Goal: Task Accomplishment & Management: Manage account settings

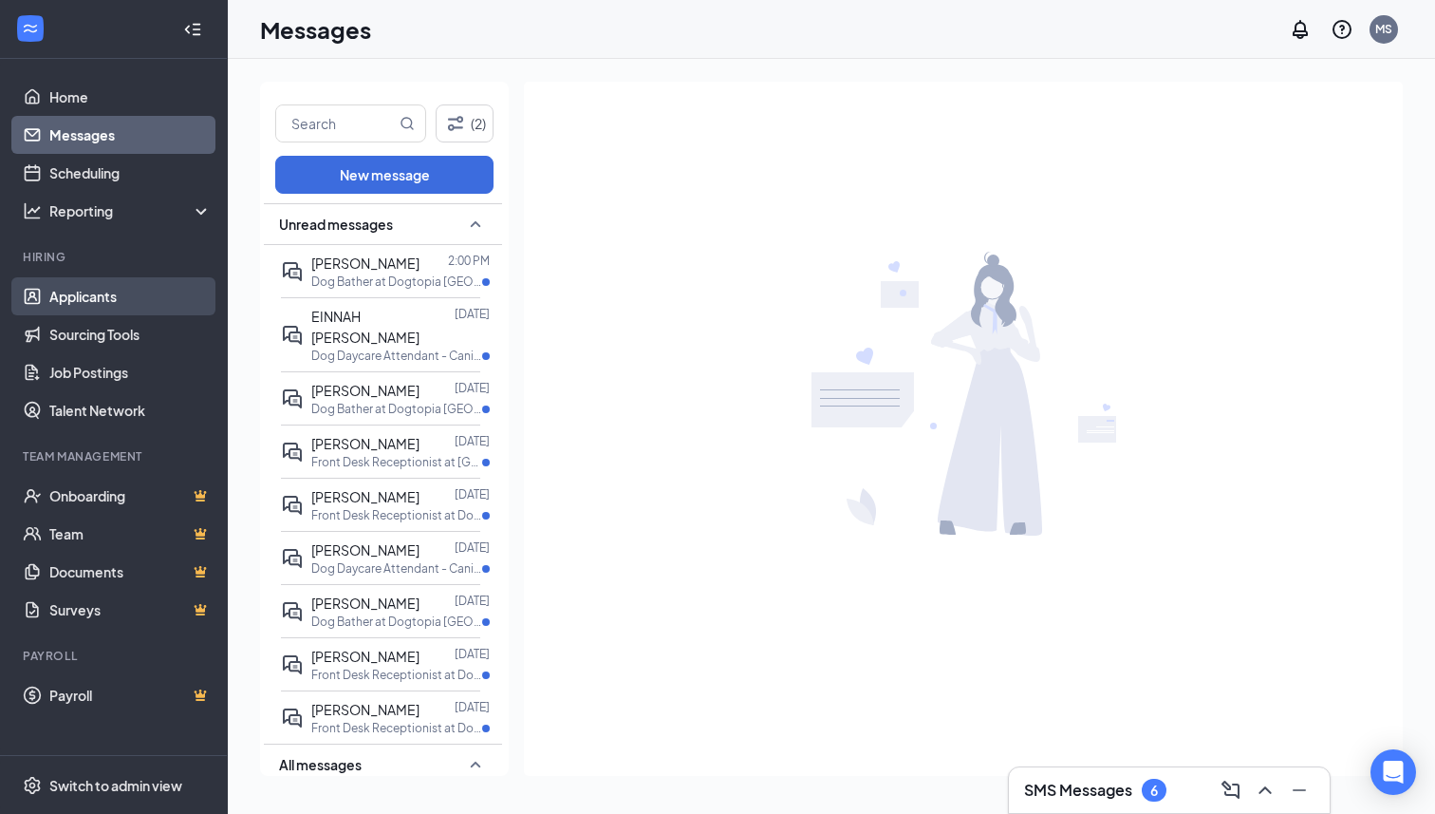
click at [122, 305] on link "Applicants" at bounding box center [130, 296] width 162 height 38
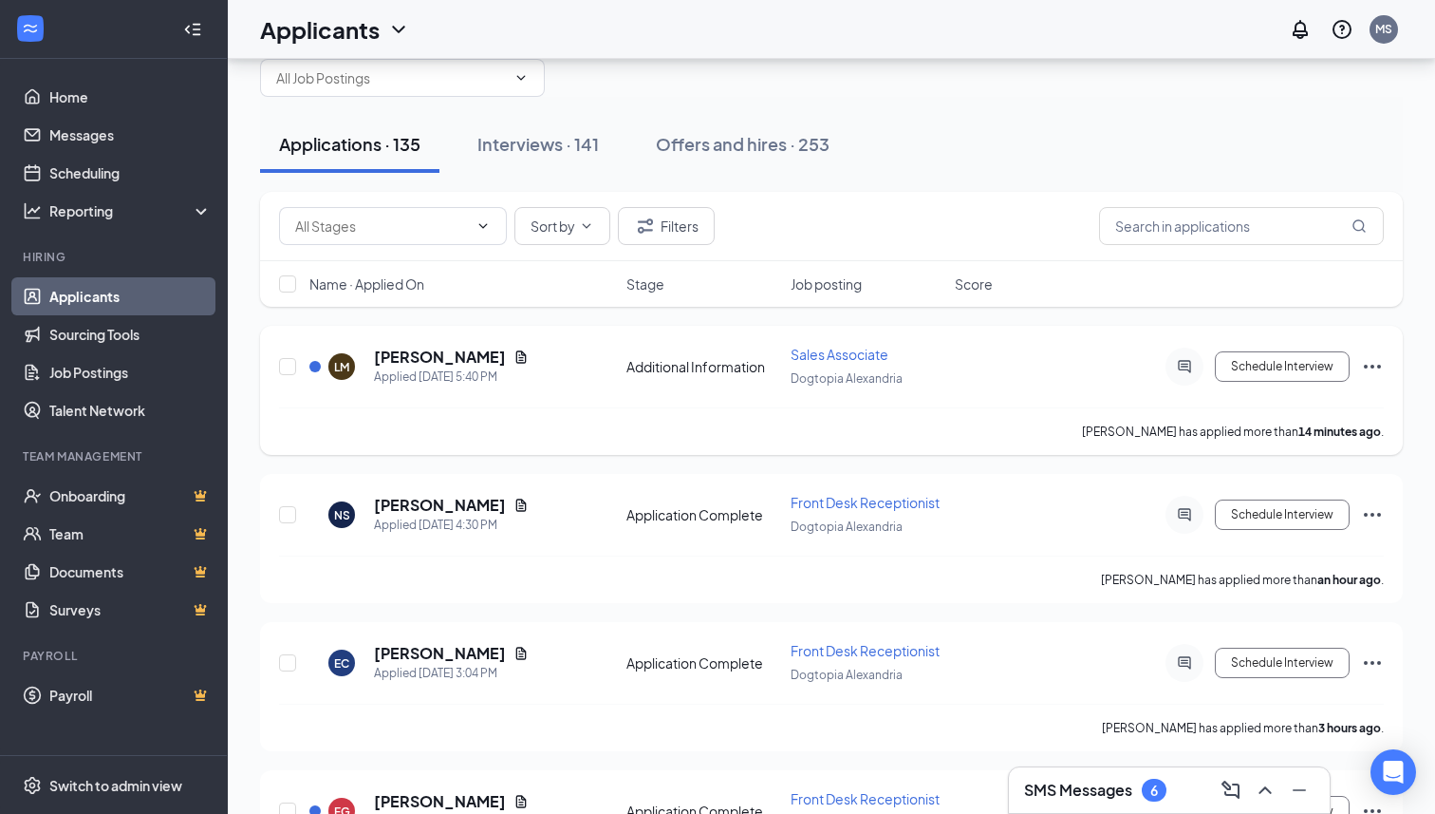
scroll to position [65, 0]
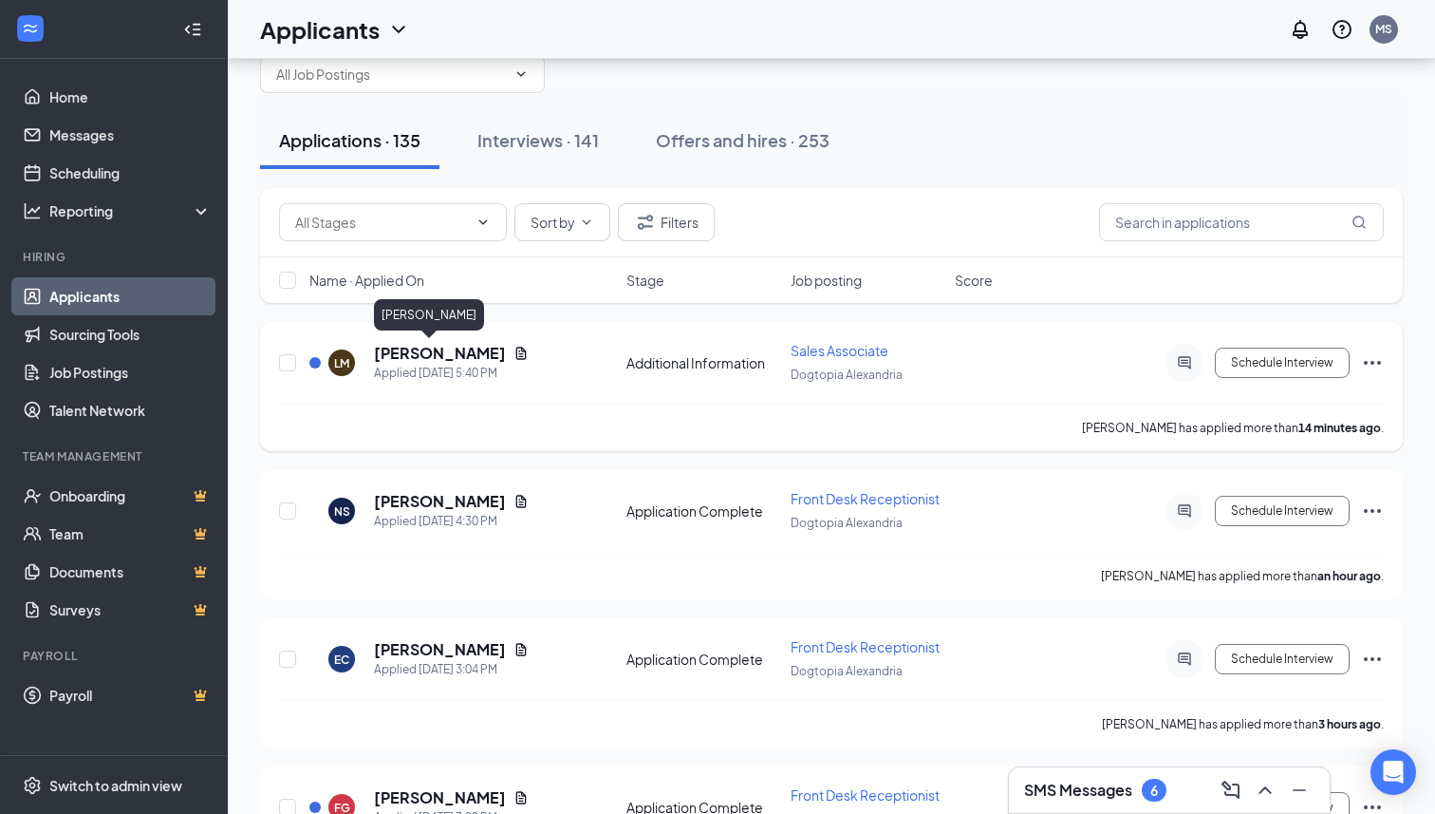
click at [402, 349] on h5 "[PERSON_NAME]" at bounding box center [440, 353] width 132 height 21
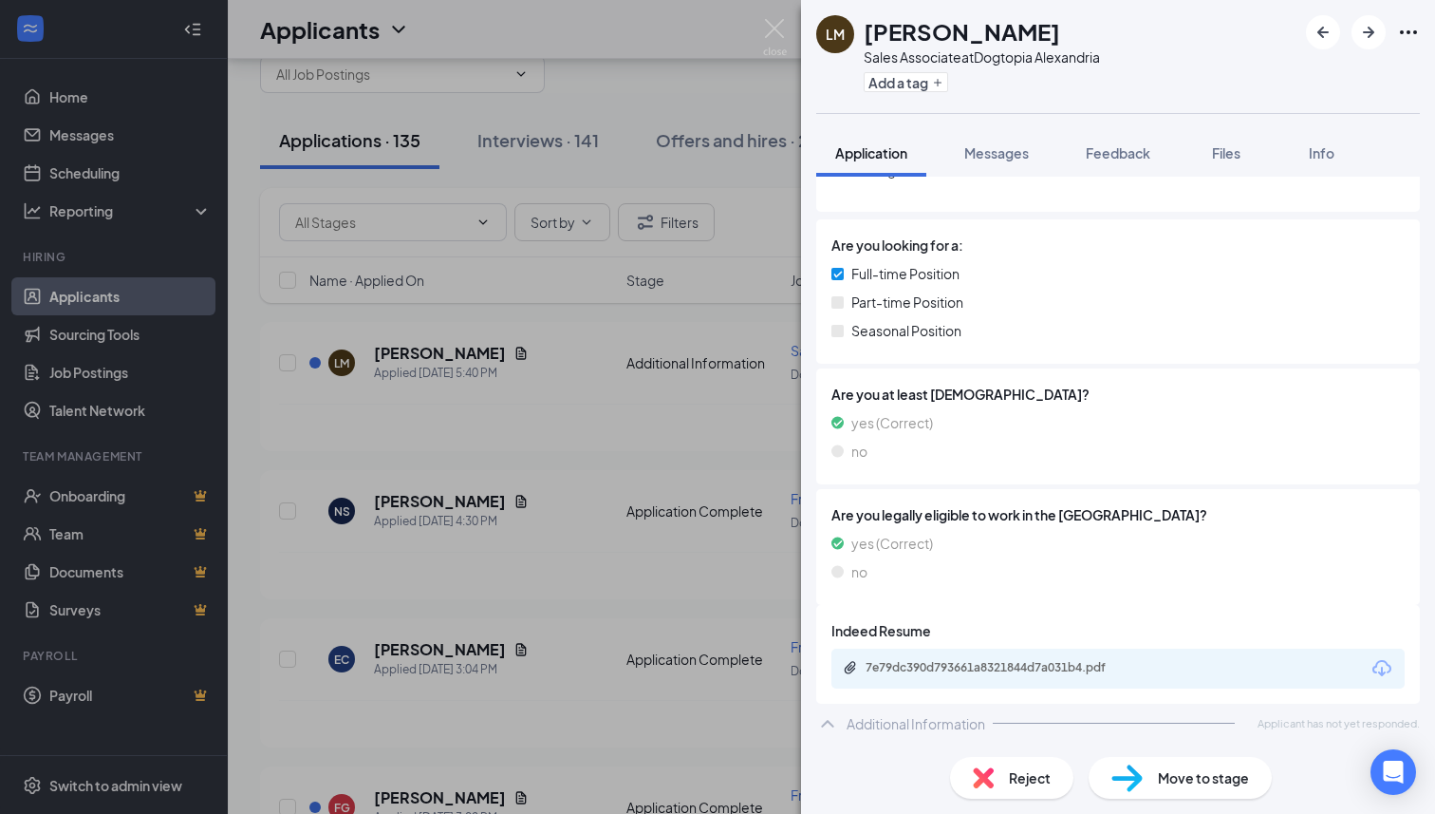
scroll to position [244, 0]
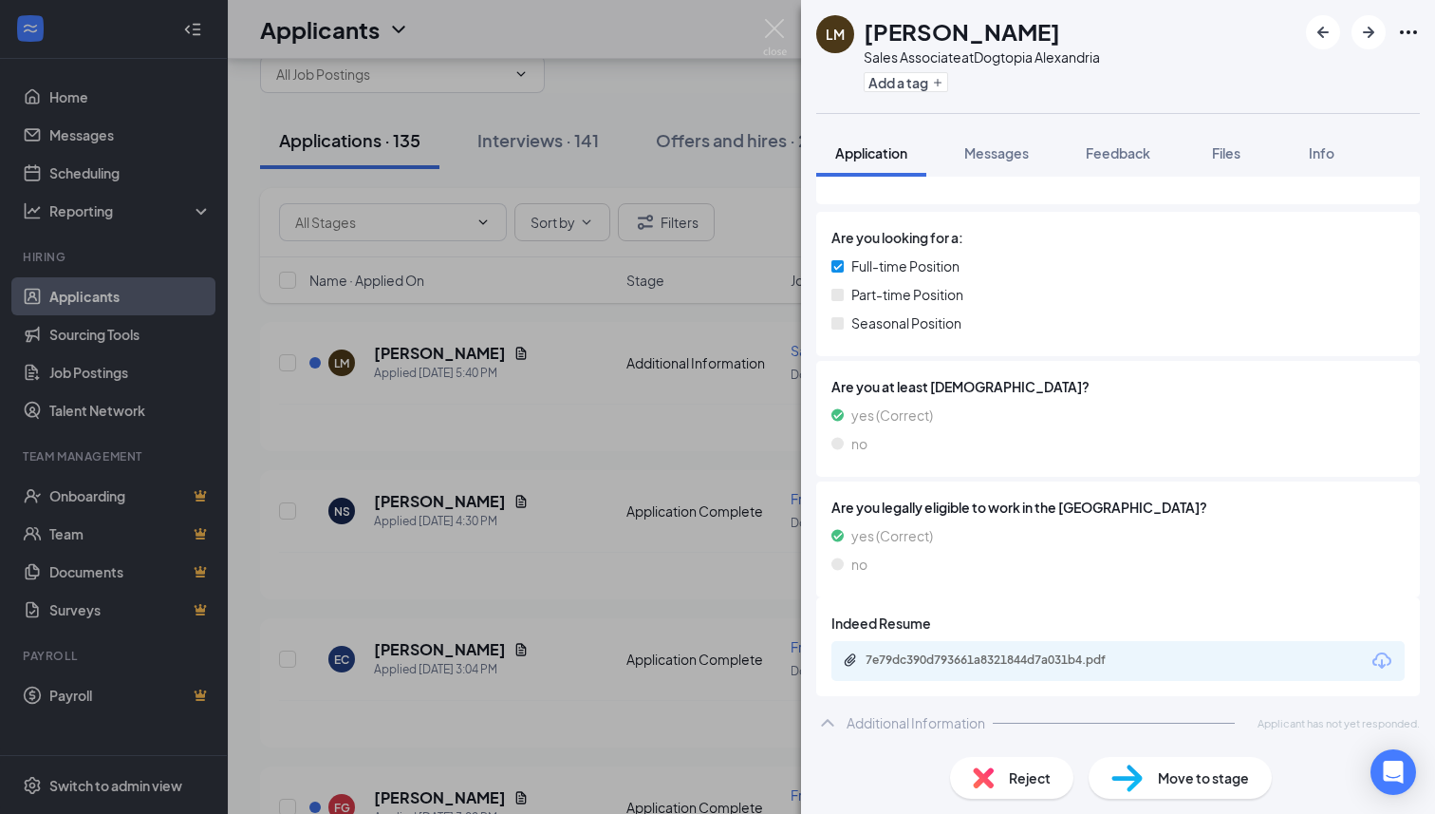
click at [1015, 778] on span "Reject" at bounding box center [1030, 777] width 42 height 21
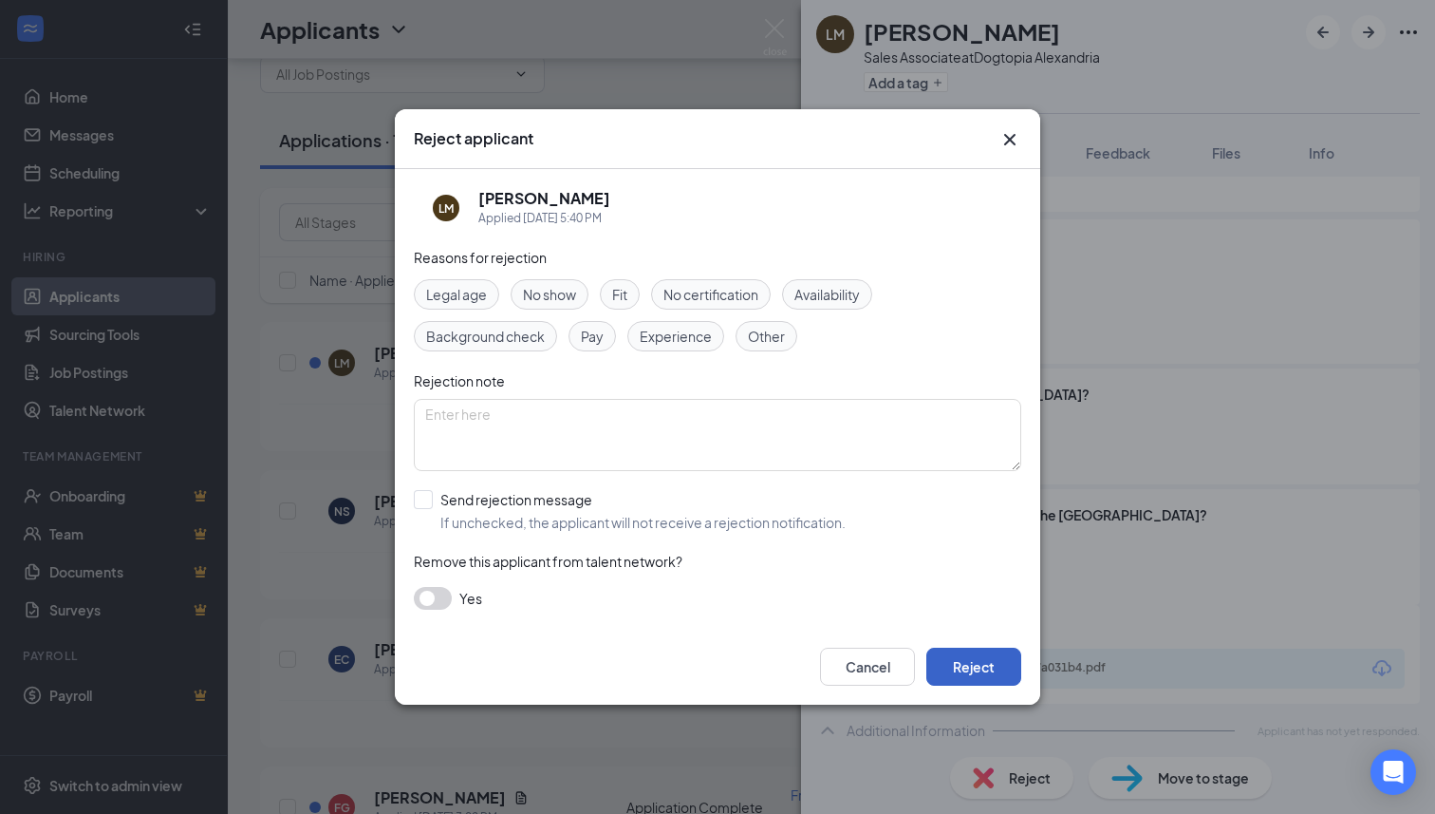
click at [999, 667] on button "Reject" at bounding box center [973, 666] width 95 height 38
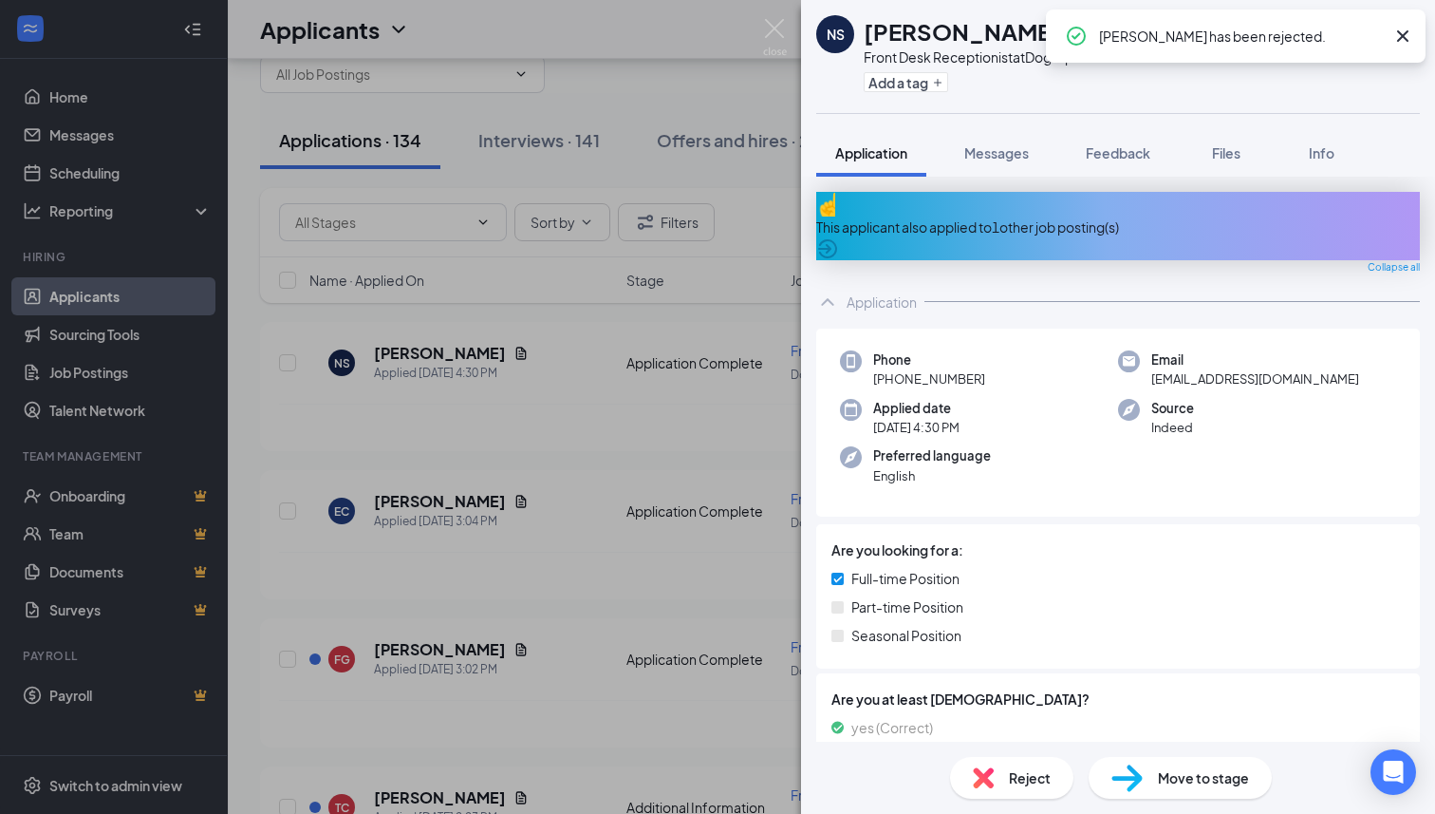
click at [1038, 216] on div "This applicant also applied to 1 other job posting(s)" at bounding box center [1118, 226] width 604 height 21
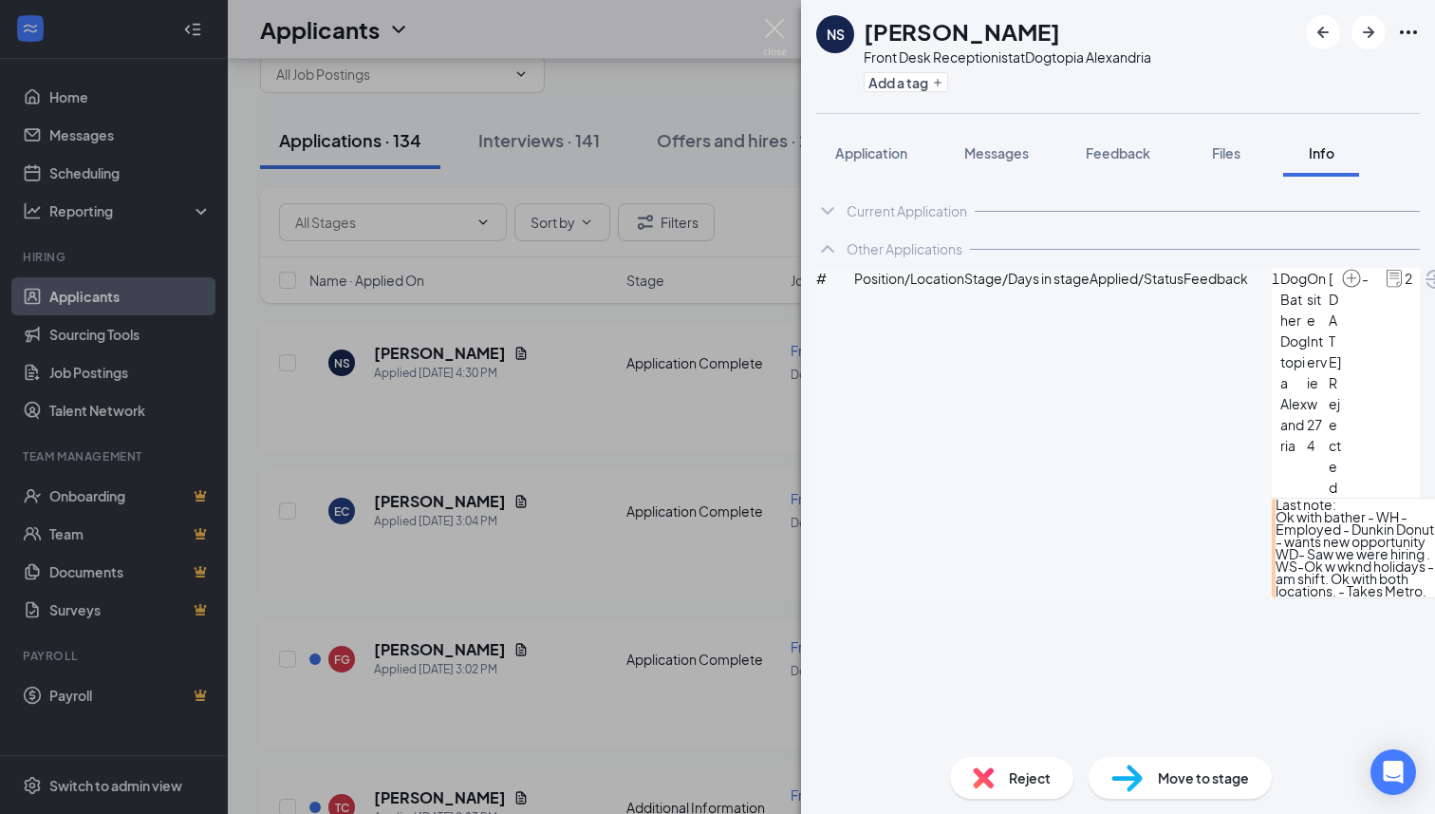
click at [1007, 776] on div "Reject" at bounding box center [1011, 778] width 123 height 42
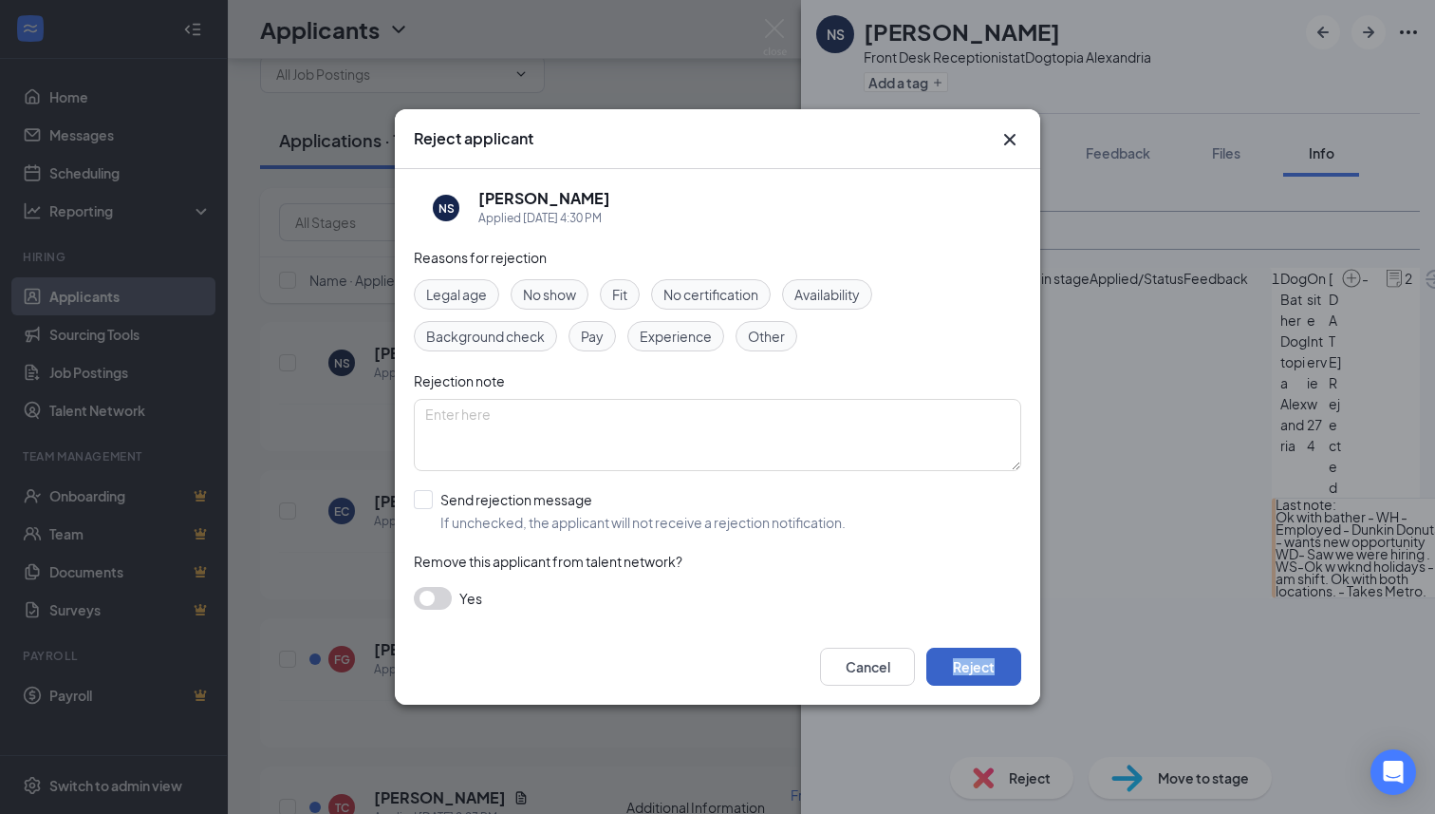
click at [970, 668] on button "Reject" at bounding box center [973, 666] width 95 height 38
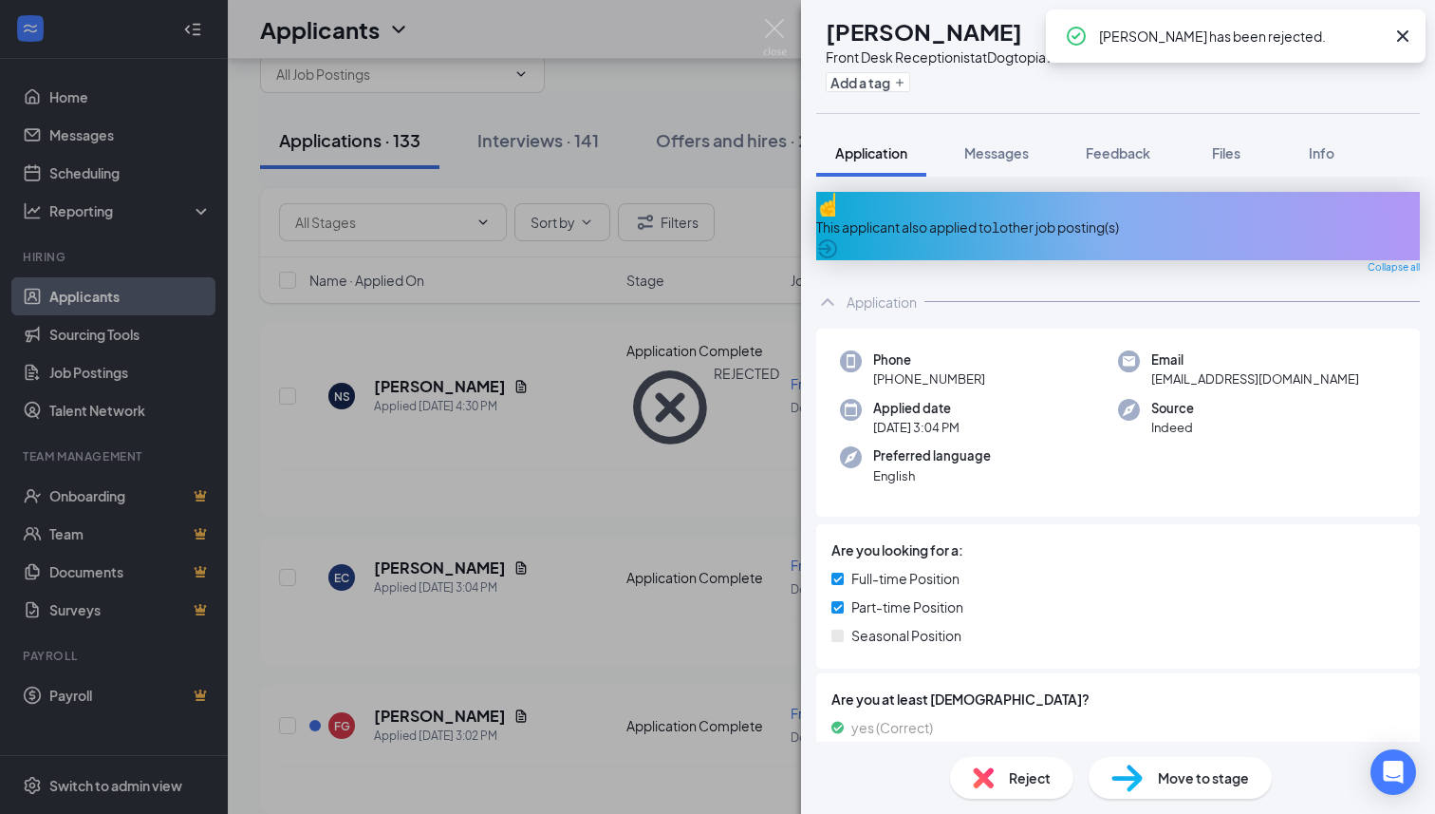
click at [1039, 216] on div "This applicant also applied to 1 other job posting(s)" at bounding box center [1118, 226] width 604 height 21
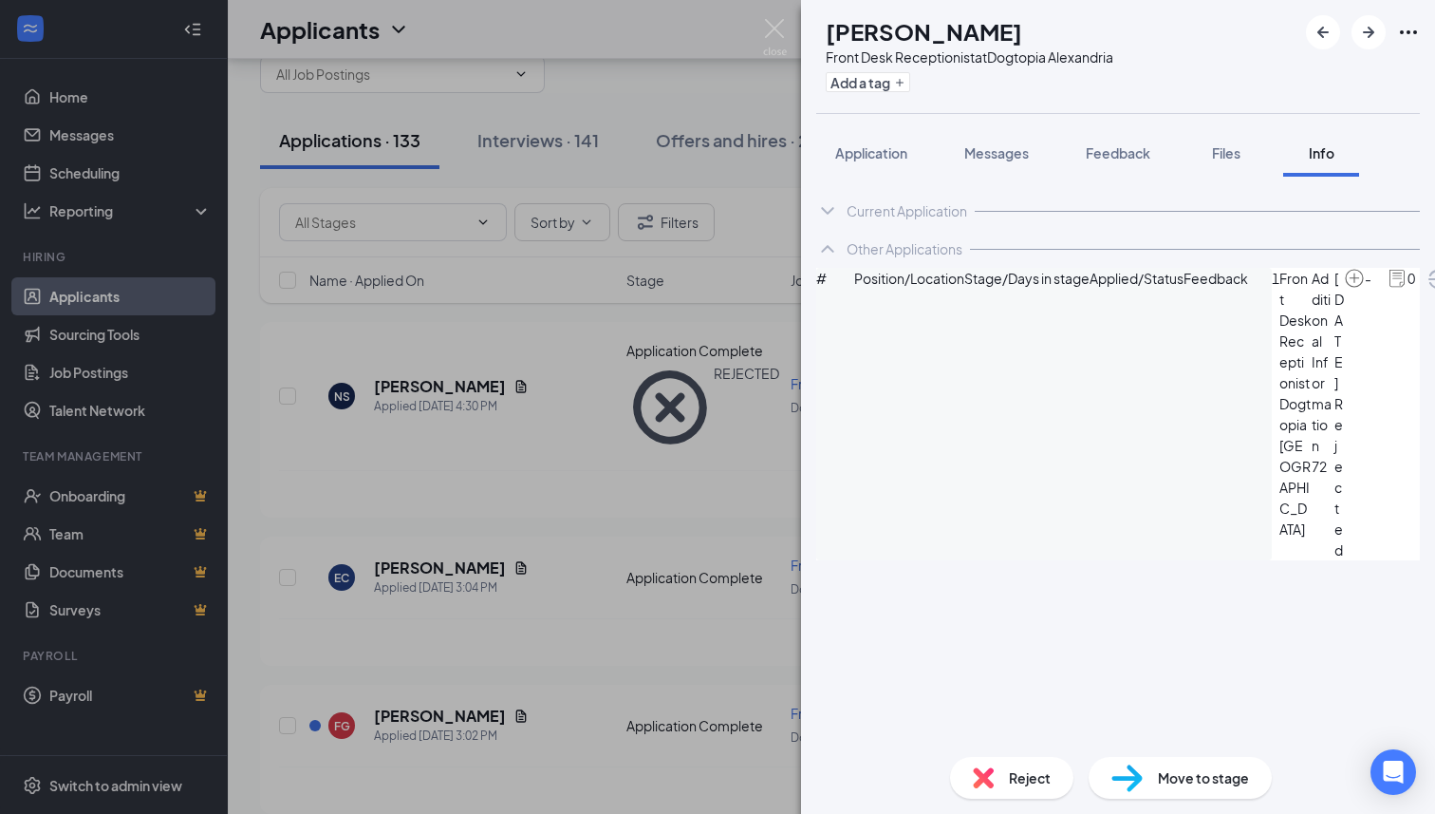
click at [908, 178] on div "Current Application Phone [PHONE_NUMBER] Email [EMAIL_ADDRESS][DOMAIN_NAME] App…" at bounding box center [1118, 459] width 634 height 565
click at [892, 173] on button "Application" at bounding box center [871, 152] width 110 height 47
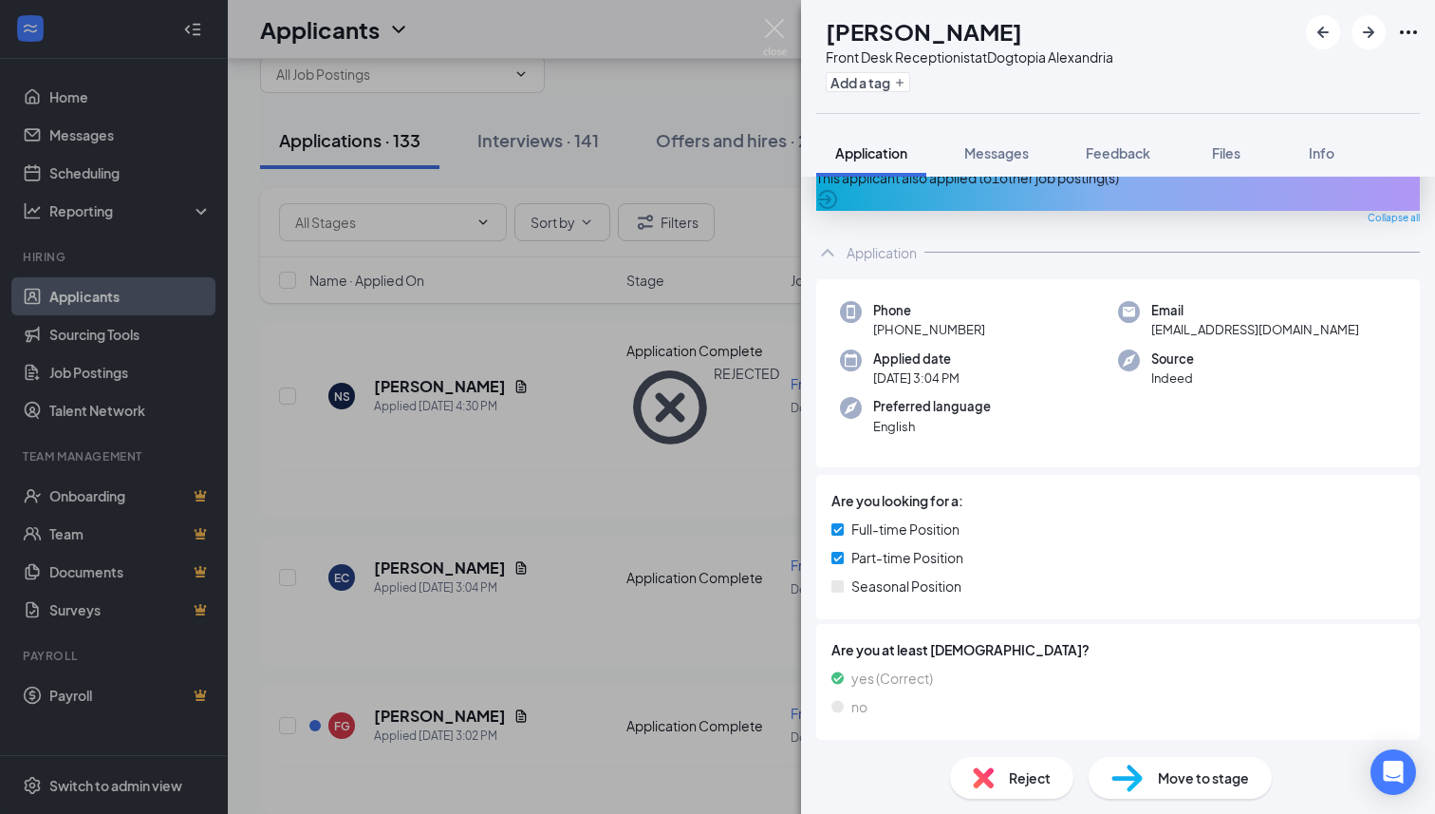
scroll to position [38, 0]
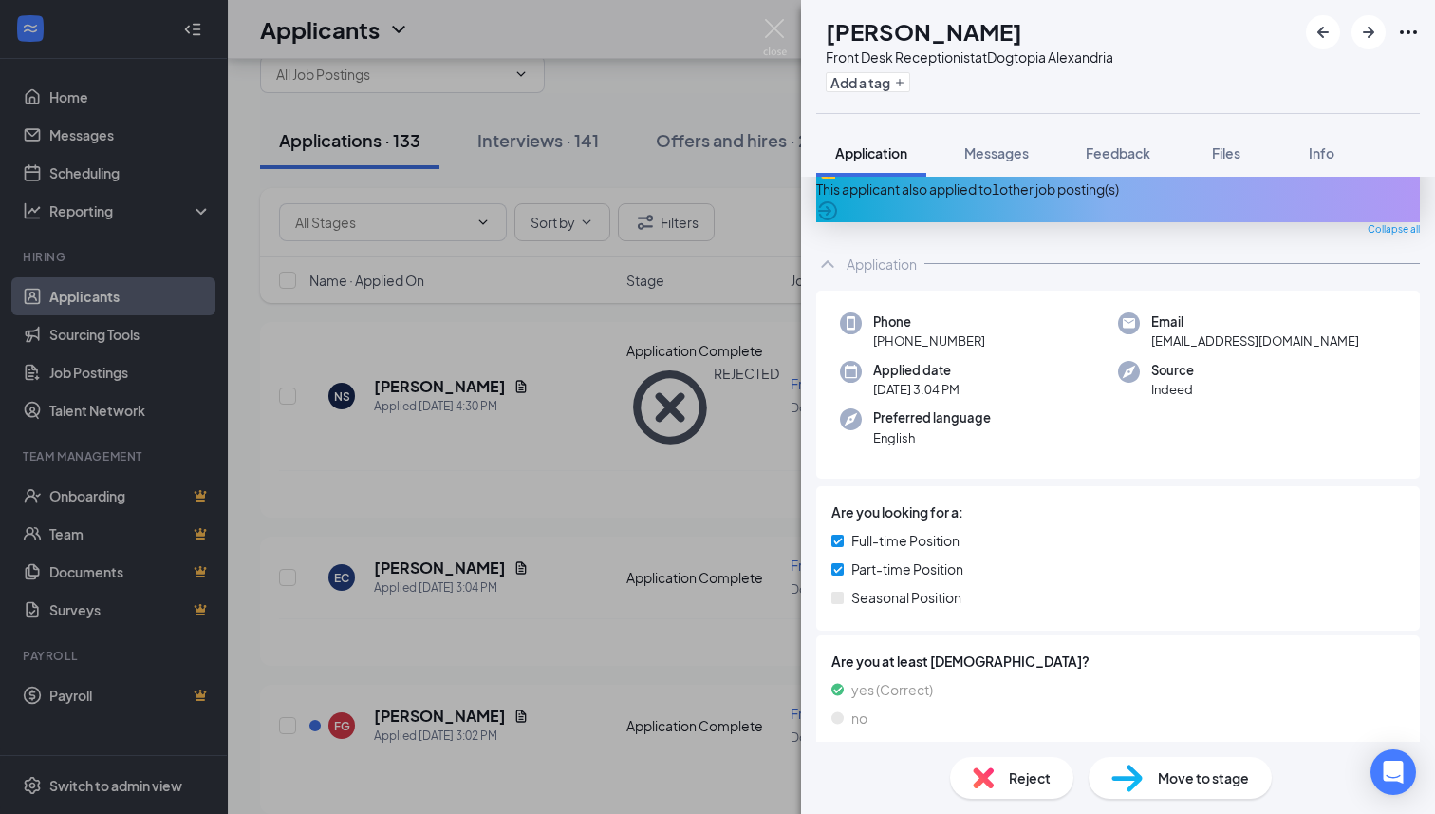
click at [1005, 775] on div "Reject" at bounding box center [1011, 778] width 123 height 42
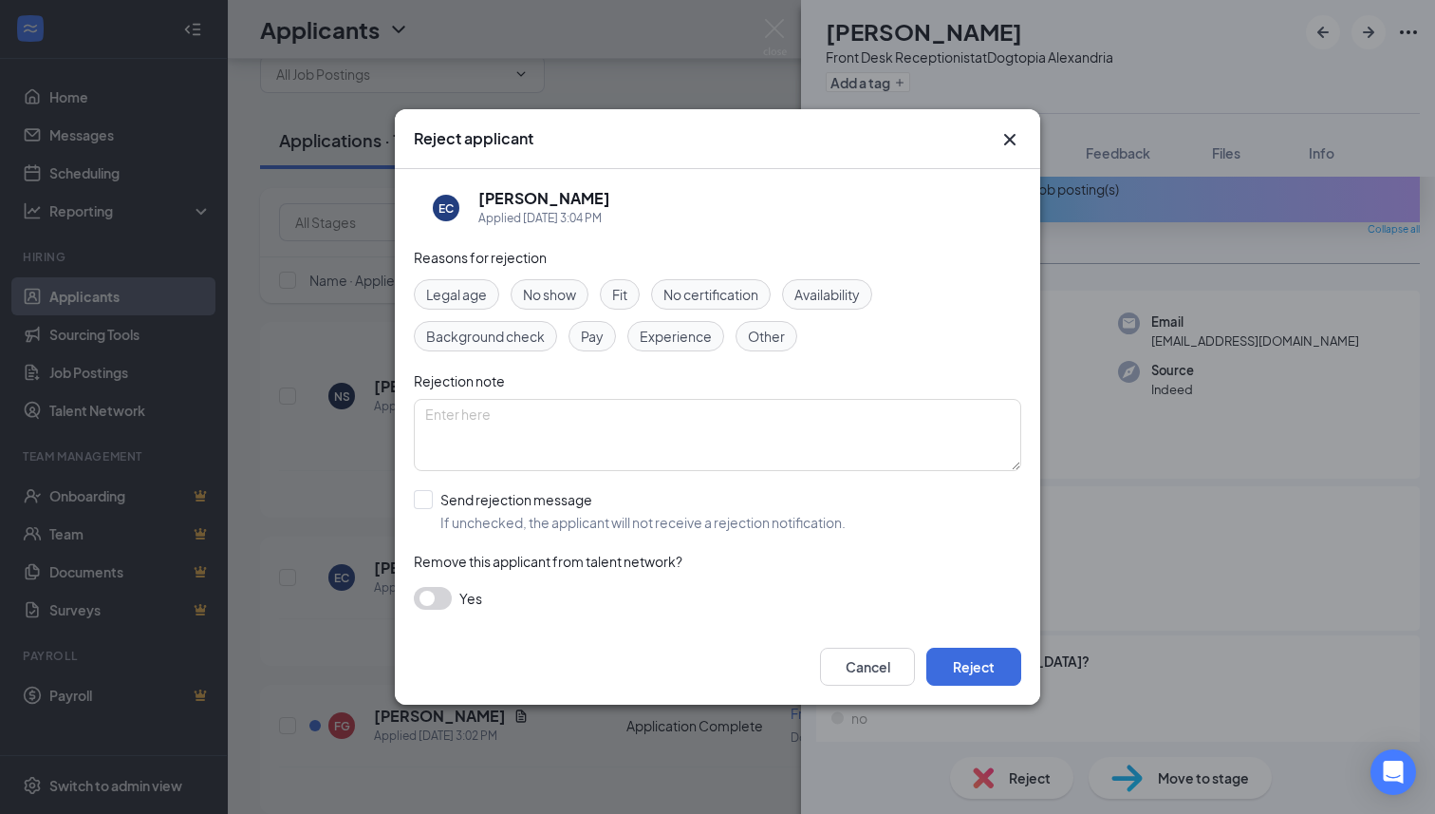
click at [1002, 135] on icon "Cross" at bounding box center [1010, 139] width 23 height 23
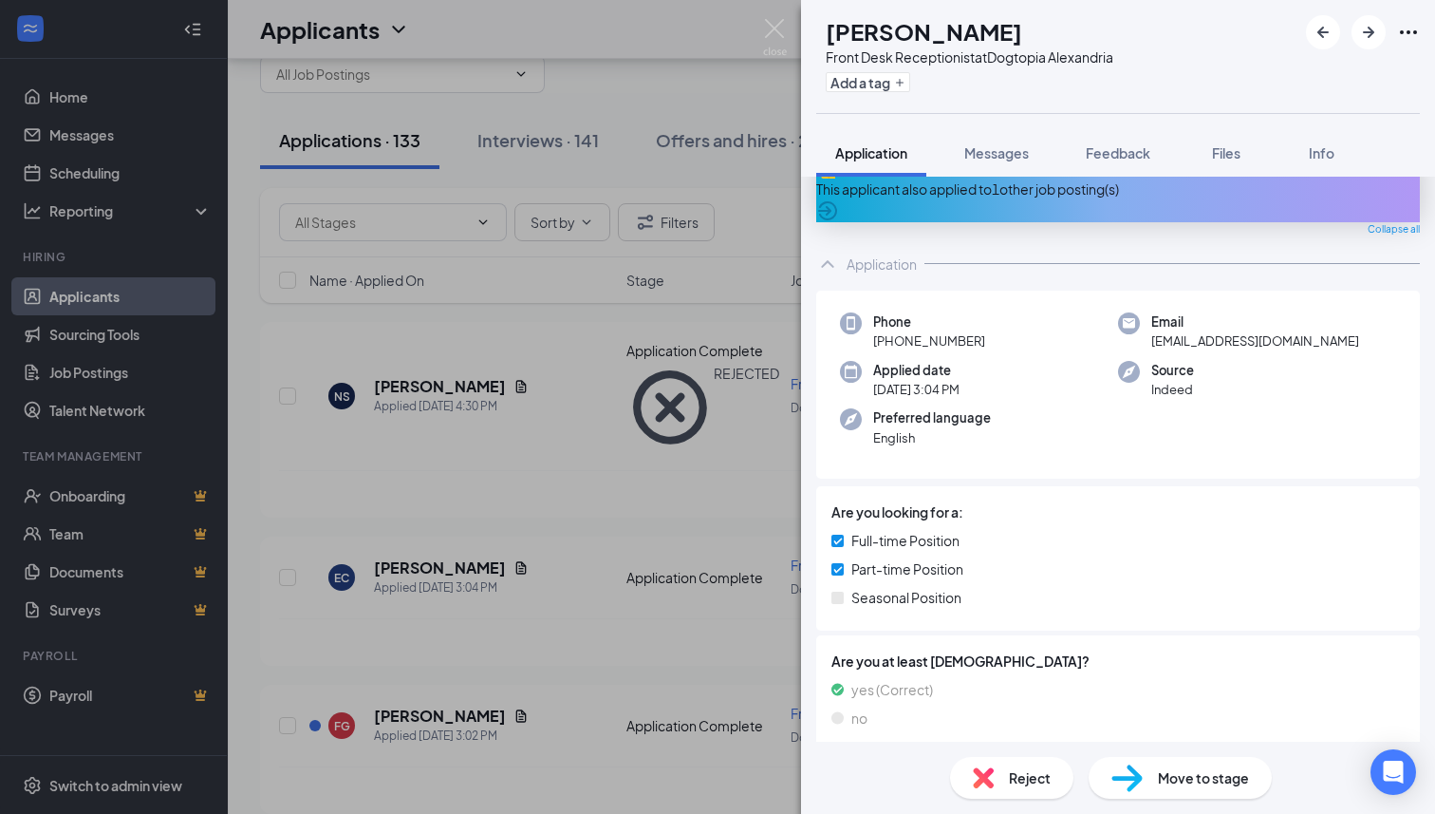
click at [1010, 62] on div "Front Desk Receptionist at Dogtopia [GEOGRAPHIC_DATA]" at bounding box center [970, 56] width 288 height 19
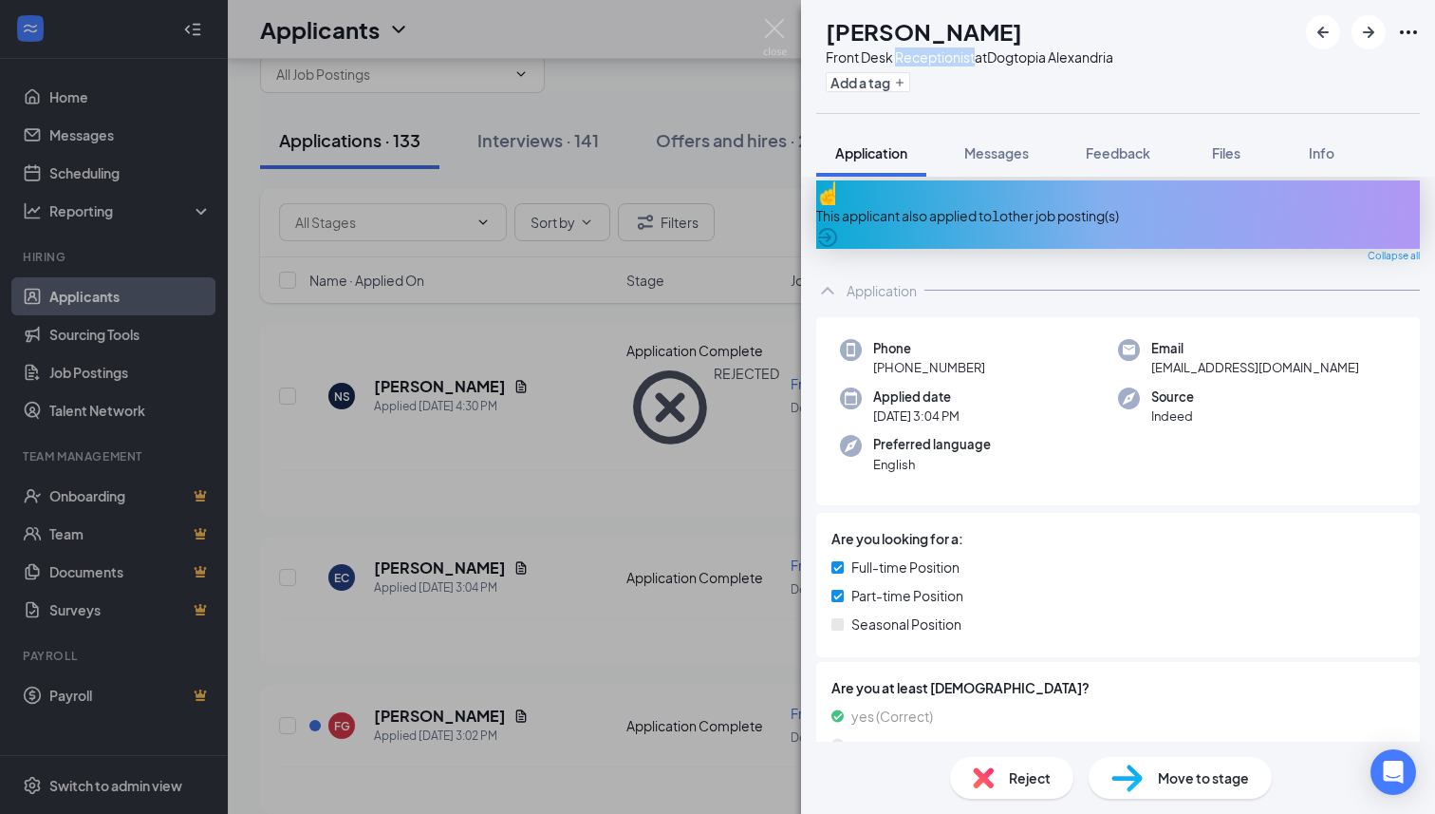
scroll to position [0, 0]
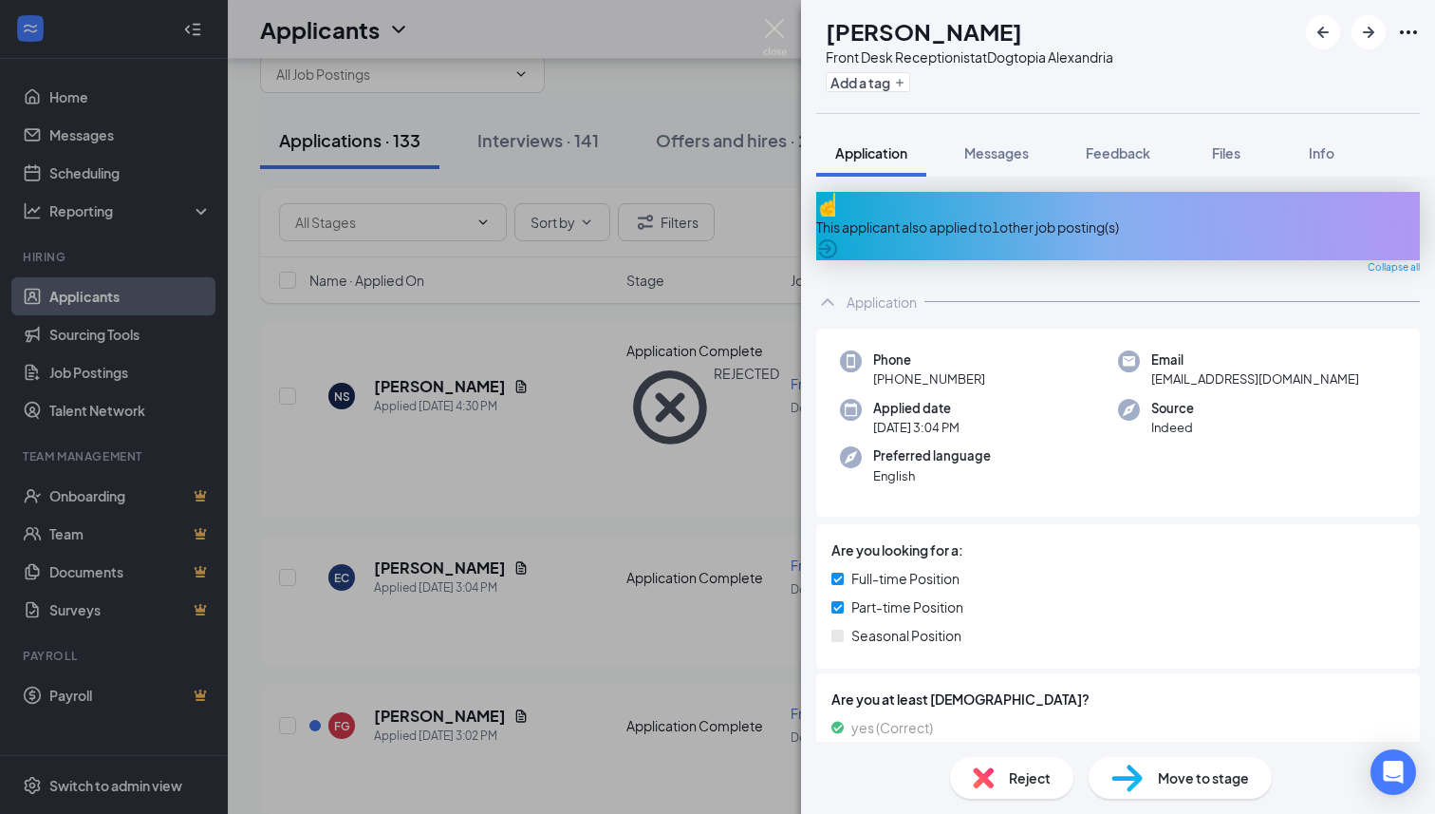
click at [1027, 216] on div "This applicant also applied to 1 other job posting(s)" at bounding box center [1118, 226] width 604 height 21
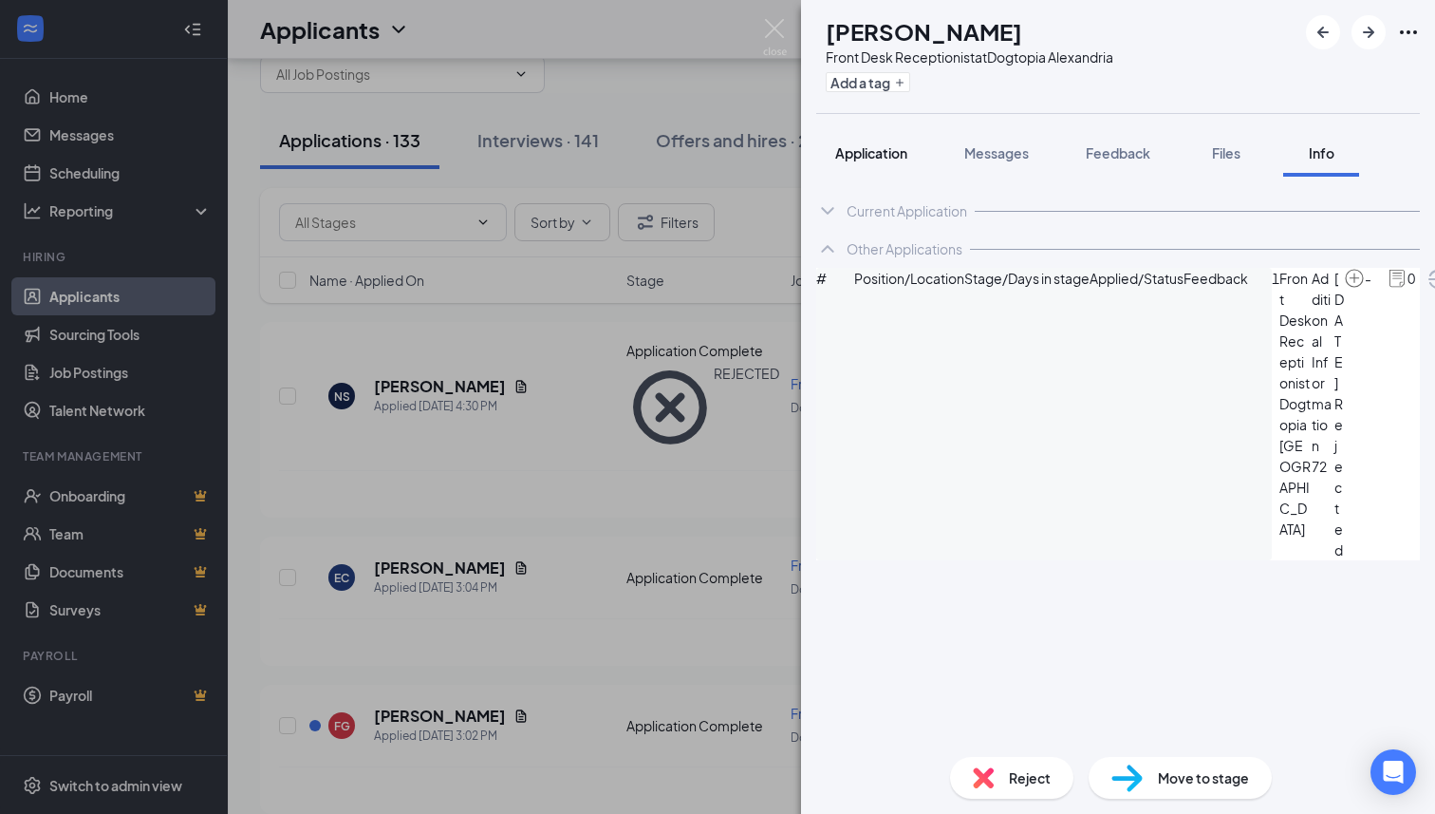
click at [878, 146] on span "Application" at bounding box center [871, 152] width 72 height 17
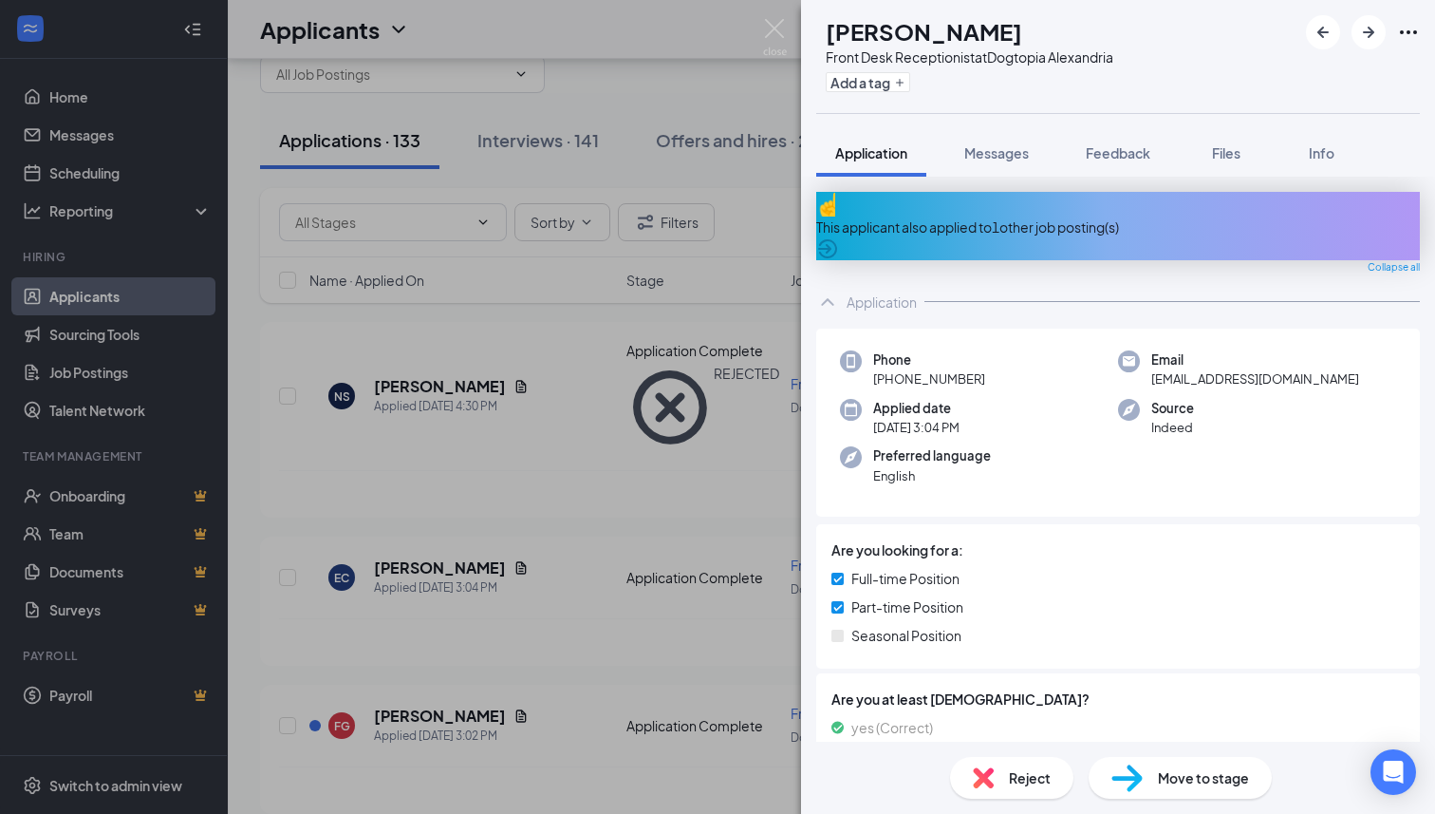
click at [1027, 65] on div "Front Desk Receptionist at Dogtopia [GEOGRAPHIC_DATA]" at bounding box center [970, 56] width 288 height 19
copy div "Front Desk Receptionist at Dogtopia [GEOGRAPHIC_DATA]"
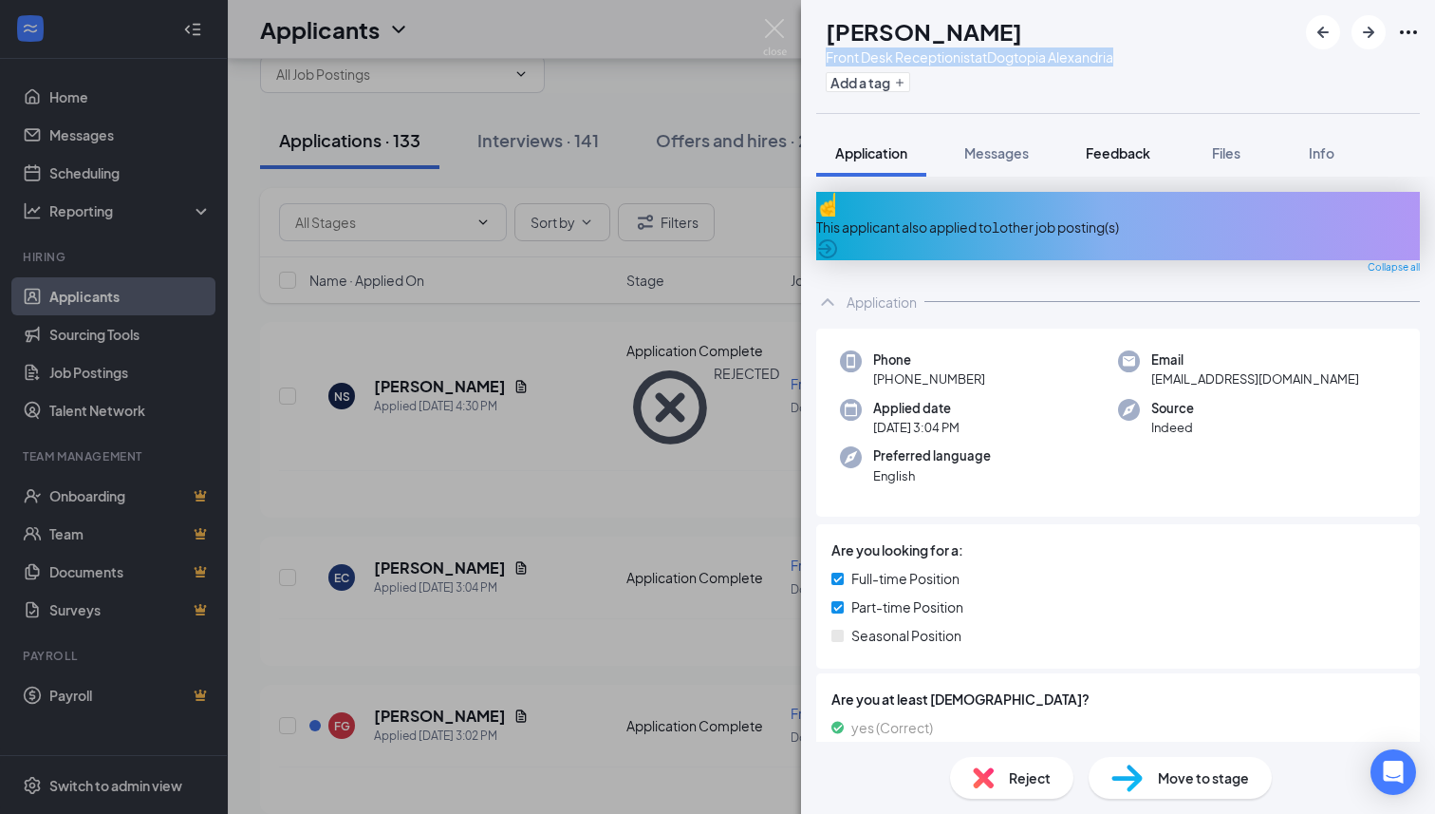
click at [1109, 147] on span "Feedback" at bounding box center [1118, 152] width 65 height 17
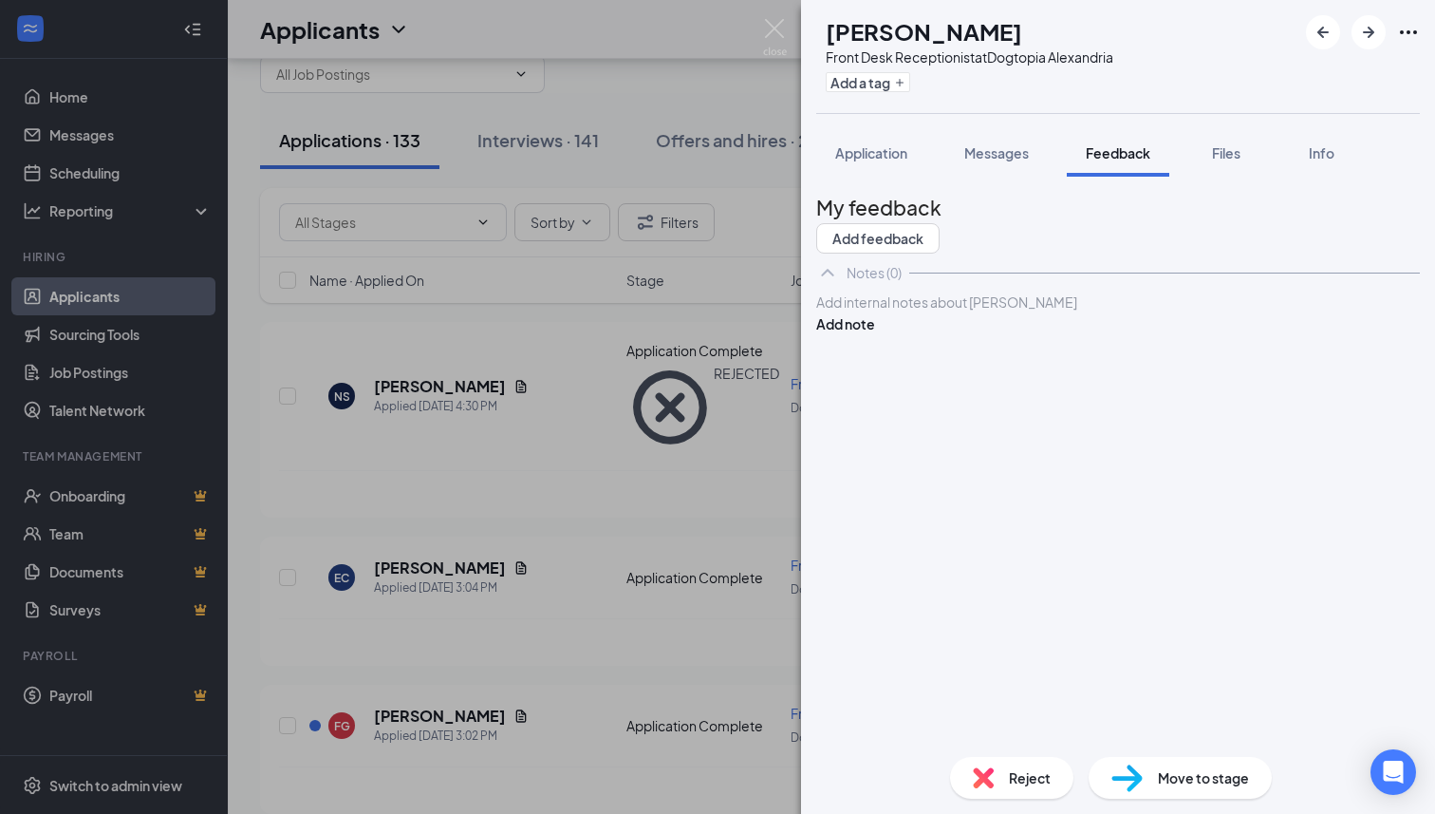
click at [1021, 312] on div at bounding box center [1118, 302] width 602 height 20
click at [875, 334] on button "Add note" at bounding box center [845, 323] width 59 height 21
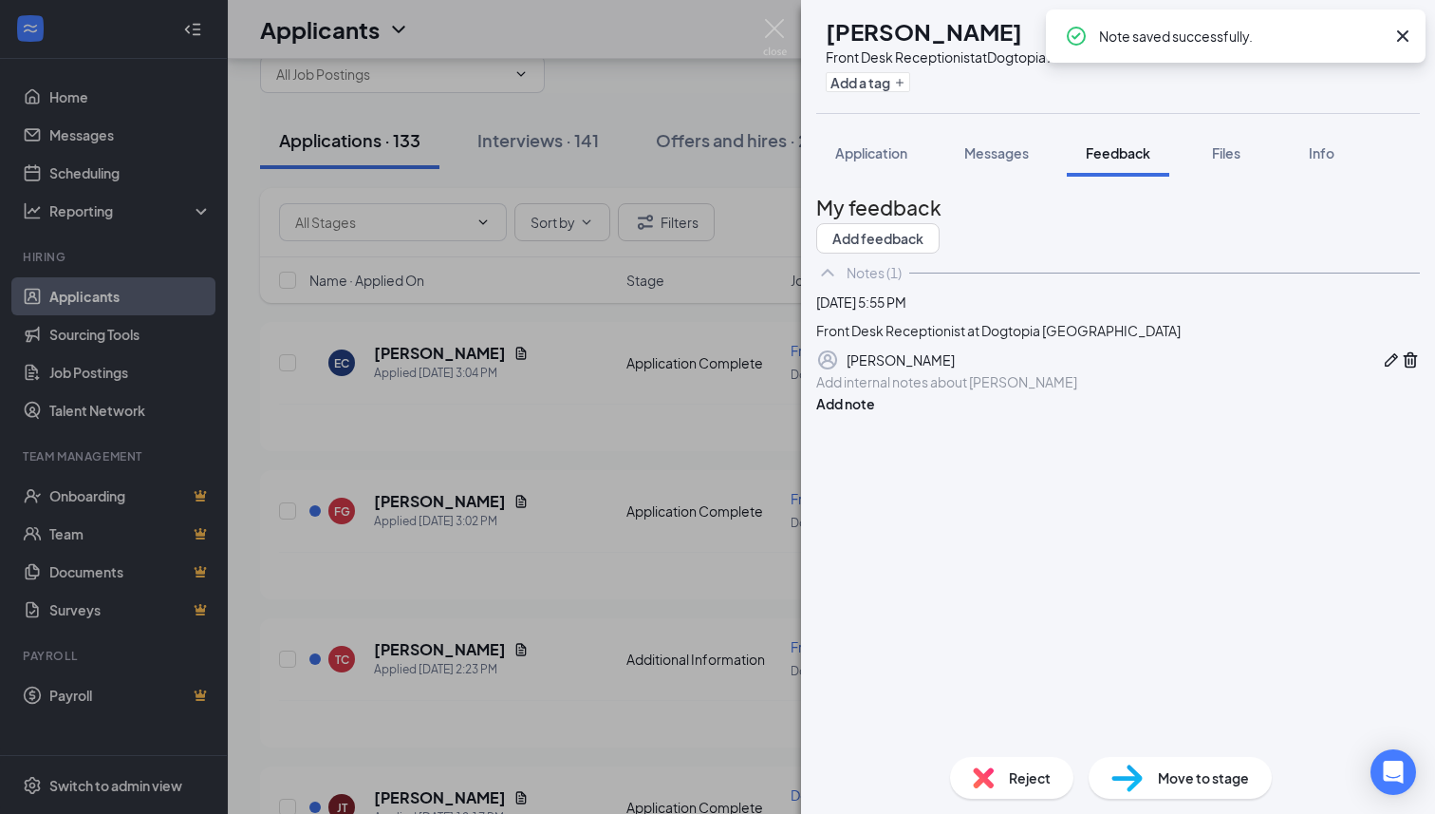
click at [771, 13] on div "EC [PERSON_NAME] Front Desk Receptionist at [GEOGRAPHIC_DATA] Alexandria Add a …" at bounding box center [717, 407] width 1435 height 814
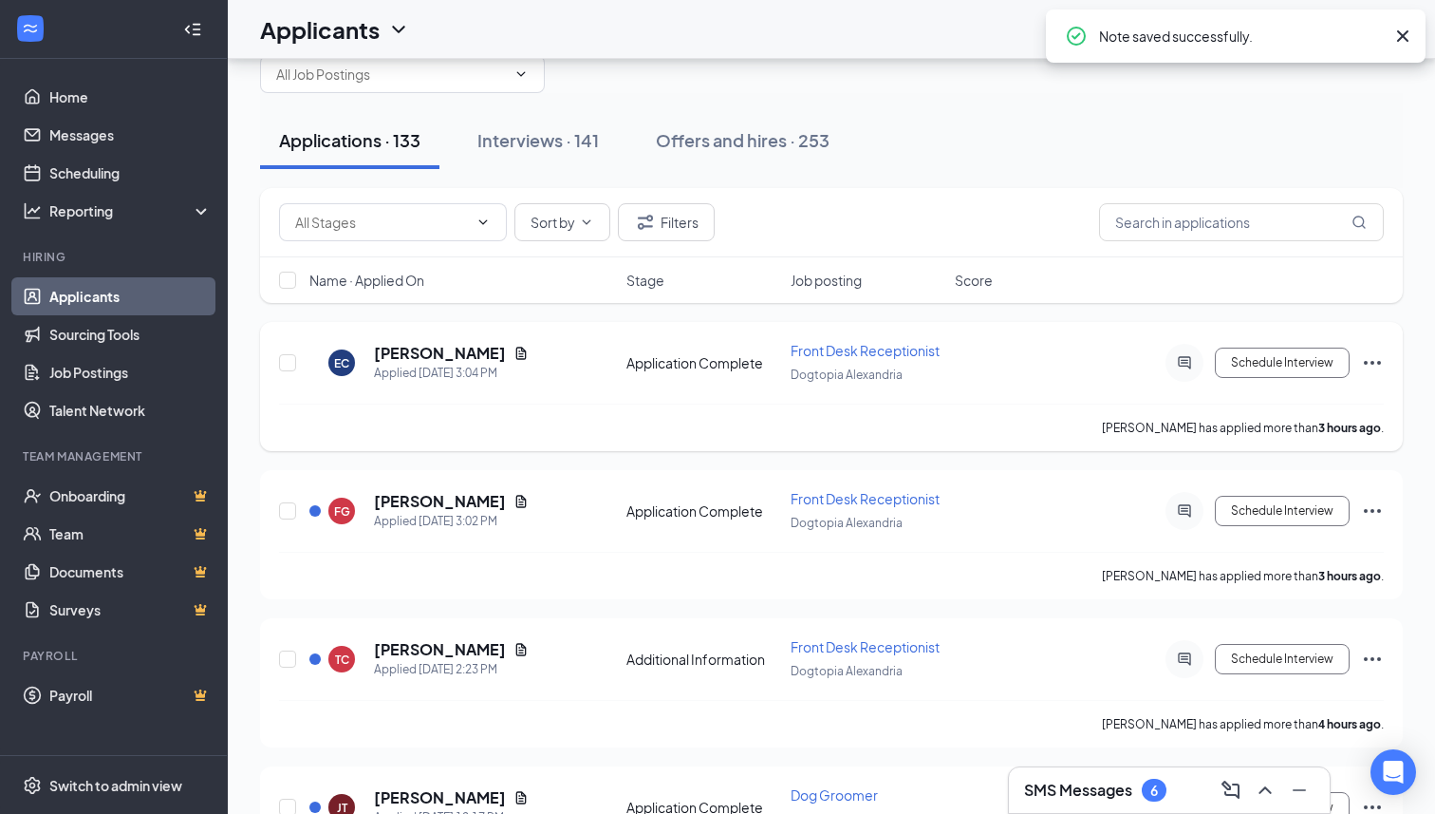
click at [1387, 362] on div "EC [PERSON_NAME] Applied [DATE] 3:04 PM Application Complete Front Desk Recepti…" at bounding box center [831, 386] width 1143 height 129
click at [1373, 361] on icon "Ellipses" at bounding box center [1372, 363] width 17 height 4
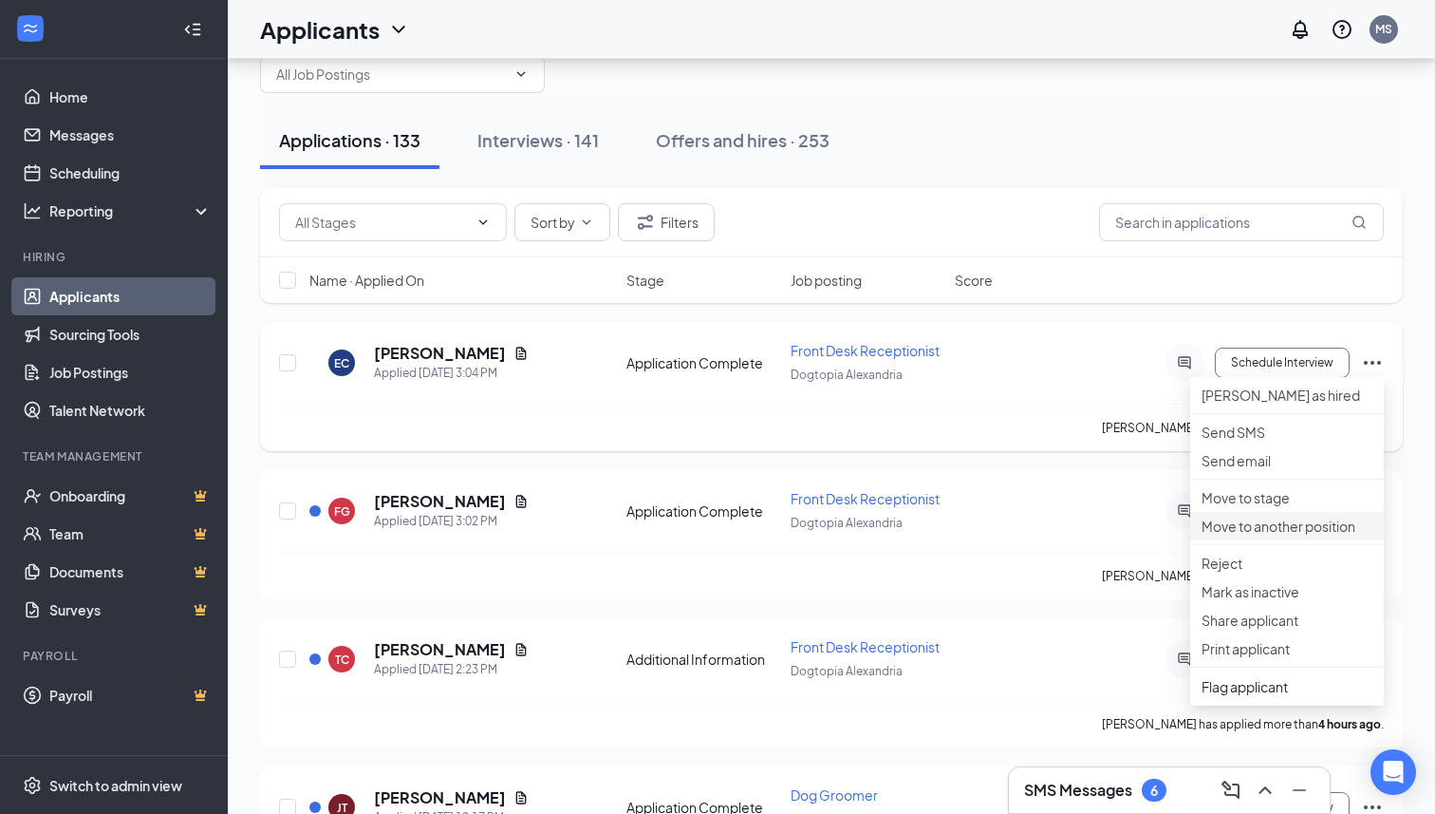
click at [1253, 535] on p "Move to another position" at bounding box center [1287, 525] width 171 height 19
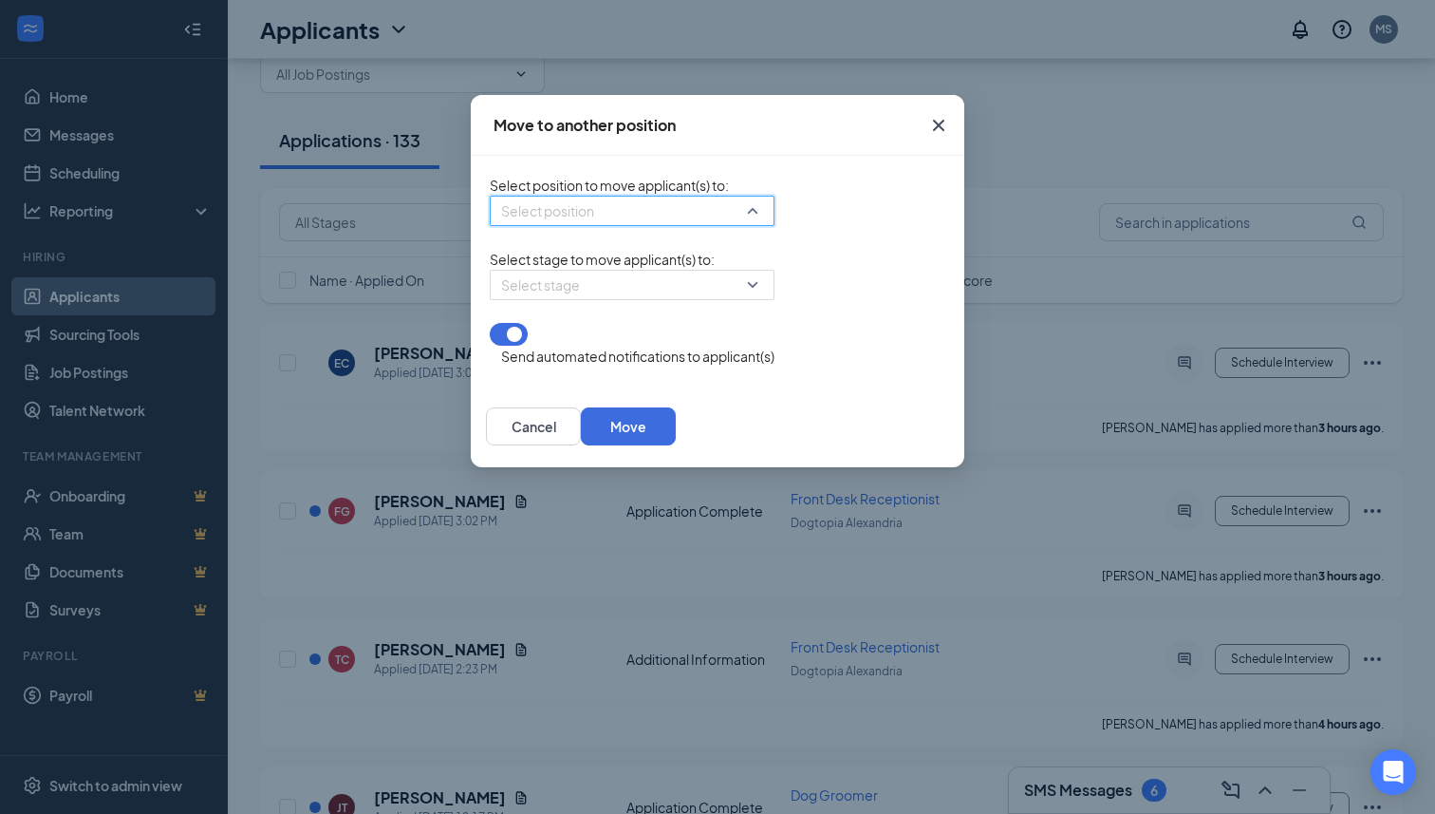
click at [608, 212] on input "search" at bounding box center [625, 210] width 249 height 28
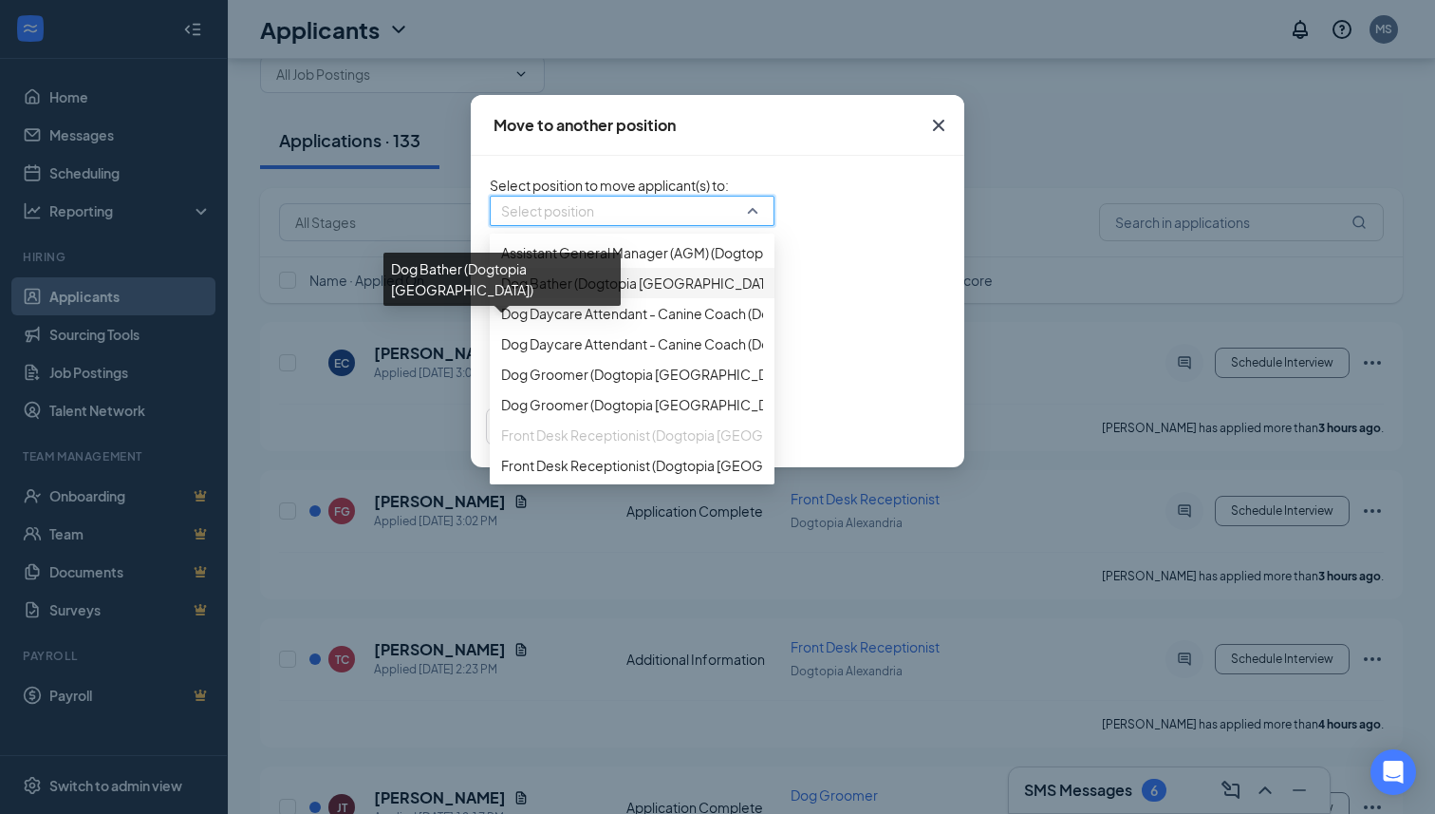
click at [533, 293] on span "Dog Bather (Dogtopia [GEOGRAPHIC_DATA])" at bounding box center [641, 282] width 280 height 21
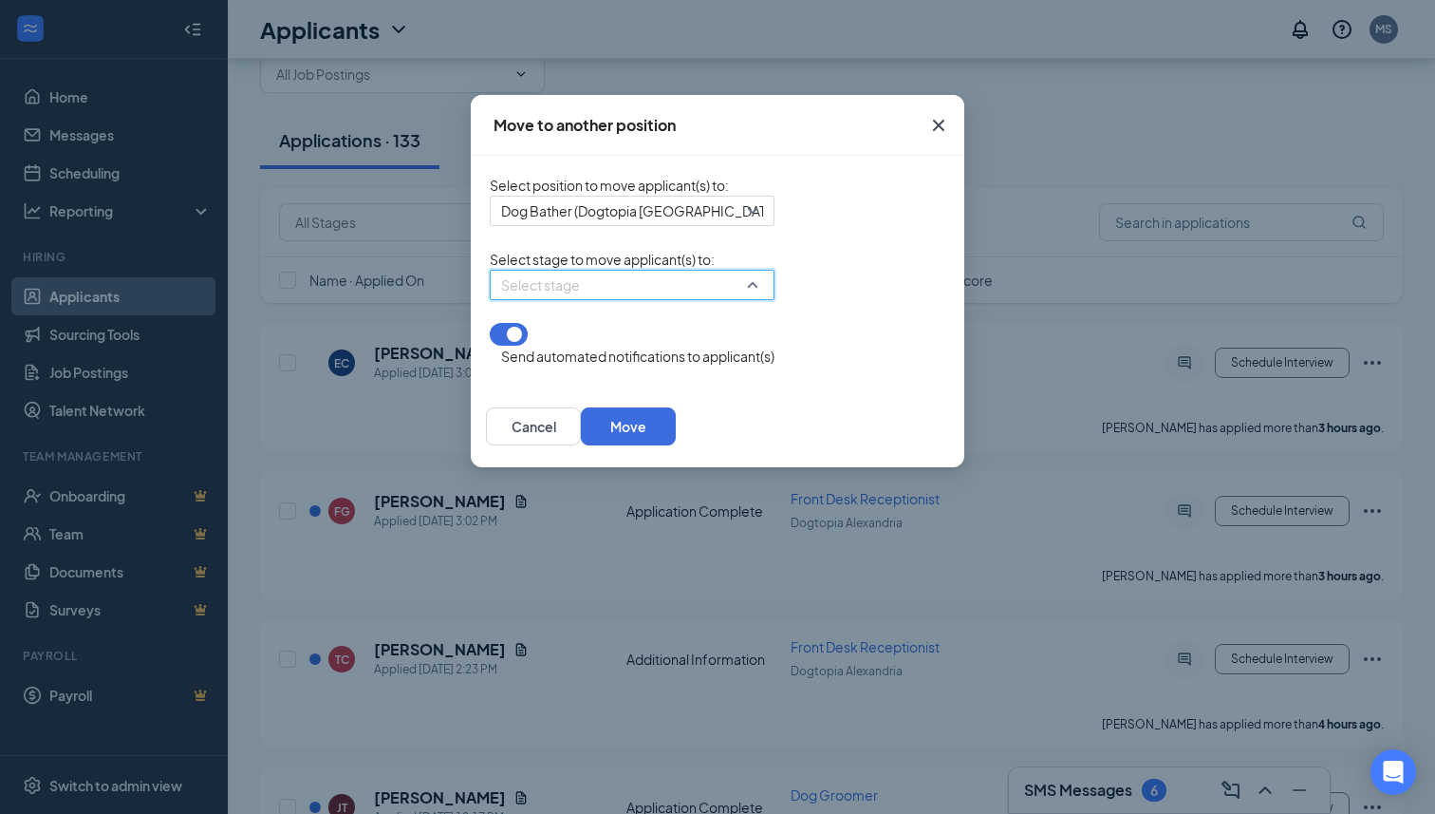
click at [533, 299] on input "search" at bounding box center [625, 285] width 249 height 28
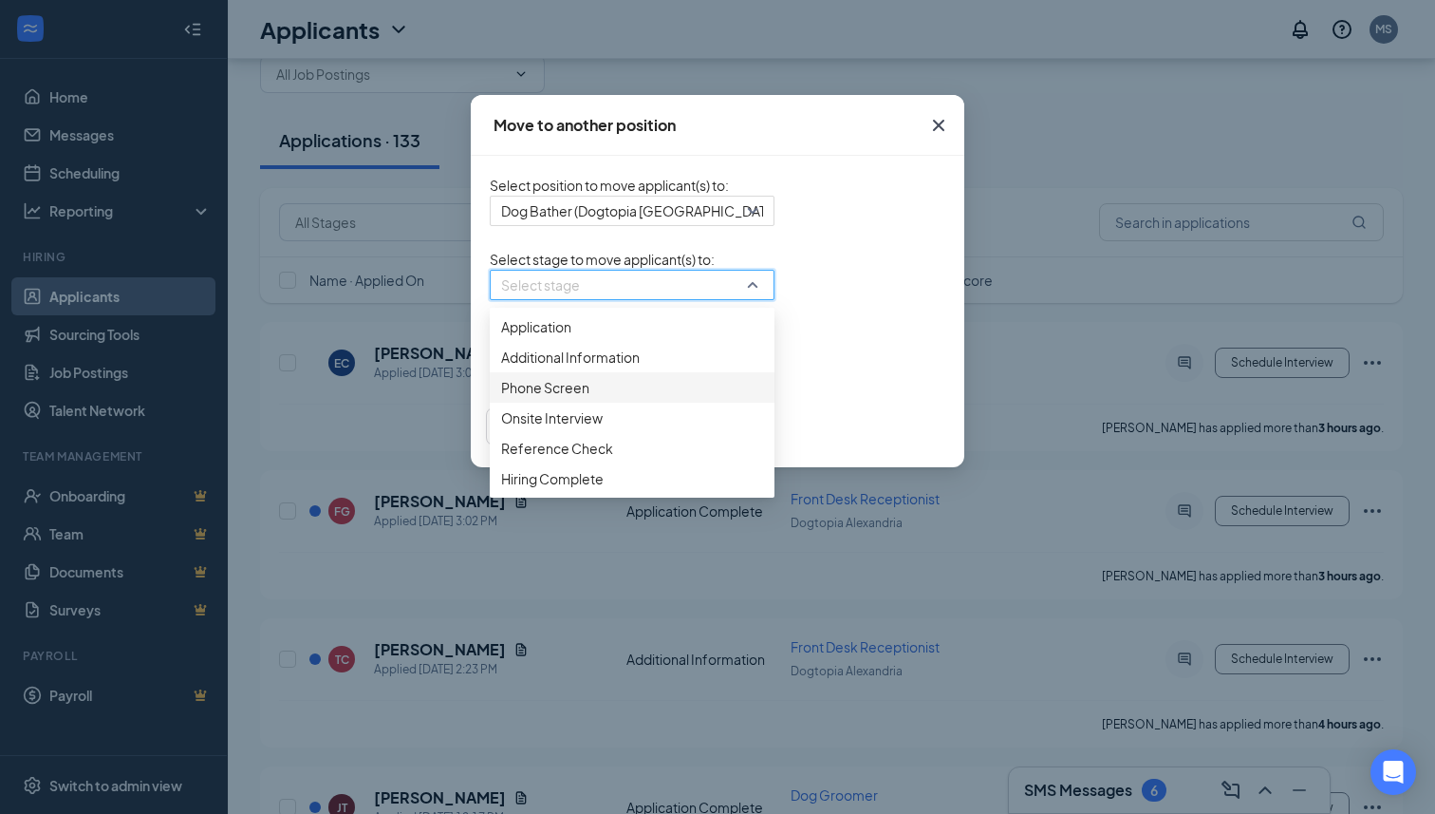
click at [501, 398] on span "Phone Screen" at bounding box center [632, 387] width 262 height 21
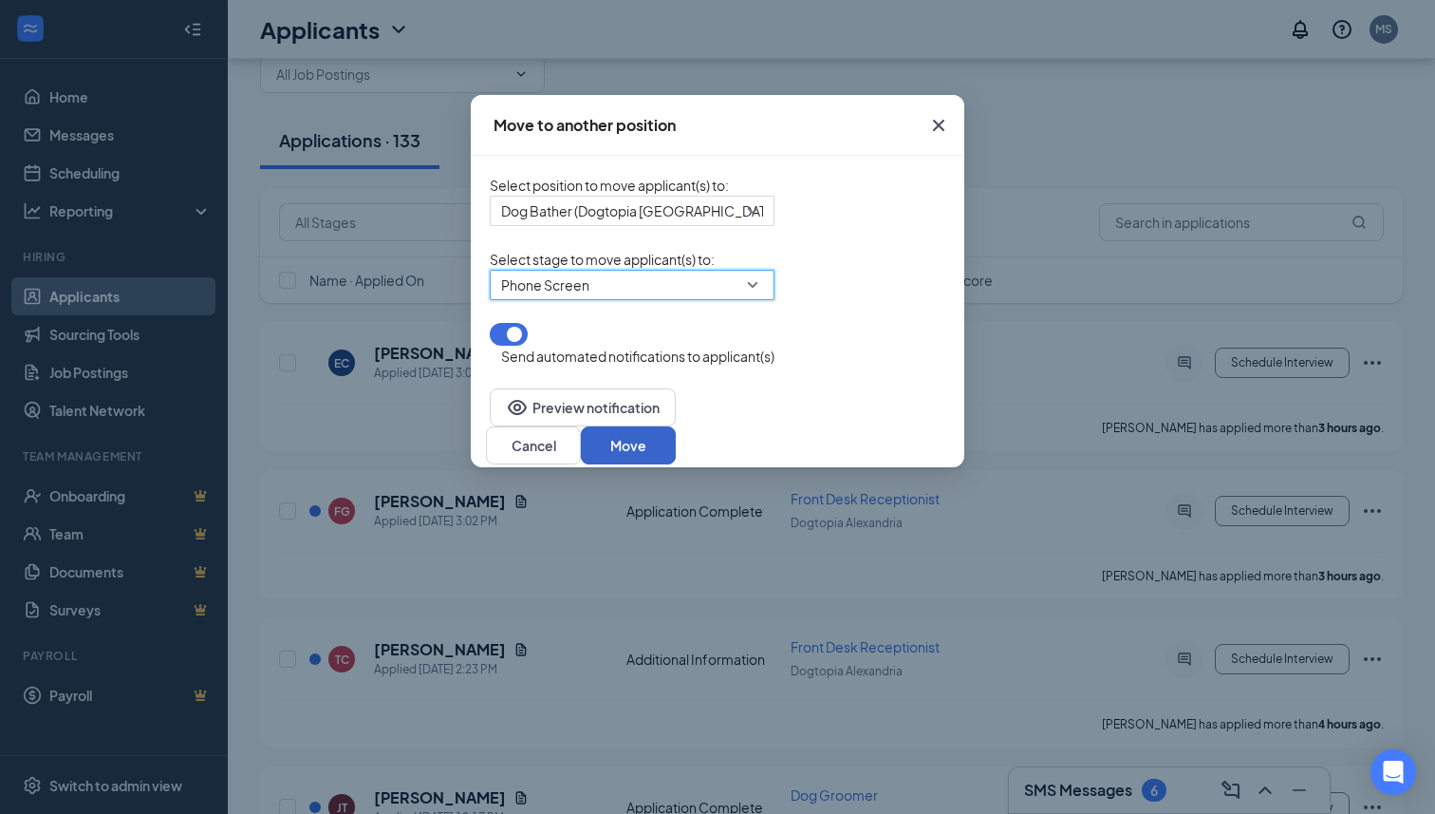
click at [676, 433] on button "Move" at bounding box center [628, 445] width 95 height 38
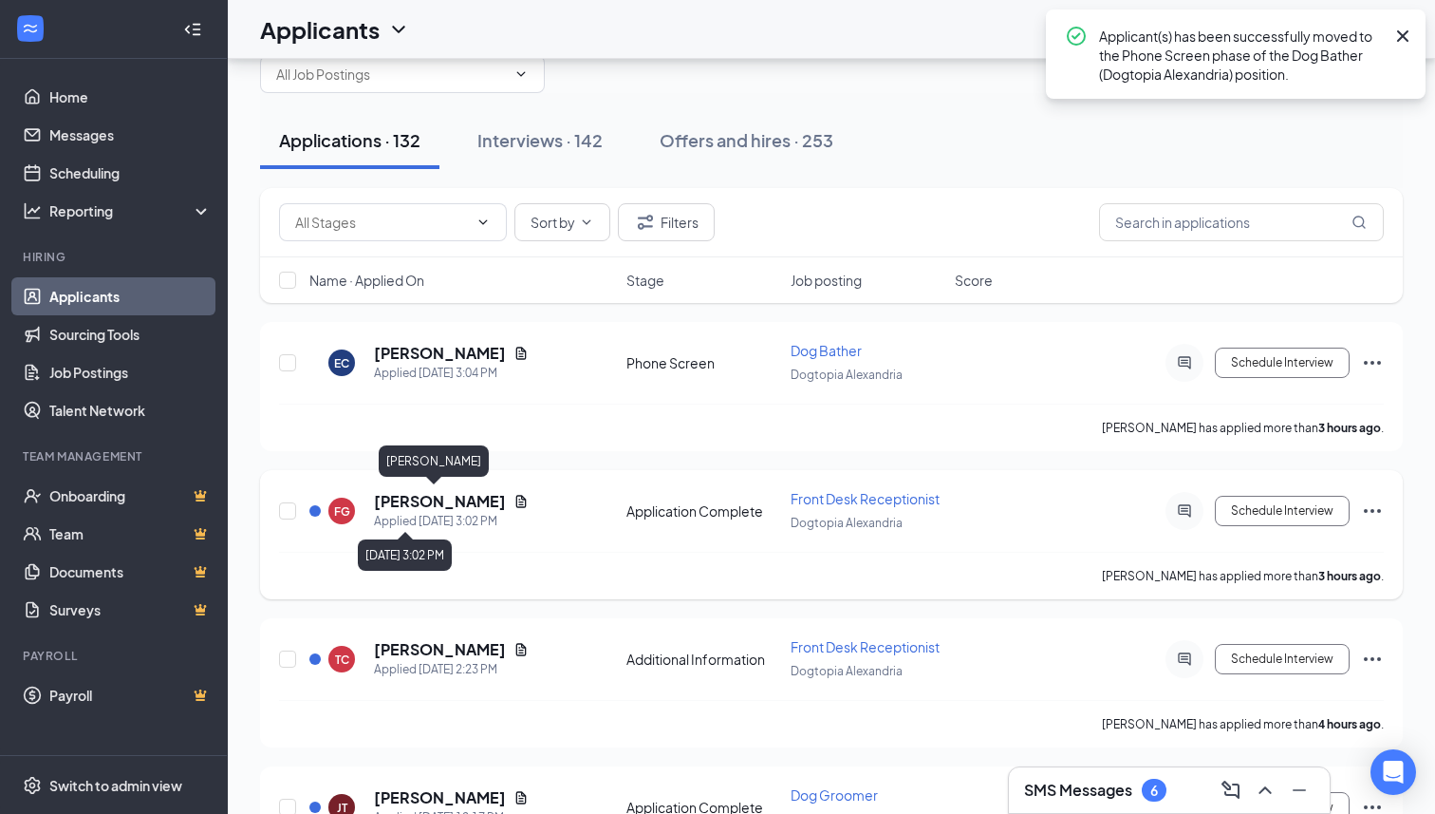
click at [430, 514] on div "Applied [DATE] 3:02 PM" at bounding box center [451, 521] width 155 height 19
click at [428, 497] on h5 "[PERSON_NAME]" at bounding box center [440, 501] width 132 height 21
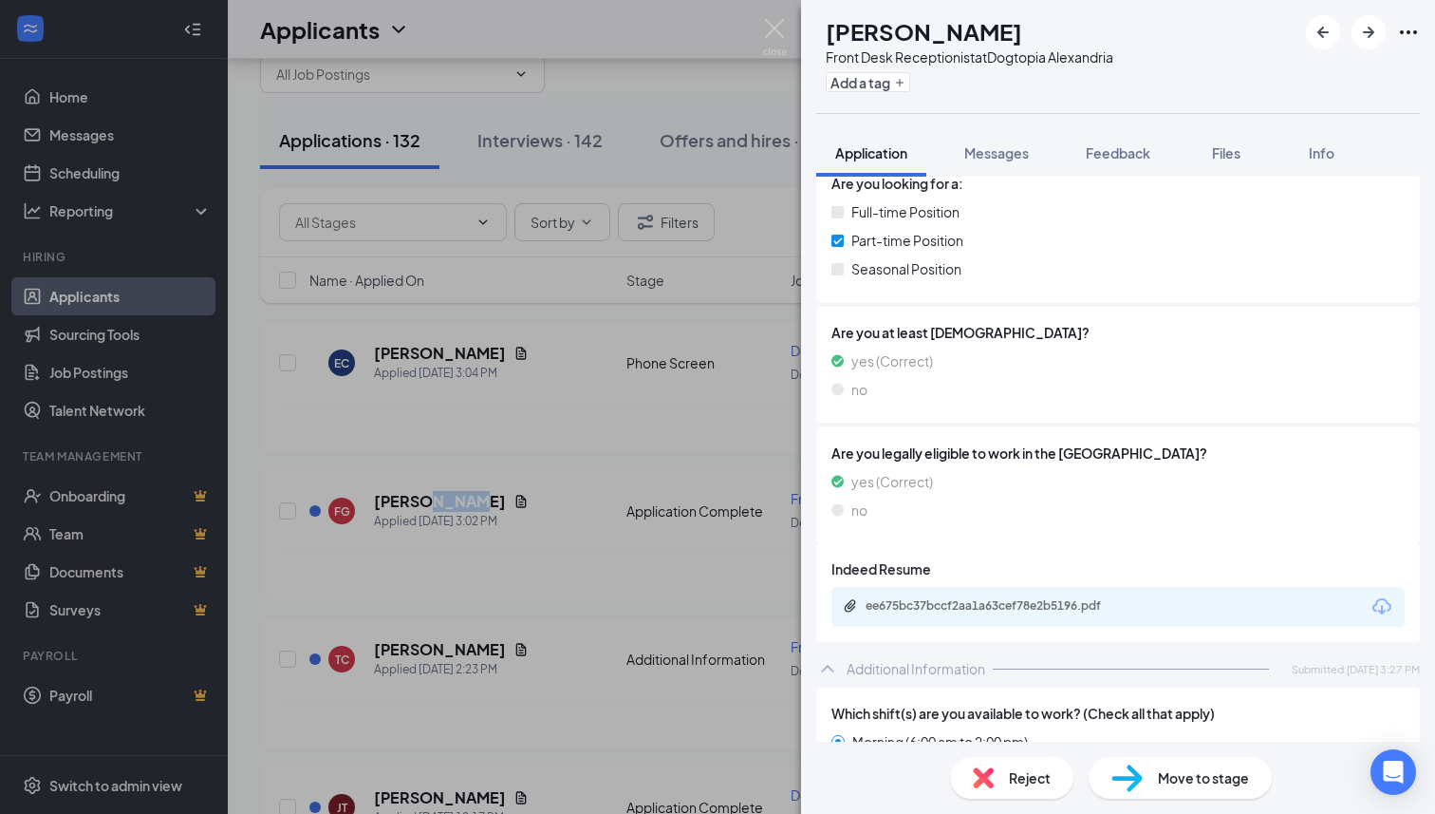
scroll to position [272, 0]
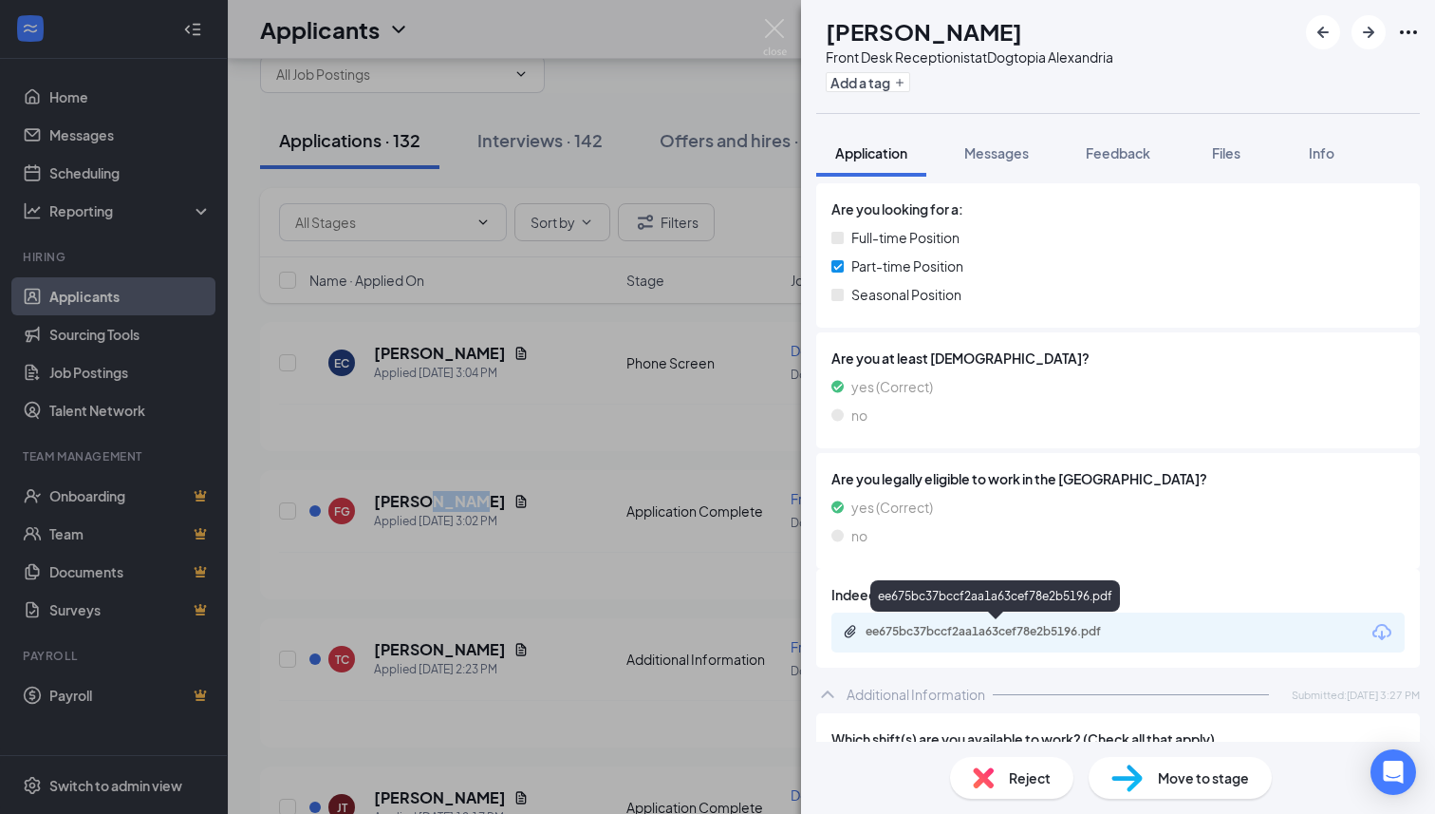
click at [973, 633] on div "ee675bc37bccf2aa1a63cef78e2b5196.pdf" at bounding box center [999, 631] width 266 height 15
click at [1009, 779] on span "Reject" at bounding box center [1030, 777] width 42 height 21
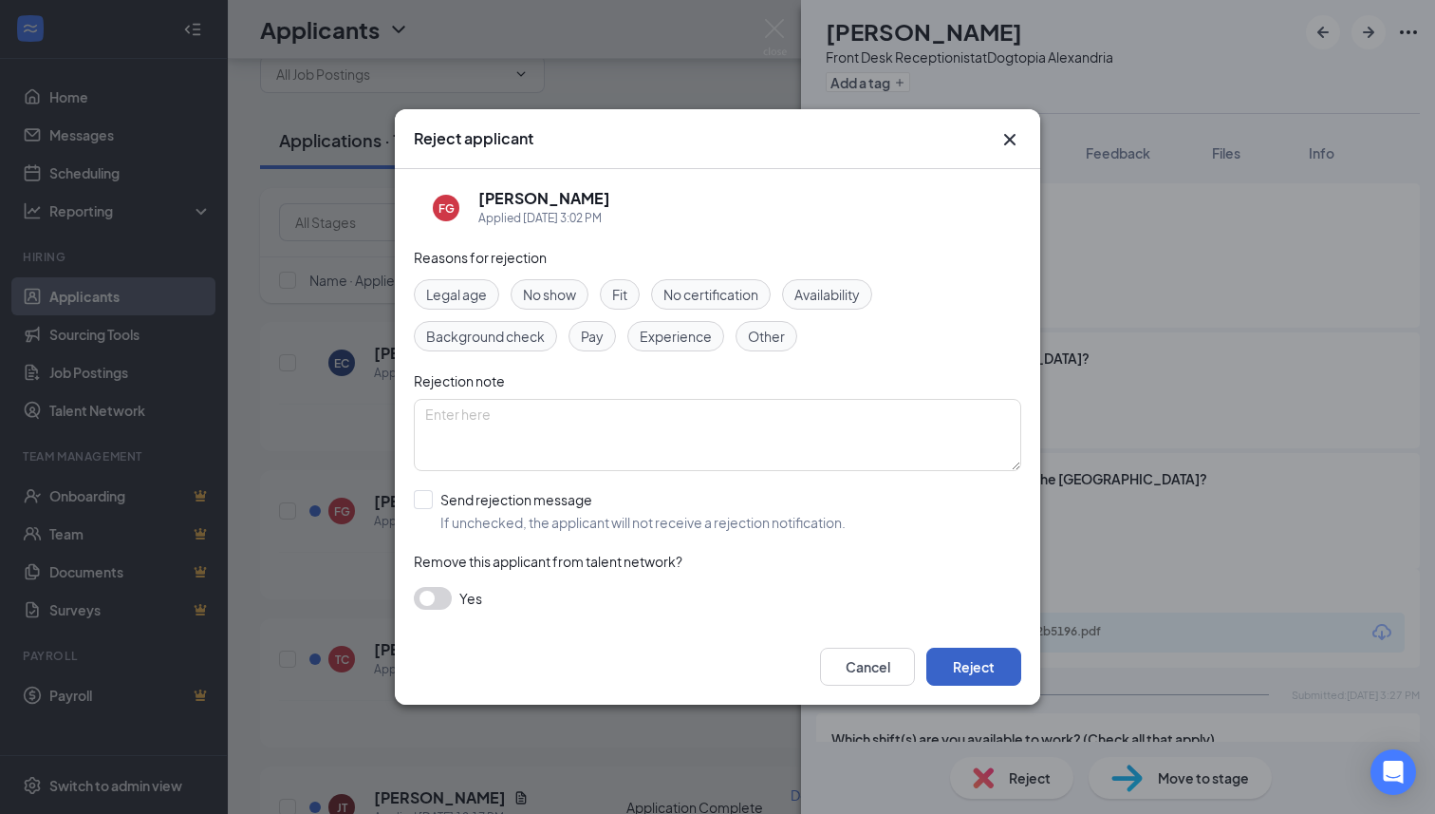
click at [980, 671] on button "Reject" at bounding box center [973, 666] width 95 height 38
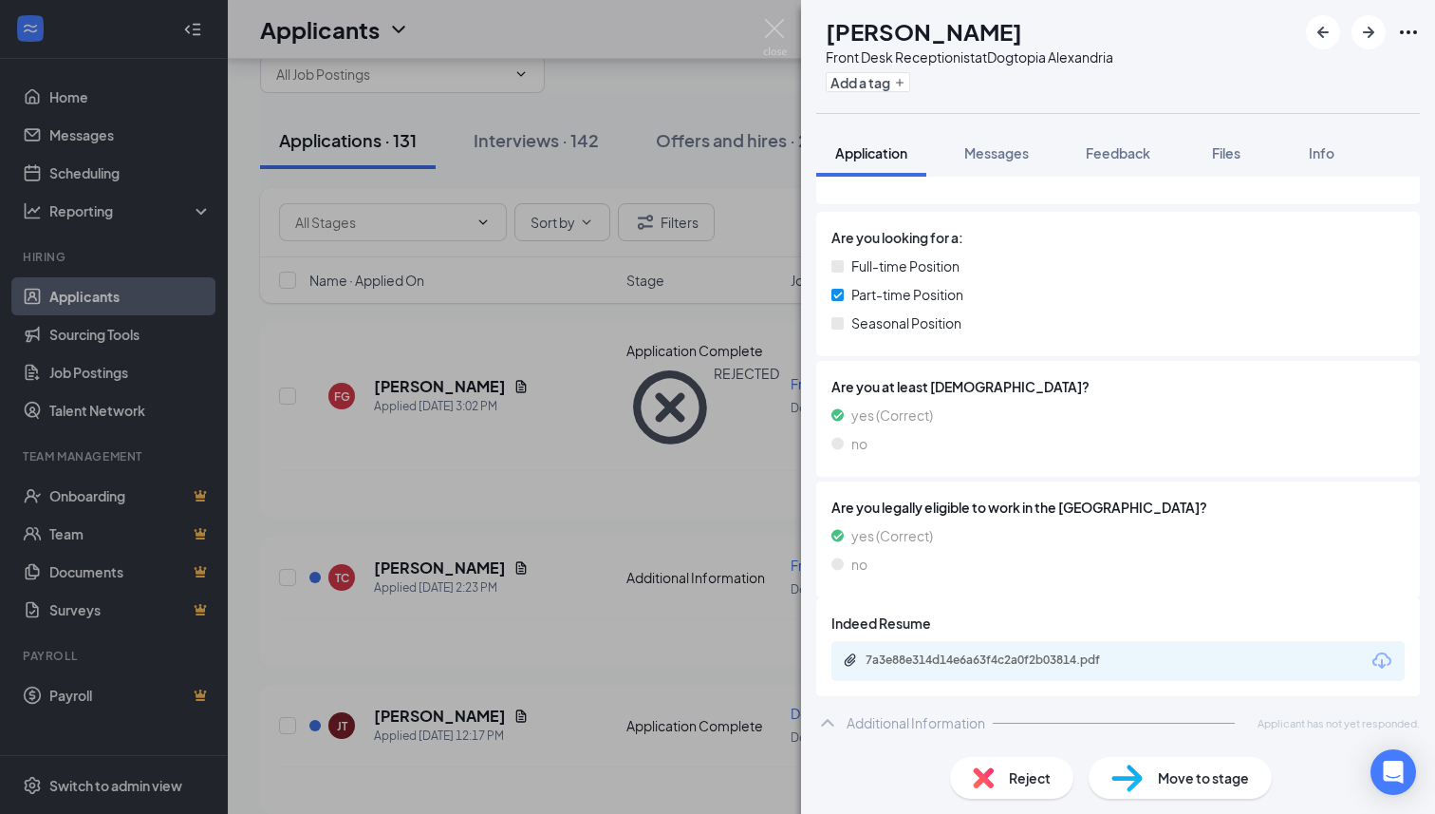
scroll to position [236, 0]
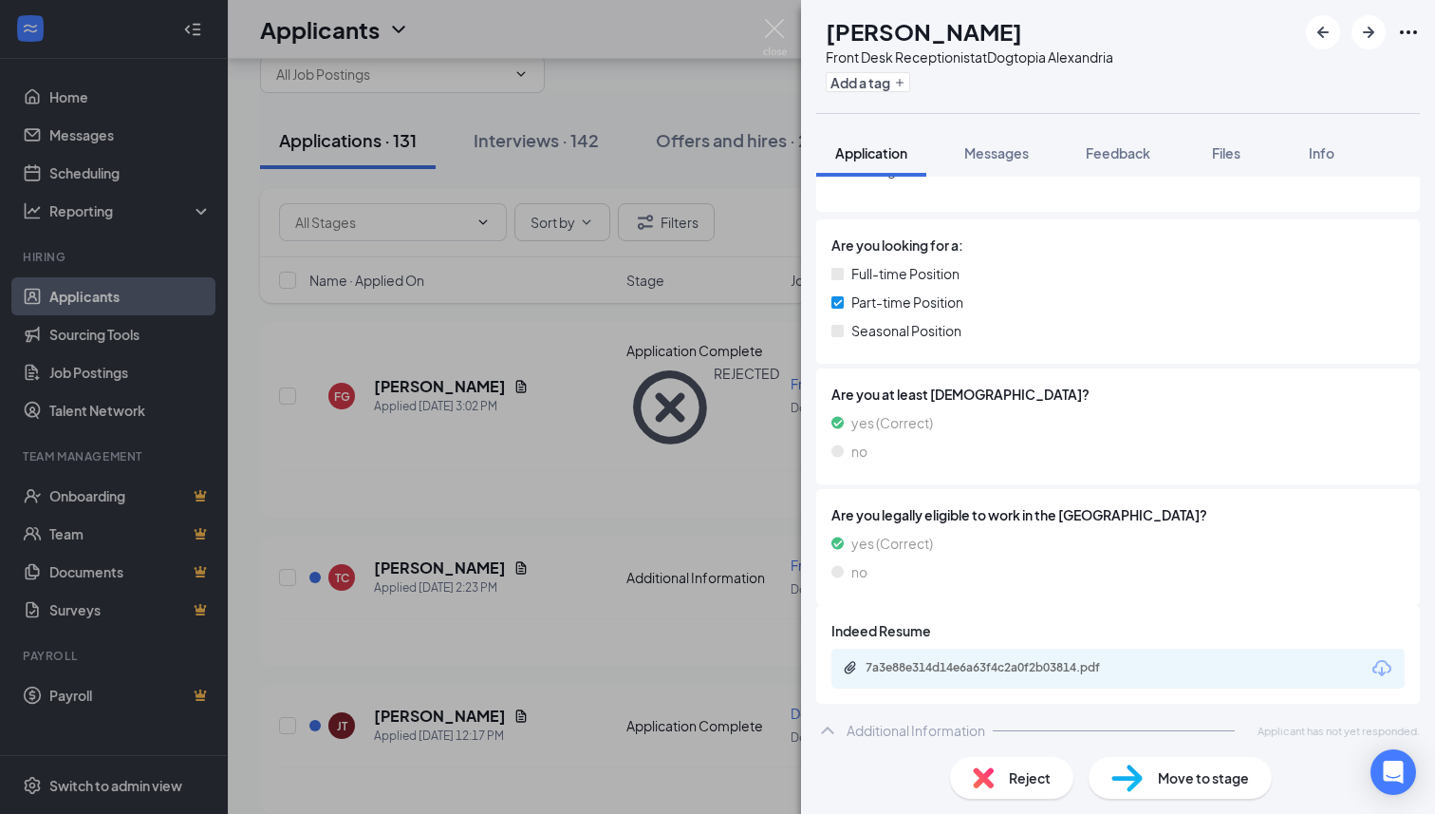
click at [1014, 774] on span "Reject" at bounding box center [1030, 777] width 42 height 21
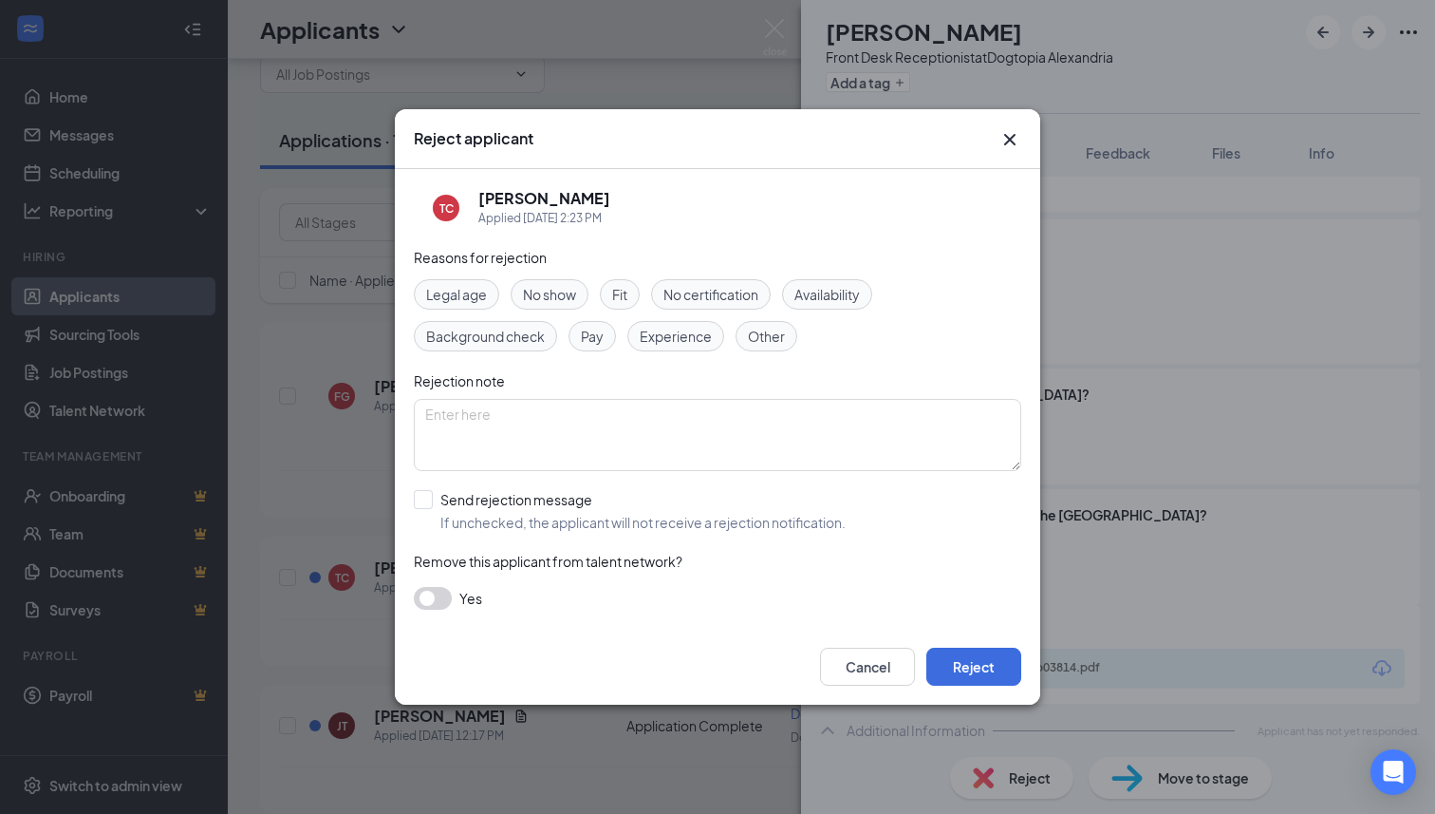
click at [980, 687] on div "Cancel Reject" at bounding box center [717, 666] width 645 height 76
click at [975, 658] on button "Reject" at bounding box center [973, 666] width 95 height 38
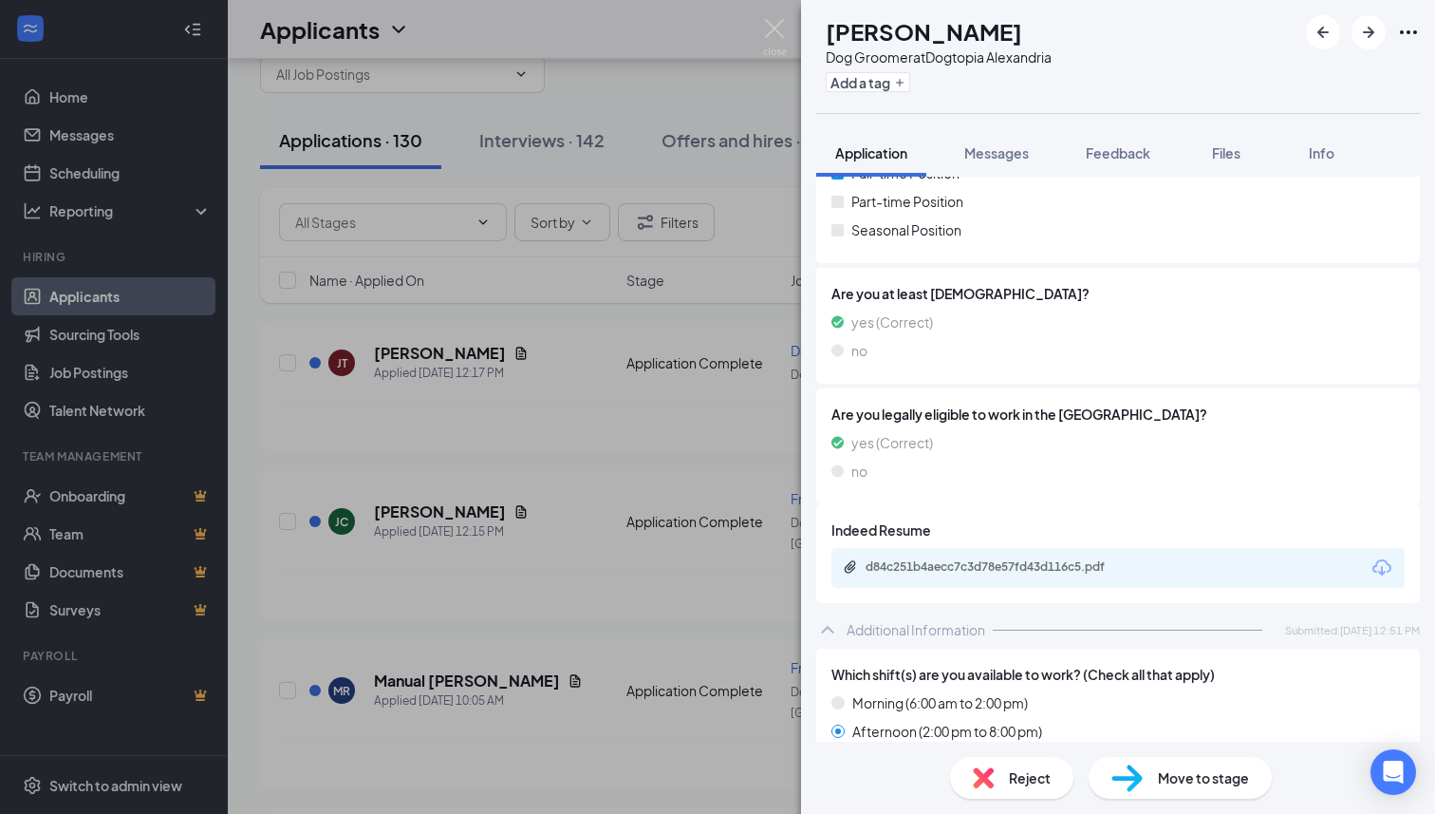
scroll to position [328, 0]
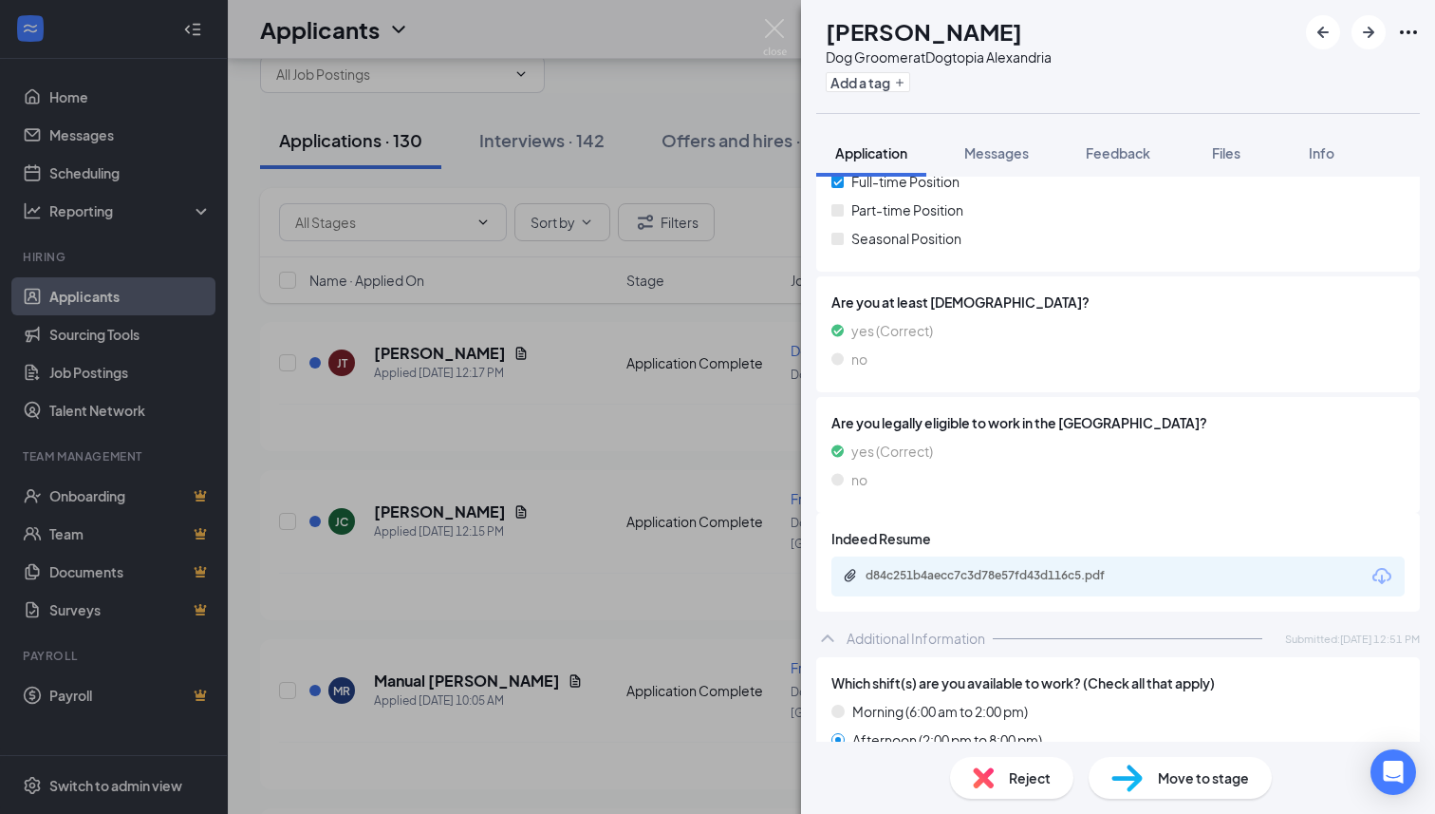
click at [963, 567] on div "d84c251b4aecc7c3d78e57fd43d116c5.pdf" at bounding box center [1118, 576] width 573 height 40
click at [962, 574] on div "d84c251b4aecc7c3d78e57fd43d116c5.pdf" at bounding box center [999, 575] width 266 height 15
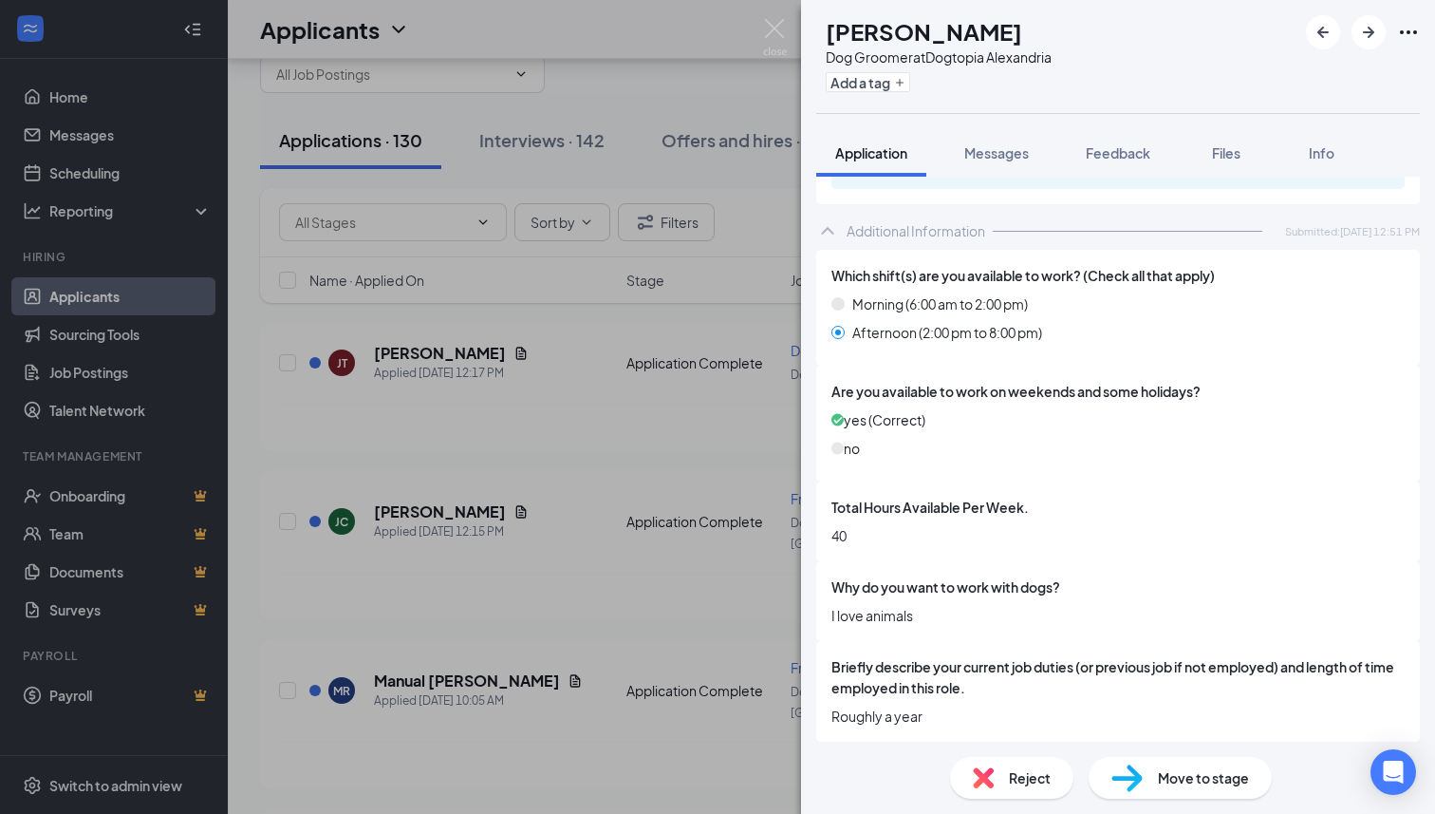
scroll to position [752, 0]
click at [1019, 62] on div "Dog Groomer at Dogtopia [GEOGRAPHIC_DATA]" at bounding box center [939, 56] width 226 height 19
copy div "Dog Groomer at Dogtopia [GEOGRAPHIC_DATA]"
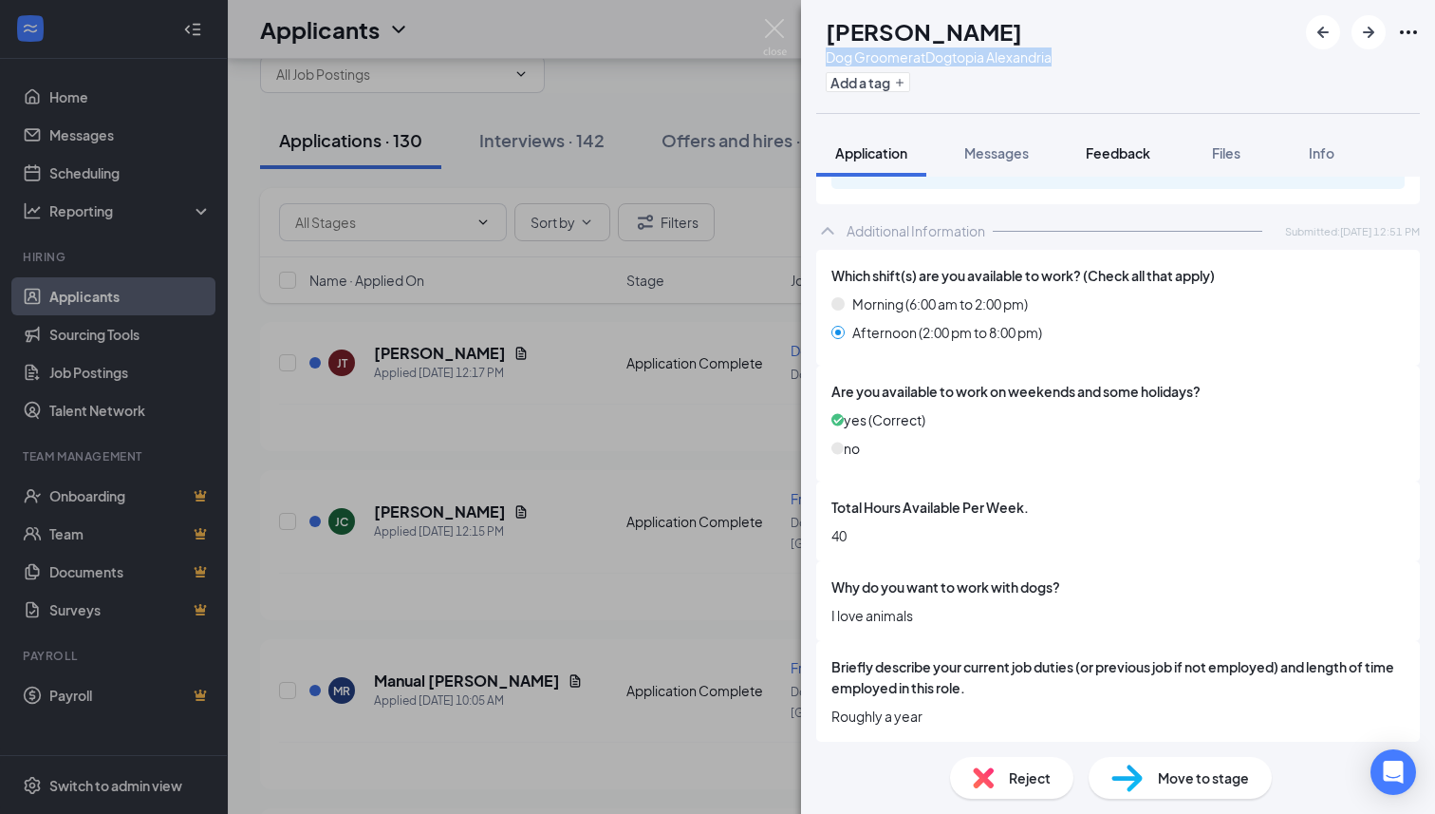
click at [1113, 155] on span "Feedback" at bounding box center [1118, 152] width 65 height 17
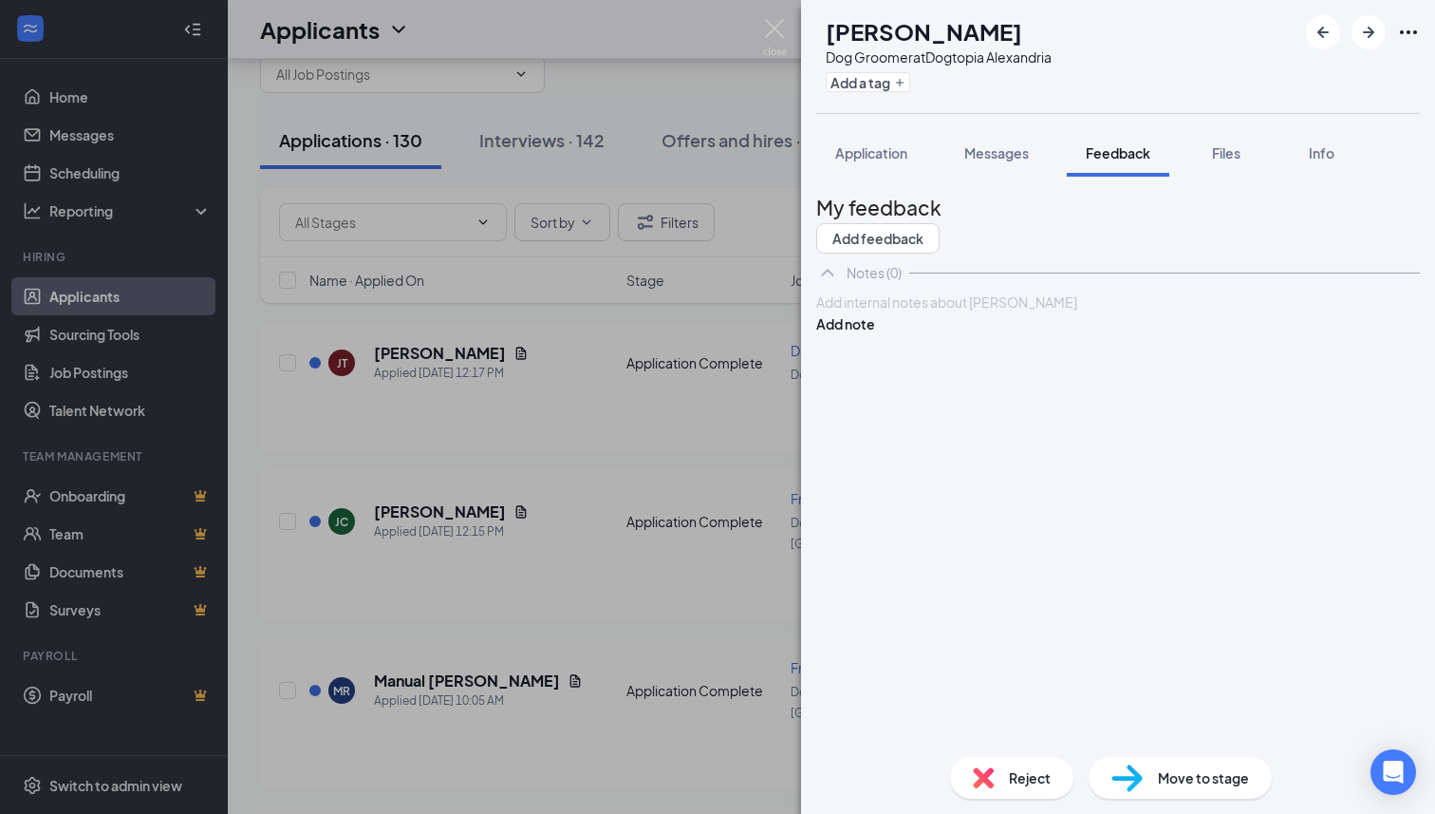
click at [985, 312] on div at bounding box center [1118, 302] width 602 height 20
click at [875, 334] on button "Add note" at bounding box center [845, 323] width 59 height 21
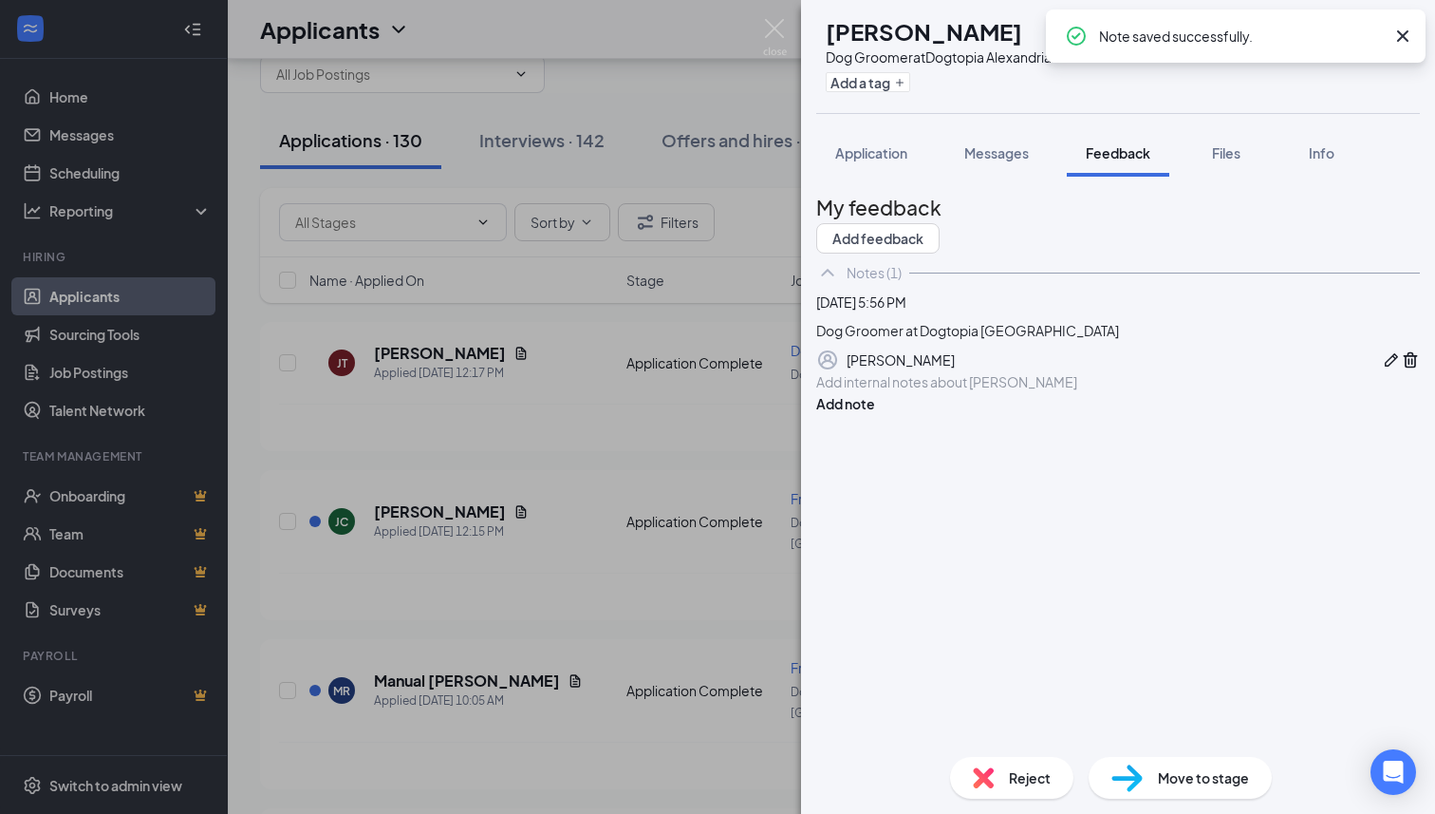
click at [788, 47] on div "[PERSON_NAME] Dog Groomer at Dogtopia Alexandria Add a tag Application Messages…" at bounding box center [717, 407] width 1435 height 814
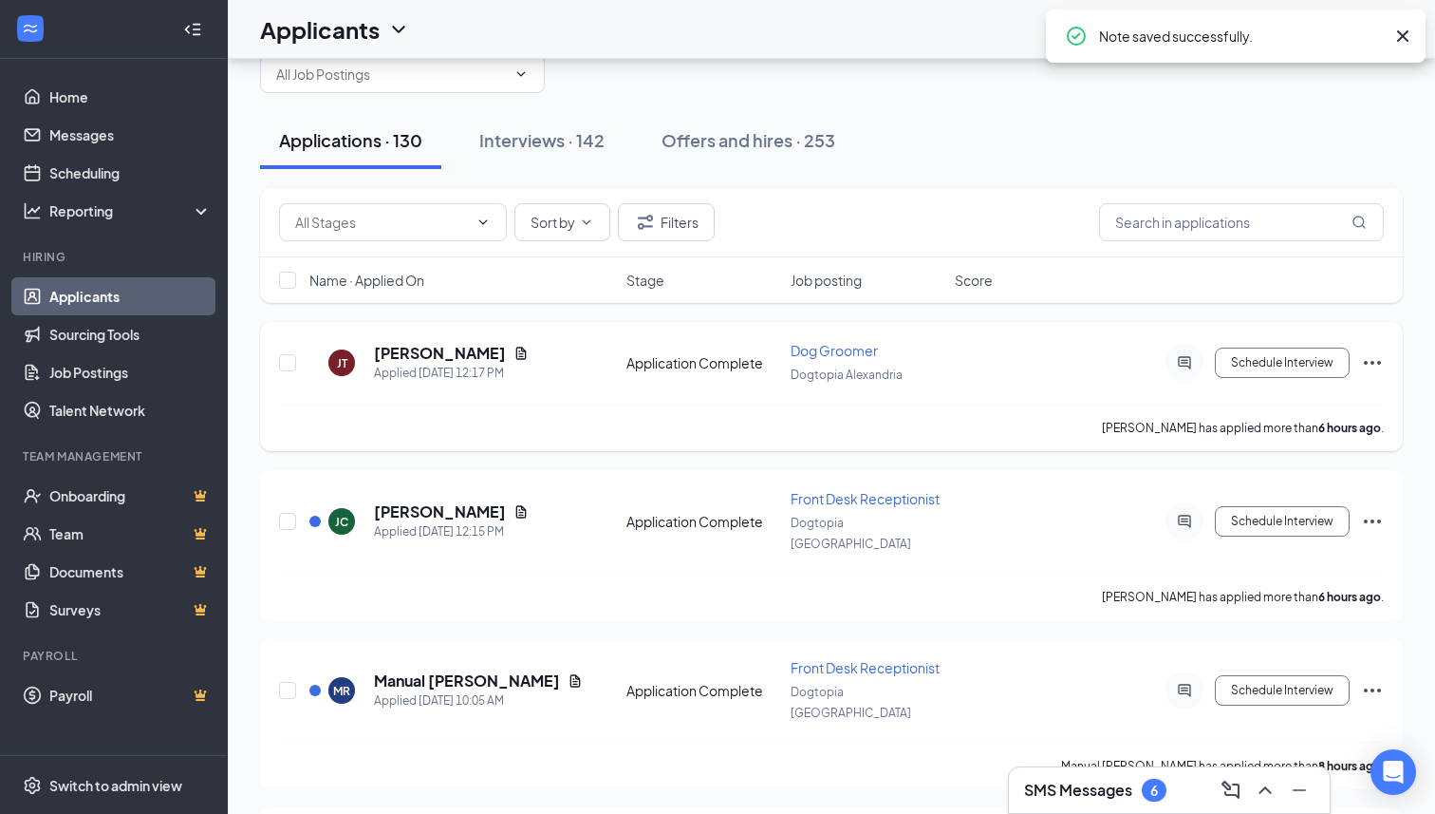
click at [1376, 360] on icon "Ellipses" at bounding box center [1372, 362] width 23 height 23
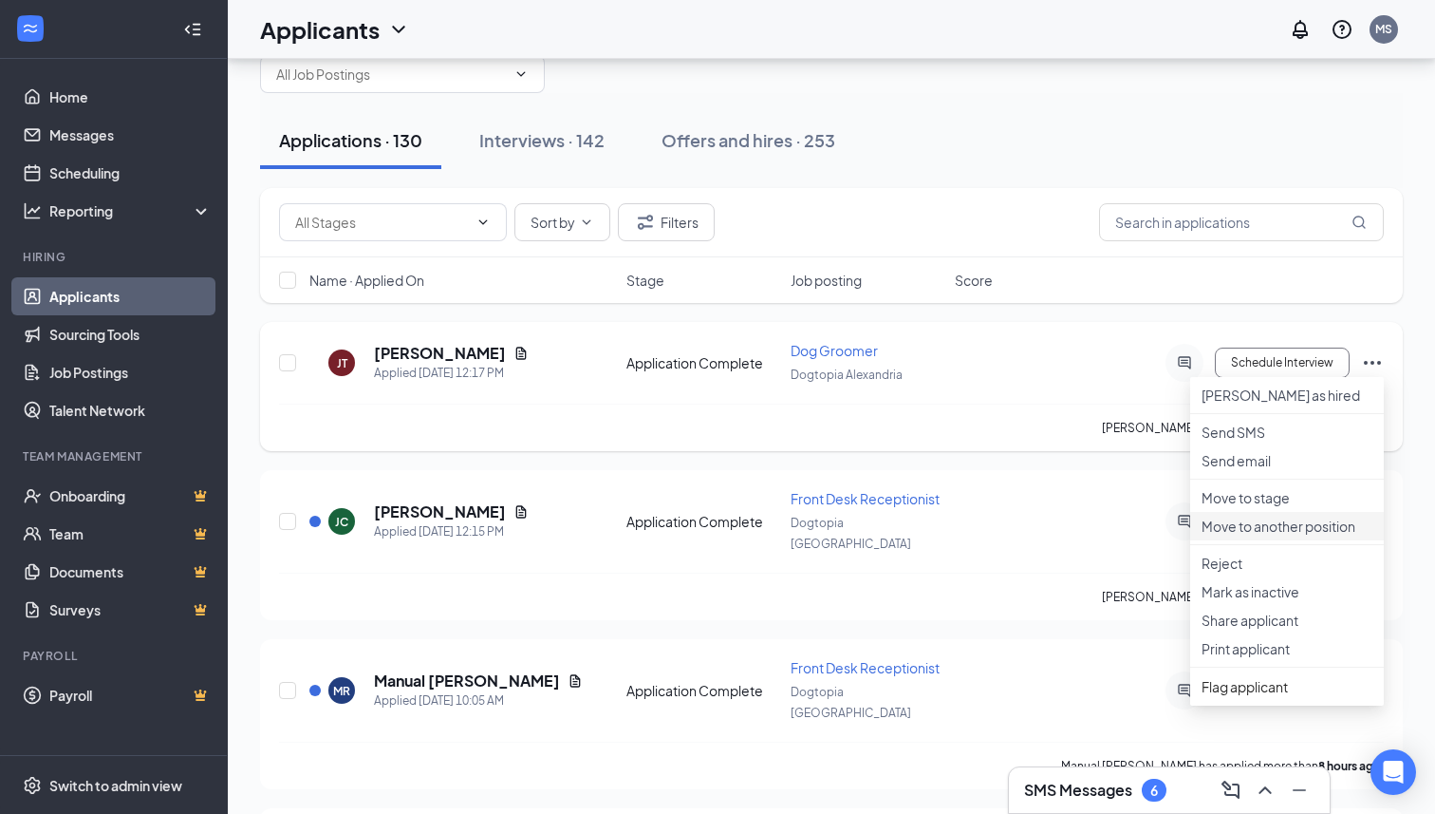
click at [1305, 535] on p "Move to another position" at bounding box center [1287, 525] width 171 height 19
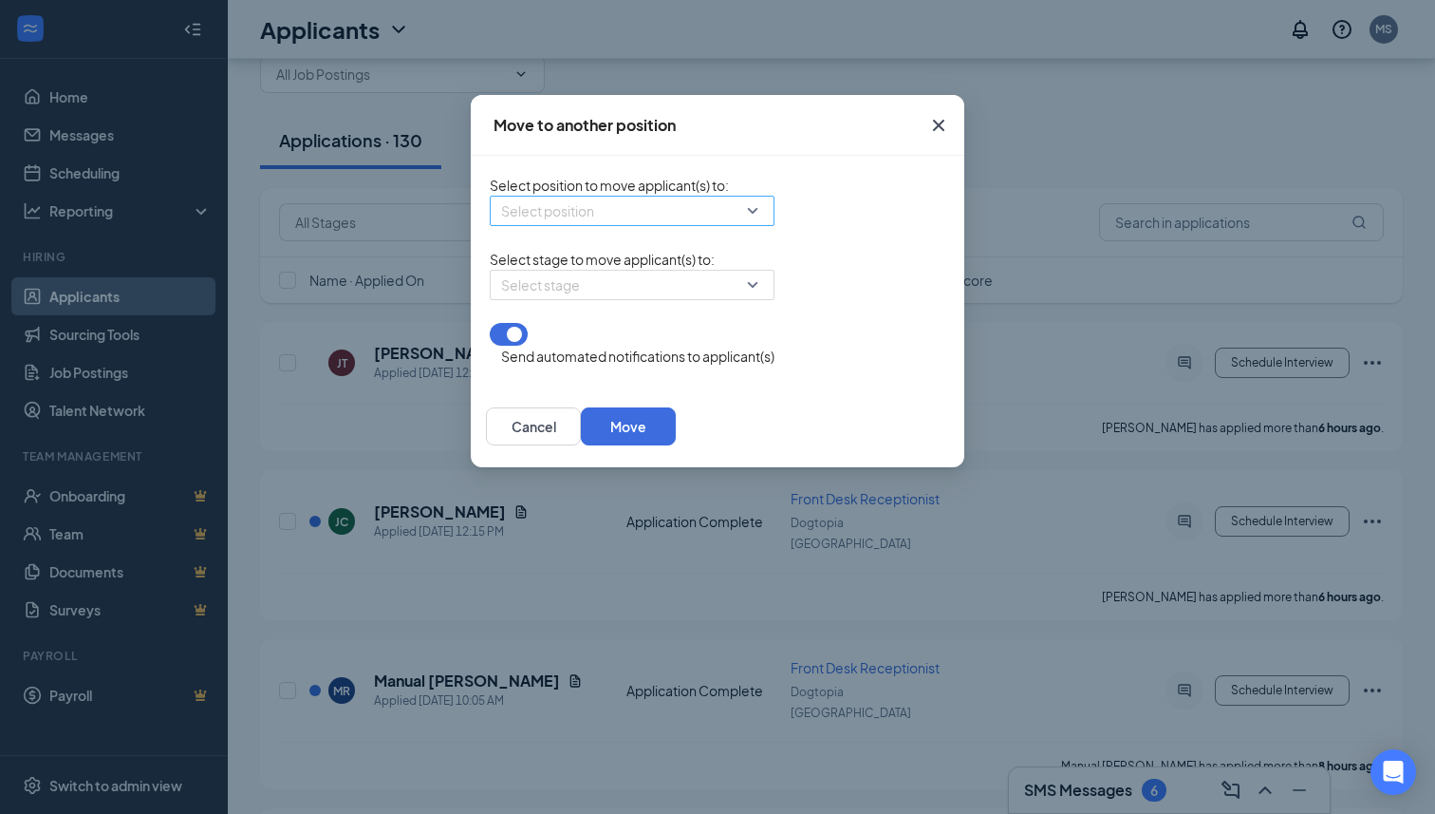
click at [589, 206] on input "search" at bounding box center [625, 210] width 249 height 28
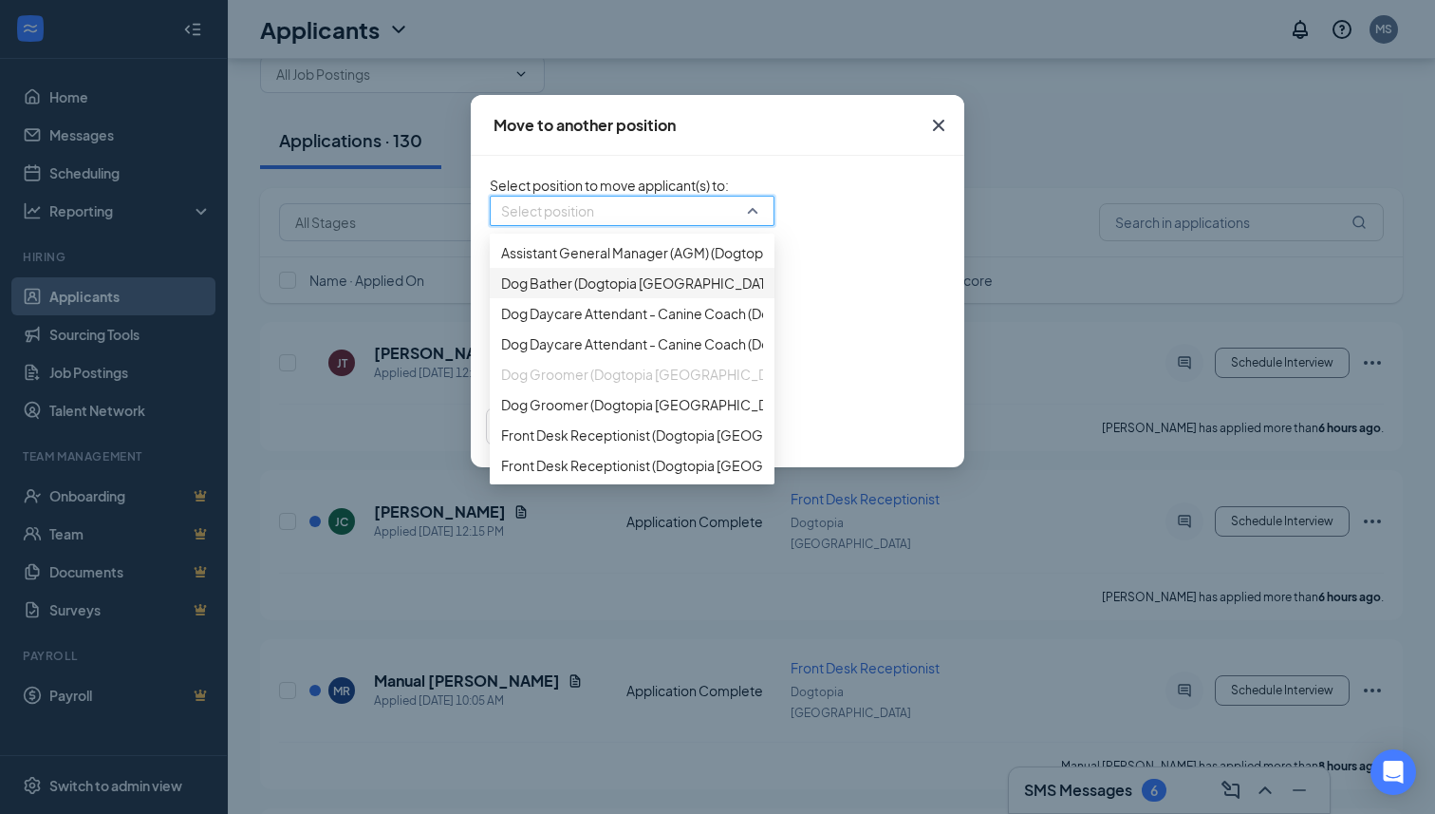
click at [530, 298] on div "Dog Bather (Dogtopia [GEOGRAPHIC_DATA])" at bounding box center [632, 283] width 285 height 30
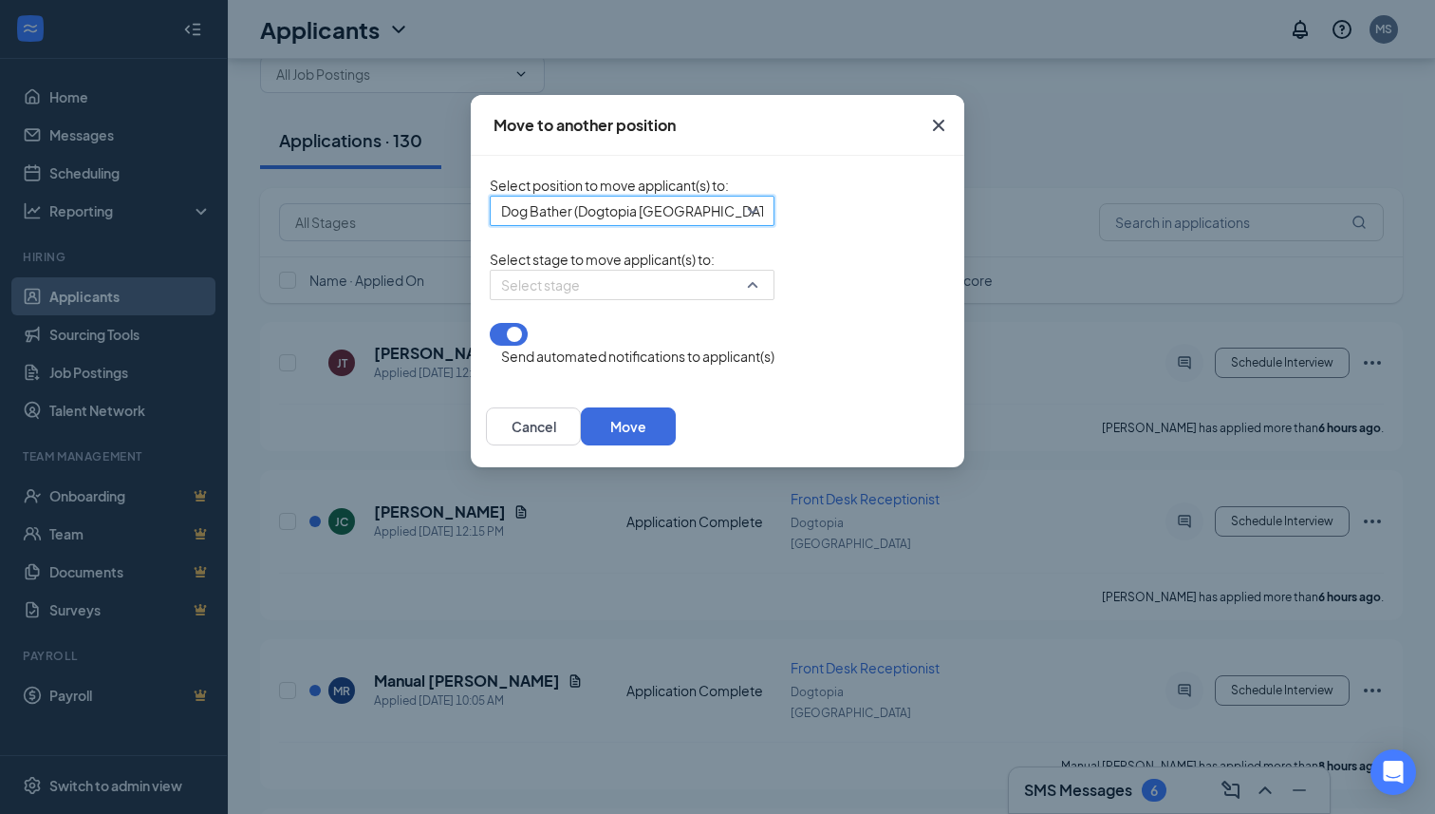
click at [530, 299] on input "search" at bounding box center [625, 285] width 249 height 28
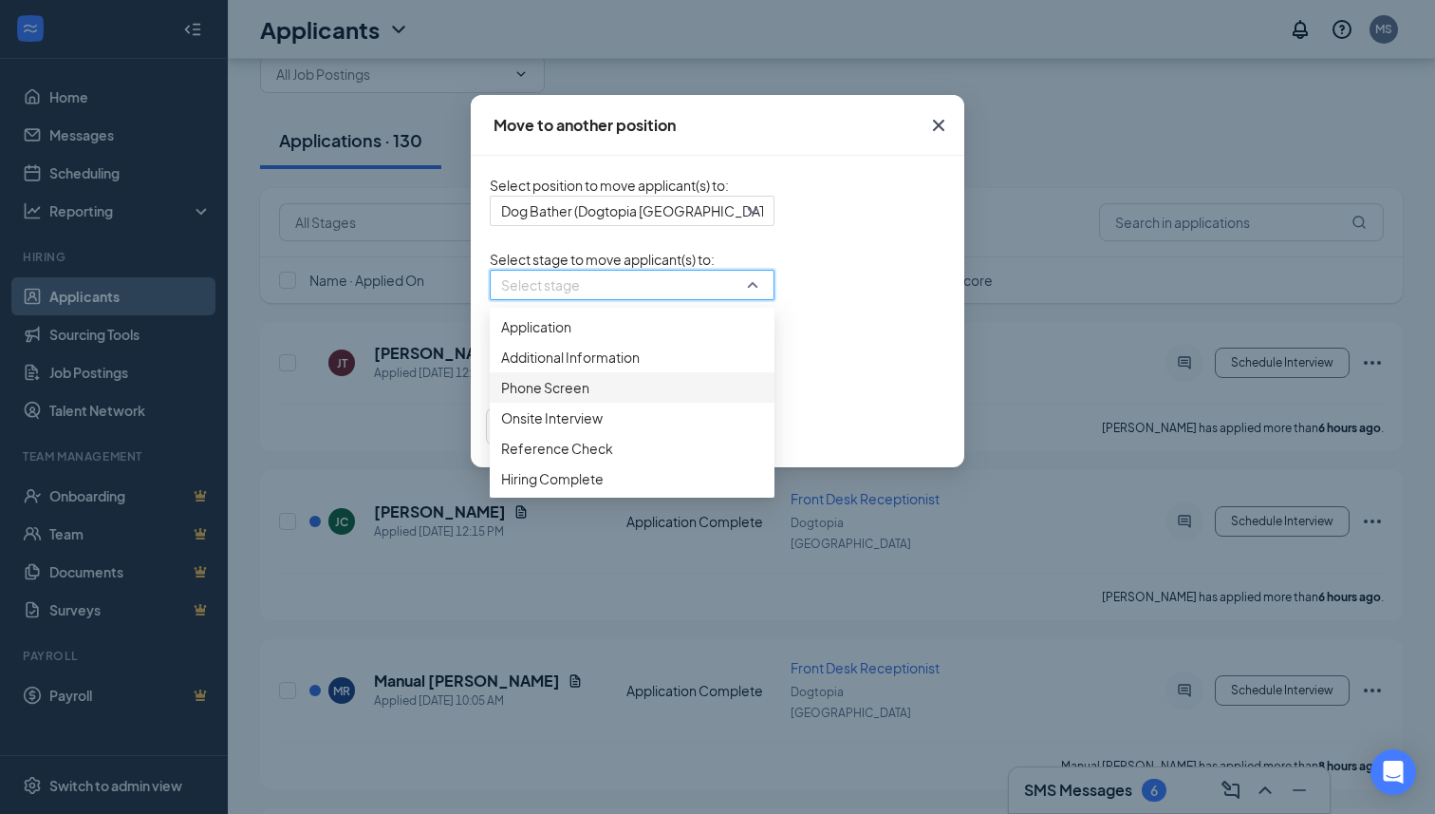
click at [501, 398] on span "Phone Screen" at bounding box center [545, 387] width 88 height 21
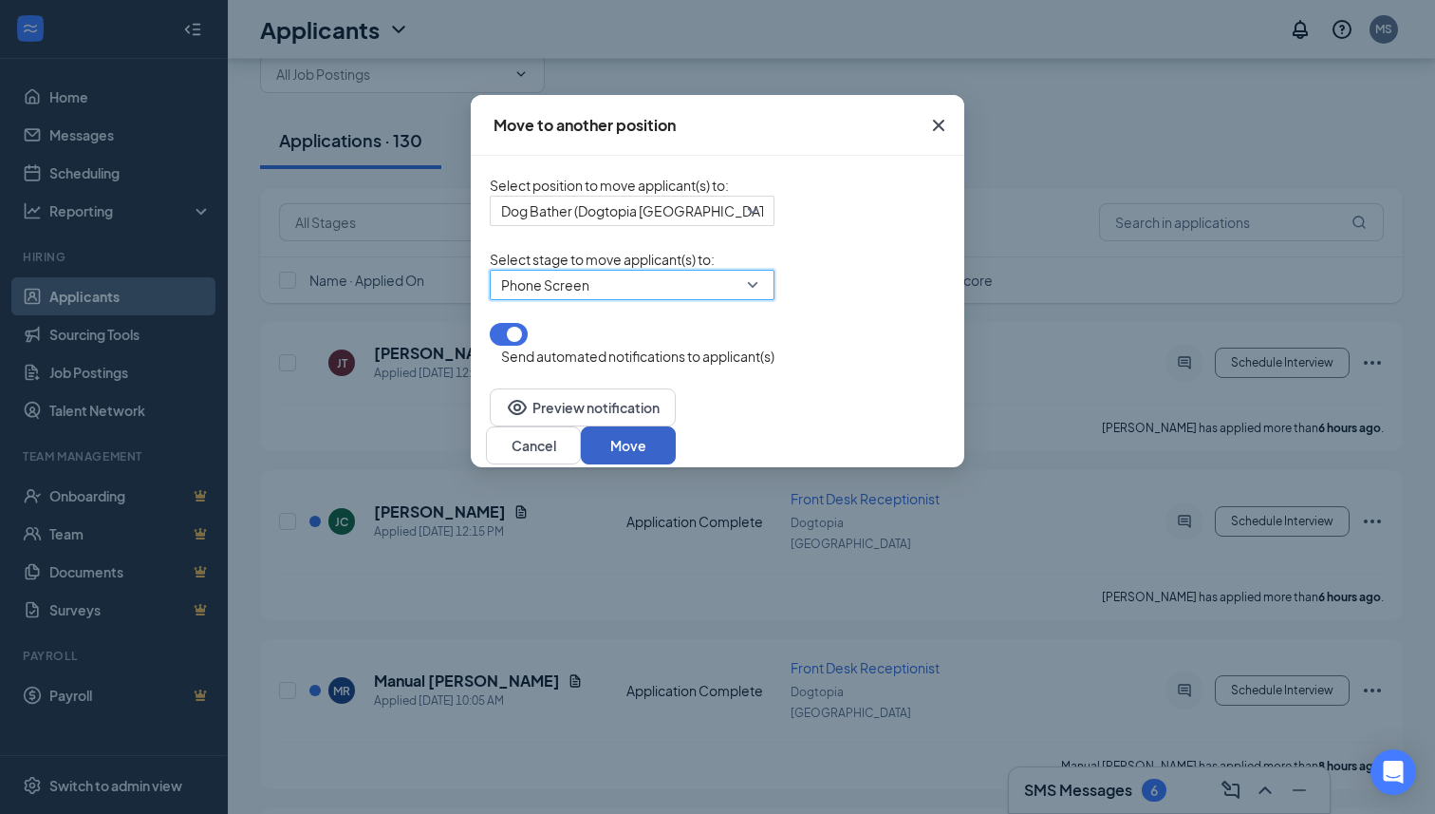
click at [676, 440] on button "Move" at bounding box center [628, 445] width 95 height 38
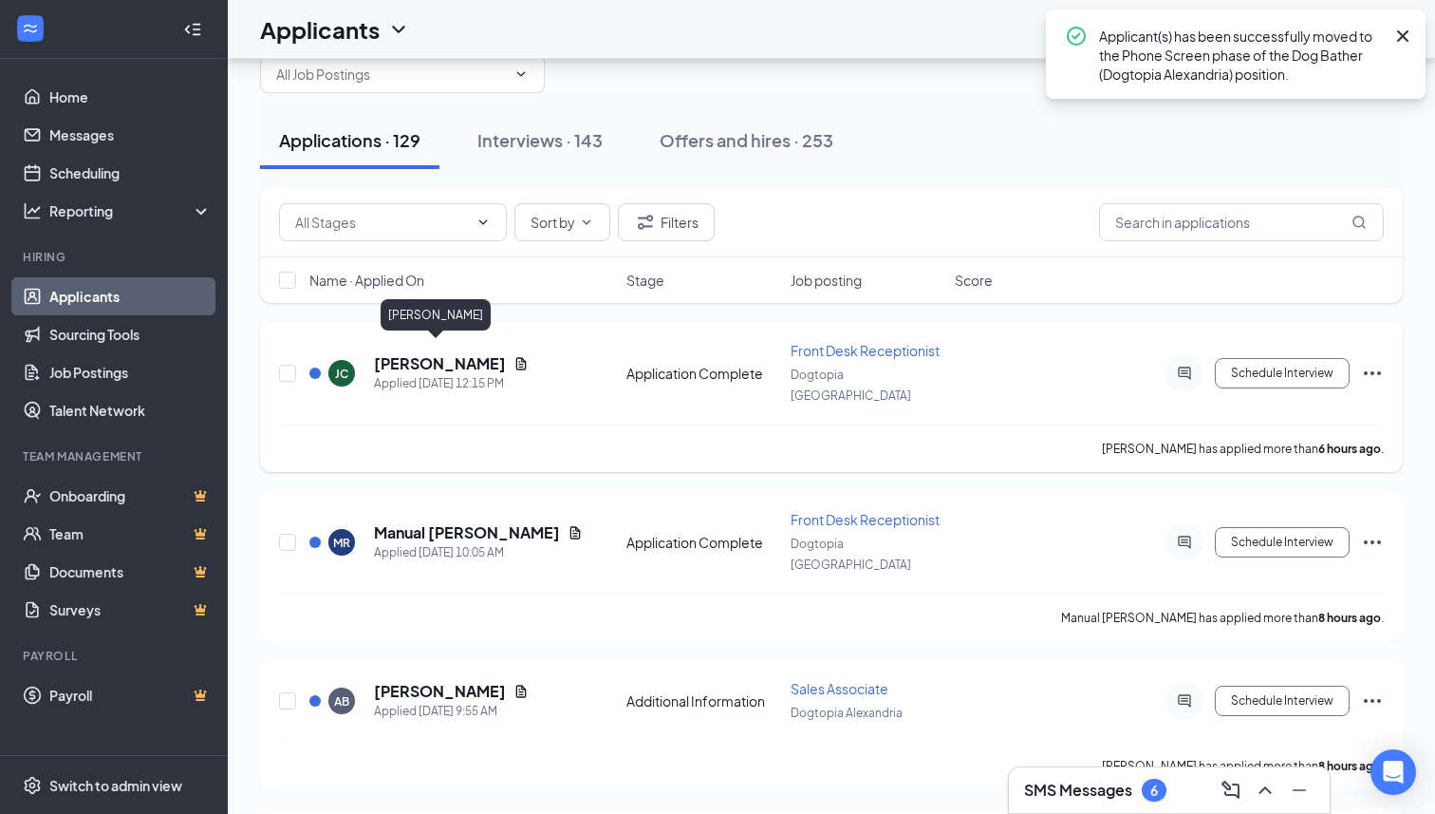
click at [455, 353] on h5 "[PERSON_NAME]" at bounding box center [440, 363] width 132 height 21
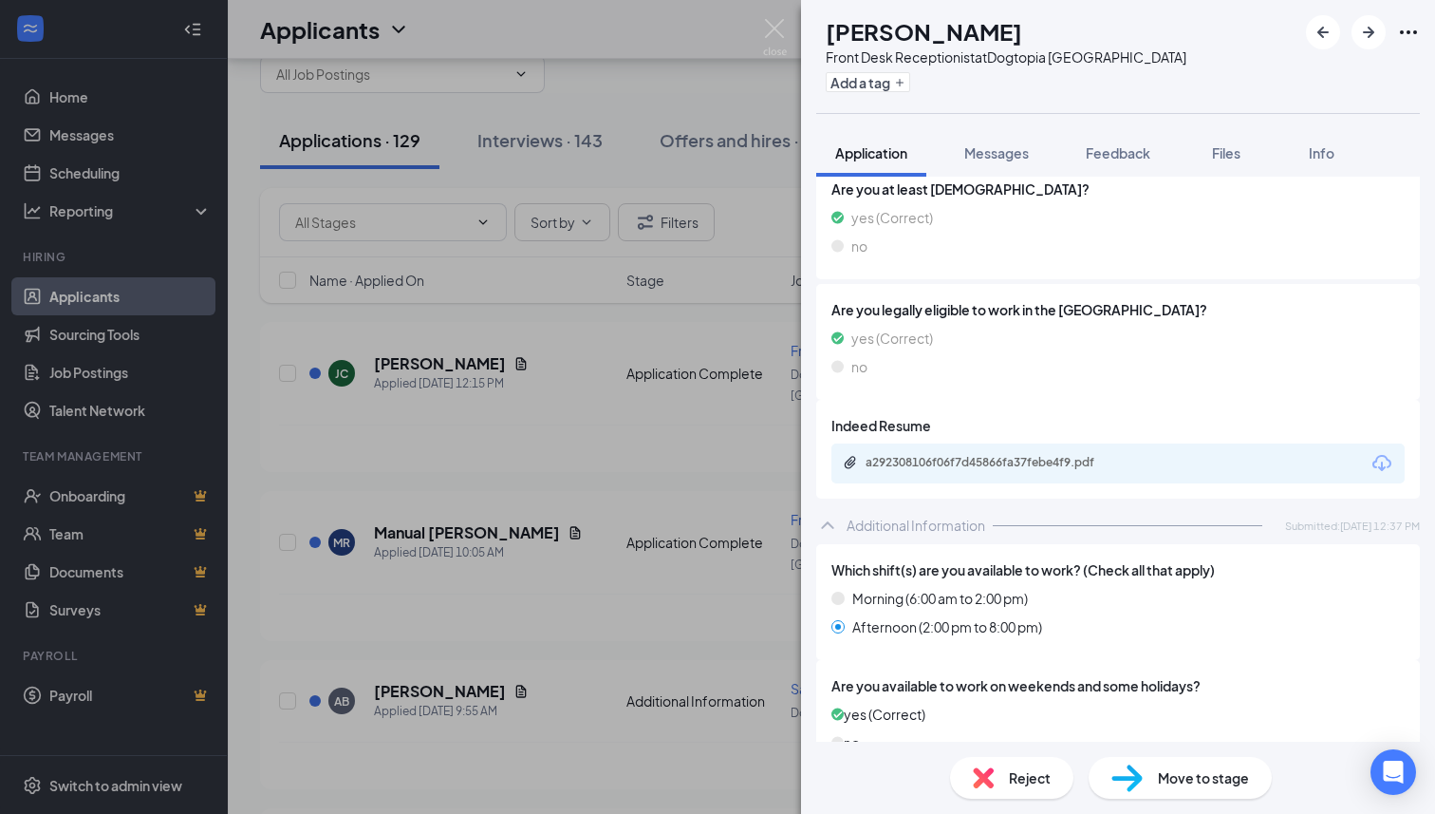
scroll to position [412, 0]
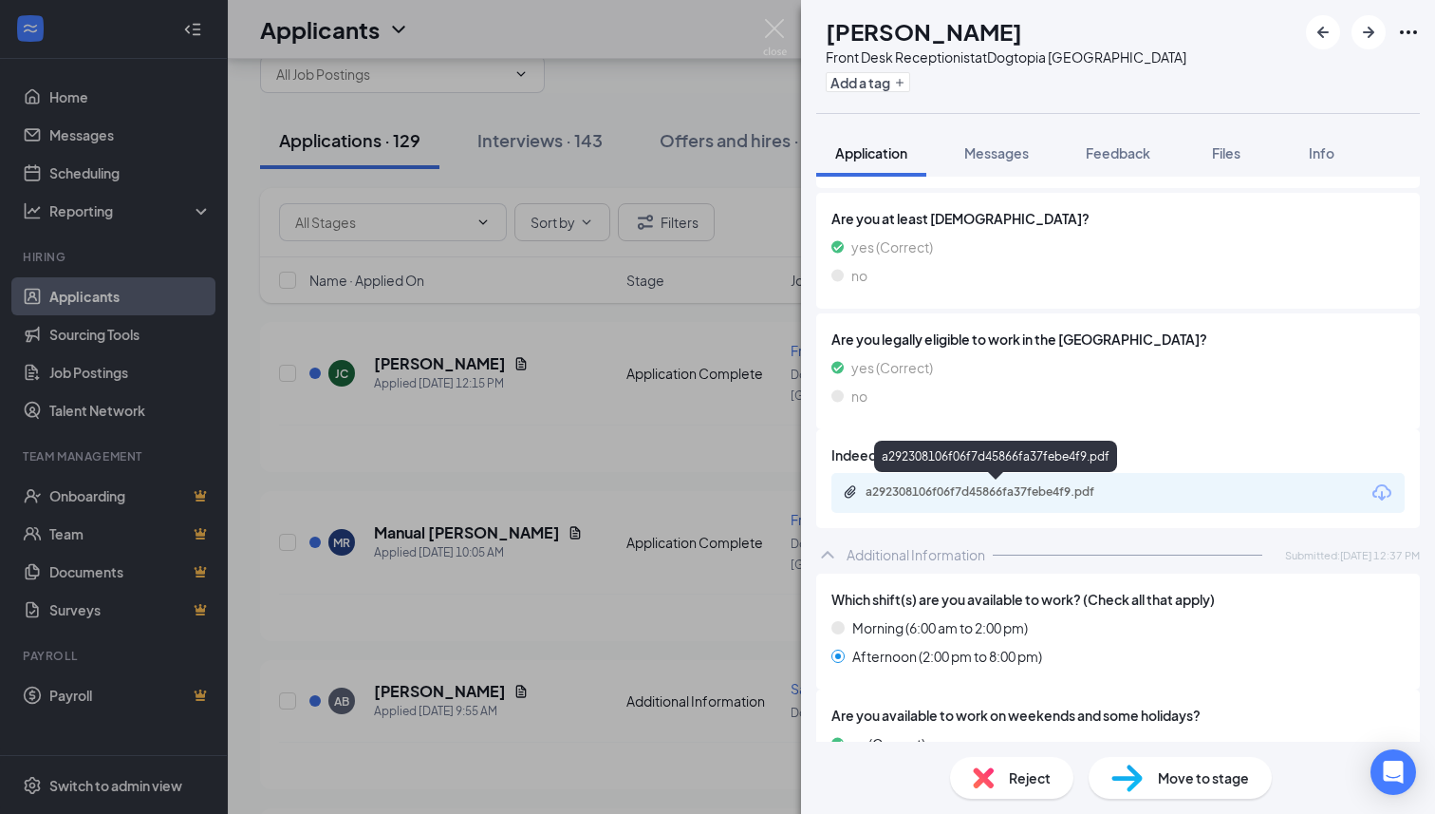
click at [958, 486] on div "a292308106f06f7d45866fa37febe4f9.pdf" at bounding box center [999, 491] width 266 height 15
click at [1129, 775] on img at bounding box center [1127, 778] width 31 height 28
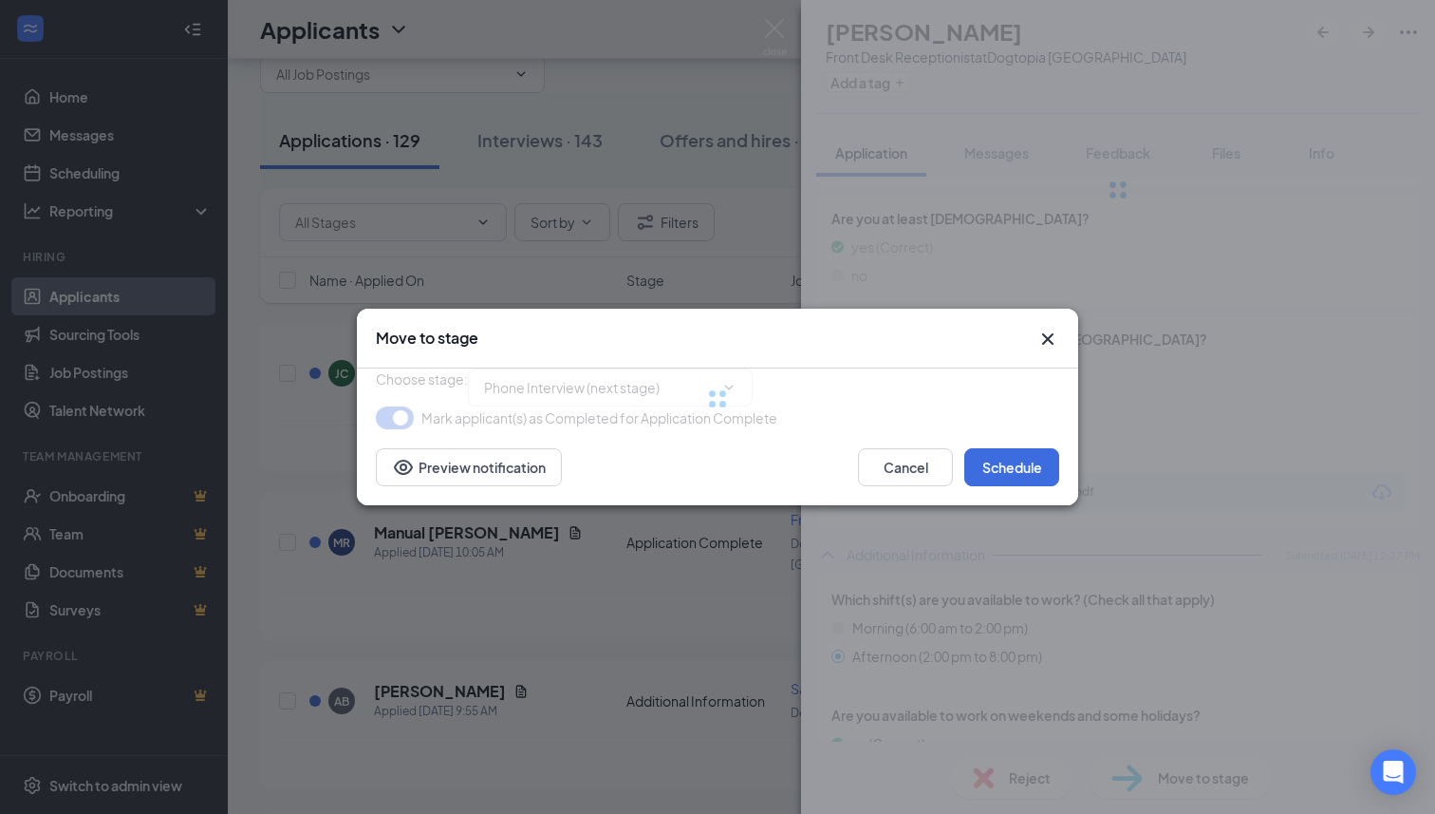
type input "Phone Interview (next stage)"
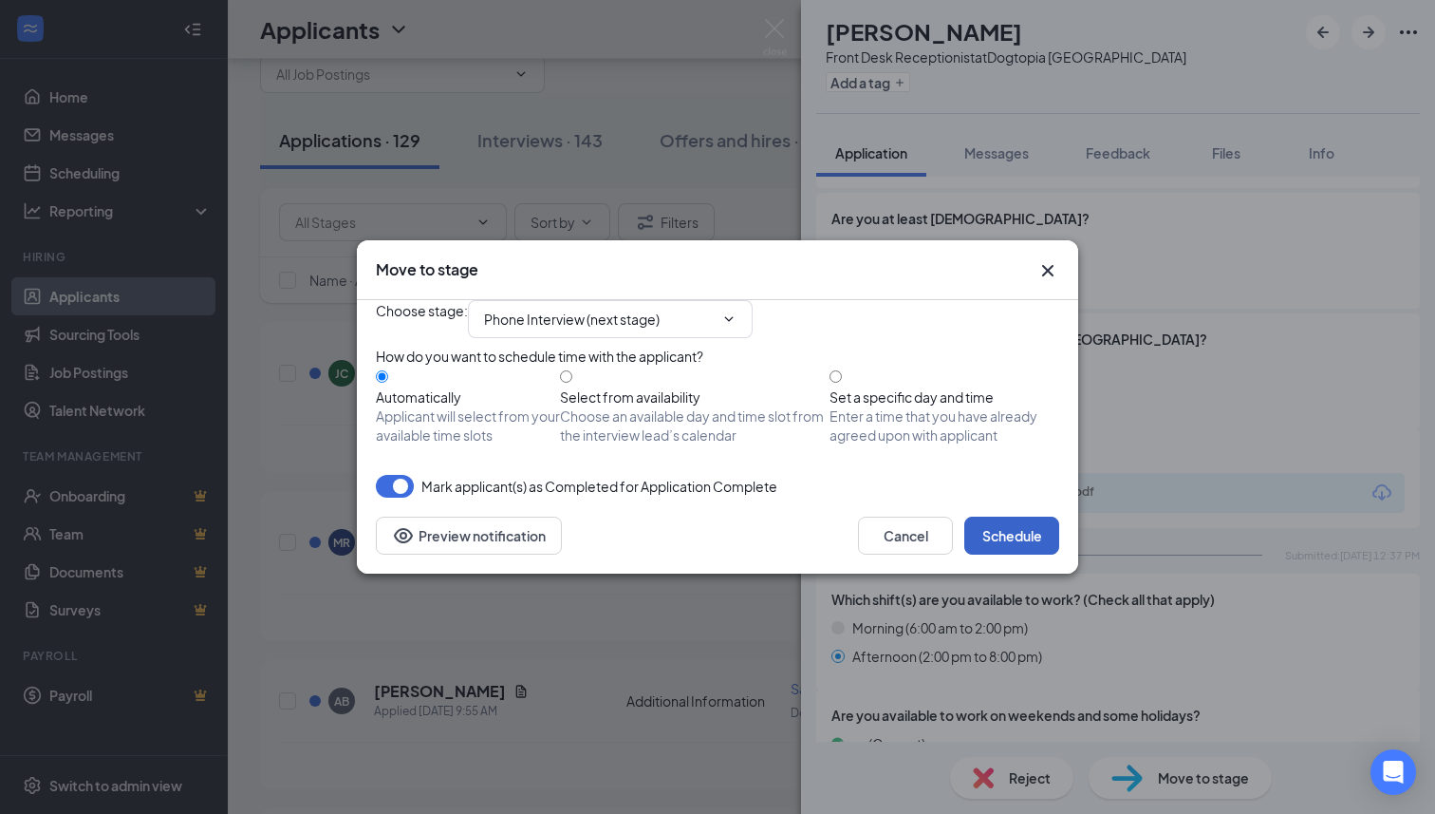
click at [1005, 554] on button "Schedule" at bounding box center [1011, 535] width 95 height 38
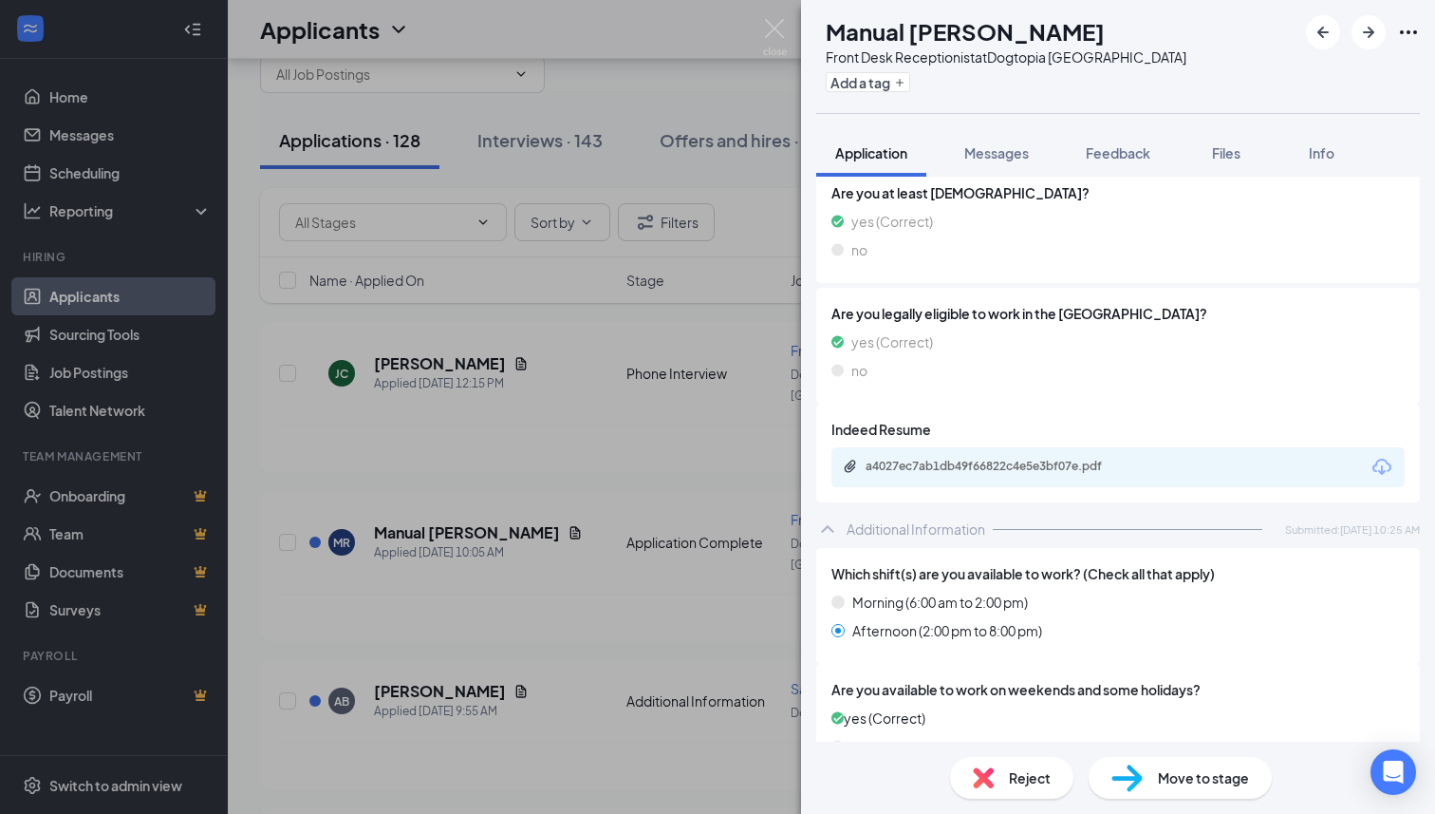
scroll to position [396, 0]
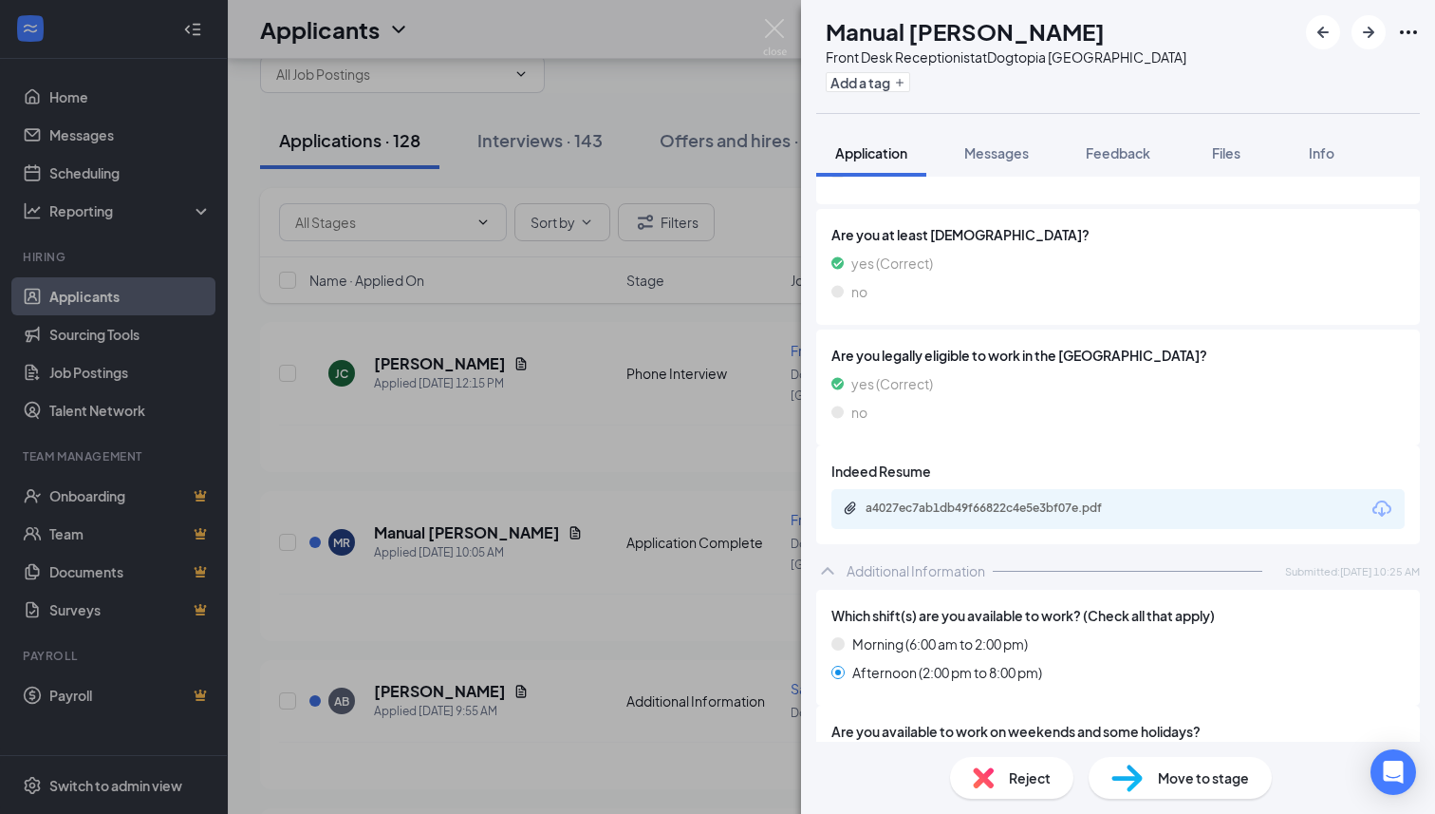
click at [1003, 499] on div "a4027ec7ab1db49f66822c4e5e3bf07e.pdf" at bounding box center [1118, 509] width 573 height 40
click at [1001, 510] on div "a4027ec7ab1db49f66822c4e5e3bf07e.pdf" at bounding box center [999, 507] width 266 height 15
click at [984, 786] on img at bounding box center [983, 777] width 21 height 21
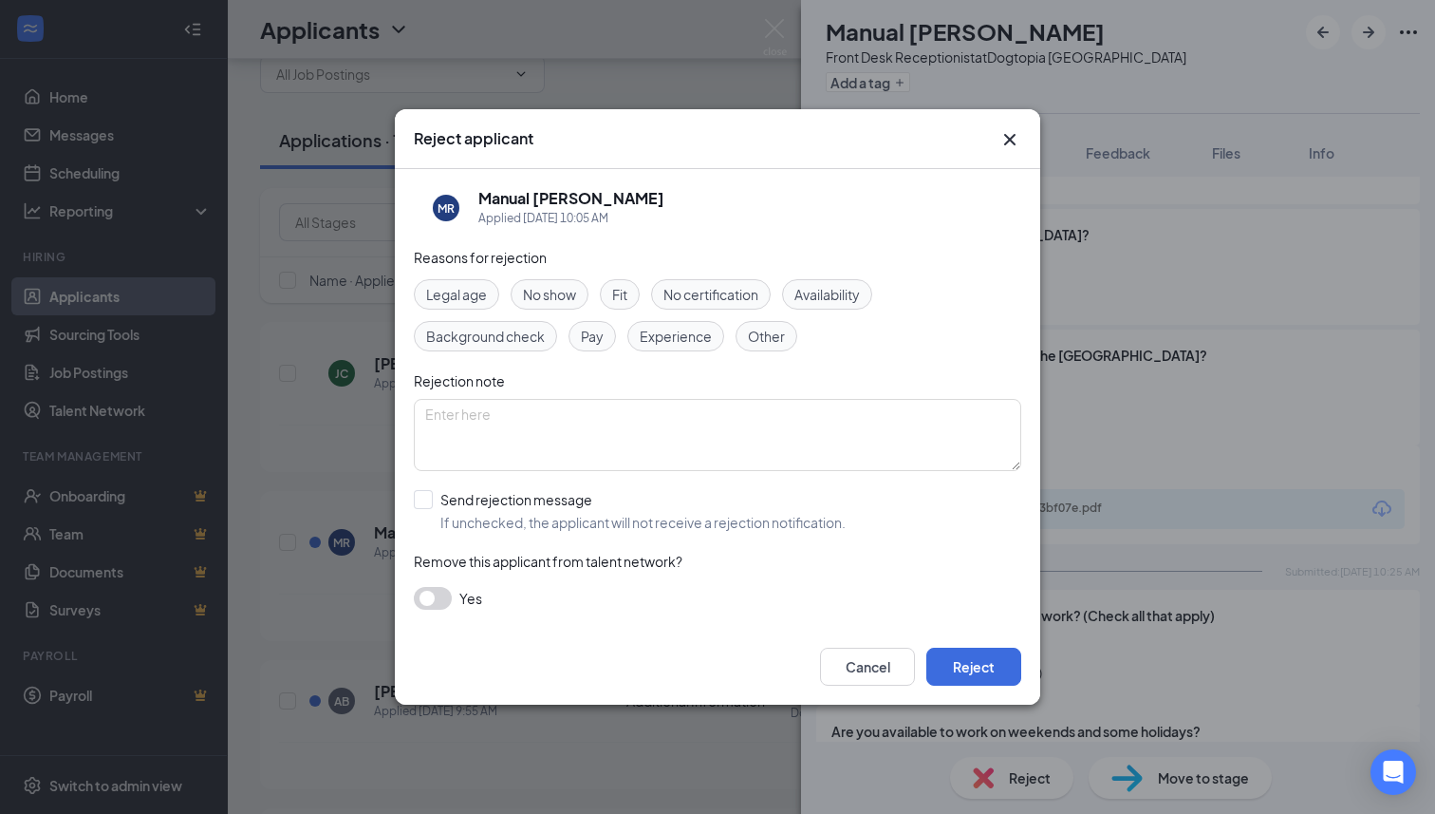
click at [1013, 143] on icon "Cross" at bounding box center [1010, 139] width 23 height 23
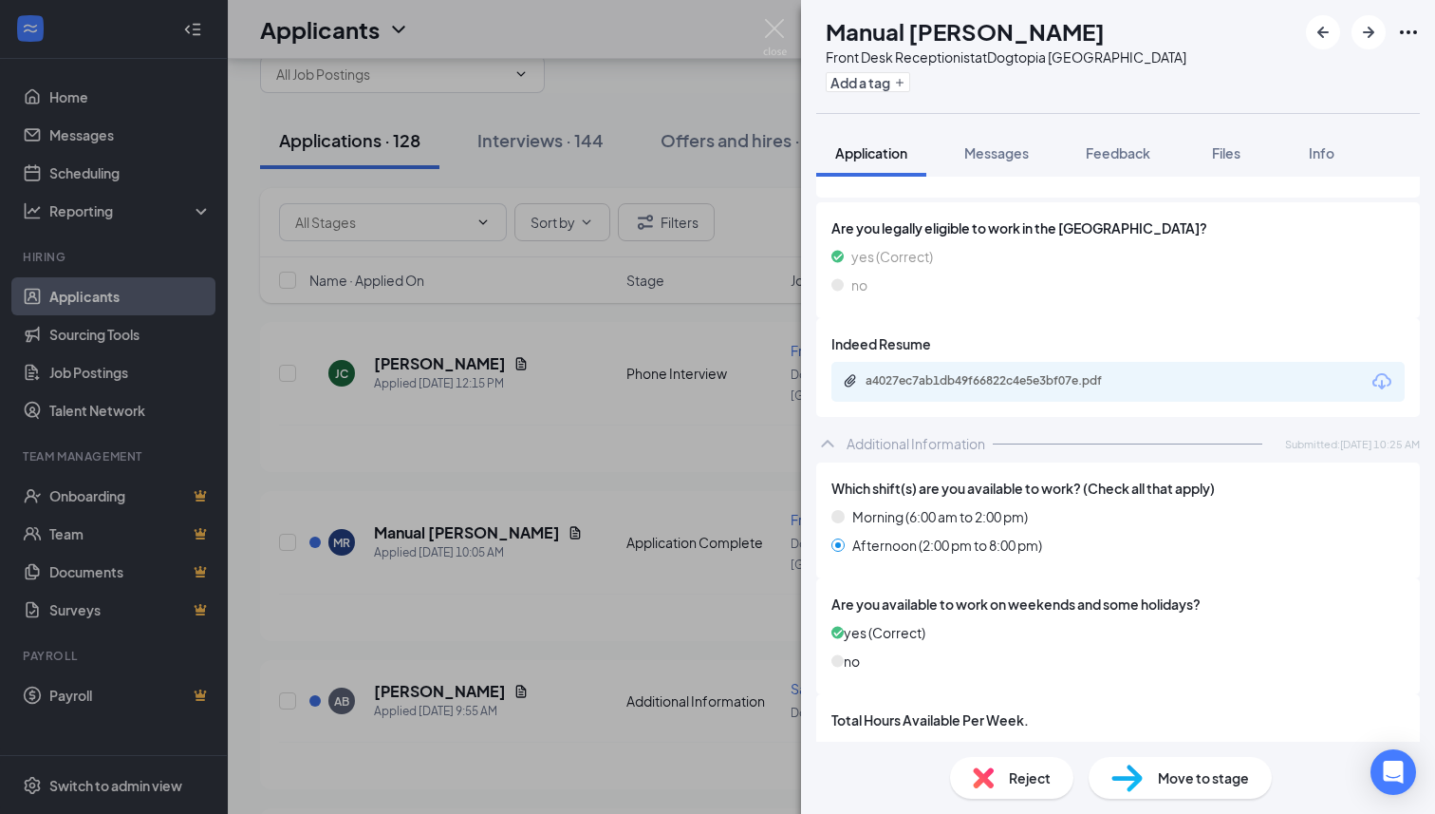
scroll to position [759, 0]
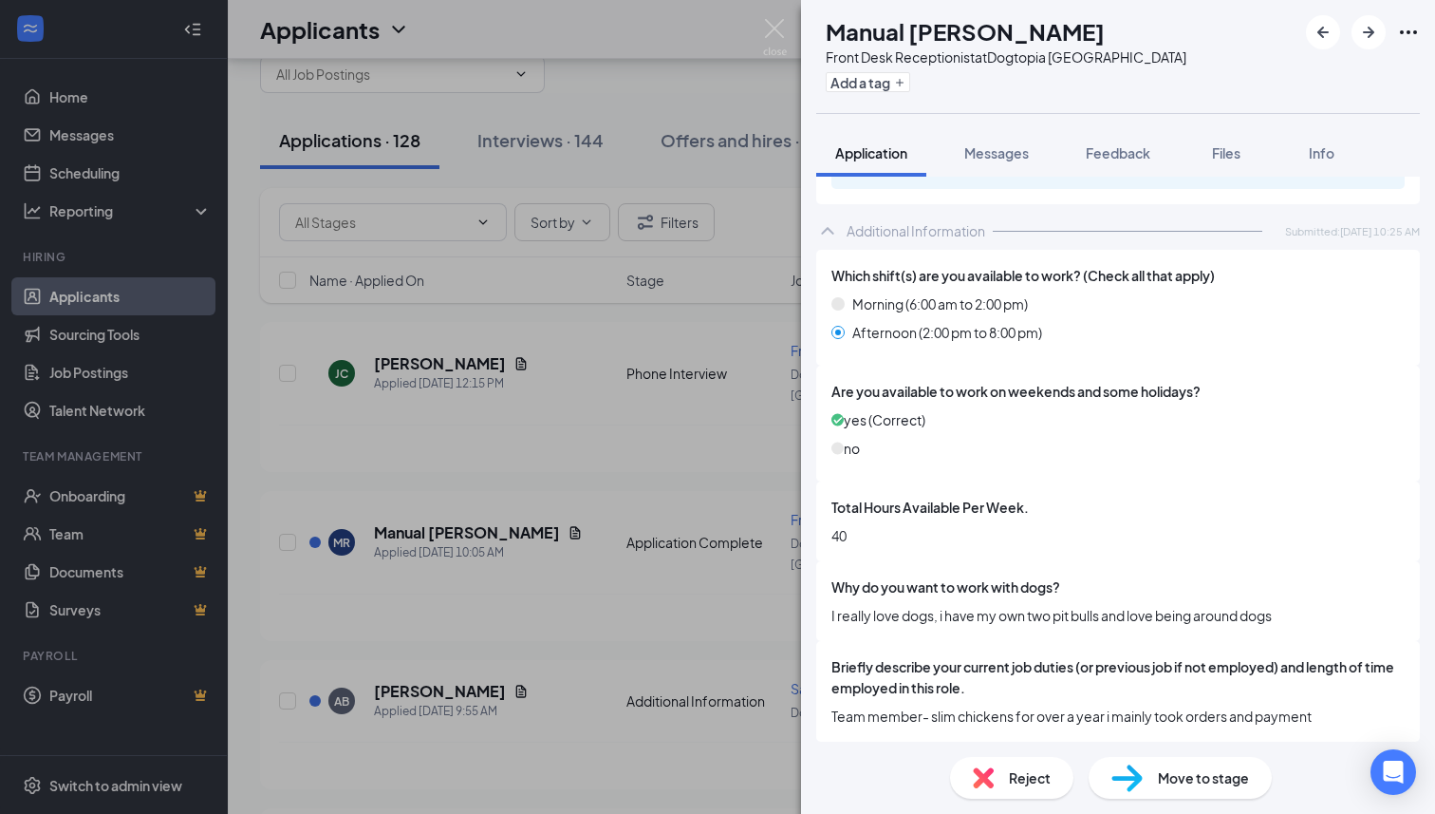
click at [1160, 787] on span "Move to stage" at bounding box center [1203, 777] width 91 height 21
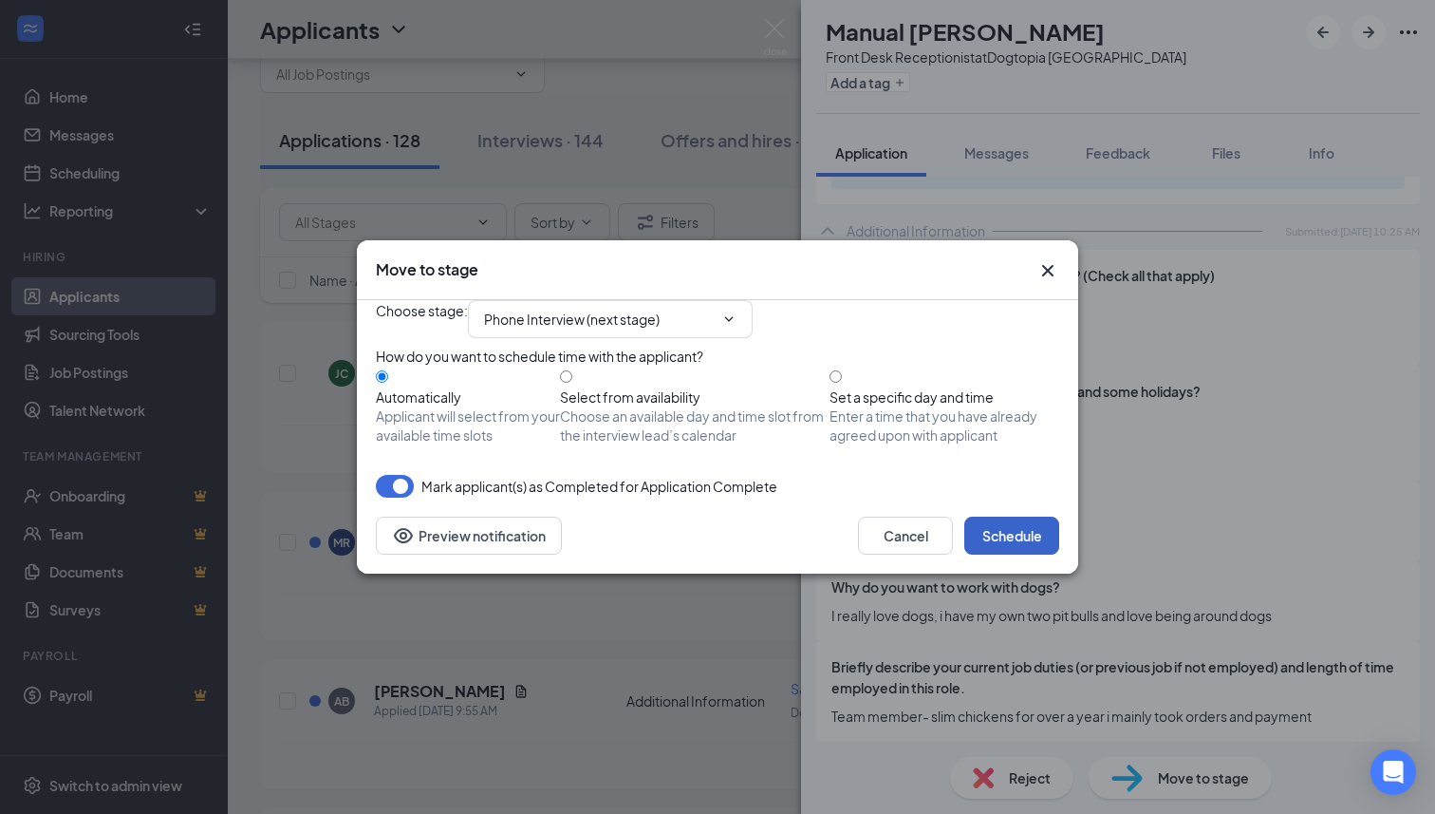
click at [1030, 554] on button "Schedule" at bounding box center [1011, 535] width 95 height 38
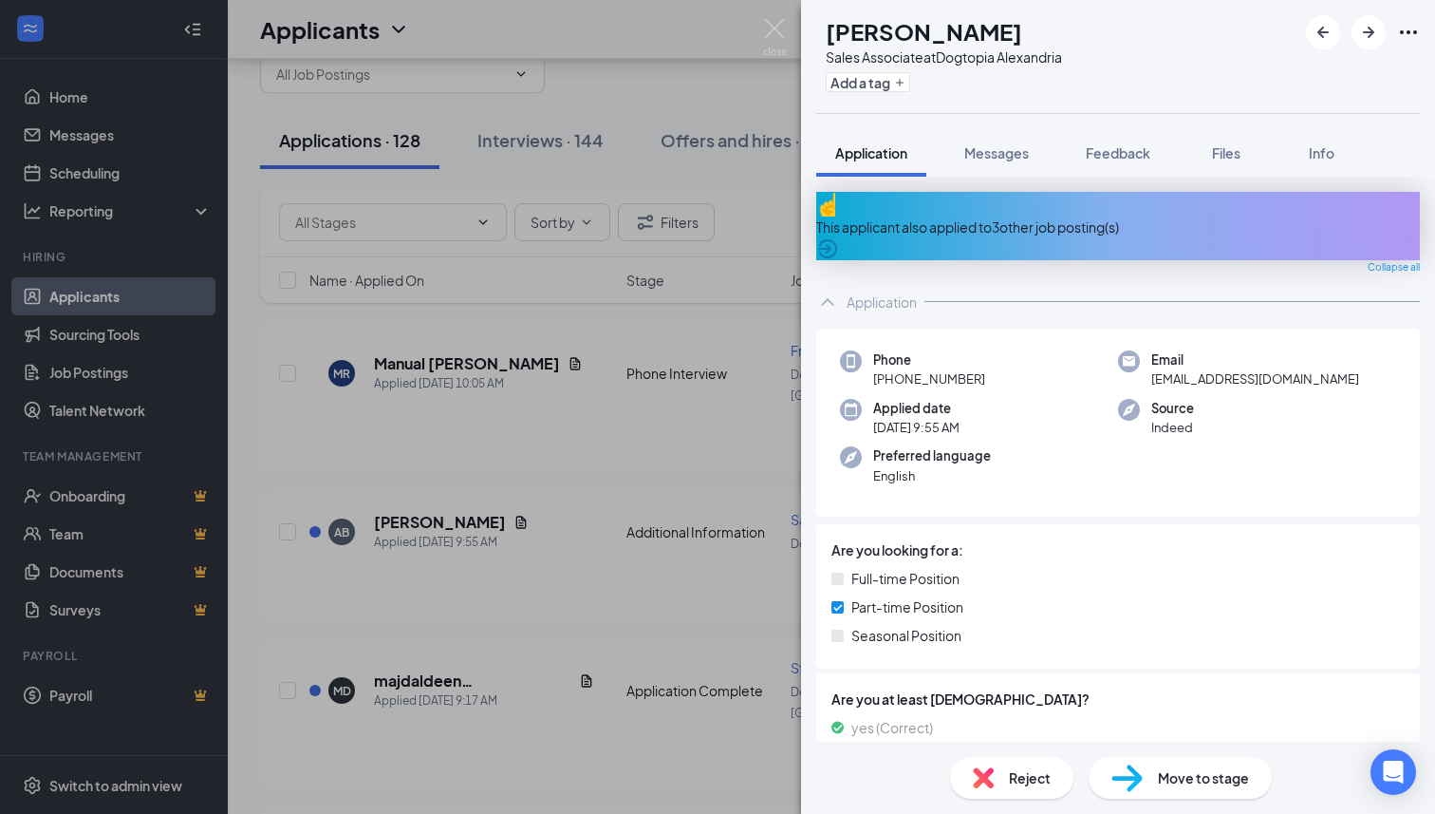
click at [1043, 218] on div "This applicant also applied to 3 other job posting(s)" at bounding box center [1118, 226] width 604 height 21
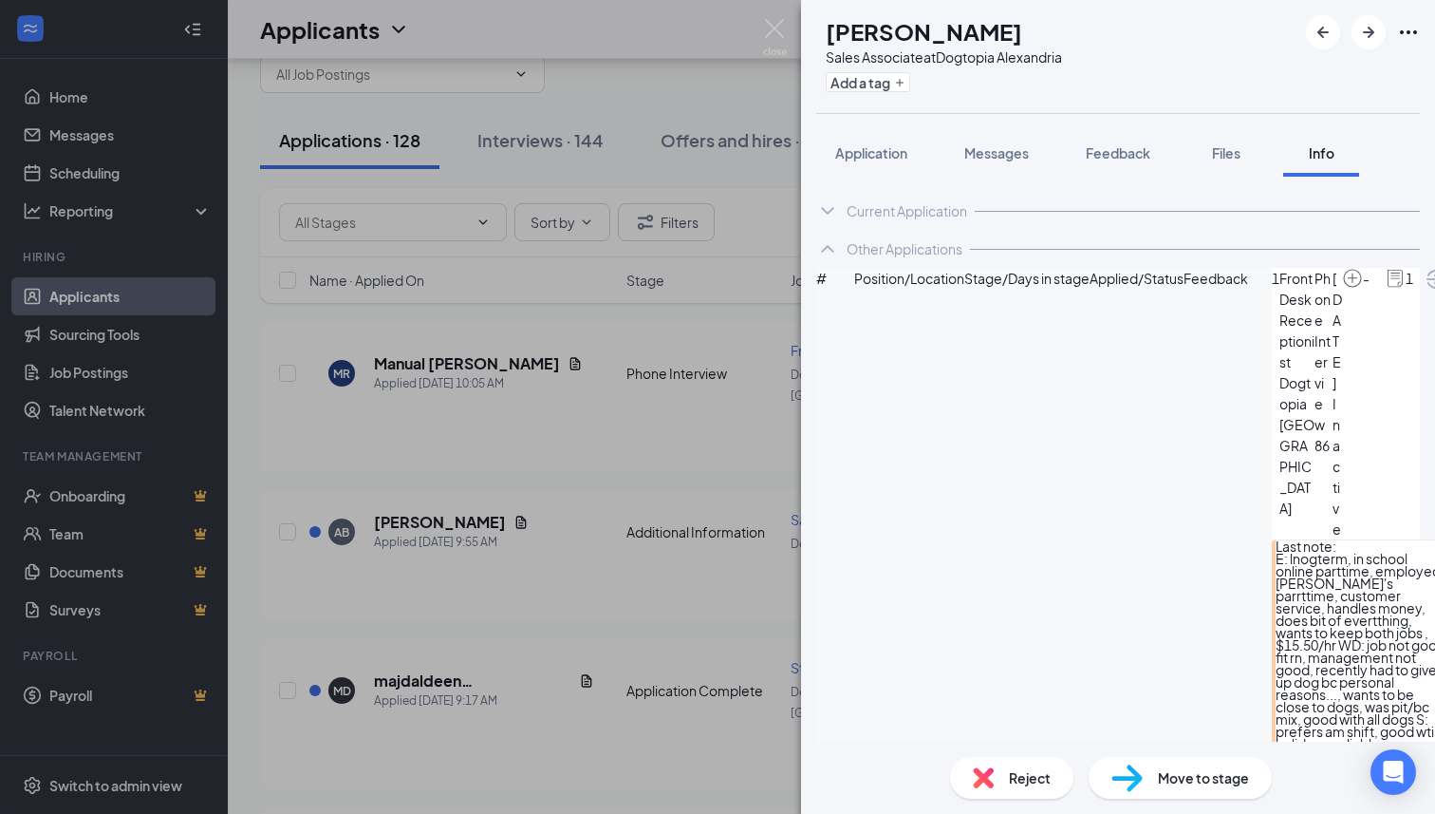
click at [1002, 781] on div "Reject" at bounding box center [1011, 778] width 123 height 42
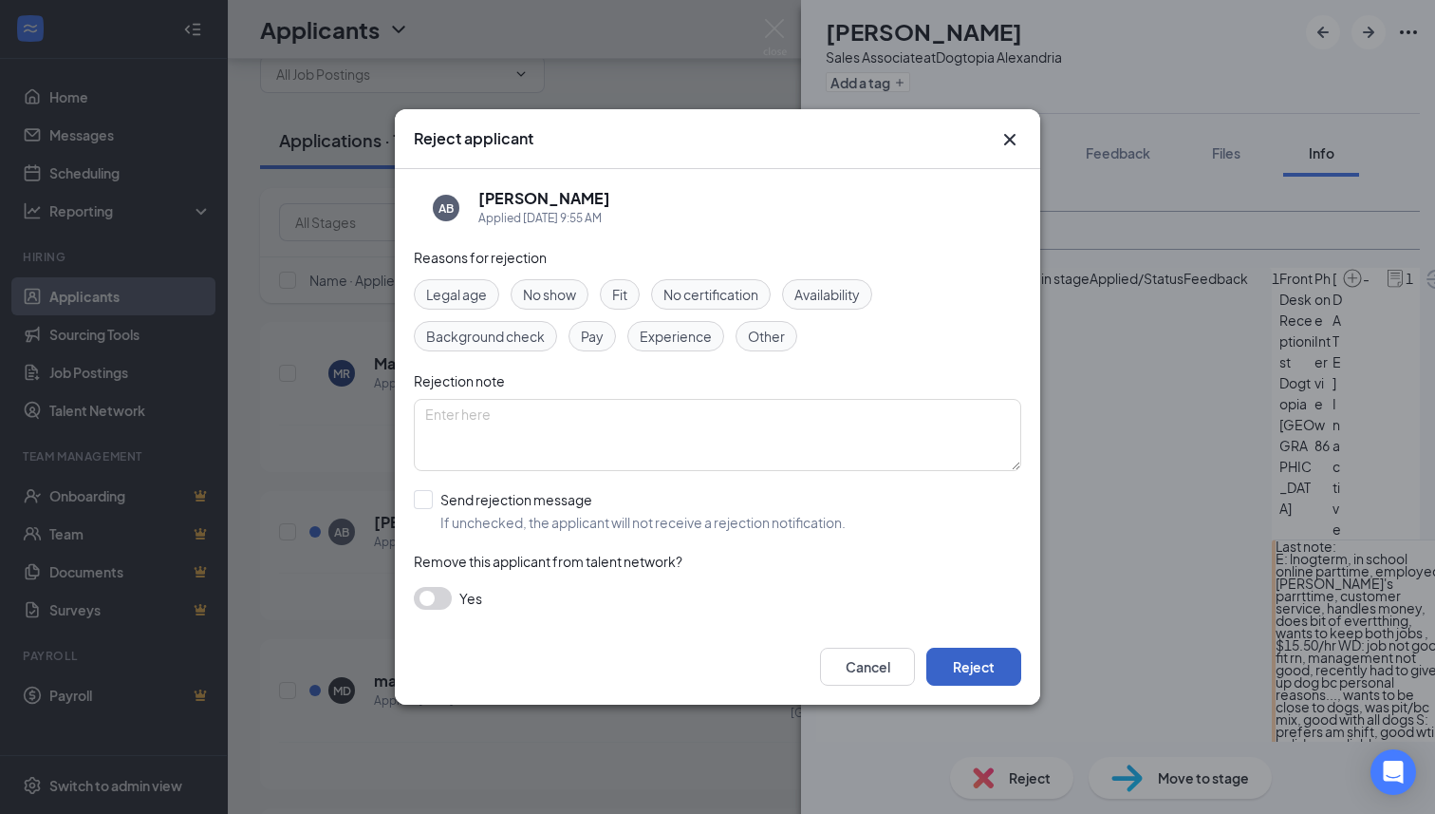
click at [996, 682] on button "Reject" at bounding box center [973, 666] width 95 height 38
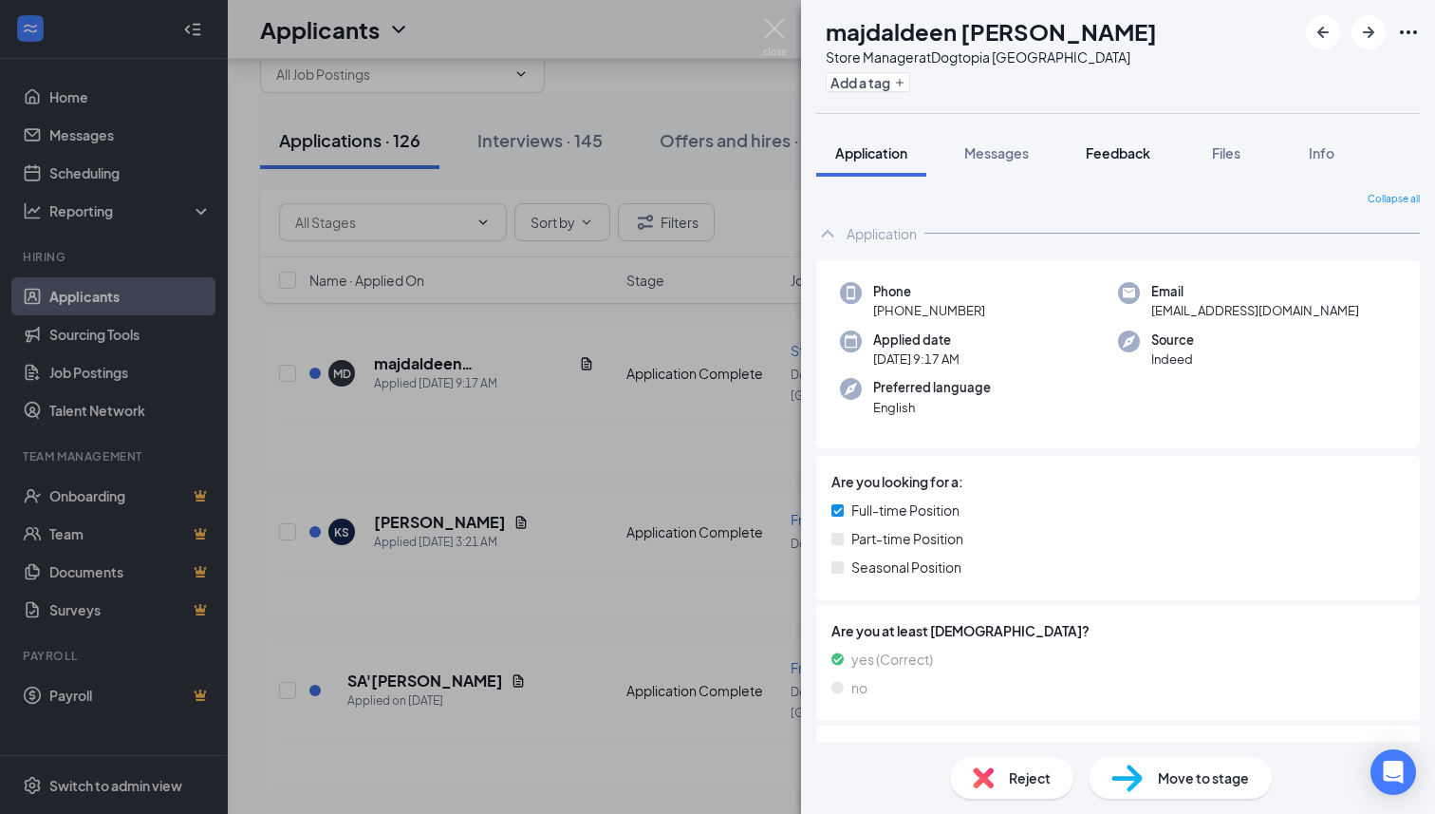
click at [1113, 153] on span "Feedback" at bounding box center [1118, 152] width 65 height 17
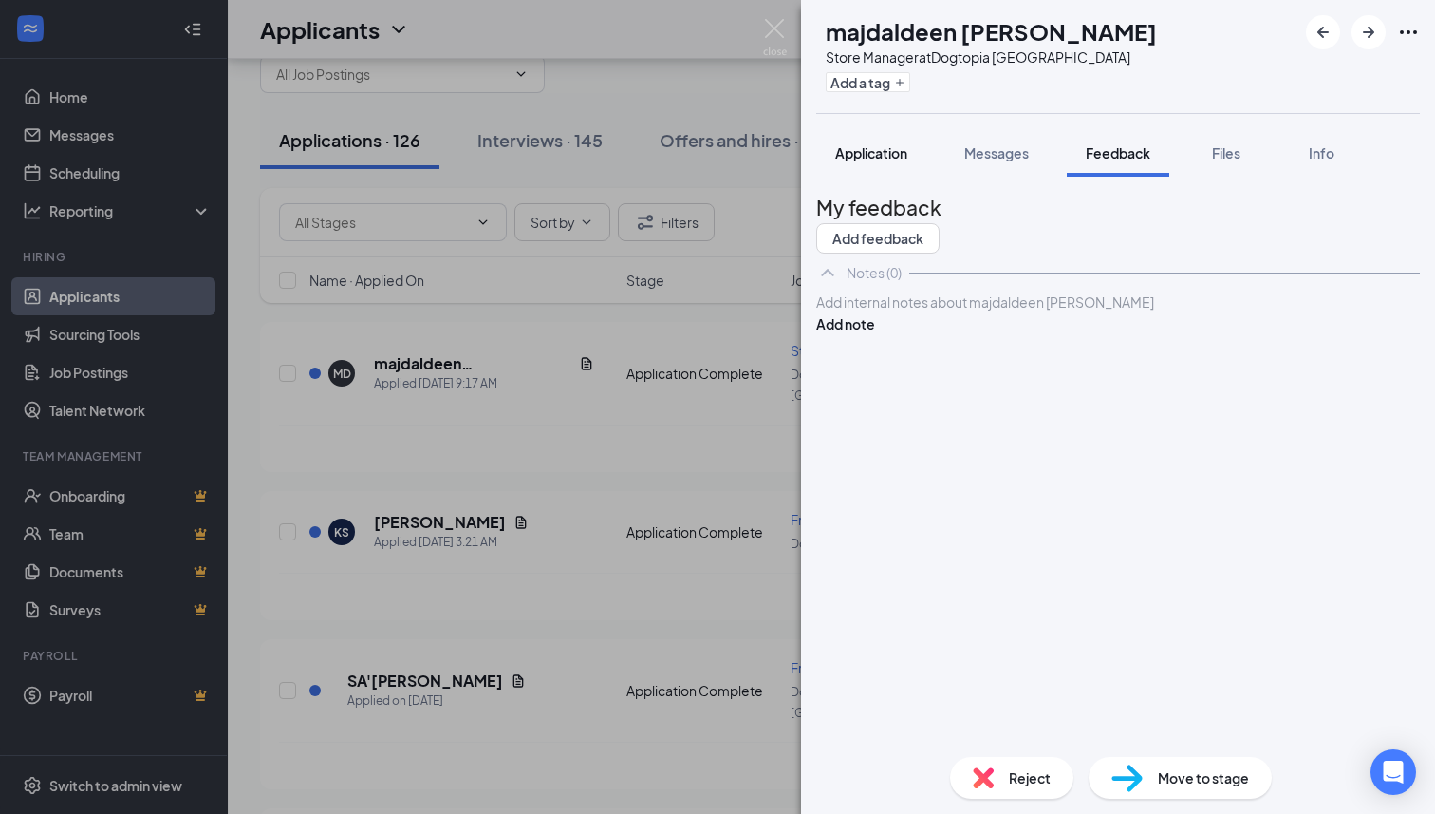
click at [871, 159] on span "Application" at bounding box center [871, 152] width 72 height 17
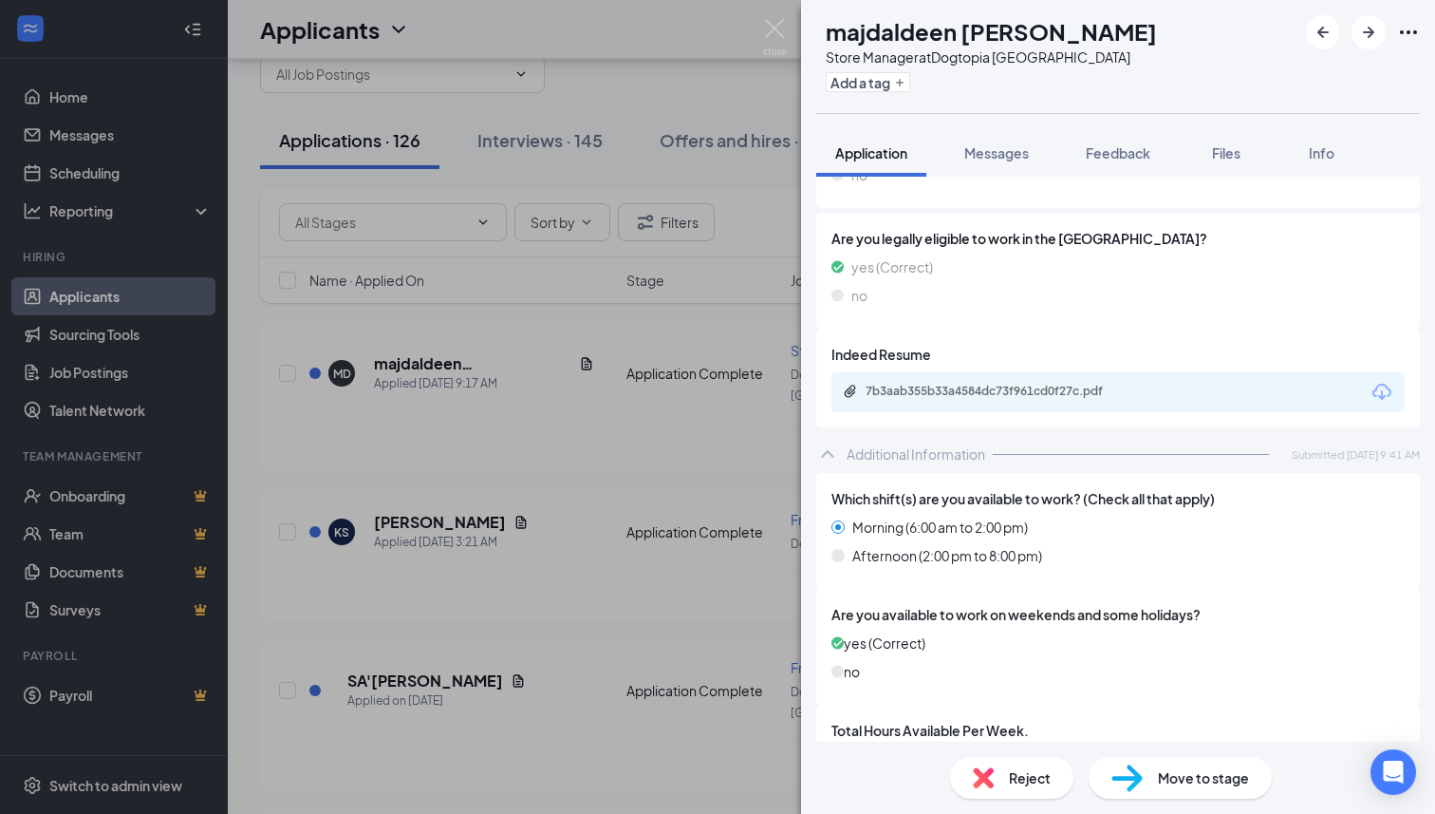
scroll to position [511, 0]
click at [974, 395] on div "7b3aab355b33a4584dc73f961cd0f27c.pdf" at bounding box center [999, 392] width 266 height 15
click at [1035, 57] on div "Store Manager at [GEOGRAPHIC_DATA]" at bounding box center [991, 56] width 331 height 19
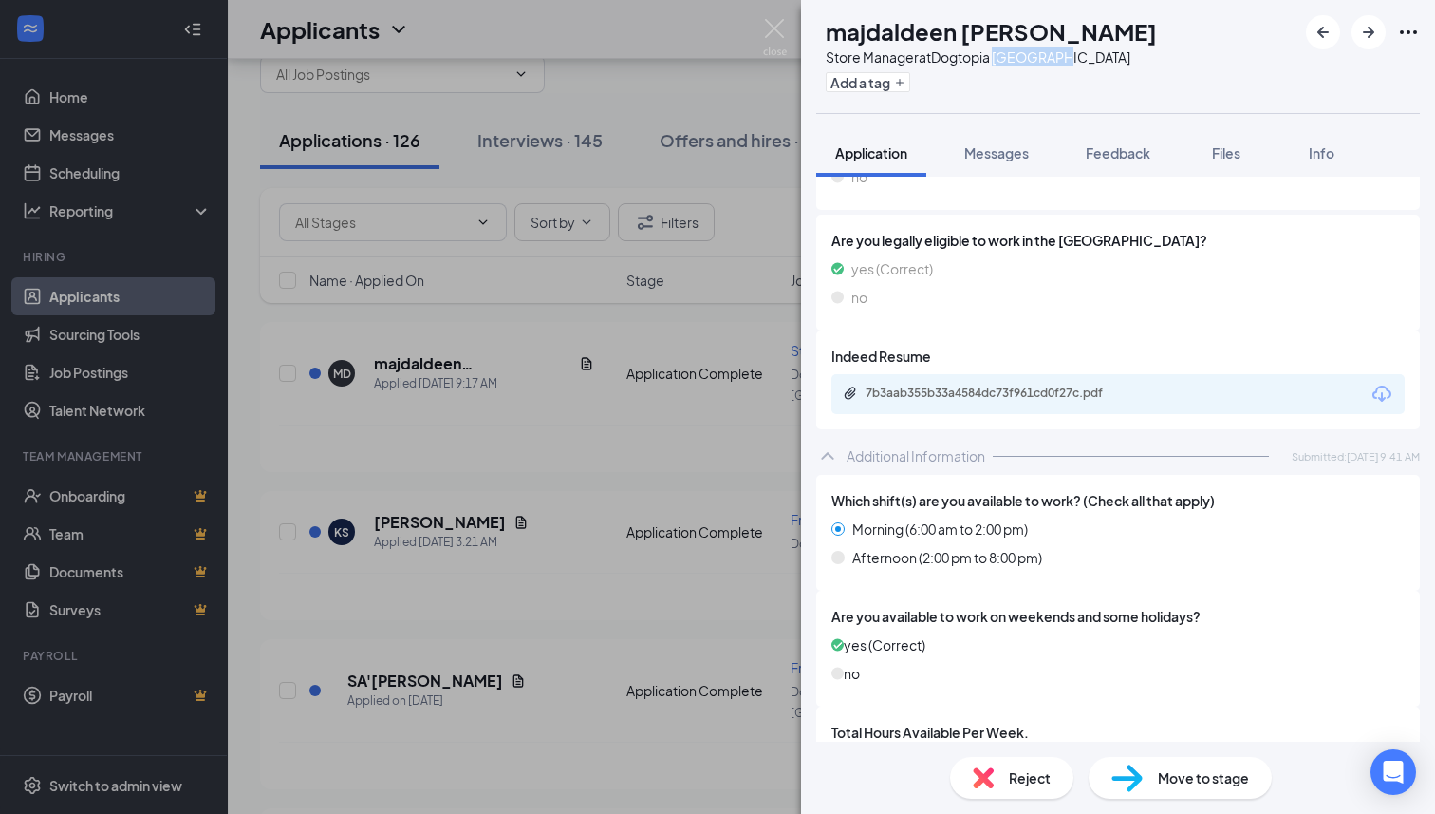
click at [1035, 57] on div "Store Manager at [GEOGRAPHIC_DATA]" at bounding box center [991, 56] width 331 height 19
click at [980, 69] on div "Add a tag" at bounding box center [991, 81] width 331 height 31
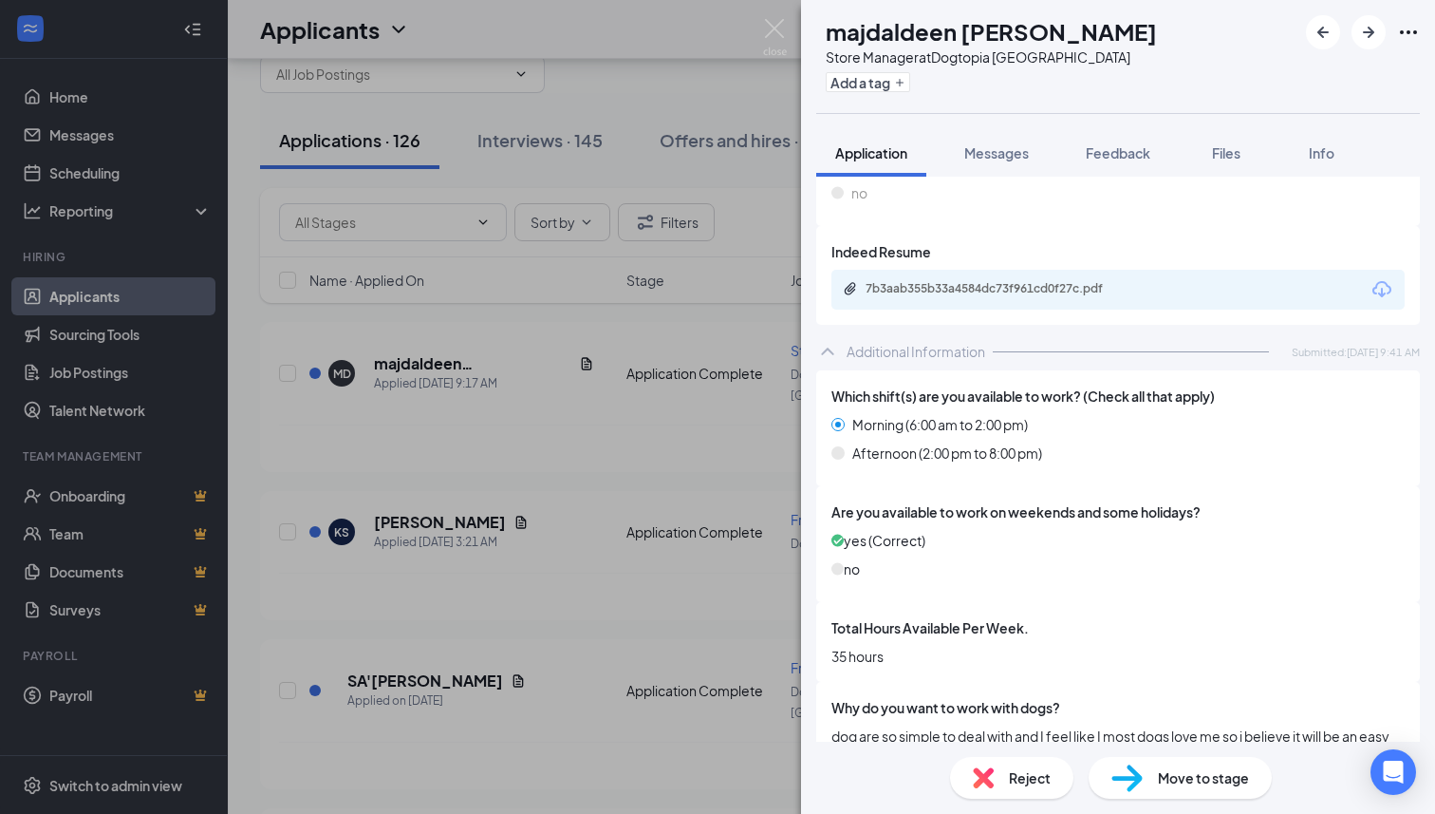
scroll to position [906, 0]
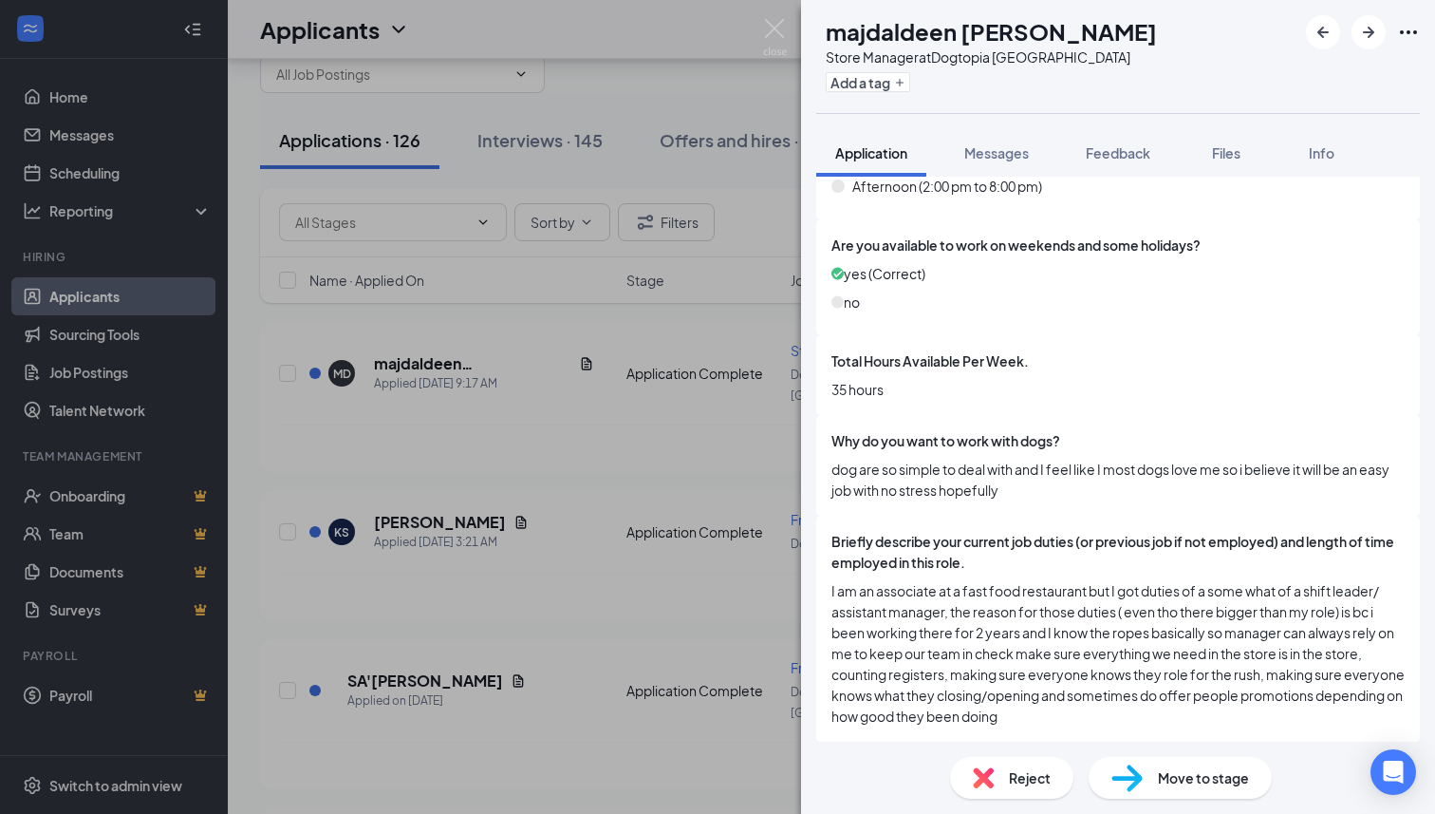
click at [1044, 53] on div "Store Manager at [GEOGRAPHIC_DATA]" at bounding box center [991, 56] width 331 height 19
copy div "Store Manager at [GEOGRAPHIC_DATA]"
click at [1105, 154] on span "Feedback" at bounding box center [1118, 152] width 65 height 17
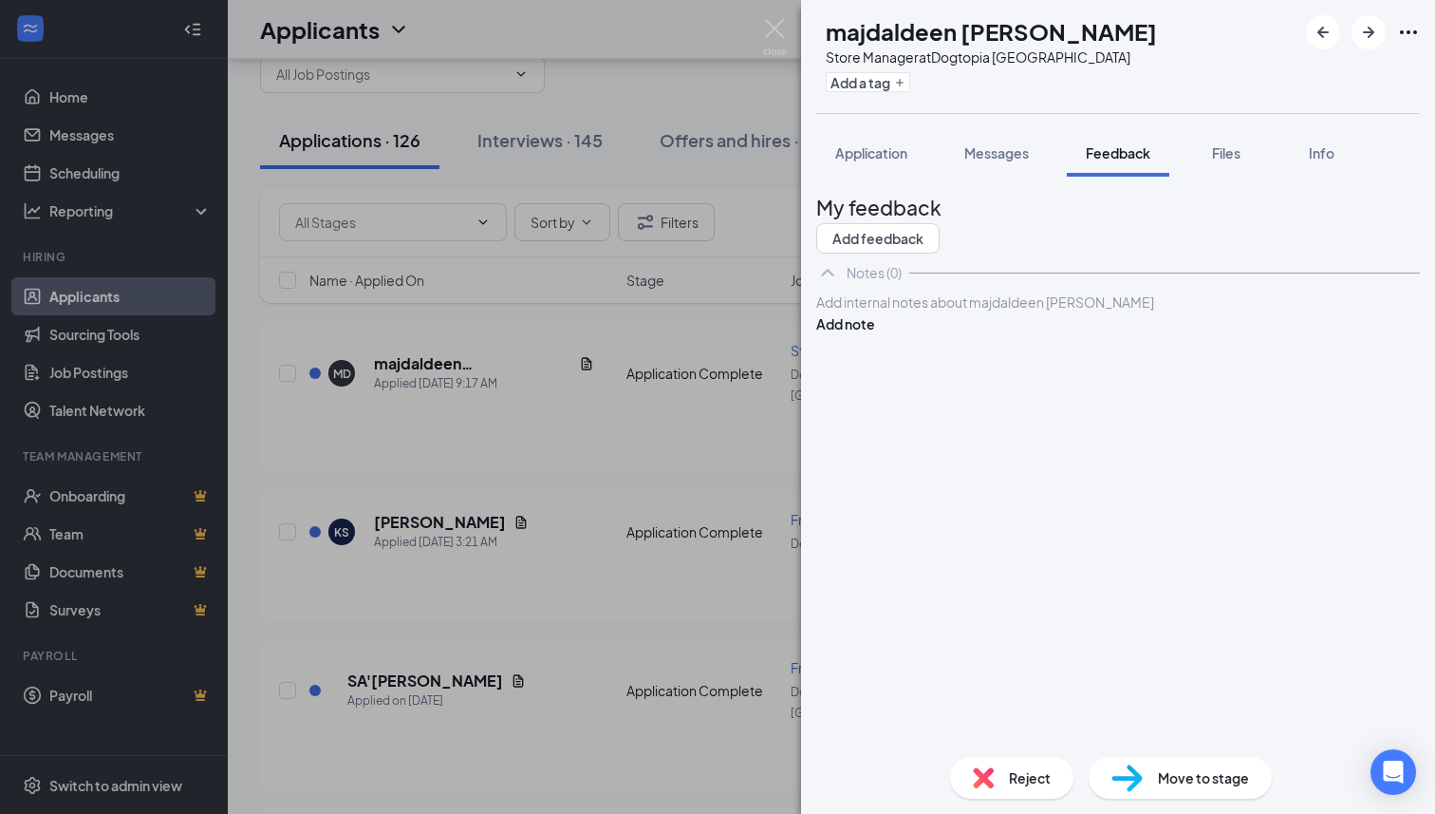
click at [1015, 312] on div at bounding box center [1118, 302] width 602 height 20
click at [875, 334] on button "Add note" at bounding box center [845, 323] width 59 height 21
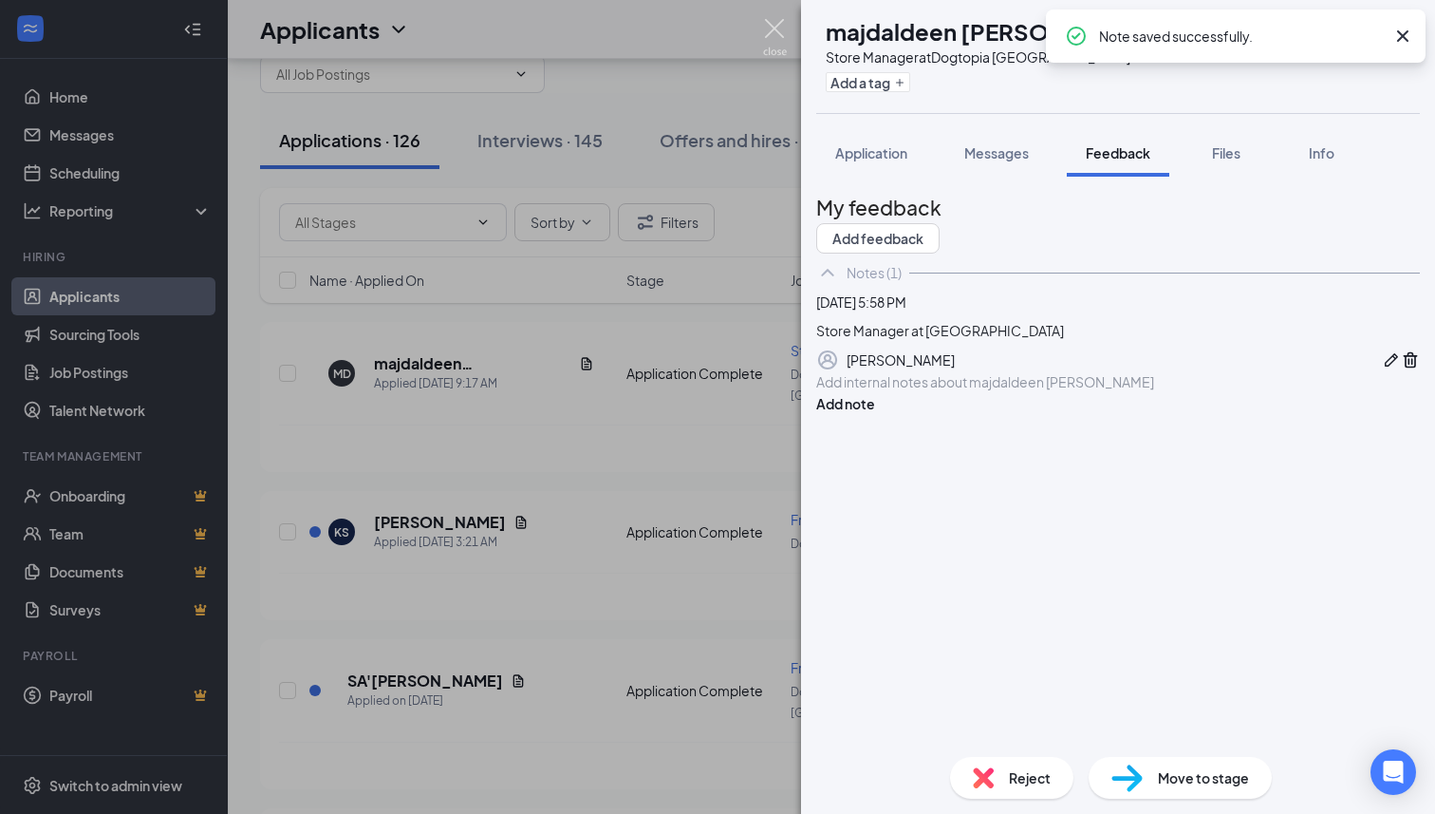
click at [766, 17] on div "MD majdaldeen [PERSON_NAME] Store Manager at [GEOGRAPHIC_DATA] [GEOGRAPHIC_DATA…" at bounding box center [717, 407] width 1435 height 814
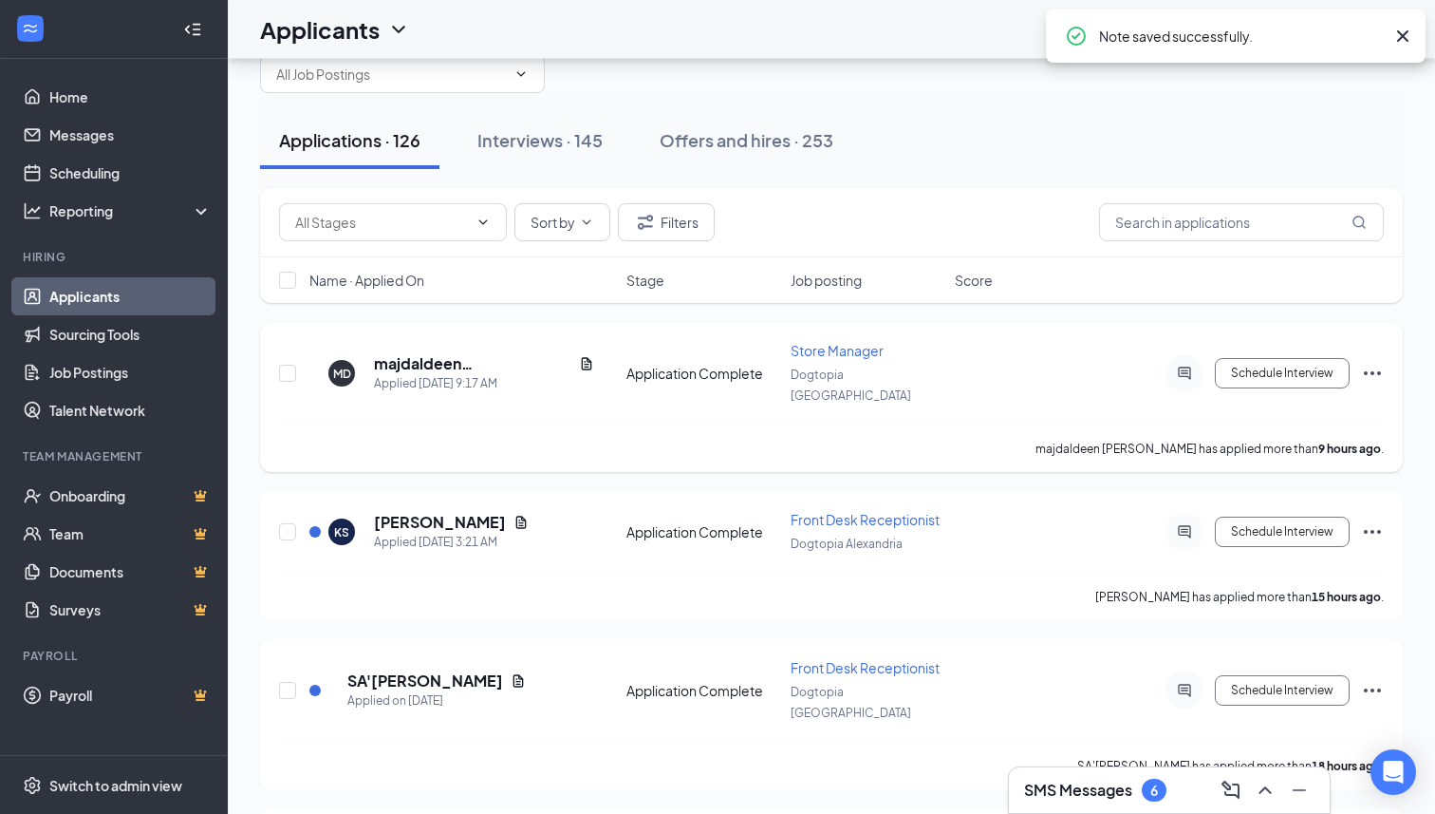
click at [1375, 362] on icon "Ellipses" at bounding box center [1372, 373] width 23 height 23
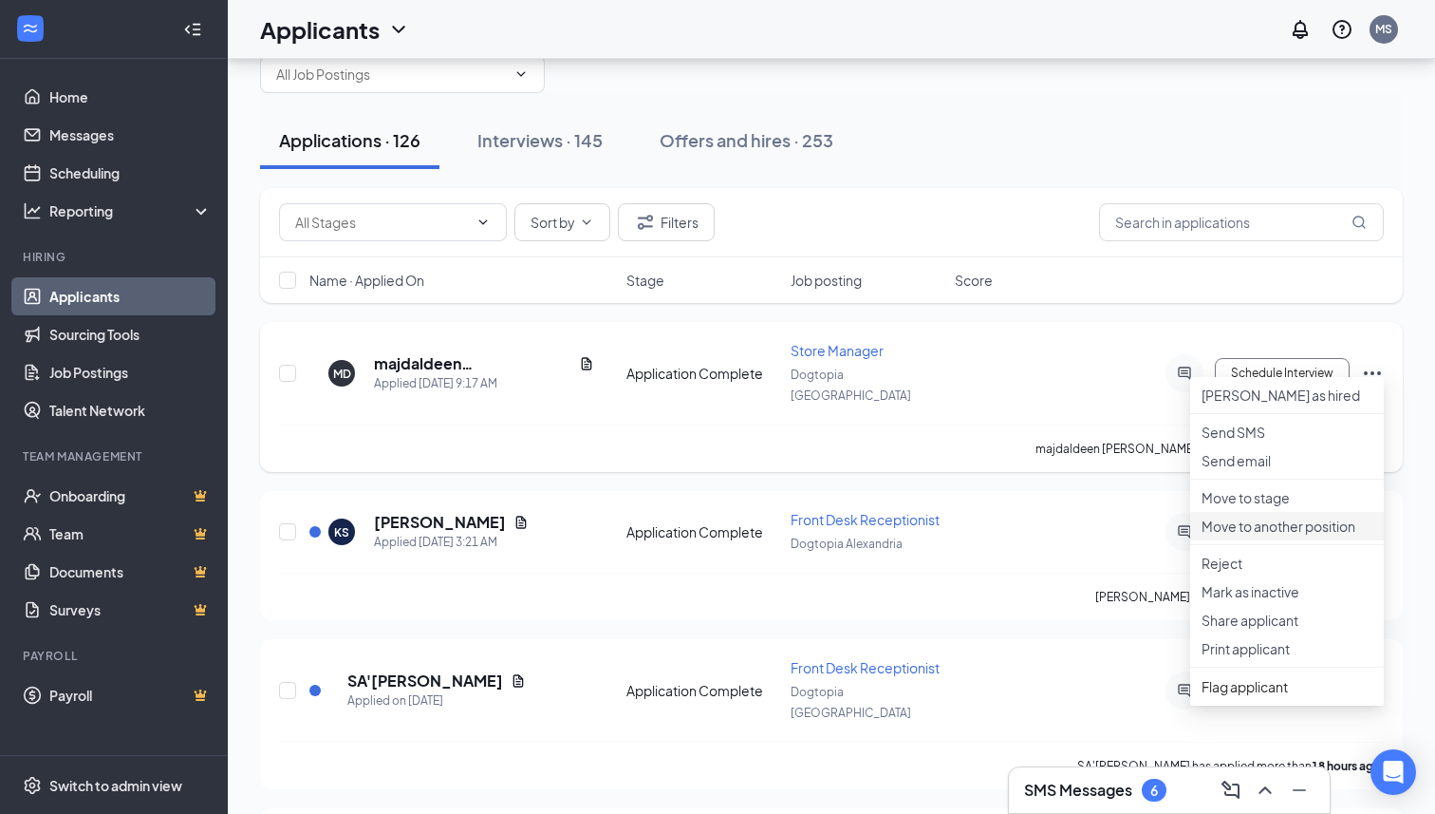
click at [1235, 535] on p "Move to another position" at bounding box center [1287, 525] width 171 height 19
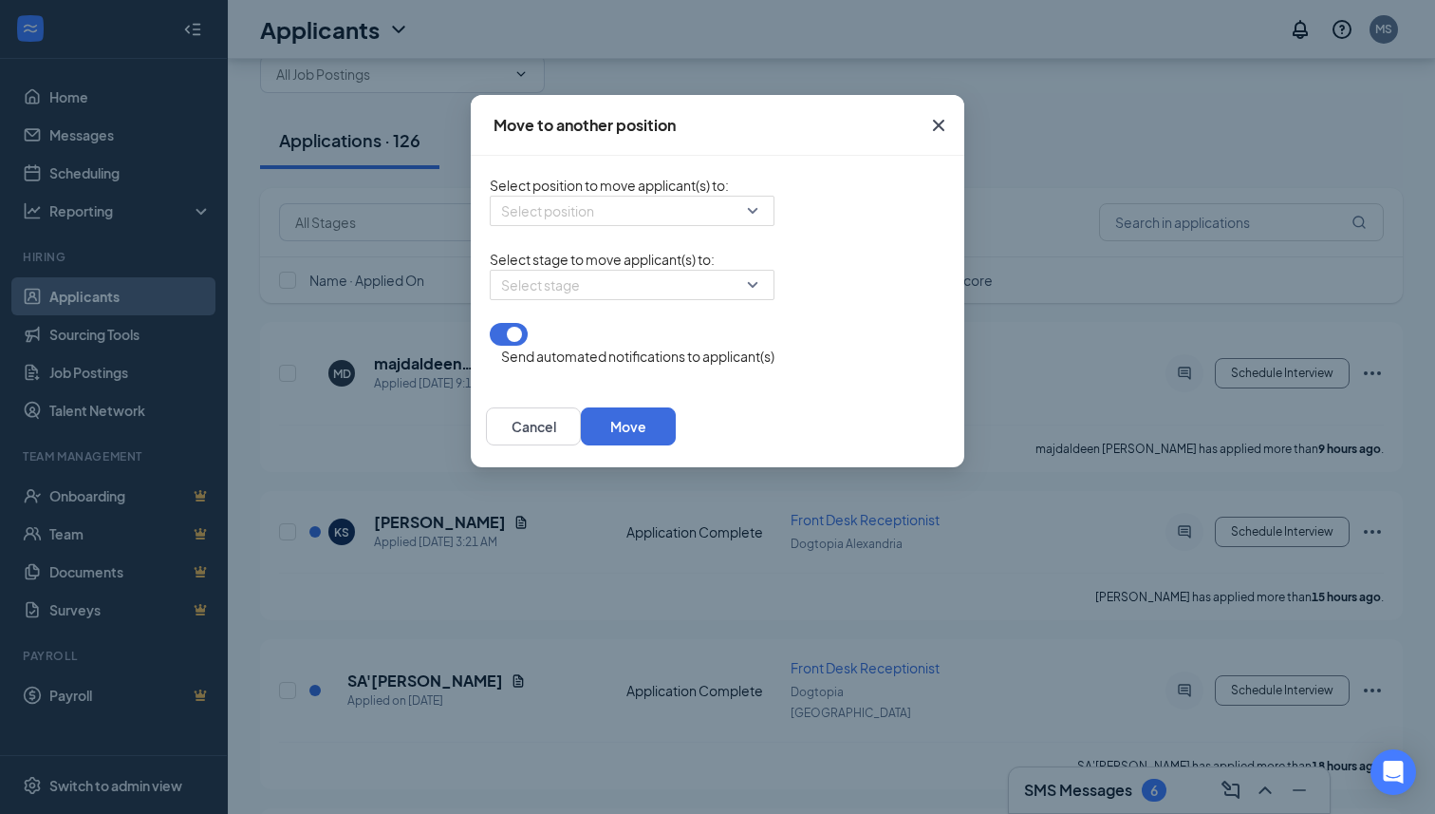
click at [611, 236] on form "Select position to move applicant(s) to : Select position Select stage to move …" at bounding box center [632, 271] width 285 height 192
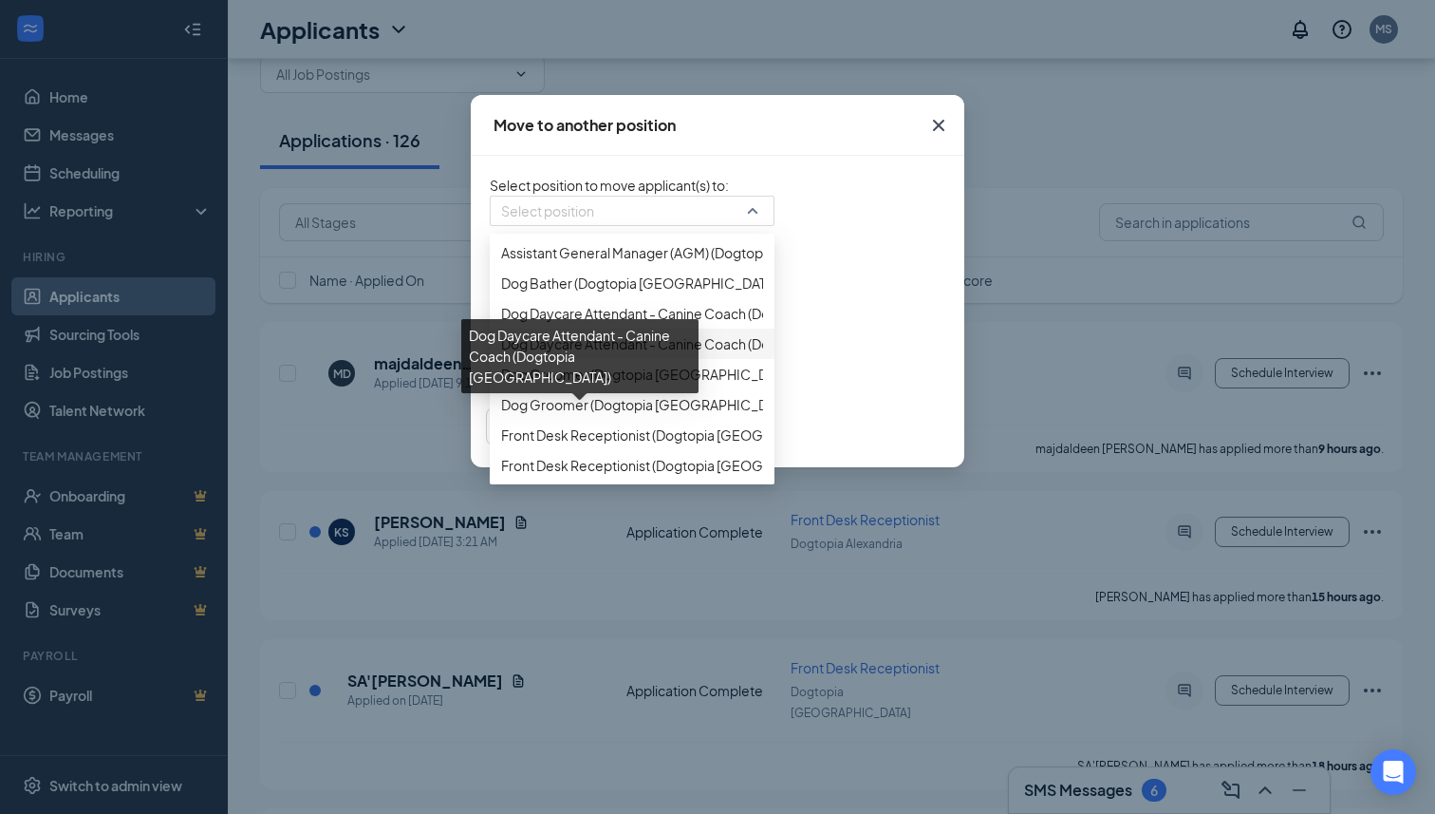
click at [545, 354] on span "Dog Daycare Attendant - Canine Coach (Dogtopia [GEOGRAPHIC_DATA])" at bounding box center [728, 343] width 454 height 21
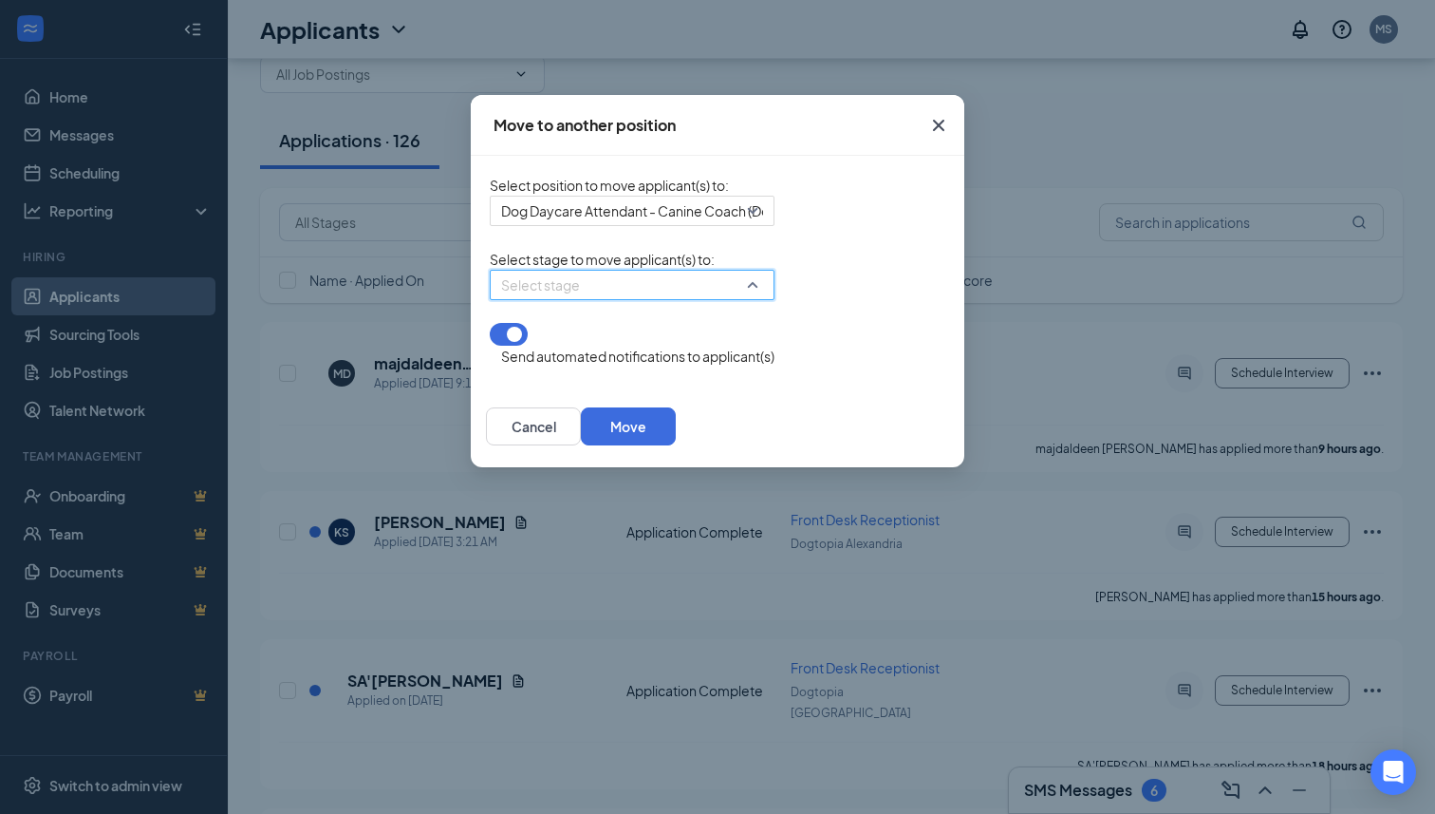
click at [634, 299] on input "search" at bounding box center [625, 285] width 249 height 28
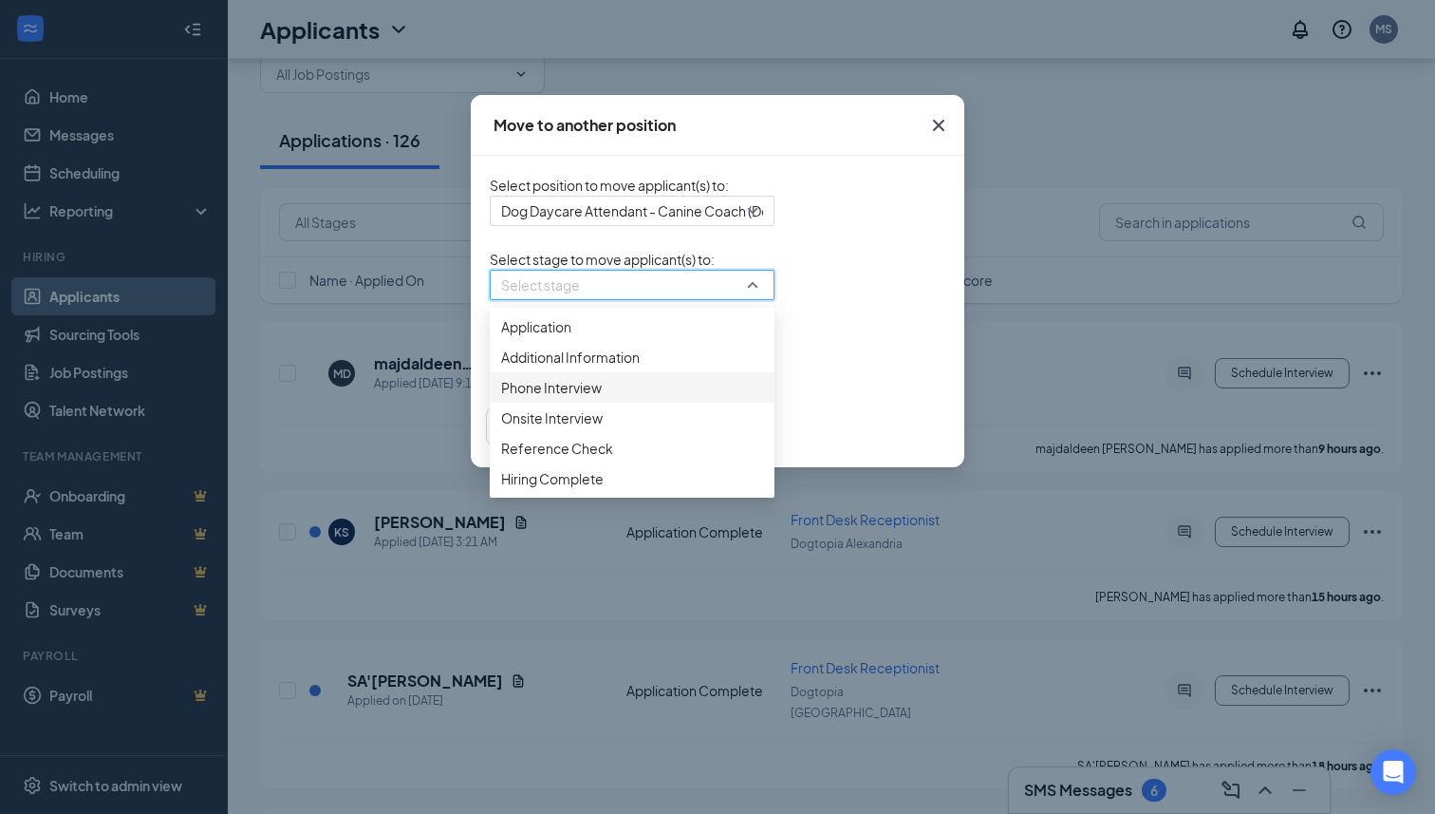
click at [515, 398] on span "Phone Interview" at bounding box center [632, 387] width 262 height 21
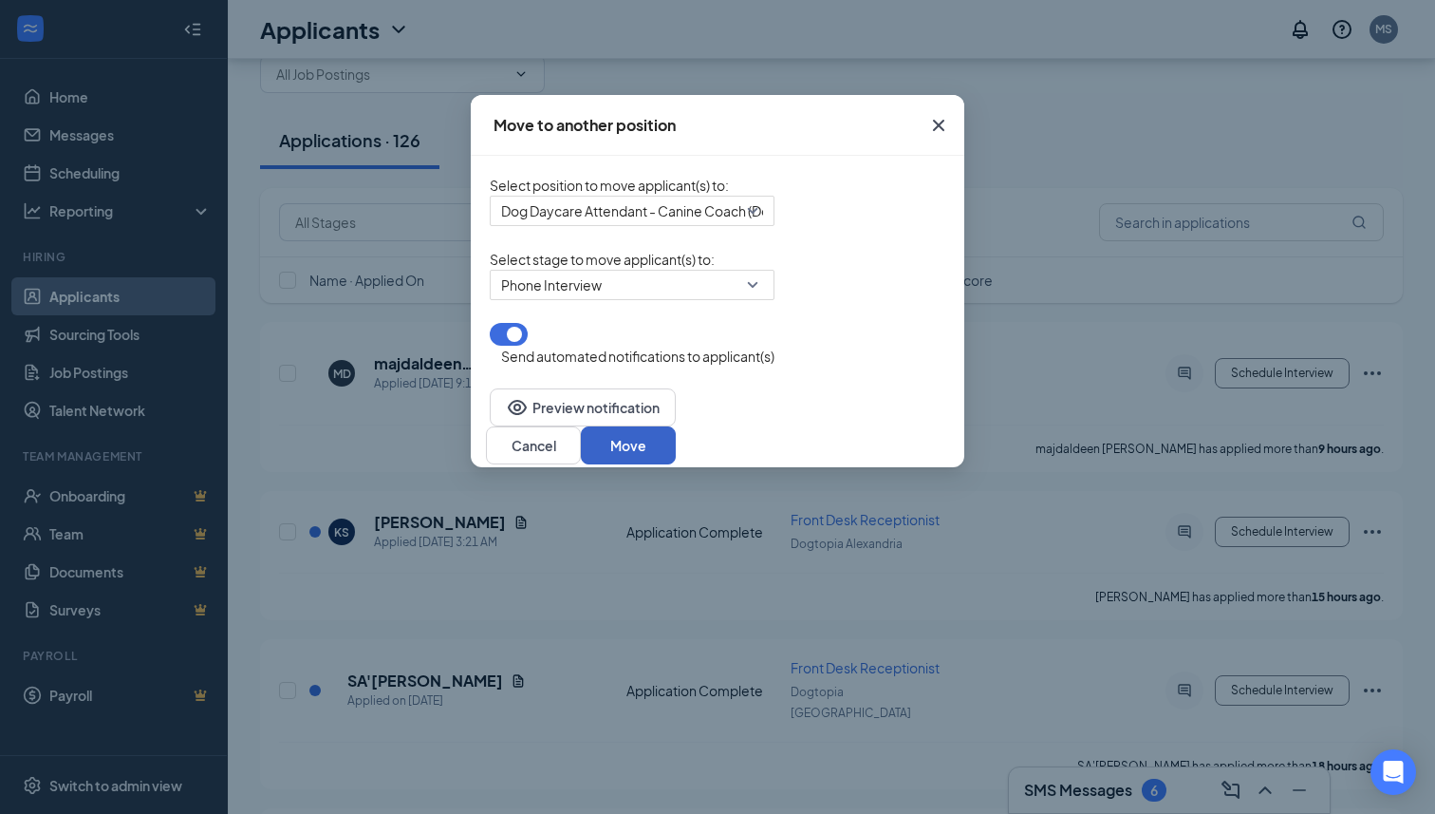
click at [676, 442] on button "Move" at bounding box center [628, 445] width 95 height 38
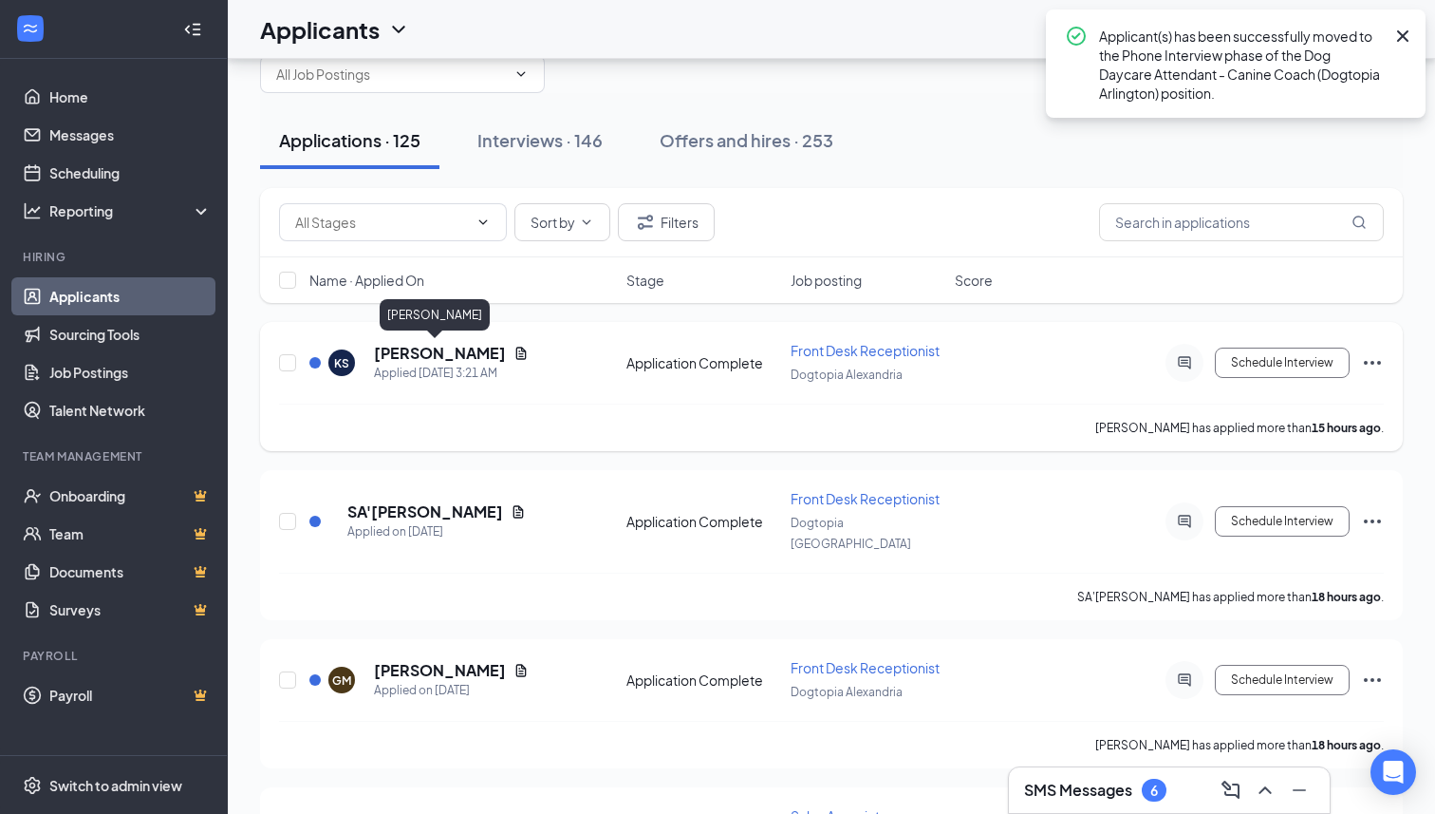
click at [441, 352] on h5 "[PERSON_NAME]" at bounding box center [440, 353] width 132 height 21
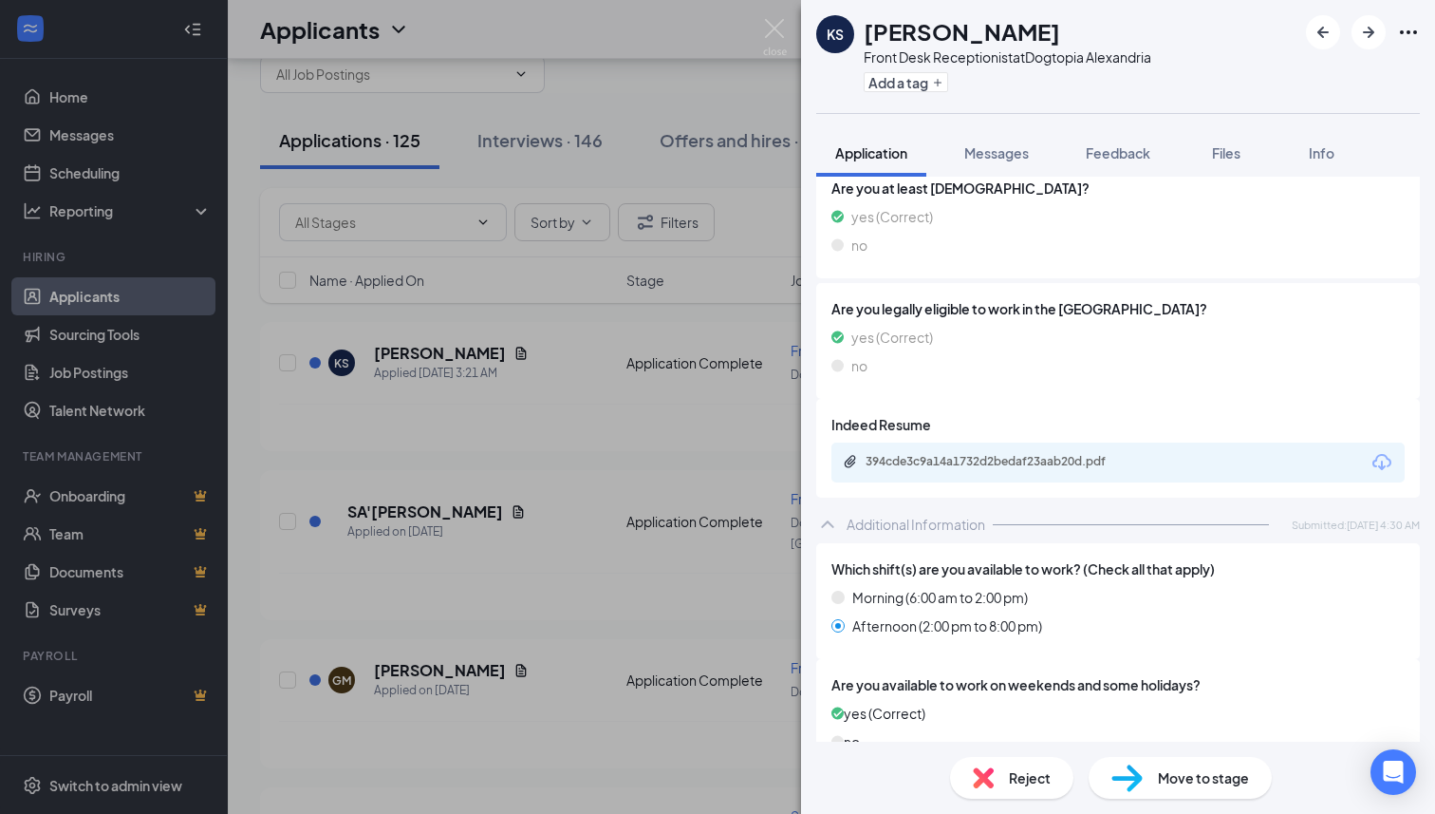
scroll to position [440, 0]
click at [1011, 459] on div "394cde3c9a14a1732d2bedaf23aab20d.pdf" at bounding box center [999, 463] width 266 height 15
click at [1004, 778] on div "Reject" at bounding box center [1011, 778] width 123 height 42
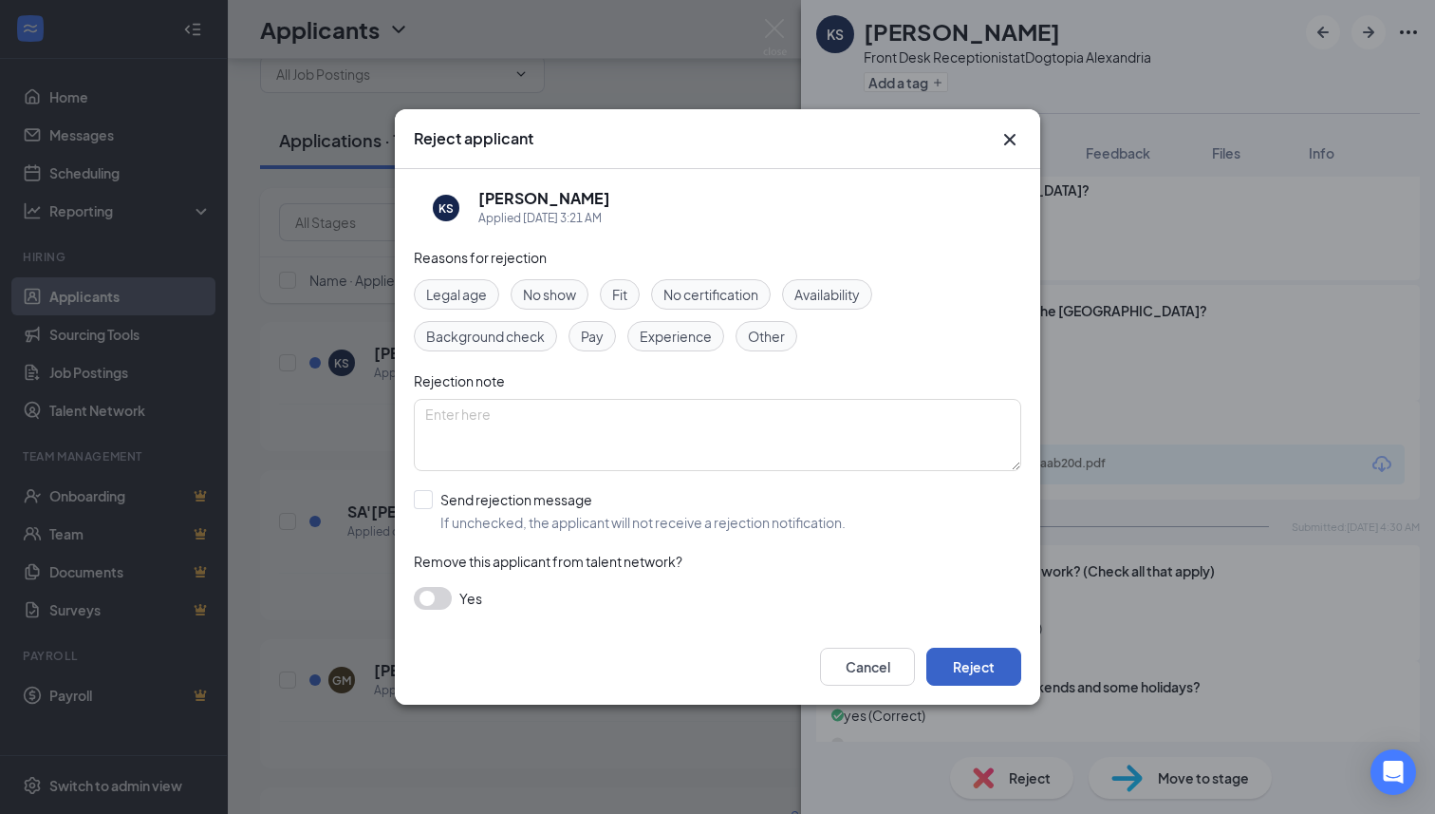
click at [964, 667] on button "Reject" at bounding box center [973, 666] width 95 height 38
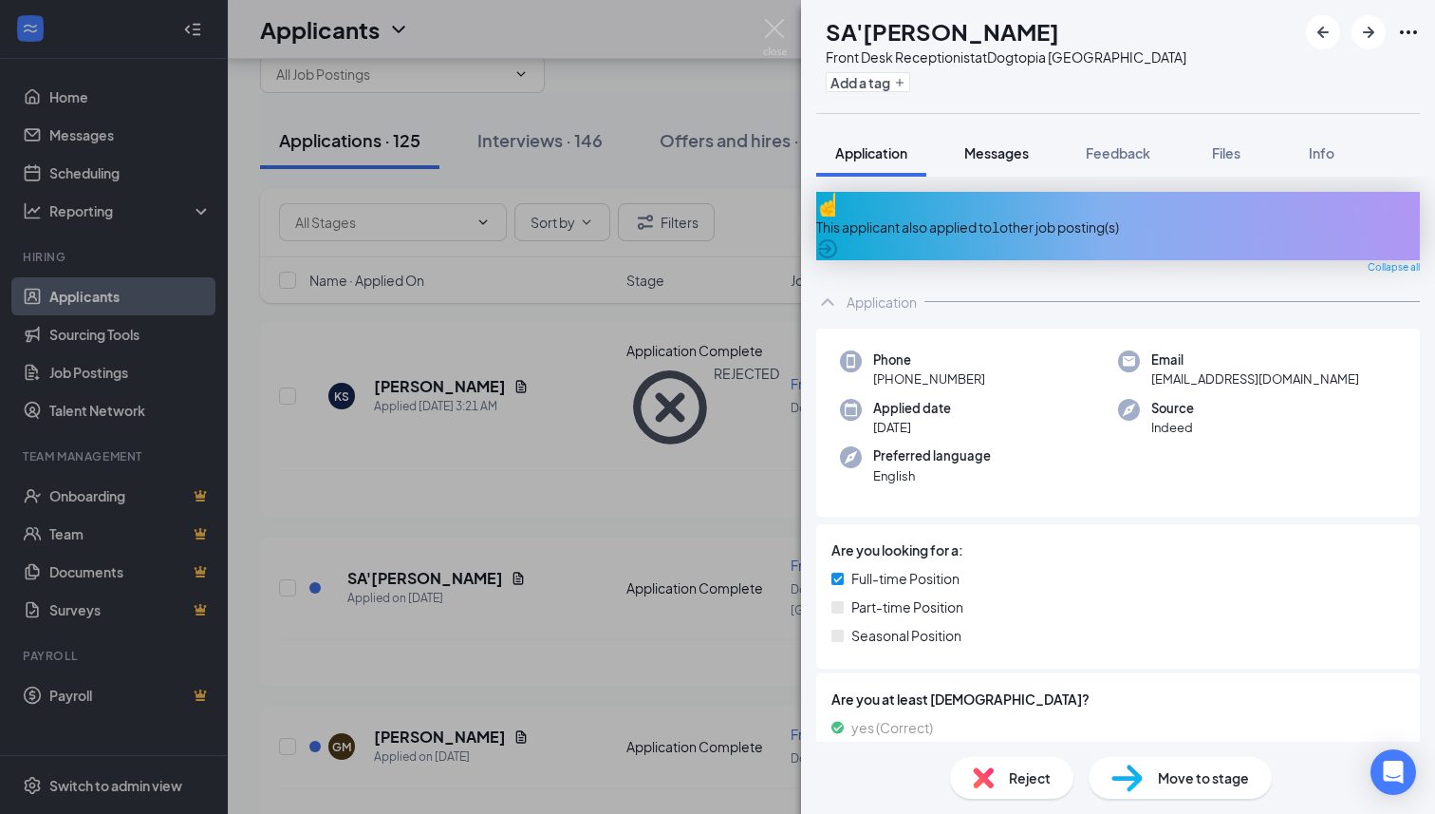
click at [998, 164] on button "Messages" at bounding box center [996, 152] width 103 height 47
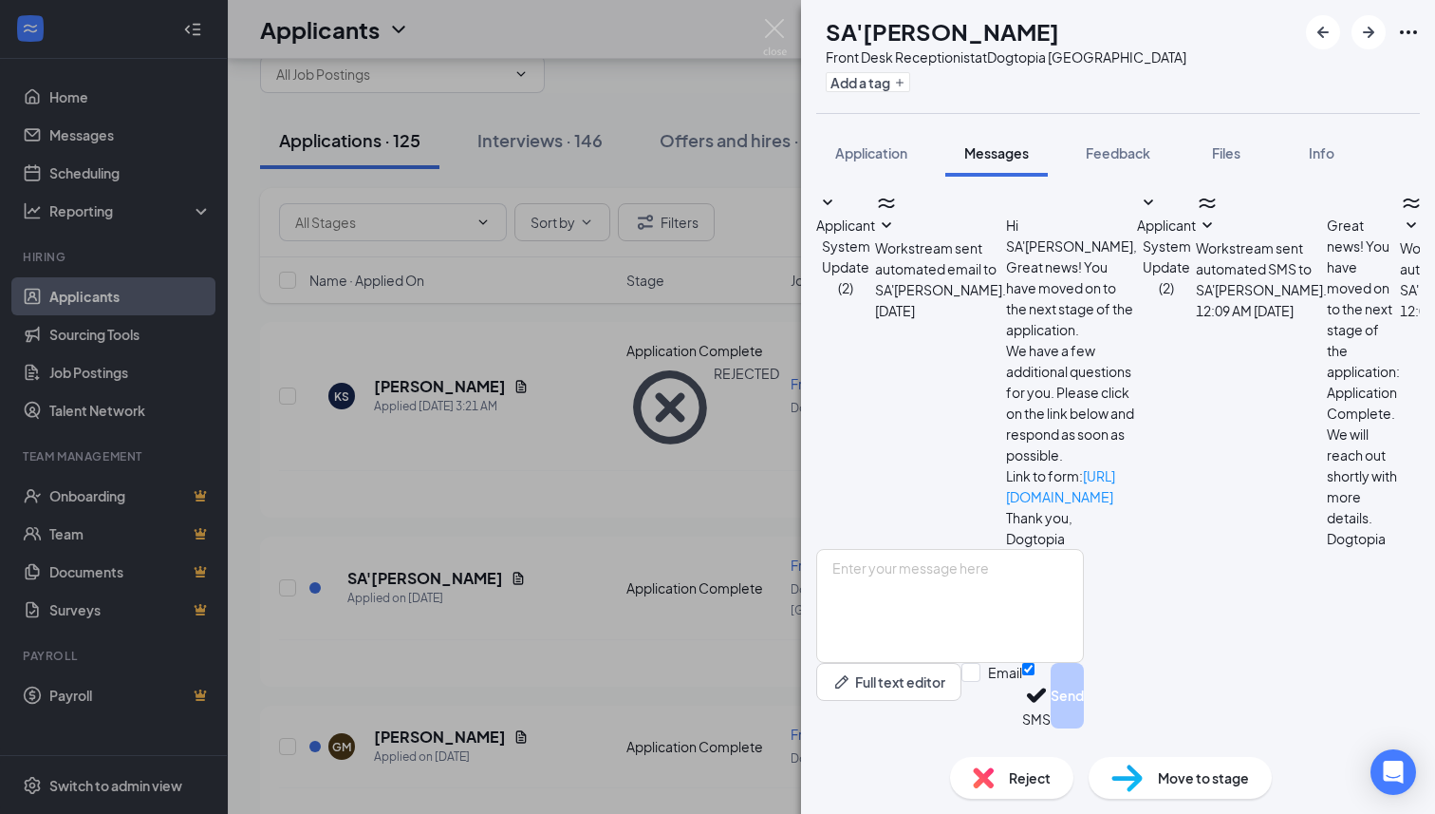
scroll to position [23, 0]
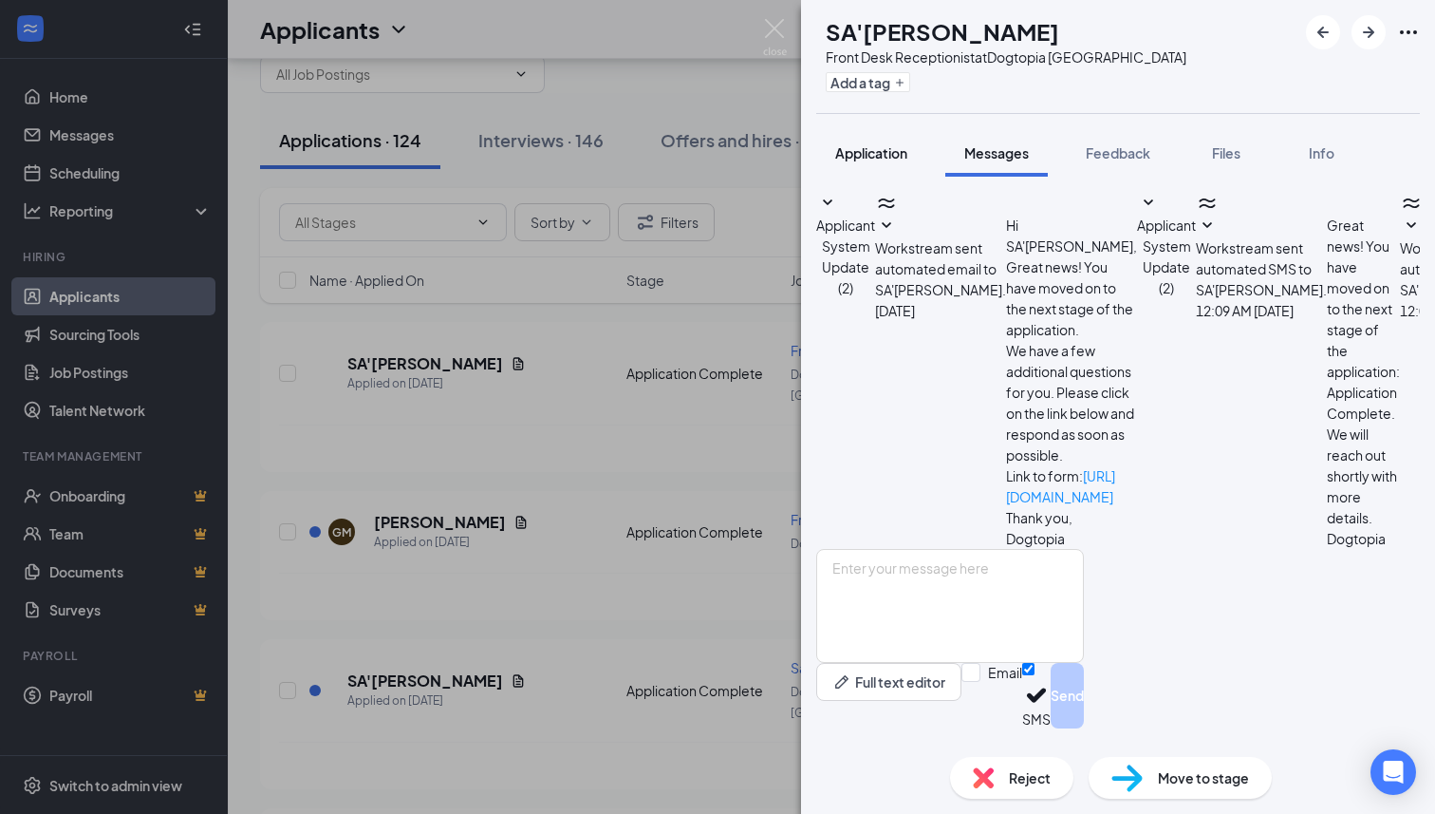
click at [840, 159] on span "Application" at bounding box center [871, 152] width 72 height 17
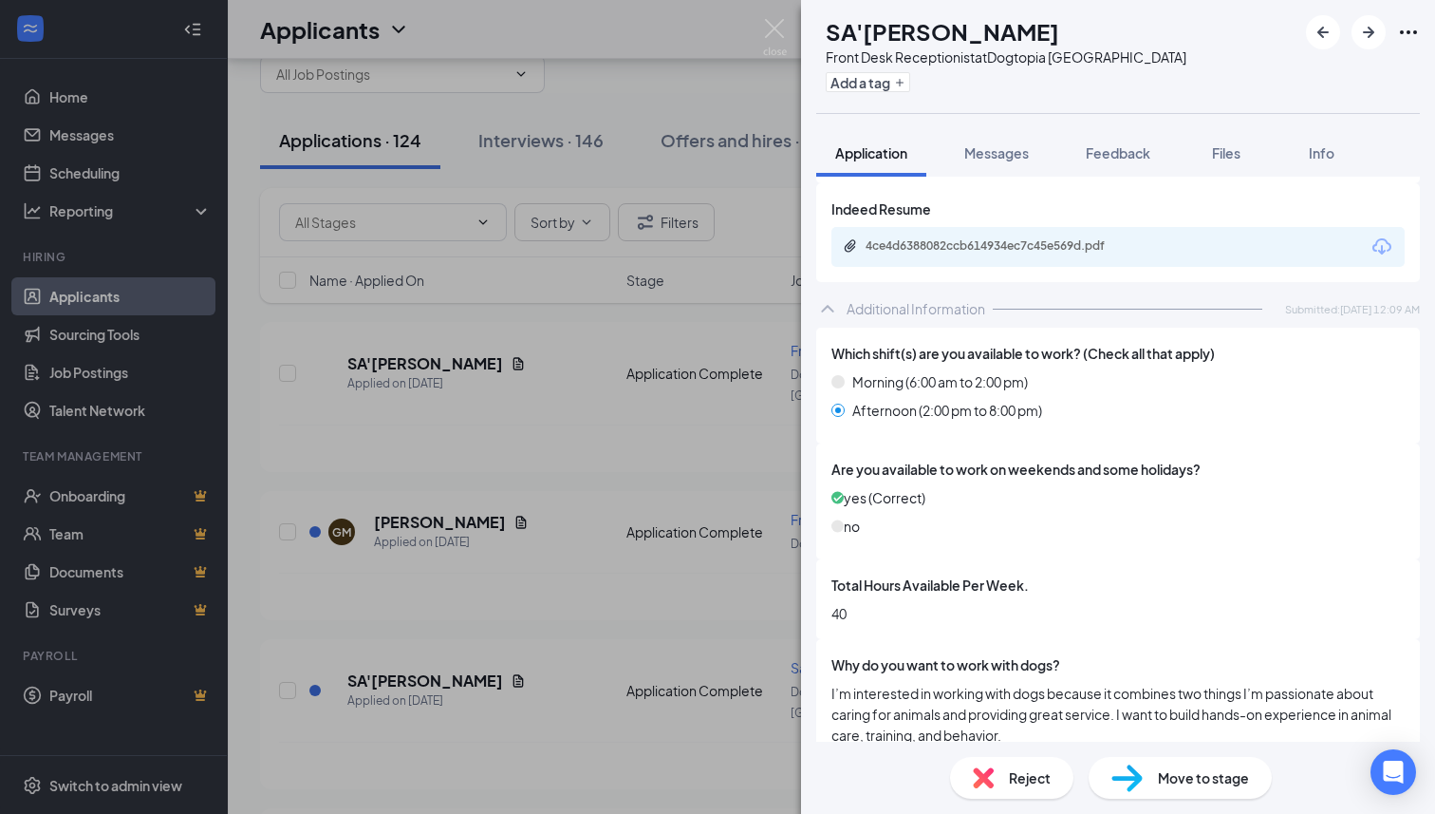
scroll to position [721, 0]
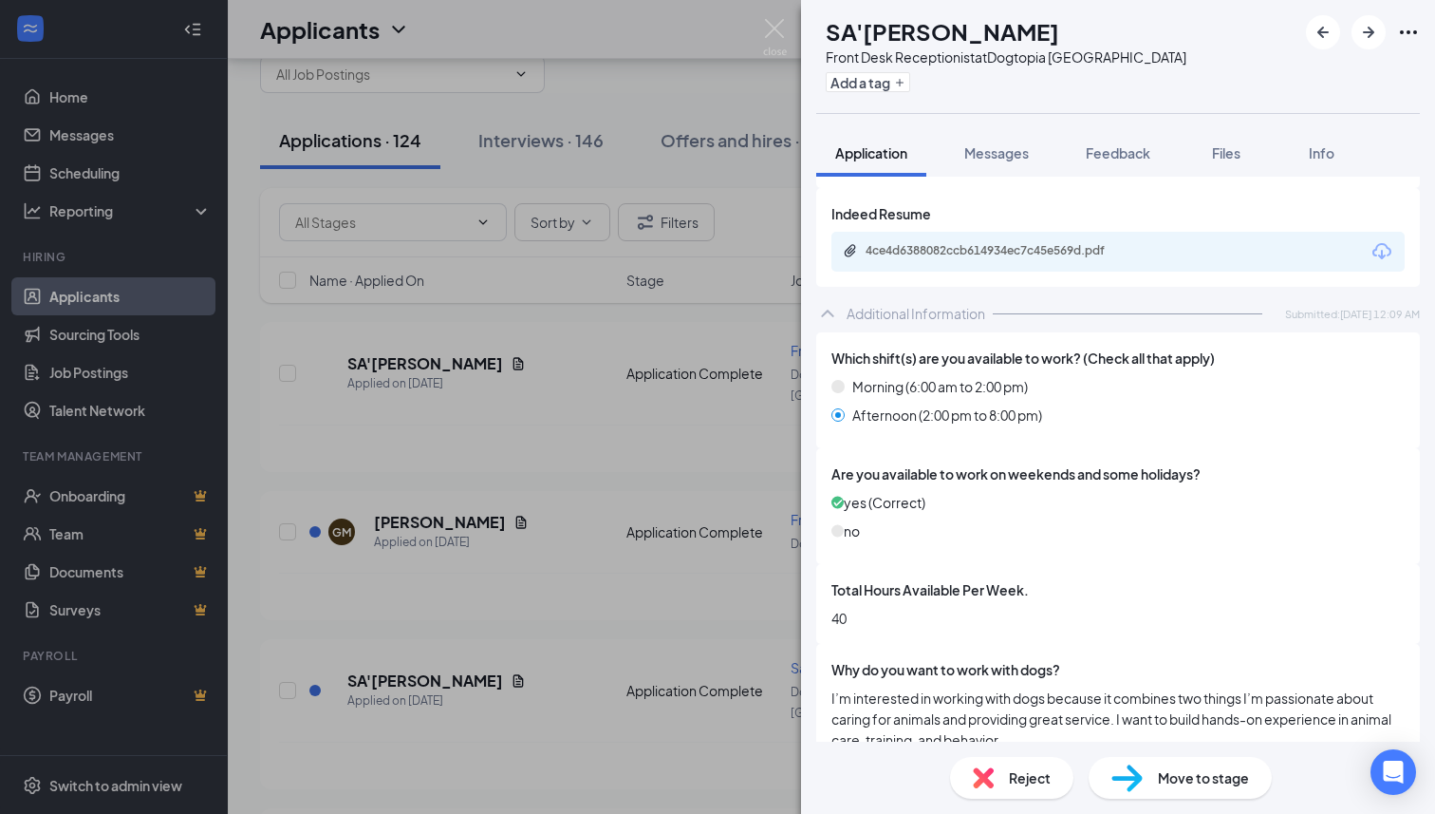
click at [1037, 60] on div "Front Desk Receptionist at [GEOGRAPHIC_DATA]" at bounding box center [1006, 56] width 361 height 19
copy div "Front Desk Receptionist at [GEOGRAPHIC_DATA]"
click at [1125, 155] on span "Feedback" at bounding box center [1118, 152] width 65 height 17
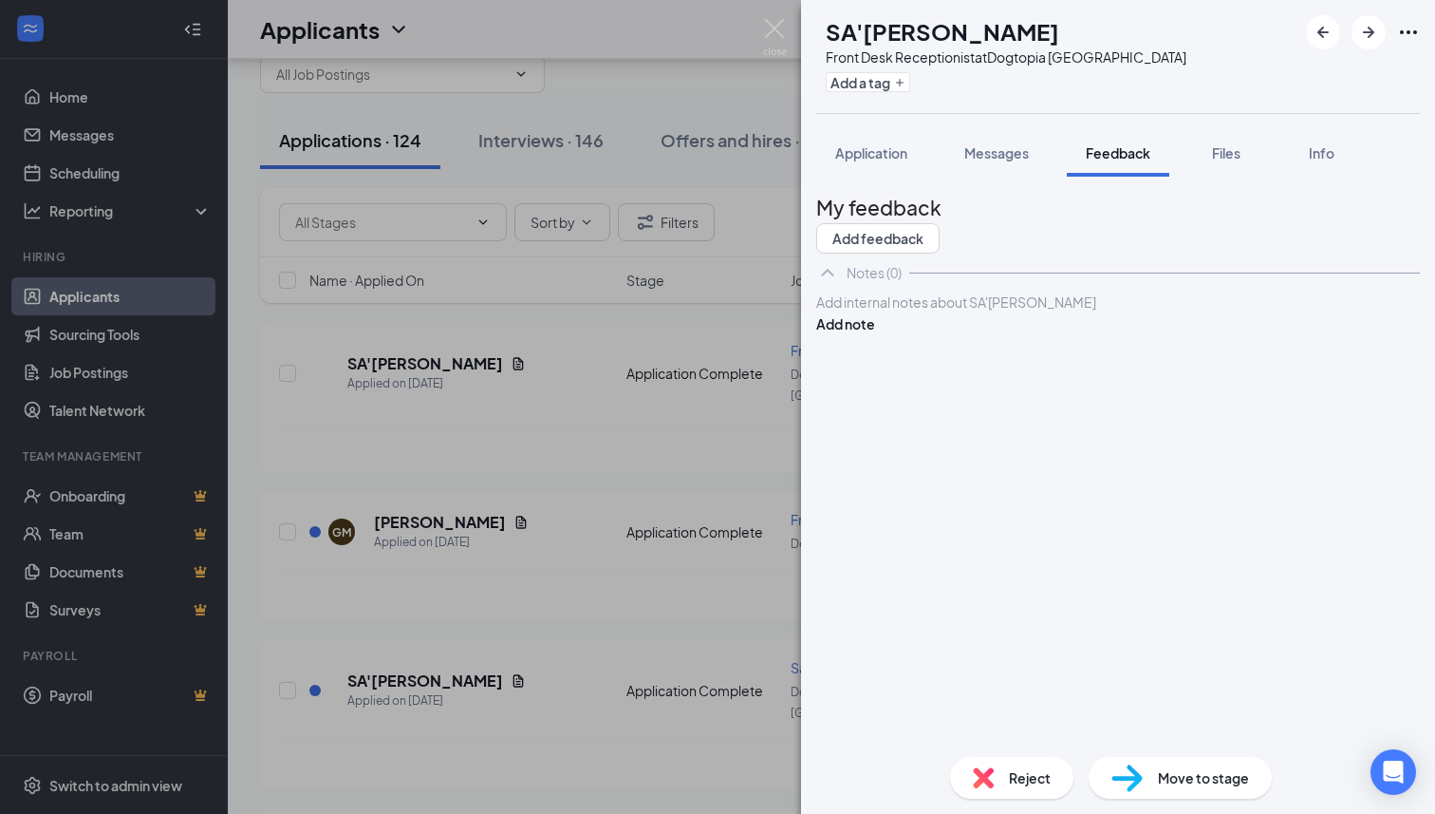
click at [953, 312] on div at bounding box center [1118, 302] width 602 height 20
click at [875, 334] on button "Add note" at bounding box center [845, 323] width 59 height 21
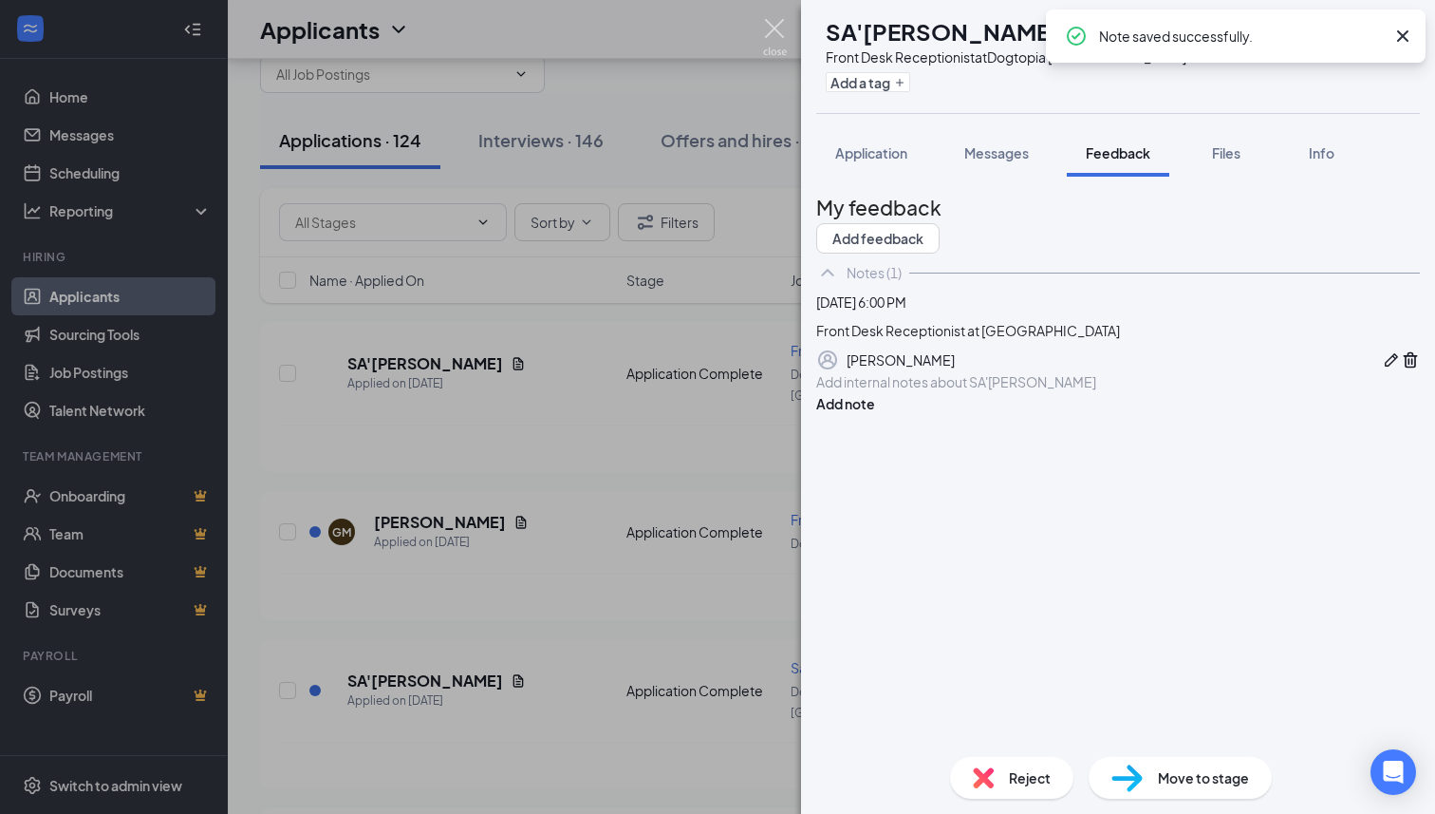
click at [776, 36] on img at bounding box center [775, 37] width 24 height 37
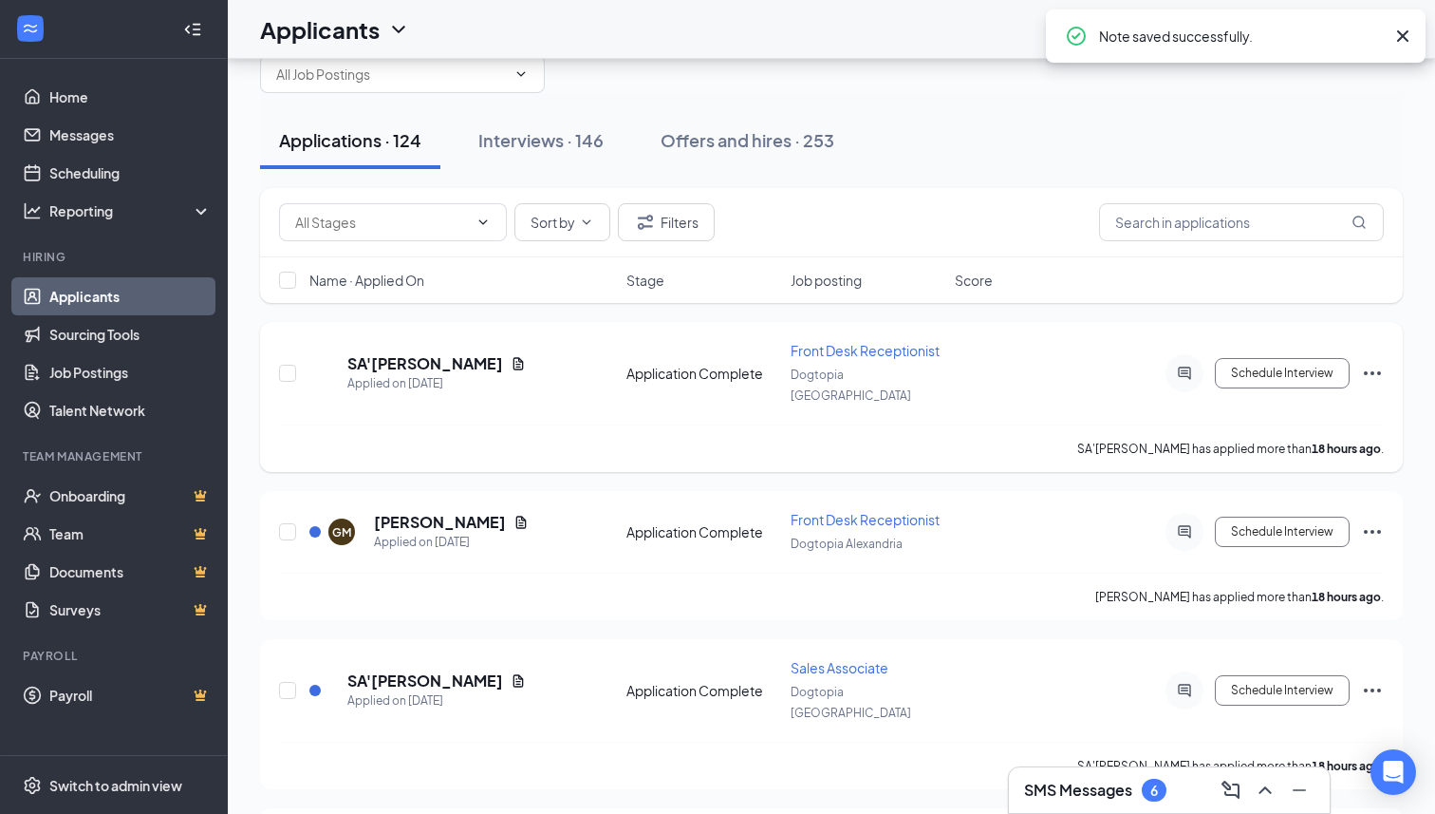
click at [1370, 364] on icon "Ellipses" at bounding box center [1372, 373] width 23 height 23
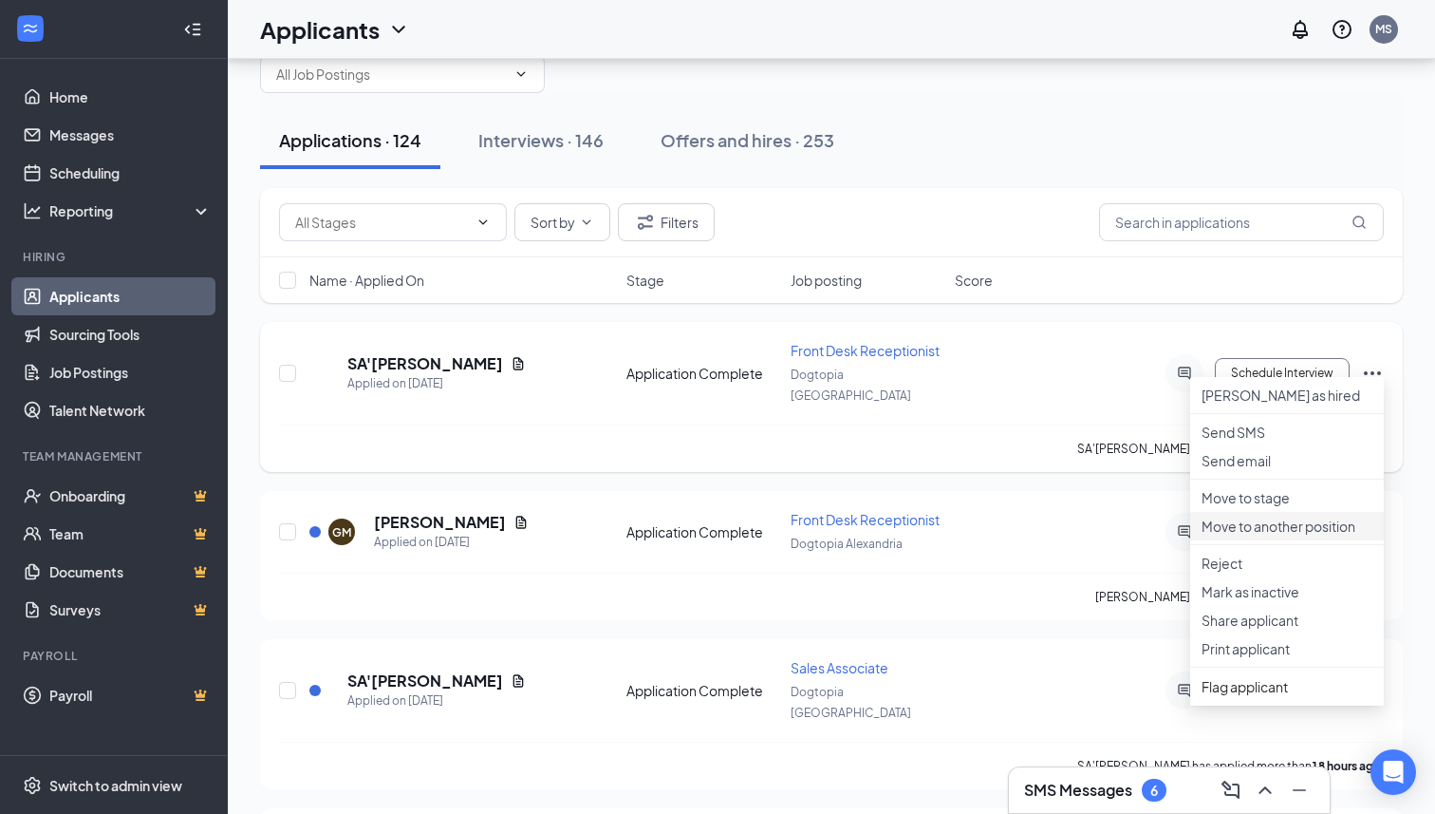
click at [1281, 535] on p "Move to another position" at bounding box center [1287, 525] width 171 height 19
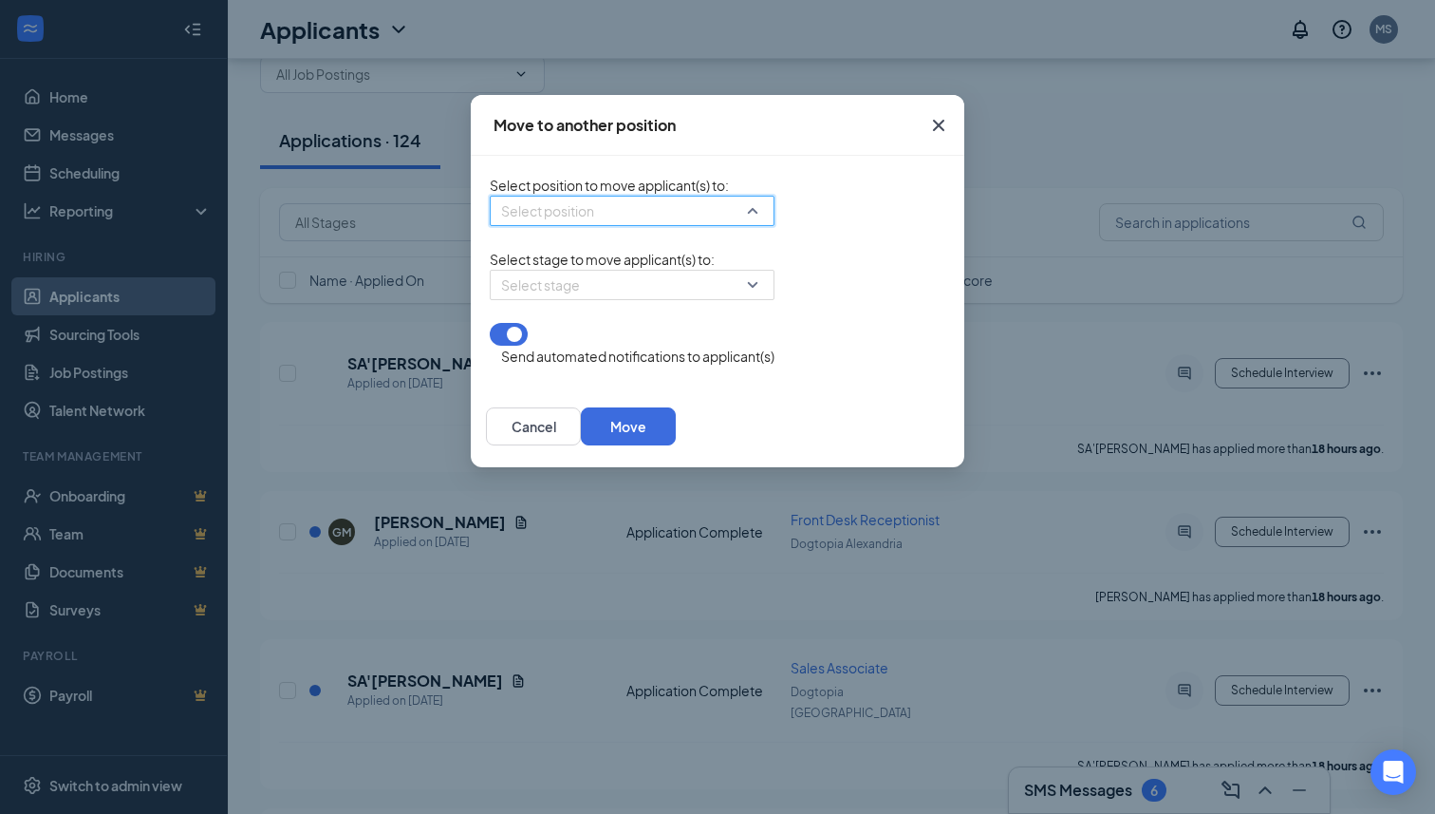
click at [549, 217] on input "search" at bounding box center [625, 210] width 249 height 28
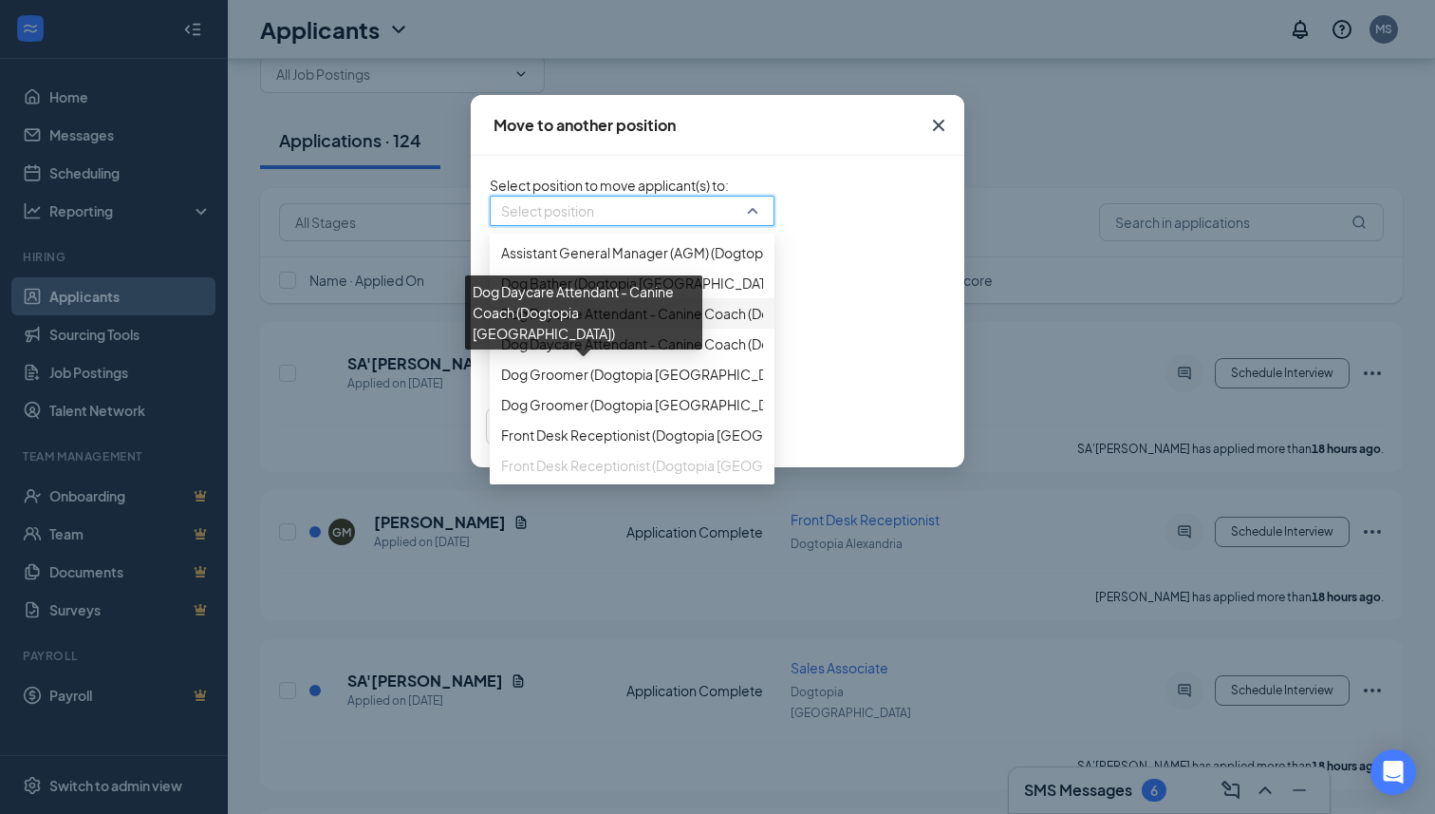
click at [510, 324] on span "Dog Daycare Attendant - Canine Coach (Dogtopia [GEOGRAPHIC_DATA])" at bounding box center [728, 313] width 454 height 21
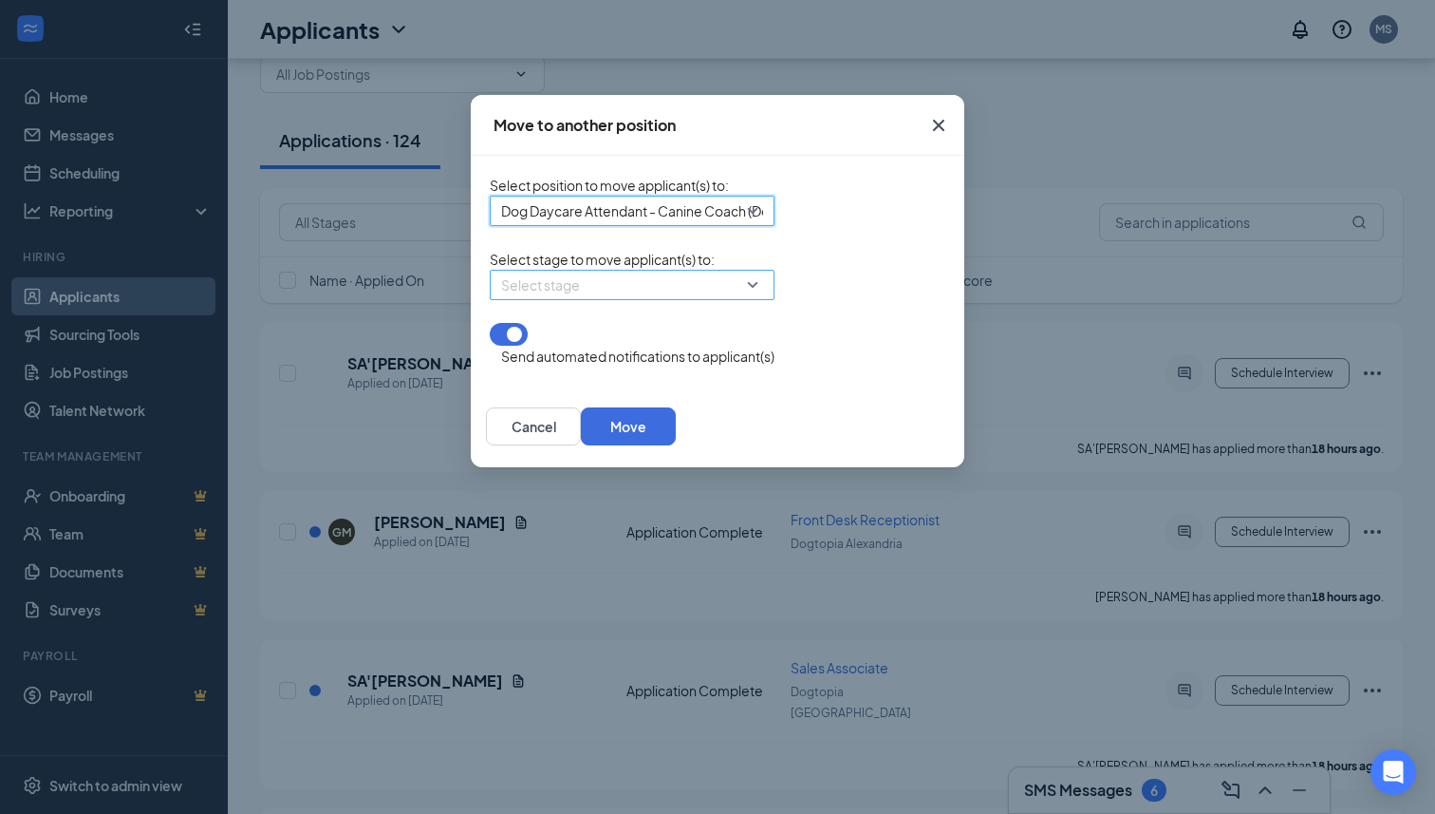
click at [510, 299] on input "search" at bounding box center [625, 285] width 249 height 28
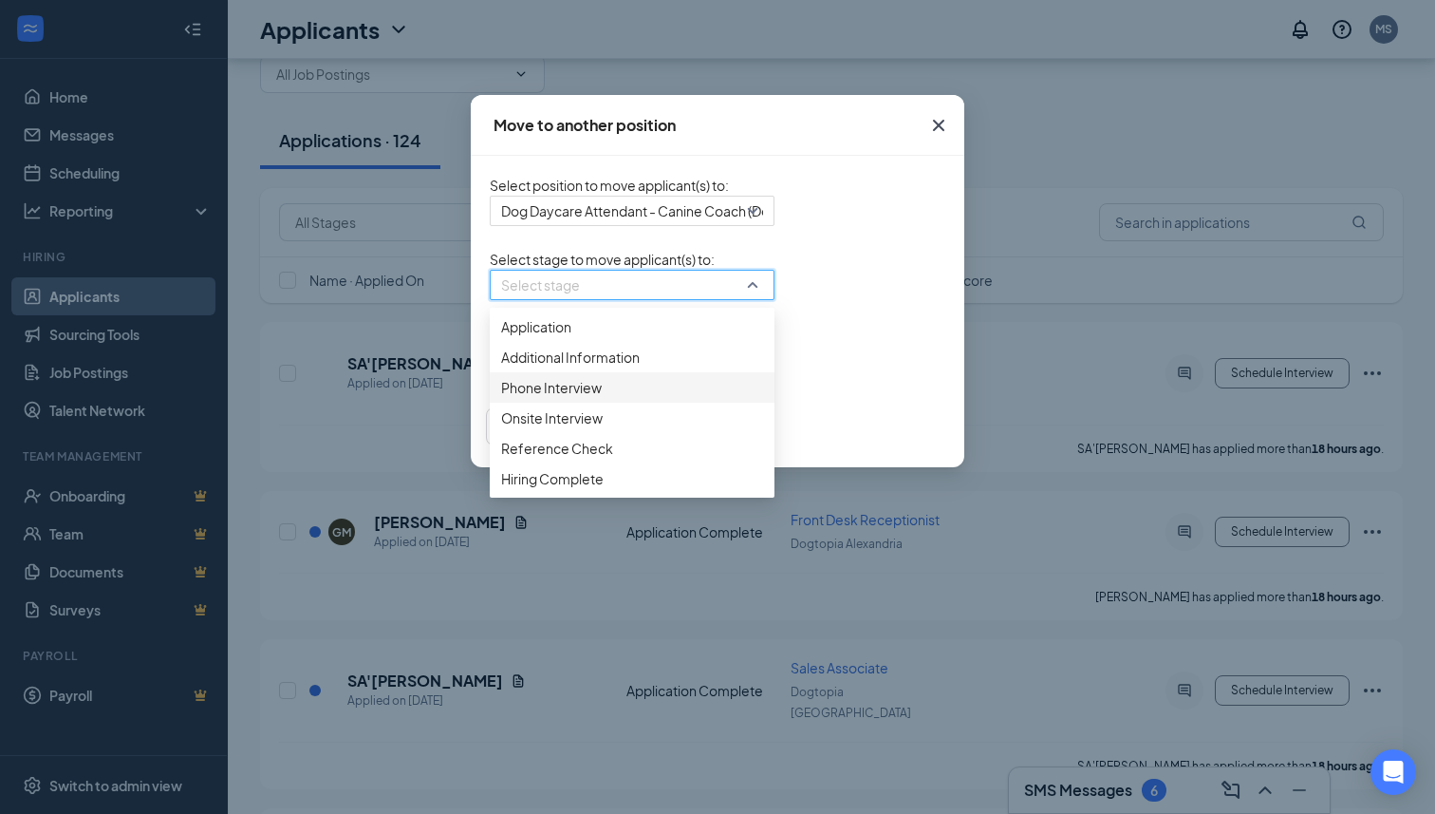
click at [501, 398] on span "Phone Interview" at bounding box center [551, 387] width 101 height 21
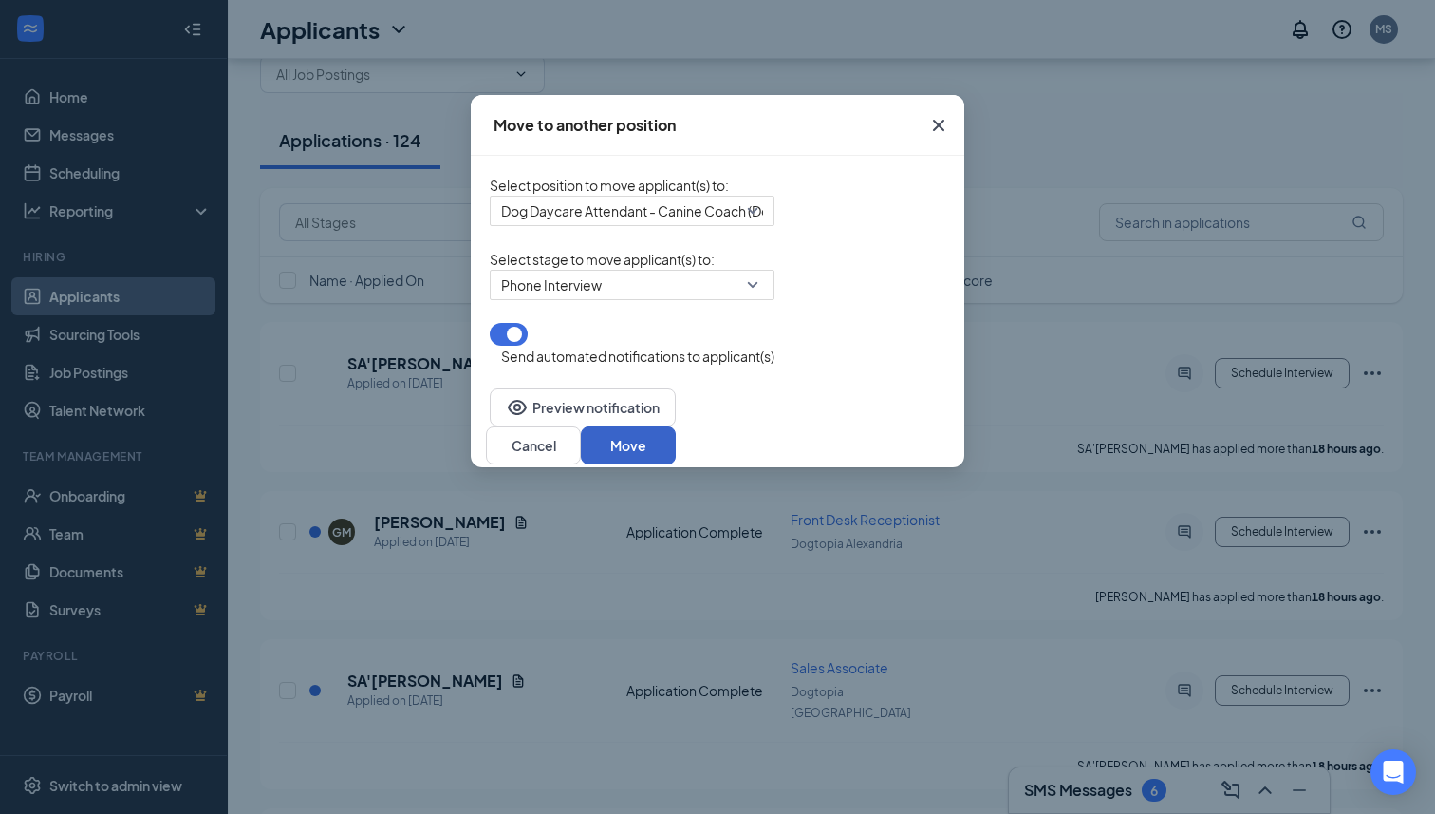
click at [676, 439] on button "Move" at bounding box center [628, 445] width 95 height 38
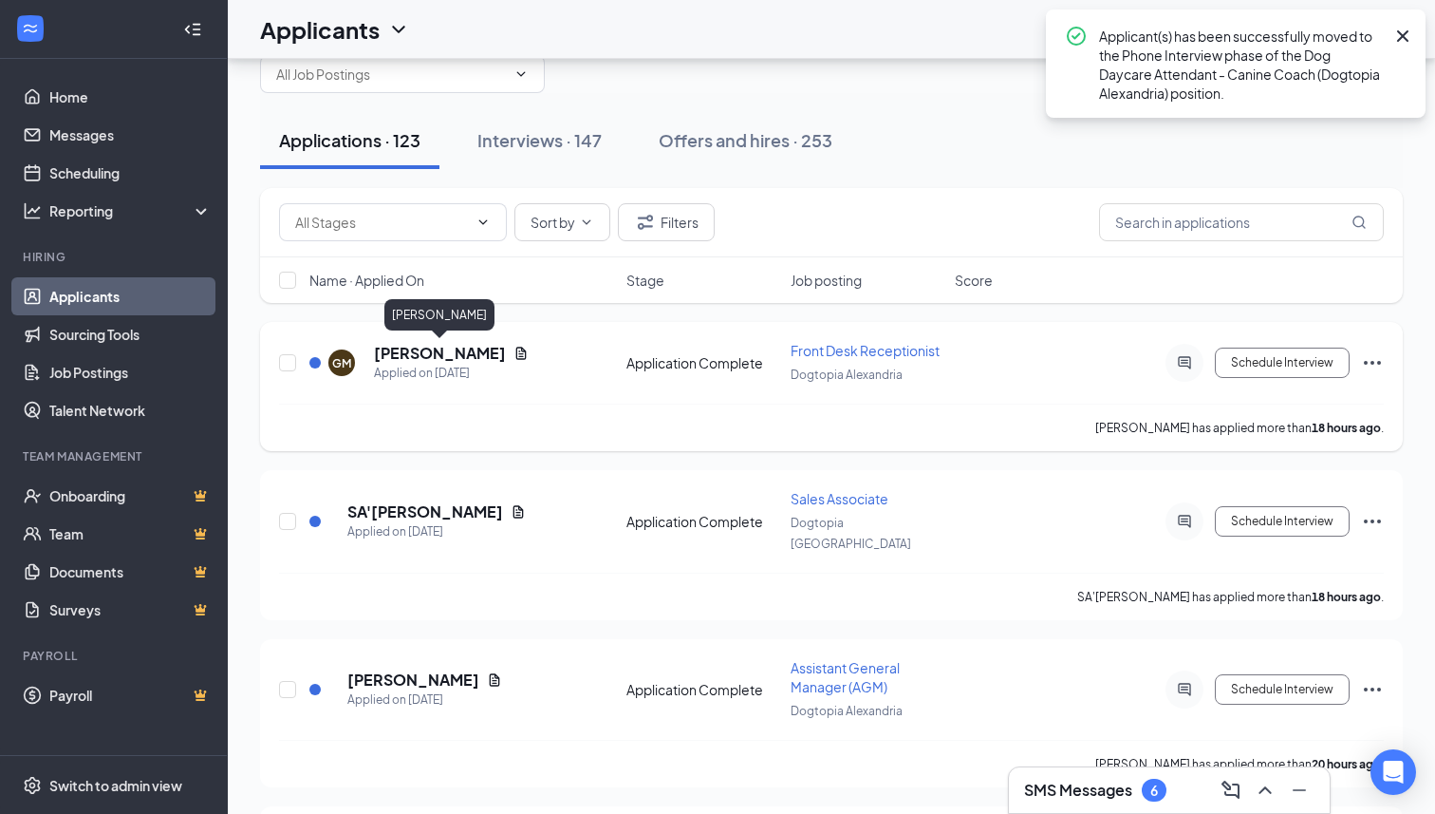
click at [453, 358] on h5 "[PERSON_NAME]" at bounding box center [440, 353] width 132 height 21
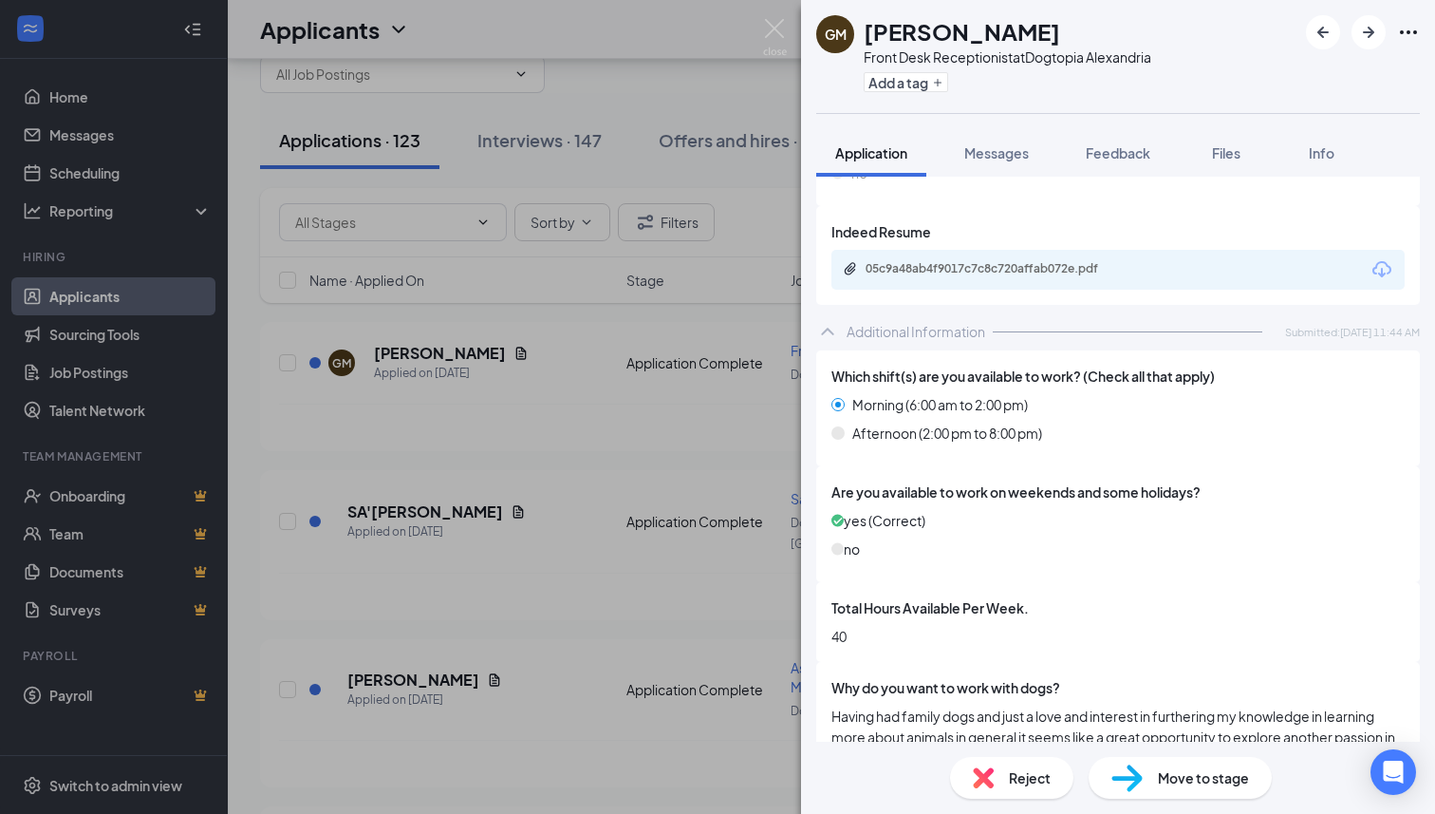
scroll to position [621, 0]
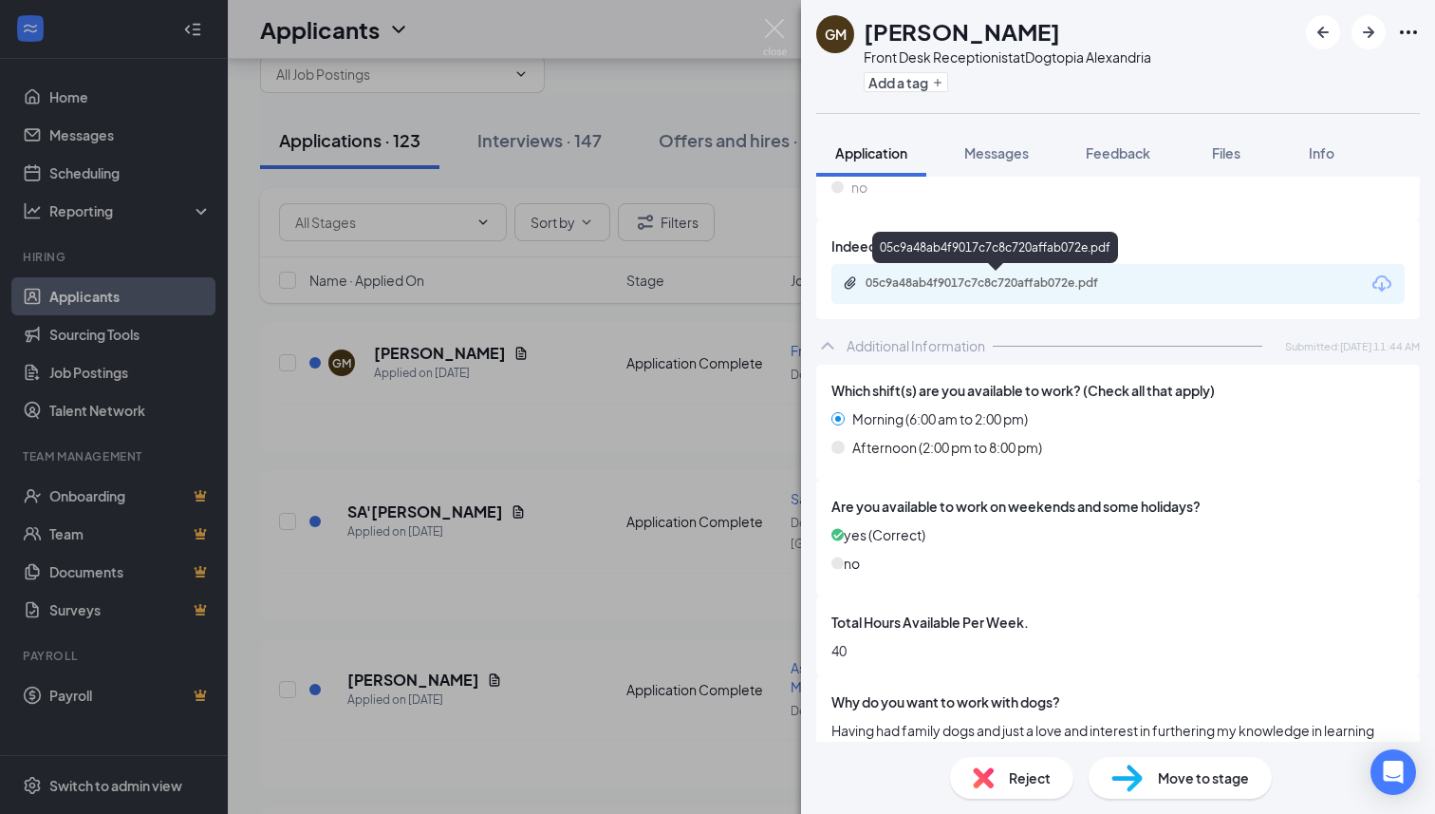
click at [944, 288] on div "05c9a48ab4f9017c7c8c720affab072e.pdf" at bounding box center [999, 282] width 266 height 15
click at [1168, 772] on span "Move to stage" at bounding box center [1203, 777] width 91 height 21
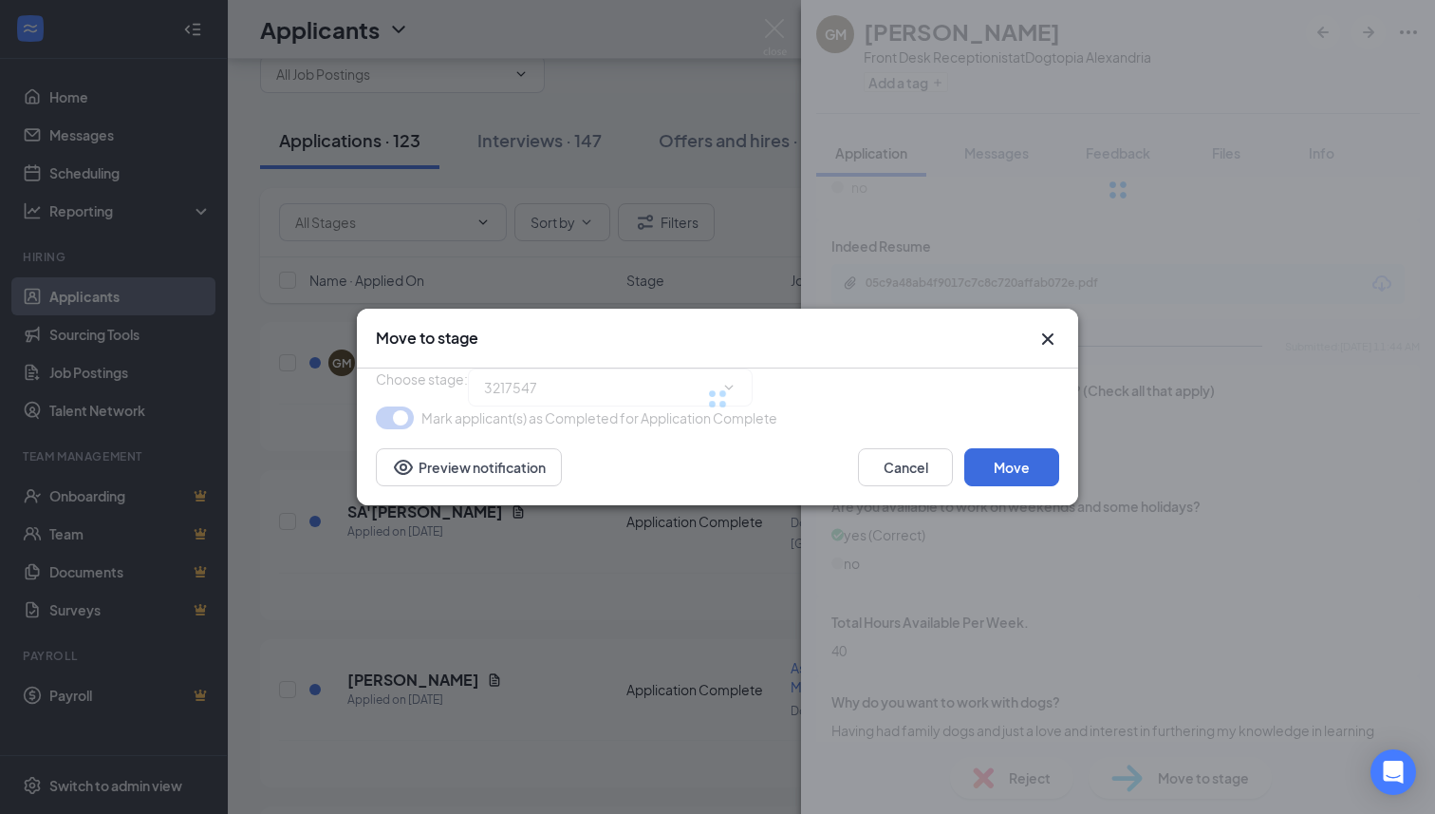
type input "Phone Interview (next stage)"
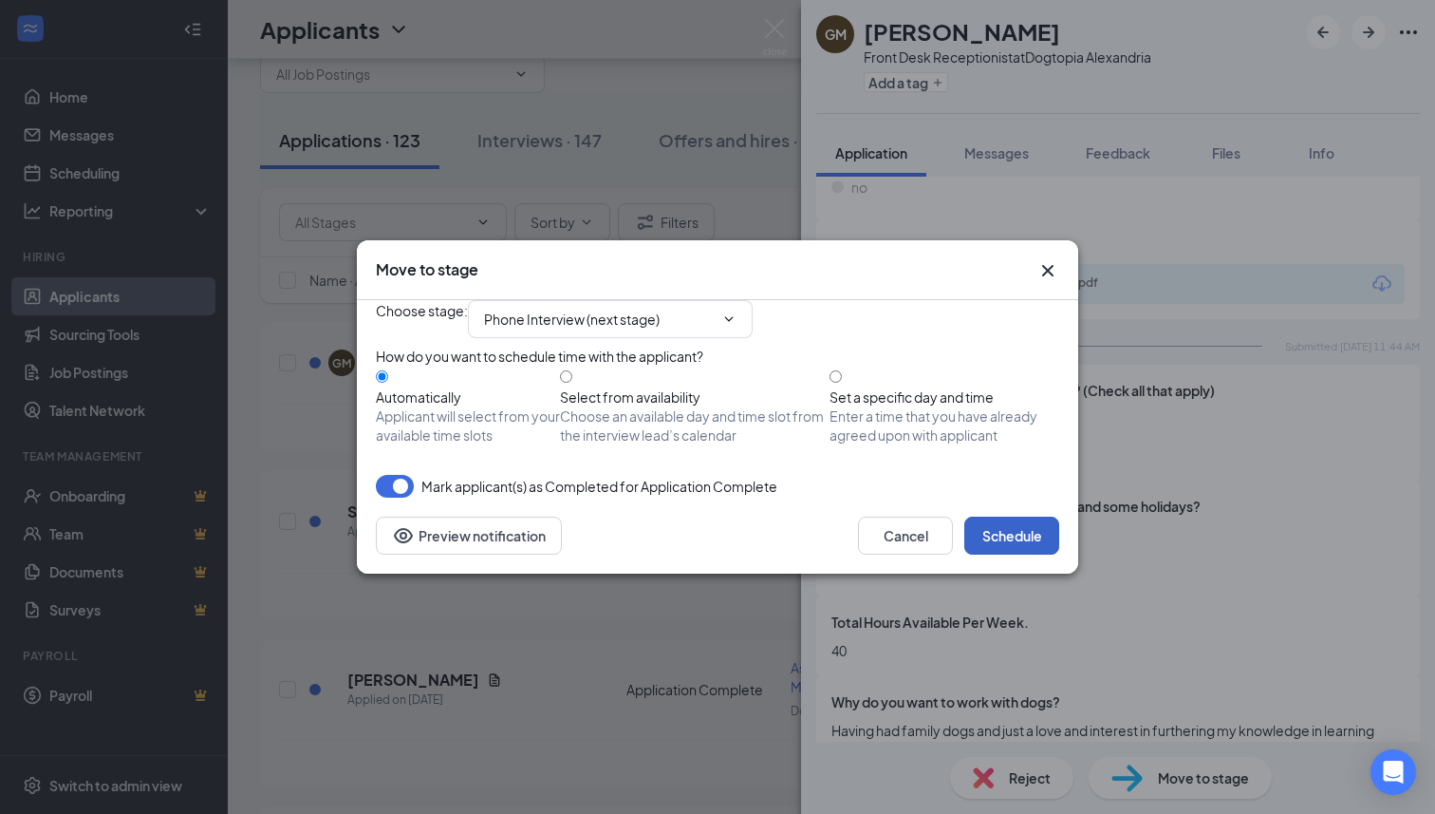
click at [1013, 554] on button "Schedule" at bounding box center [1011, 535] width 95 height 38
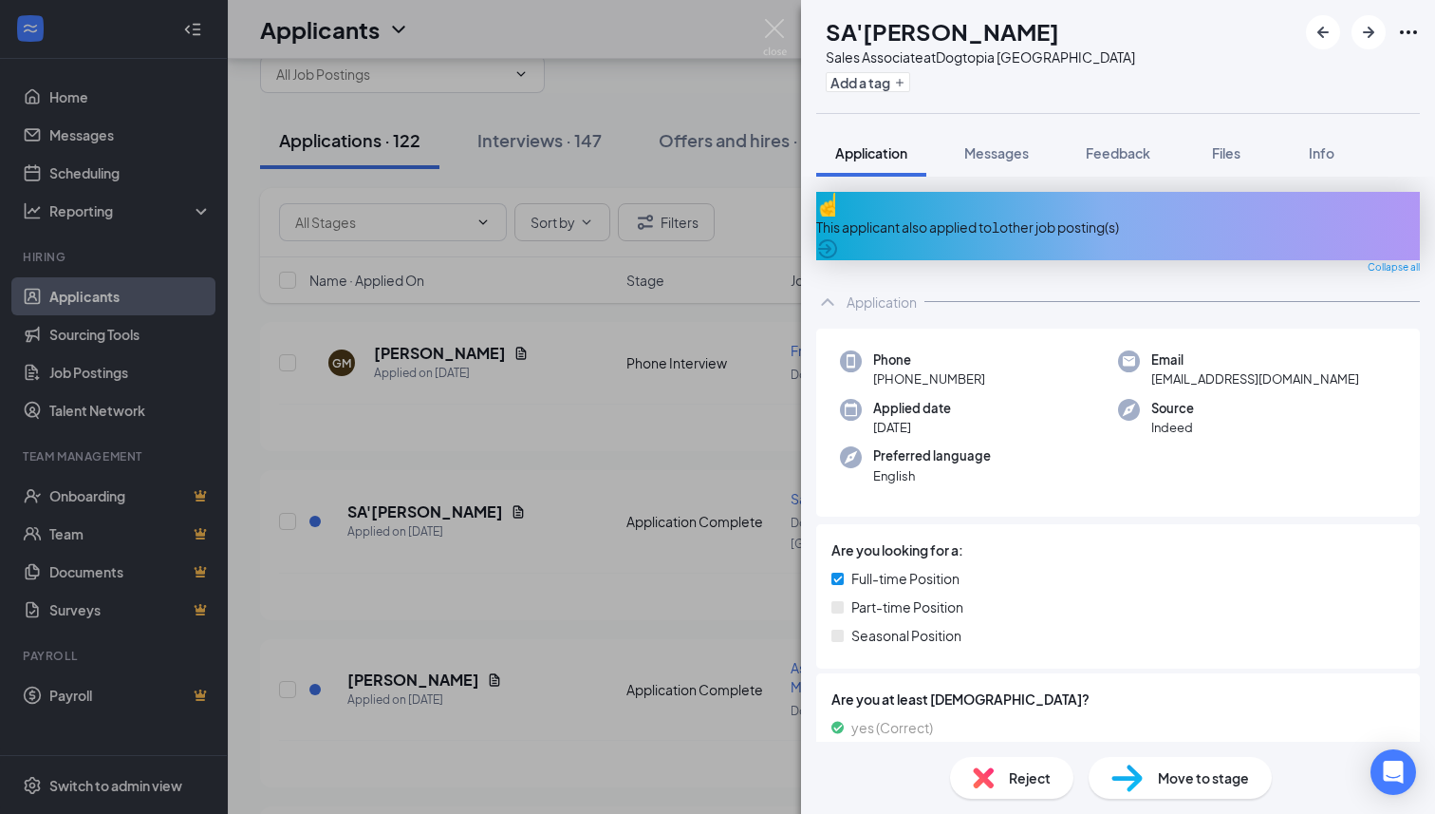
click at [1046, 231] on div "This applicant also applied to 1 other job posting(s)" at bounding box center [1118, 226] width 604 height 68
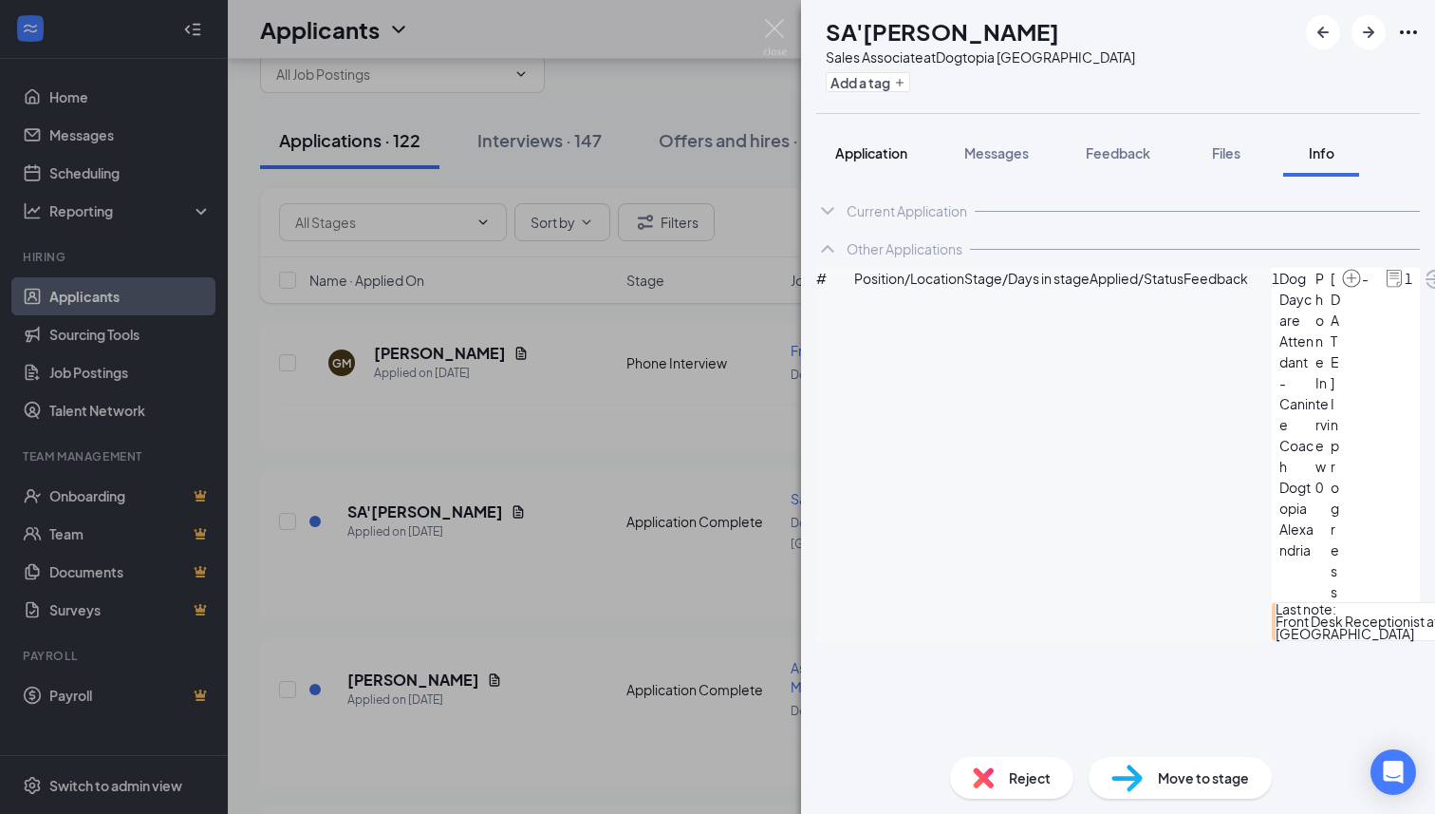
click at [881, 162] on button "Application" at bounding box center [871, 152] width 110 height 47
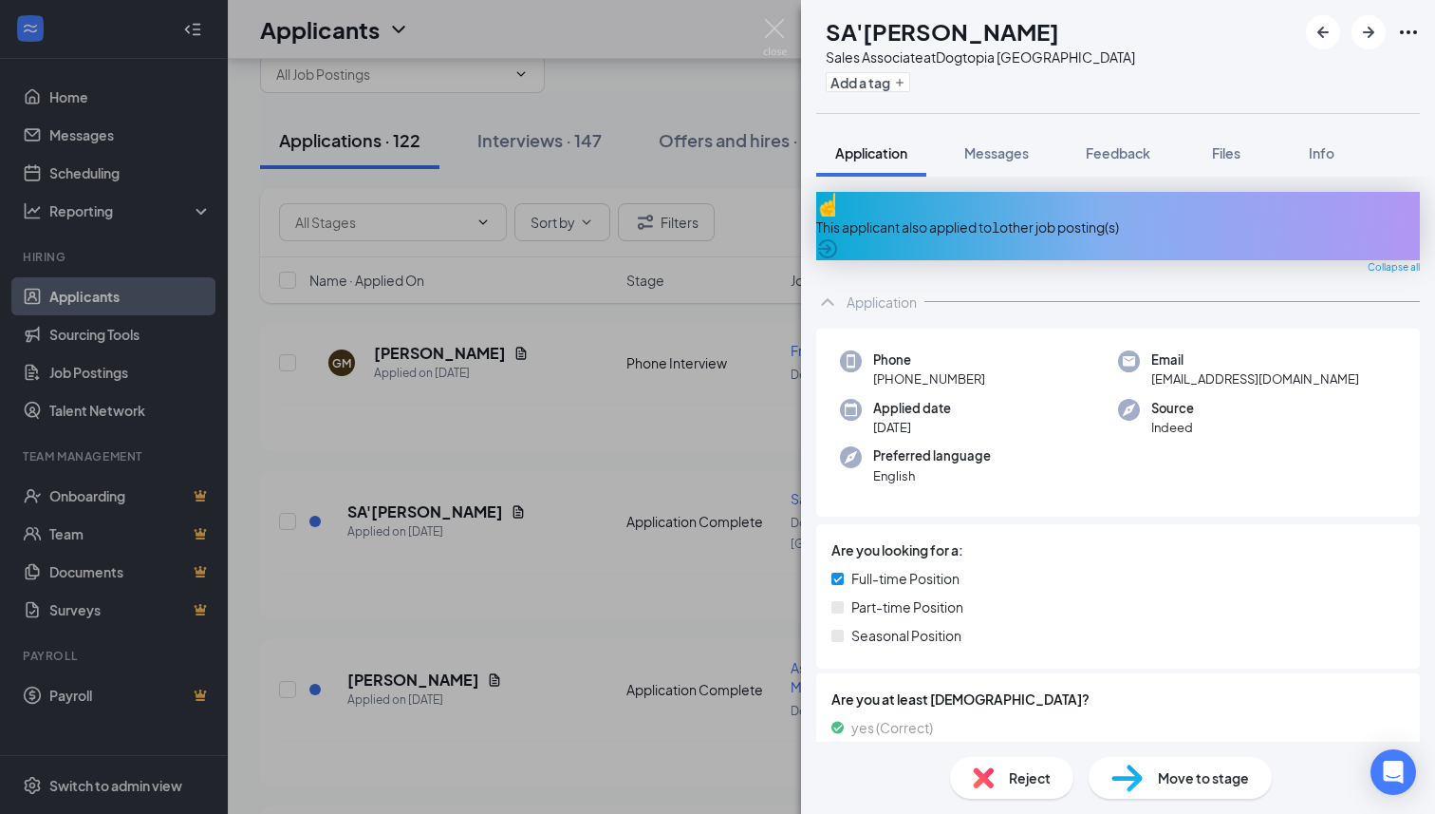
click at [1003, 759] on div "Reject" at bounding box center [1011, 778] width 123 height 42
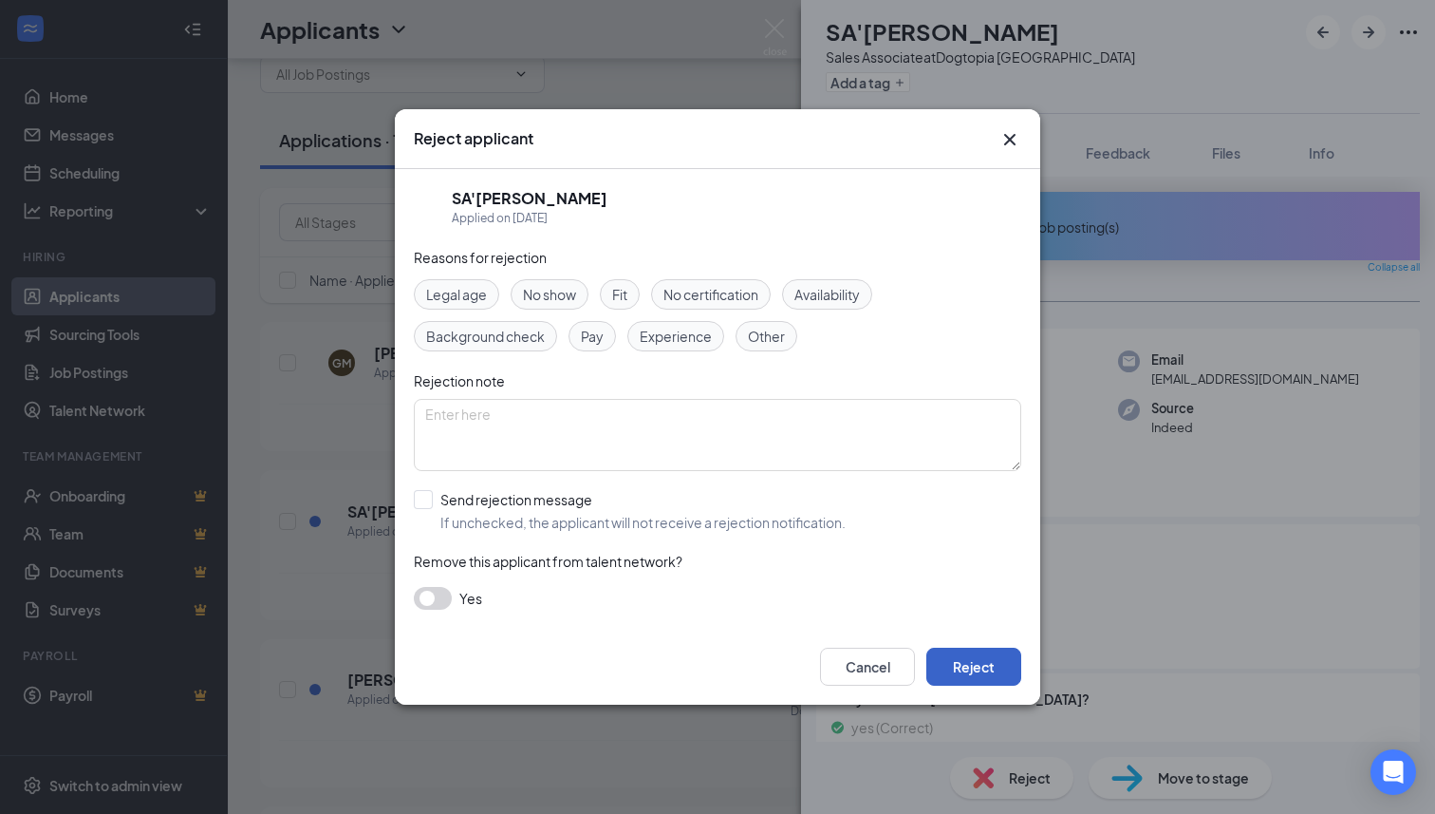
click at [976, 667] on button "Reject" at bounding box center [973, 666] width 95 height 38
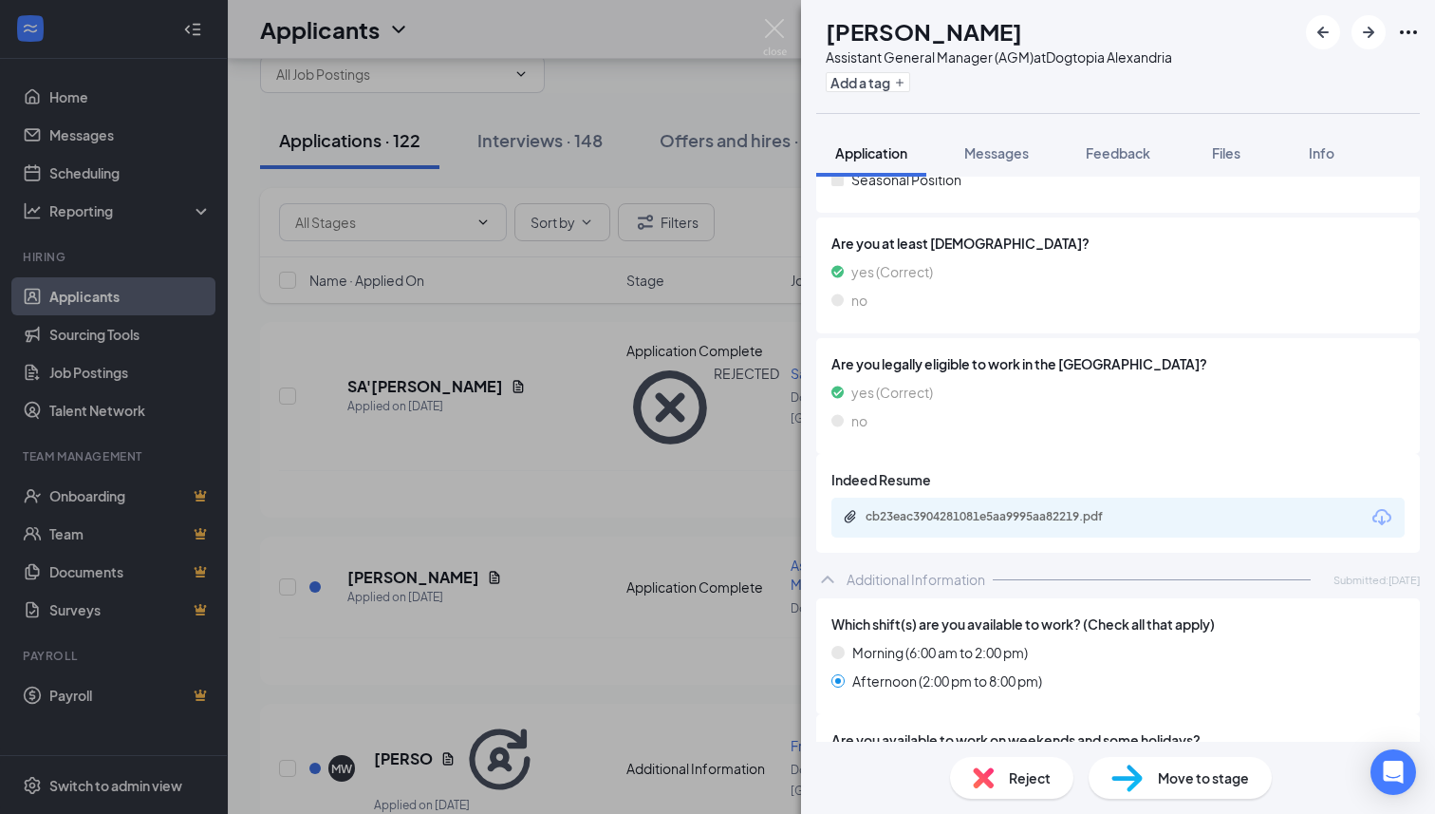
scroll to position [384, 0]
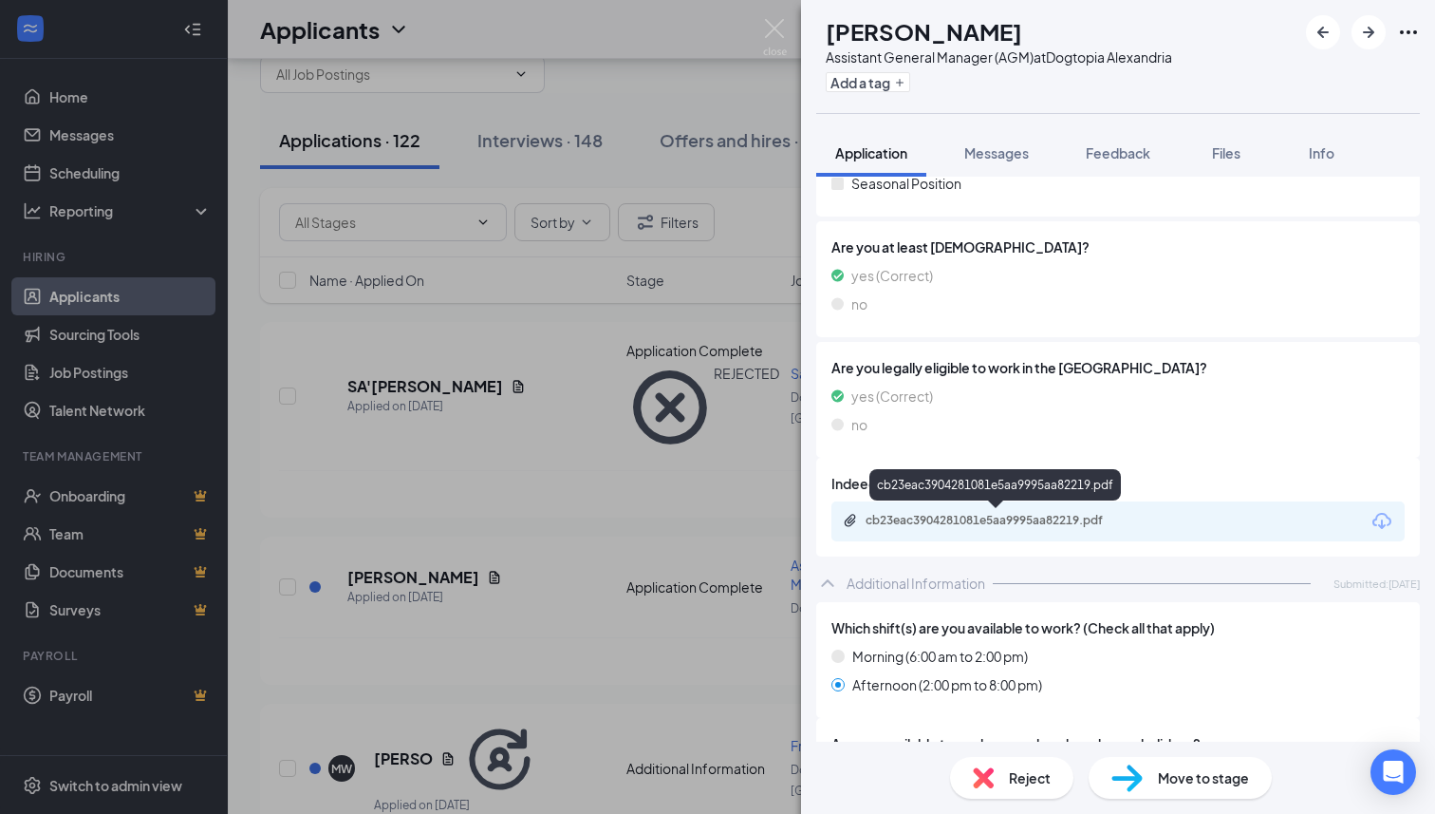
click at [988, 514] on div "cb23eac3904281081e5aa9995aa82219.pdf" at bounding box center [999, 520] width 266 height 15
click at [1096, 61] on div "Assistant General Manager (AGM) at Dogtopia [GEOGRAPHIC_DATA]" at bounding box center [999, 56] width 346 height 19
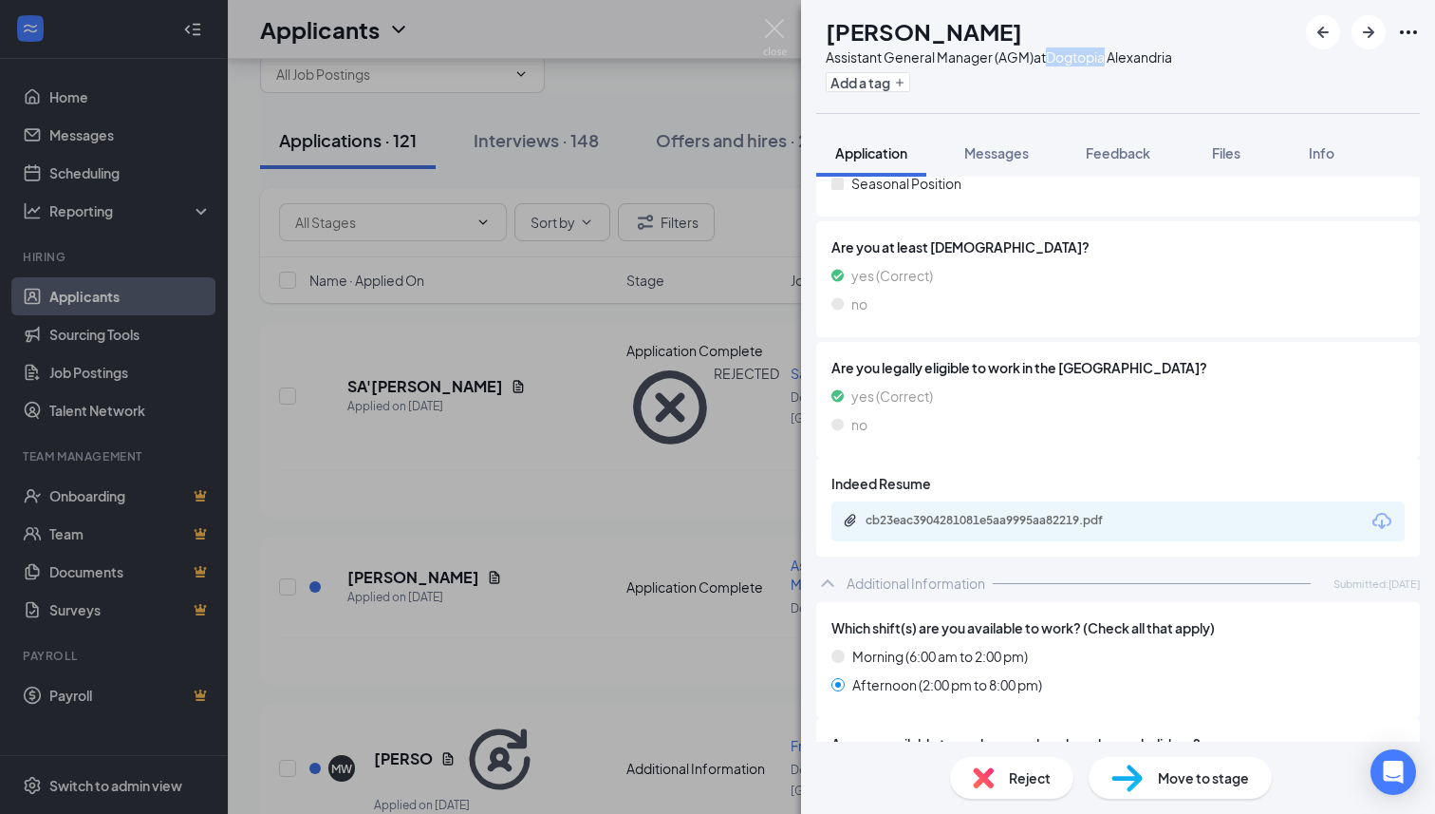
click at [1096, 61] on div "Assistant General Manager (AGM) at Dogtopia [GEOGRAPHIC_DATA]" at bounding box center [999, 56] width 346 height 19
copy div "Assistant General Manager (AGM) at Dogtopia [GEOGRAPHIC_DATA]"
click at [1138, 157] on span "Feedback" at bounding box center [1118, 152] width 65 height 17
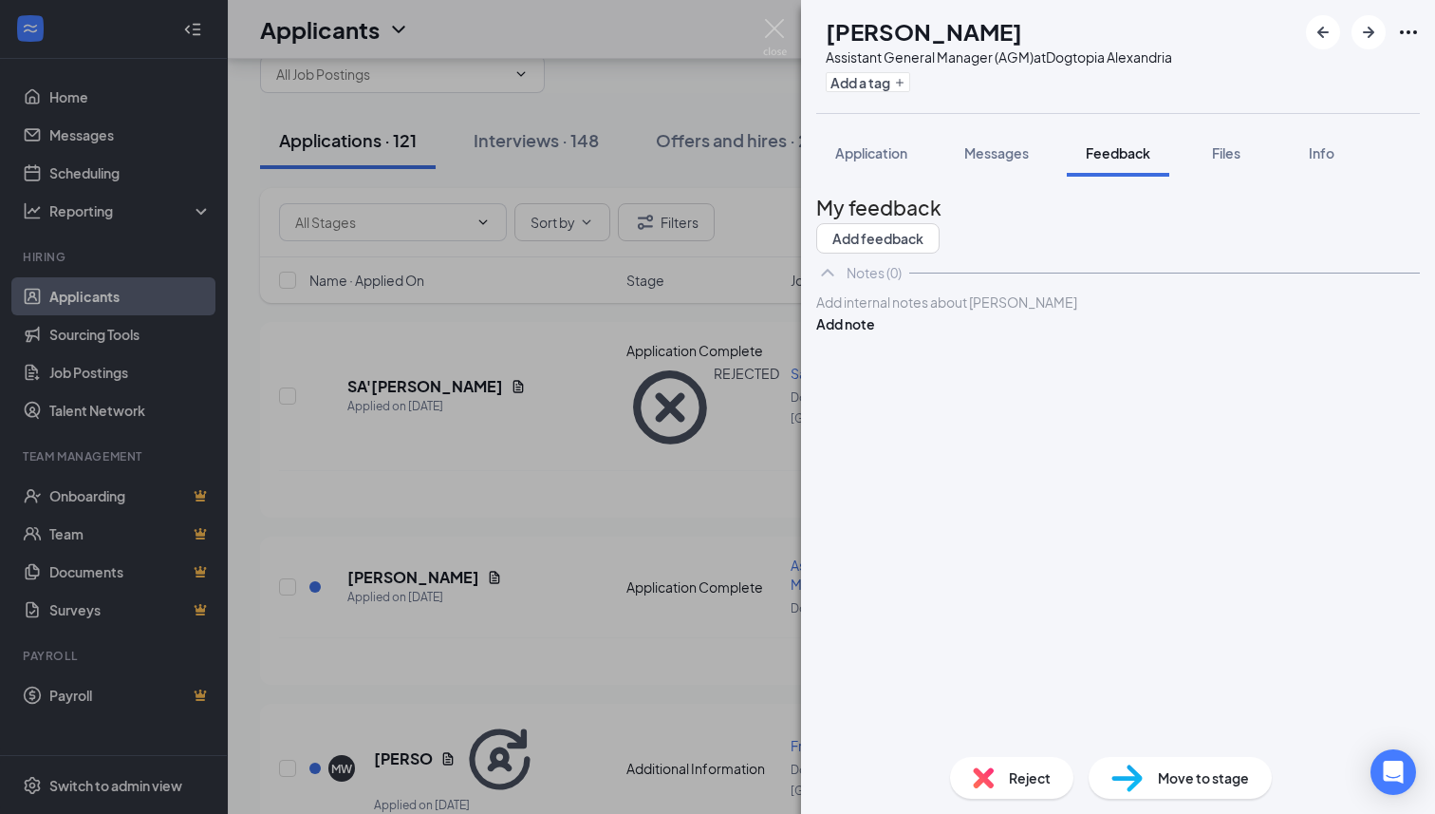
click at [1007, 312] on div at bounding box center [1118, 302] width 602 height 20
click at [875, 334] on button "Add note" at bounding box center [845, 323] width 59 height 21
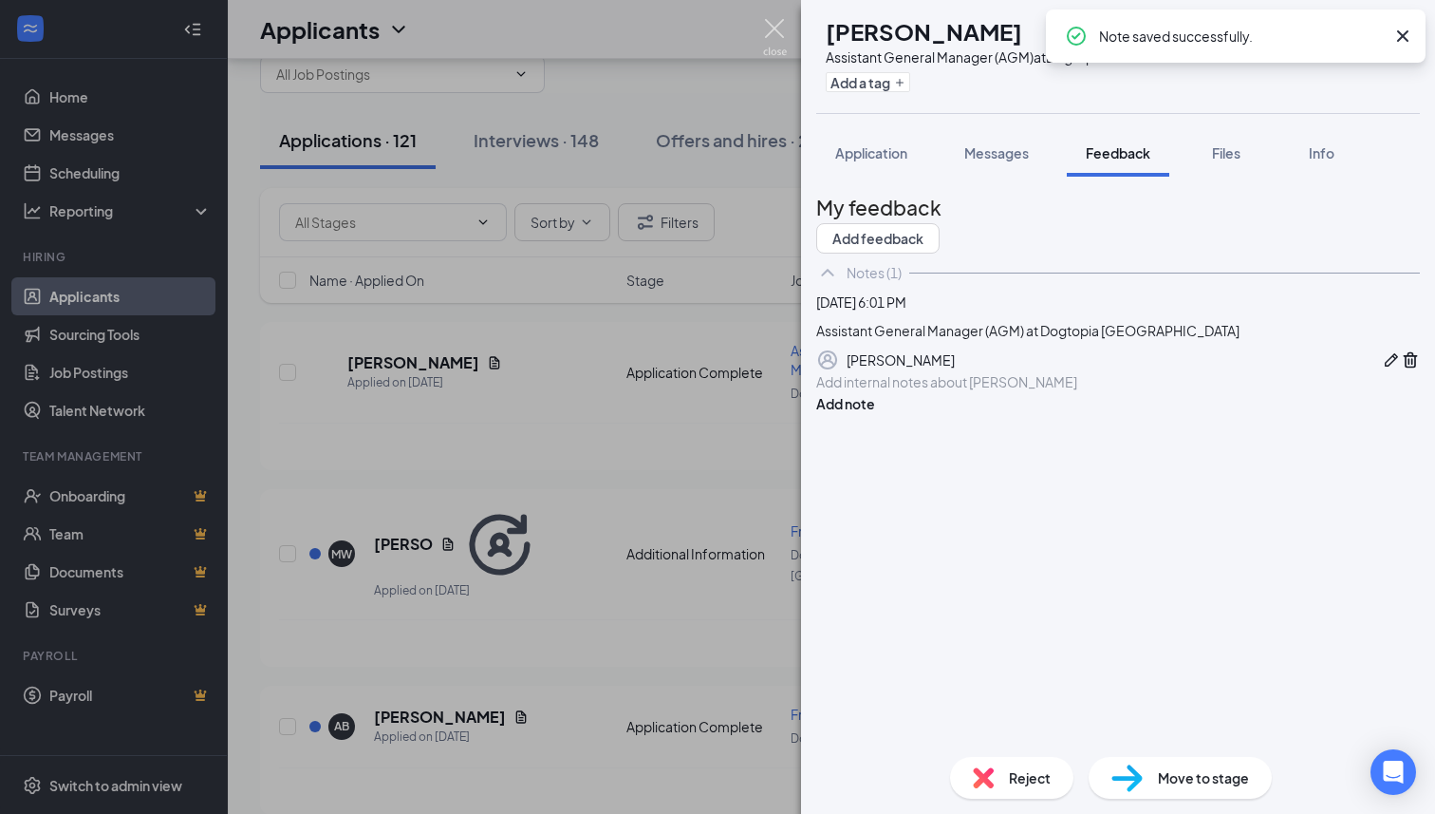
click at [774, 35] on img at bounding box center [775, 37] width 24 height 37
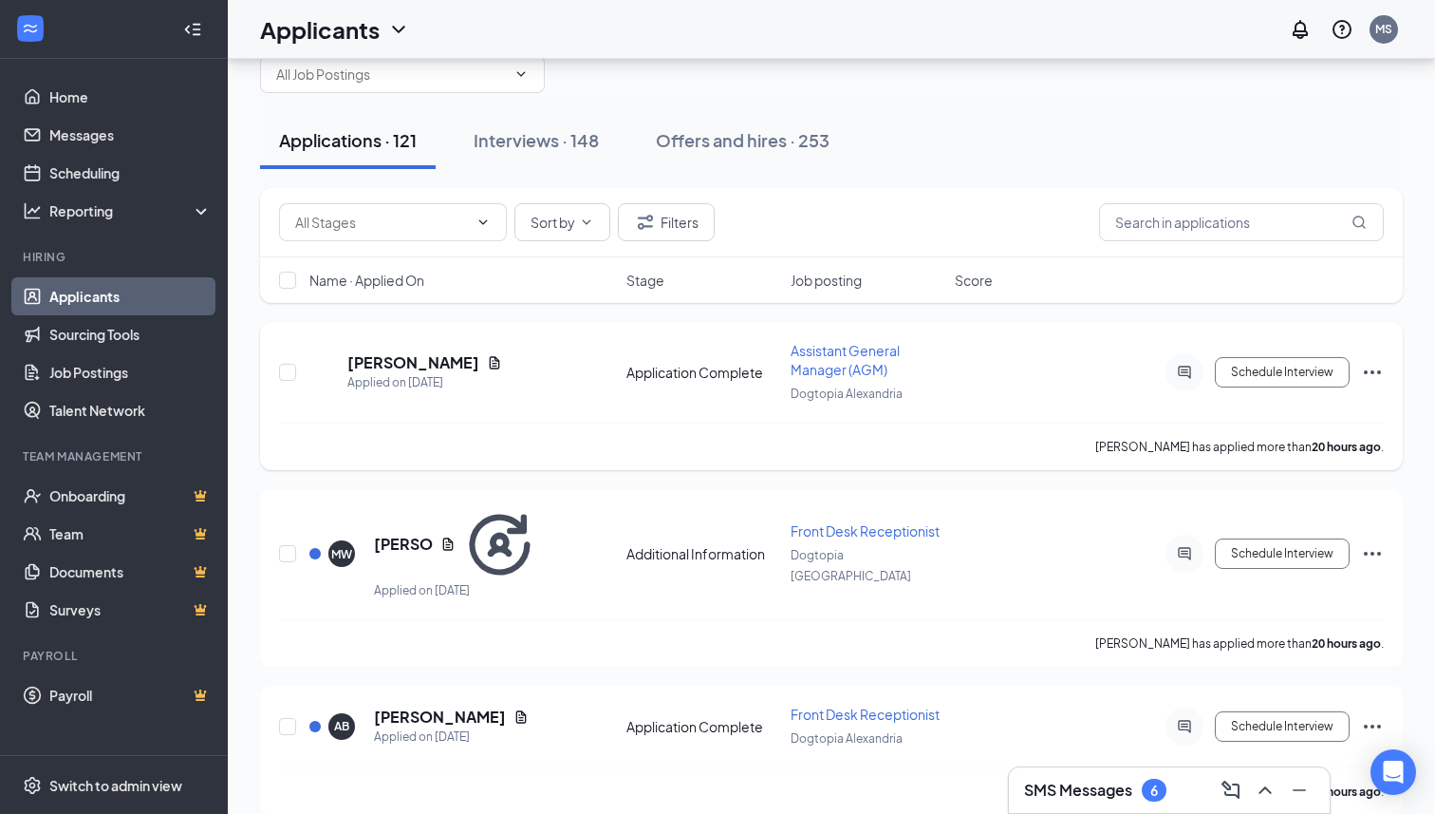
click at [1372, 370] on icon "Ellipses" at bounding box center [1372, 372] width 17 height 4
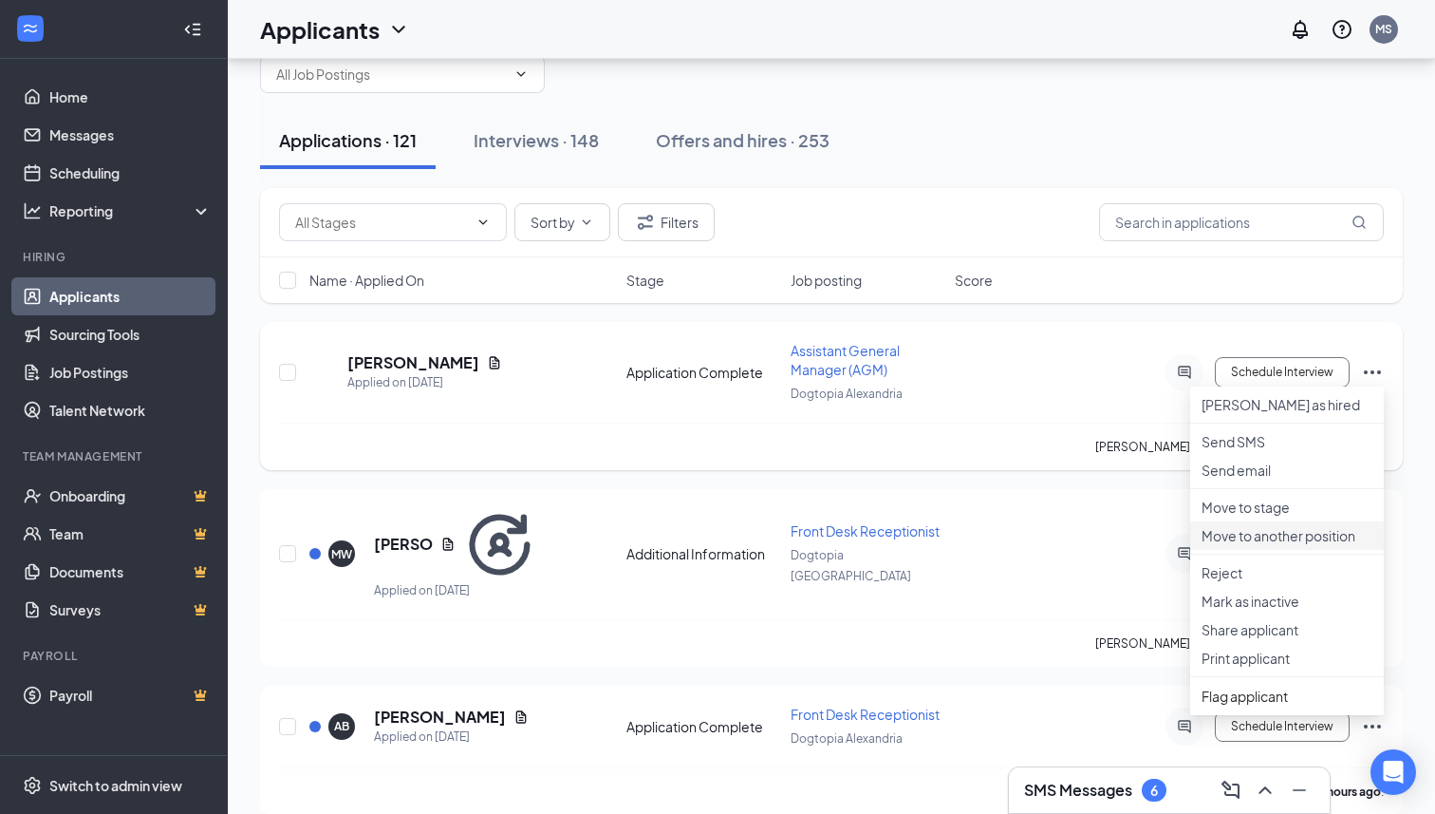
click at [1334, 545] on p "Move to another position" at bounding box center [1287, 535] width 171 height 19
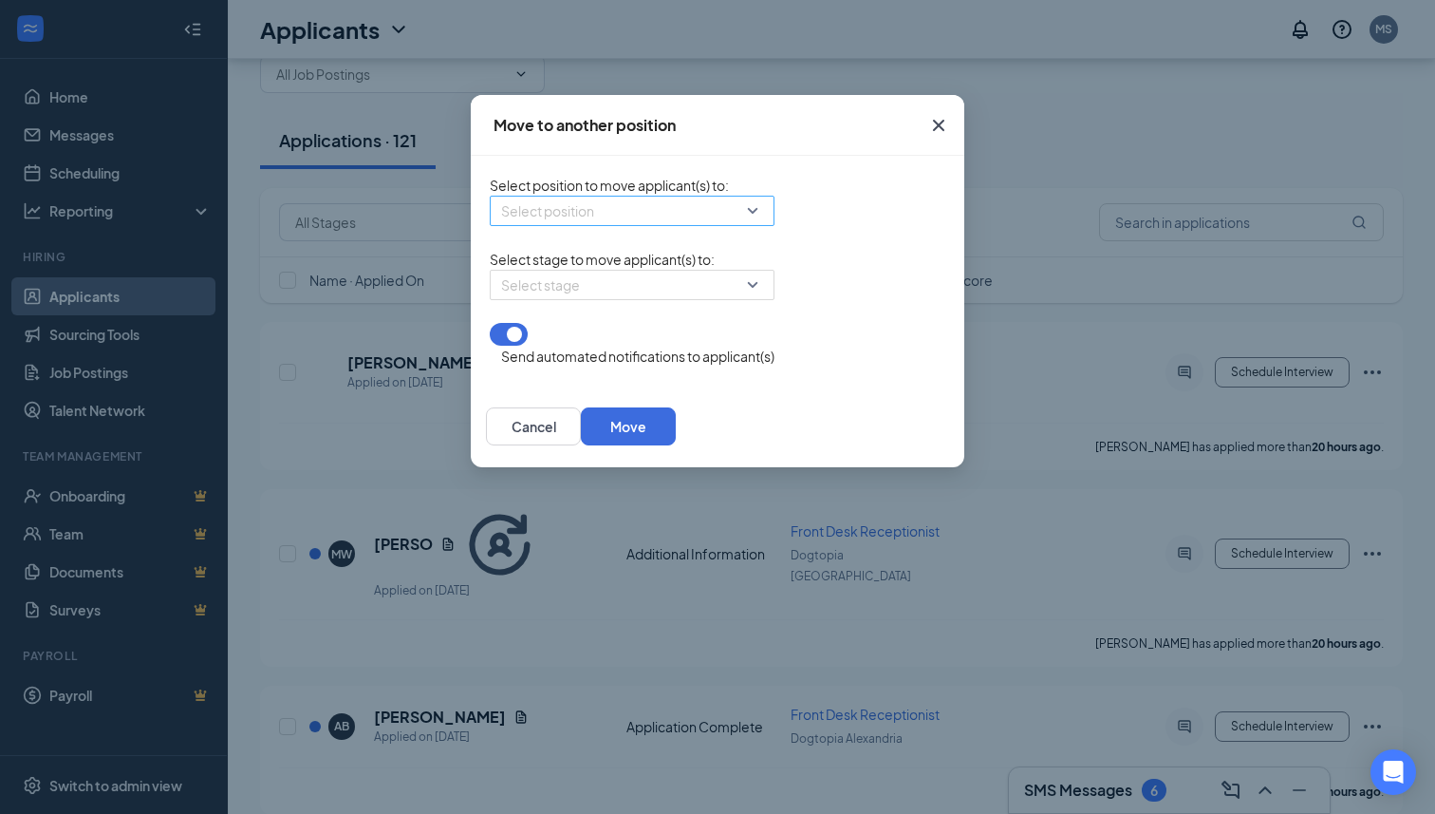
click at [608, 222] on input "search" at bounding box center [625, 210] width 249 height 28
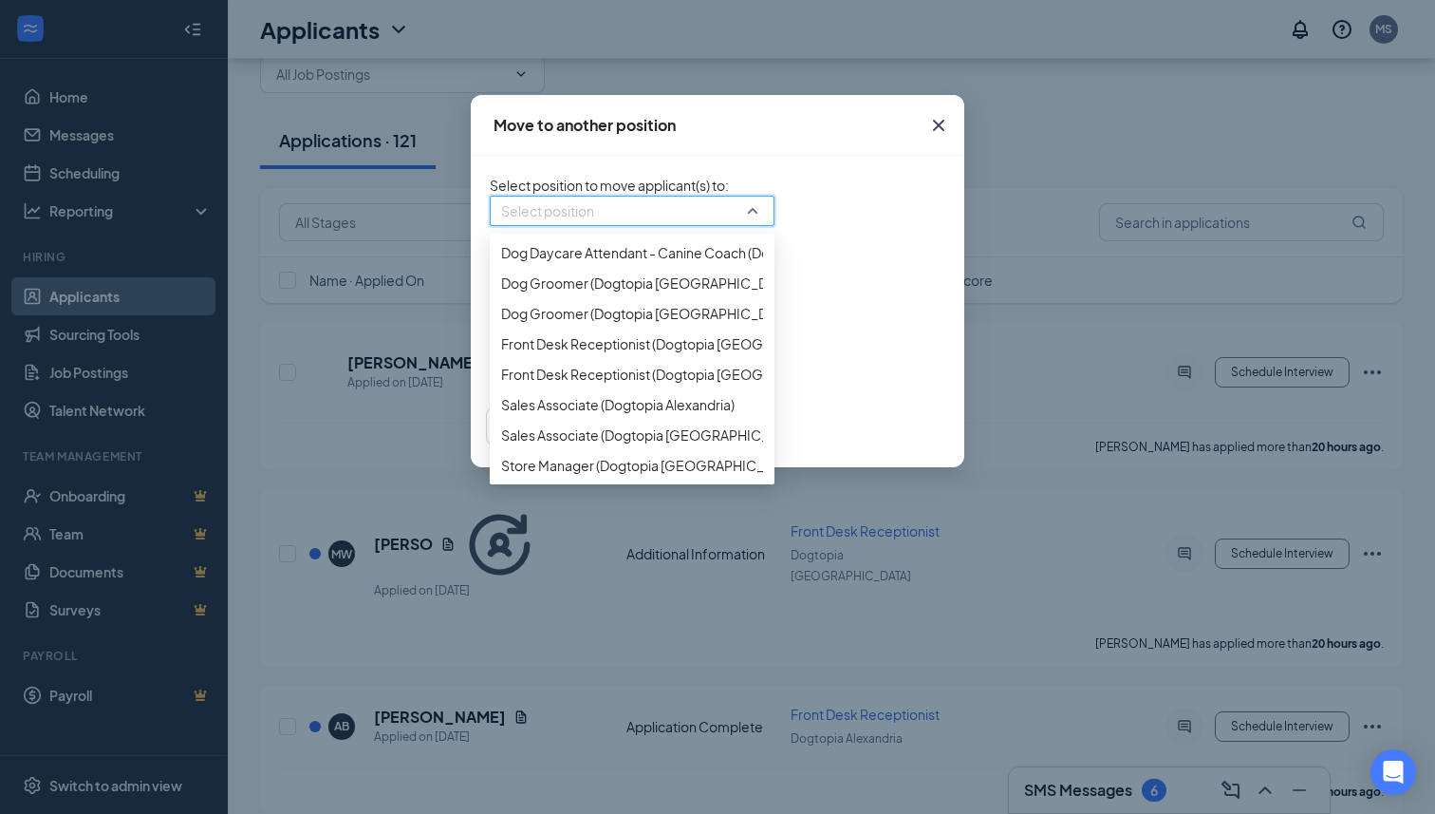
scroll to position [145, 0]
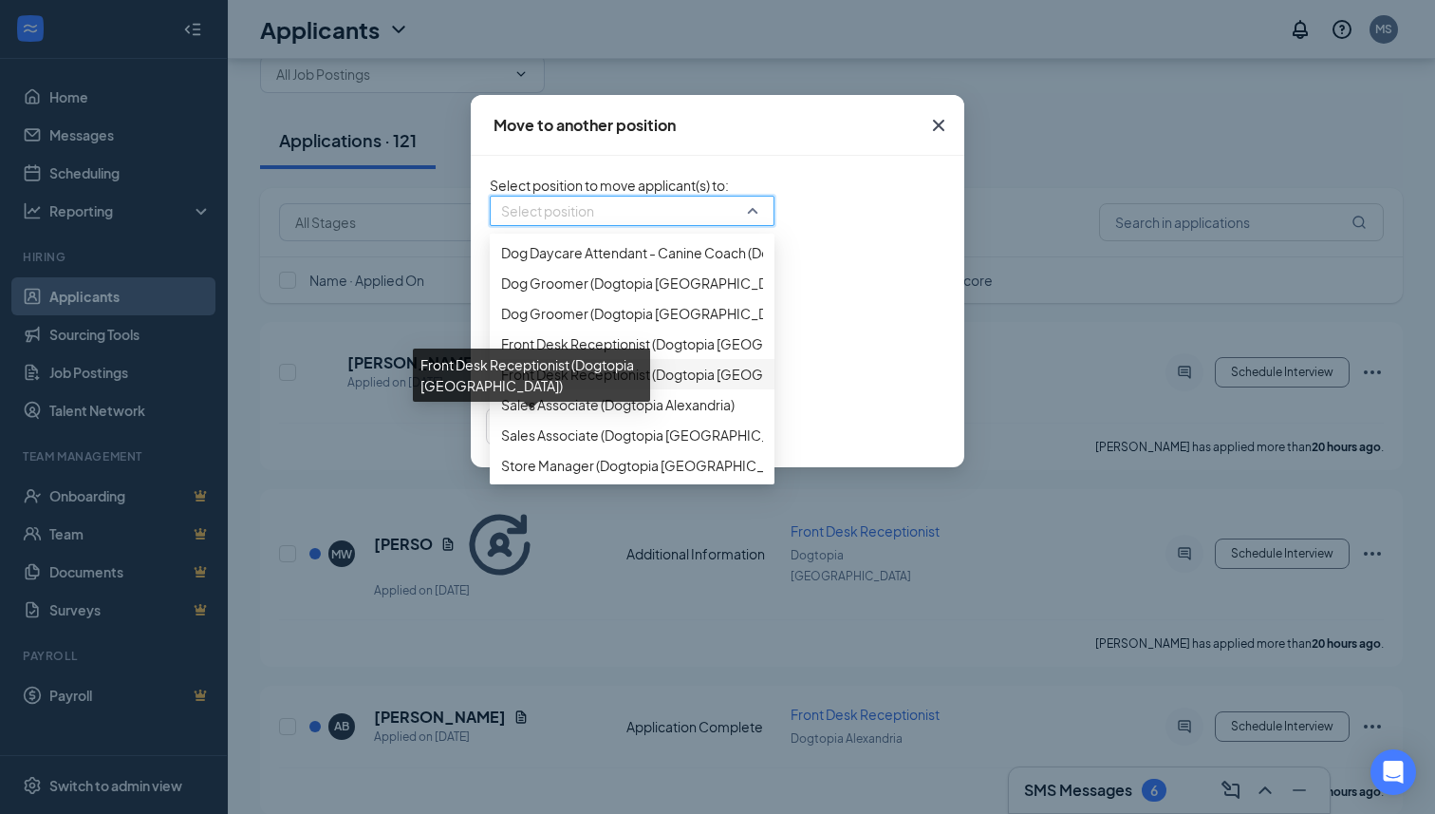
click at [560, 384] on span "Front Desk Receptionist (Dogtopia [GEOGRAPHIC_DATA])" at bounding box center [680, 374] width 358 height 21
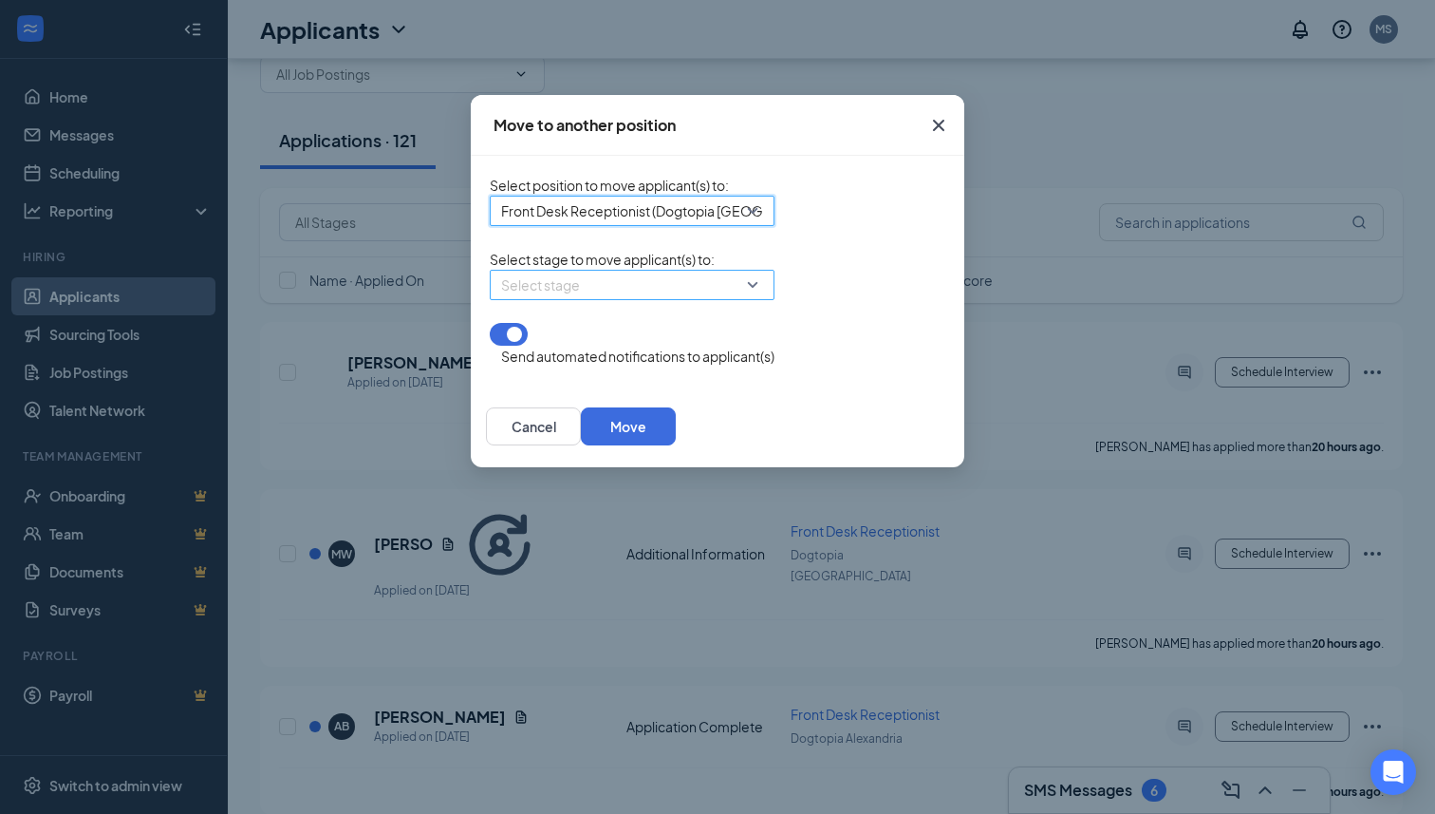
click at [546, 299] on input "search" at bounding box center [625, 285] width 249 height 28
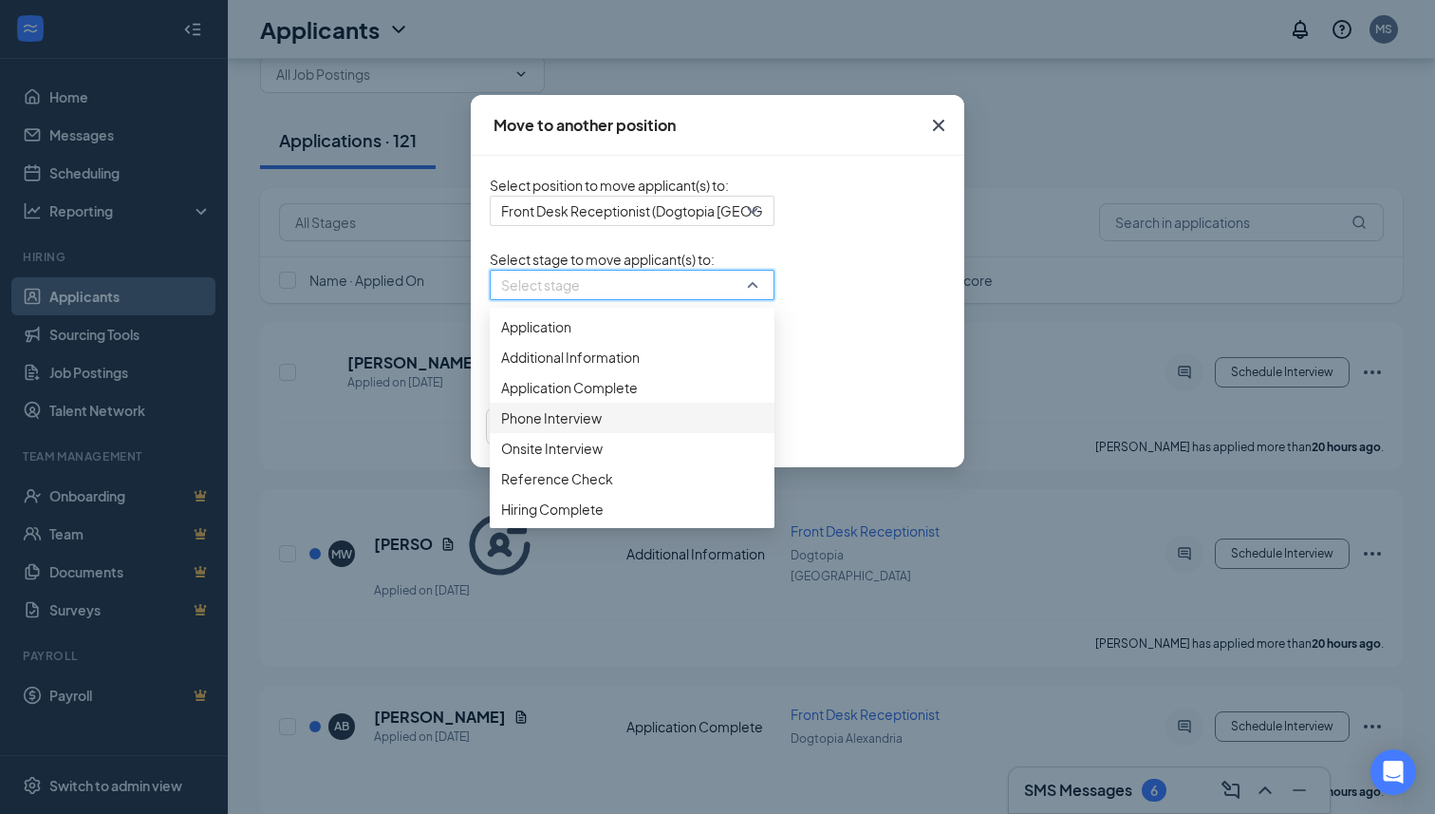
click at [501, 428] on span "Phone Interview" at bounding box center [632, 417] width 262 height 21
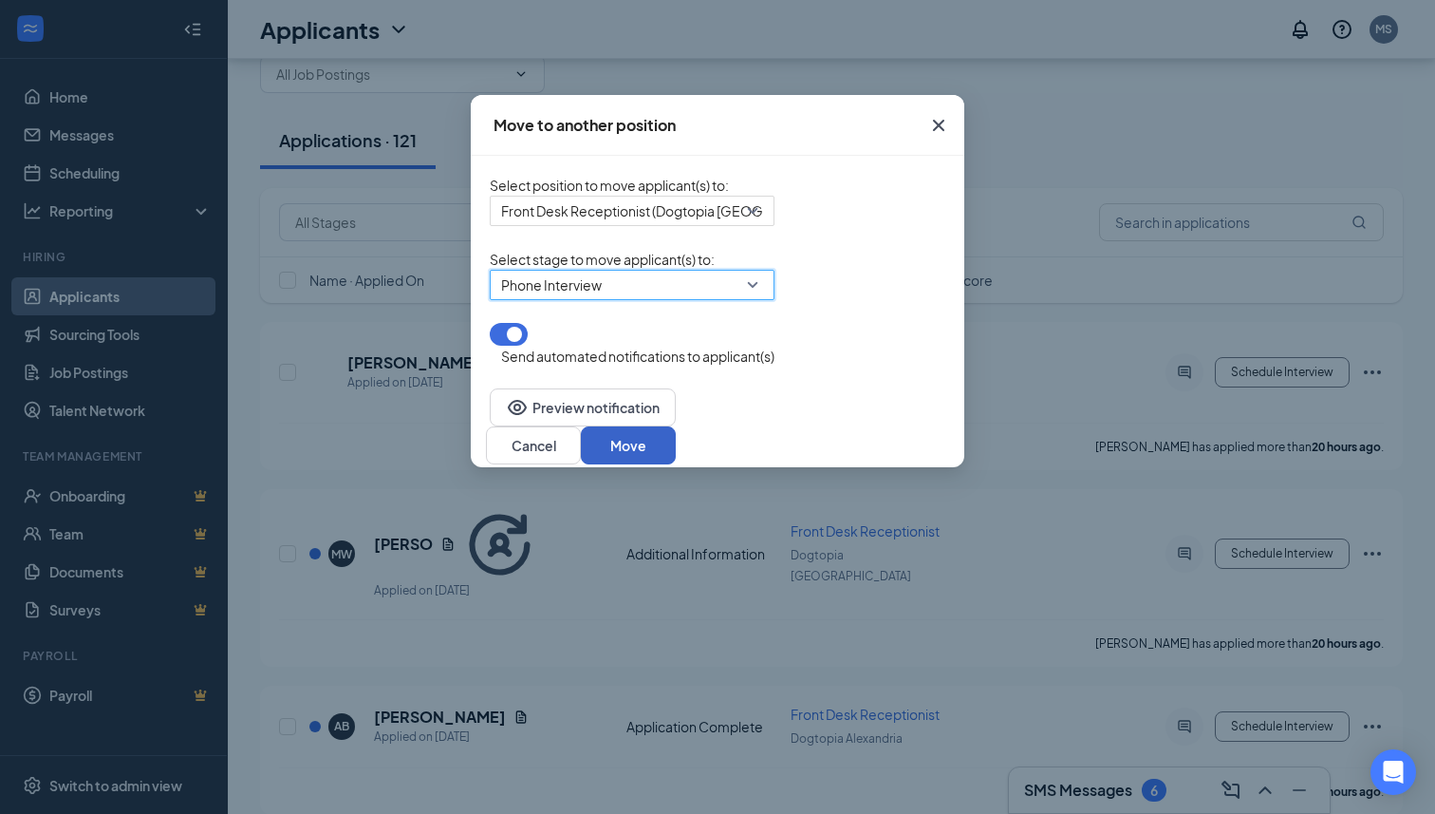
click at [676, 439] on button "Move" at bounding box center [628, 445] width 95 height 38
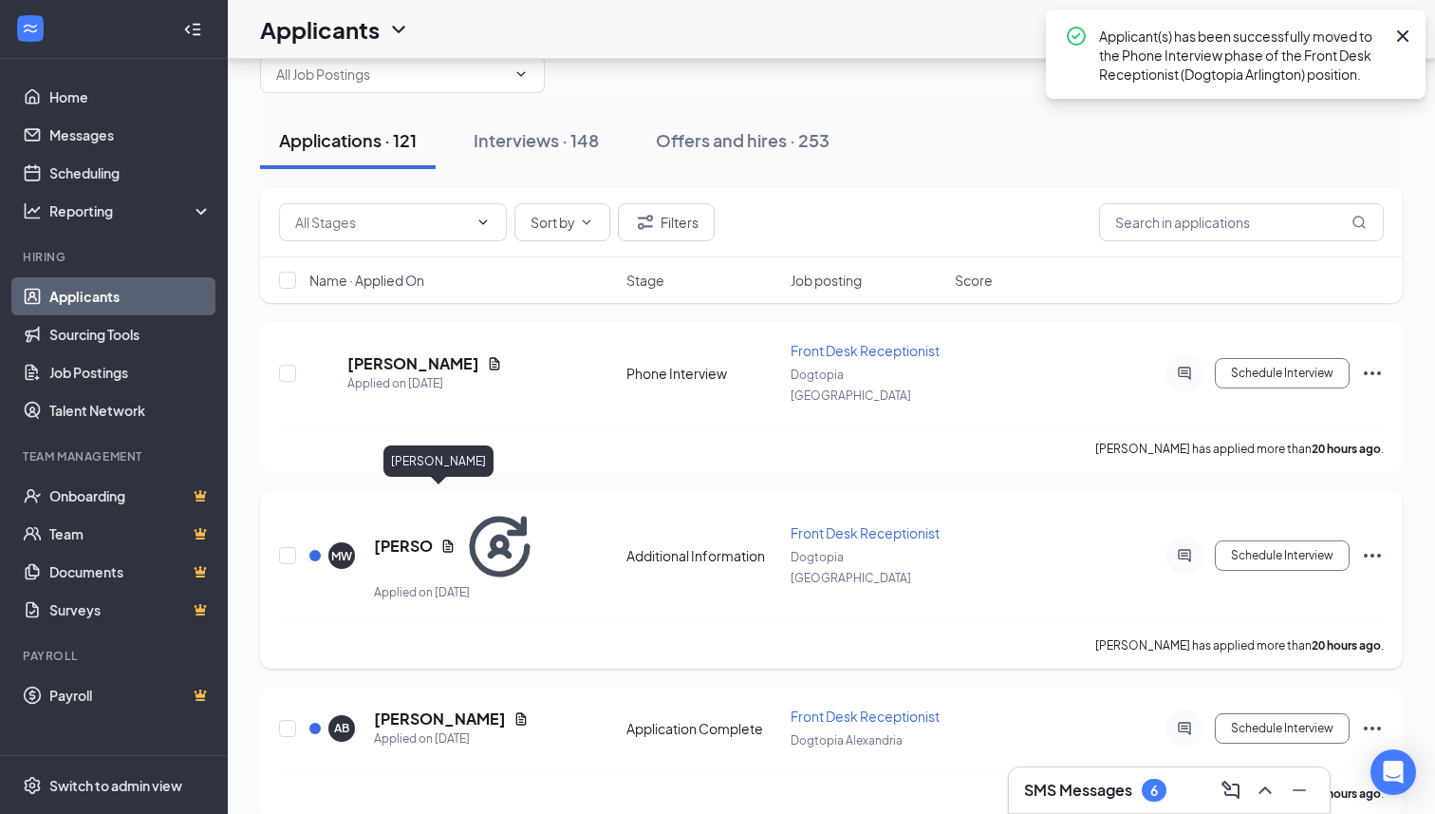
click at [433, 535] on h5 "[PERSON_NAME]" at bounding box center [403, 545] width 59 height 21
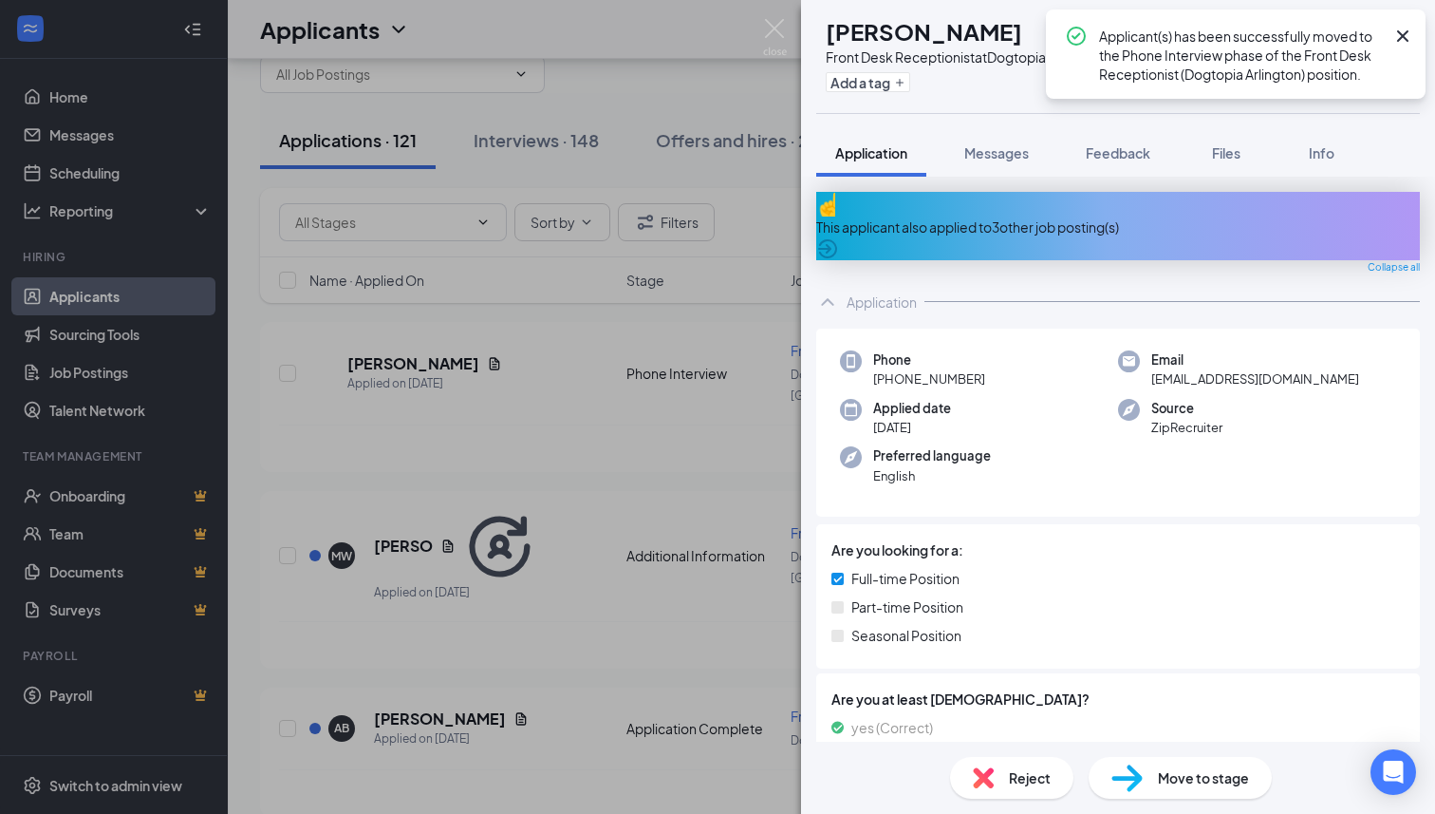
click at [1409, 44] on icon "Cross" at bounding box center [1403, 36] width 23 height 23
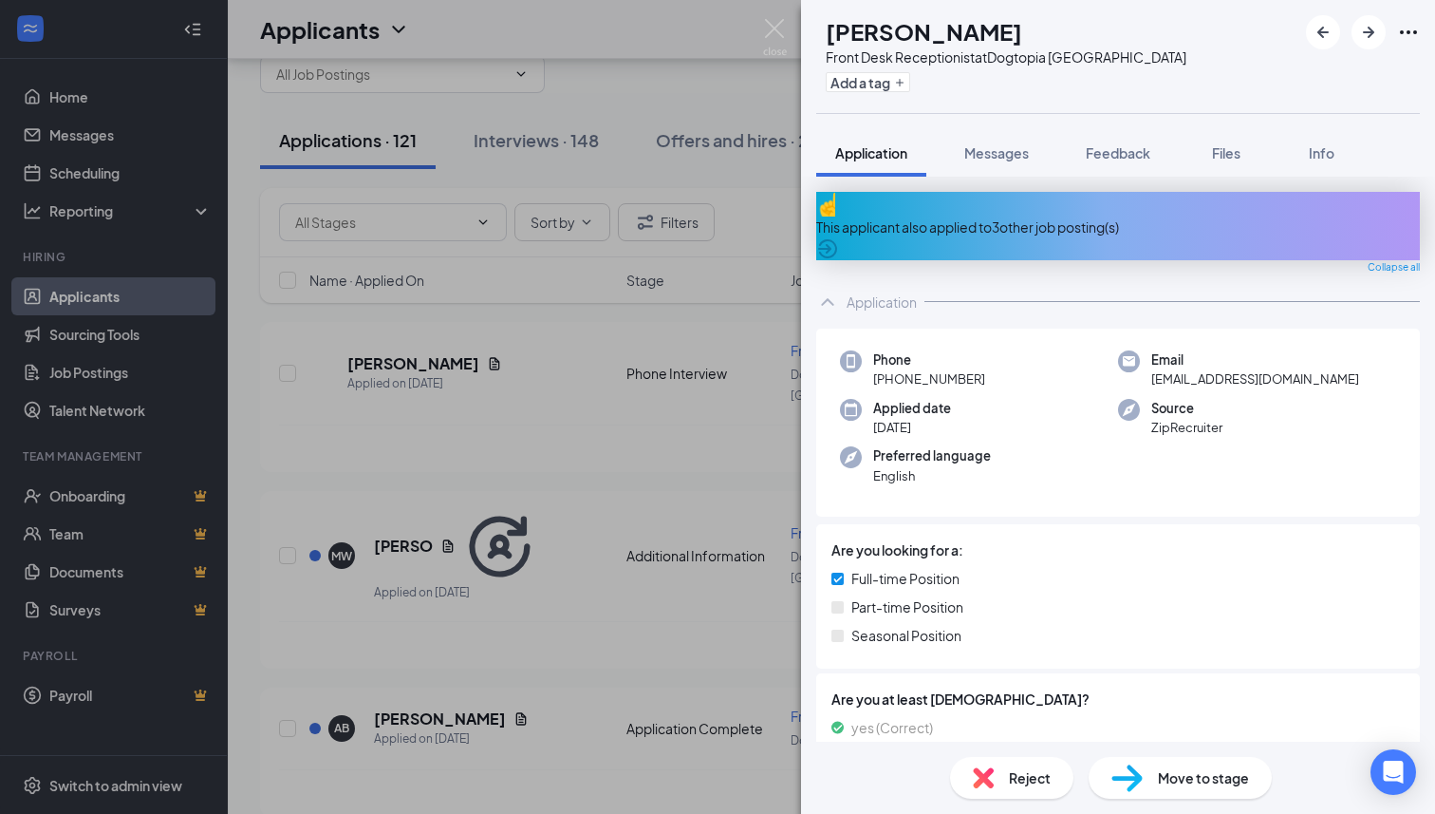
click at [1118, 216] on div "This applicant also applied to 3 other job posting(s)" at bounding box center [1118, 226] width 604 height 21
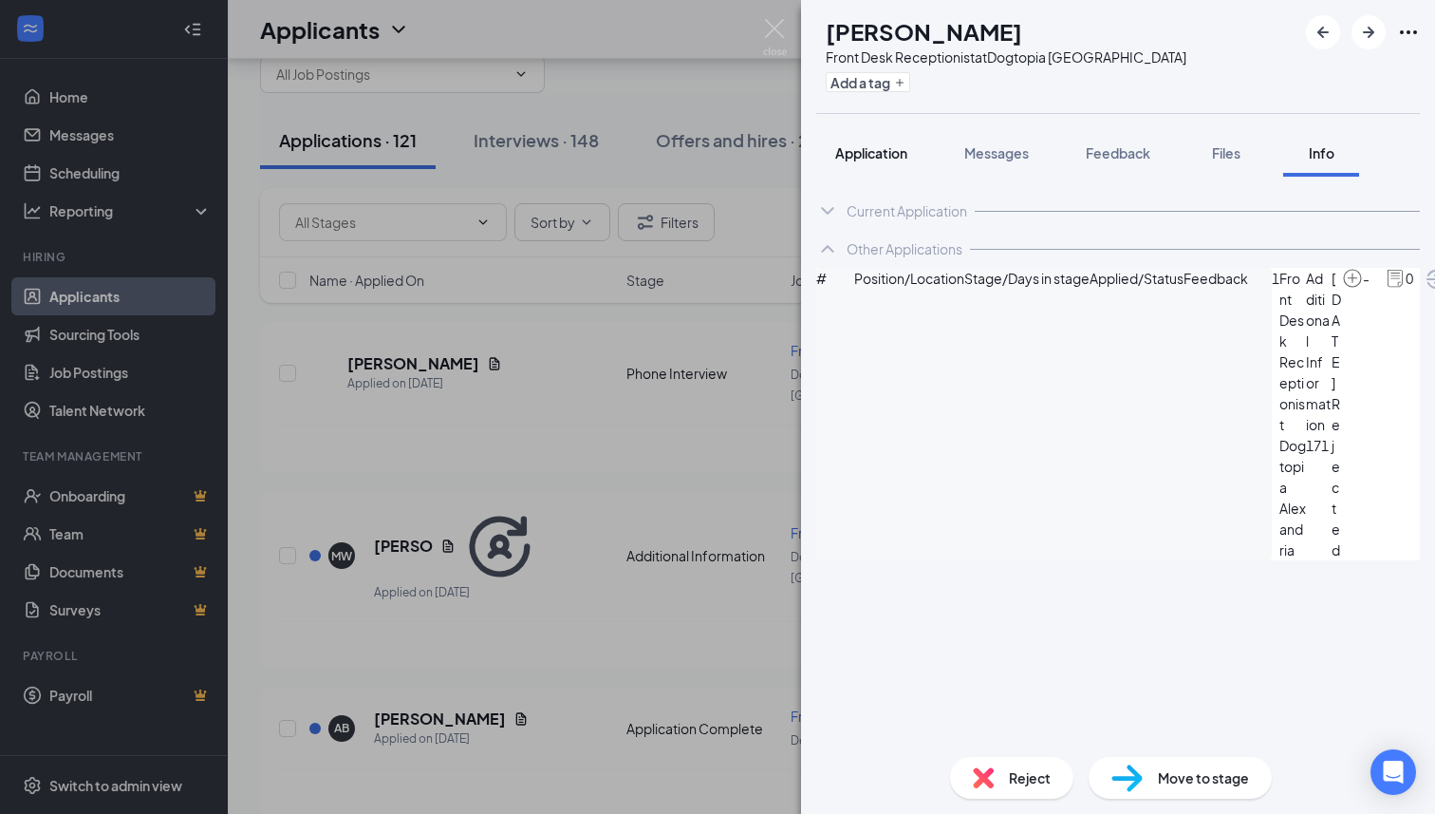
click at [877, 164] on button "Application" at bounding box center [871, 152] width 110 height 47
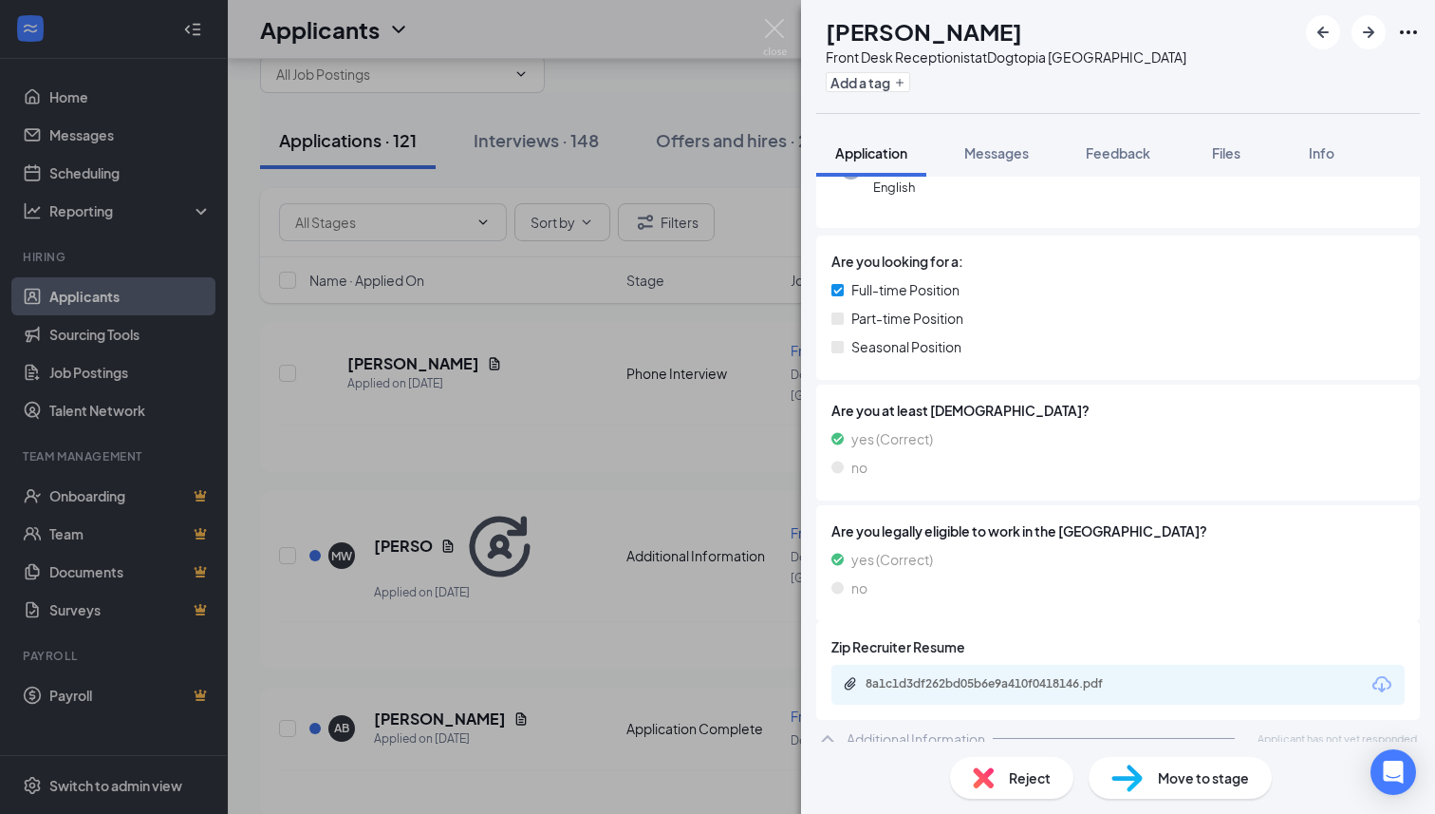
scroll to position [290, 0]
click at [1001, 770] on div "Reject" at bounding box center [1011, 778] width 123 height 42
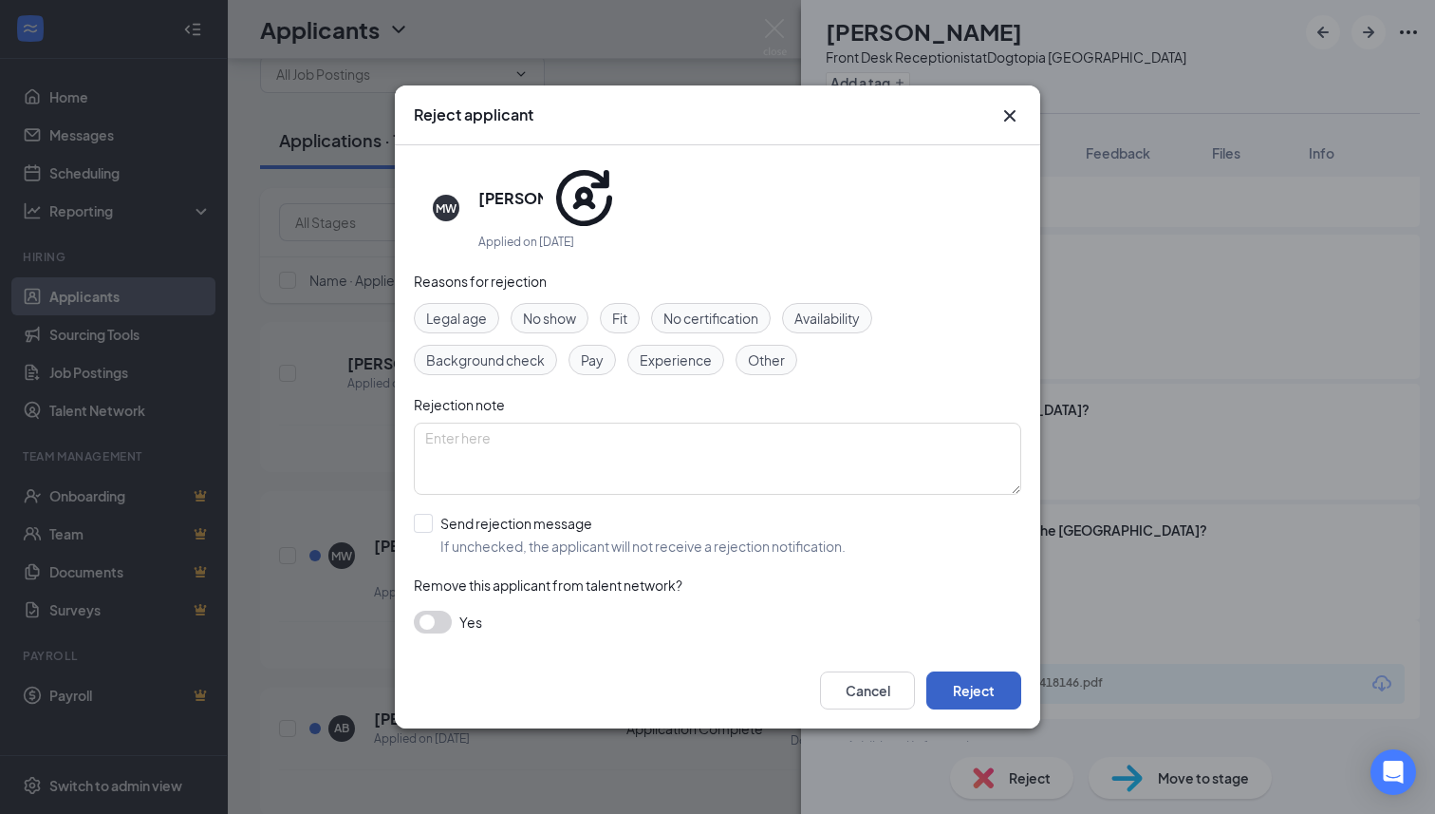
click at [958, 671] on button "Reject" at bounding box center [973, 690] width 95 height 38
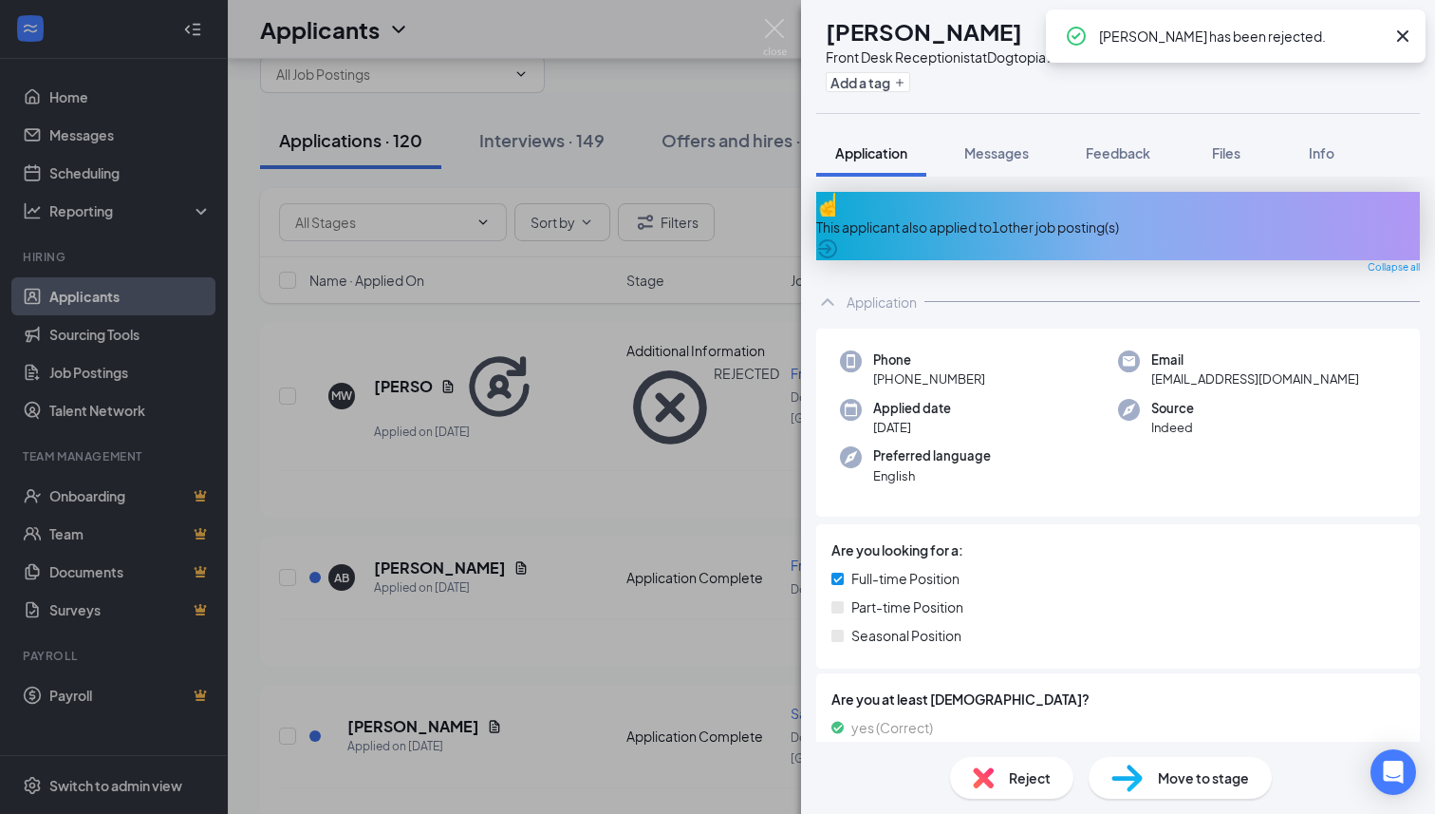
click at [1014, 216] on div "This applicant also applied to 1 other job posting(s)" at bounding box center [1118, 226] width 604 height 21
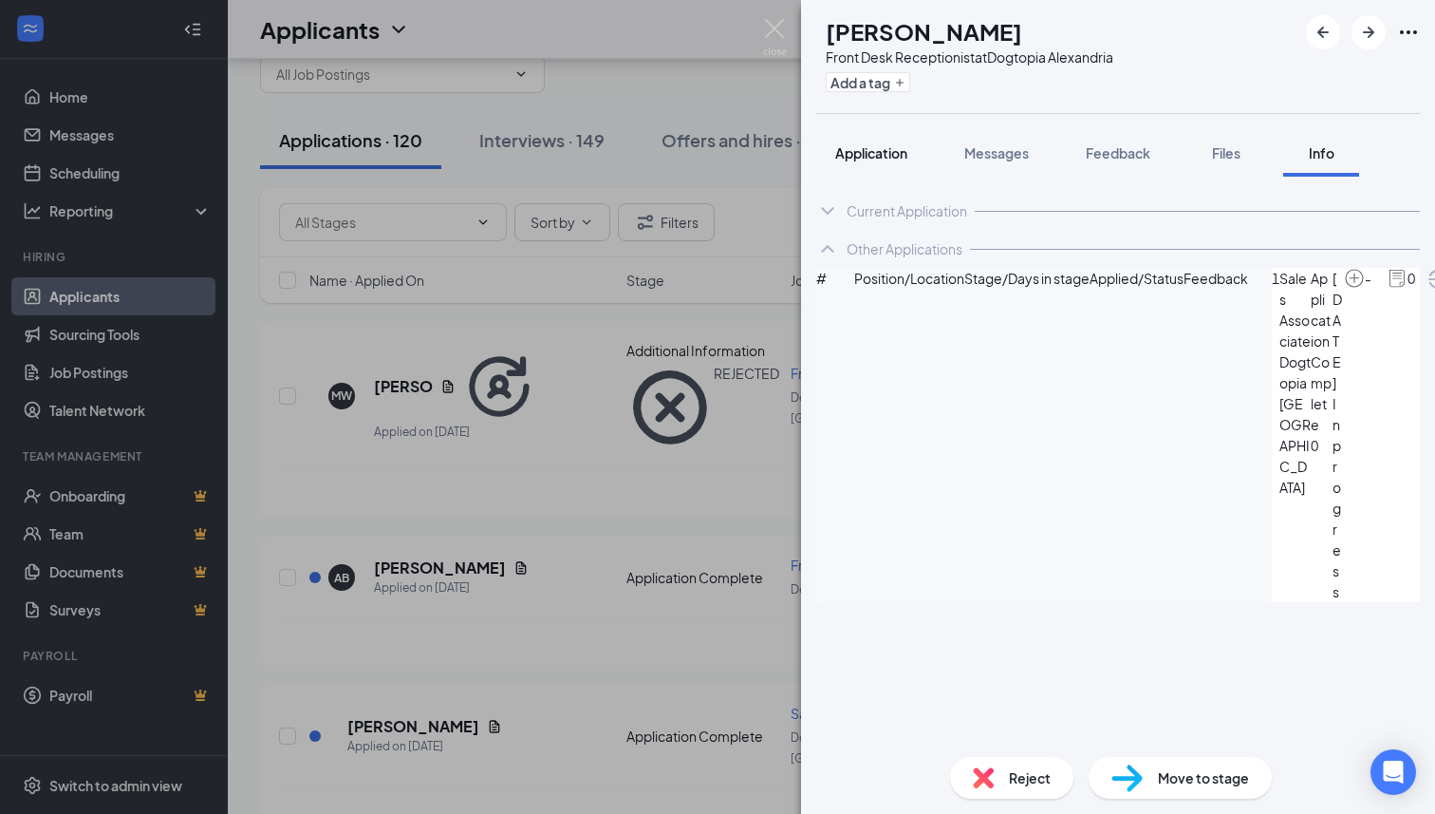
click at [907, 153] on span "Application" at bounding box center [871, 152] width 72 height 17
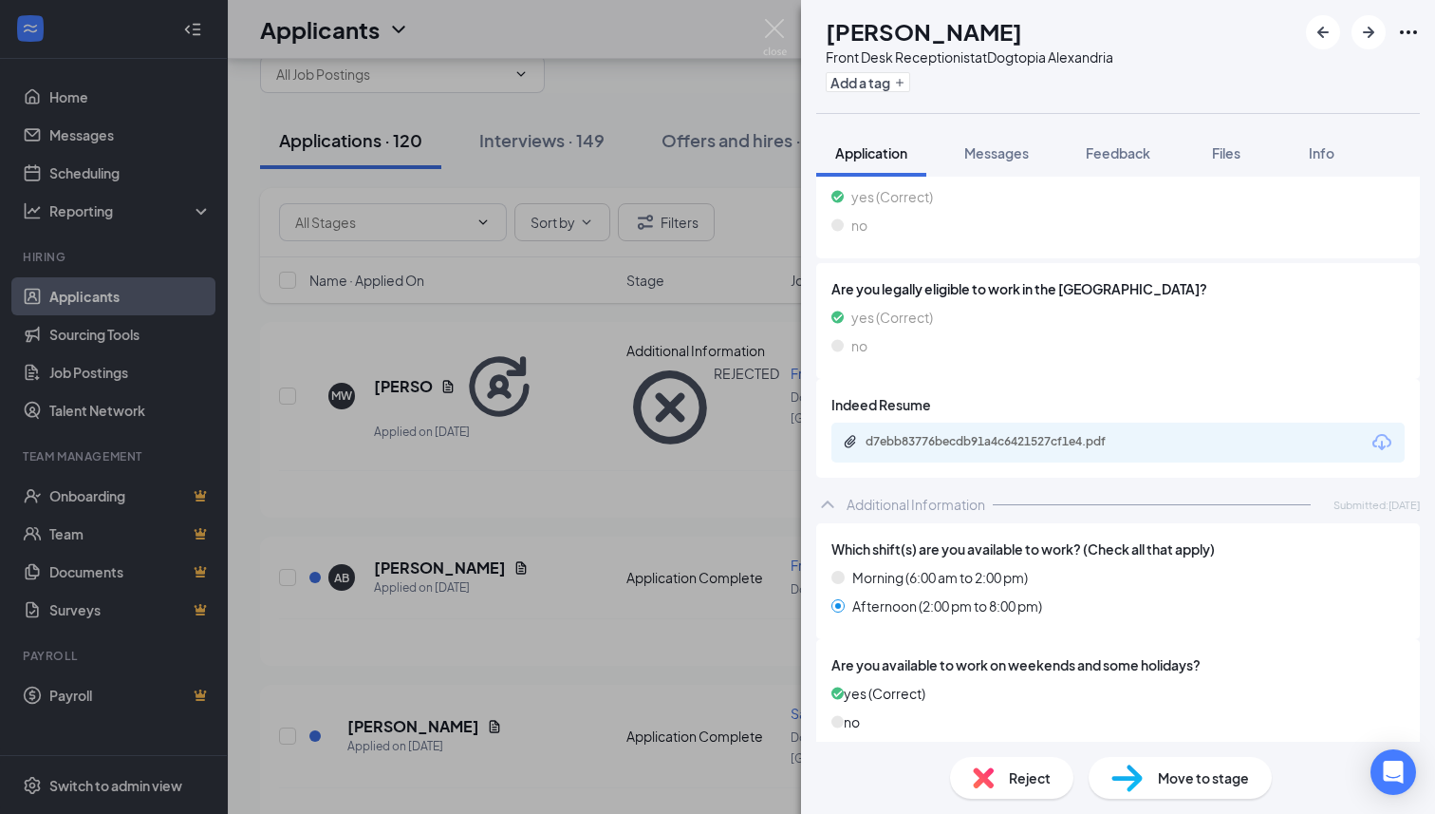
scroll to position [518, 0]
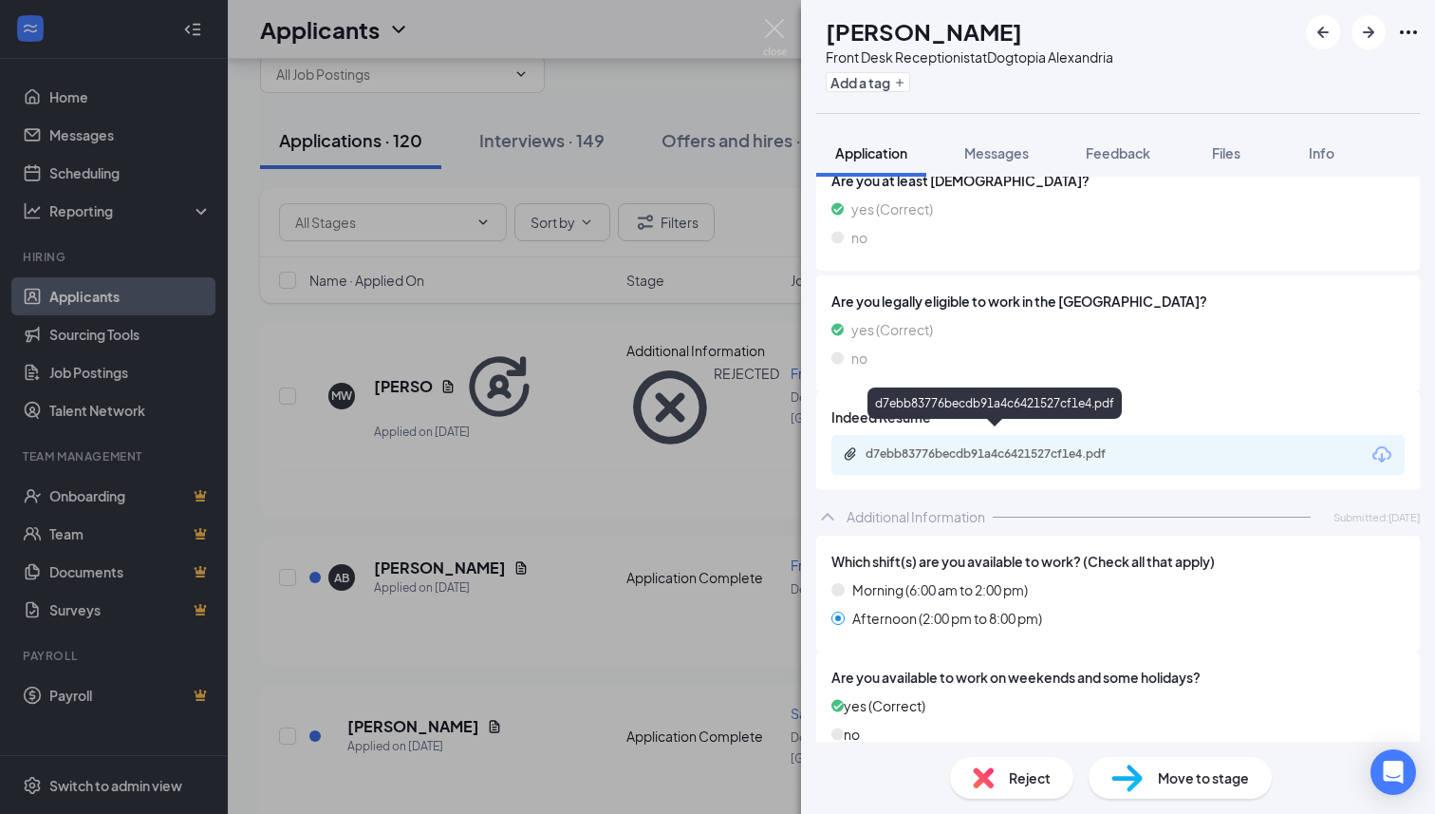
click at [997, 446] on div "d7ebb83776becdb91a4c6421527cf1e4.pdf" at bounding box center [999, 453] width 266 height 15
click at [981, 782] on img at bounding box center [983, 777] width 21 height 21
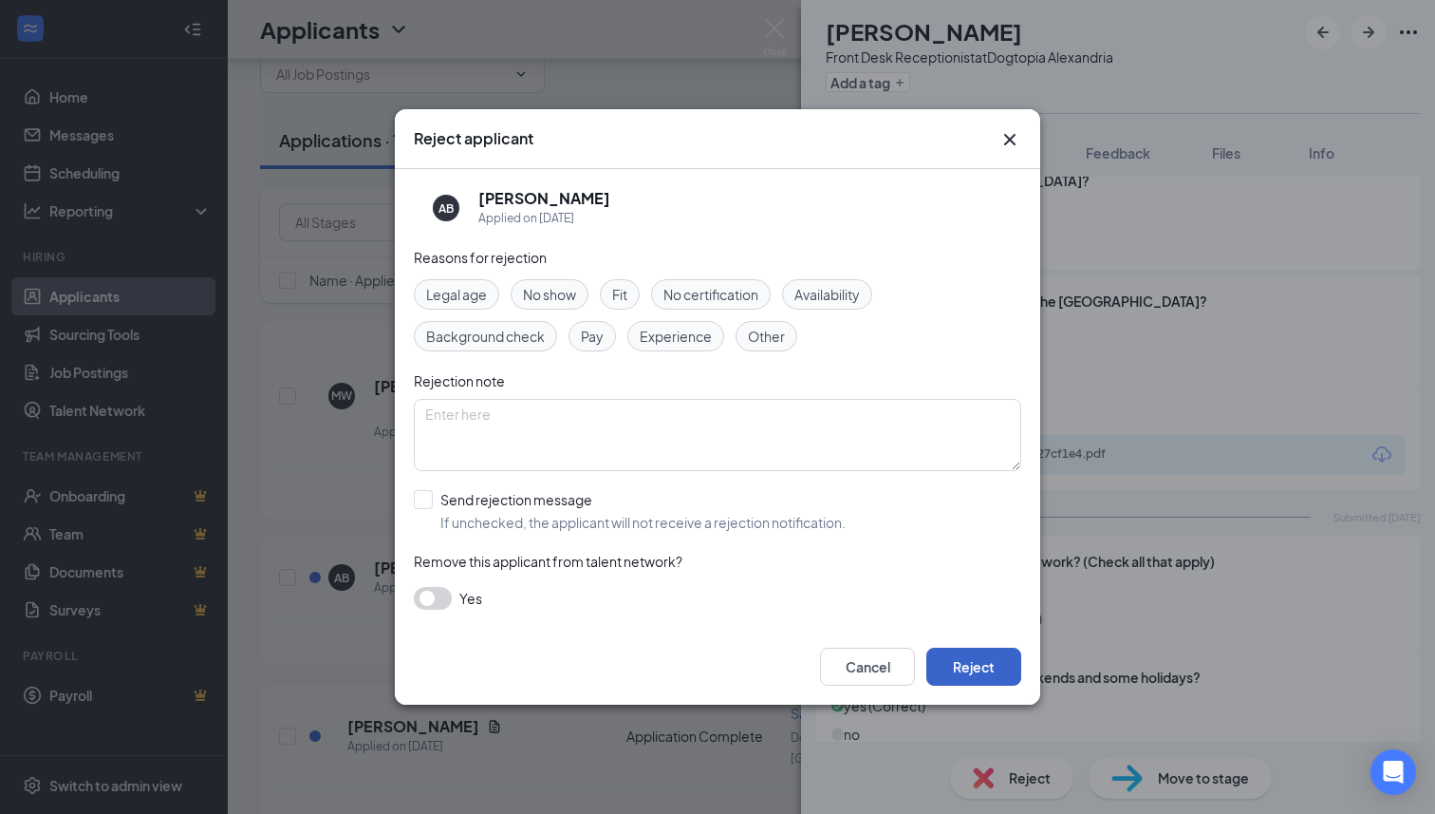
click at [950, 664] on button "Reject" at bounding box center [973, 666] width 95 height 38
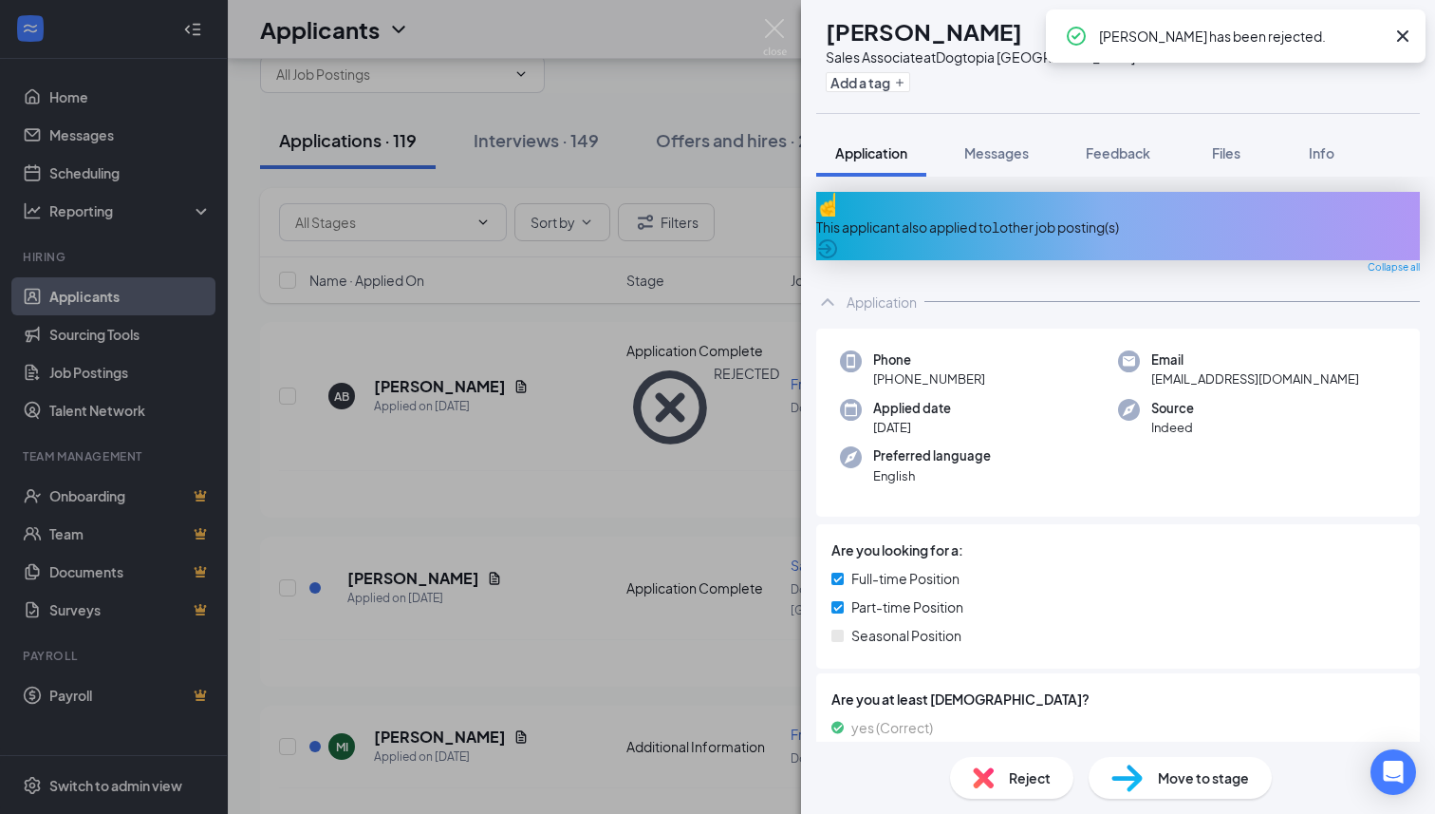
click at [1025, 203] on div "This applicant also applied to 1 other job posting(s)" at bounding box center [1118, 226] width 604 height 68
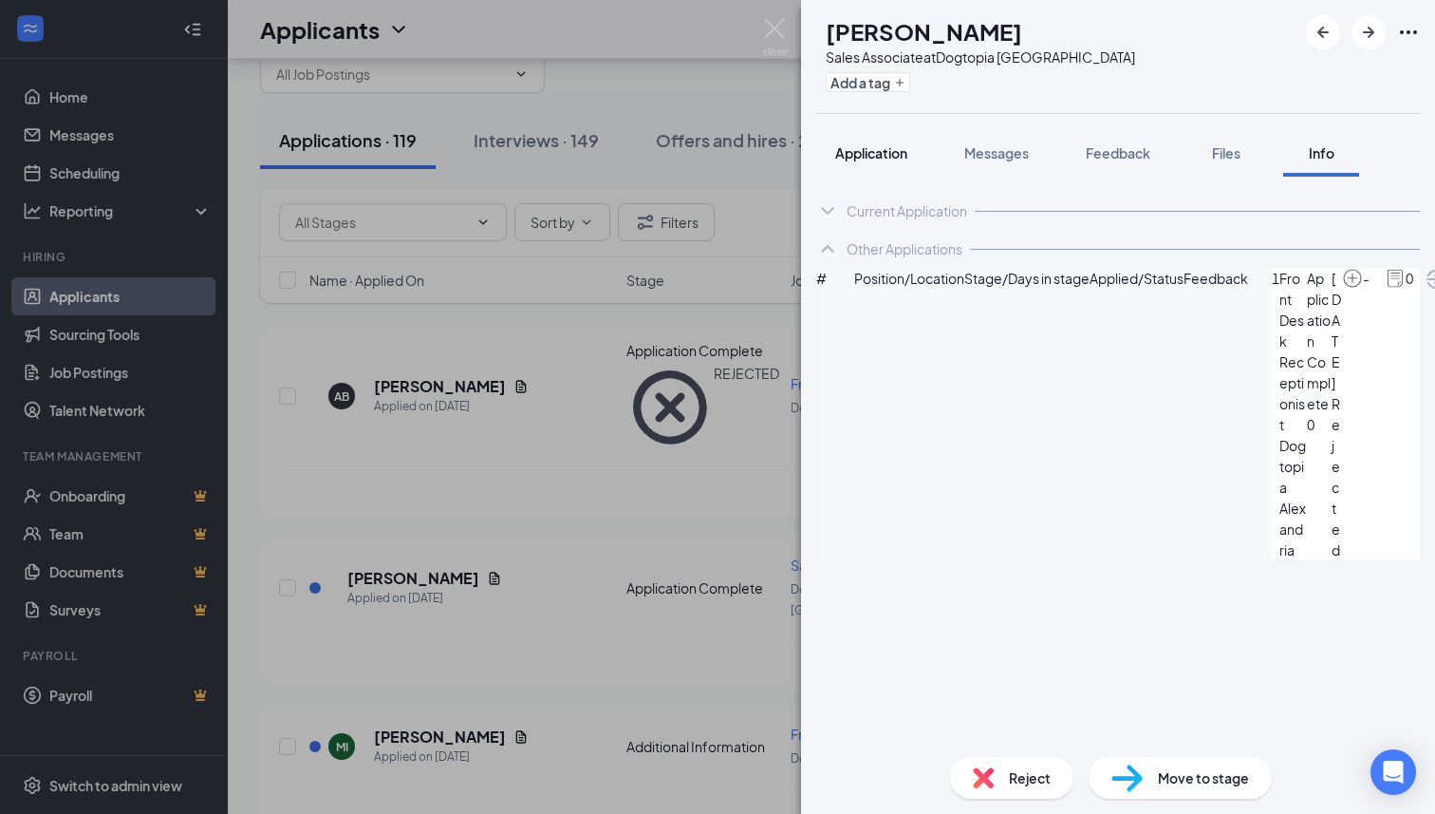
click at [876, 151] on span "Application" at bounding box center [871, 152] width 72 height 17
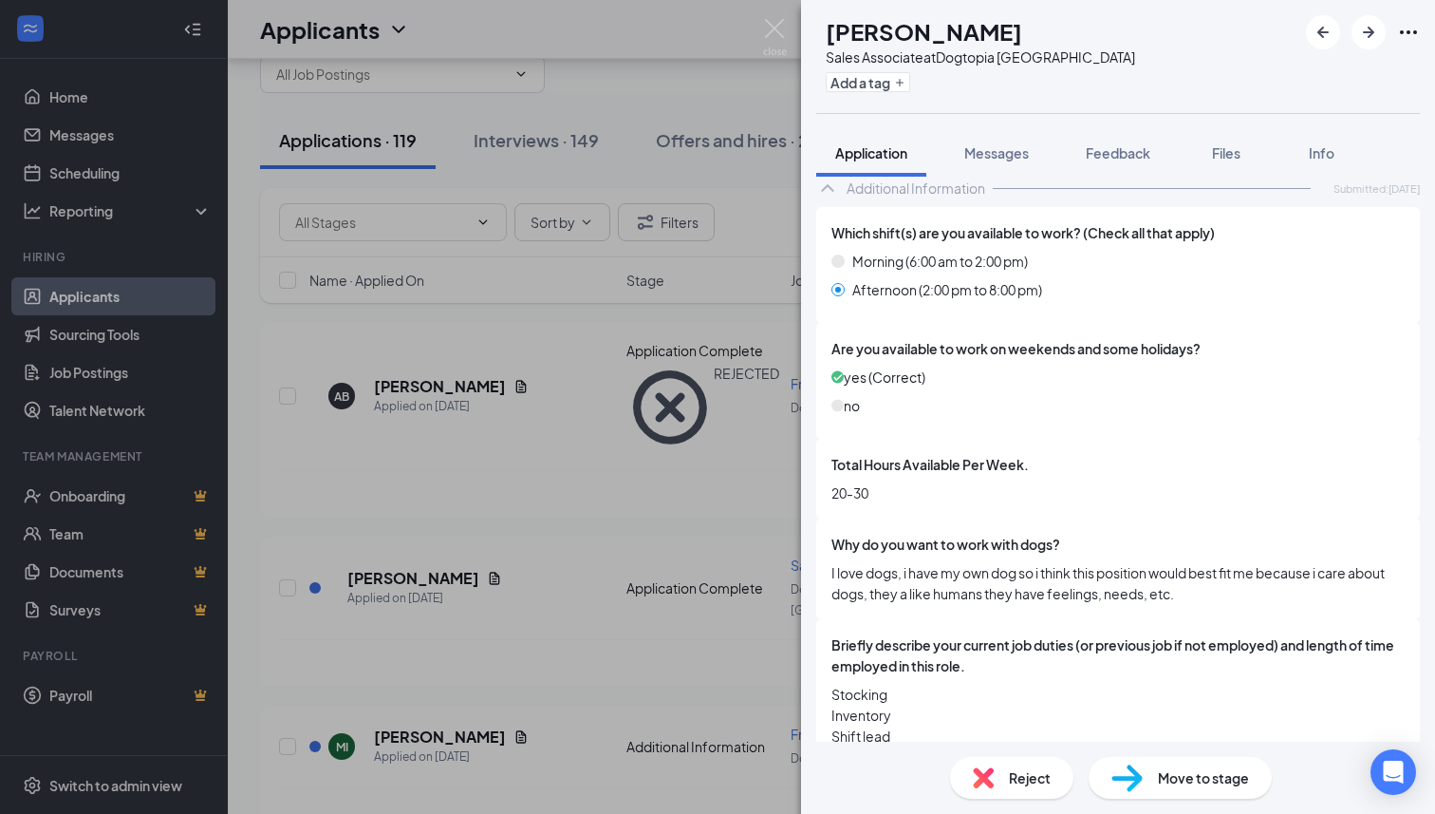
scroll to position [854, 0]
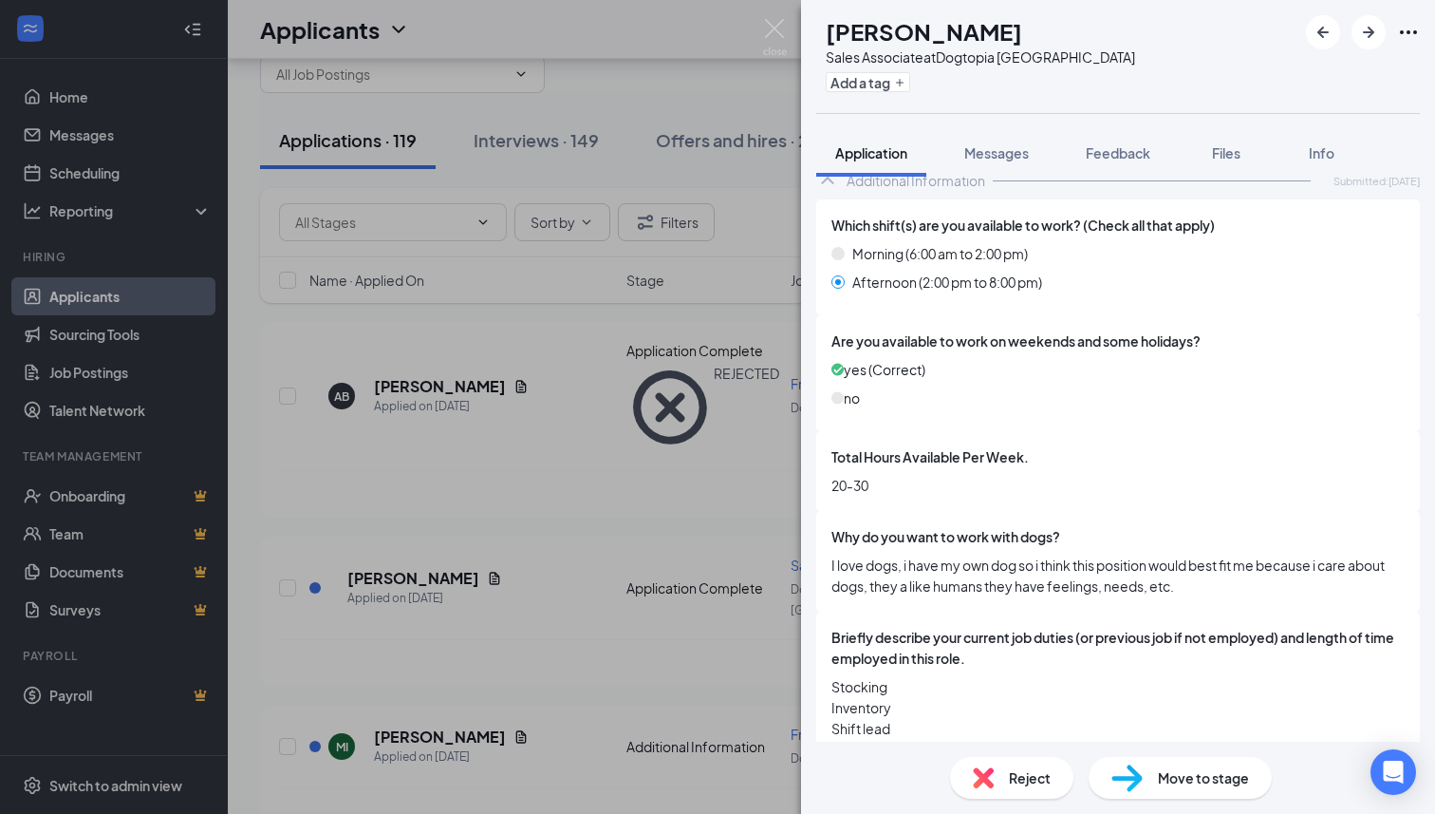
click at [1021, 774] on span "Reject" at bounding box center [1030, 777] width 42 height 21
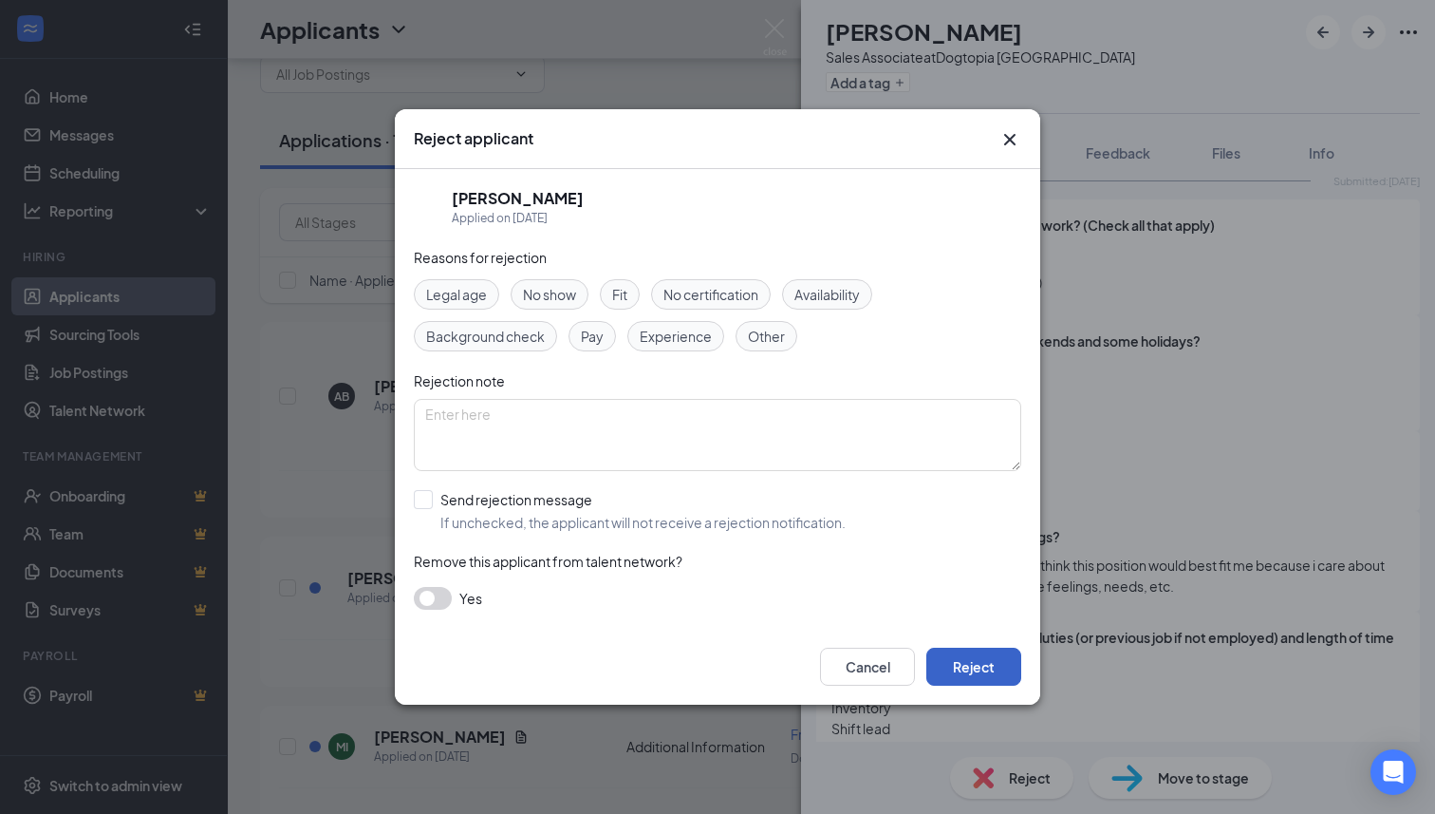
click at [995, 674] on button "Reject" at bounding box center [973, 666] width 95 height 38
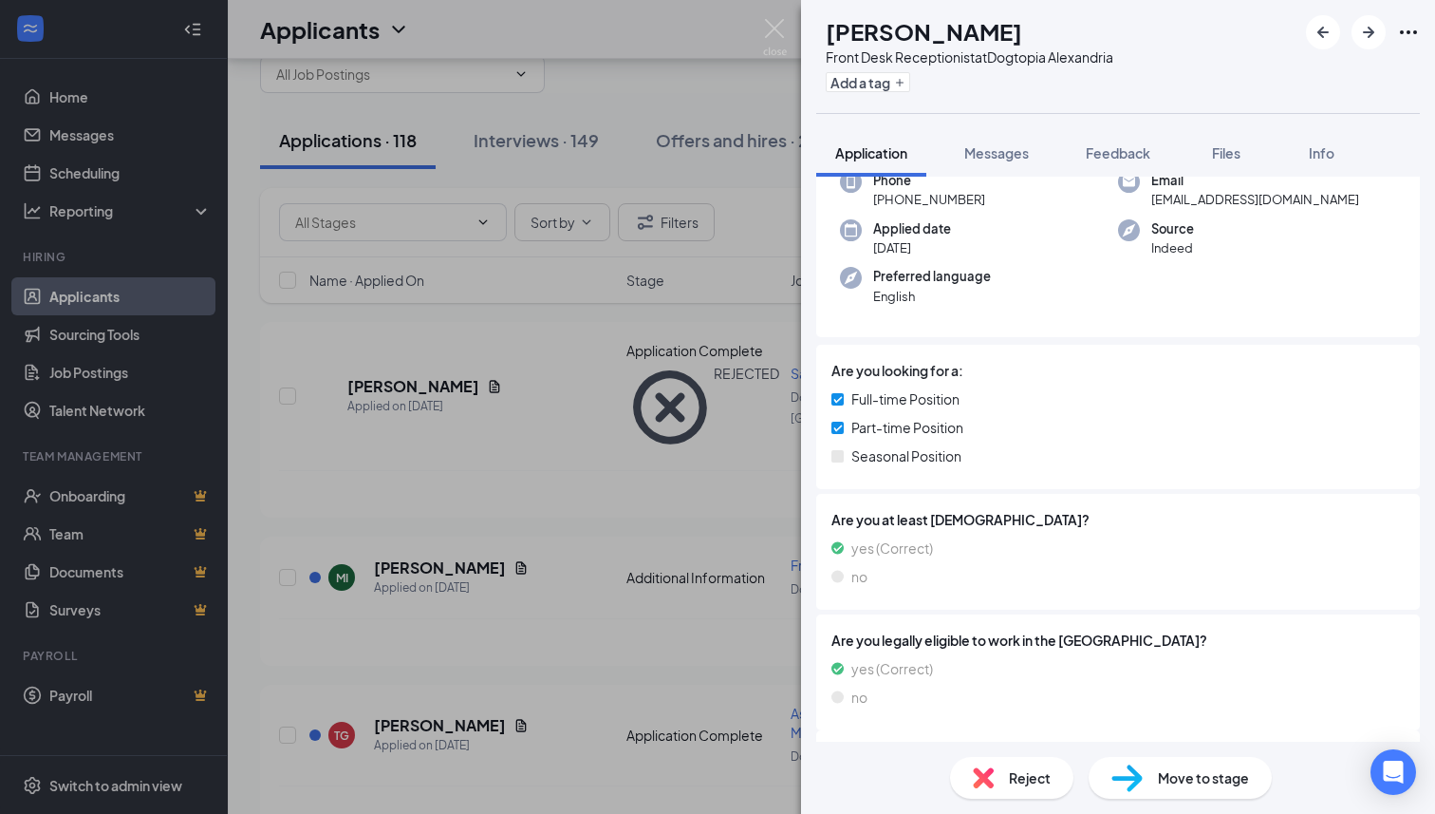
scroll to position [244, 0]
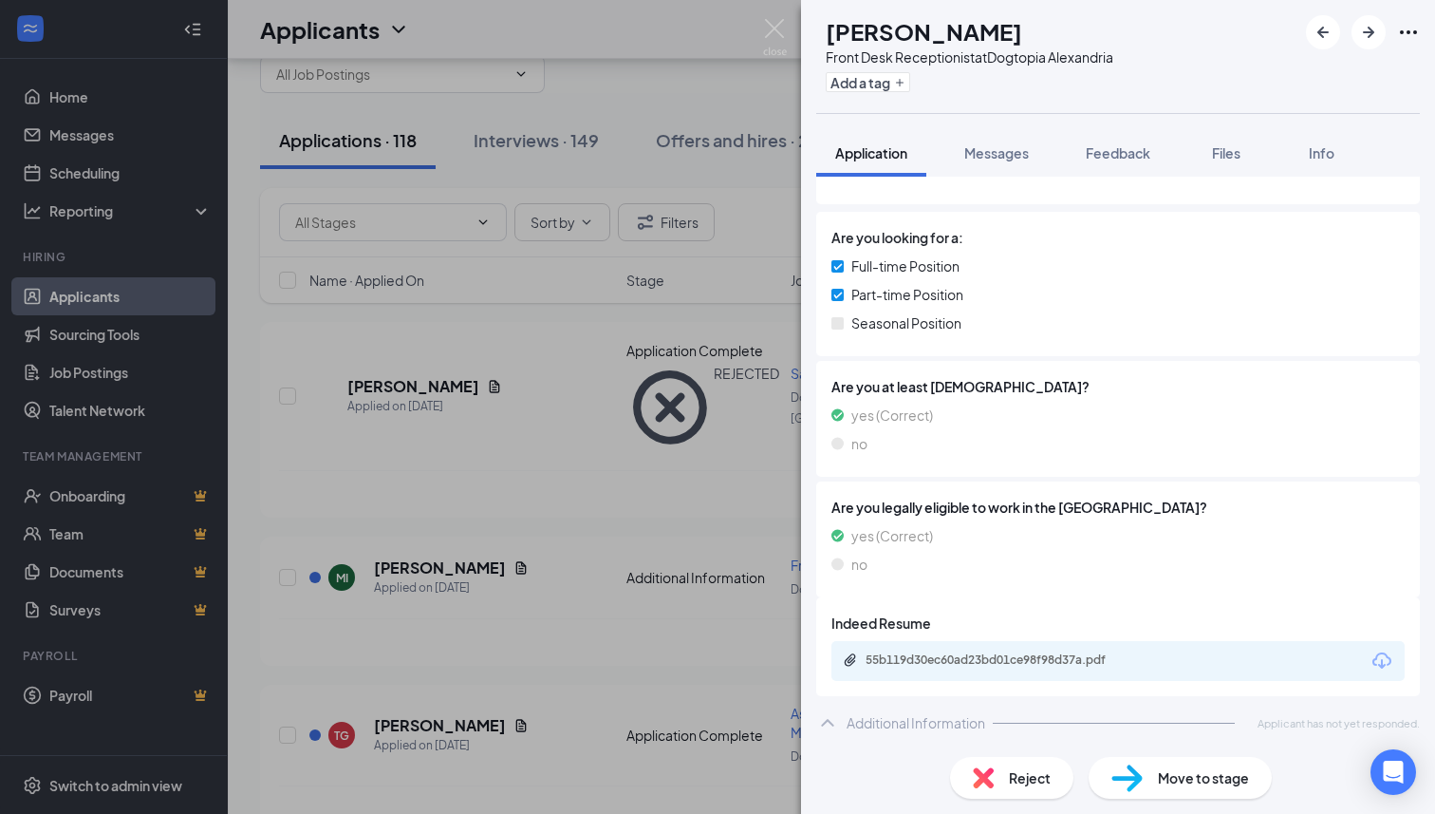
click at [1001, 768] on div "Reject" at bounding box center [1011, 778] width 123 height 42
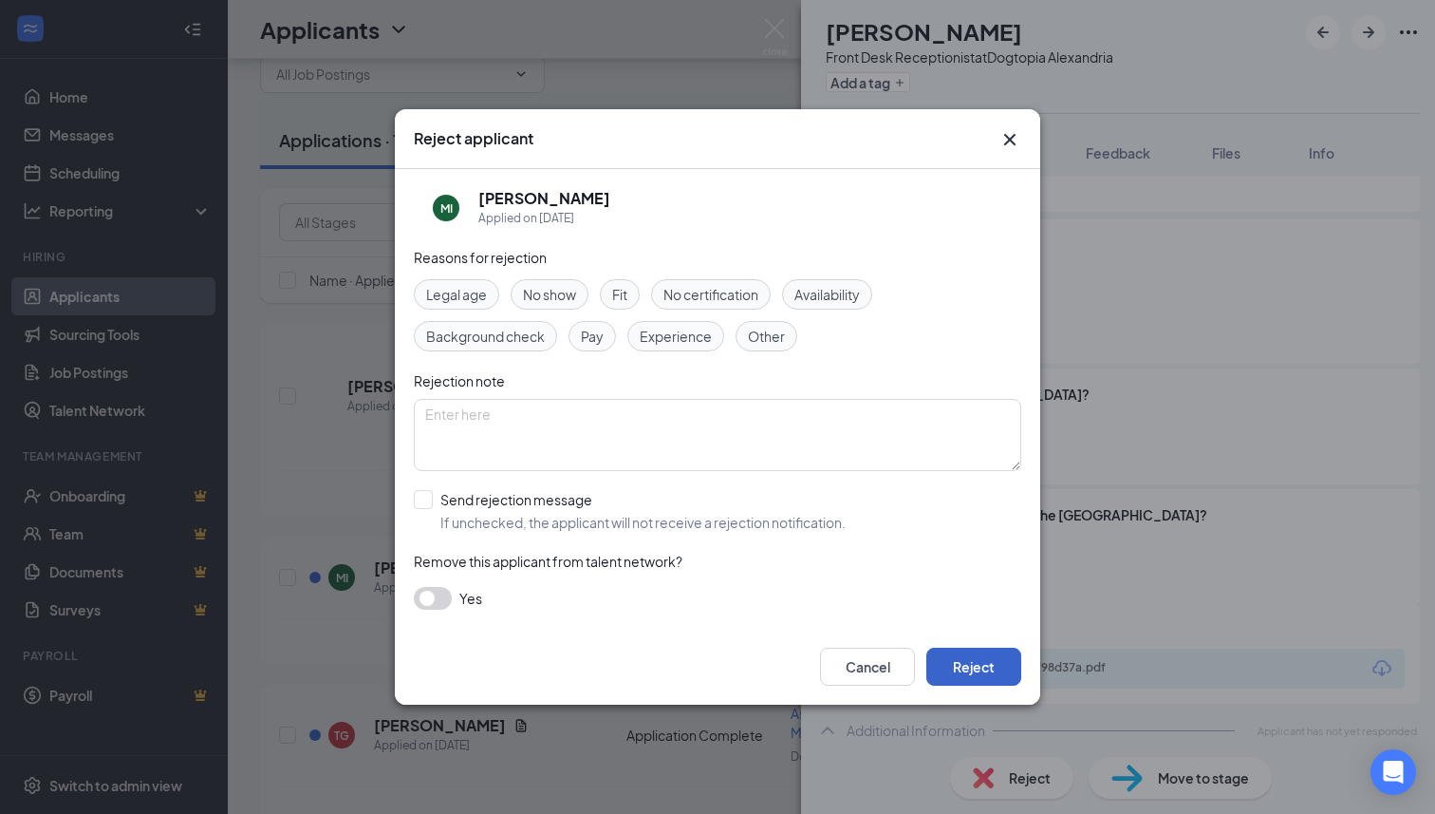
click at [962, 656] on button "Reject" at bounding box center [973, 666] width 95 height 38
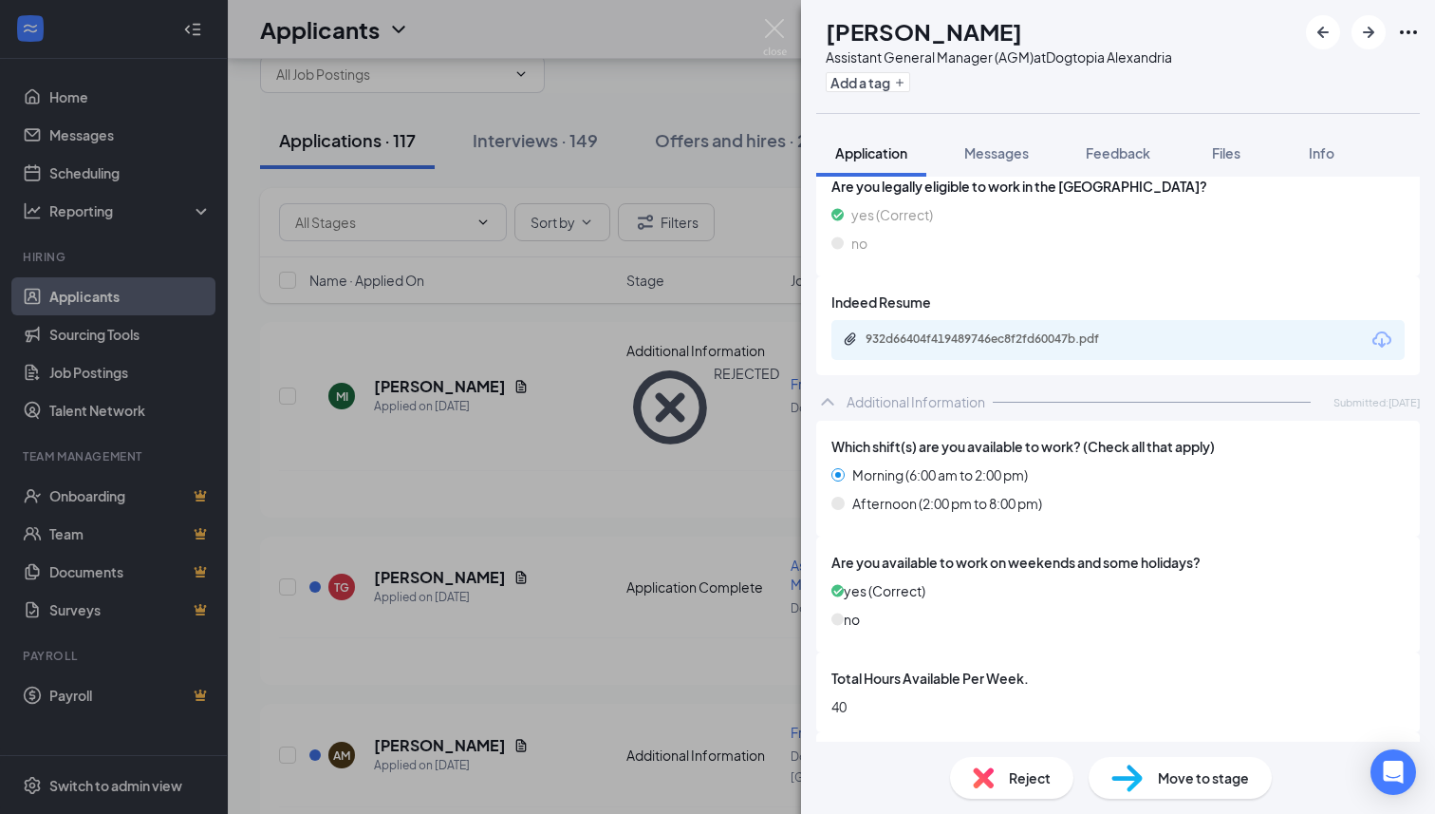
scroll to position [456, 0]
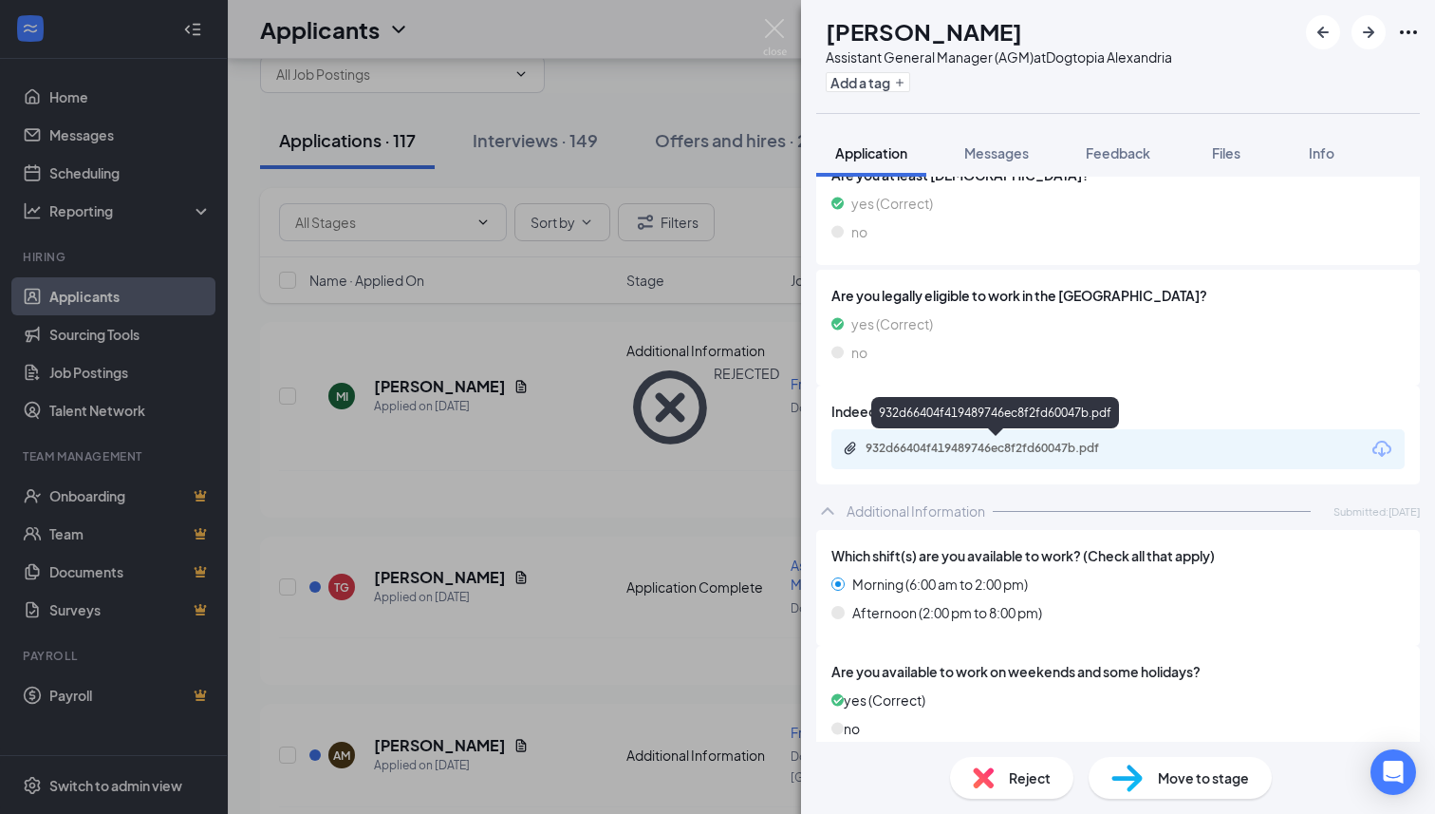
click at [969, 441] on div "932d66404f419489746ec8f2fd60047b.pdf" at bounding box center [999, 447] width 266 height 15
click at [1195, 773] on span "Move to stage" at bounding box center [1203, 777] width 91 height 21
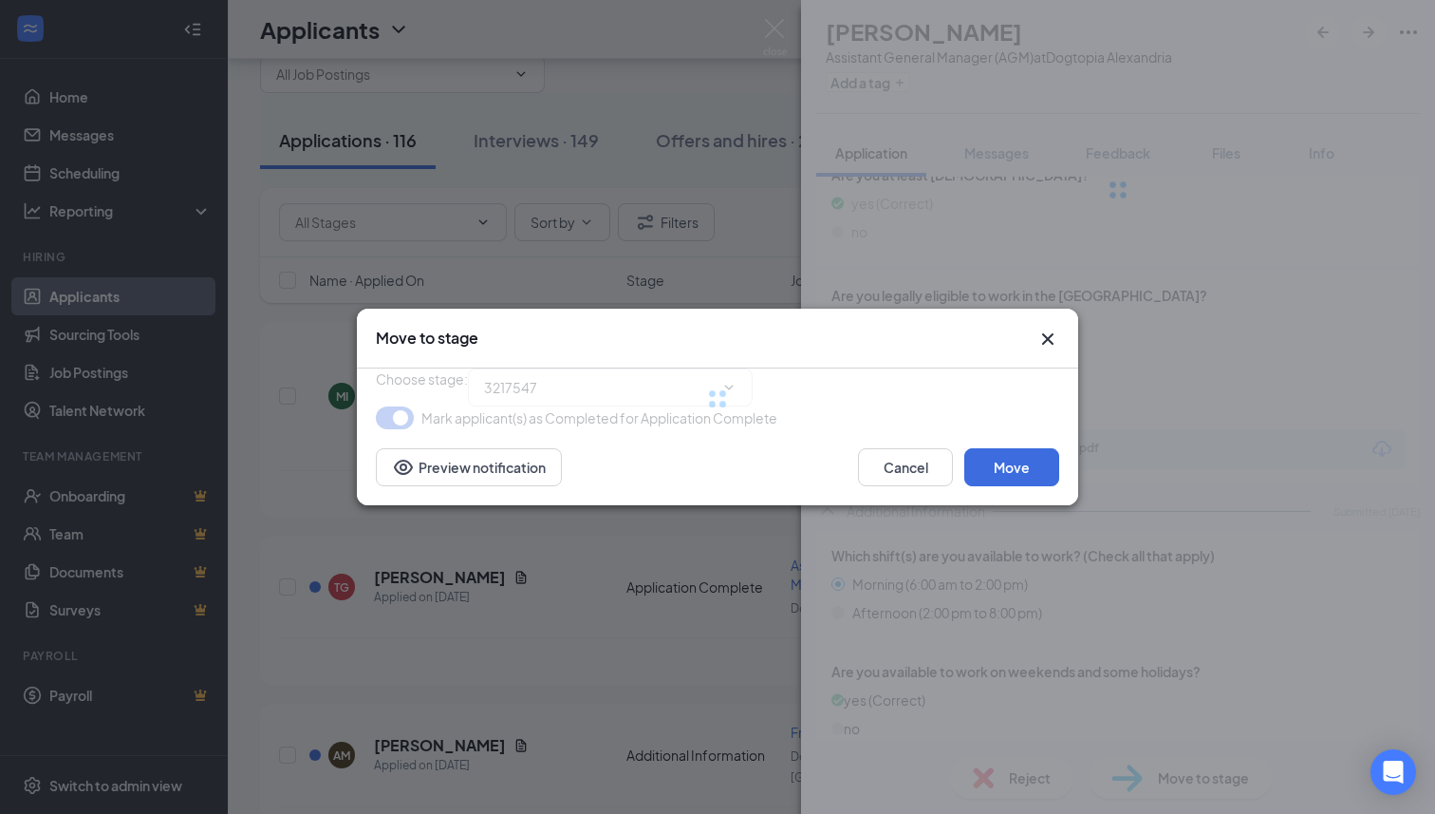
type input "Phone Interview (next stage)"
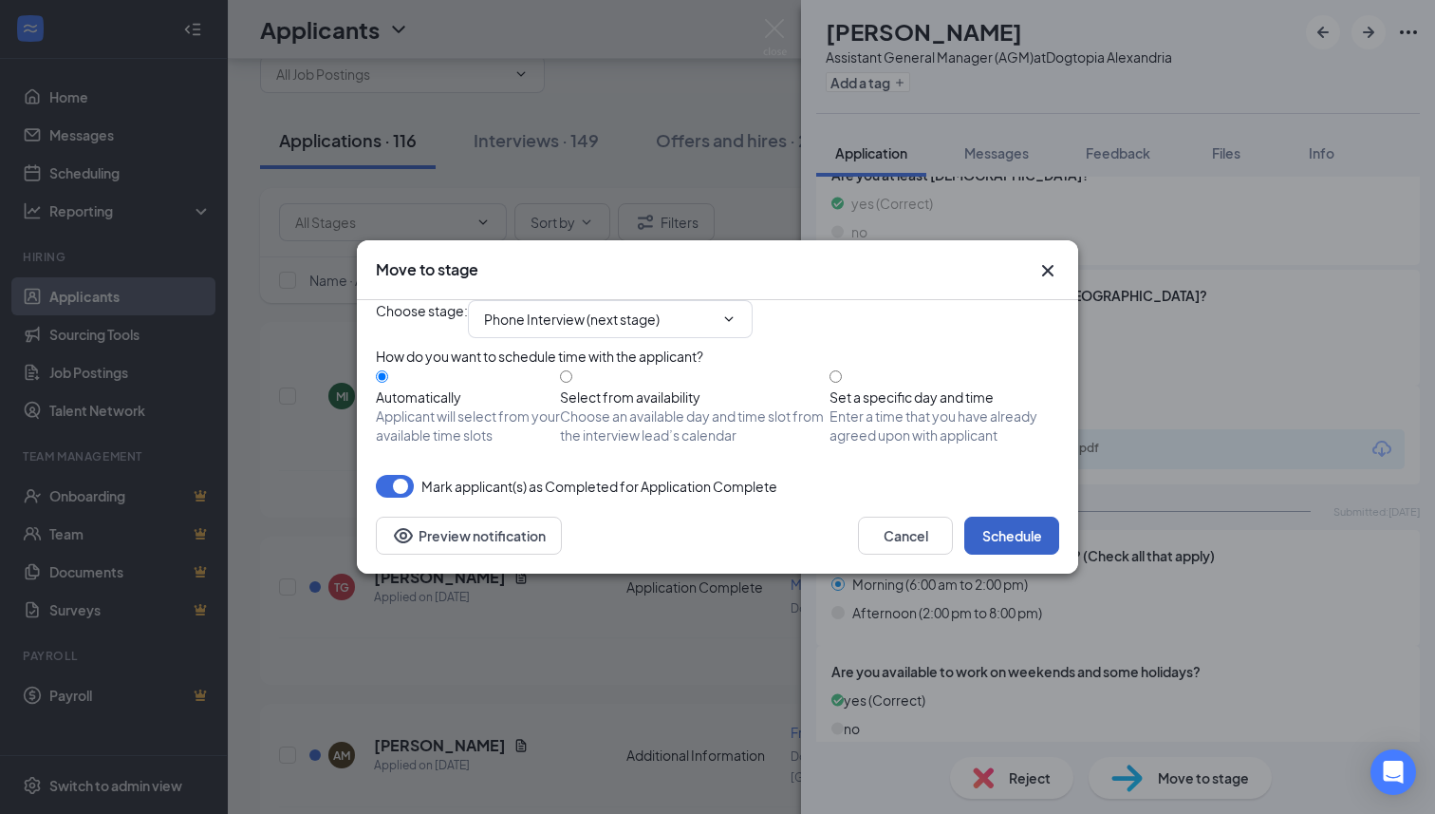
click at [1014, 554] on button "Schedule" at bounding box center [1011, 535] width 95 height 38
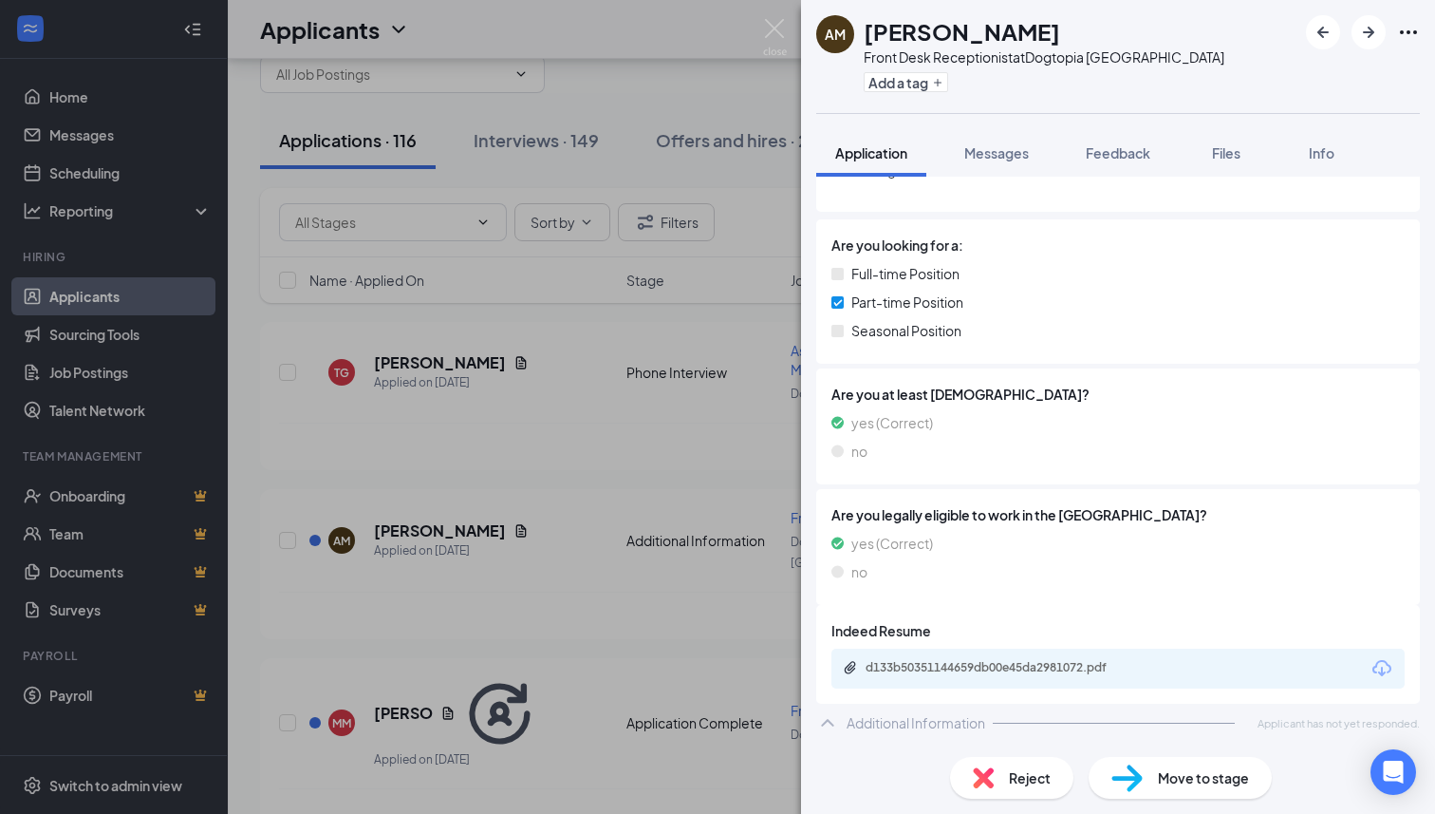
scroll to position [244, 0]
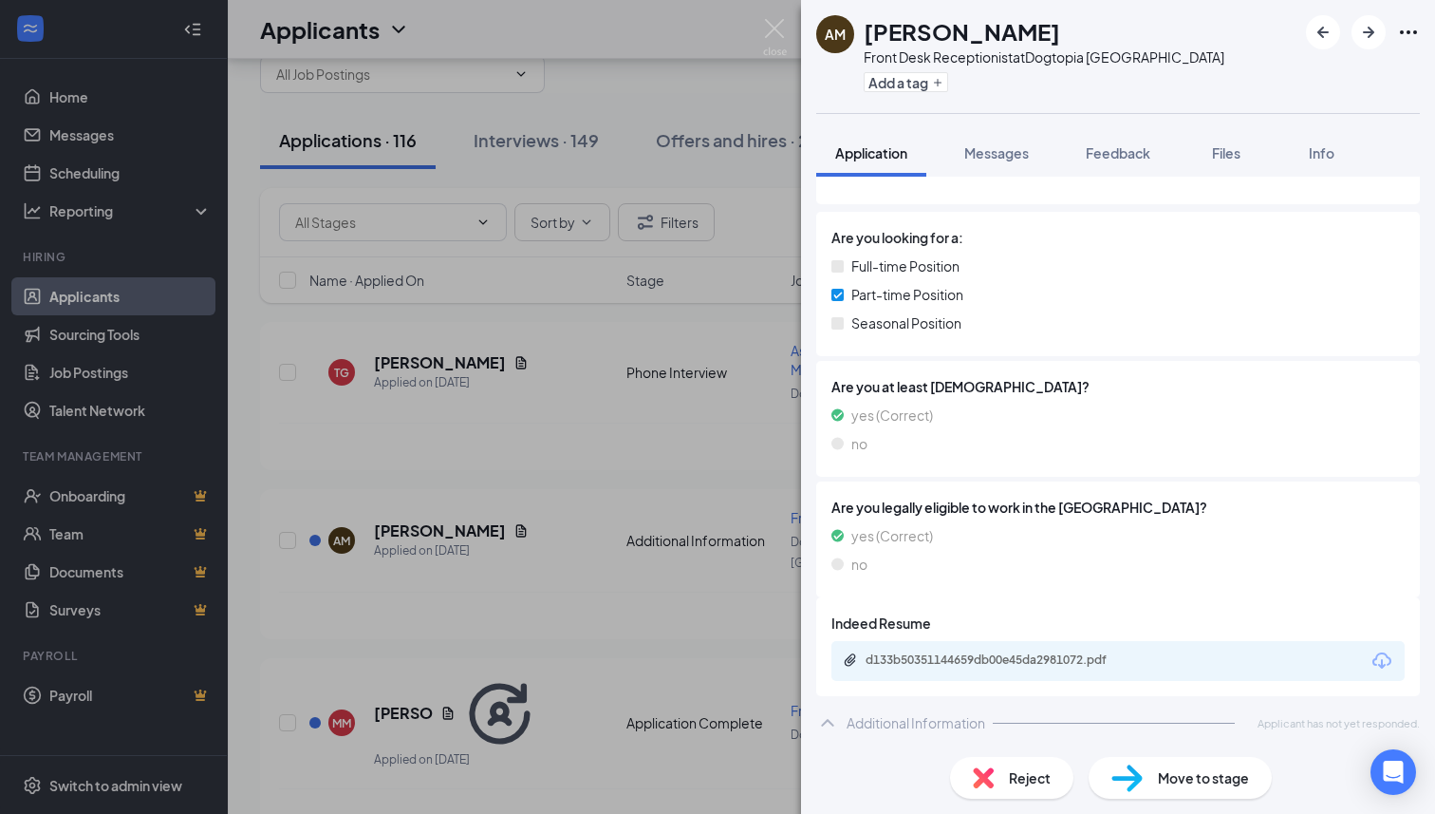
click at [1013, 772] on span "Reject" at bounding box center [1030, 777] width 42 height 21
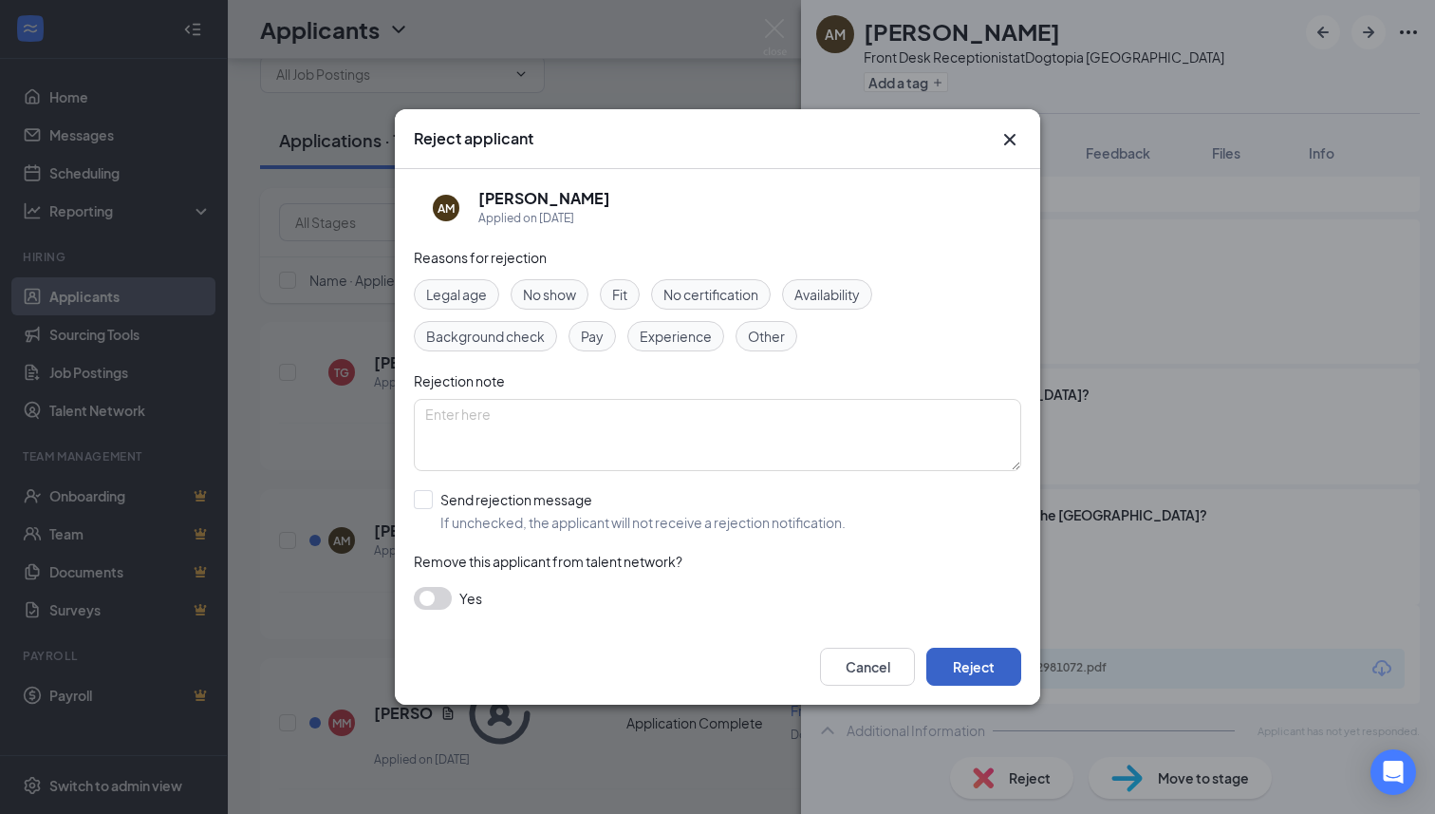
click at [1000, 679] on button "Reject" at bounding box center [973, 666] width 95 height 38
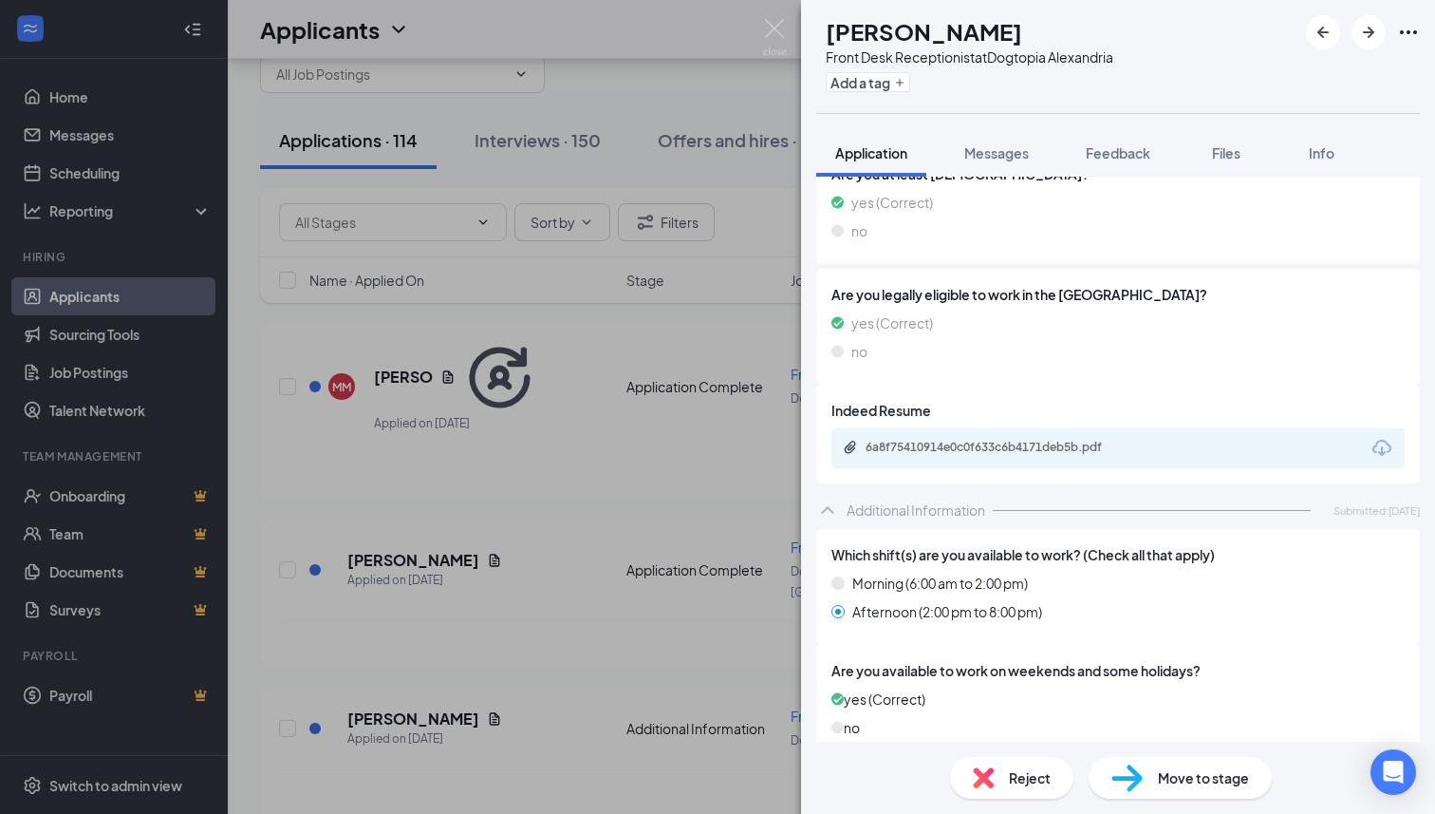
scroll to position [499, 0]
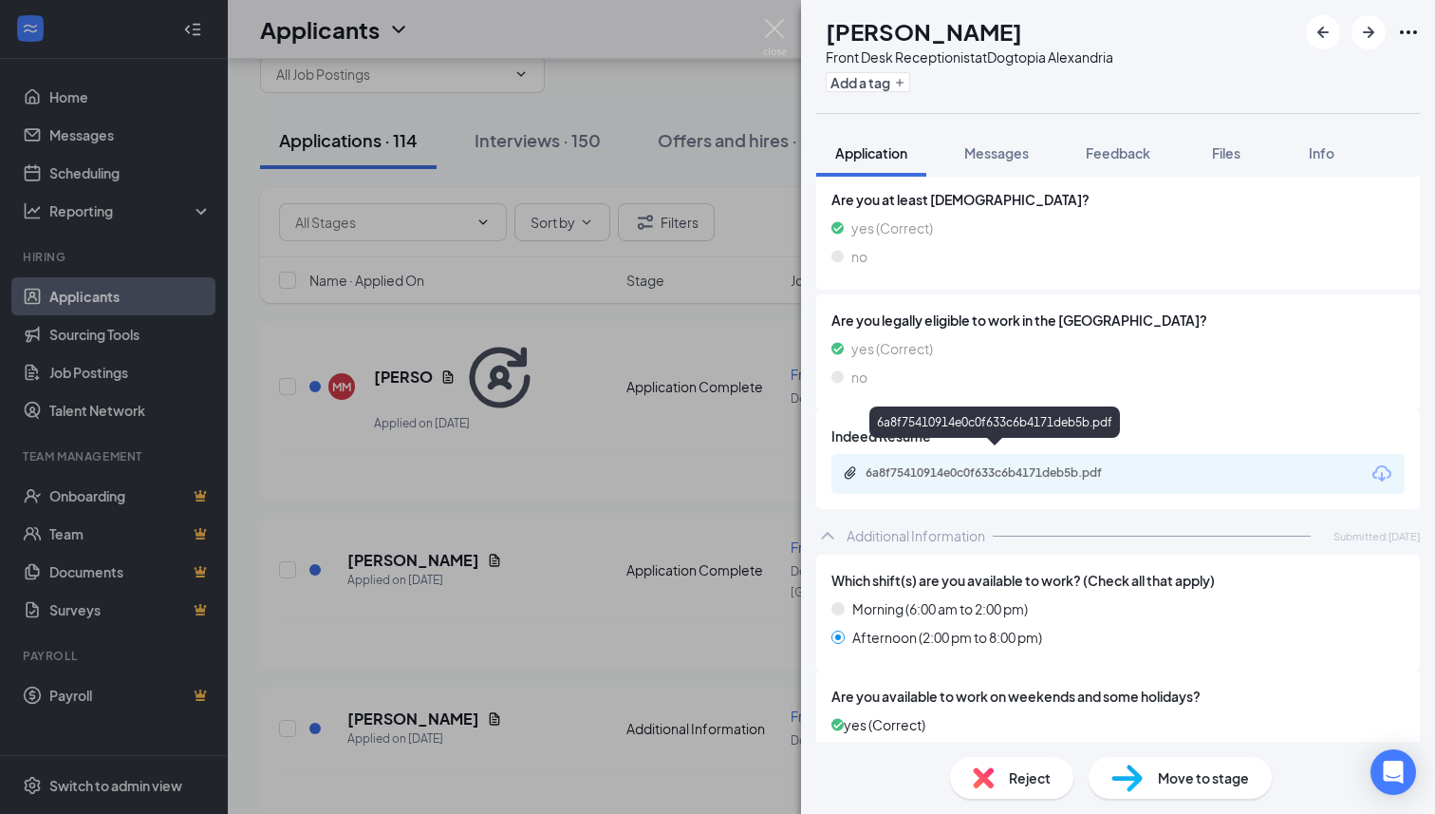
click at [980, 465] on div "6a8f75410914e0c0f633c6b4171deb5b.pdf" at bounding box center [999, 472] width 266 height 15
click at [1148, 777] on div "Move to stage" at bounding box center [1180, 778] width 183 height 42
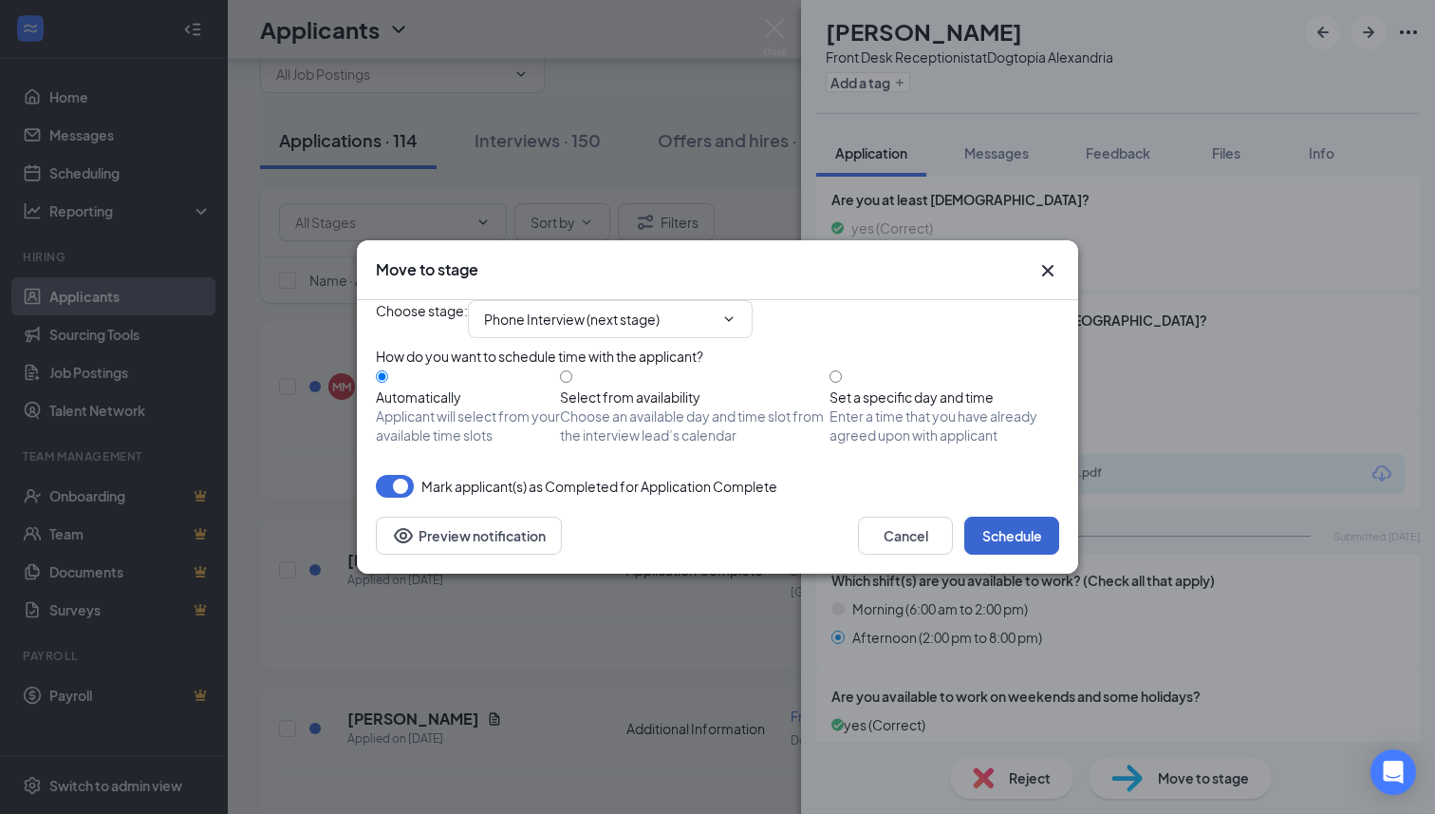
click at [1025, 554] on button "Schedule" at bounding box center [1011, 535] width 95 height 38
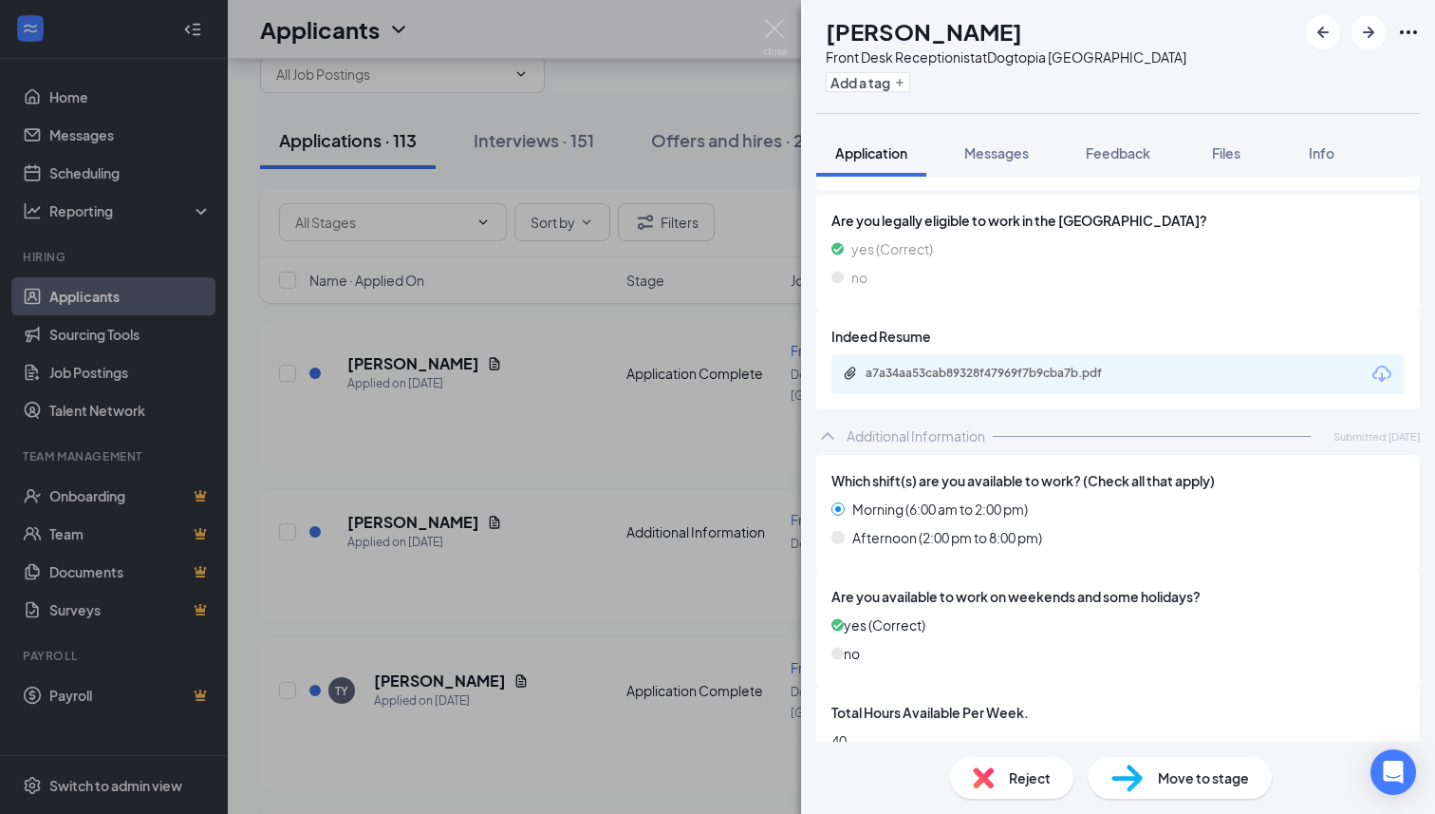
scroll to position [518, 0]
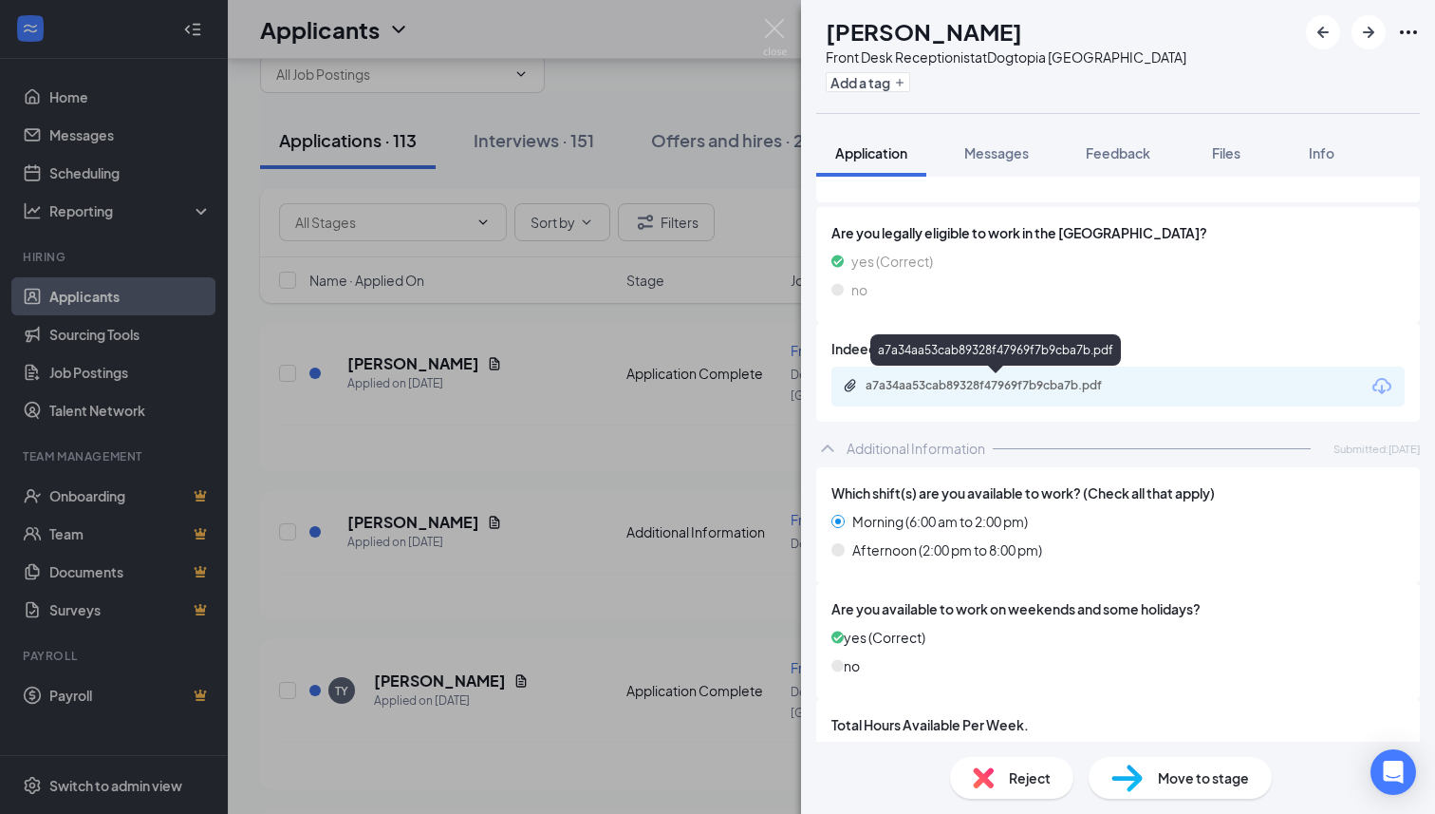
click at [985, 376] on div "a7a34aa53cab89328f47969f7b9cba7b.pdf" at bounding box center [1118, 386] width 573 height 40
click at [978, 388] on div "a7a34aa53cab89328f47969f7b9cba7b.pdf" at bounding box center [999, 385] width 266 height 15
click at [1148, 772] on div "Move to stage" at bounding box center [1180, 778] width 183 height 42
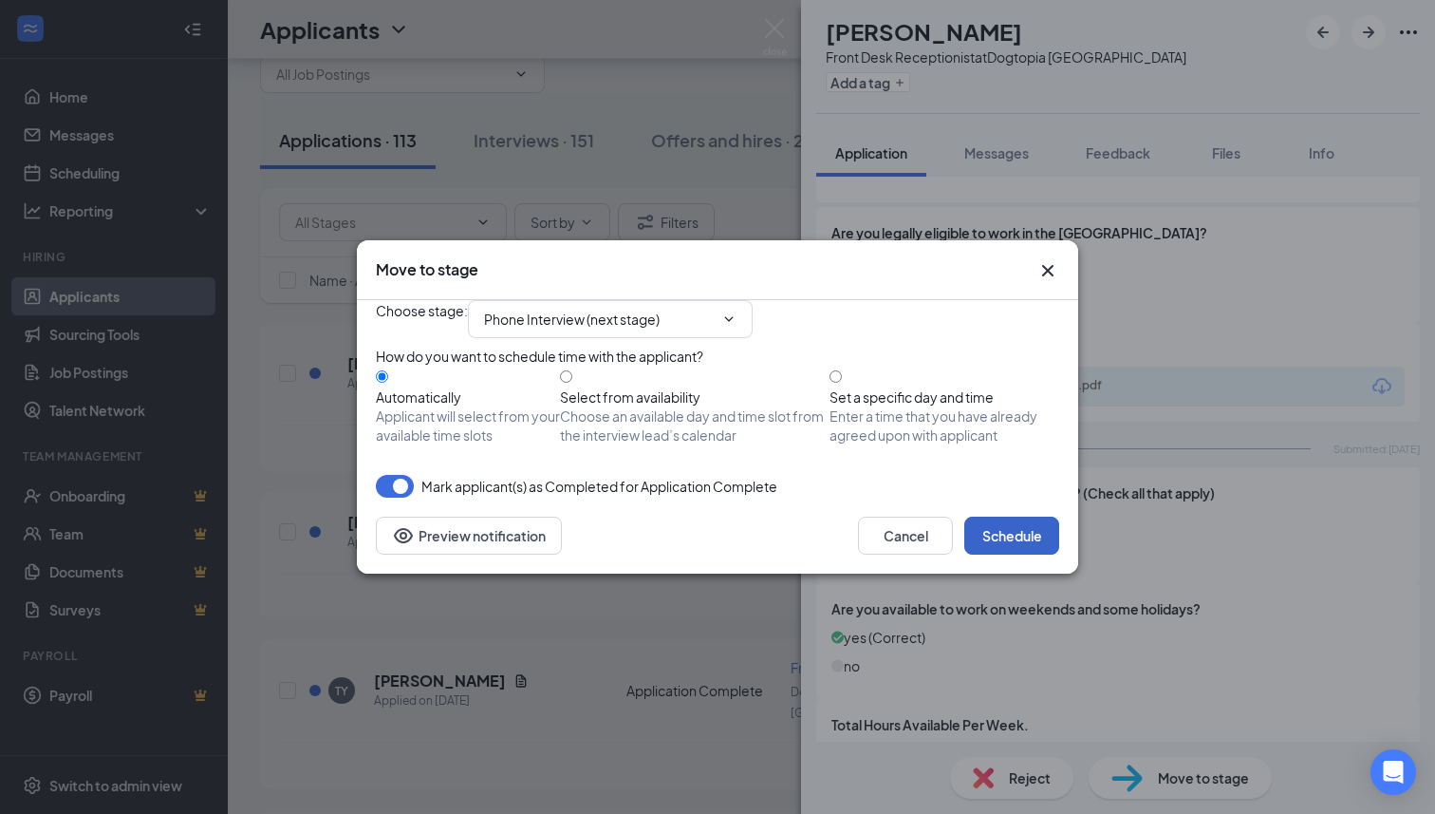
click at [1027, 554] on button "Schedule" at bounding box center [1011, 535] width 95 height 38
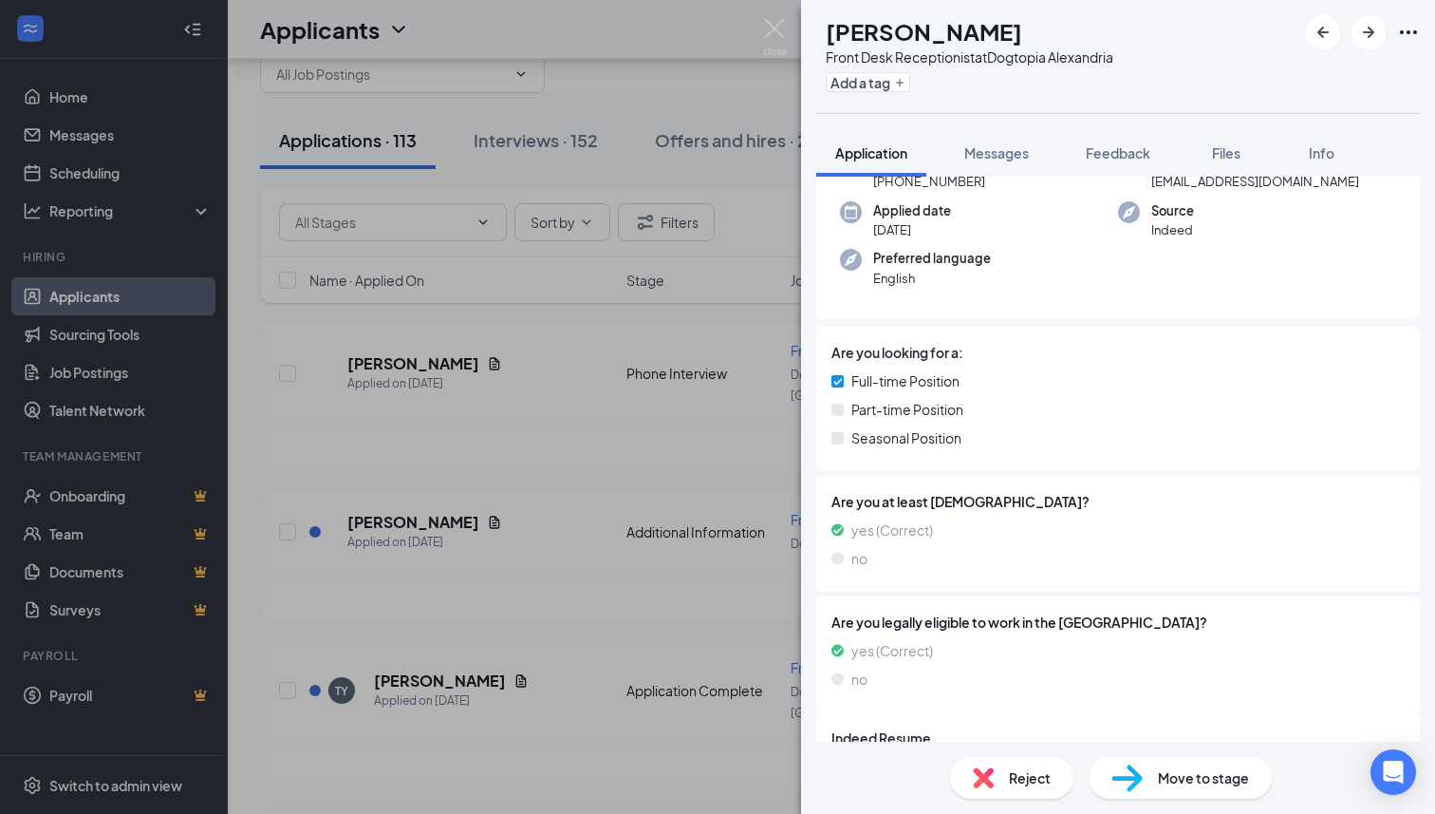
scroll to position [244, 0]
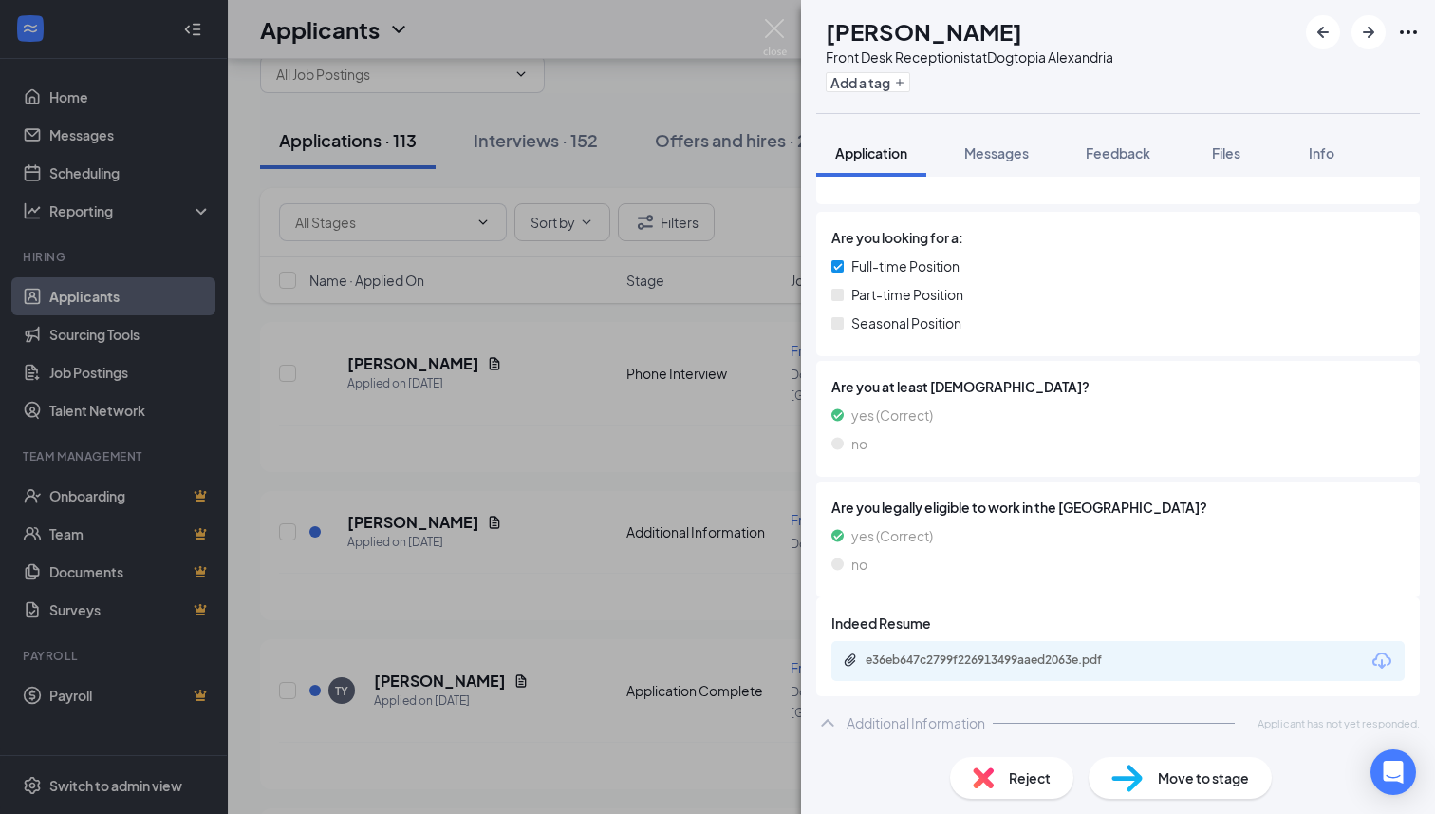
click at [993, 785] on img at bounding box center [983, 777] width 21 height 21
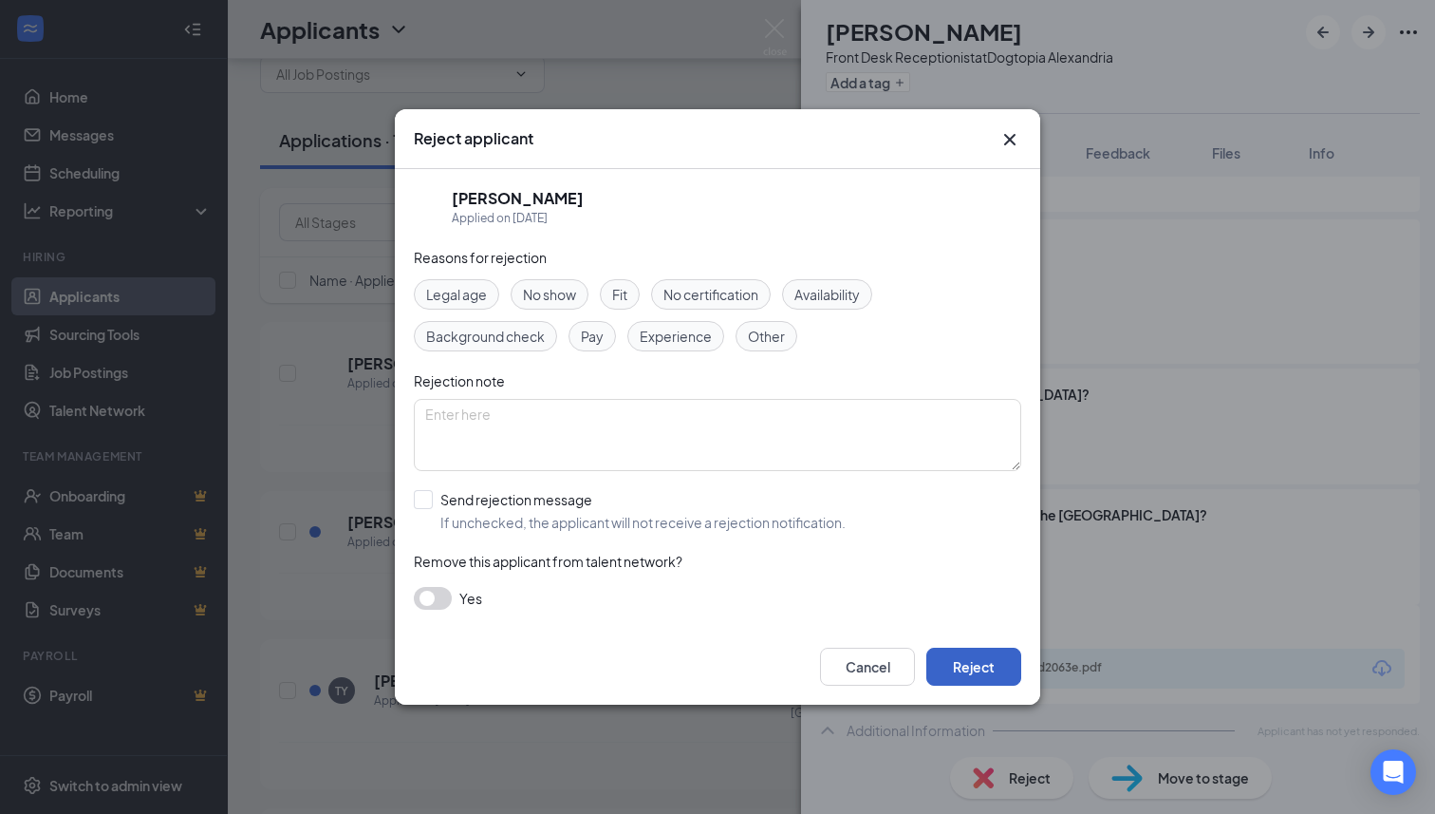
click at [972, 656] on button "Reject" at bounding box center [973, 666] width 95 height 38
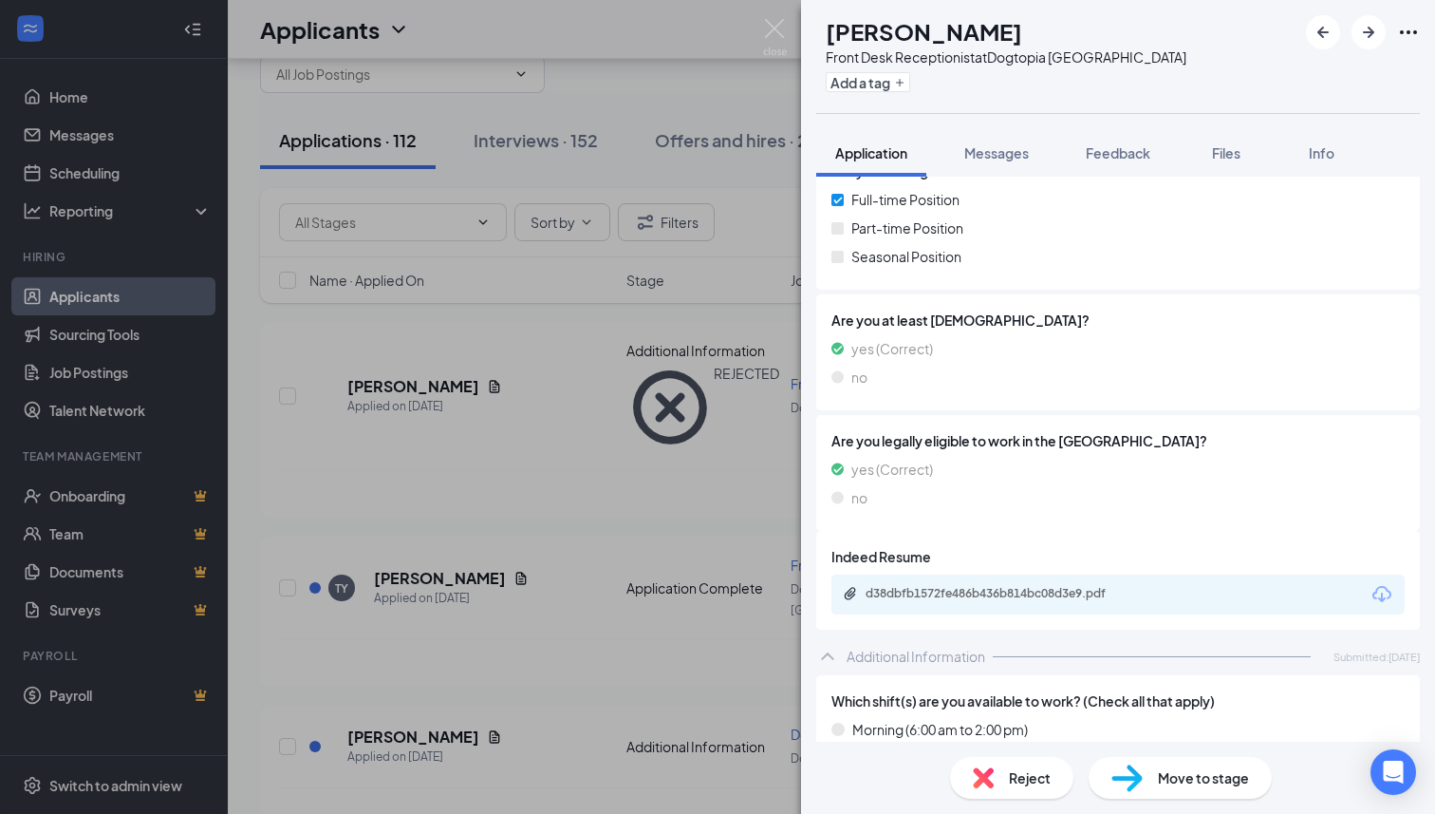
scroll to position [275, 0]
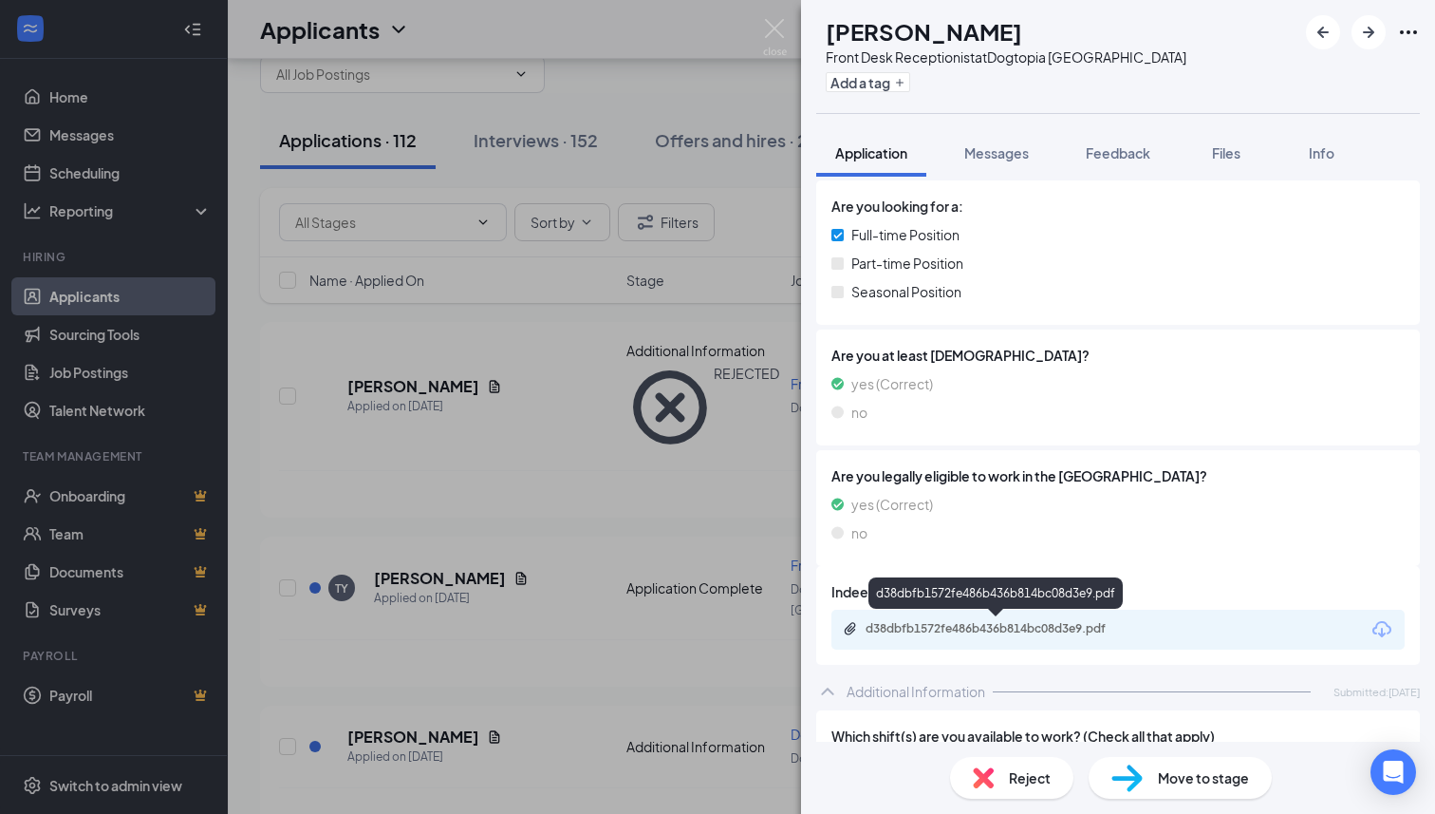
click at [971, 630] on div "d38dbfb1572fe486b436b814bc08d3e9.pdf" at bounding box center [999, 628] width 266 height 15
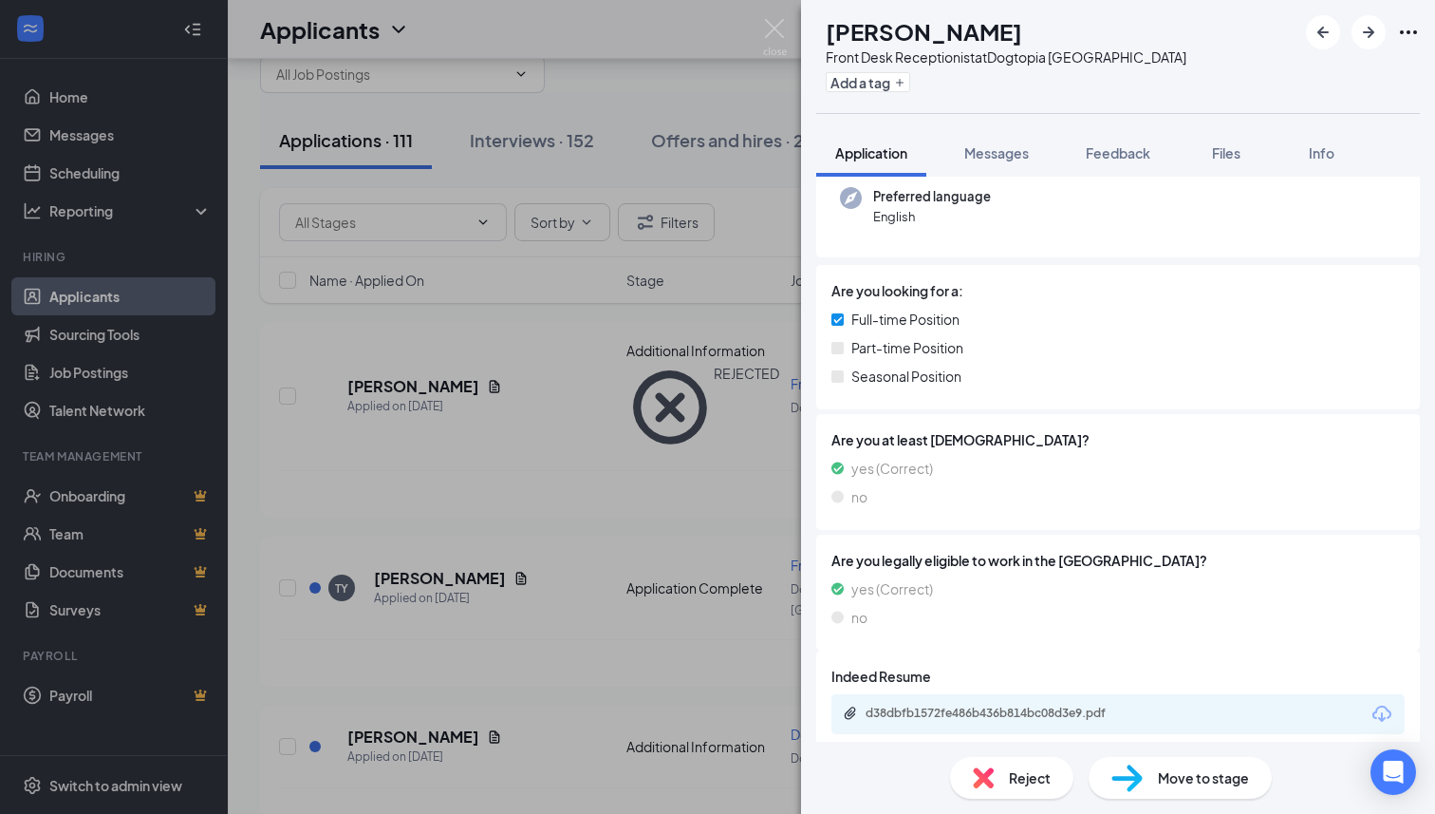
scroll to position [0, 0]
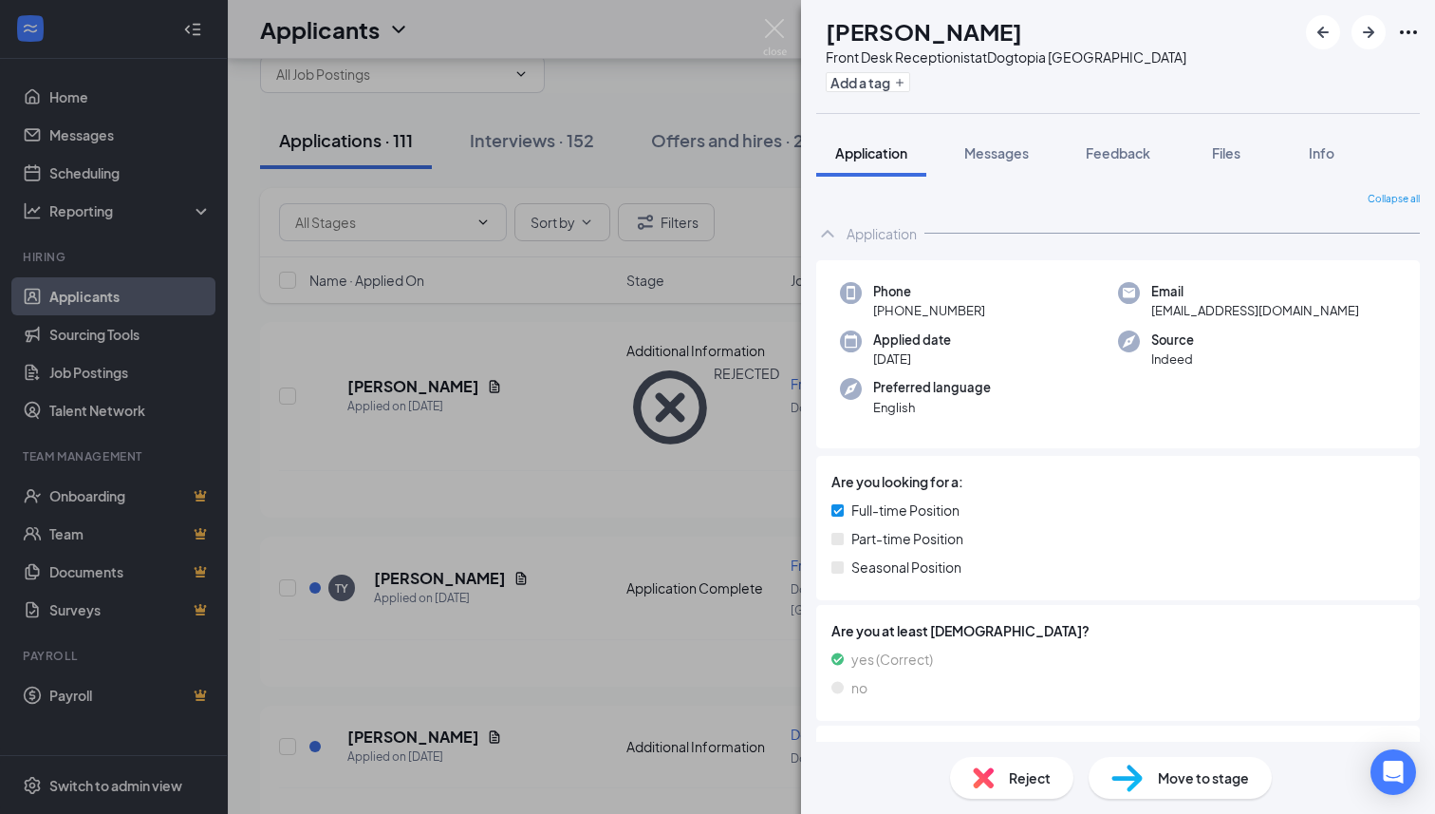
click at [1067, 56] on div "Front Desk Receptionist at [GEOGRAPHIC_DATA]" at bounding box center [1006, 56] width 361 height 19
copy div "Front Desk Receptionist at [GEOGRAPHIC_DATA]"
click at [1109, 161] on div "Feedback" at bounding box center [1118, 152] width 65 height 19
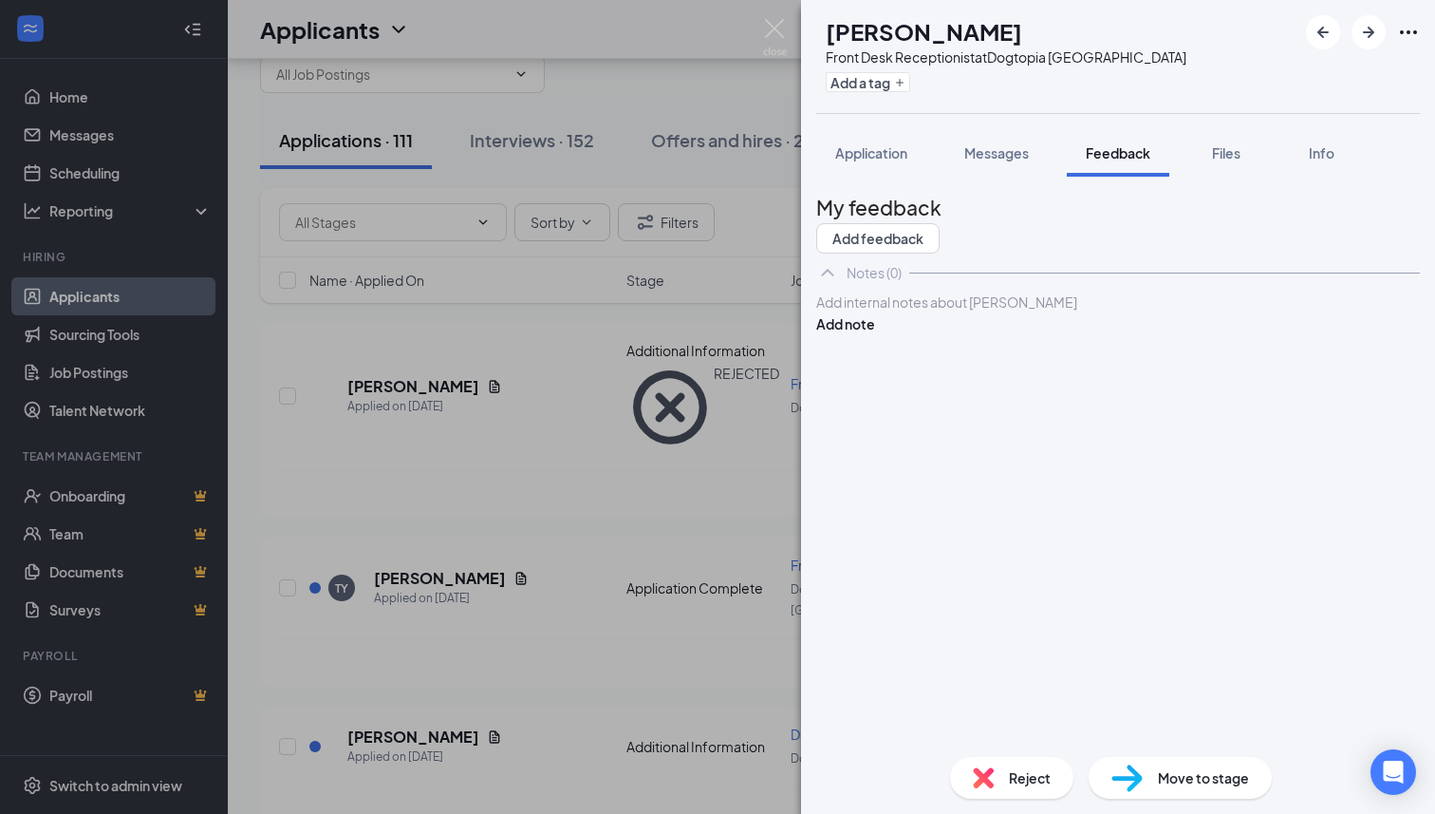
click at [1022, 312] on div at bounding box center [1118, 302] width 602 height 20
click at [875, 334] on button "Add note" at bounding box center [845, 323] width 59 height 21
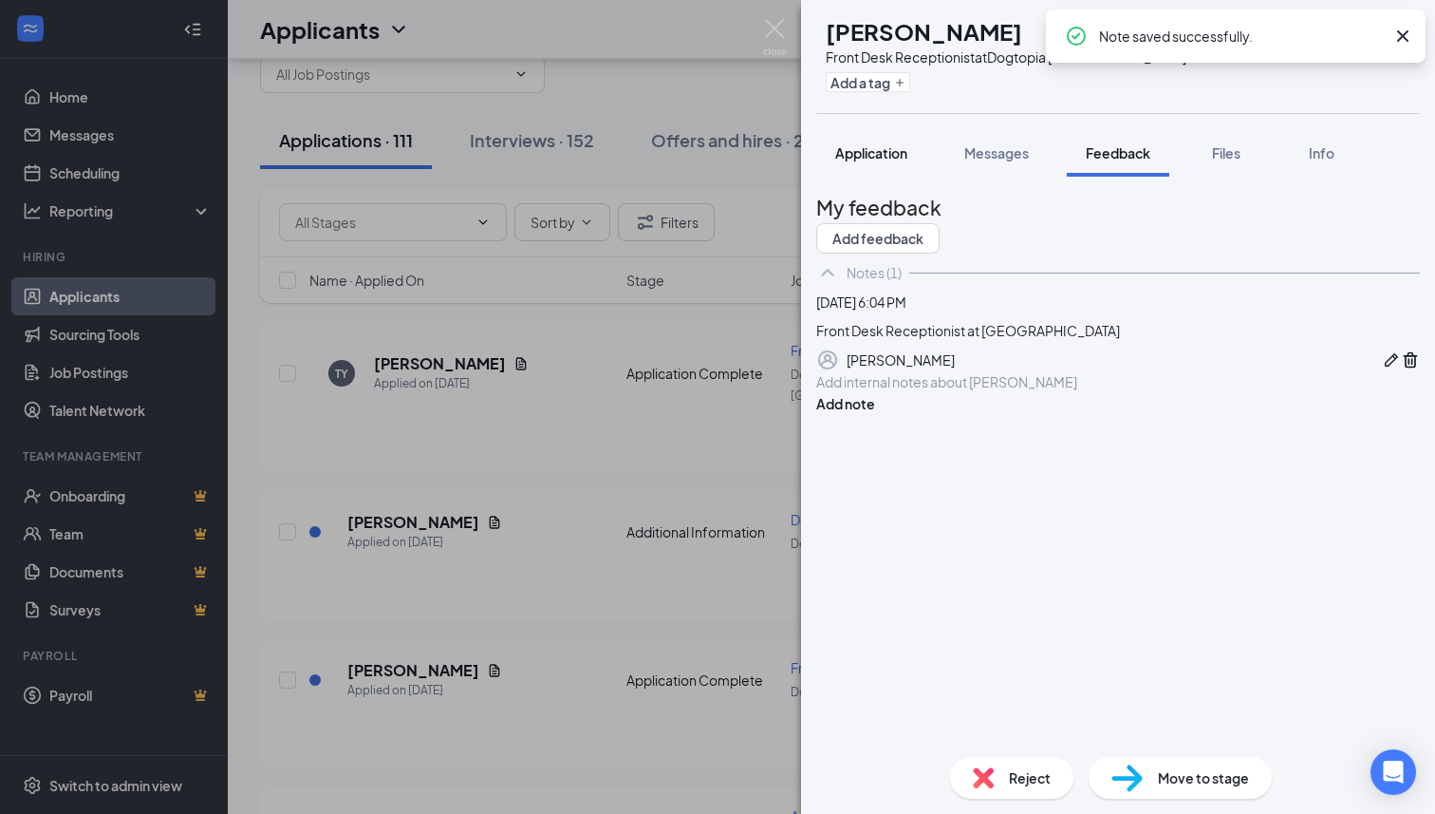
click at [912, 170] on button "Application" at bounding box center [871, 152] width 110 height 47
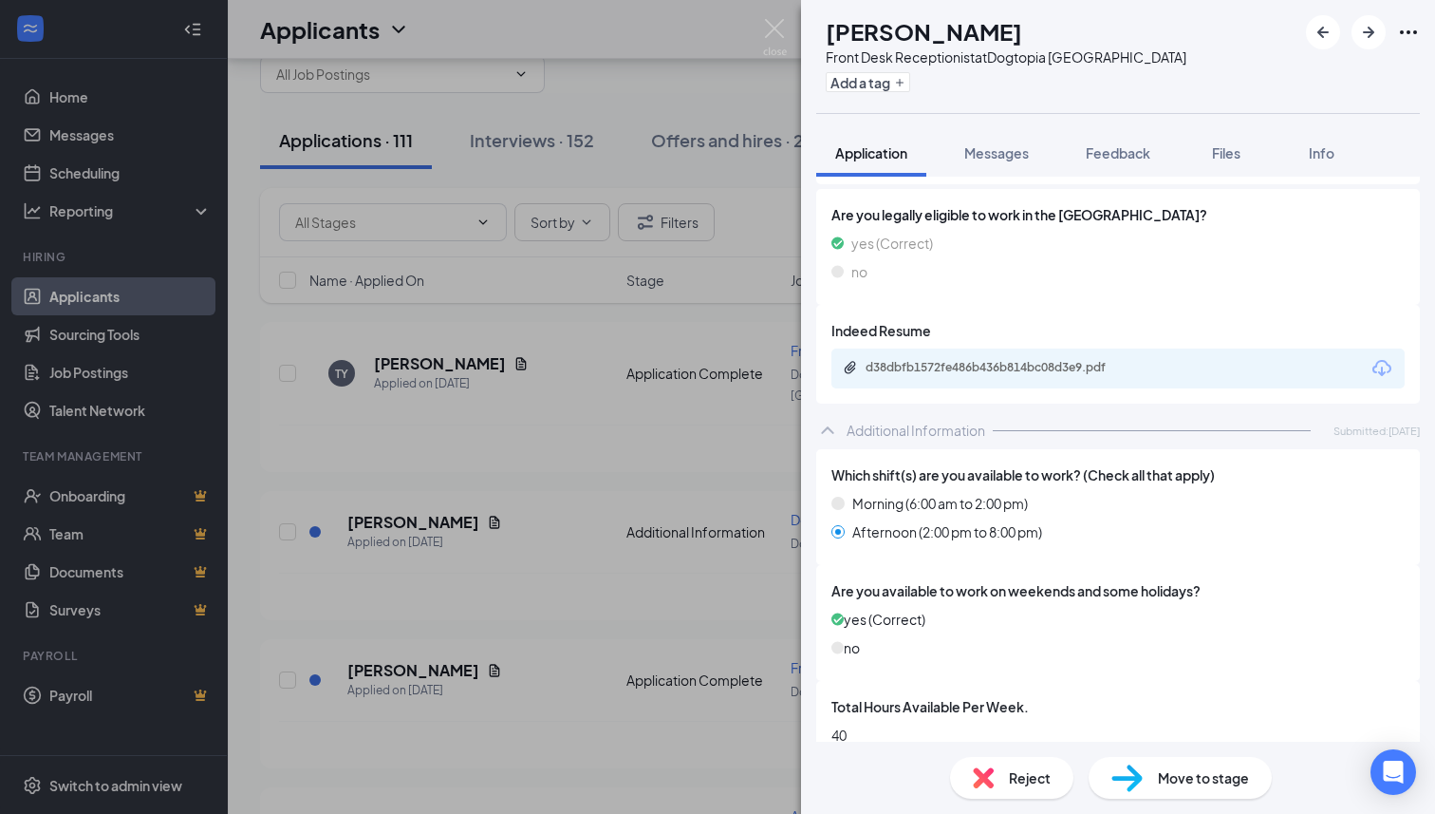
scroll to position [454, 0]
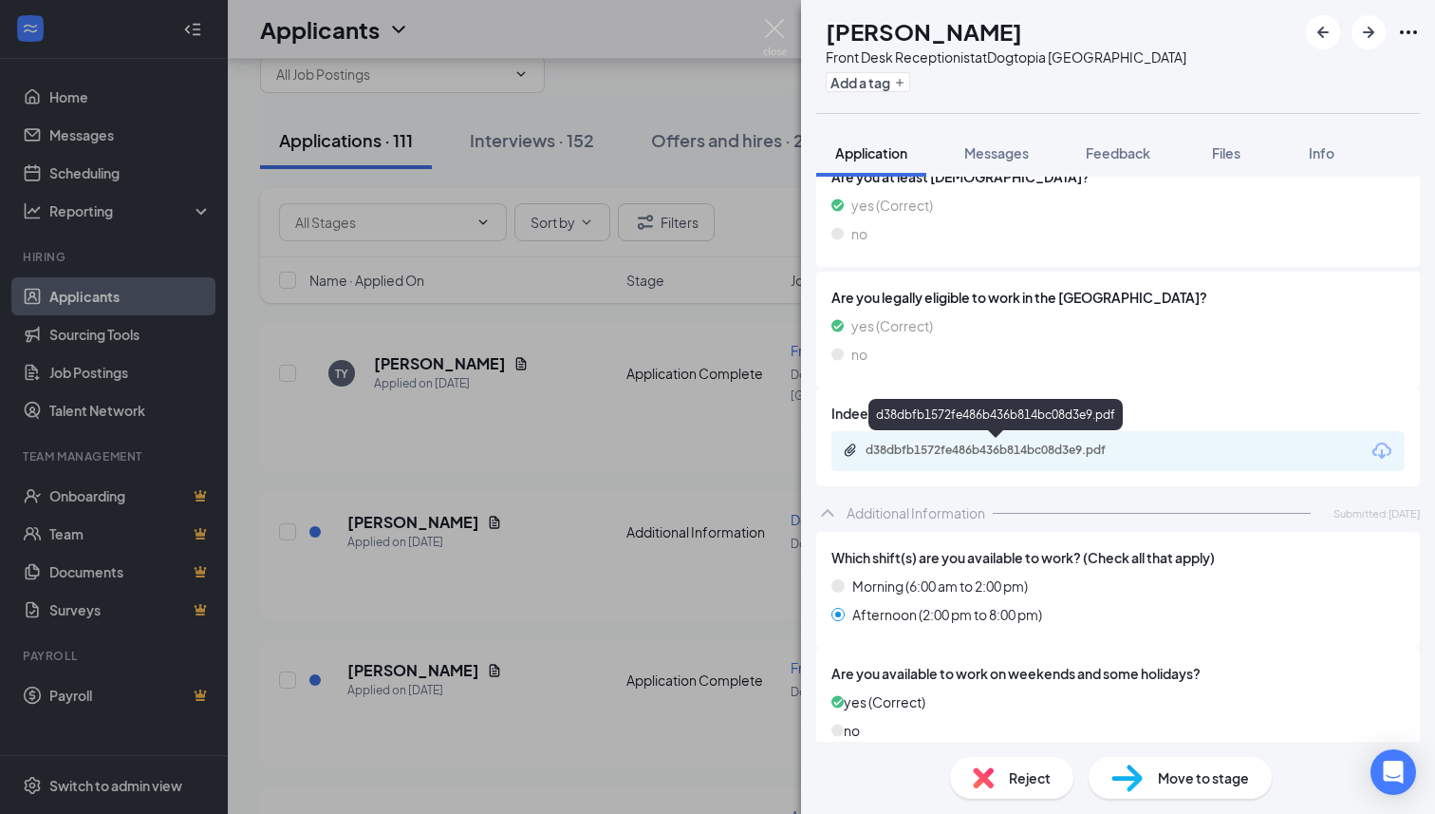
click at [943, 461] on div "d38dbfb1572fe486b436b814bc08d3e9.pdf" at bounding box center [1118, 451] width 573 height 40
click at [943, 439] on div "d38dbfb1572fe486b436b814bc08d3e9.pdf" at bounding box center [1118, 451] width 573 height 40
click at [942, 444] on div "d38dbfb1572fe486b436b814bc08d3e9.pdf" at bounding box center [999, 449] width 266 height 15
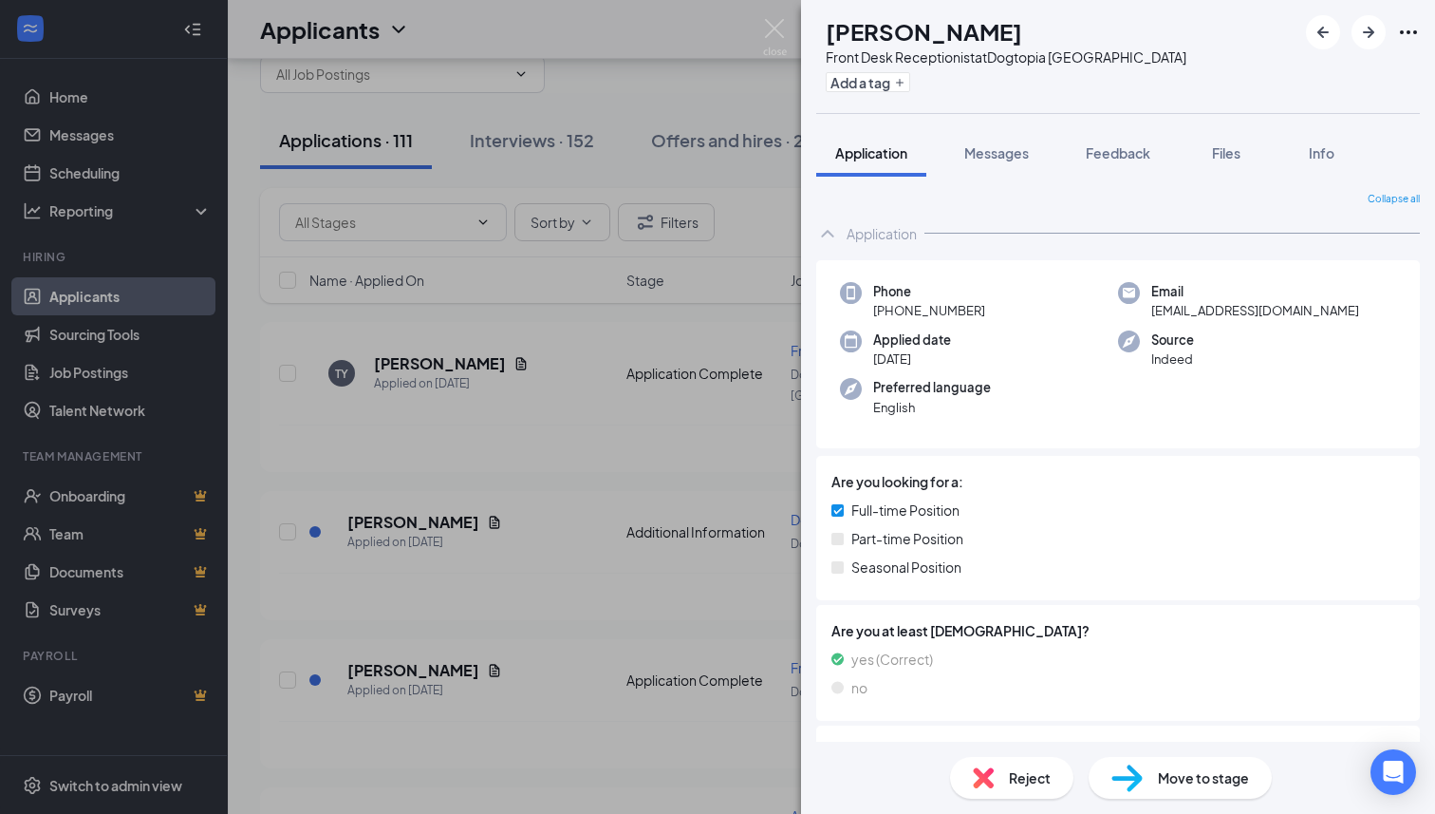
scroll to position [15, 0]
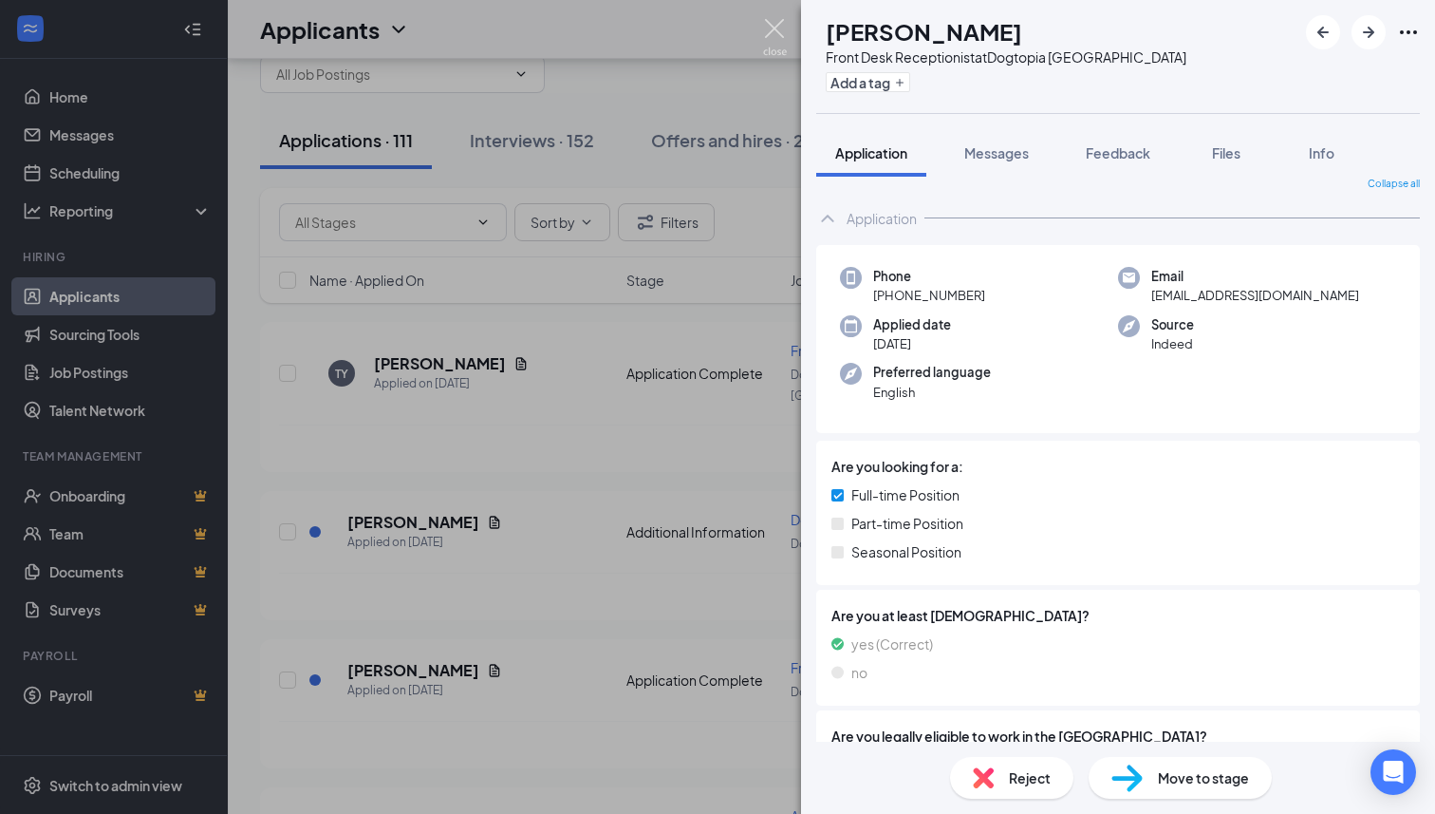
click at [783, 28] on img at bounding box center [775, 37] width 24 height 37
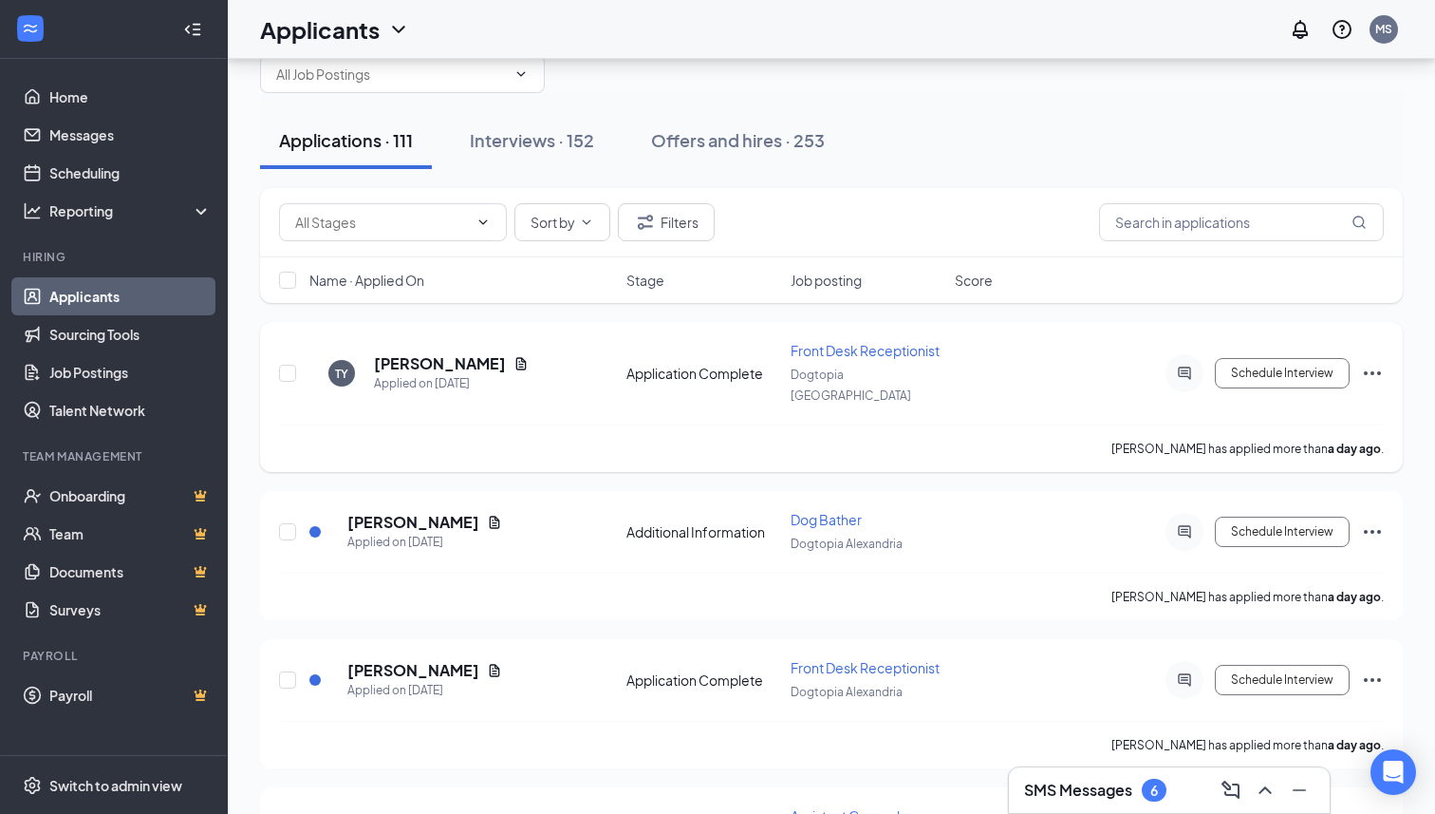
click at [1372, 365] on icon "Ellipses" at bounding box center [1372, 373] width 23 height 23
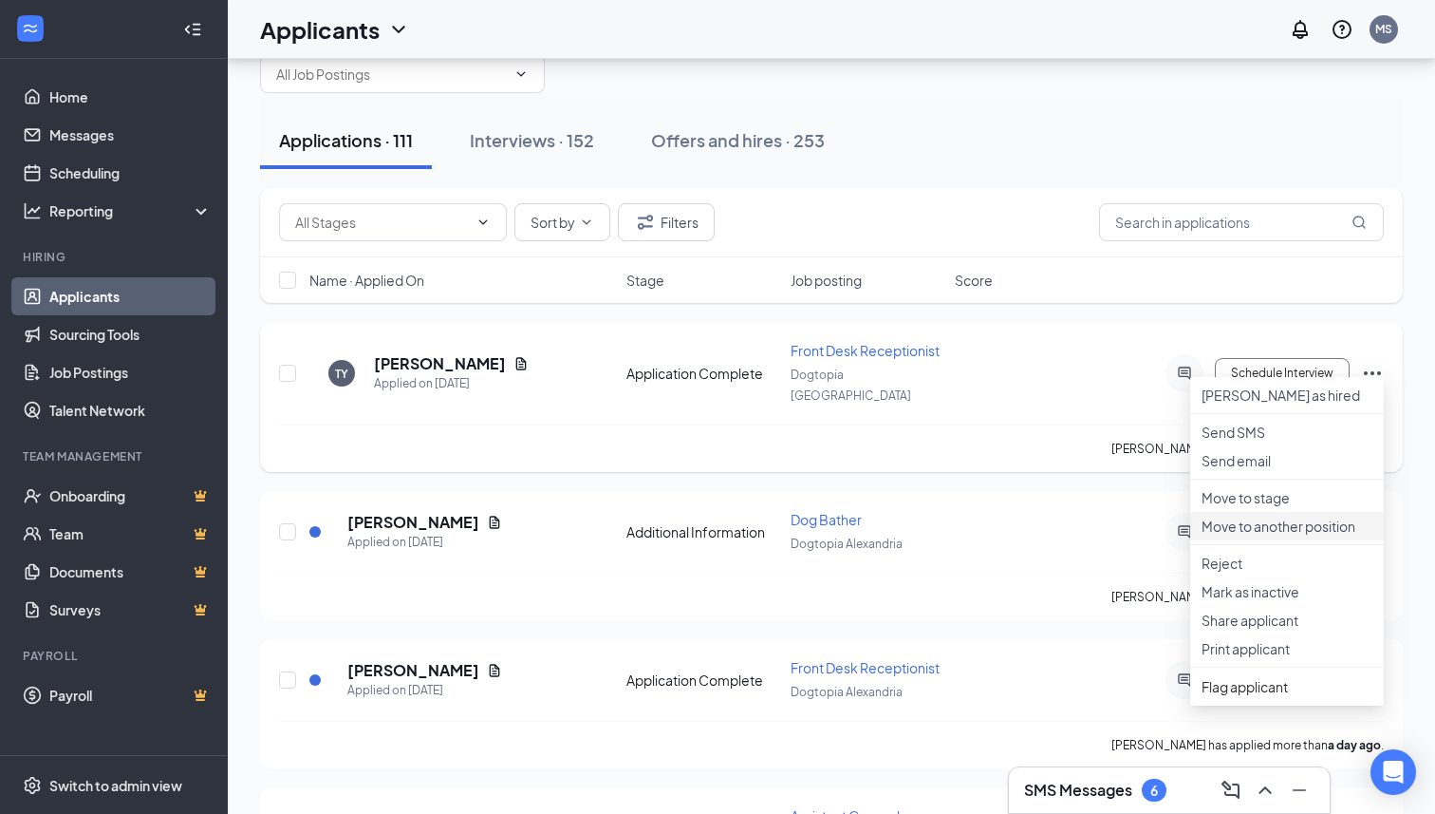
click at [1296, 535] on p "Move to another position" at bounding box center [1287, 525] width 171 height 19
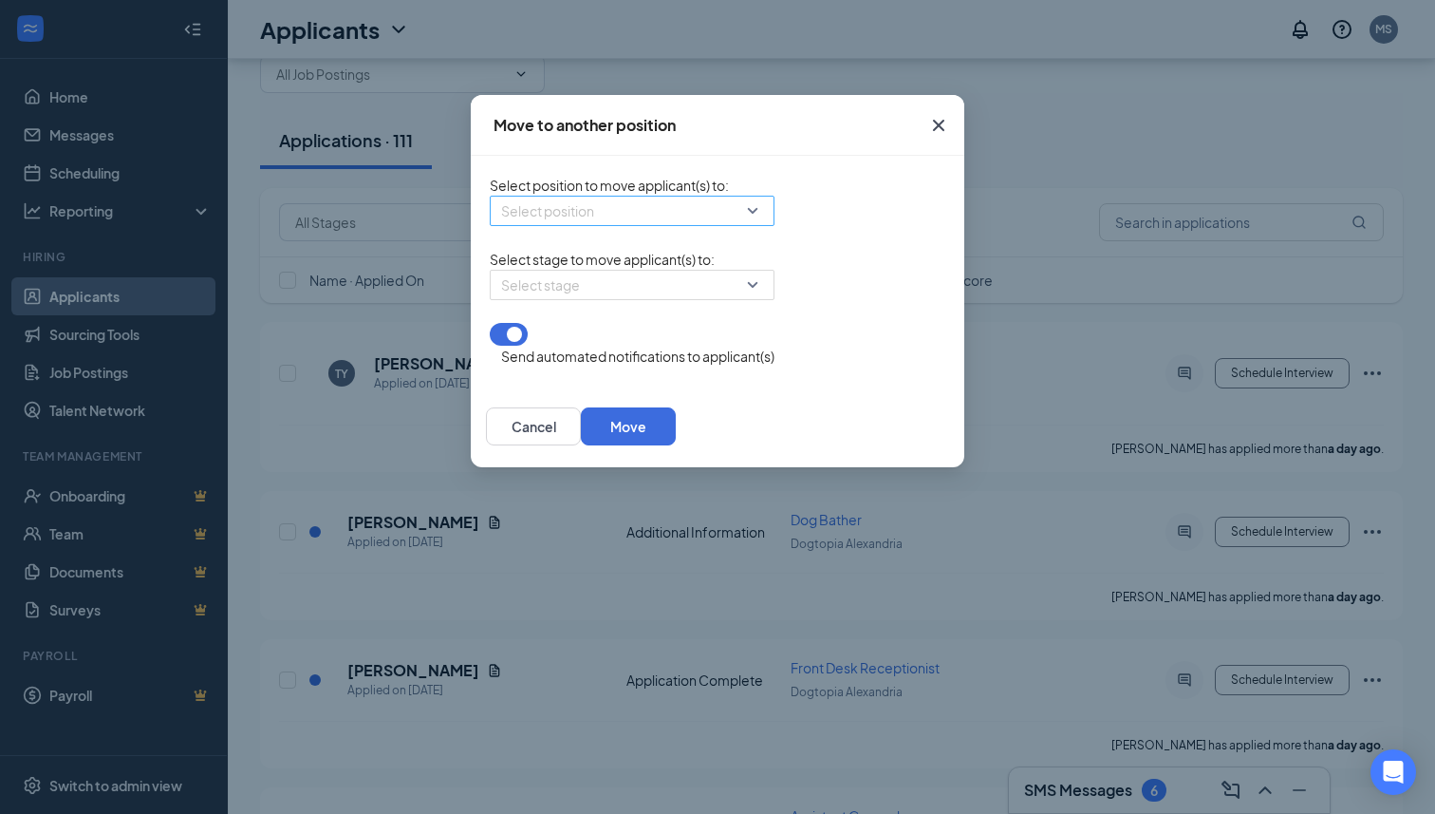
click at [590, 225] on input "search" at bounding box center [625, 210] width 249 height 28
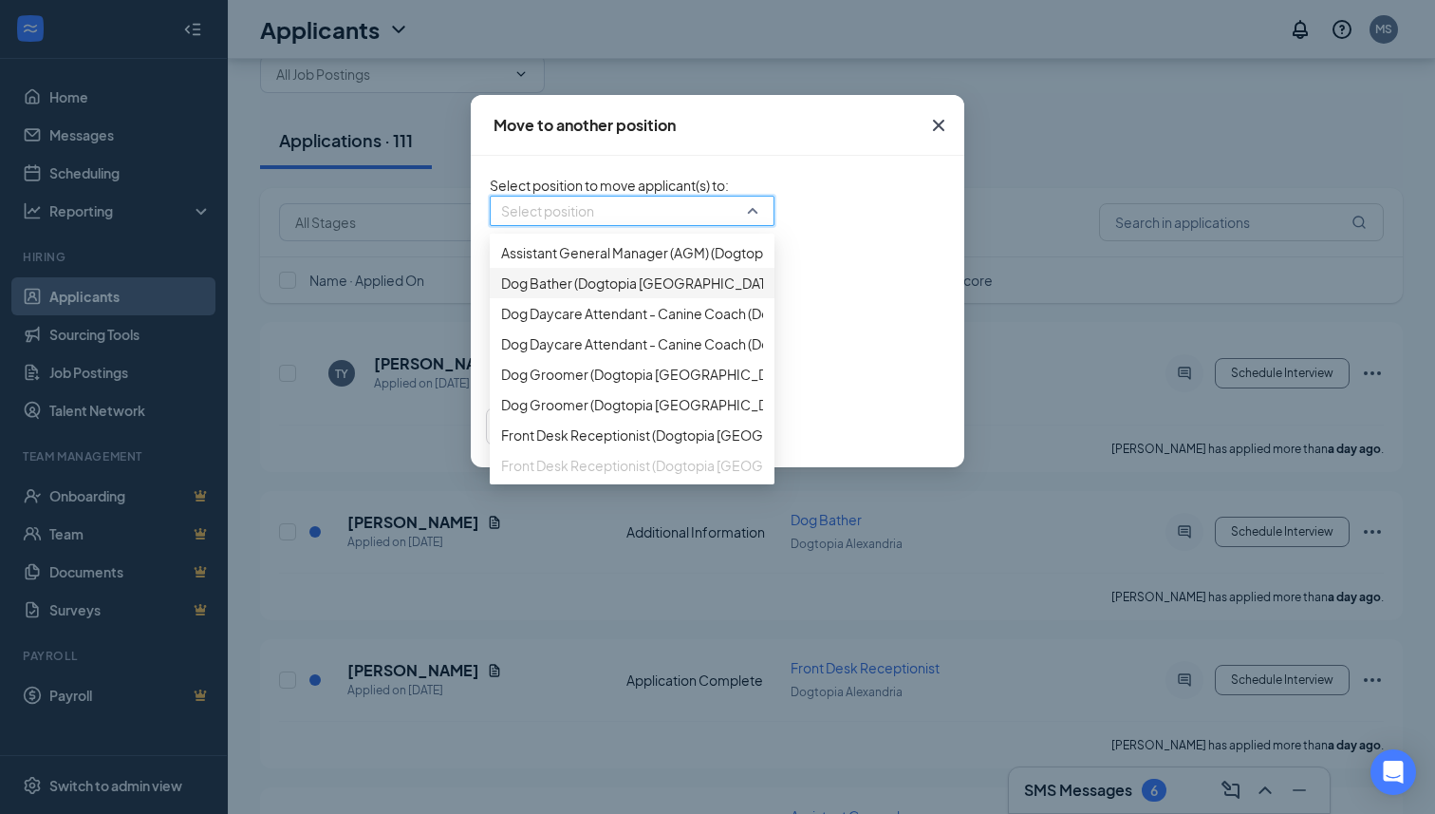
click at [542, 293] on span "Dog Bather (Dogtopia [GEOGRAPHIC_DATA])" at bounding box center [641, 282] width 280 height 21
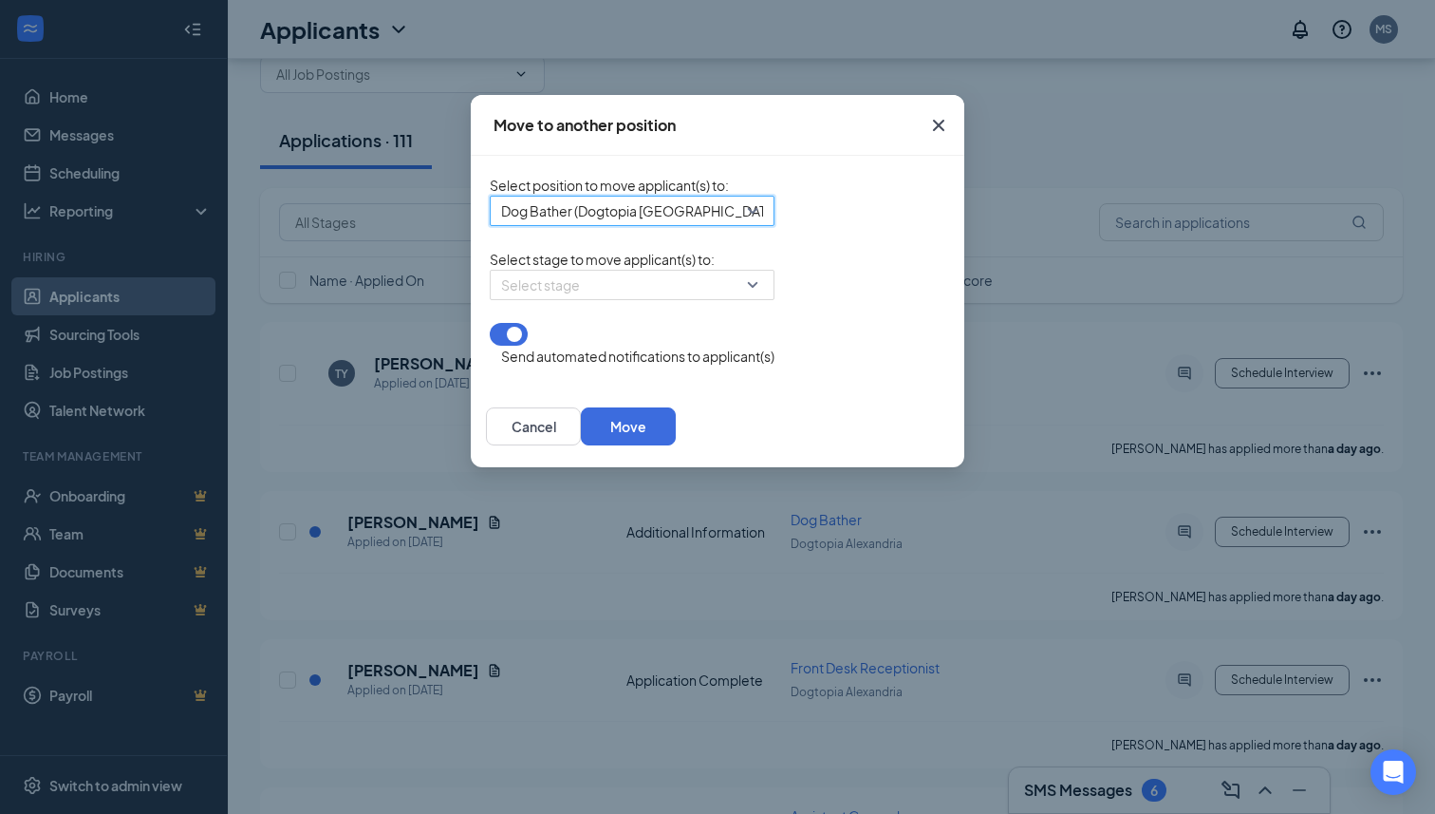
click at [542, 299] on input "search" at bounding box center [625, 285] width 249 height 28
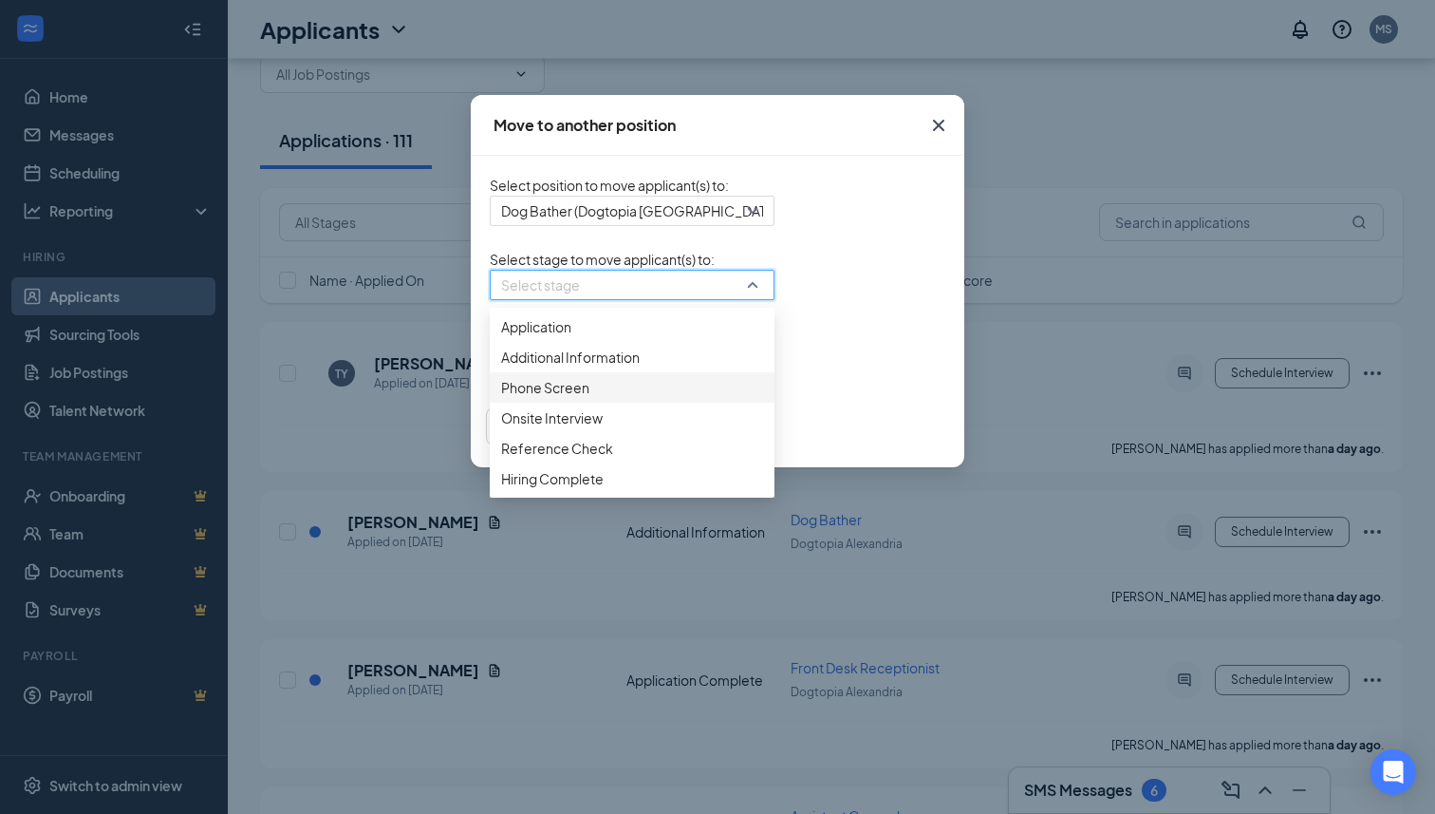
click at [490, 402] on div "Phone Screen" at bounding box center [632, 387] width 285 height 30
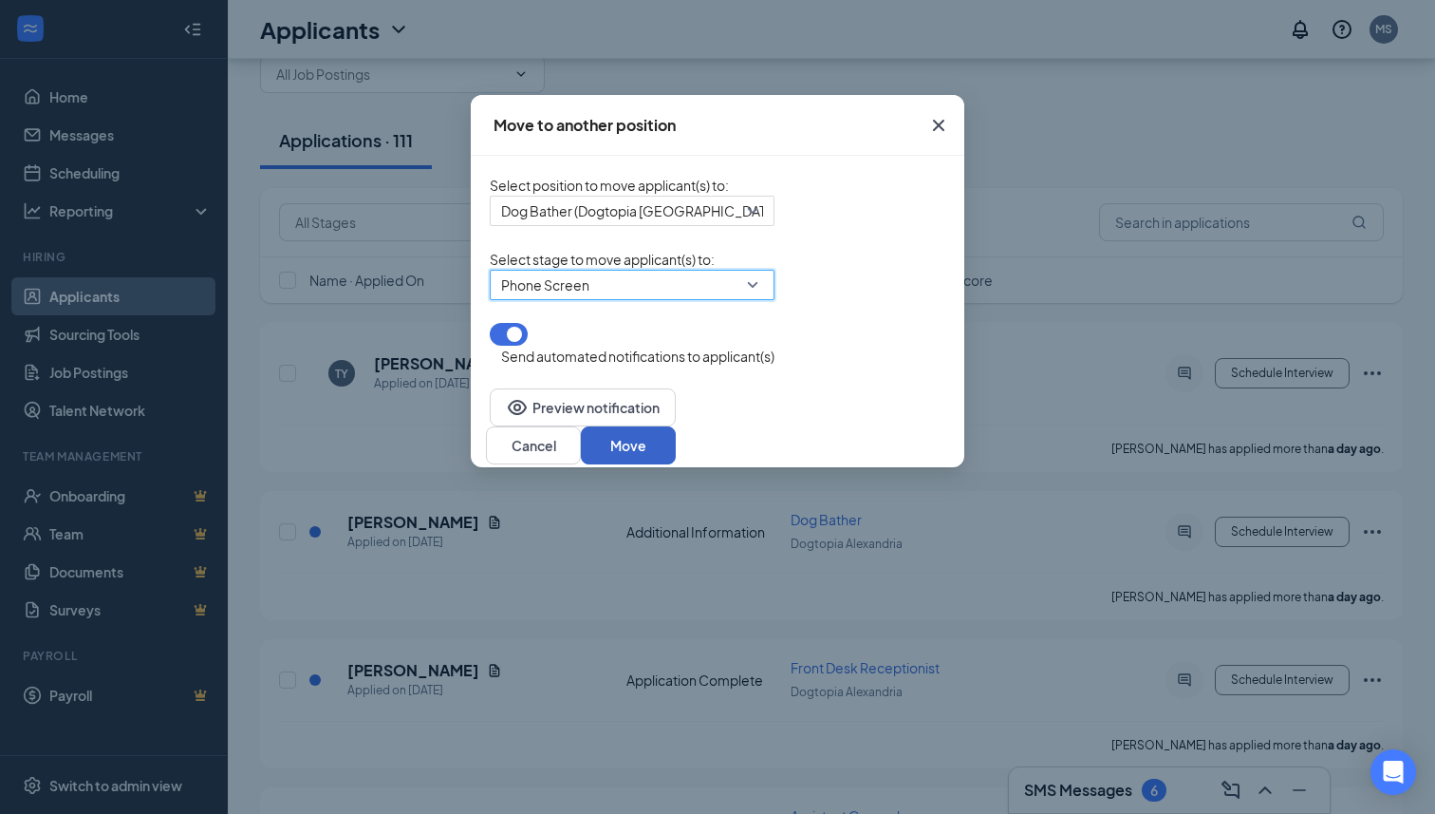
click at [676, 445] on button "Move" at bounding box center [628, 445] width 95 height 38
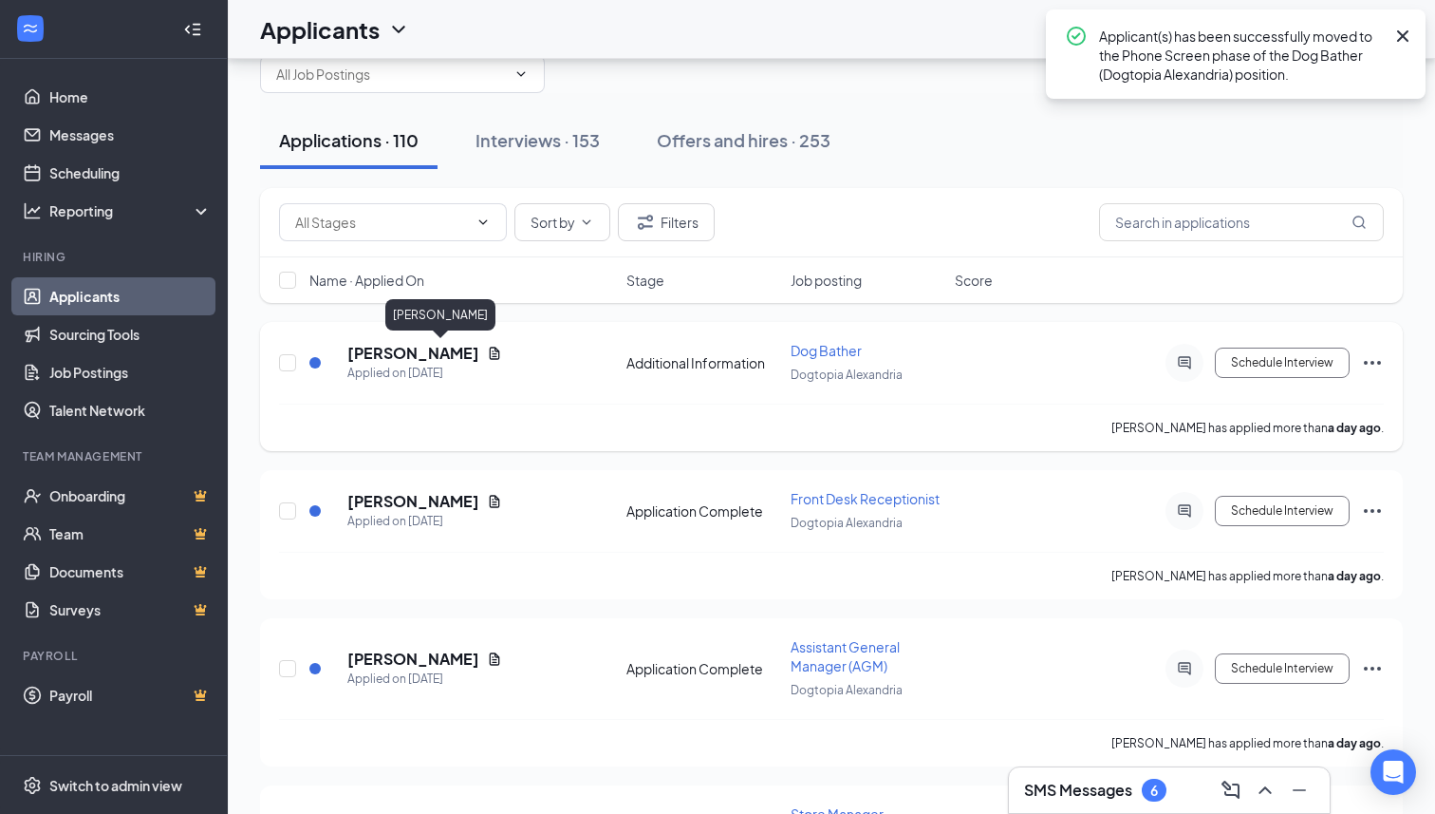
click at [463, 358] on h5 "[PERSON_NAME]" at bounding box center [413, 353] width 132 height 21
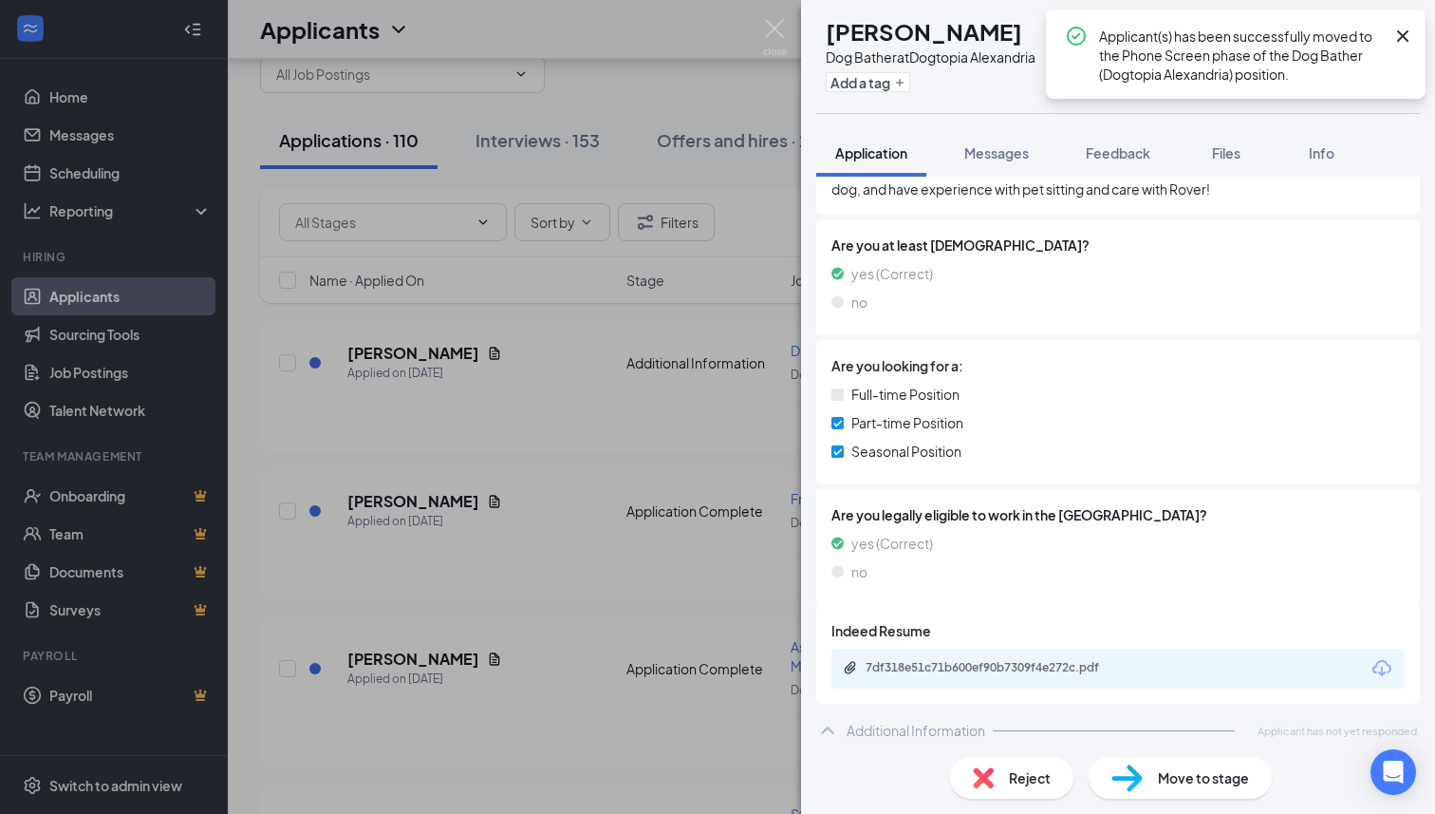
scroll to position [349, 0]
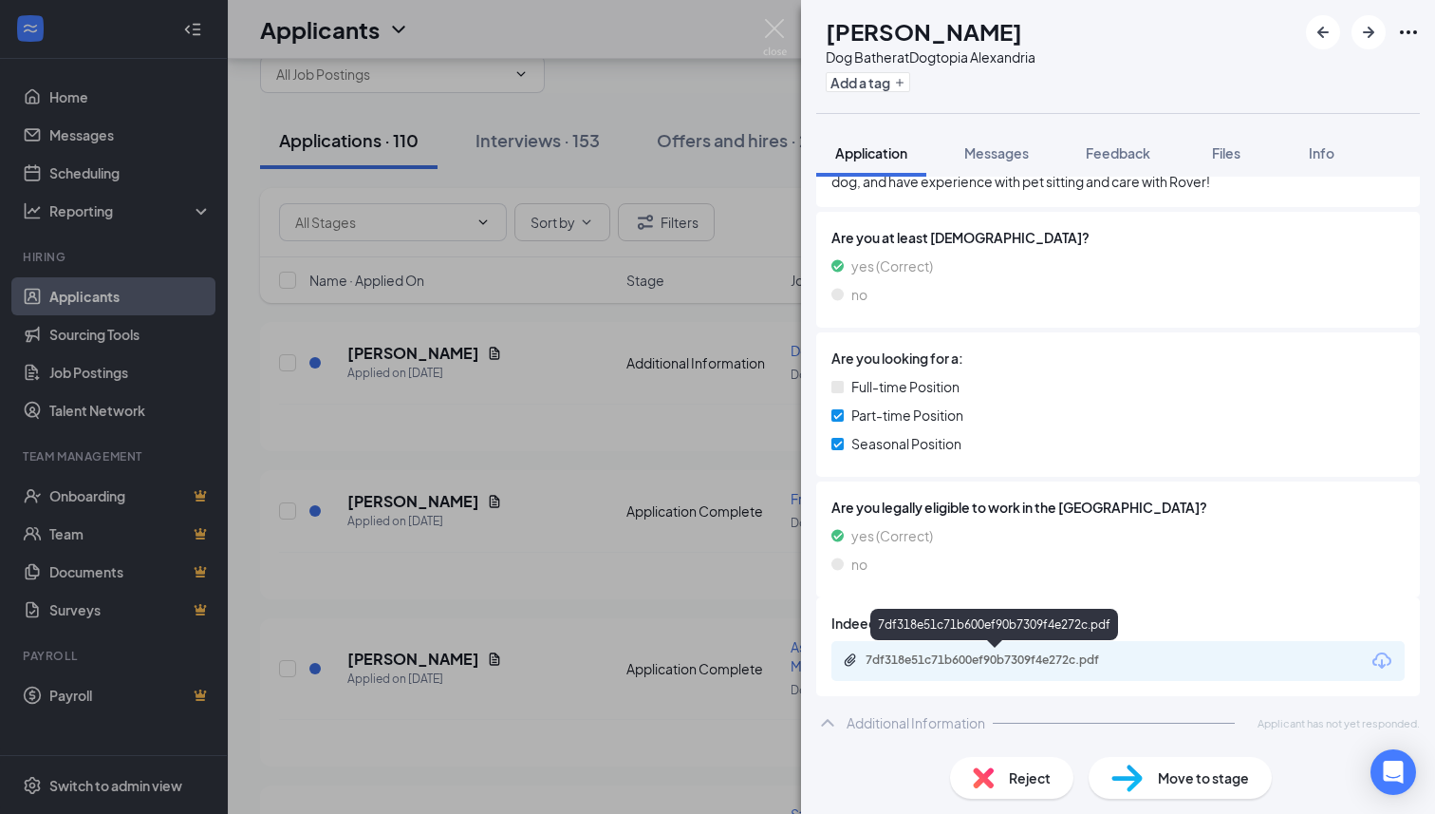
click at [990, 656] on div "7df318e51c71b600ef90b7309f4e272c.pdf" at bounding box center [999, 659] width 266 height 15
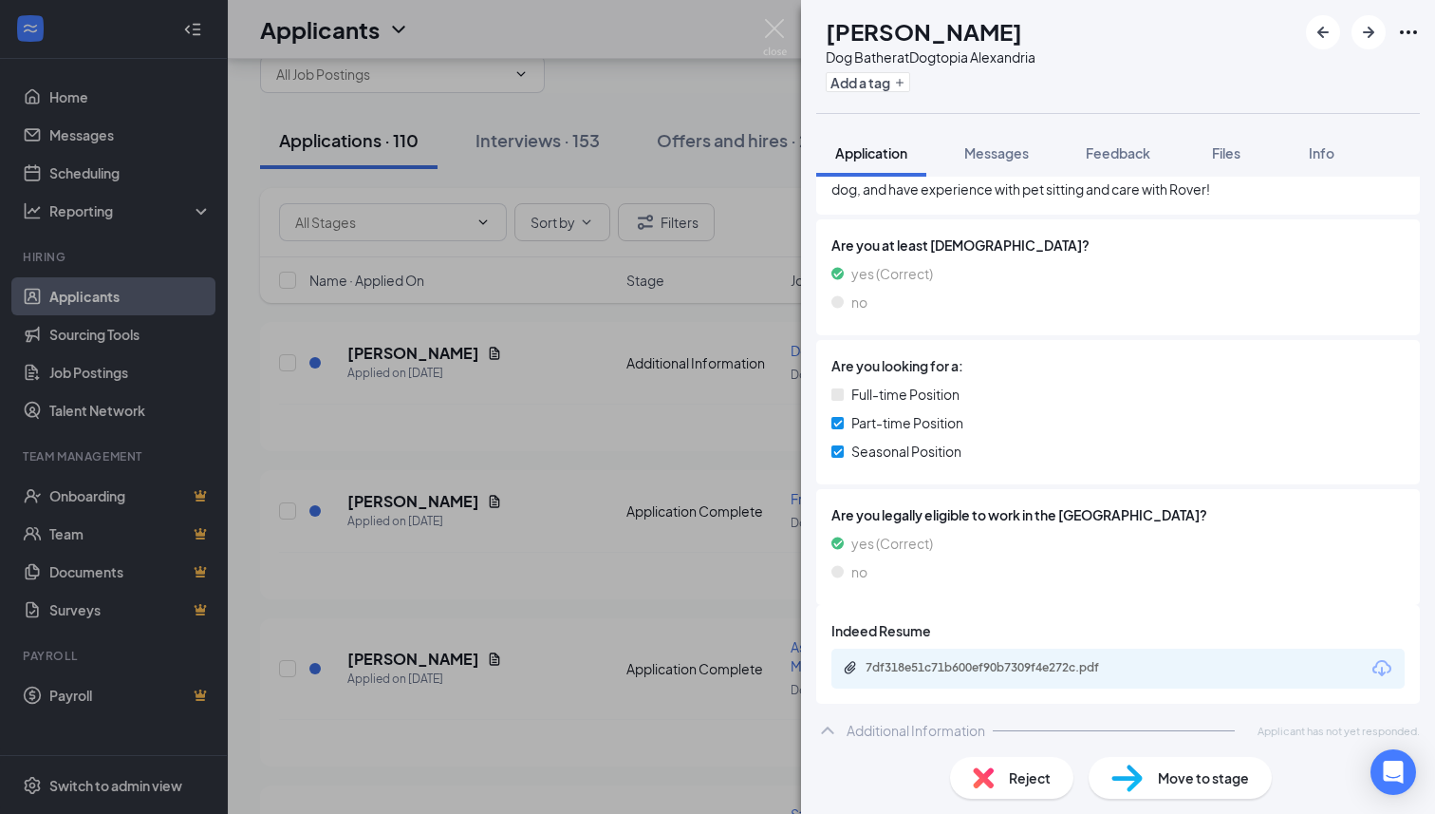
click at [1185, 777] on span "Move to stage" at bounding box center [1203, 777] width 91 height 21
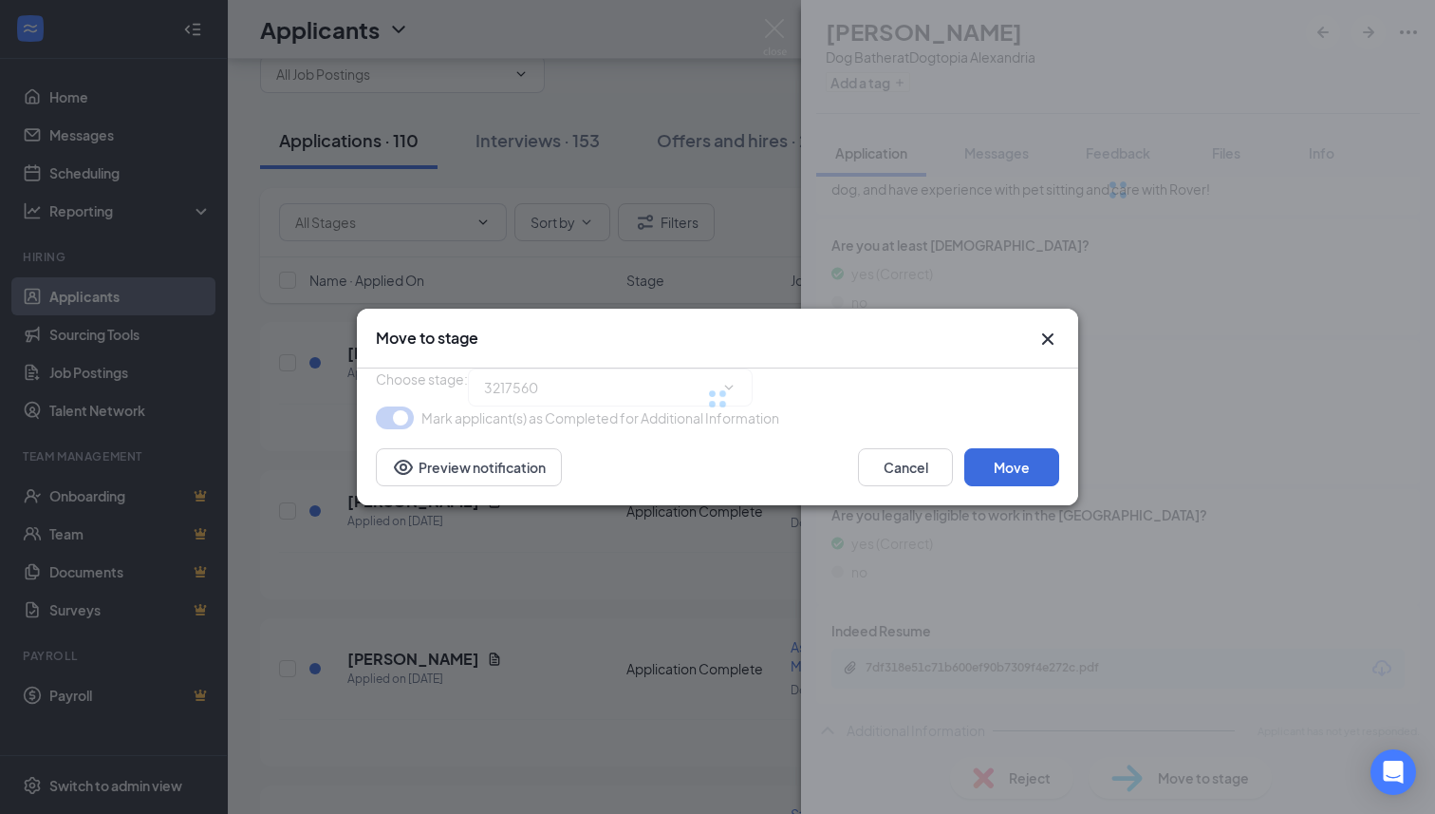
type input "Phone Screen (next stage)"
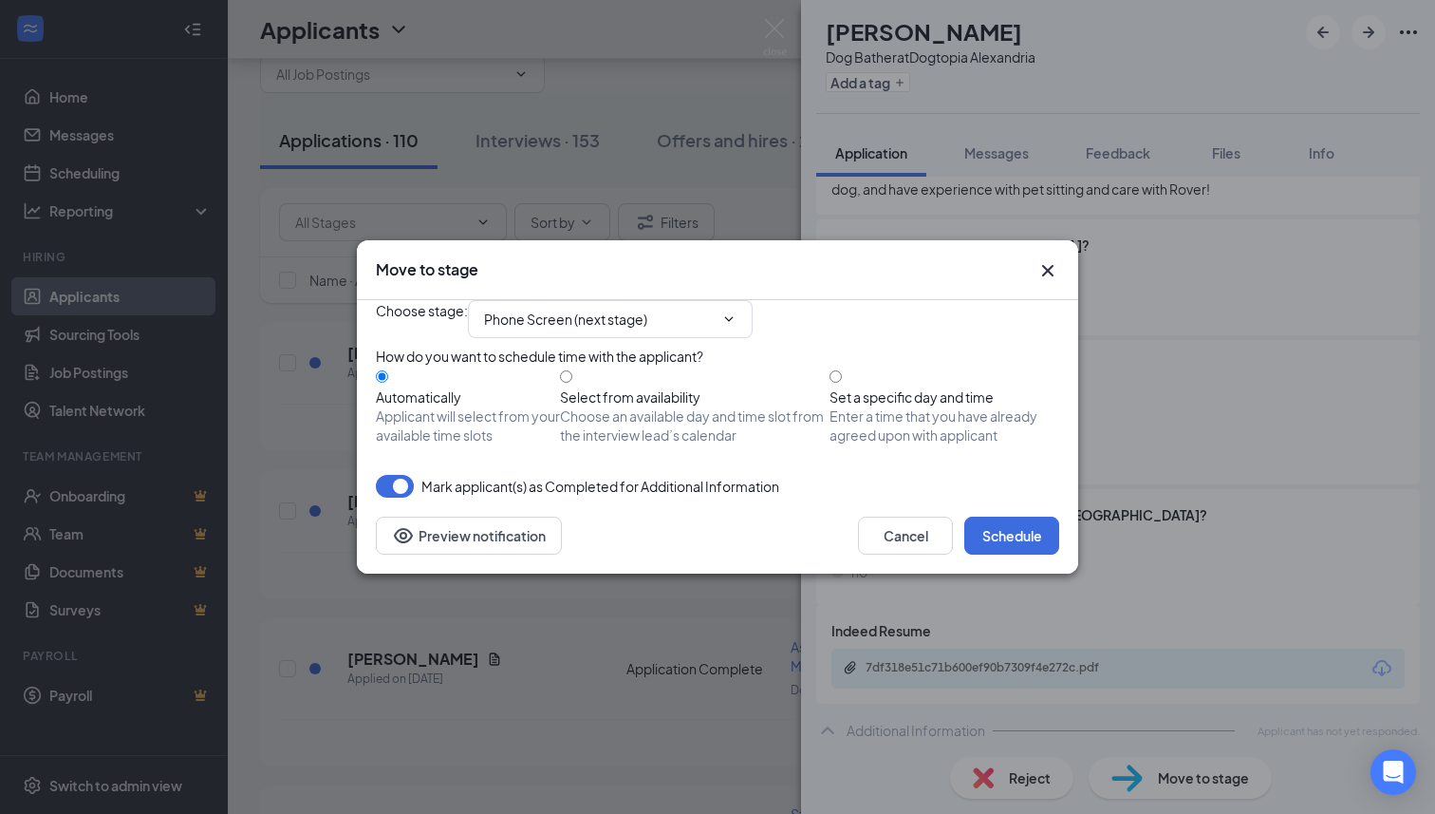
click at [1008, 573] on div "Cancel Schedule Preview notification" at bounding box center [717, 535] width 721 height 76
click at [1004, 554] on button "Schedule" at bounding box center [1011, 535] width 95 height 38
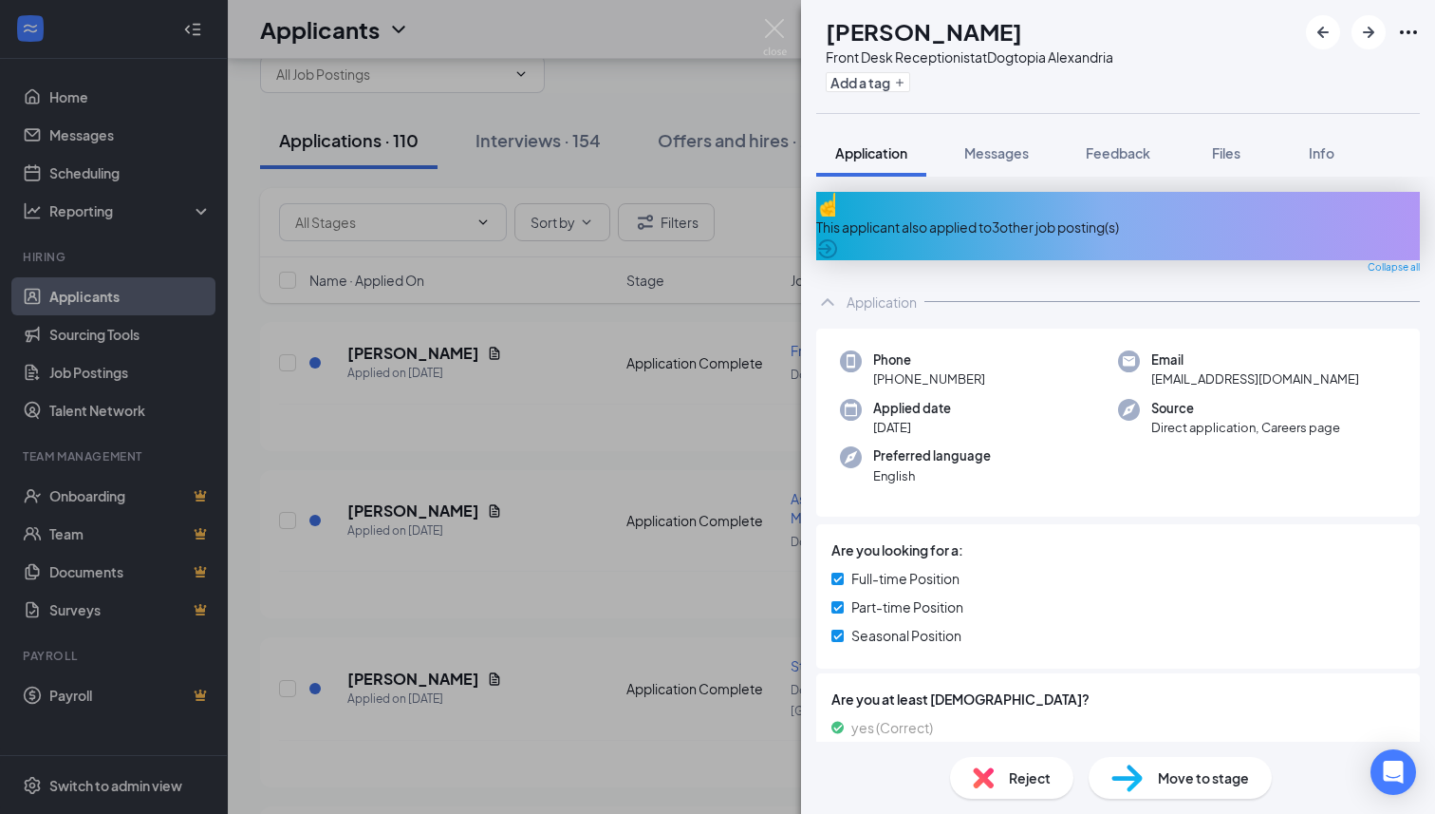
click at [1108, 205] on div "This applicant also applied to 3 other job posting(s)" at bounding box center [1118, 226] width 604 height 68
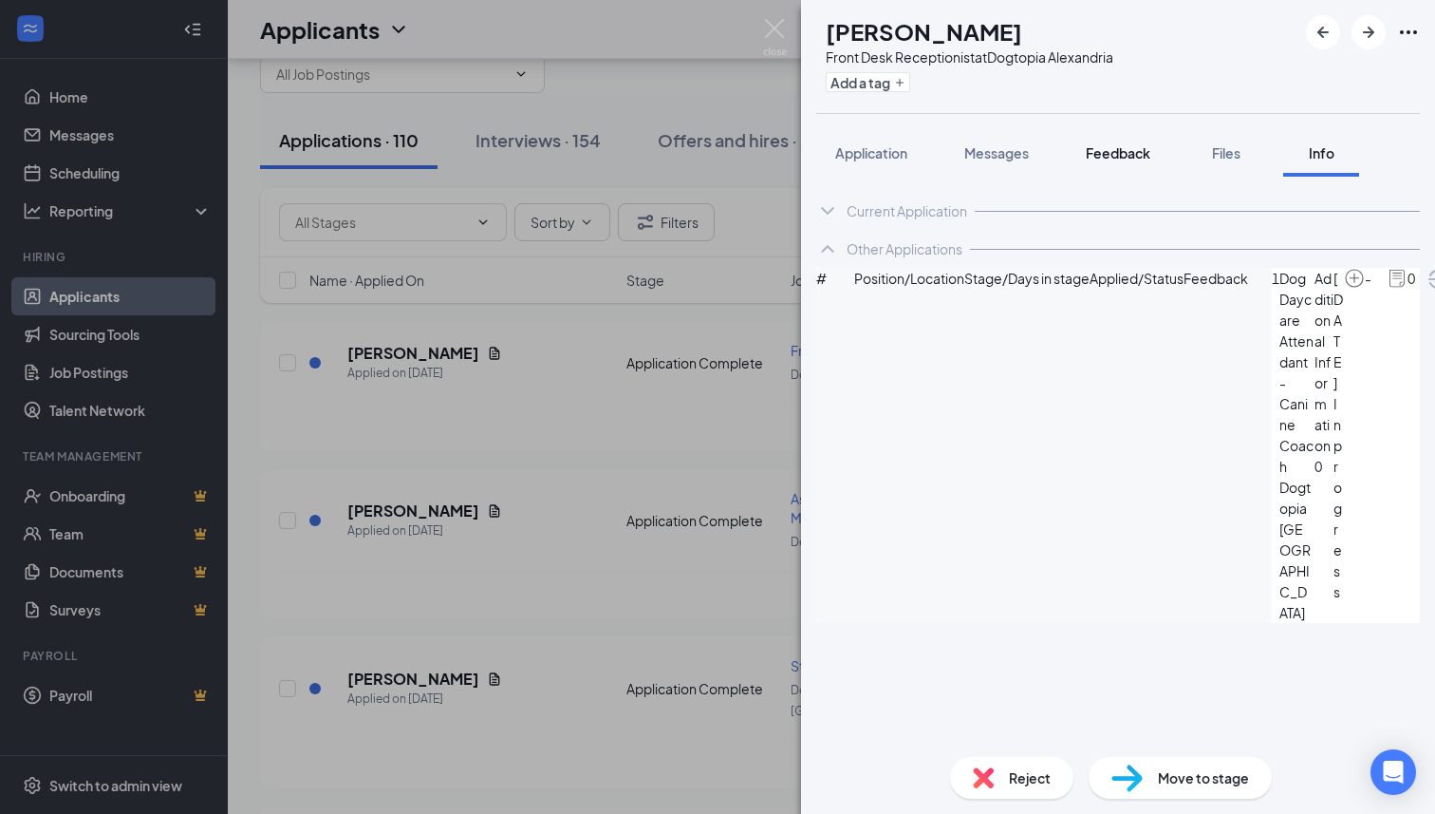
click at [1105, 152] on span "Feedback" at bounding box center [1118, 152] width 65 height 17
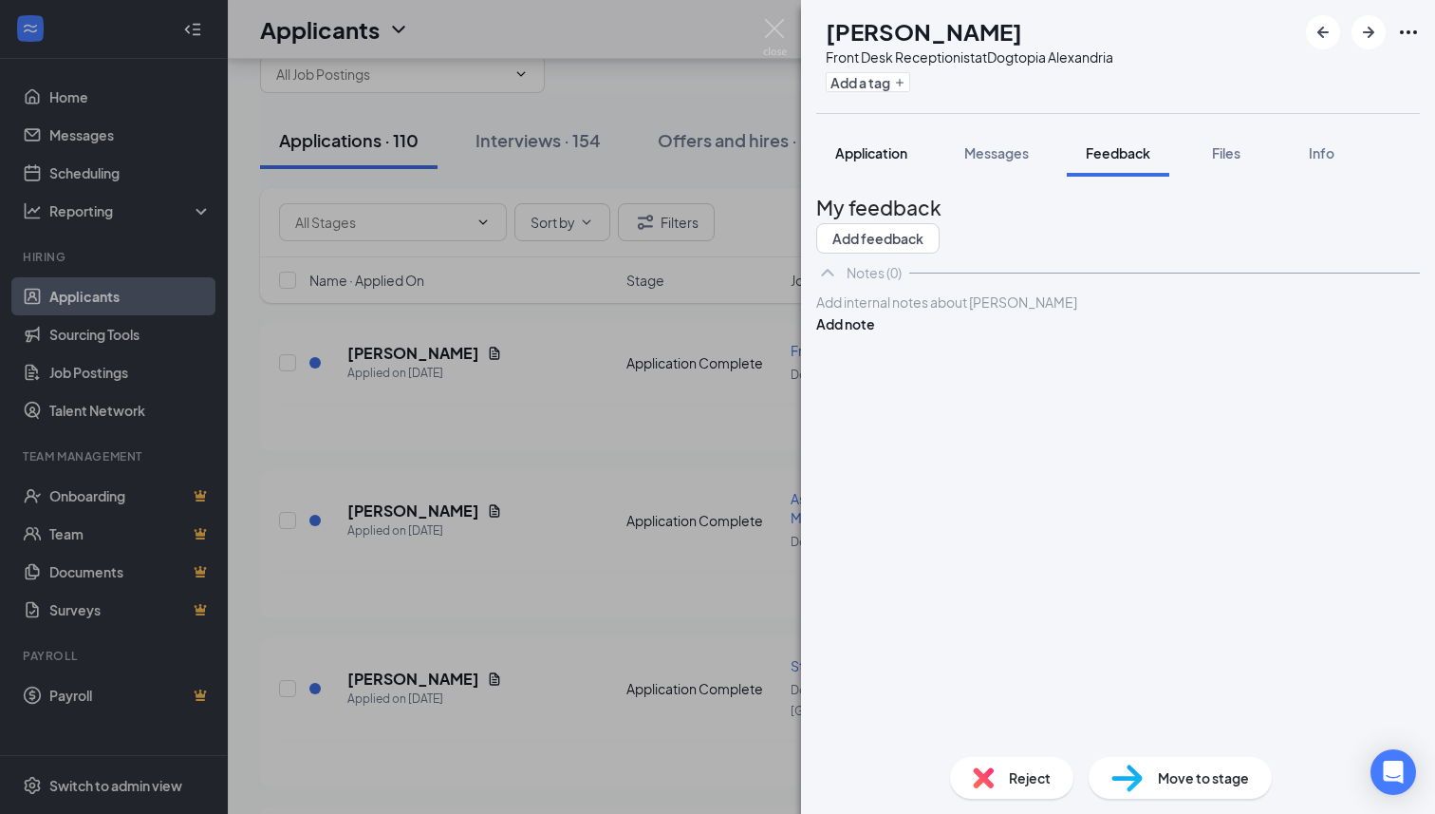
click at [889, 160] on span "Application" at bounding box center [871, 152] width 72 height 17
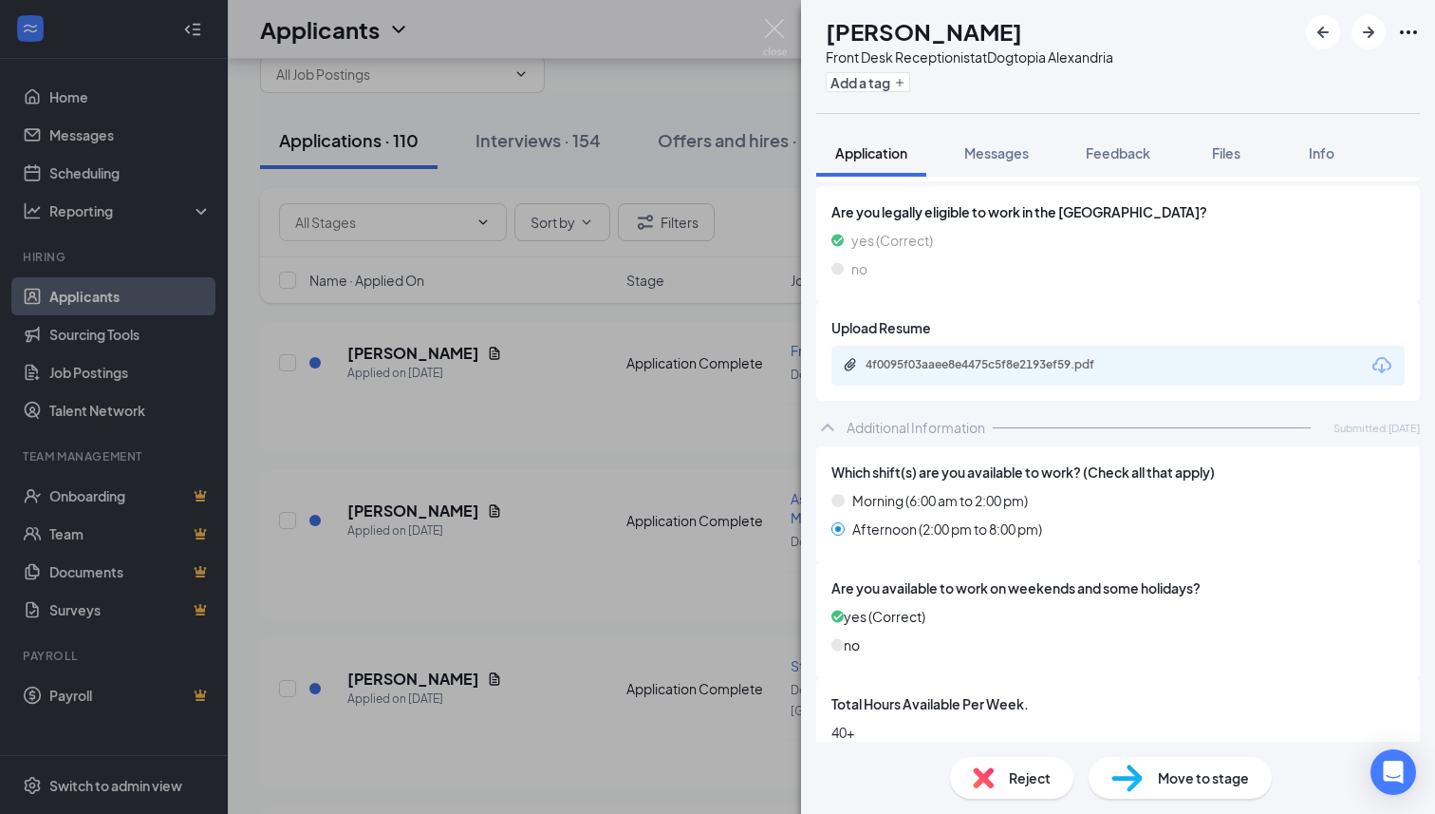
scroll to position [581, 0]
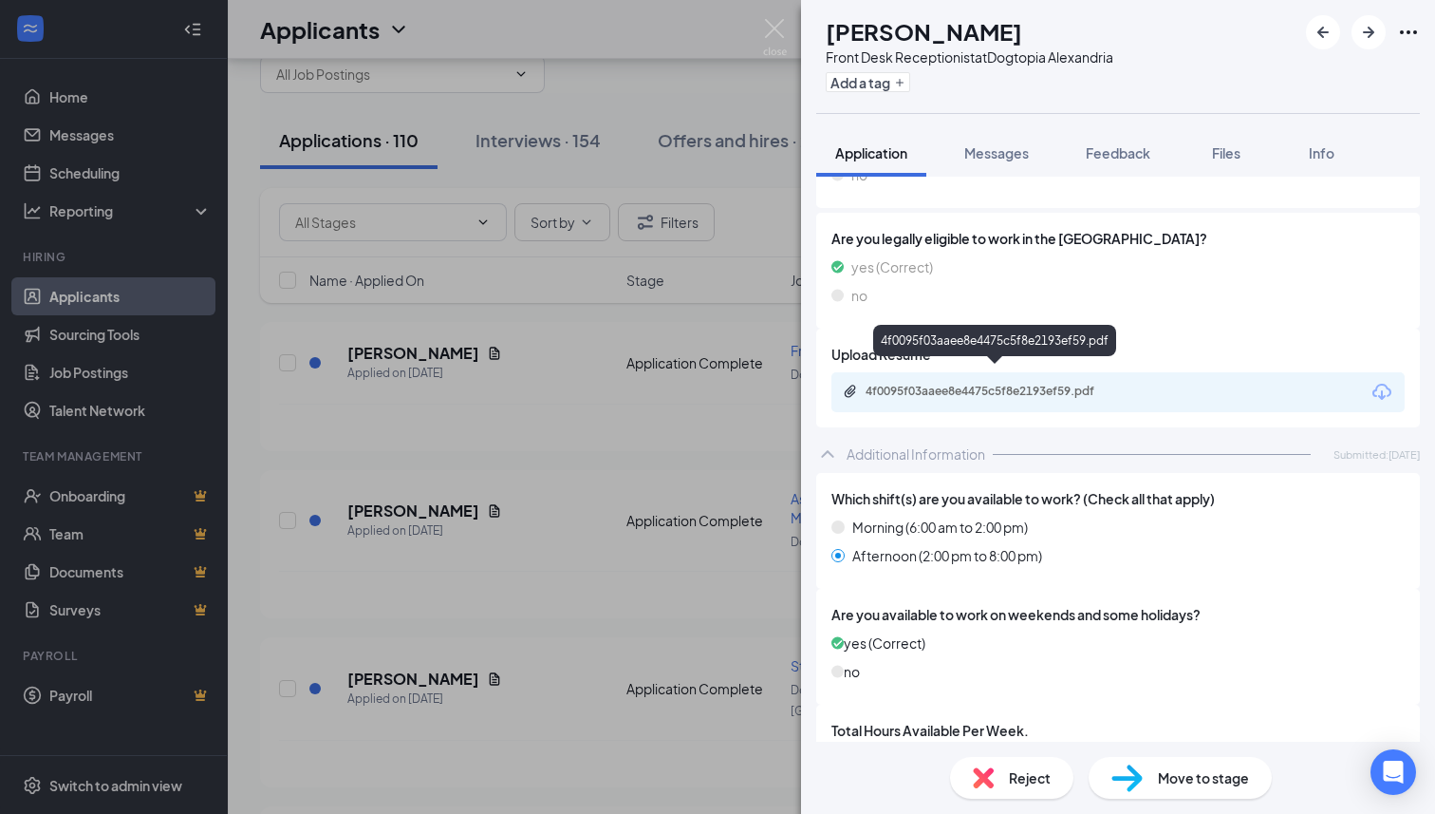
click at [982, 384] on div "4f0095f03aaee8e4475c5f8e2193ef59.pdf" at bounding box center [999, 391] width 266 height 15
click at [1160, 776] on span "Move to stage" at bounding box center [1203, 777] width 91 height 21
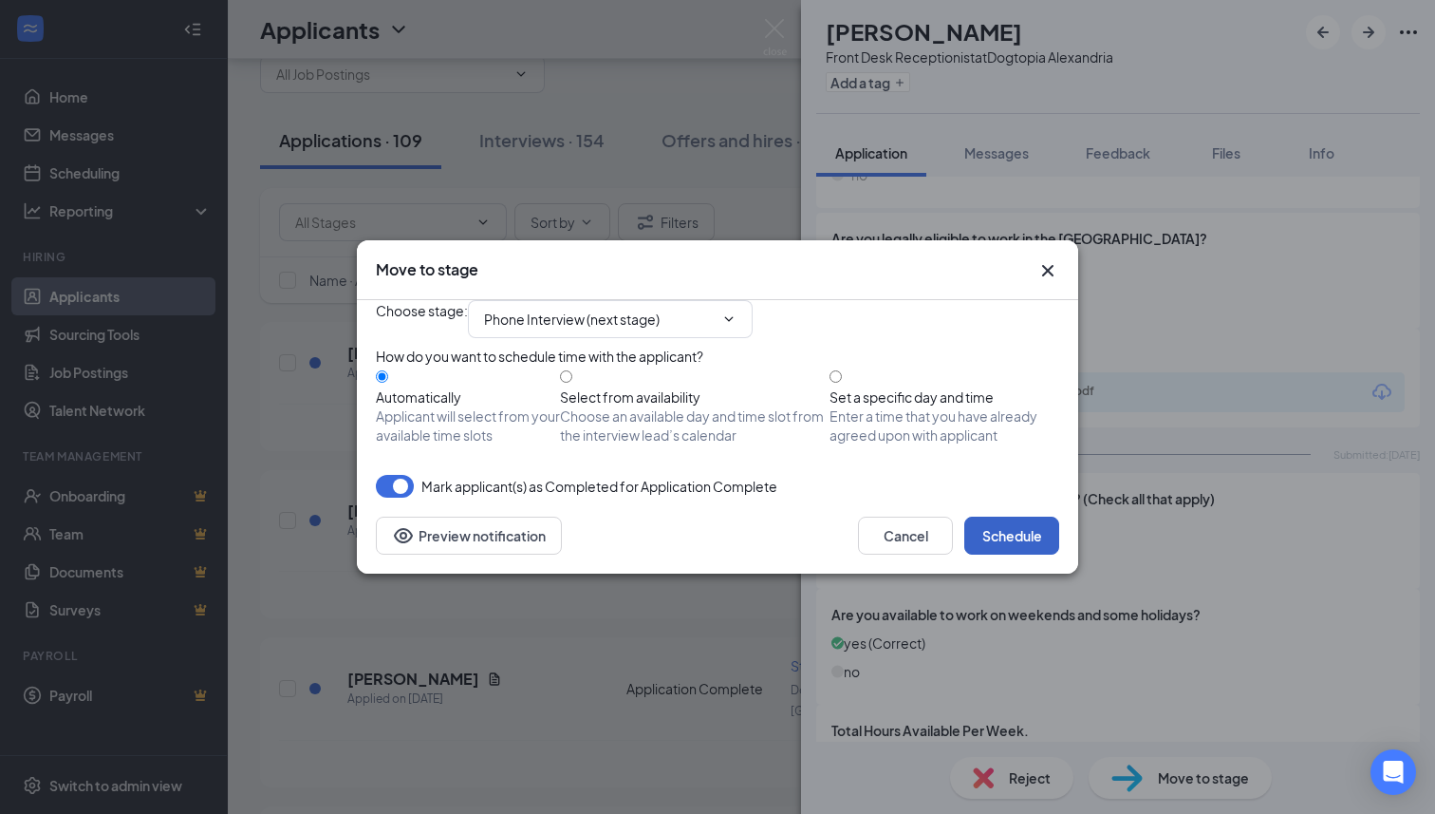
click at [1046, 554] on button "Schedule" at bounding box center [1011, 535] width 95 height 38
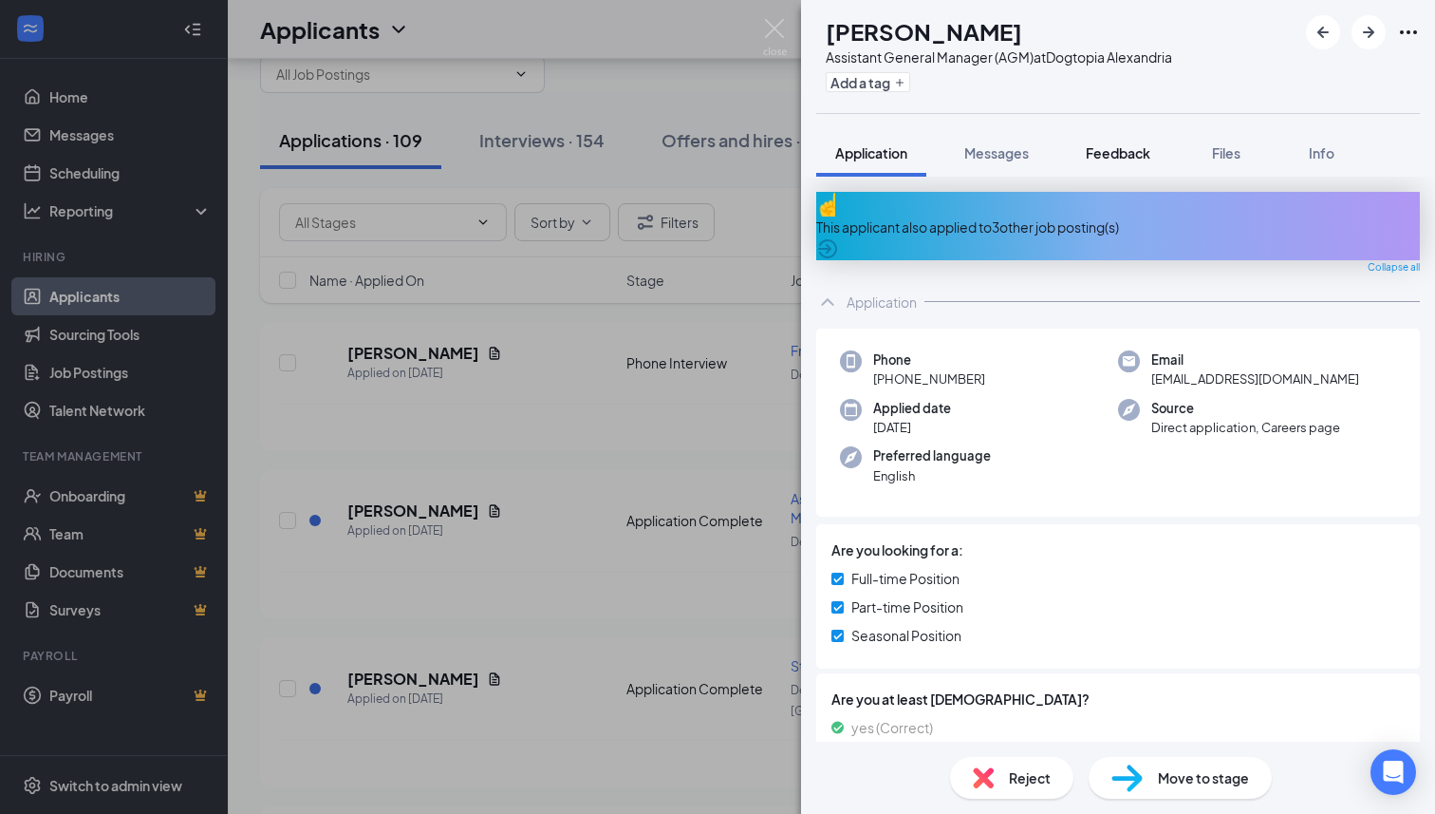
click at [1120, 145] on span "Feedback" at bounding box center [1118, 152] width 65 height 17
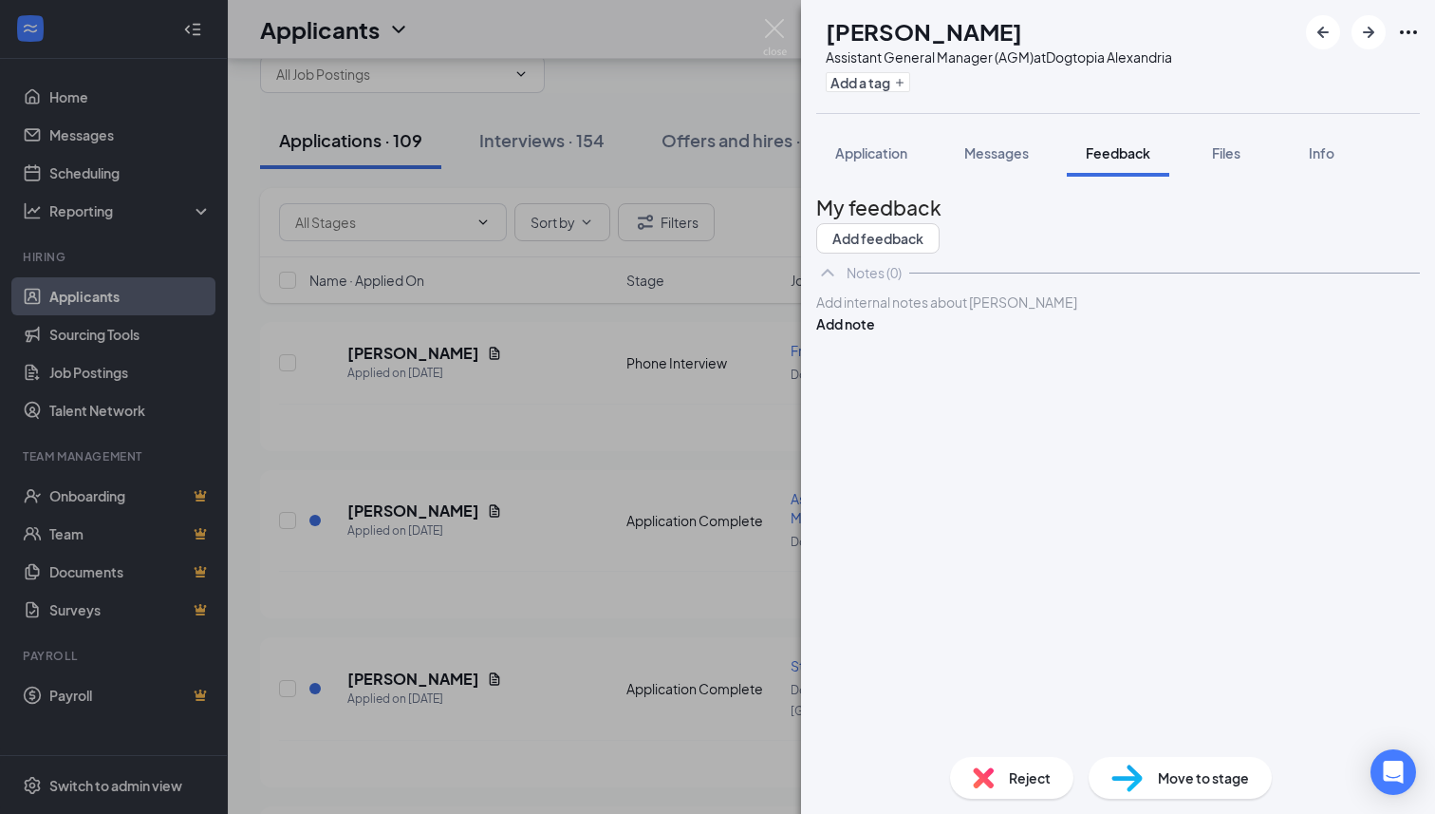
click at [979, 312] on div at bounding box center [1118, 302] width 602 height 20
click at [883, 310] on span "Dupplicate" at bounding box center [851, 301] width 68 height 17
click at [877, 310] on span "Duplicate" at bounding box center [847, 301] width 60 height 17
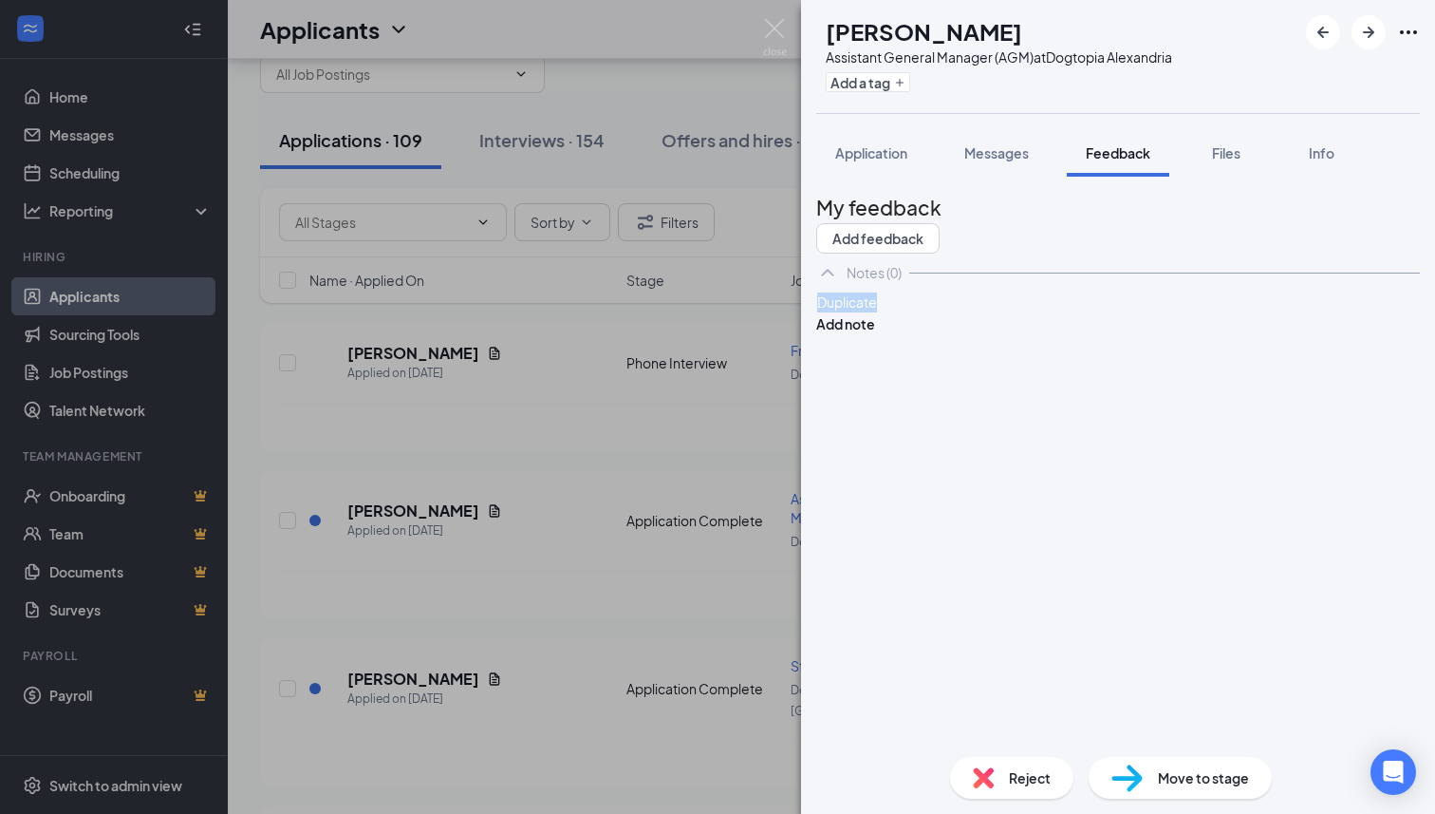
copy span "Duplicate"
click at [875, 334] on button "Add note" at bounding box center [845, 323] width 59 height 21
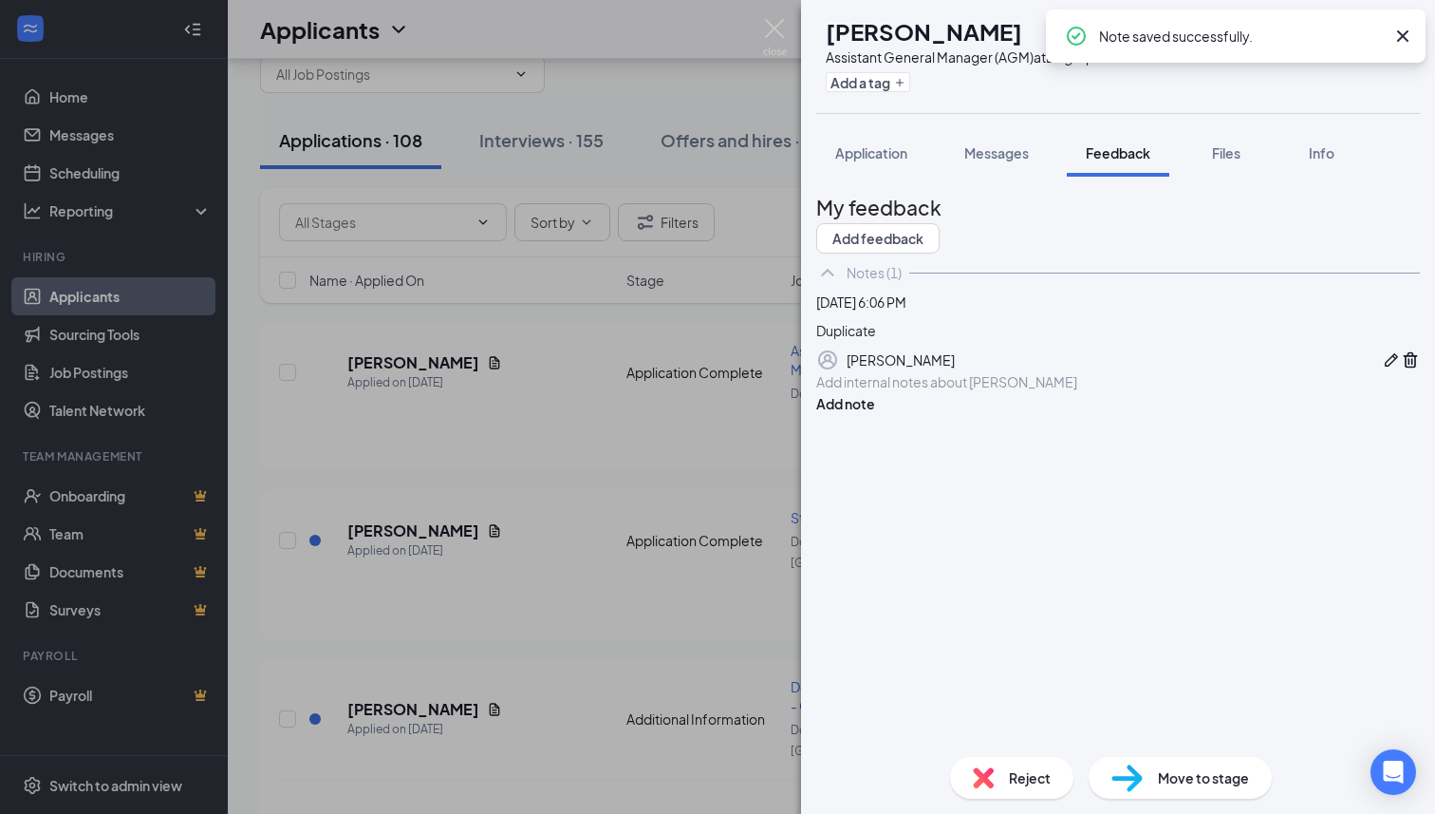
click at [1010, 760] on div "Reject" at bounding box center [1011, 778] width 123 height 42
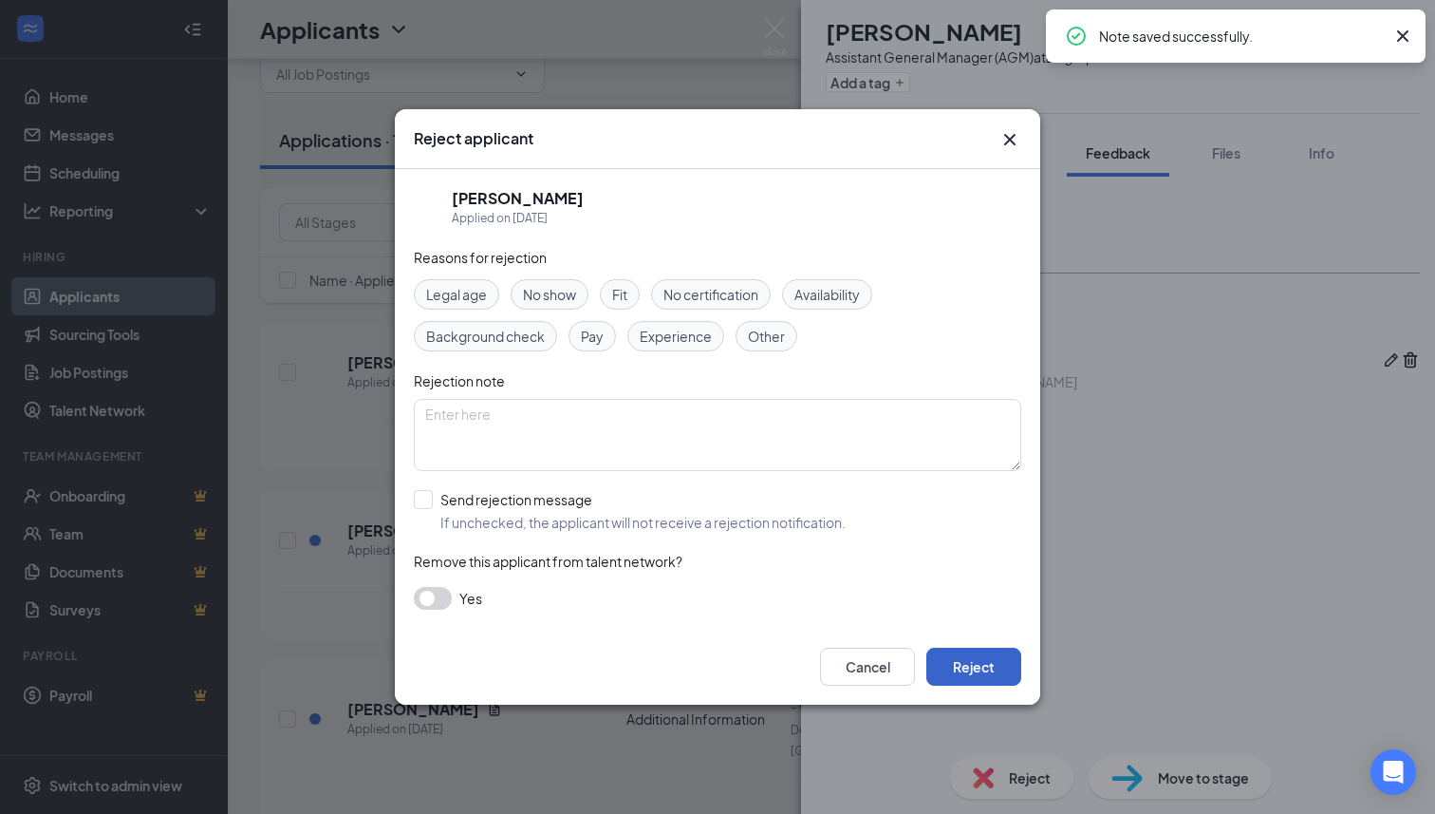
click at [980, 675] on button "Reject" at bounding box center [973, 666] width 95 height 38
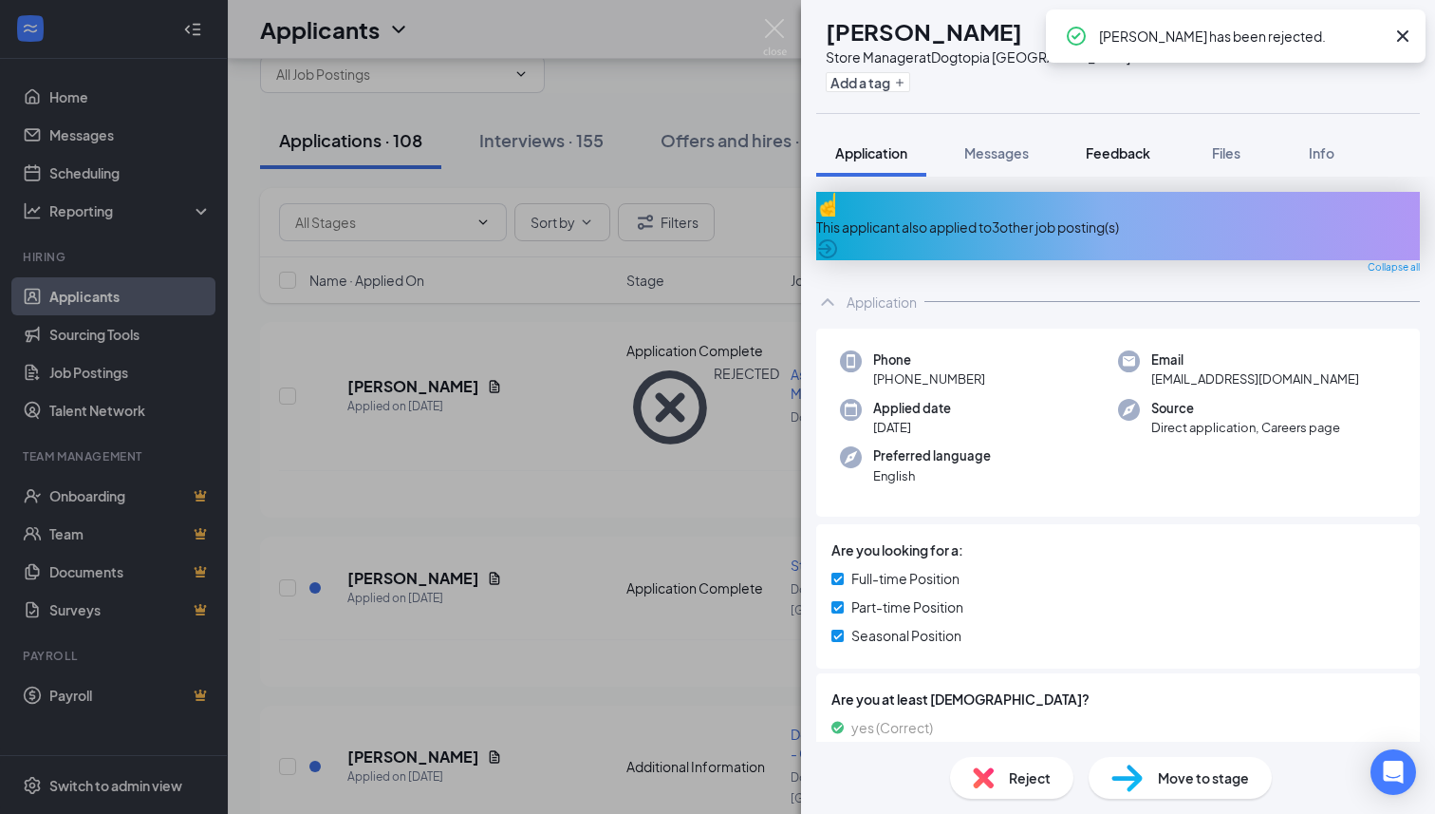
click at [1138, 163] on button "Feedback" at bounding box center [1118, 152] width 103 height 47
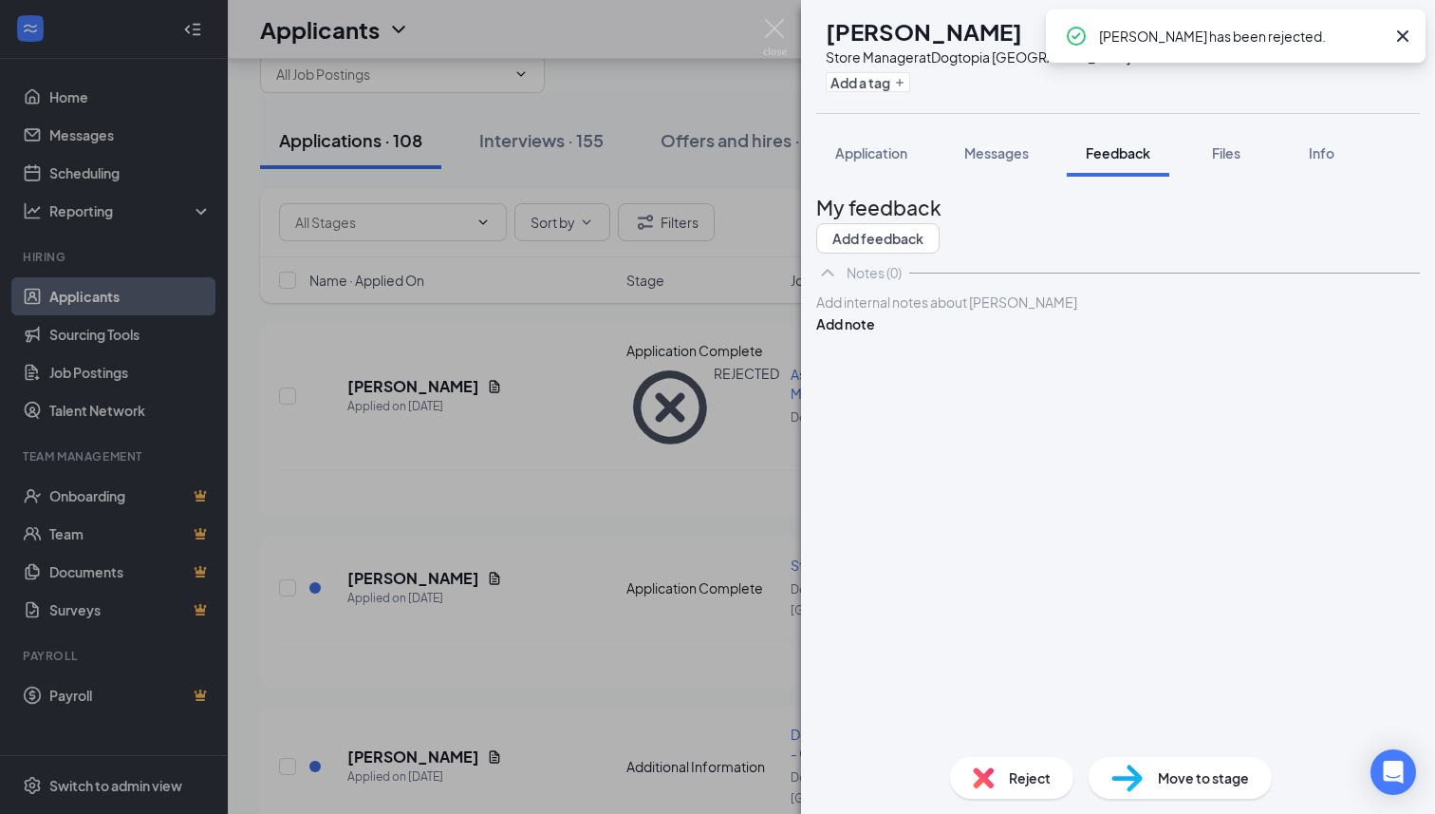
click at [1052, 312] on div at bounding box center [1118, 302] width 602 height 20
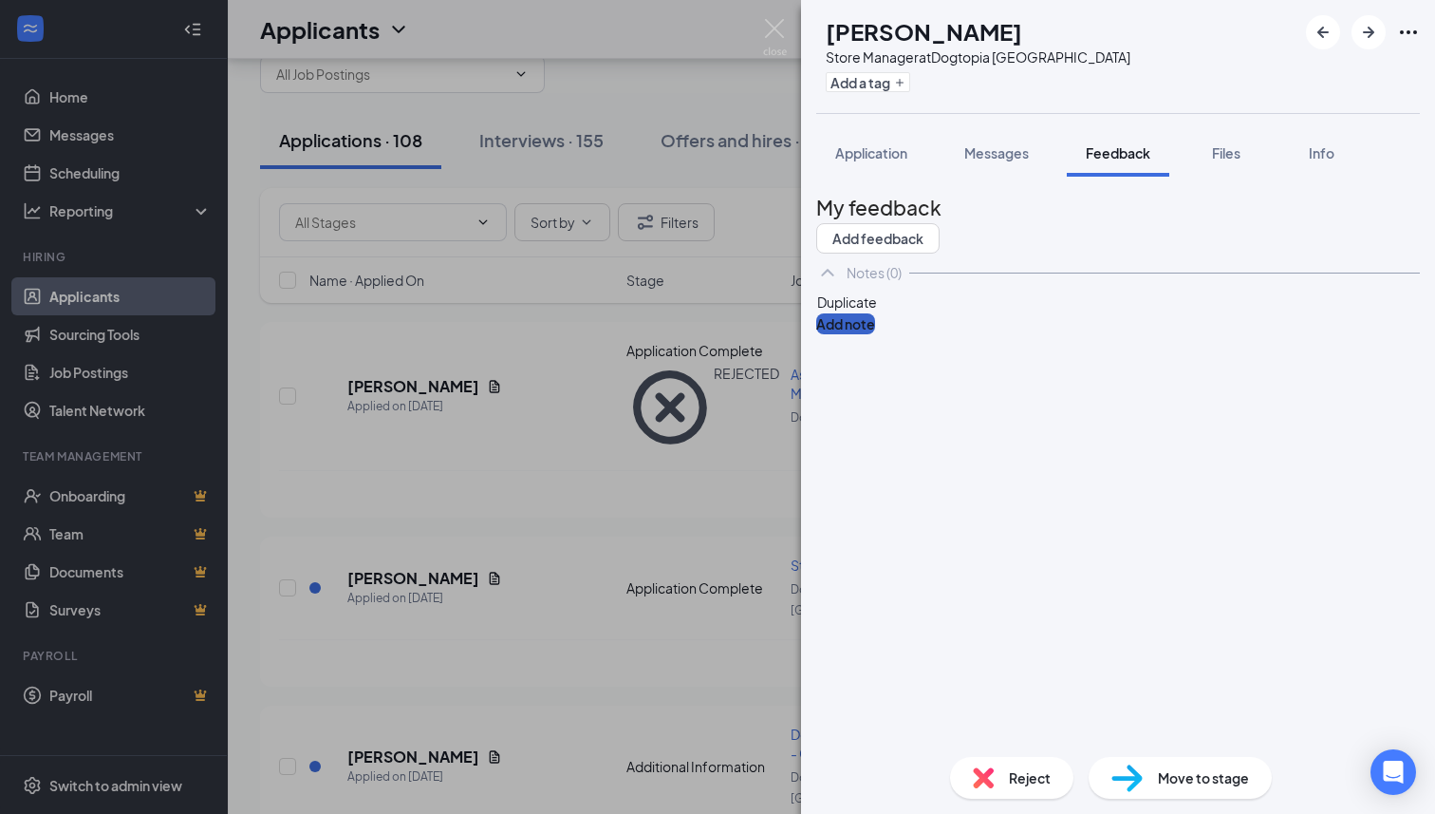
click at [875, 334] on button "Add note" at bounding box center [845, 323] width 59 height 21
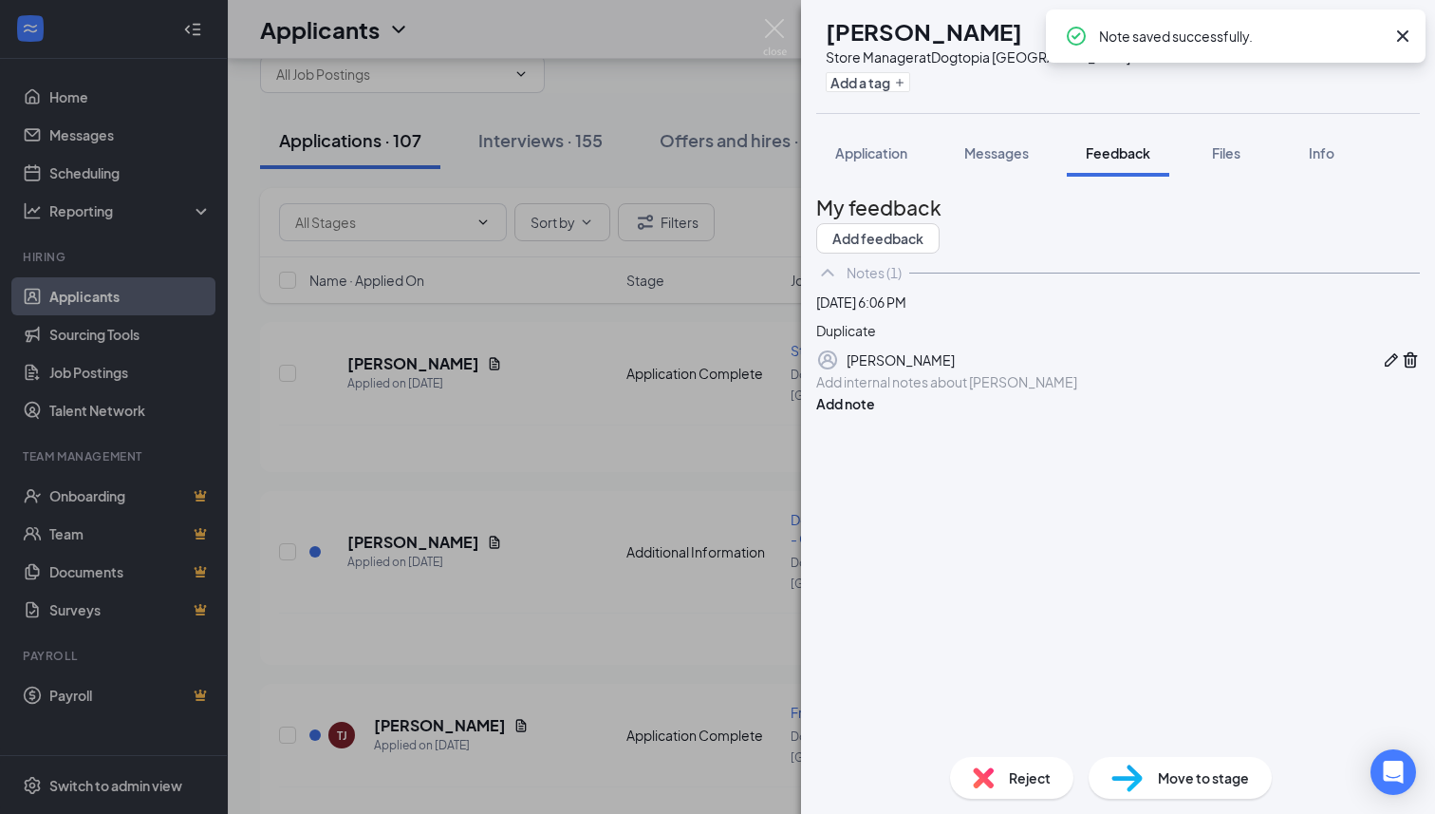
click at [1020, 775] on span "Reject" at bounding box center [1030, 777] width 42 height 21
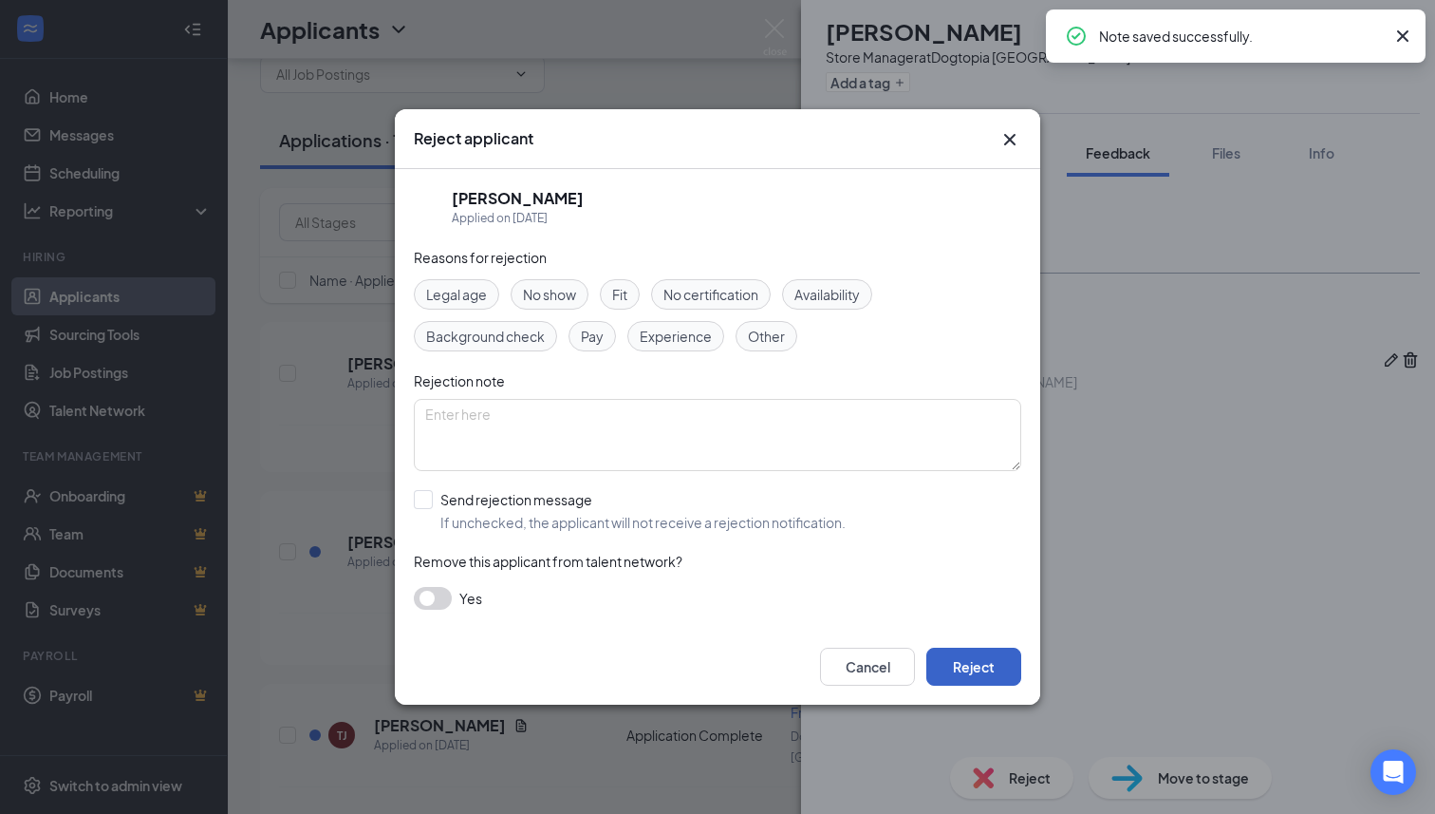
click at [986, 663] on button "Reject" at bounding box center [973, 666] width 95 height 38
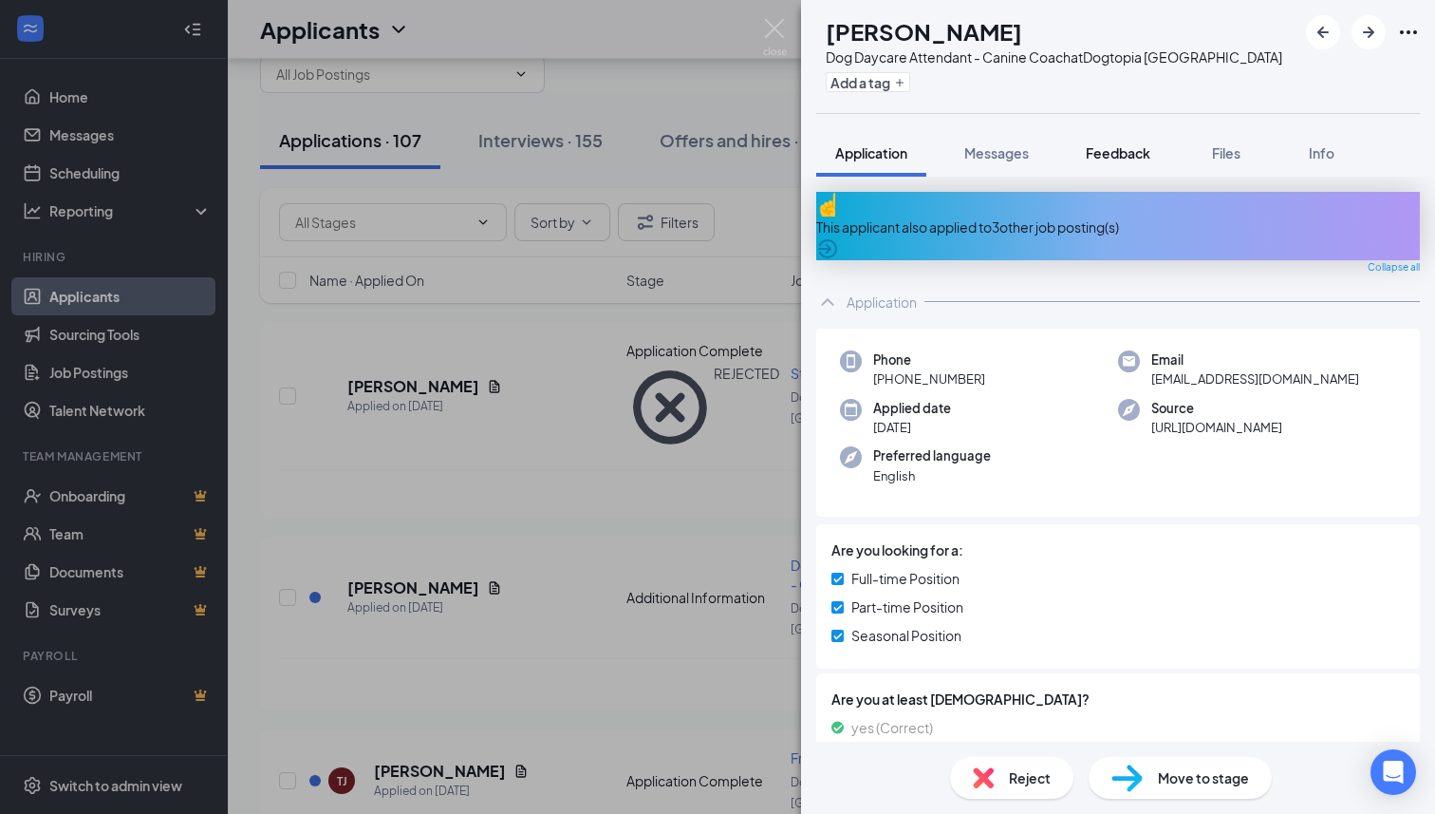
click at [1123, 158] on span "Feedback" at bounding box center [1118, 152] width 65 height 17
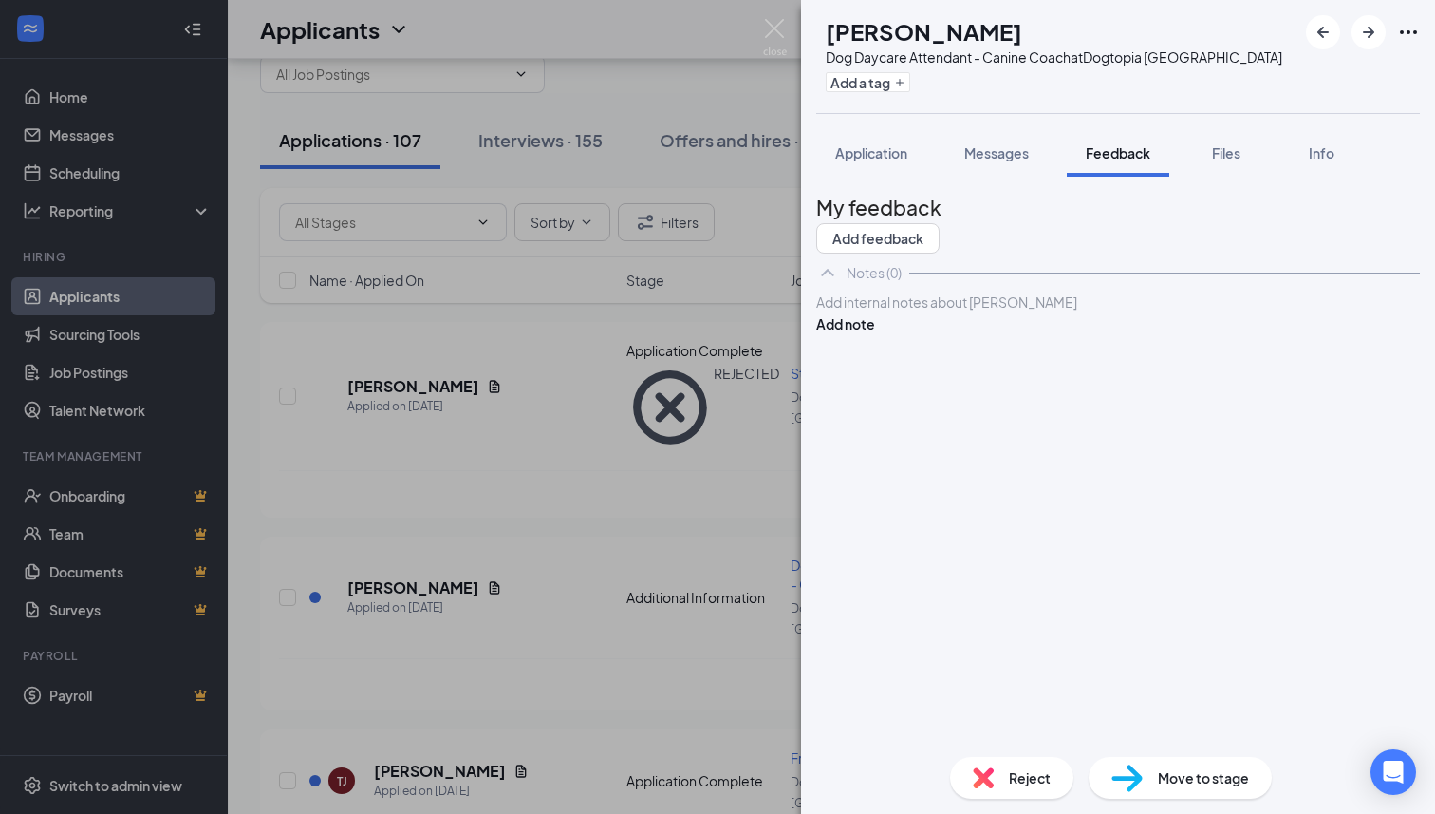
click at [1008, 312] on div at bounding box center [1118, 302] width 602 height 20
click at [875, 334] on button "Add note" at bounding box center [845, 323] width 59 height 21
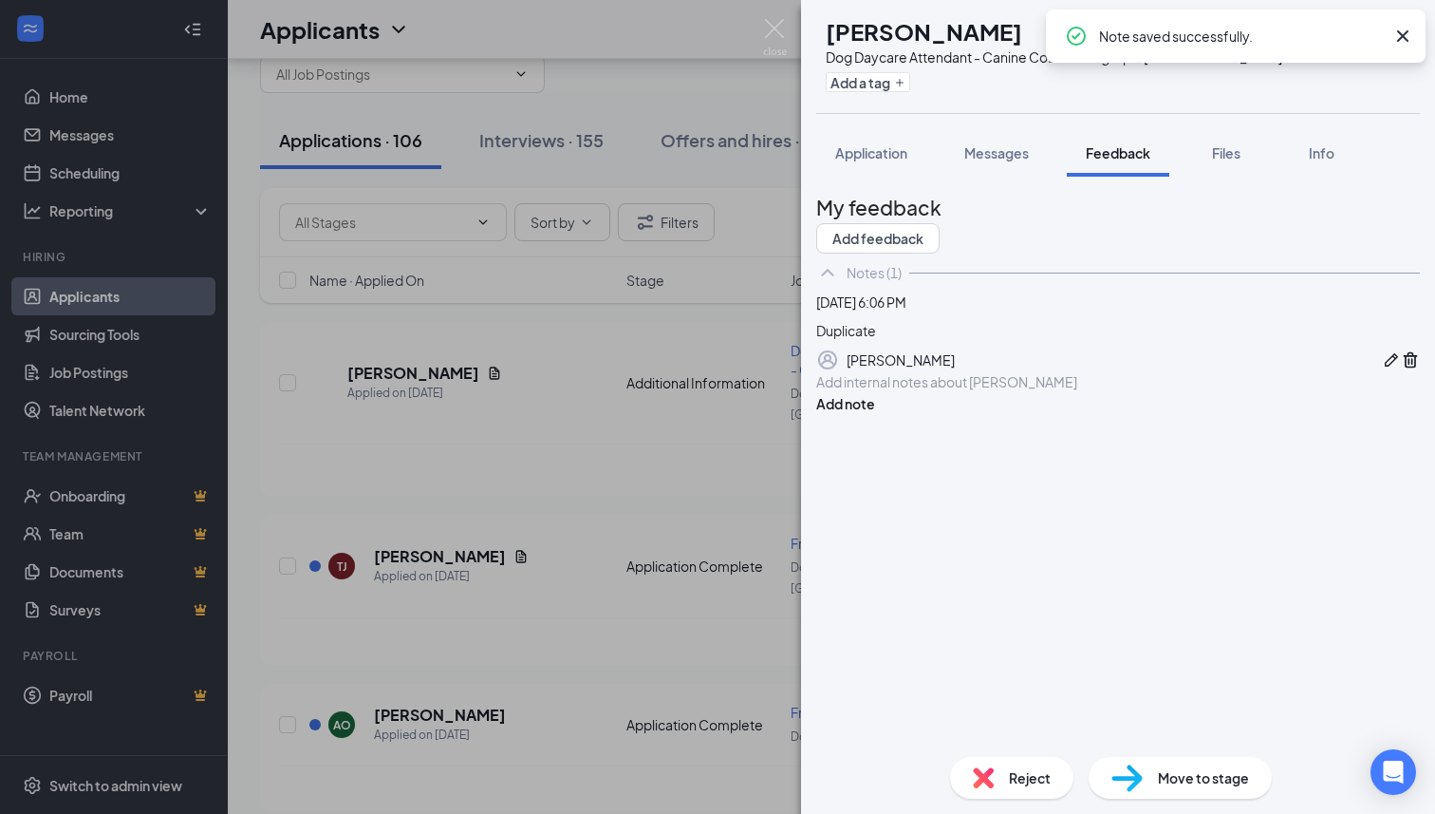
click at [997, 776] on div "Reject" at bounding box center [1011, 778] width 123 height 42
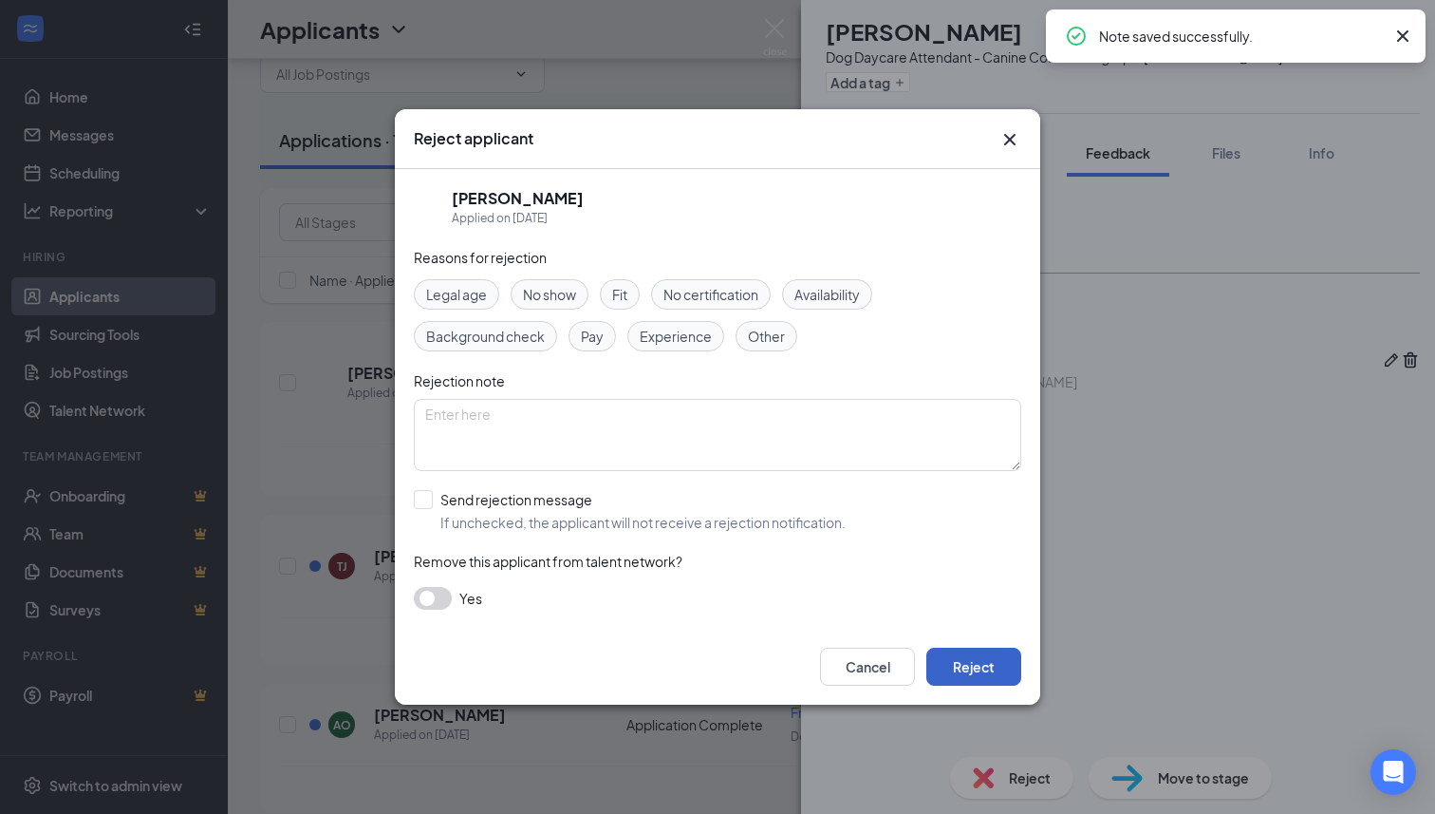
click at [975, 665] on button "Reject" at bounding box center [973, 666] width 95 height 38
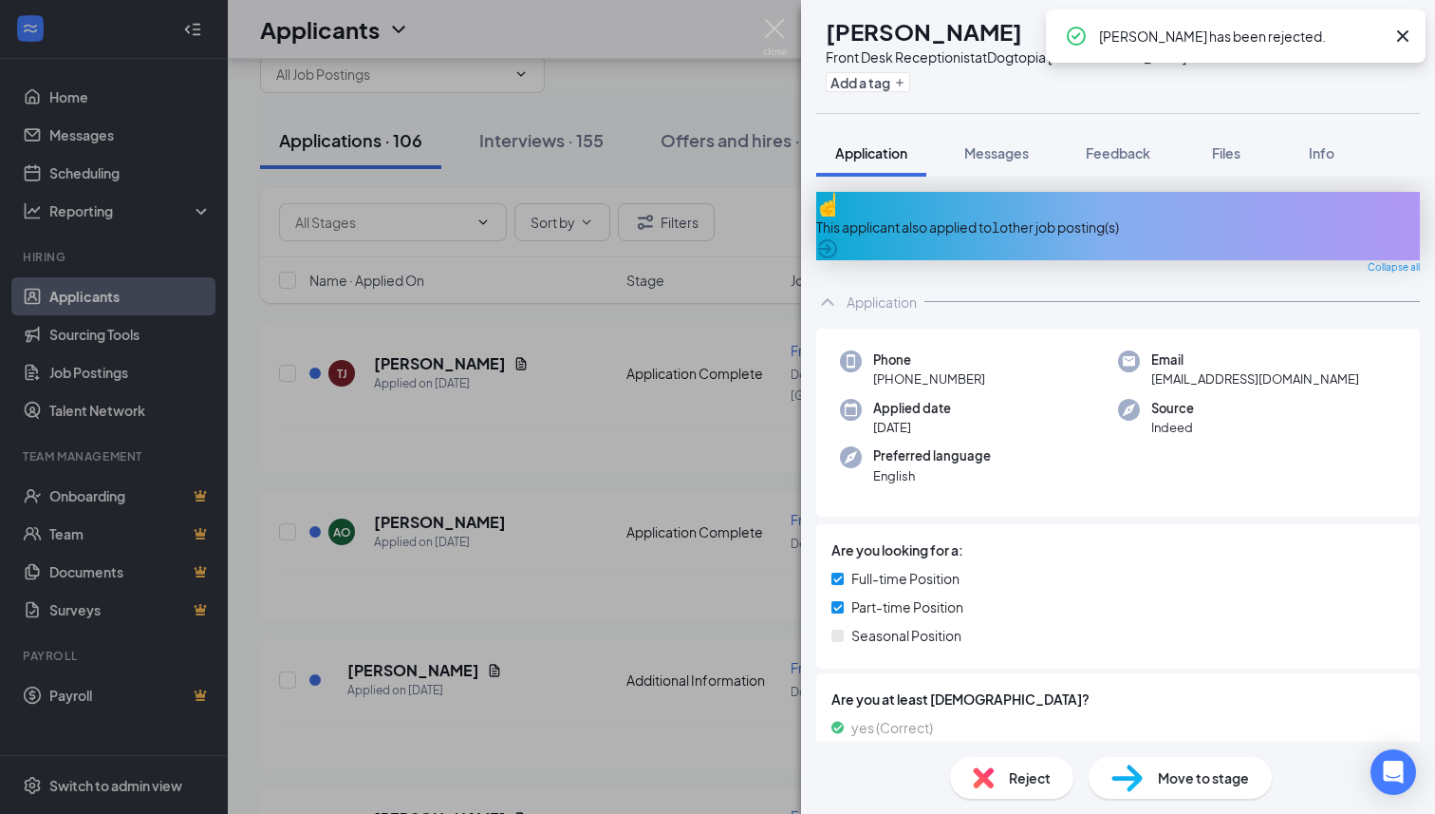
click at [989, 223] on div "This applicant also applied to 1 other job posting(s)" at bounding box center [1118, 226] width 604 height 68
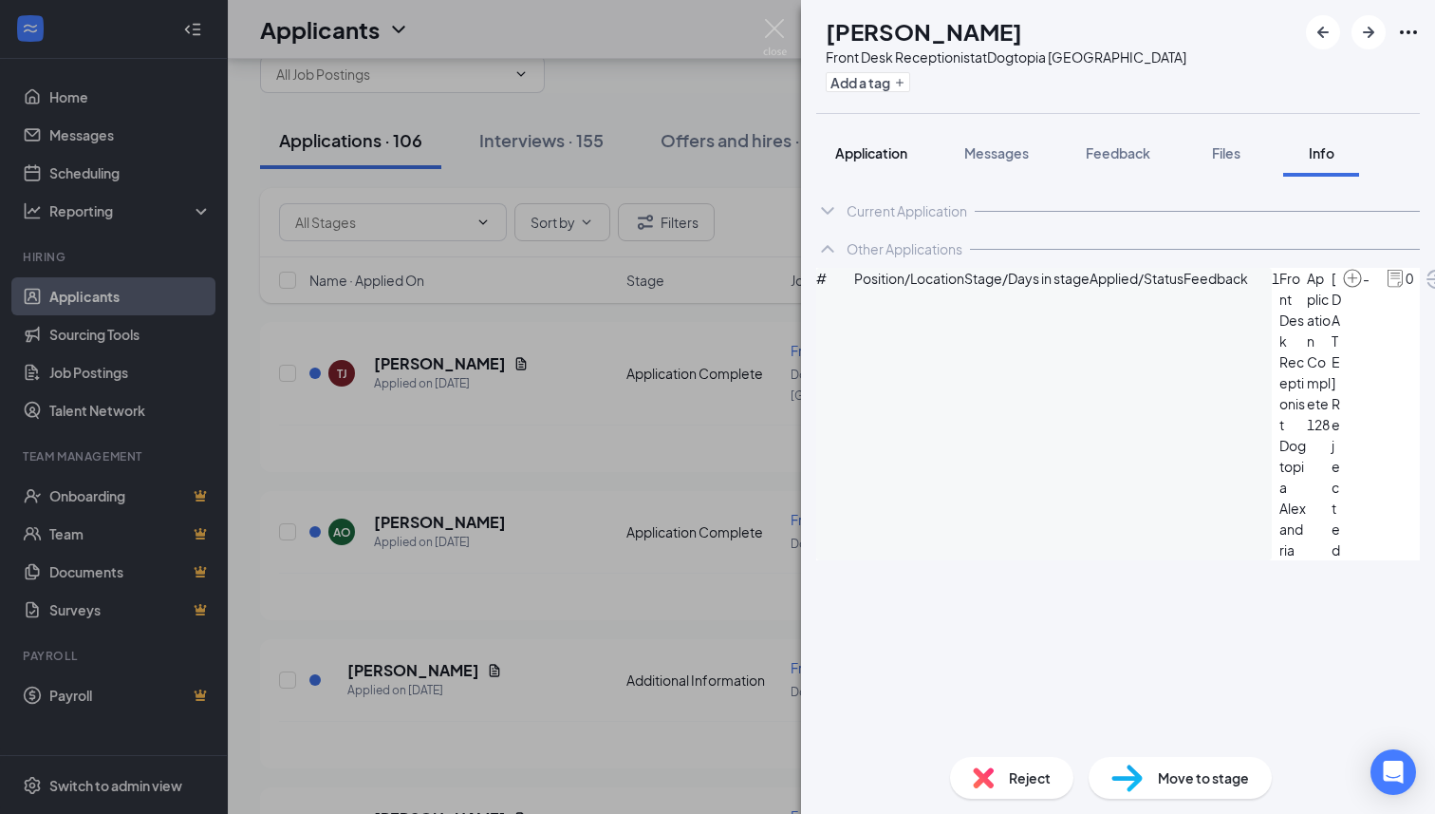
click at [895, 164] on button "Application" at bounding box center [871, 152] width 110 height 47
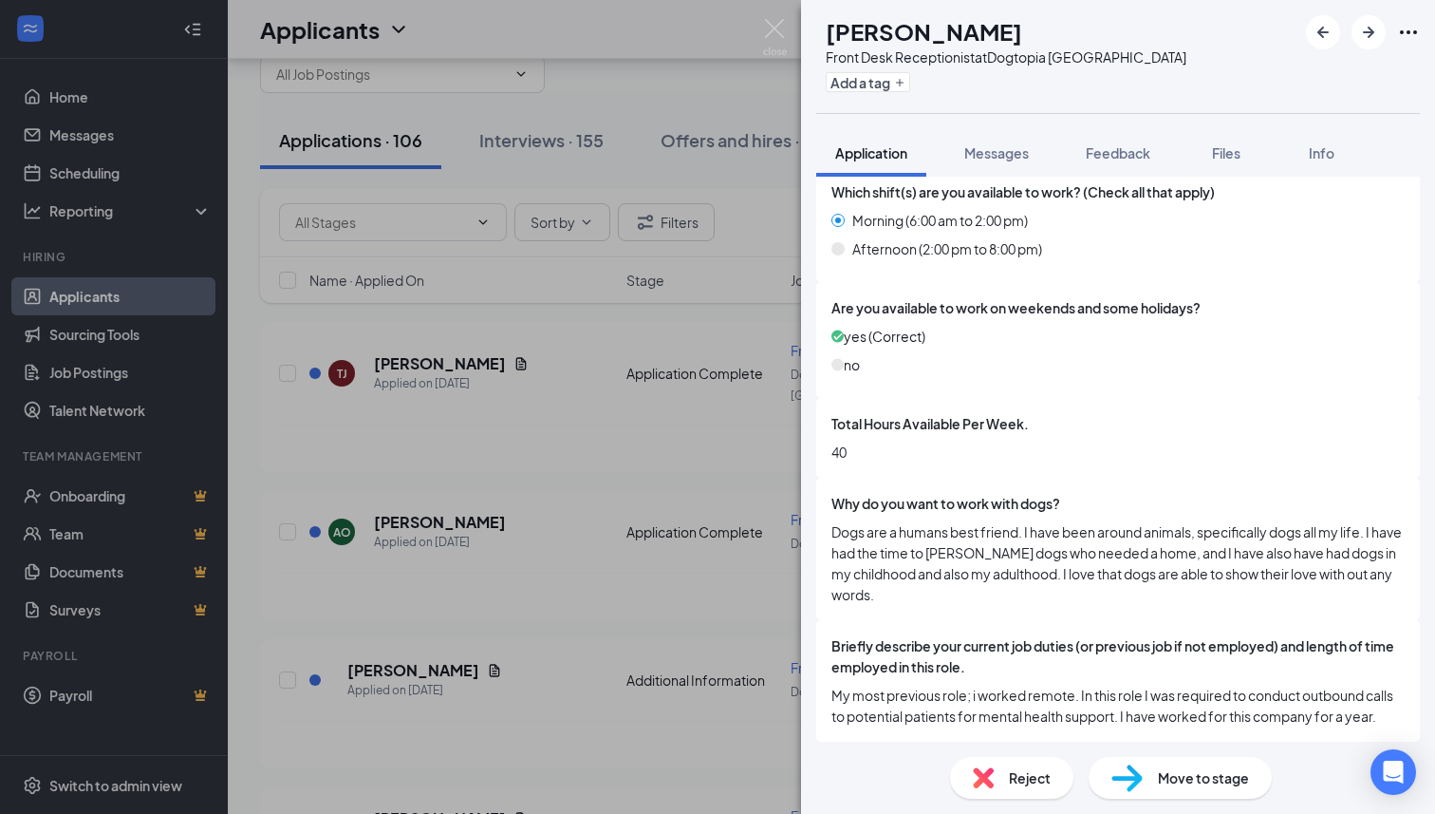
scroll to position [896, 0]
click at [1158, 775] on span "Move to stage" at bounding box center [1203, 777] width 91 height 21
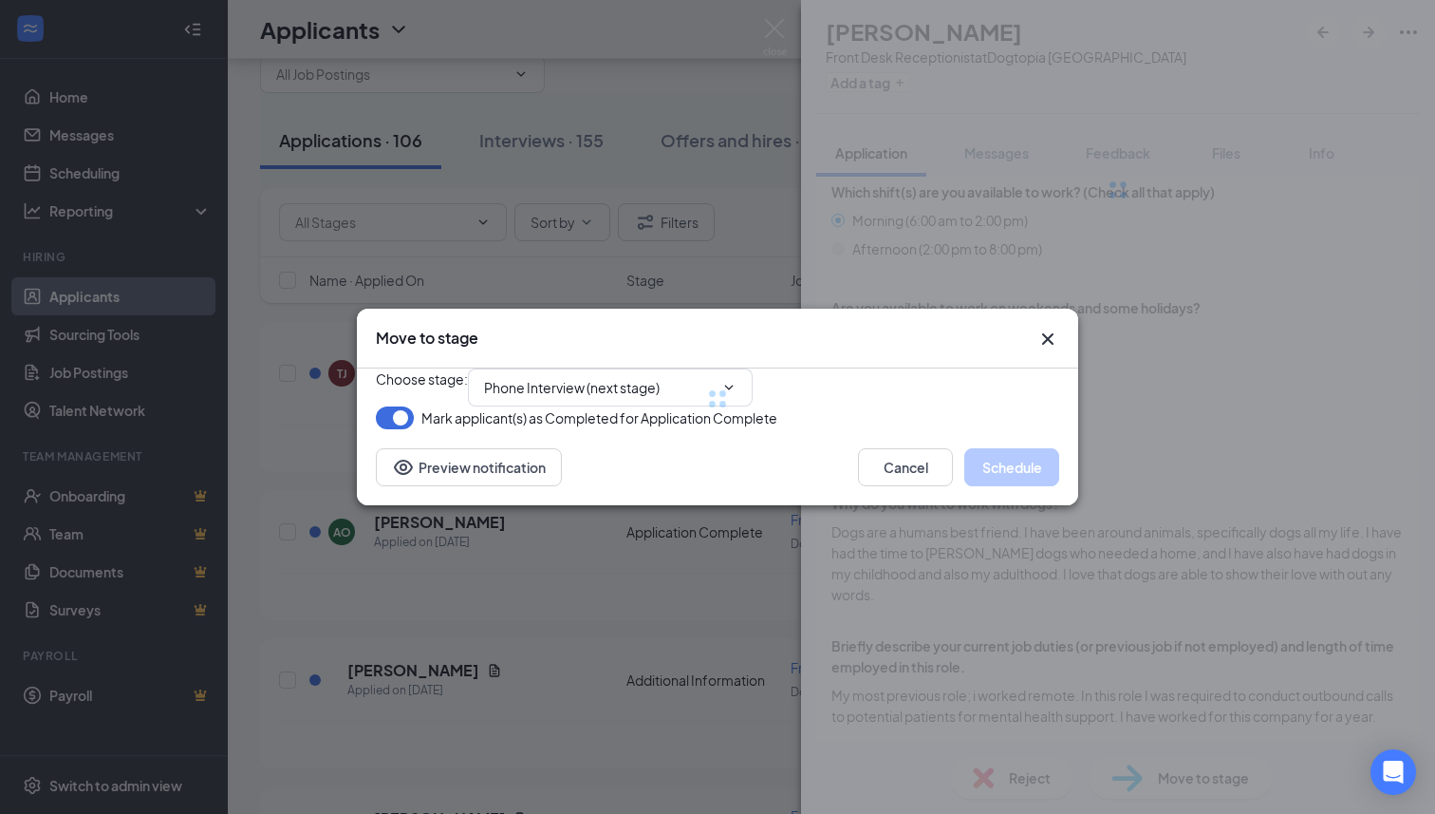
scroll to position [889, 0]
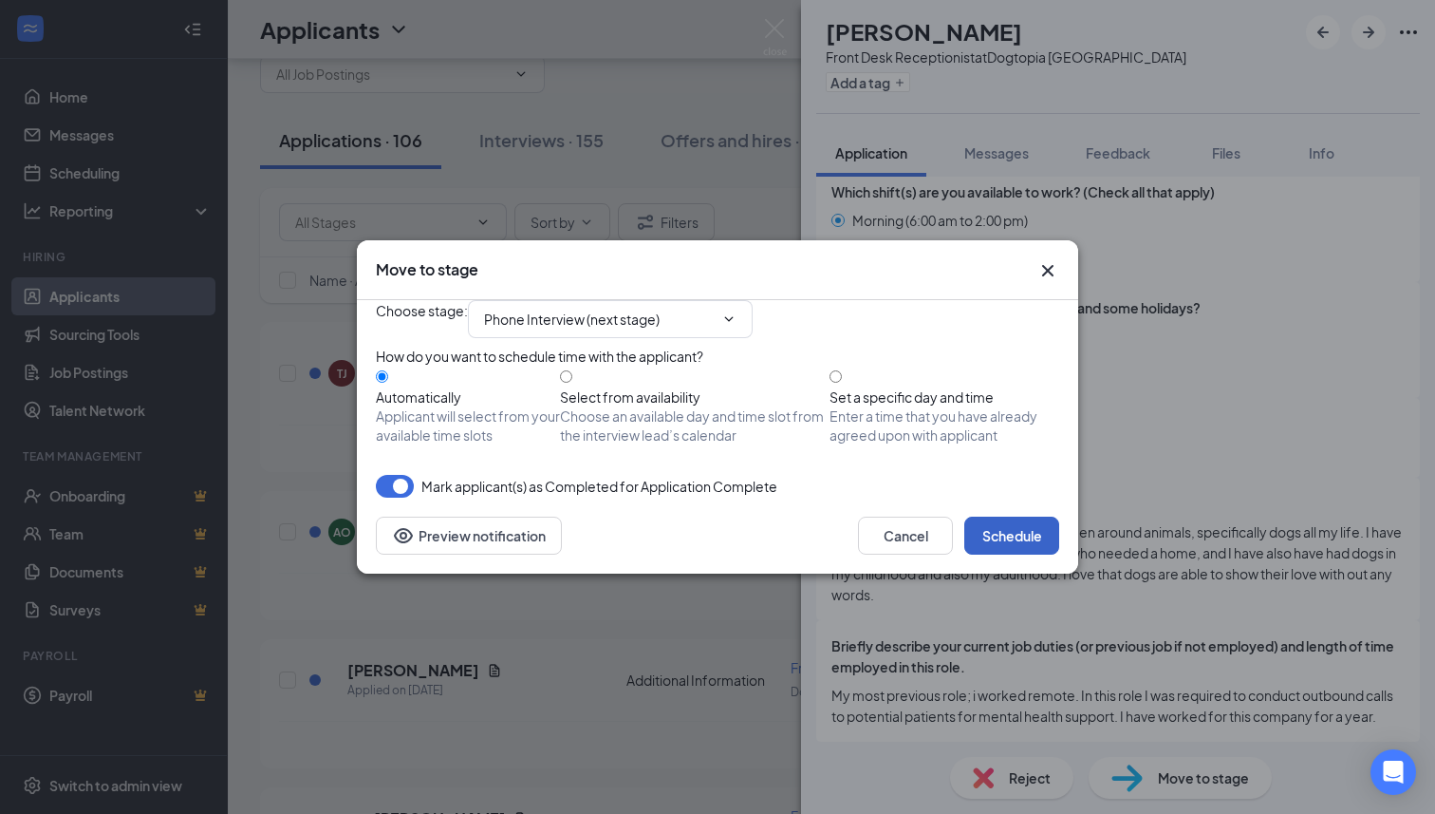
click at [1009, 554] on button "Schedule" at bounding box center [1011, 535] width 95 height 38
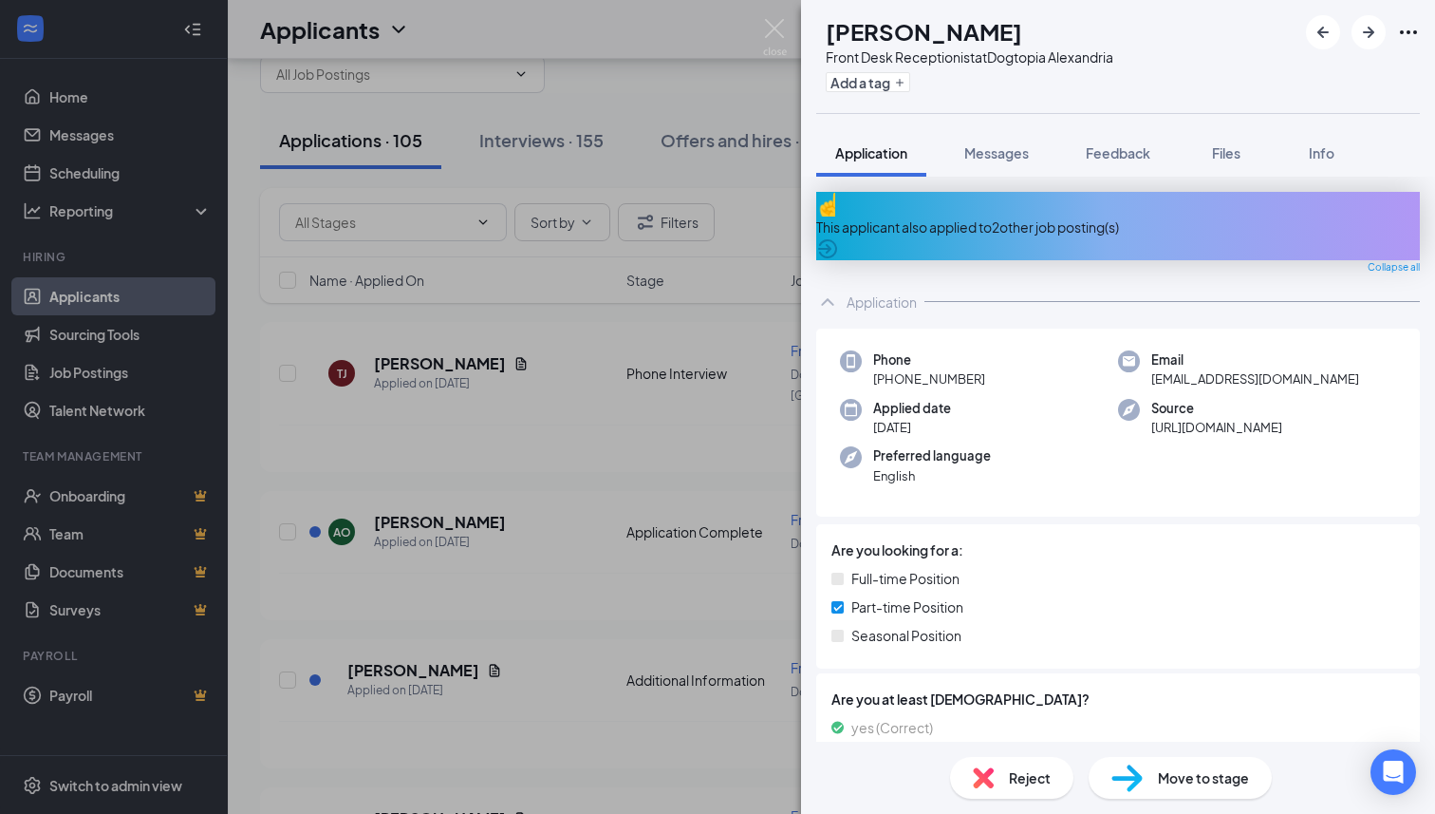
click at [967, 216] on div "This applicant also applied to 2 other job posting(s)" at bounding box center [1118, 226] width 604 height 21
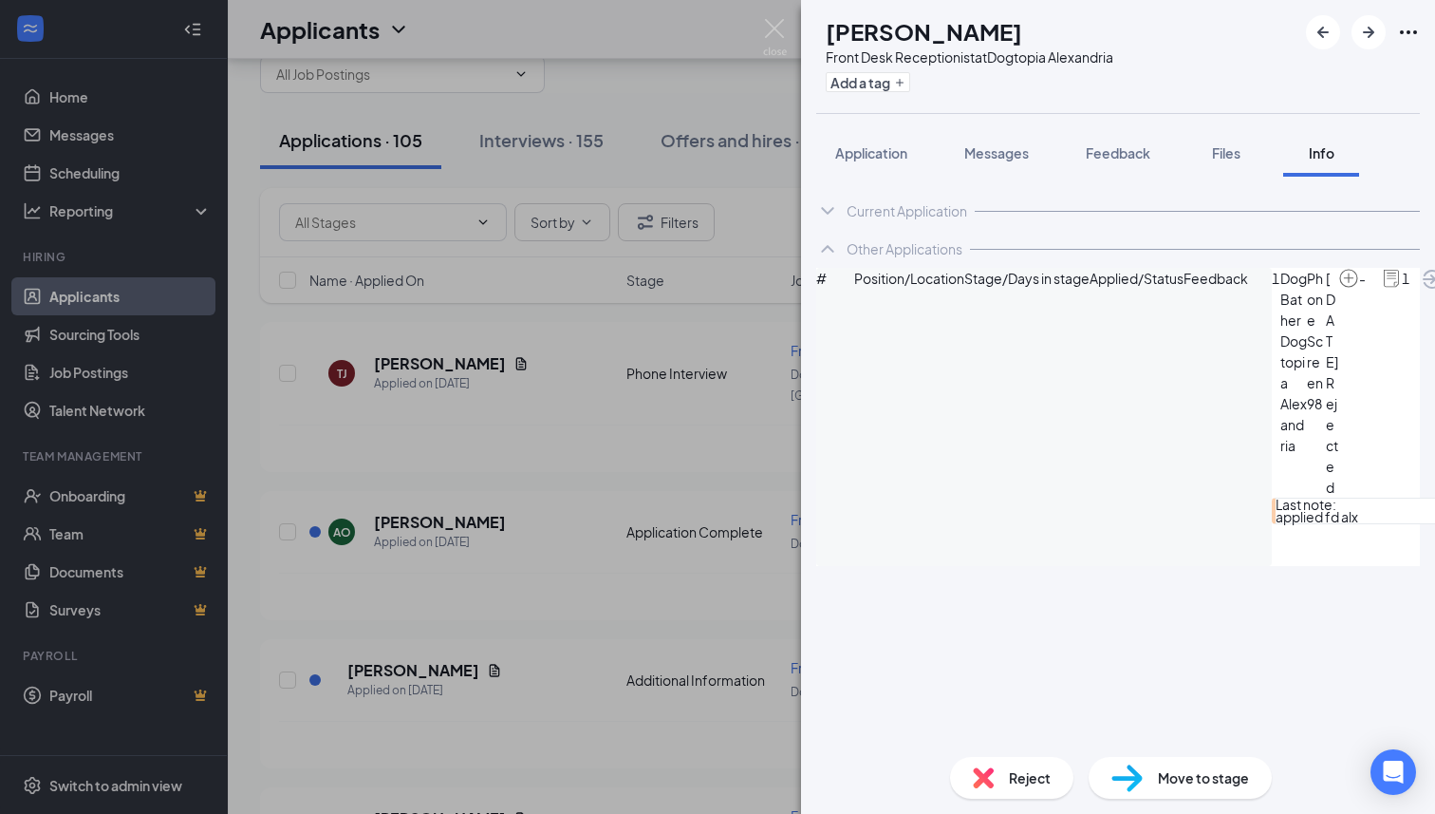
click at [985, 785] on img at bounding box center [983, 777] width 21 height 21
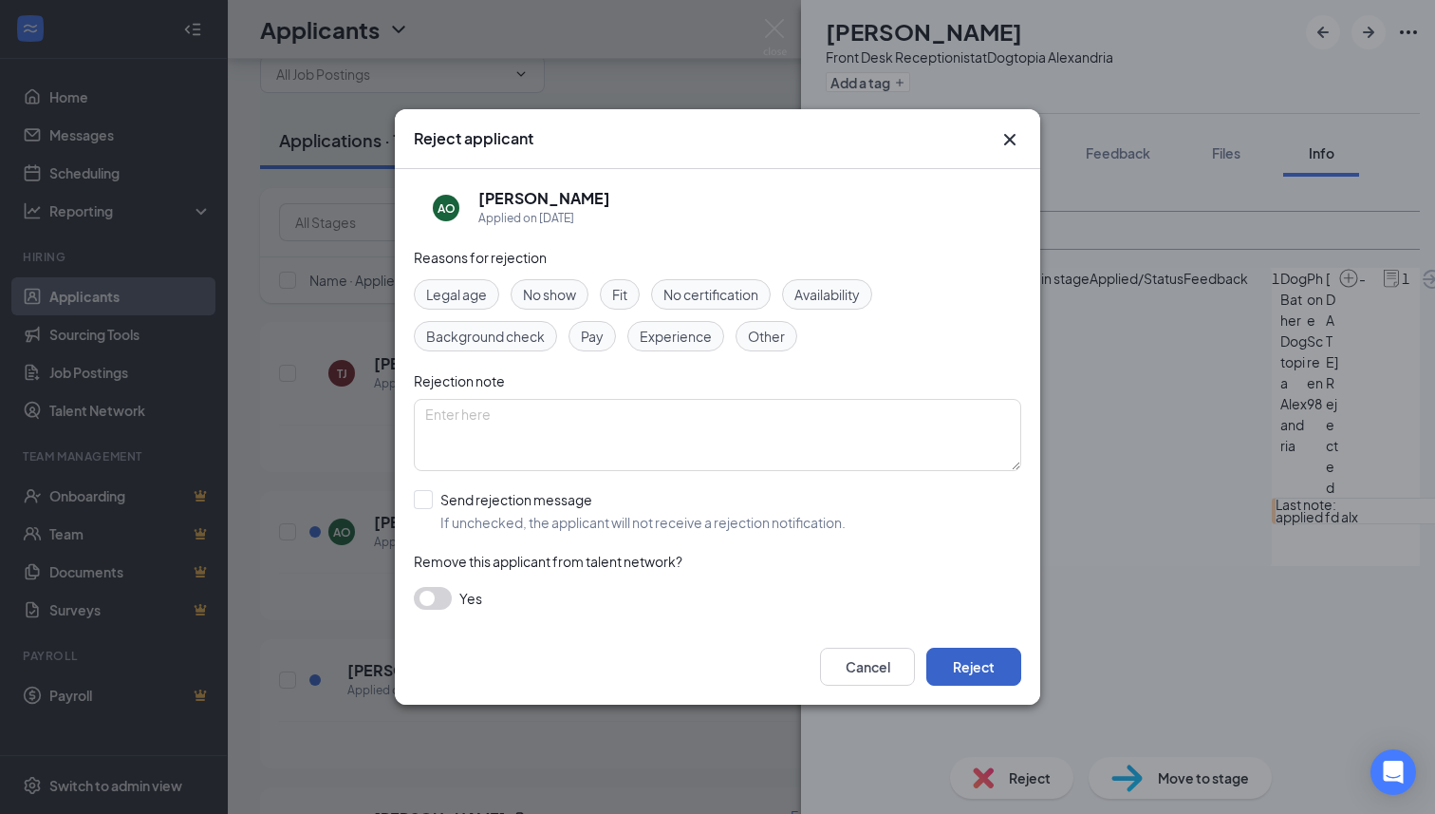
click at [969, 659] on button "Reject" at bounding box center [973, 666] width 95 height 38
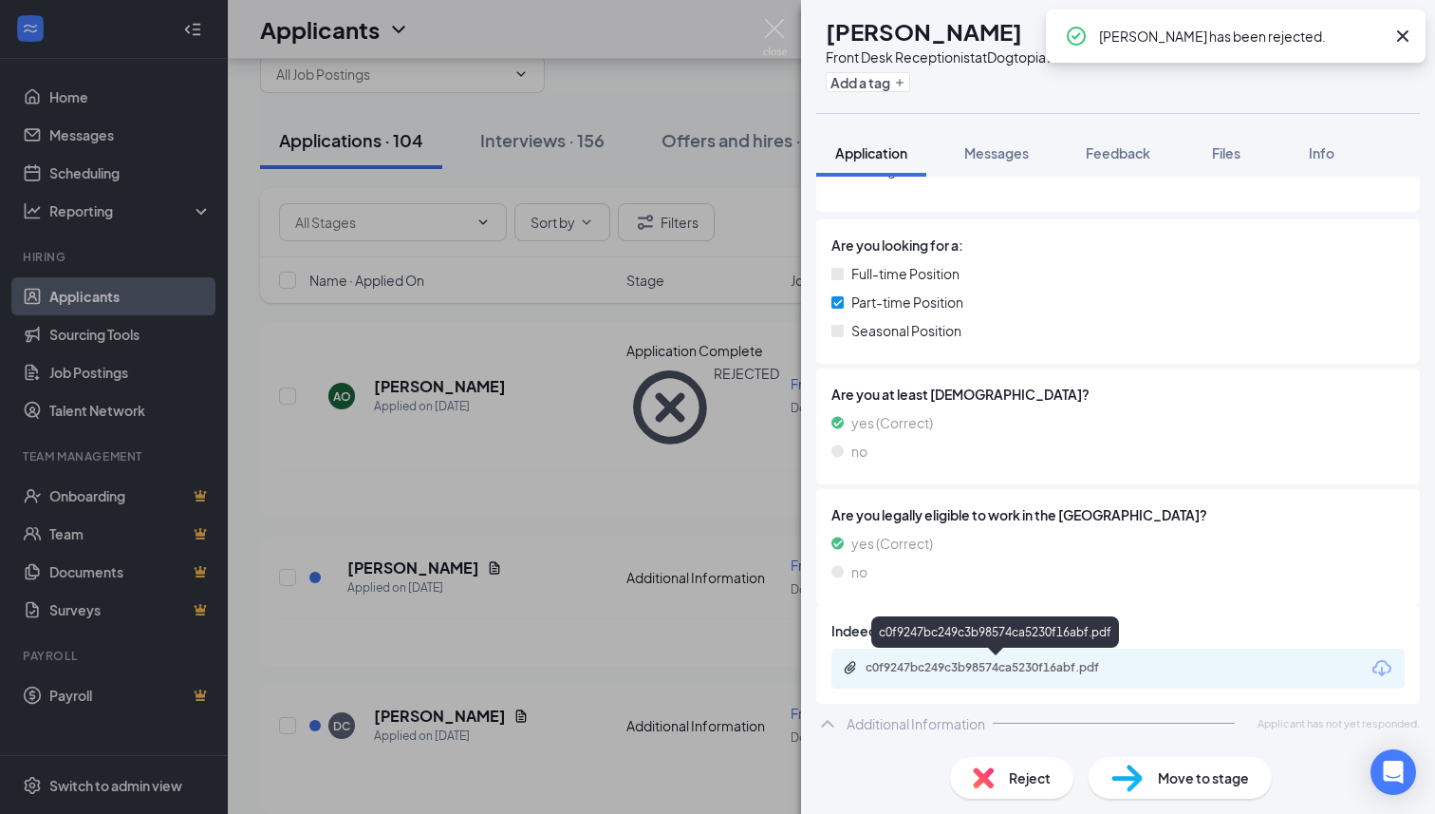
scroll to position [244, 0]
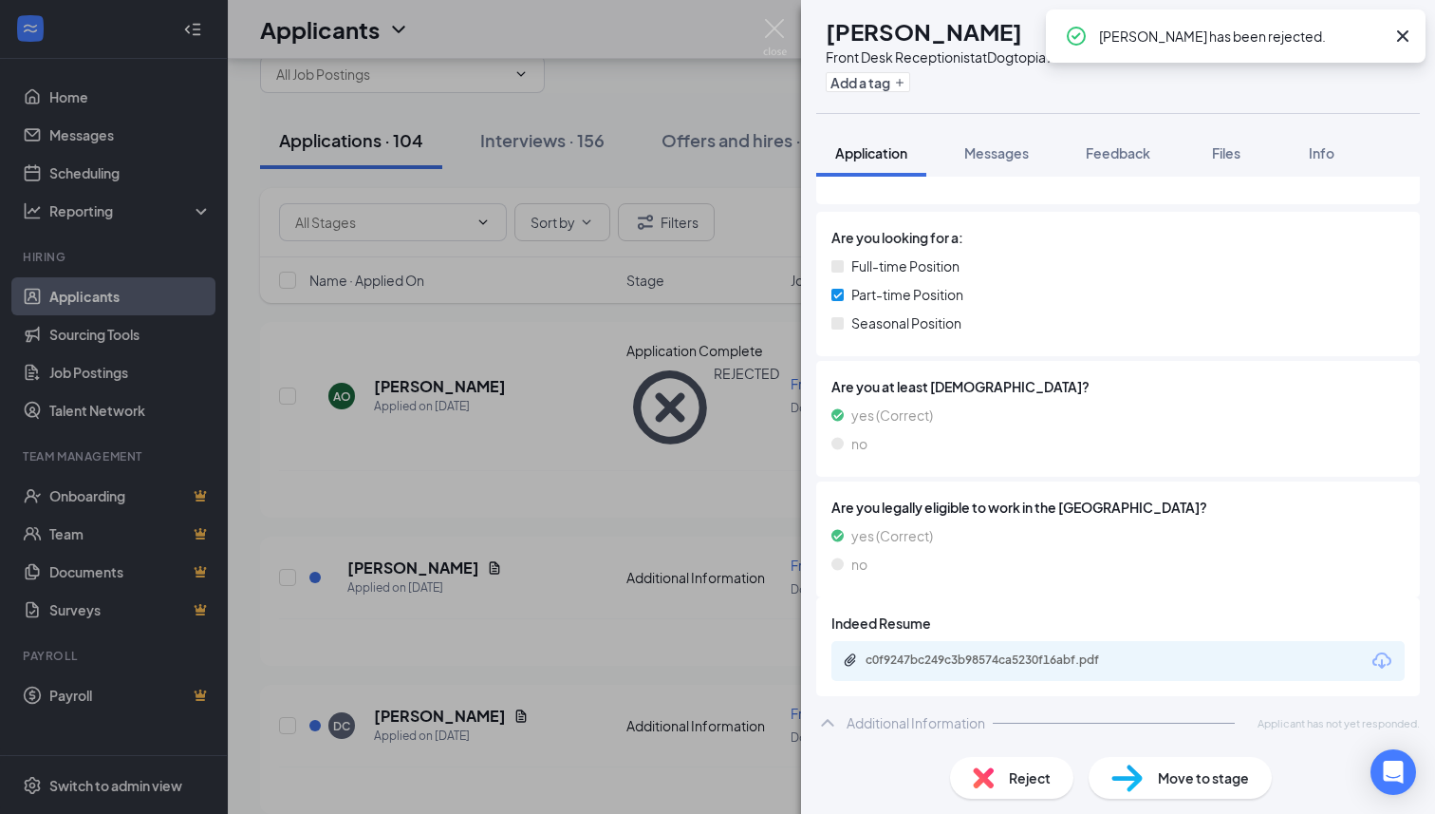
click at [1000, 779] on div "Reject" at bounding box center [1011, 778] width 123 height 42
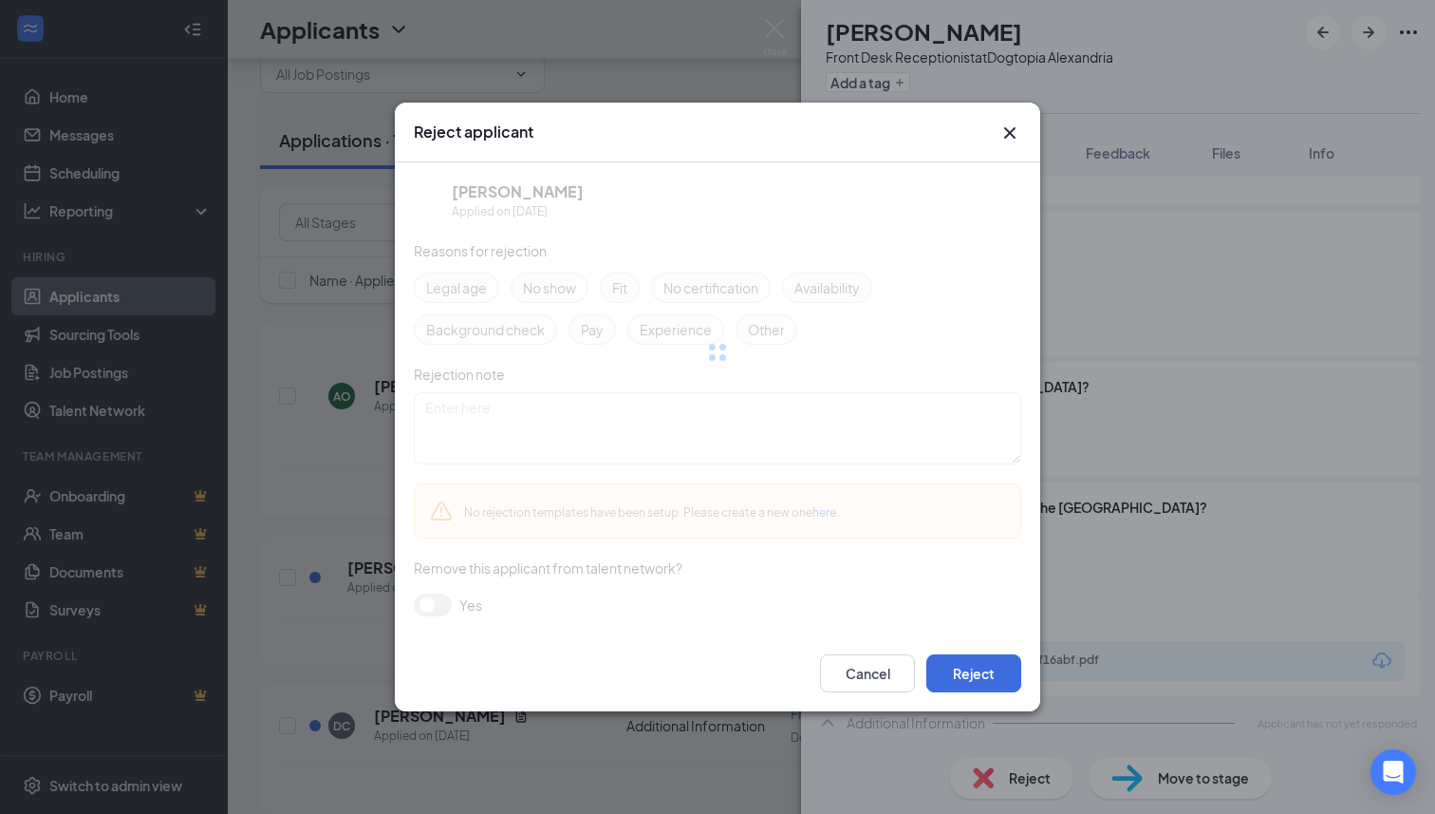
scroll to position [236, 0]
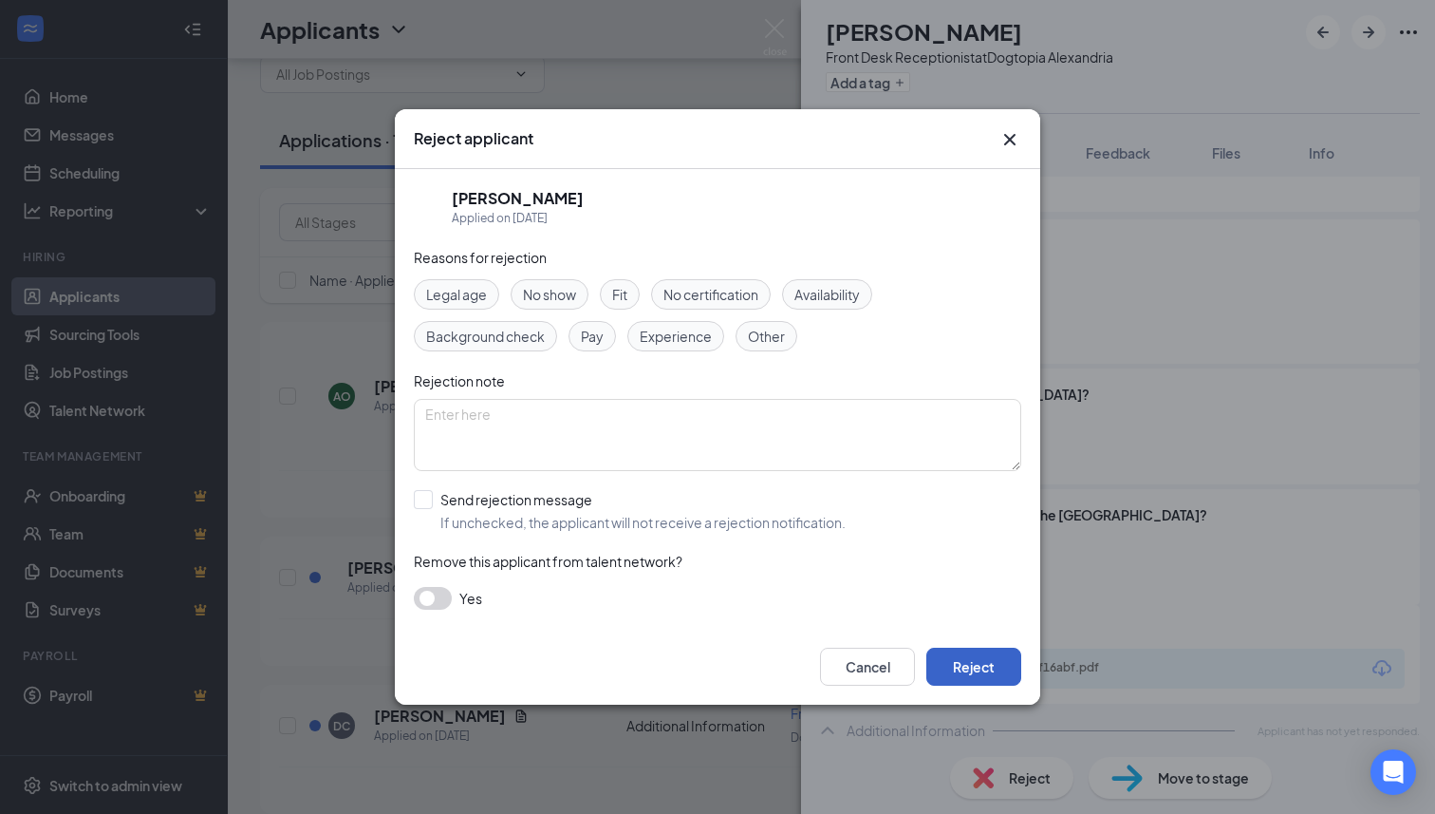
click at [985, 665] on button "Reject" at bounding box center [973, 666] width 95 height 38
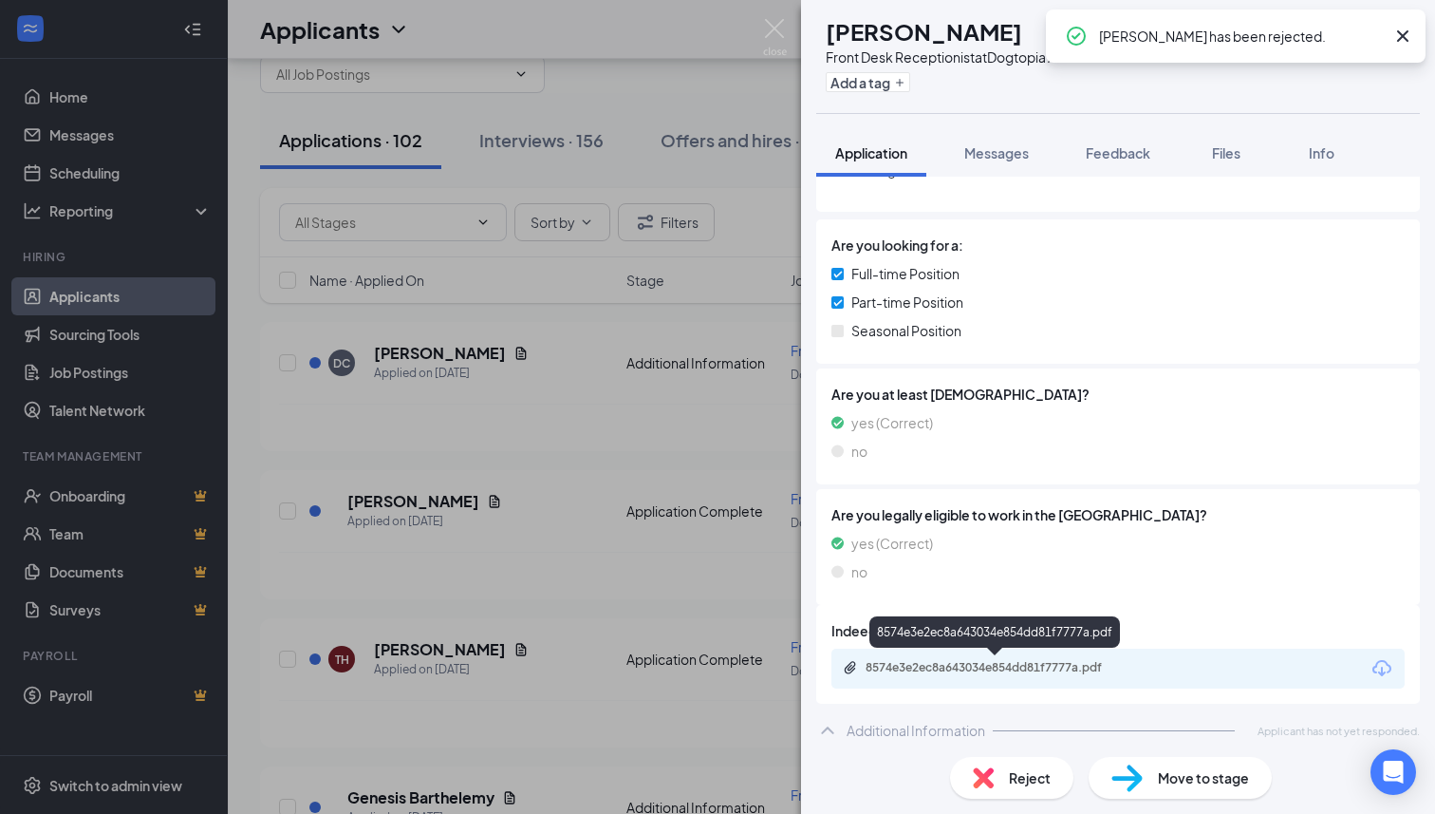
scroll to position [244, 0]
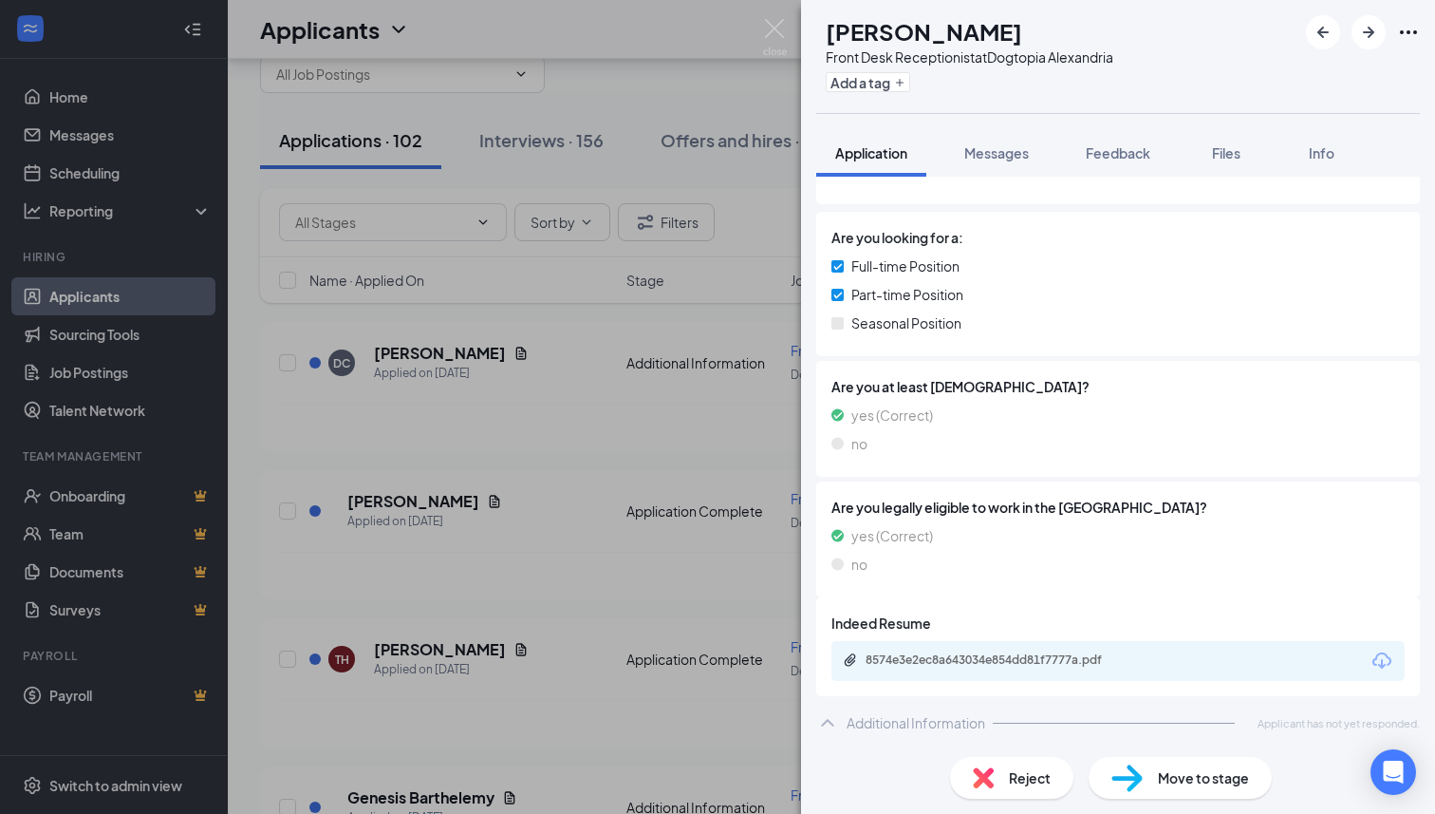
click at [1009, 784] on span "Reject" at bounding box center [1030, 777] width 42 height 21
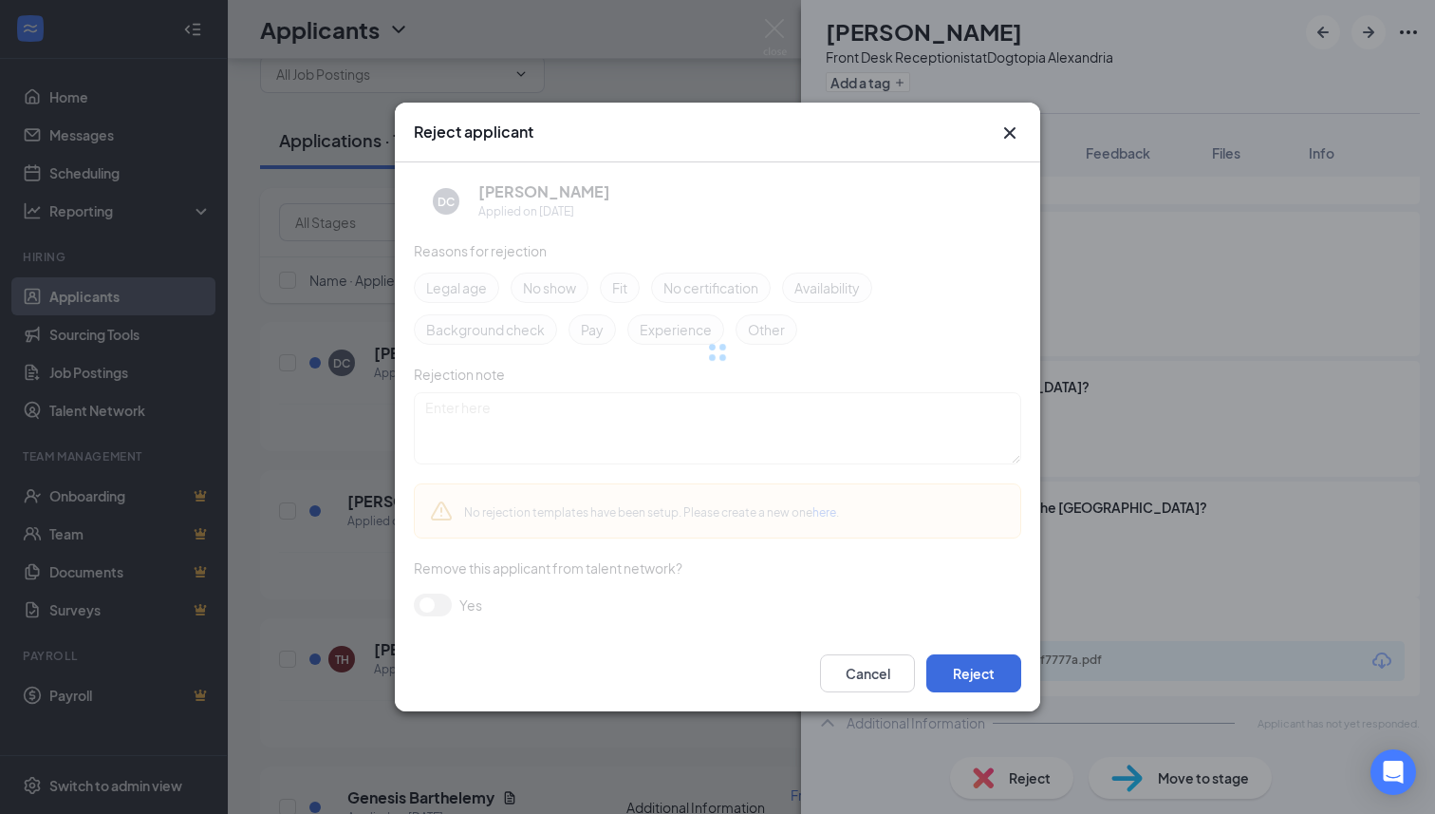
scroll to position [236, 0]
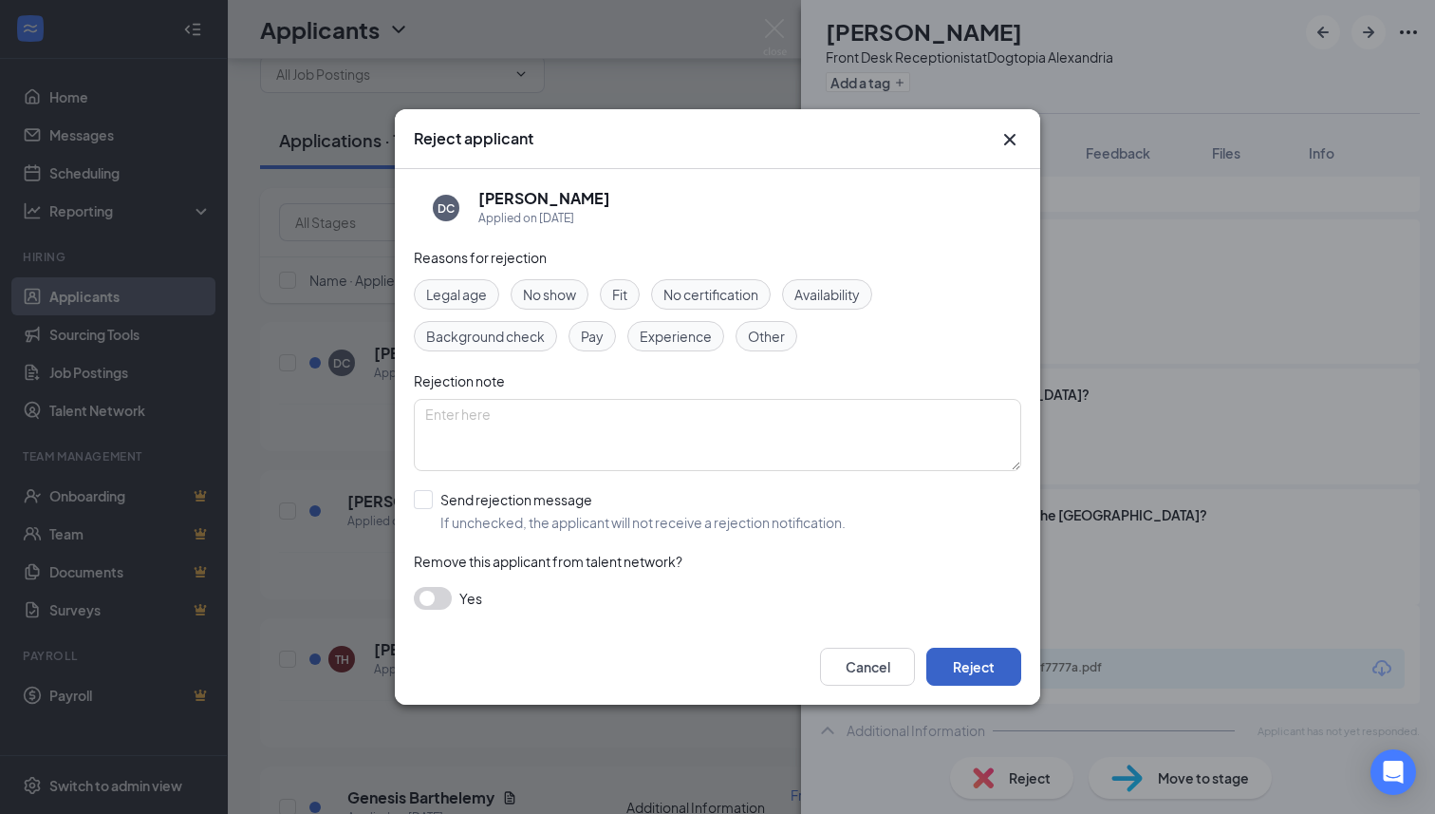
click at [983, 681] on button "Reject" at bounding box center [973, 666] width 95 height 38
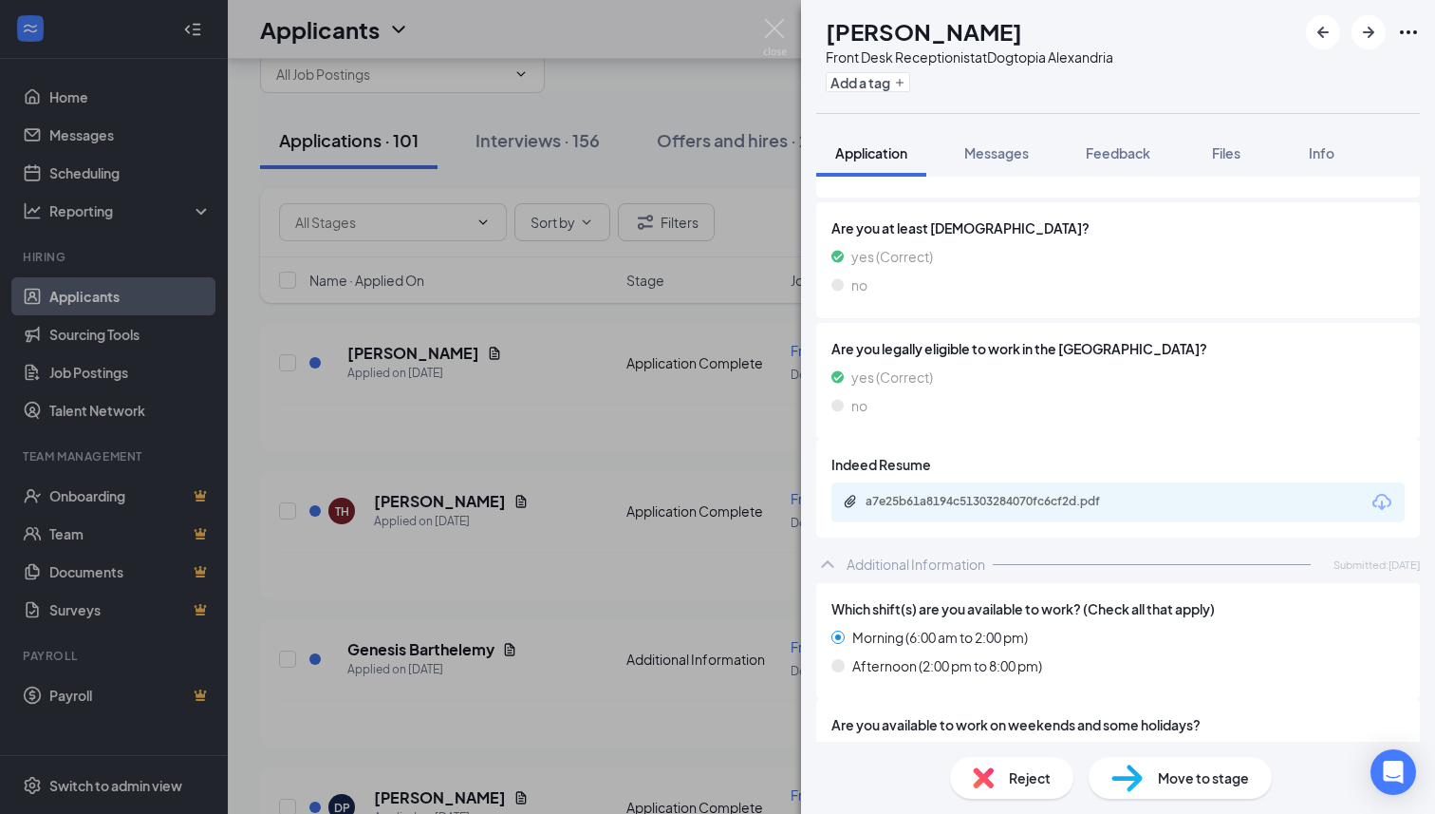
scroll to position [373, 0]
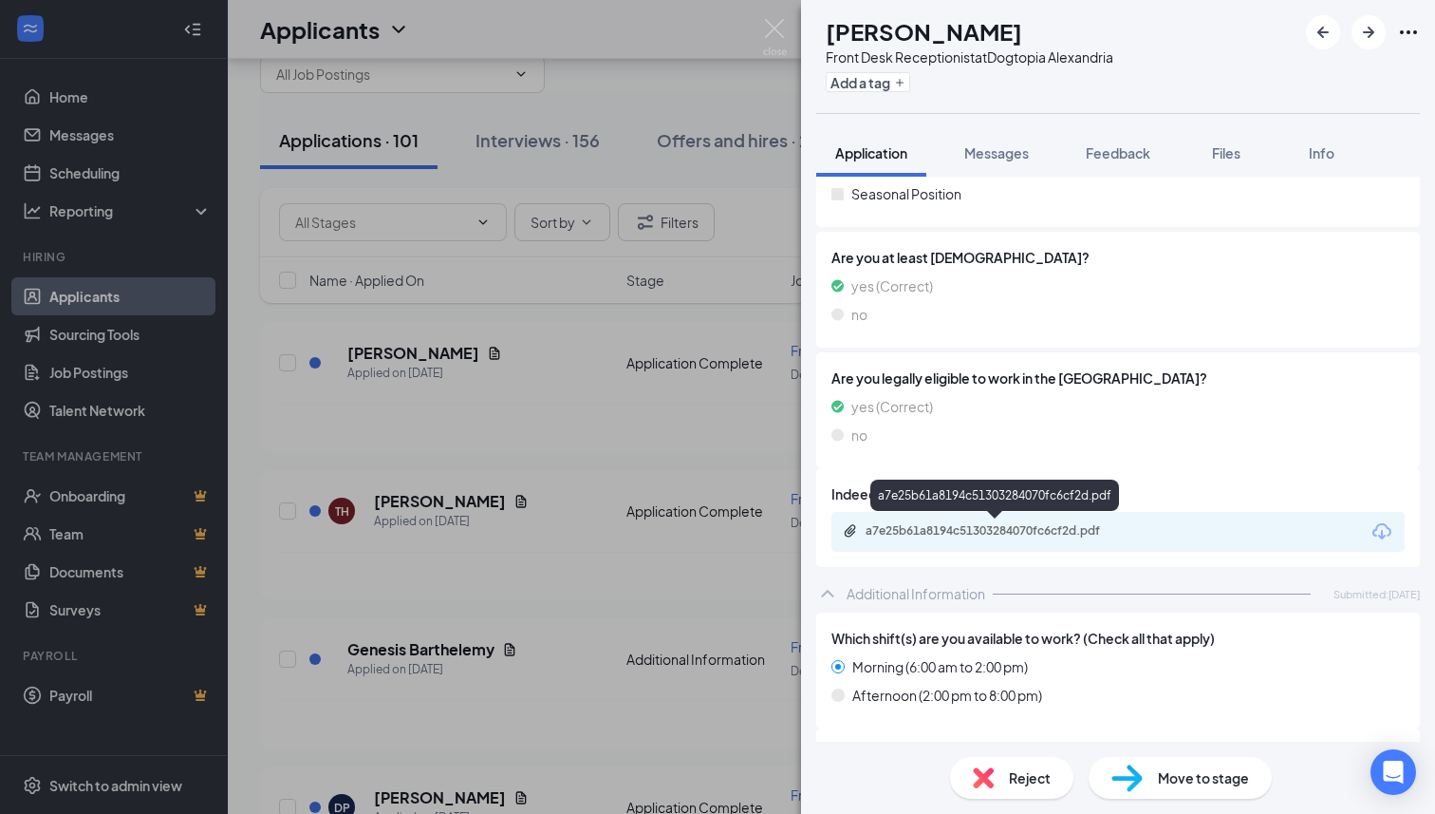
click at [1016, 529] on div "a7e25b61a8194c51303284070fc6cf2d.pdf" at bounding box center [999, 530] width 266 height 15
click at [1008, 59] on div "Front Desk Receptionist at Dogtopia [GEOGRAPHIC_DATA]" at bounding box center [970, 56] width 288 height 19
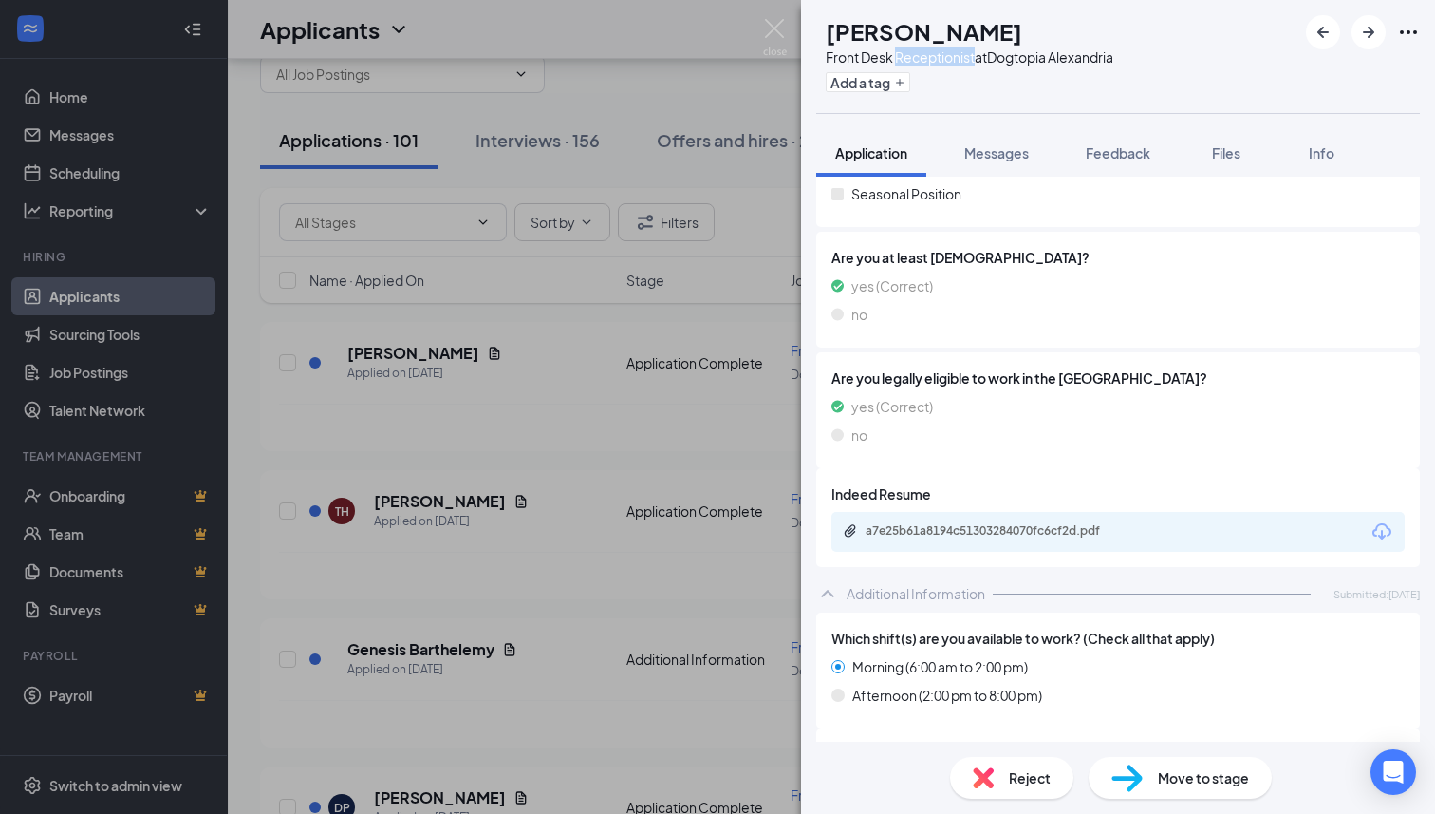
click at [1008, 59] on div "Front Desk Receptionist at Dogtopia [GEOGRAPHIC_DATA]" at bounding box center [970, 56] width 288 height 19
copy div "Front Desk Receptionist at Dogtopia [GEOGRAPHIC_DATA]"
click at [1117, 154] on span "Feedback" at bounding box center [1118, 152] width 65 height 17
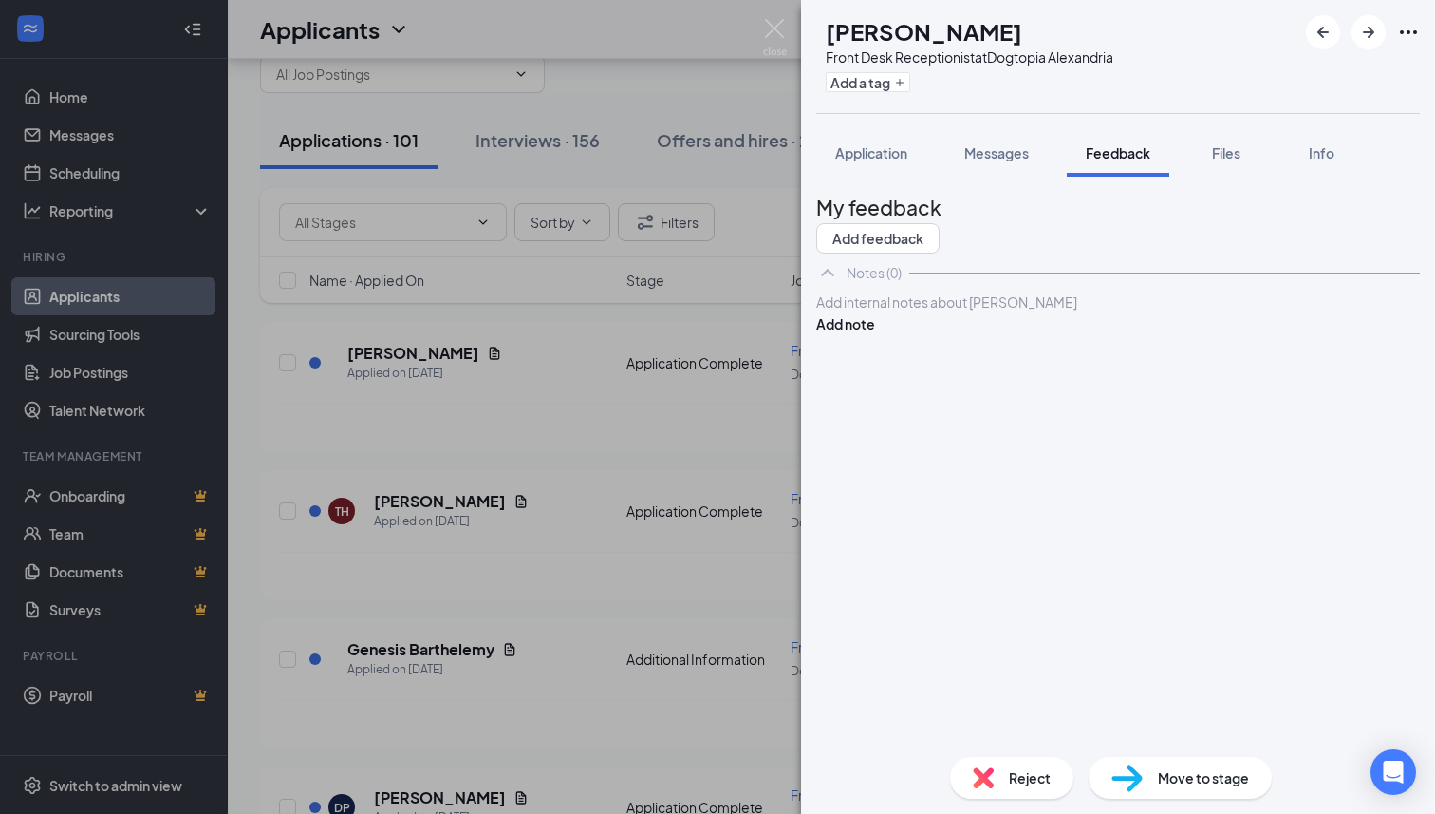
click at [1009, 312] on div at bounding box center [1118, 302] width 602 height 20
click at [875, 334] on button "Add note" at bounding box center [845, 323] width 59 height 21
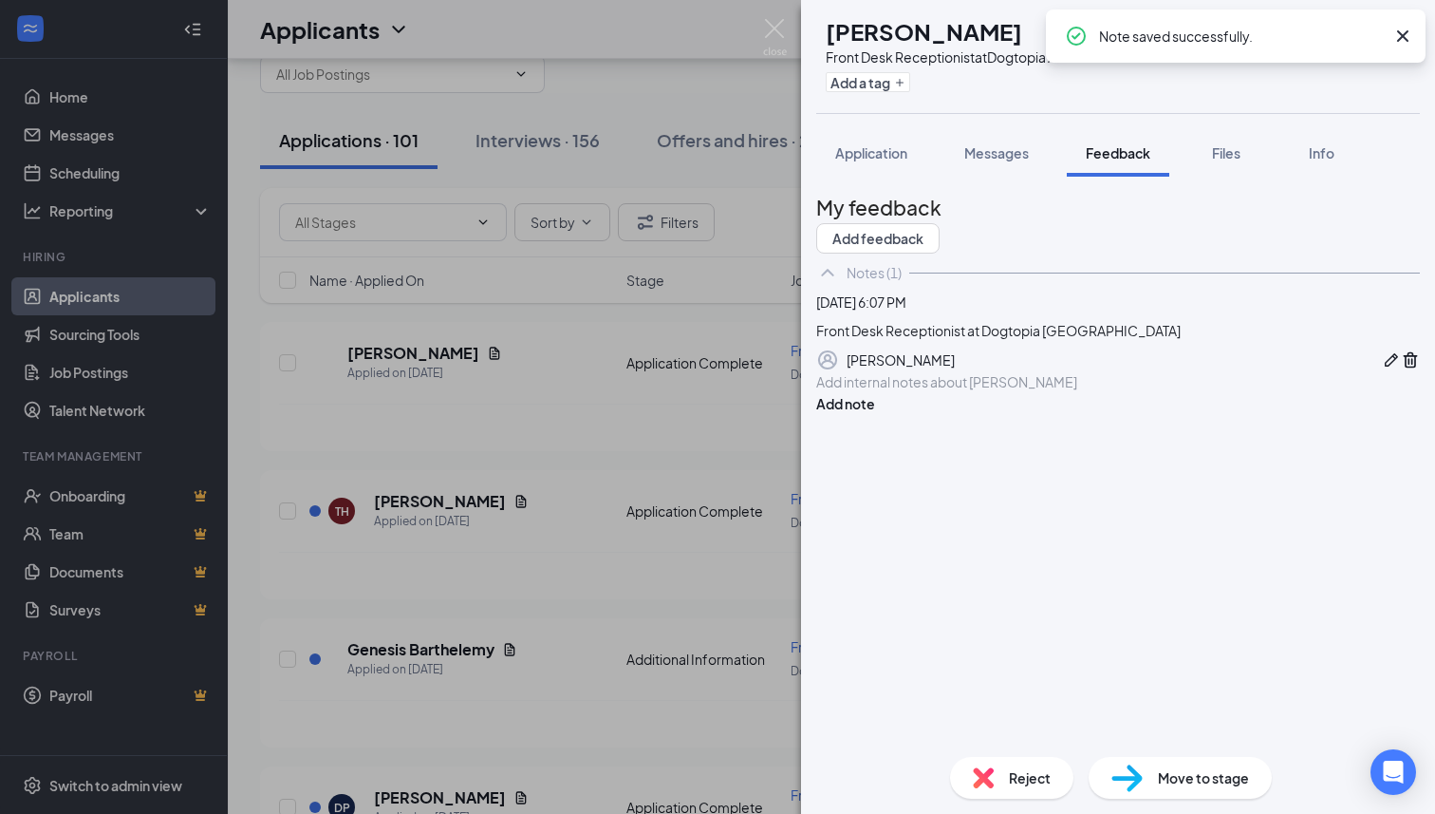
click at [787, 33] on div "AP [PERSON_NAME] Front Desk Receptionist at Dogtopia Alexandria Add a tag Appli…" at bounding box center [717, 407] width 1435 height 814
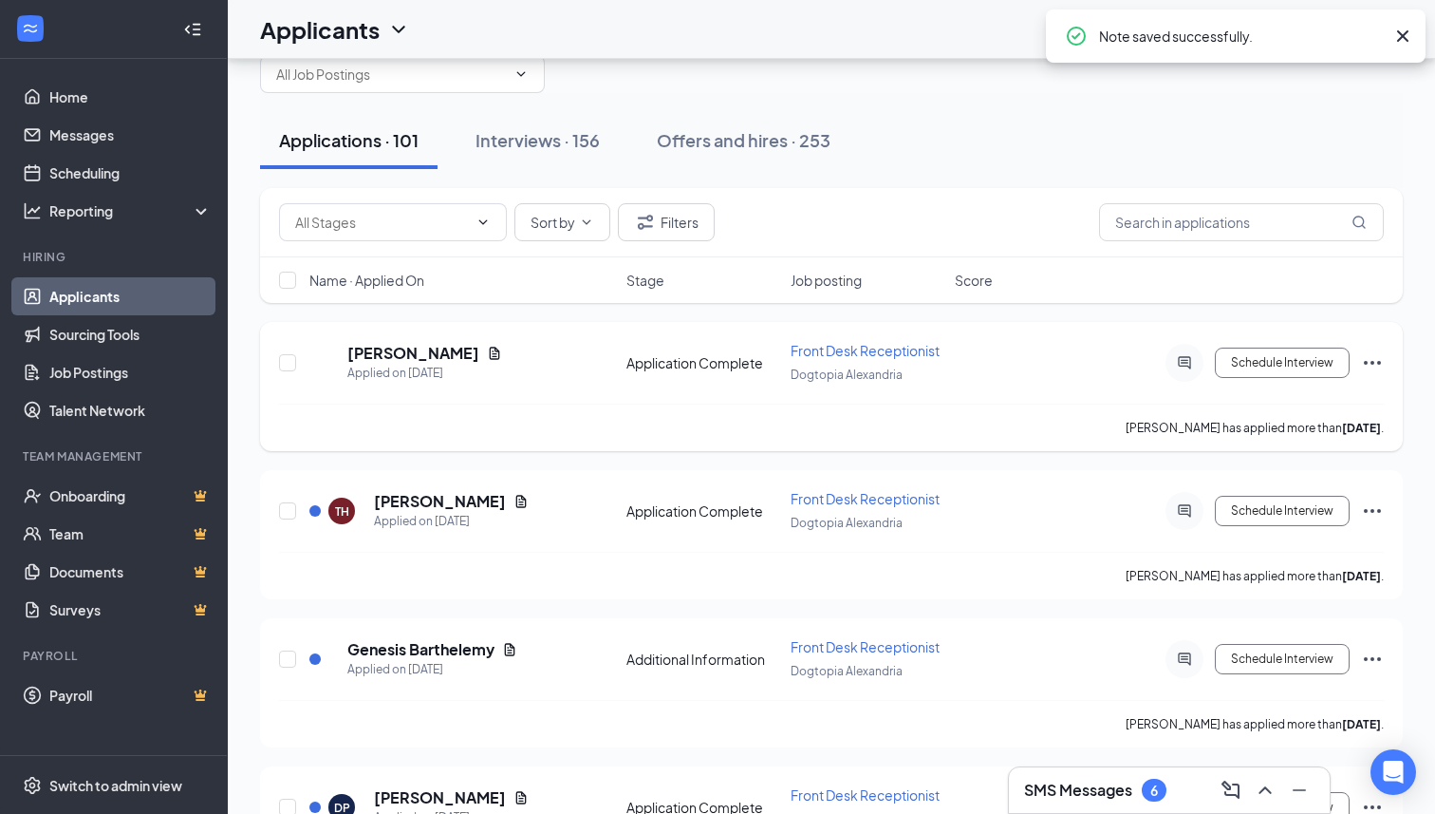
click at [1381, 358] on icon "Ellipses" at bounding box center [1372, 362] width 23 height 23
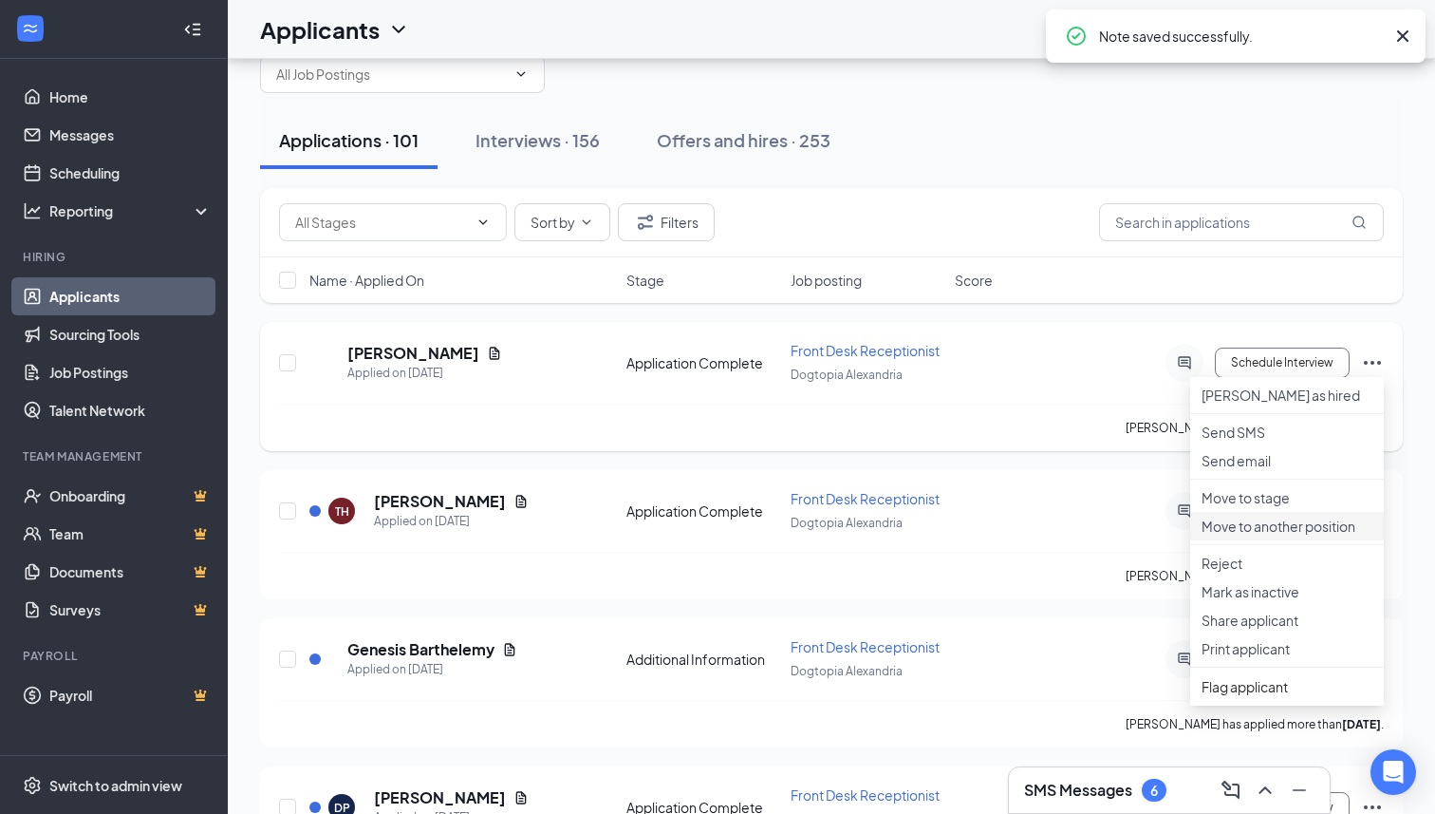
click at [1271, 535] on p "Move to another position" at bounding box center [1287, 525] width 171 height 19
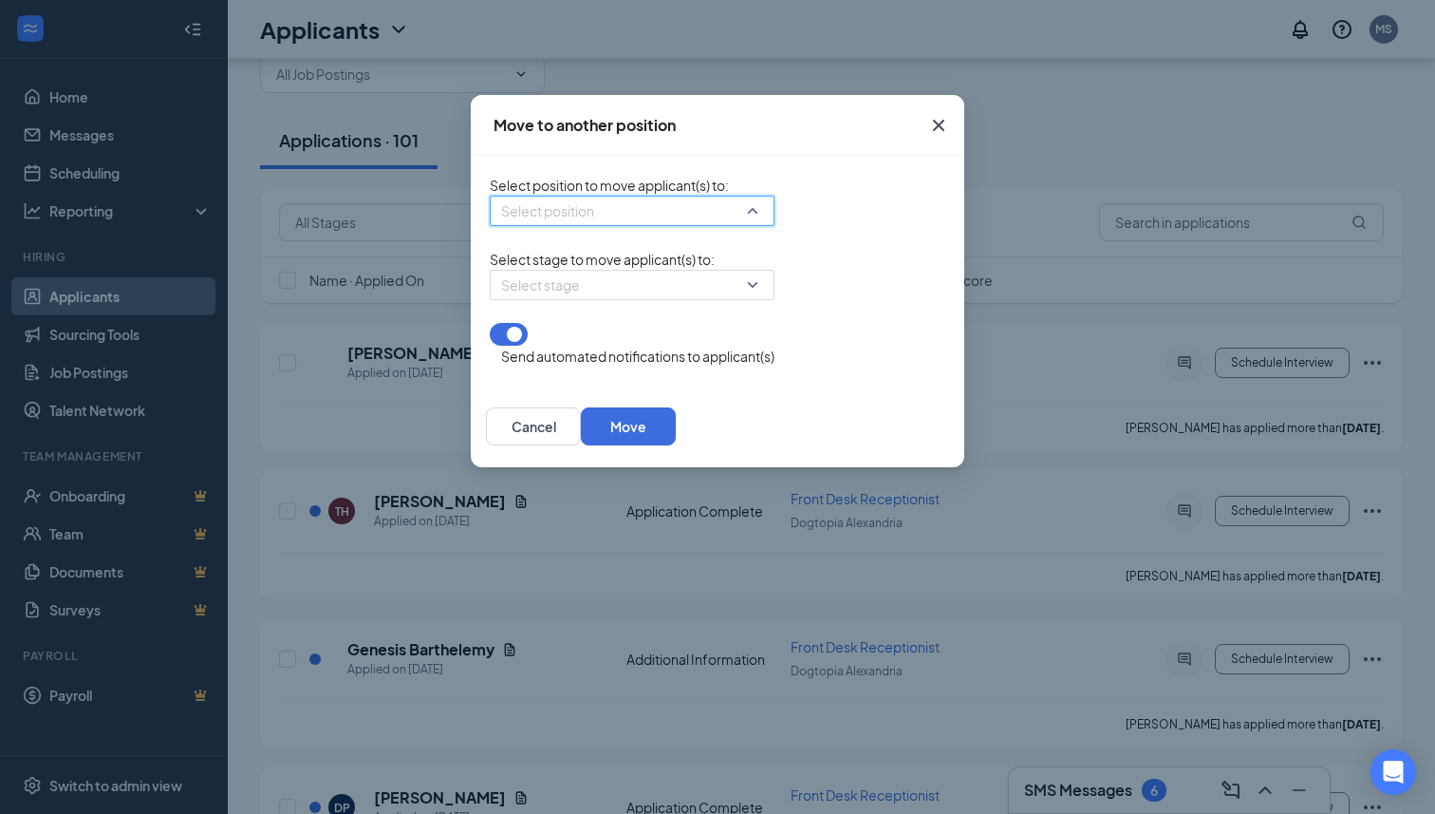
click at [609, 225] on input "search" at bounding box center [625, 210] width 249 height 28
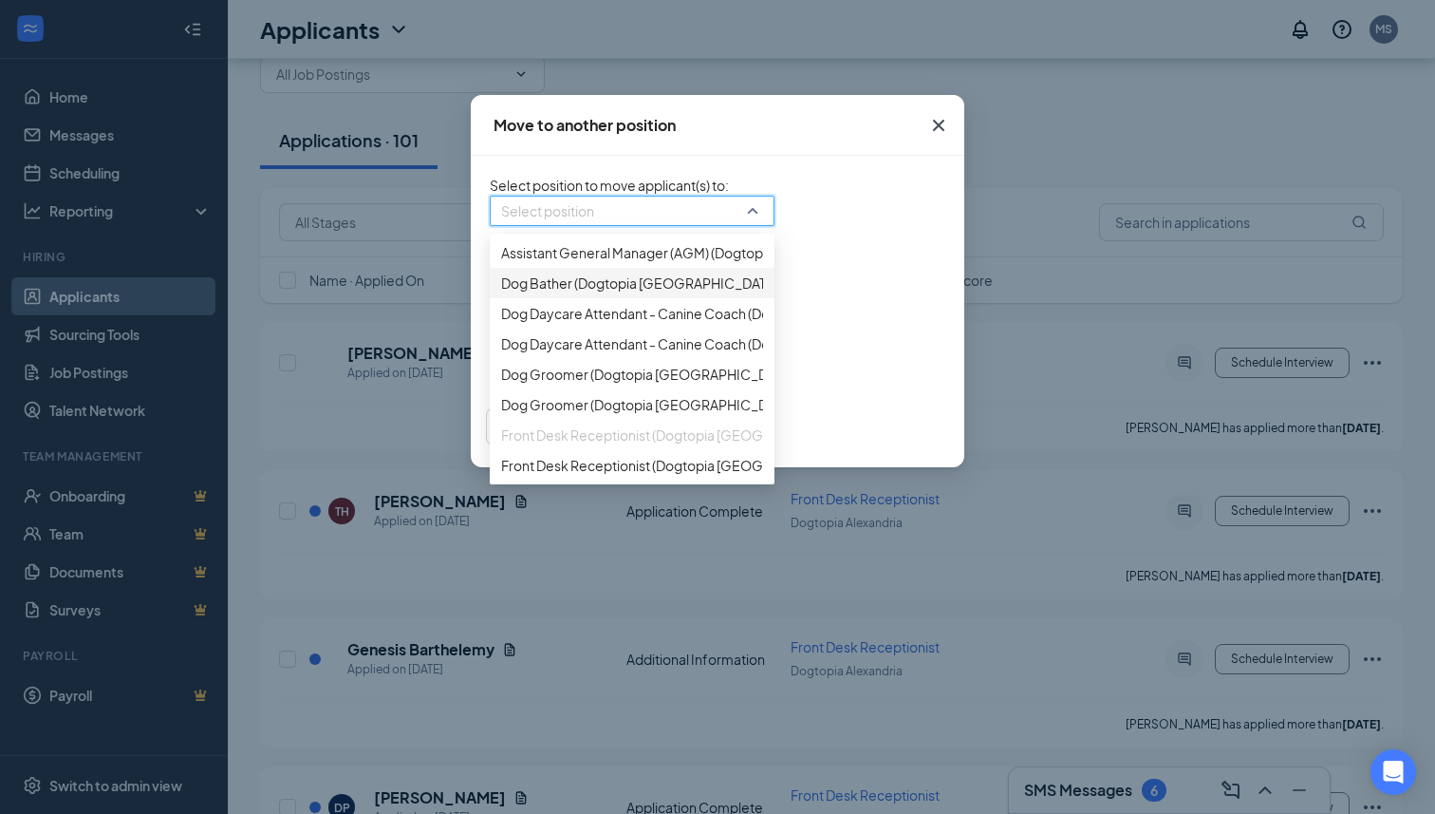
click at [552, 298] on div "Dog Bather (Dogtopia [GEOGRAPHIC_DATA])" at bounding box center [632, 283] width 285 height 30
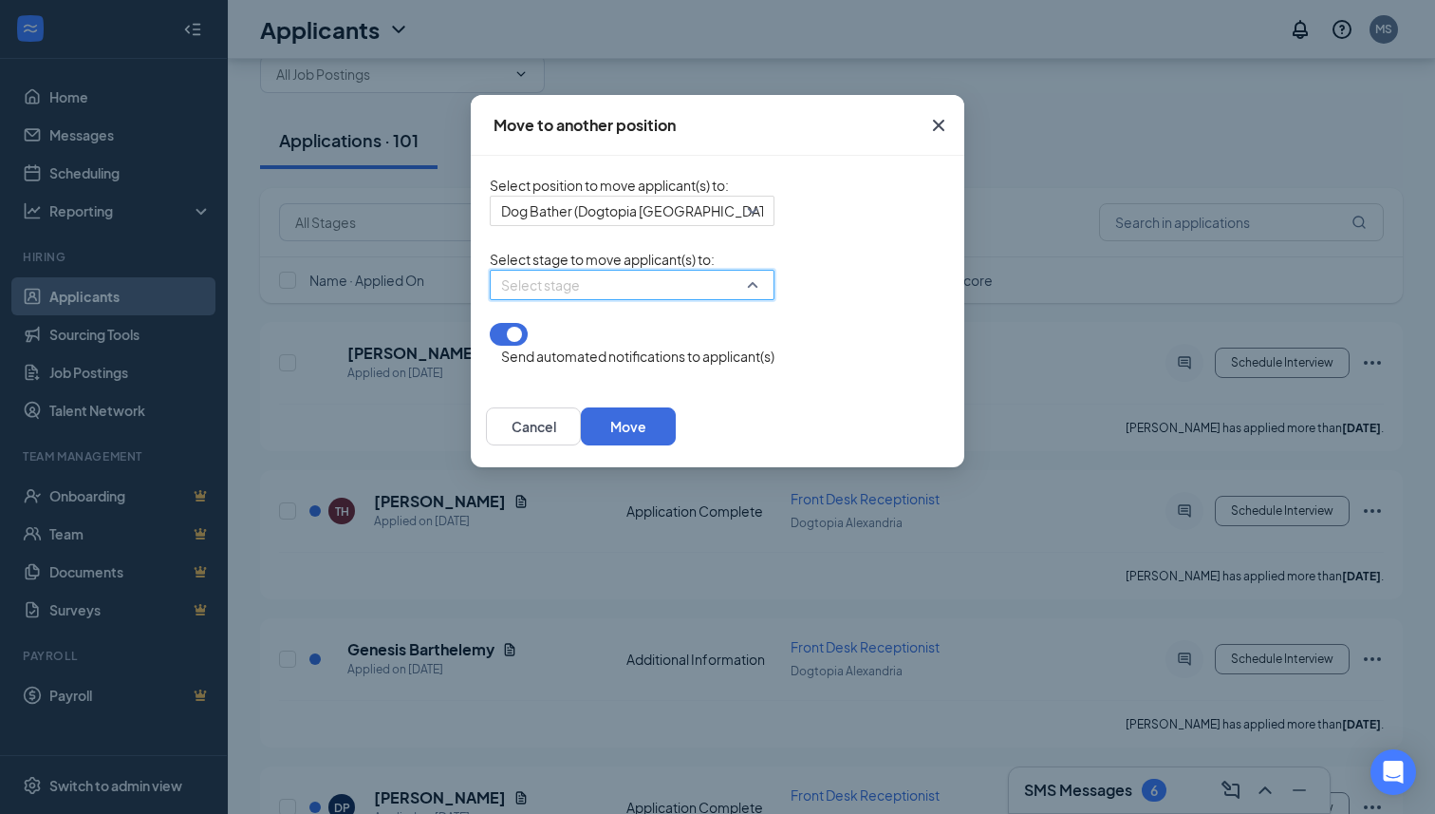
click at [552, 299] on input "search" at bounding box center [625, 285] width 249 height 28
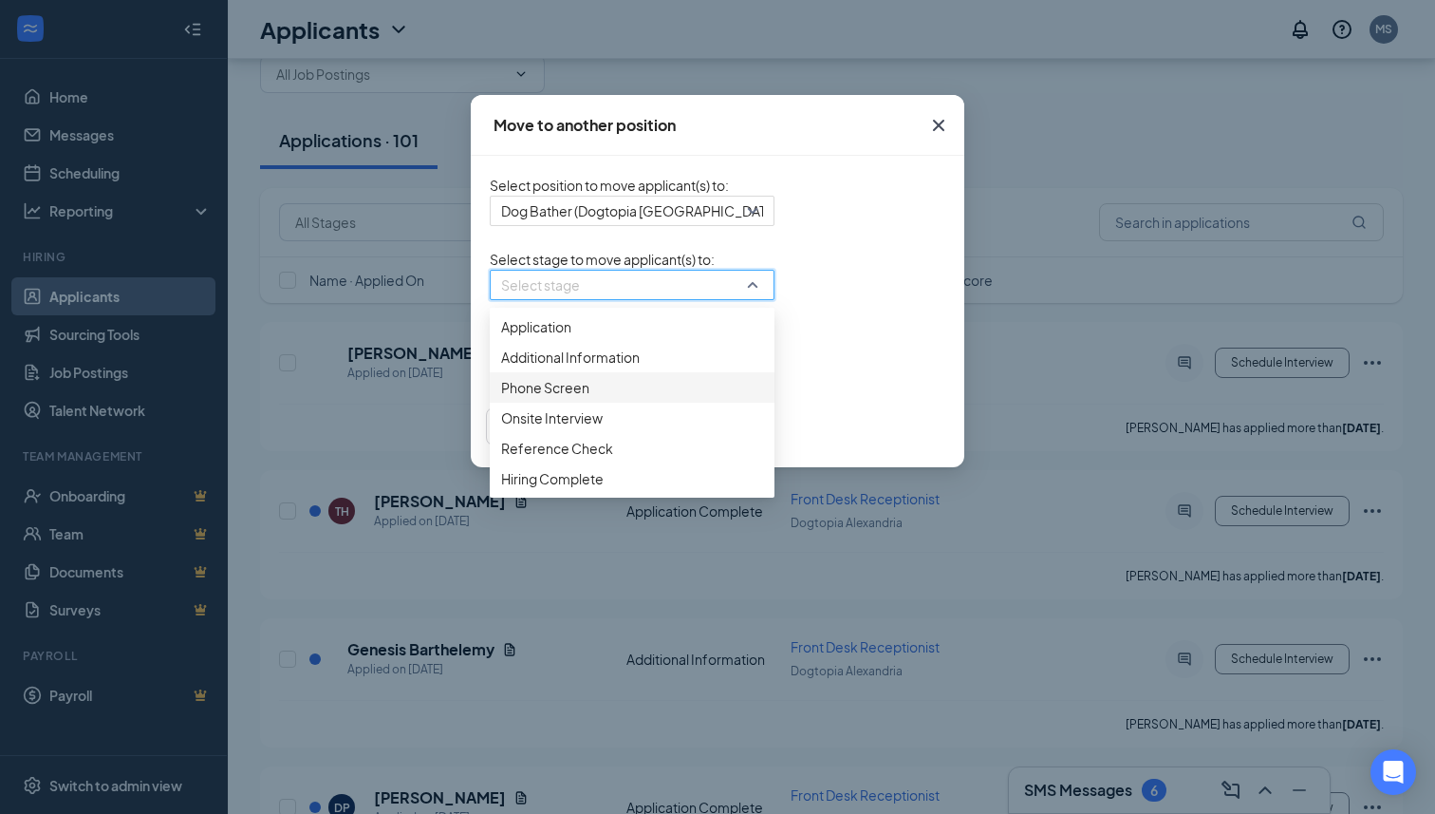
click at [501, 398] on span "Phone Screen" at bounding box center [632, 387] width 262 height 21
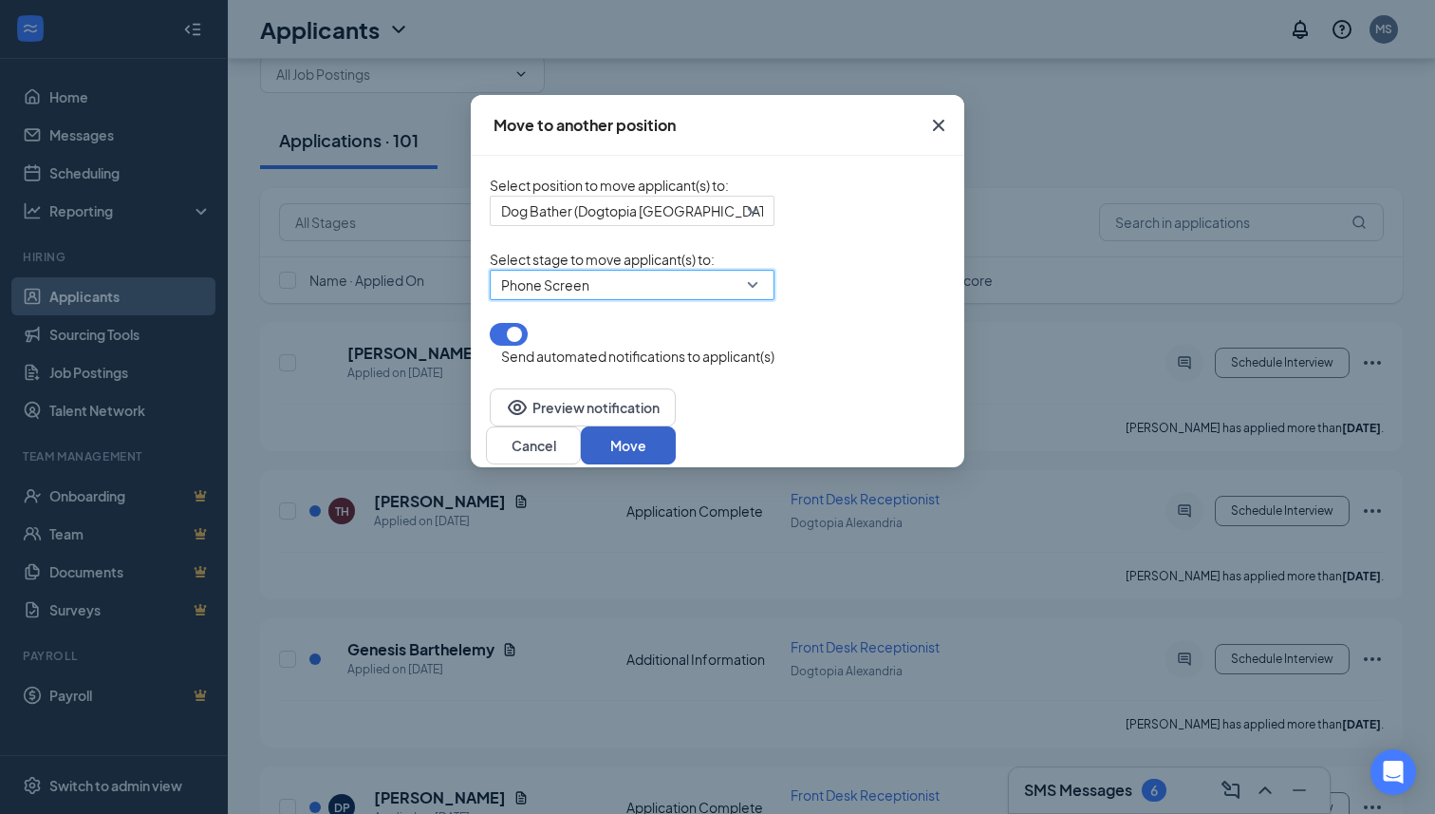
click at [676, 446] on button "Move" at bounding box center [628, 445] width 95 height 38
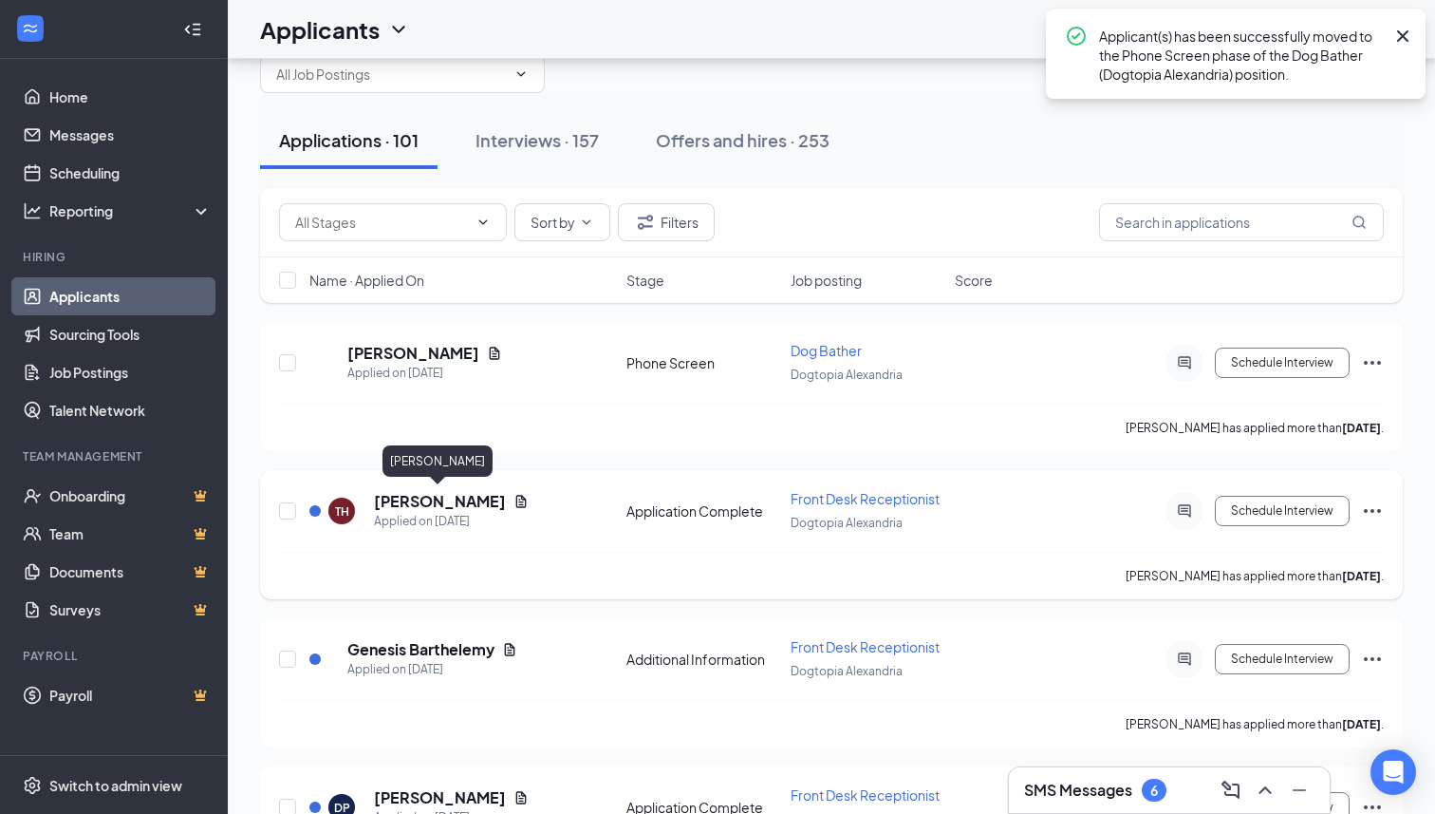
click at [437, 501] on h5 "[PERSON_NAME]" at bounding box center [440, 501] width 132 height 21
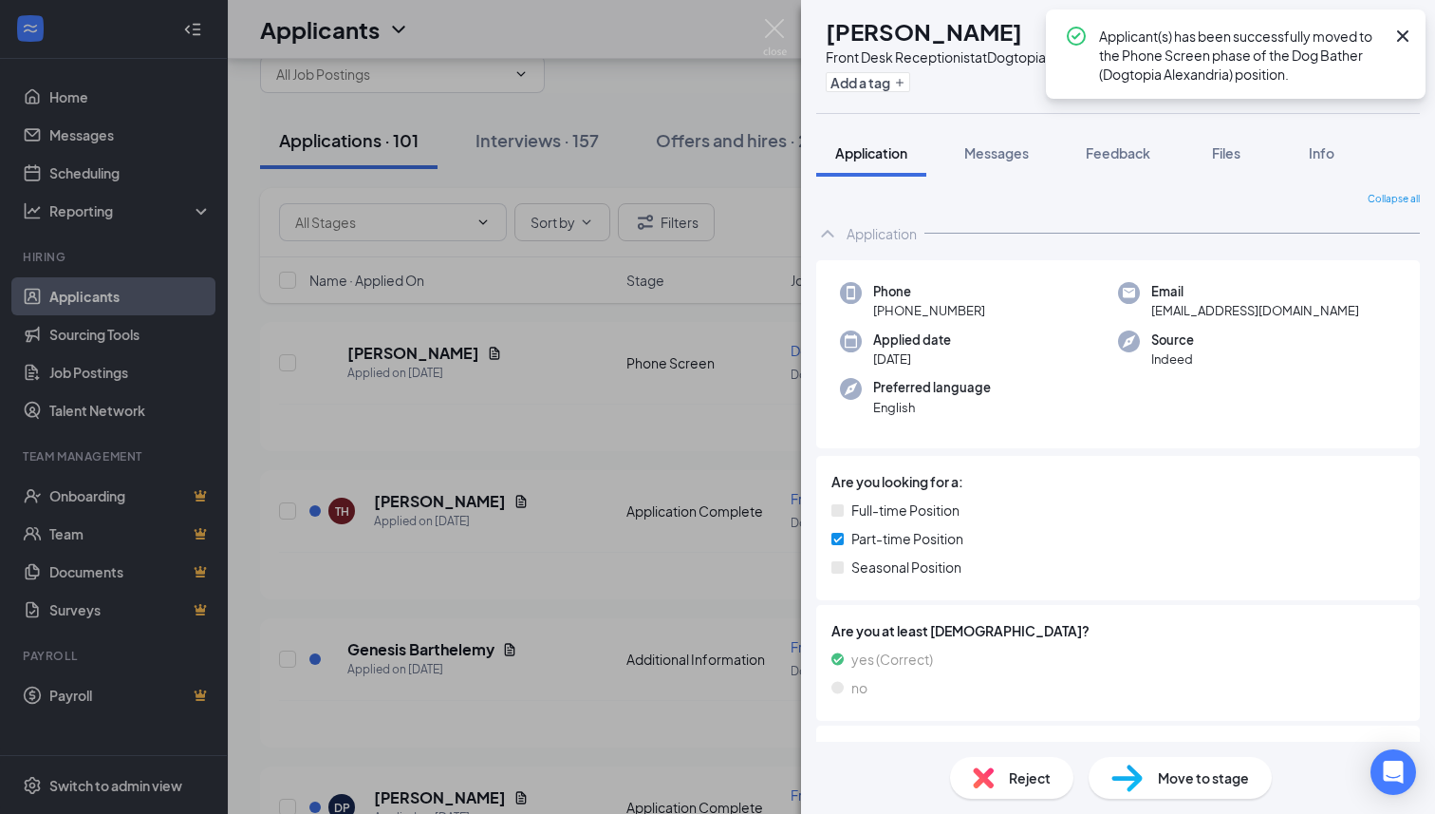
click at [1401, 28] on icon "Cross" at bounding box center [1403, 36] width 23 height 23
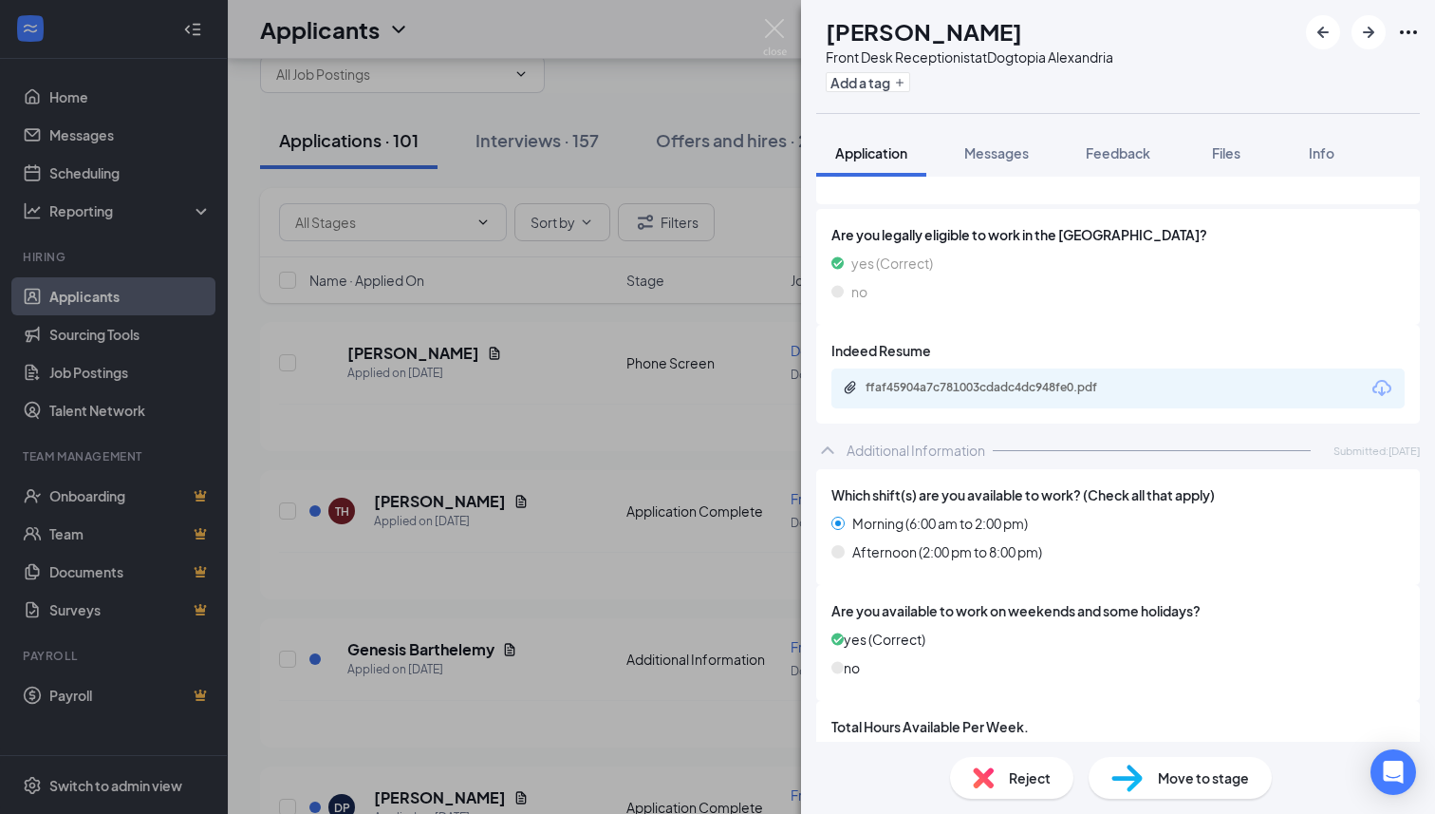
scroll to position [822, 0]
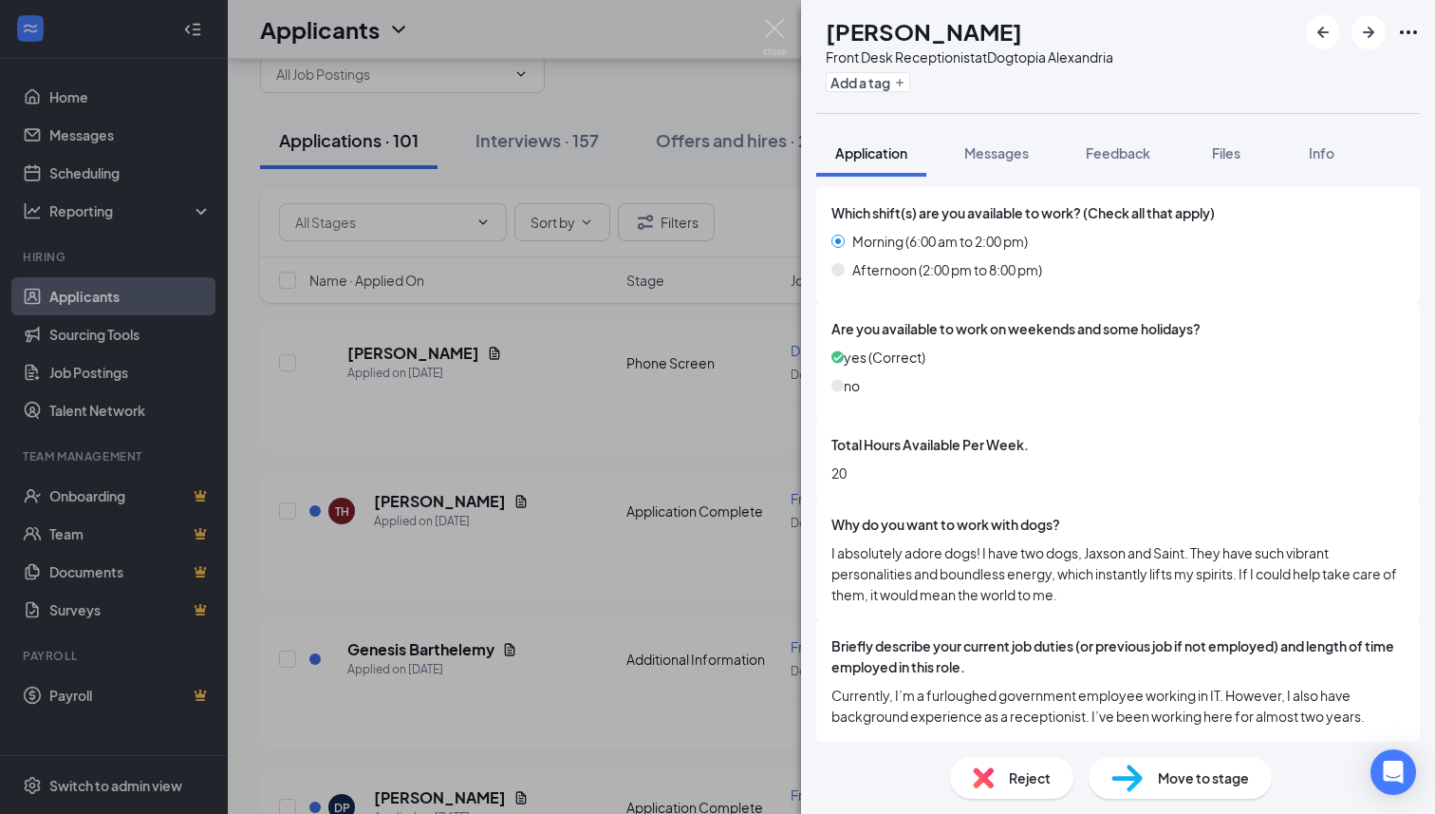
click at [1013, 781] on span "Reject" at bounding box center [1030, 777] width 42 height 21
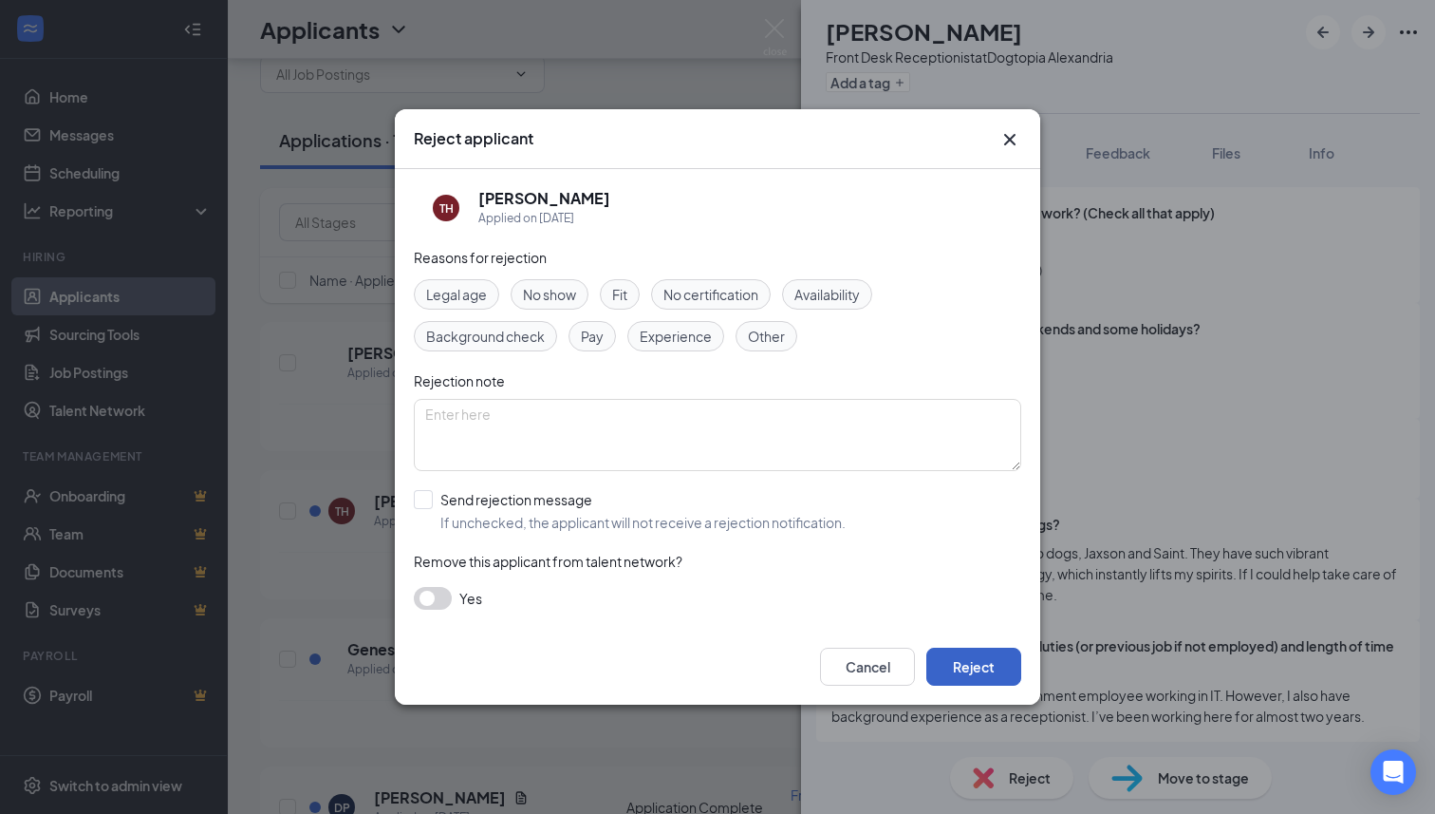
click at [988, 668] on button "Reject" at bounding box center [973, 666] width 95 height 38
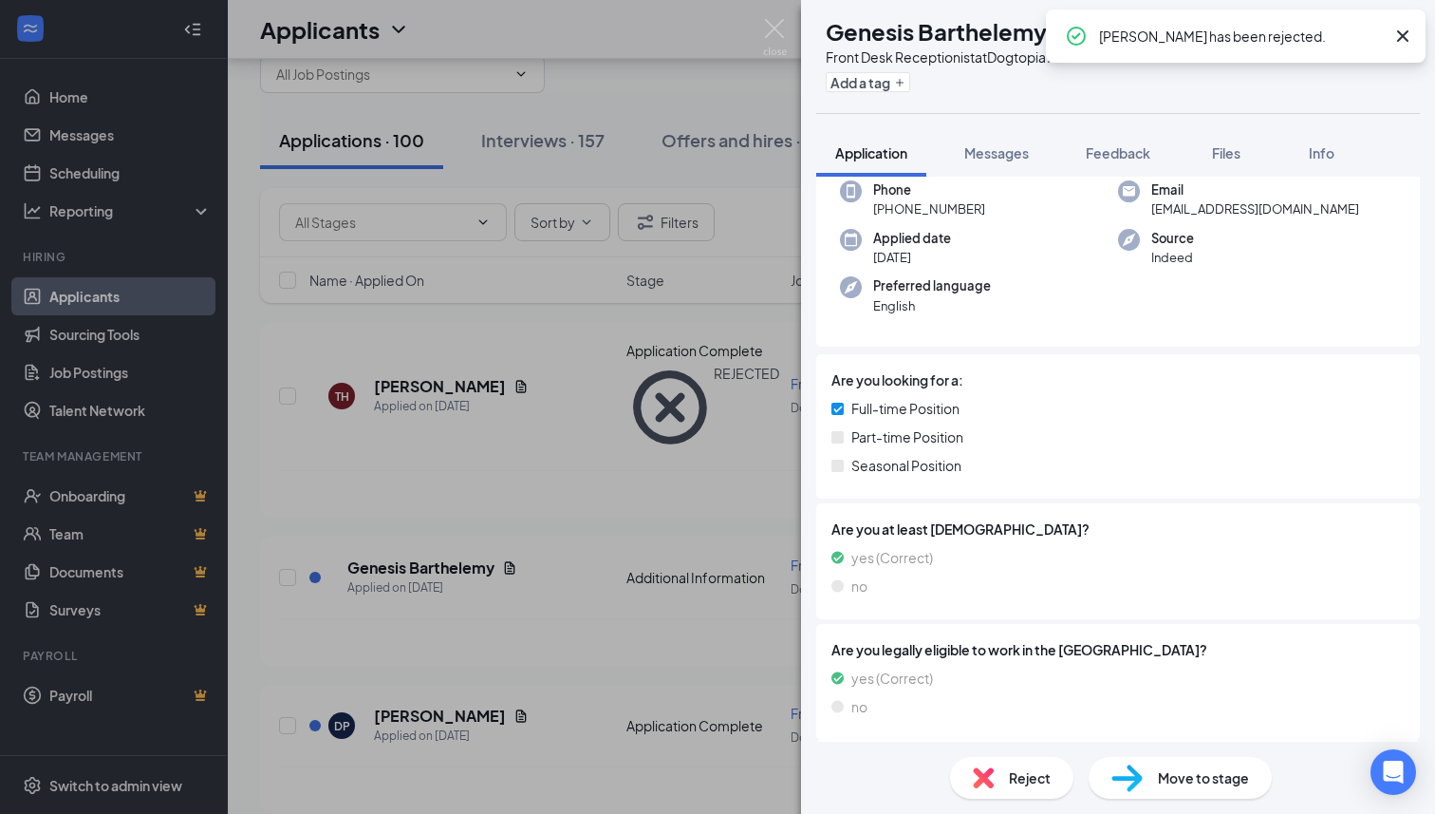
scroll to position [244, 0]
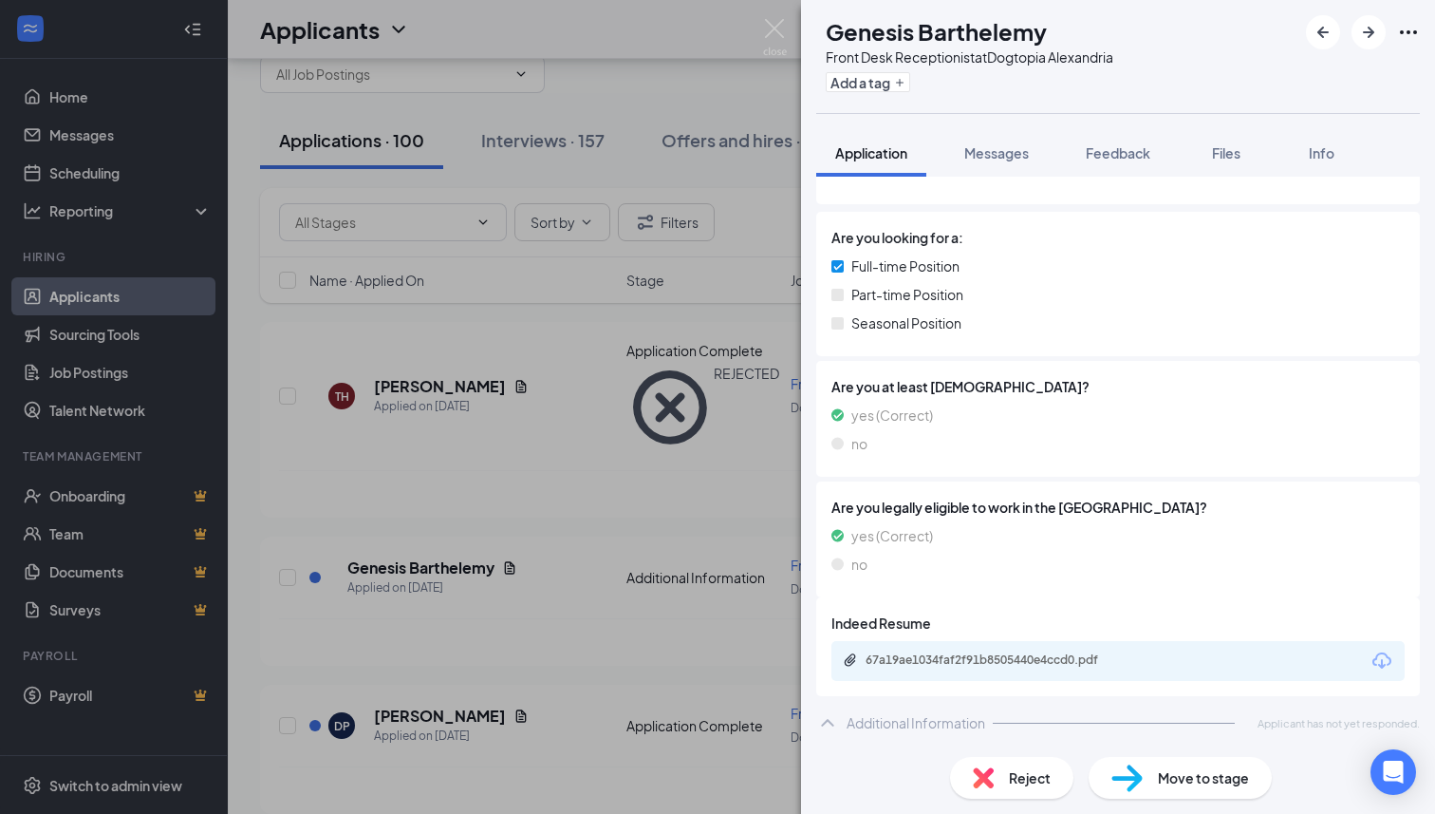
click at [997, 792] on div "Reject" at bounding box center [1011, 778] width 123 height 42
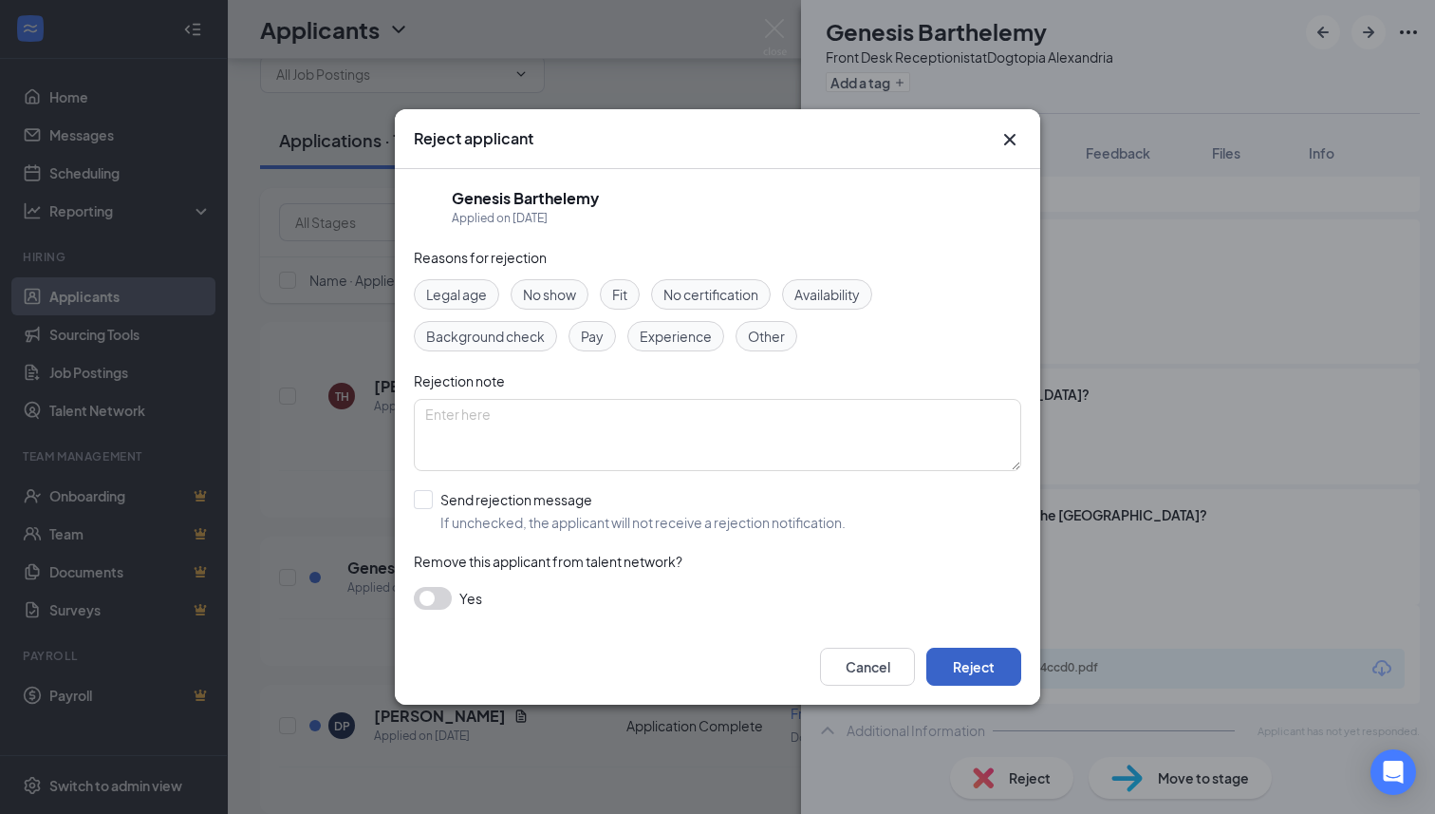
click at [960, 668] on button "Reject" at bounding box center [973, 666] width 95 height 38
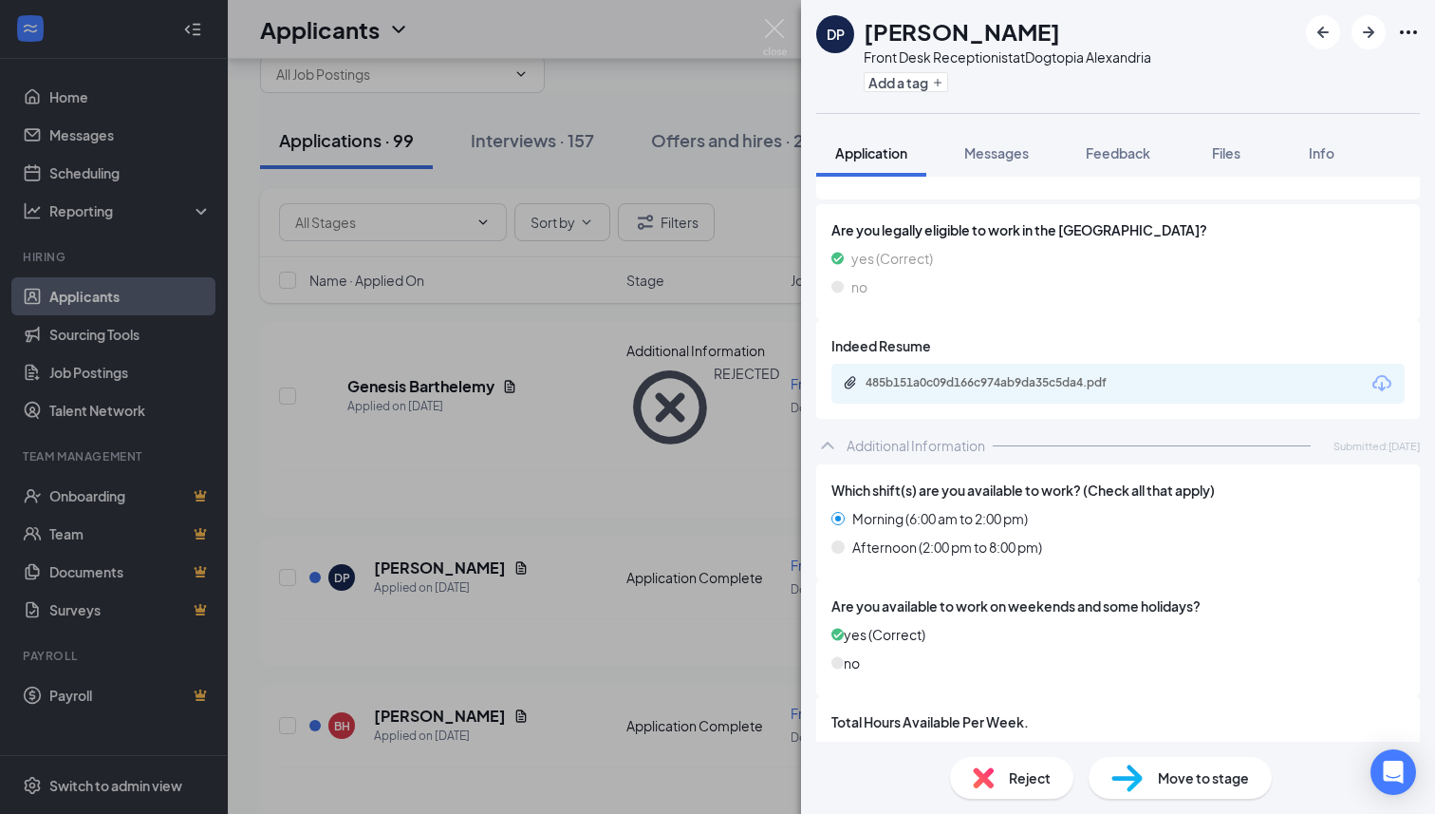
scroll to position [461, 0]
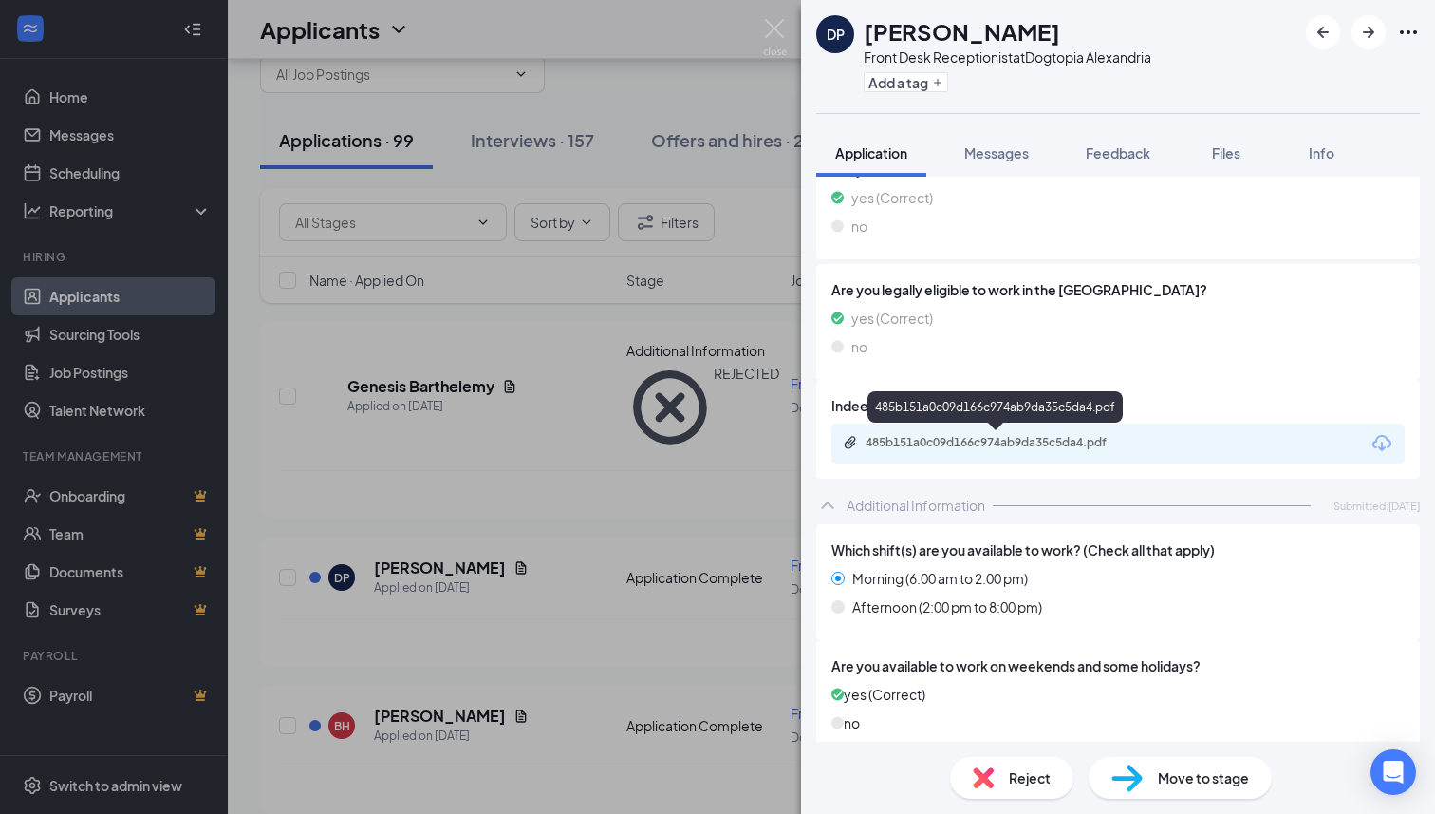
click at [963, 441] on div "485b151a0c09d166c974ab9da35c5da4.pdf" at bounding box center [999, 442] width 266 height 15
click at [1179, 780] on span "Move to stage" at bounding box center [1203, 777] width 91 height 21
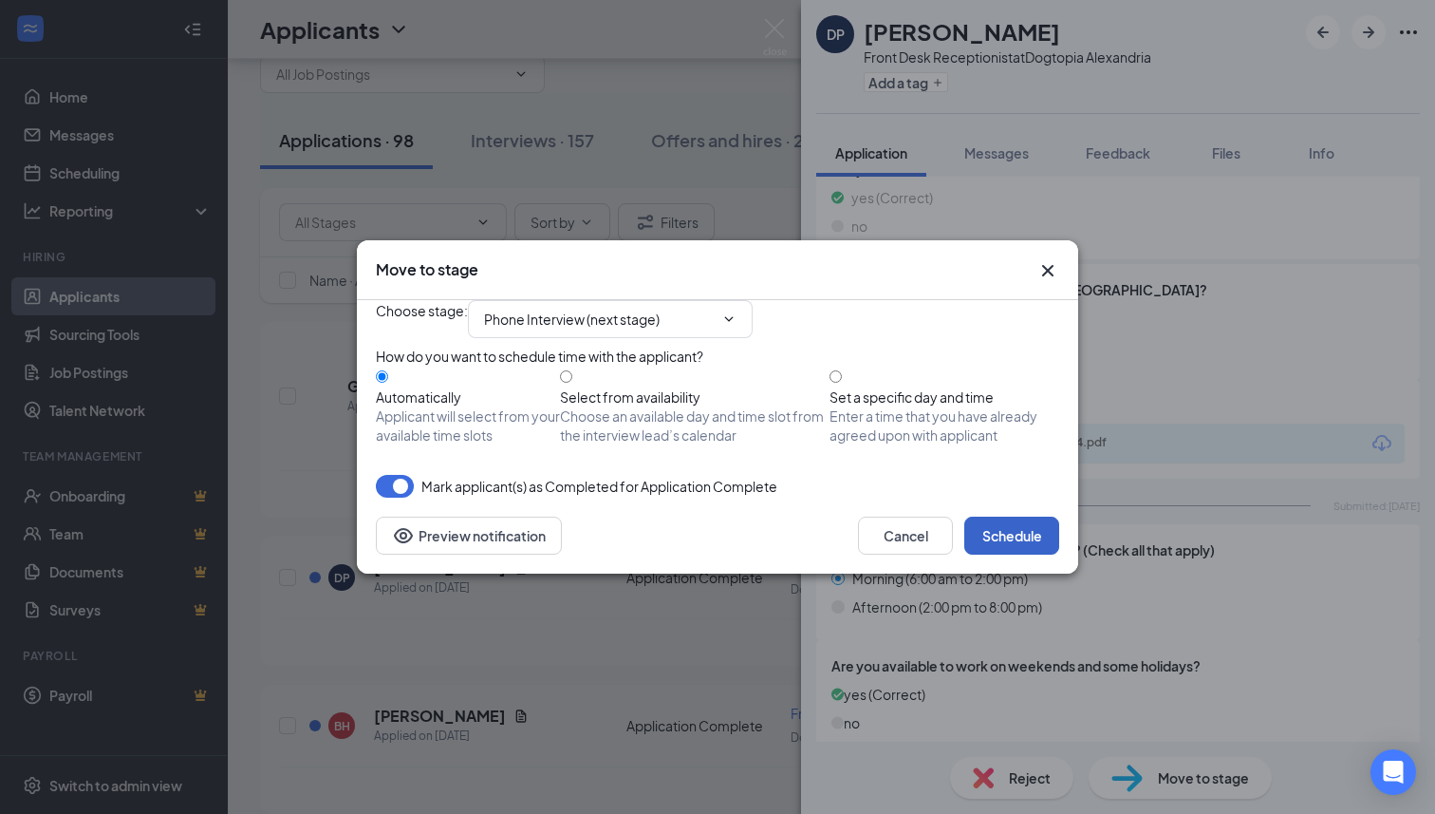
click at [1022, 554] on button "Schedule" at bounding box center [1011, 535] width 95 height 38
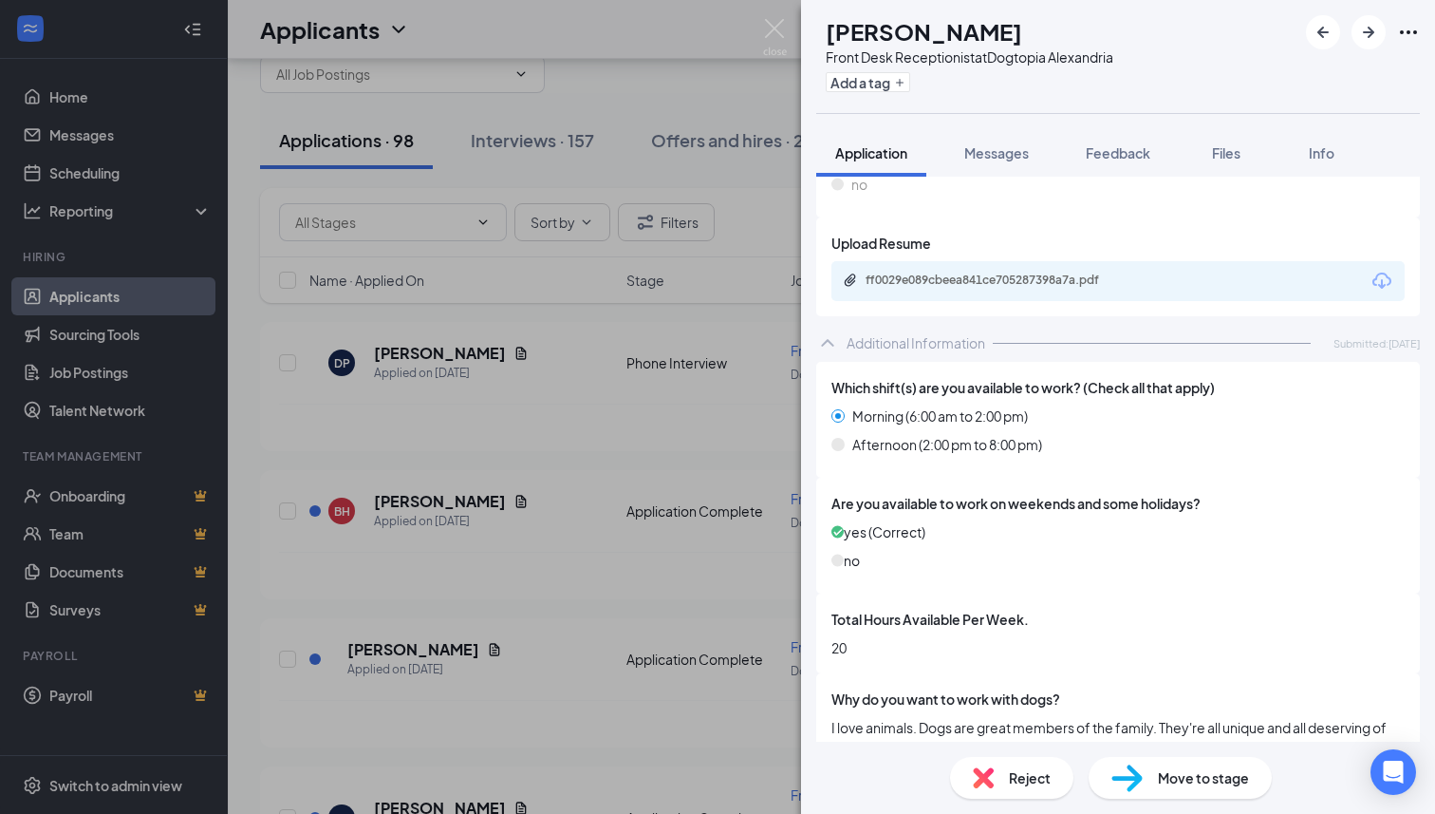
scroll to position [926, 0]
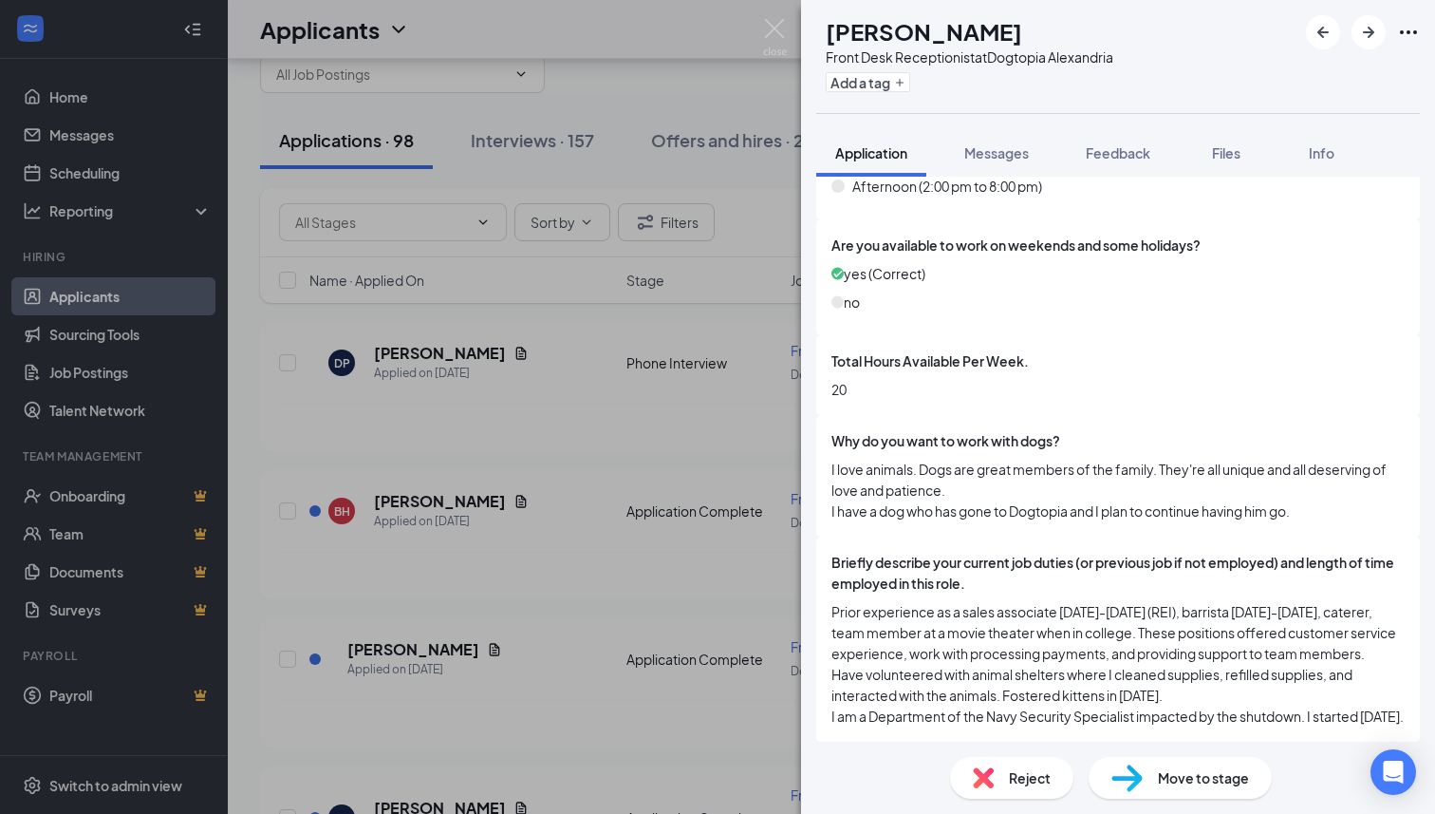
click at [1139, 782] on img at bounding box center [1127, 778] width 31 height 28
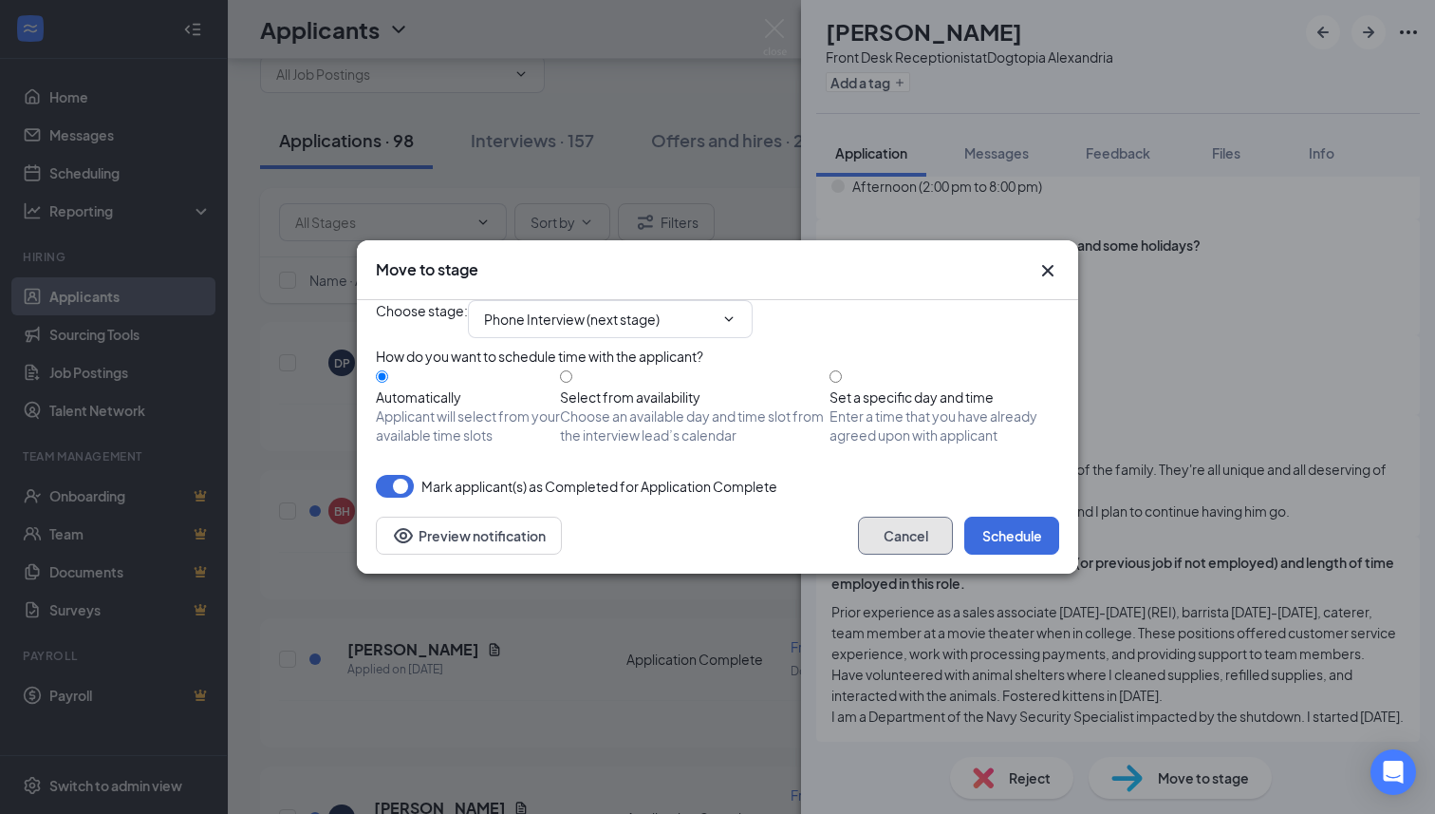
click at [924, 554] on button "Cancel" at bounding box center [905, 535] width 95 height 38
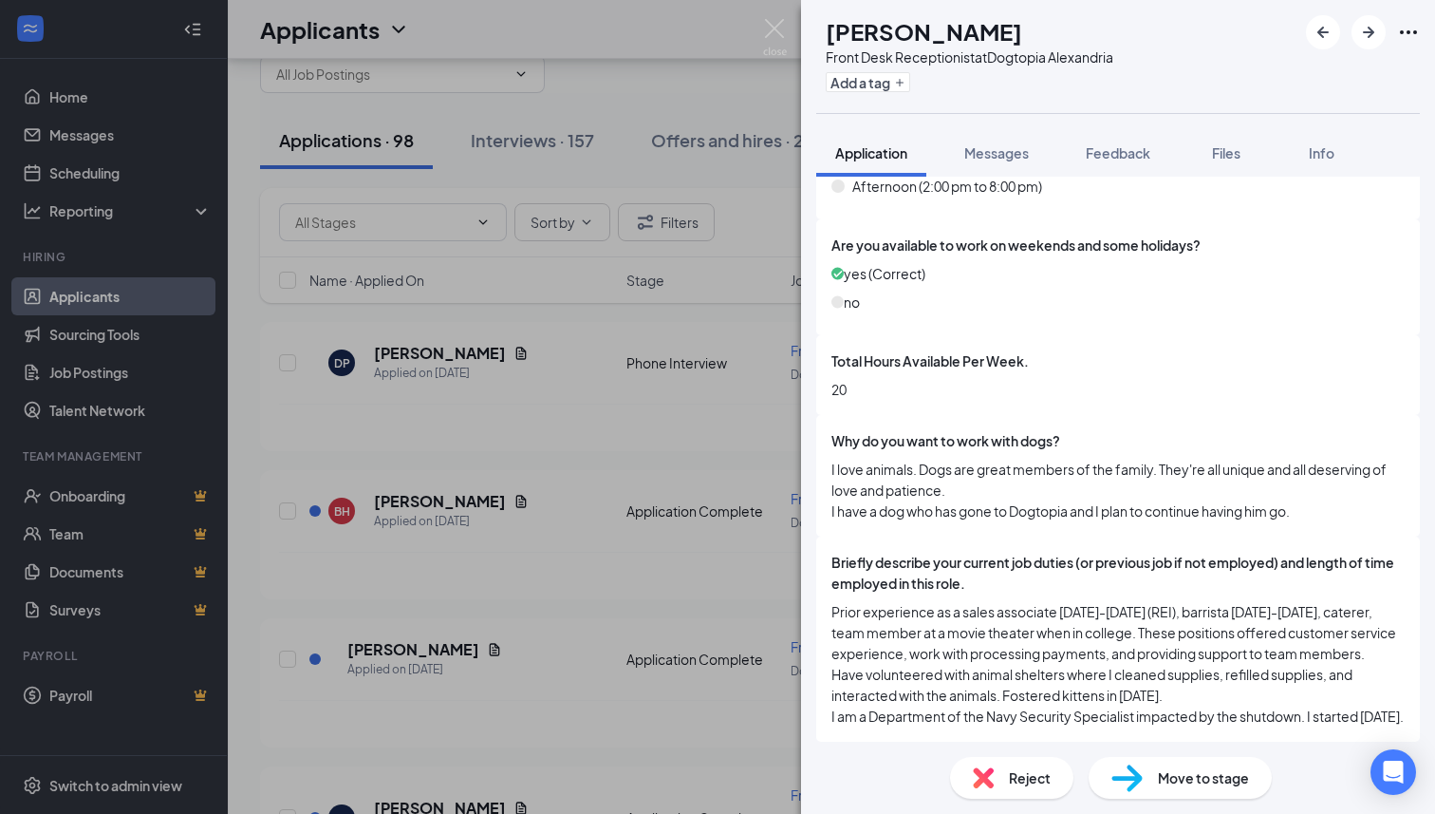
click at [1011, 778] on span "Reject" at bounding box center [1030, 777] width 42 height 21
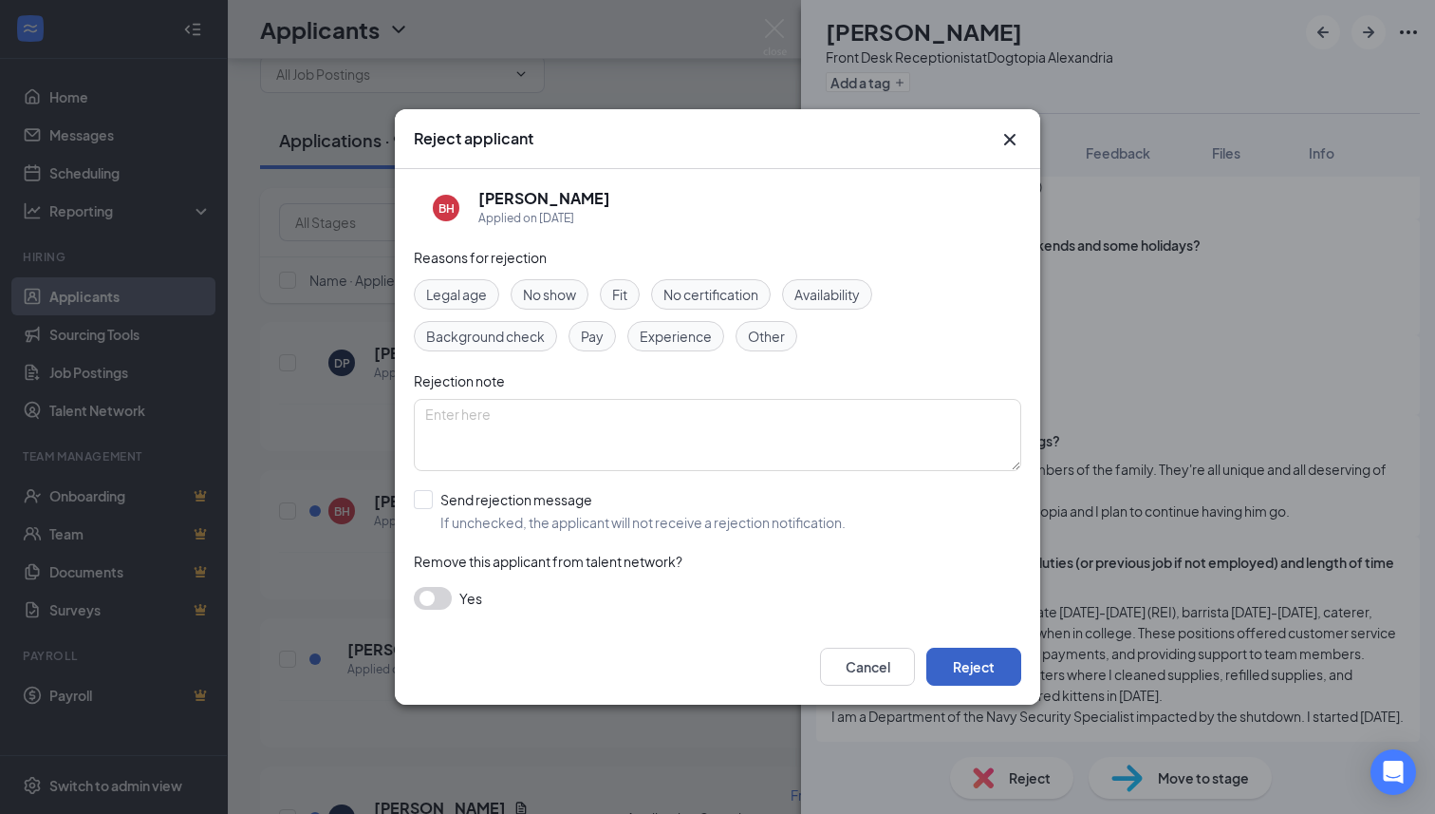
click at [996, 670] on button "Reject" at bounding box center [973, 666] width 95 height 38
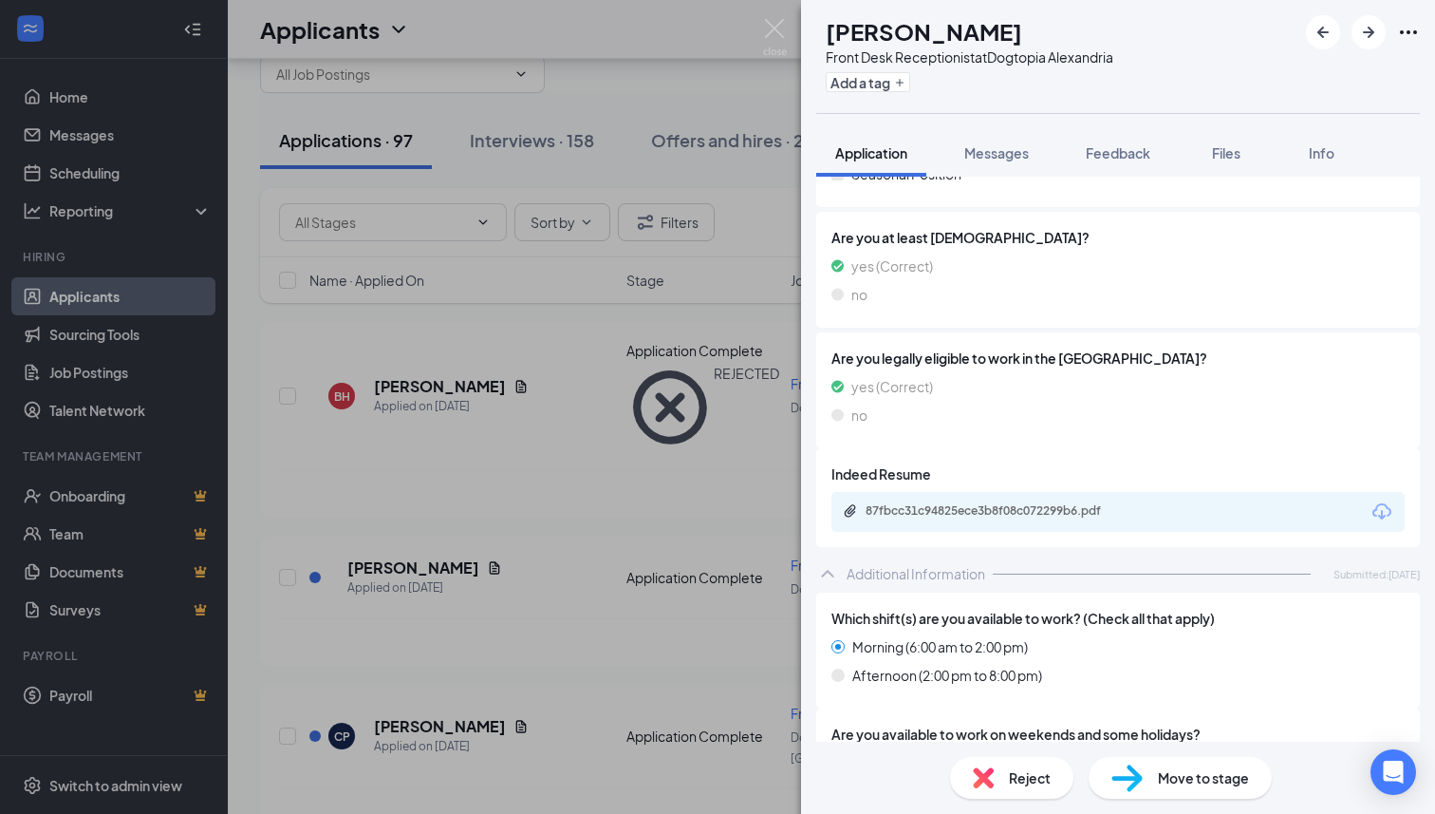
scroll to position [368, 0]
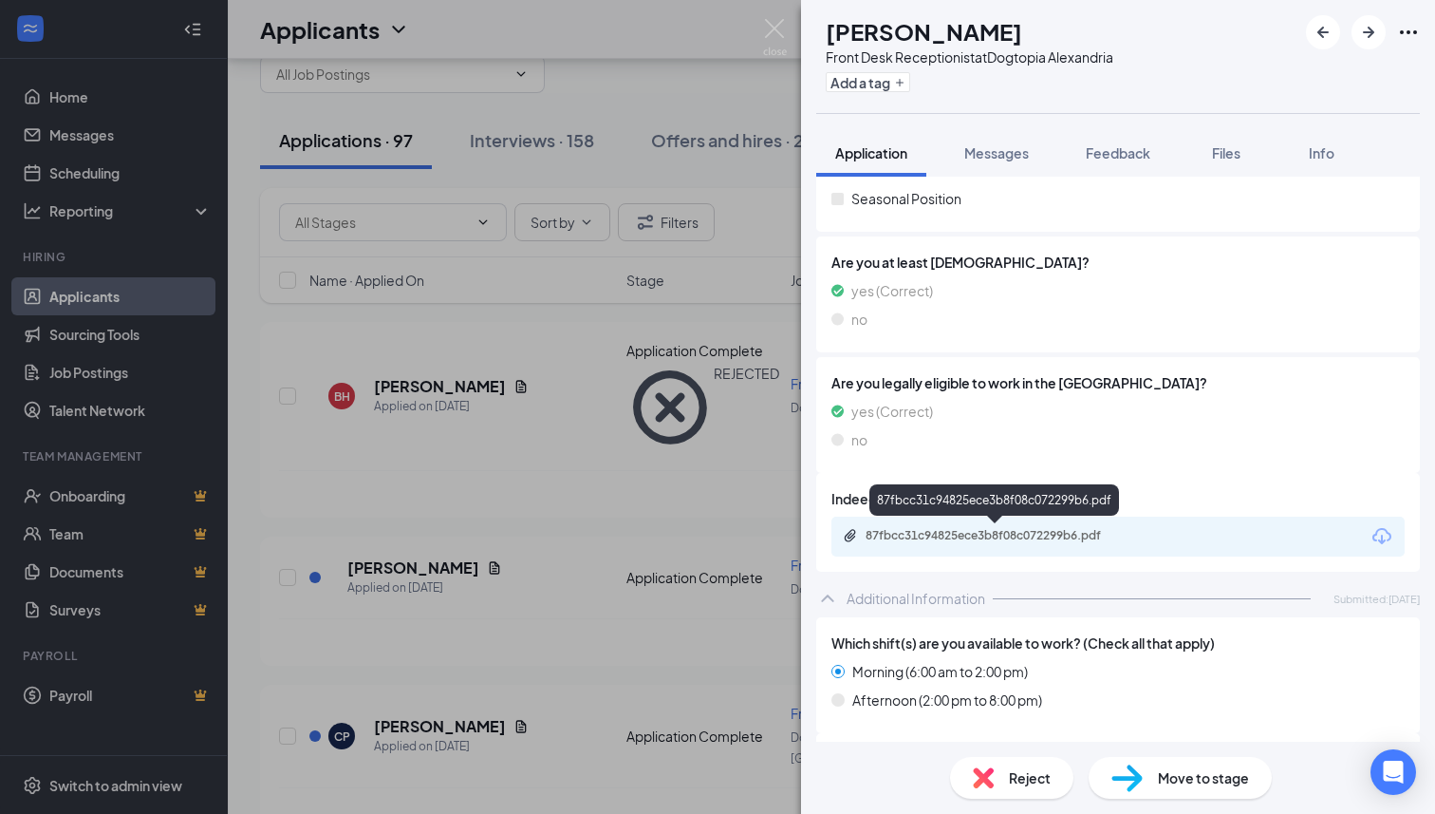
click at [974, 541] on div "87fbcc31c94825ece3b8f08c072299b6.pdf" at bounding box center [999, 535] width 266 height 15
click at [1134, 776] on img at bounding box center [1127, 778] width 31 height 28
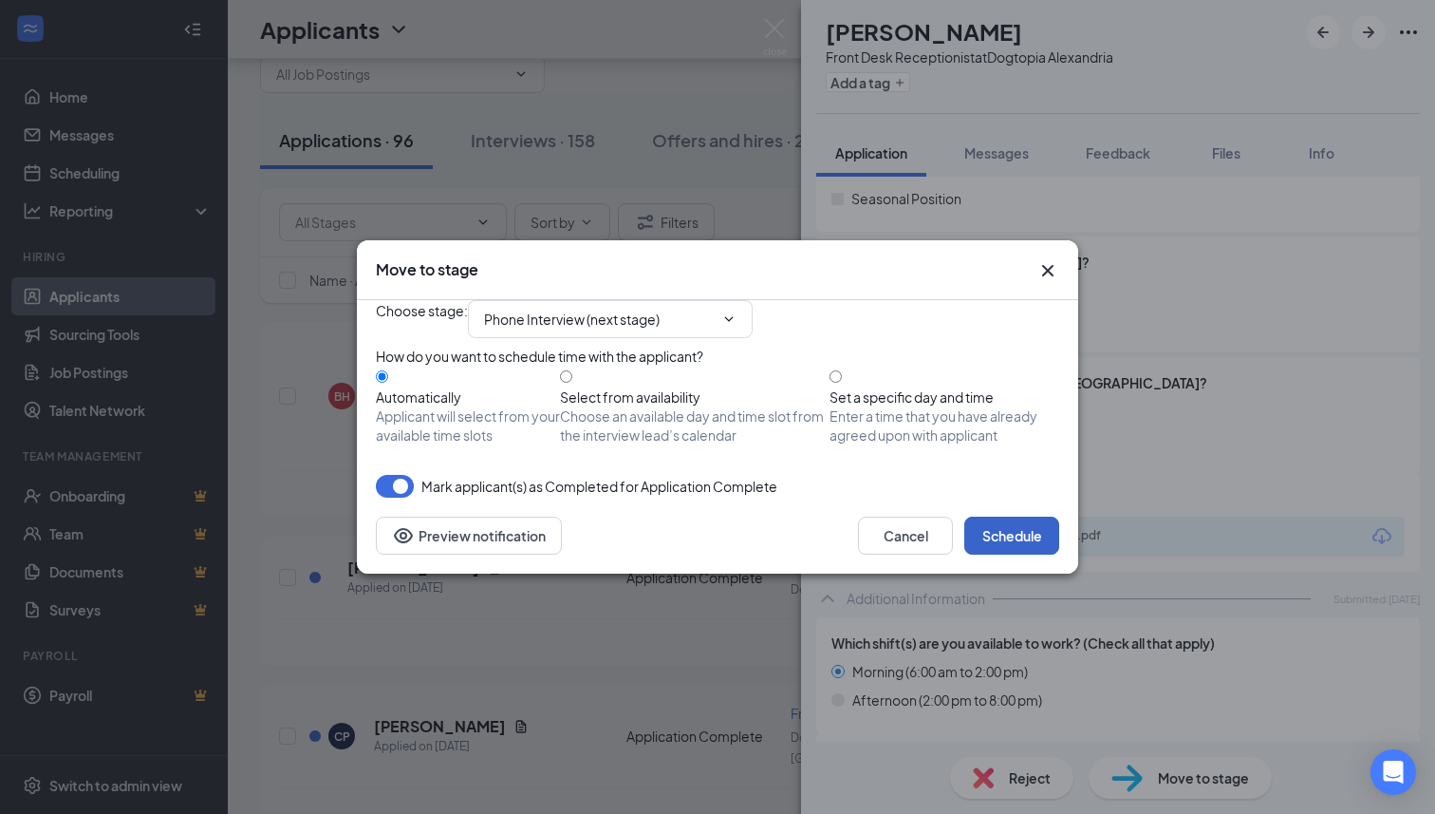
click at [1032, 554] on button "Schedule" at bounding box center [1011, 535] width 95 height 38
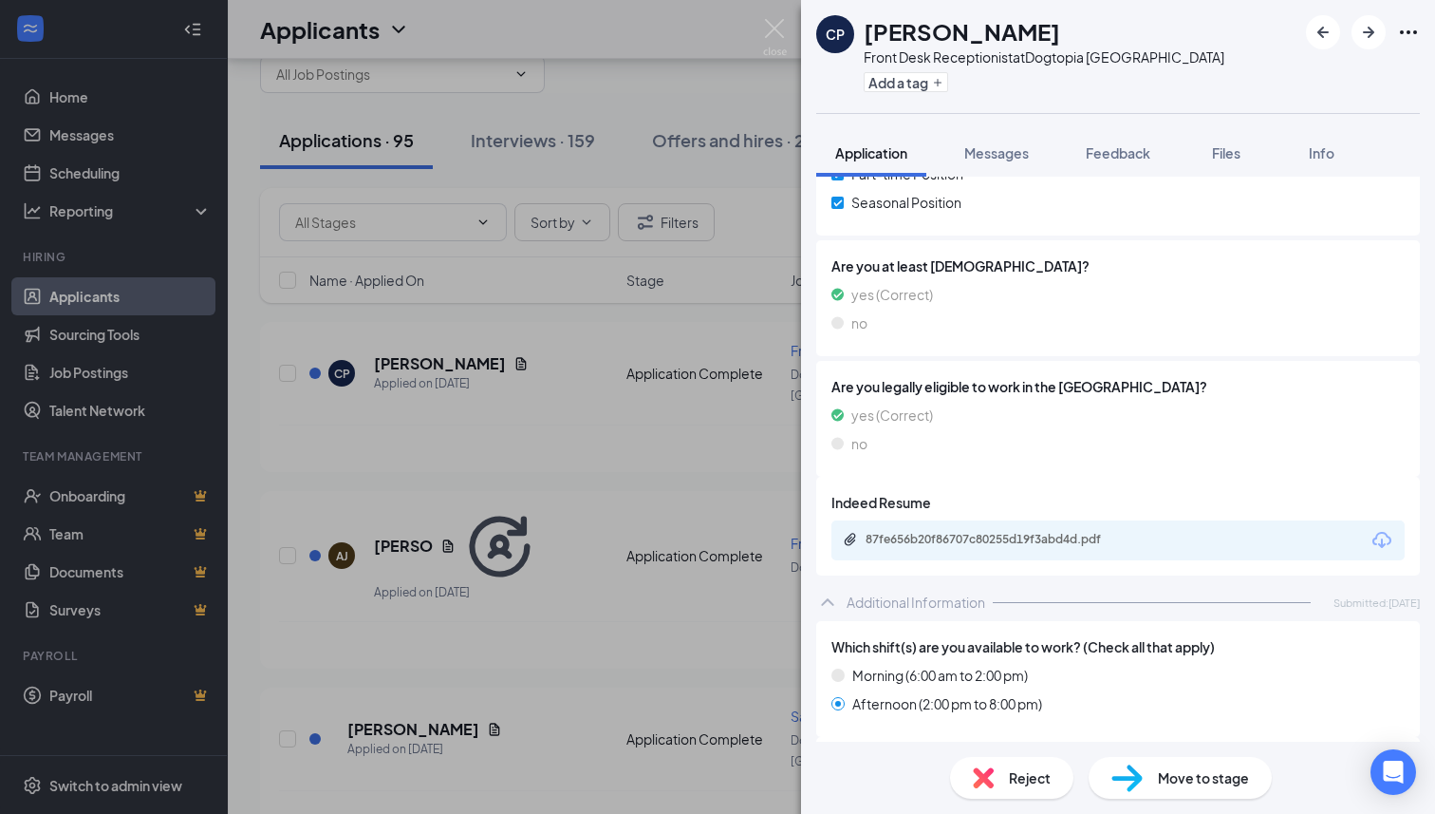
scroll to position [355, 0]
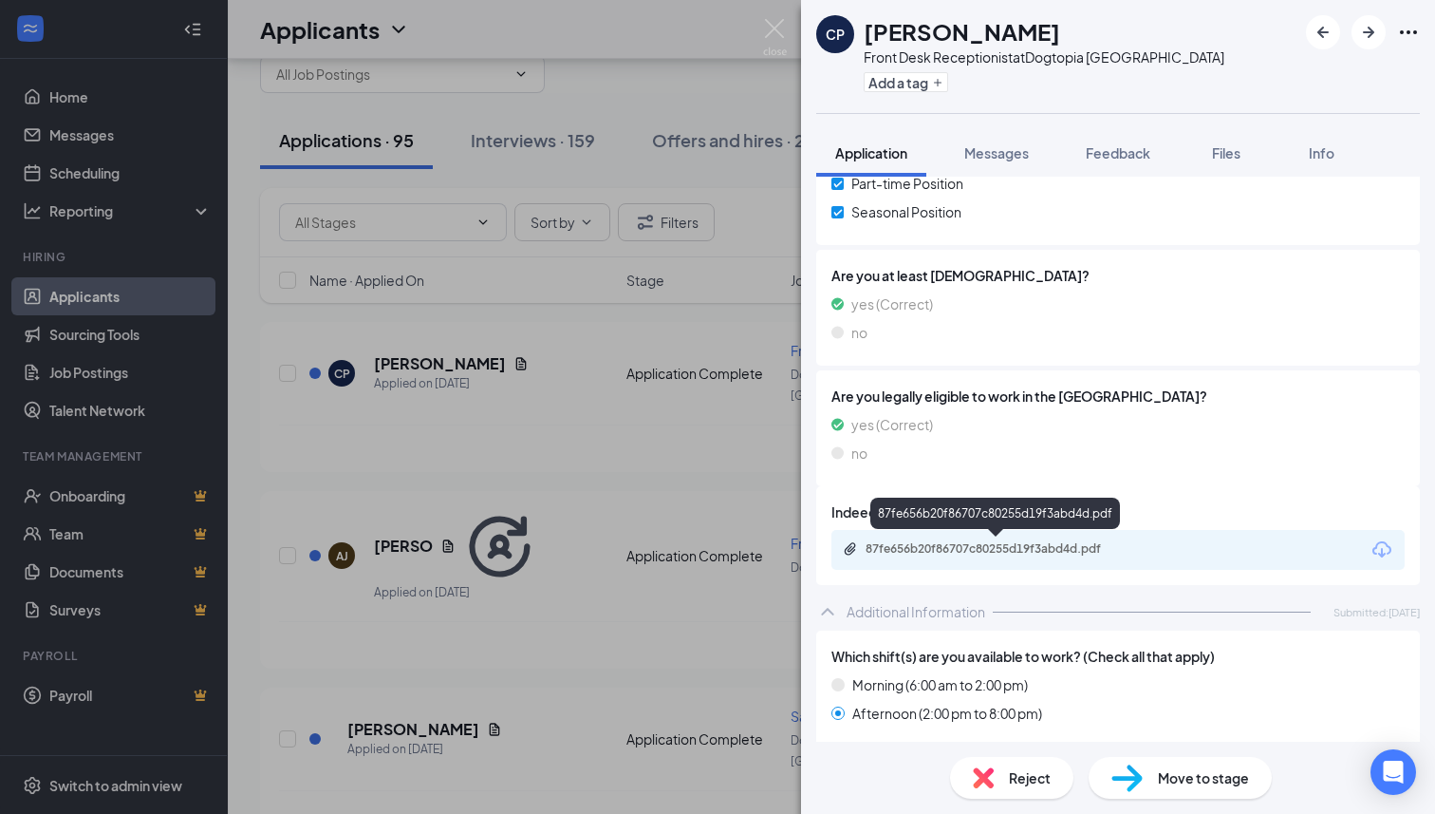
click at [1021, 551] on div "87fe656b20f86707c80255d19f3abd4d.pdf" at bounding box center [999, 548] width 266 height 15
click at [989, 62] on div "Front Desk Receptionist at [GEOGRAPHIC_DATA]" at bounding box center [1044, 56] width 361 height 19
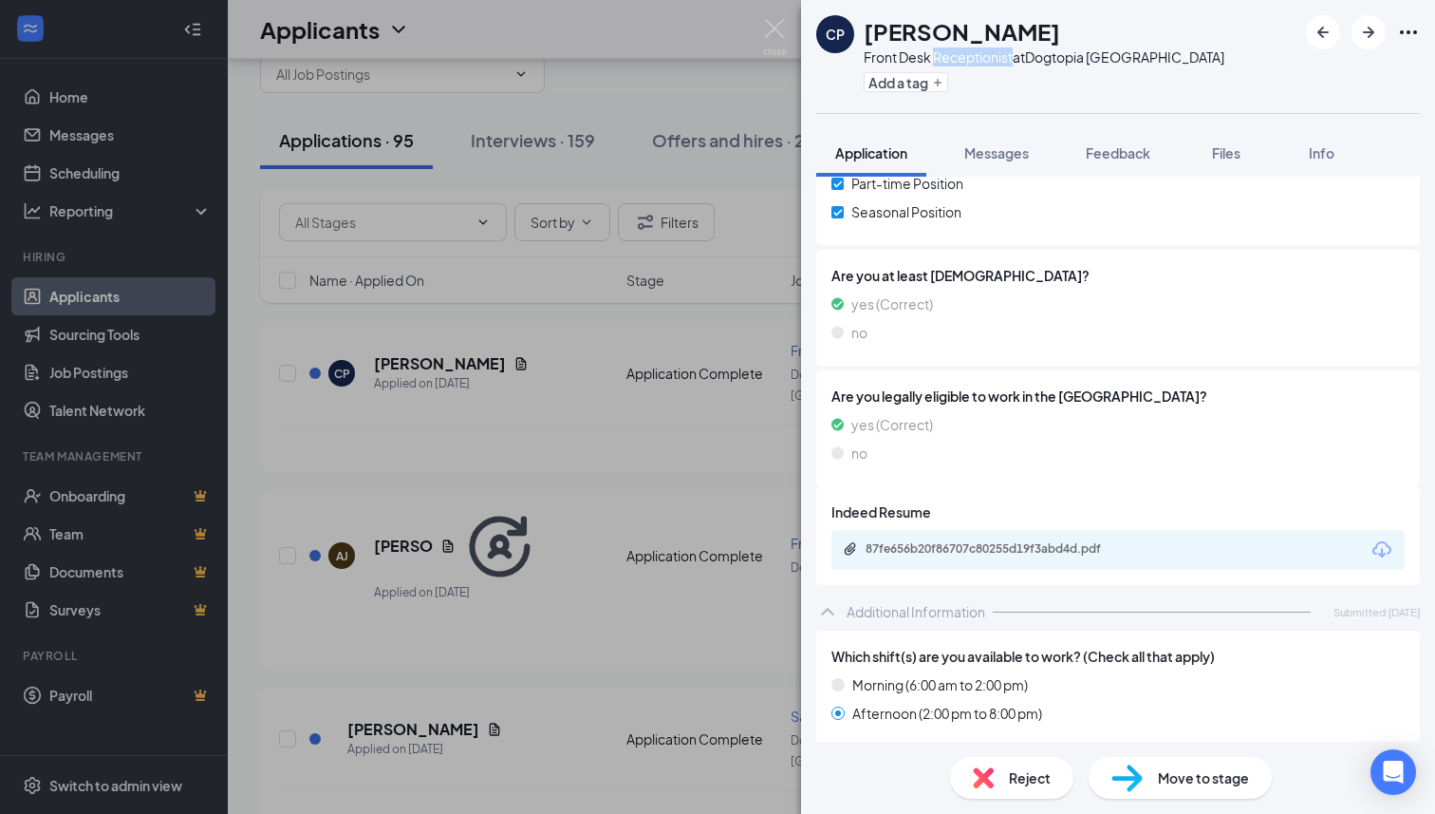
click at [989, 62] on div "Front Desk Receptionist at [GEOGRAPHIC_DATA]" at bounding box center [1044, 56] width 361 height 19
copy div "Front Desk Receptionist at [GEOGRAPHIC_DATA]"
click at [1126, 149] on span "Feedback" at bounding box center [1118, 152] width 65 height 17
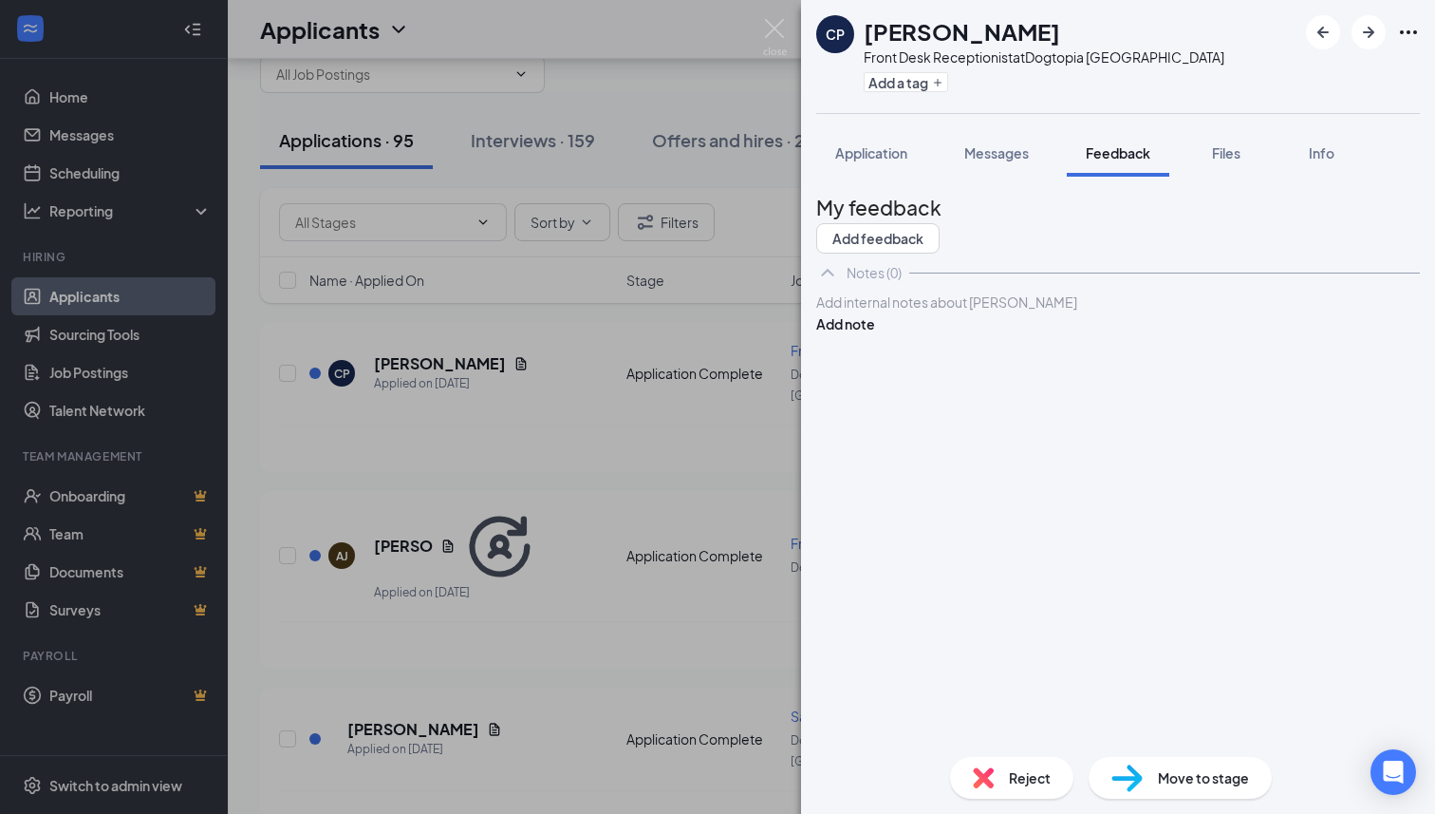
click at [999, 312] on div at bounding box center [1118, 302] width 602 height 20
click at [875, 334] on button "Add note" at bounding box center [845, 323] width 59 height 21
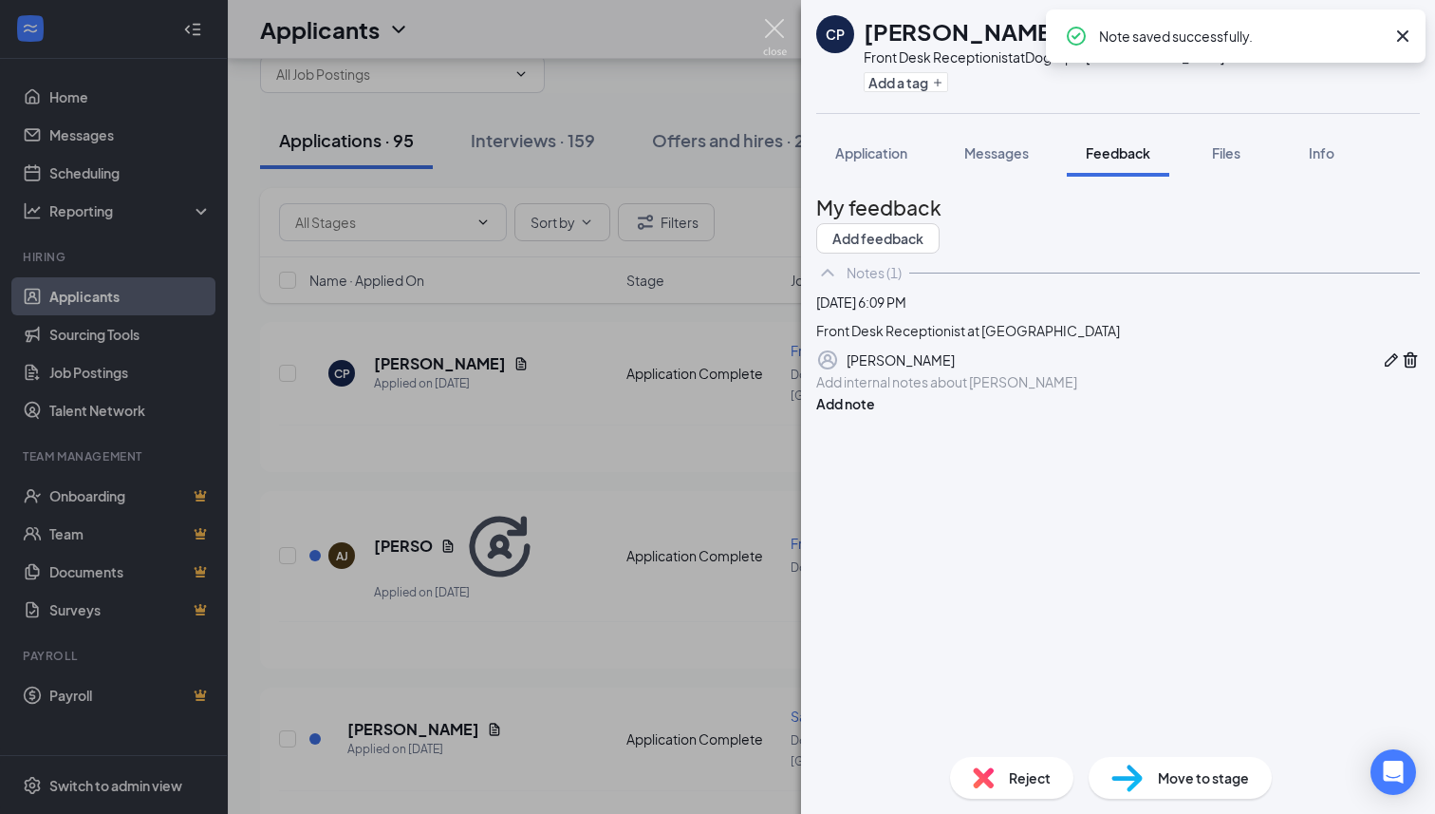
click at [780, 31] on img at bounding box center [775, 37] width 24 height 37
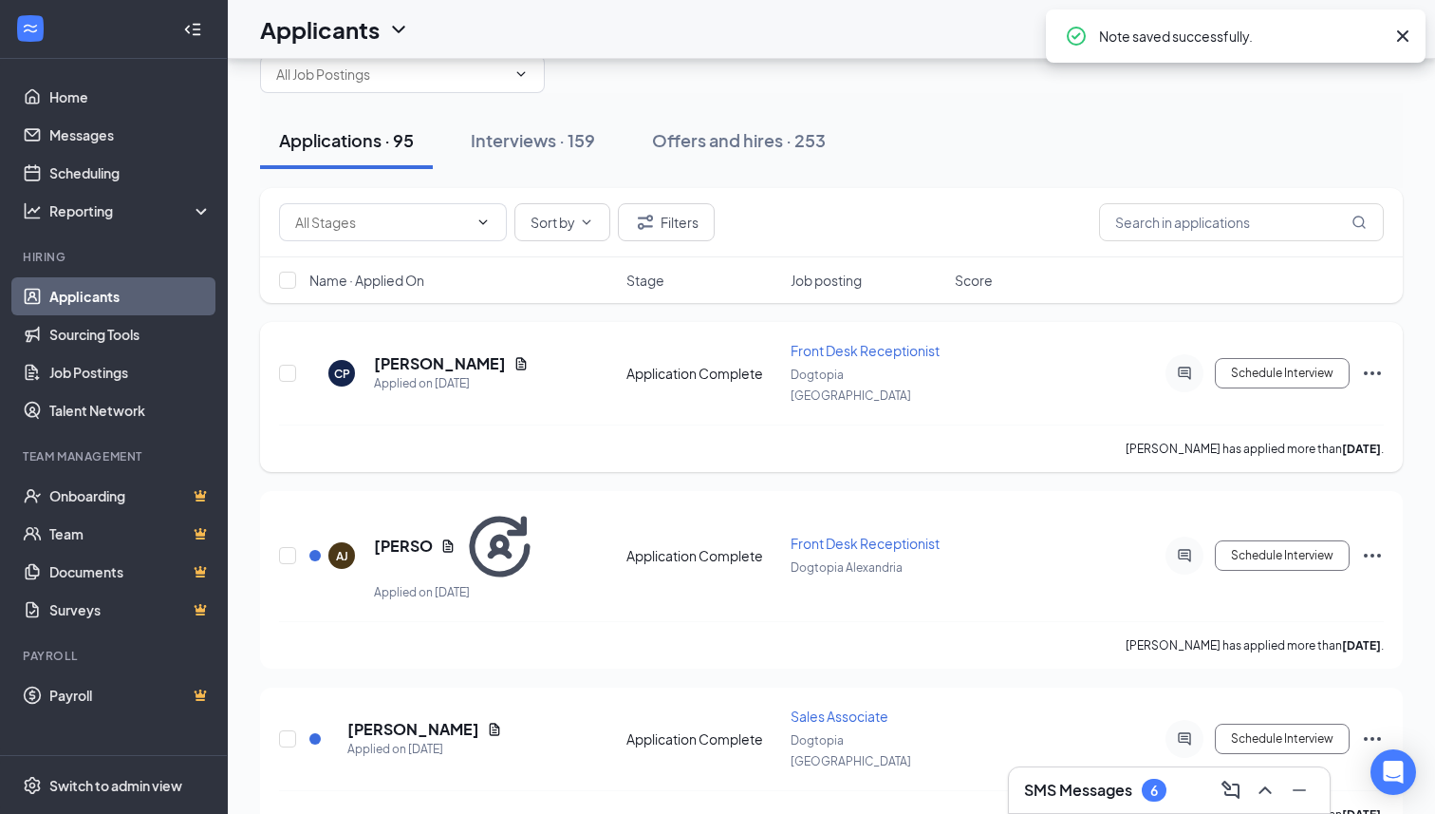
click at [1372, 362] on icon "Ellipses" at bounding box center [1372, 373] width 23 height 23
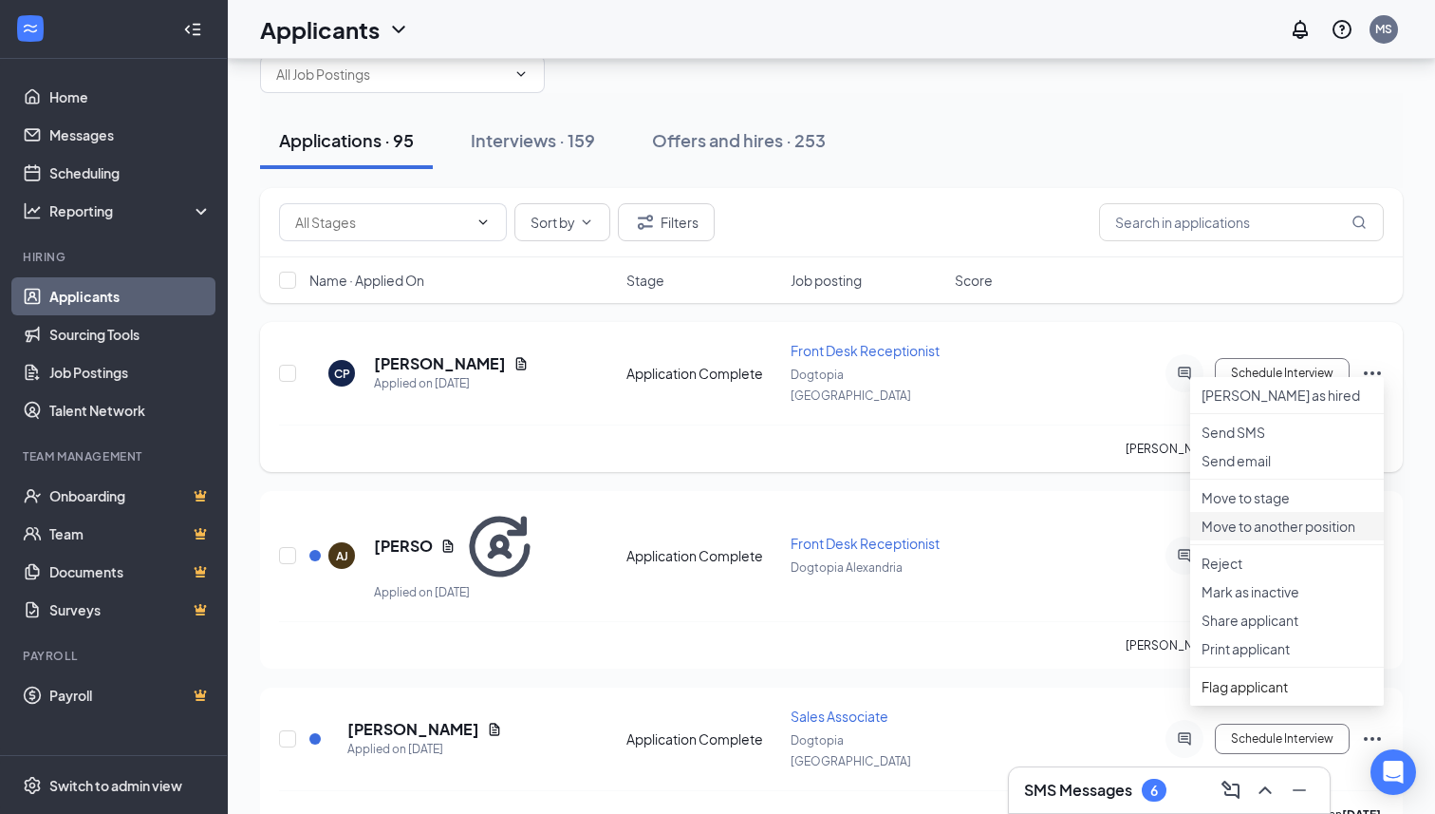
click at [1235, 535] on p "Move to another position" at bounding box center [1287, 525] width 171 height 19
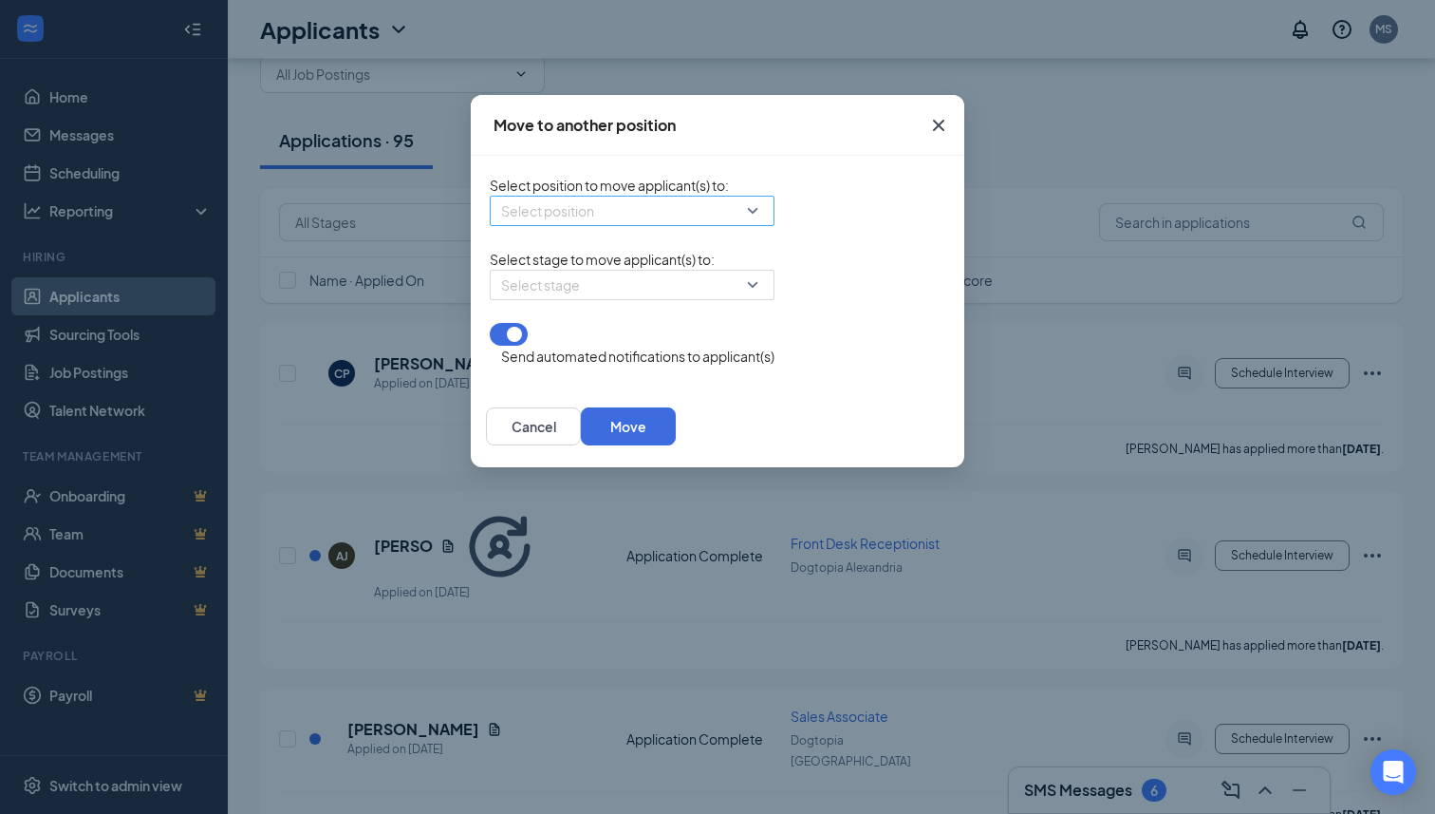
click at [614, 221] on input "search" at bounding box center [625, 210] width 249 height 28
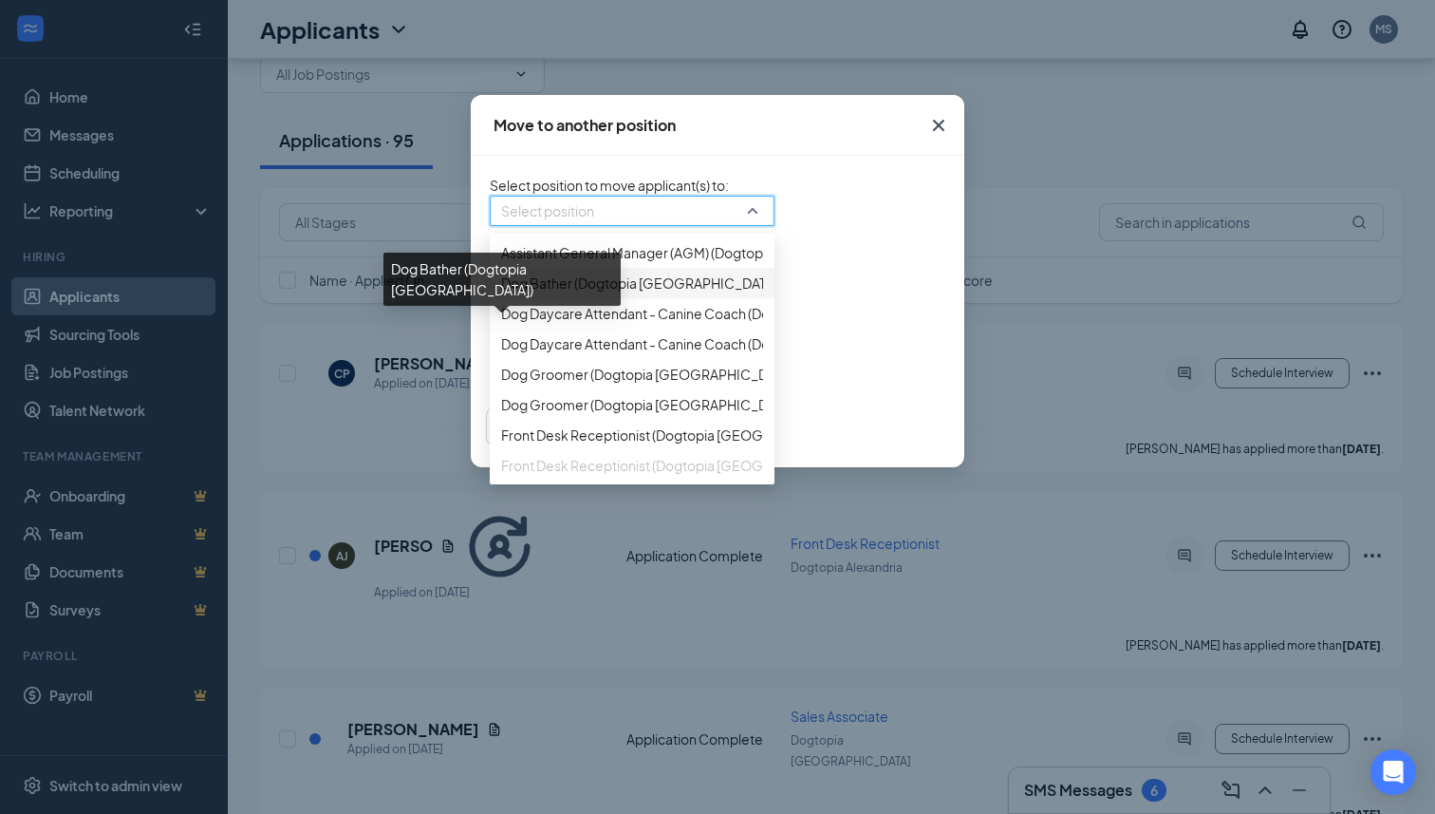
click at [554, 293] on span "Dog Bather (Dogtopia [GEOGRAPHIC_DATA])" at bounding box center [641, 282] width 280 height 21
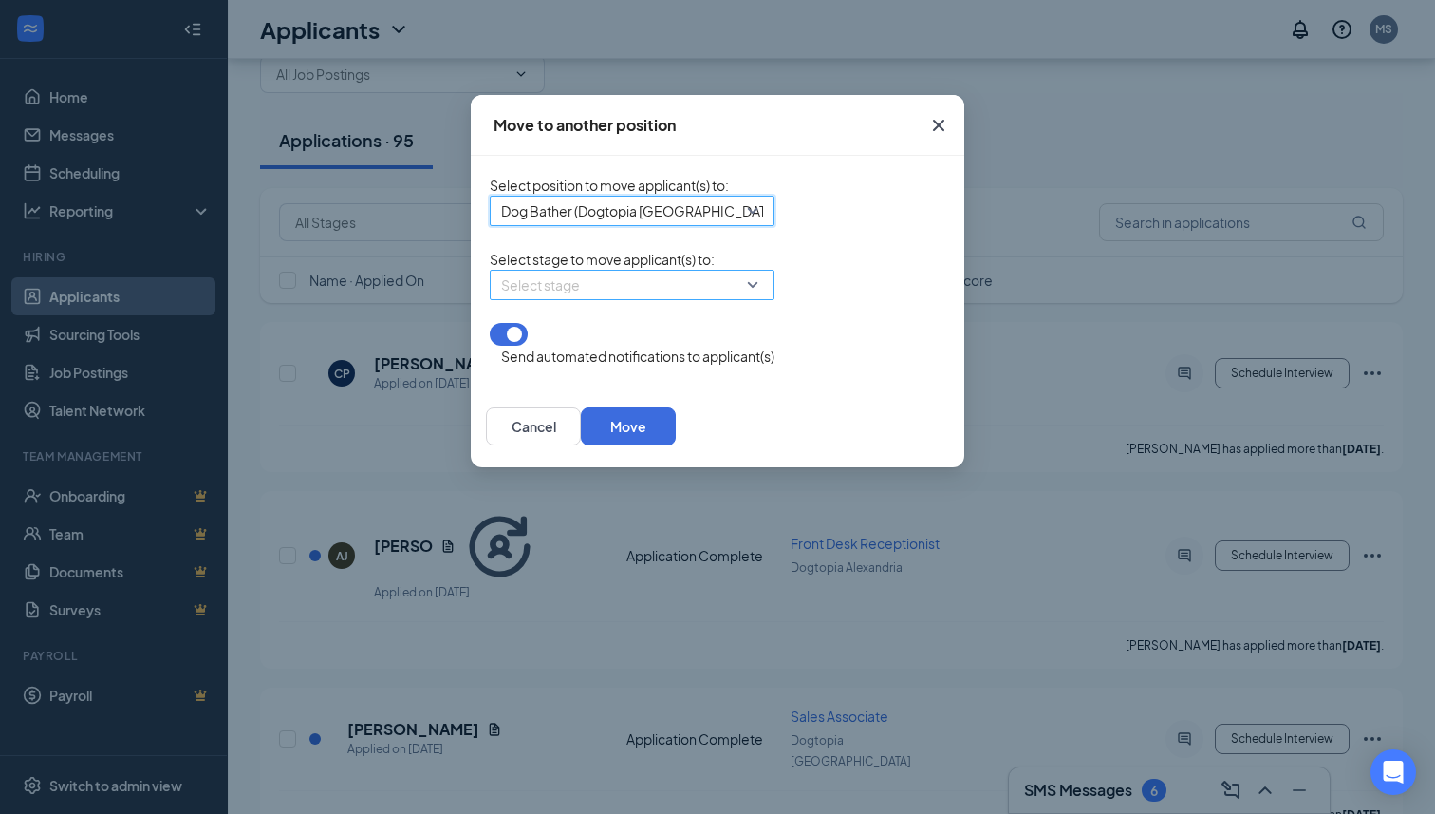
click at [551, 297] on input "search" at bounding box center [625, 285] width 249 height 28
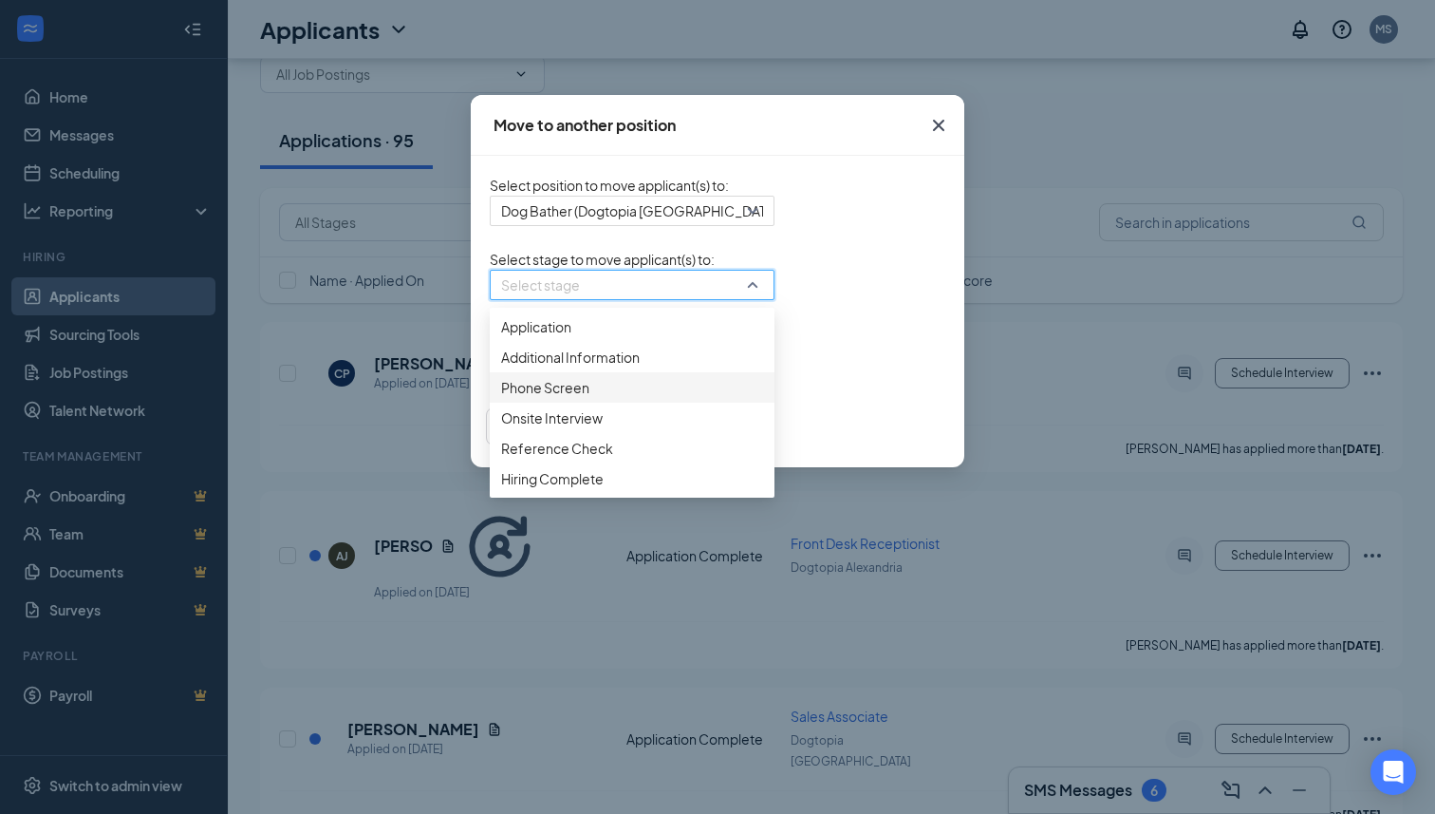
click at [501, 398] on span "Phone Screen" at bounding box center [632, 387] width 262 height 21
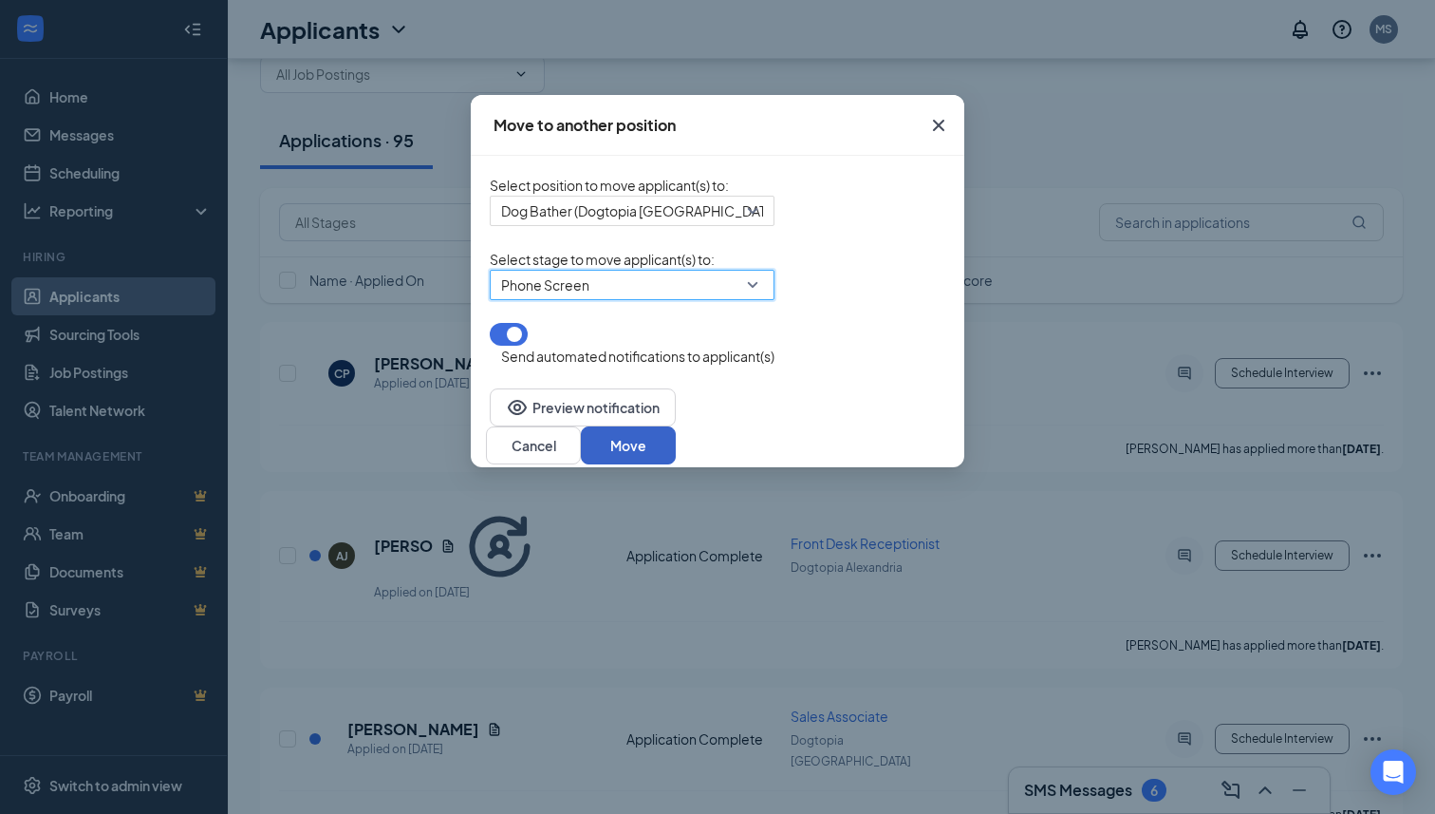
click at [676, 446] on button "Move" at bounding box center [628, 445] width 95 height 38
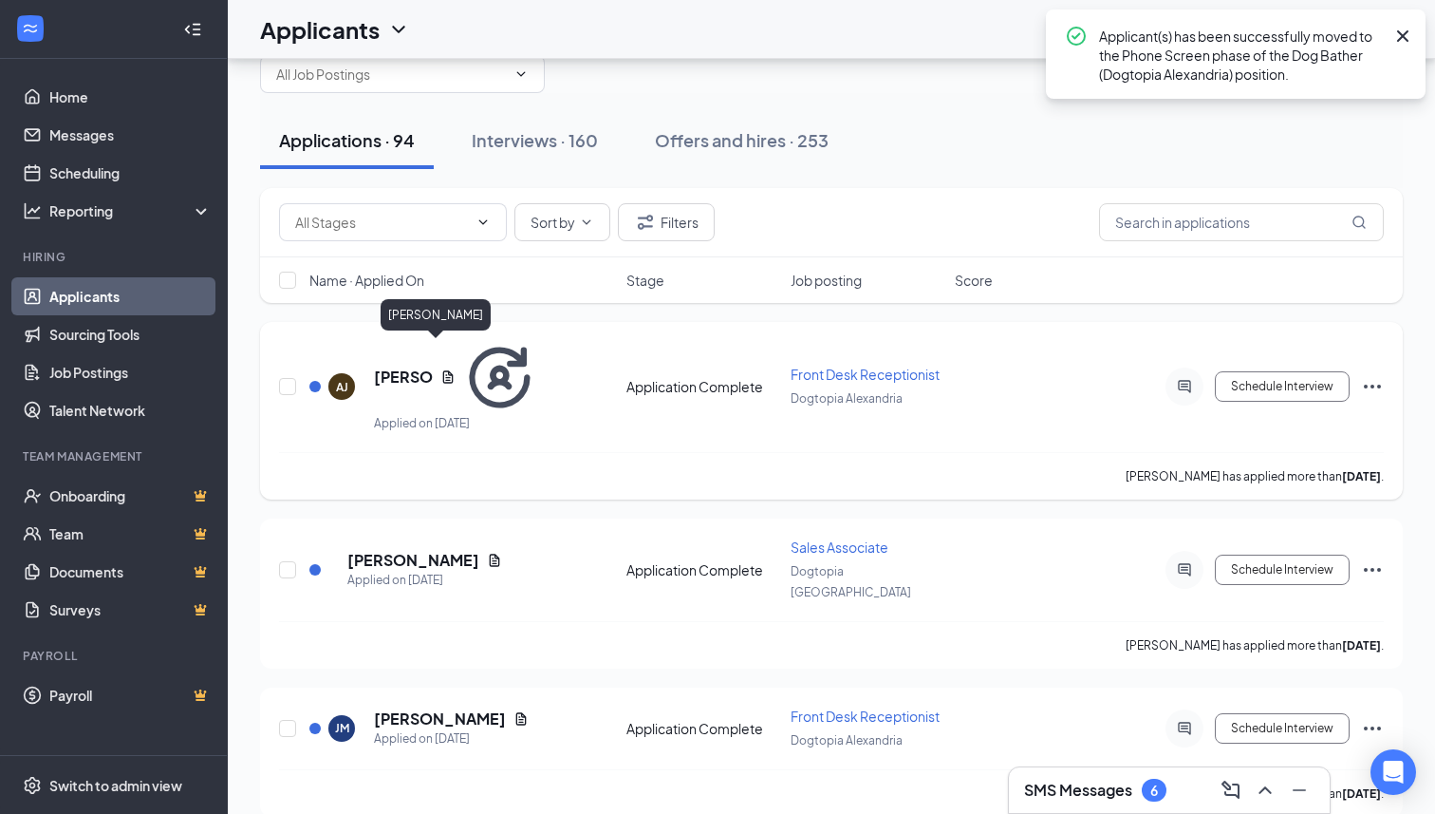
click at [433, 366] on h5 "[PERSON_NAME]" at bounding box center [403, 376] width 59 height 21
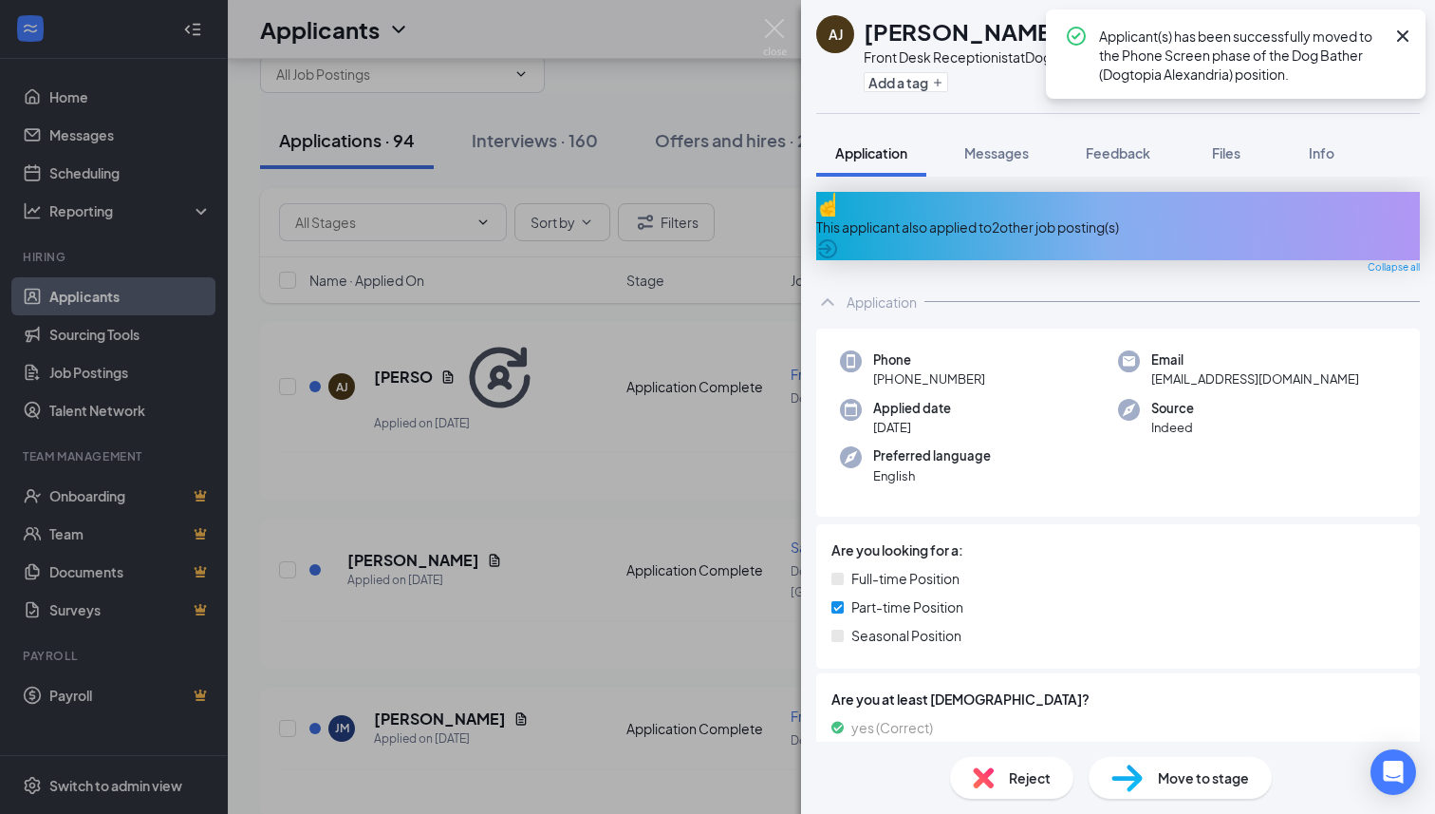
click at [987, 225] on div "This applicant also applied to 2 other job posting(s)" at bounding box center [1118, 226] width 604 height 68
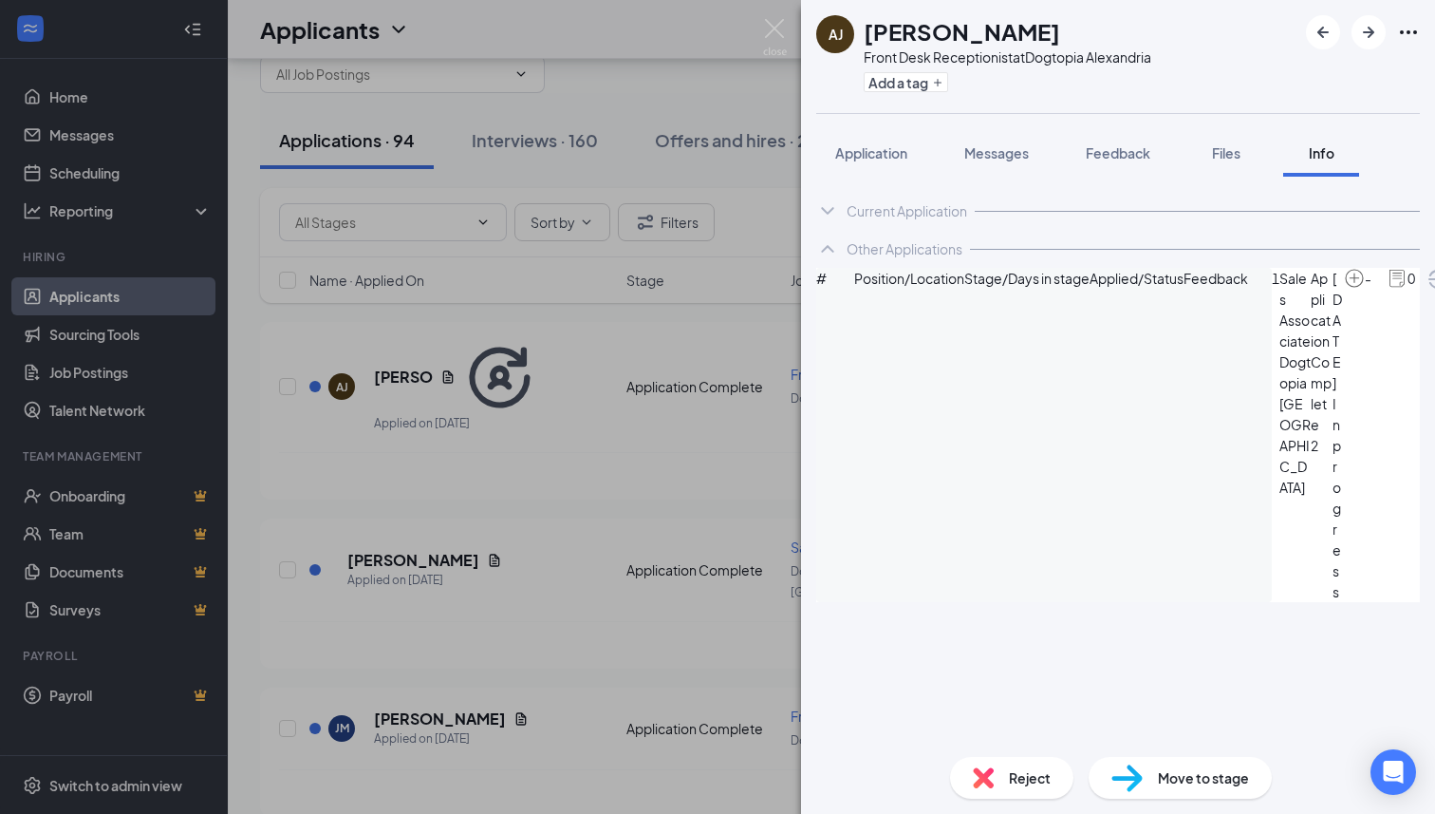
click at [881, 178] on div "Current Application Phone [PHONE_NUMBER] Email [EMAIL_ADDRESS][DOMAIN_NAME] App…" at bounding box center [1118, 459] width 634 height 565
click at [884, 167] on button "Application" at bounding box center [871, 152] width 110 height 47
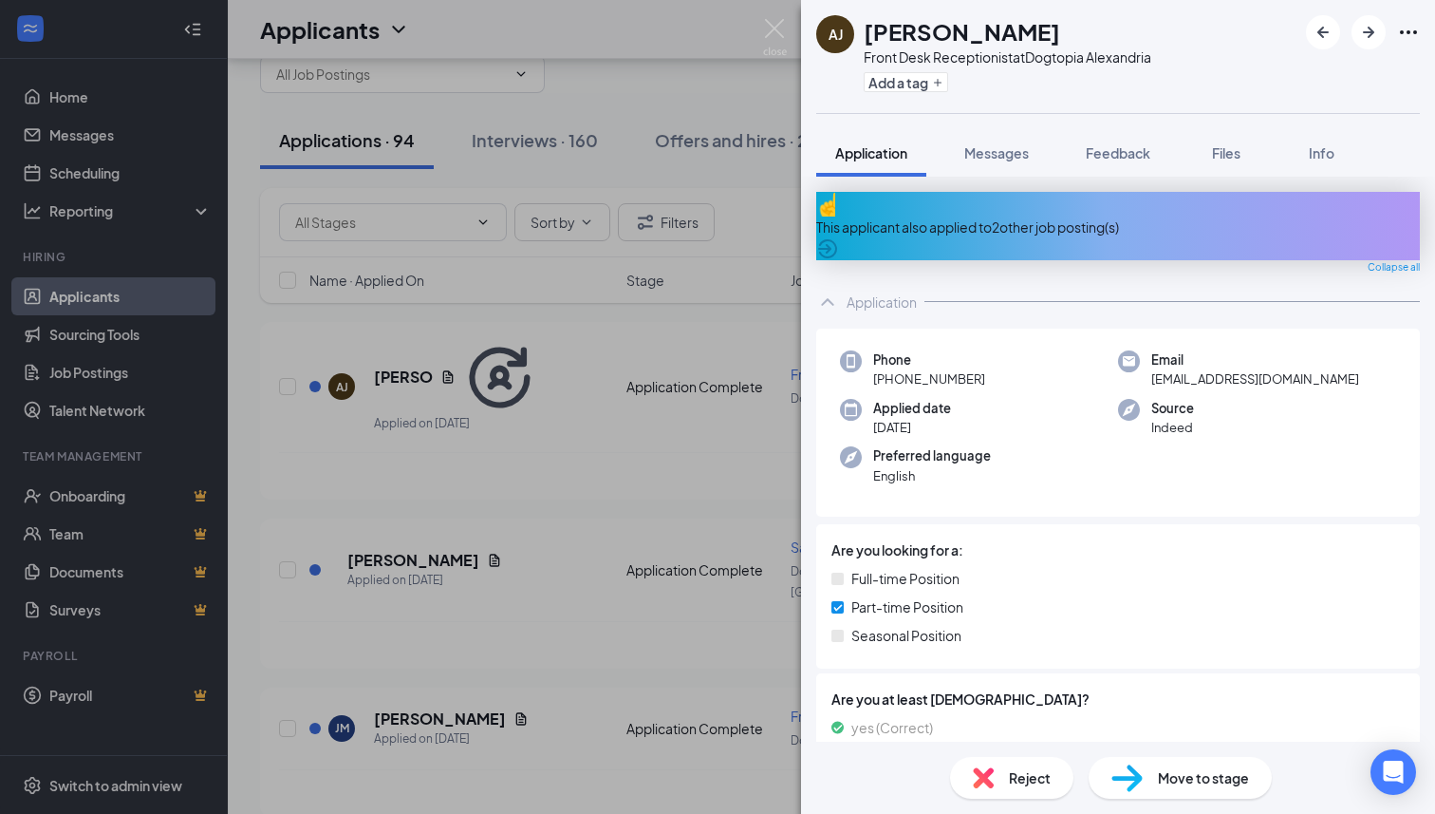
click at [1063, 201] on div "This applicant also applied to 2 other job posting(s)" at bounding box center [1118, 226] width 604 height 68
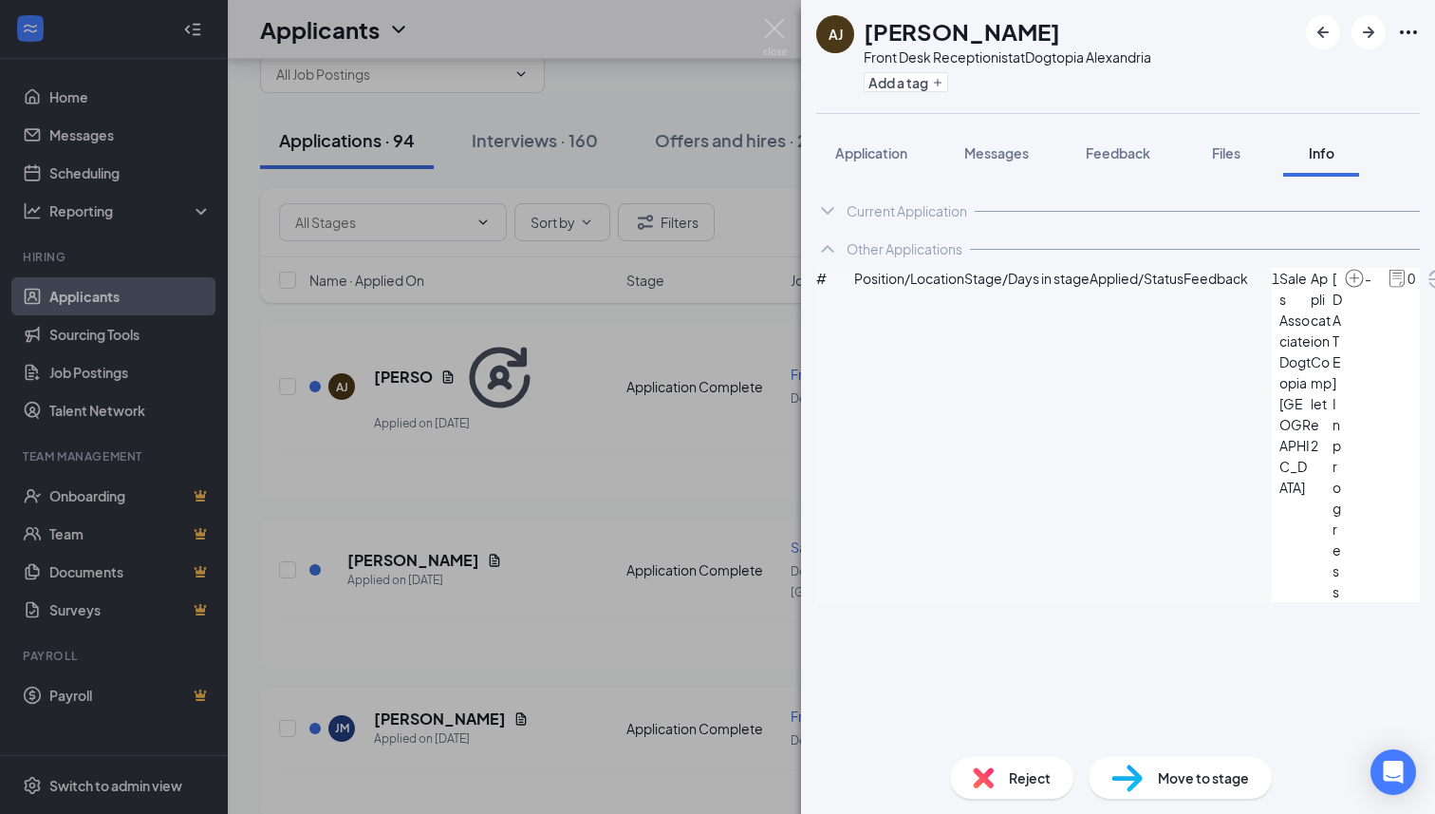
click at [1003, 792] on div "Reject" at bounding box center [1011, 778] width 123 height 42
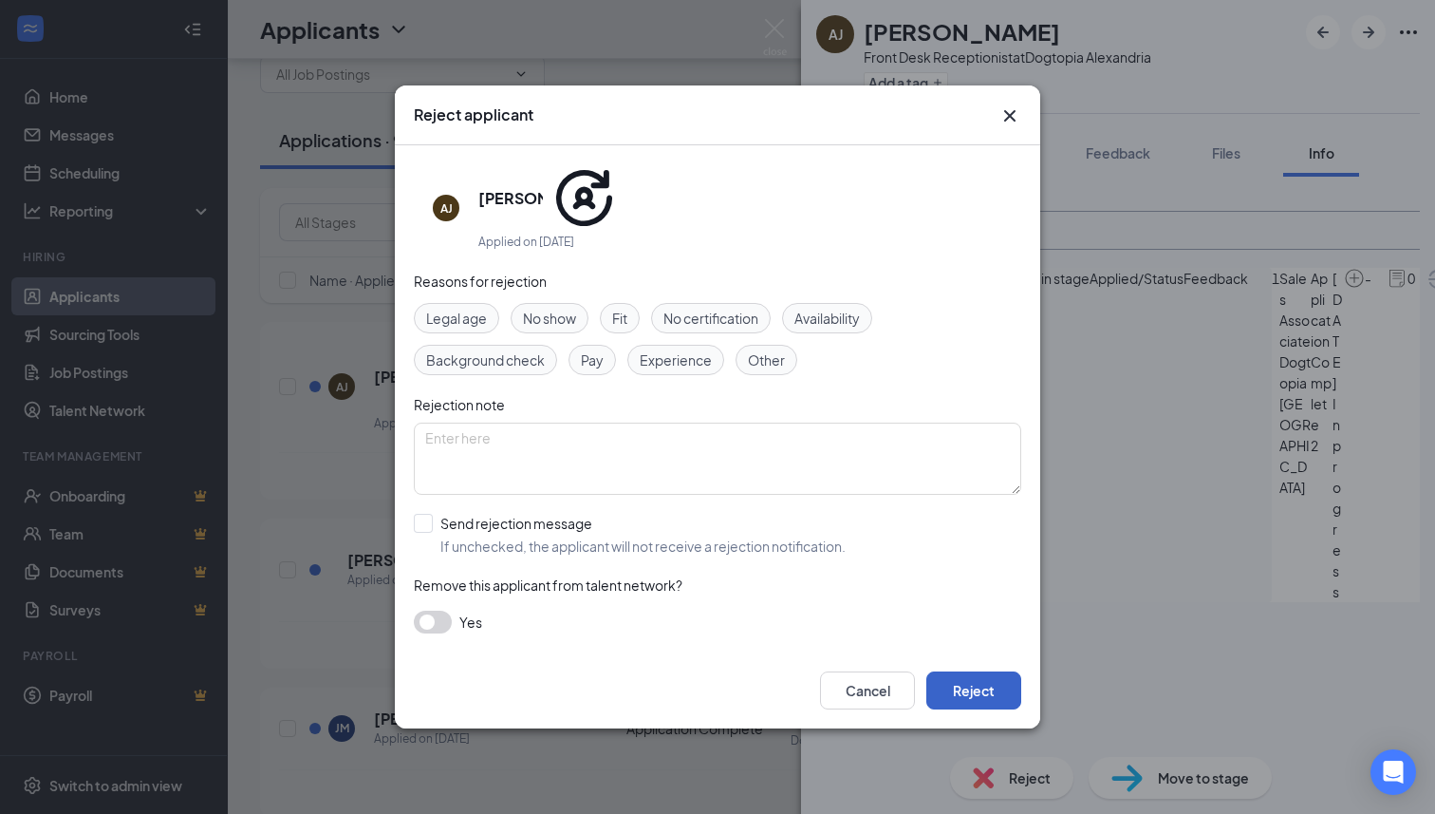
click at [977, 671] on button "Reject" at bounding box center [973, 690] width 95 height 38
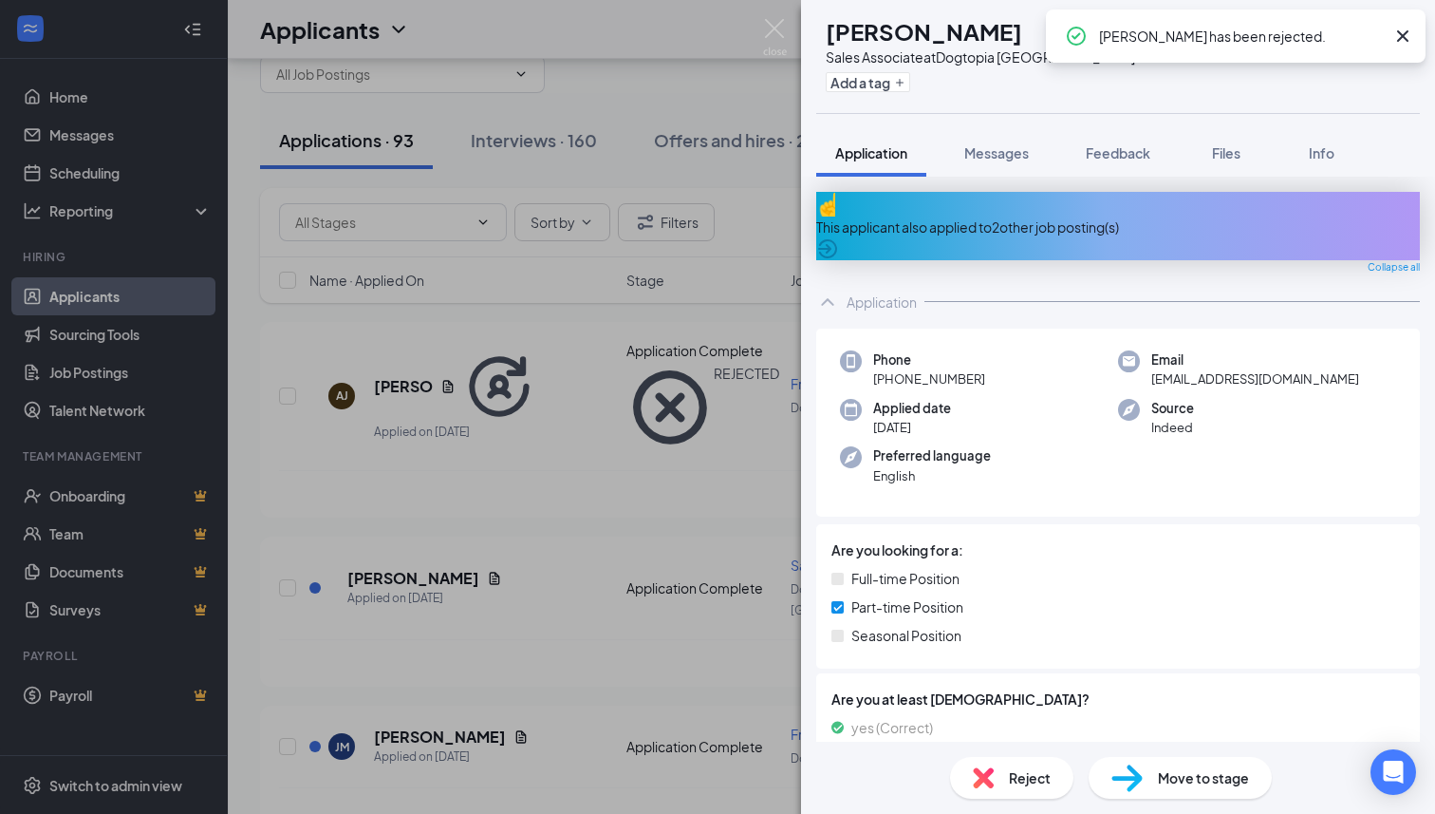
click at [983, 780] on img at bounding box center [983, 777] width 21 height 21
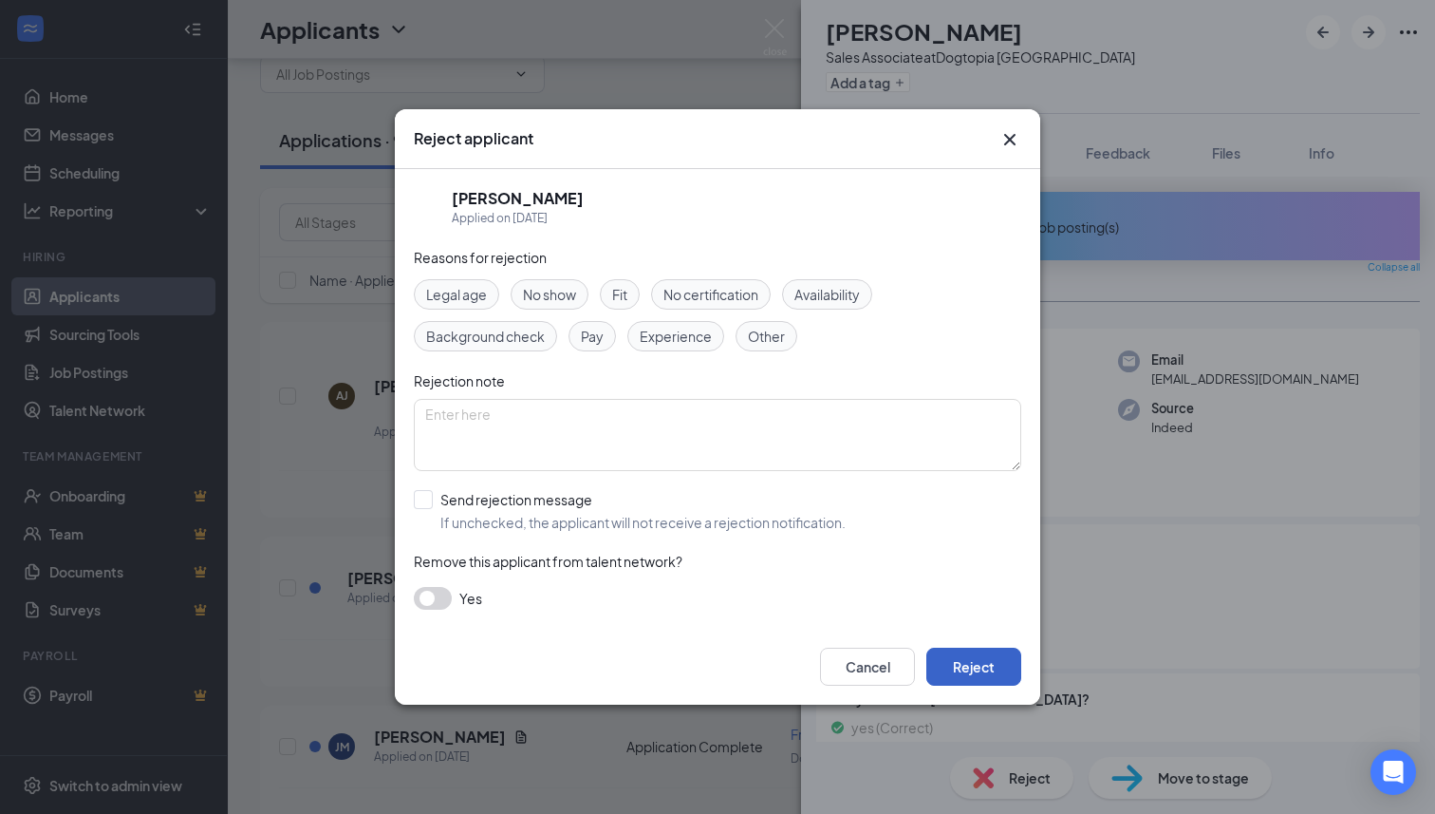
click at [974, 666] on button "Reject" at bounding box center [973, 666] width 95 height 38
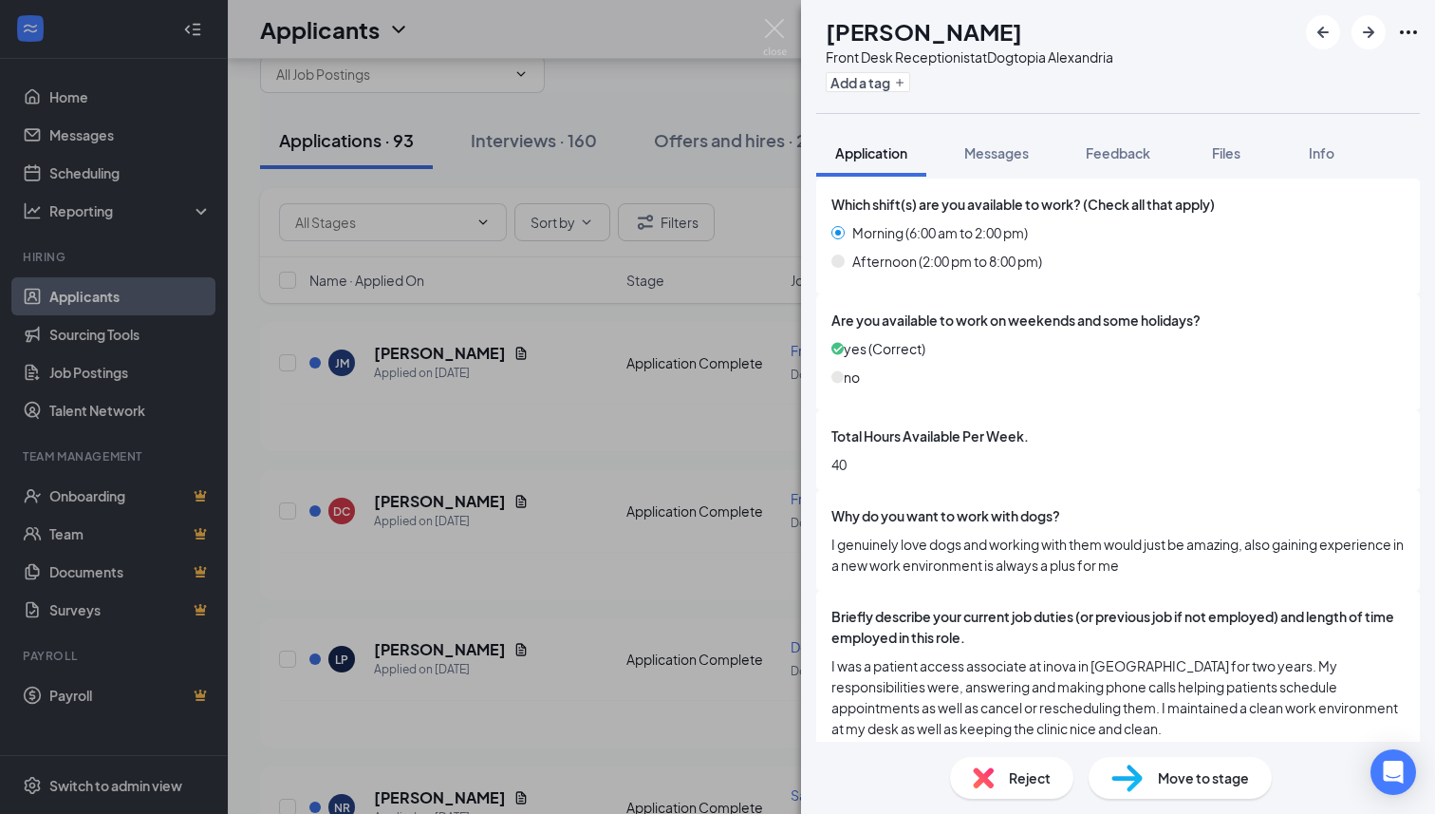
scroll to position [843, 0]
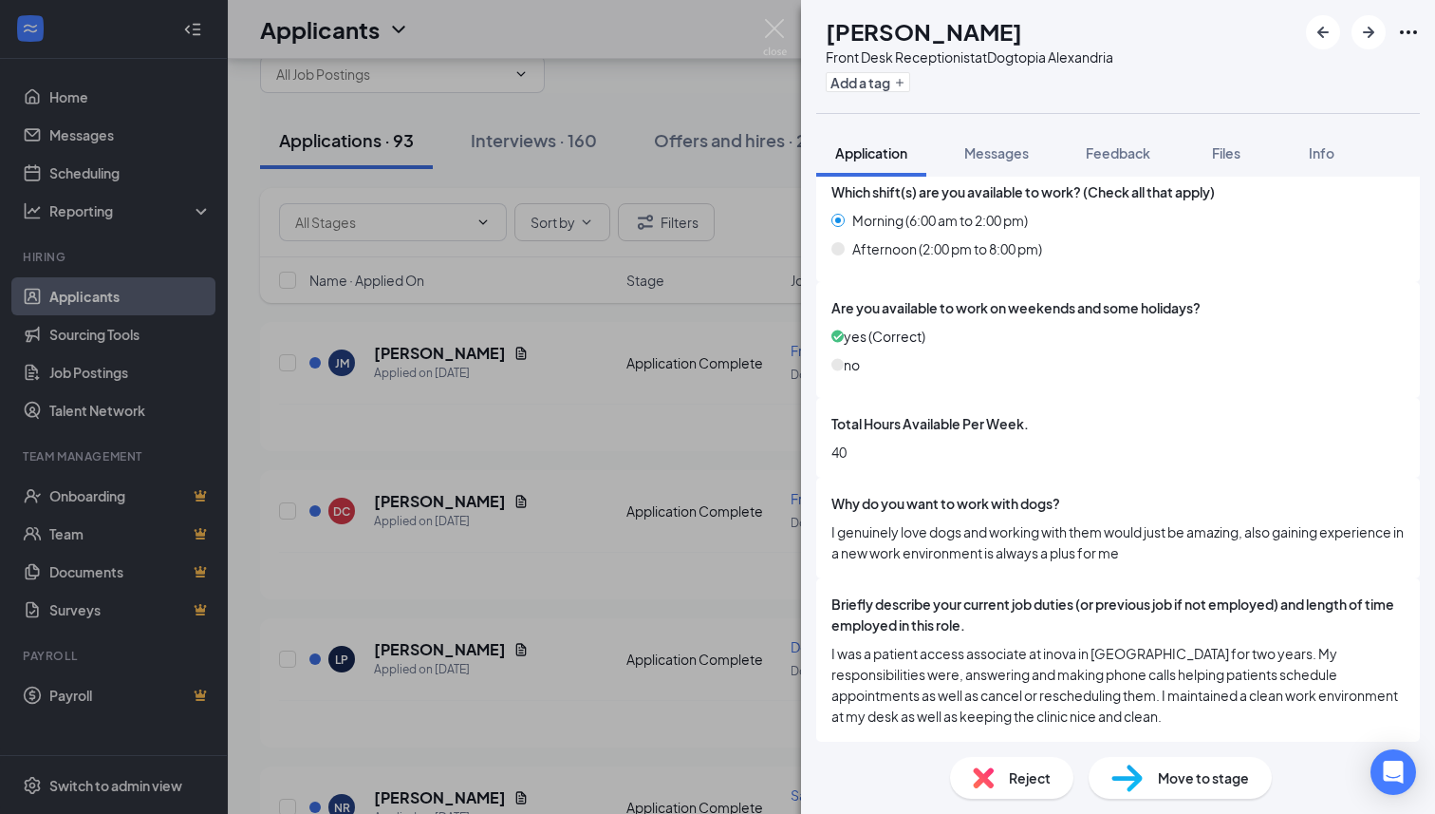
click at [1141, 771] on img at bounding box center [1127, 778] width 31 height 28
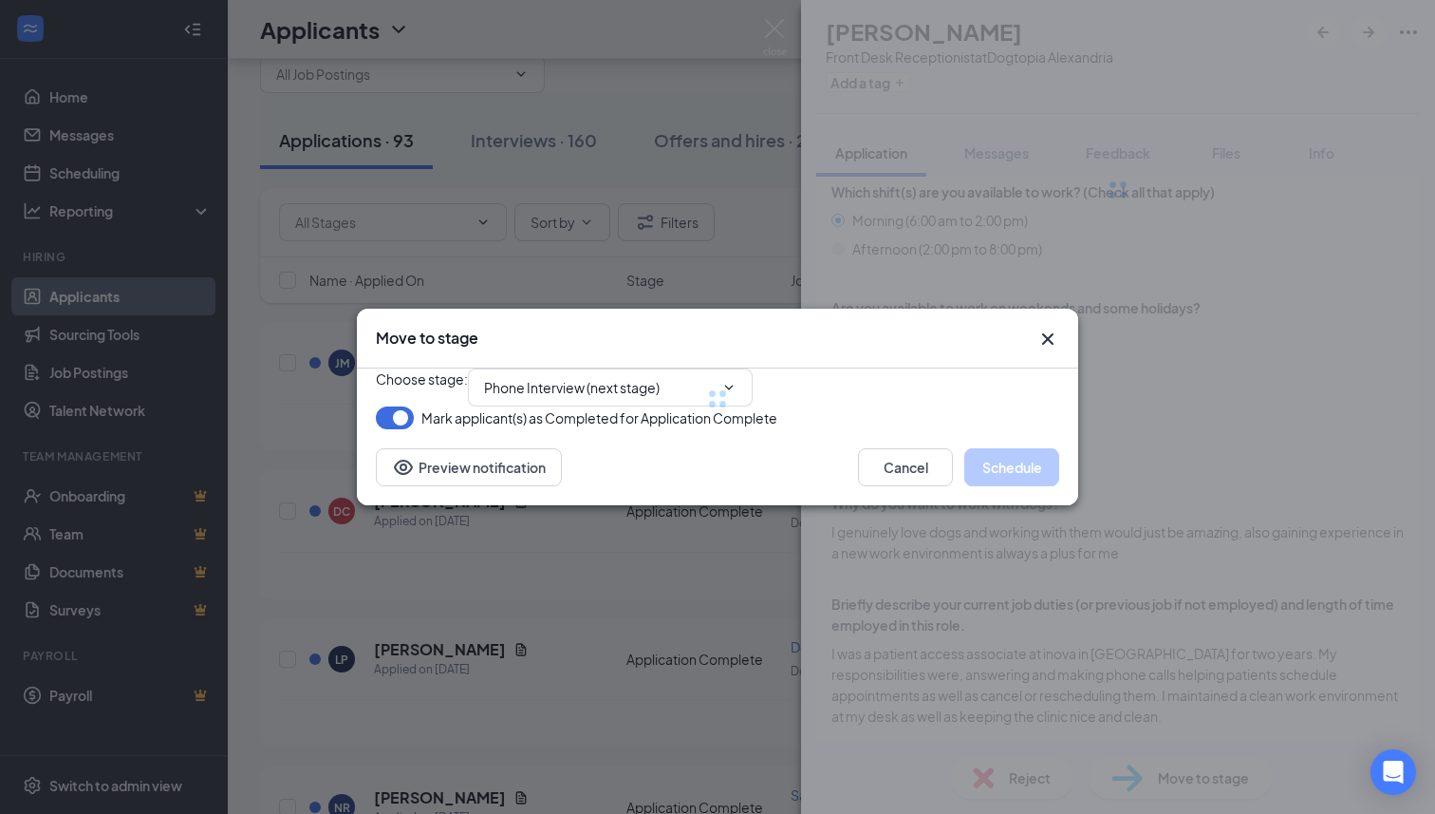
scroll to position [835, 0]
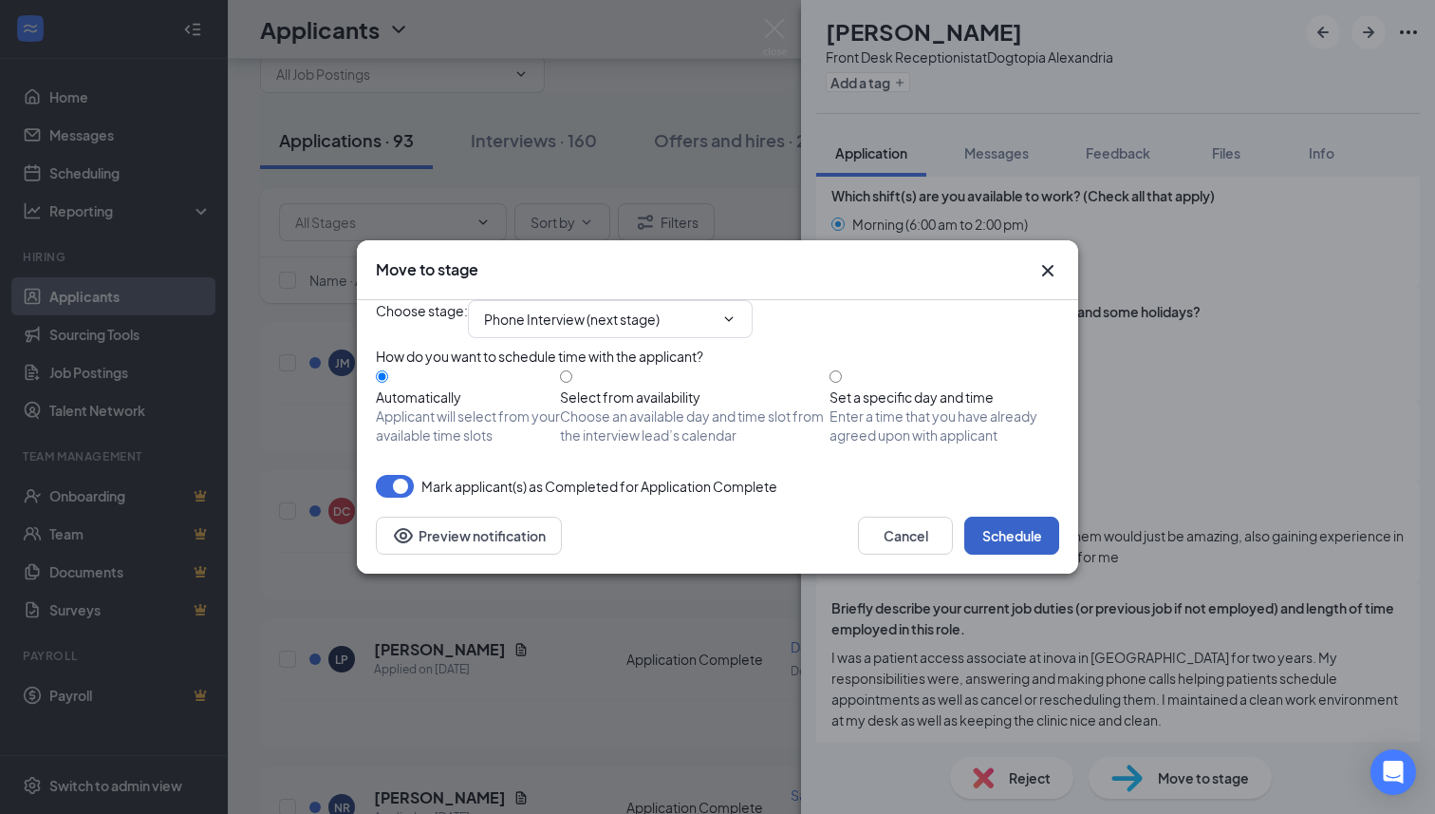
click at [1022, 554] on button "Schedule" at bounding box center [1011, 535] width 95 height 38
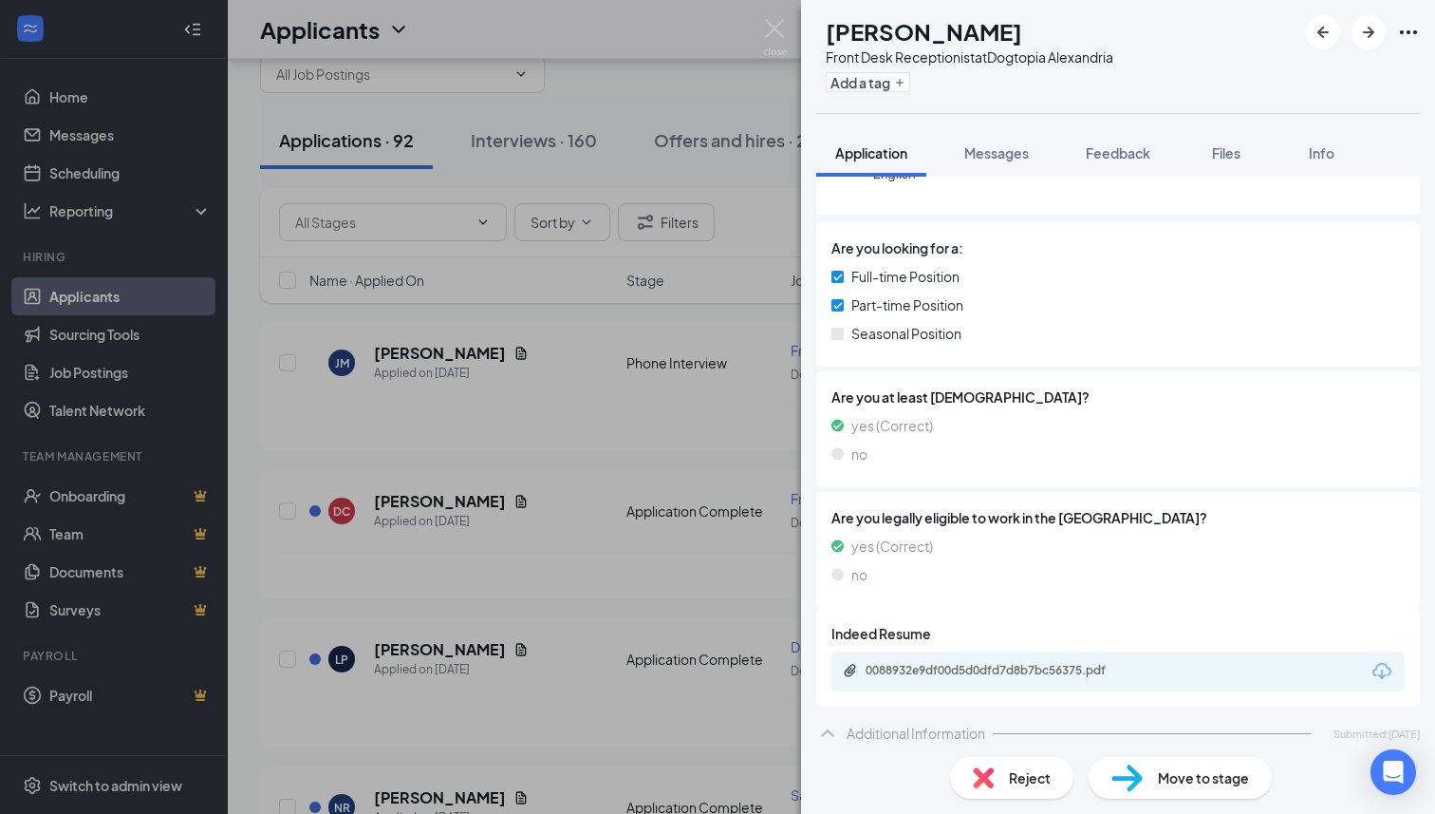
scroll to position [192, 0]
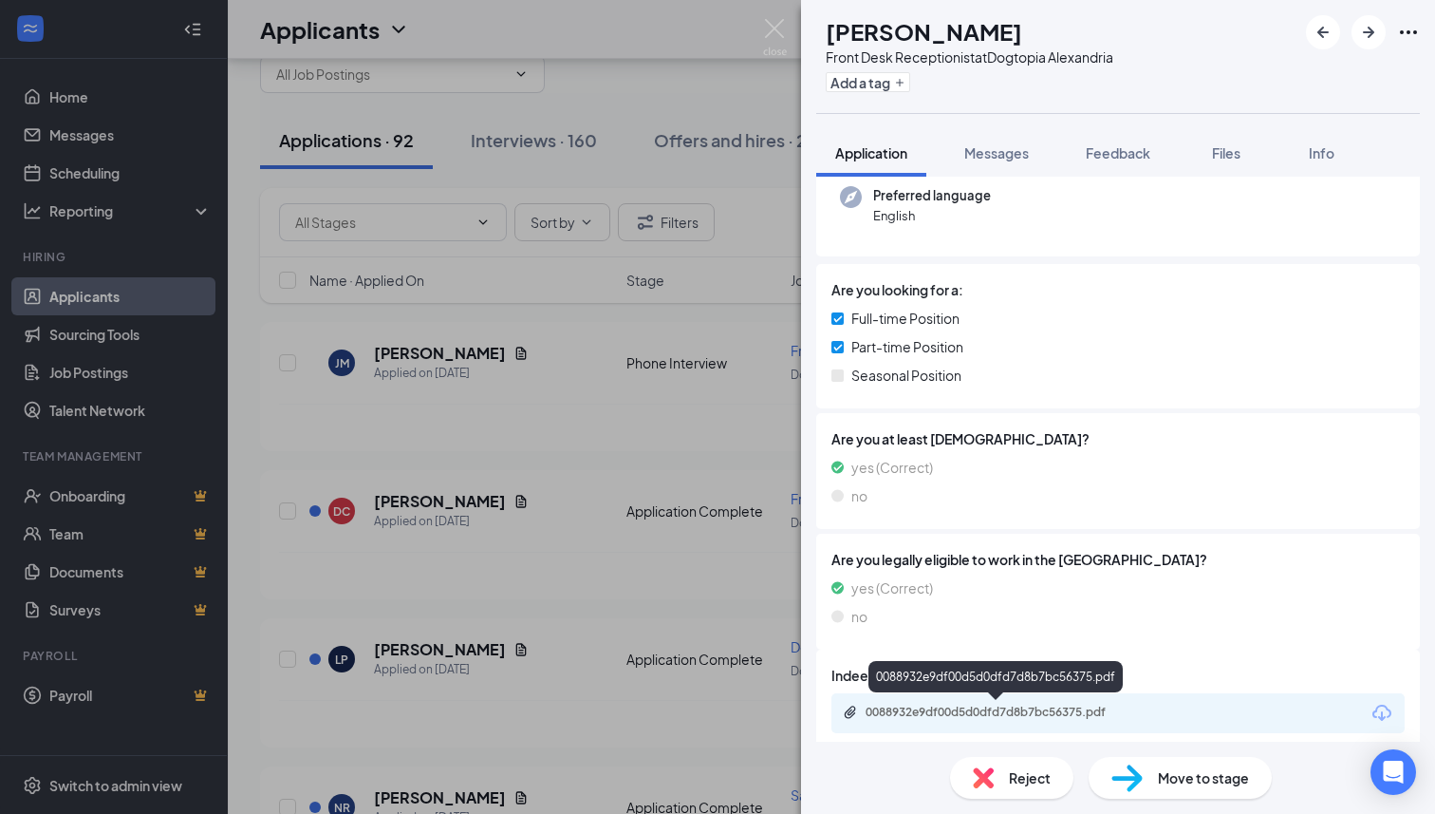
click at [987, 704] on div "0088932e9df00d5d0dfd7d8b7bc56375.pdf" at bounding box center [999, 711] width 266 height 15
click at [1059, 60] on div "Front Desk Receptionist at Dogtopia [GEOGRAPHIC_DATA]" at bounding box center [970, 56] width 288 height 19
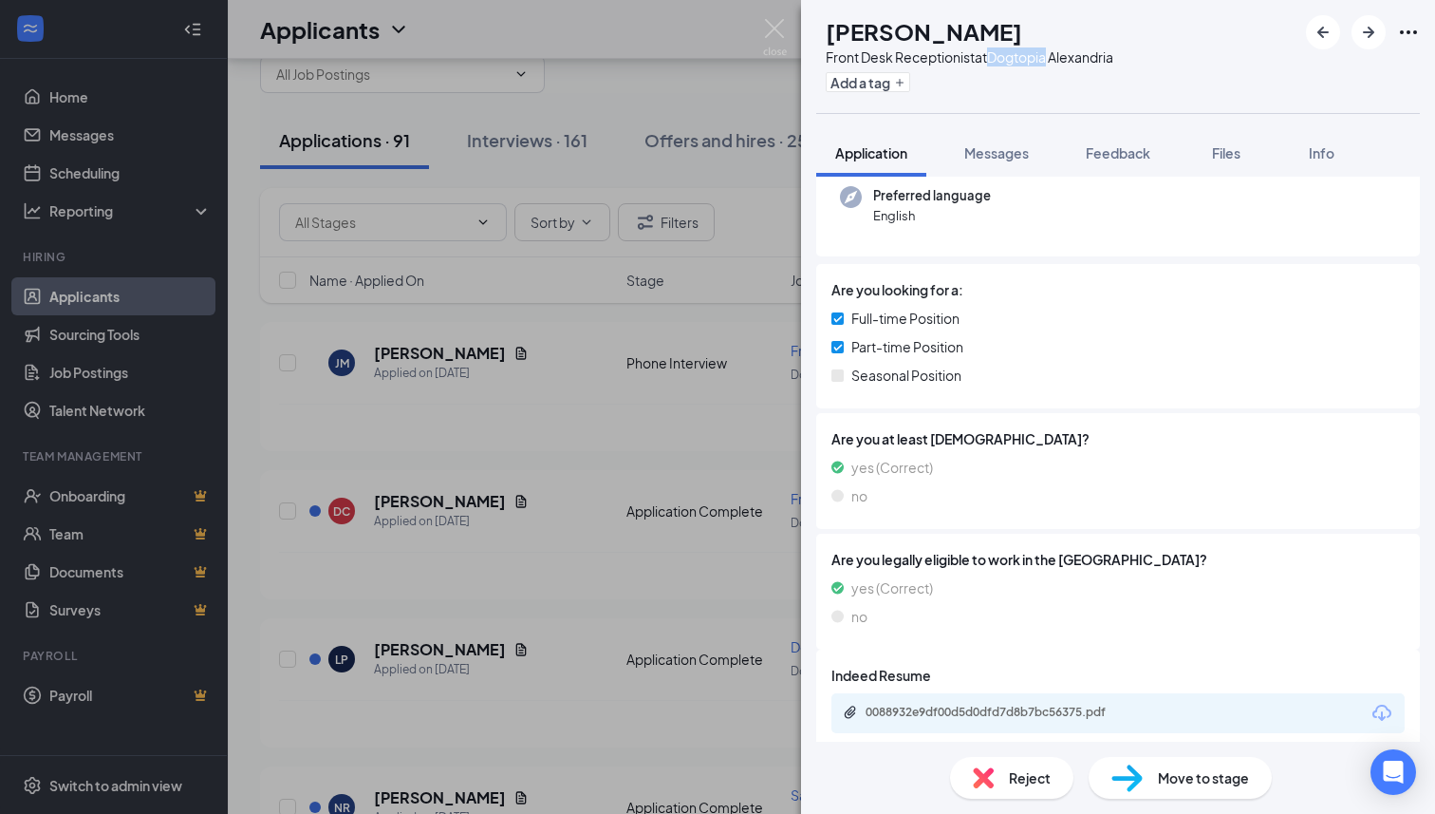
click at [1059, 60] on div "Front Desk Receptionist at Dogtopia [GEOGRAPHIC_DATA]" at bounding box center [970, 56] width 288 height 19
copy div "Front Desk Receptionist at Dogtopia [GEOGRAPHIC_DATA]"
click at [1121, 141] on button "Feedback" at bounding box center [1118, 152] width 103 height 47
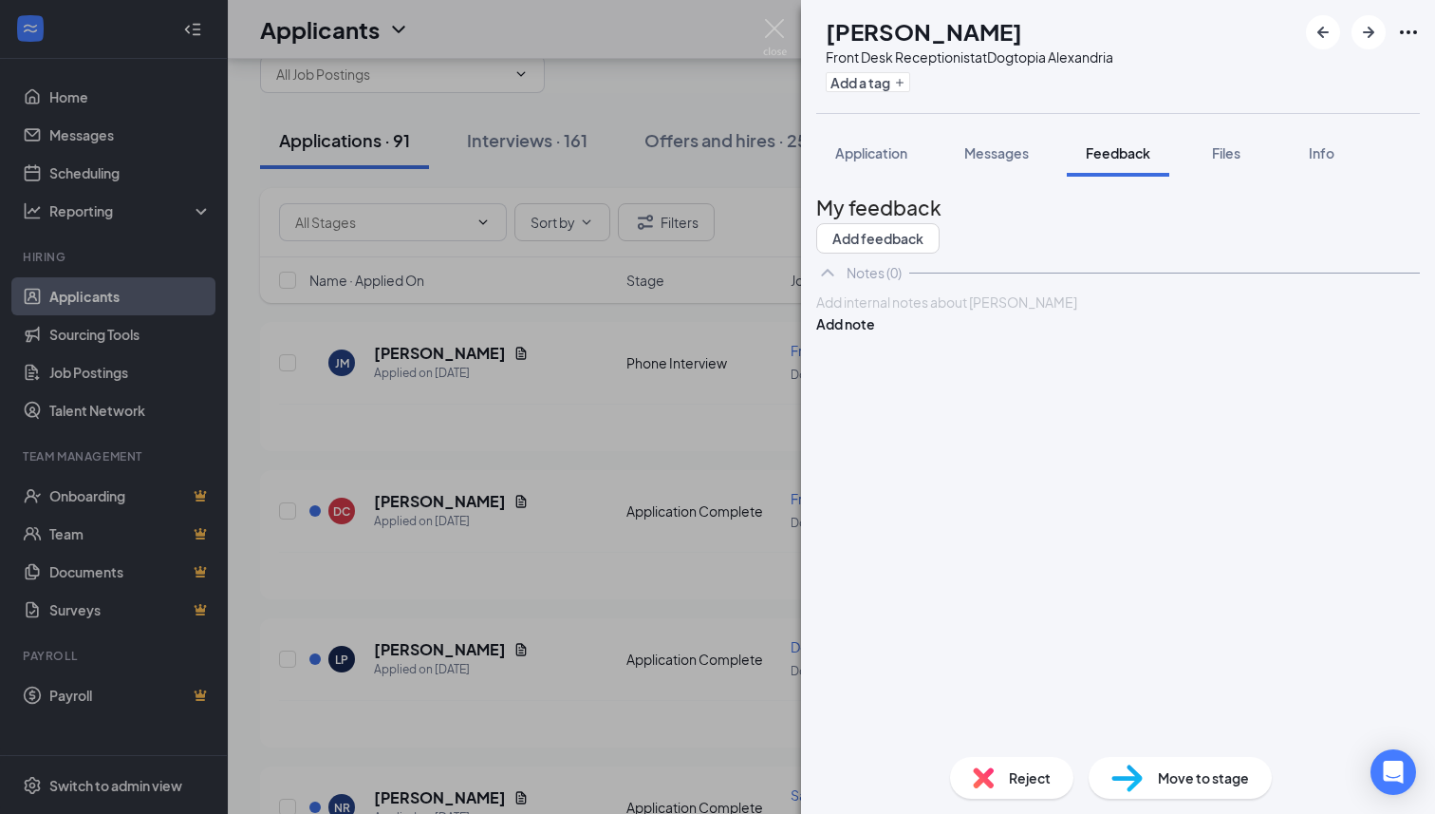
click at [1002, 312] on div at bounding box center [1118, 302] width 602 height 20
click at [875, 334] on button "Add note" at bounding box center [845, 323] width 59 height 21
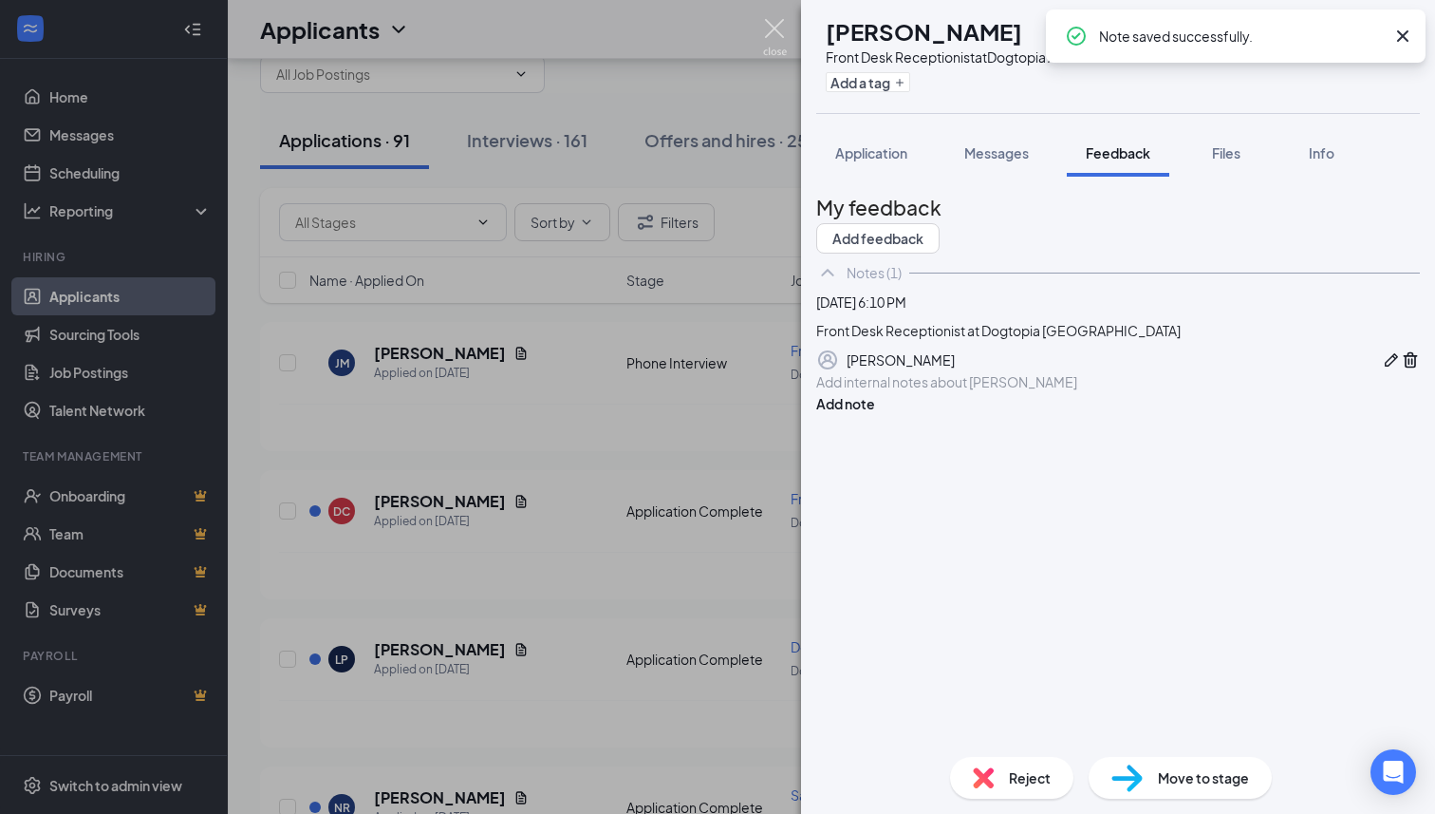
click at [780, 29] on img at bounding box center [775, 37] width 24 height 37
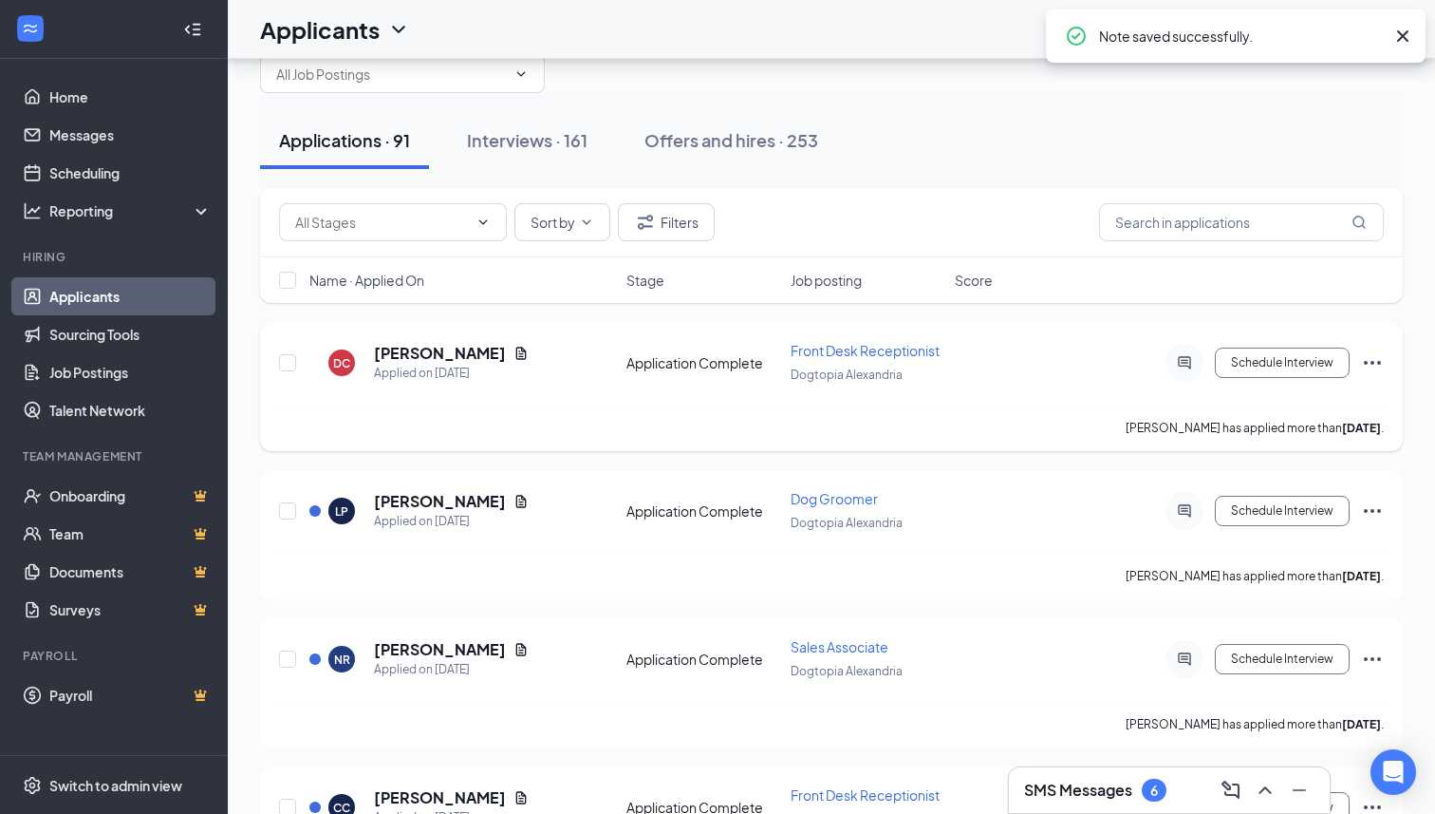
click at [1373, 361] on icon "Ellipses" at bounding box center [1372, 363] width 17 height 4
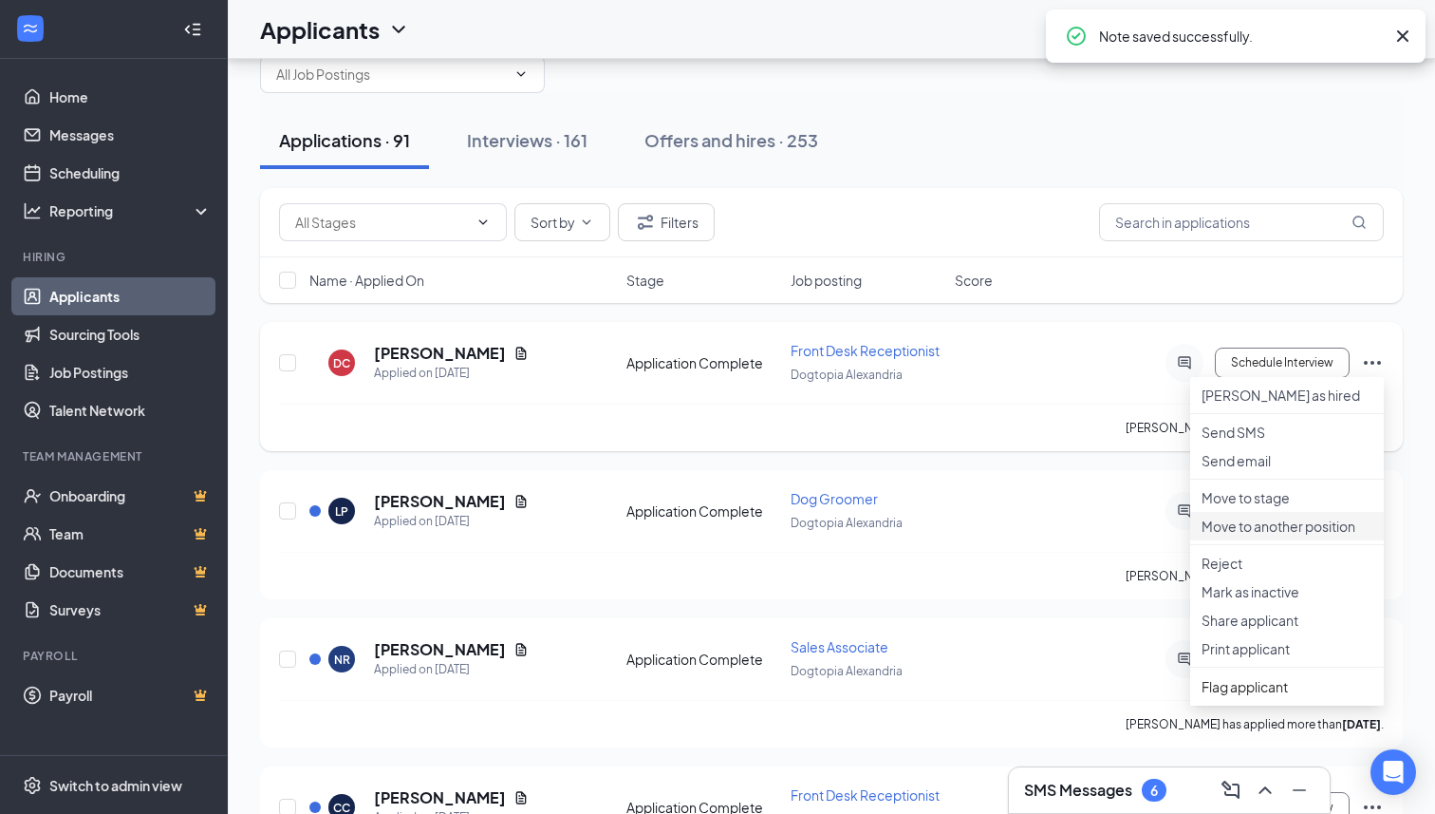
click at [1290, 535] on p "Move to another position" at bounding box center [1287, 525] width 171 height 19
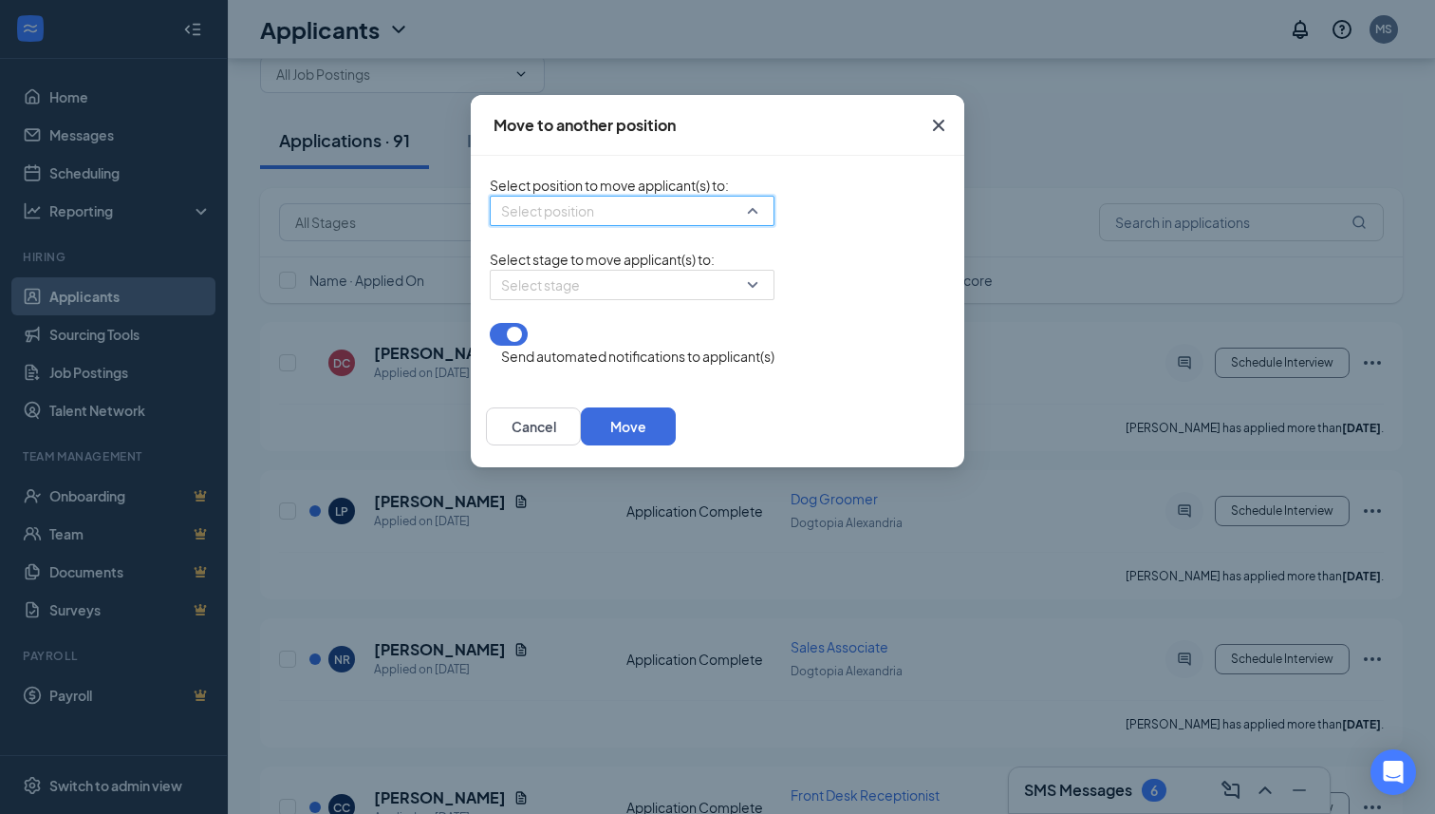
click at [614, 223] on input "search" at bounding box center [625, 210] width 249 height 28
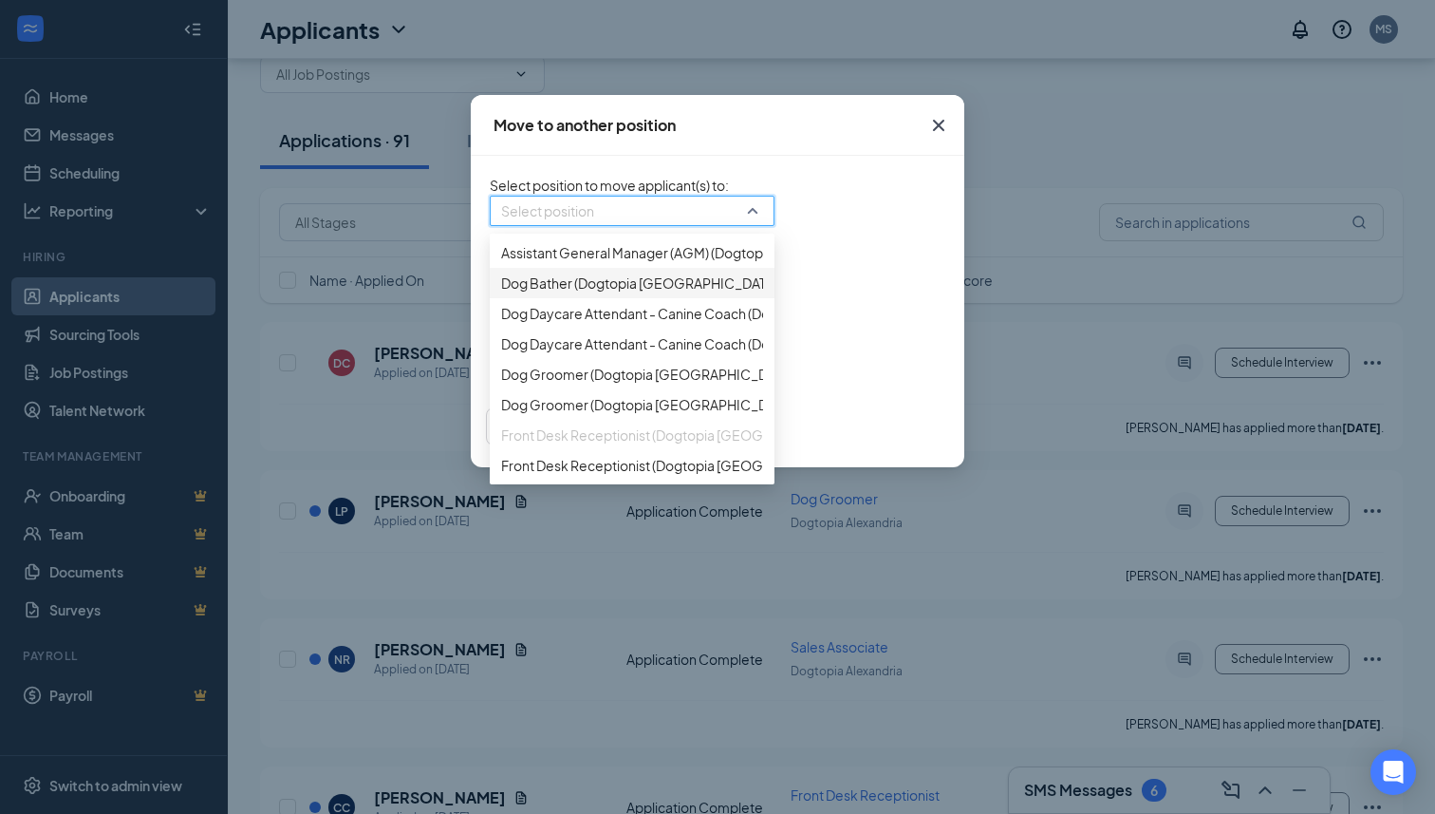
click at [550, 298] on div "Dog Bather (Dogtopia [GEOGRAPHIC_DATA])" at bounding box center [632, 283] width 285 height 30
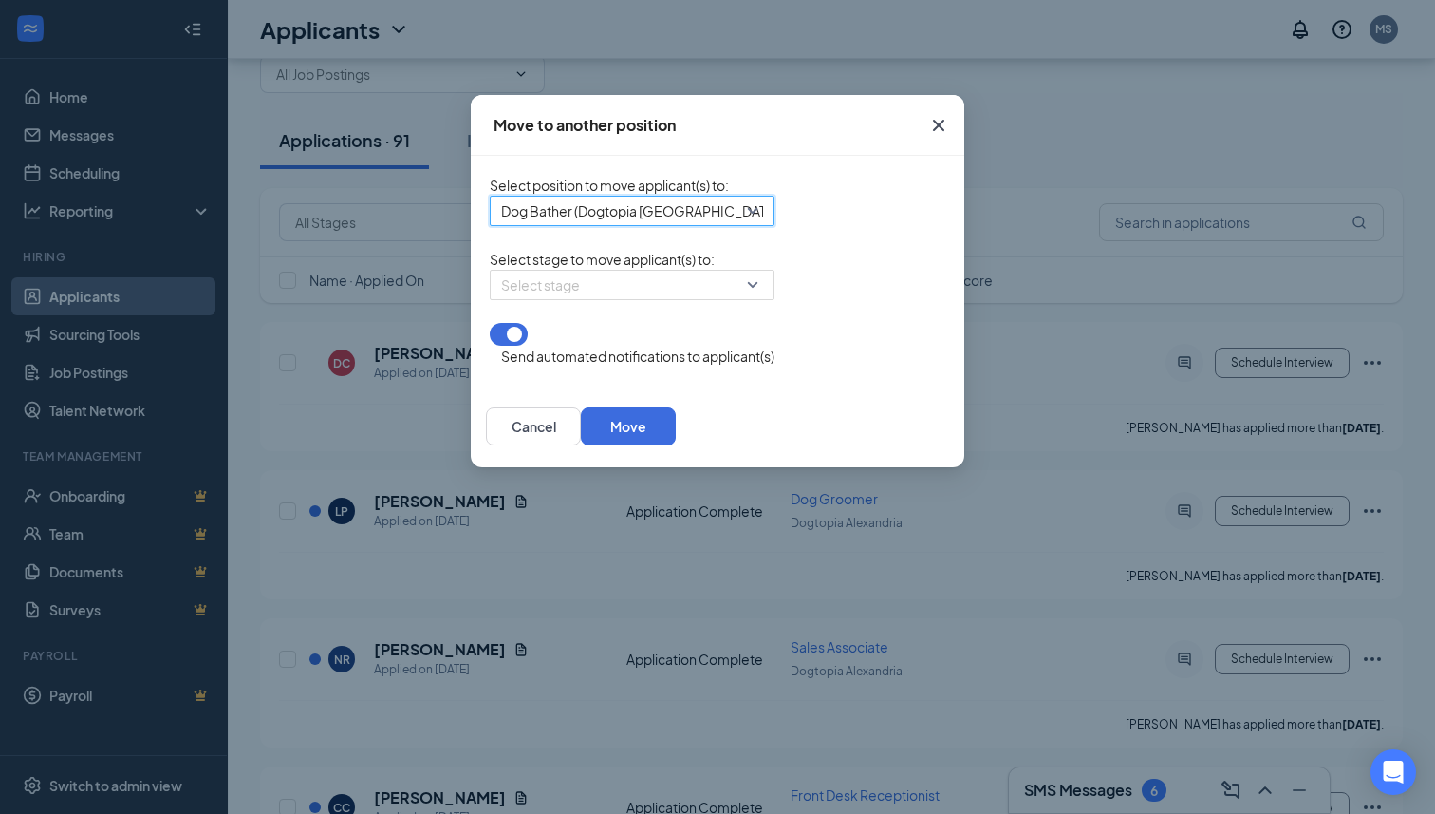
click at [550, 299] on input "search" at bounding box center [625, 285] width 249 height 28
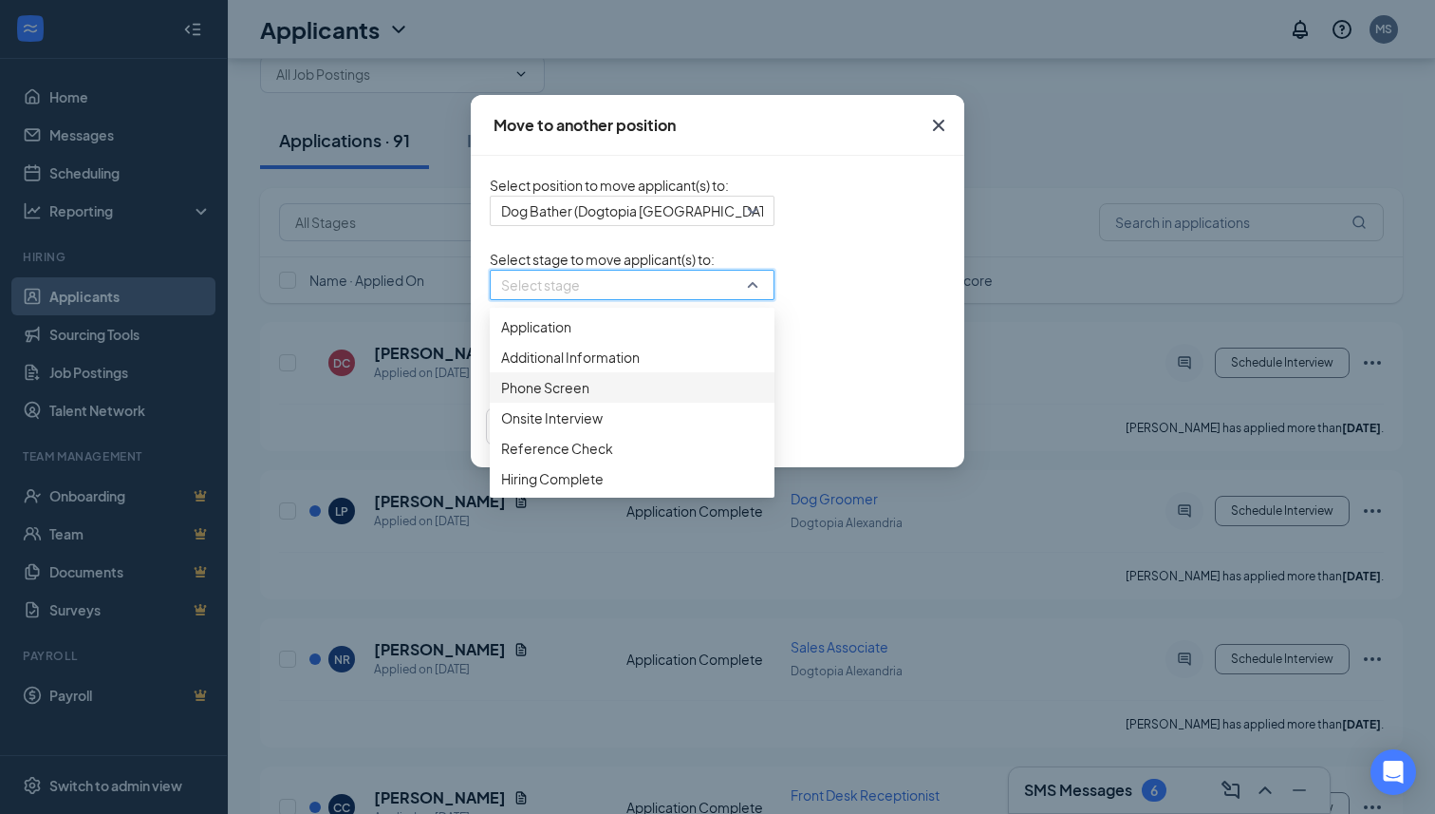
click at [501, 398] on span "Phone Screen" at bounding box center [545, 387] width 88 height 21
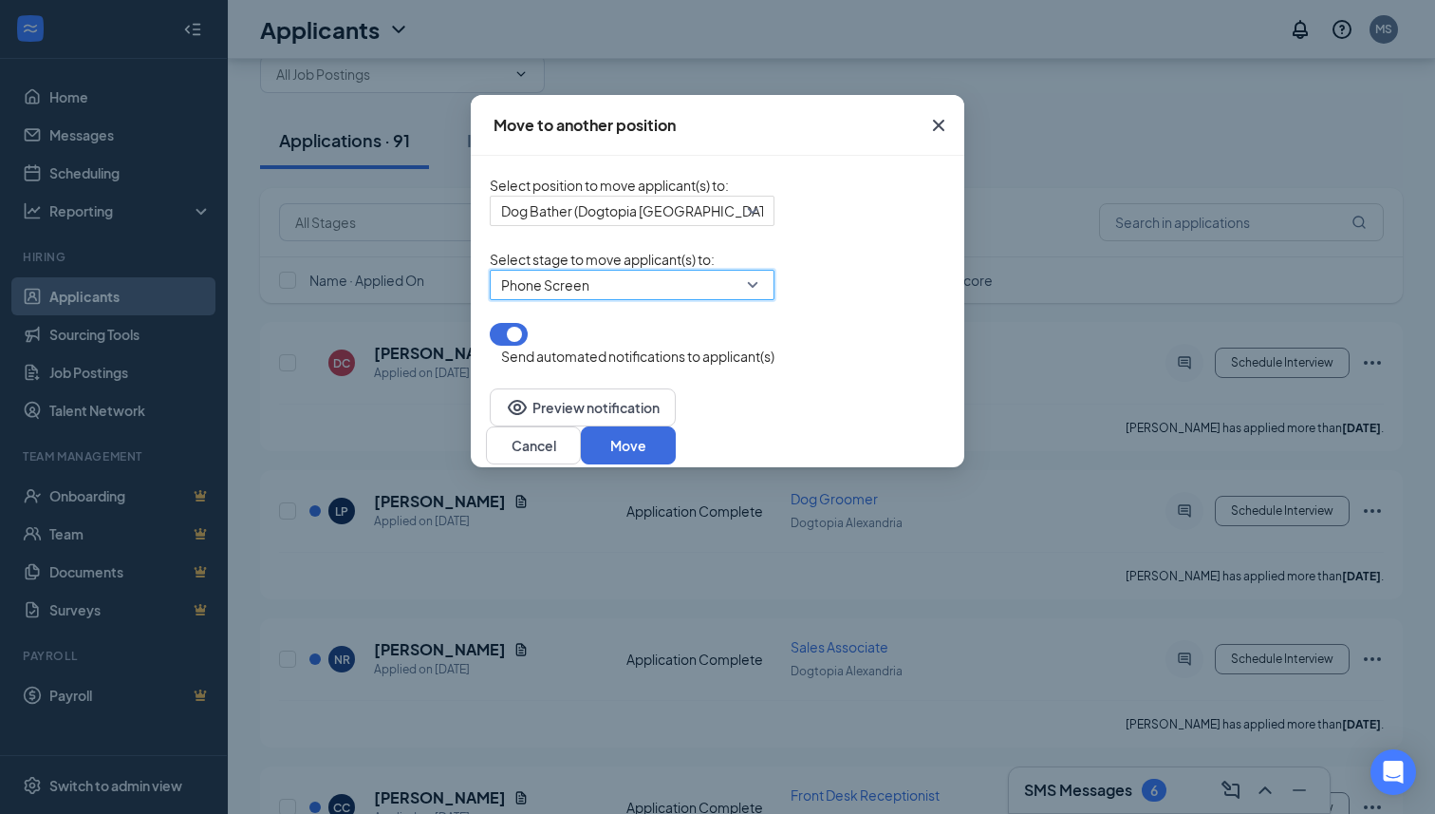
click at [964, 418] on div "Preview notification Cancel Move" at bounding box center [718, 426] width 494 height 82
click at [676, 454] on button "Move" at bounding box center [628, 445] width 95 height 38
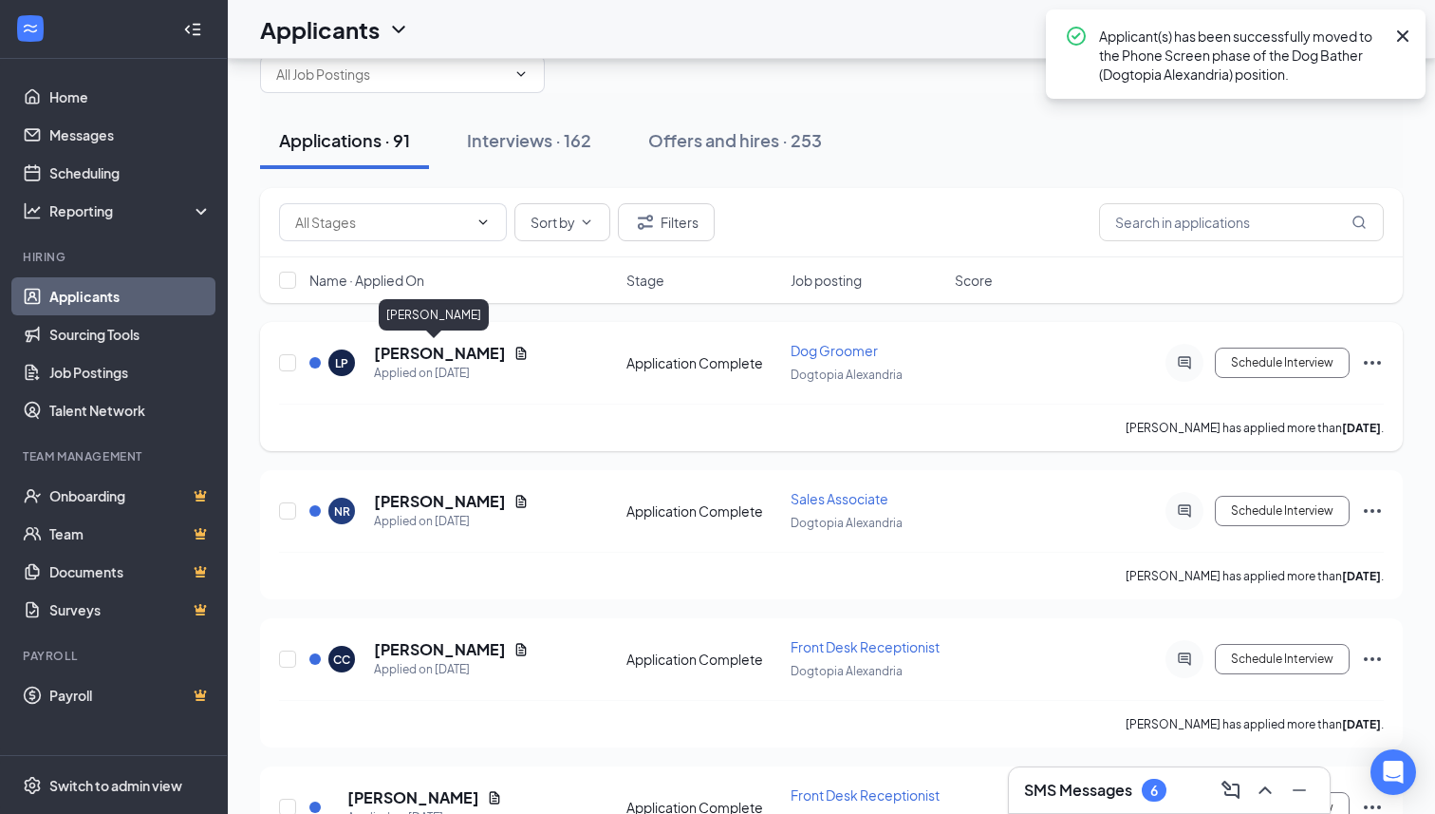
click at [437, 356] on h5 "[PERSON_NAME]" at bounding box center [440, 353] width 132 height 21
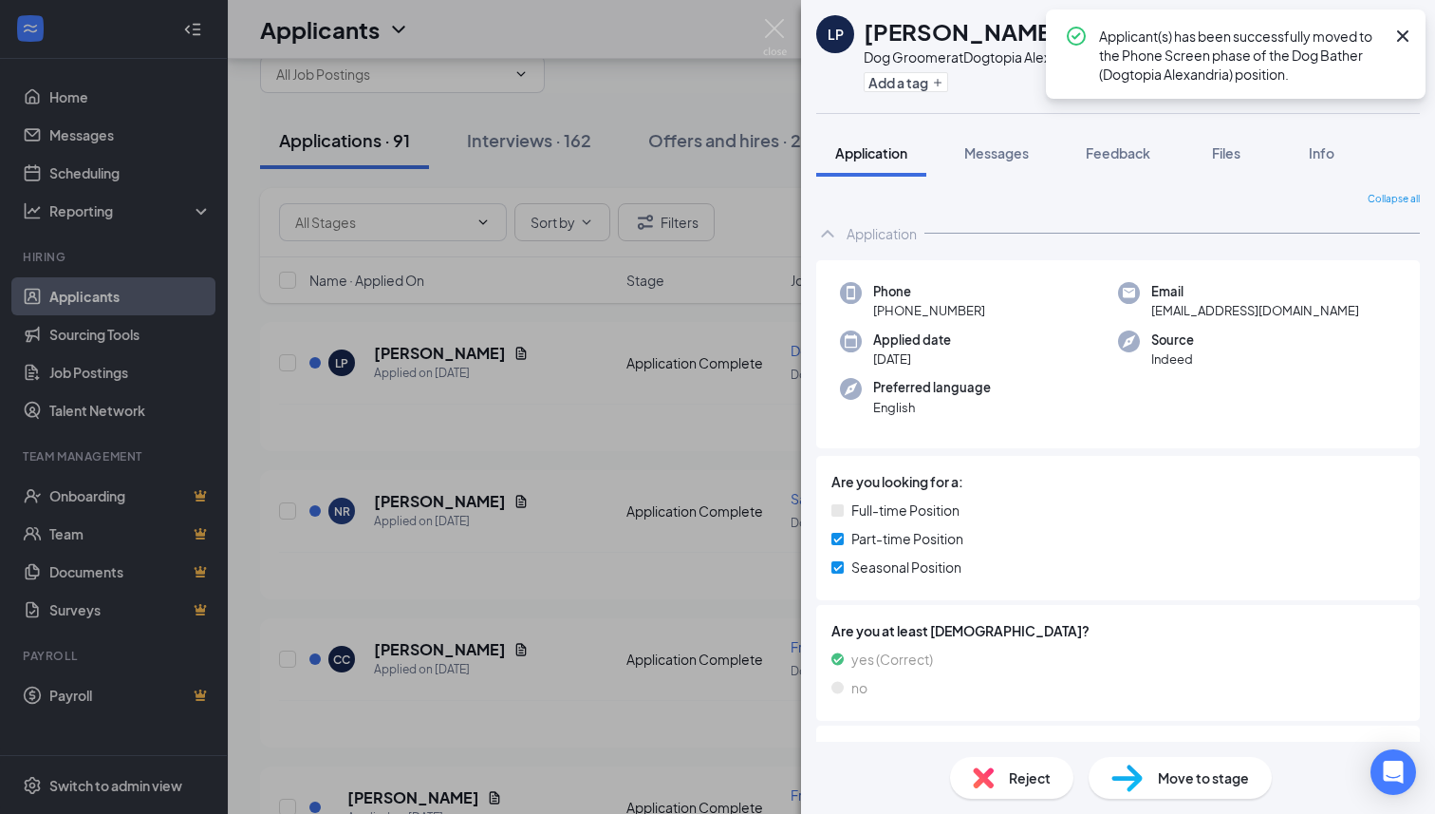
click at [1396, 37] on icon "Cross" at bounding box center [1403, 36] width 23 height 23
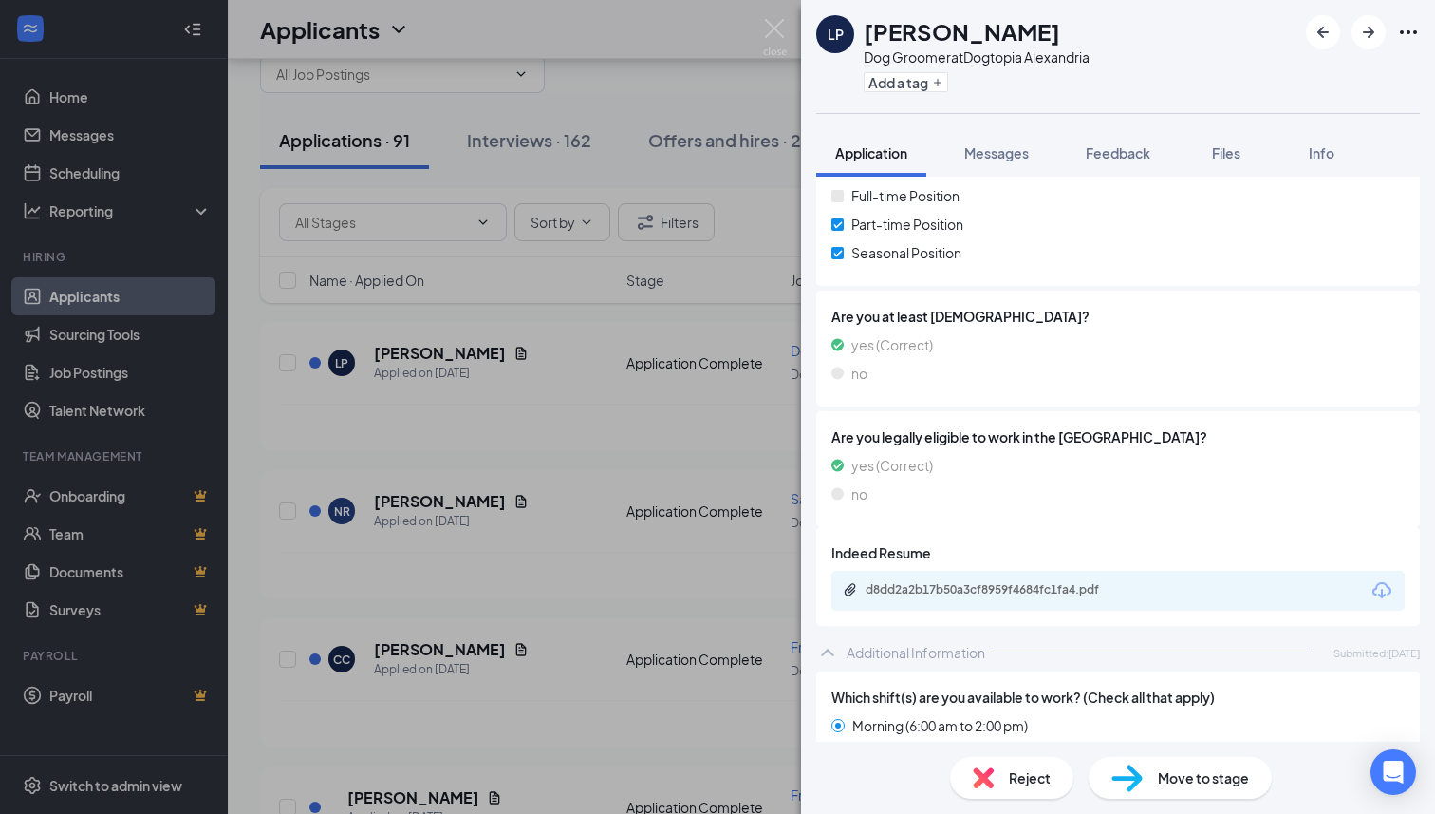
scroll to position [254, 0]
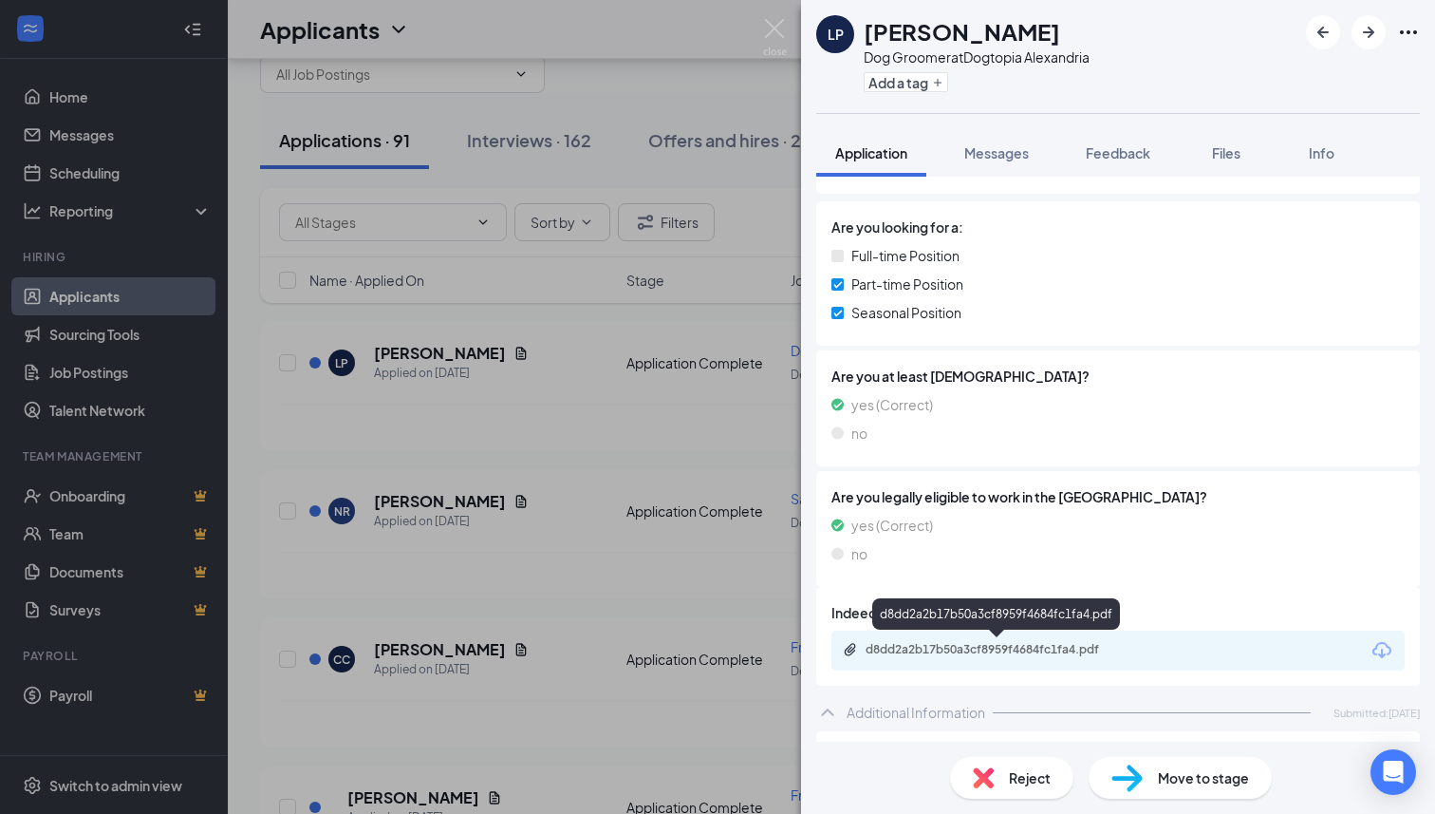
click at [1078, 645] on div "d8dd2a2b17b50a3cf8959f4684fc1fa4.pdf" at bounding box center [999, 649] width 266 height 15
click at [966, 59] on div "Dog Groomer at Dogtopia [GEOGRAPHIC_DATA]" at bounding box center [977, 56] width 226 height 19
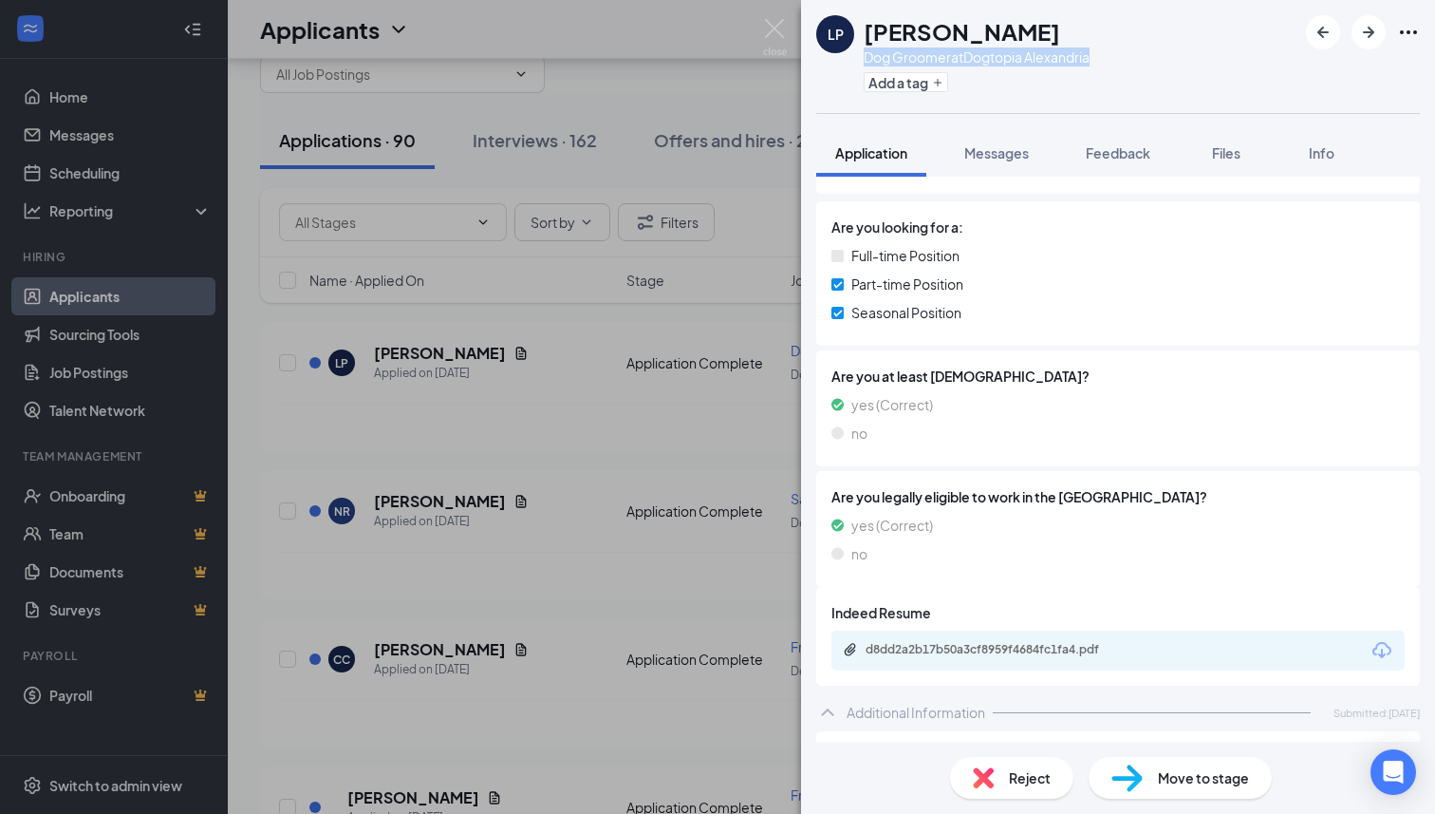
click at [966, 59] on div "Dog Groomer at Dogtopia [GEOGRAPHIC_DATA]" at bounding box center [977, 56] width 226 height 19
click at [1129, 146] on span "Feedback" at bounding box center [1118, 152] width 65 height 17
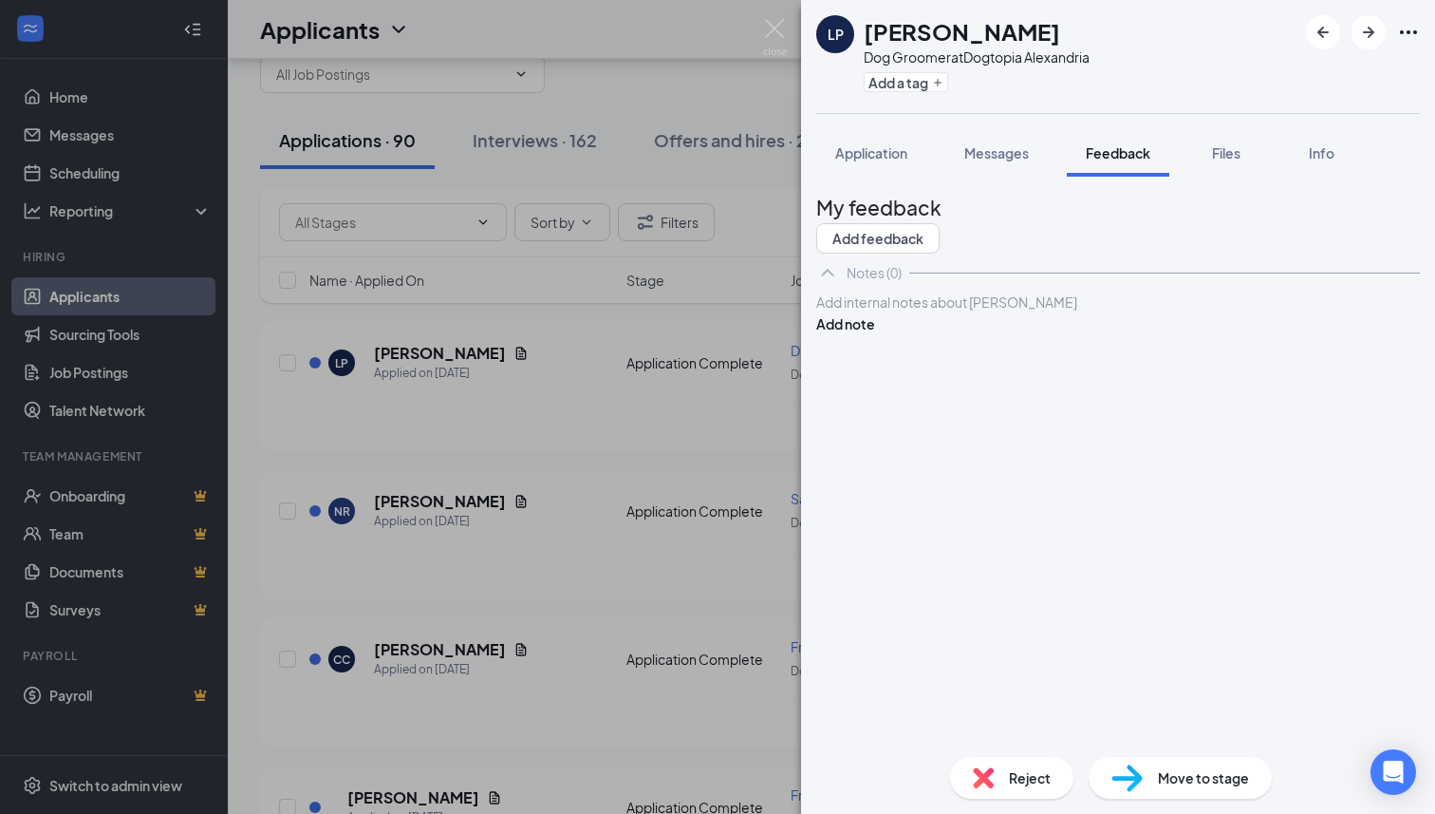
click at [1010, 312] on div at bounding box center [1118, 302] width 602 height 20
click at [875, 334] on button "Add note" at bounding box center [845, 323] width 59 height 21
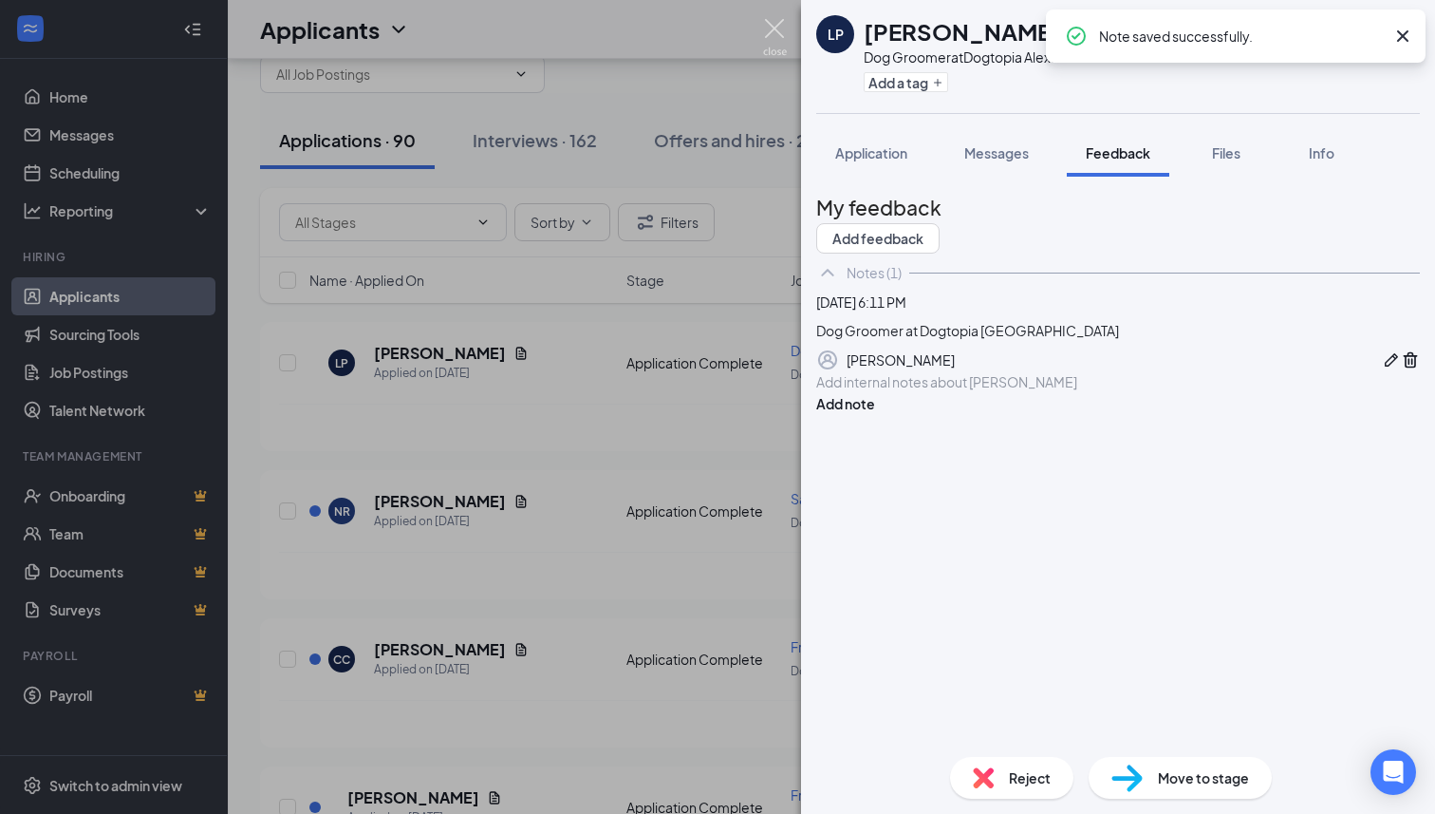
click at [781, 28] on img at bounding box center [775, 37] width 24 height 37
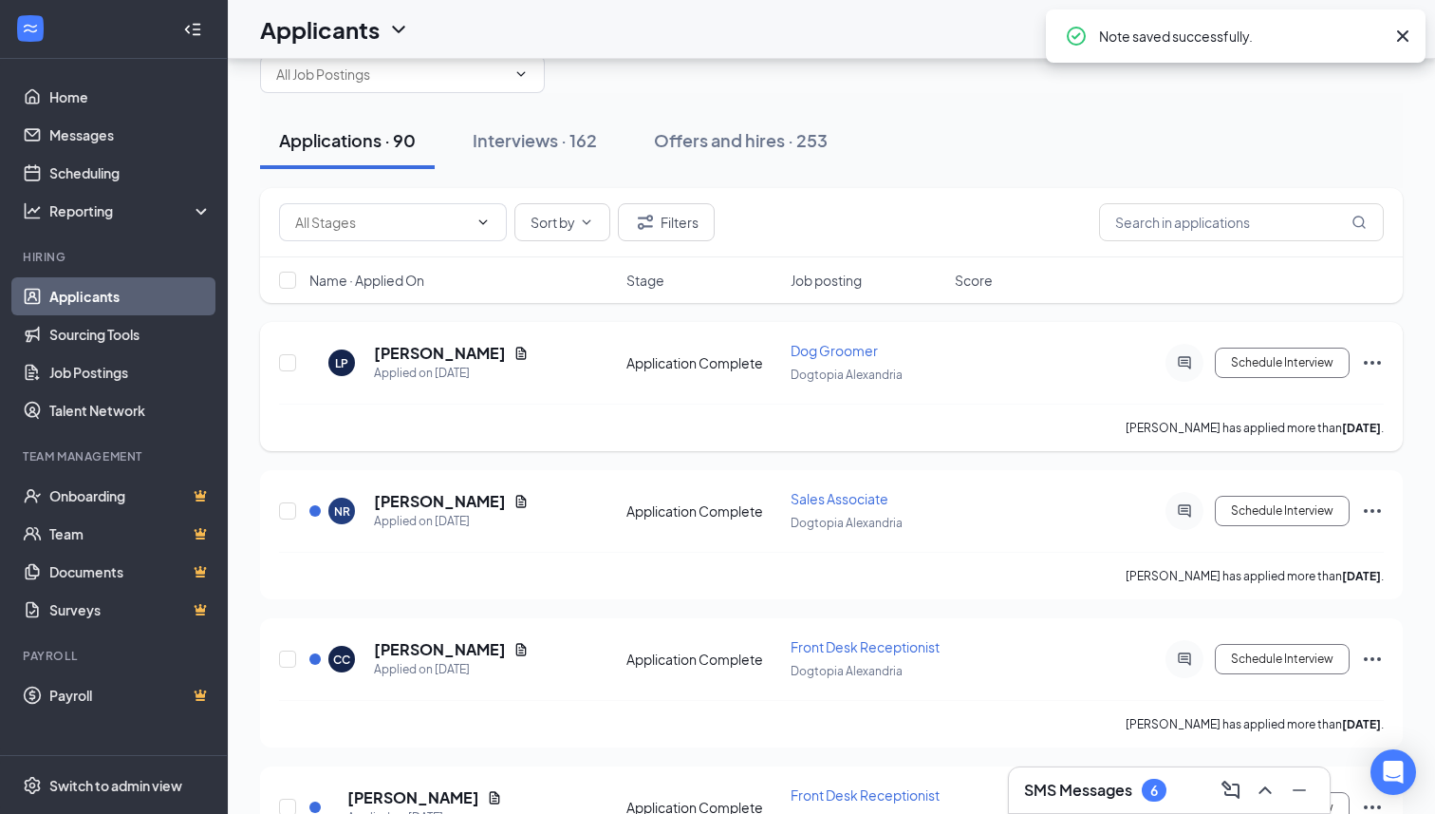
click at [1378, 361] on icon "Ellipses" at bounding box center [1372, 363] width 17 height 4
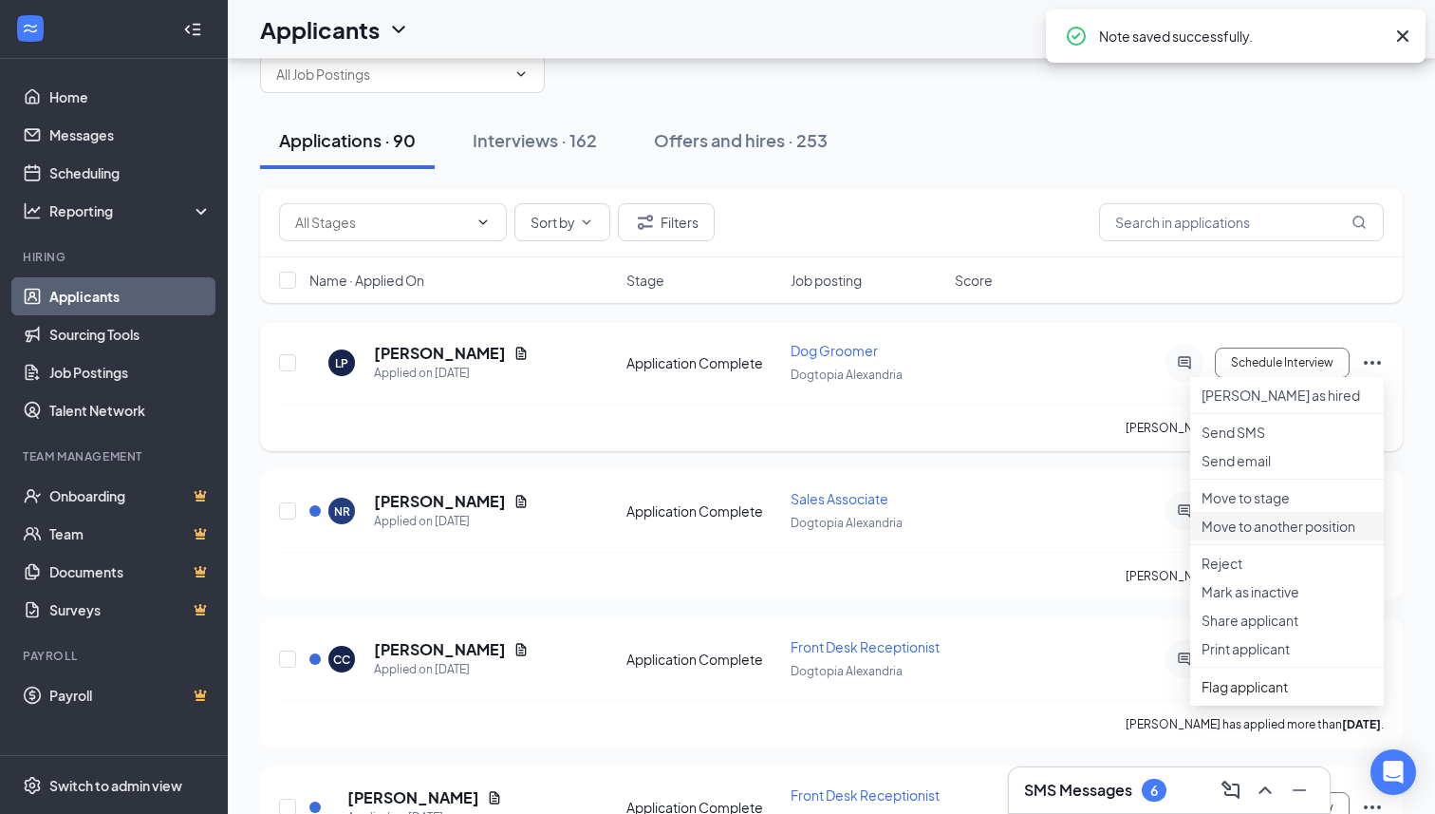
click at [1272, 535] on p "Move to another position" at bounding box center [1287, 525] width 171 height 19
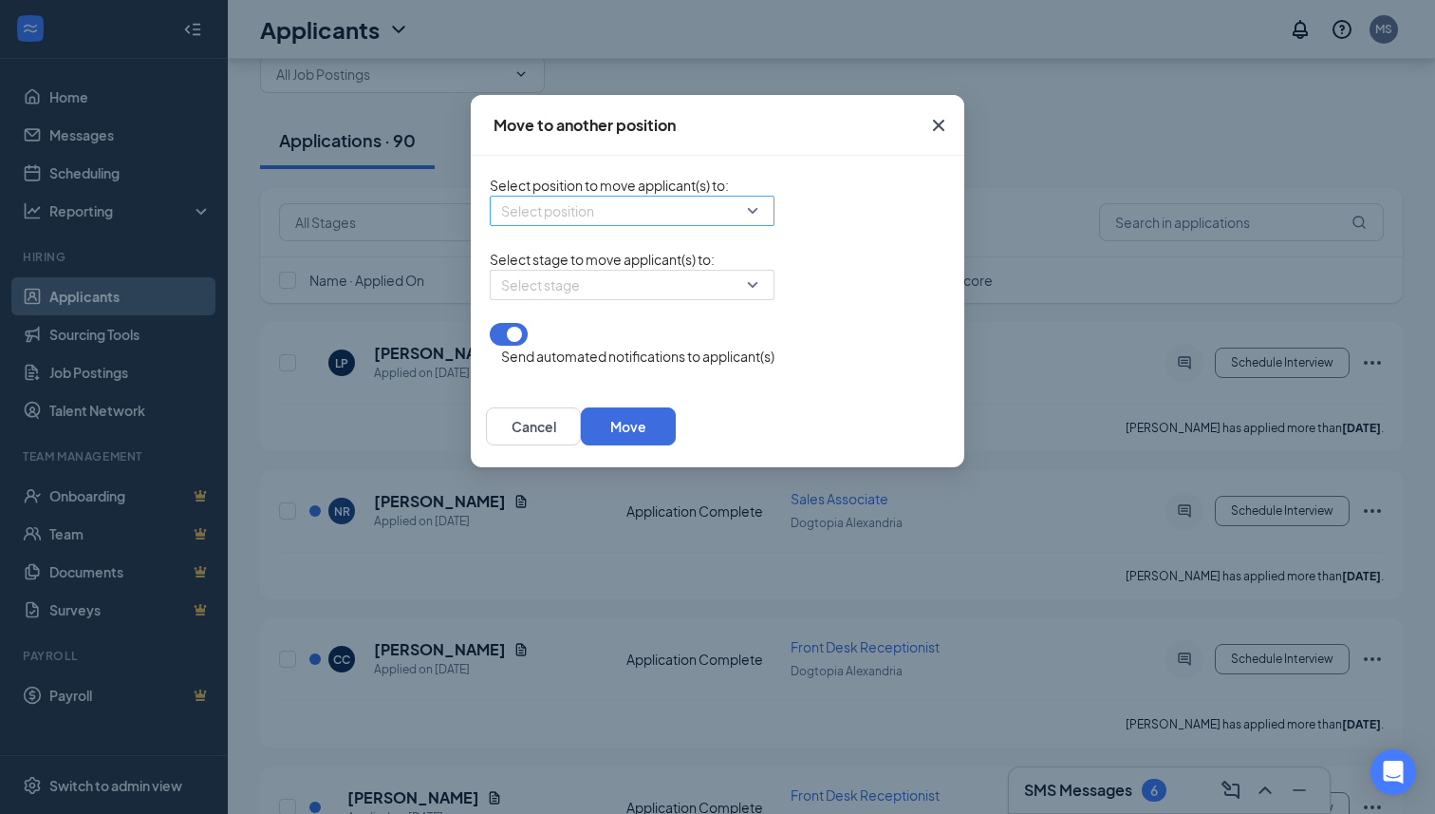
click at [608, 225] on input "search" at bounding box center [625, 210] width 249 height 28
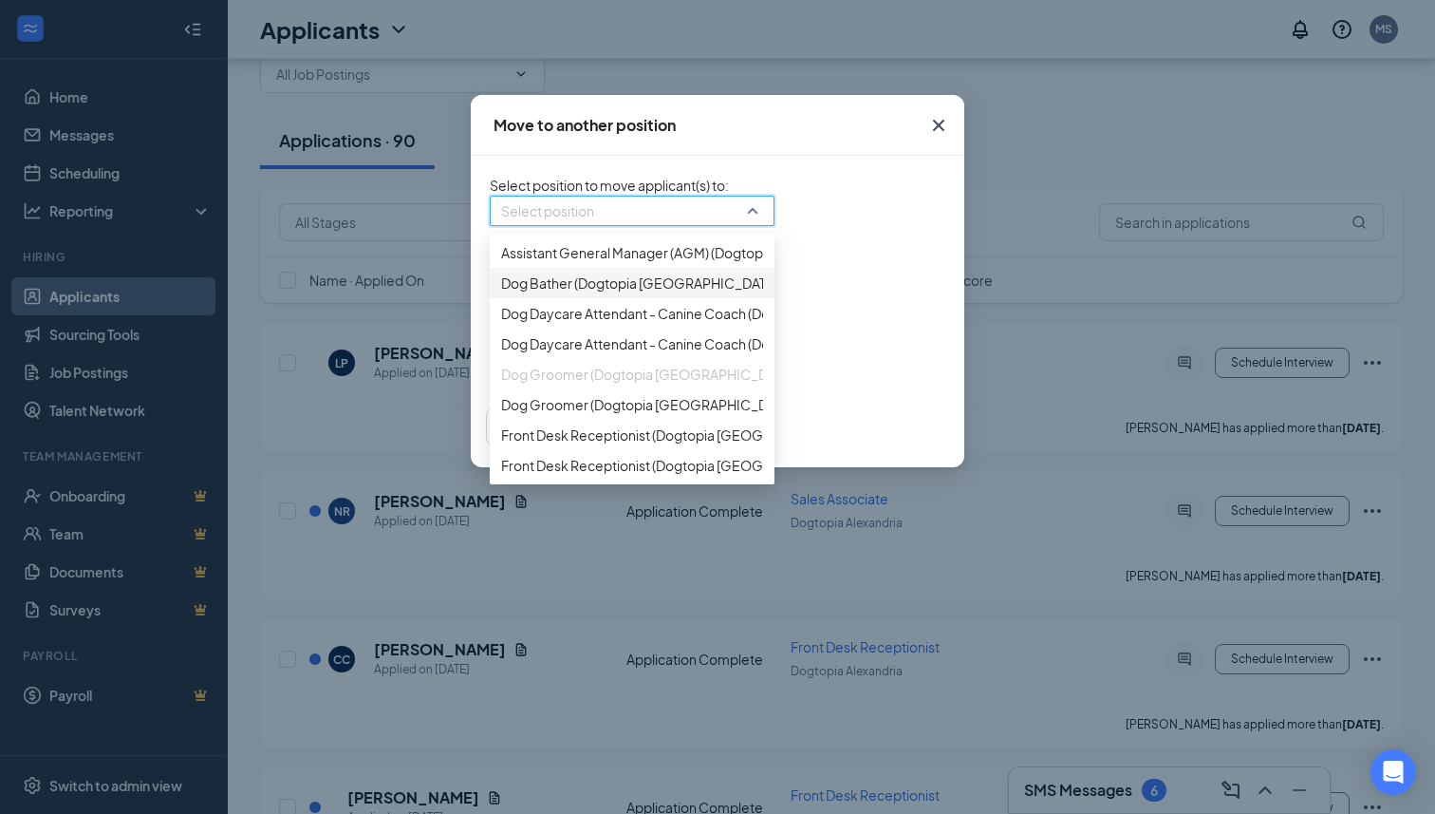
click at [560, 293] on span "Dog Bather (Dogtopia [GEOGRAPHIC_DATA])" at bounding box center [641, 282] width 280 height 21
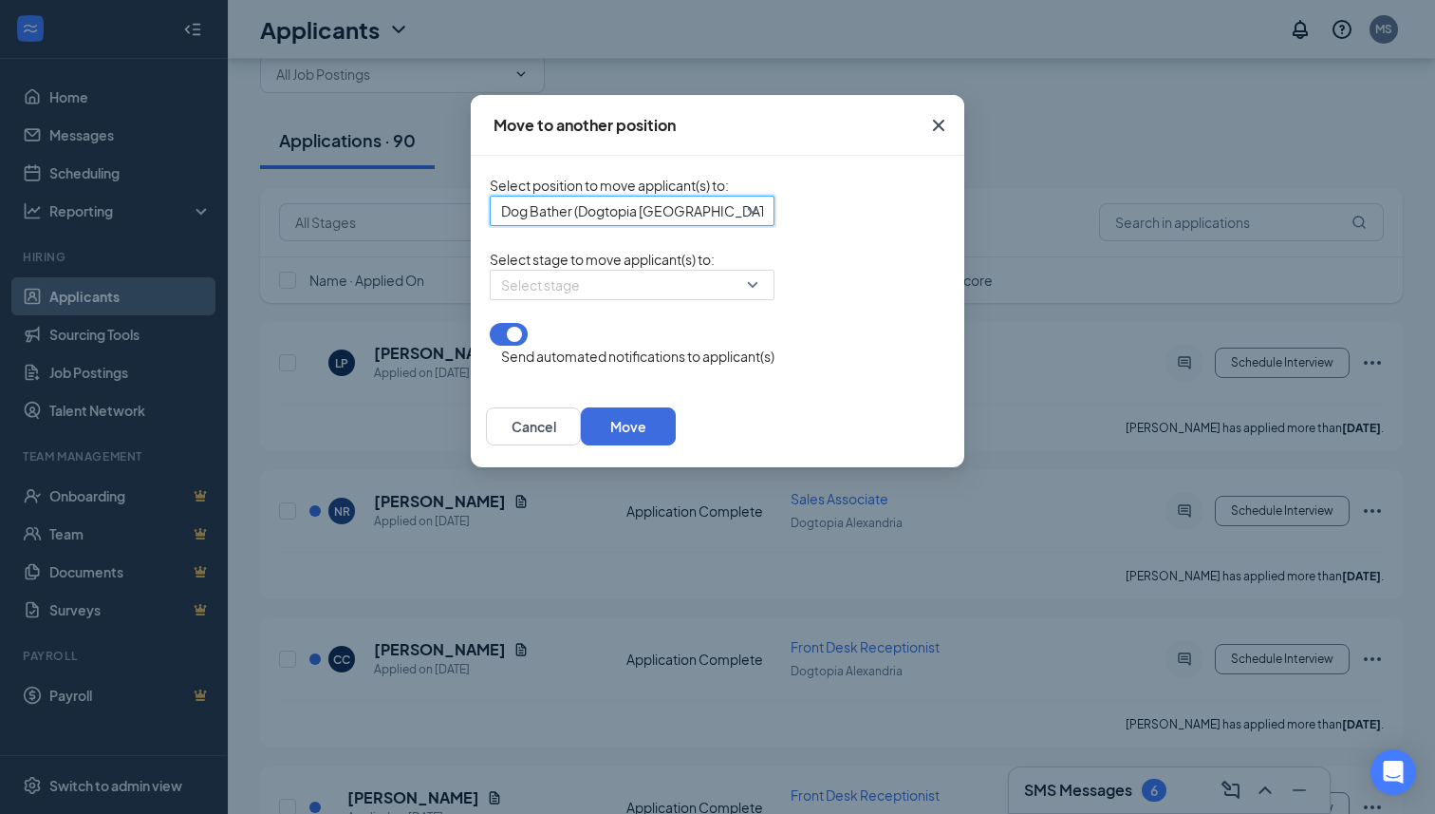
click at [560, 299] on input "search" at bounding box center [625, 285] width 249 height 28
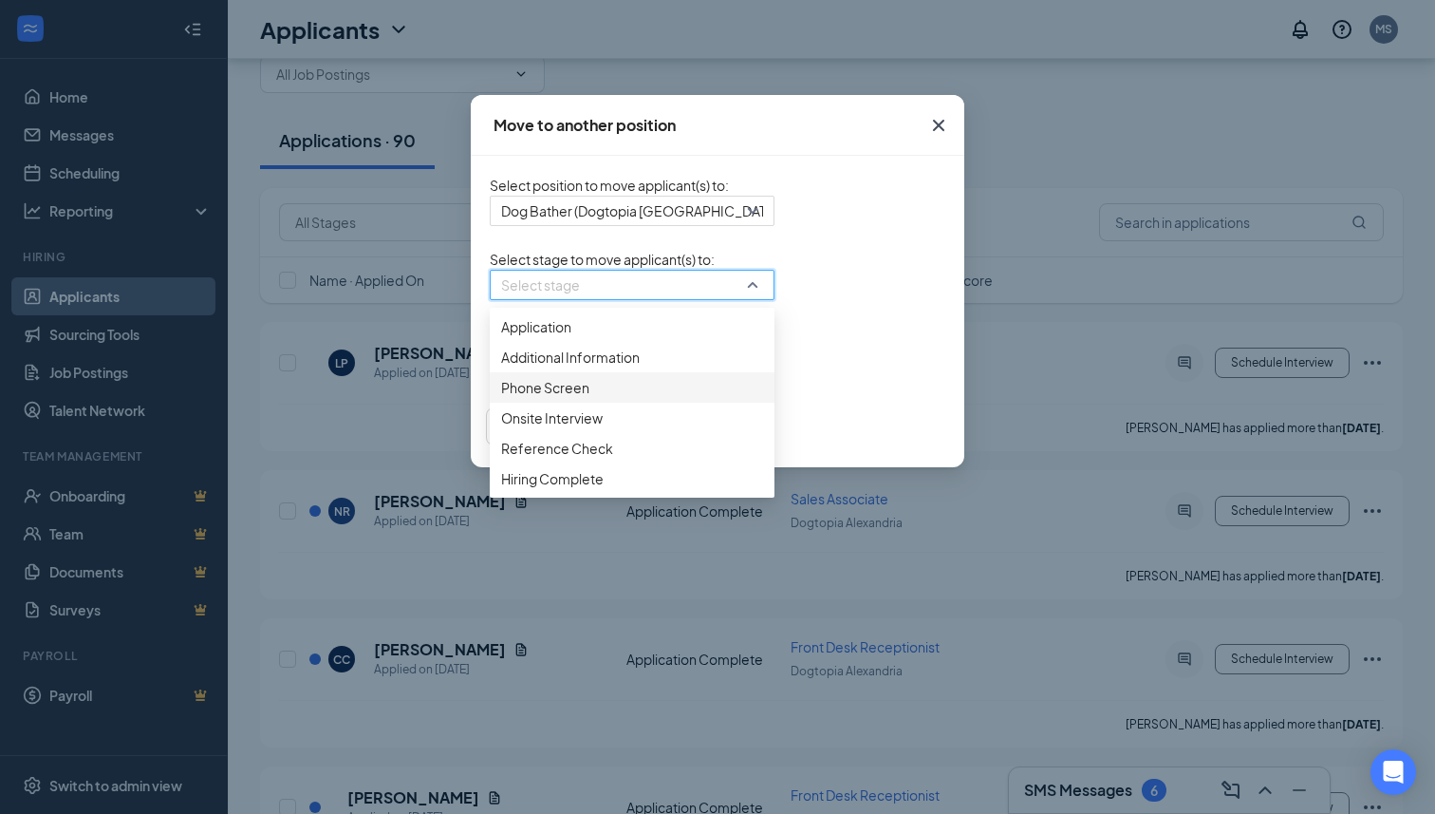
click at [501, 398] on span "Phone Screen" at bounding box center [545, 387] width 88 height 21
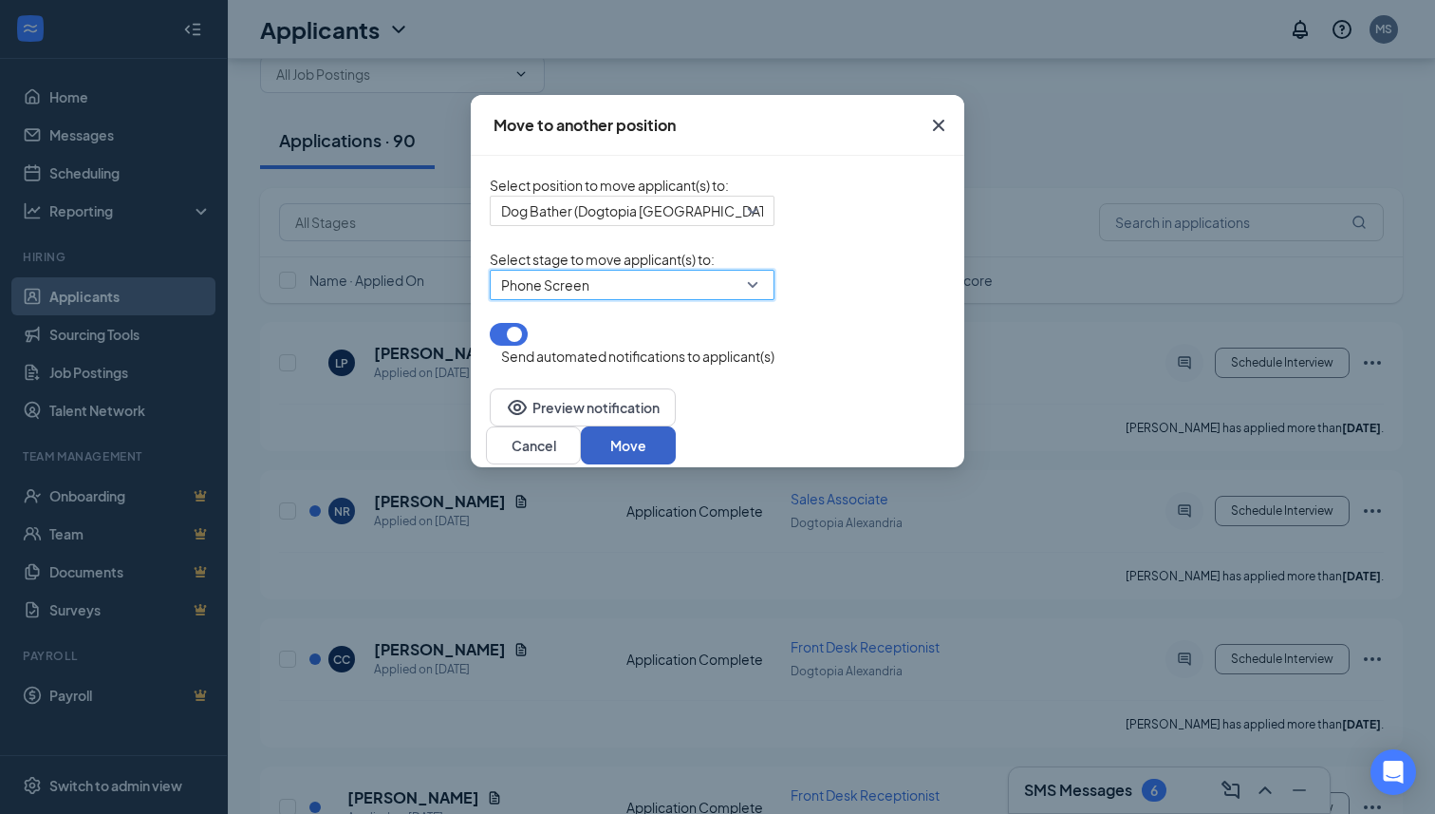
click at [676, 440] on button "Move" at bounding box center [628, 445] width 95 height 38
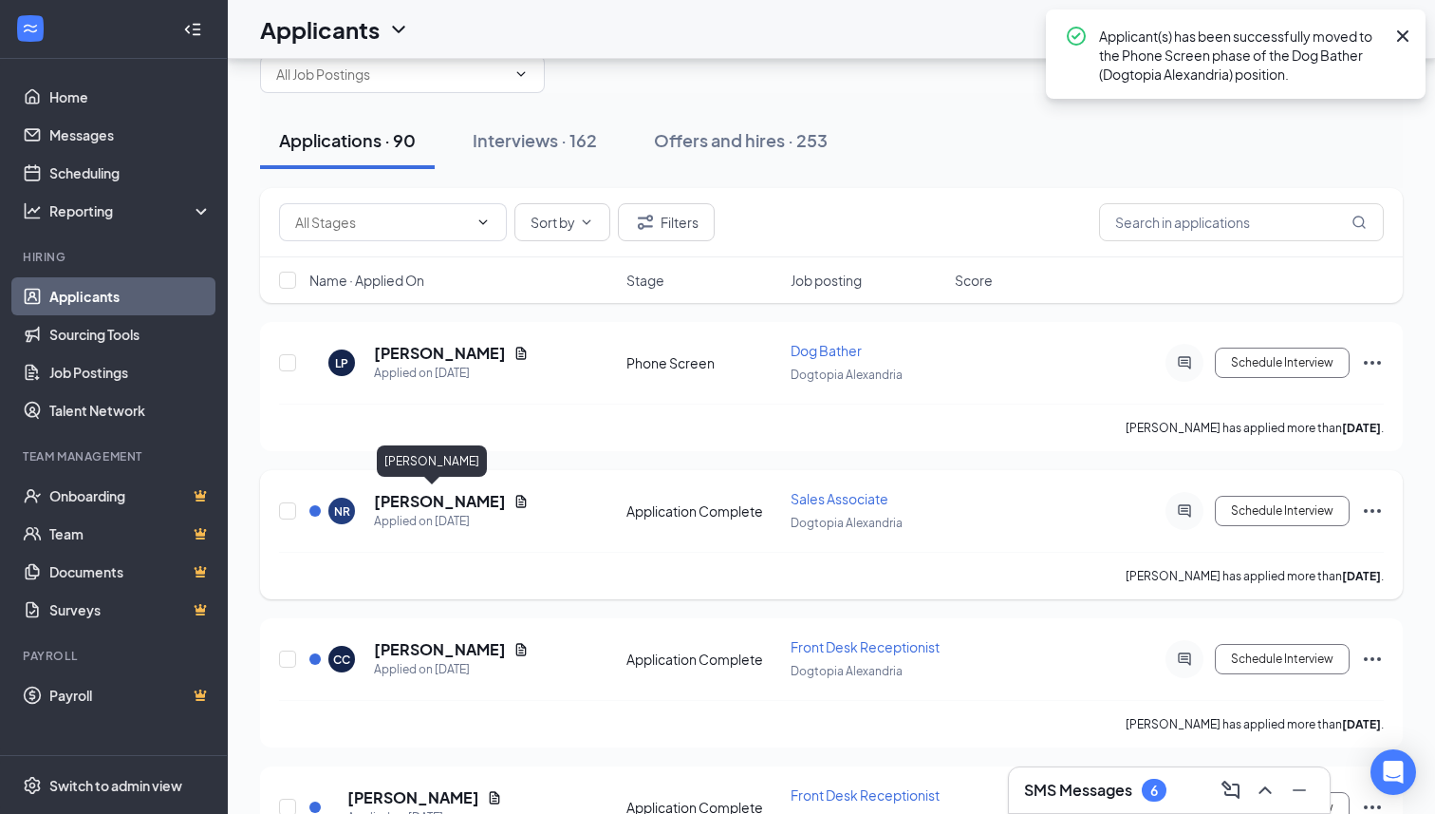
click at [413, 498] on h5 "[PERSON_NAME]" at bounding box center [440, 501] width 132 height 21
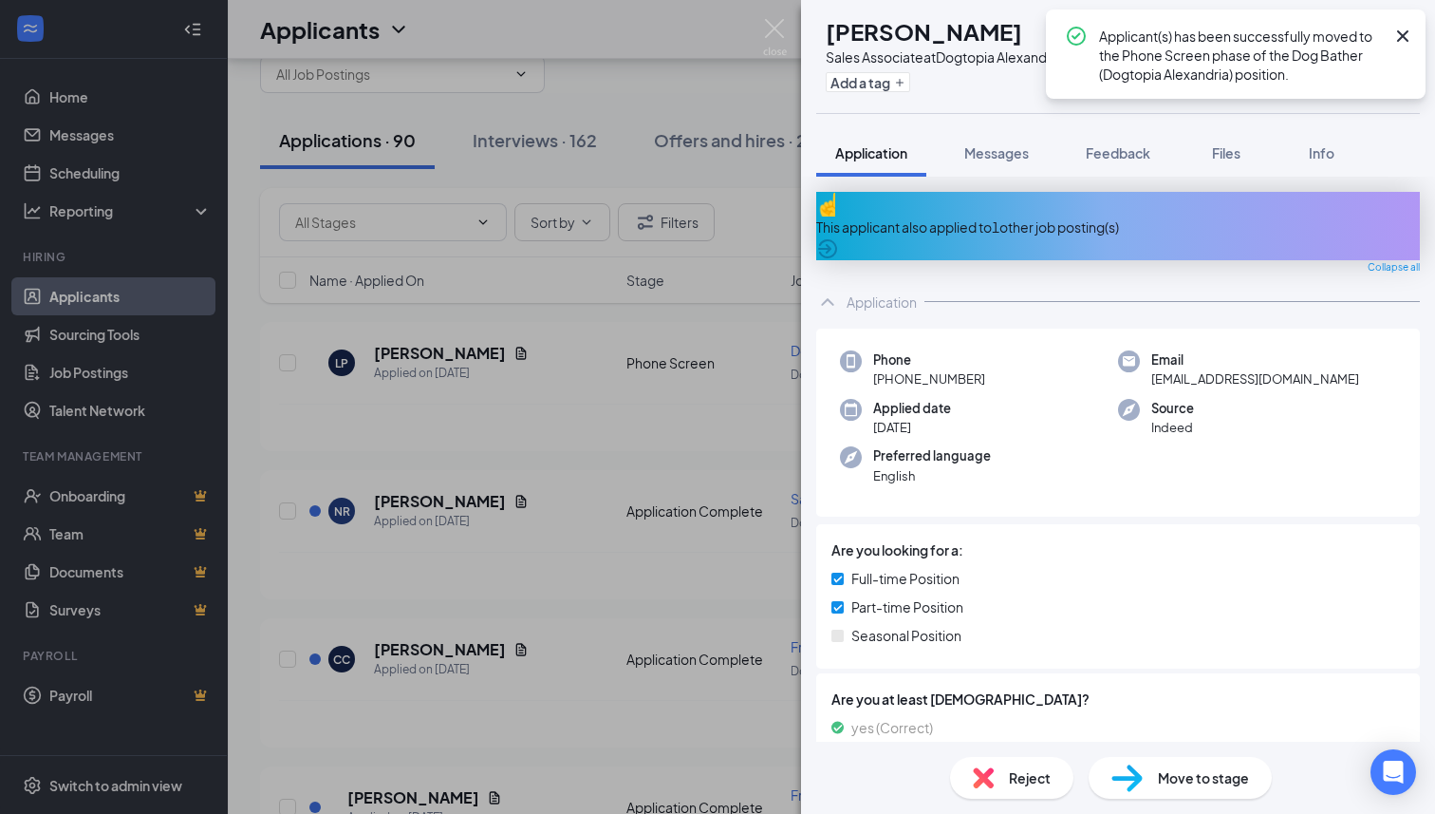
click at [1008, 221] on div "This applicant also applied to 1 other job posting(s)" at bounding box center [1118, 226] width 604 height 21
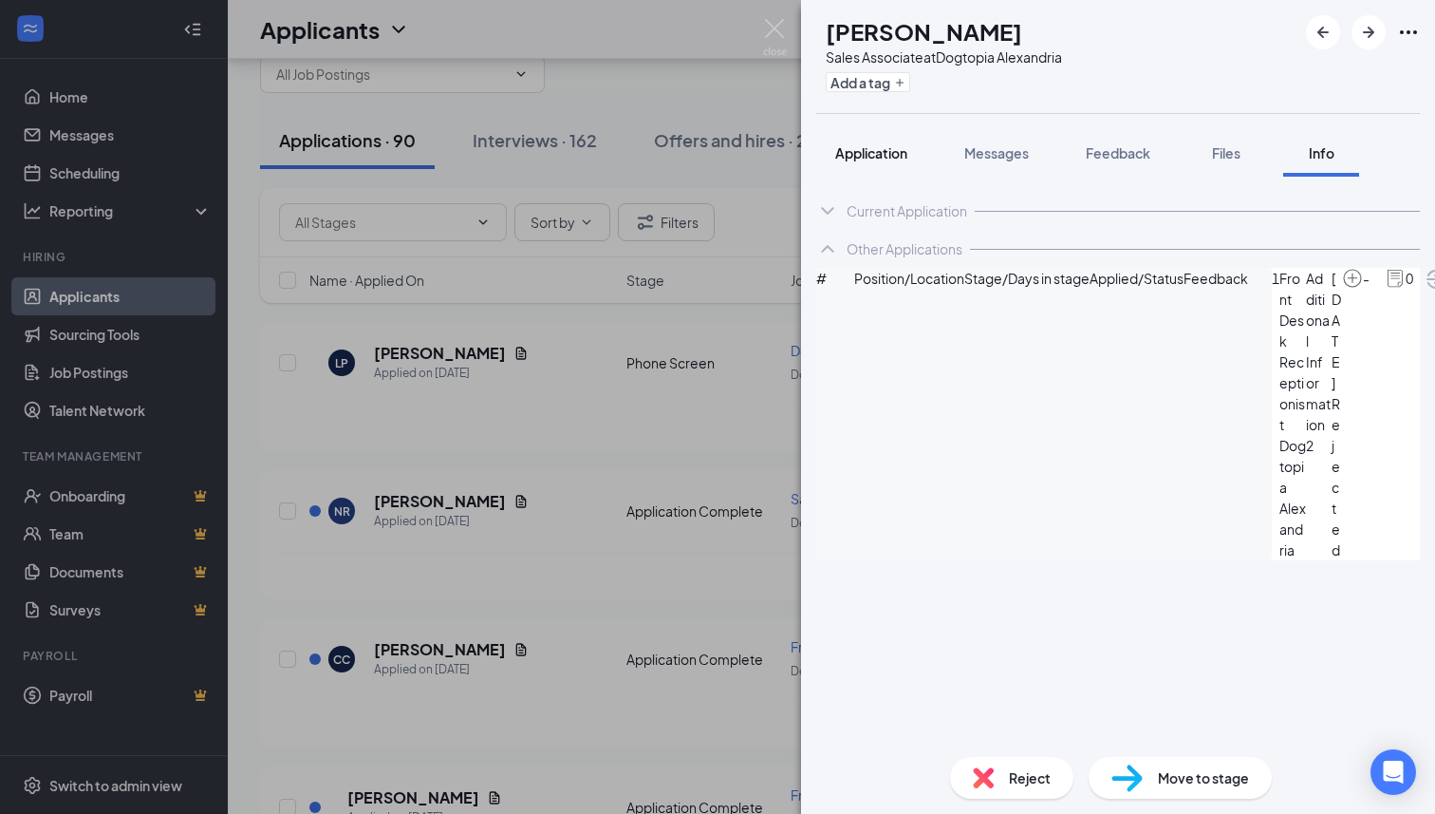
click at [862, 155] on span "Application" at bounding box center [871, 152] width 72 height 17
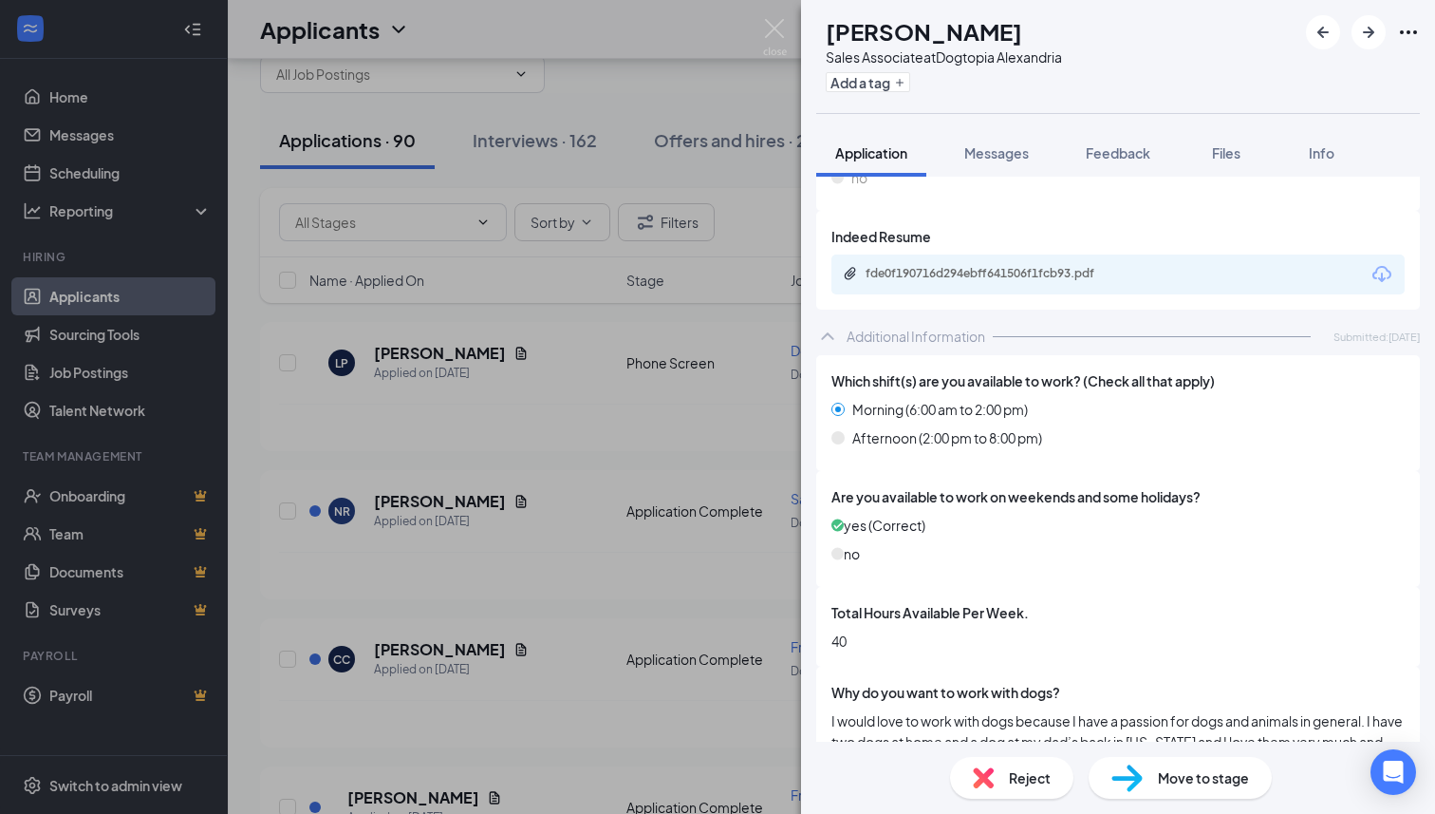
scroll to position [565, 0]
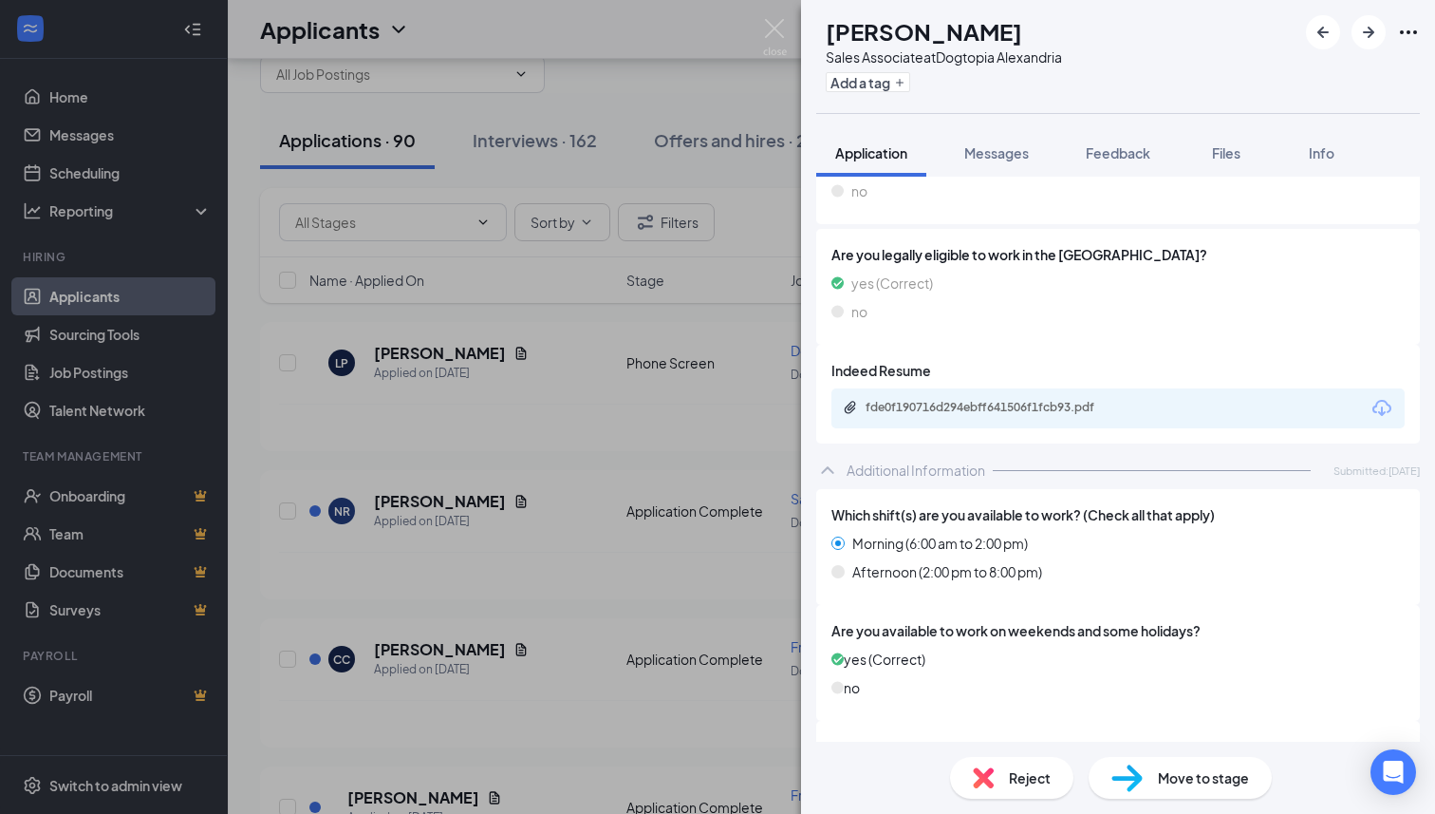
click at [1036, 400] on div "fde0f190716d294ebff641506f1fcb93.pdf" at bounding box center [999, 407] width 266 height 15
click at [962, 50] on div "Sales Associate at Dogtopia [GEOGRAPHIC_DATA]" at bounding box center [944, 56] width 236 height 19
click at [1106, 166] on button "Feedback" at bounding box center [1118, 152] width 103 height 47
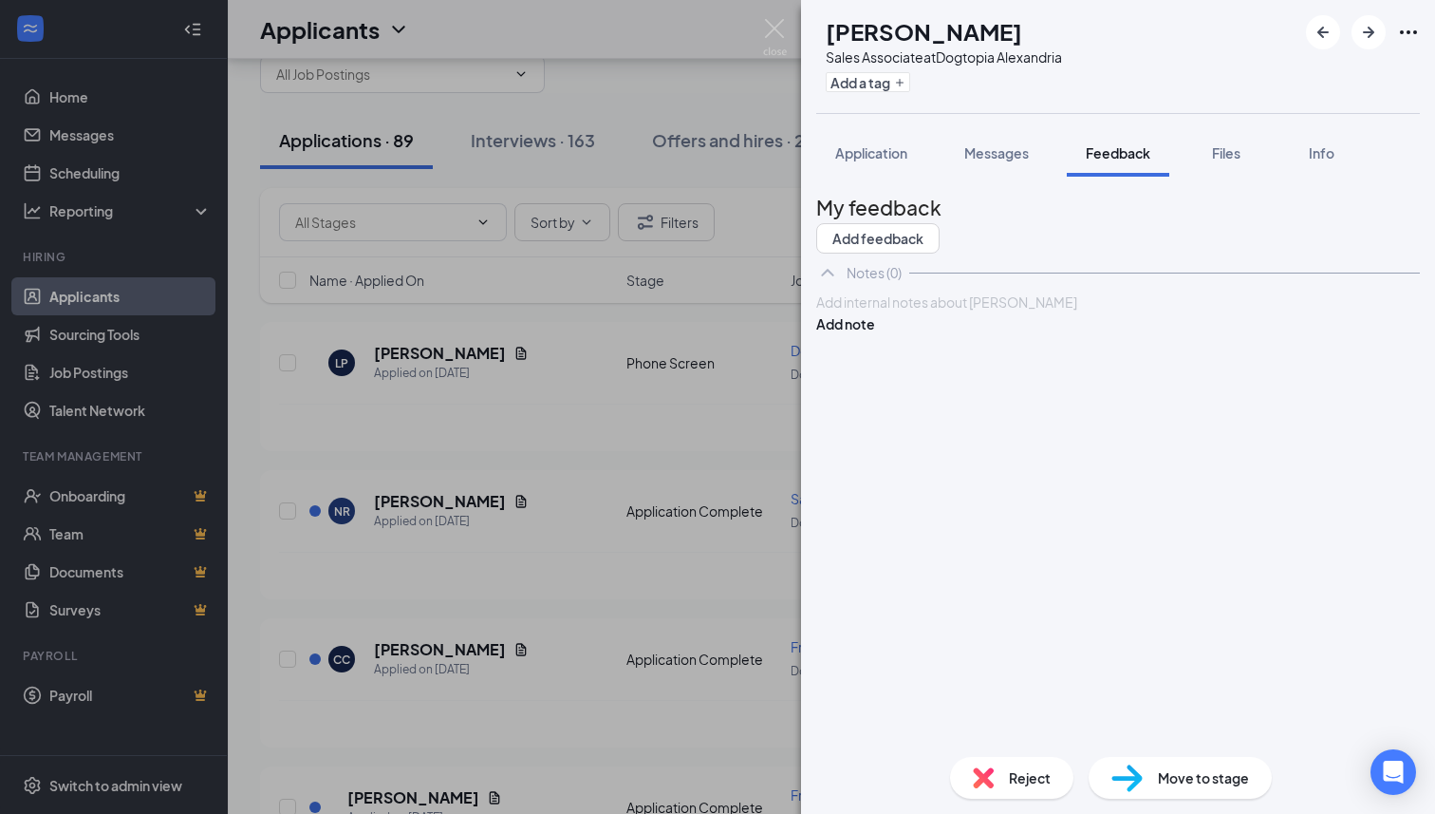
click at [976, 312] on div at bounding box center [1118, 302] width 602 height 20
click at [875, 334] on button "Add note" at bounding box center [845, 323] width 59 height 21
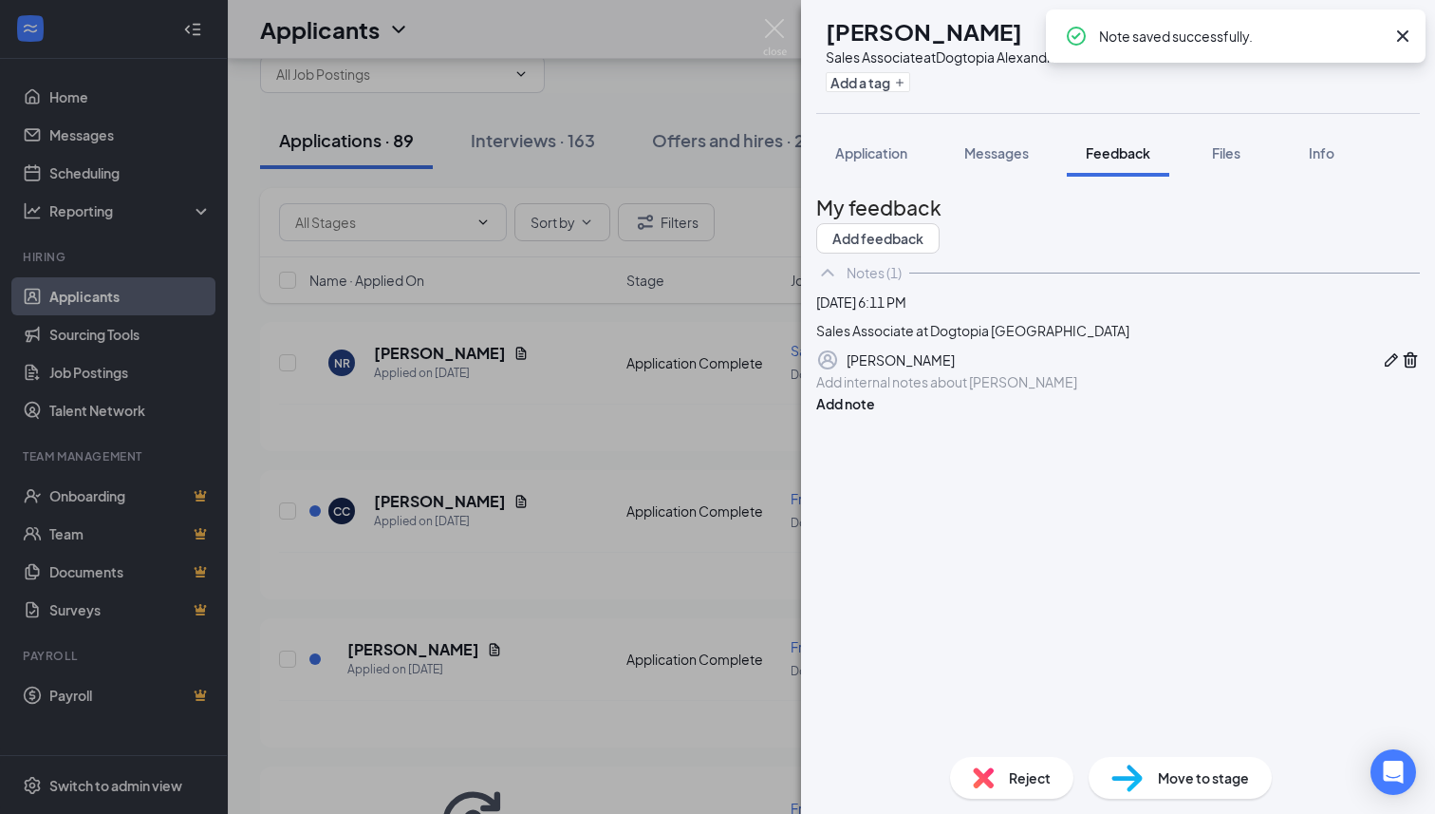
click at [790, 32] on div "NR [PERSON_NAME] Sales Associate at Dogtopia Alexandria Add a tag Application M…" at bounding box center [717, 407] width 1435 height 814
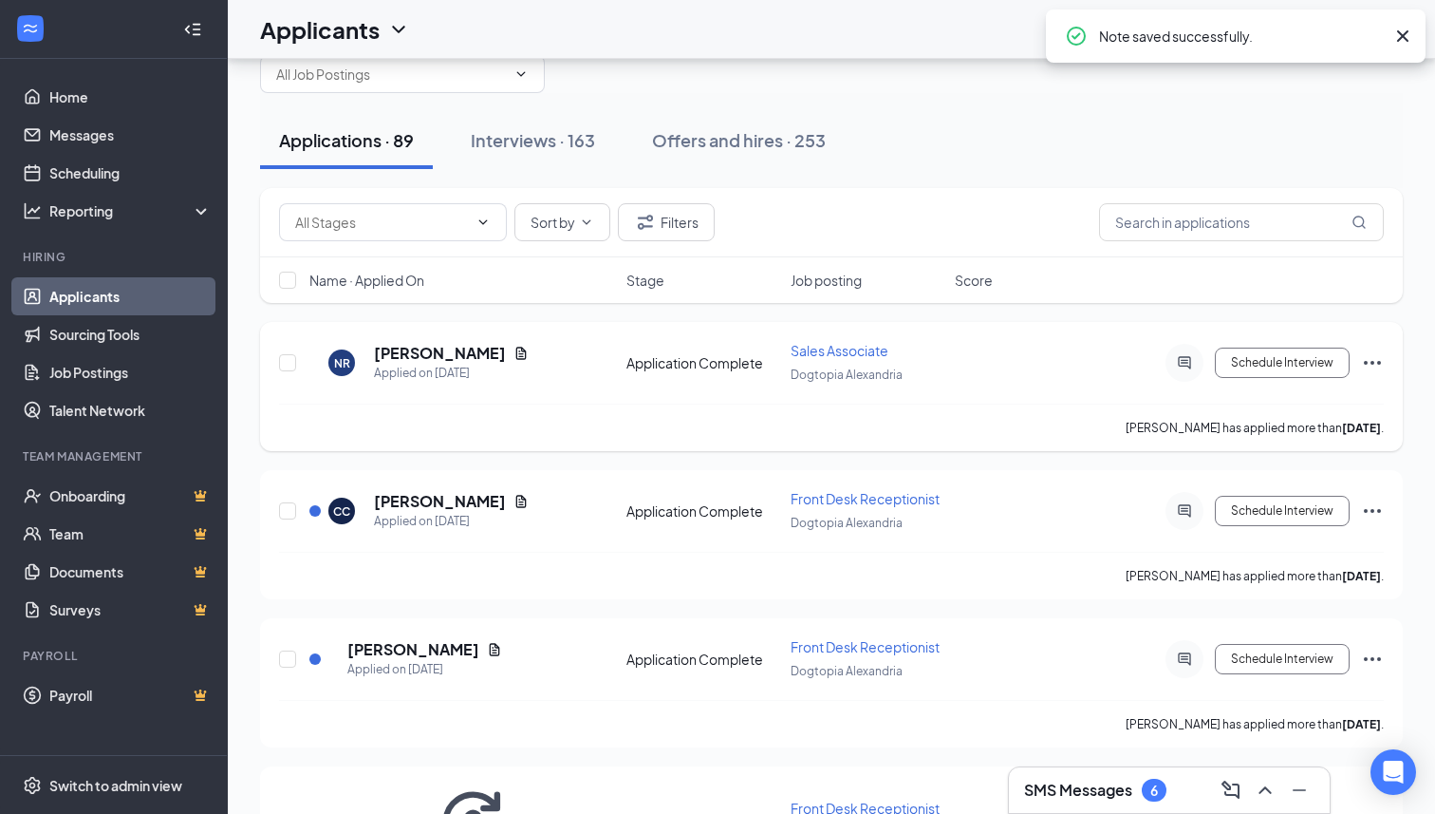
click at [1375, 362] on icon "Ellipses" at bounding box center [1372, 362] width 23 height 23
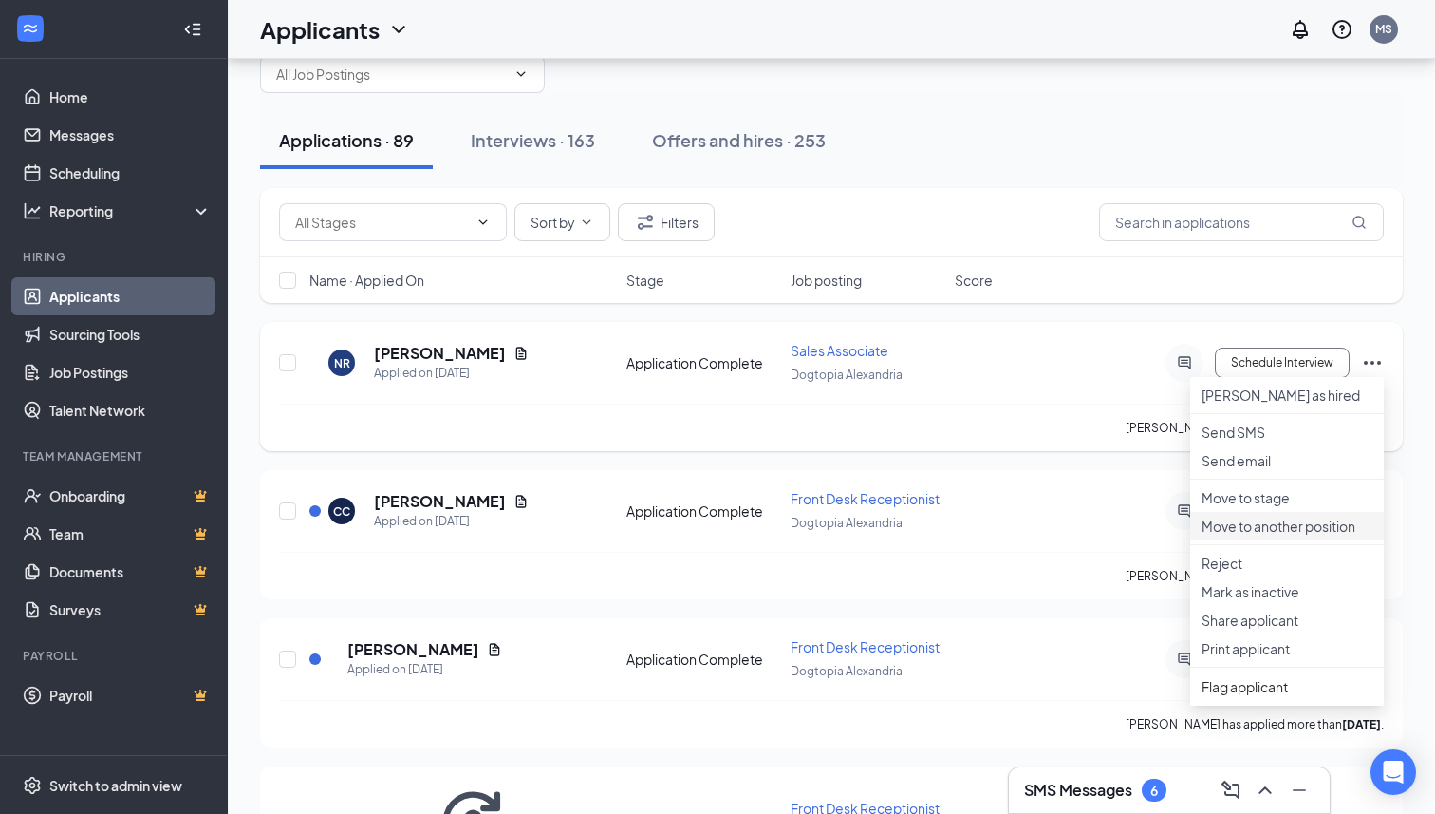
click at [1238, 535] on p "Move to another position" at bounding box center [1287, 525] width 171 height 19
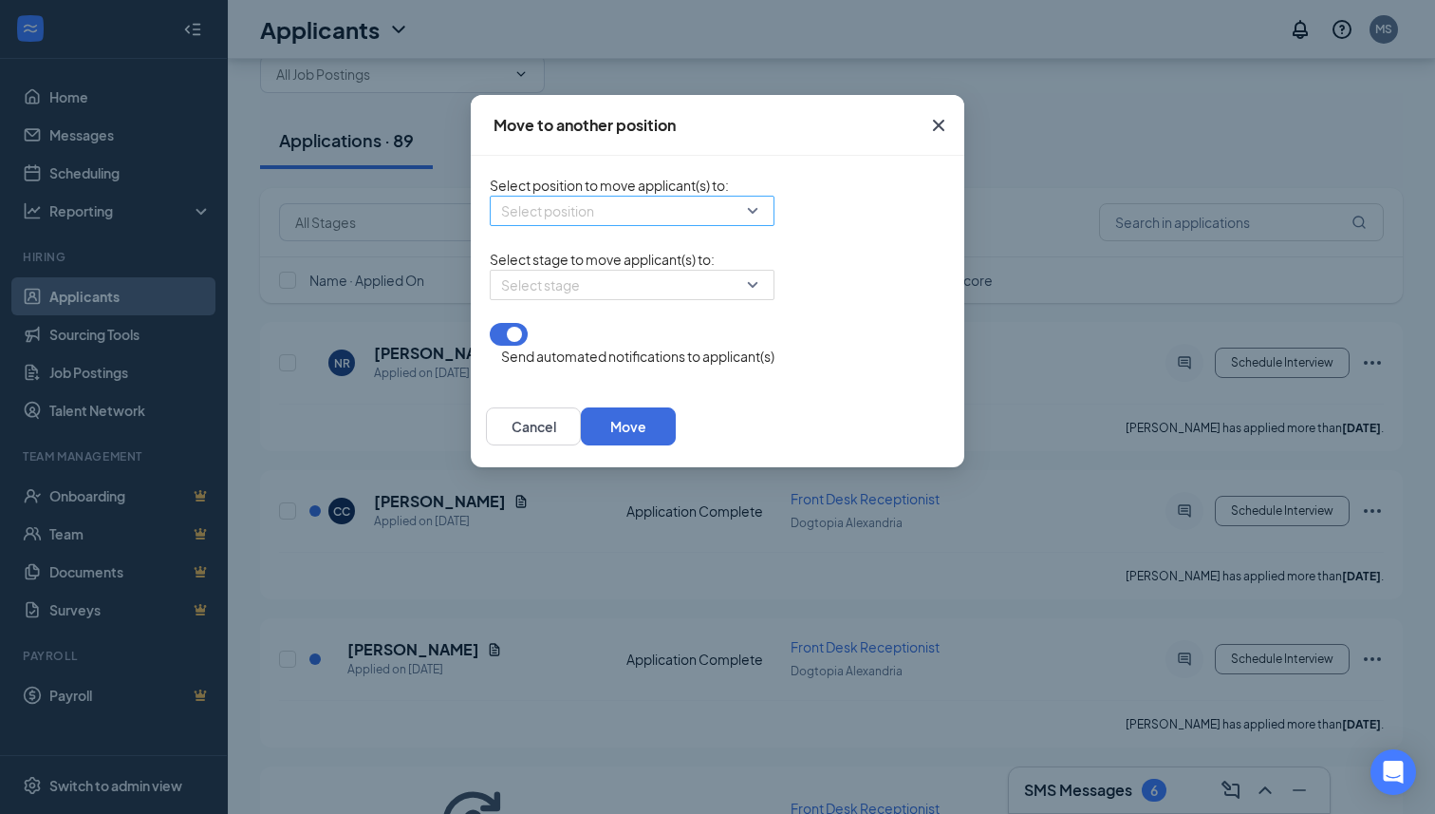
click at [613, 212] on input "search" at bounding box center [625, 210] width 249 height 28
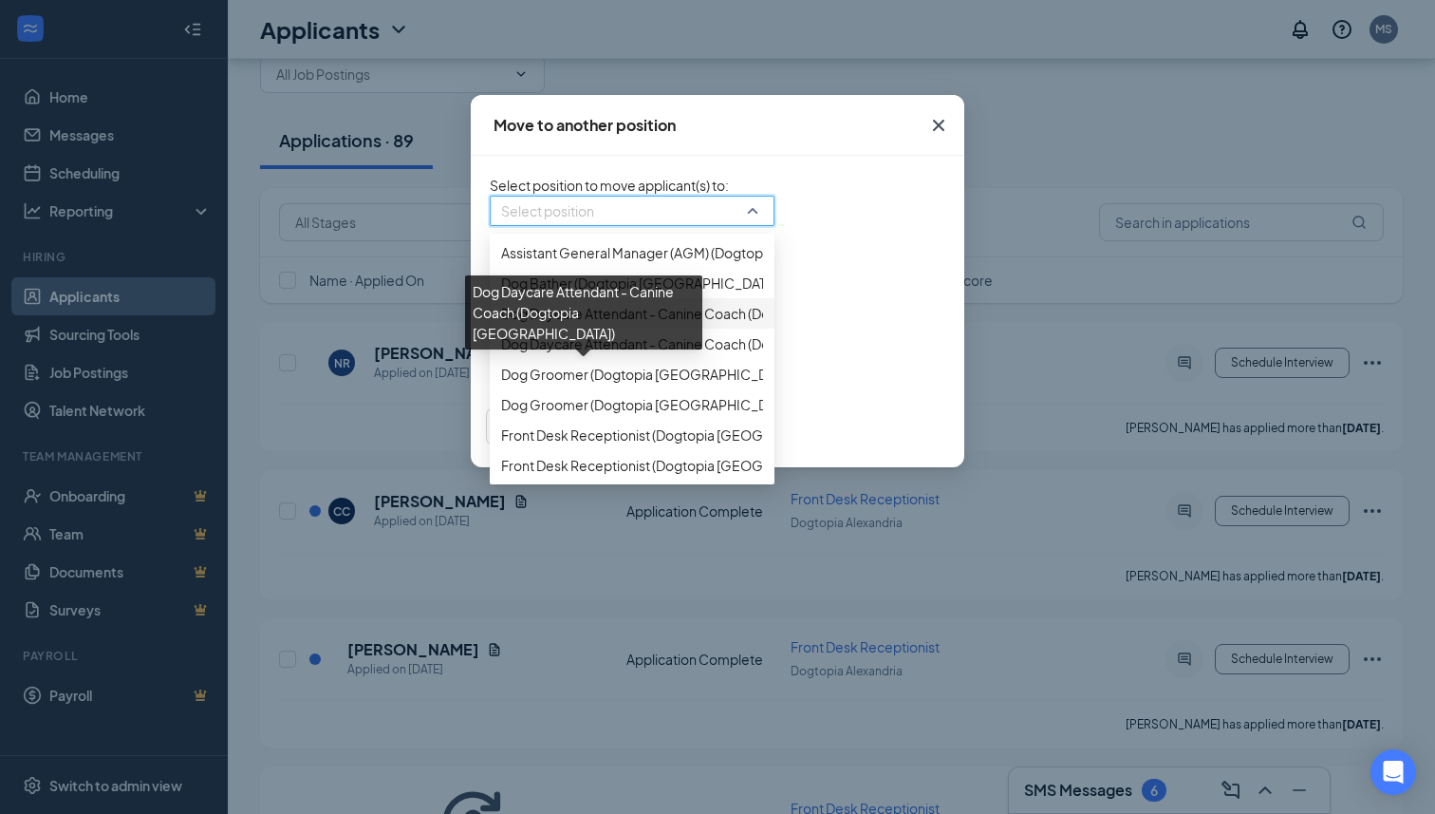
click at [540, 324] on span "Dog Daycare Attendant - Canine Coach (Dogtopia [GEOGRAPHIC_DATA])" at bounding box center [728, 313] width 454 height 21
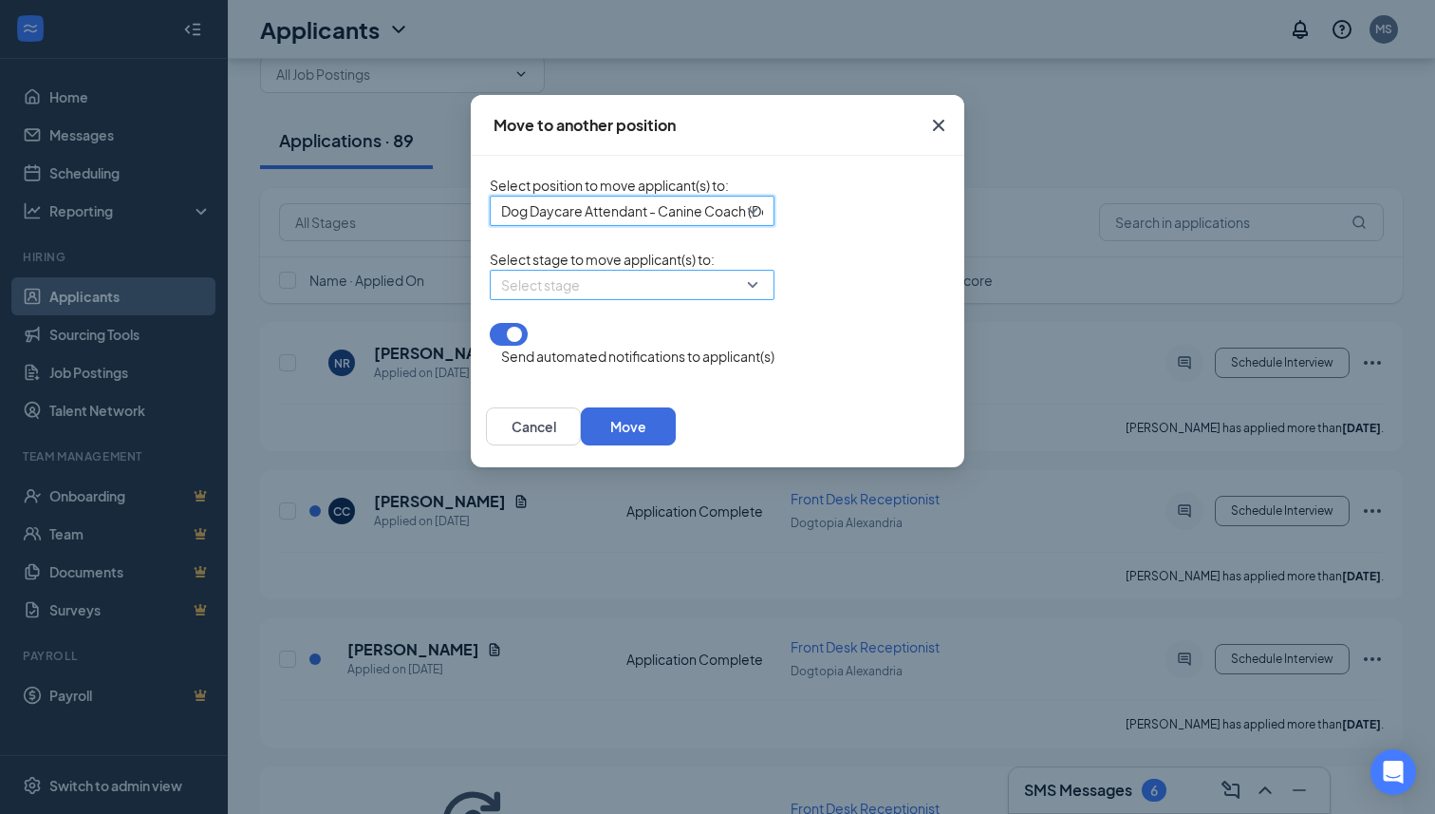
click at [526, 299] on input "search" at bounding box center [625, 285] width 249 height 28
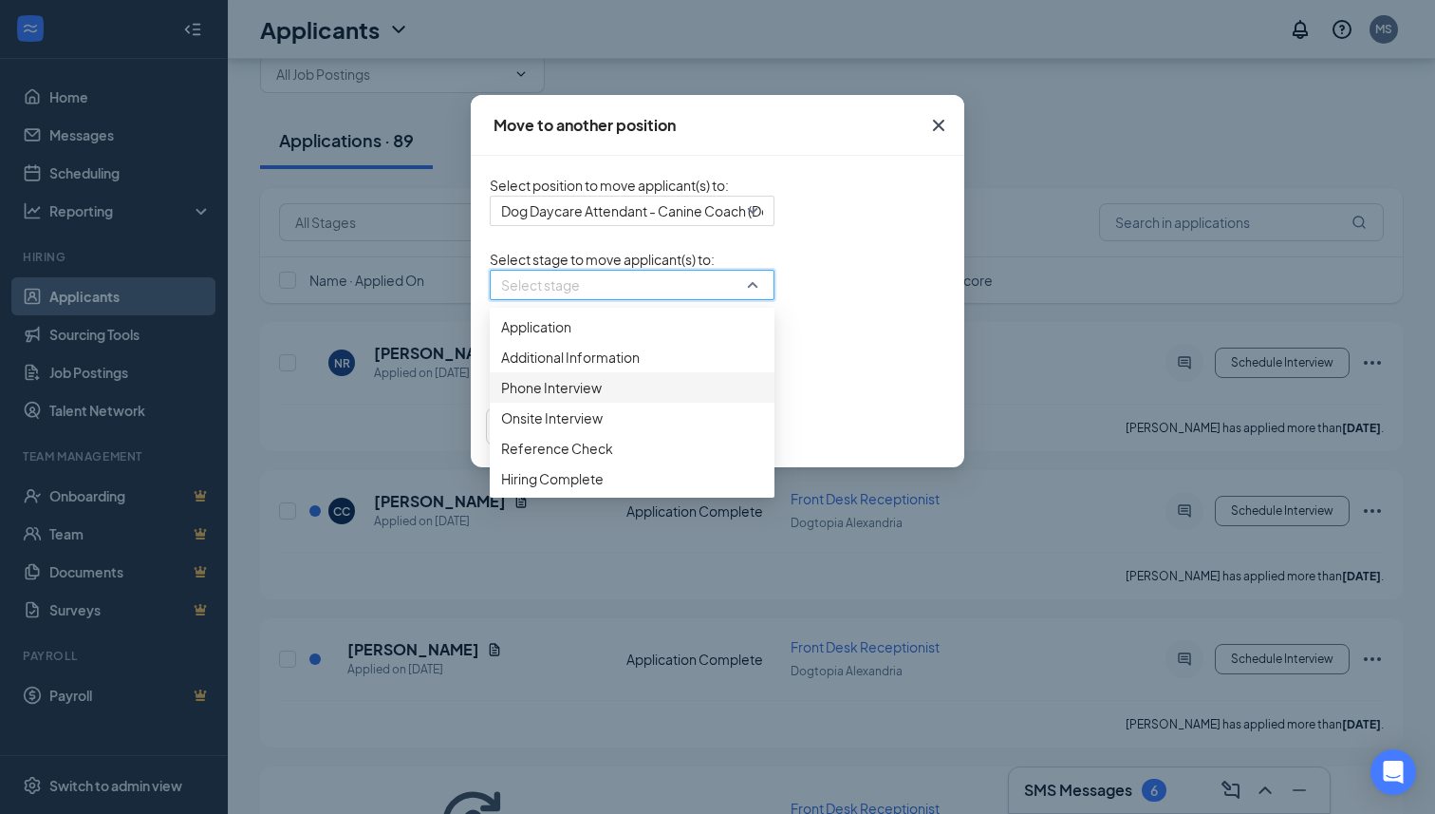
click at [501, 398] on span "Phone Interview" at bounding box center [551, 387] width 101 height 21
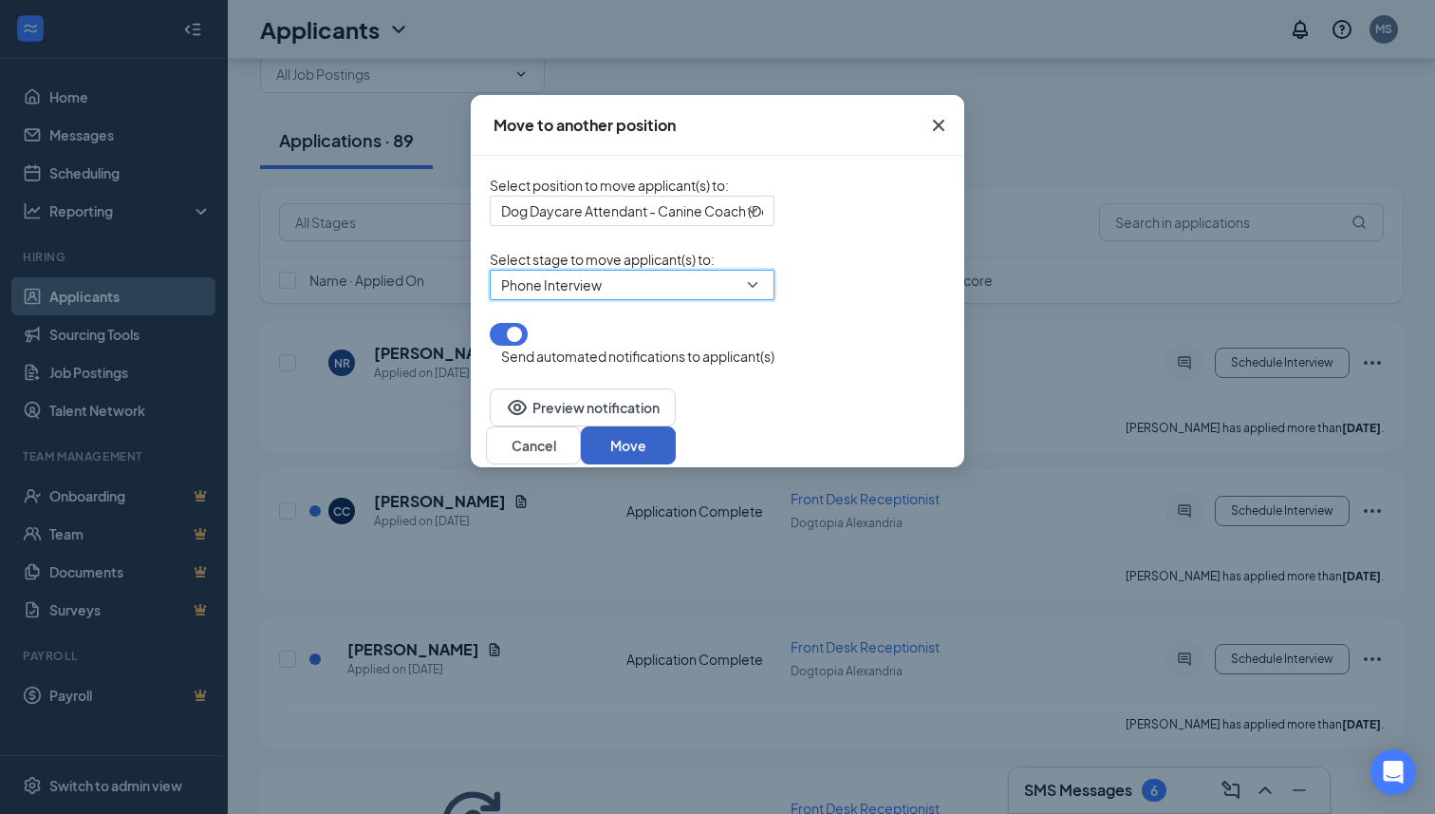
click at [676, 442] on button "Move" at bounding box center [628, 445] width 95 height 38
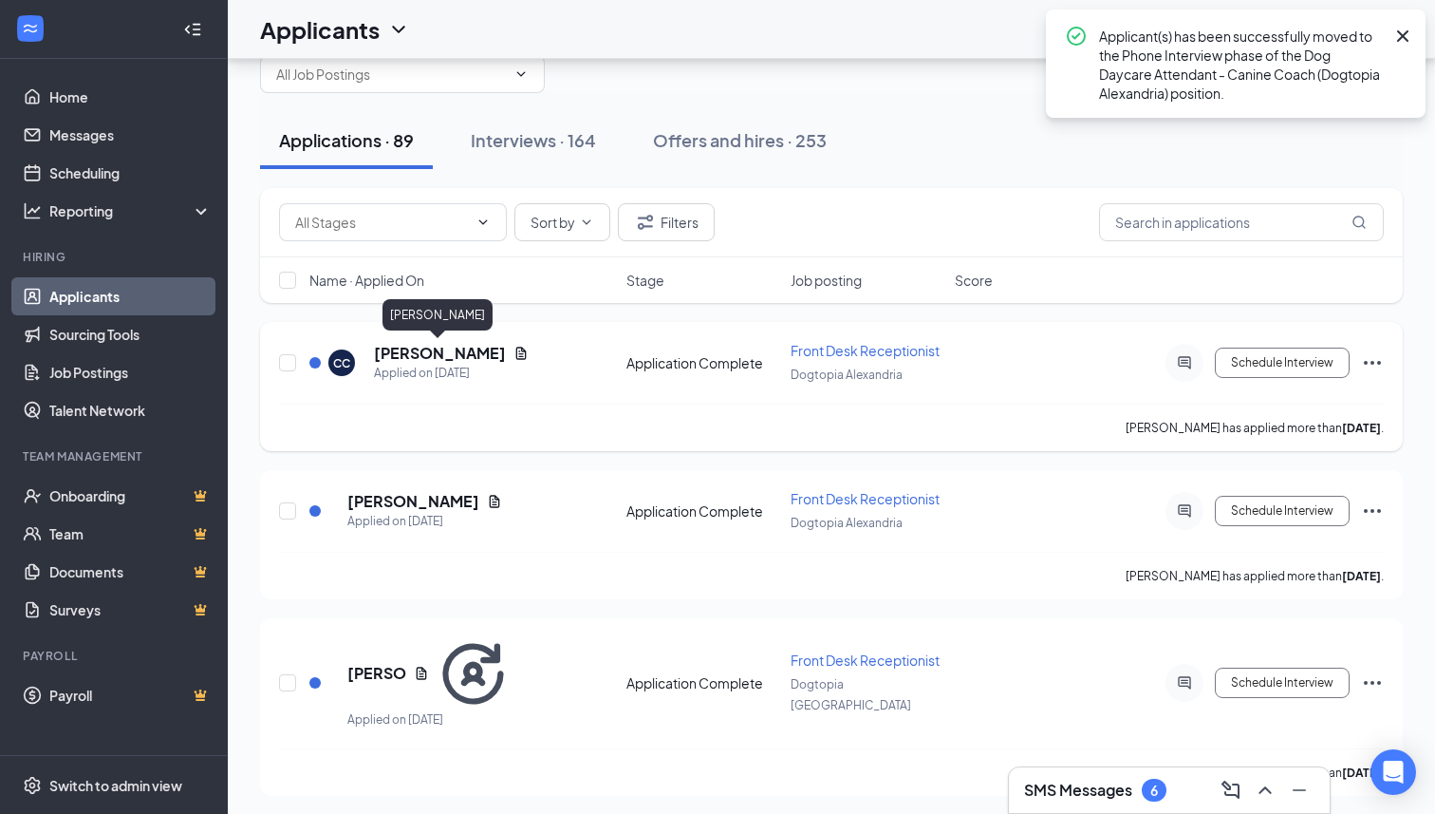
click at [421, 348] on h5 "[PERSON_NAME]" at bounding box center [440, 353] width 132 height 21
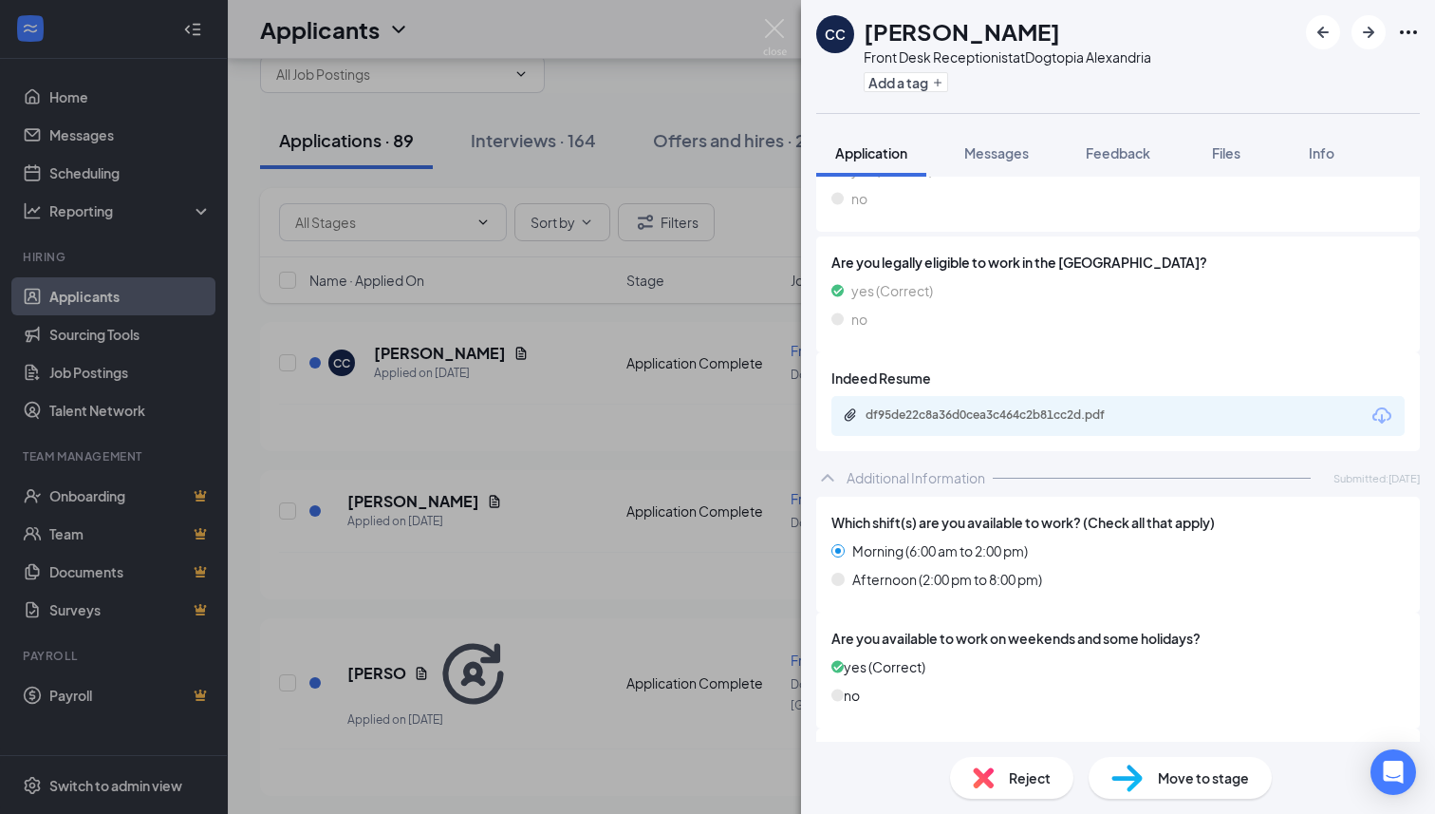
scroll to position [468, 0]
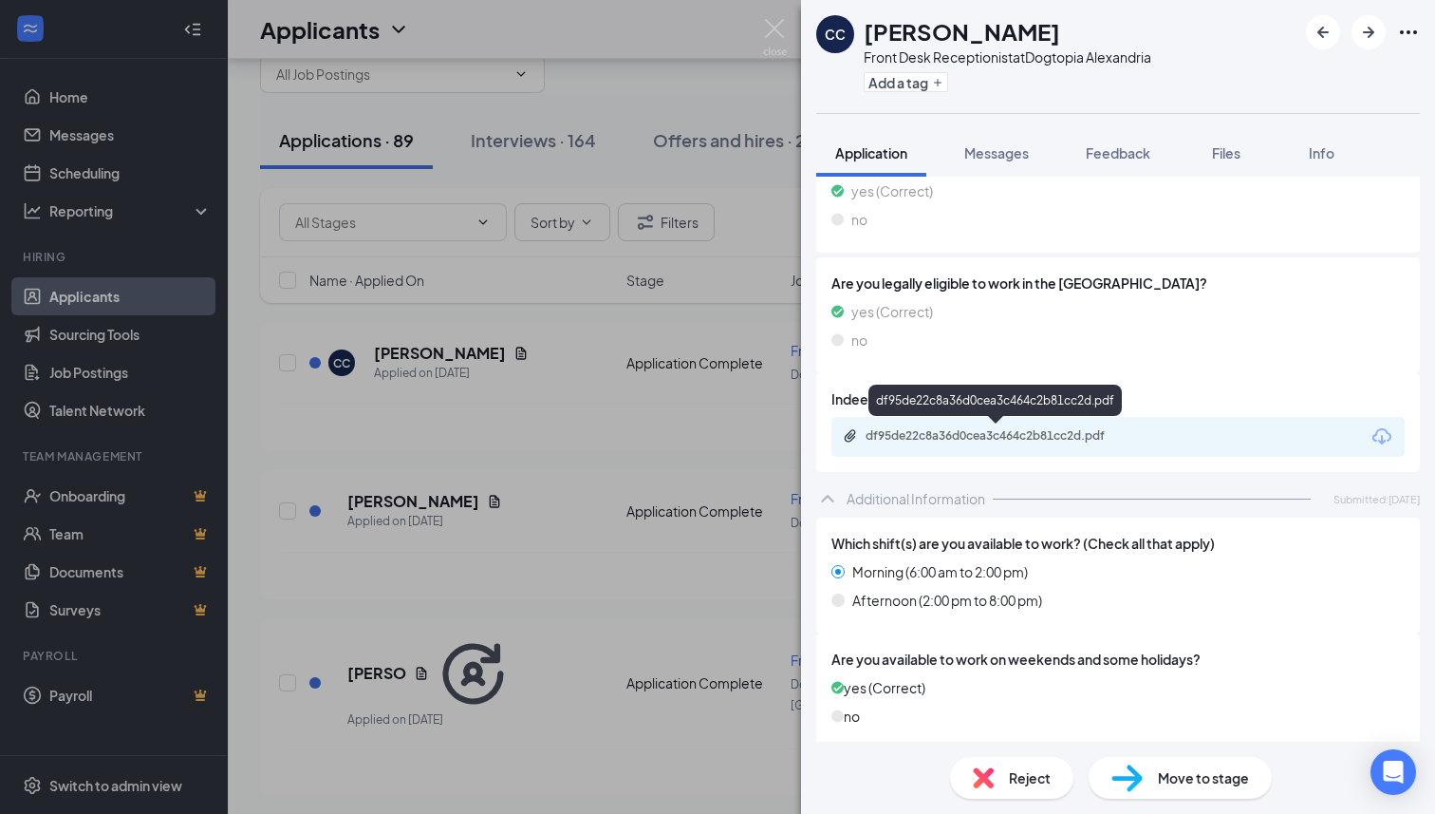
click at [939, 433] on div "df95de22c8a36d0cea3c464c2b81cc2d.pdf" at bounding box center [999, 435] width 266 height 15
click at [1135, 776] on img at bounding box center [1127, 778] width 31 height 28
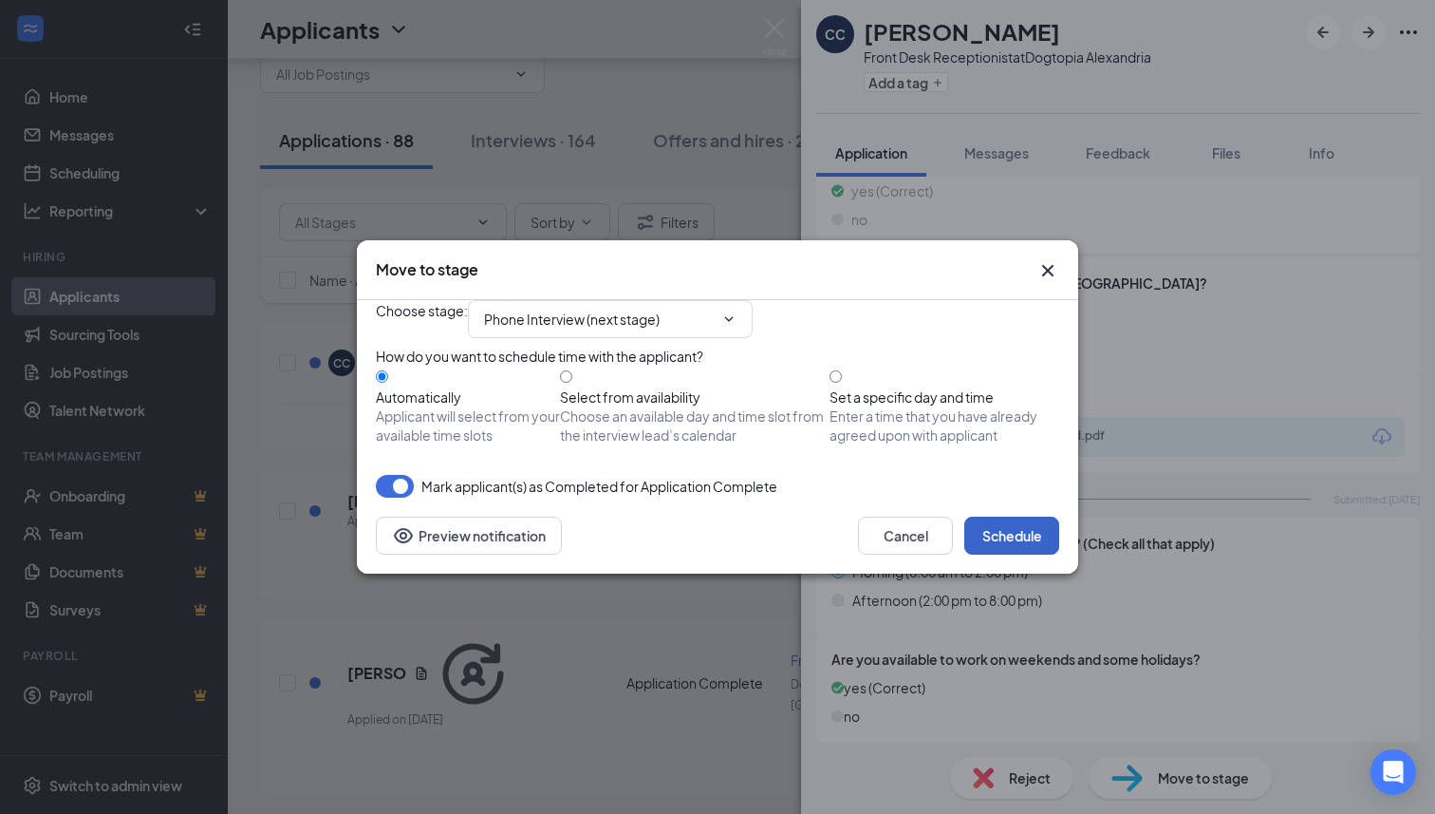
click at [1017, 554] on button "Schedule" at bounding box center [1011, 535] width 95 height 38
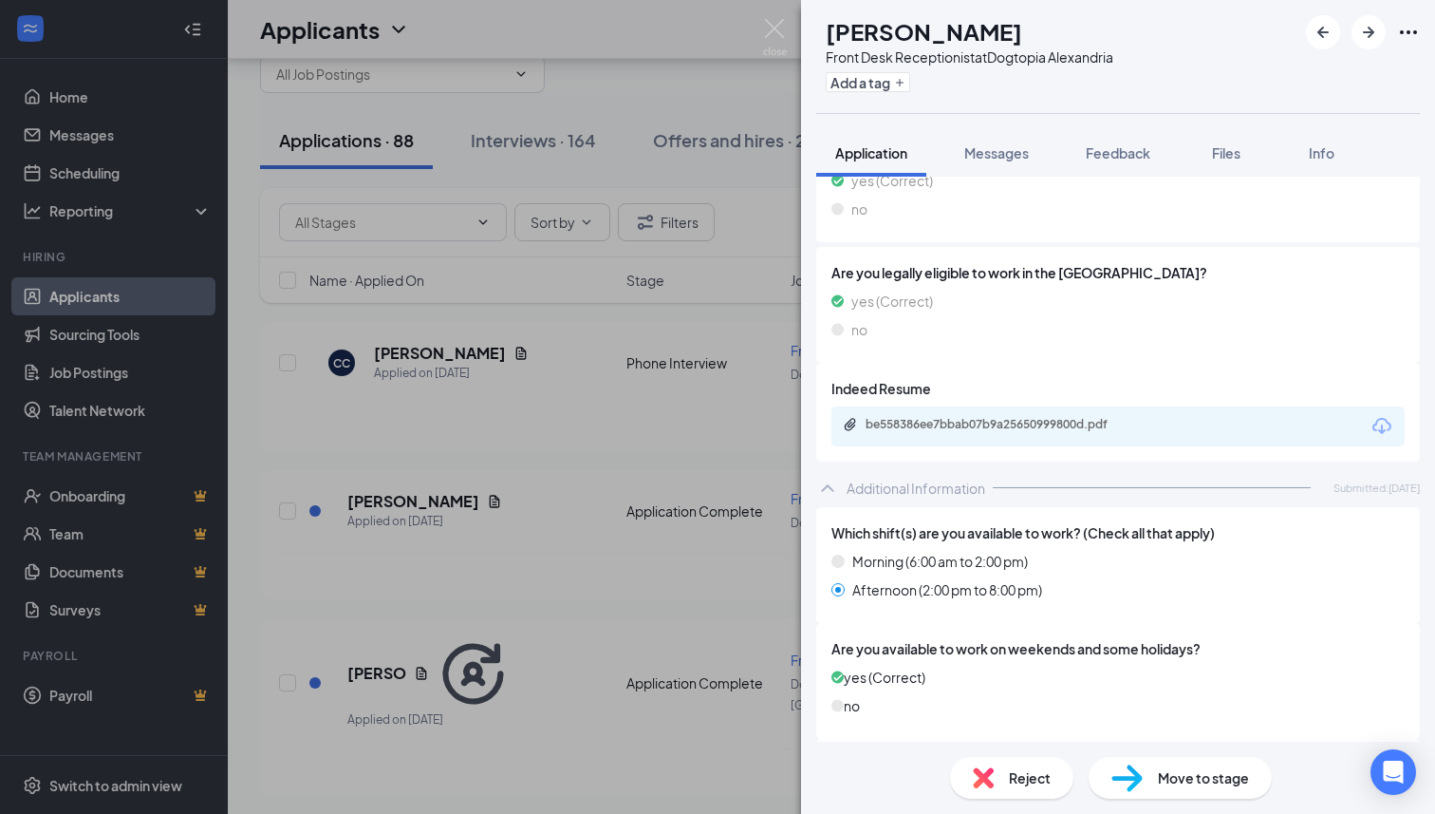
scroll to position [478, 0]
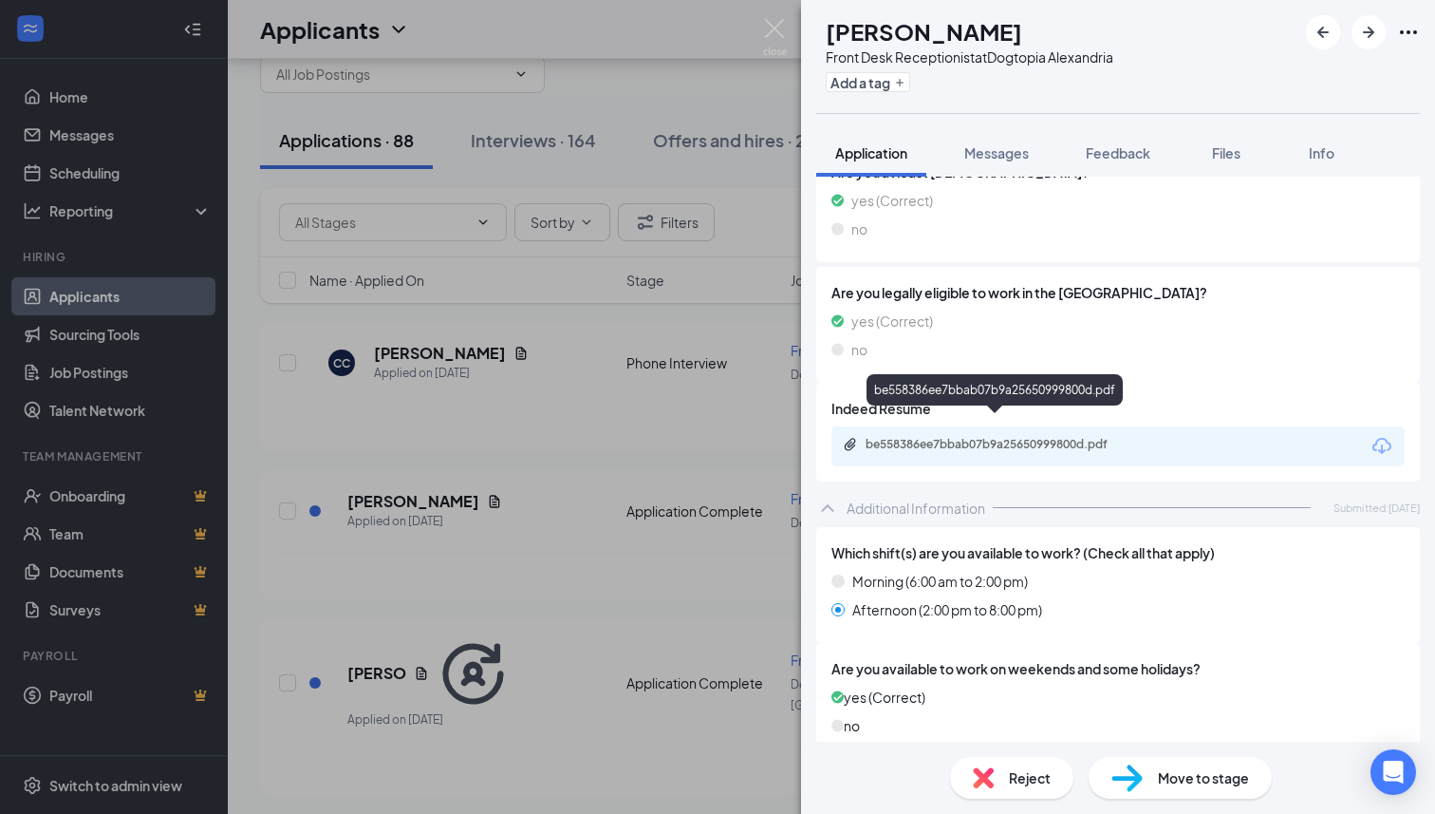
click at [998, 411] on div "be558386ee7bbab07b9a25650999800d.pdf" at bounding box center [995, 393] width 256 height 39
click at [991, 437] on div "be558386ee7bbab07b9a25650999800d.pdf" at bounding box center [999, 444] width 266 height 15
click at [1001, 437] on div "be558386ee7bbab07b9a25650999800d.pdf" at bounding box center [999, 444] width 266 height 15
click at [981, 789] on div "Reject" at bounding box center [1011, 778] width 123 height 42
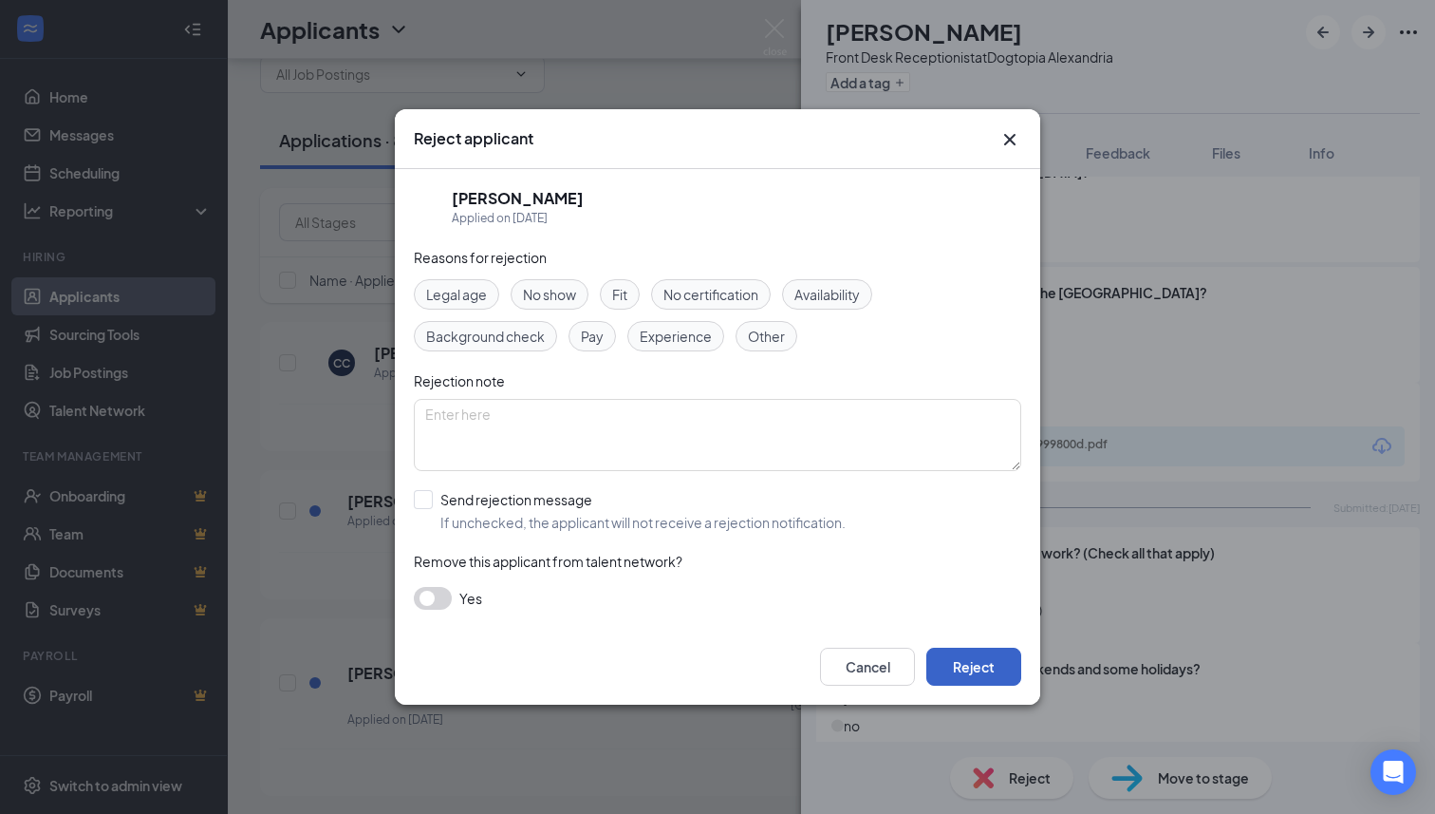
click at [950, 667] on button "Reject" at bounding box center [973, 666] width 95 height 38
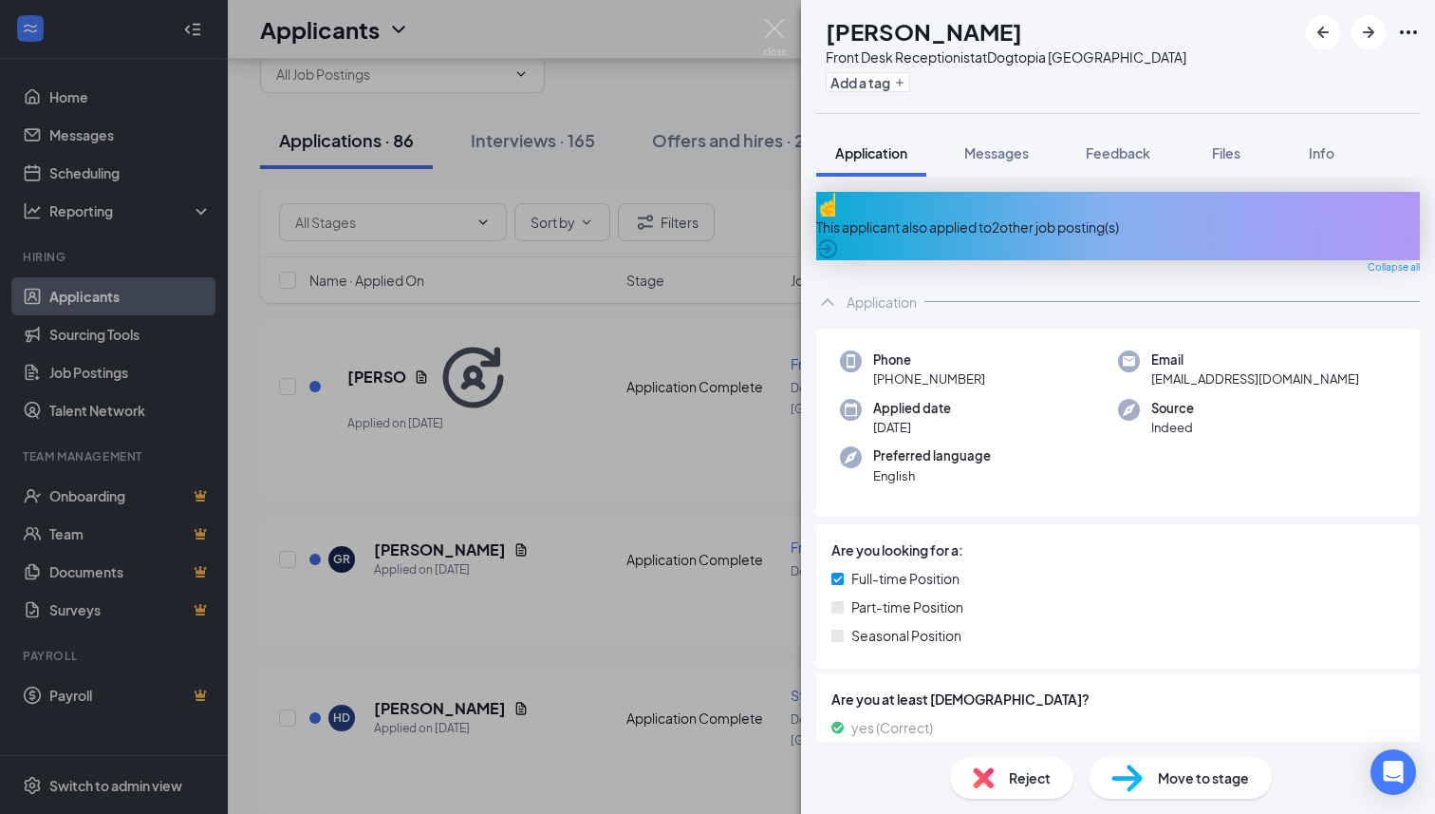
click at [1020, 216] on div "This applicant also applied to 2 other job posting(s)" at bounding box center [1118, 226] width 604 height 21
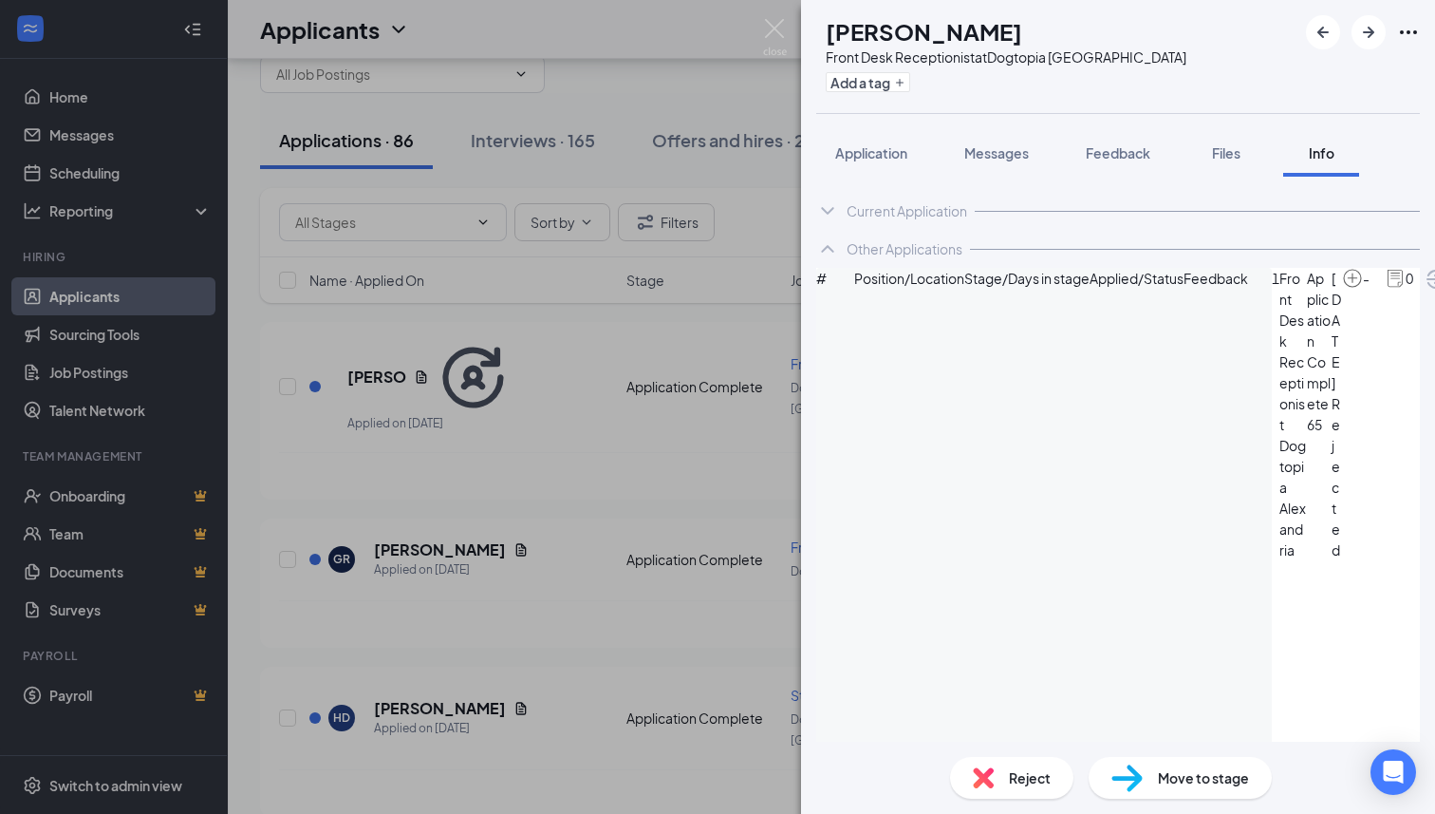
click at [997, 795] on div "Reject" at bounding box center [1011, 778] width 123 height 42
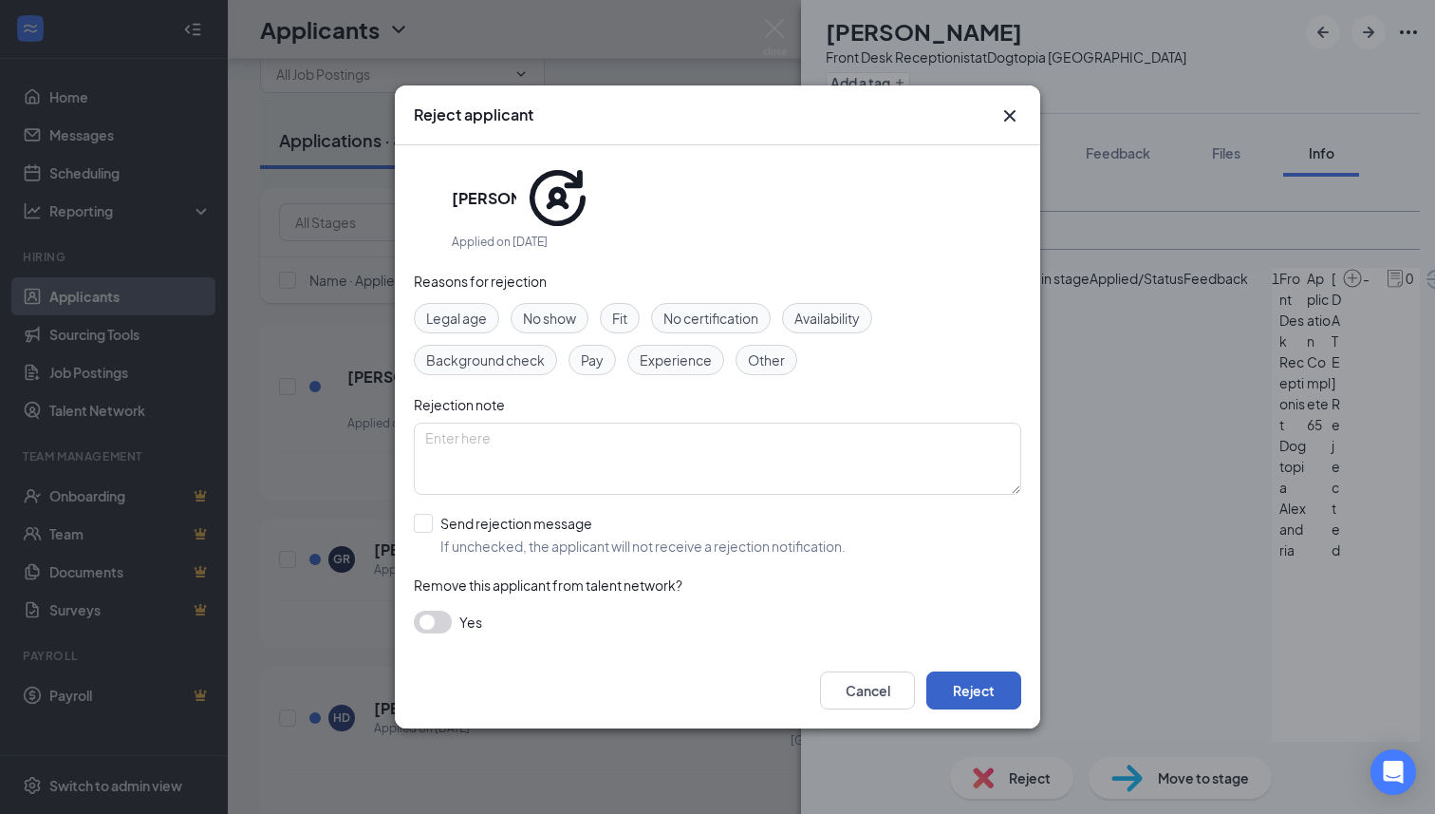
click at [964, 672] on button "Reject" at bounding box center [973, 690] width 95 height 38
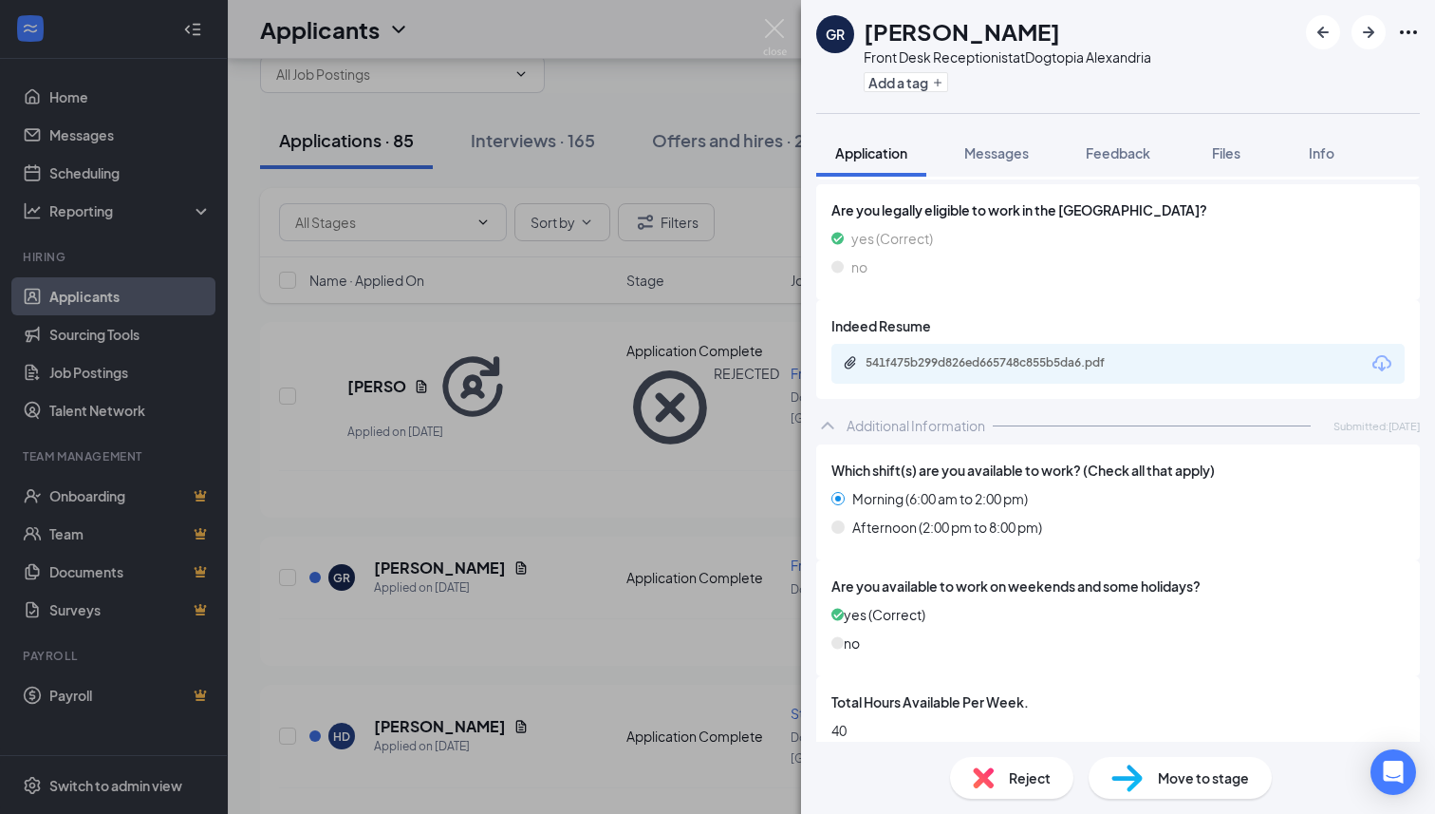
scroll to position [822, 0]
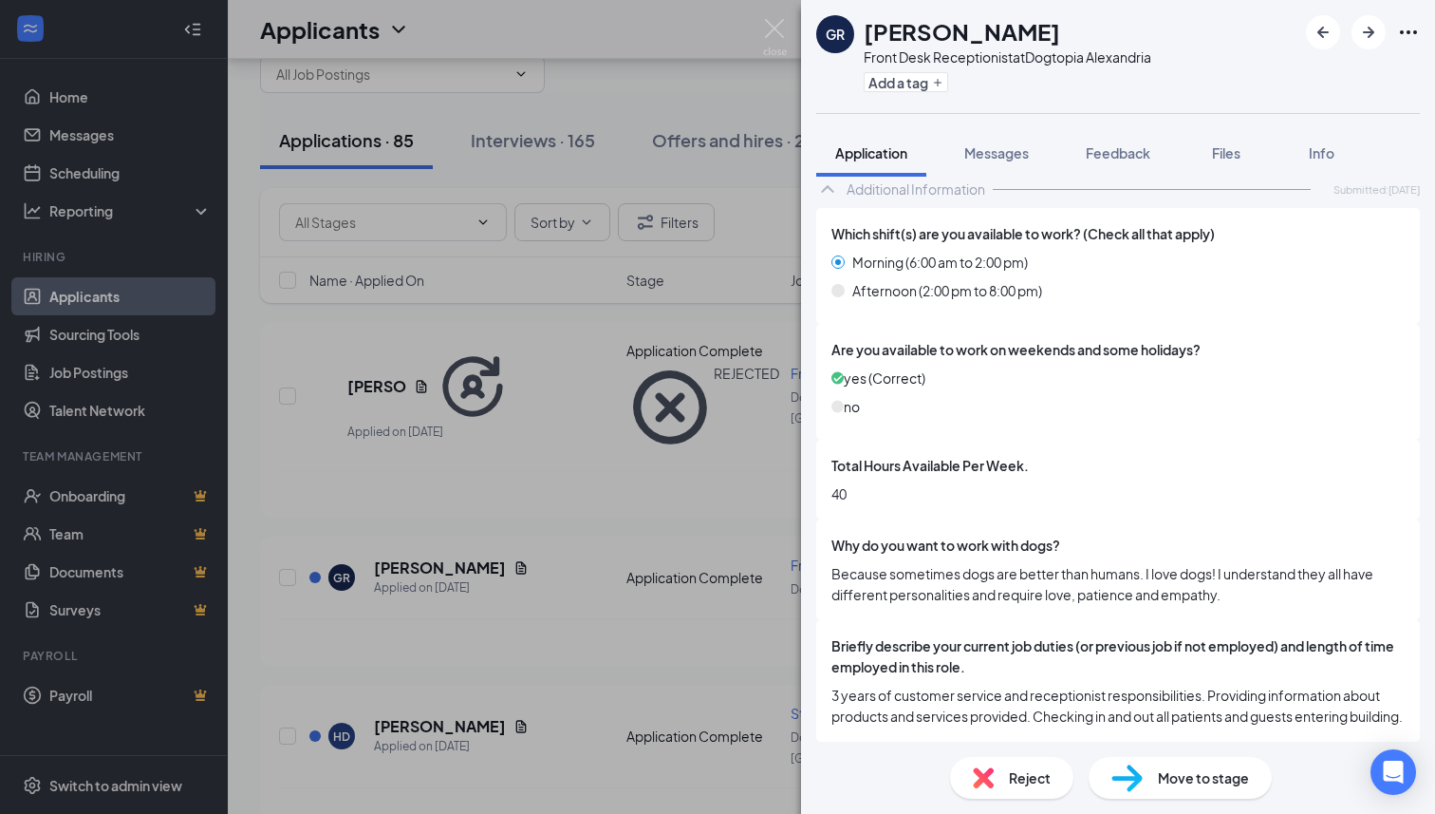
click at [1172, 775] on span "Move to stage" at bounding box center [1203, 777] width 91 height 21
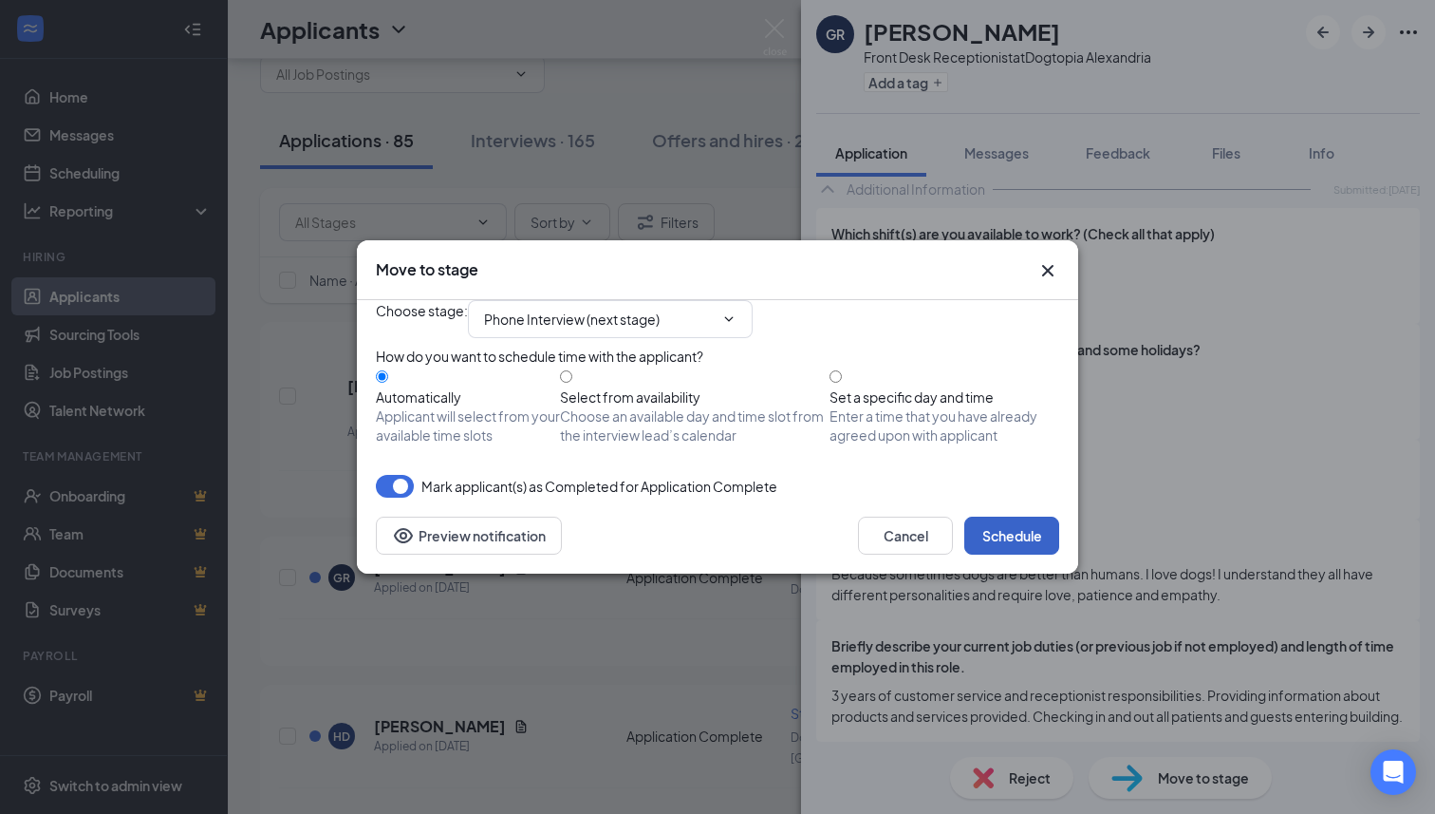
click at [1031, 554] on button "Schedule" at bounding box center [1011, 535] width 95 height 38
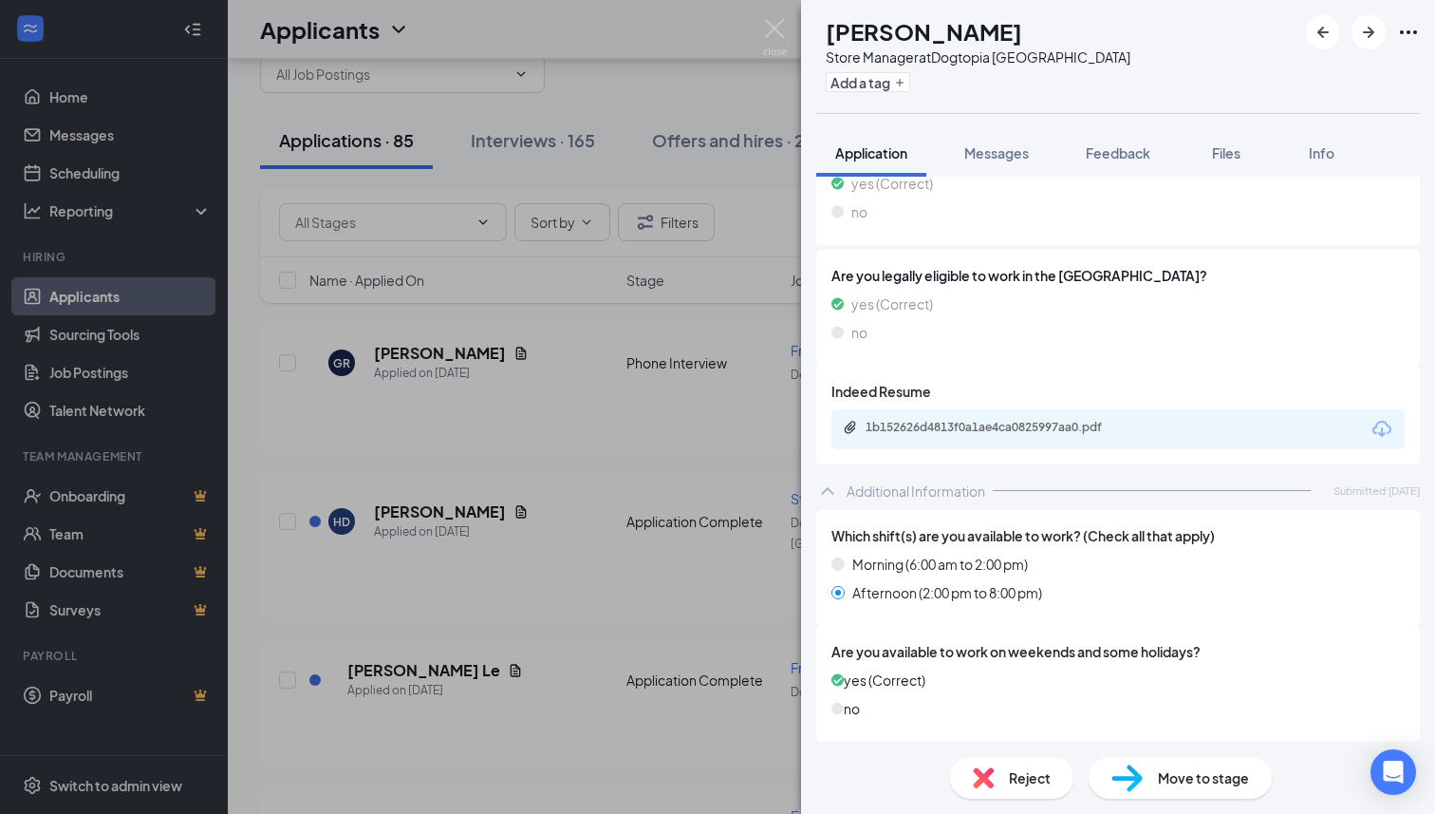
scroll to position [465, 0]
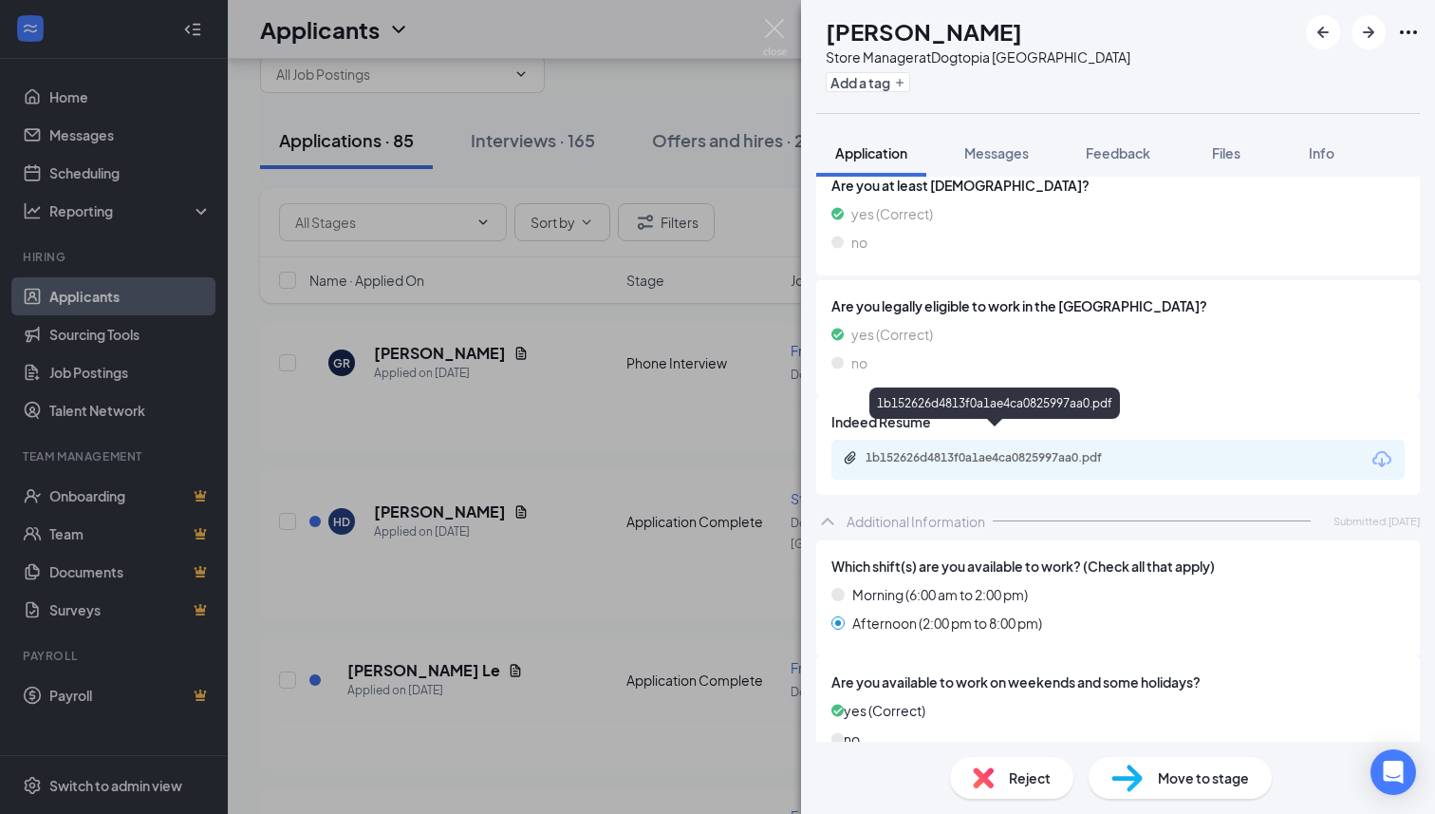
click at [1006, 450] on div "1b152626d4813f0a1ae4ca0825997aa0.pdf" at bounding box center [999, 457] width 266 height 15
click at [945, 61] on div "Store Manager at [GEOGRAPHIC_DATA]" at bounding box center [978, 56] width 305 height 19
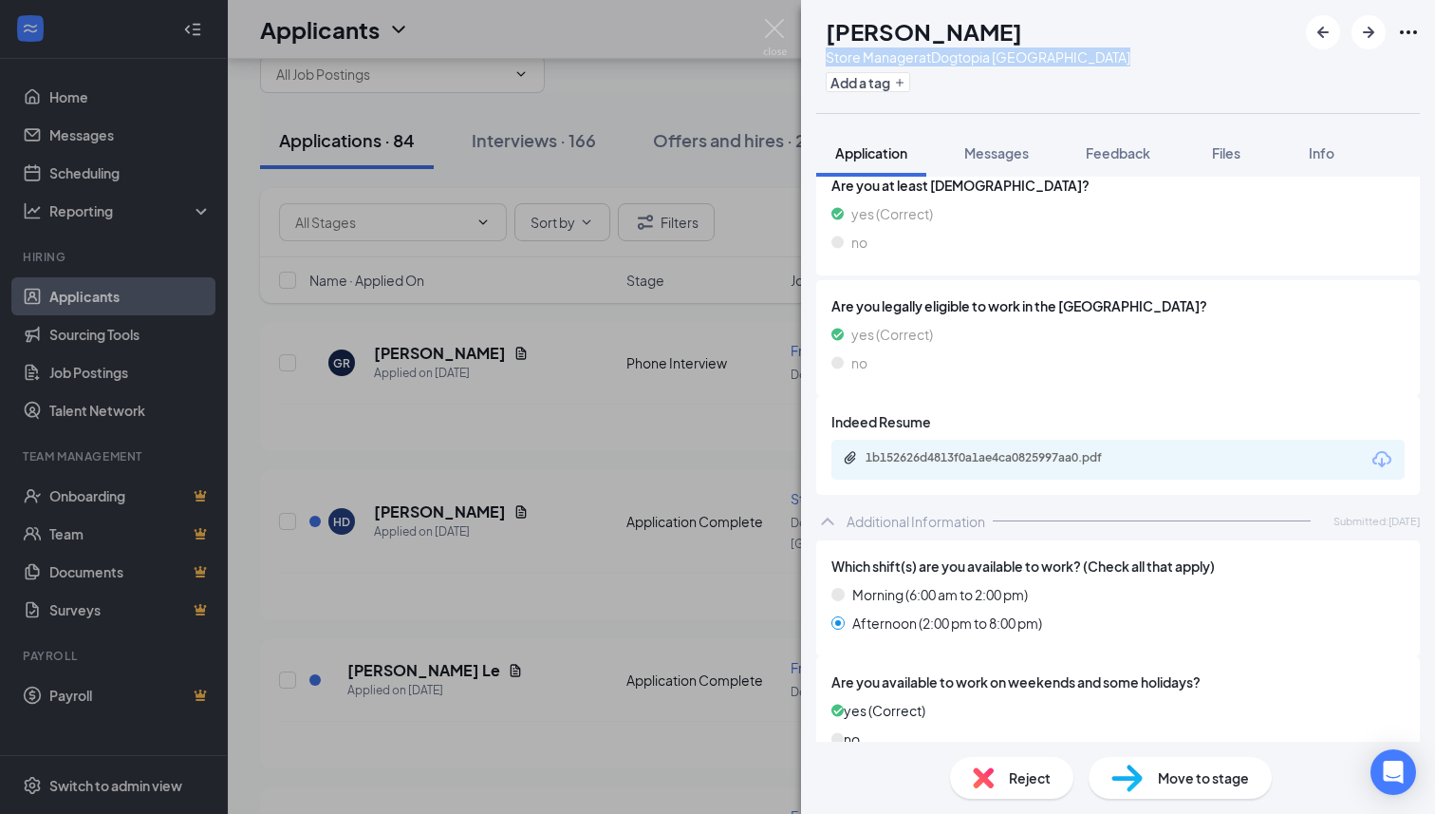
click at [945, 61] on div "Store Manager at [GEOGRAPHIC_DATA]" at bounding box center [978, 56] width 305 height 19
click at [1116, 145] on span "Feedback" at bounding box center [1118, 152] width 65 height 17
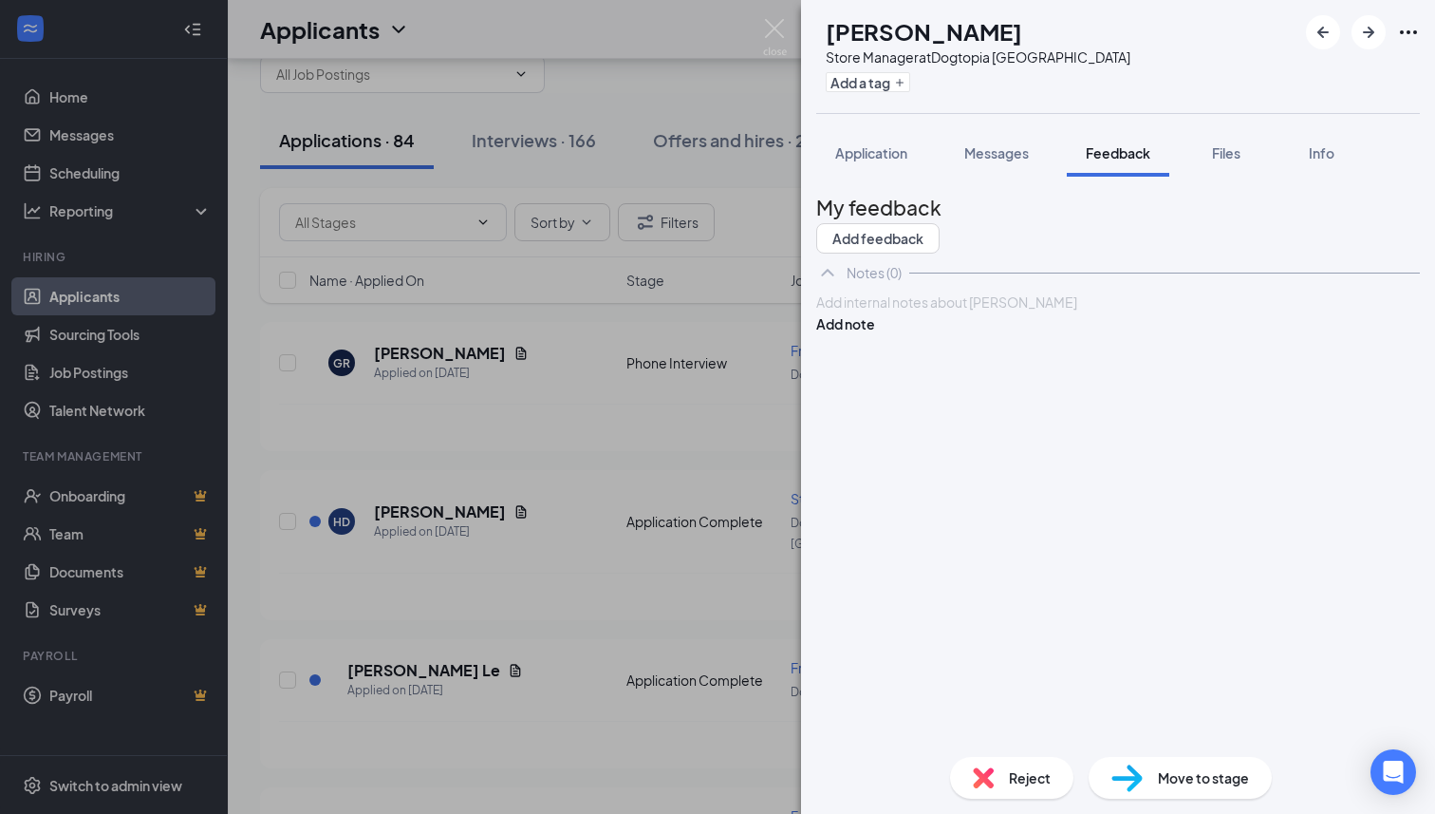
click at [945, 312] on div at bounding box center [1118, 302] width 602 height 20
click at [875, 334] on button "Add note" at bounding box center [845, 323] width 59 height 21
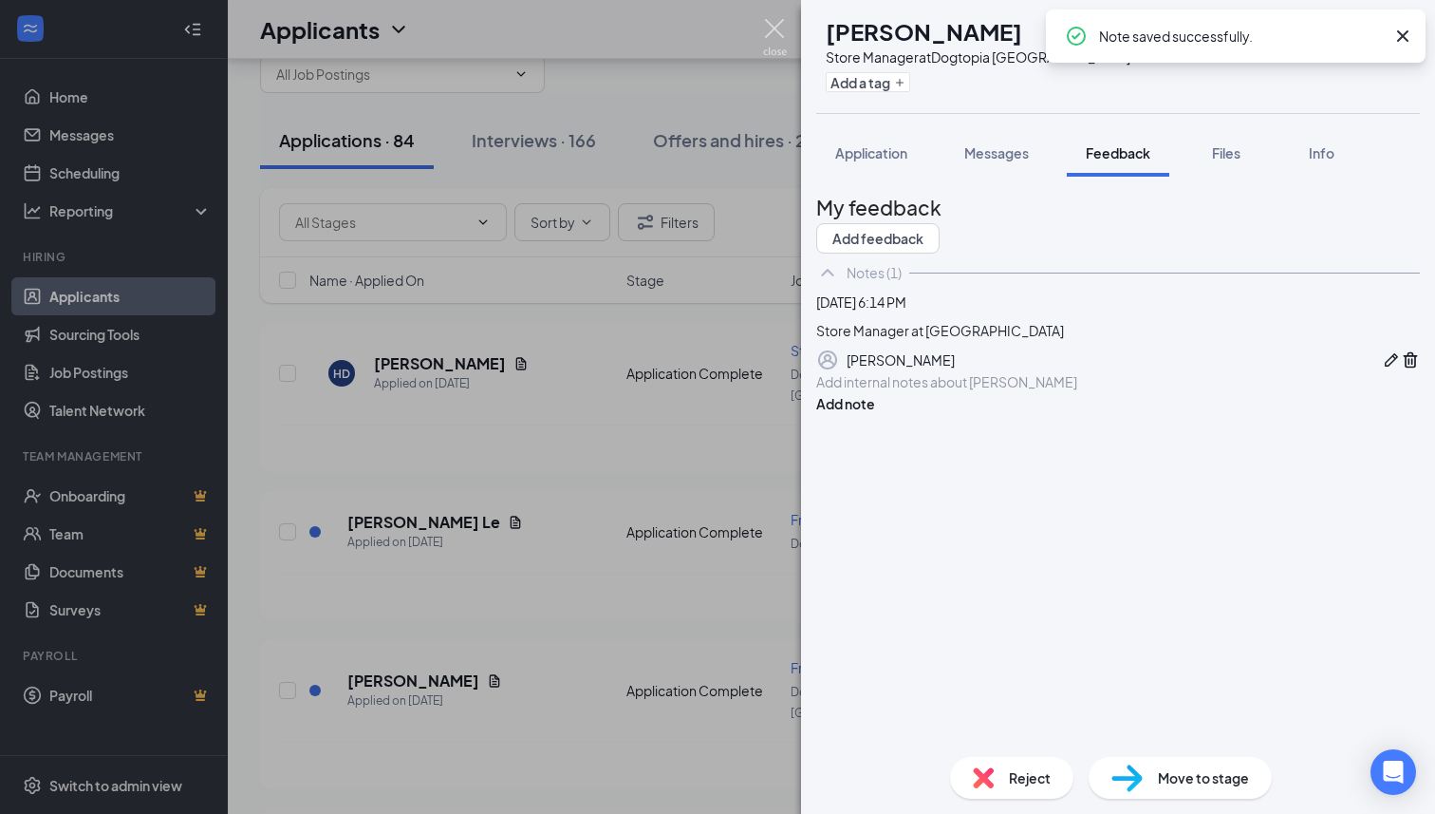
click at [785, 32] on img at bounding box center [775, 37] width 24 height 37
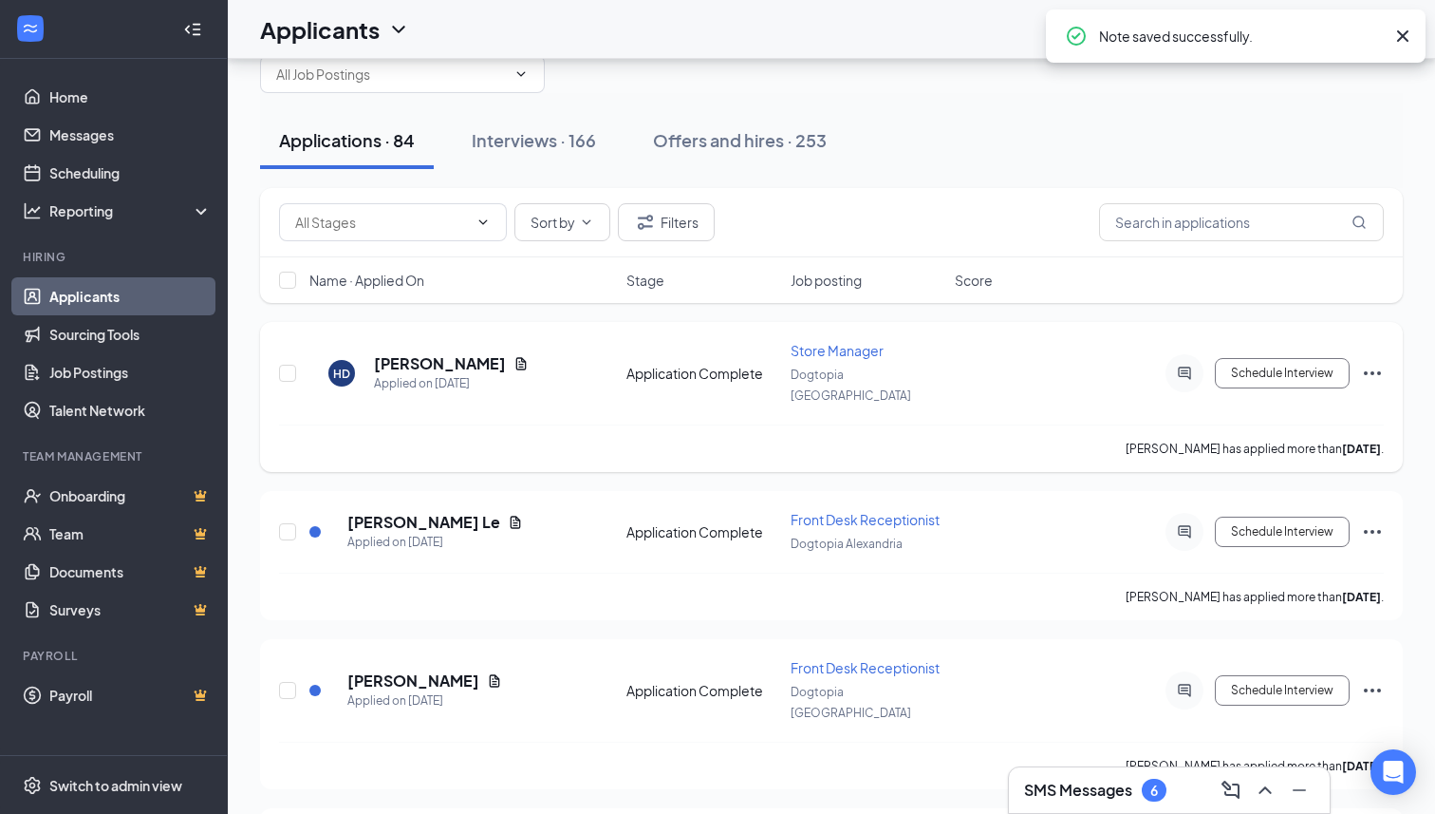
click at [1375, 362] on icon "Ellipses" at bounding box center [1372, 373] width 23 height 23
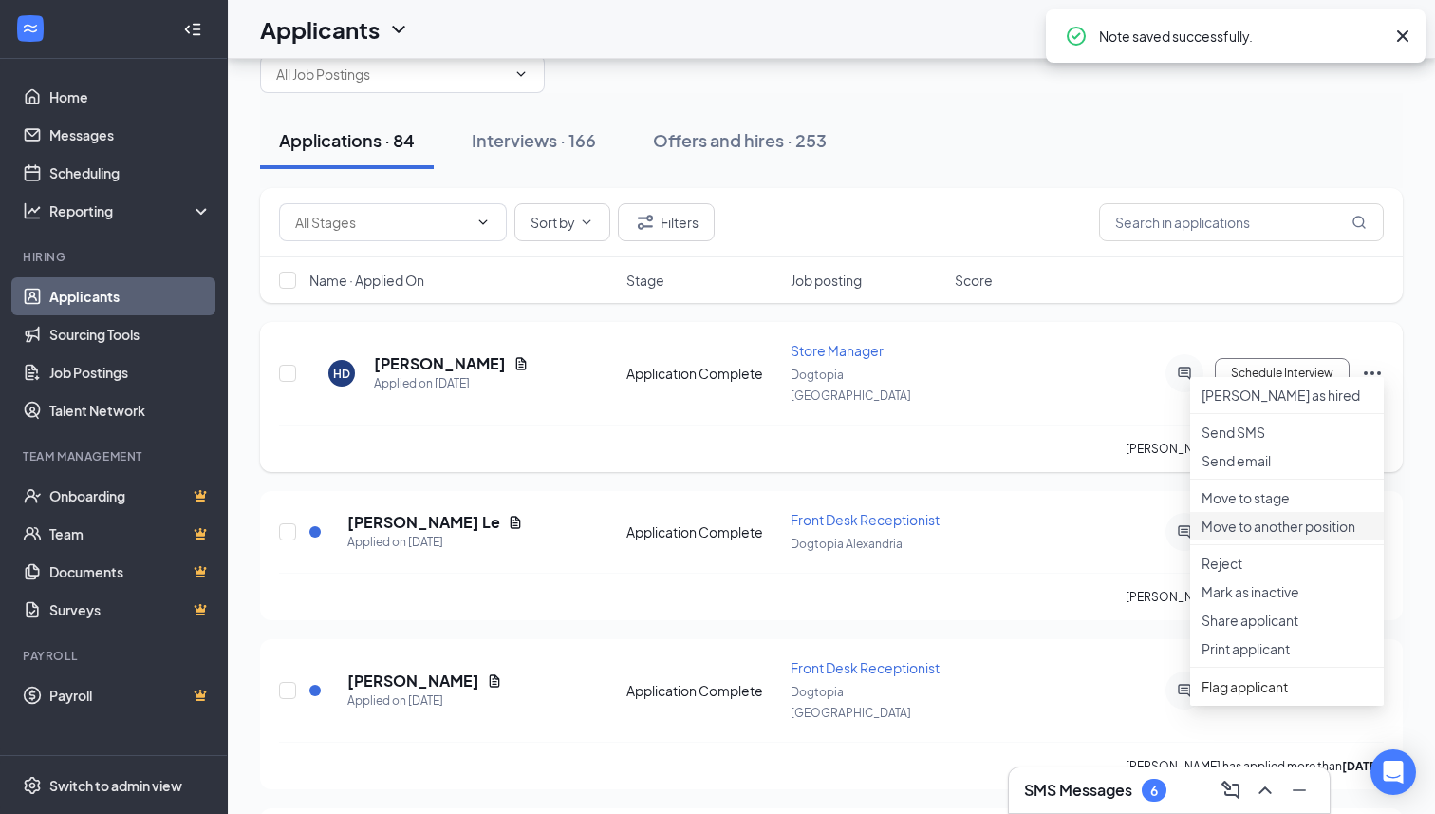
click at [1256, 535] on p "Move to another position" at bounding box center [1287, 525] width 171 height 19
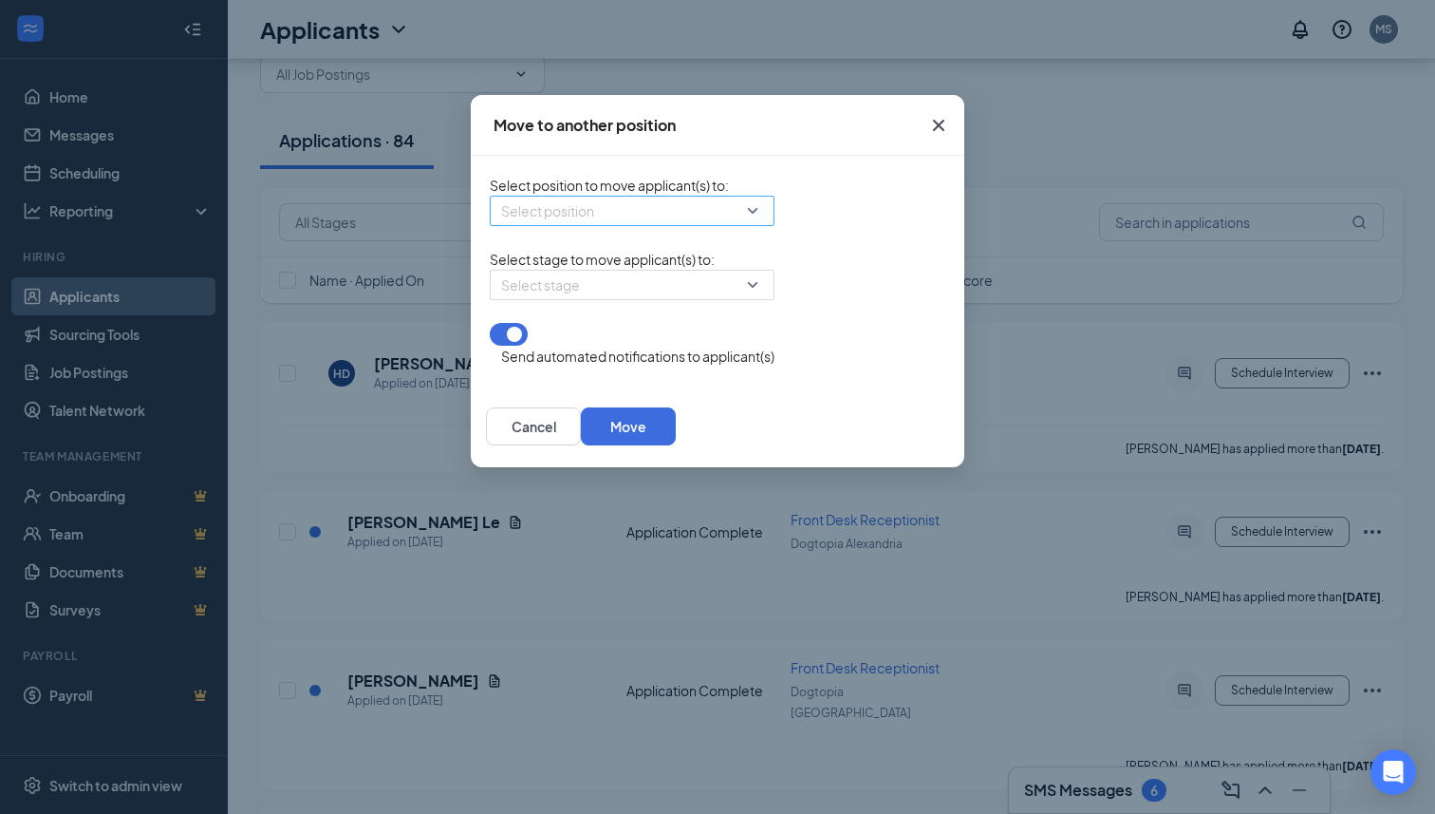
click at [606, 221] on input "search" at bounding box center [625, 210] width 249 height 28
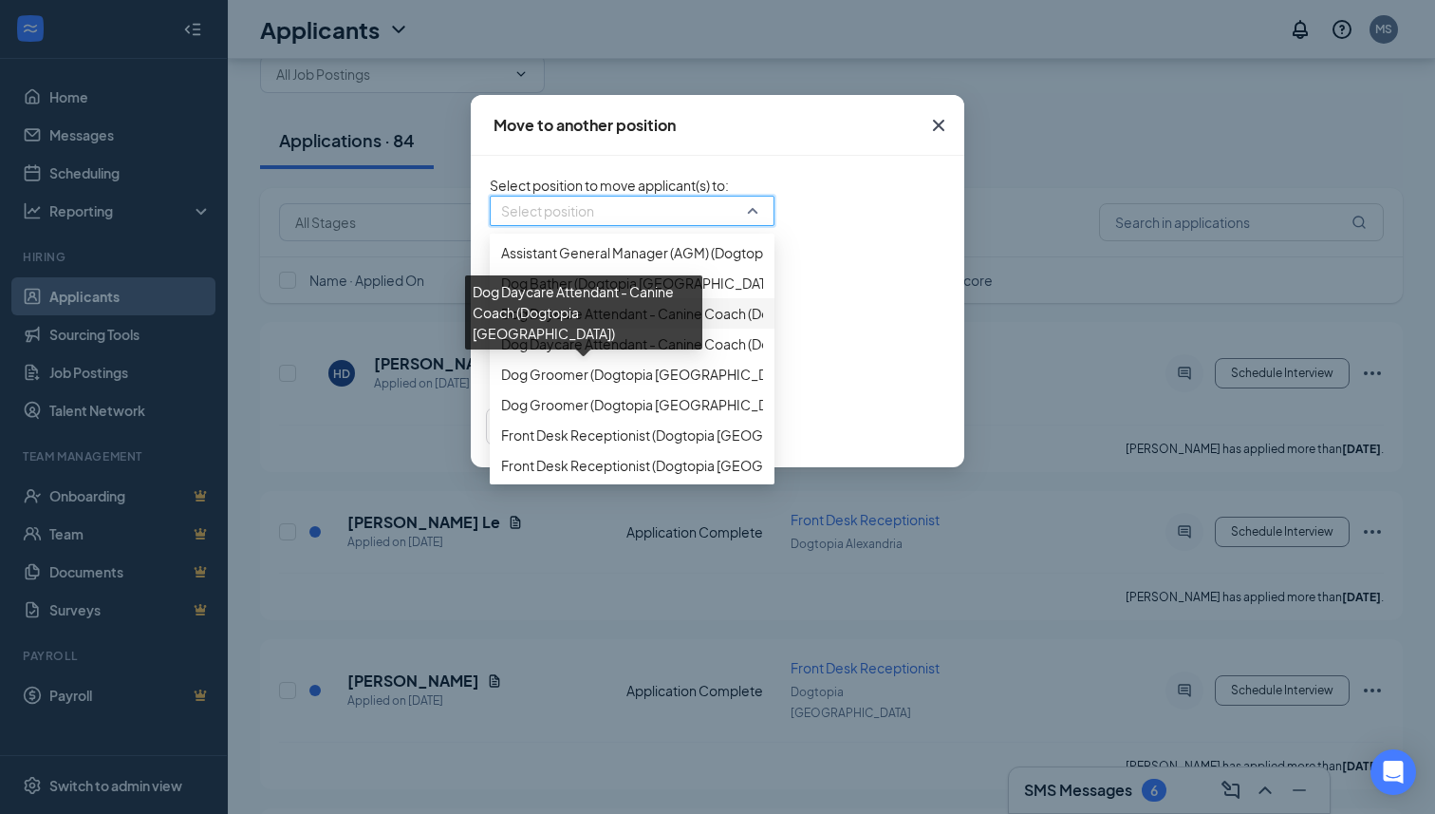
click at [538, 324] on span "Dog Daycare Attendant - Canine Coach (Dogtopia [GEOGRAPHIC_DATA])" at bounding box center [728, 313] width 454 height 21
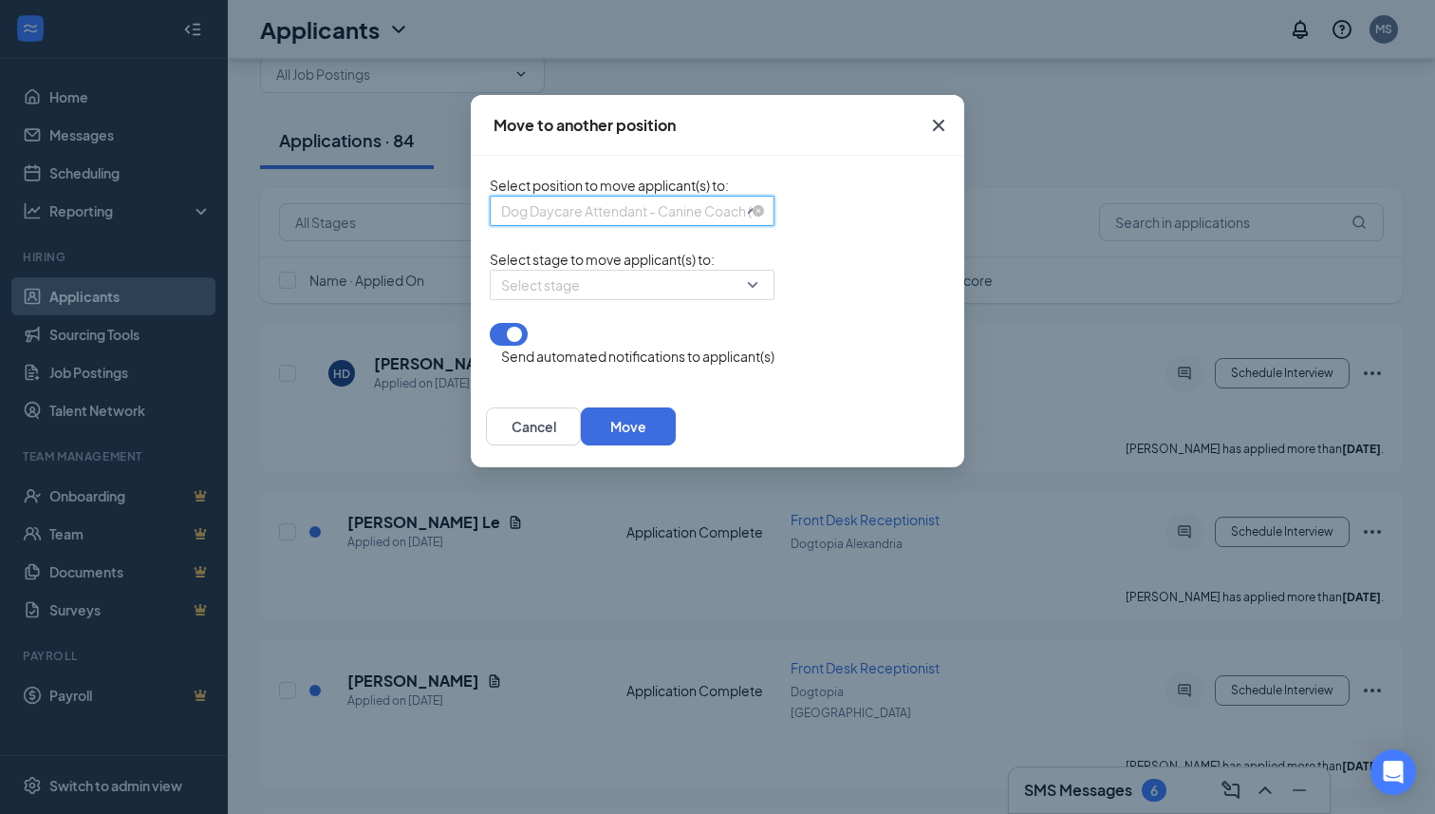
click at [594, 225] on span "Dog Daycare Attendant - Canine Coach (Dogtopia [GEOGRAPHIC_DATA])" at bounding box center [728, 210] width 454 height 28
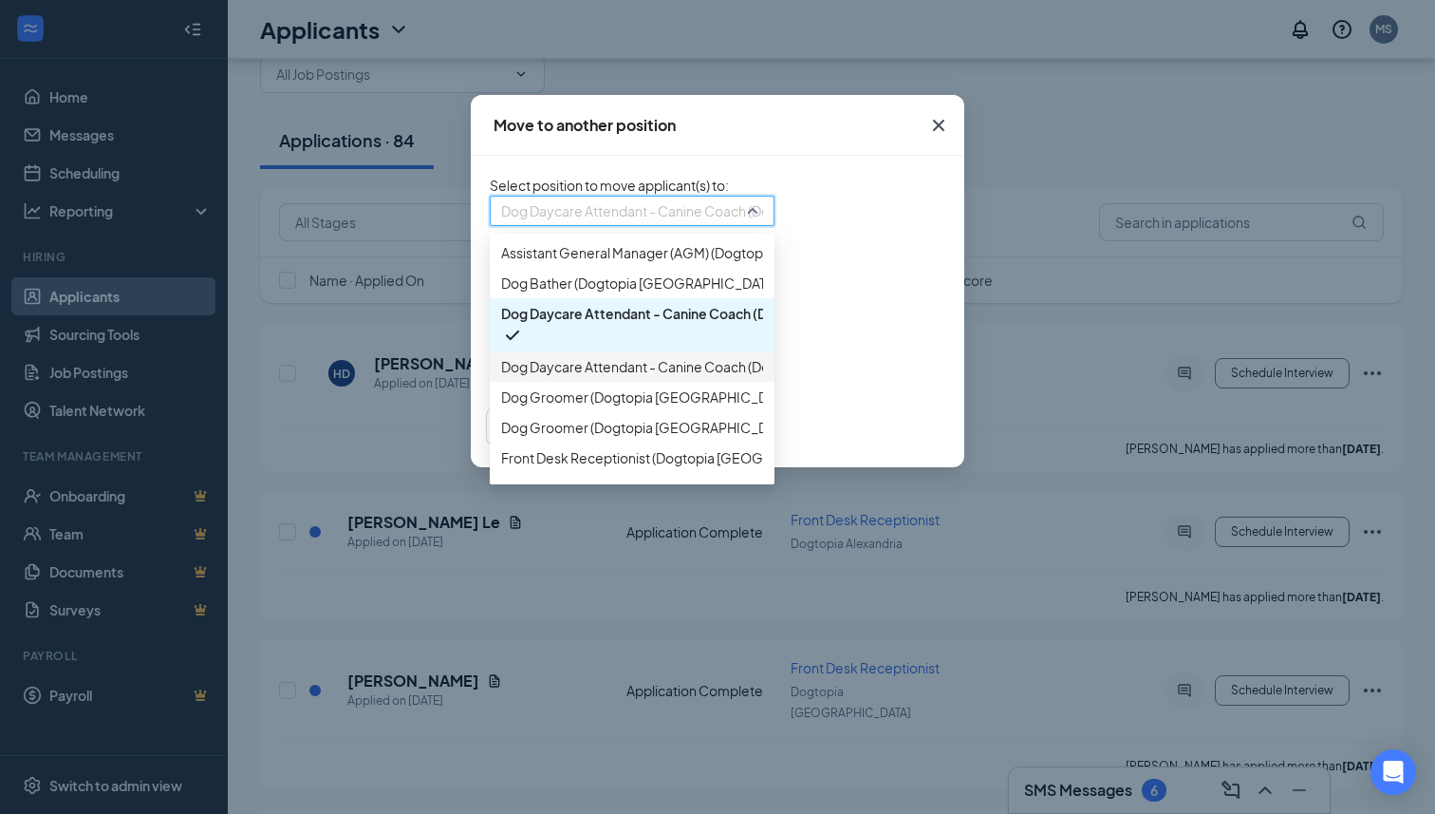
click at [569, 377] on span "Dog Daycare Attendant - Canine Coach (Dogtopia [GEOGRAPHIC_DATA])" at bounding box center [728, 366] width 454 height 21
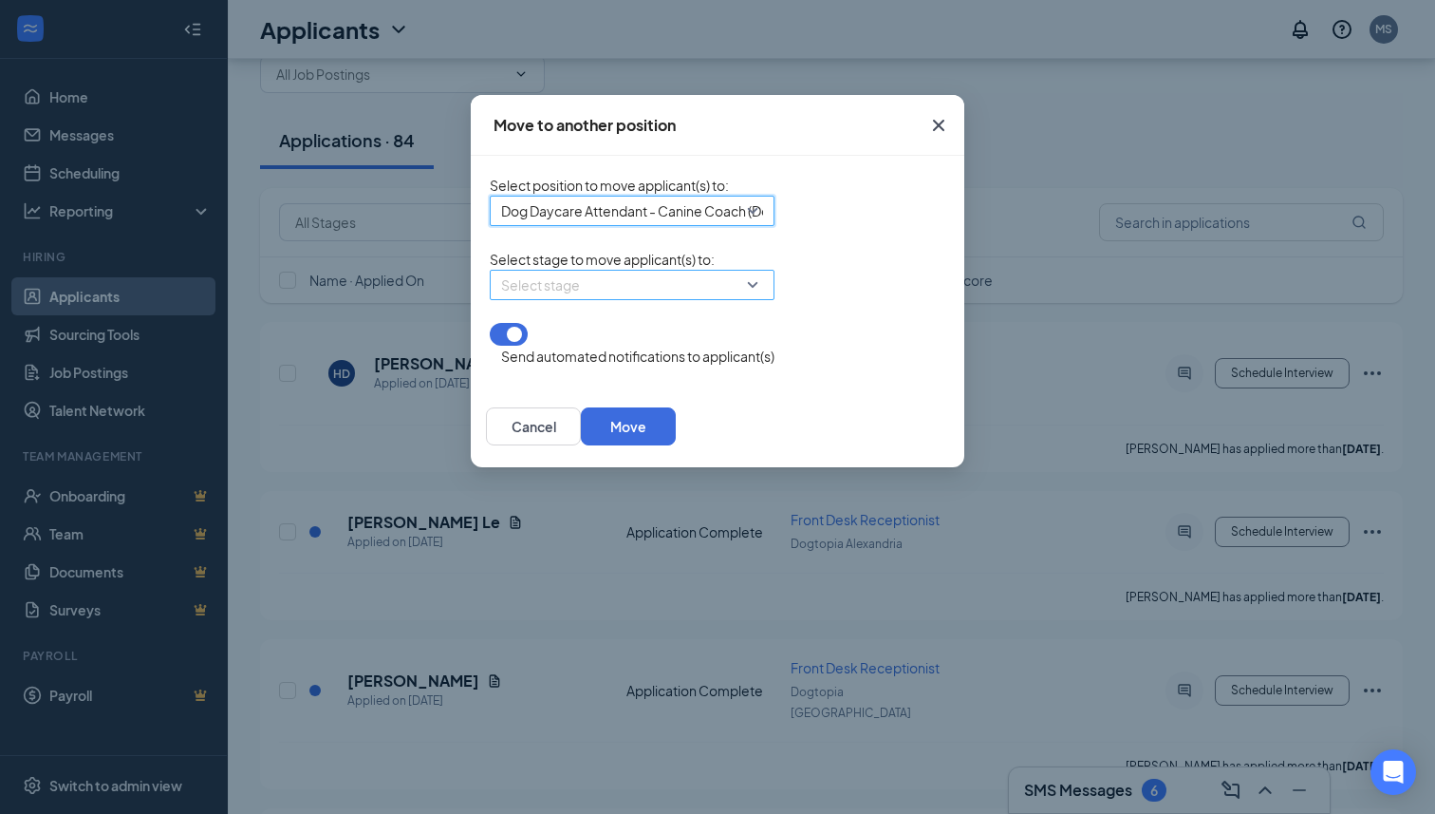
click at [544, 299] on input "search" at bounding box center [625, 285] width 249 height 28
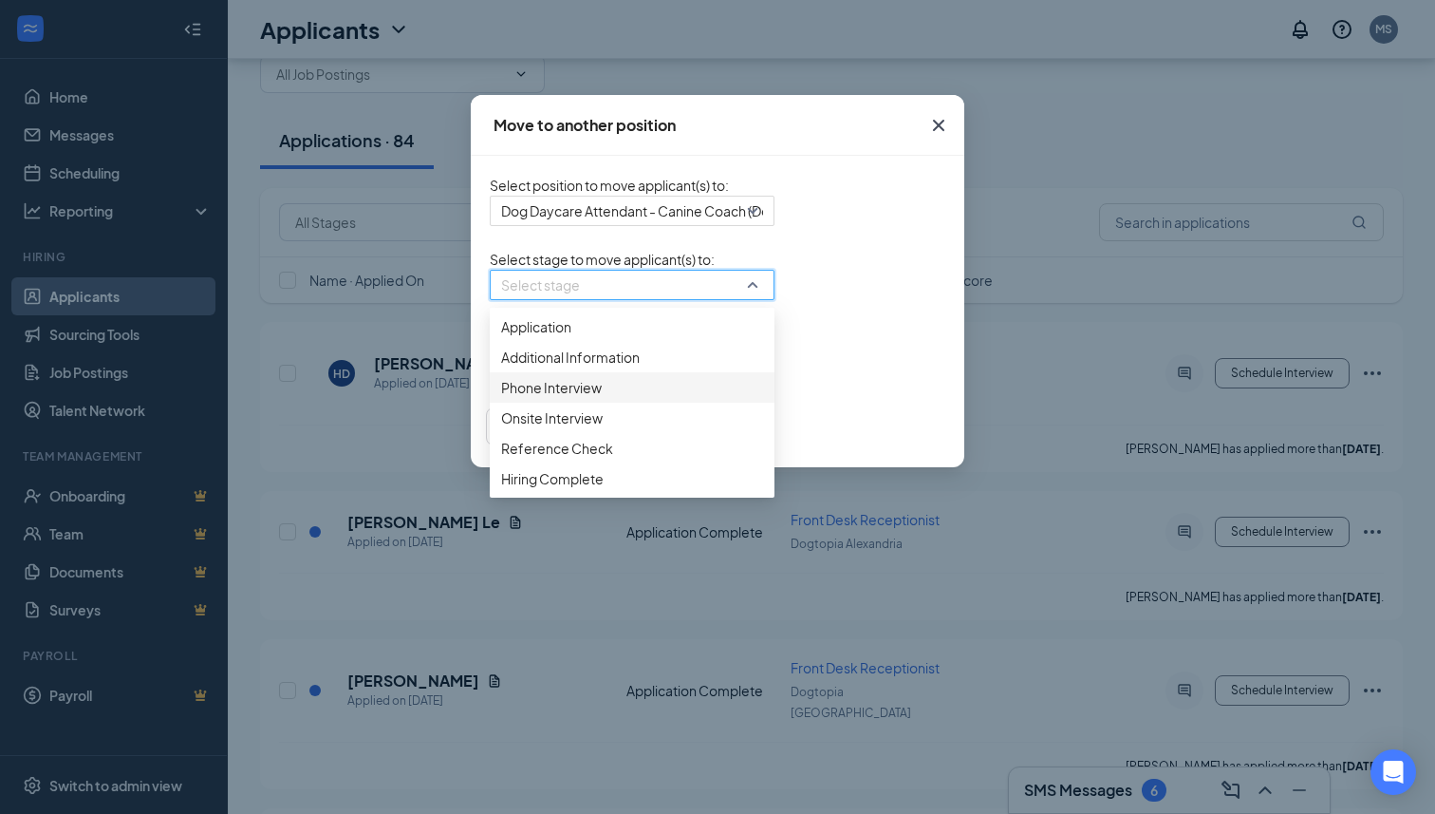
click at [501, 398] on span "Phone Interview" at bounding box center [551, 387] width 101 height 21
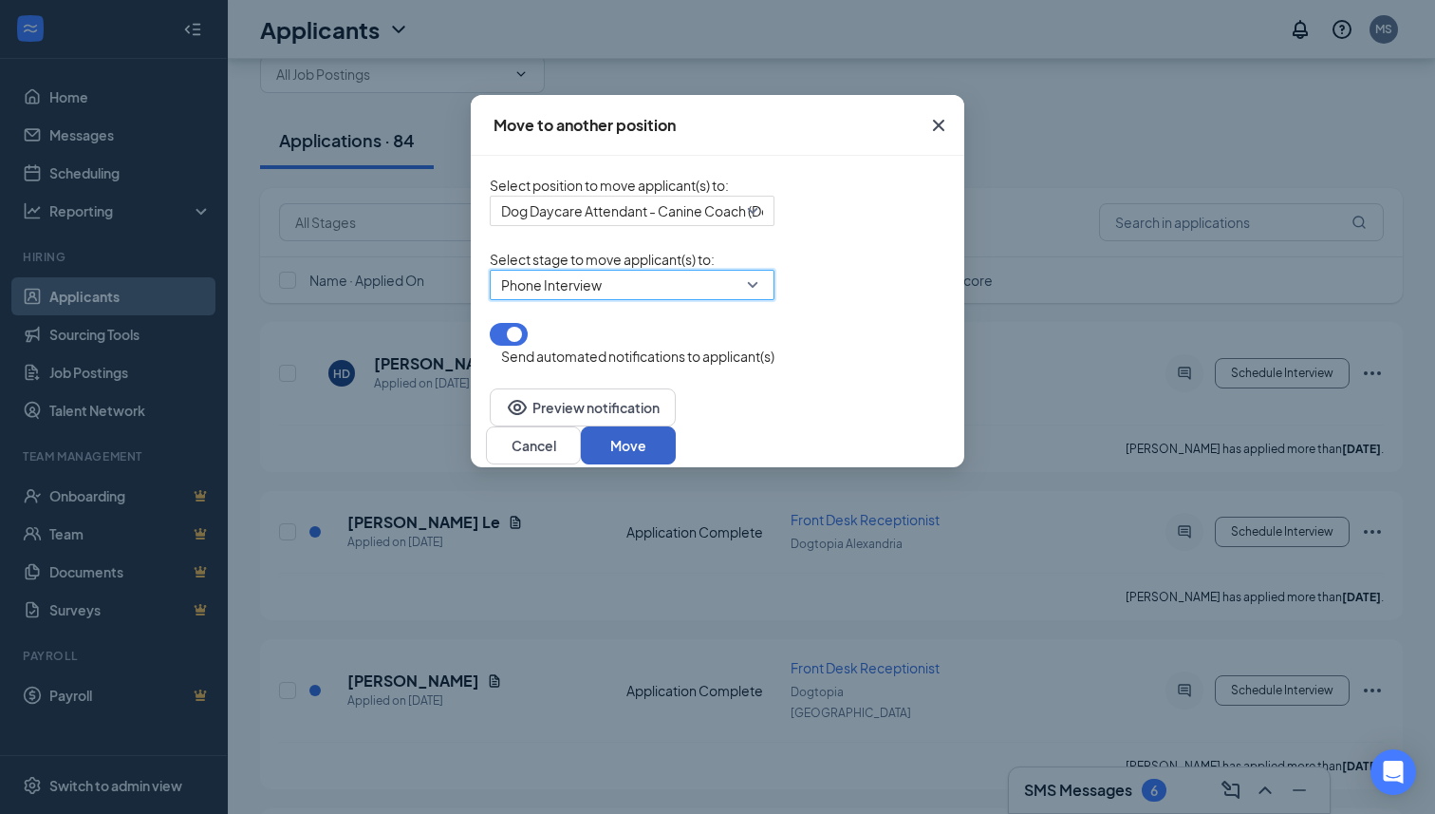
click at [676, 448] on button "Move" at bounding box center [628, 445] width 95 height 38
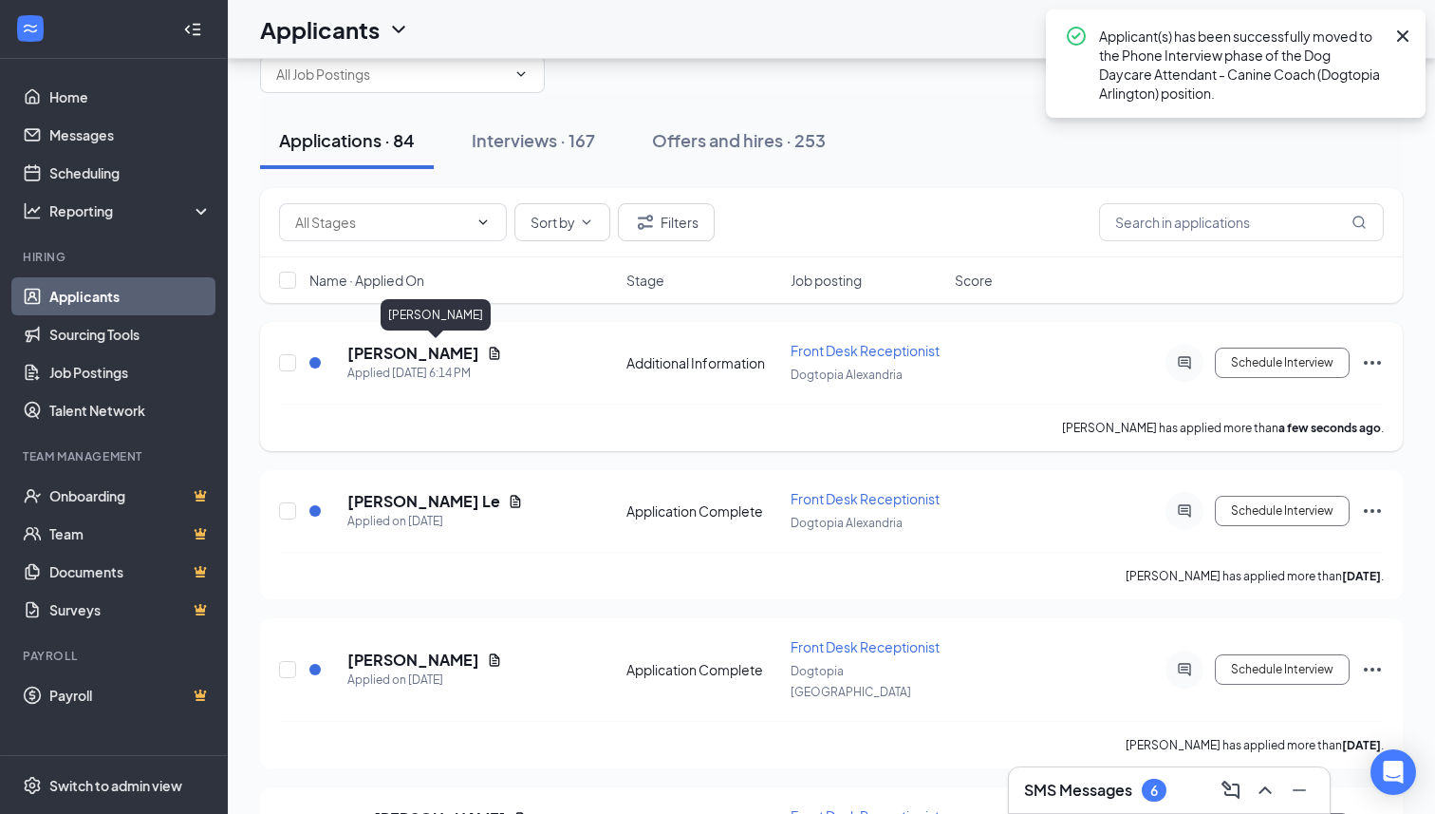
click at [440, 359] on h5 "[PERSON_NAME]" at bounding box center [413, 353] width 132 height 21
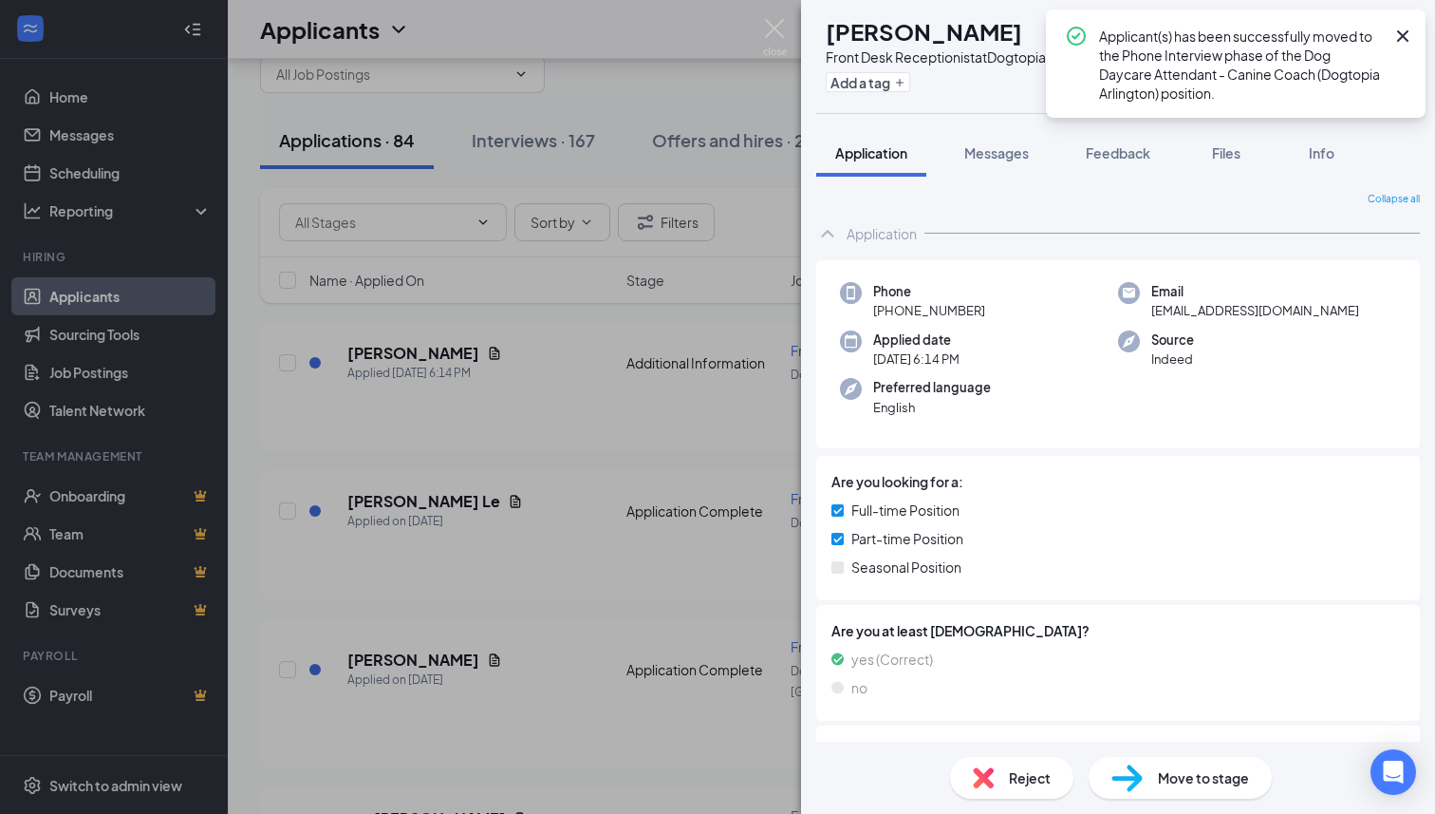
click at [1403, 27] on icon "Cross" at bounding box center [1403, 36] width 23 height 23
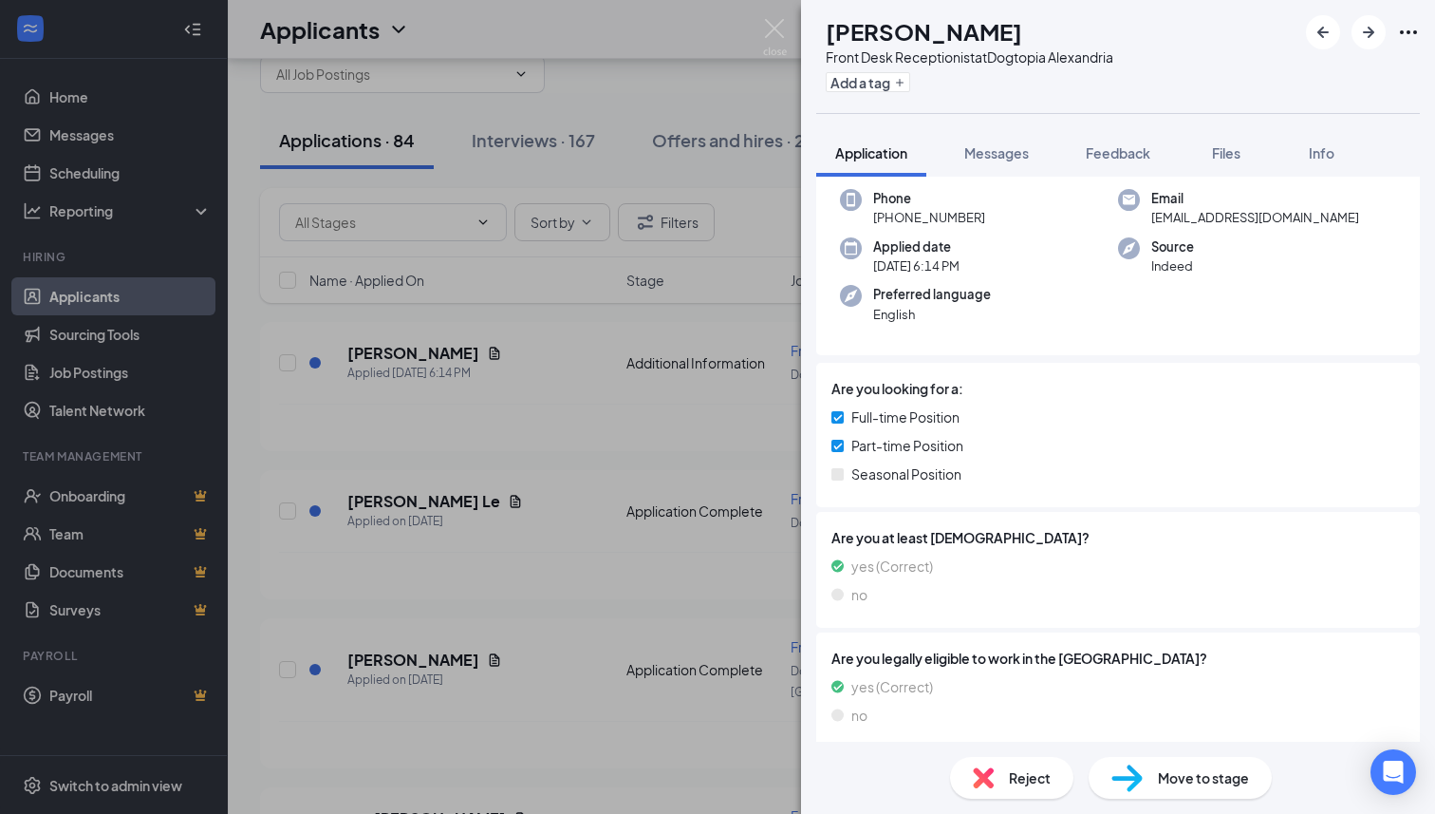
scroll to position [138, 0]
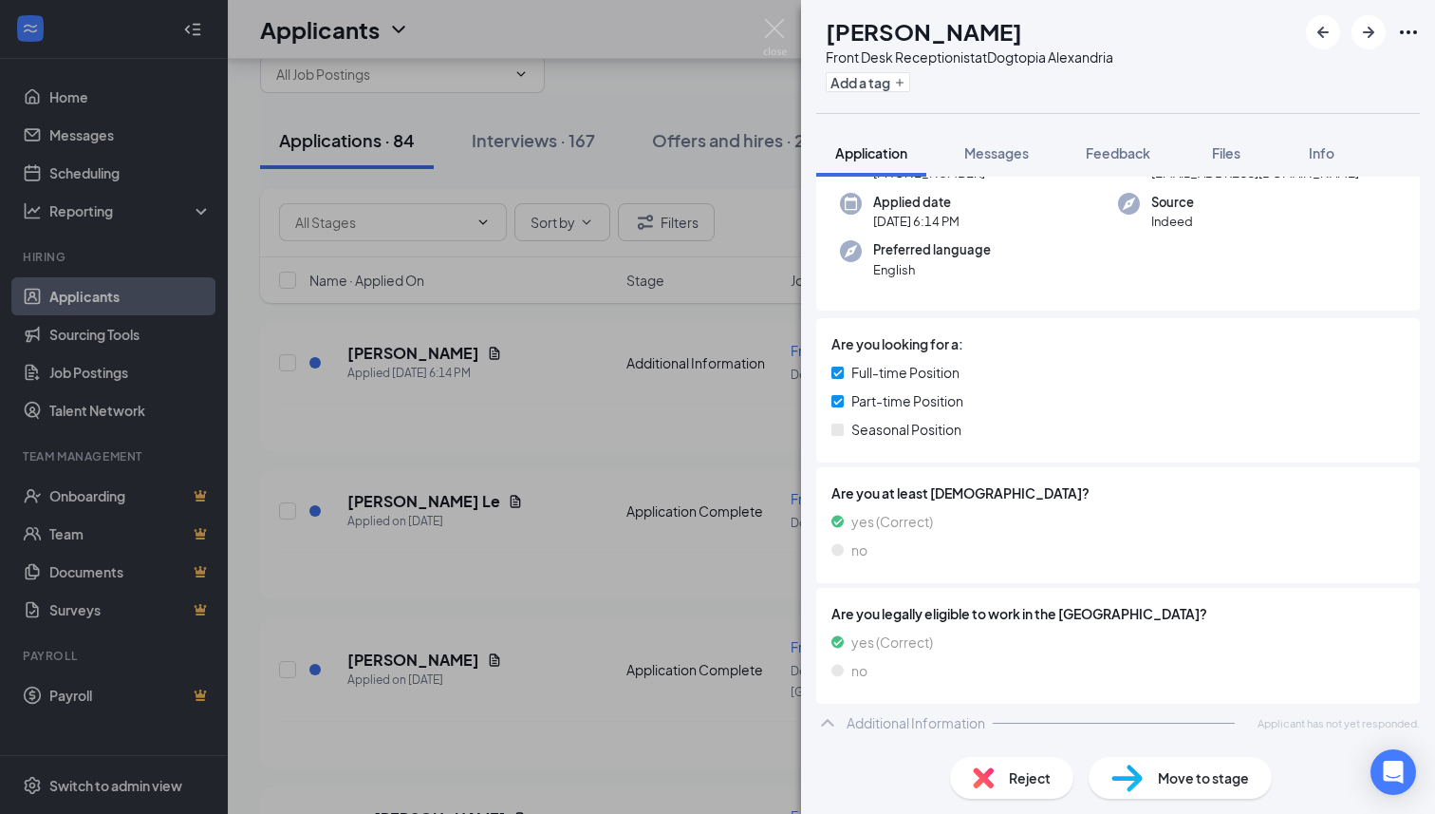
click at [1012, 788] on div "Reject" at bounding box center [1011, 778] width 123 height 42
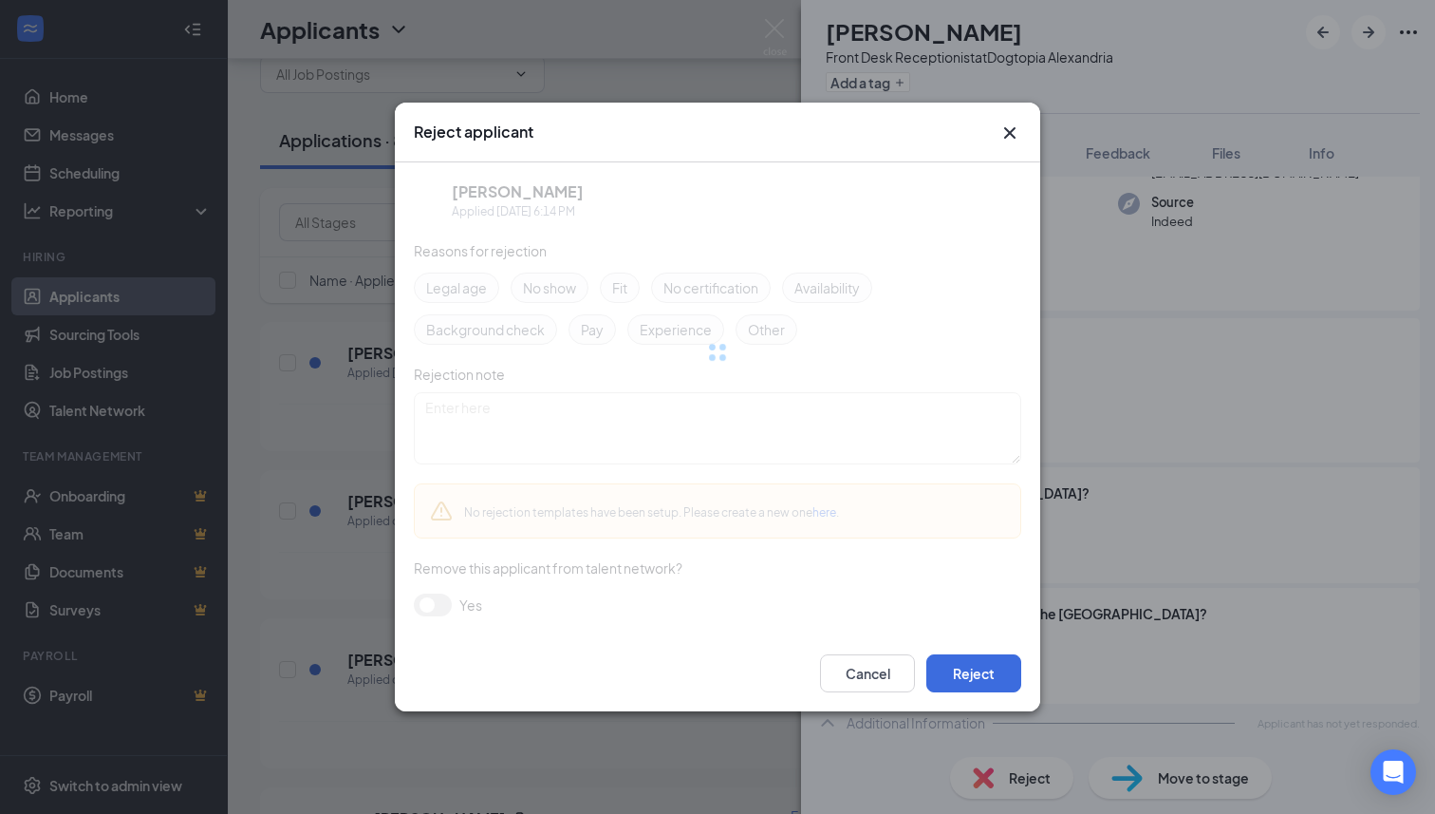
scroll to position [130, 0]
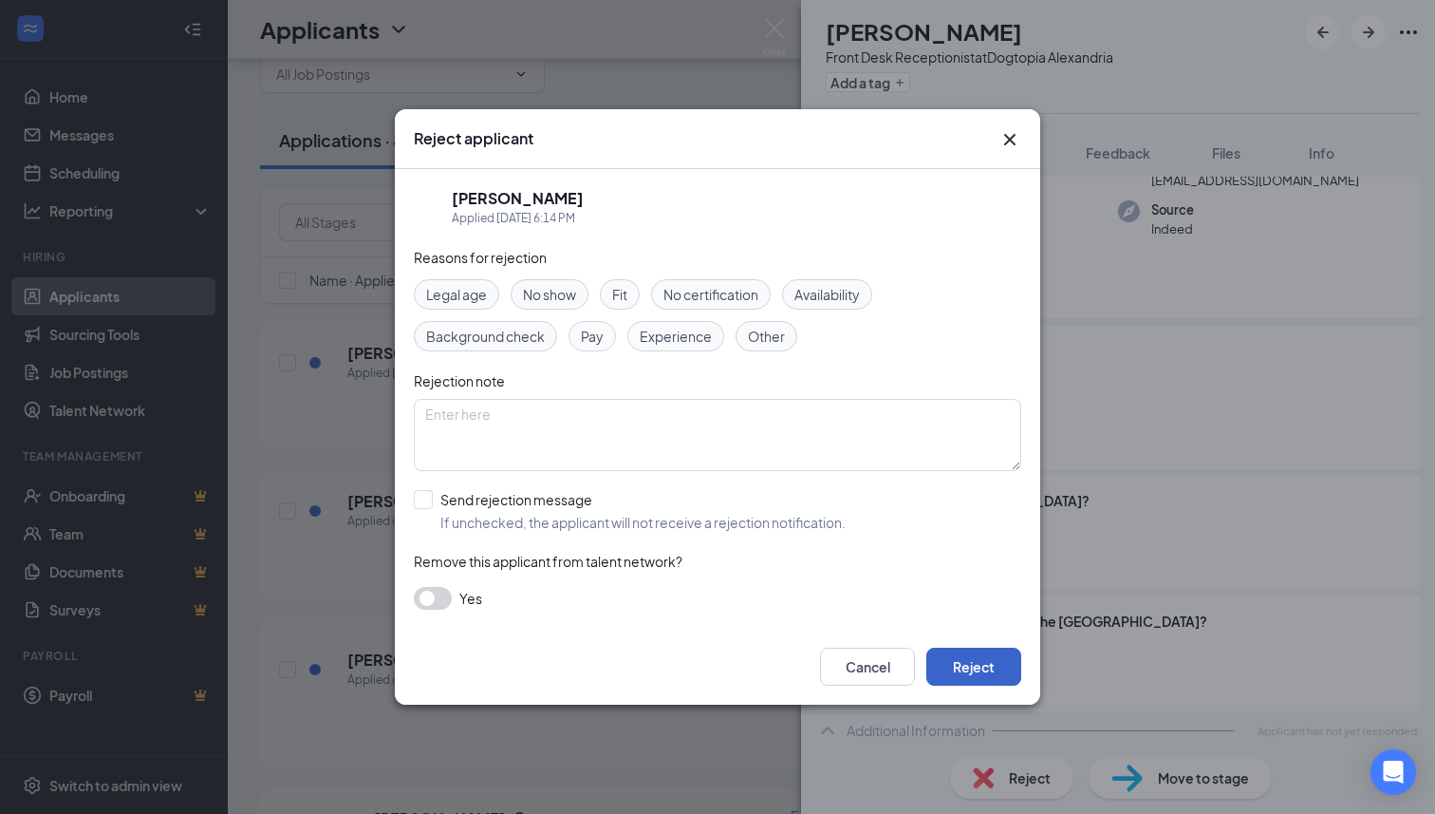
click at [979, 669] on button "Reject" at bounding box center [973, 666] width 95 height 38
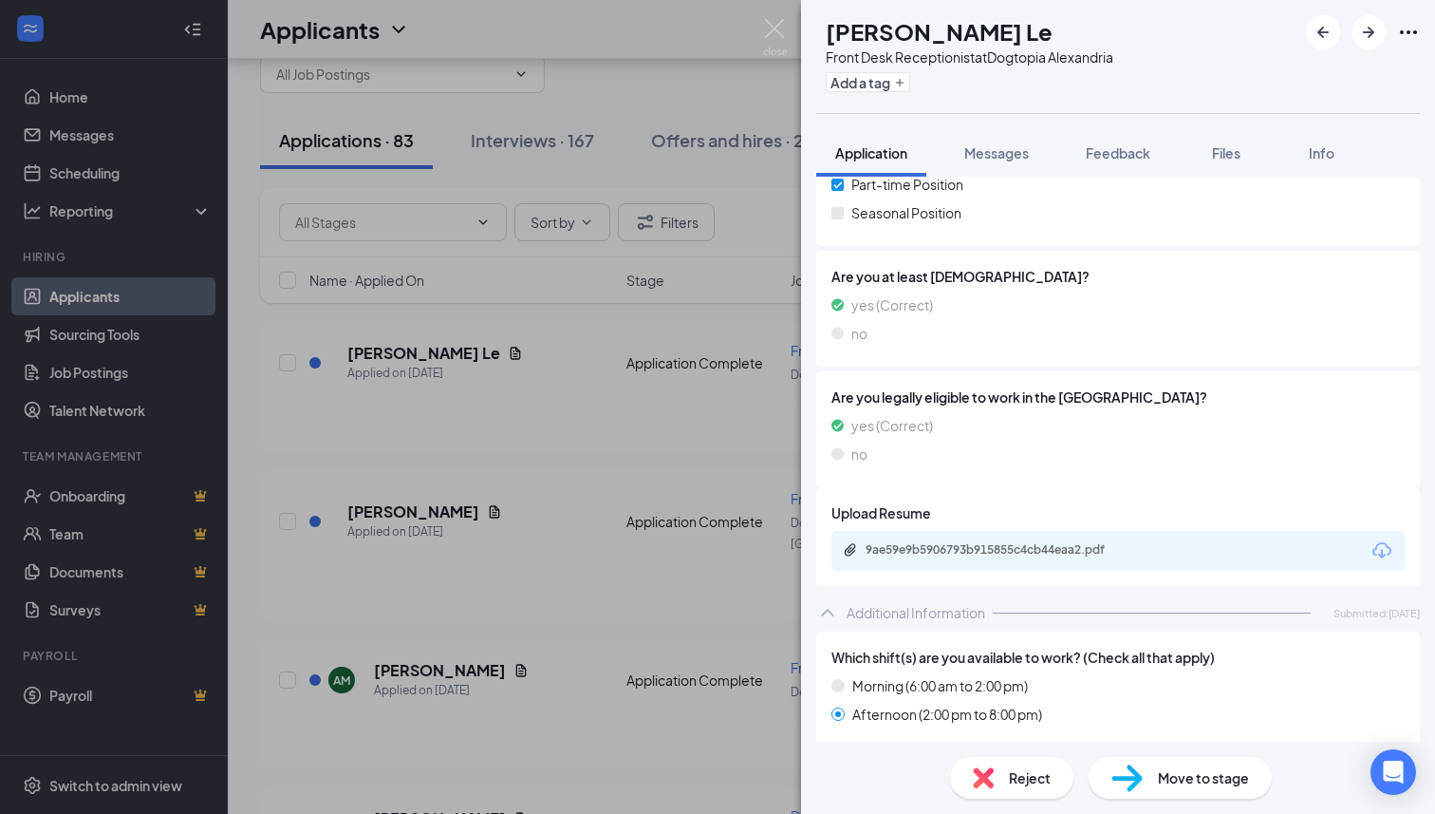
scroll to position [383, 0]
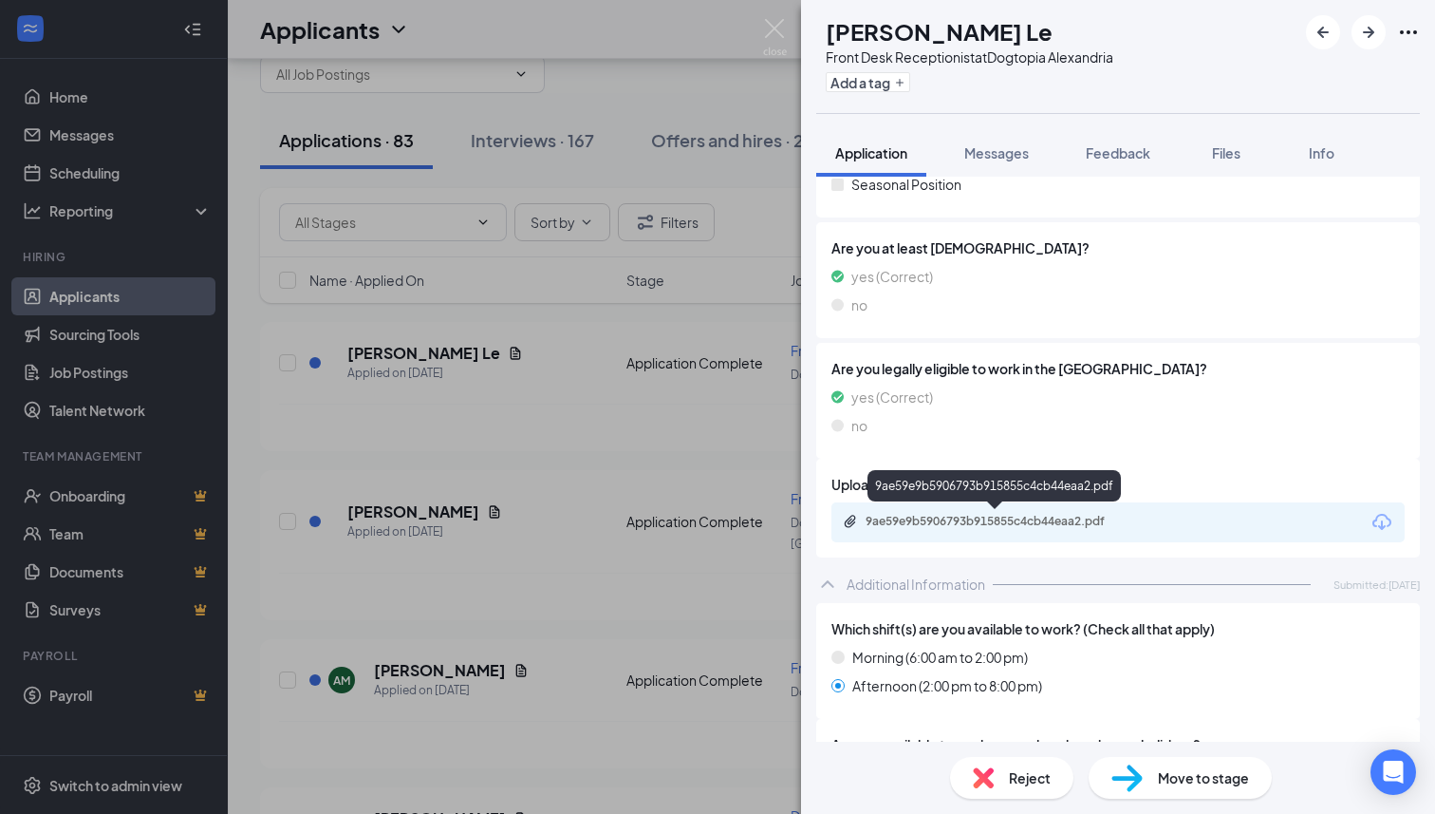
click at [969, 527] on div "9ae59e9b5906793b915855c4cb44eaa2.pdf" at bounding box center [999, 521] width 266 height 15
click at [1158, 774] on span "Move to stage" at bounding box center [1203, 777] width 91 height 21
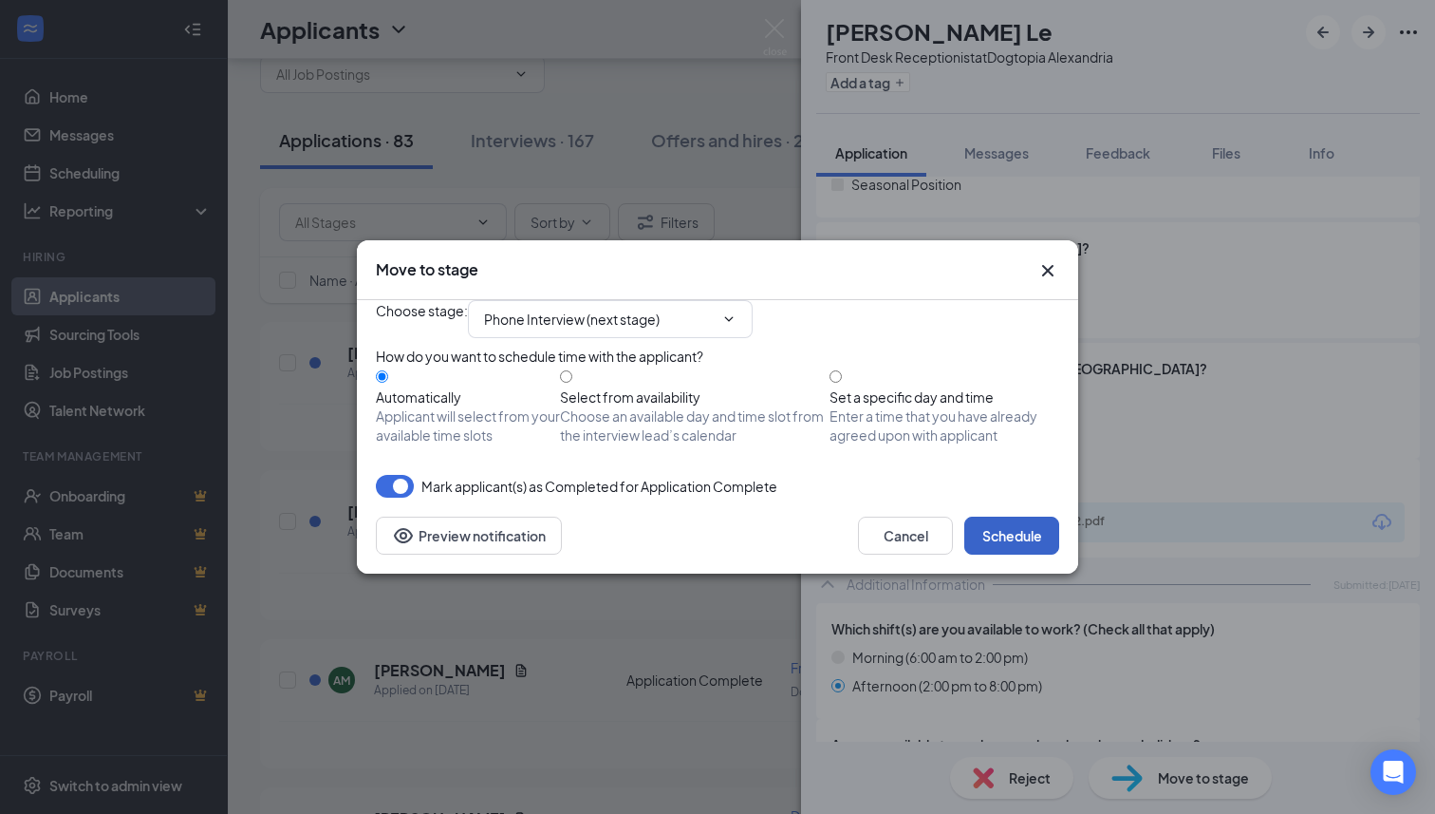
click at [1018, 554] on button "Schedule" at bounding box center [1011, 535] width 95 height 38
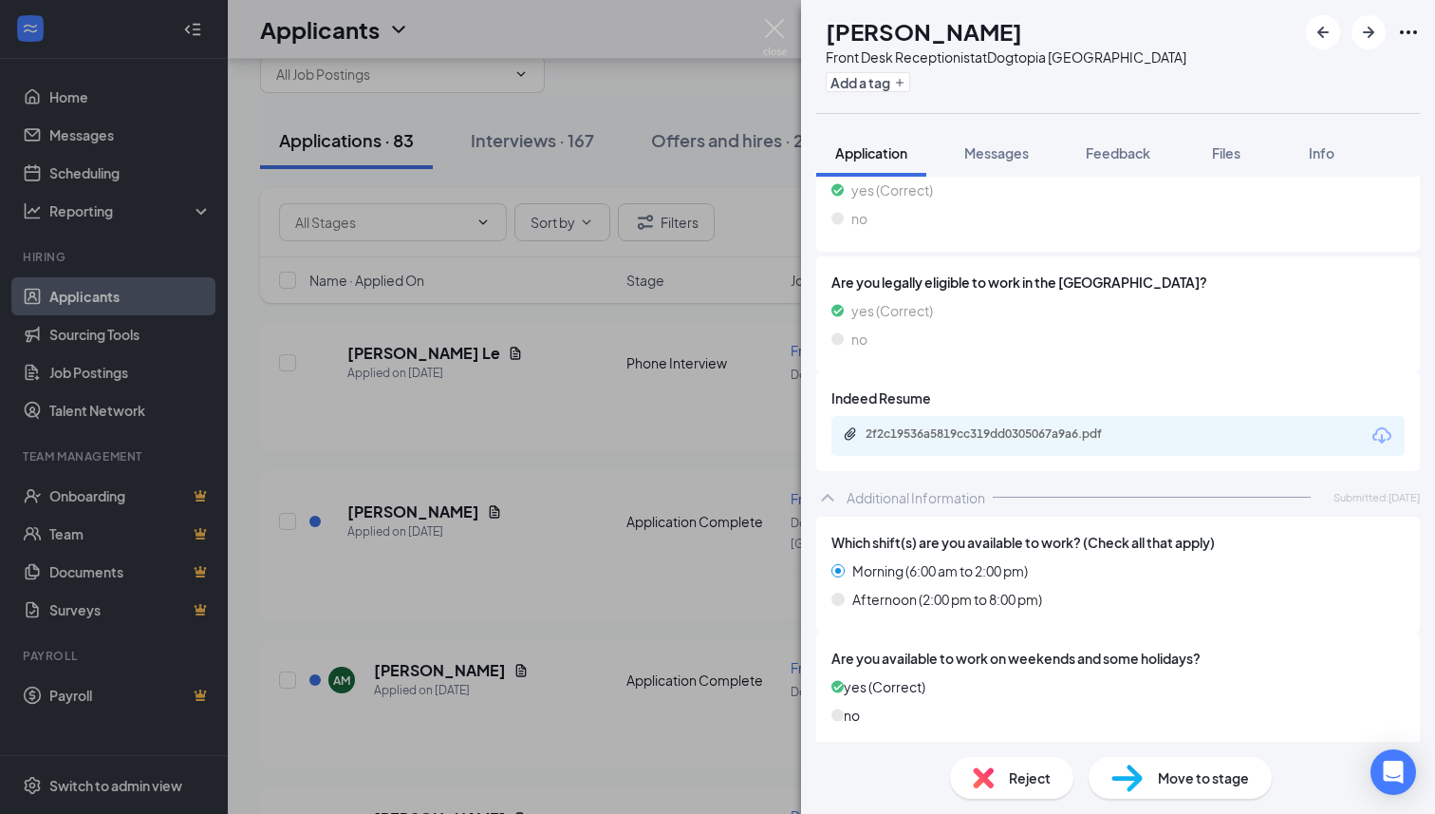
scroll to position [352, 0]
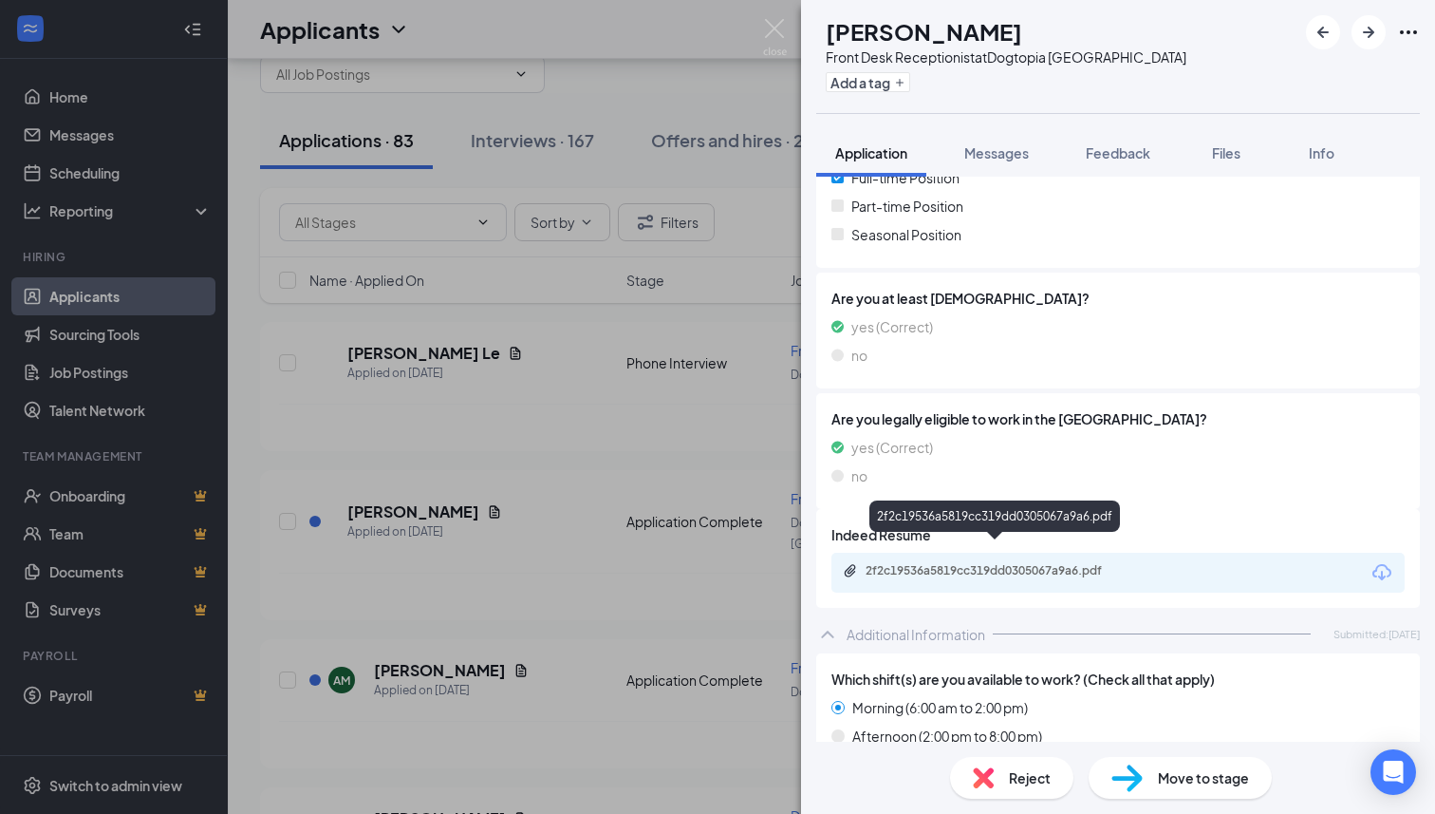
click at [1010, 563] on div "2f2c19536a5819cc319dd0305067a9a6.pdf" at bounding box center [999, 570] width 266 height 15
click at [1199, 786] on span "Move to stage" at bounding box center [1203, 777] width 91 height 21
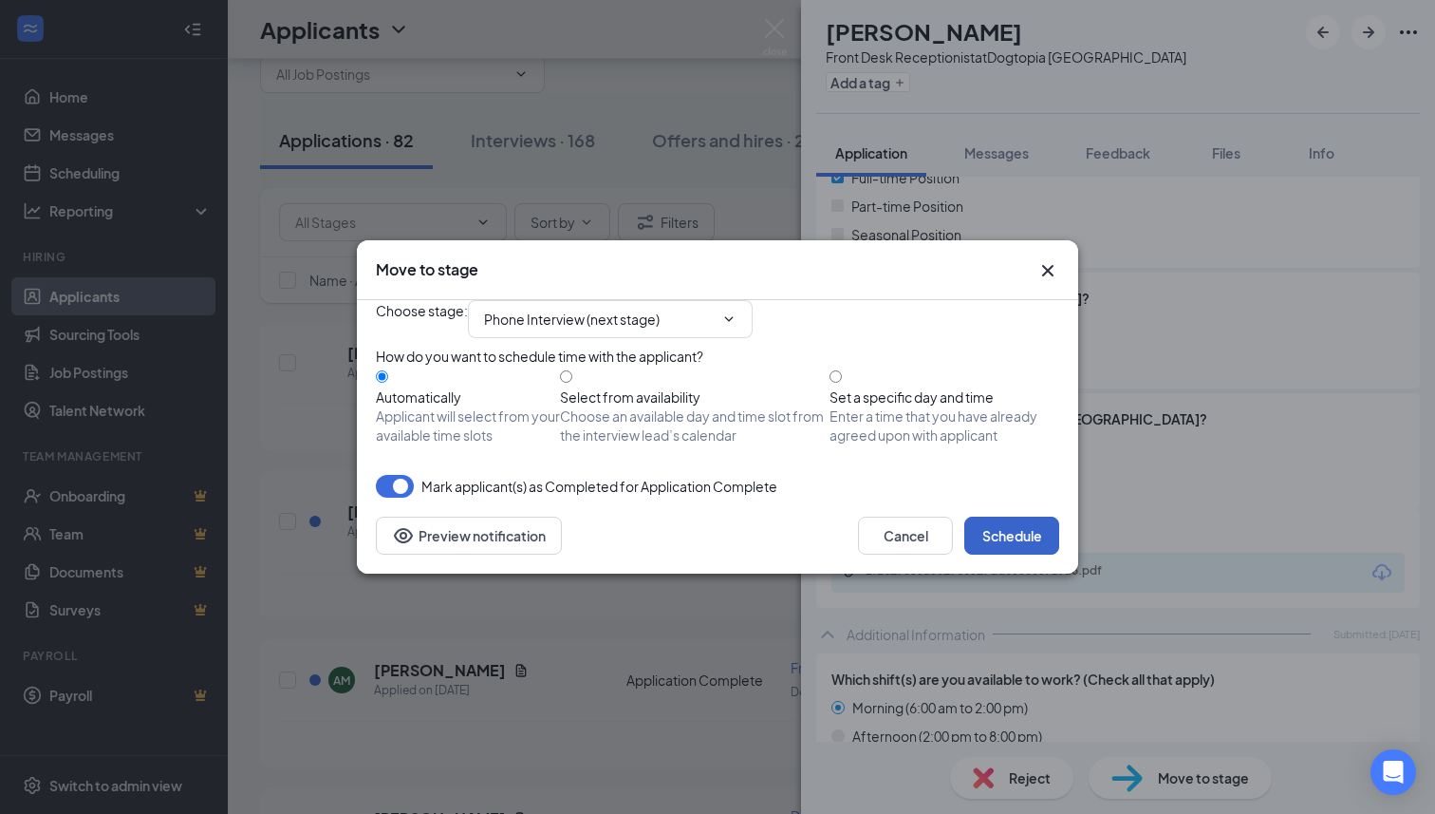
click at [998, 554] on button "Schedule" at bounding box center [1011, 535] width 95 height 38
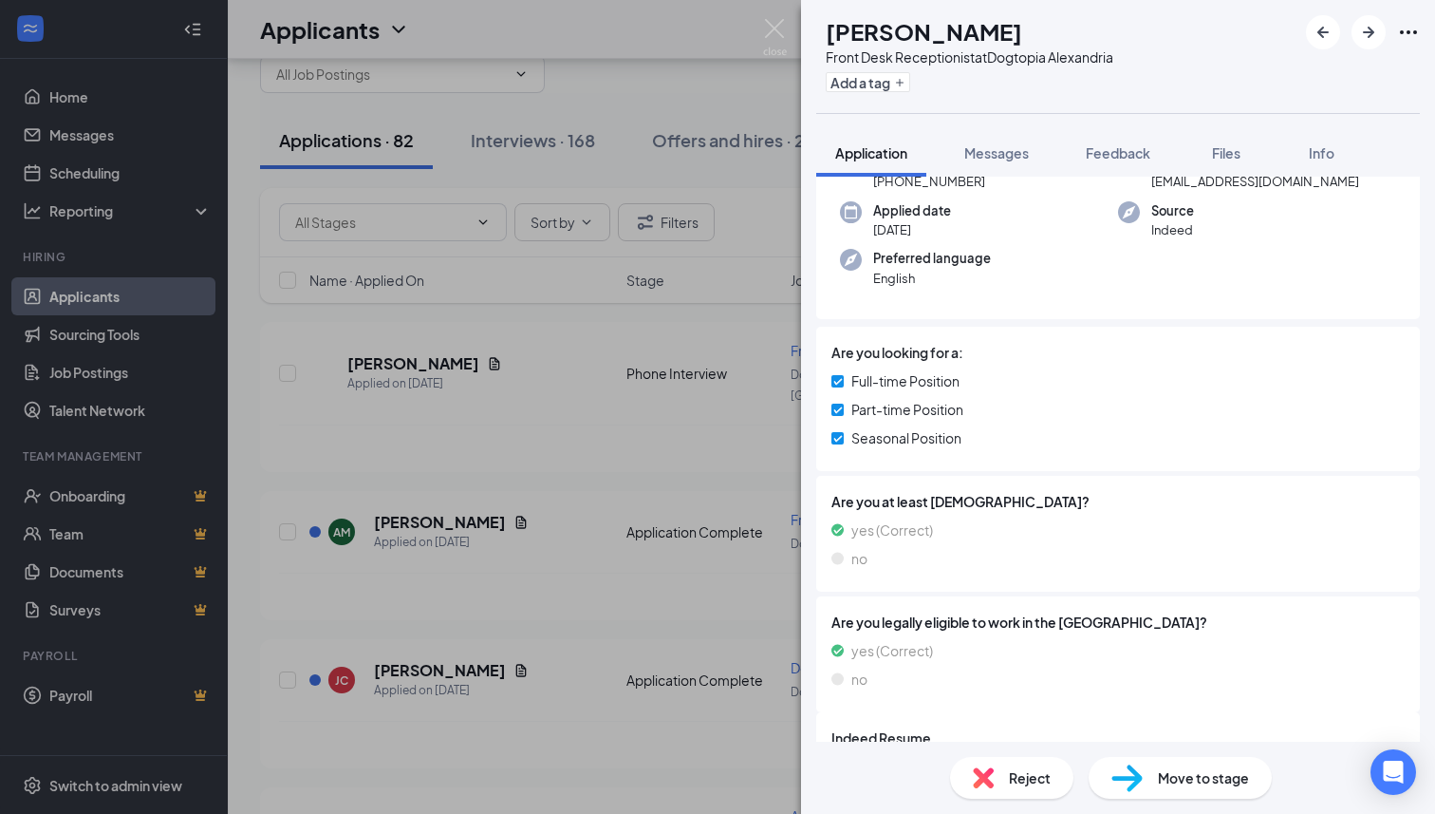
scroll to position [368, 0]
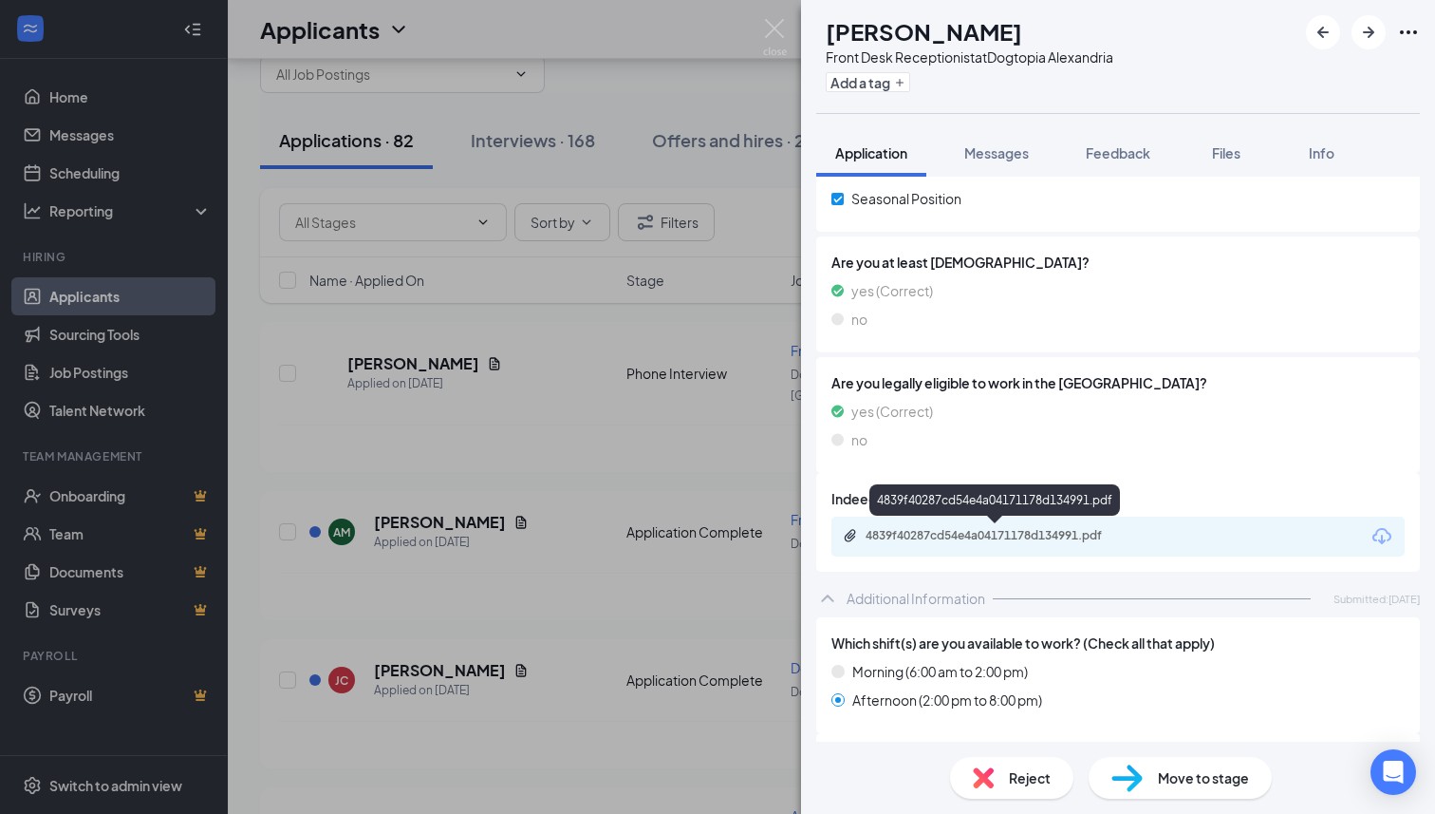
click at [995, 543] on div "4839f40287cd54e4a04171178d134991.pdf" at bounding box center [997, 537] width 308 height 18
click at [1064, 60] on div "Front Desk Receptionist at Dogtopia [GEOGRAPHIC_DATA]" at bounding box center [970, 56] width 288 height 19
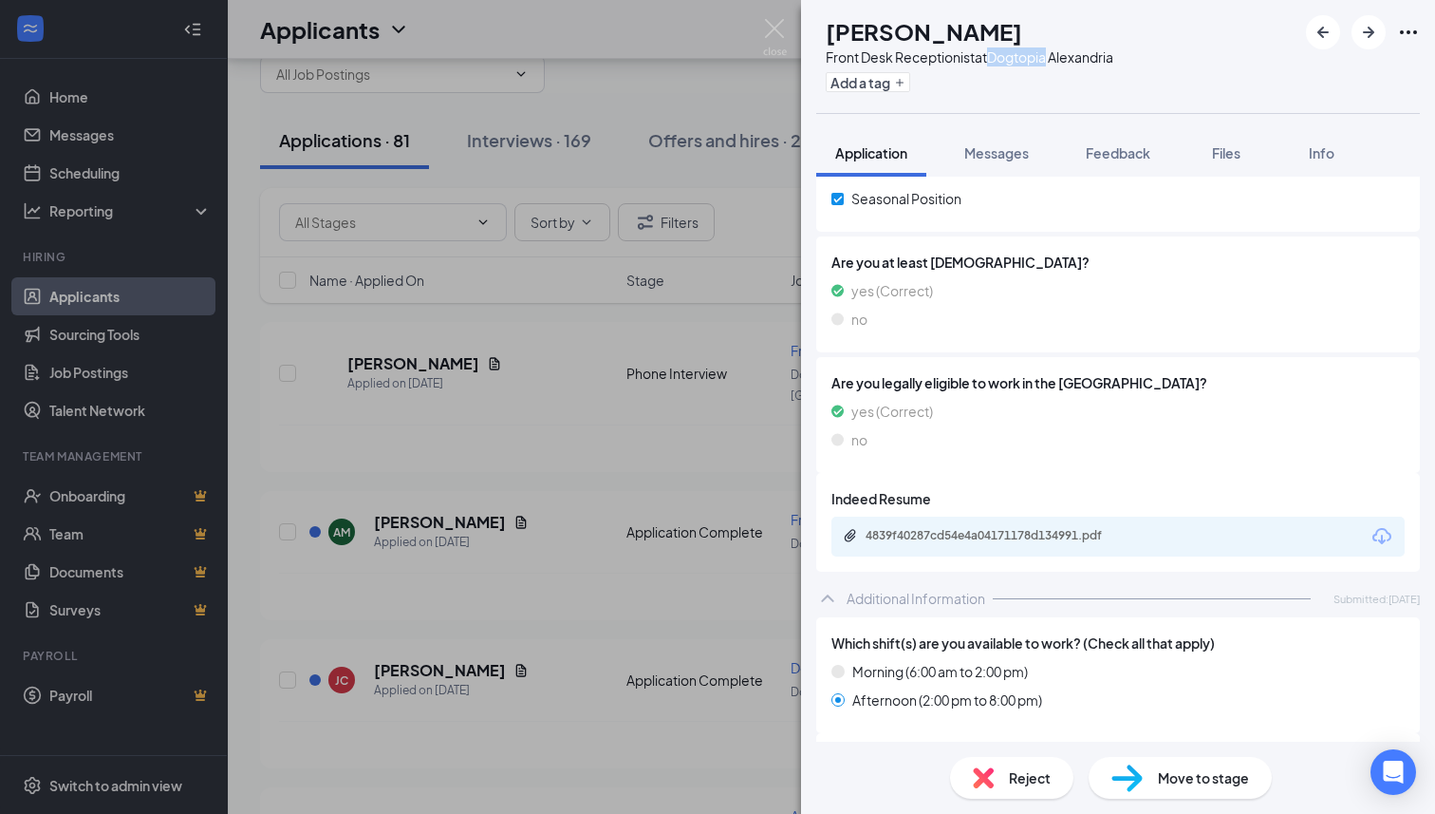
click at [1064, 60] on div "Front Desk Receptionist at Dogtopia [GEOGRAPHIC_DATA]" at bounding box center [970, 56] width 288 height 19
click at [1125, 154] on span "Feedback" at bounding box center [1118, 152] width 65 height 17
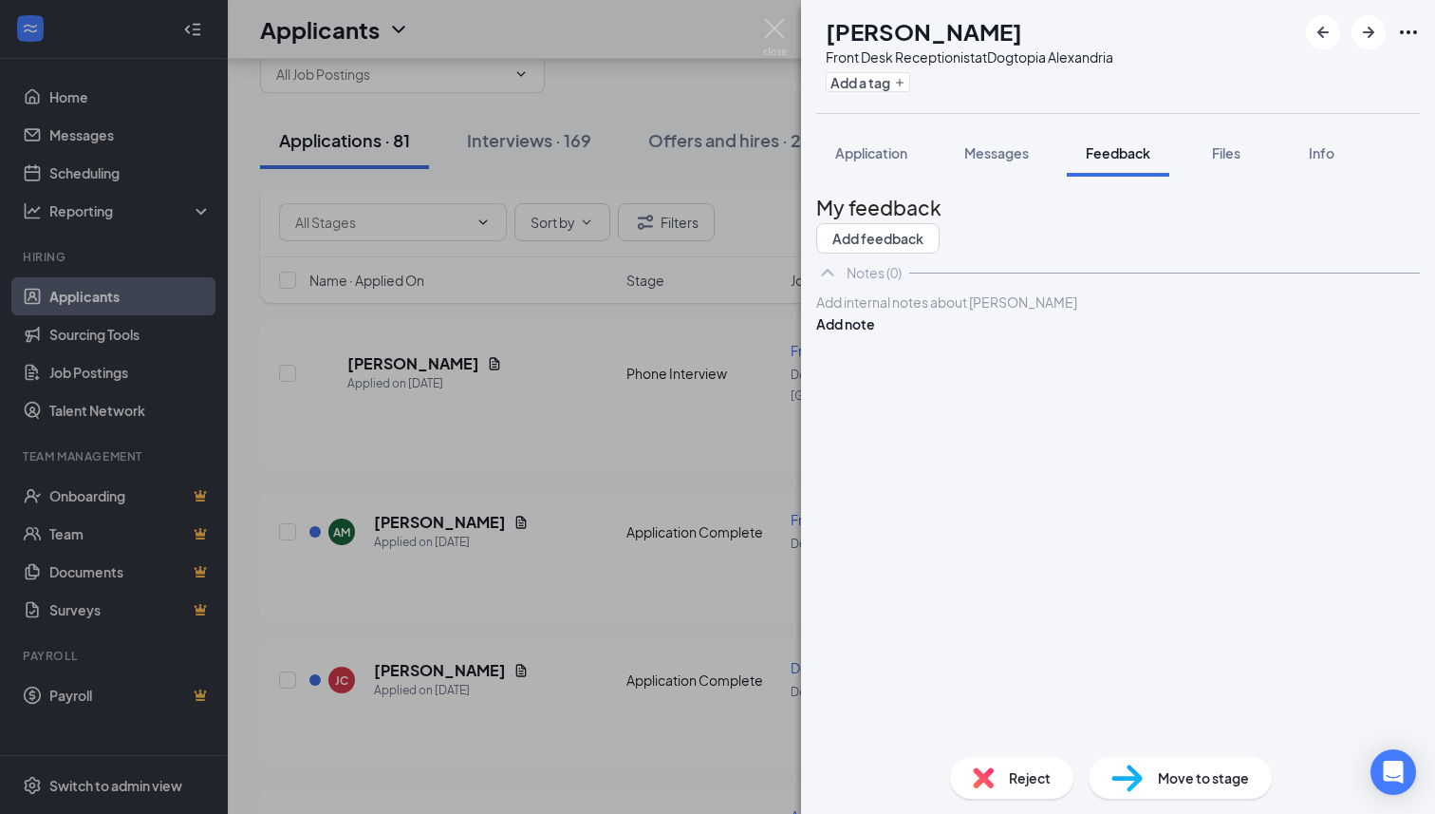
click at [1015, 312] on div at bounding box center [1118, 302] width 602 height 20
click at [875, 334] on button "Add note" at bounding box center [845, 323] width 59 height 21
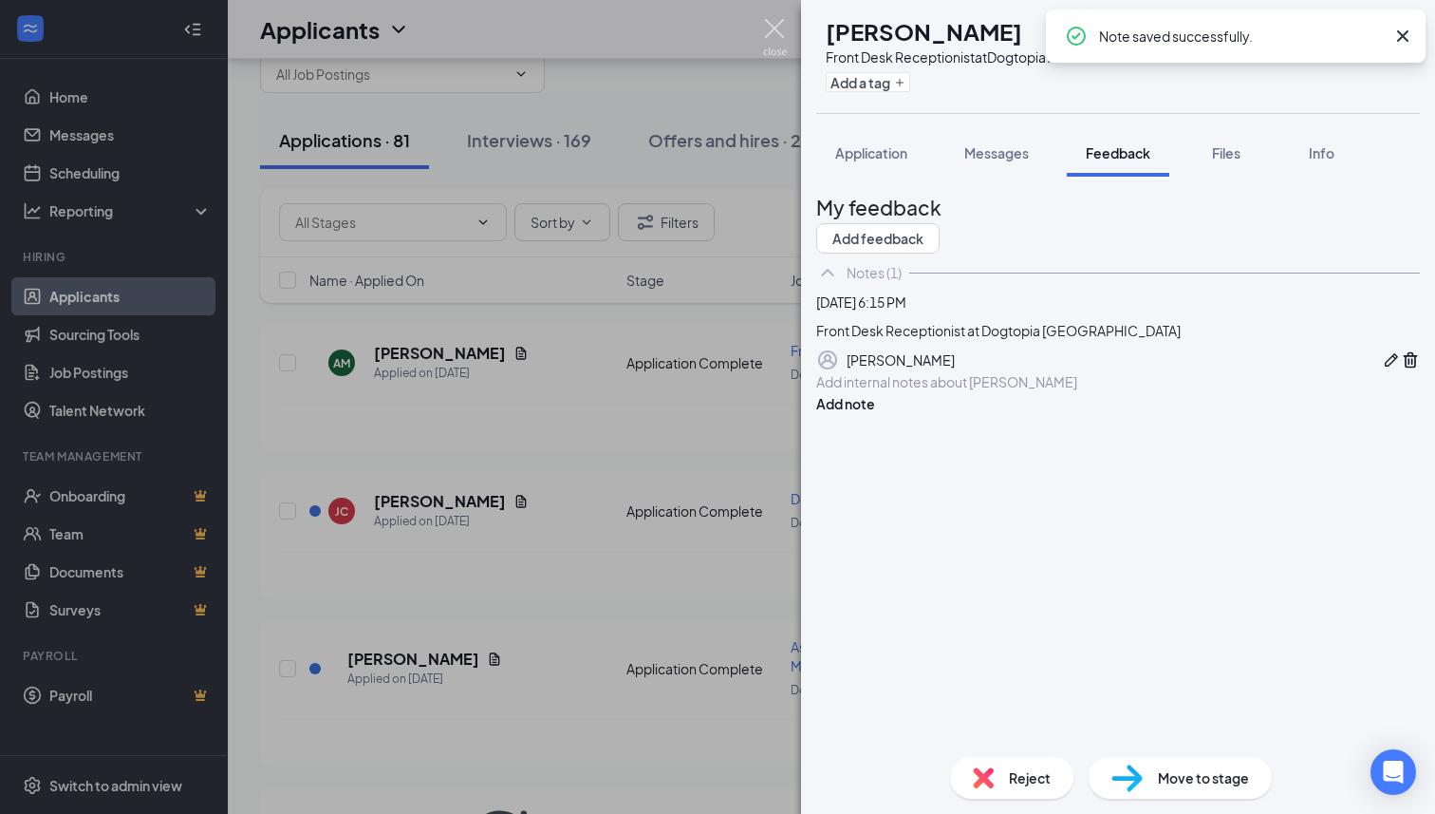
click at [785, 27] on img at bounding box center [775, 37] width 24 height 37
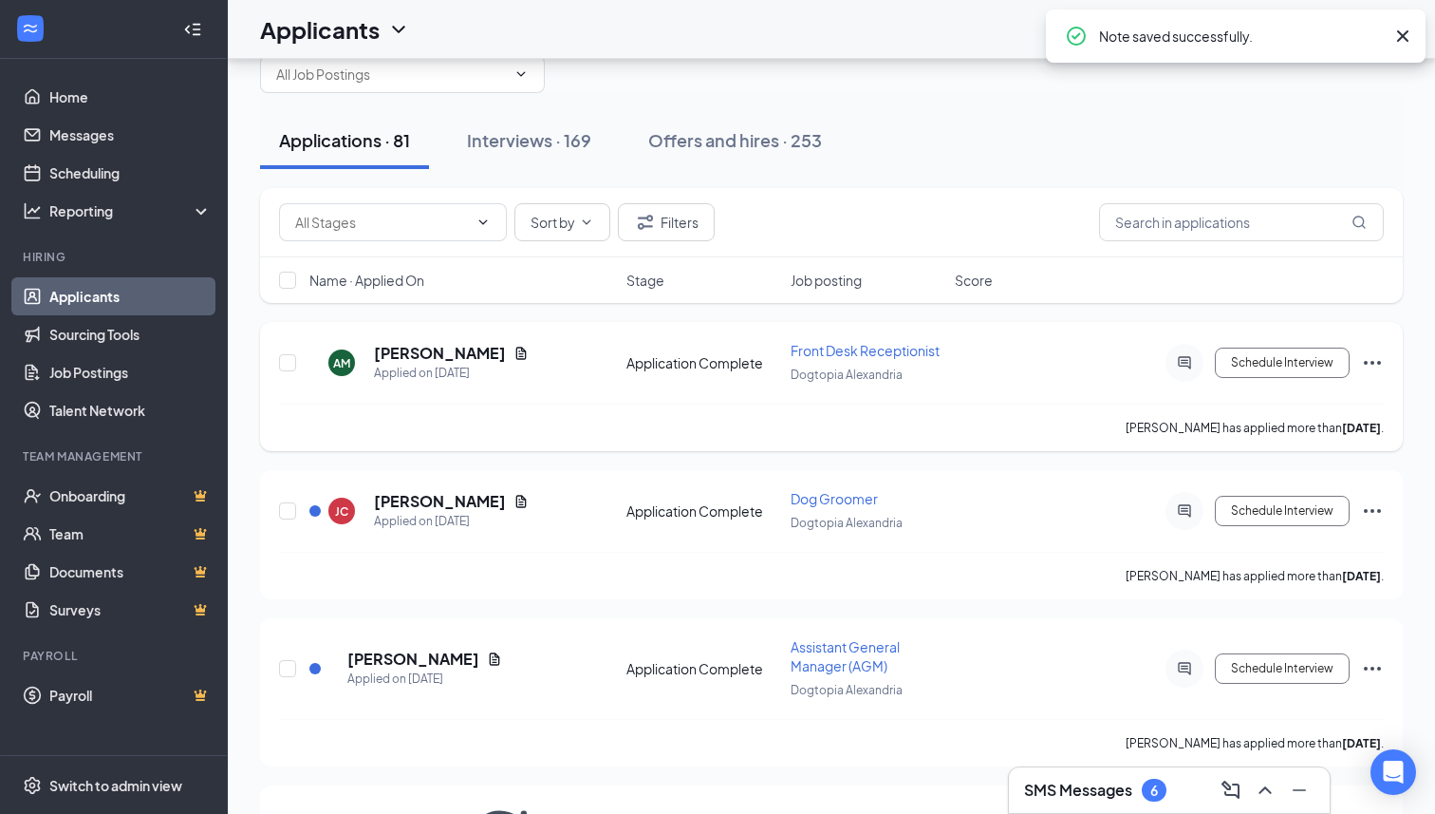
click at [1380, 365] on icon "Ellipses" at bounding box center [1372, 362] width 23 height 23
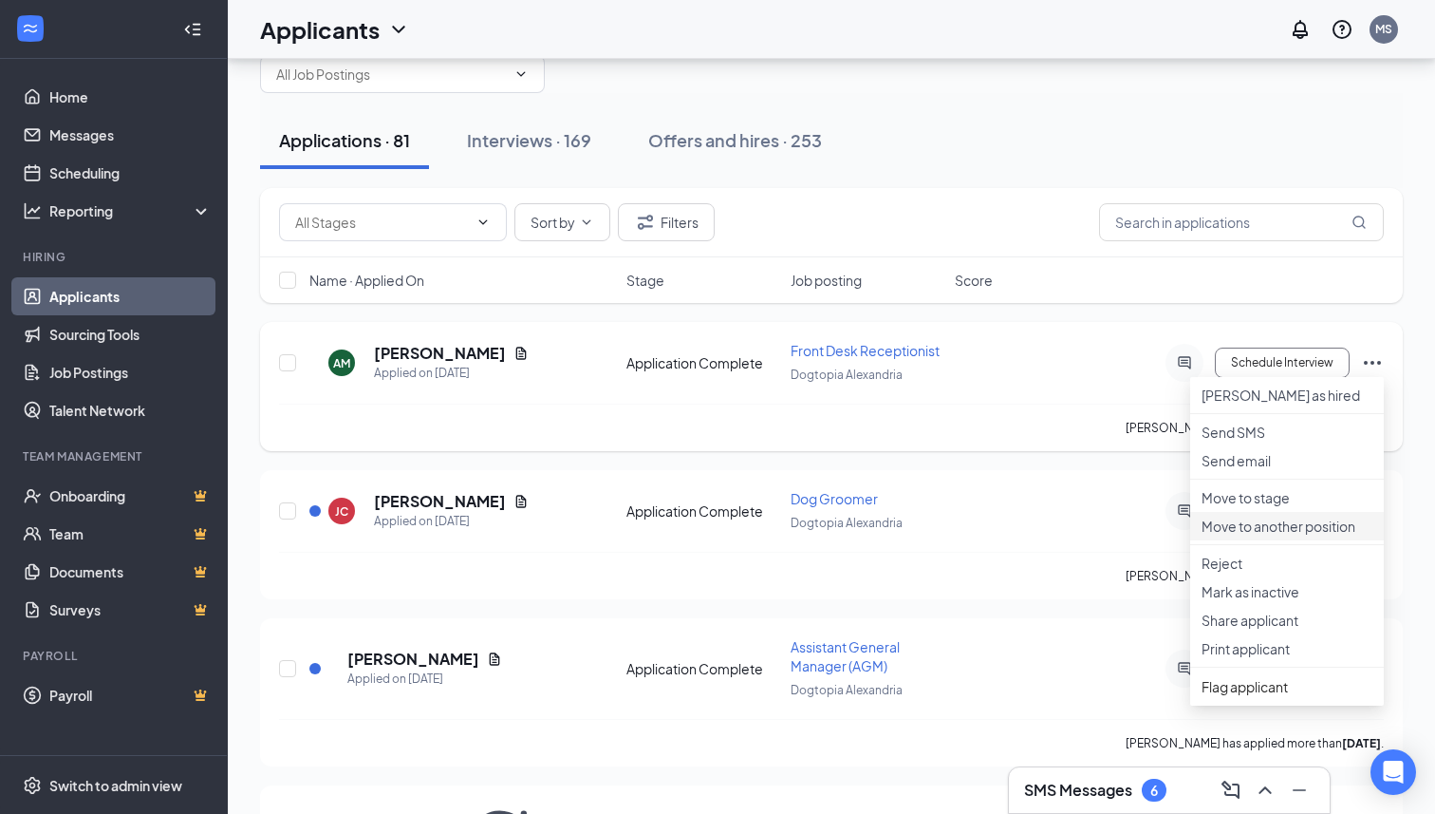
click at [1288, 540] on li "Move to another position" at bounding box center [1287, 526] width 194 height 28
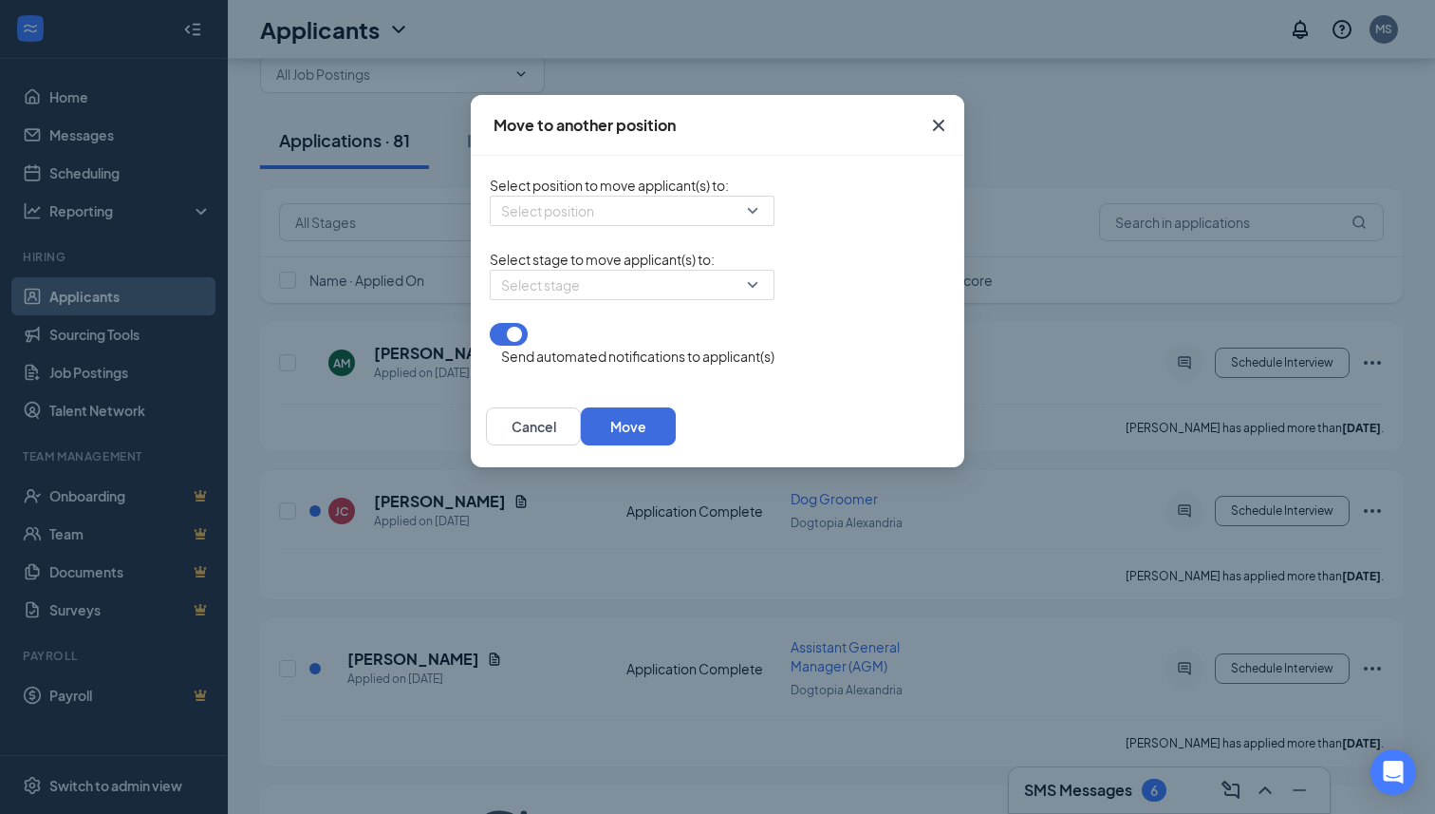
click at [650, 235] on form "Select position to move applicant(s) to : Select position Select stage to move …" at bounding box center [632, 271] width 285 height 192
click at [619, 222] on input "search" at bounding box center [625, 210] width 249 height 28
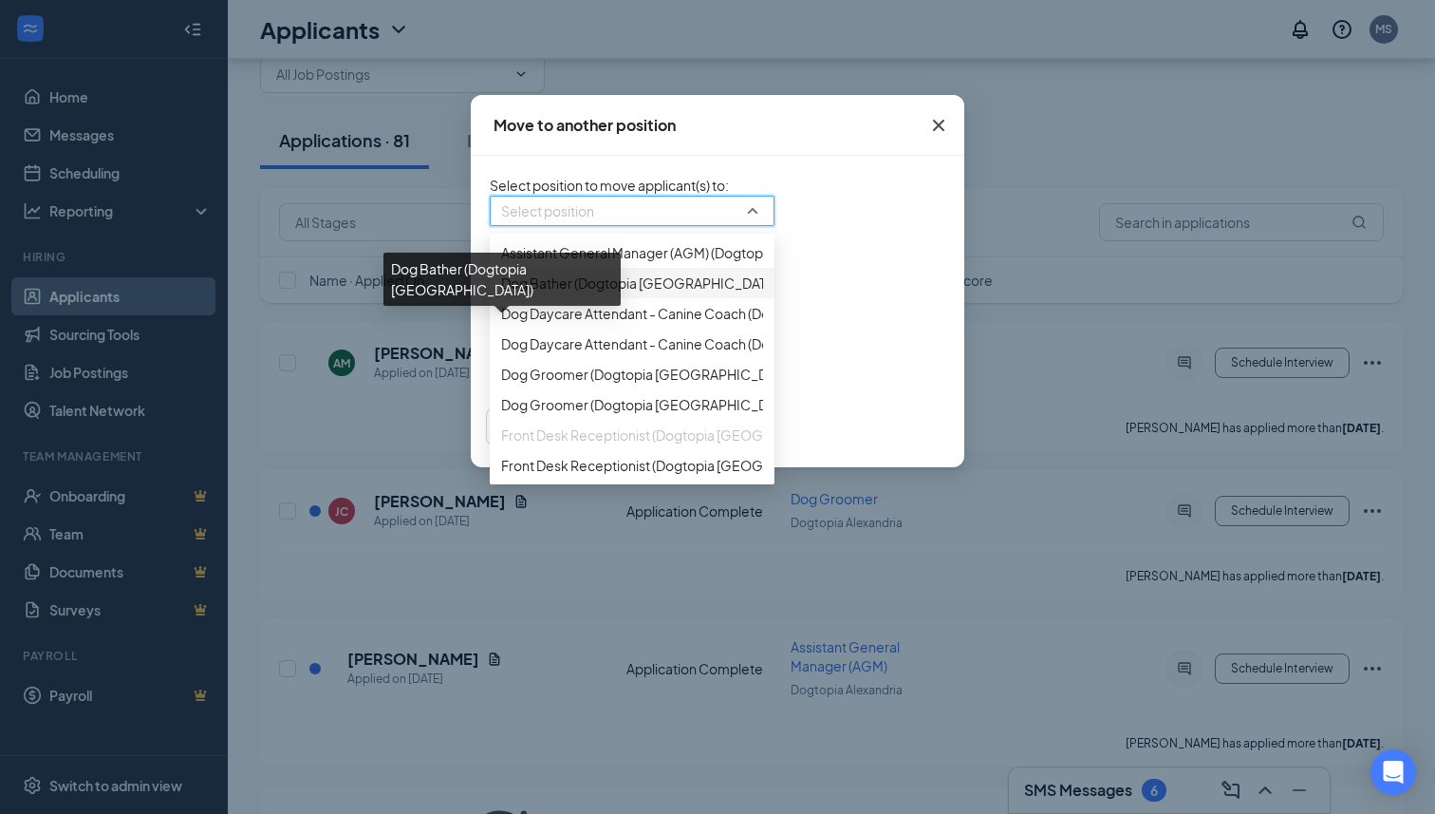
click at [572, 293] on span "Dog Bather (Dogtopia [GEOGRAPHIC_DATA])" at bounding box center [641, 282] width 280 height 21
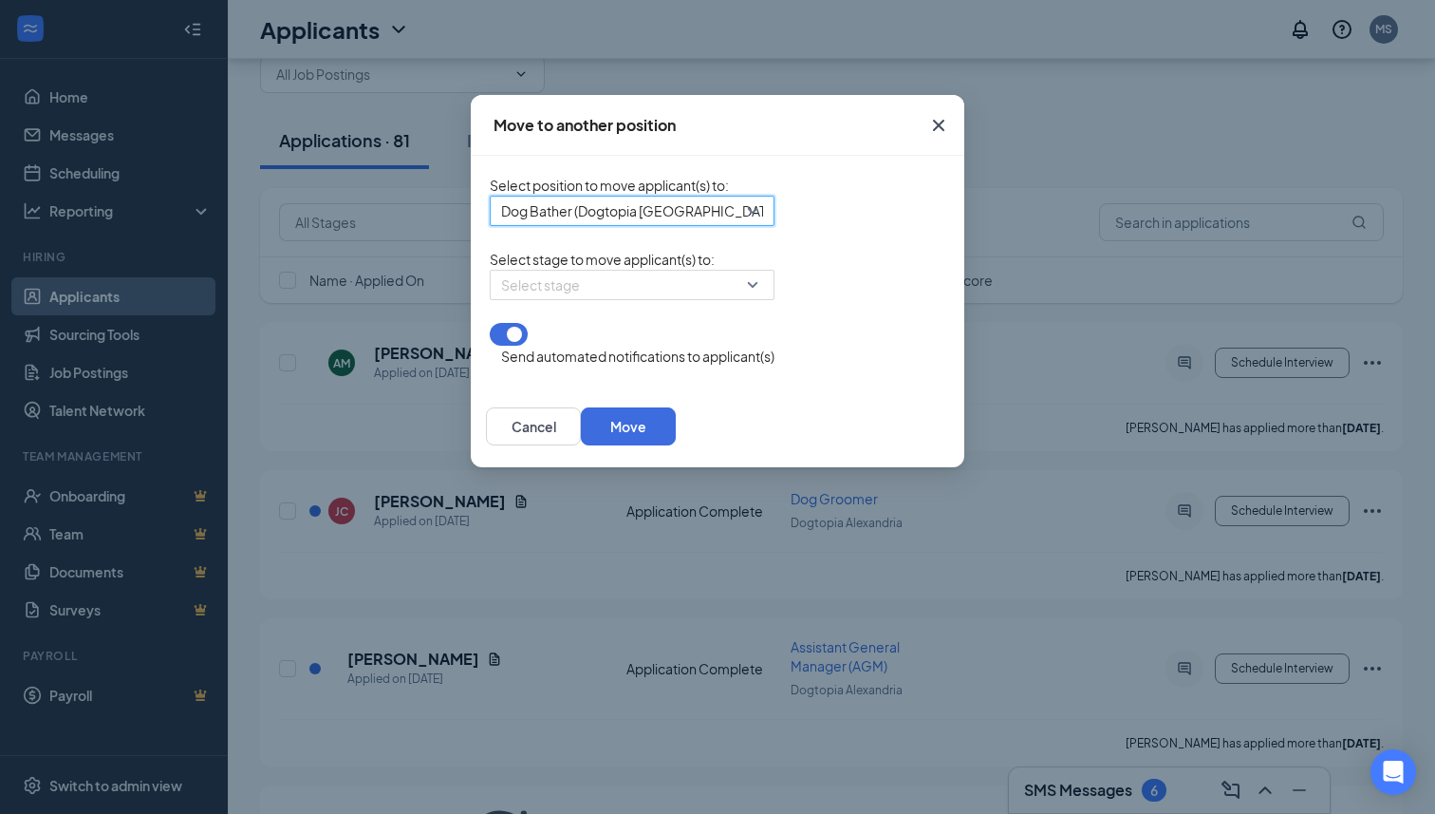
click at [572, 299] on input "search" at bounding box center [625, 285] width 249 height 28
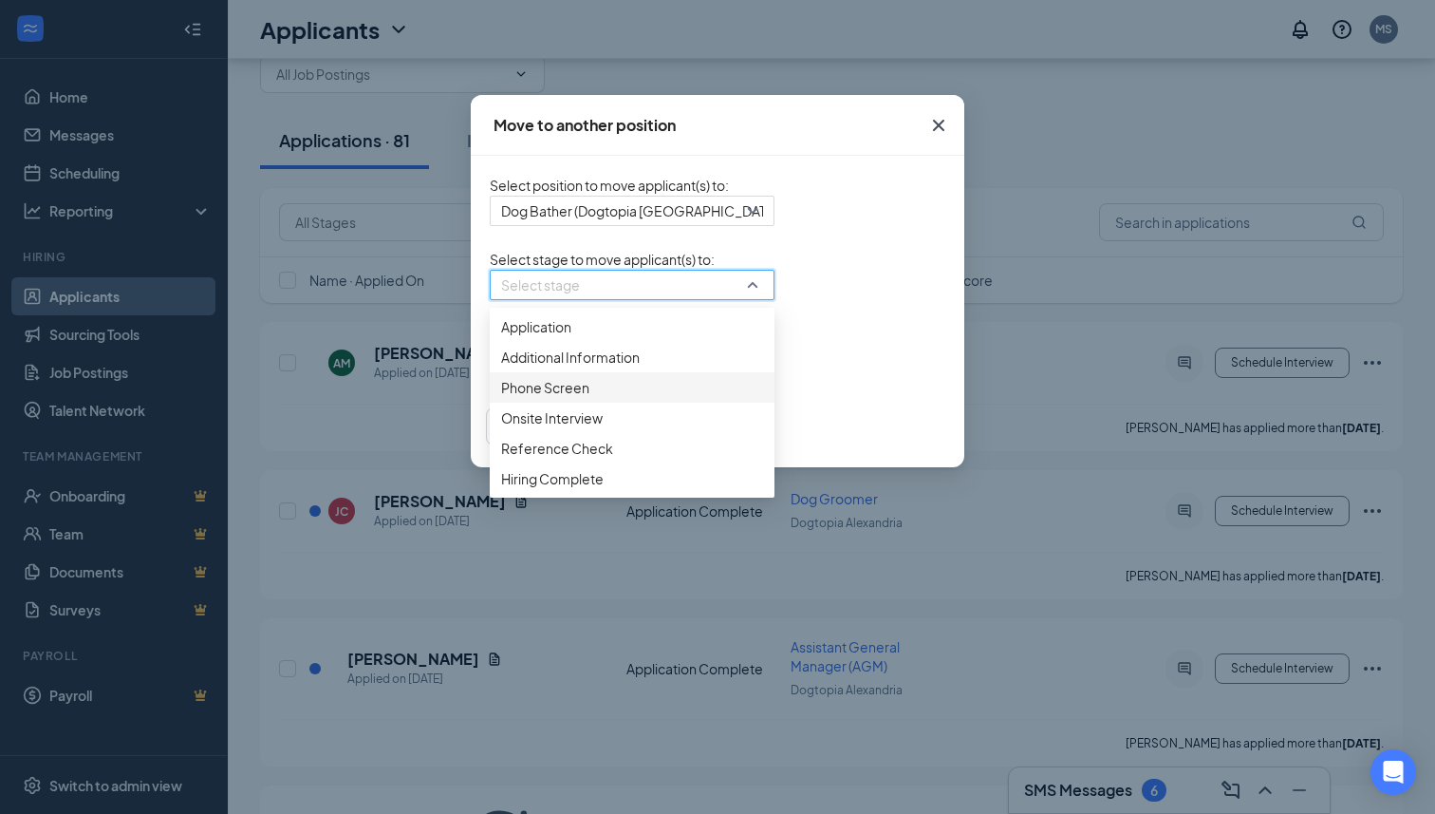
click at [509, 398] on span "Phone Screen" at bounding box center [632, 387] width 262 height 21
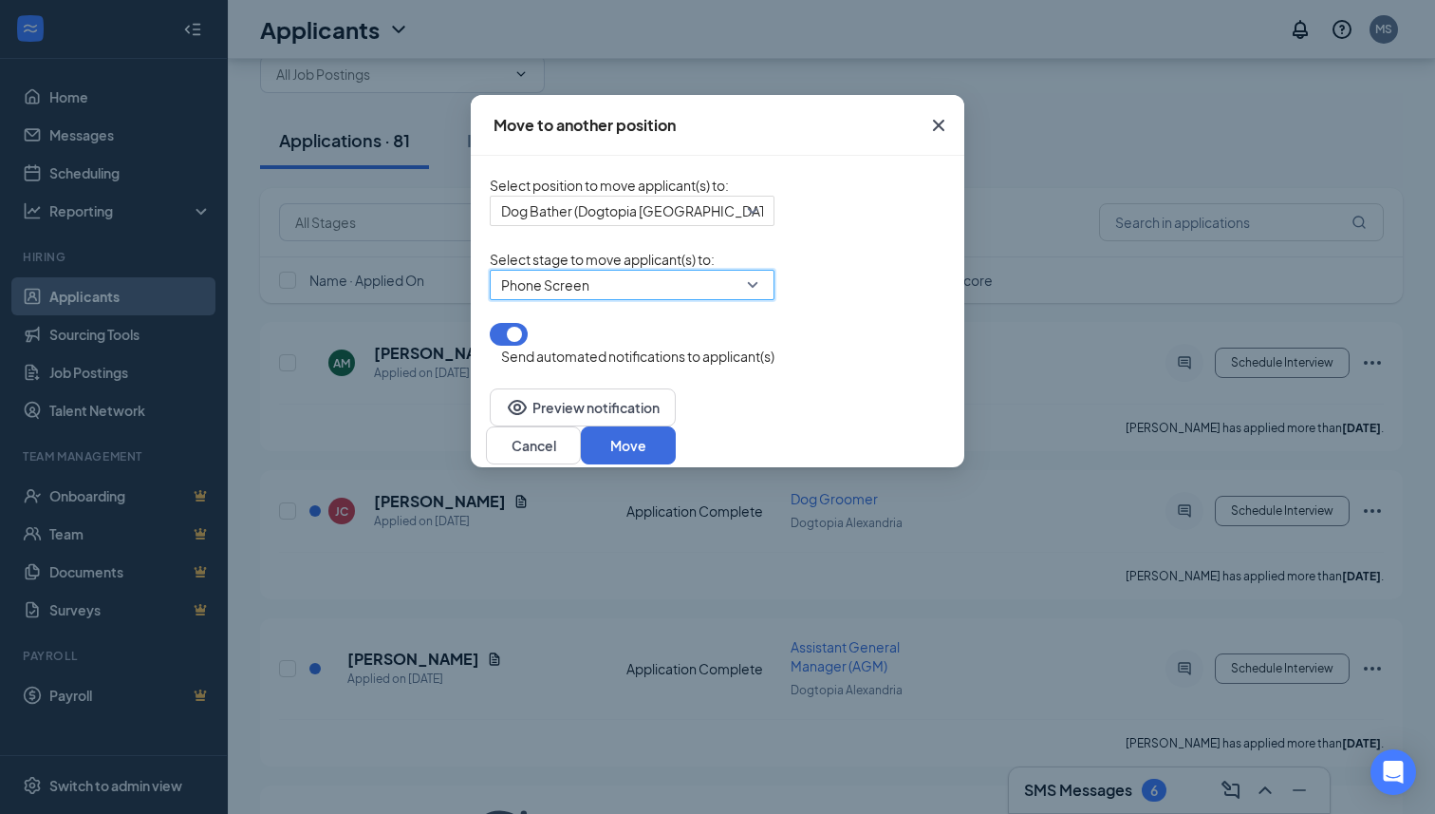
click at [964, 420] on div "Preview notification Cancel Move" at bounding box center [718, 426] width 494 height 82
click at [676, 447] on button "Move" at bounding box center [628, 445] width 95 height 38
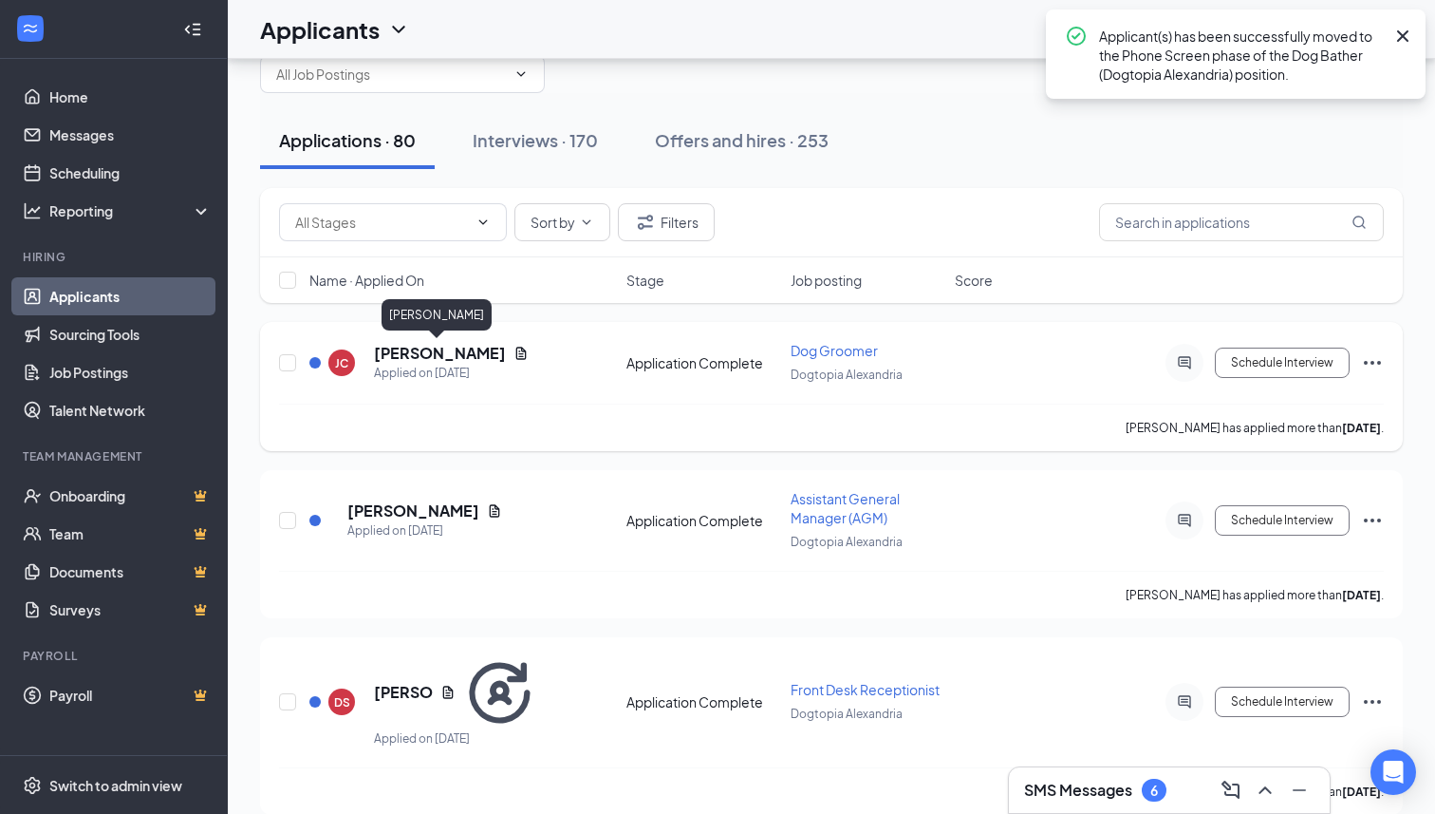
click at [461, 354] on h5 "[PERSON_NAME]" at bounding box center [440, 353] width 132 height 21
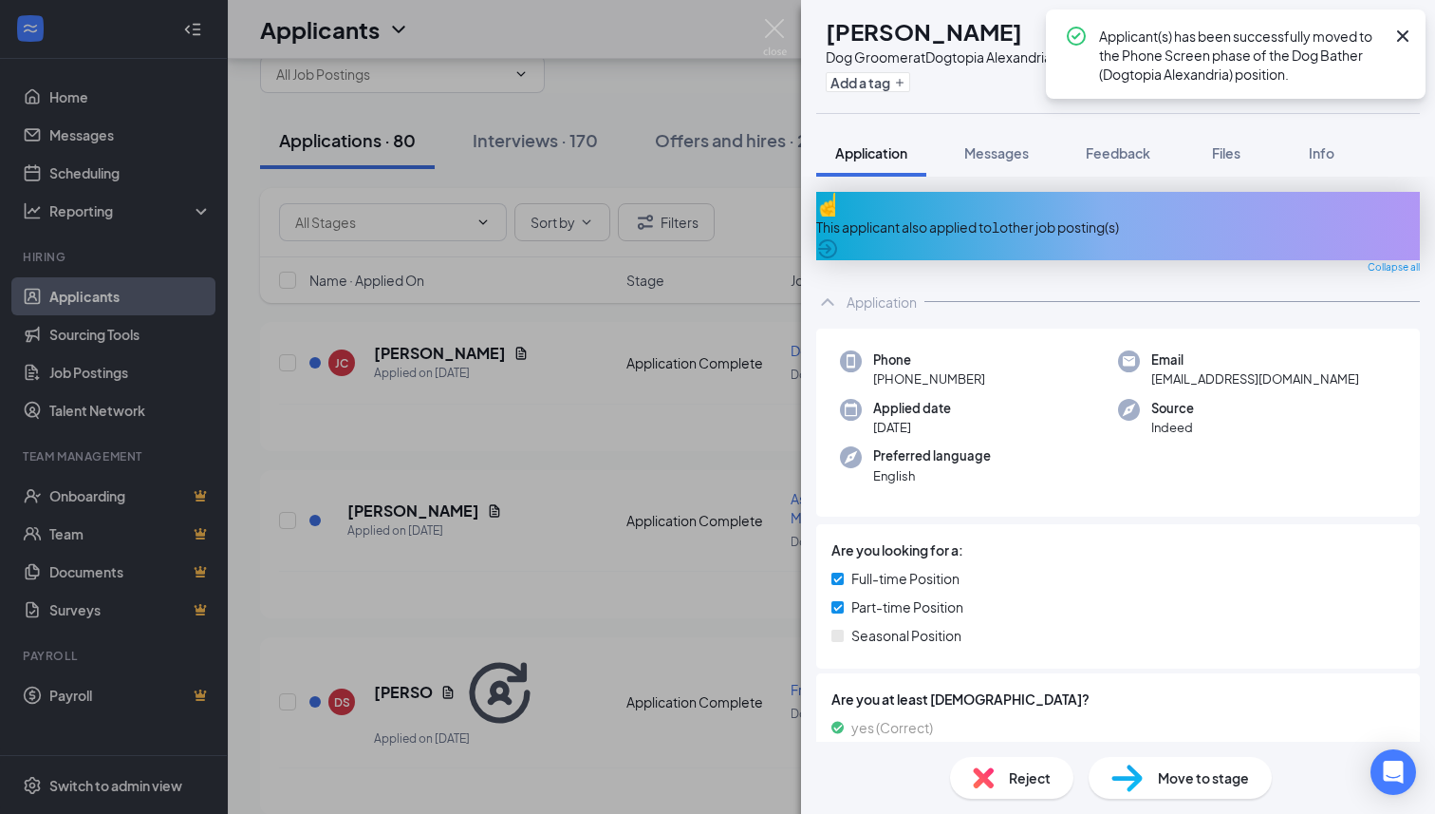
click at [1058, 216] on div "This applicant also applied to 1 other job posting(s)" at bounding box center [1118, 226] width 604 height 21
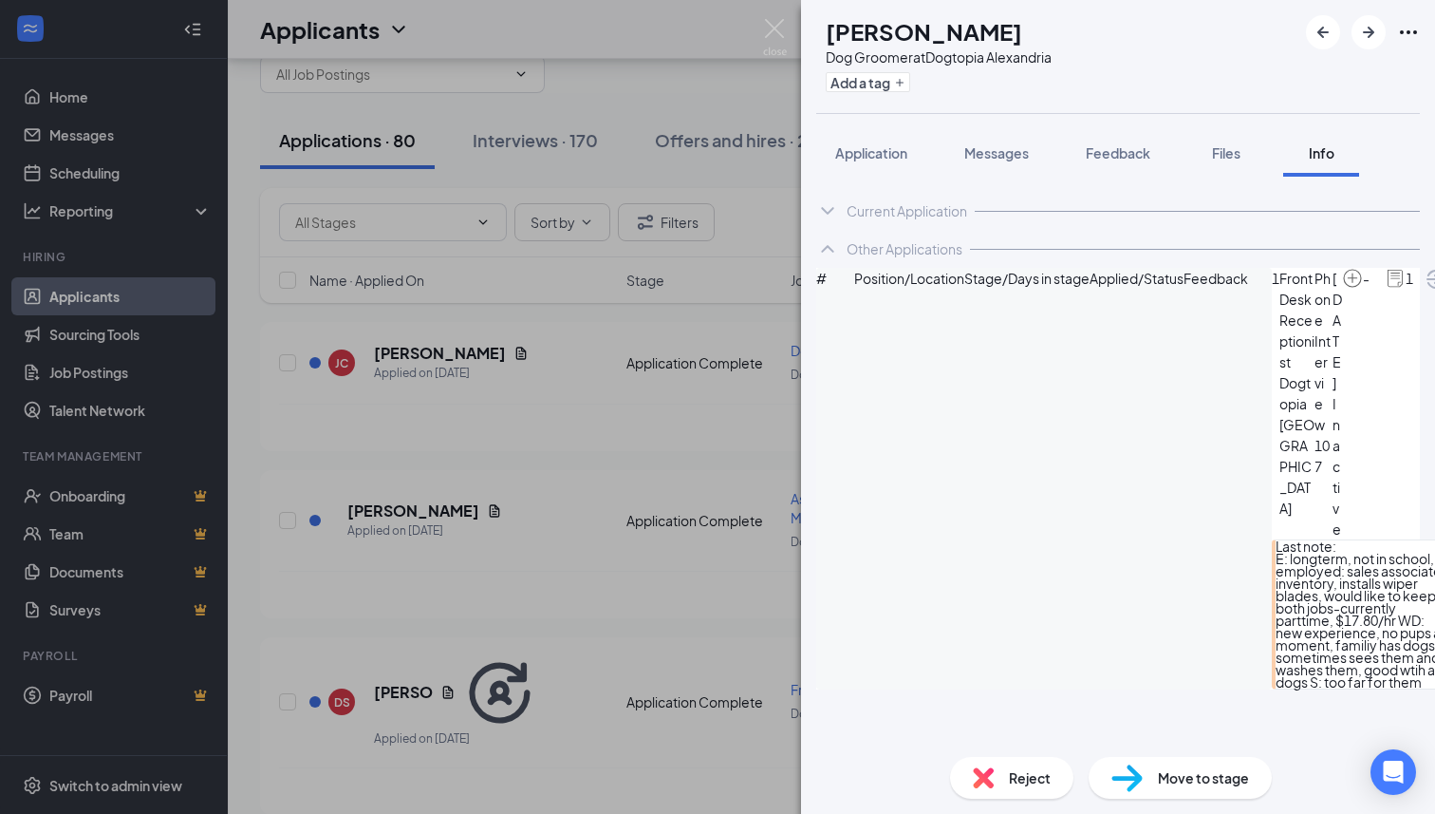
click at [994, 777] on div "Reject" at bounding box center [1011, 778] width 123 height 42
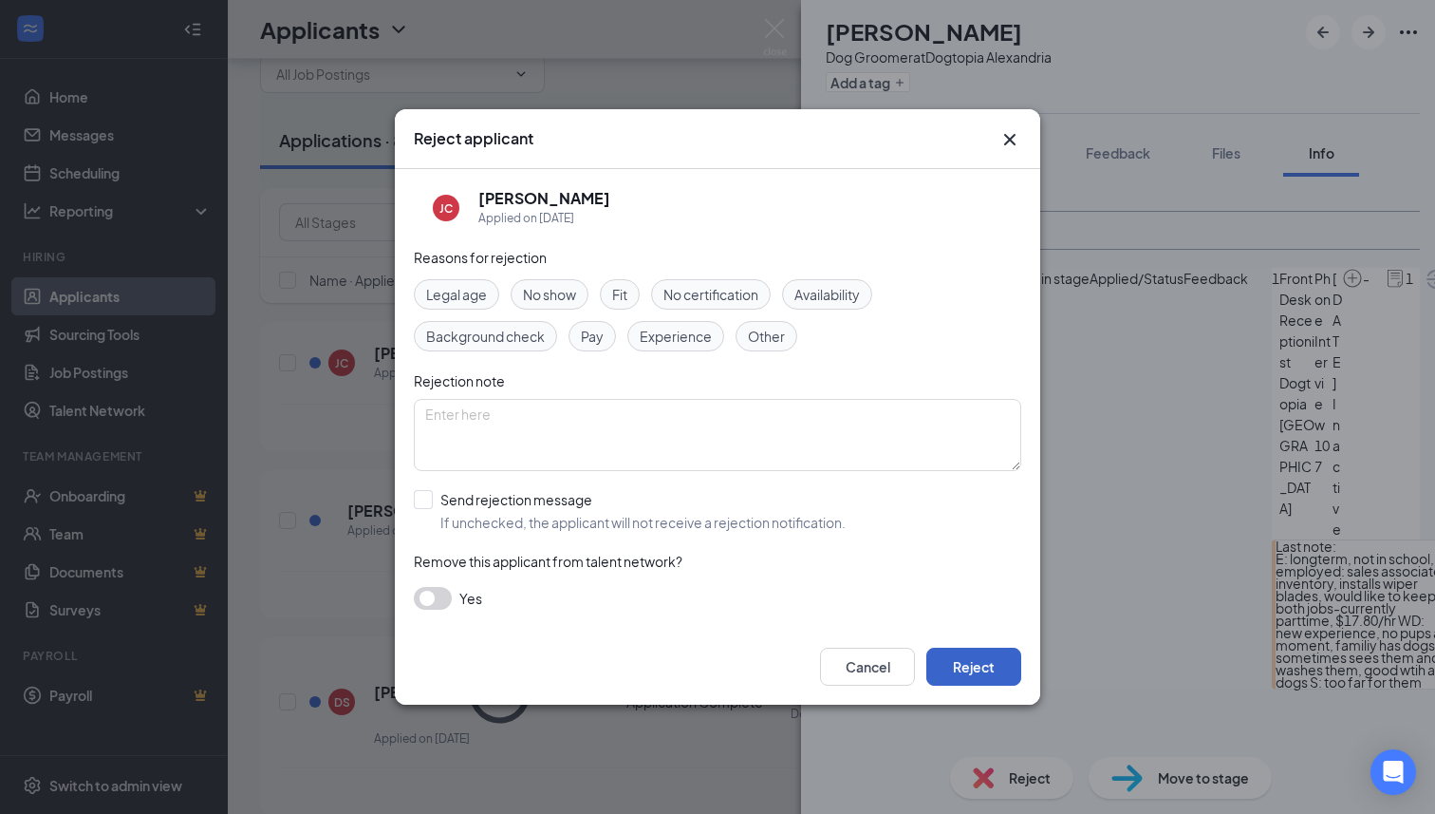
click at [979, 671] on button "Reject" at bounding box center [973, 666] width 95 height 38
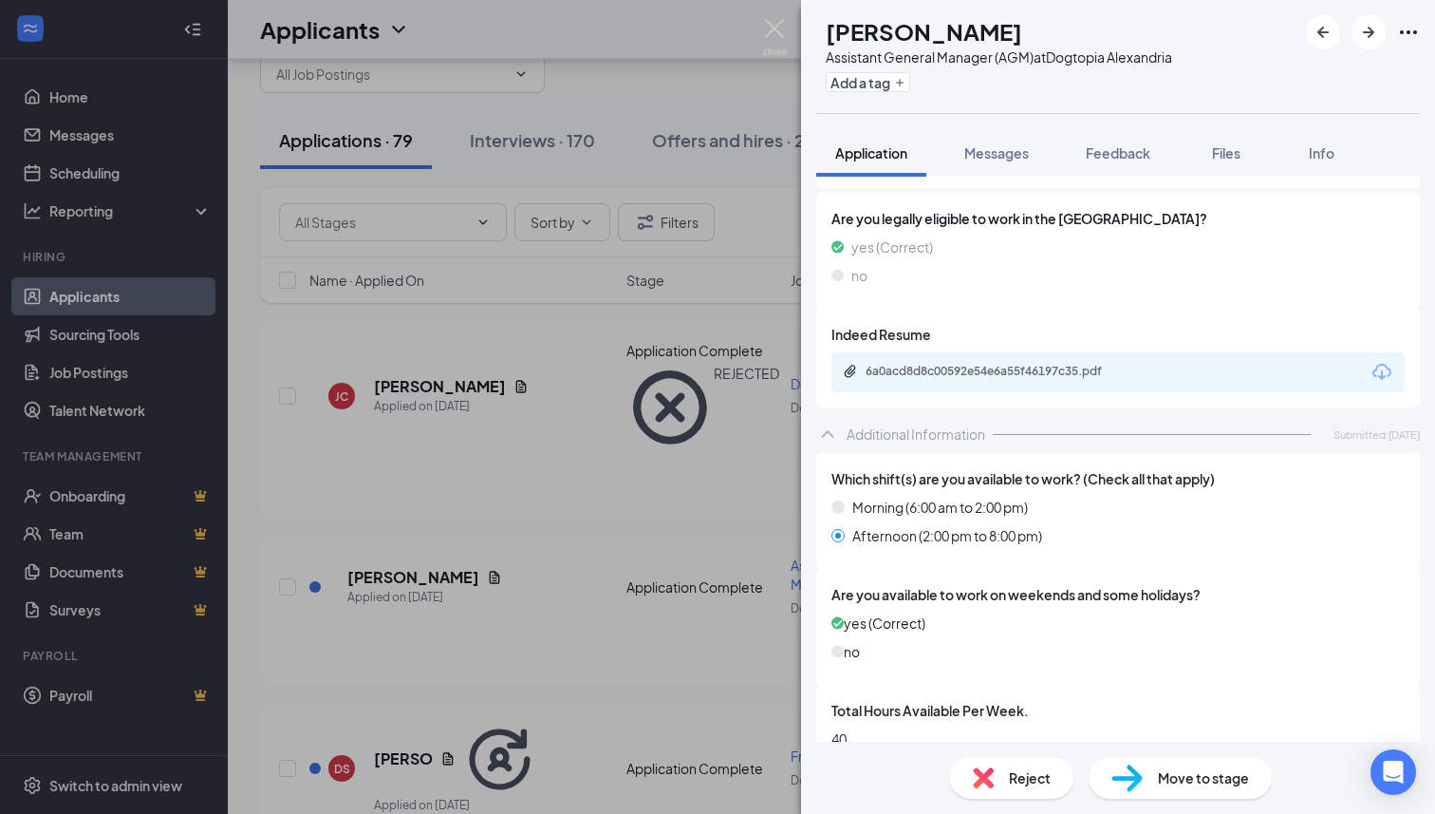
scroll to position [512, 0]
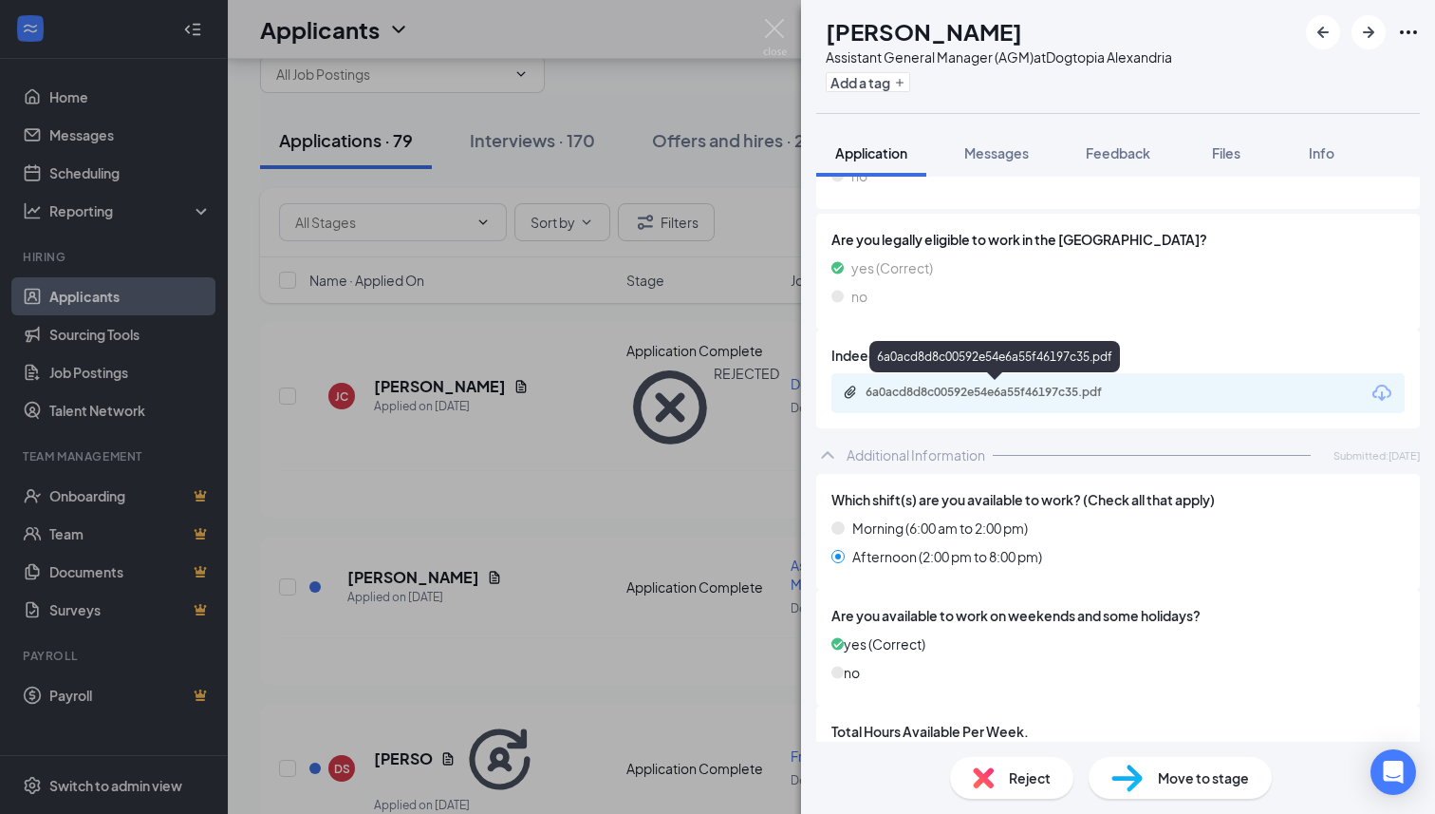
click at [964, 398] on div "6a0acd8d8c00592e54e6a55f46197c35.pdf" at bounding box center [999, 391] width 266 height 15
click at [967, 59] on div "Assistant General Manager (AGM) at Dogtopia [GEOGRAPHIC_DATA]" at bounding box center [999, 56] width 346 height 19
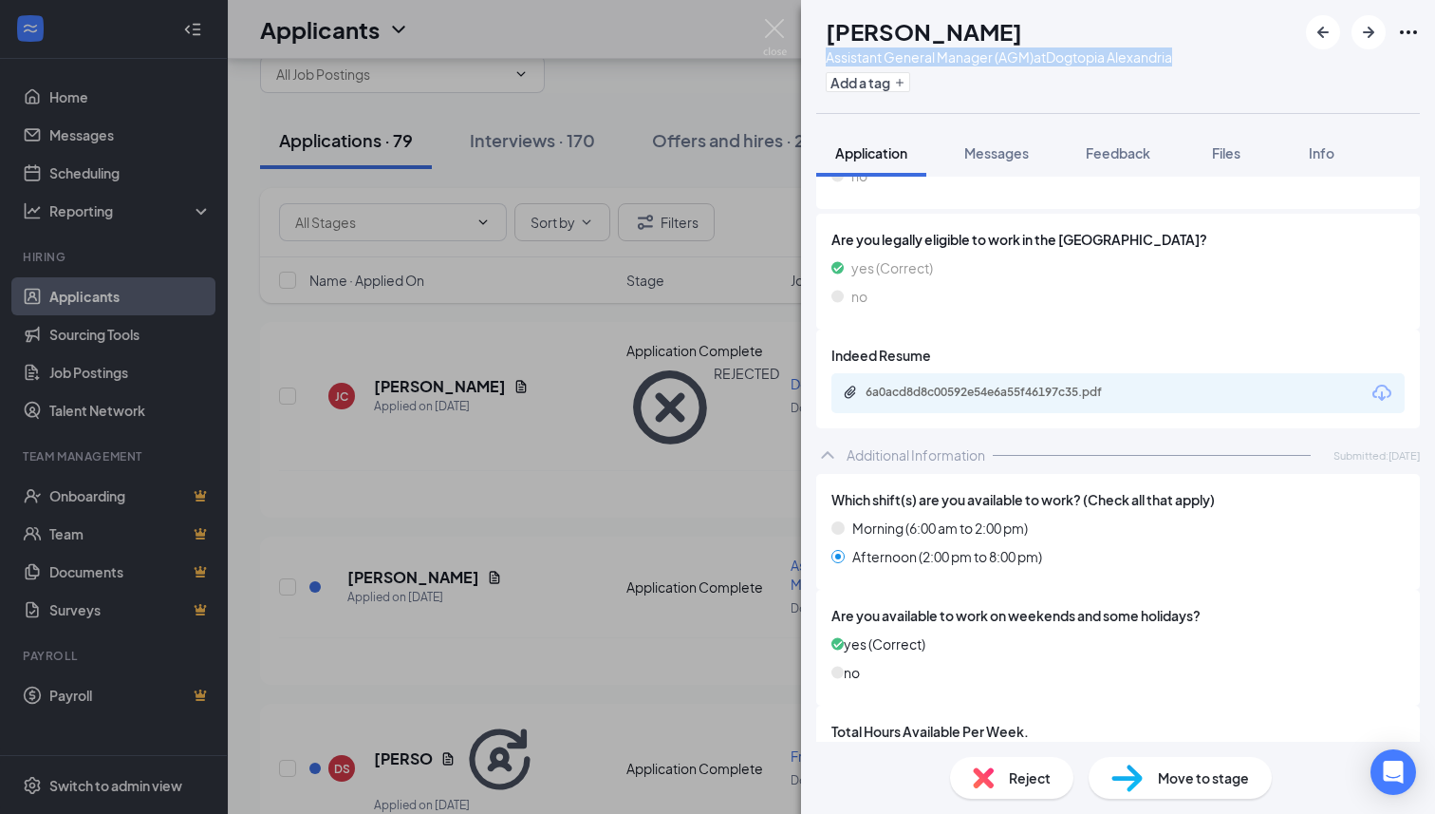
click at [967, 59] on div "Assistant General Manager (AGM) at Dogtopia [GEOGRAPHIC_DATA]" at bounding box center [999, 56] width 346 height 19
click at [1123, 162] on button "Feedback" at bounding box center [1118, 152] width 103 height 47
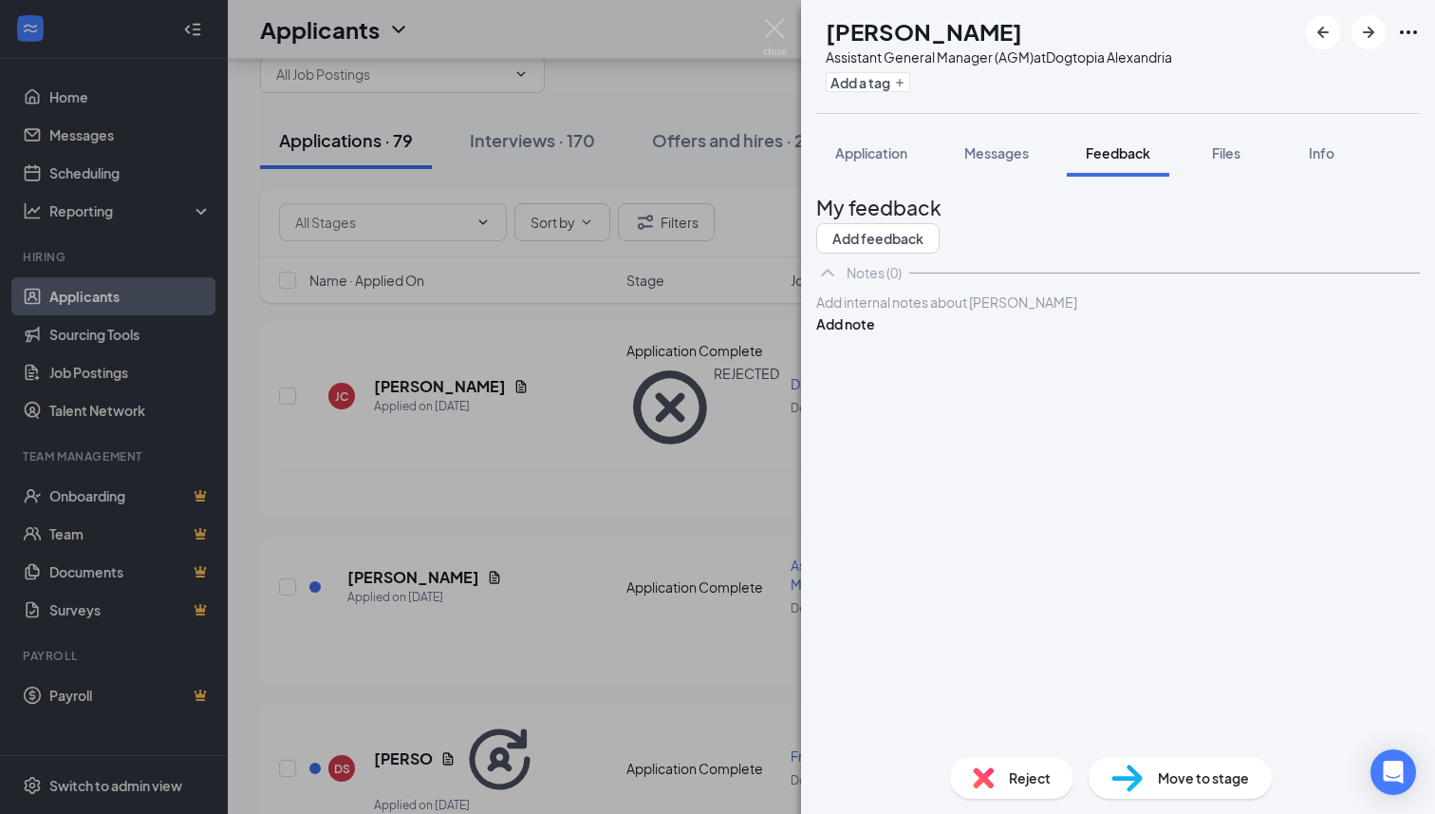
click at [1013, 312] on div at bounding box center [1118, 302] width 602 height 20
click at [875, 350] on button "Add note" at bounding box center [845, 343] width 59 height 21
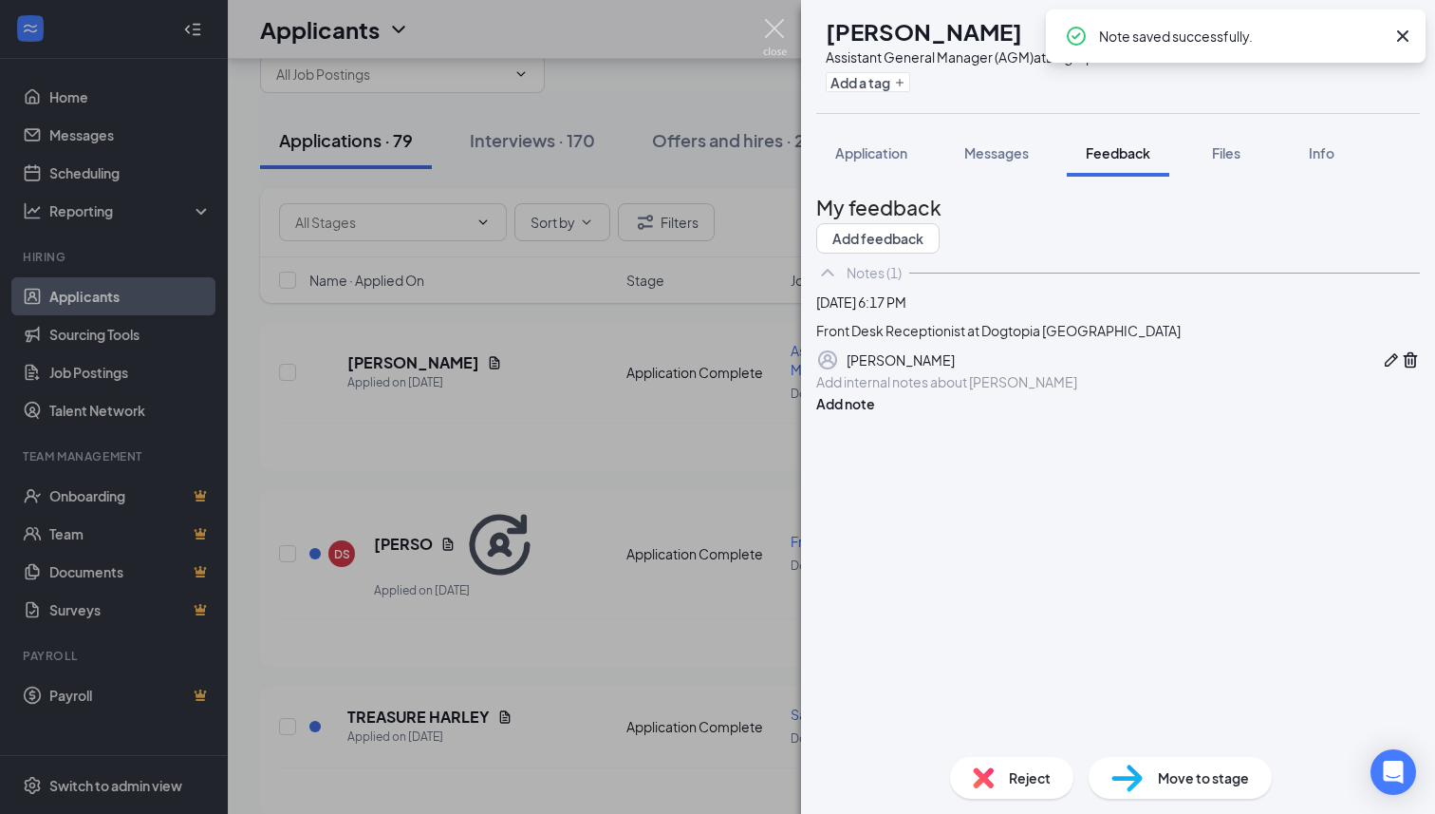
click at [781, 21] on img at bounding box center [775, 37] width 24 height 37
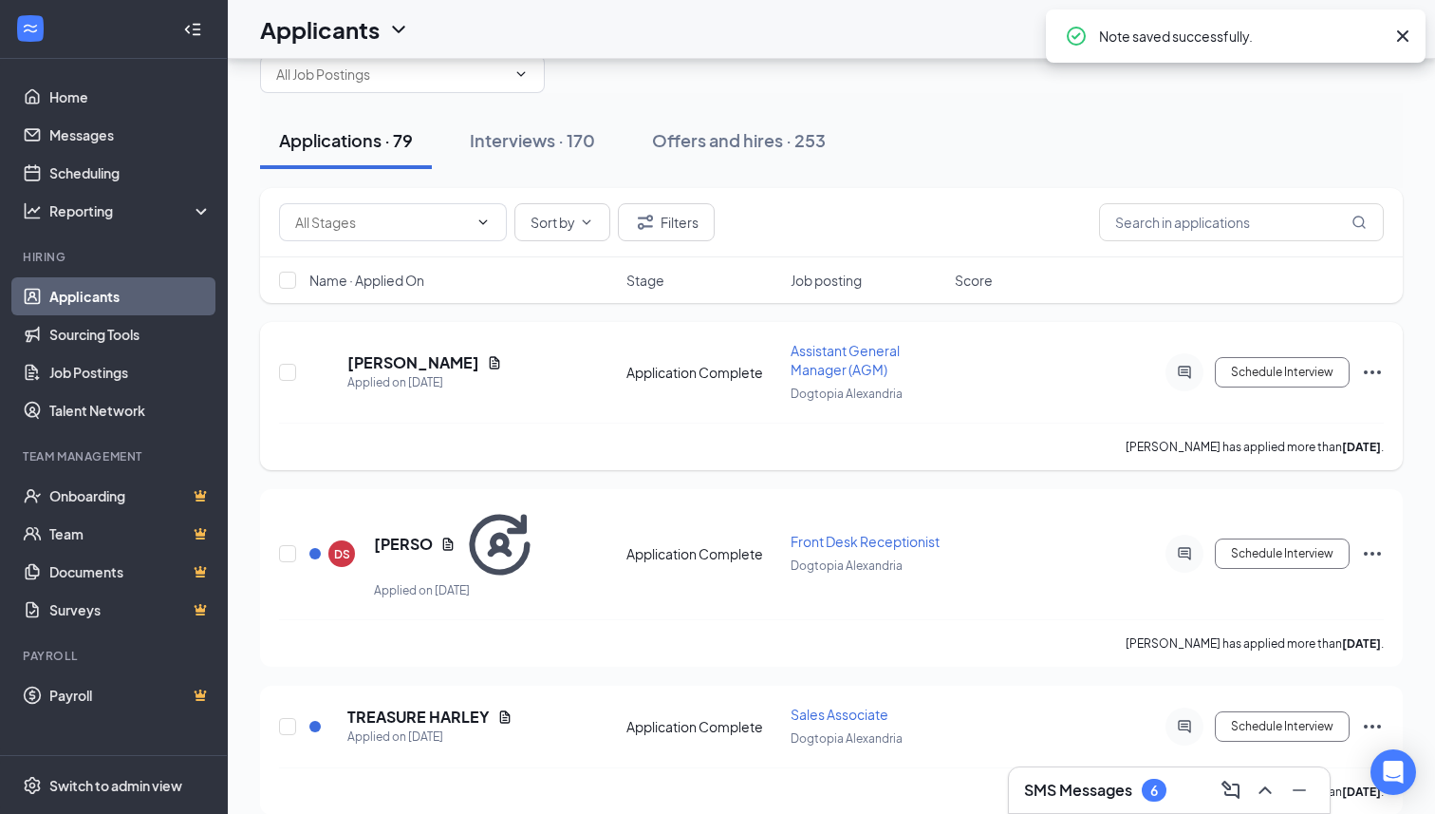
click at [1385, 372] on div "MP [PERSON_NAME] Applied on [DATE] Application Complete Assistant General Manag…" at bounding box center [831, 396] width 1143 height 148
click at [1361, 365] on icon "Ellipses" at bounding box center [1372, 372] width 23 height 23
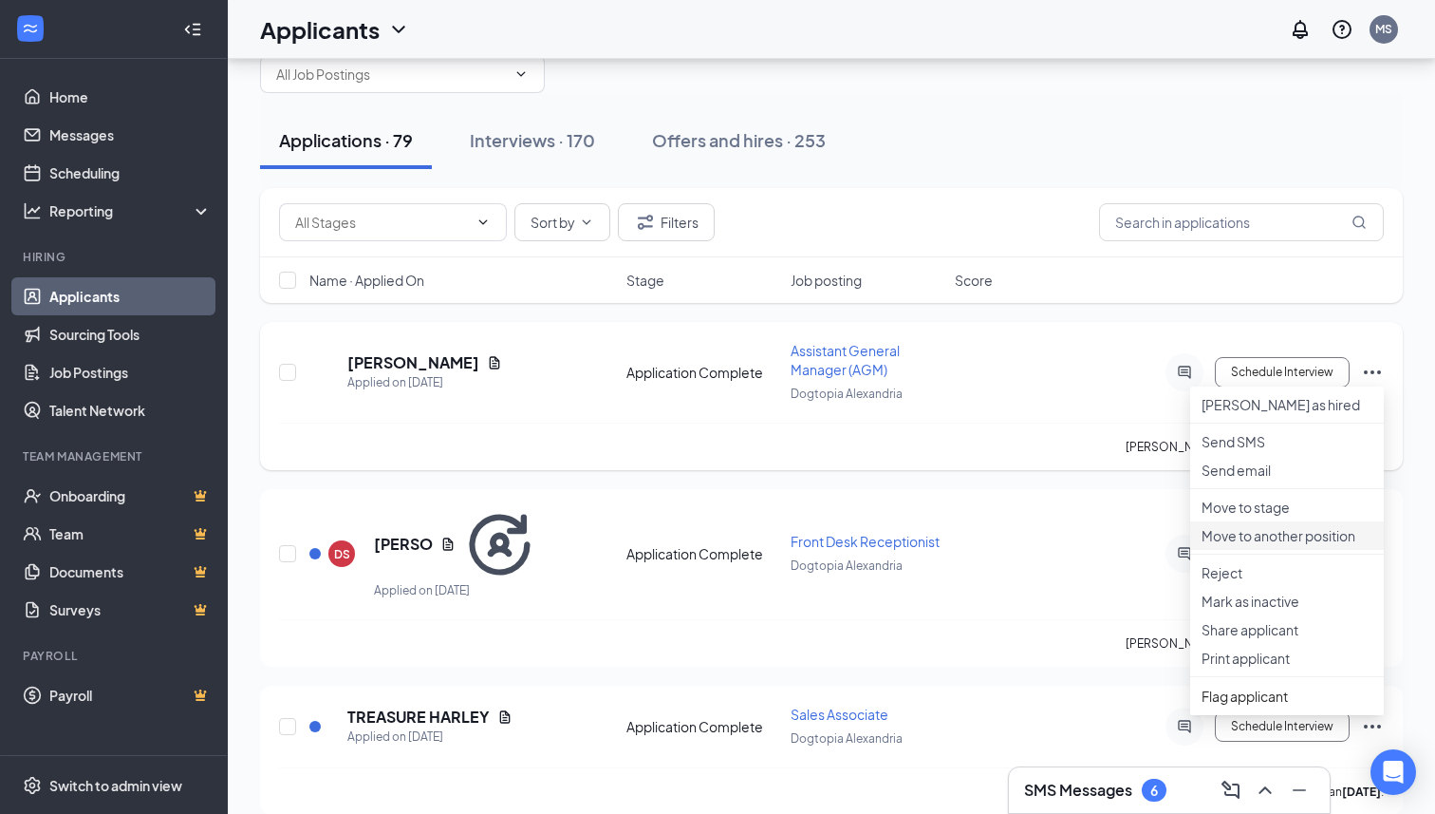
click at [1292, 545] on p "Move to another position" at bounding box center [1287, 535] width 171 height 19
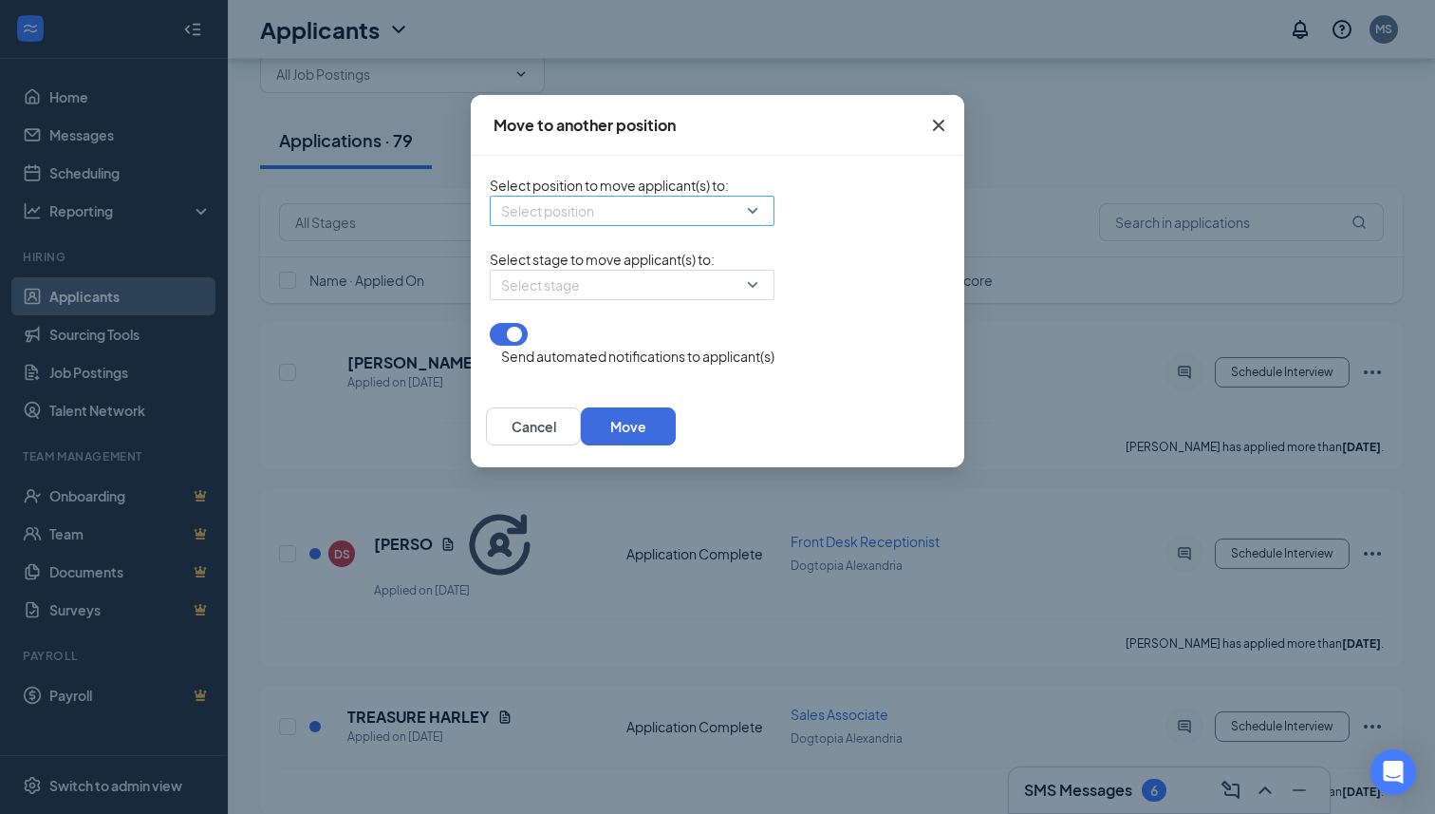
click at [602, 214] on input "search" at bounding box center [625, 210] width 249 height 28
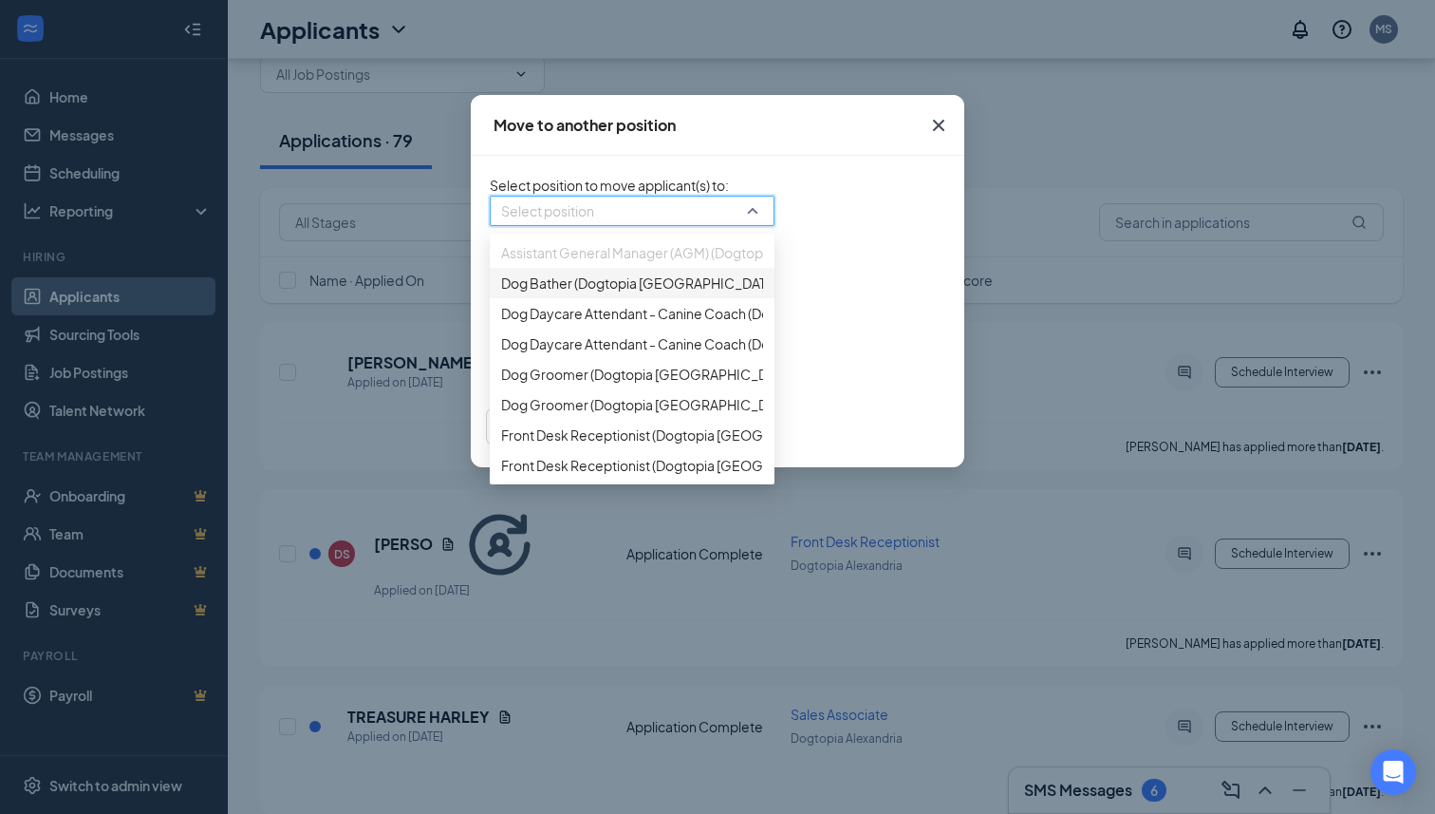
click at [573, 293] on span "Dog Bather (Dogtopia [GEOGRAPHIC_DATA])" at bounding box center [641, 282] width 280 height 21
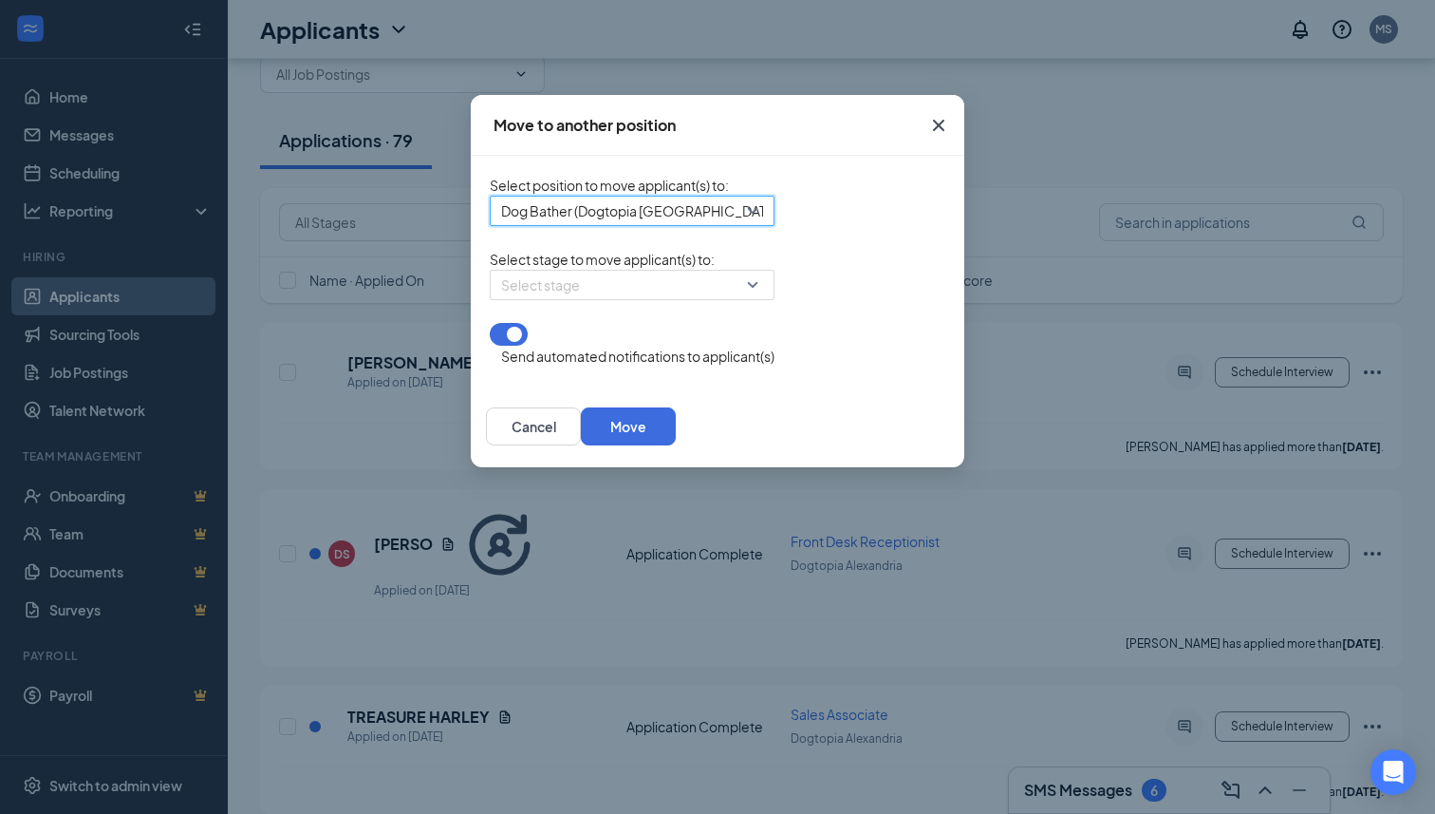
click at [573, 299] on input "search" at bounding box center [625, 285] width 249 height 28
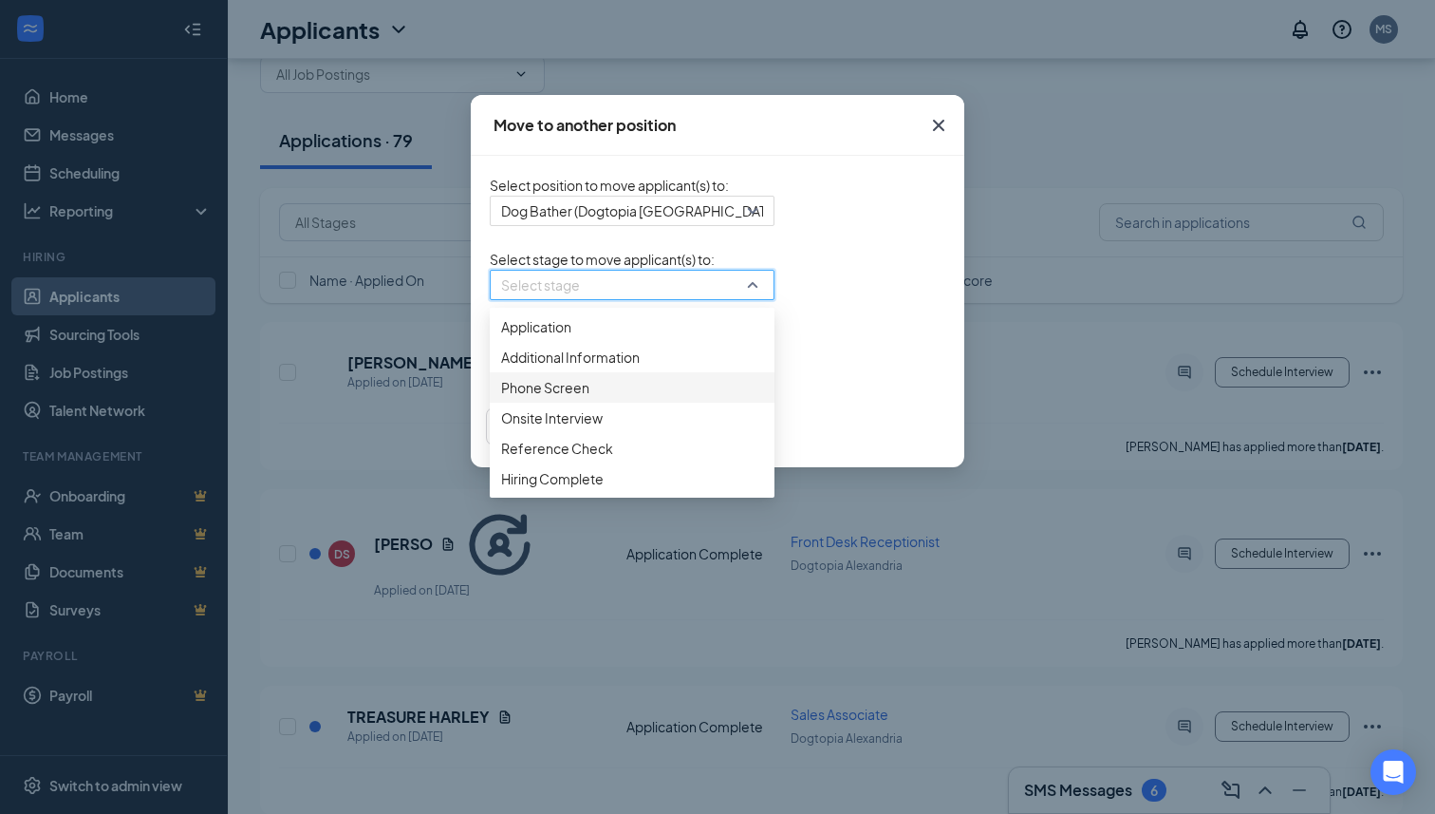
click at [512, 398] on span "Phone Screen" at bounding box center [632, 387] width 262 height 21
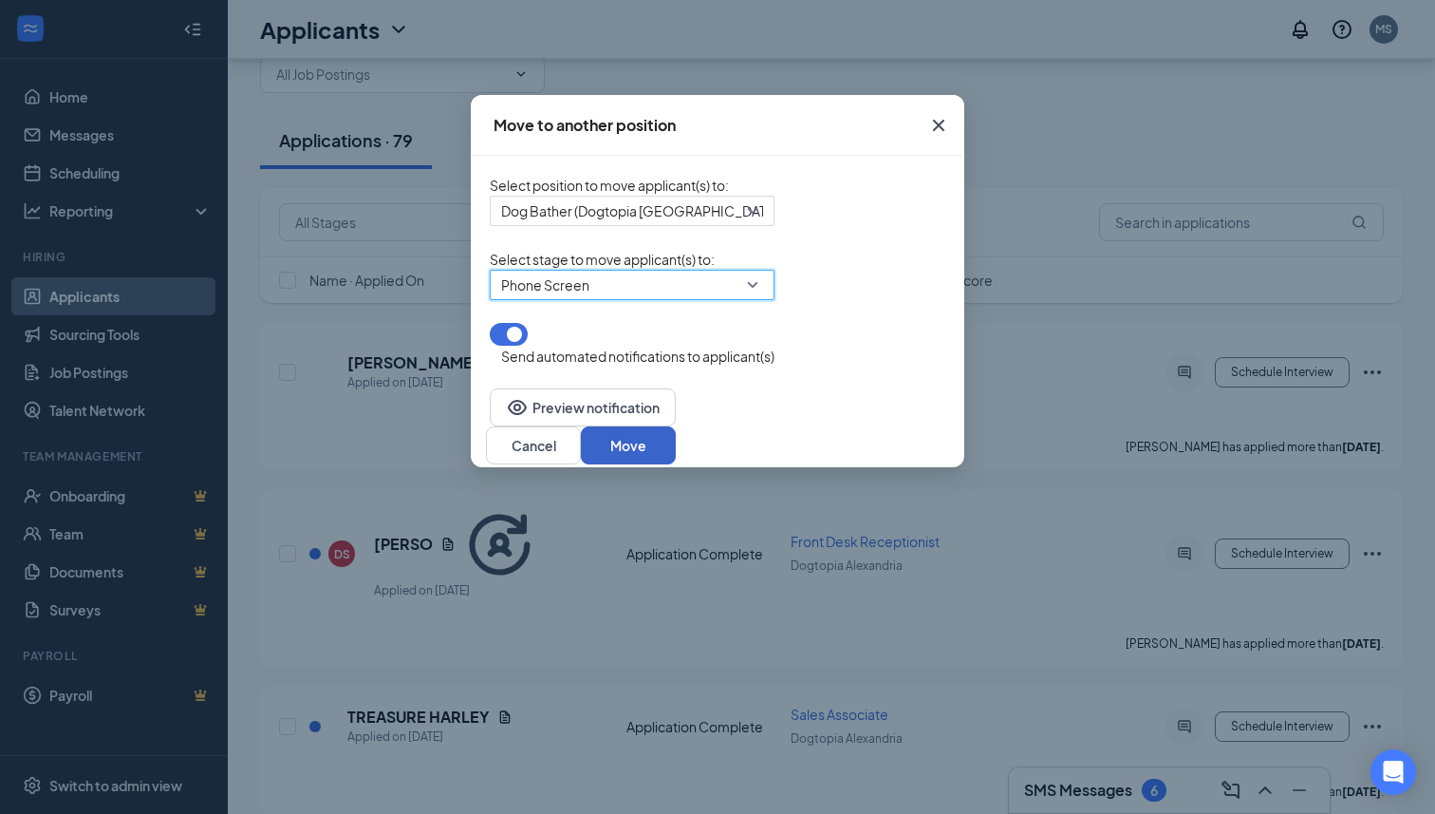
click at [676, 443] on button "Move" at bounding box center [628, 445] width 95 height 38
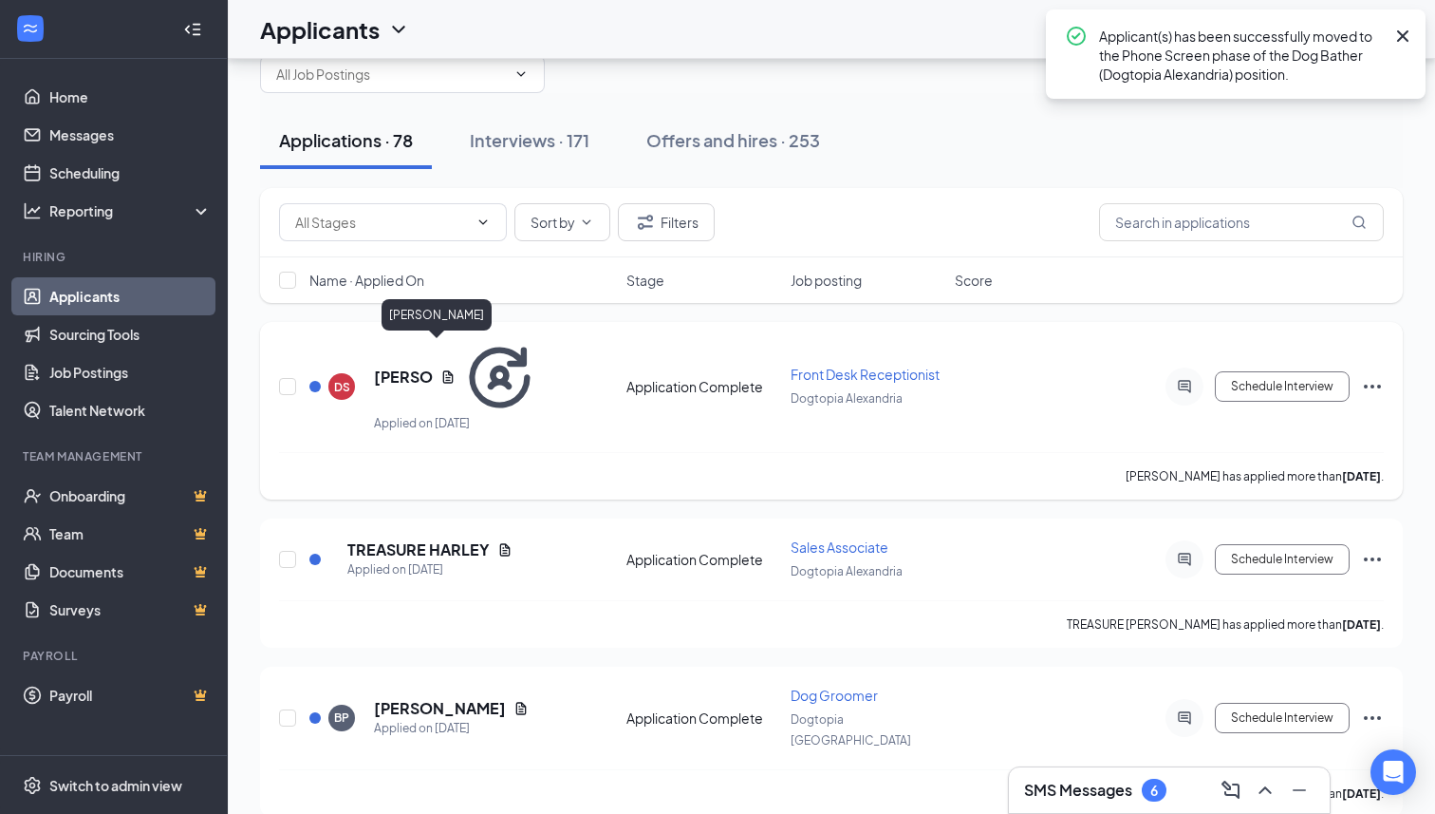
click at [433, 366] on h5 "[PERSON_NAME]" at bounding box center [403, 376] width 59 height 21
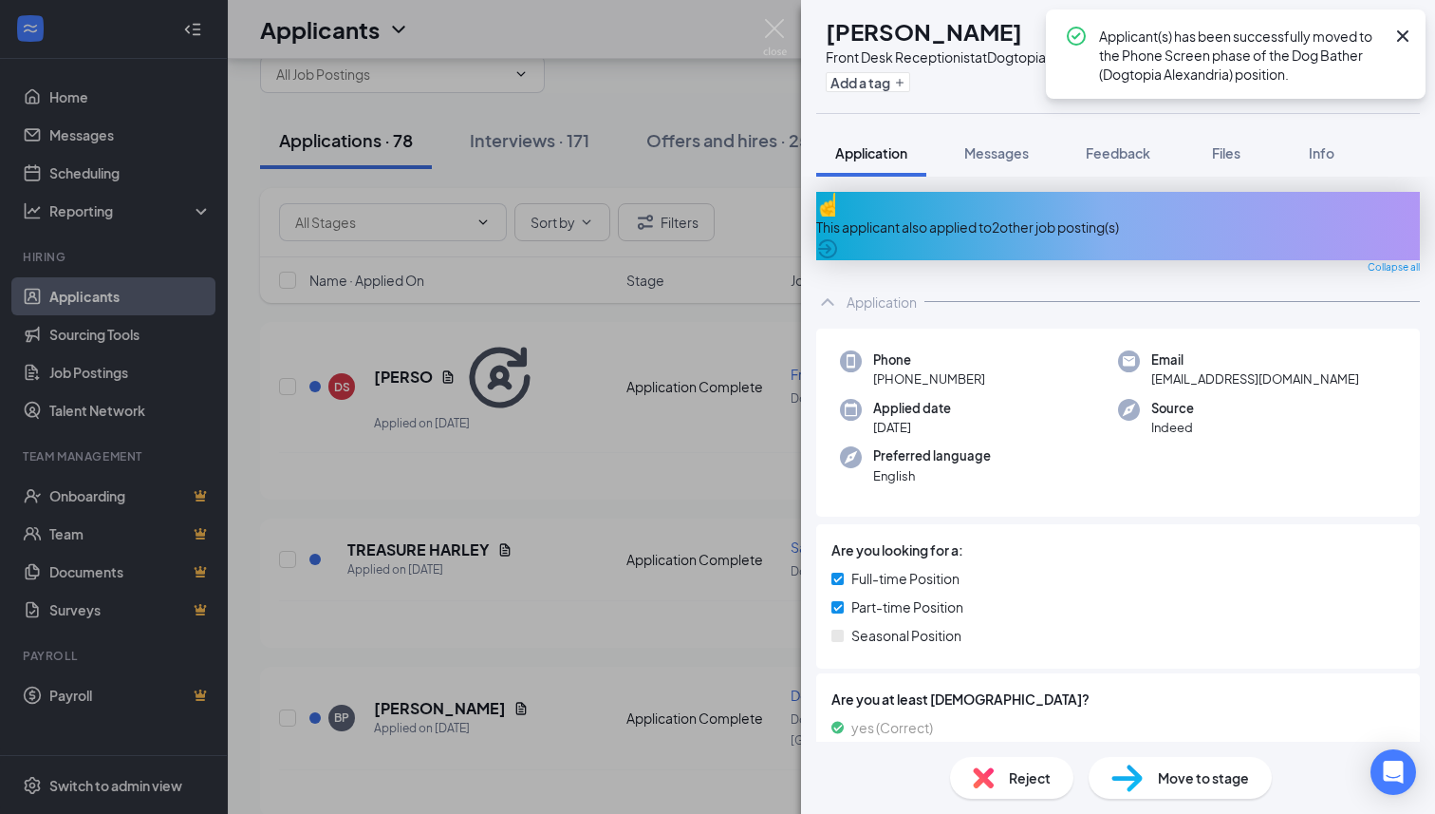
click at [962, 216] on div "This applicant also applied to 2 other job posting(s)" at bounding box center [1118, 226] width 604 height 21
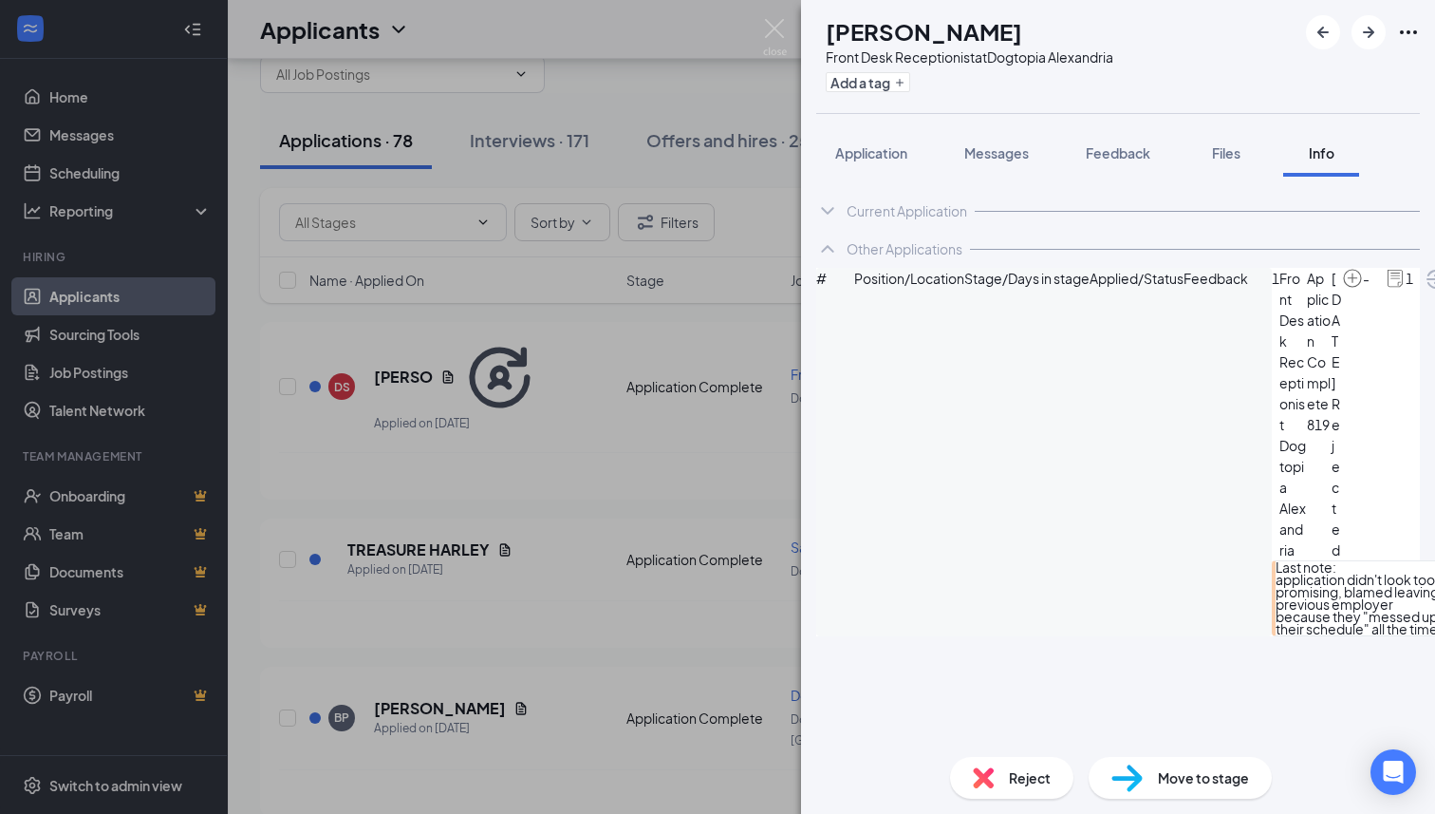
click at [1002, 776] on div "Reject" at bounding box center [1011, 778] width 123 height 42
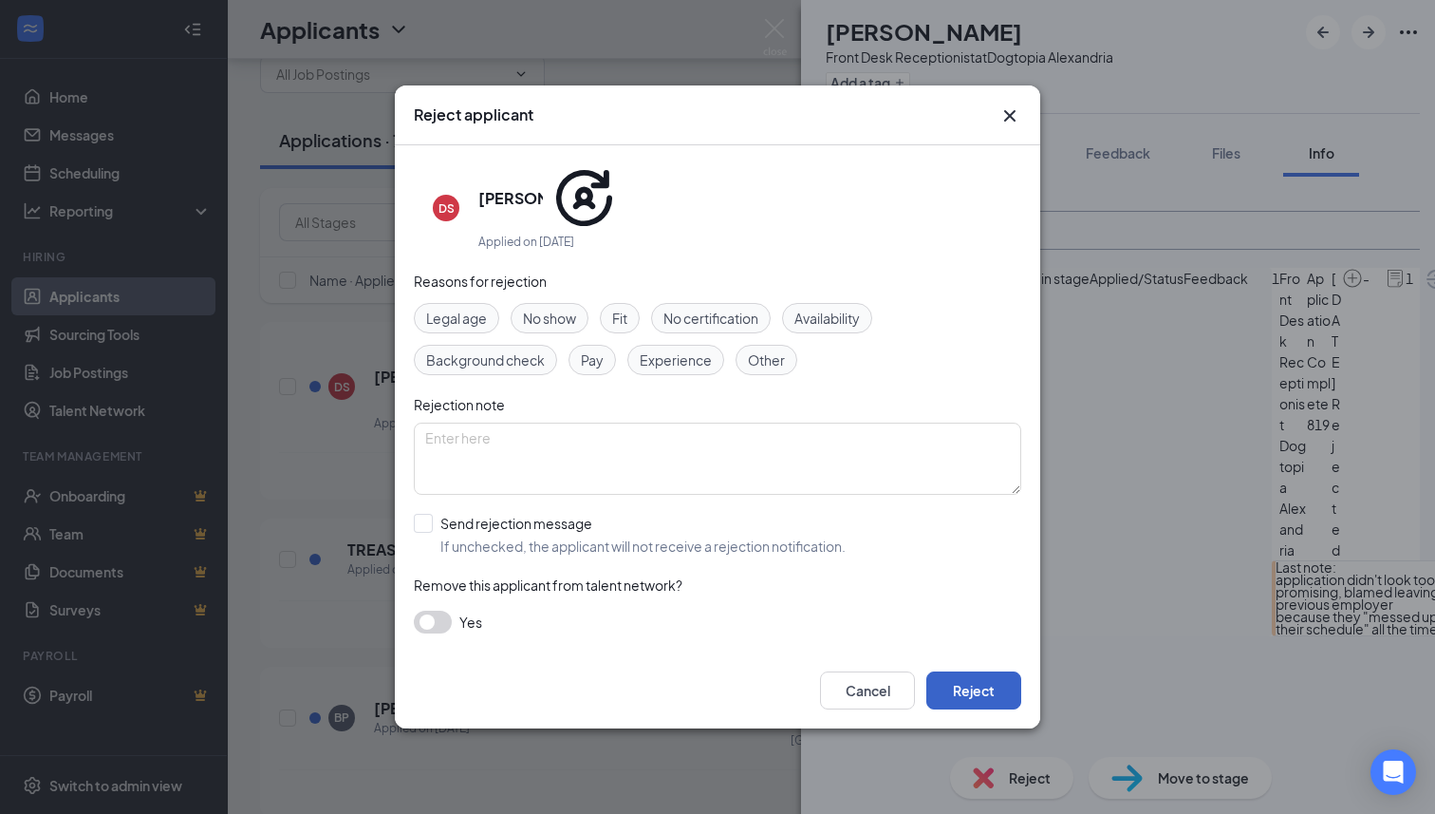
click at [975, 672] on button "Reject" at bounding box center [973, 690] width 95 height 38
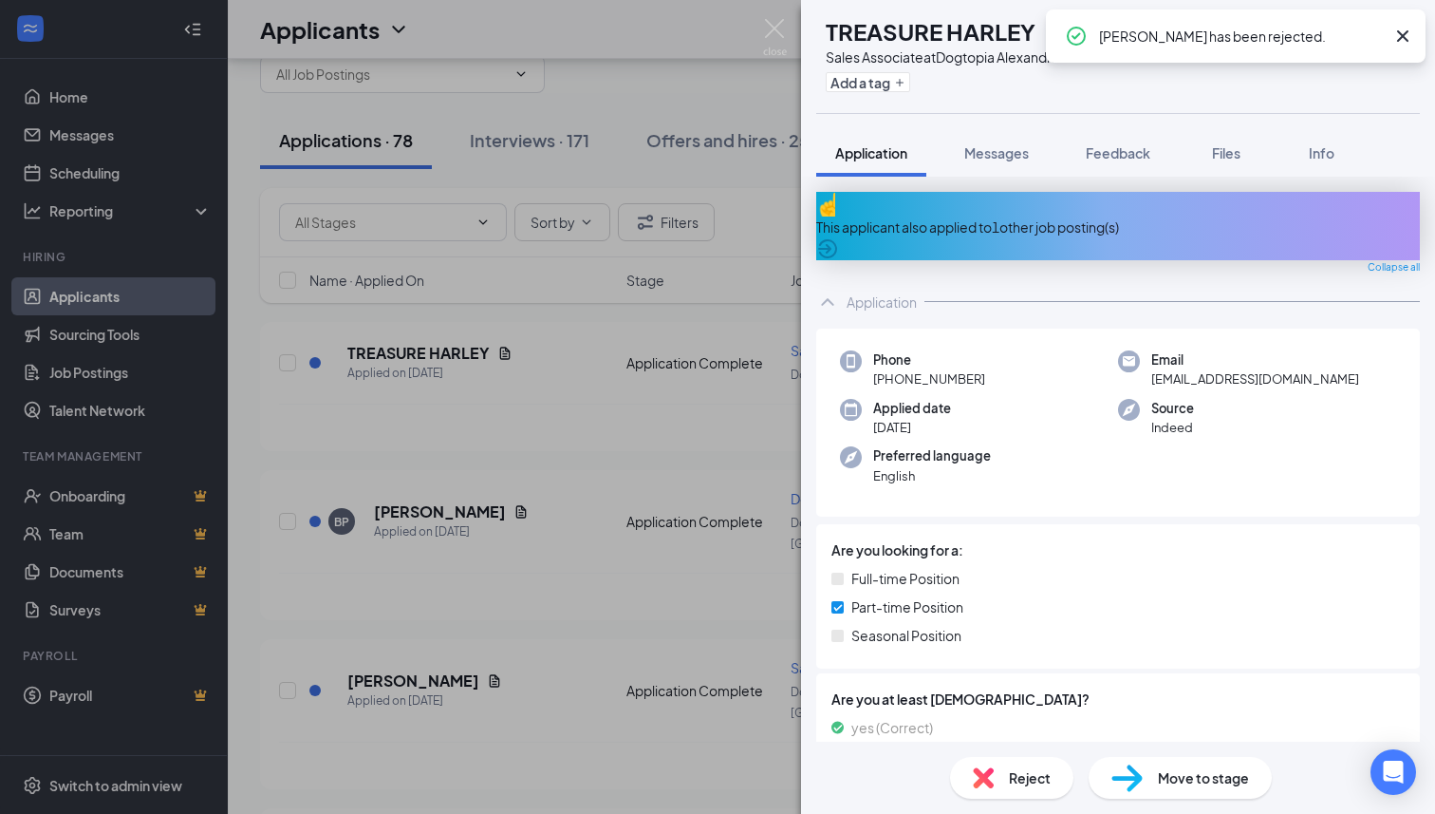
click at [966, 229] on div "This applicant also applied to 1 other job posting(s)" at bounding box center [1118, 226] width 604 height 68
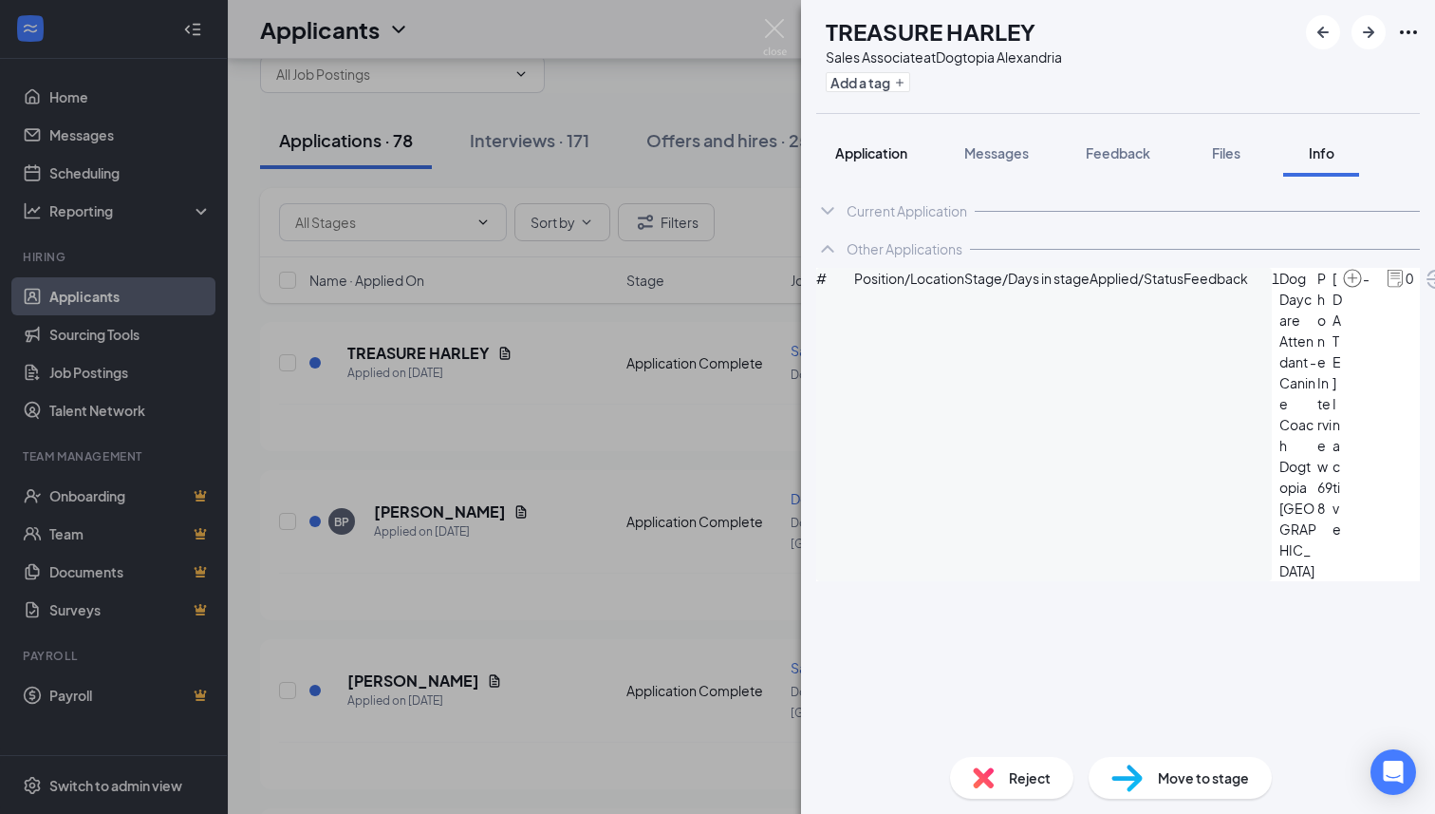
click at [856, 162] on button "Application" at bounding box center [871, 152] width 110 height 47
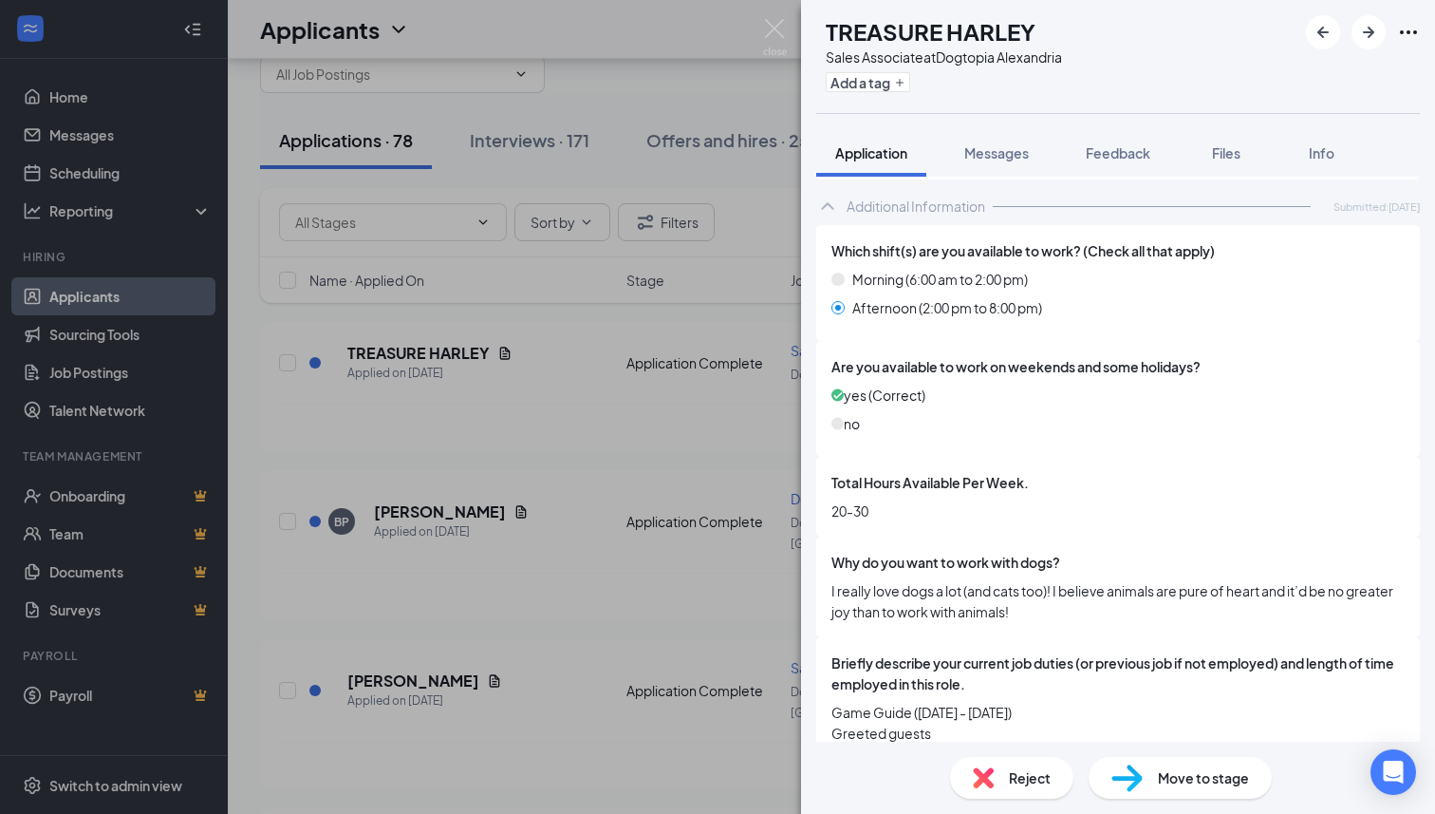
scroll to position [917, 0]
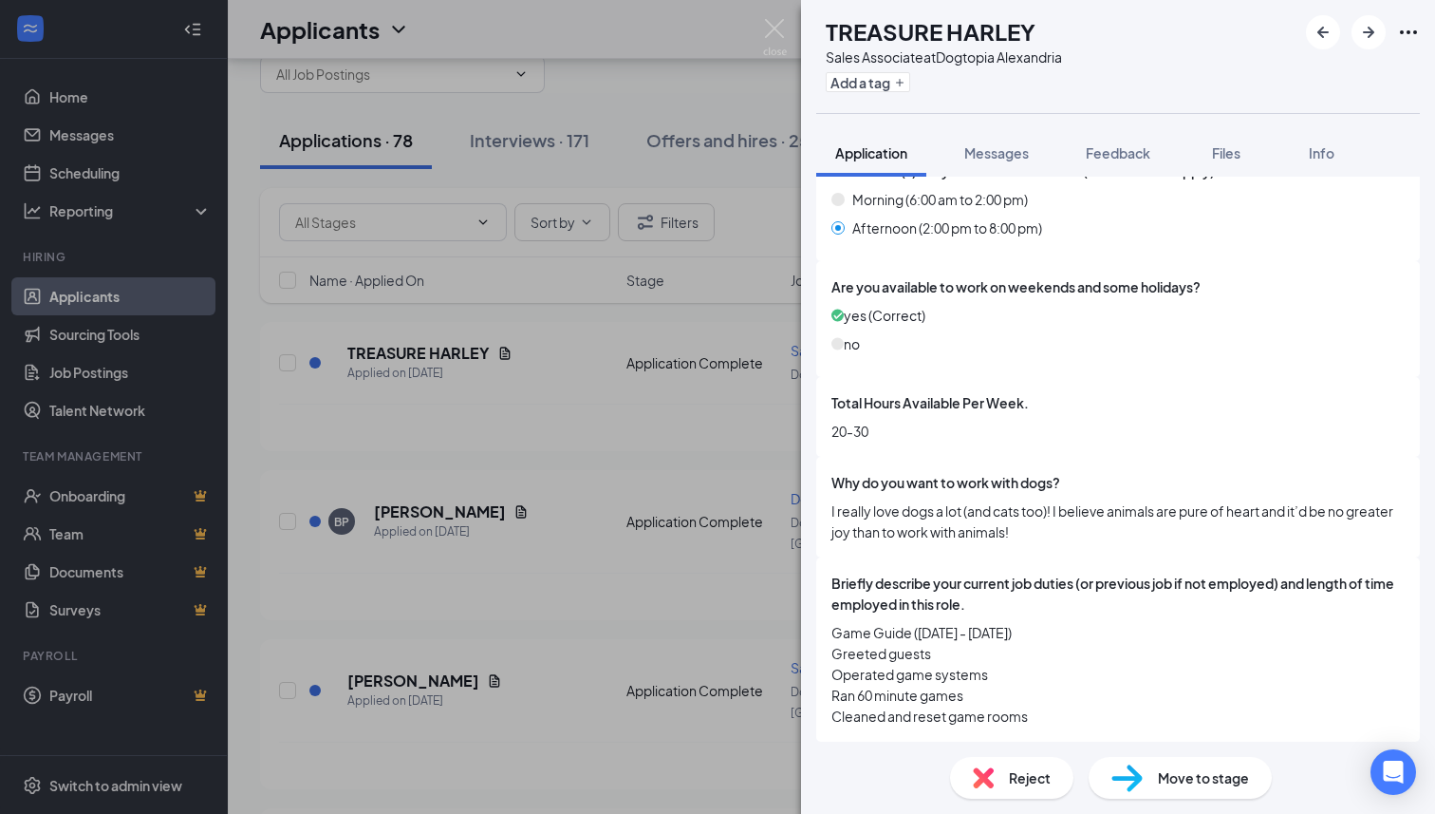
click at [1008, 780] on div "Reject" at bounding box center [1011, 778] width 123 height 42
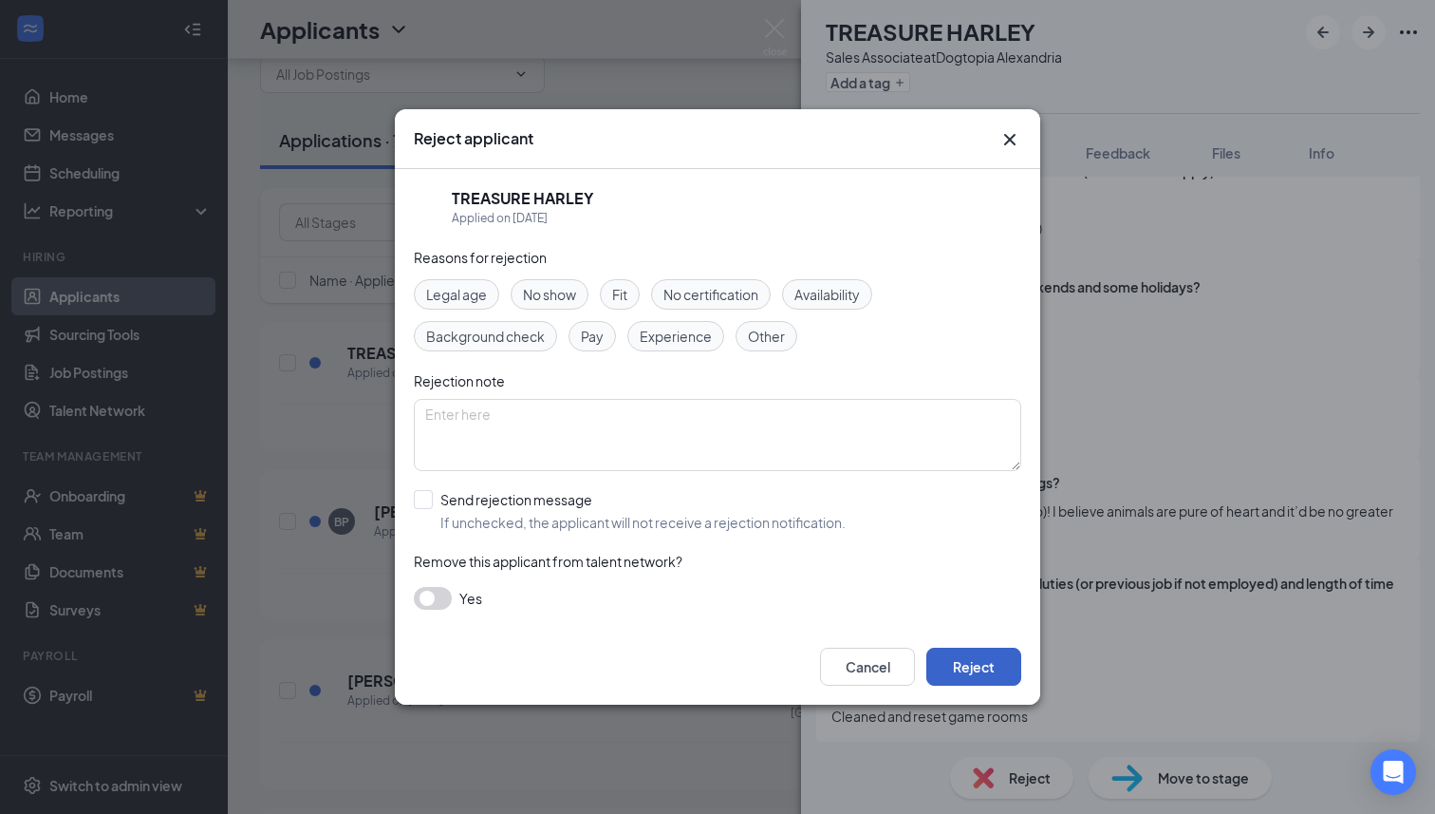
click at [981, 661] on button "Reject" at bounding box center [973, 666] width 95 height 38
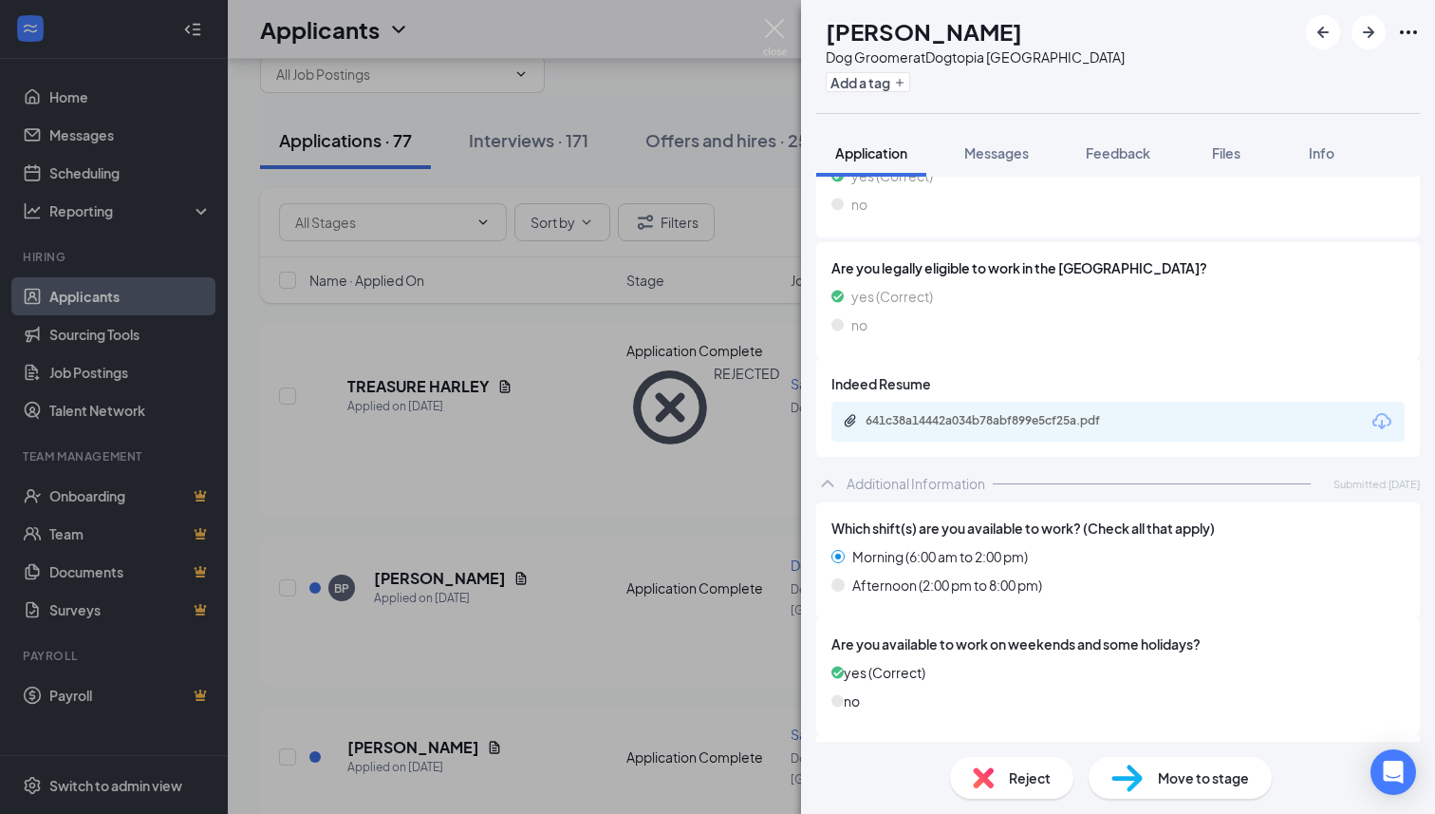
scroll to position [445, 0]
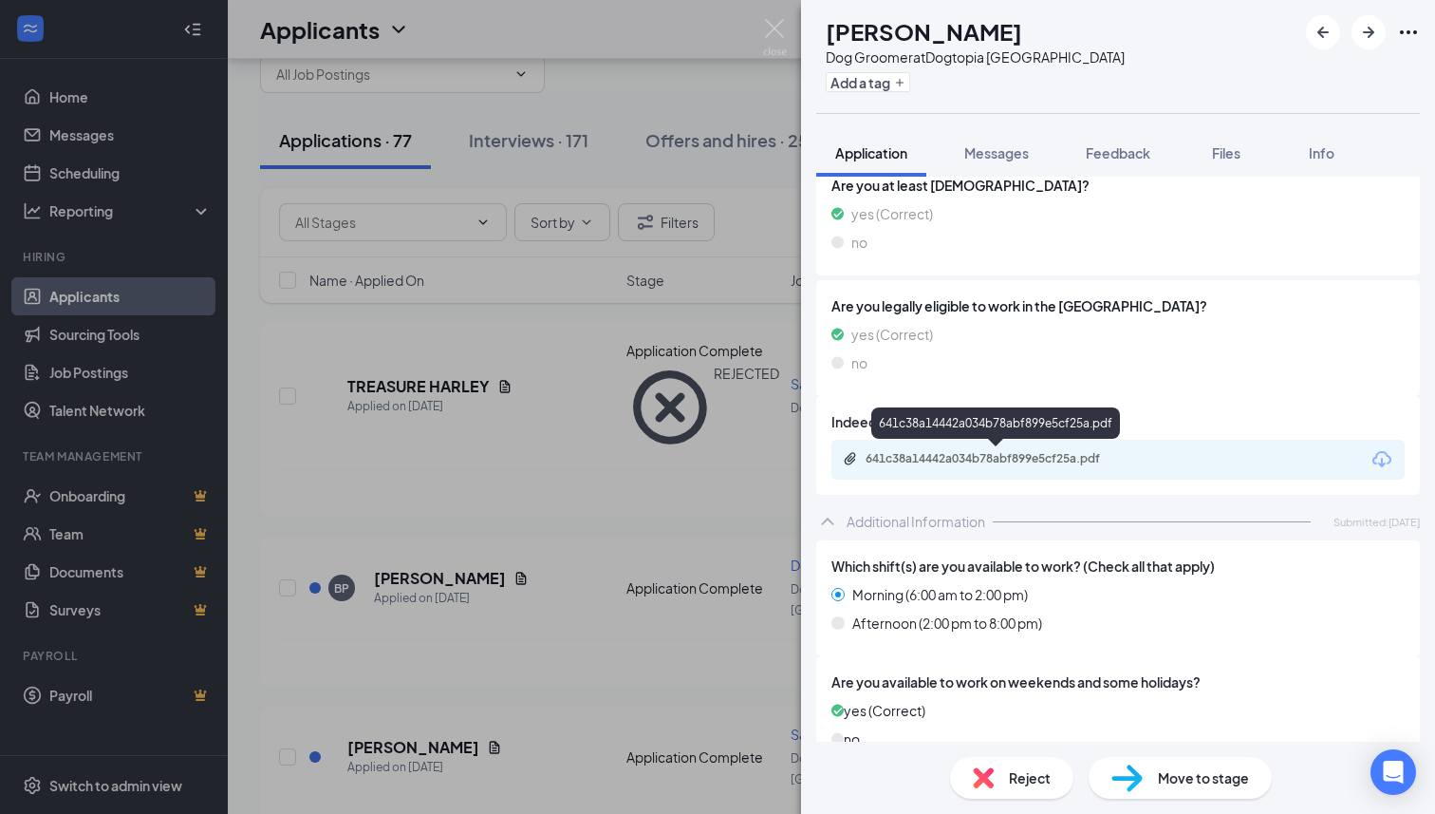
click at [963, 465] on div "641c38a14442a034b78abf899e5cf25a.pdf" at bounding box center [999, 458] width 266 height 15
click at [994, 774] on div "Reject" at bounding box center [1011, 778] width 123 height 42
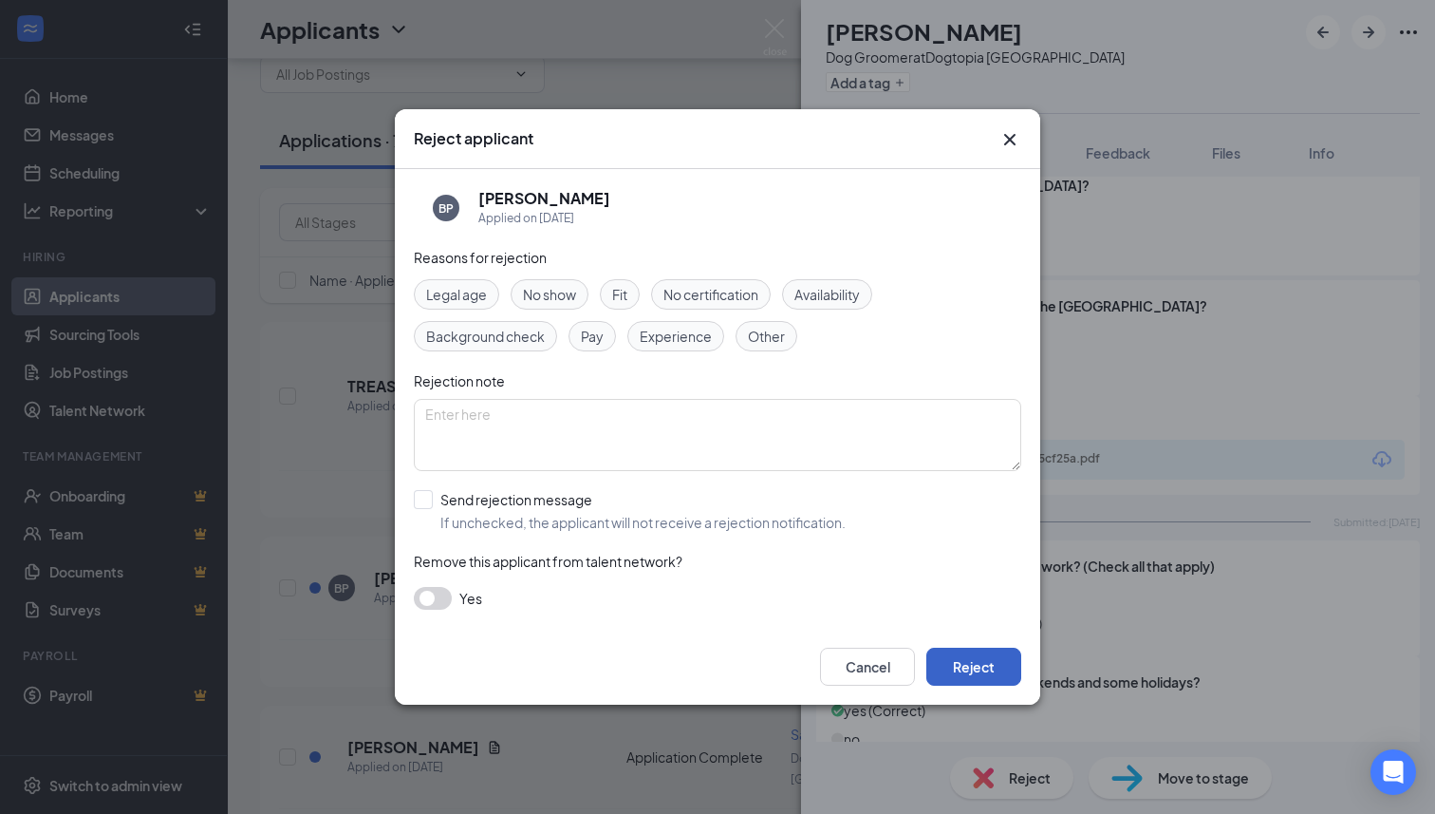
click at [967, 655] on button "Reject" at bounding box center [973, 666] width 95 height 38
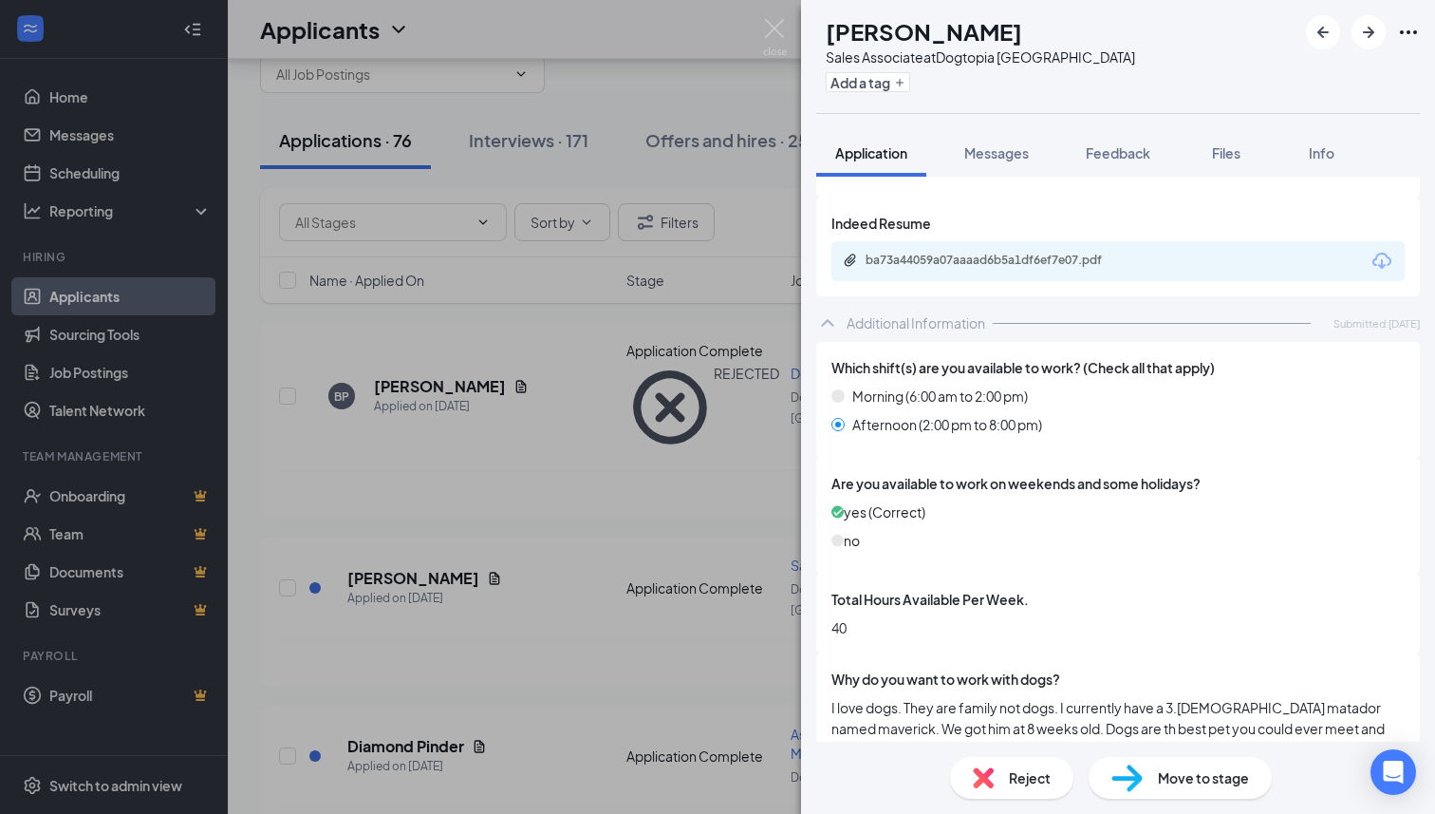
scroll to position [641, 0]
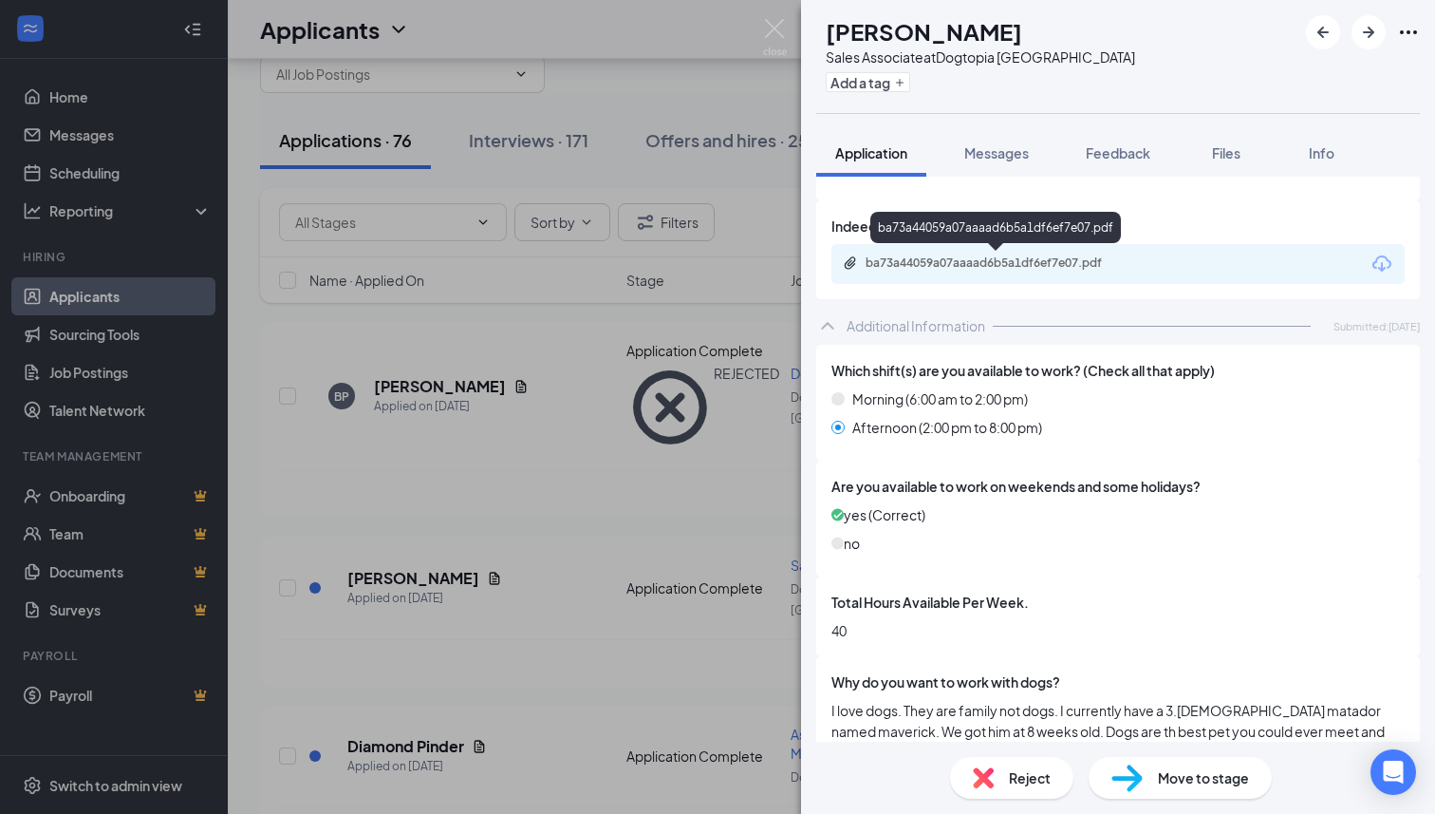
click at [960, 260] on div "ba73a44059a07aaaad6b5a1df6ef7e07.pdf" at bounding box center [999, 262] width 266 height 15
click at [1147, 776] on div "Move to stage" at bounding box center [1180, 778] width 183 height 42
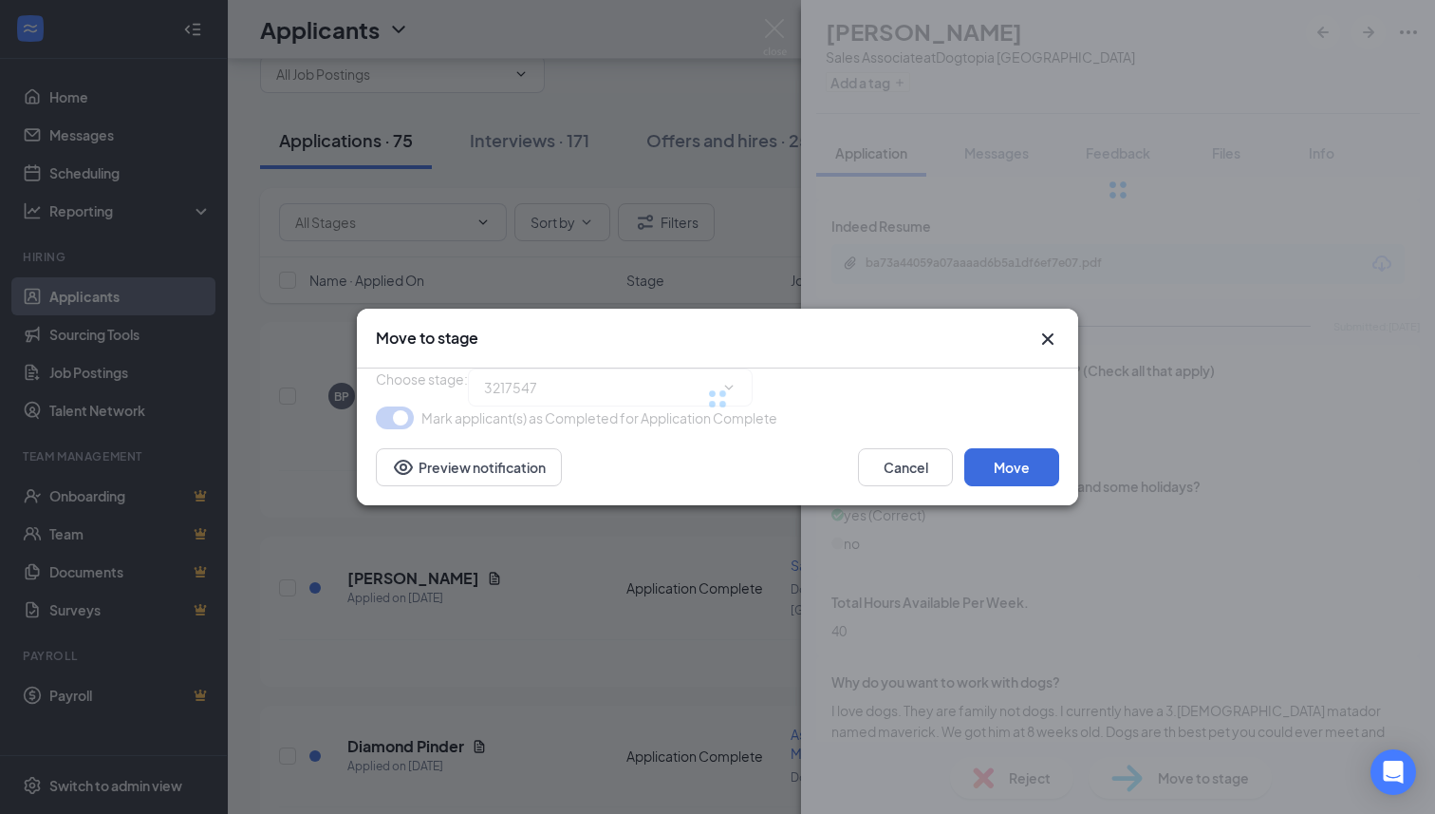
type input "Phone Interview (next stage)"
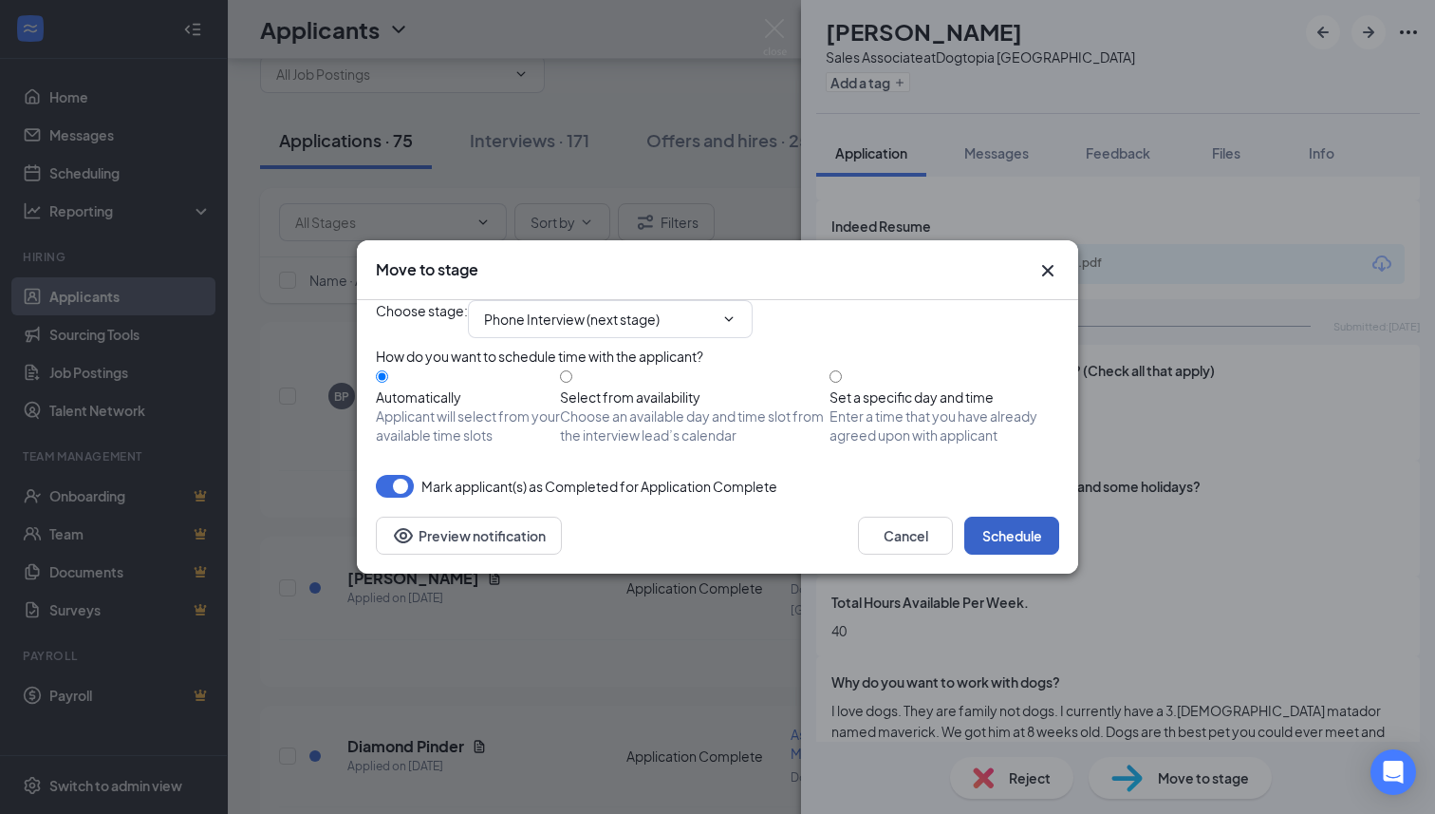
click at [993, 554] on button "Schedule" at bounding box center [1011, 535] width 95 height 38
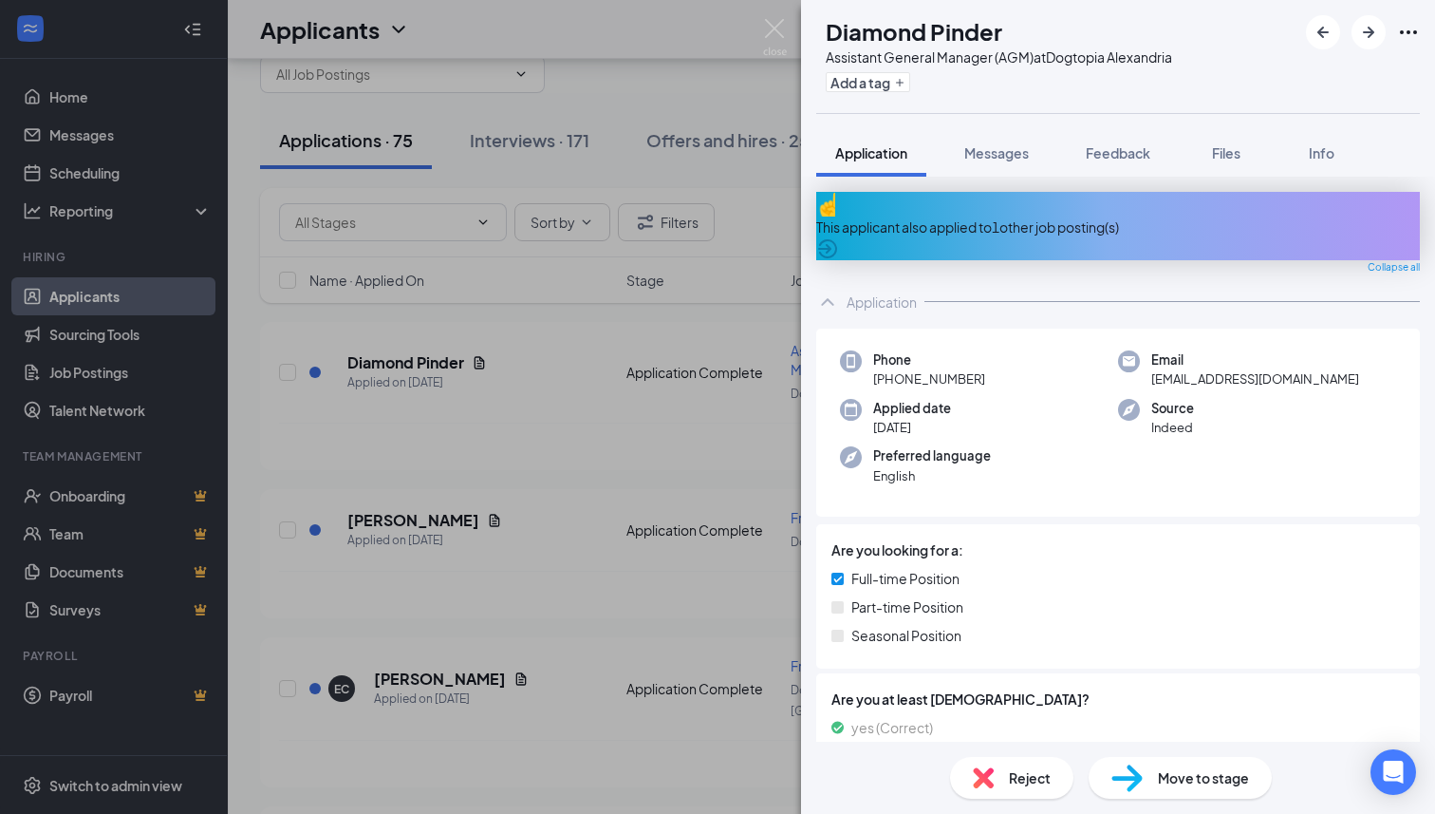
click at [1123, 229] on div "This applicant also applied to 1 other job posting(s)" at bounding box center [1118, 226] width 604 height 68
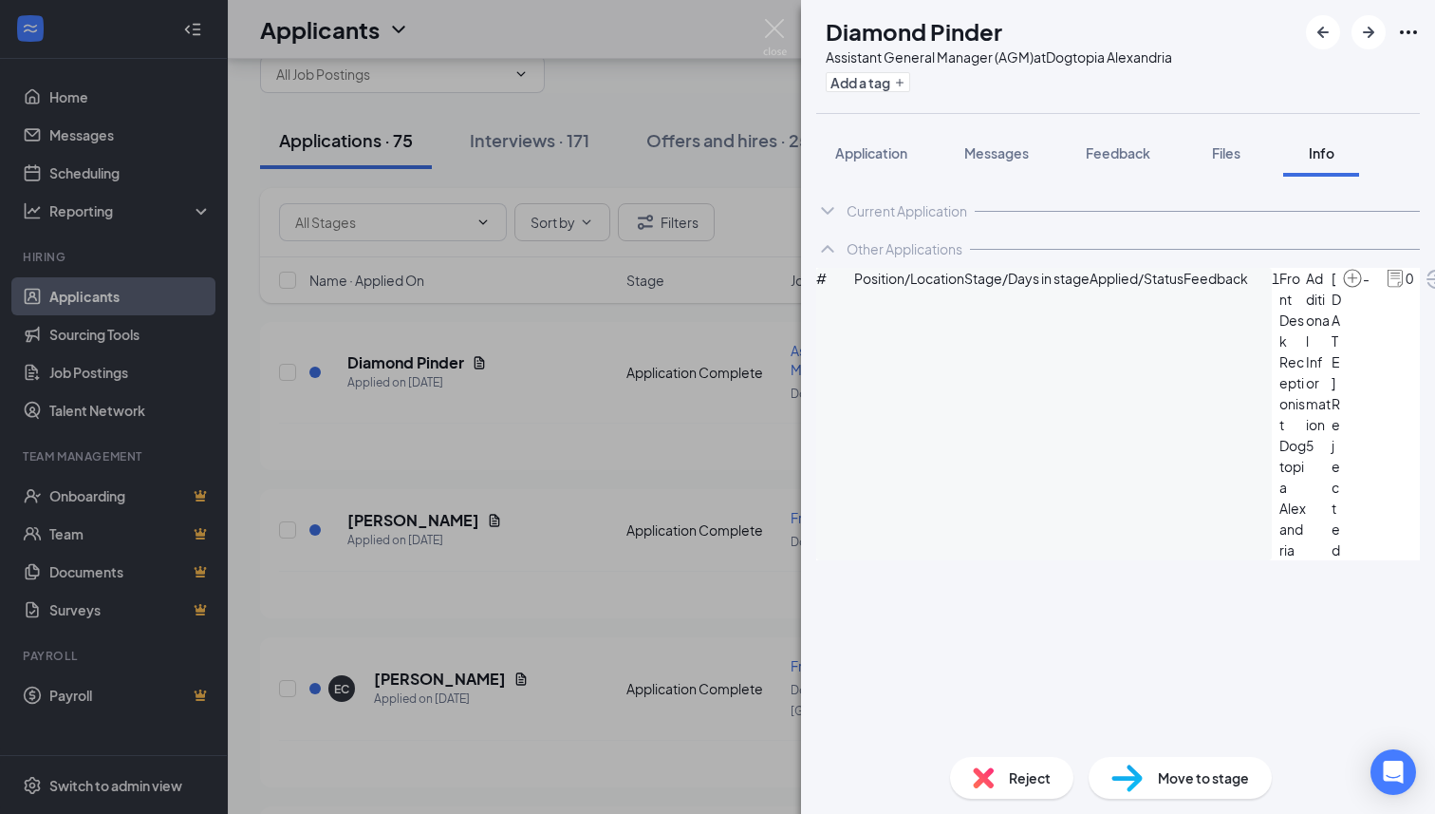
click at [889, 127] on div "DP Diamond Pinder Assistant General Manager (AGM) at Dogtopia Alexandria Add a …" at bounding box center [1118, 407] width 634 height 814
click at [1003, 764] on div "Reject" at bounding box center [1011, 778] width 123 height 42
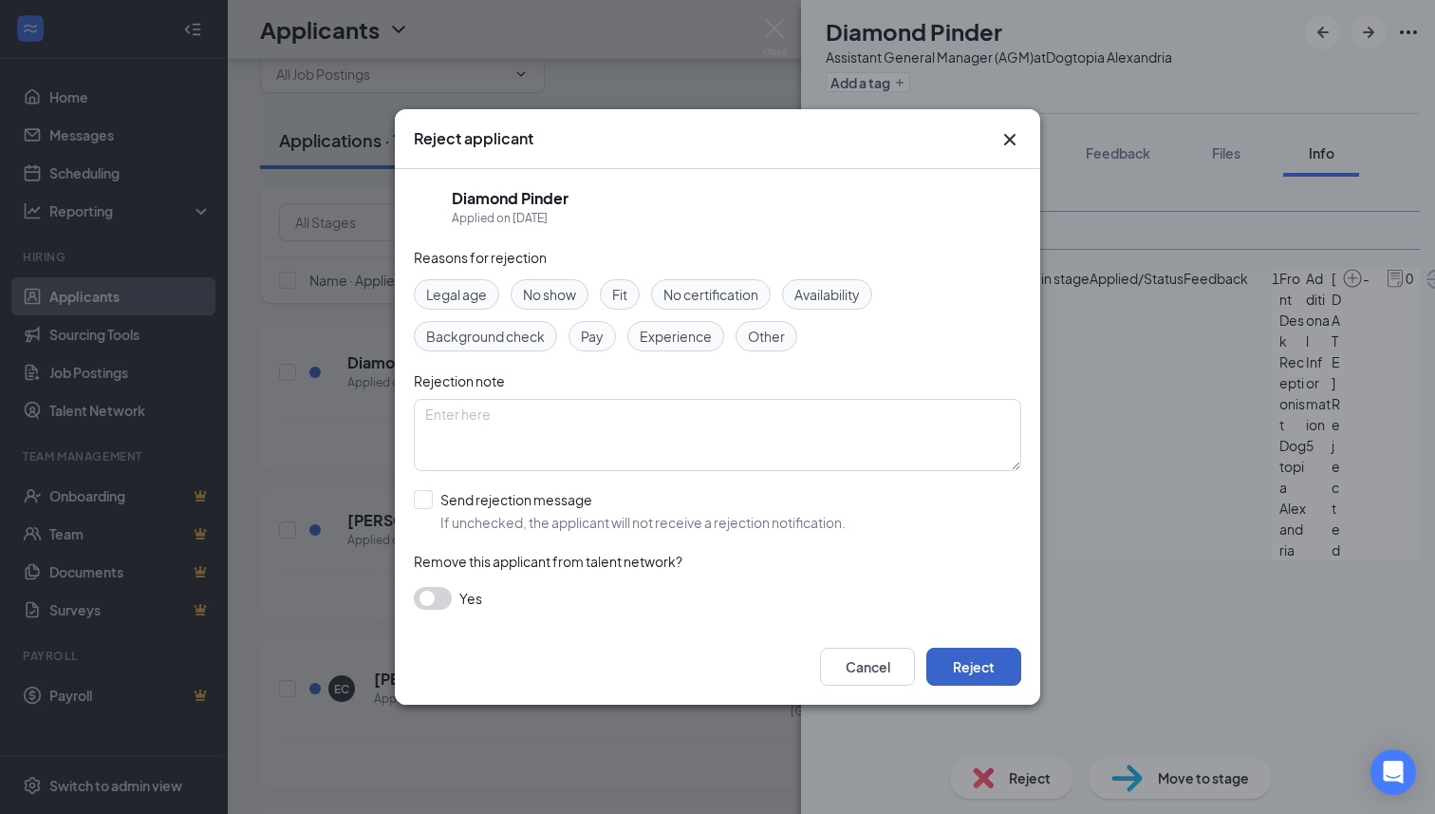
click at [984, 657] on button "Reject" at bounding box center [973, 666] width 95 height 38
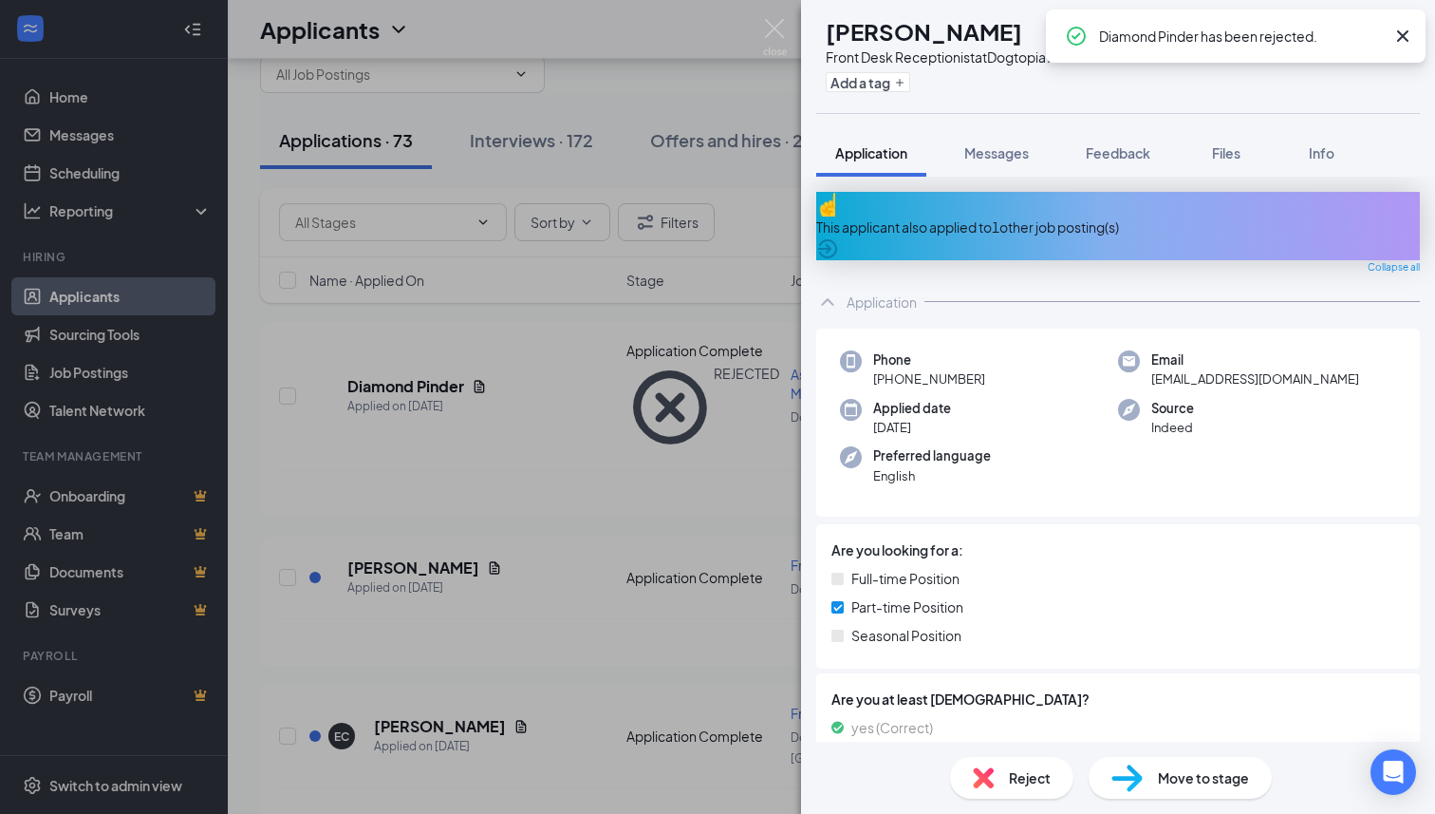
click at [948, 216] on div "This applicant also applied to 1 other job posting(s)" at bounding box center [1118, 226] width 604 height 21
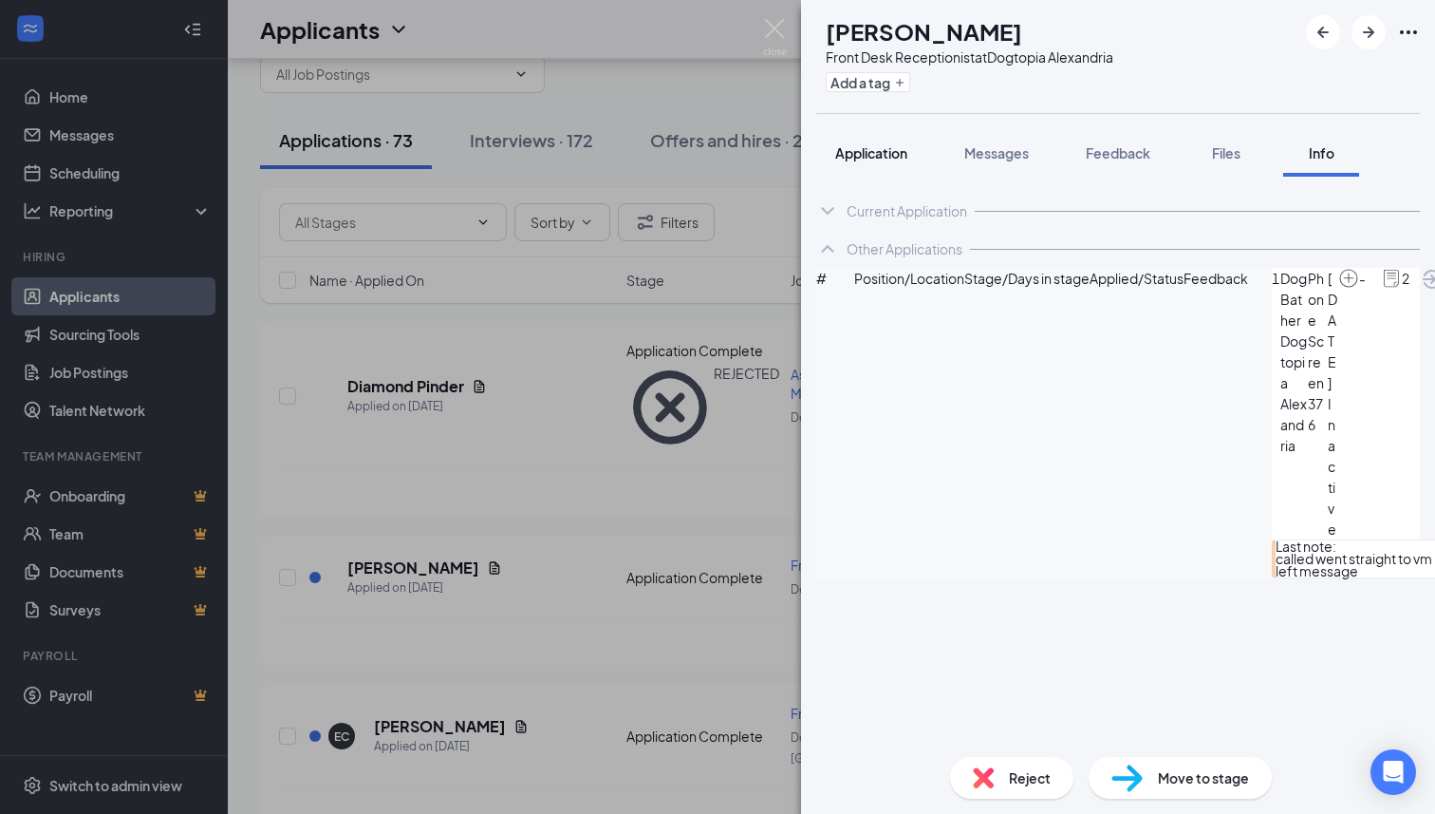
click at [863, 154] on span "Application" at bounding box center [871, 152] width 72 height 17
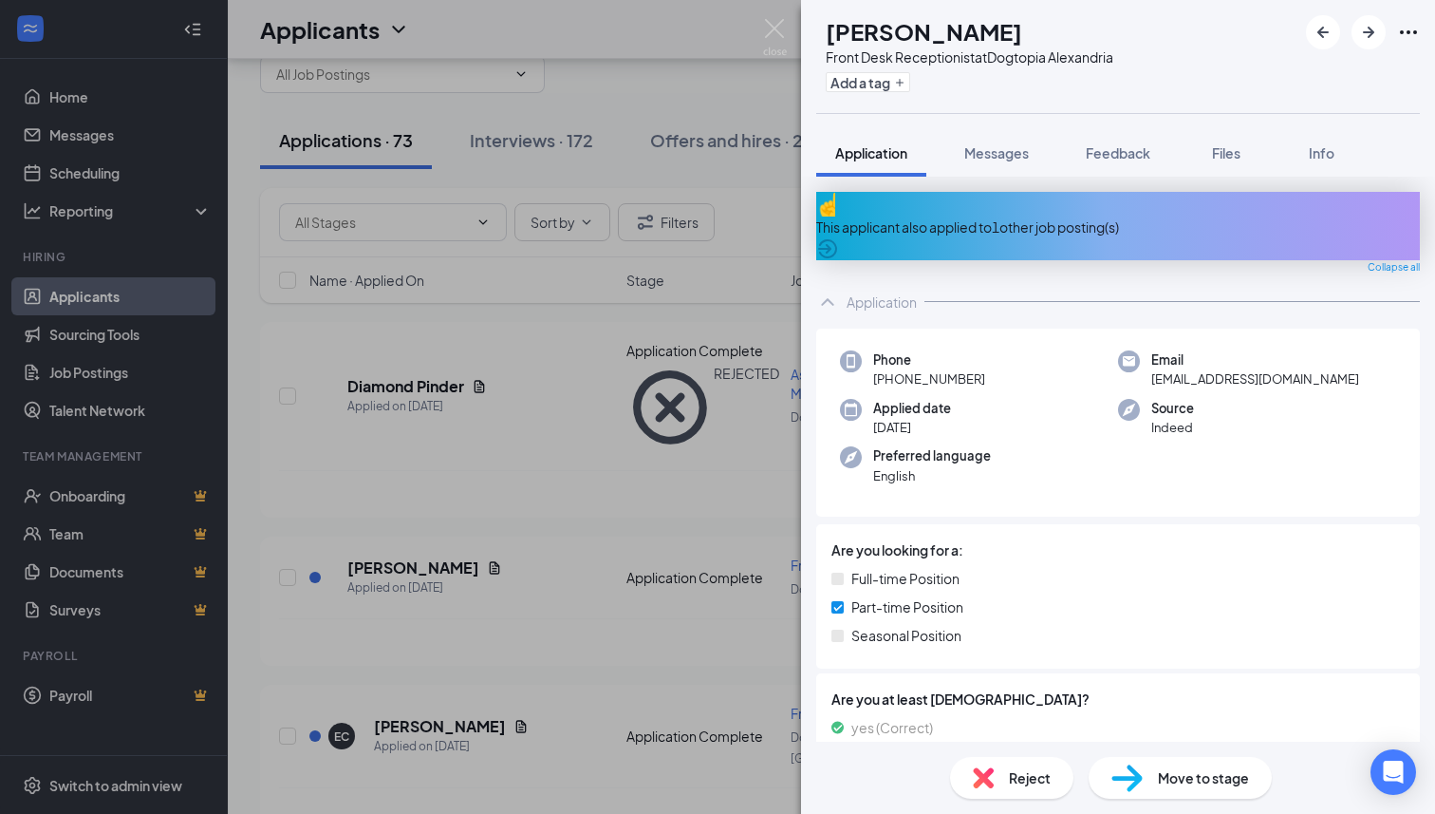
click at [995, 776] on div "Reject" at bounding box center [1011, 778] width 123 height 42
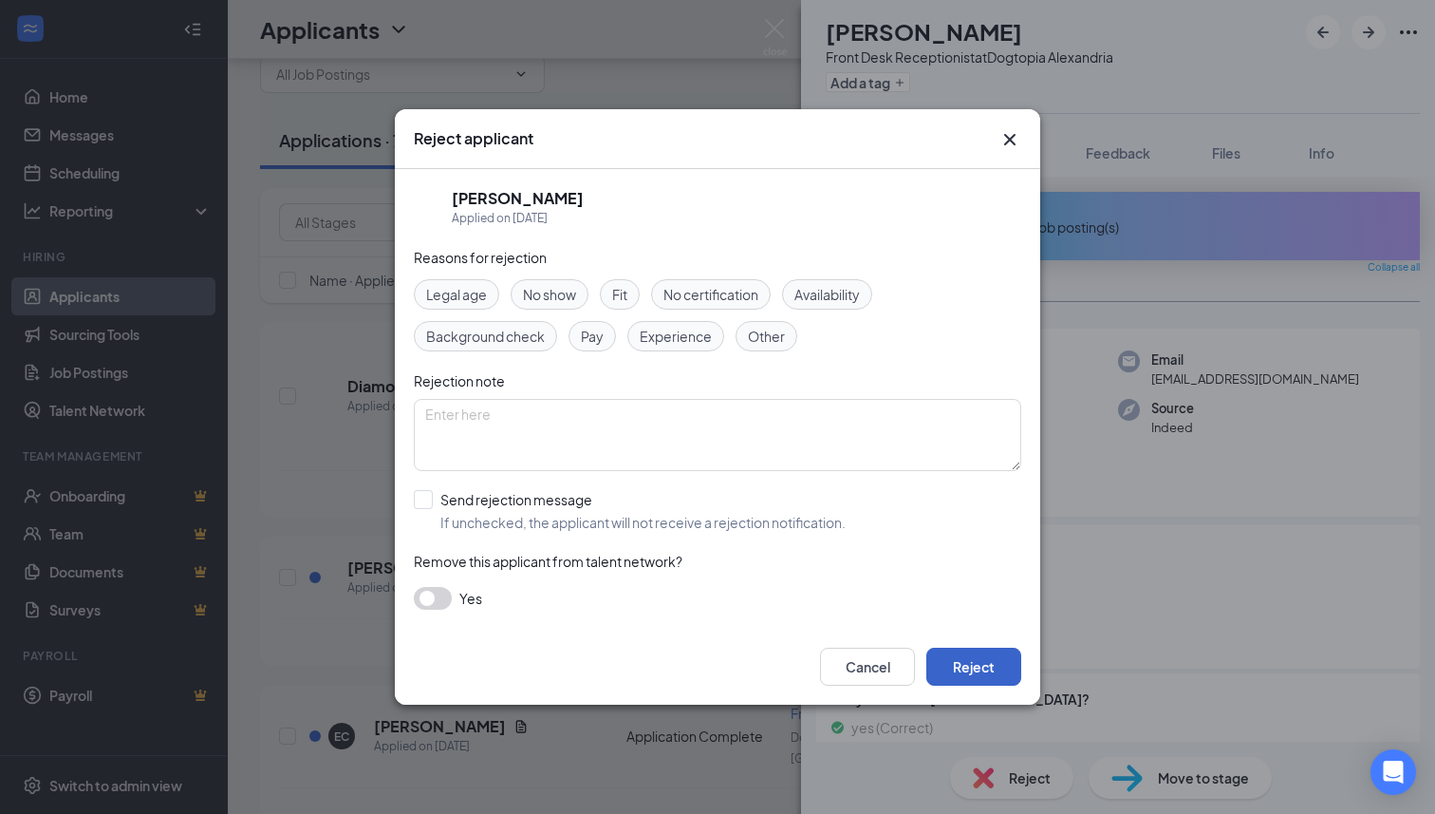
click at [994, 666] on button "Reject" at bounding box center [973, 666] width 95 height 38
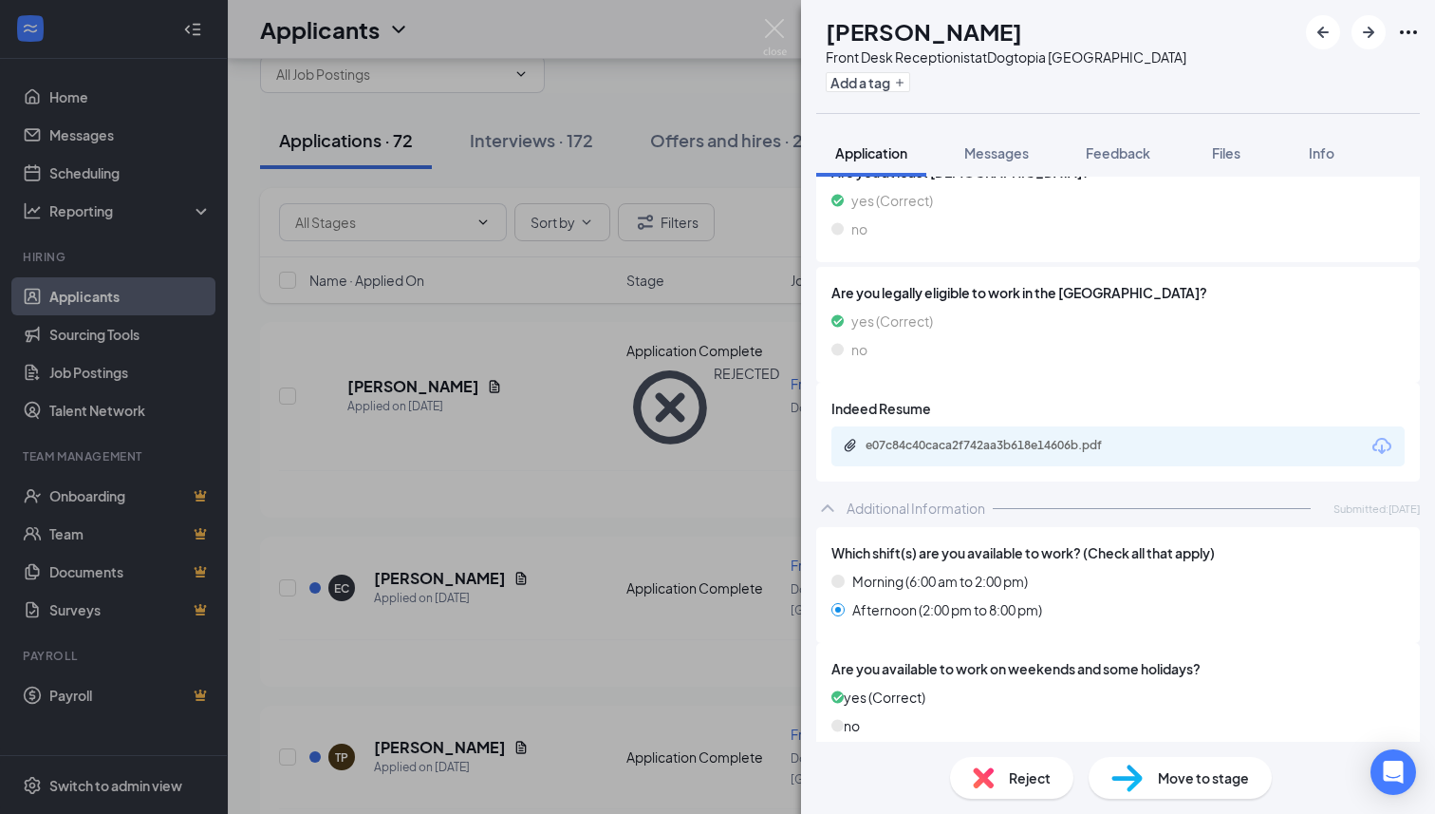
scroll to position [417, 0]
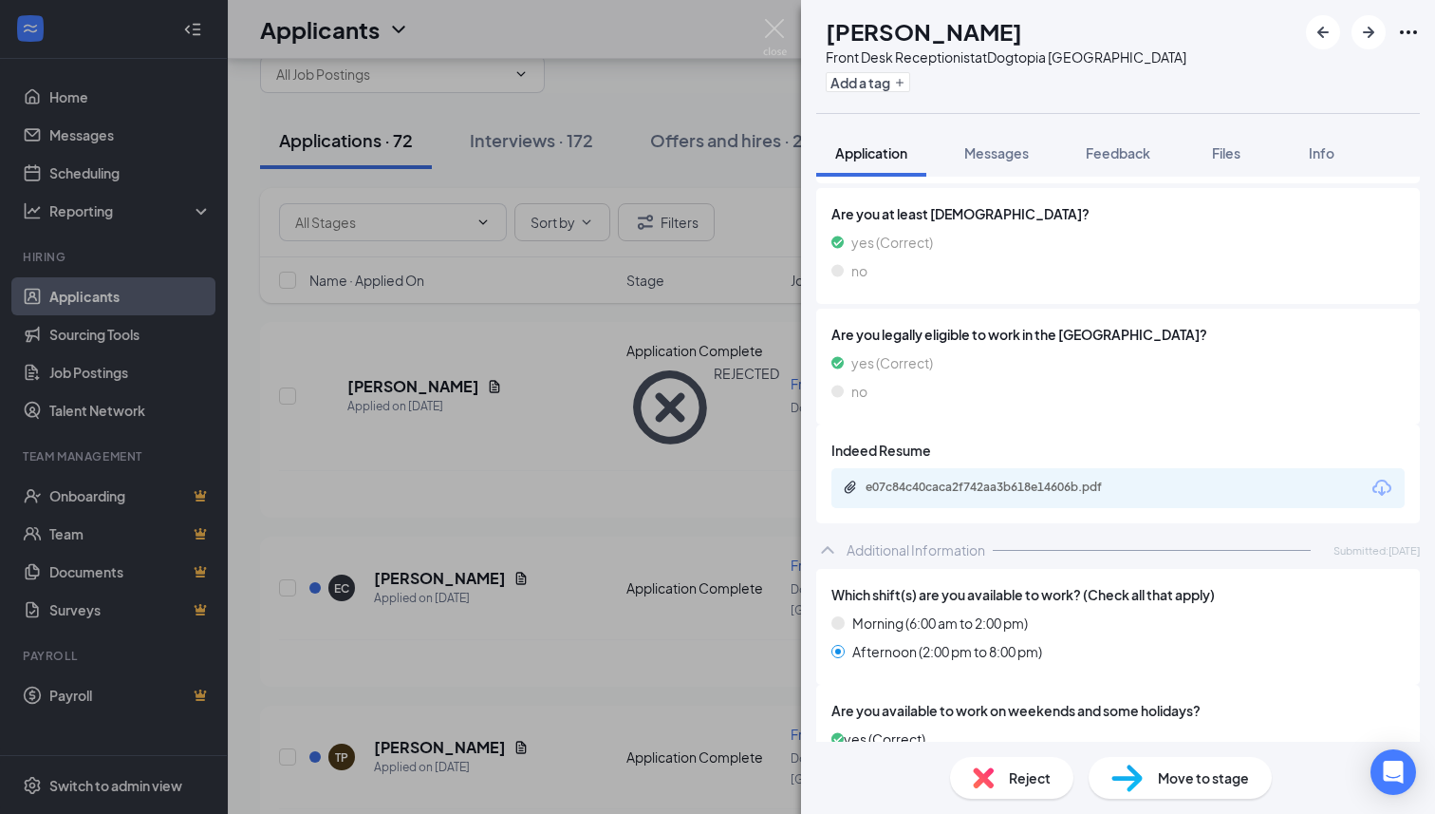
click at [1016, 784] on span "Reject" at bounding box center [1030, 777] width 42 height 21
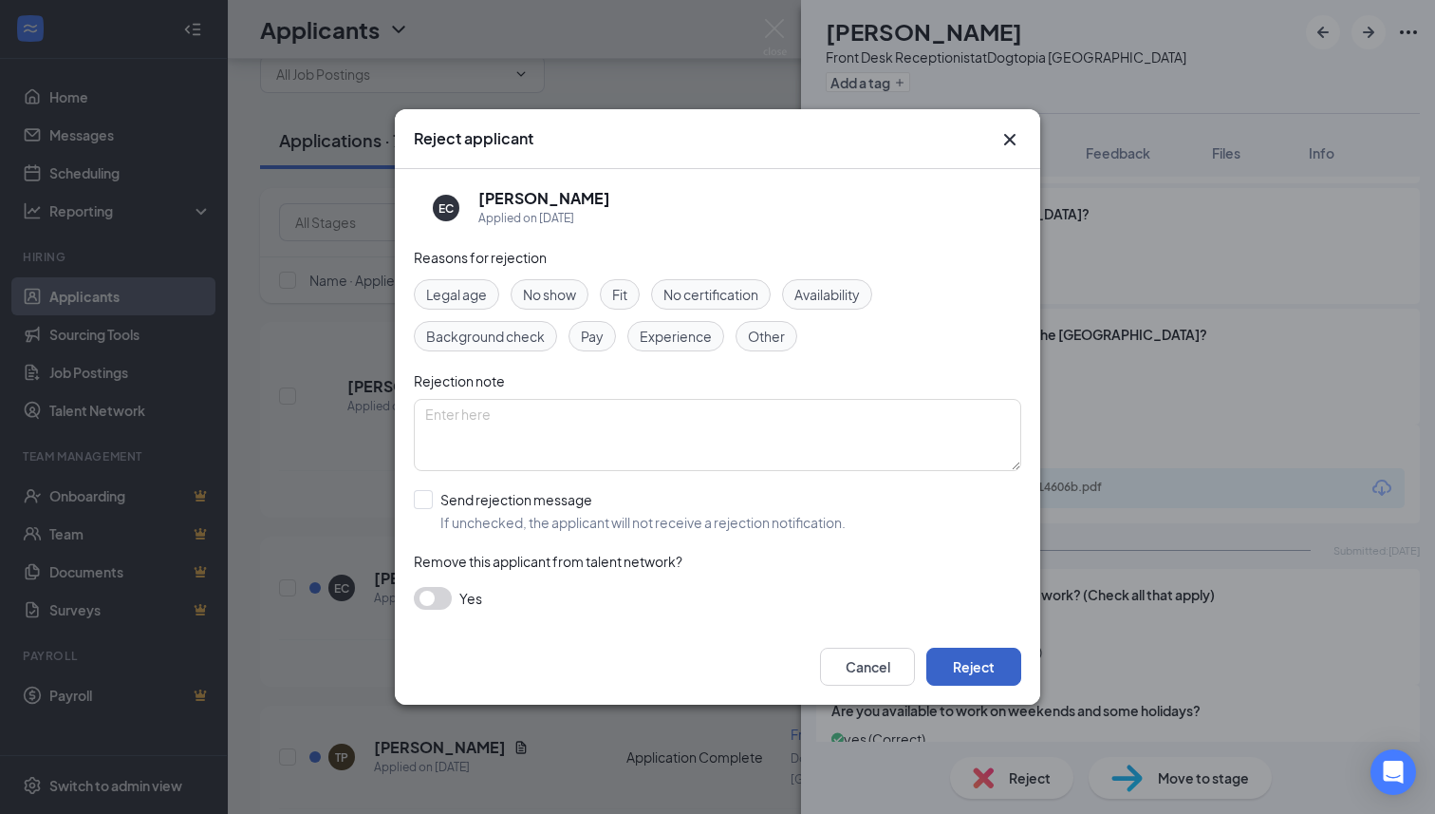
click at [974, 667] on button "Reject" at bounding box center [973, 666] width 95 height 38
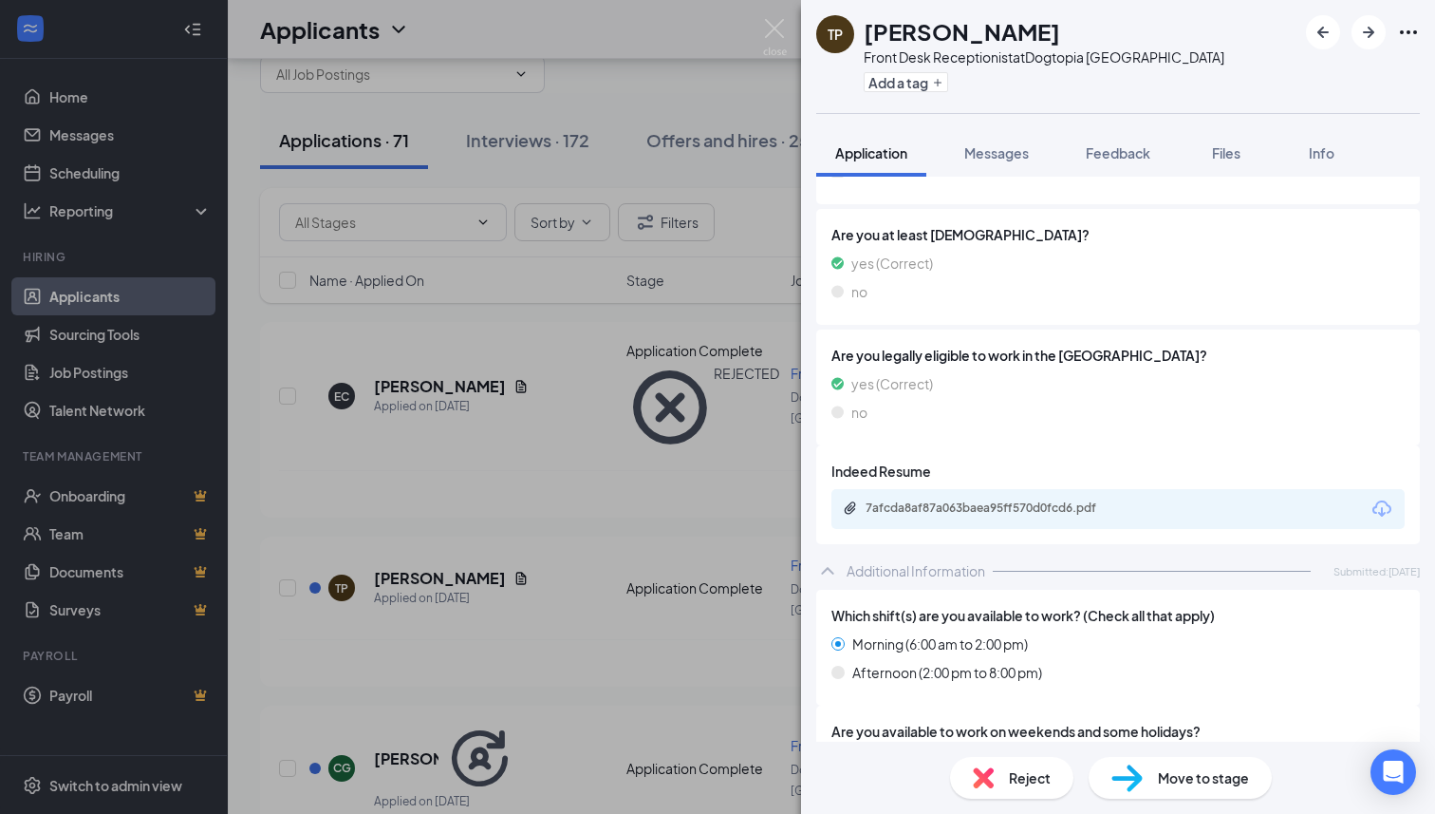
scroll to position [359, 0]
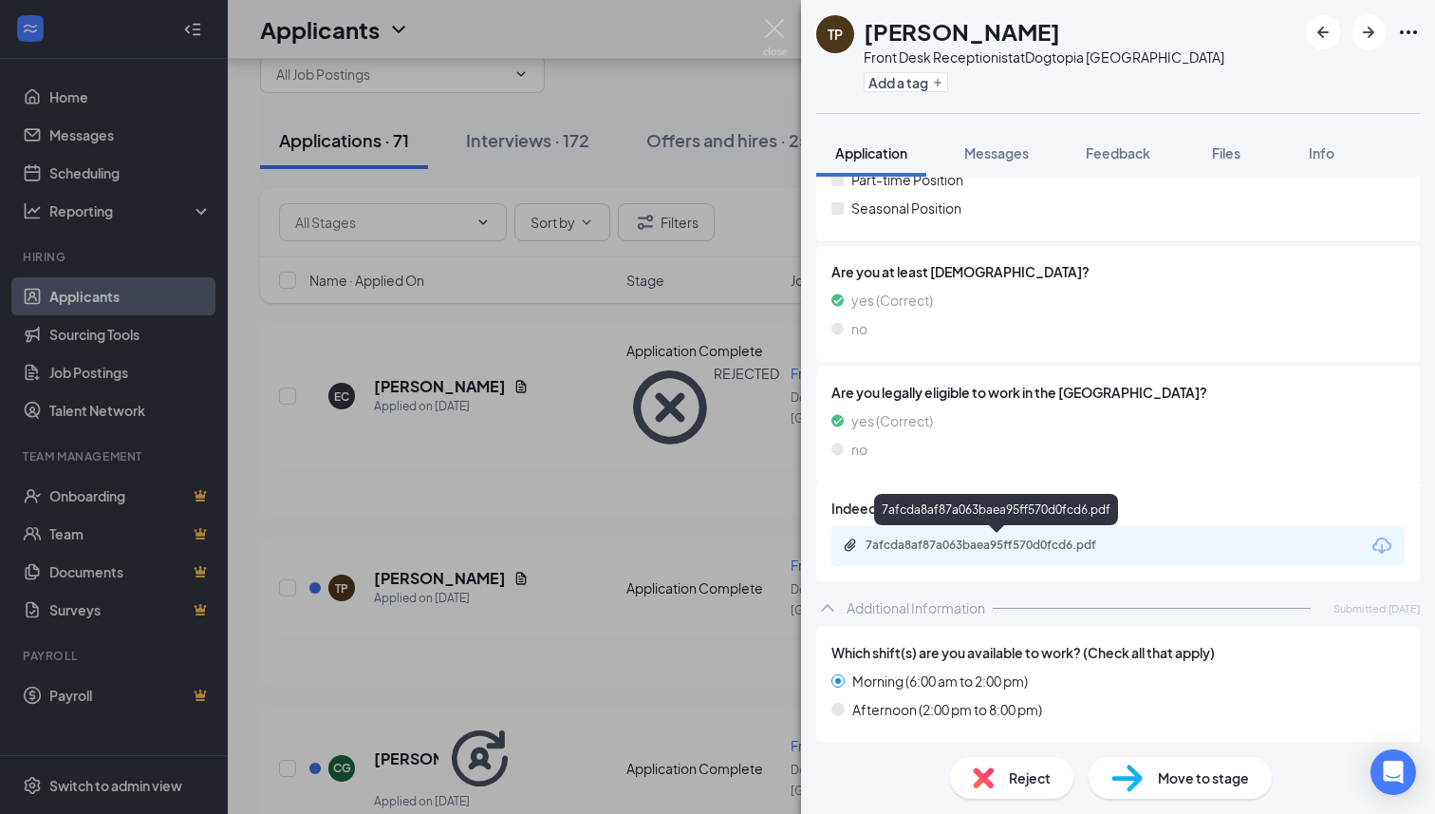
click at [962, 545] on div "7afcda8af87a063baea95ff570d0fcd6.pdf" at bounding box center [999, 544] width 266 height 15
click at [1026, 62] on div "Front Desk Receptionist at [GEOGRAPHIC_DATA]" at bounding box center [1044, 56] width 361 height 19
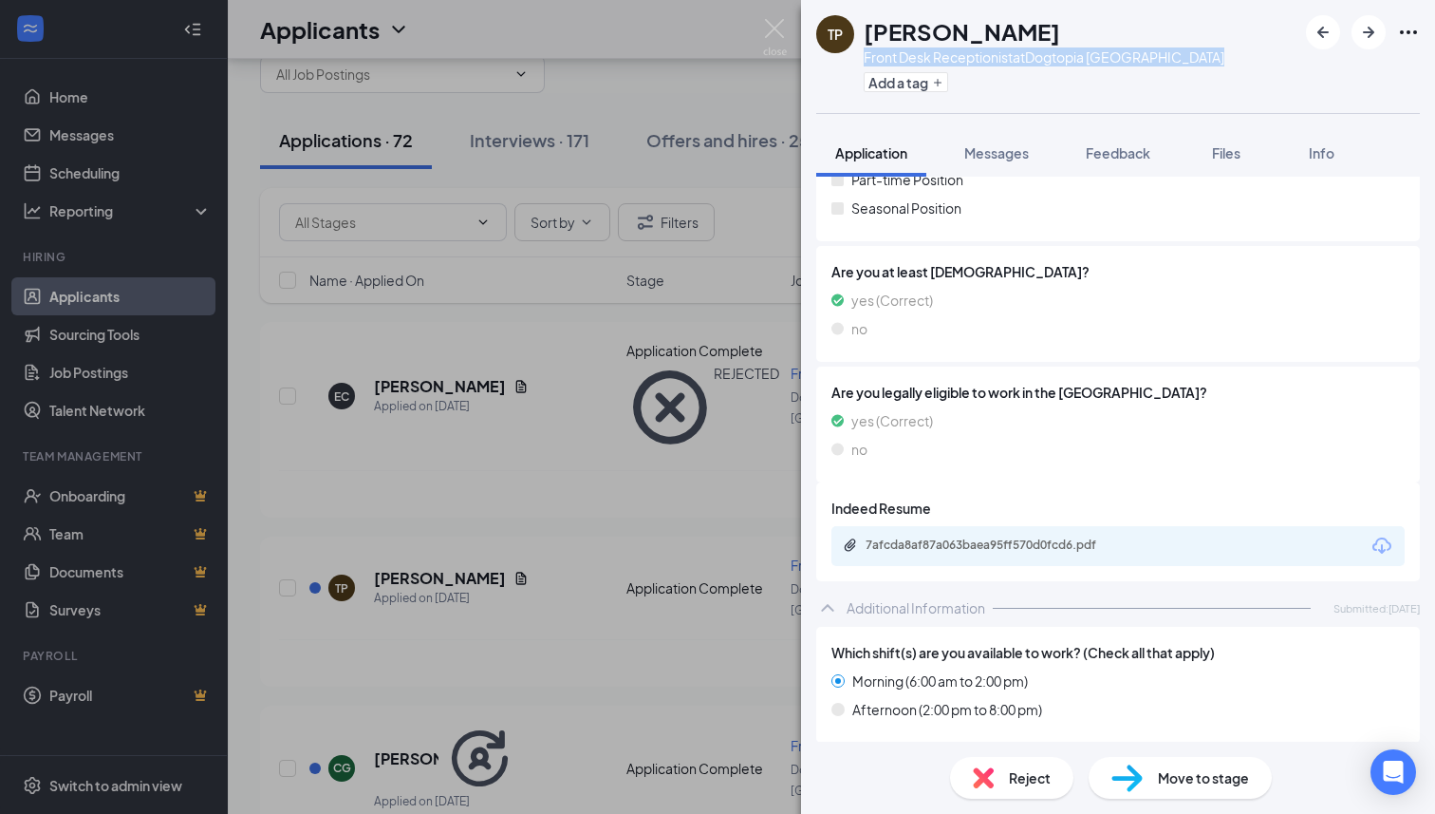
click at [1026, 62] on div "Front Desk Receptionist at [GEOGRAPHIC_DATA]" at bounding box center [1044, 56] width 361 height 19
click at [1128, 152] on span "Feedback" at bounding box center [1118, 152] width 65 height 17
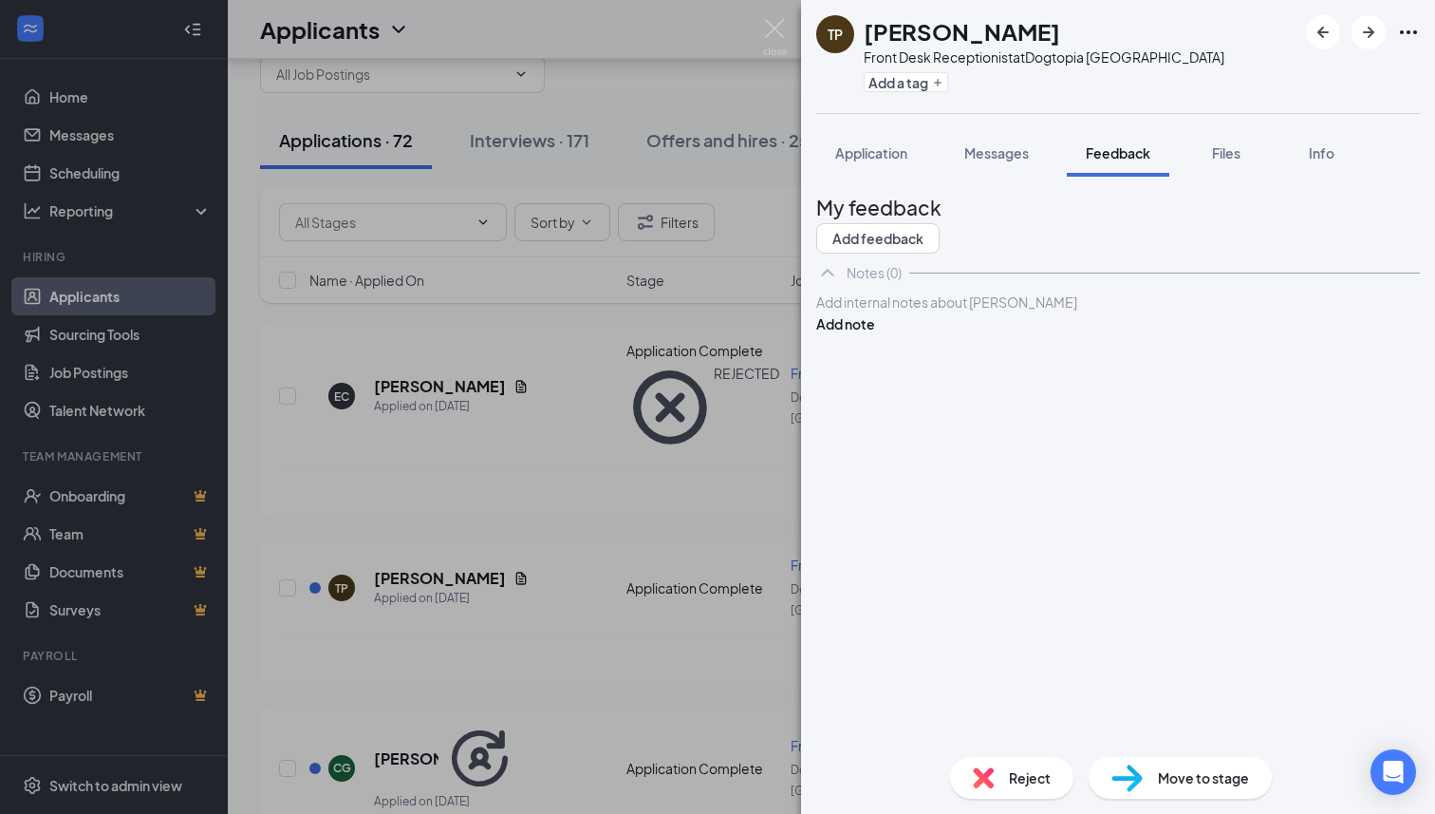
click at [969, 312] on div at bounding box center [1118, 302] width 602 height 20
click at [875, 334] on button "Add note" at bounding box center [845, 323] width 59 height 21
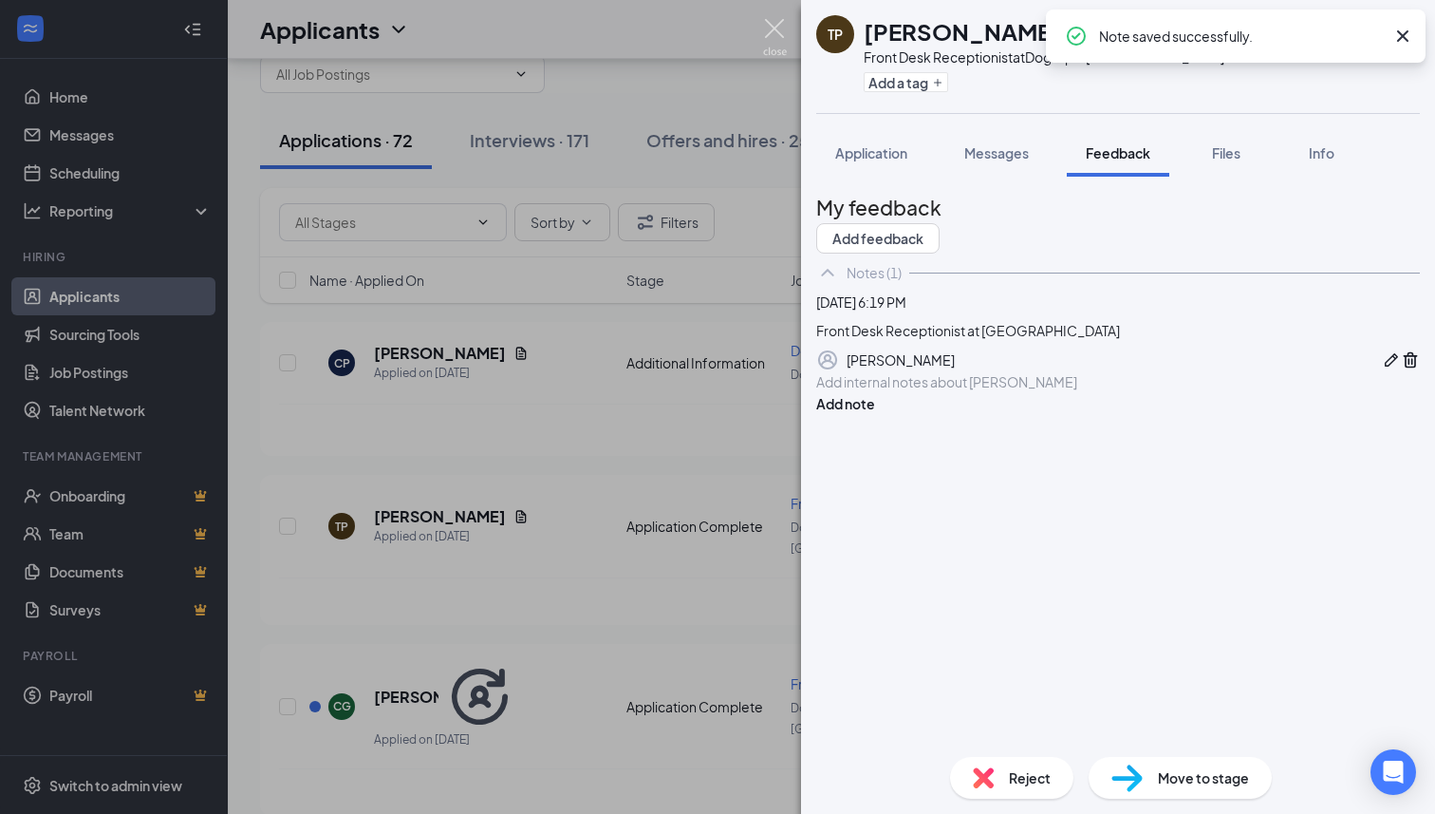
click at [778, 28] on img at bounding box center [775, 37] width 24 height 37
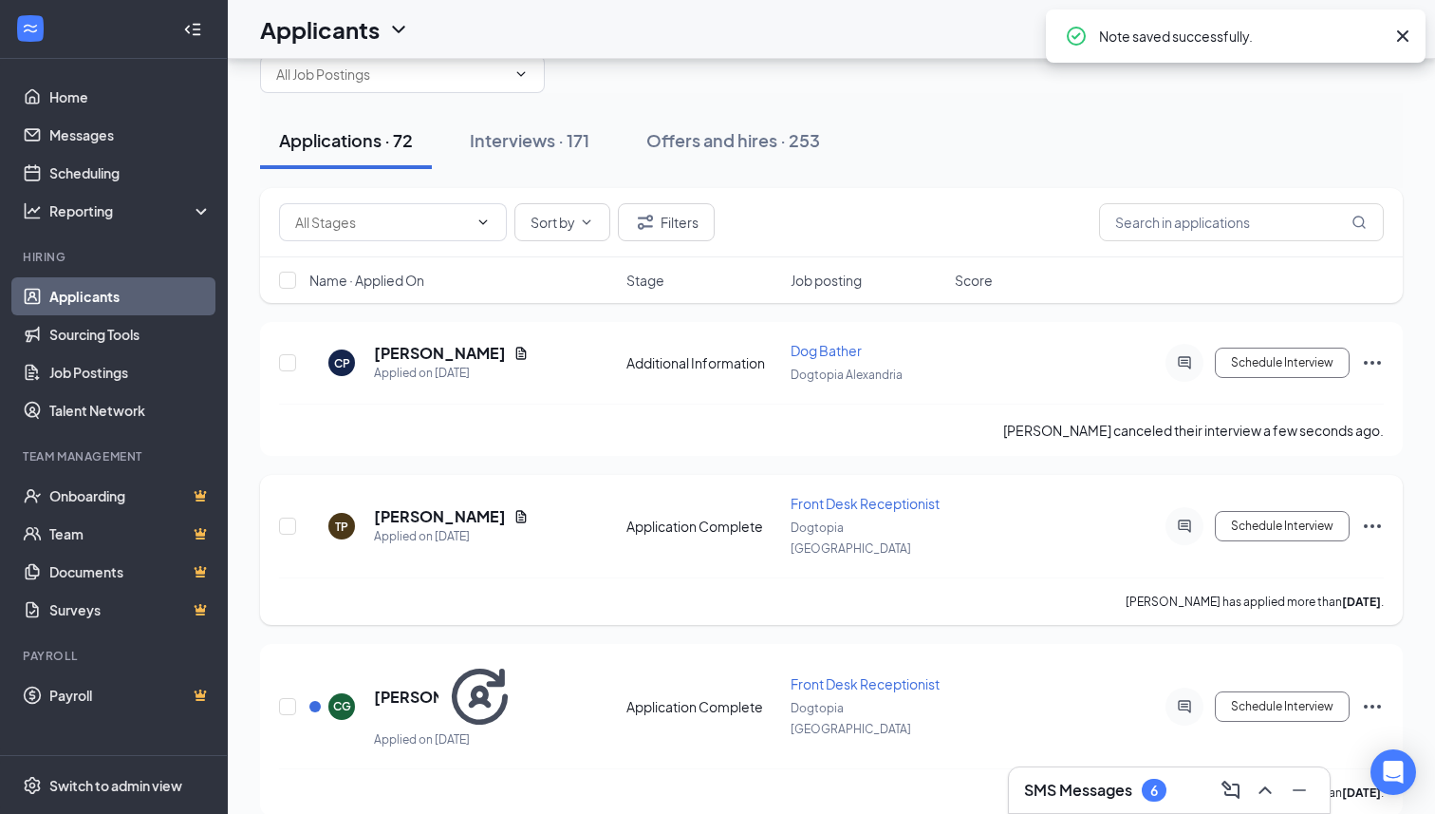
click at [1374, 514] on icon "Ellipses" at bounding box center [1372, 525] width 23 height 23
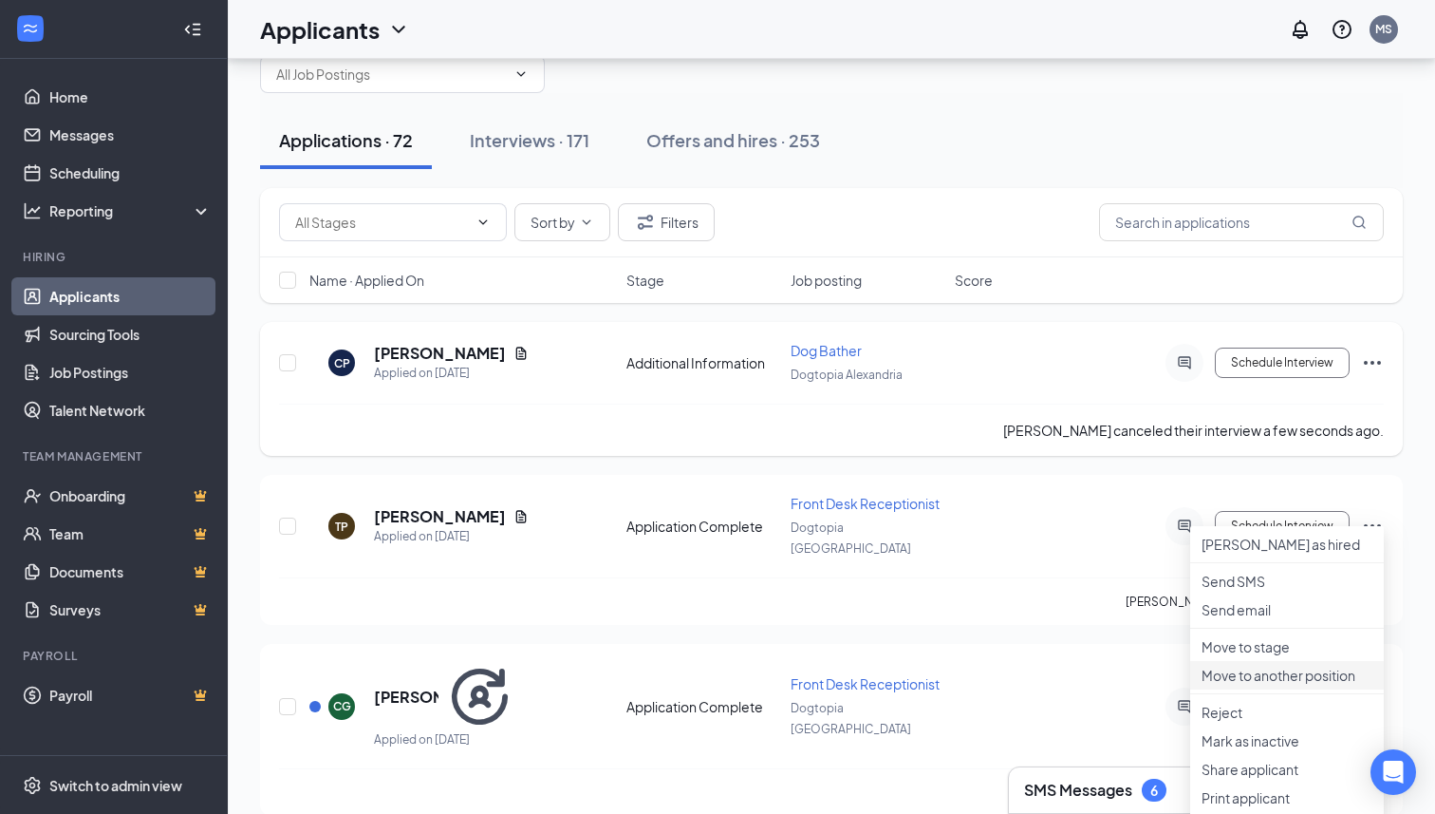
click at [1244, 684] on p "Move to another position" at bounding box center [1287, 674] width 171 height 19
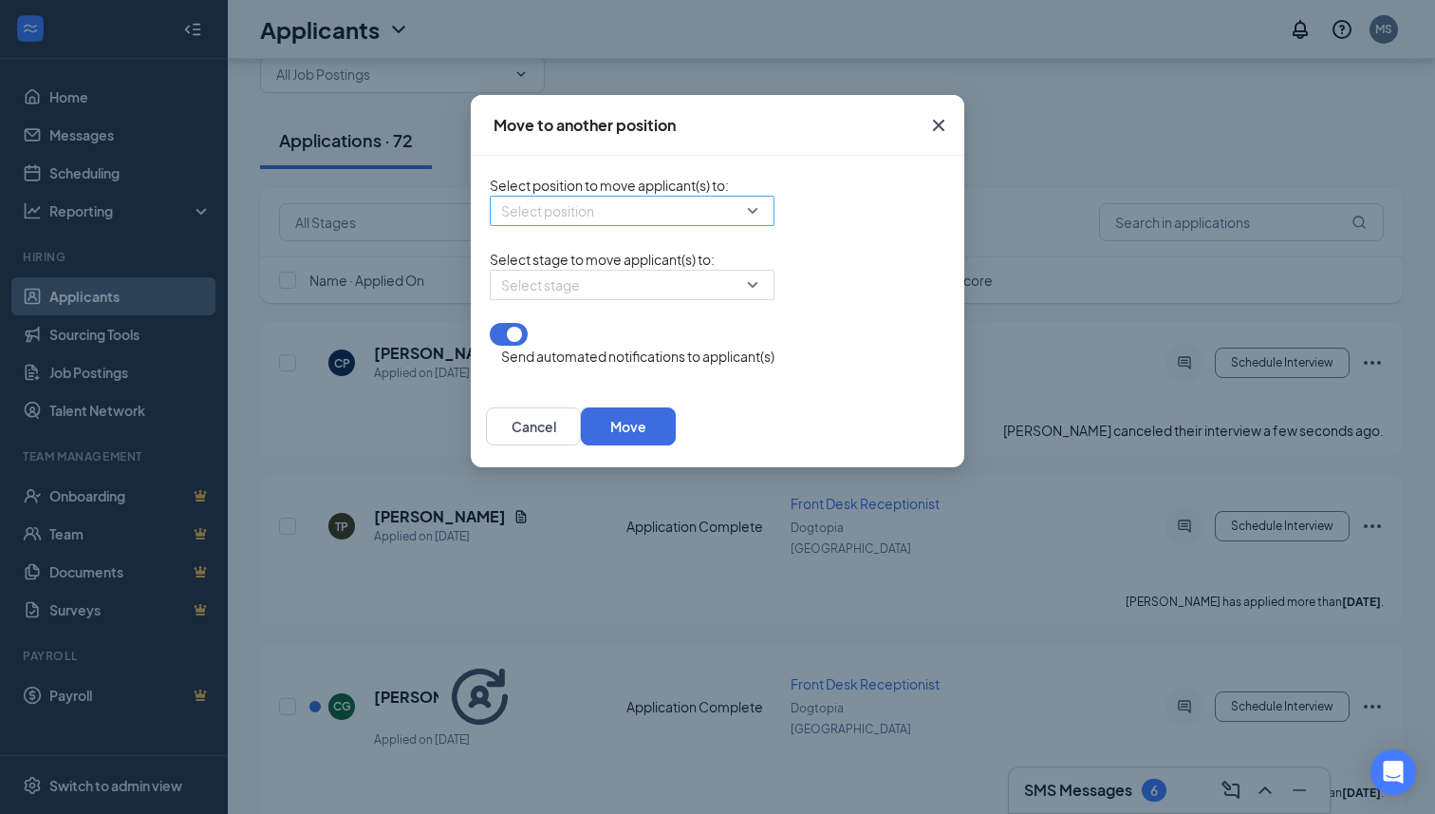
click at [602, 220] on input "search" at bounding box center [625, 210] width 249 height 28
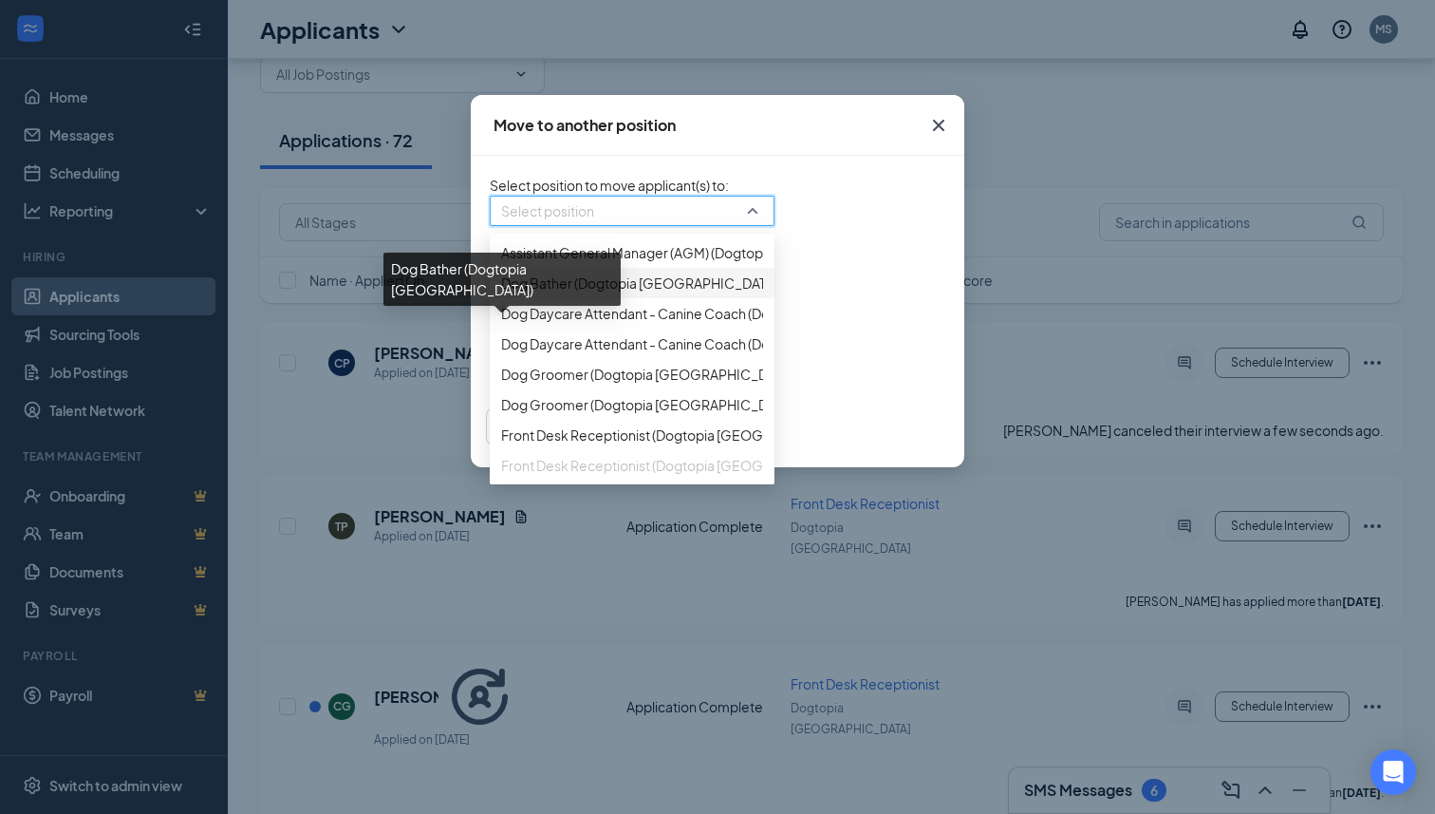
click at [563, 293] on span "Dog Bather (Dogtopia [GEOGRAPHIC_DATA])" at bounding box center [641, 282] width 280 height 21
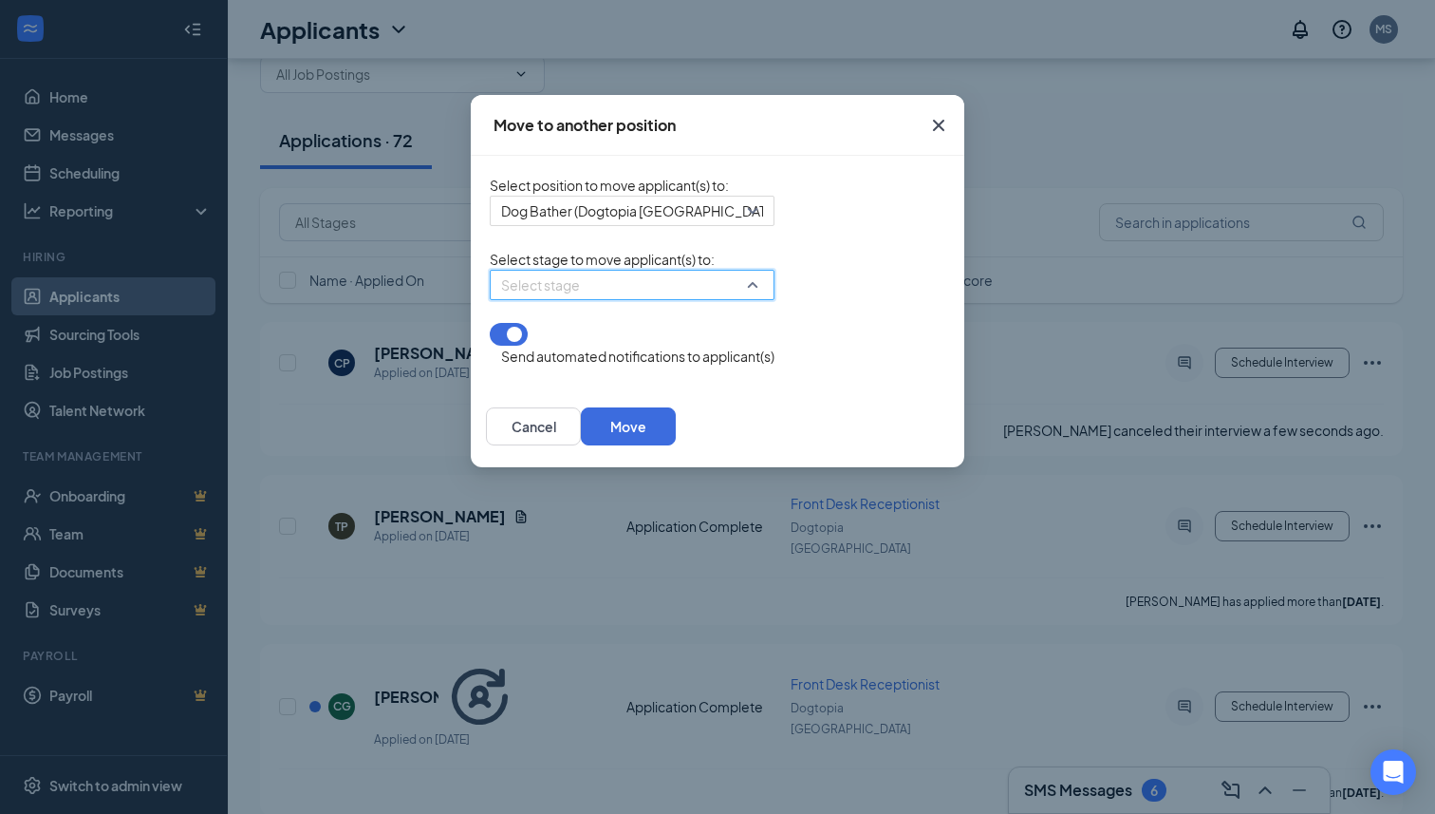
click at [559, 299] on input "search" at bounding box center [625, 285] width 249 height 28
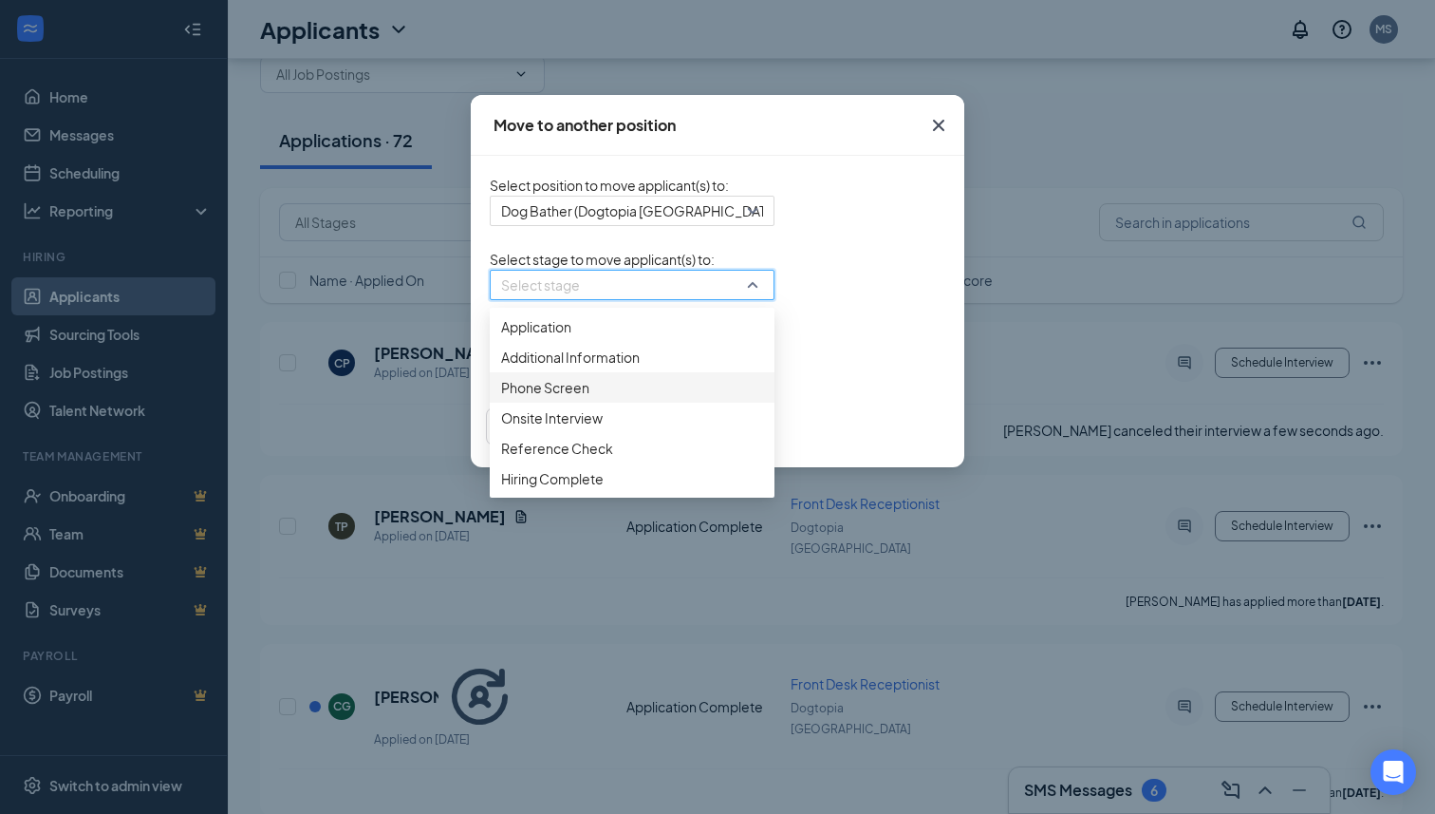
click at [510, 398] on span "Phone Screen" at bounding box center [632, 387] width 262 height 21
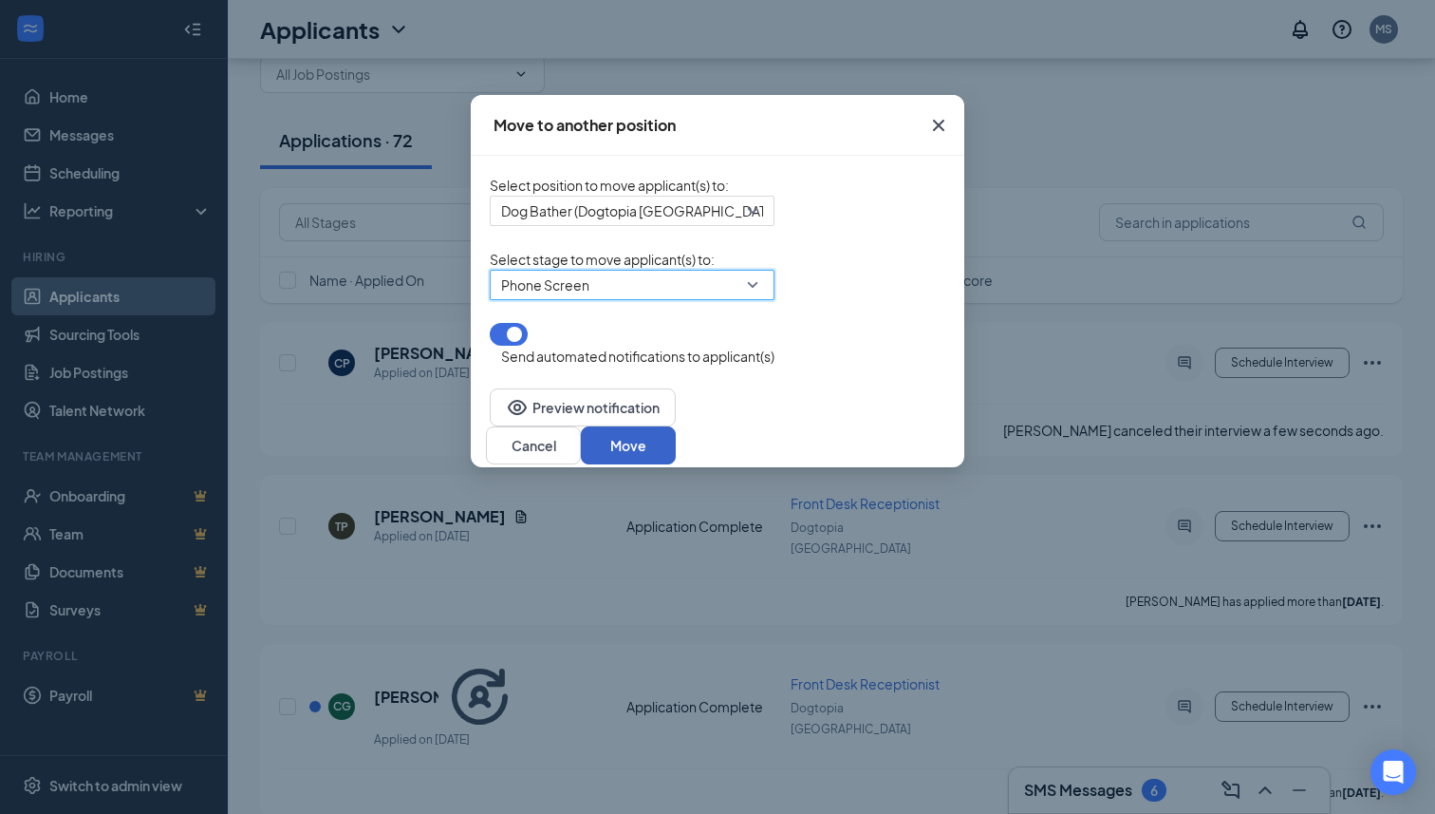
click at [676, 446] on button "Move" at bounding box center [628, 445] width 95 height 38
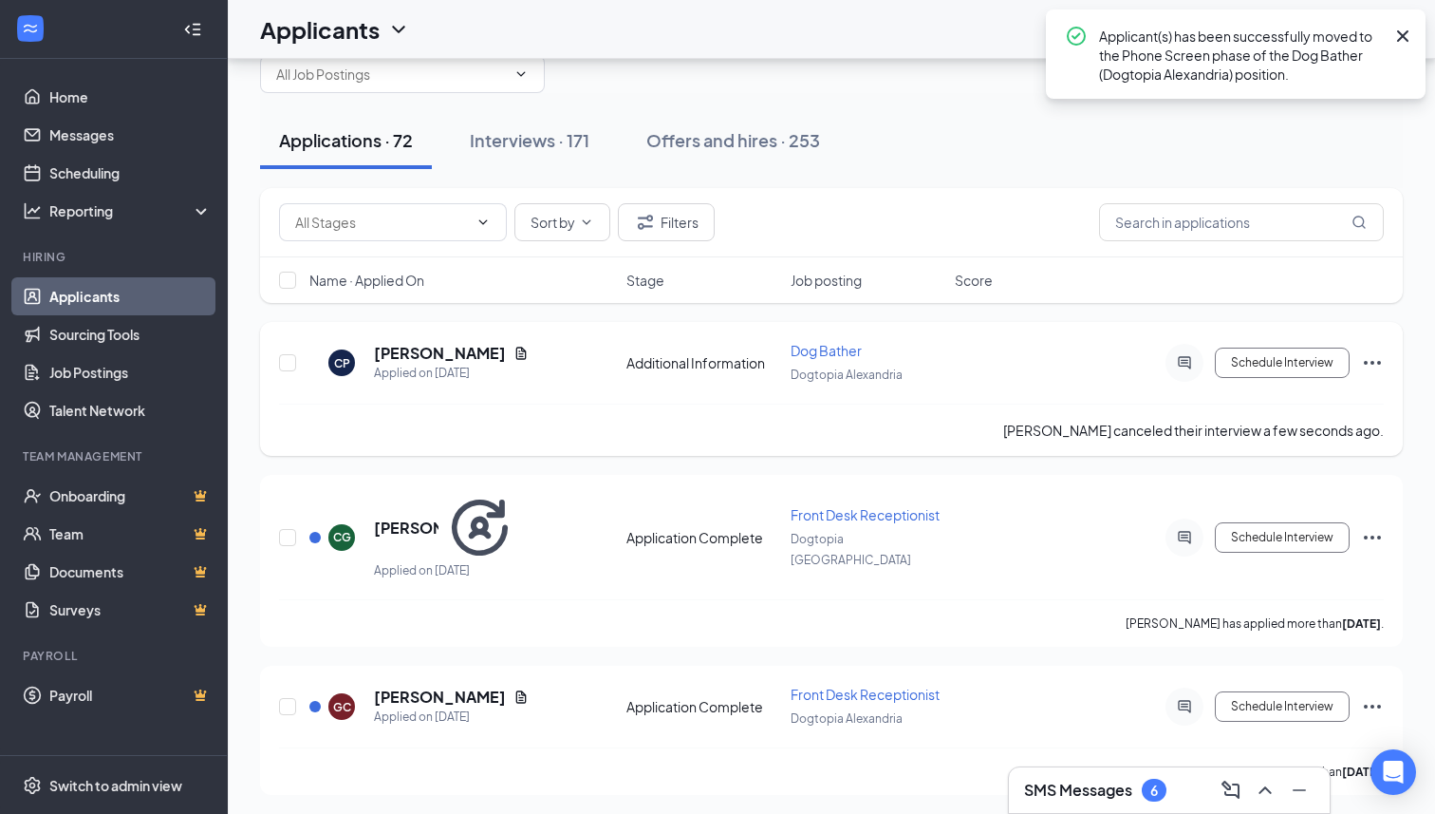
click at [1369, 370] on icon "Ellipses" at bounding box center [1372, 362] width 23 height 23
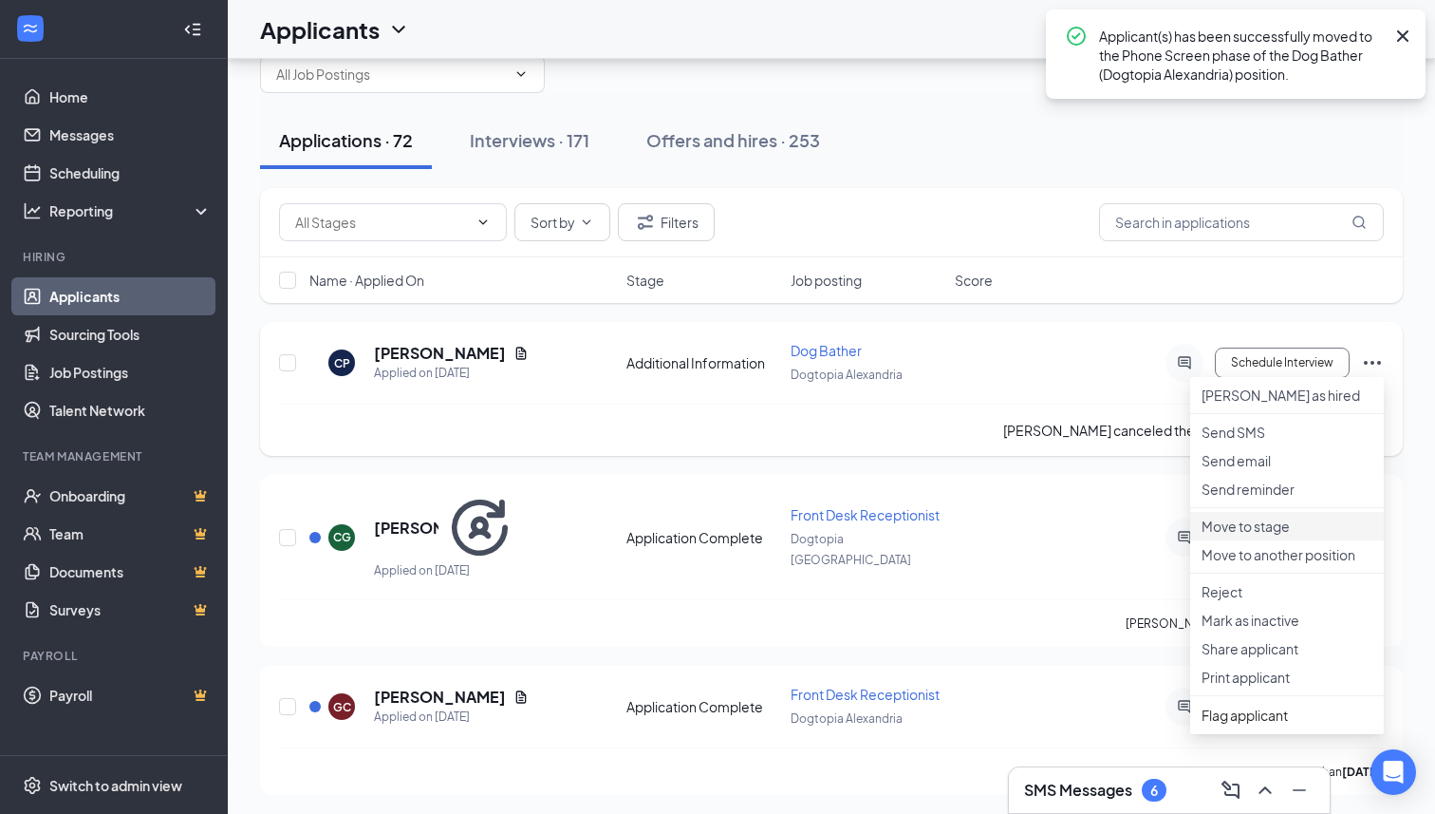
click at [1247, 535] on p "Move to stage" at bounding box center [1287, 525] width 171 height 19
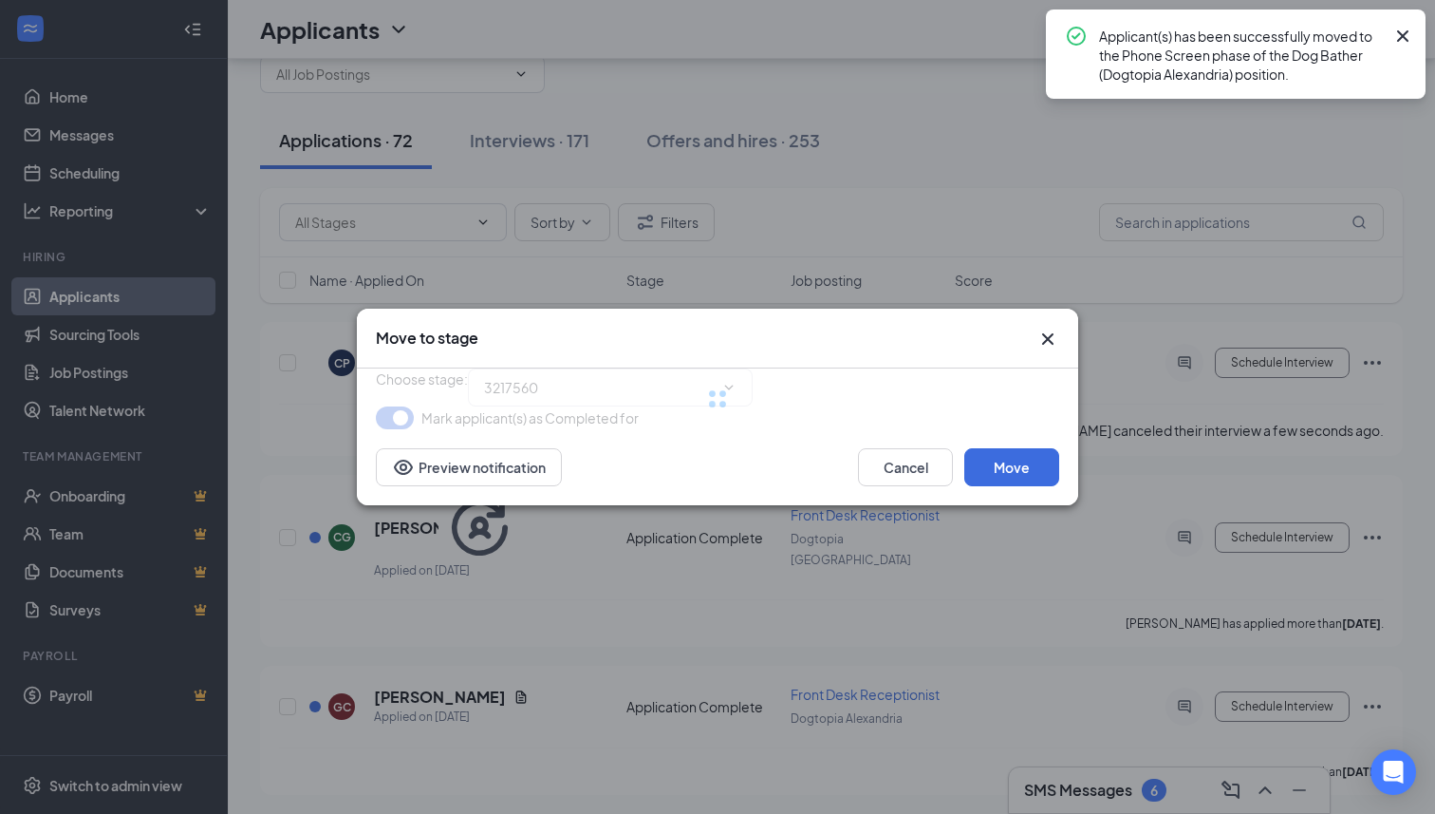
type input "Phone Screen (next stage)"
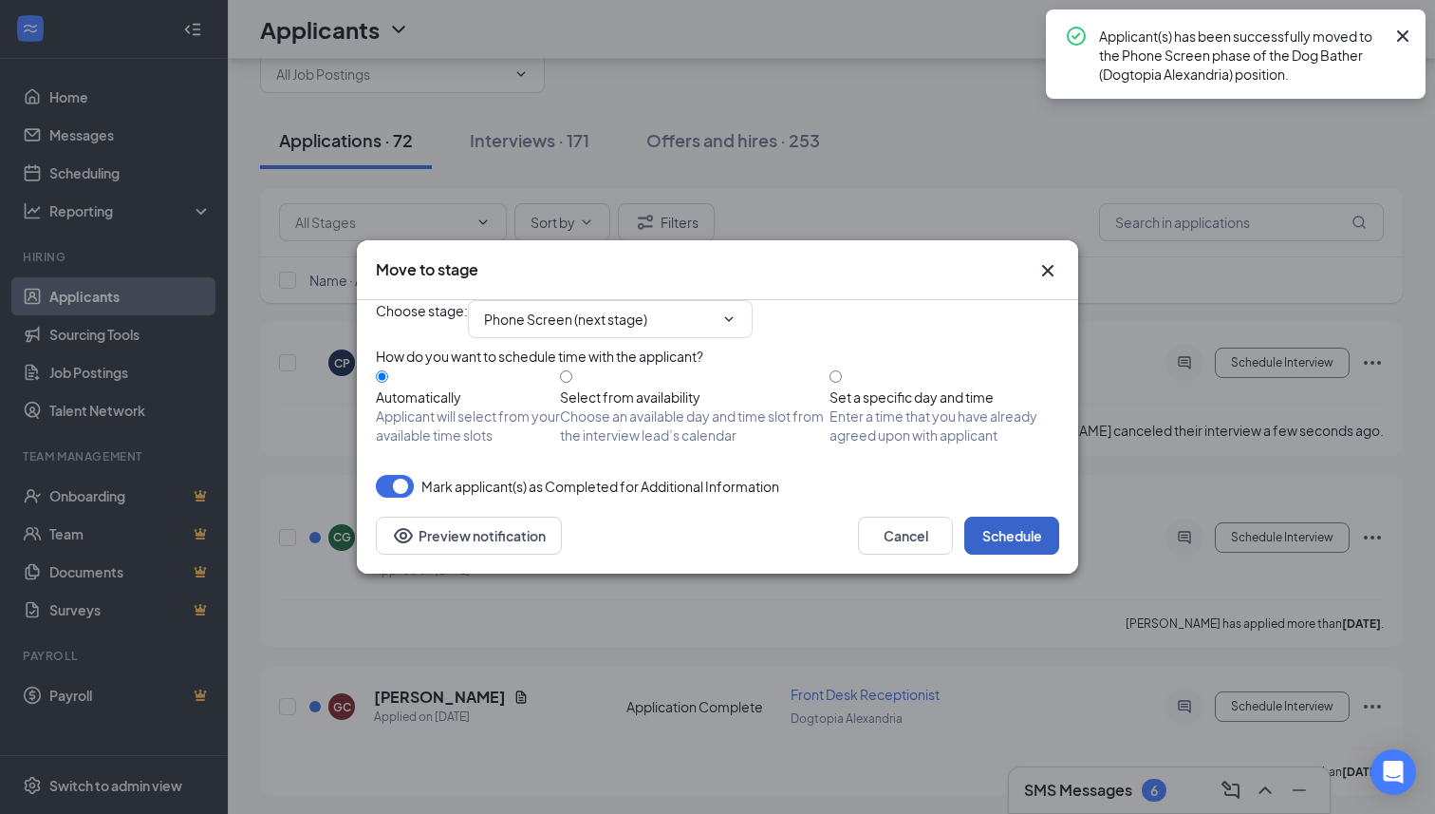
click at [1017, 554] on button "Schedule" at bounding box center [1011, 535] width 95 height 38
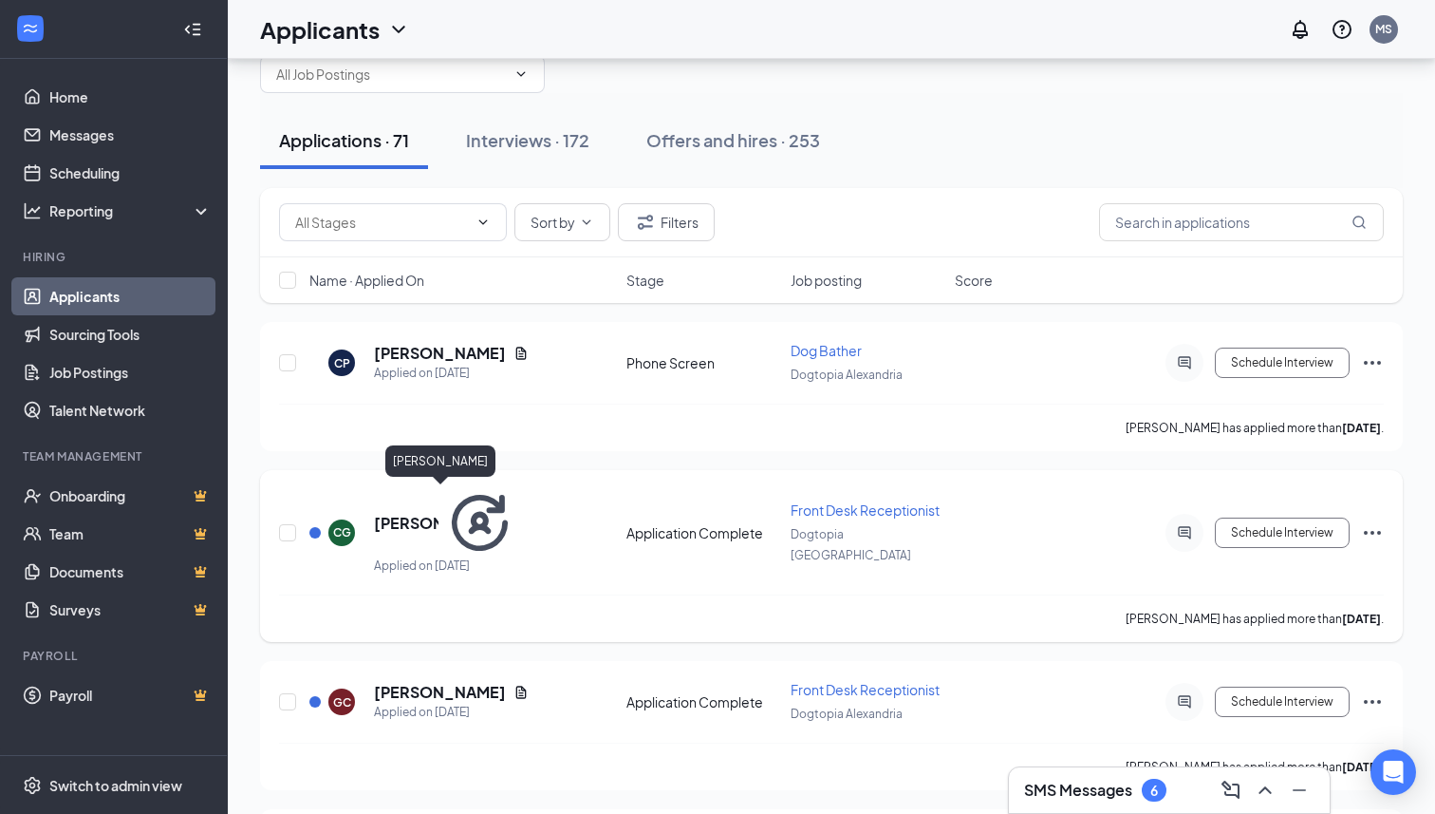
click at [439, 513] on h5 "[PERSON_NAME]" at bounding box center [406, 523] width 65 height 21
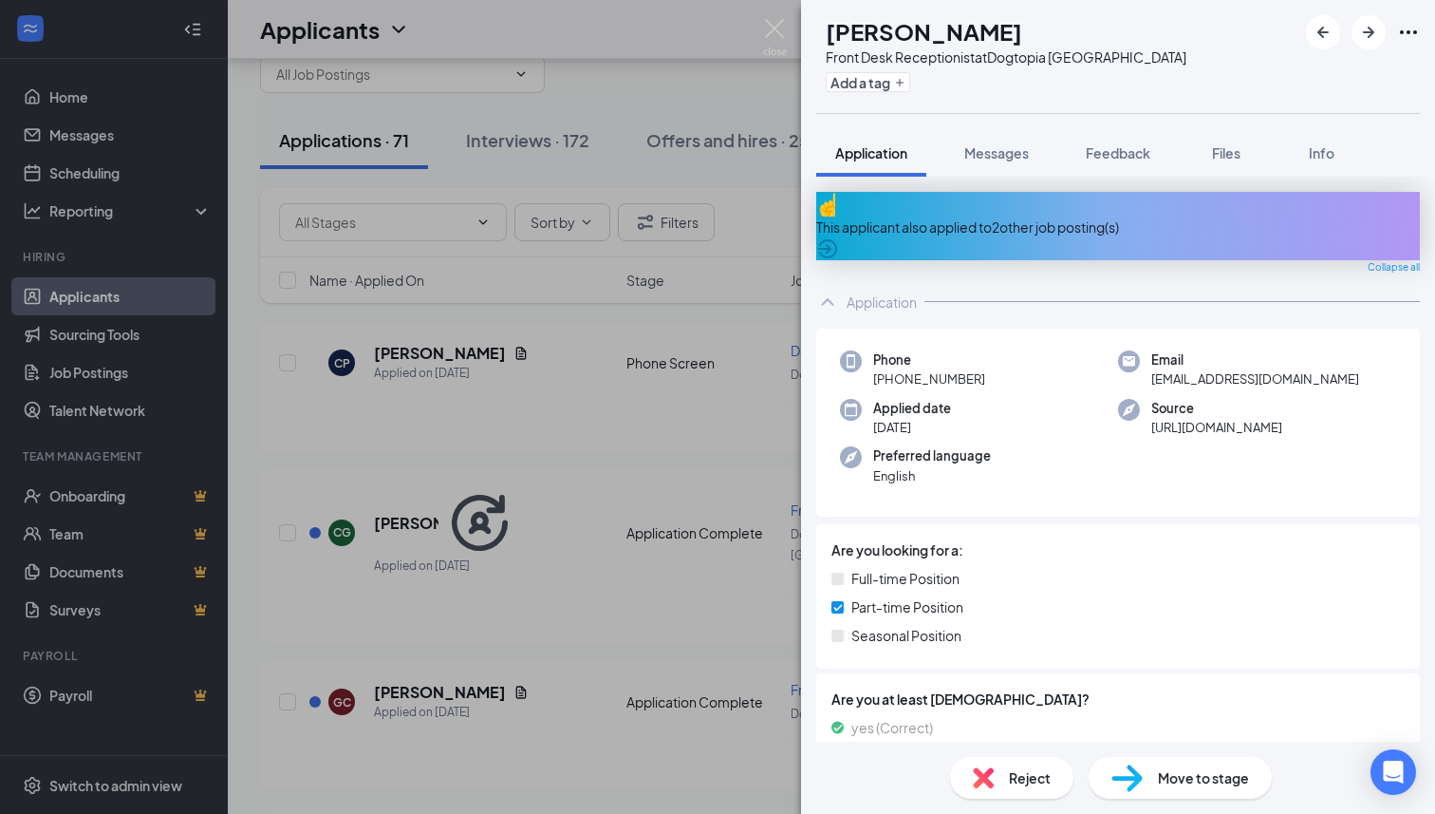
click at [1021, 216] on div "This applicant also applied to 2 other job posting(s)" at bounding box center [1118, 226] width 604 height 21
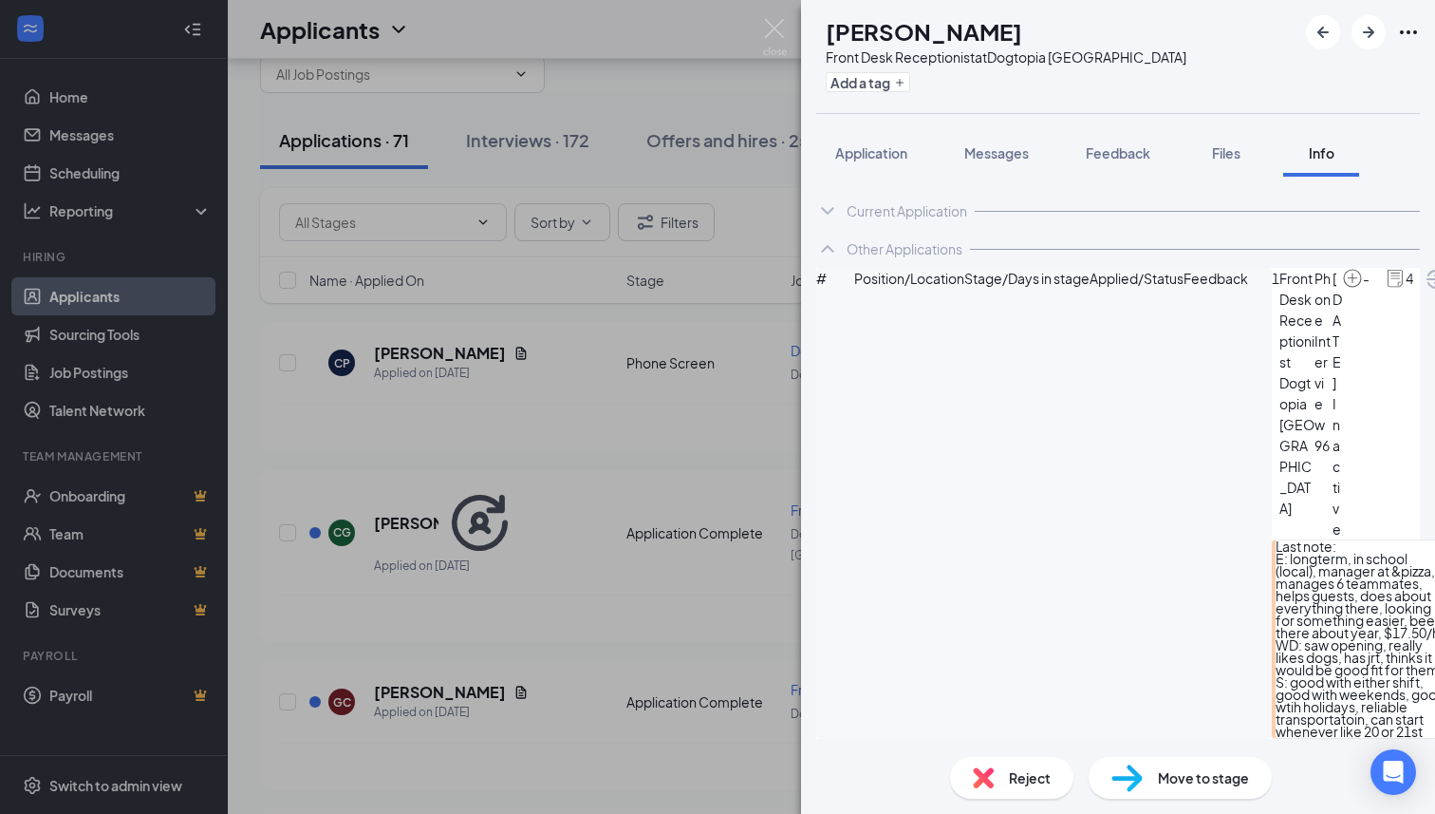
click at [998, 784] on div "Reject" at bounding box center [1011, 778] width 123 height 42
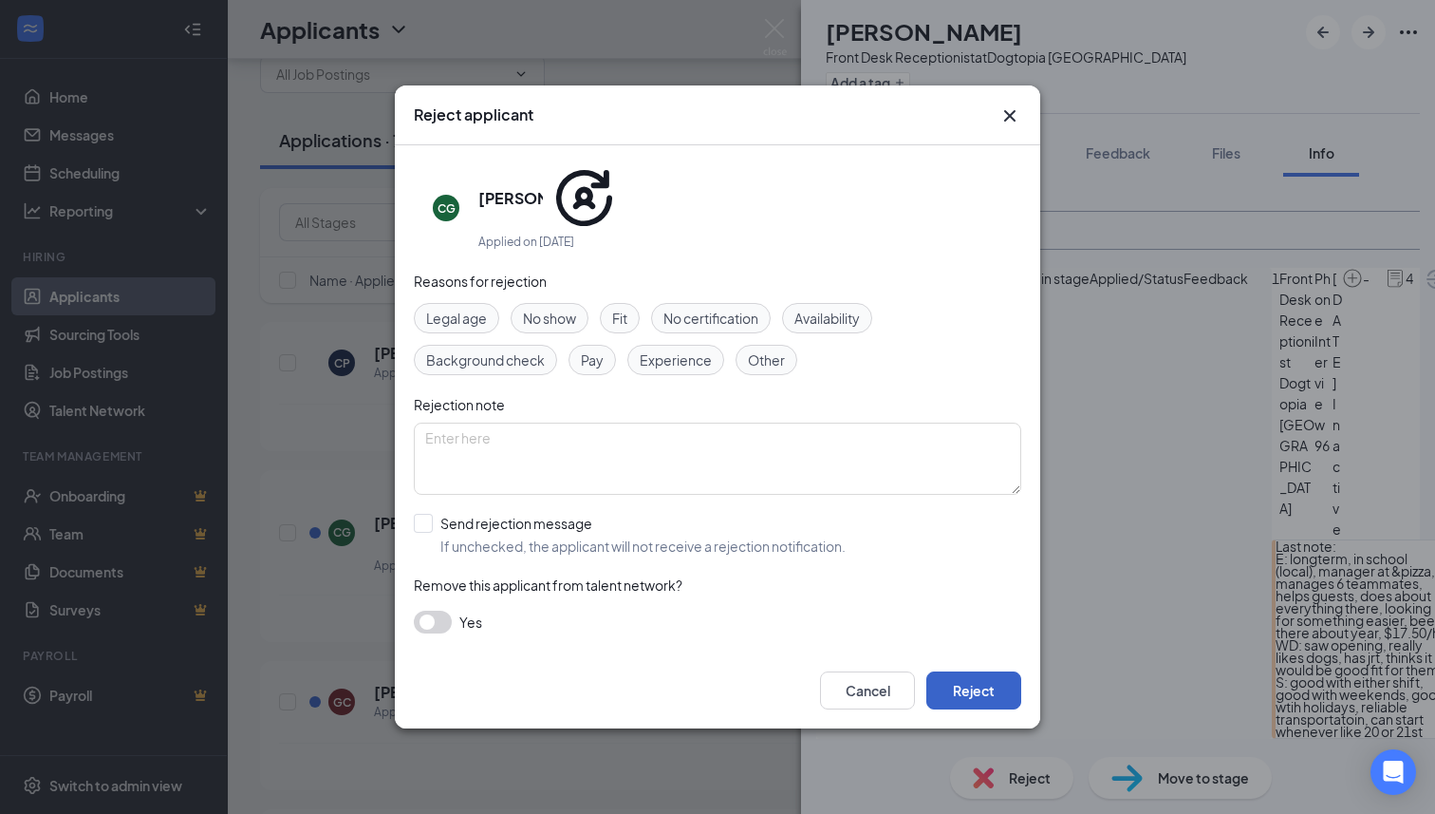
click at [981, 671] on button "Reject" at bounding box center [973, 690] width 95 height 38
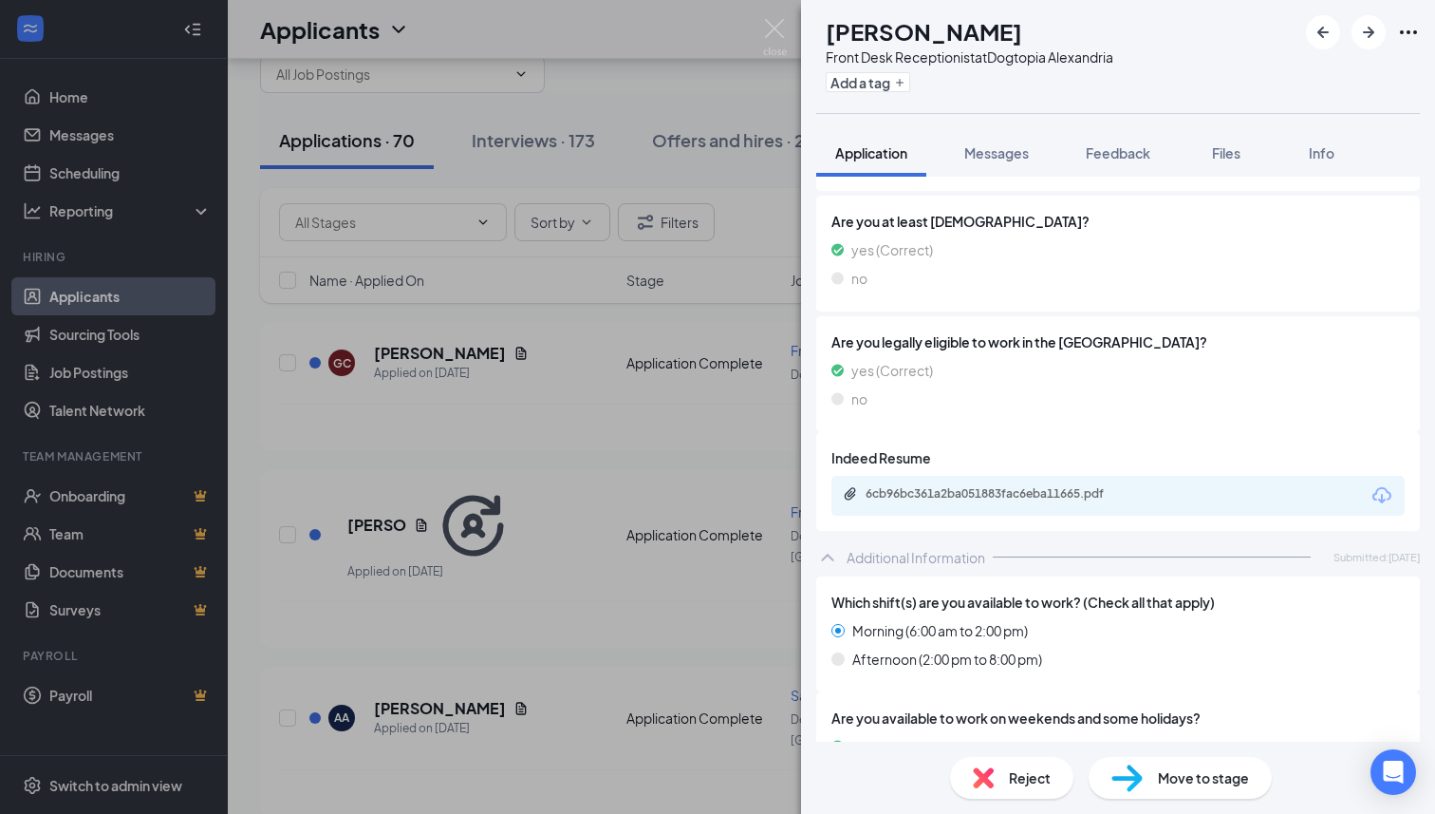
scroll to position [427, 0]
click at [986, 488] on div "6cb96bc361a2ba051883fac6eba11665.pdf" at bounding box center [999, 495] width 266 height 15
click at [1178, 781] on span "Move to stage" at bounding box center [1203, 777] width 91 height 21
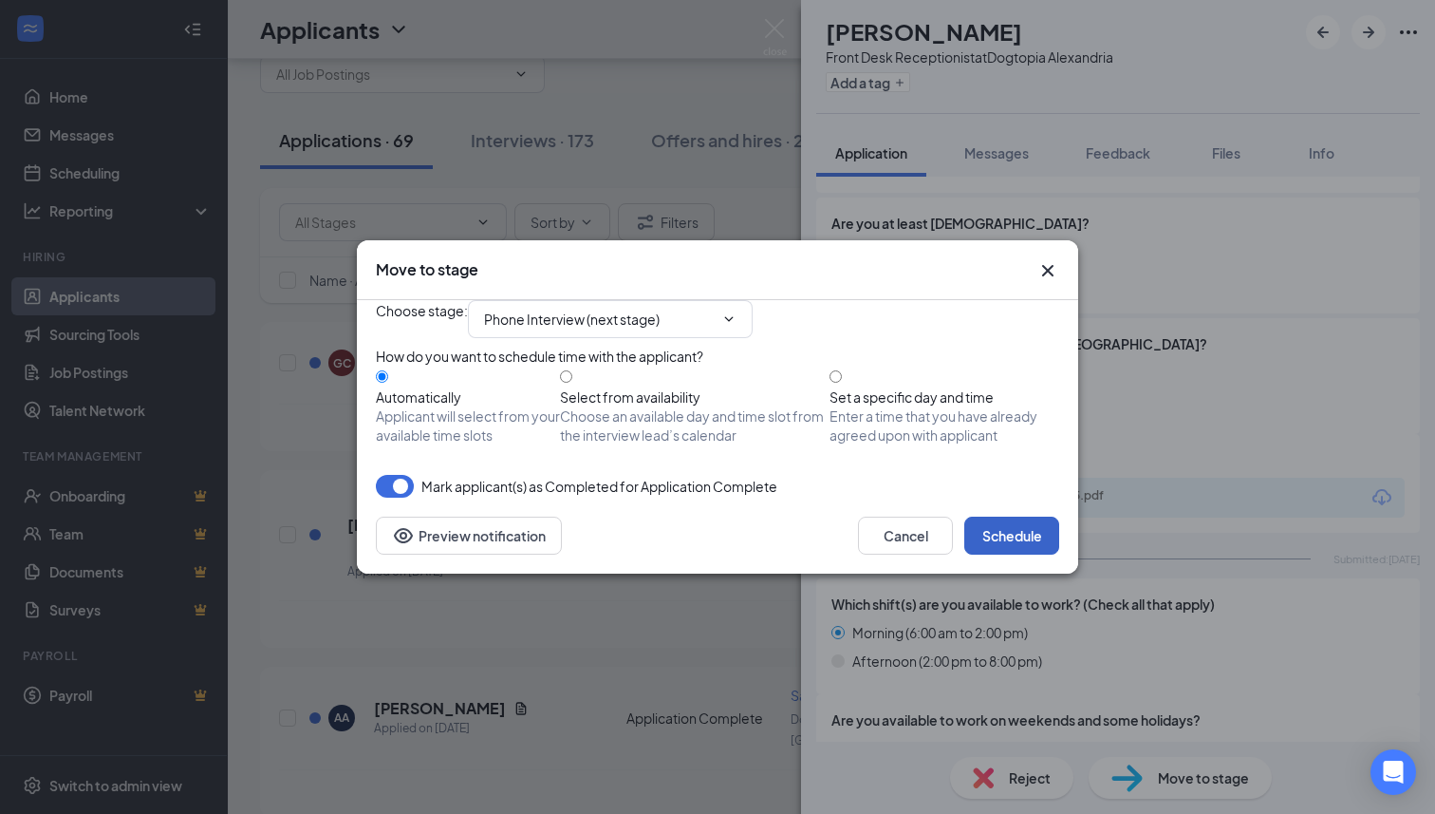
click at [1016, 554] on button "Schedule" at bounding box center [1011, 535] width 95 height 38
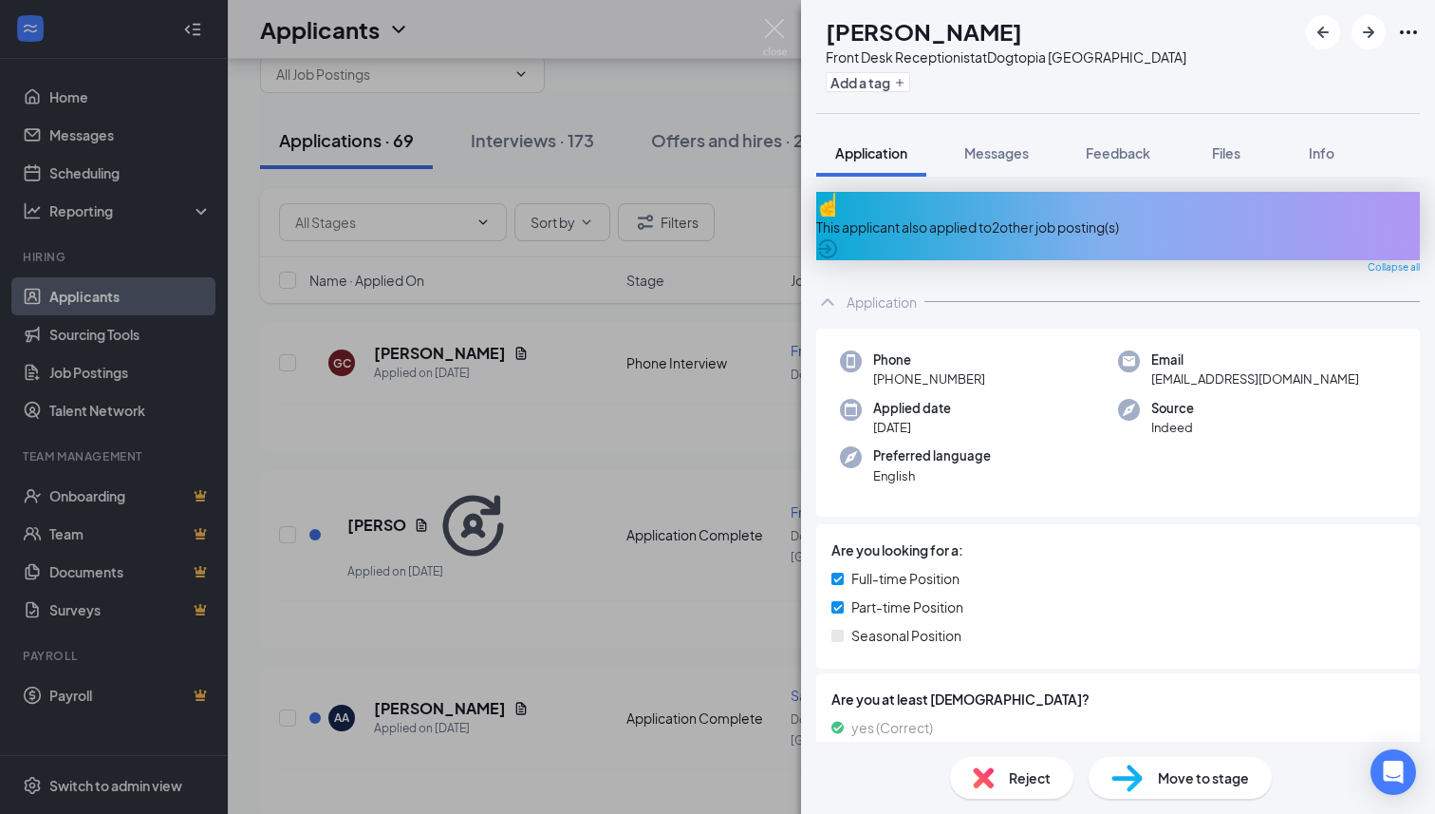
click at [1007, 222] on div "This applicant also applied to 2 other job posting(s)" at bounding box center [1118, 226] width 604 height 68
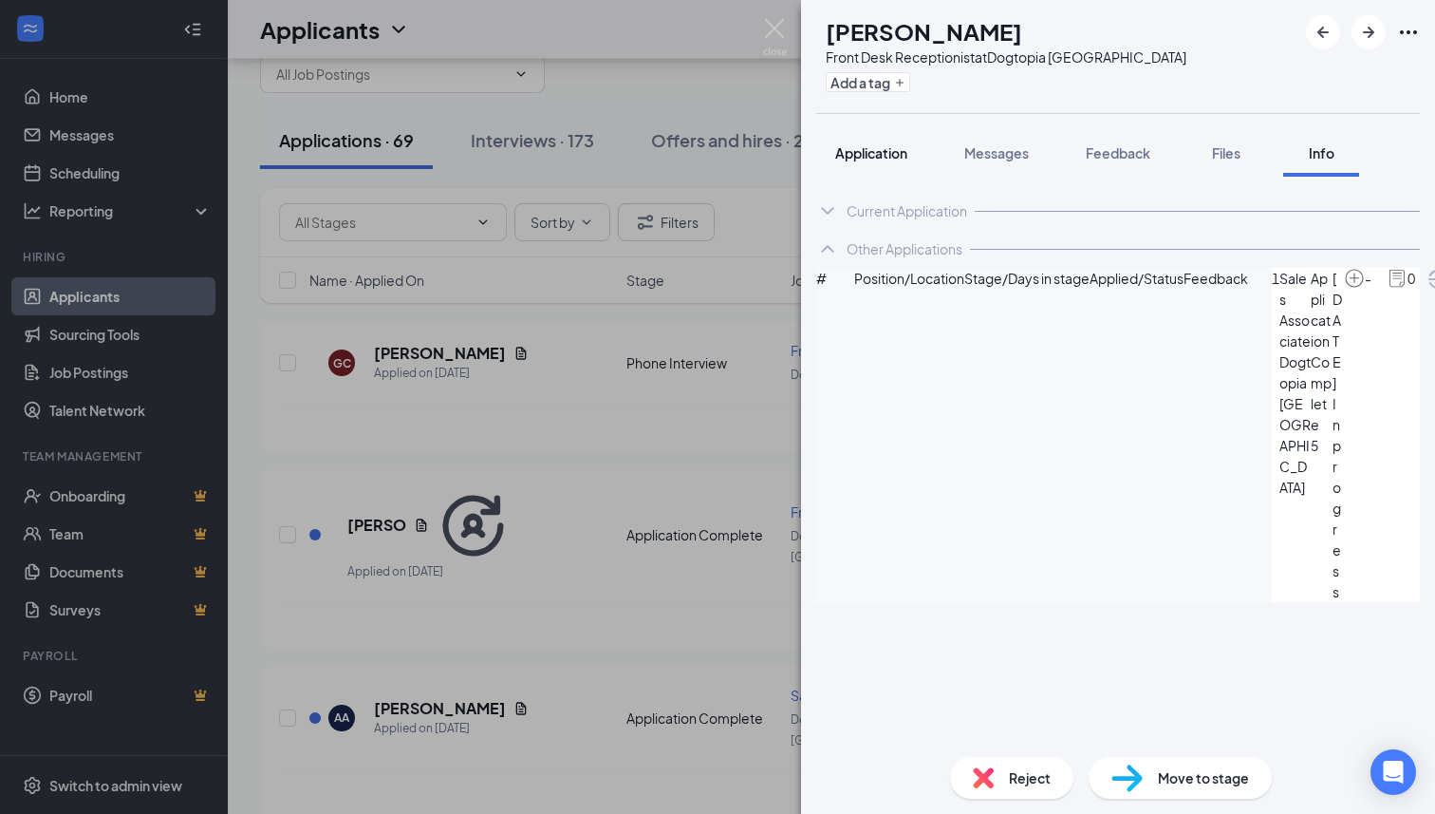
click at [864, 165] on button "Application" at bounding box center [871, 152] width 110 height 47
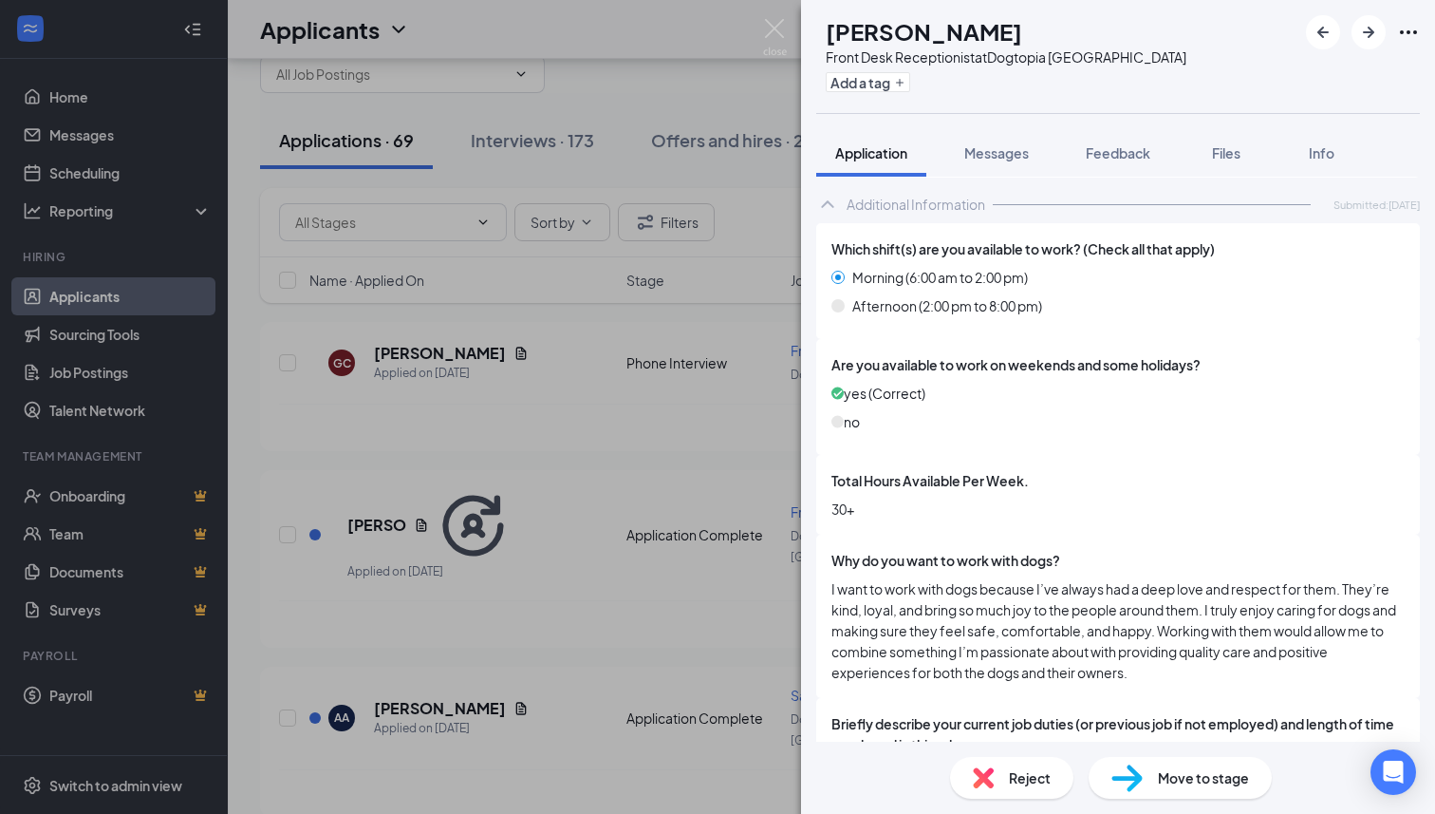
scroll to position [686, 0]
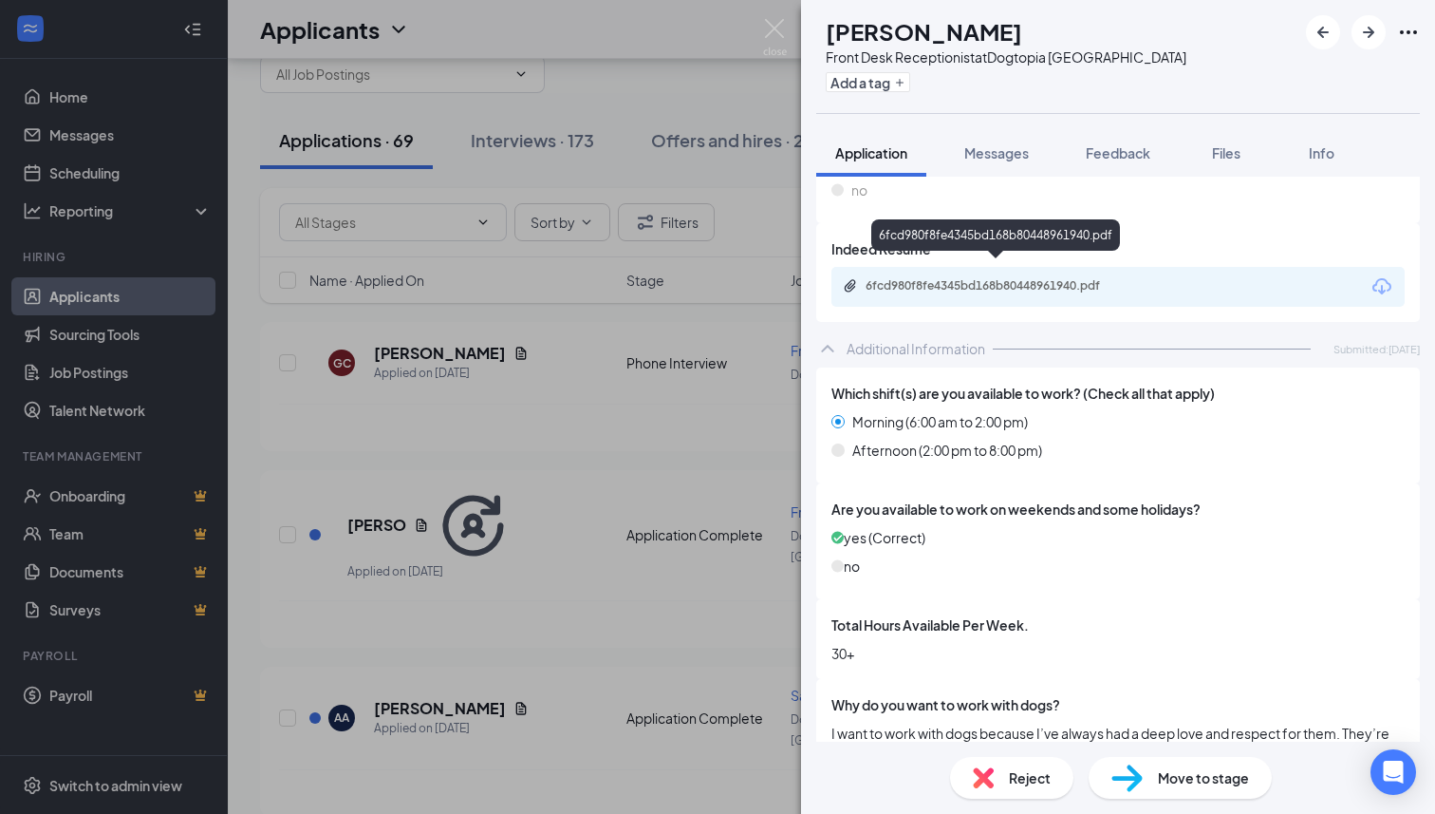
click at [975, 278] on div "6fcd980f8fe4345bd168b80448961940.pdf" at bounding box center [999, 285] width 266 height 15
click at [993, 58] on div "Front Desk Receptionist at [GEOGRAPHIC_DATA]" at bounding box center [1006, 56] width 361 height 19
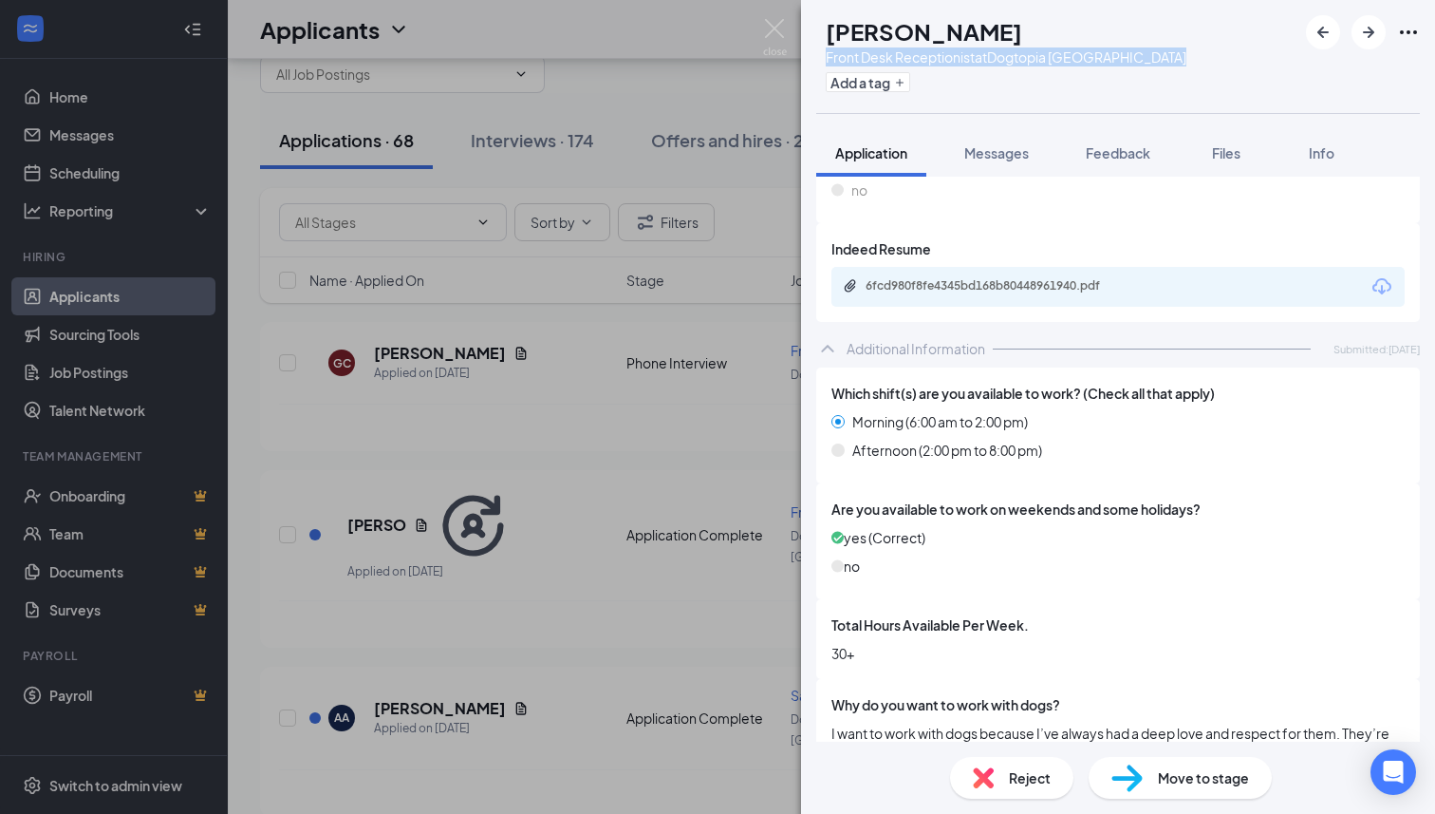
click at [993, 58] on div "Front Desk Receptionist at [GEOGRAPHIC_DATA]" at bounding box center [1006, 56] width 361 height 19
click at [1122, 155] on span "Feedback" at bounding box center [1118, 152] width 65 height 17
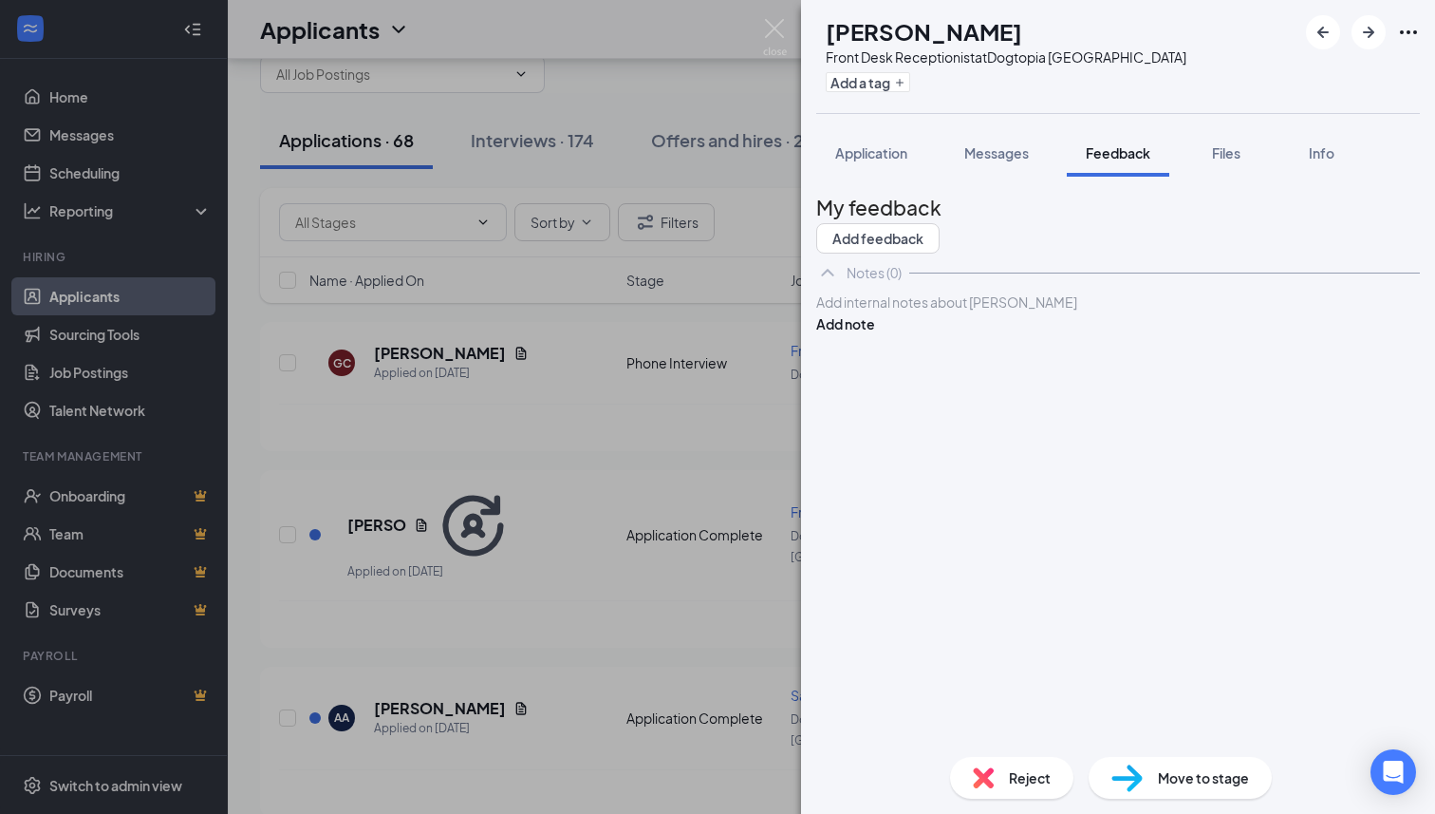
click at [984, 312] on div at bounding box center [1118, 302] width 602 height 20
click at [875, 334] on button "Add note" at bounding box center [845, 323] width 59 height 21
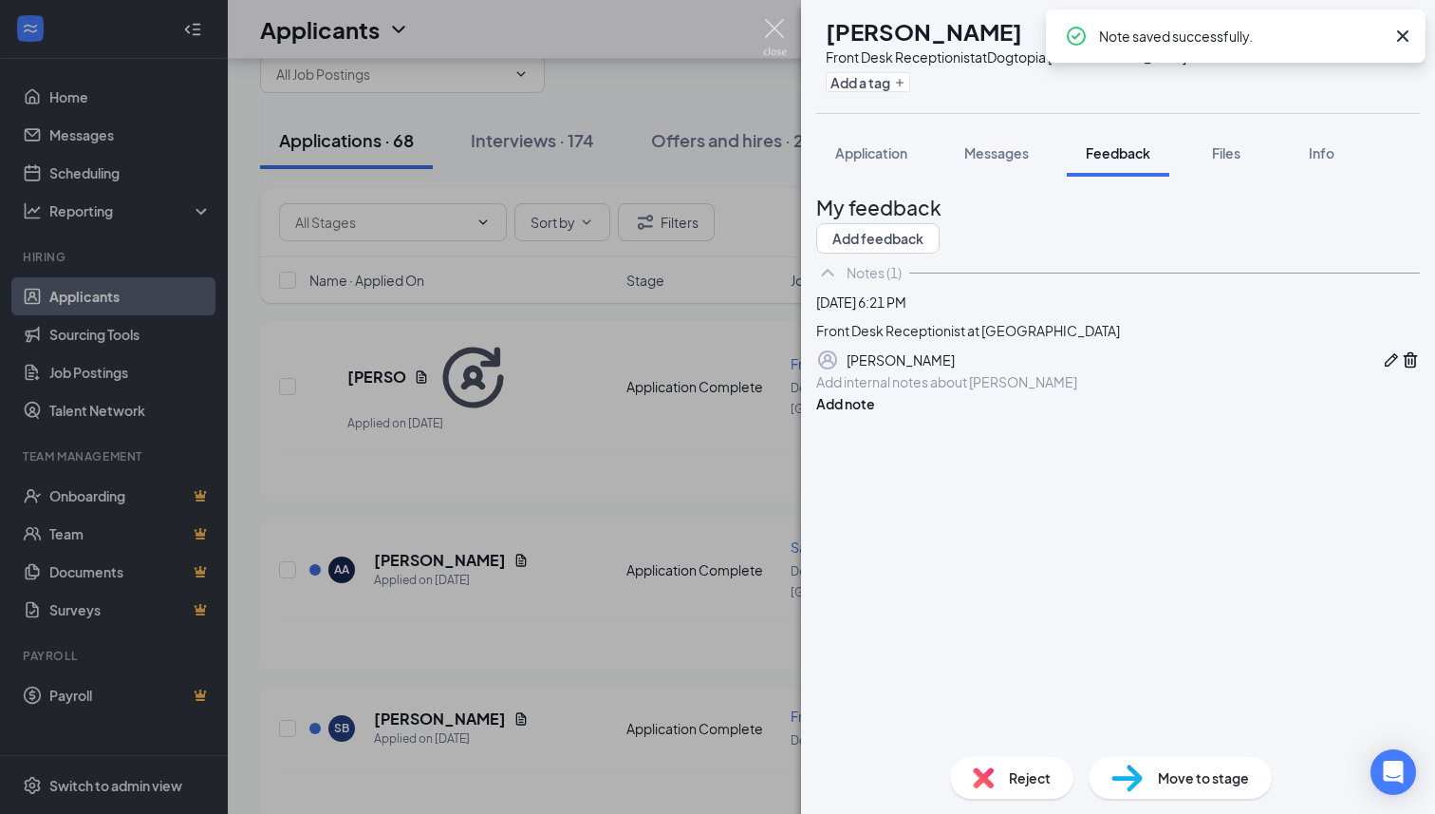
click at [780, 33] on img at bounding box center [775, 37] width 24 height 37
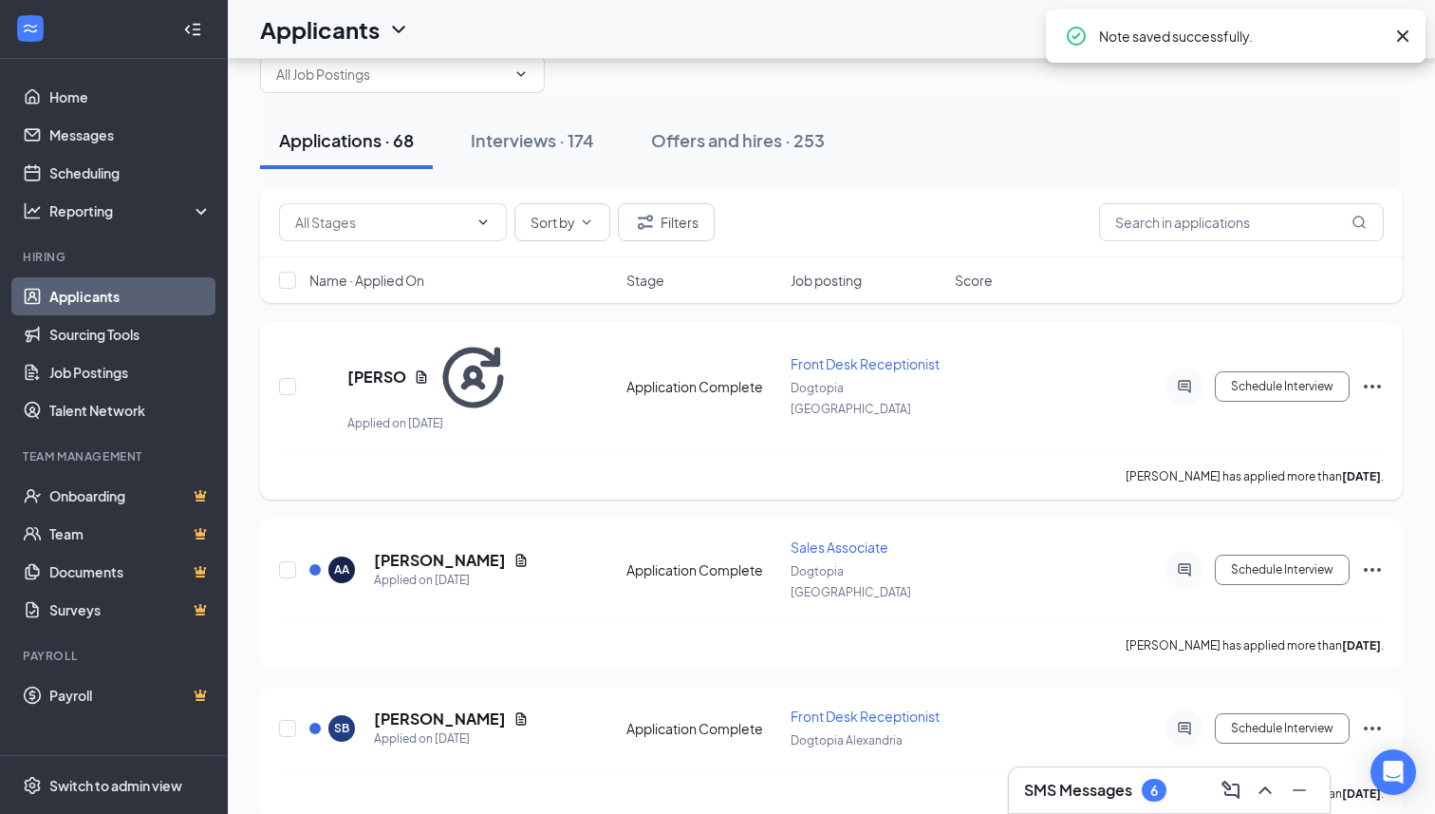
click at [1362, 375] on icon "Ellipses" at bounding box center [1372, 386] width 23 height 23
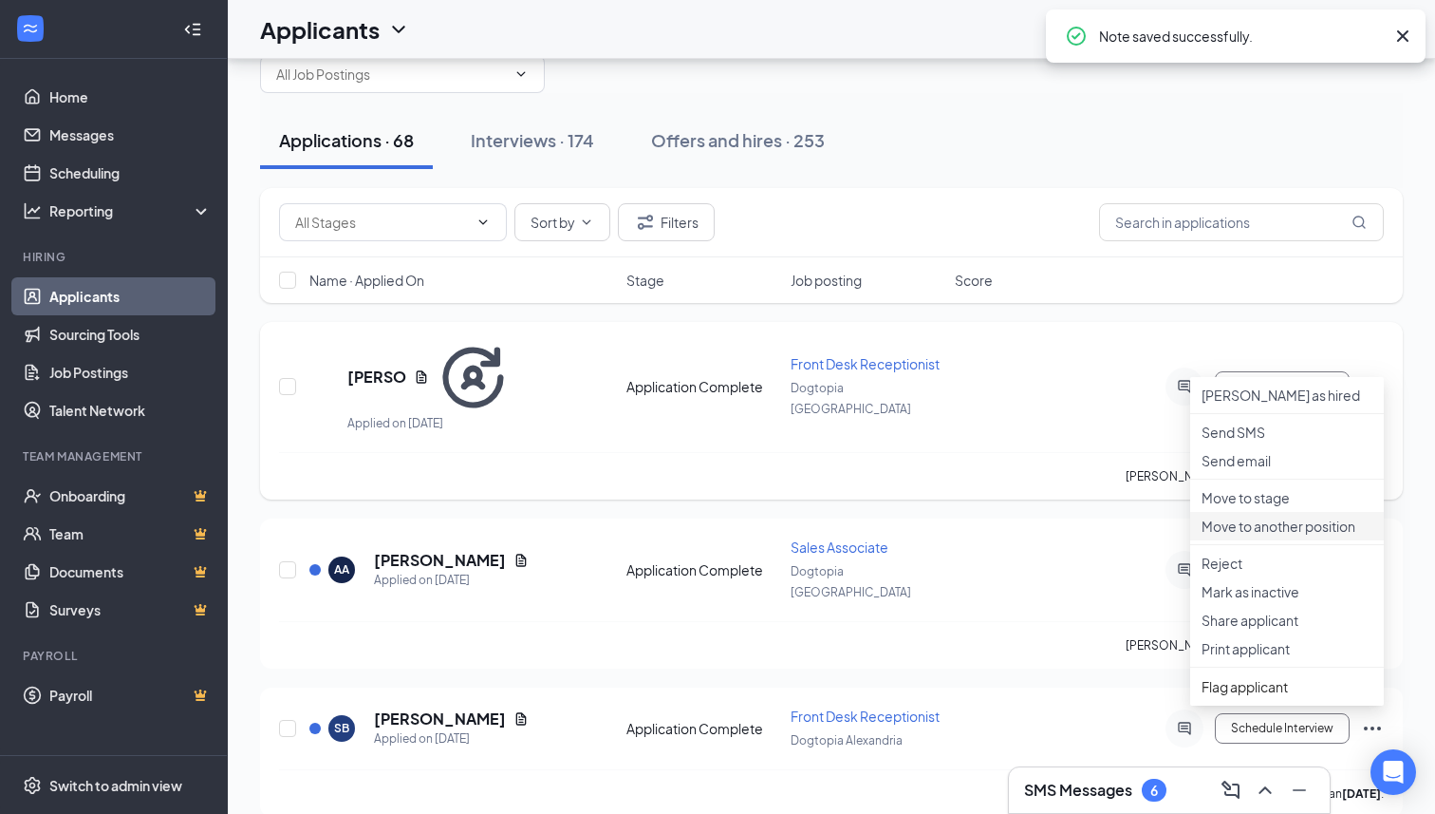
click at [1280, 535] on p "Move to another position" at bounding box center [1287, 525] width 171 height 19
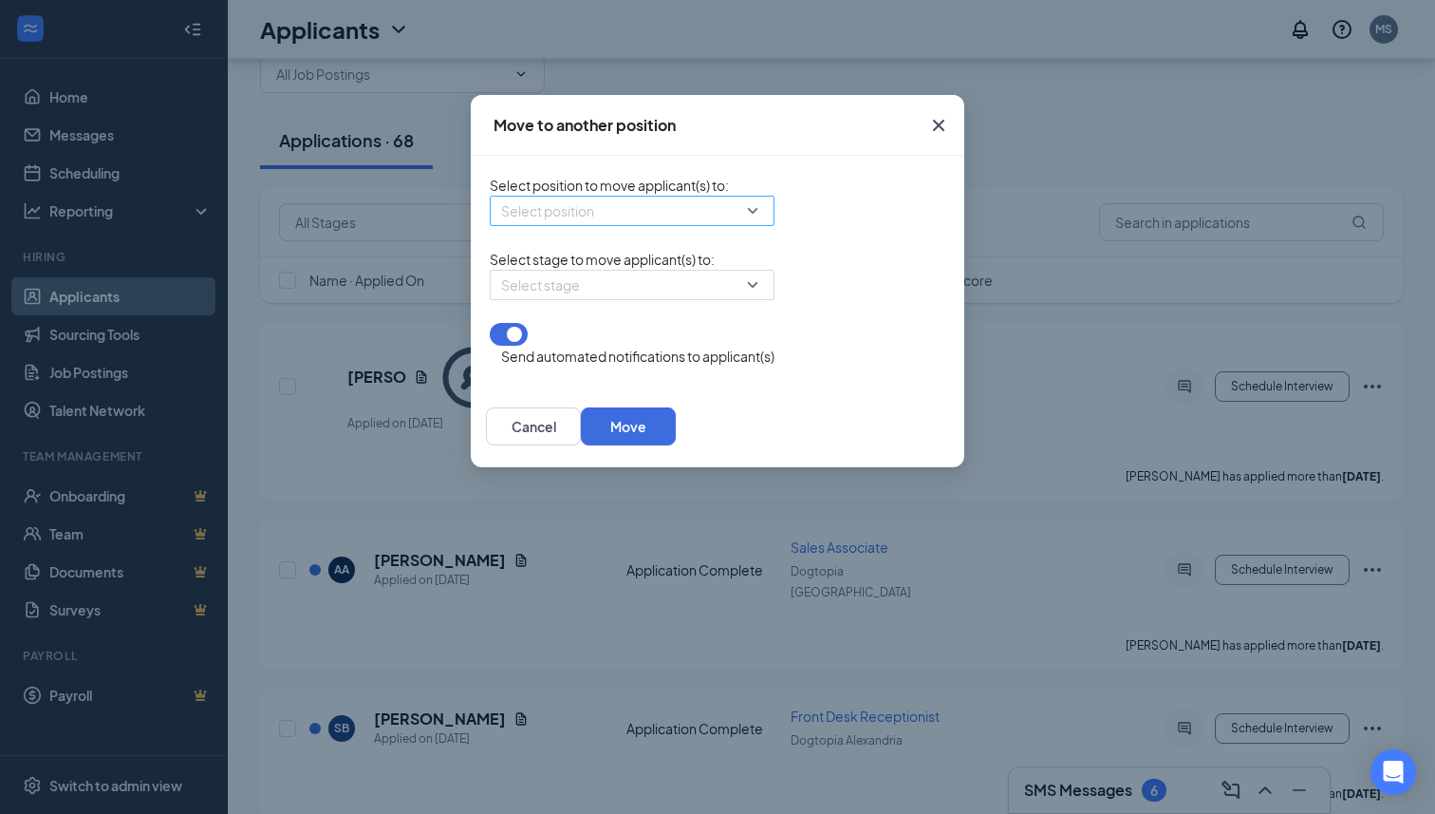
click at [605, 220] on input "search" at bounding box center [625, 210] width 249 height 28
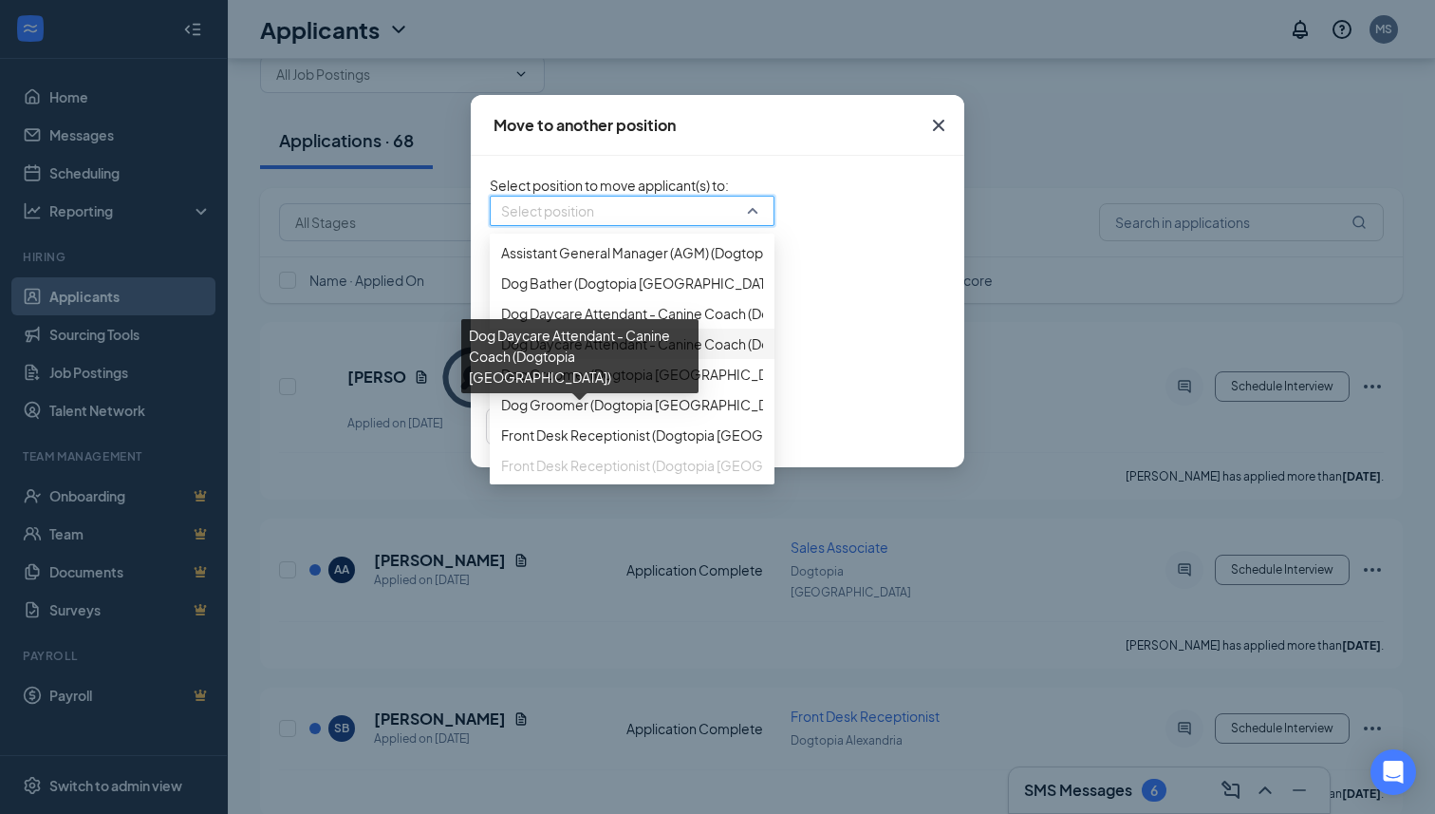
click at [534, 354] on span "Dog Daycare Attendant - Canine Coach (Dogtopia [GEOGRAPHIC_DATA])" at bounding box center [728, 343] width 454 height 21
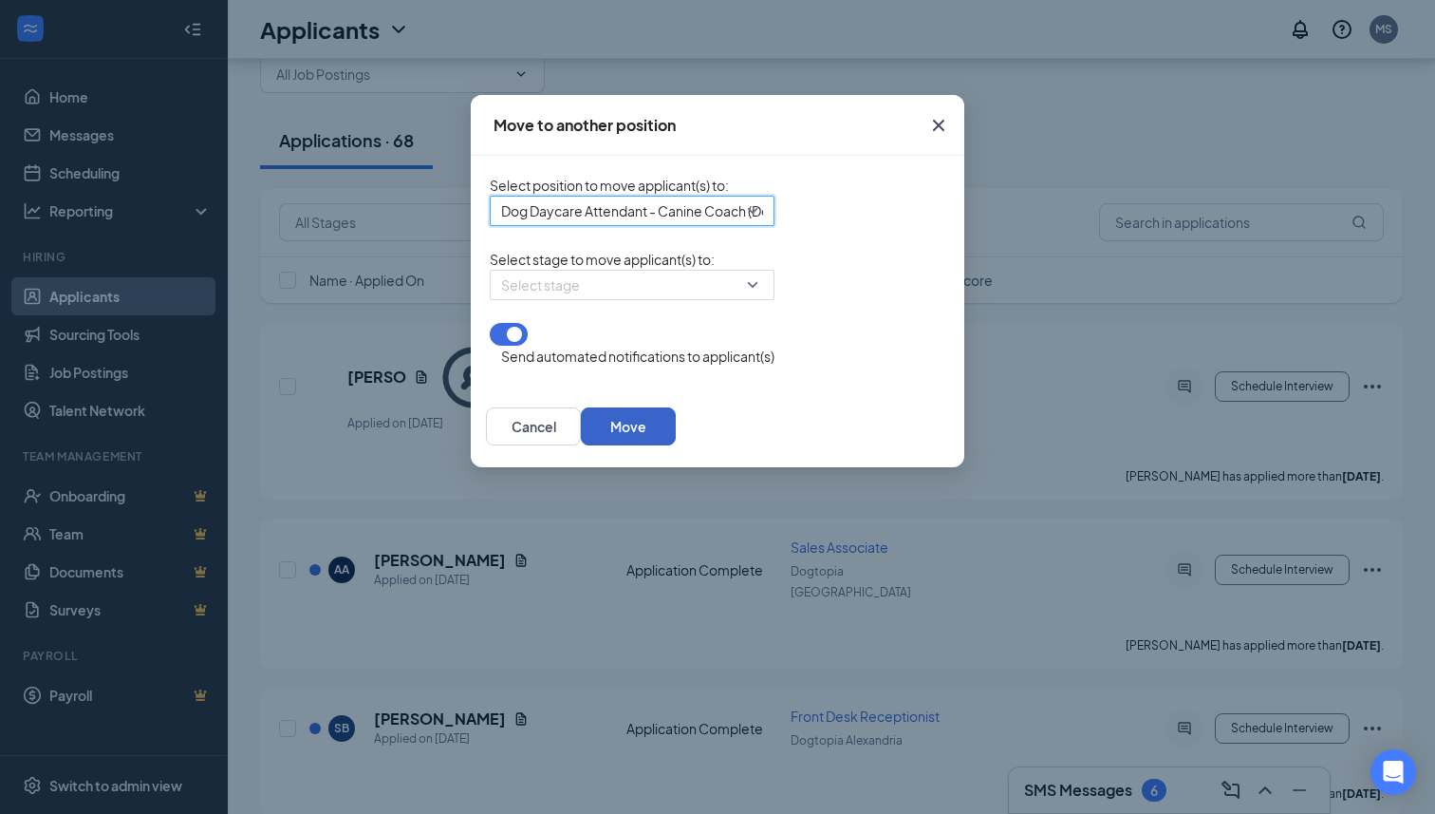
click at [676, 445] on button "Move" at bounding box center [628, 426] width 95 height 38
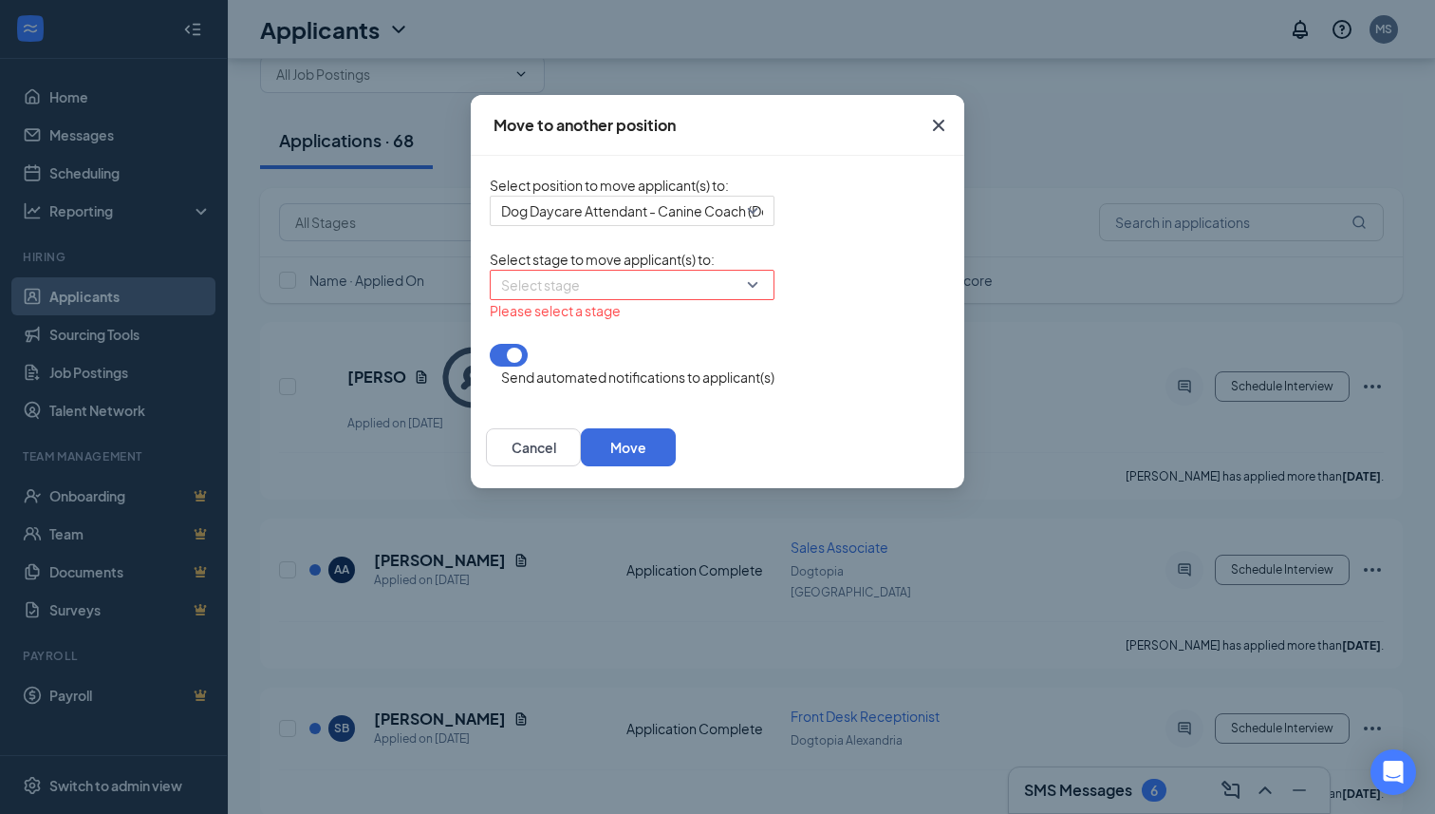
click at [568, 299] on input "search" at bounding box center [625, 285] width 249 height 28
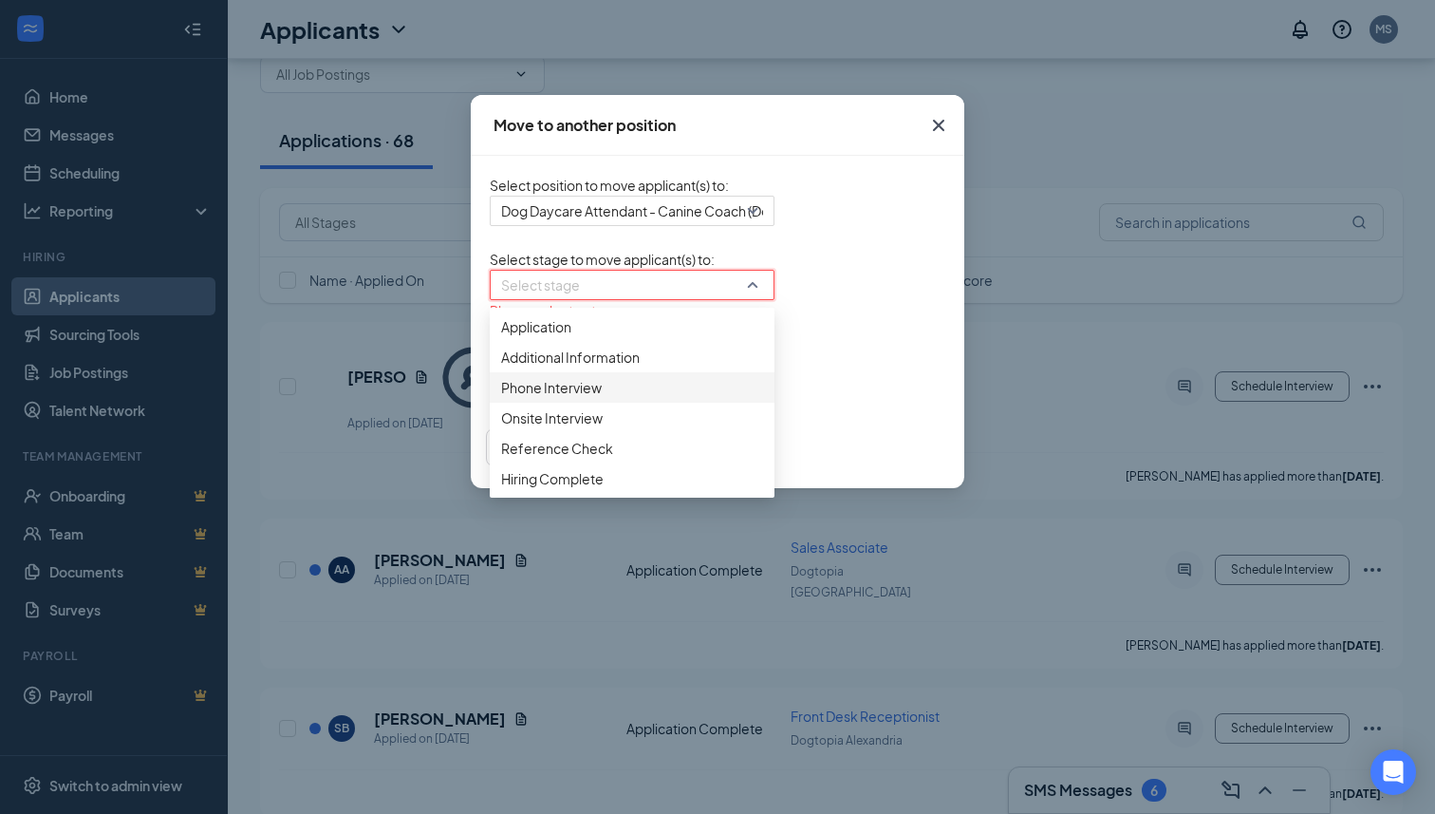
click at [524, 398] on span "Phone Interview" at bounding box center [632, 387] width 262 height 21
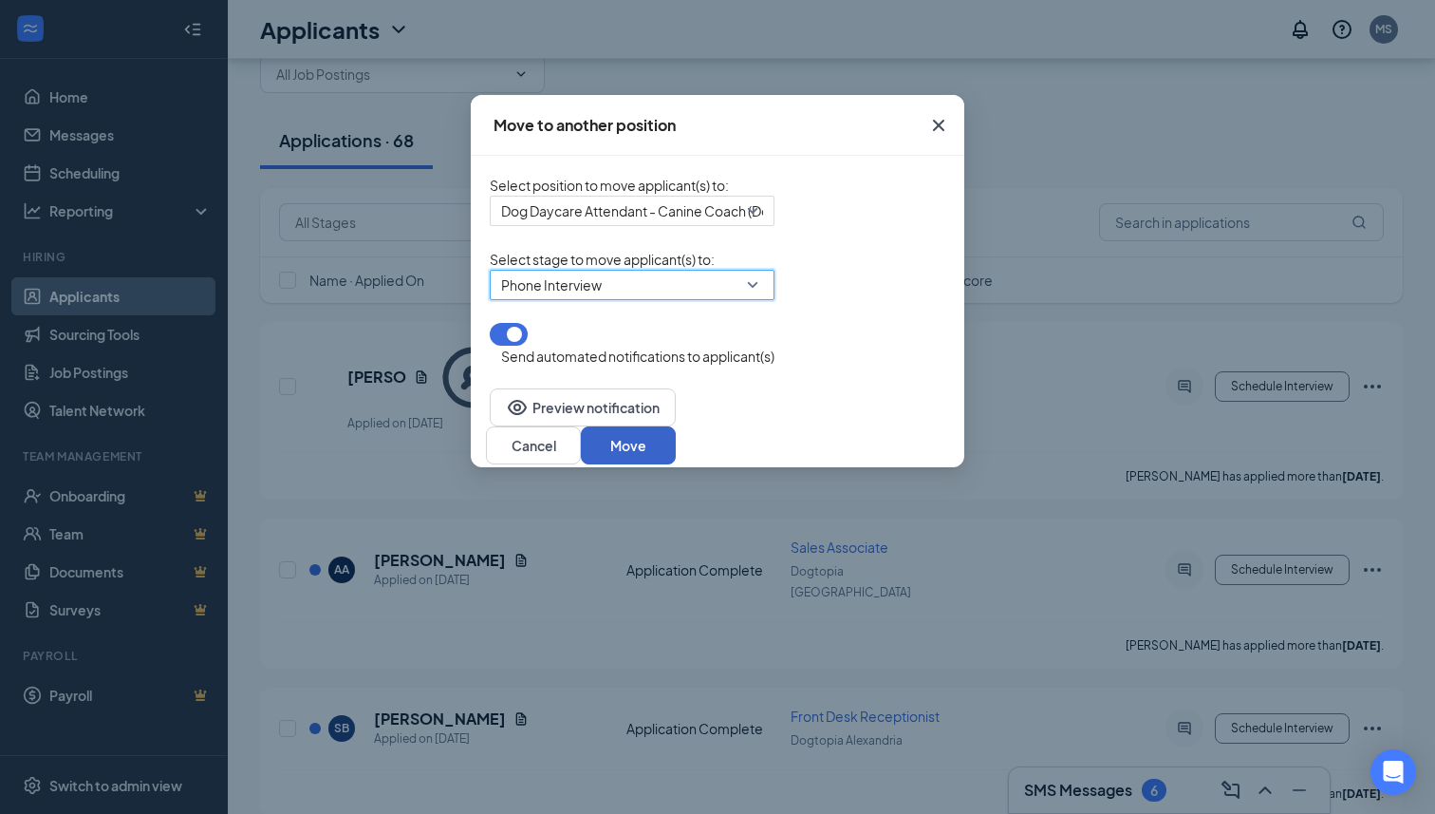
click at [676, 444] on button "Move" at bounding box center [628, 445] width 95 height 38
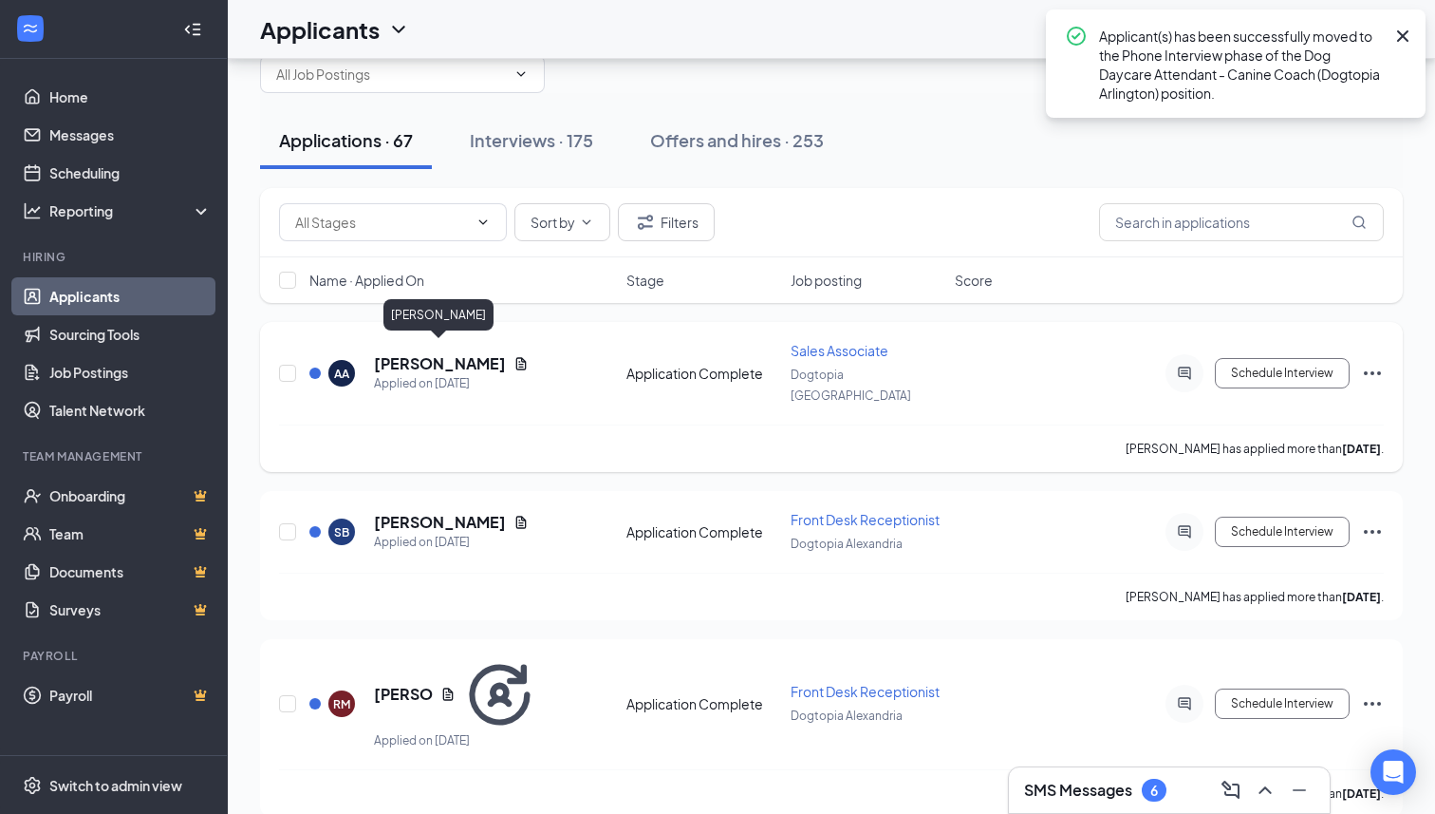
click at [423, 353] on h5 "[PERSON_NAME]" at bounding box center [440, 363] width 132 height 21
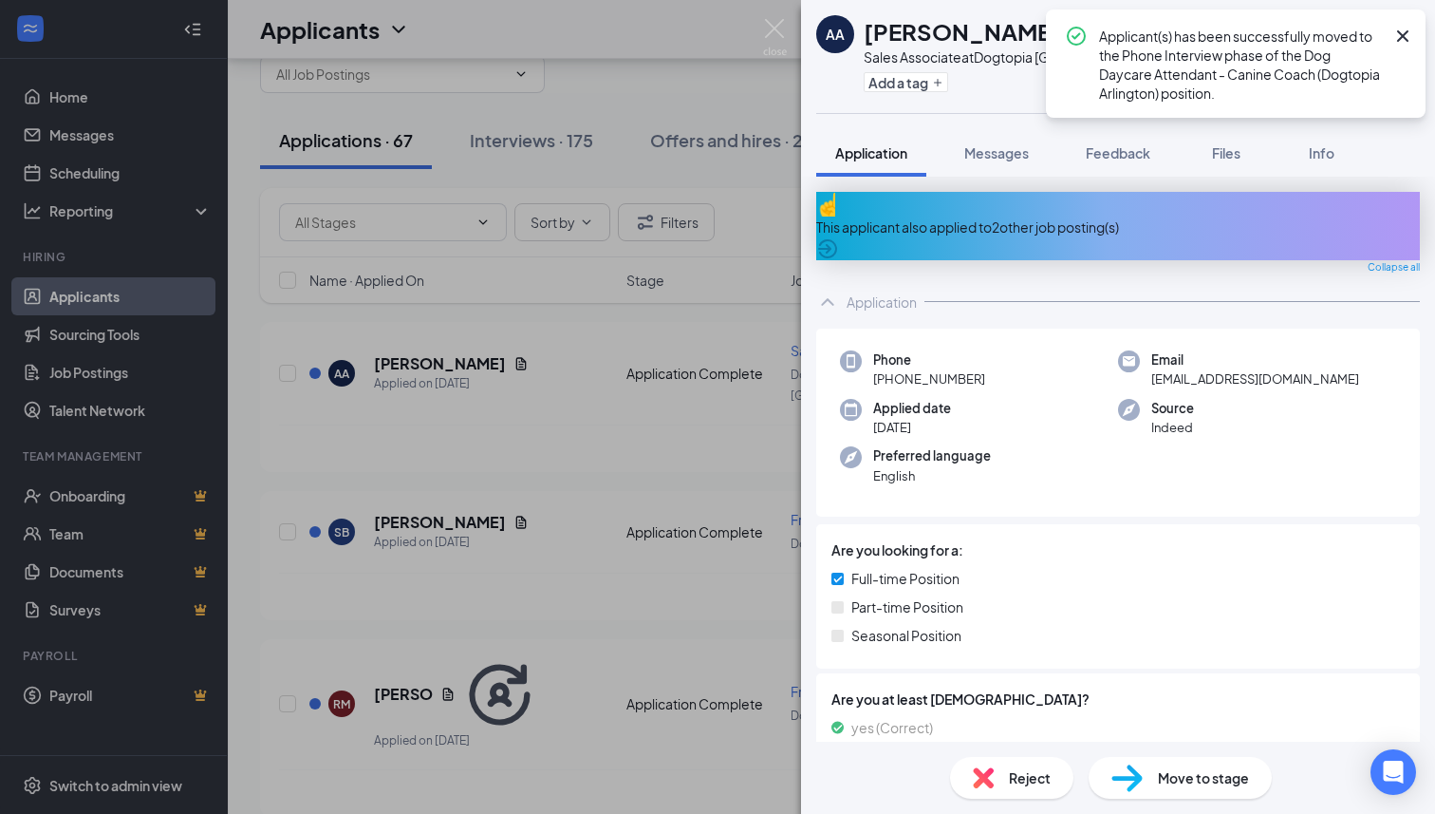
click at [1051, 221] on div "This applicant also applied to 2 other job posting(s)" at bounding box center [1118, 226] width 604 height 21
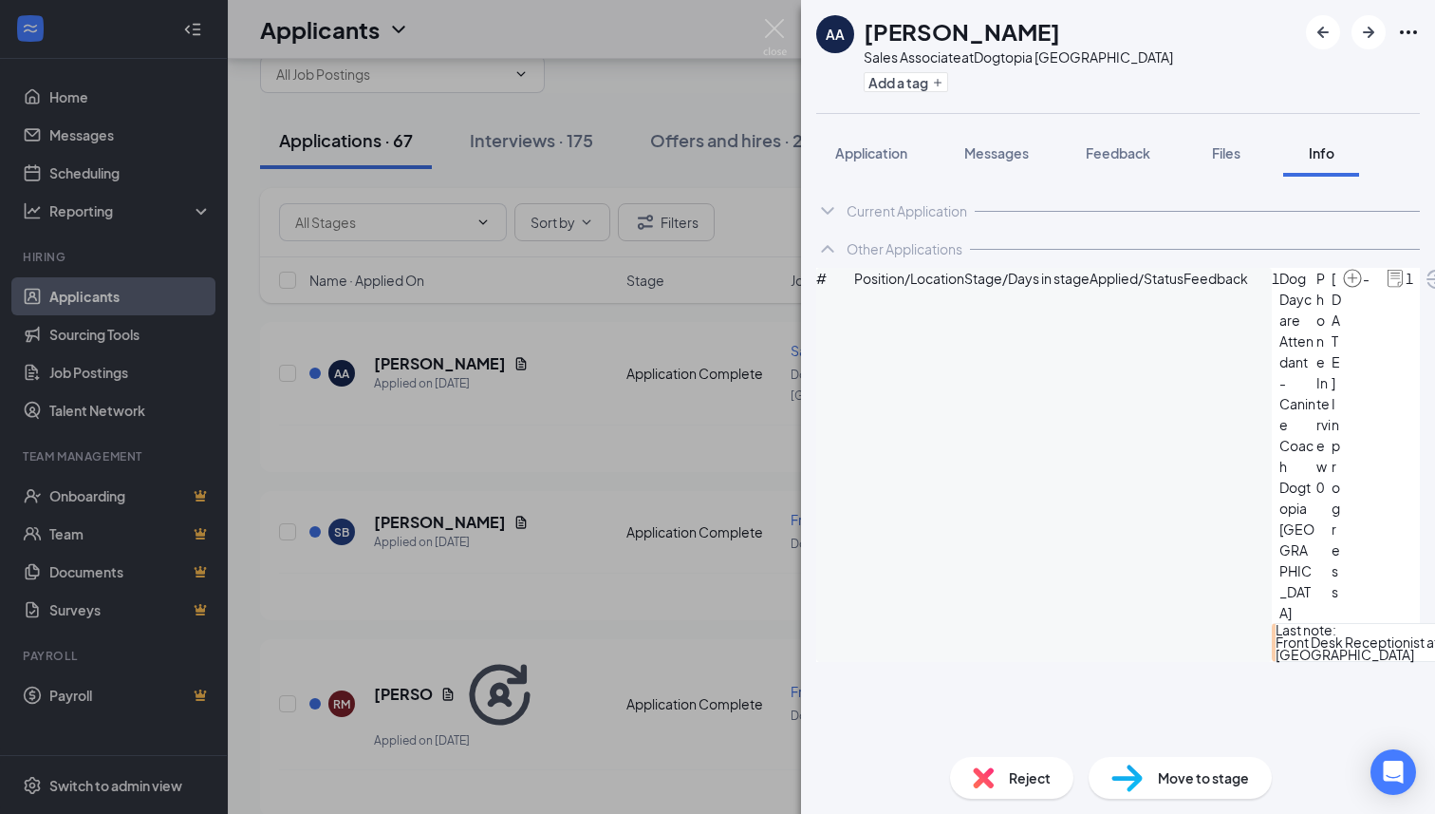
click at [1012, 798] on div "Reject Move to stage" at bounding box center [1118, 777] width 634 height 72
click at [1009, 778] on span "Reject" at bounding box center [1030, 777] width 42 height 21
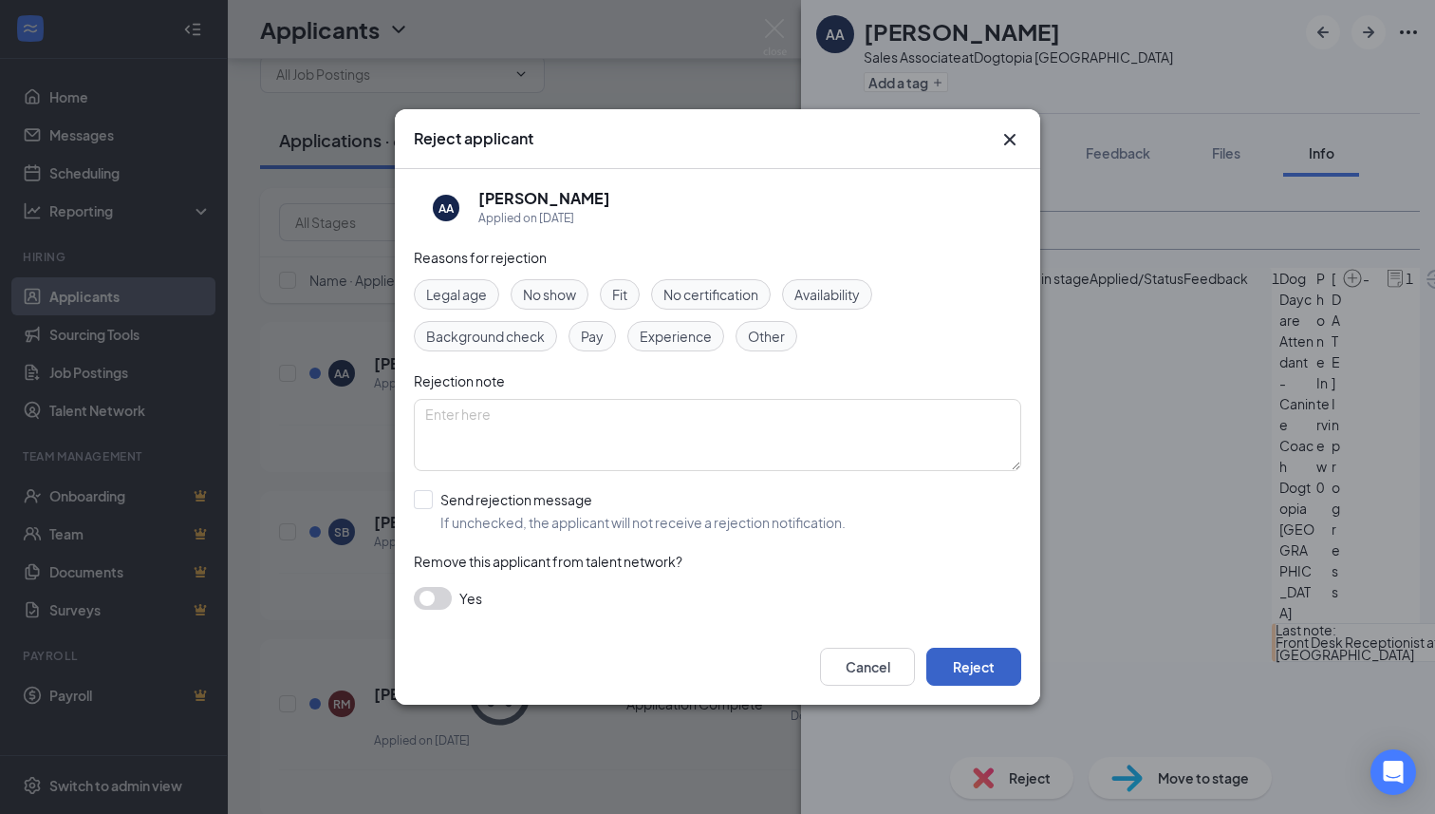
click at [979, 675] on button "Reject" at bounding box center [973, 666] width 95 height 38
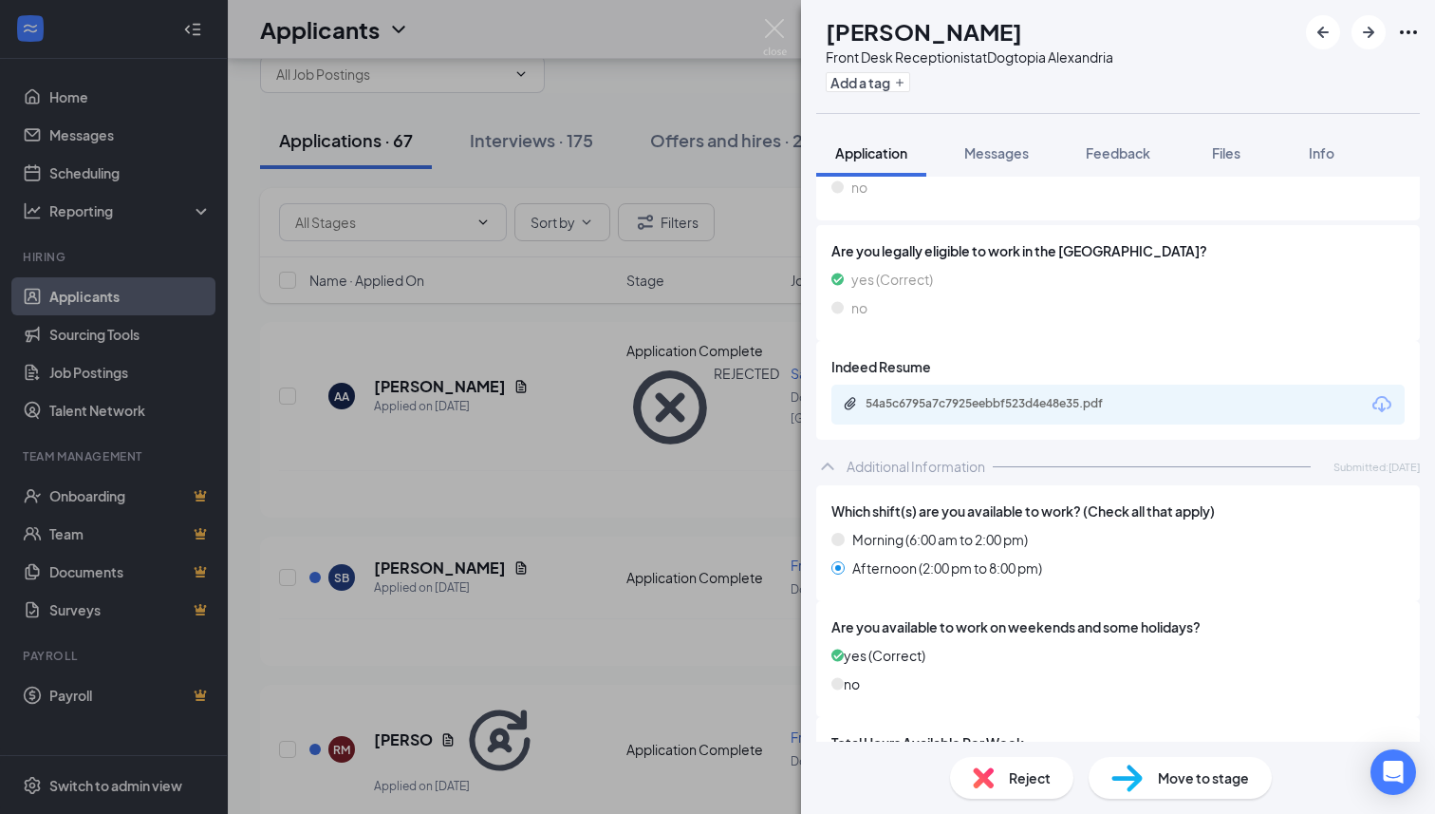
scroll to position [436, 0]
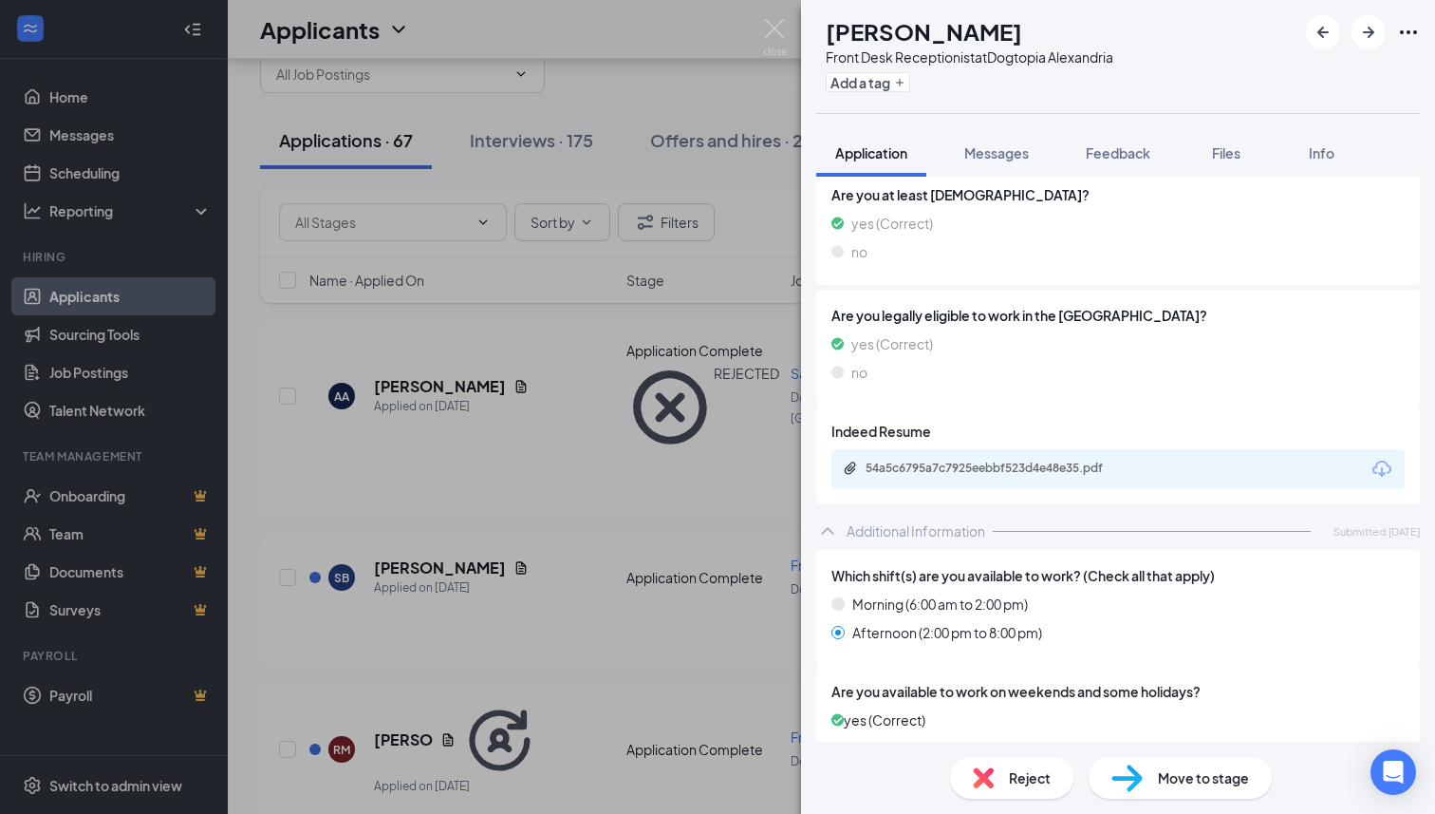
click at [1031, 458] on div "54a5c6795a7c7925eebbf523d4e48e35.pdf" at bounding box center [1118, 469] width 573 height 40
click at [1029, 465] on div "54a5c6795a7c7925eebbf523d4e48e35.pdf" at bounding box center [999, 467] width 266 height 15
click at [997, 775] on div "Reject" at bounding box center [1011, 778] width 123 height 42
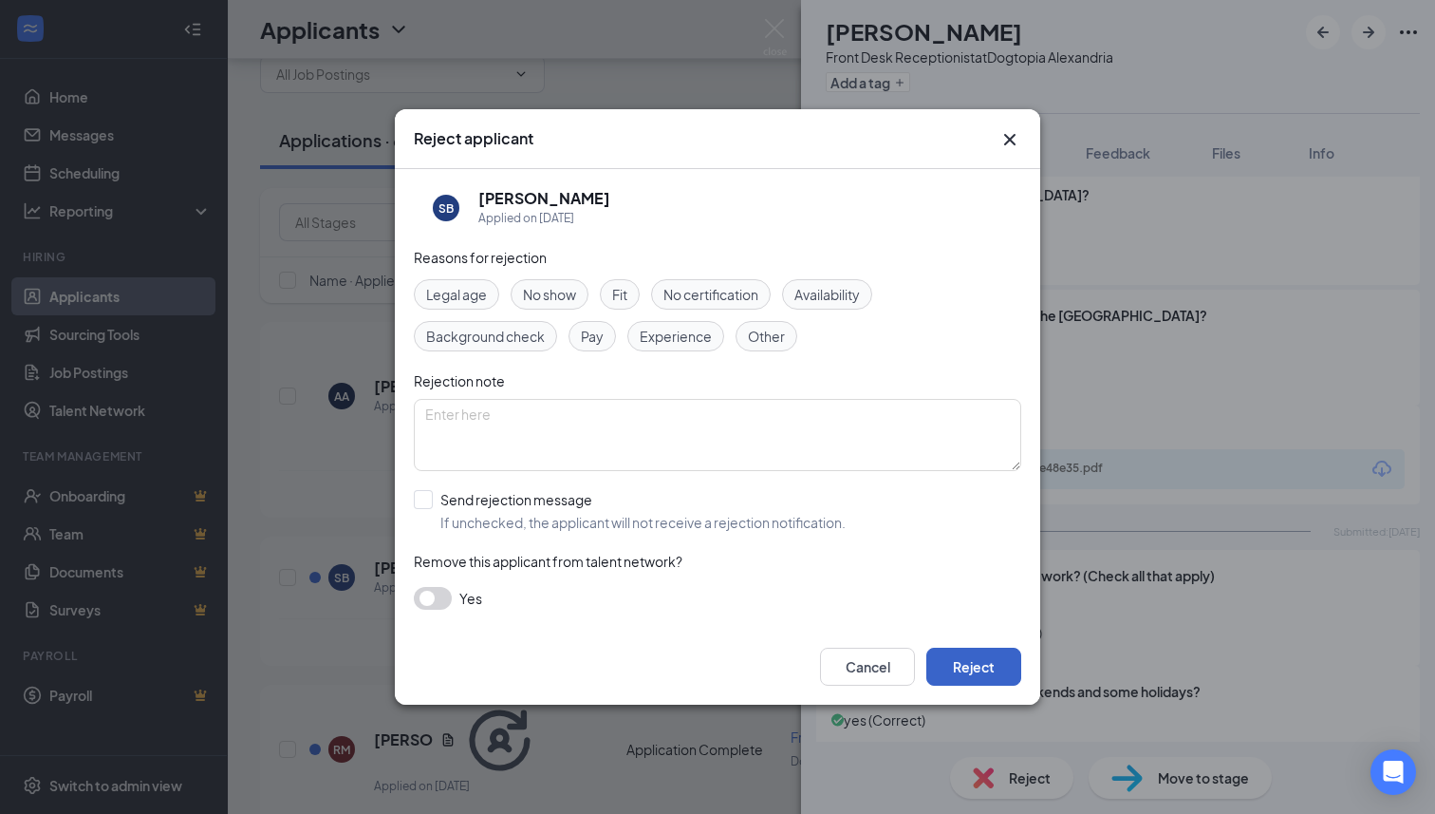
click at [978, 668] on button "Reject" at bounding box center [973, 666] width 95 height 38
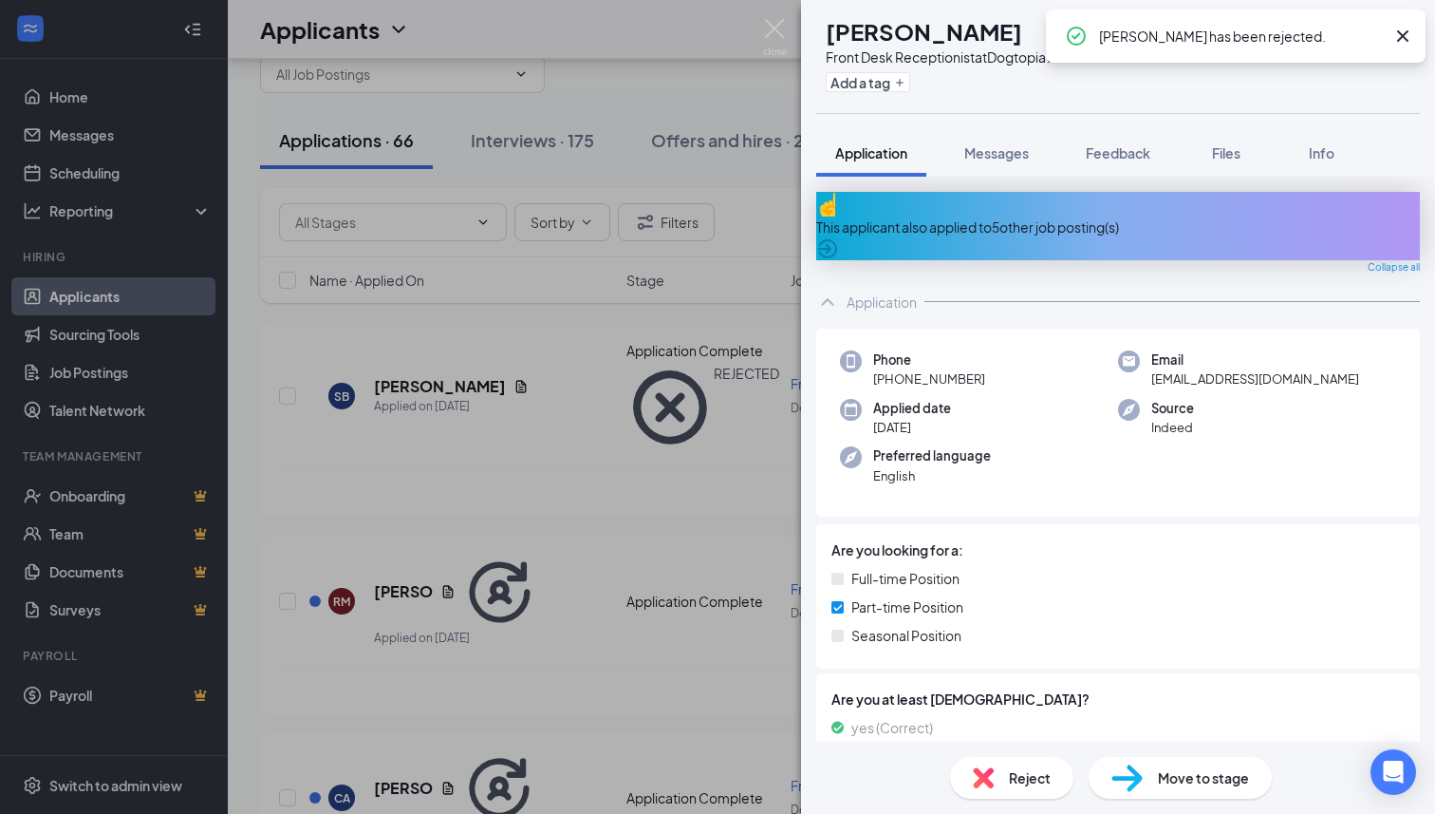
click at [977, 222] on div "This applicant also applied to 5 other job posting(s)" at bounding box center [1118, 226] width 604 height 21
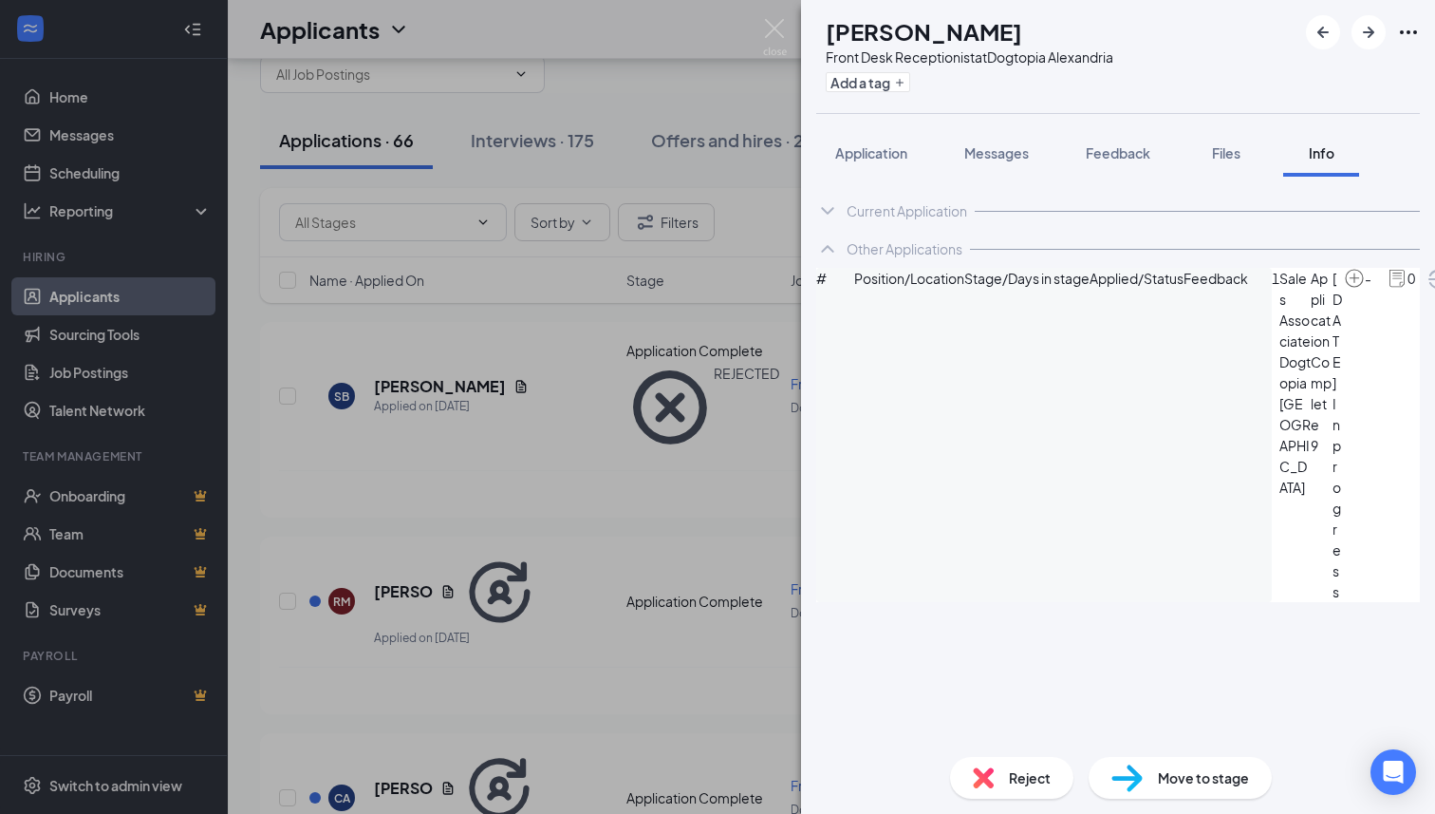
click at [1014, 778] on span "Reject" at bounding box center [1030, 777] width 42 height 21
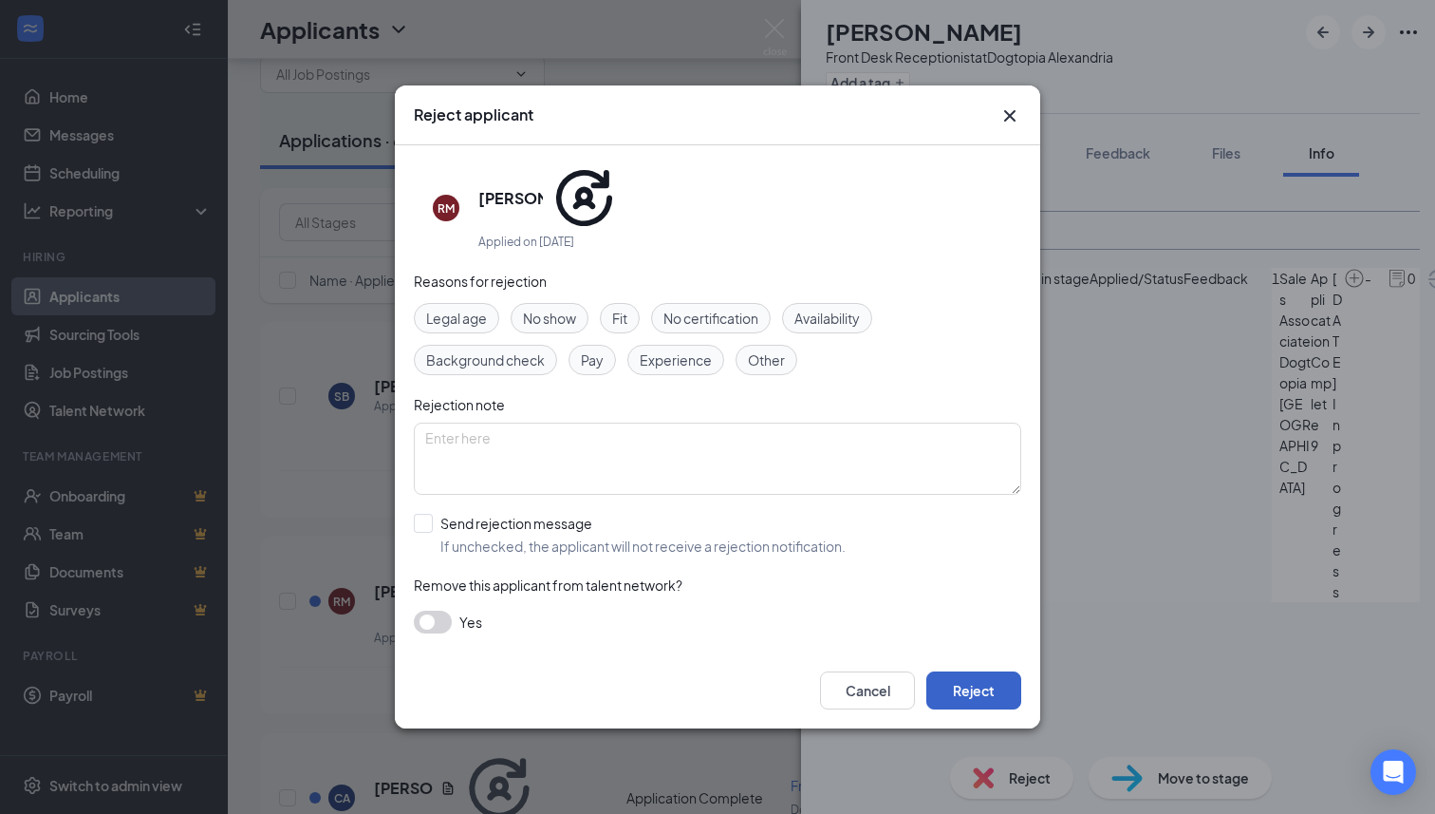
click at [998, 671] on button "Reject" at bounding box center [973, 690] width 95 height 38
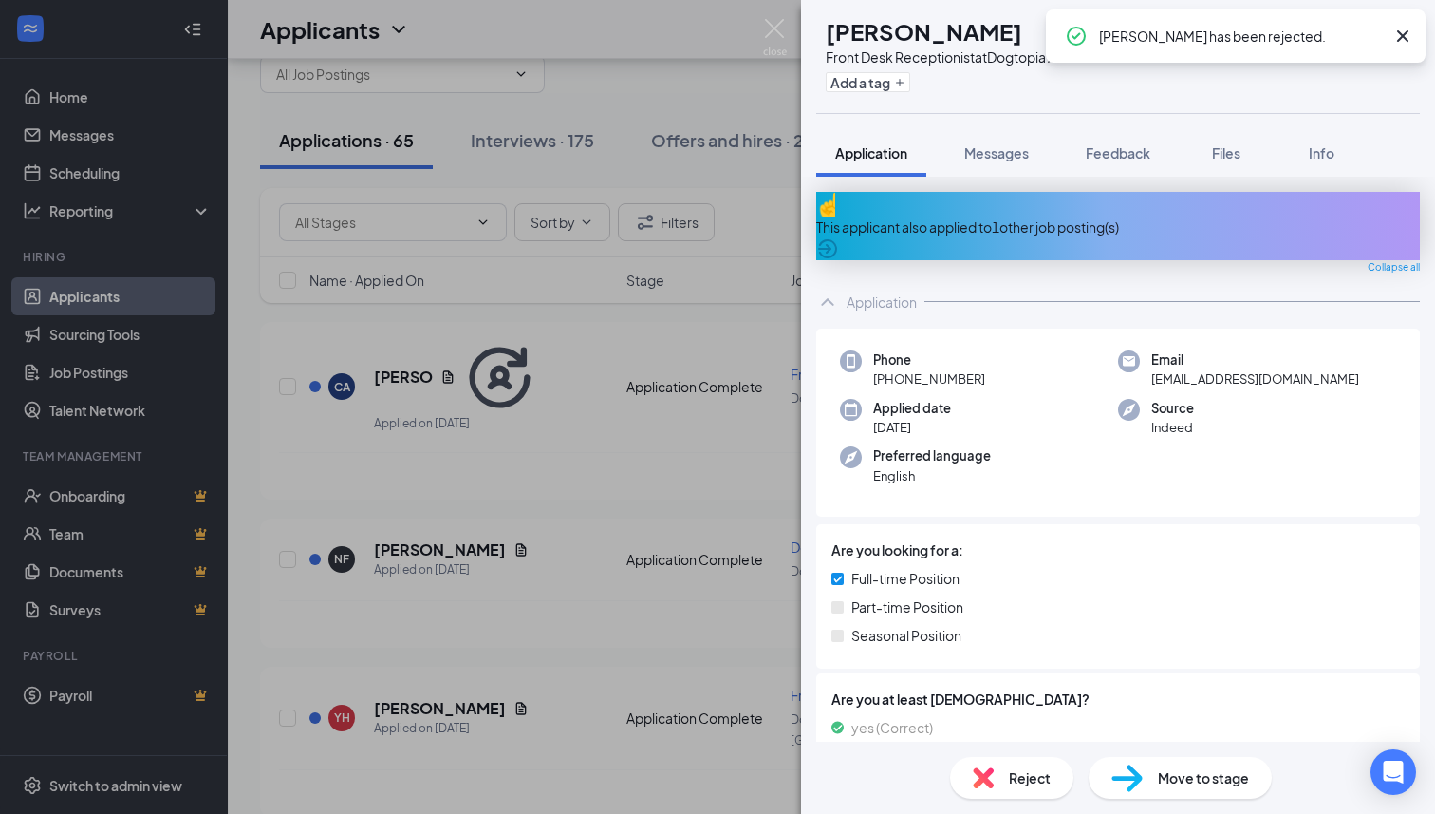
click at [1000, 218] on div "This applicant also applied to 1 other job posting(s)" at bounding box center [1118, 226] width 604 height 21
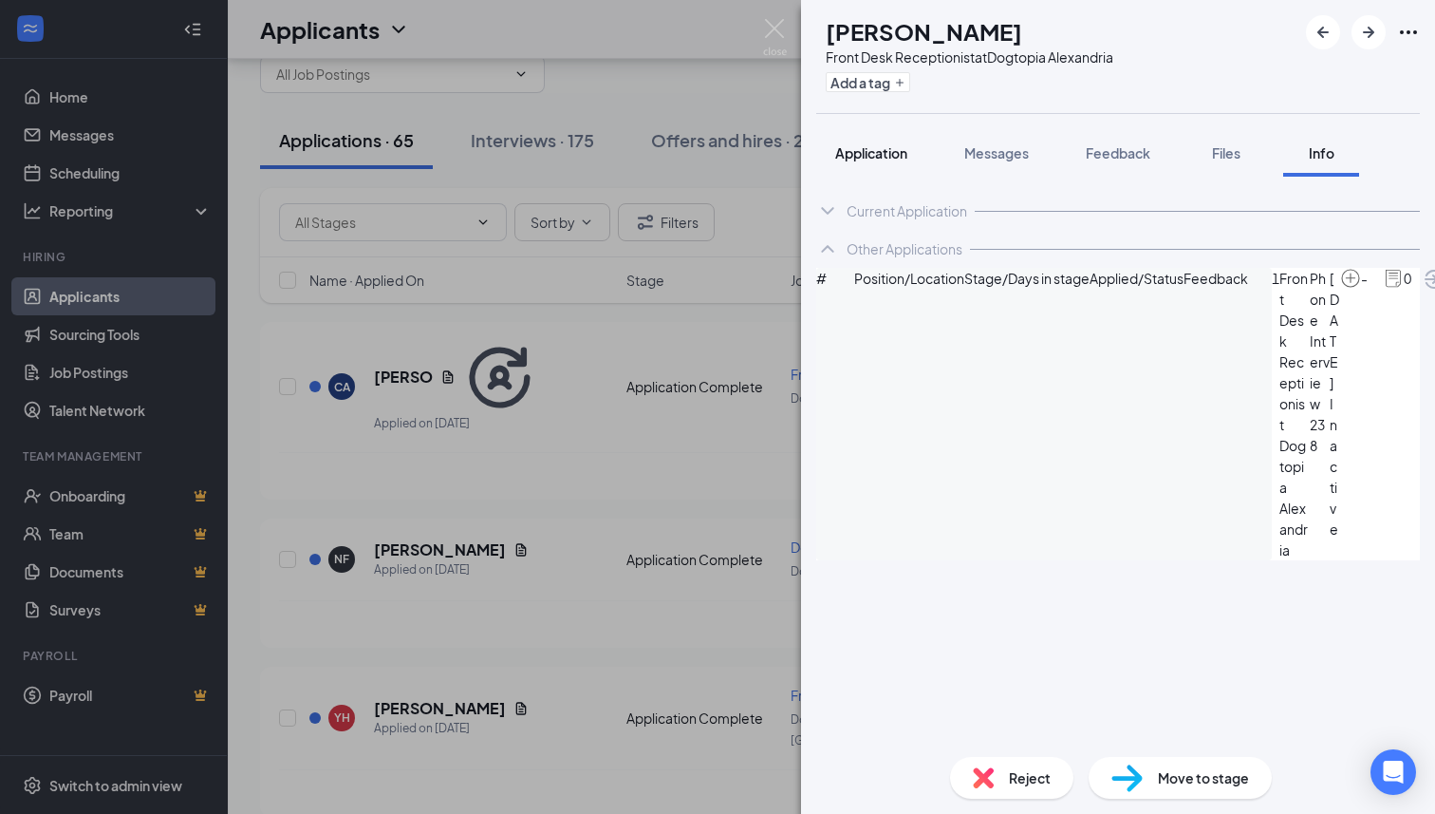
click at [881, 154] on span "Application" at bounding box center [871, 152] width 72 height 17
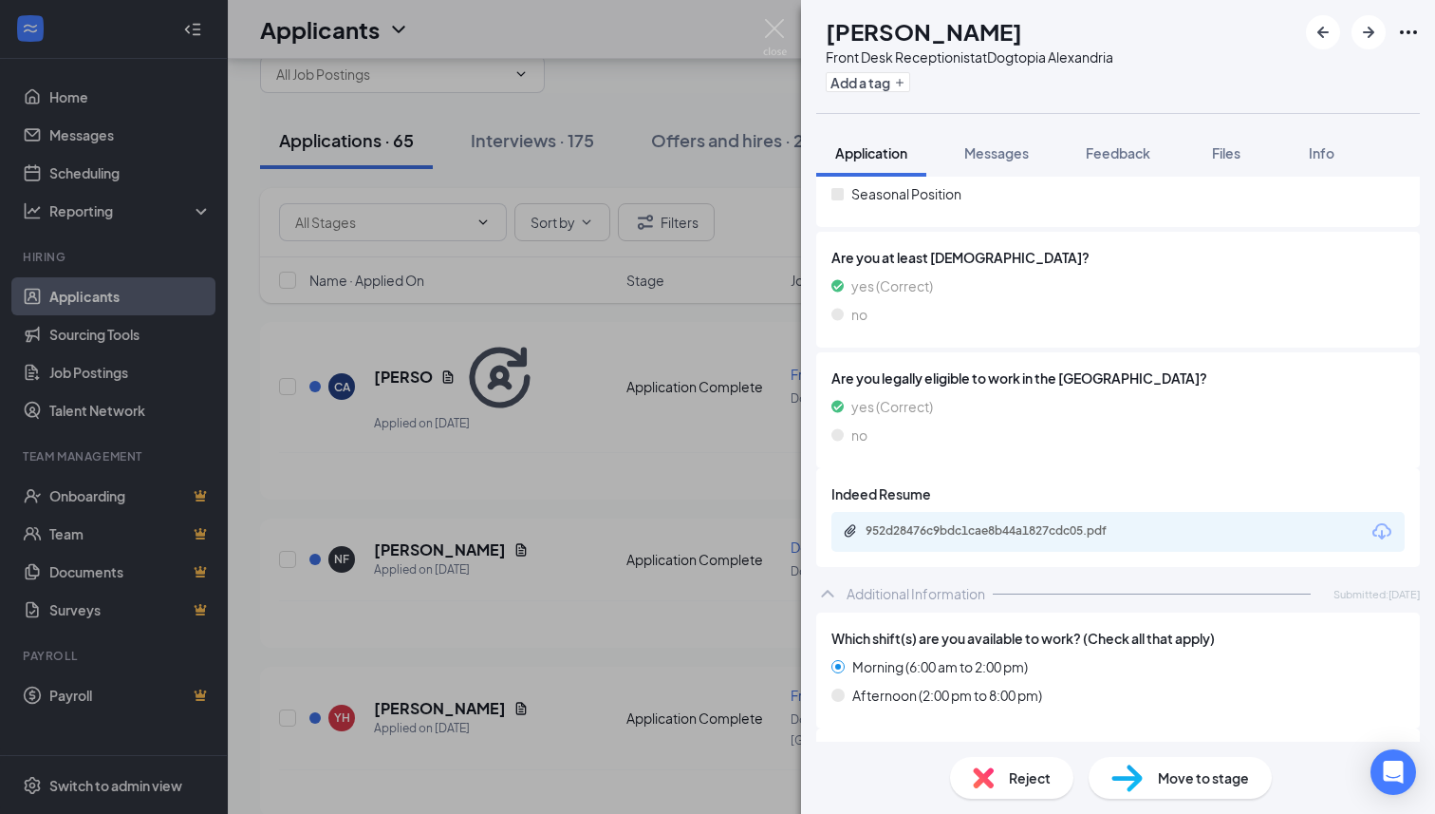
scroll to position [422, 0]
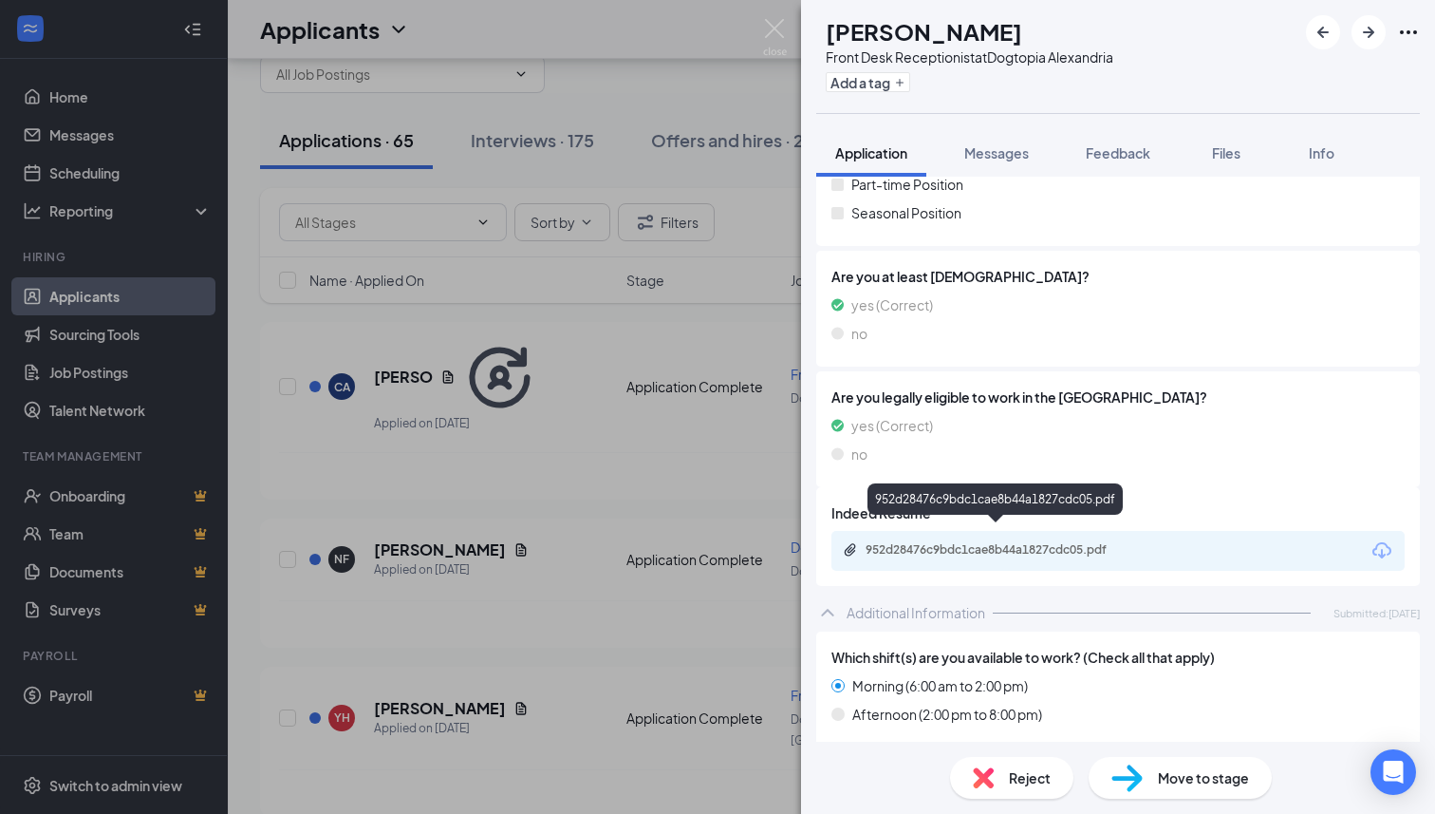
click at [961, 542] on div "952d28476c9bdc1cae8b44a1827cdc05.pdf" at bounding box center [999, 549] width 266 height 15
click at [1152, 768] on div "Move to stage" at bounding box center [1180, 778] width 183 height 42
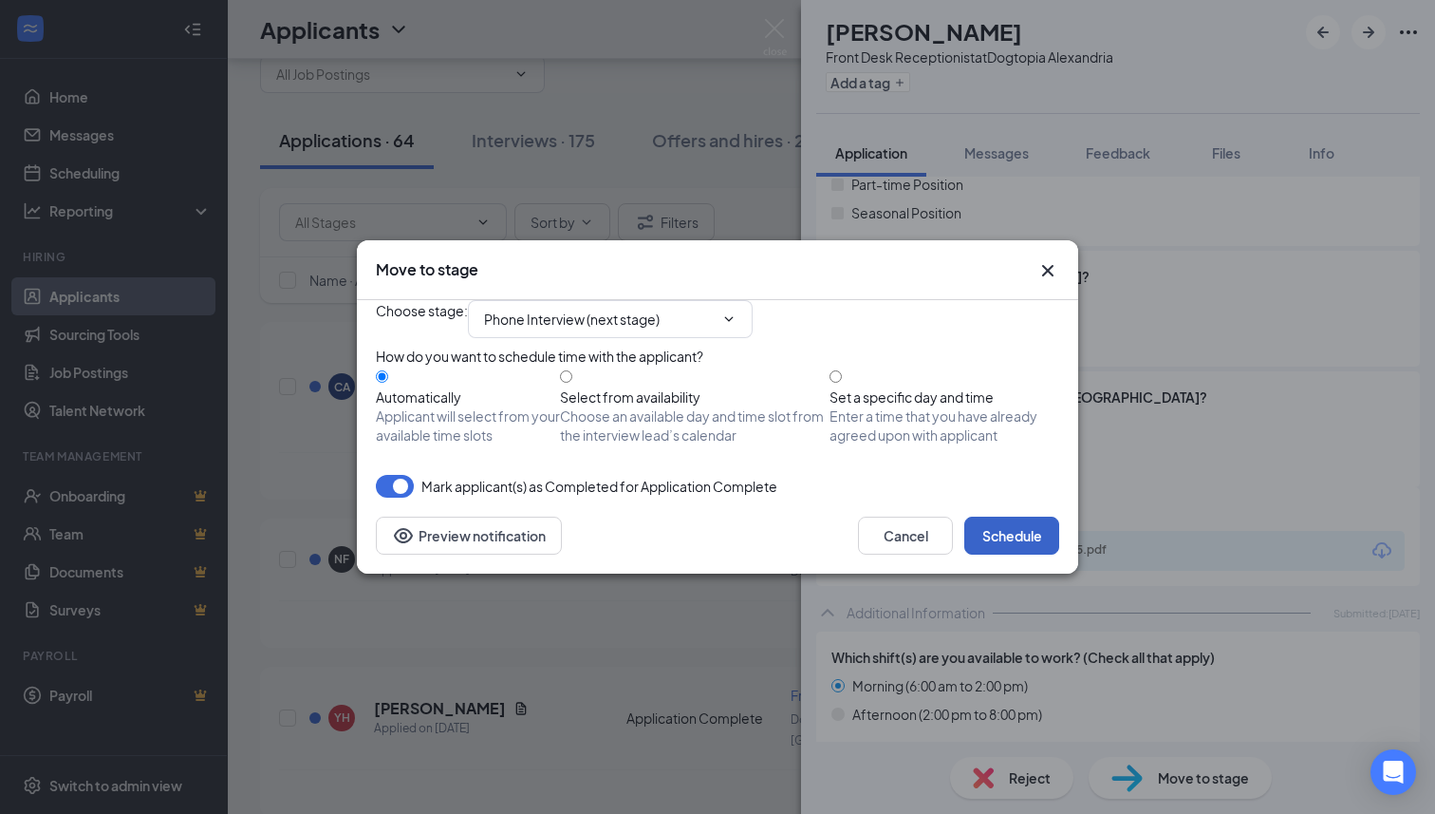
click at [1036, 554] on button "Schedule" at bounding box center [1011, 535] width 95 height 38
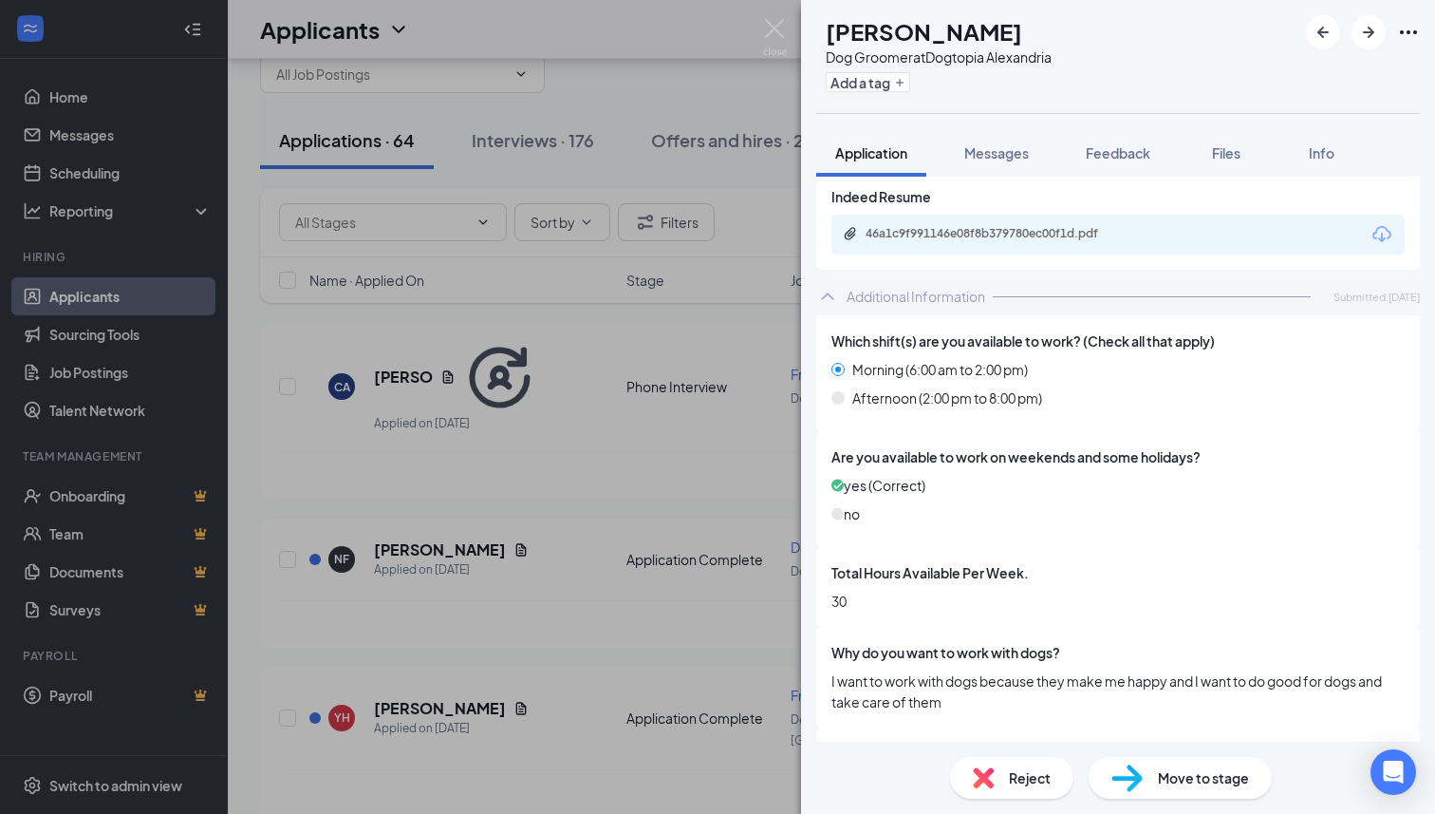
scroll to position [780, 0]
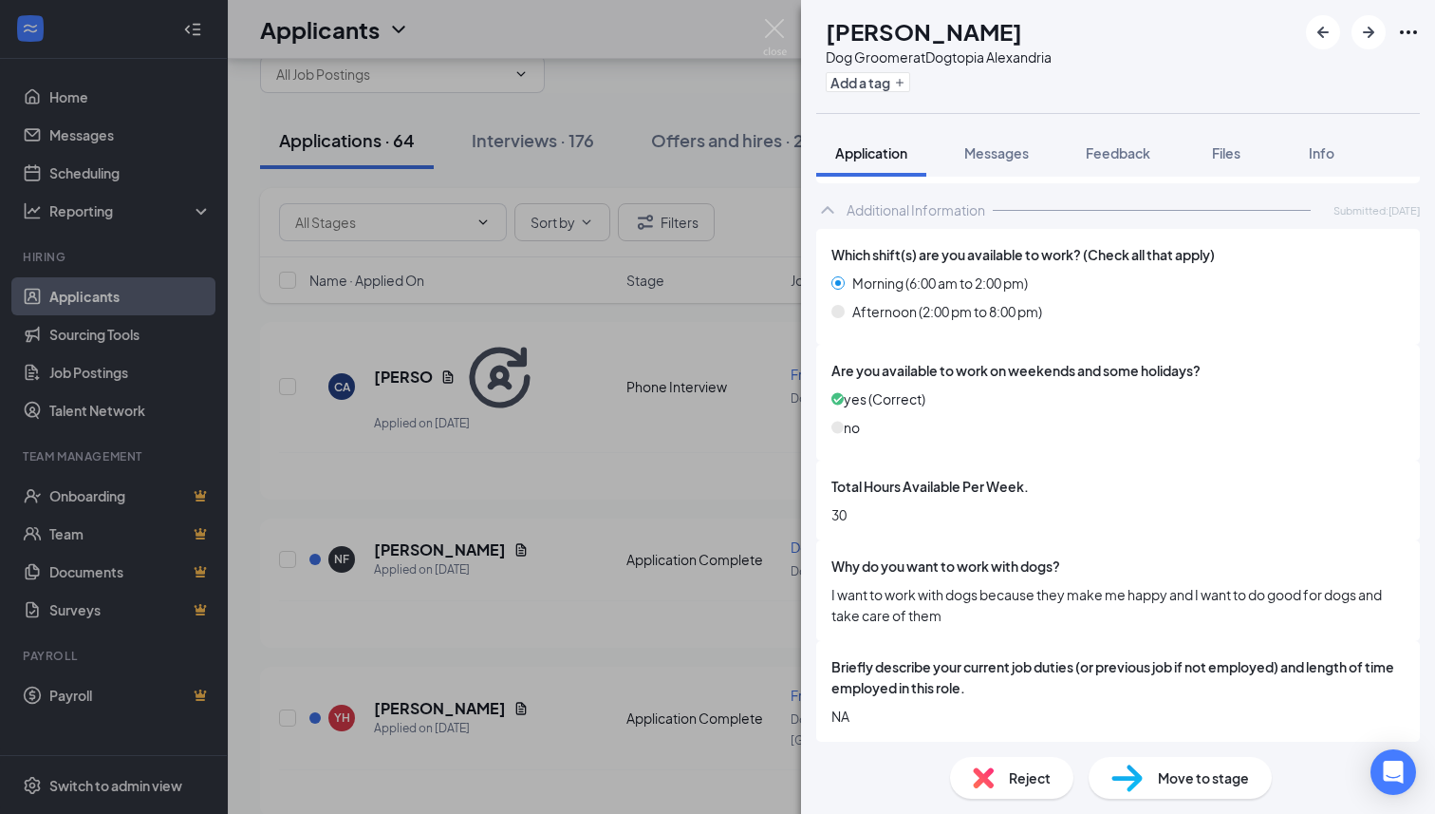
click at [985, 64] on div "Dog Groomer at Dogtopia [GEOGRAPHIC_DATA]" at bounding box center [939, 56] width 226 height 19
click at [1121, 153] on span "Feedback" at bounding box center [1118, 152] width 65 height 17
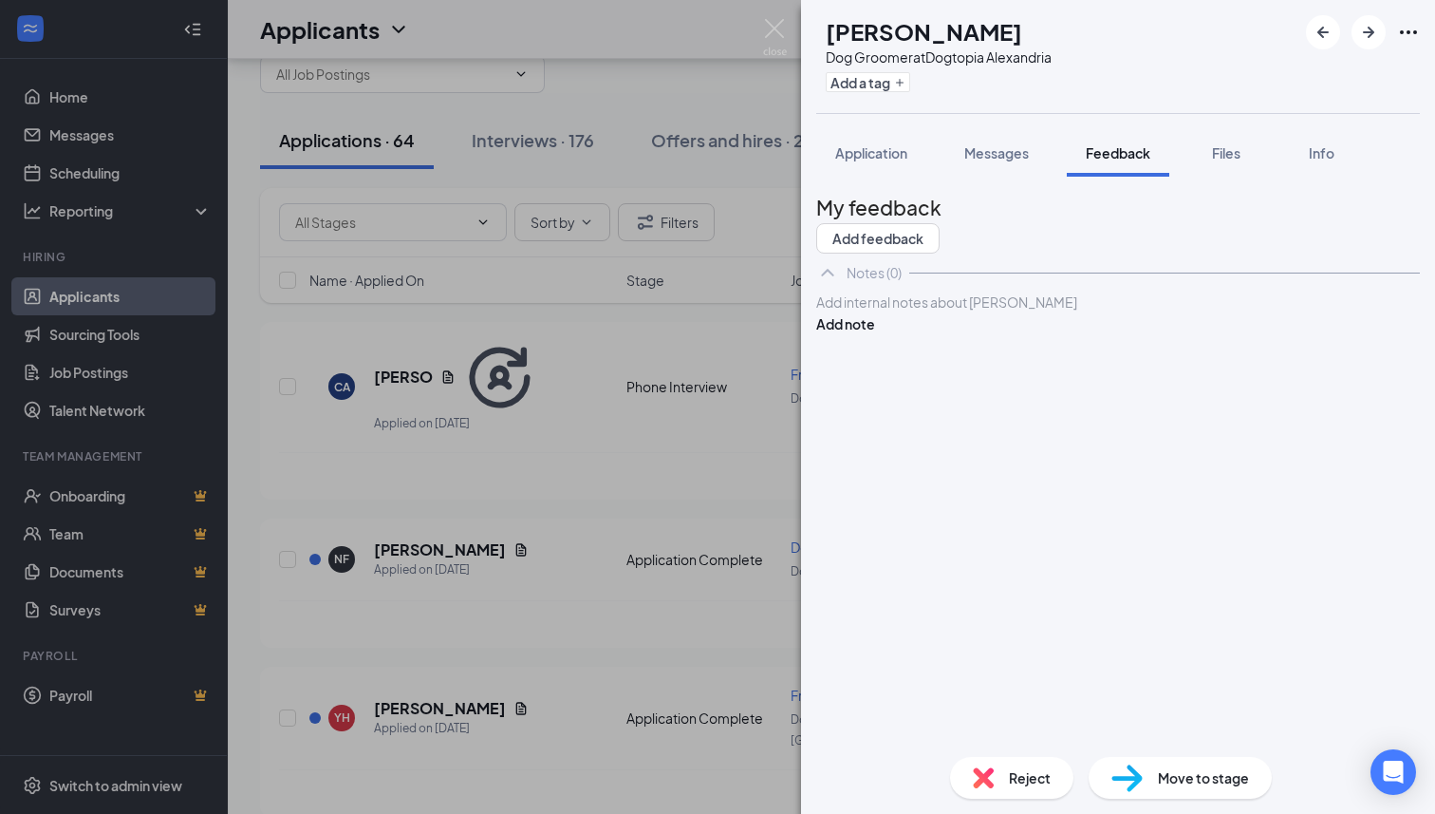
click at [1007, 312] on div at bounding box center [1118, 302] width 602 height 20
click at [875, 334] on button "Add note" at bounding box center [845, 323] width 59 height 21
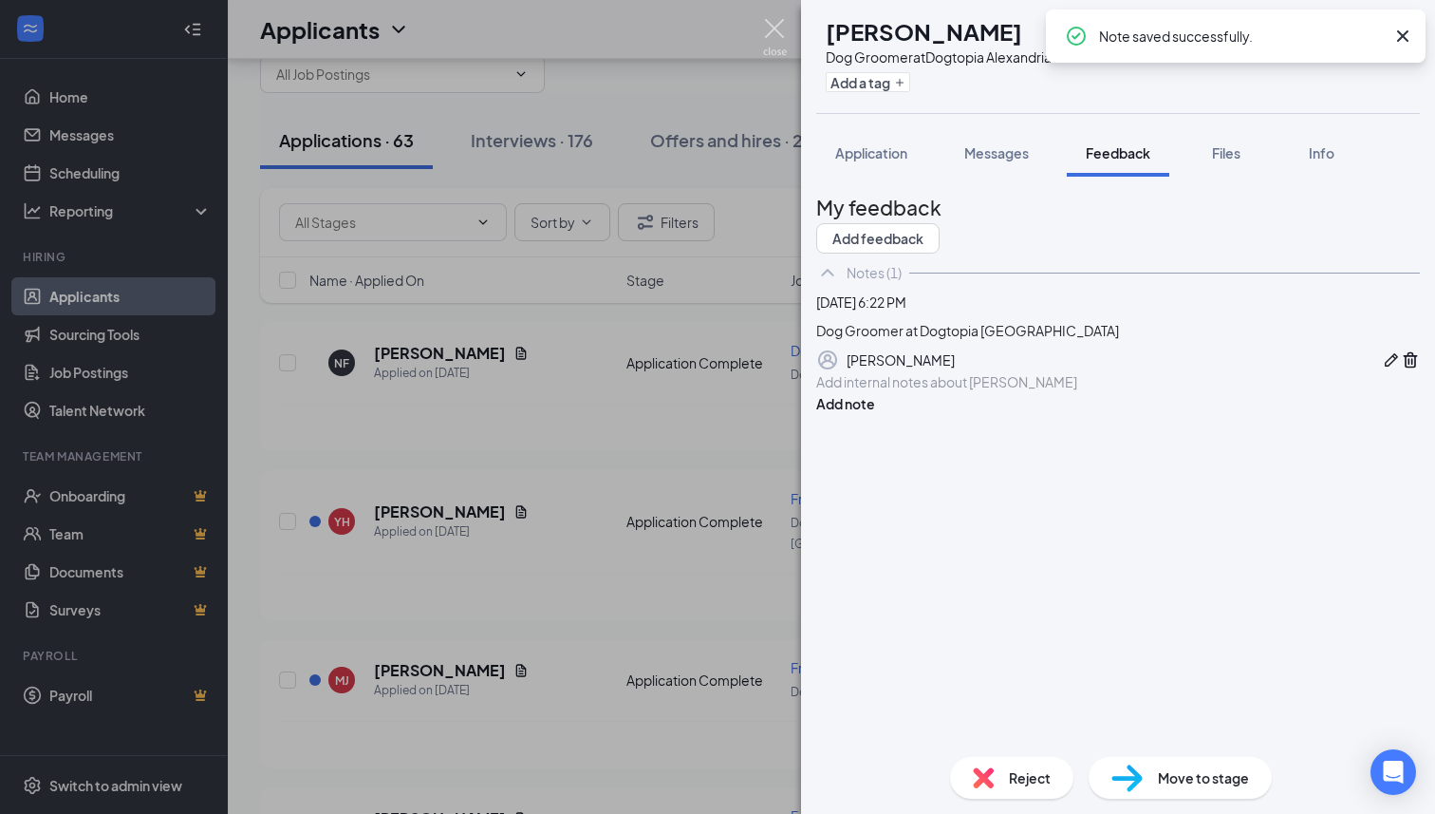
click at [777, 24] on img at bounding box center [775, 37] width 24 height 37
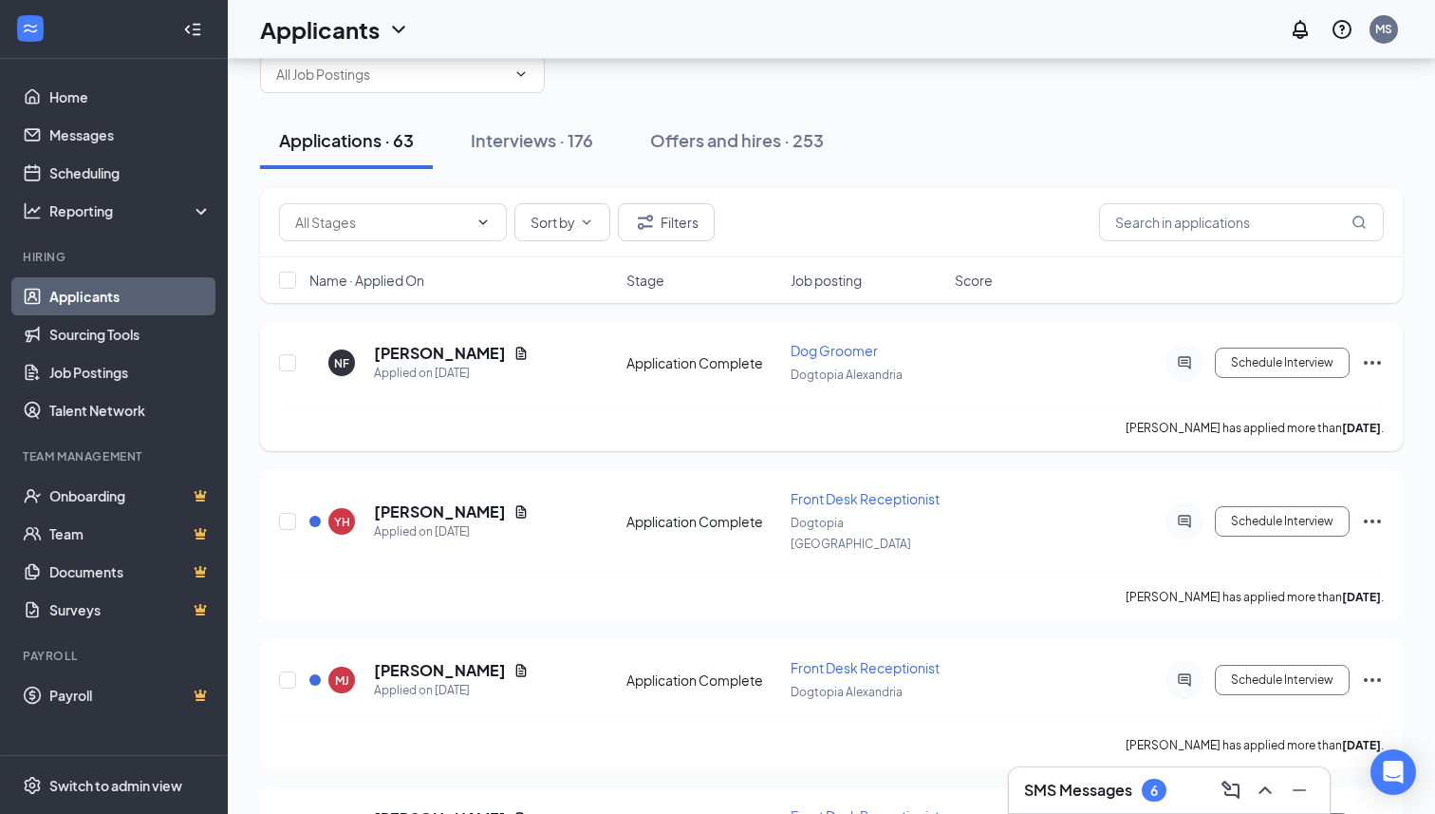
click at [1375, 366] on icon "Ellipses" at bounding box center [1372, 362] width 23 height 23
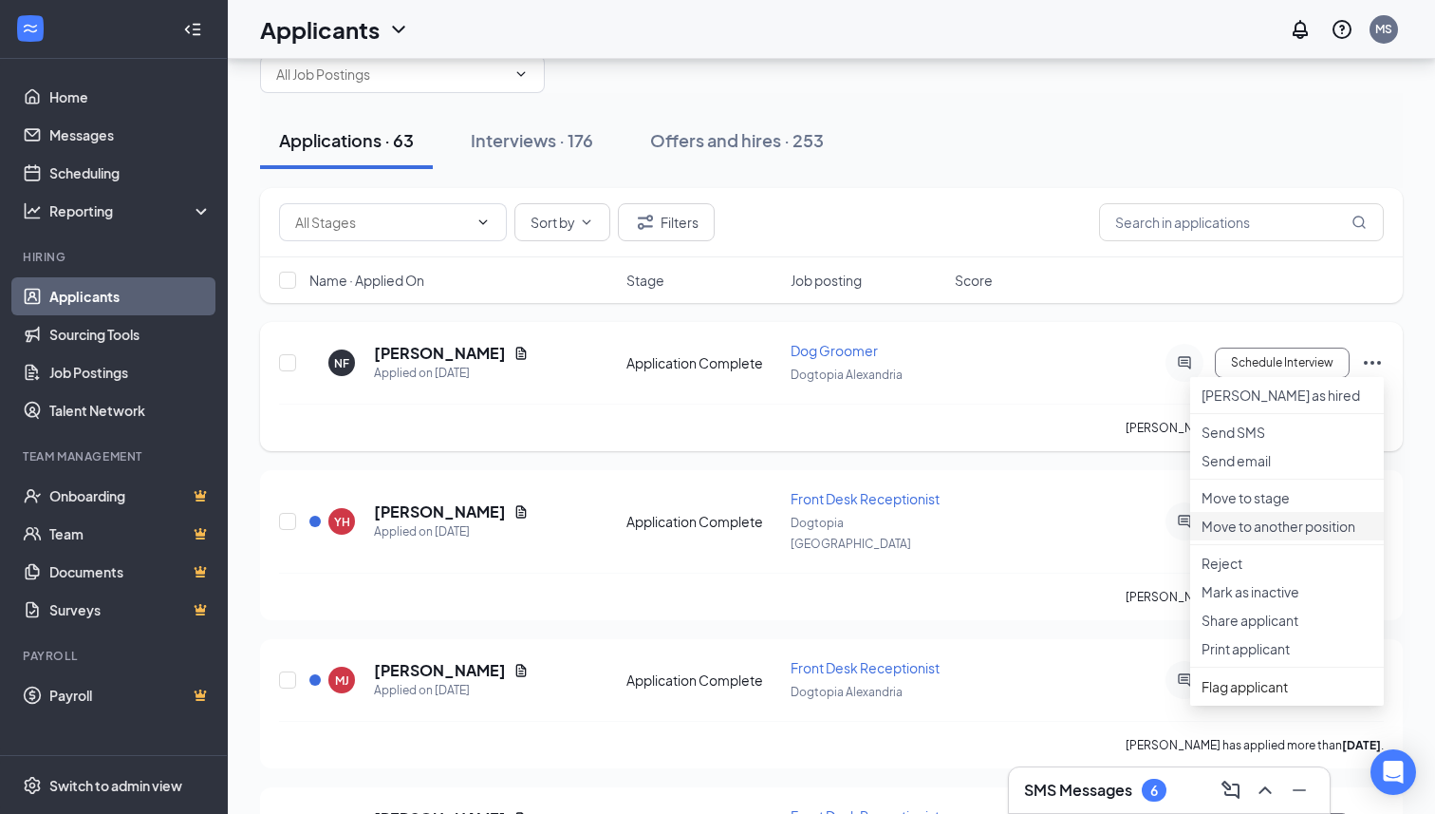
click at [1281, 535] on p "Move to another position" at bounding box center [1287, 525] width 171 height 19
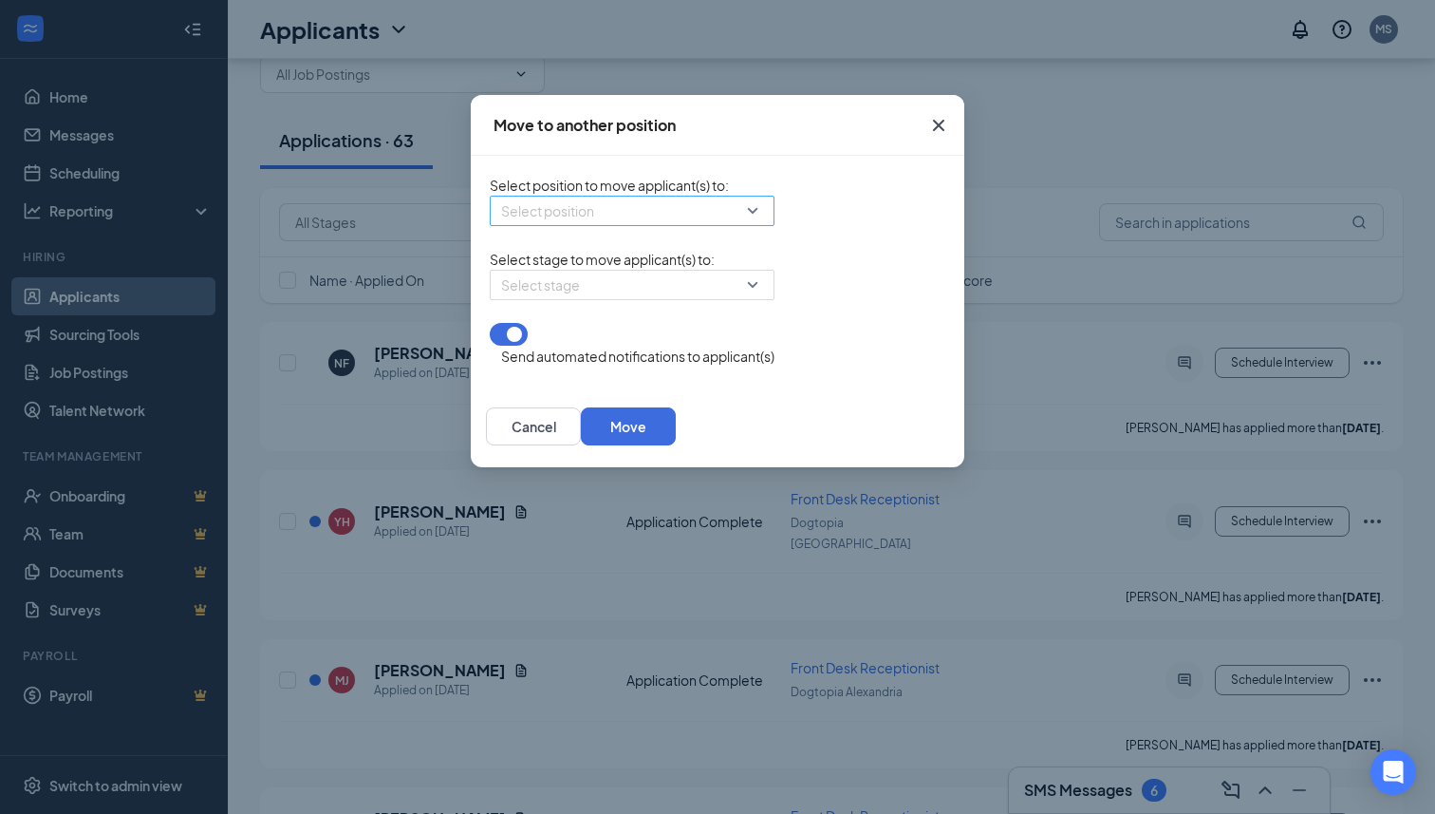
click at [587, 224] on input "search" at bounding box center [625, 210] width 249 height 28
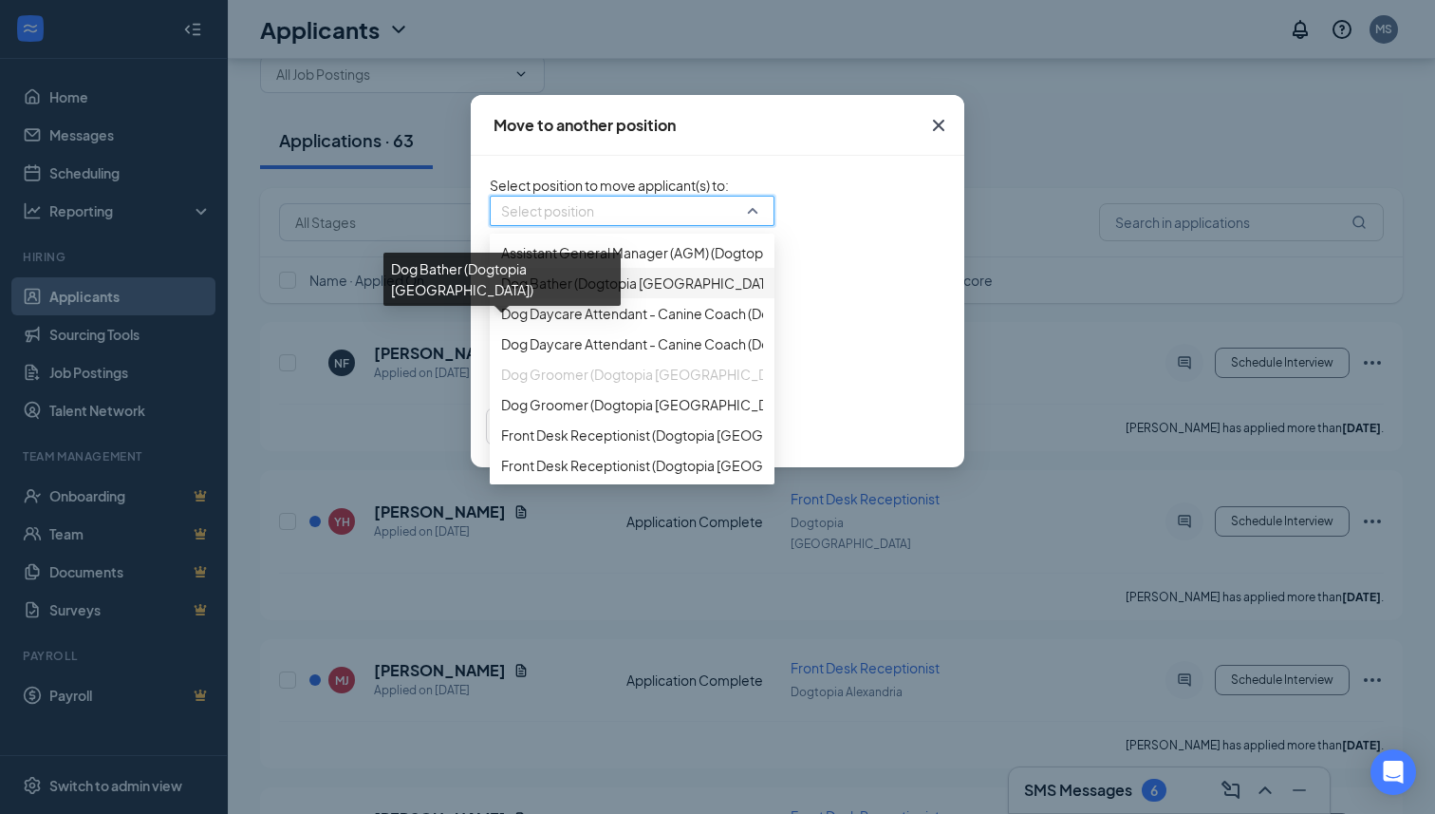
click at [547, 293] on span "Dog Bather (Dogtopia [GEOGRAPHIC_DATA])" at bounding box center [641, 282] width 280 height 21
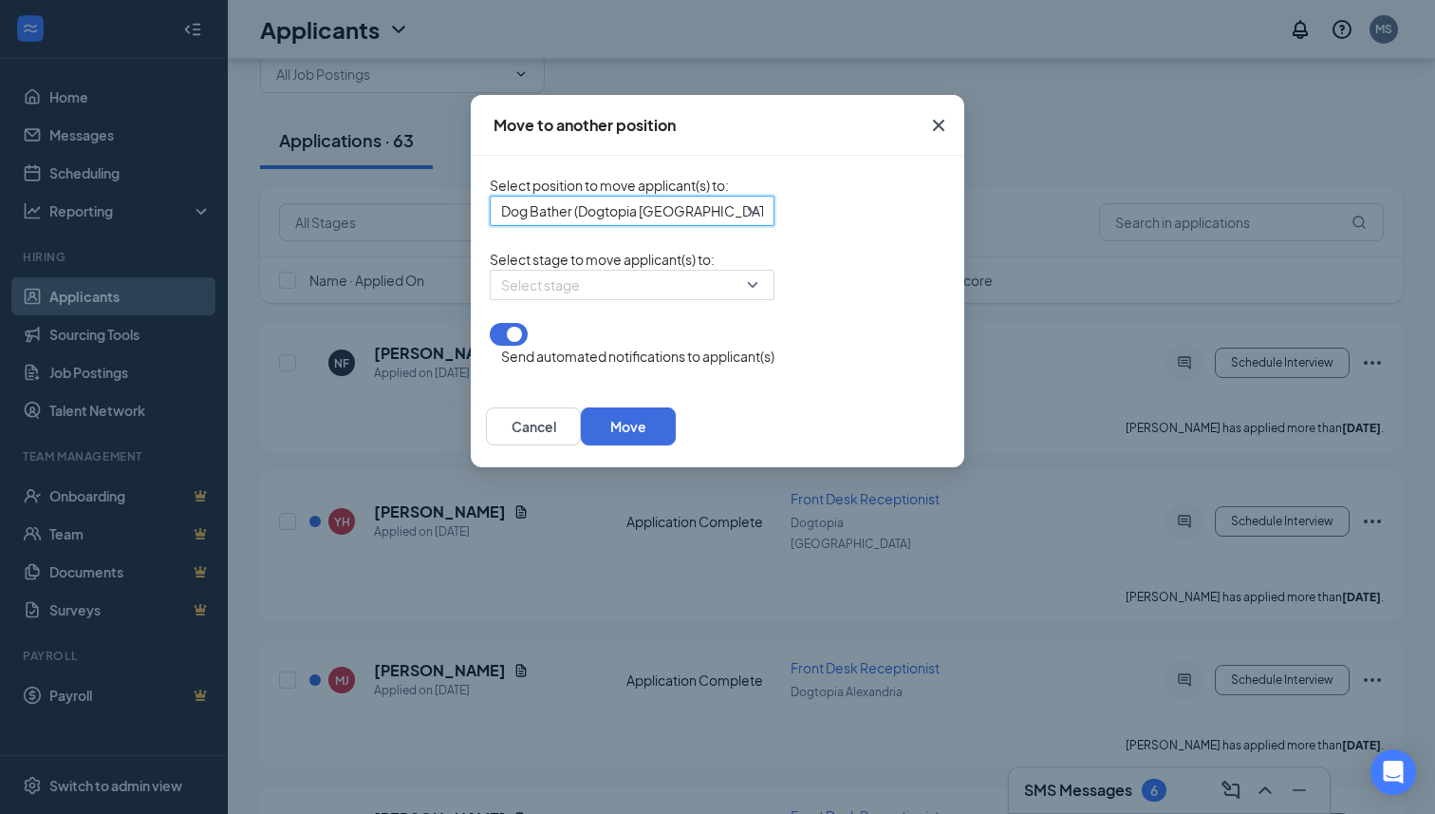
click at [547, 299] on input "search" at bounding box center [625, 285] width 249 height 28
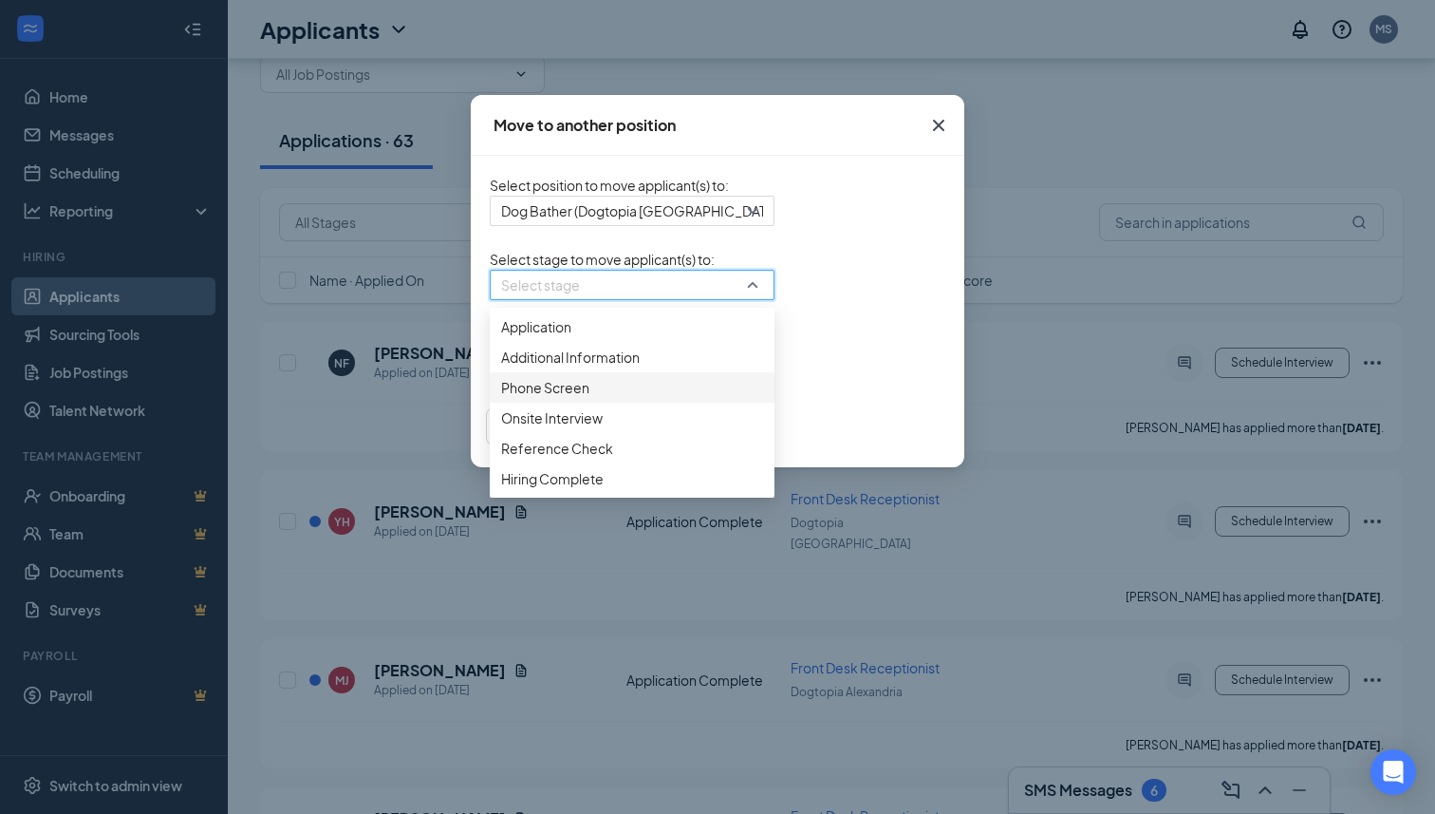
click at [513, 398] on span "Phone Screen" at bounding box center [632, 387] width 262 height 21
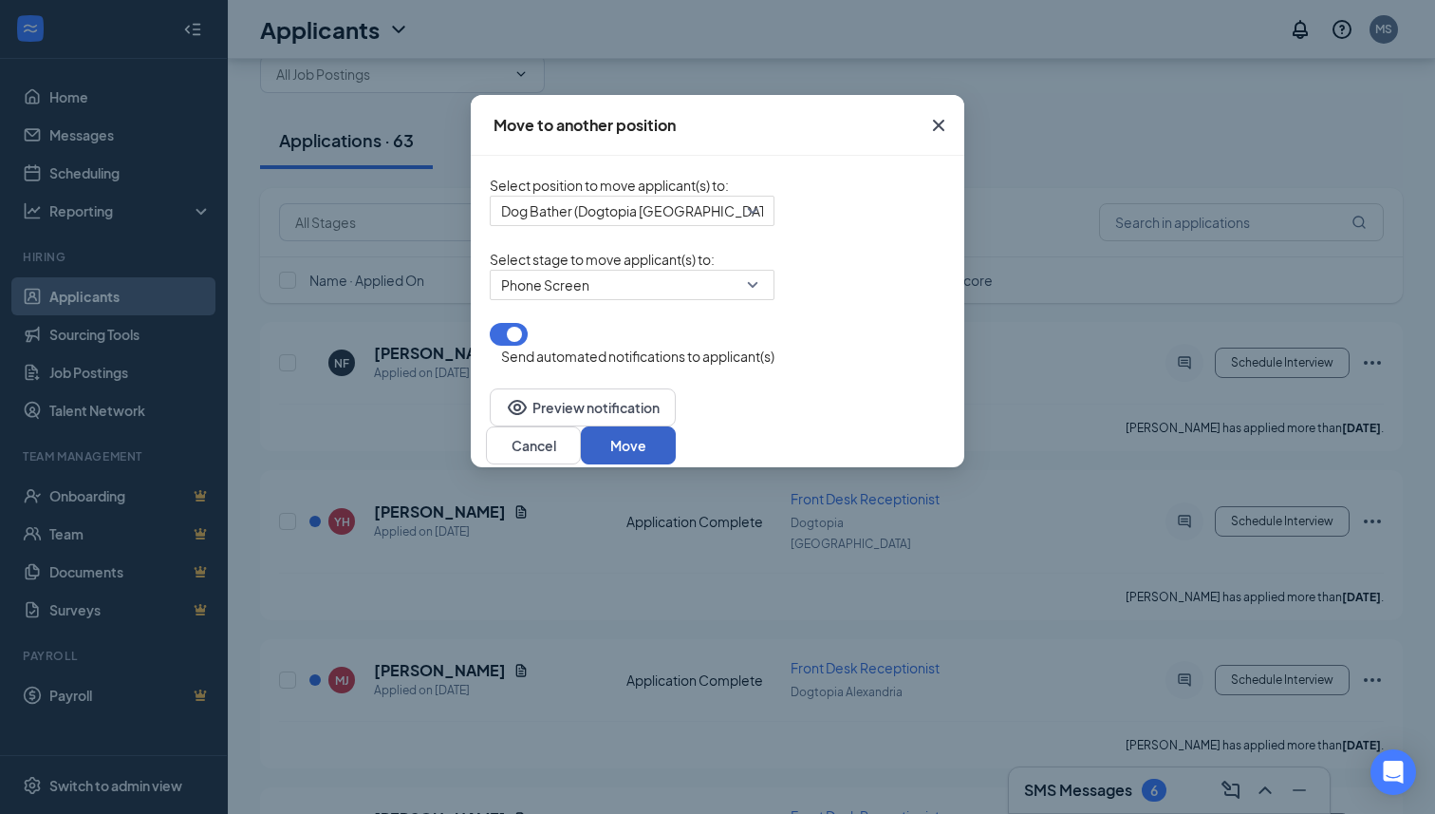
click at [676, 434] on button "Move" at bounding box center [628, 445] width 95 height 38
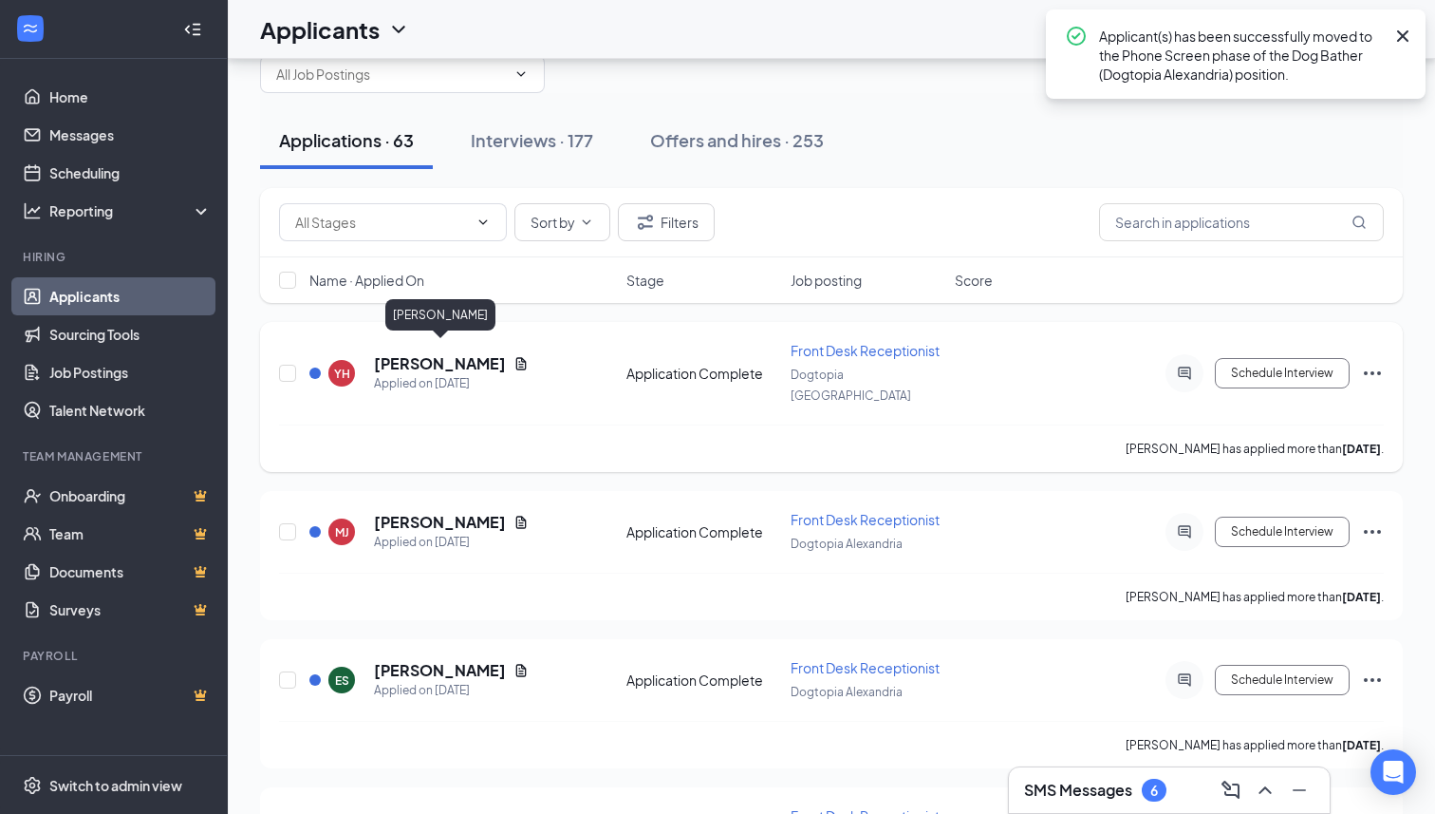
click at [484, 356] on h5 "[PERSON_NAME]" at bounding box center [440, 363] width 132 height 21
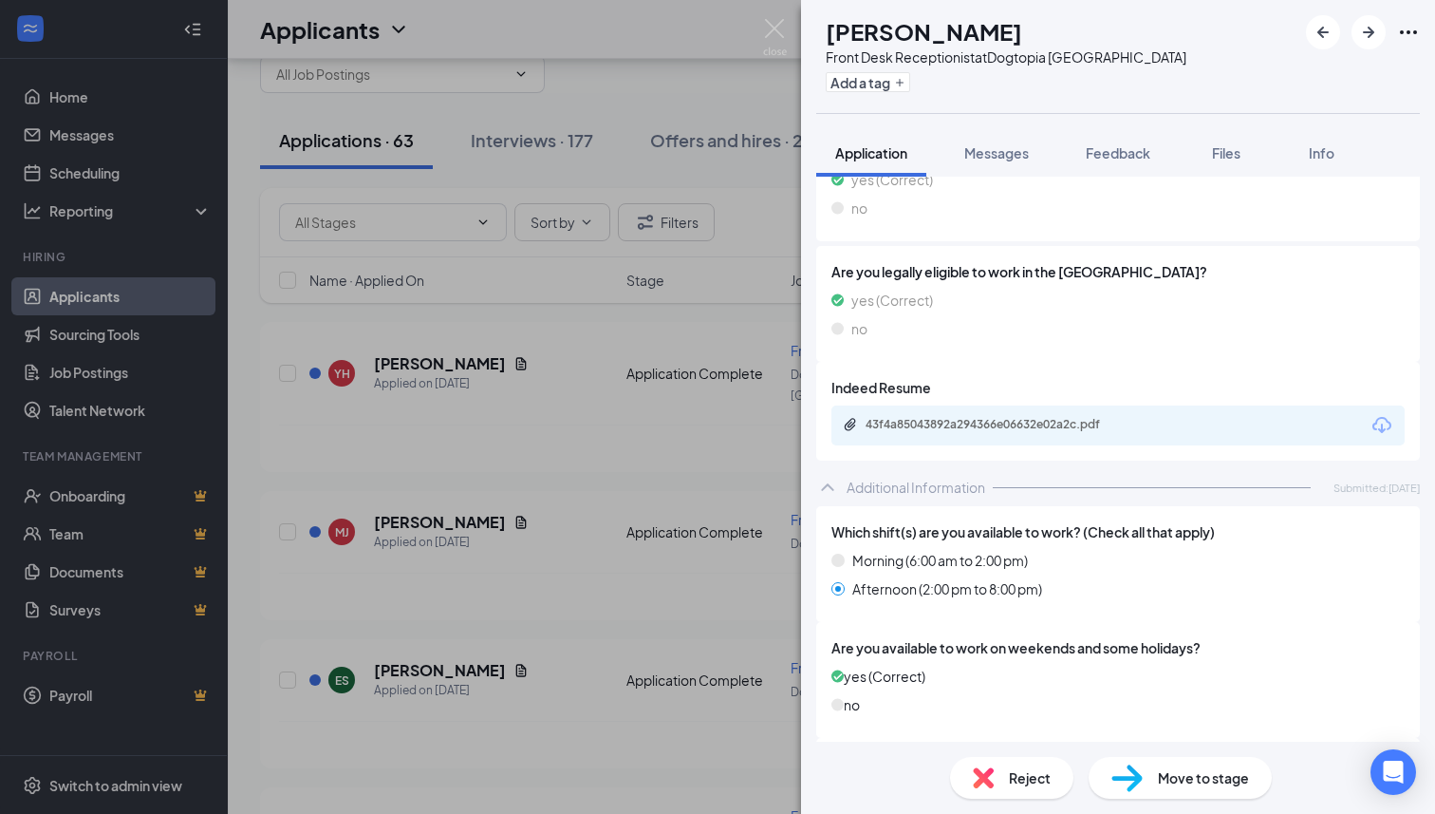
scroll to position [472, 0]
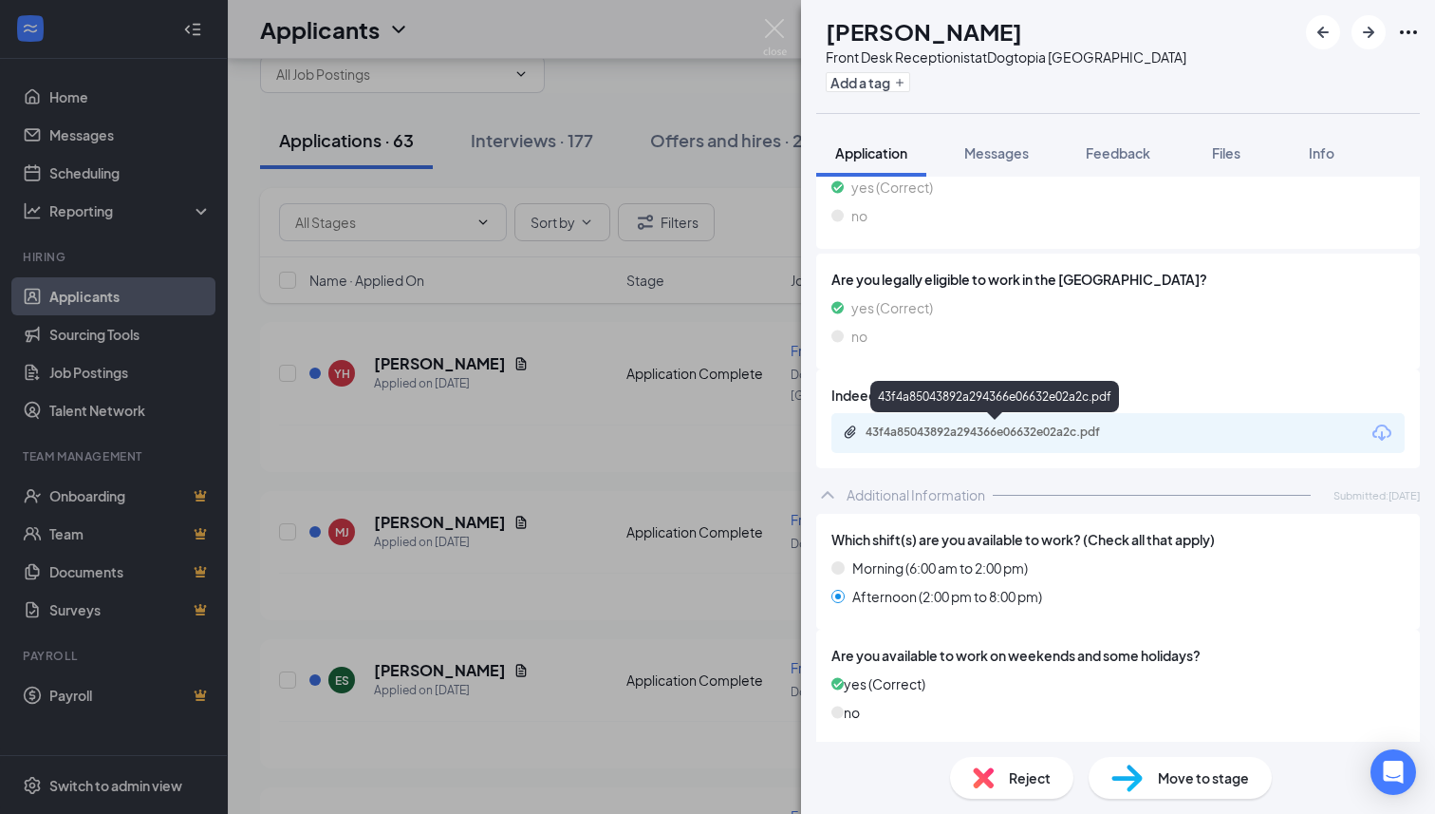
click at [957, 435] on div "43f4a85043892a294366e06632e02a2c.pdf" at bounding box center [999, 431] width 266 height 15
click at [1159, 785] on span "Move to stage" at bounding box center [1203, 777] width 91 height 21
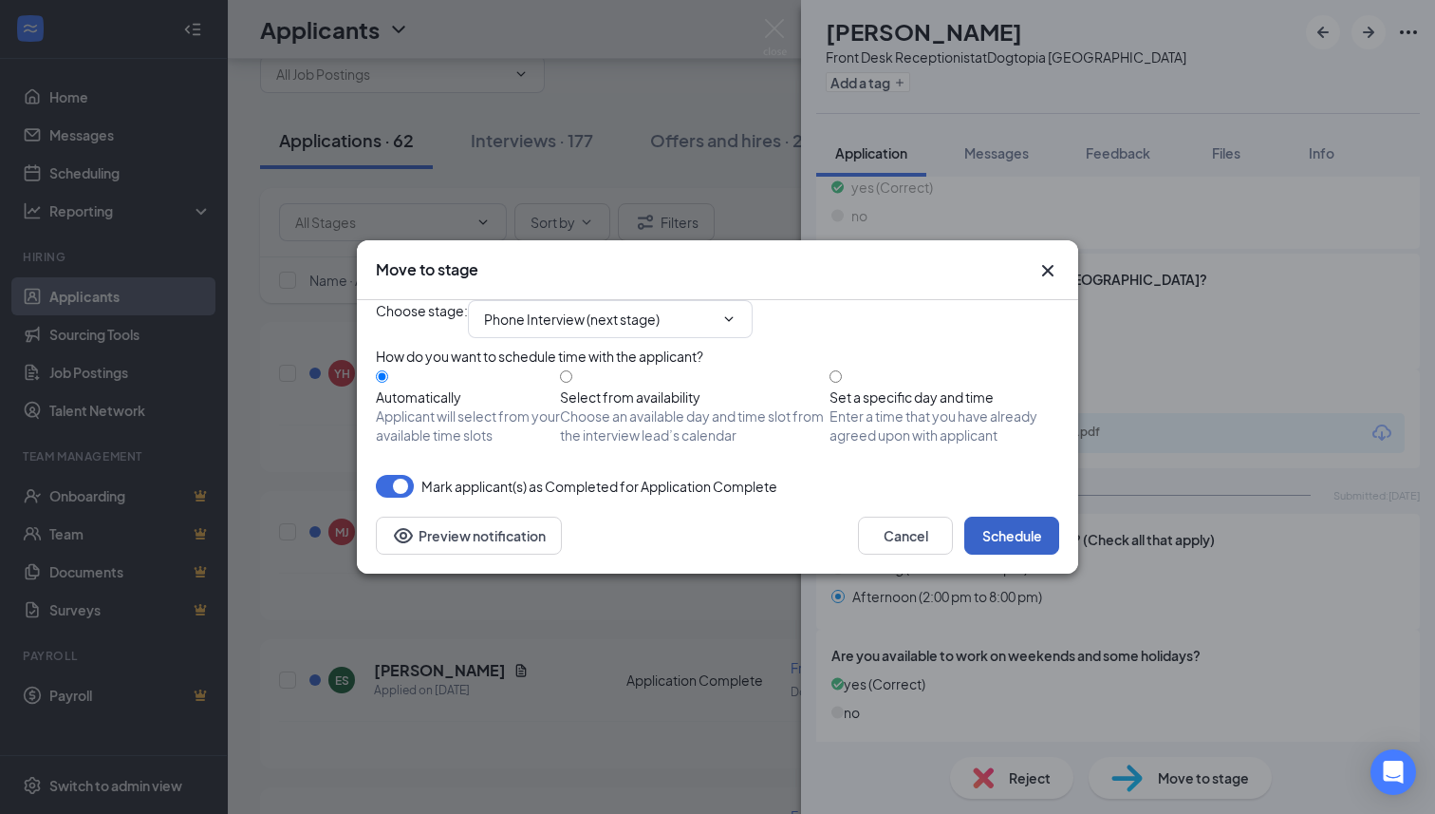
click at [1001, 554] on button "Schedule" at bounding box center [1011, 535] width 95 height 38
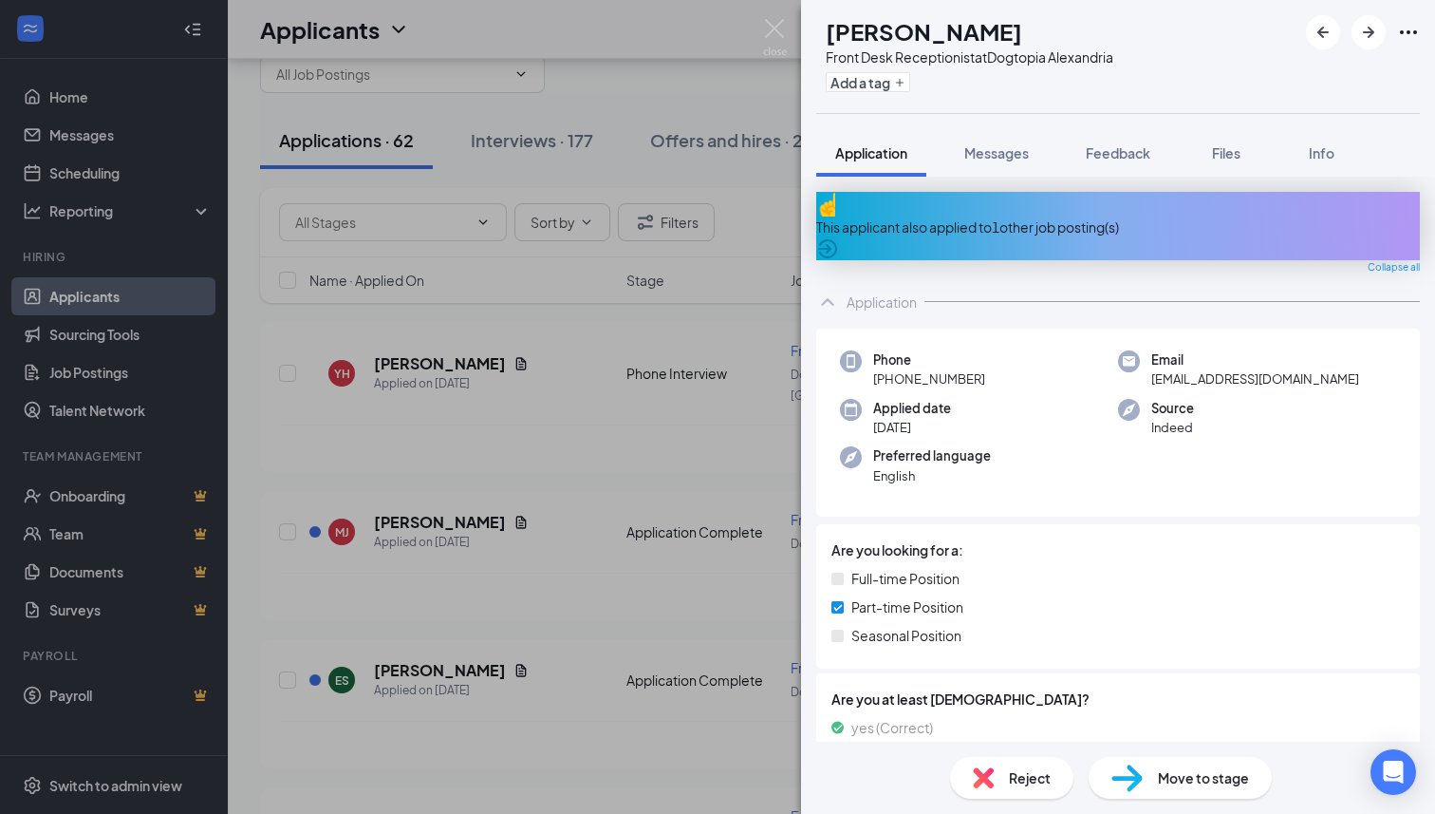
click at [963, 218] on div "This applicant also applied to 1 other job posting(s)" at bounding box center [1118, 226] width 604 height 21
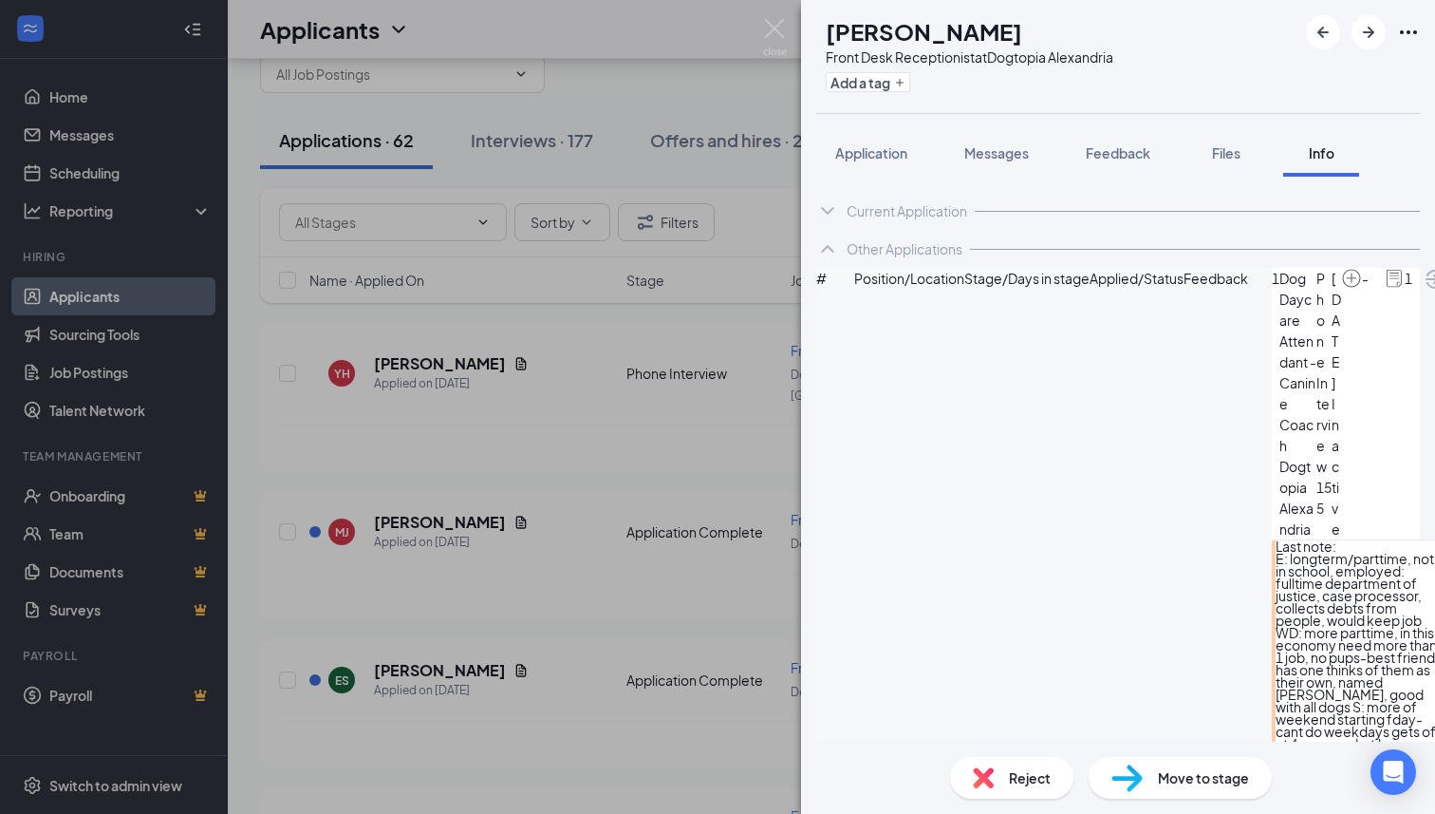
click at [990, 785] on img at bounding box center [983, 777] width 21 height 21
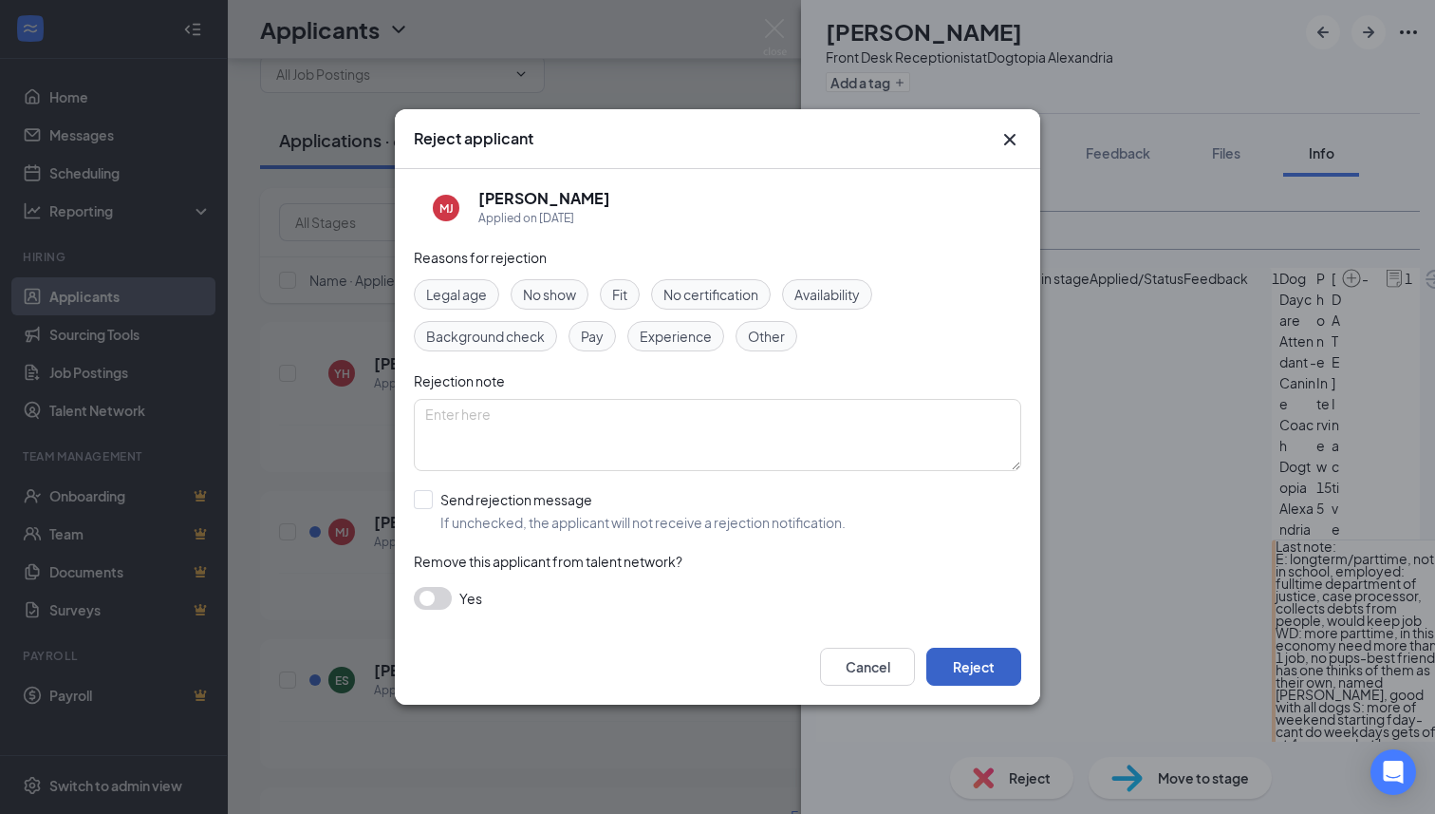
click at [959, 668] on button "Reject" at bounding box center [973, 666] width 95 height 38
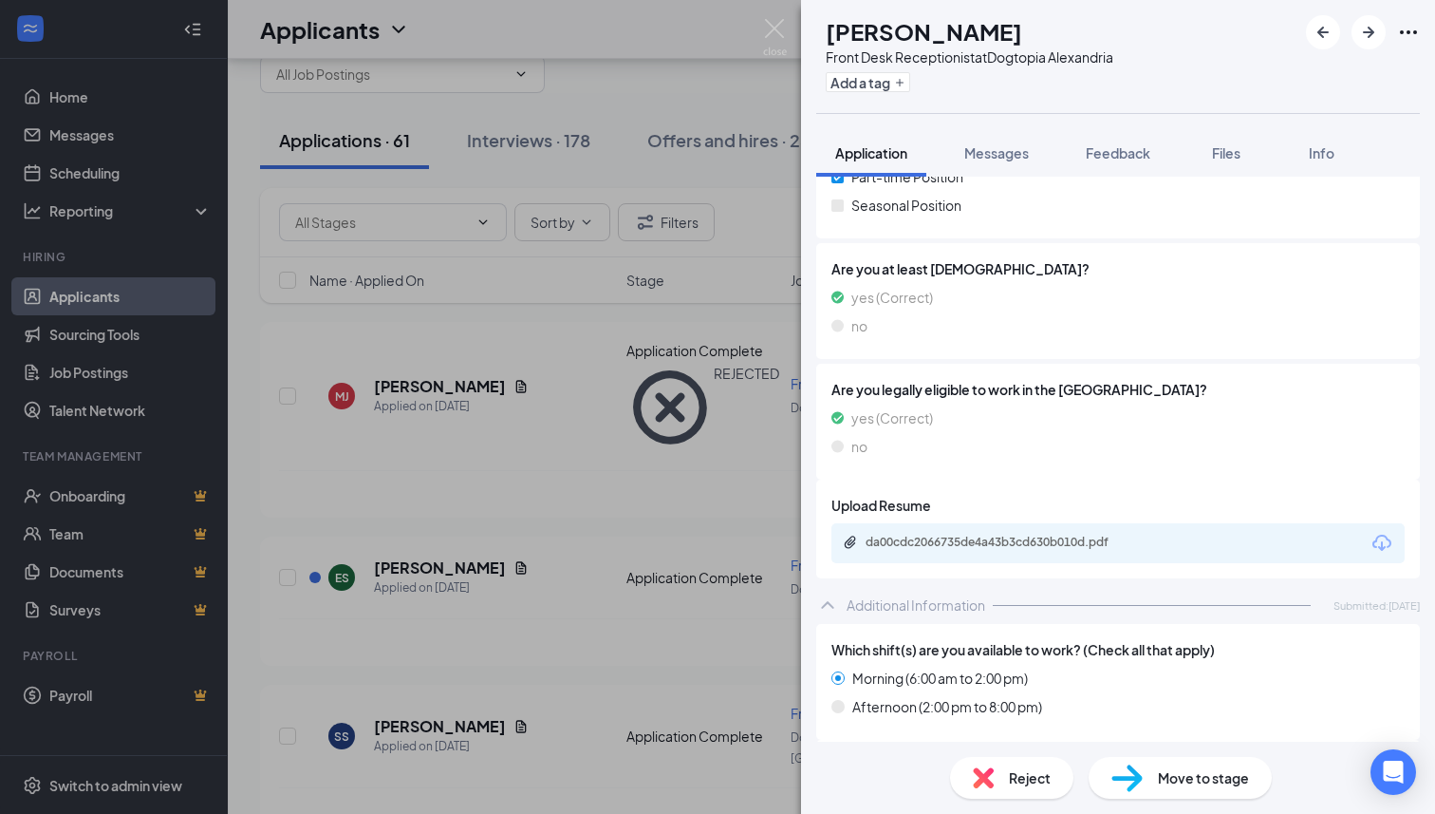
scroll to position [349, 0]
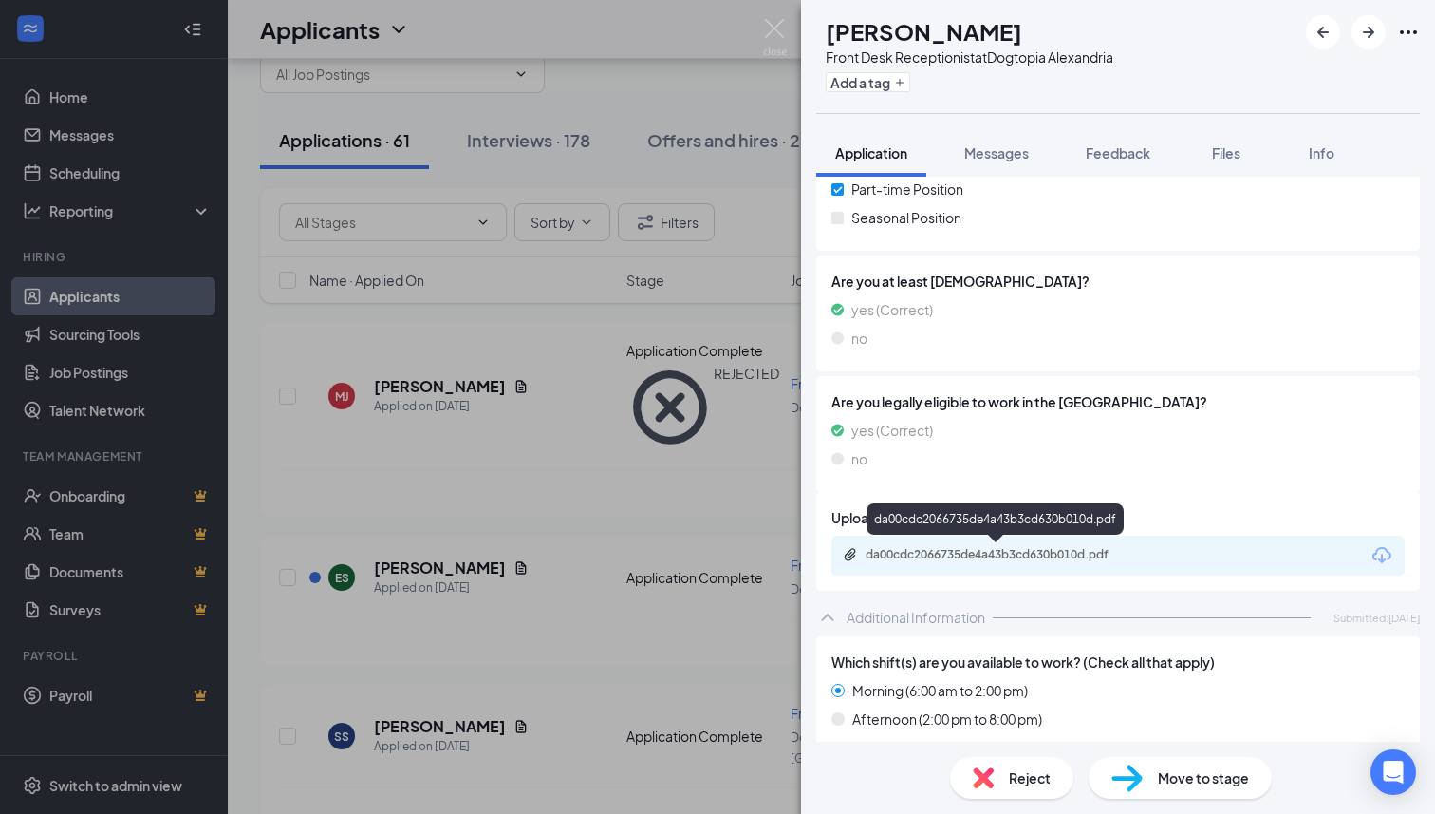
click at [1001, 550] on div "da00cdc2066735de4a43b3cd630b010d.pdf" at bounding box center [999, 554] width 266 height 15
click at [1160, 787] on span "Move to stage" at bounding box center [1203, 777] width 91 height 21
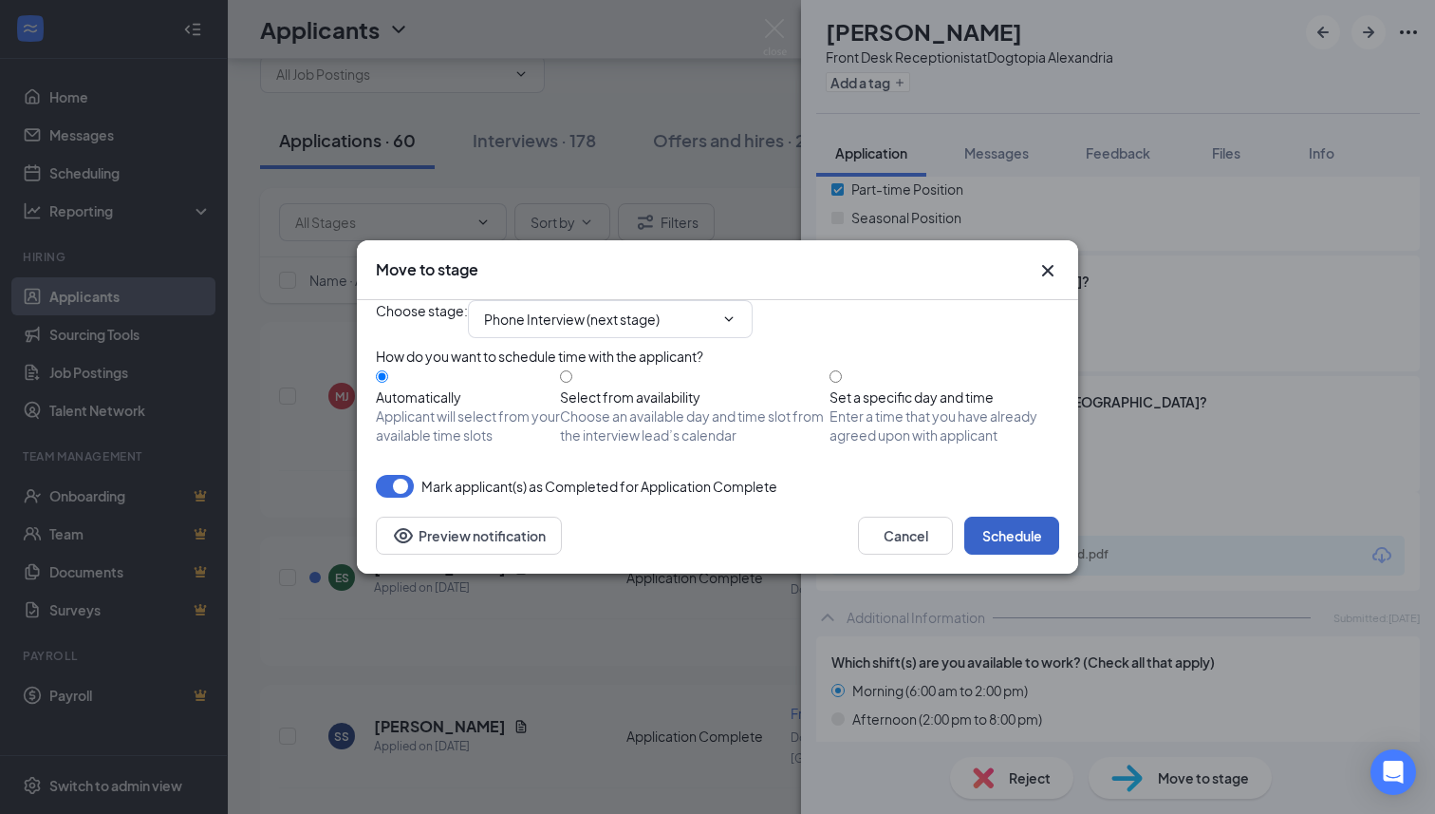
click at [1006, 554] on button "Schedule" at bounding box center [1011, 535] width 95 height 38
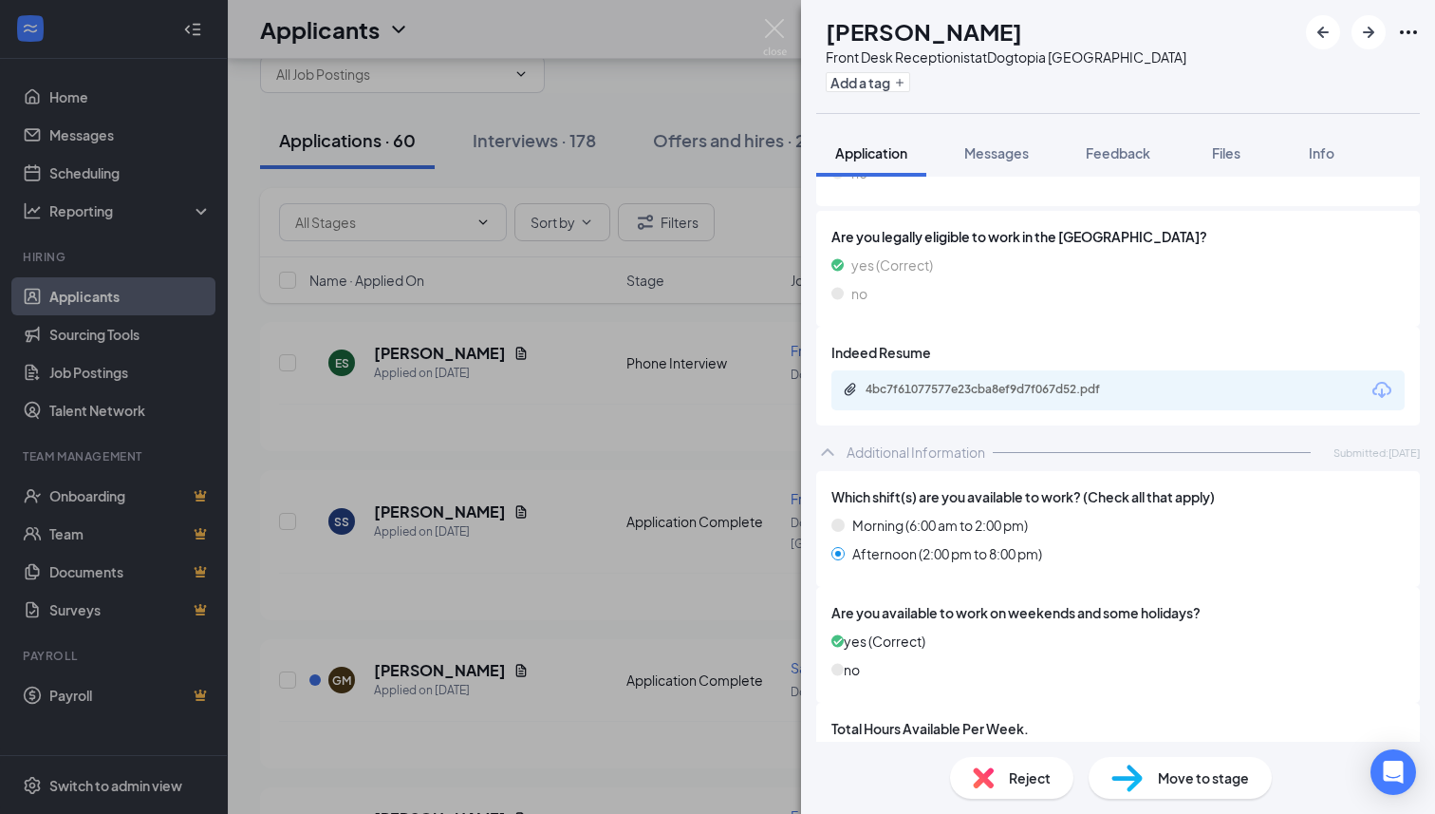
scroll to position [453, 0]
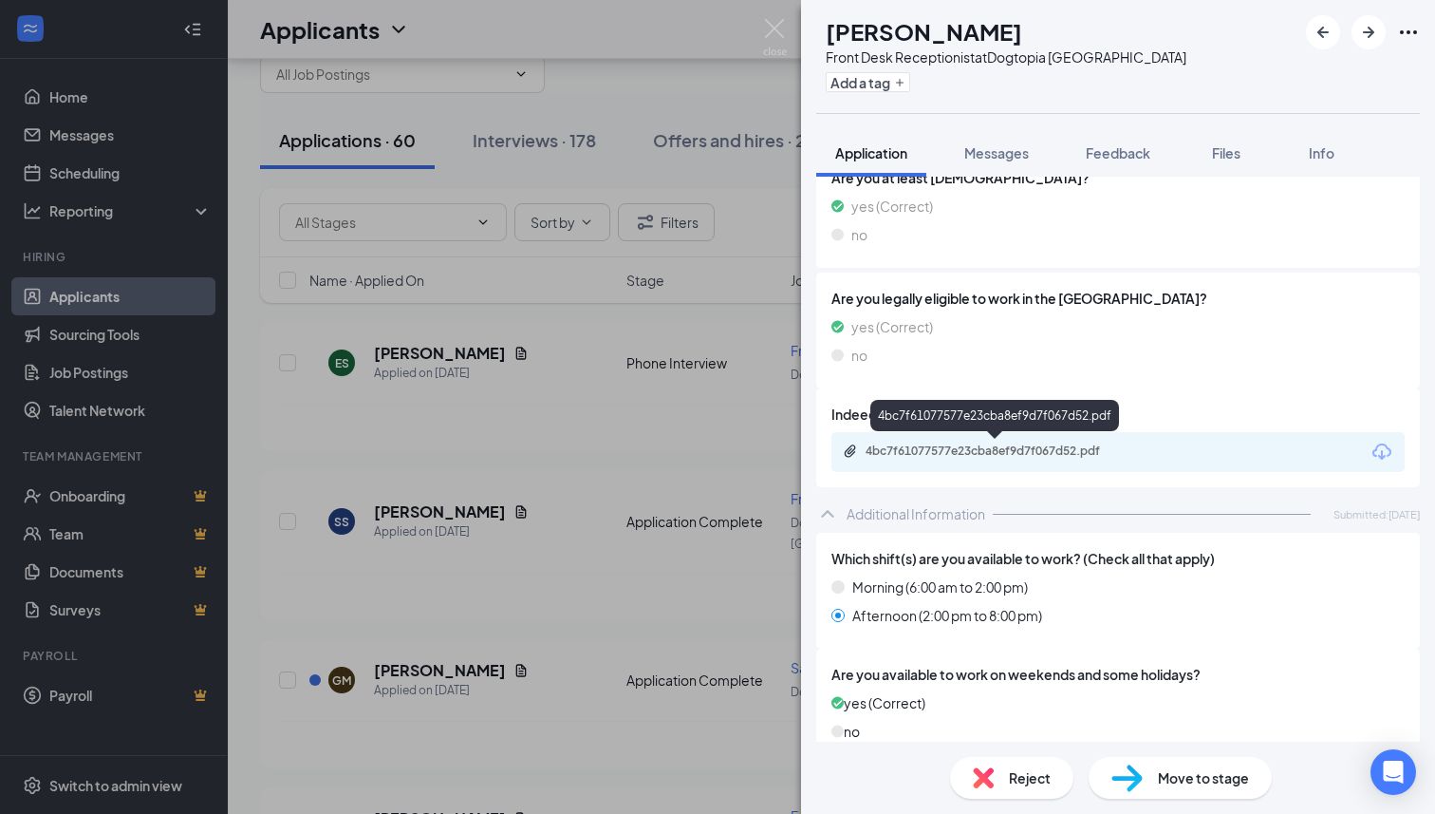
click at [982, 444] on div "4bc7f61077577e23cba8ef9d7f067d52.pdf" at bounding box center [999, 450] width 266 height 15
click at [982, 66] on div "Add a tag" at bounding box center [1006, 81] width 361 height 31
click at [982, 64] on div "Front Desk Receptionist at [GEOGRAPHIC_DATA]" at bounding box center [1006, 56] width 361 height 19
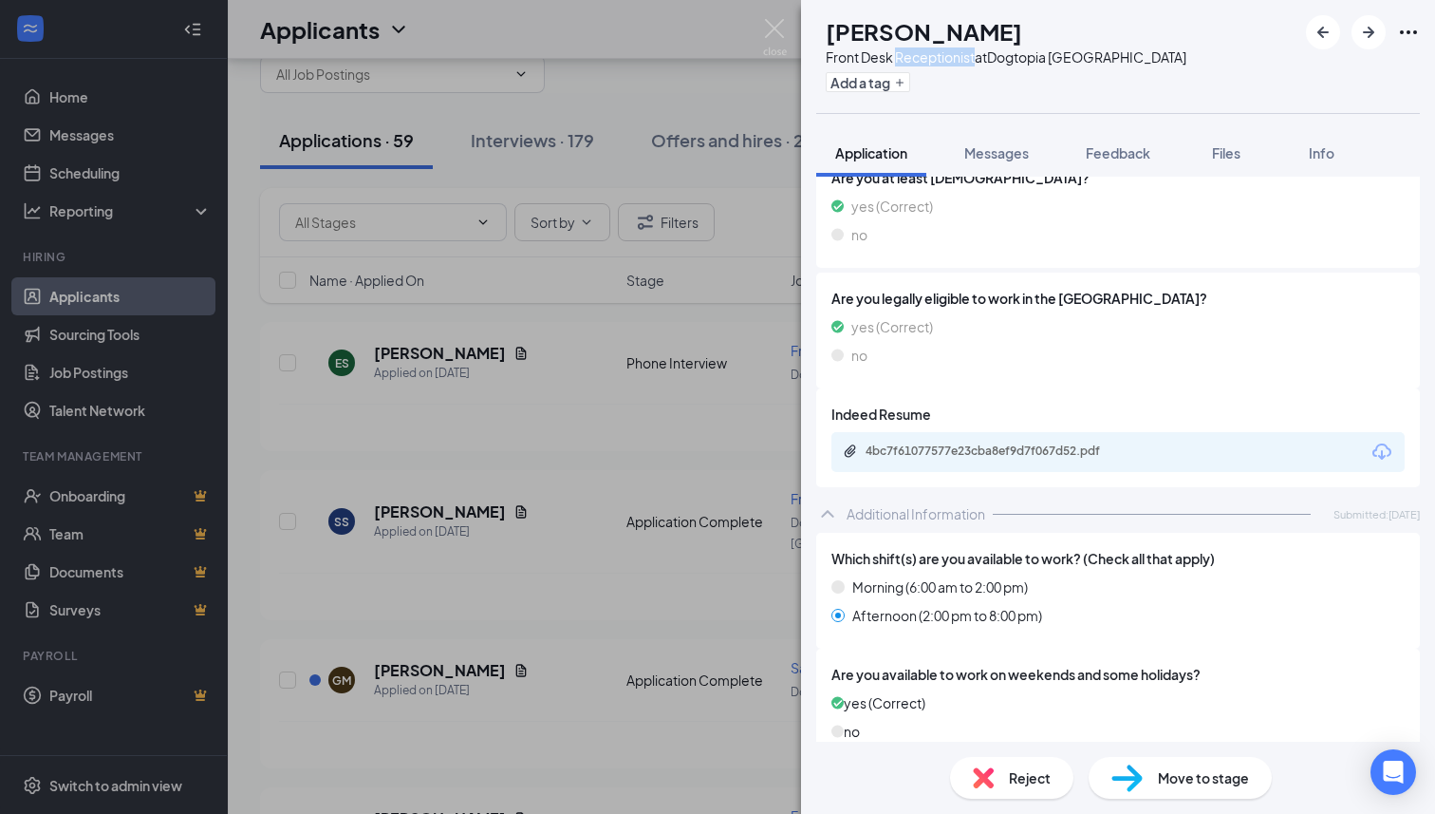
click at [982, 64] on div "Front Desk Receptionist at [GEOGRAPHIC_DATA]" at bounding box center [1006, 56] width 361 height 19
click at [1125, 156] on span "Feedback" at bounding box center [1118, 152] width 65 height 17
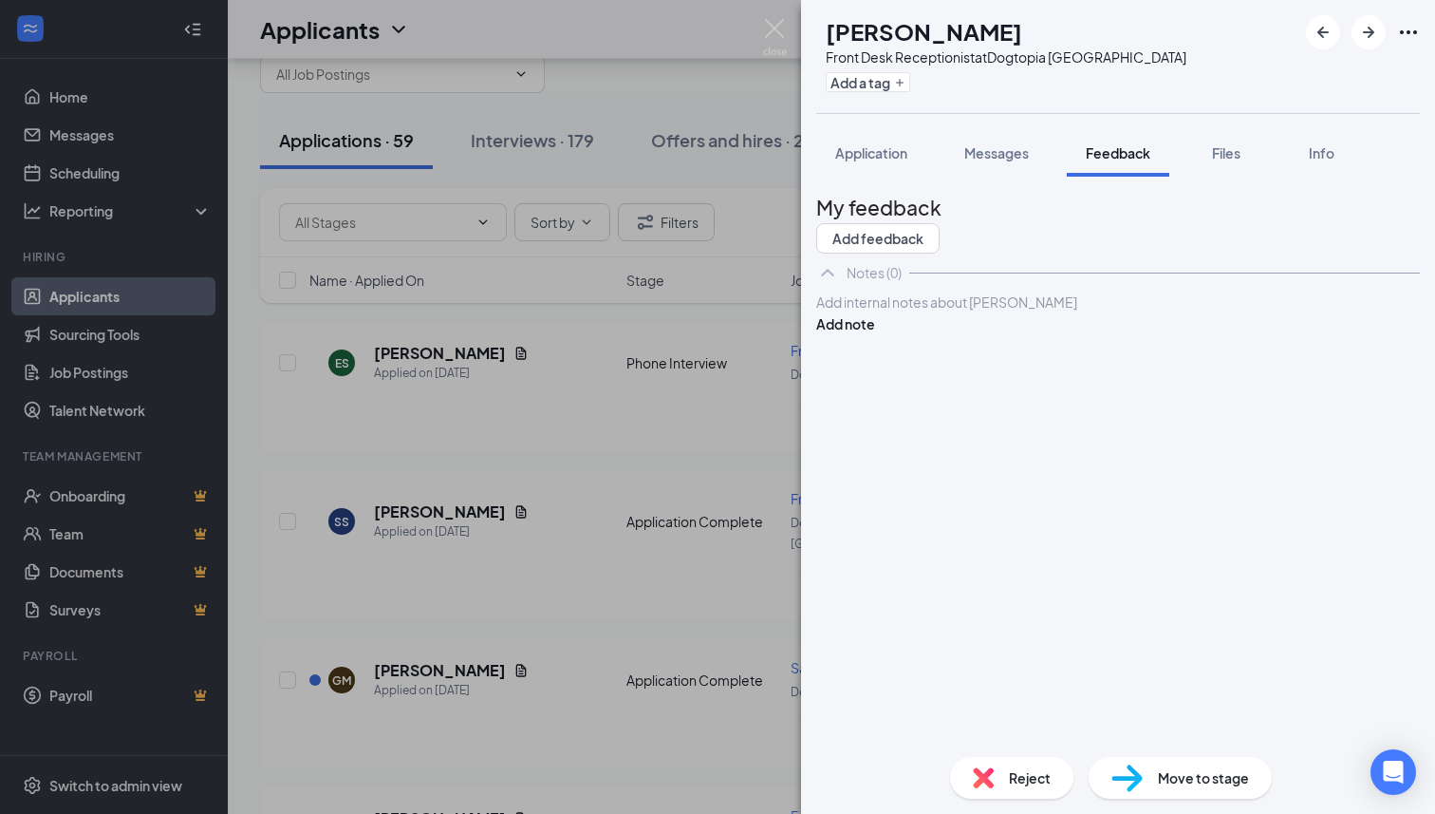
click at [1017, 312] on div at bounding box center [1118, 302] width 602 height 20
click at [875, 334] on button "Add note" at bounding box center [845, 323] width 59 height 21
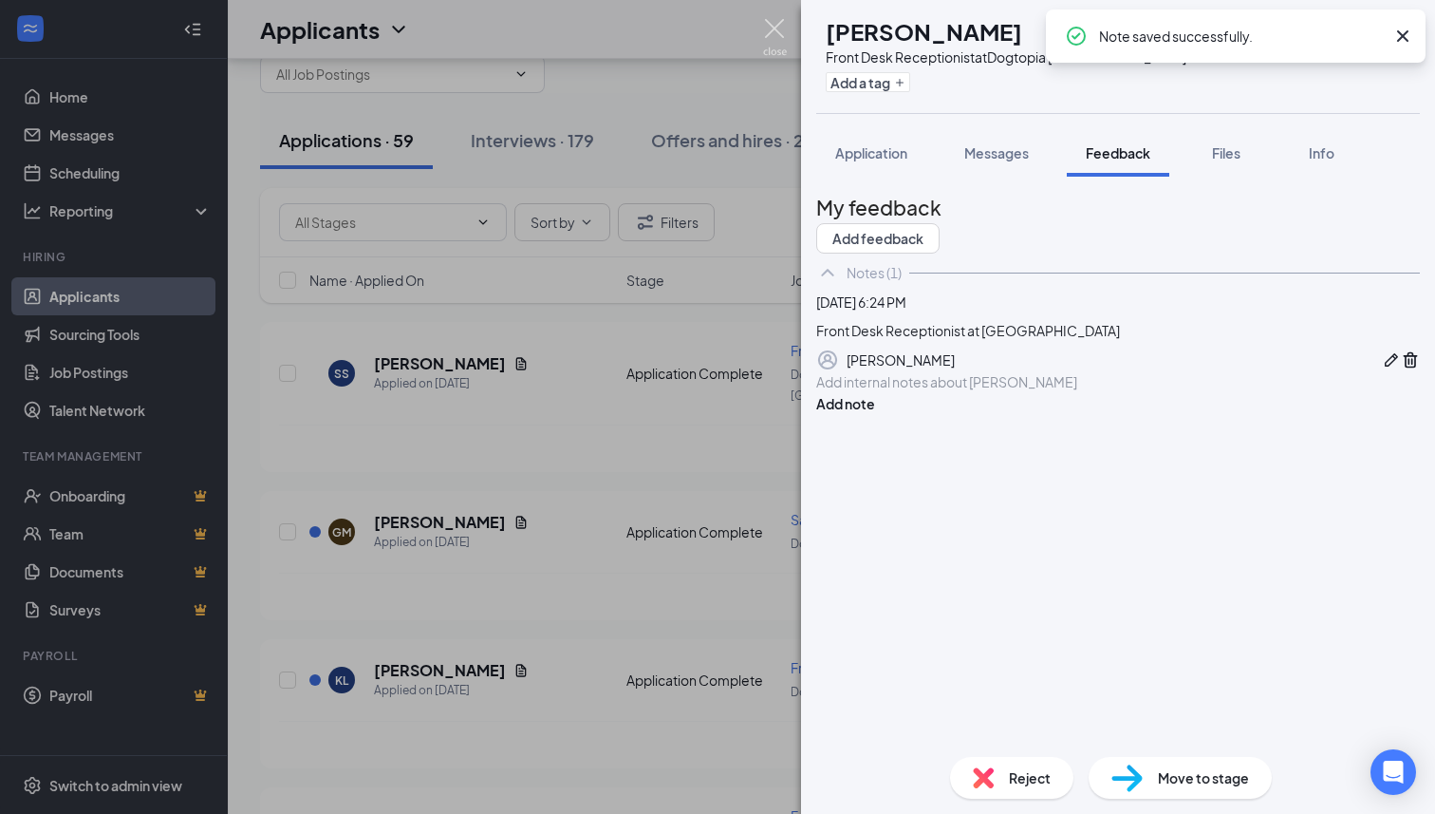
click at [770, 16] on div "SS [PERSON_NAME] Front Desk Receptionist at [GEOGRAPHIC_DATA] Add a tag Applica…" at bounding box center [717, 407] width 1435 height 814
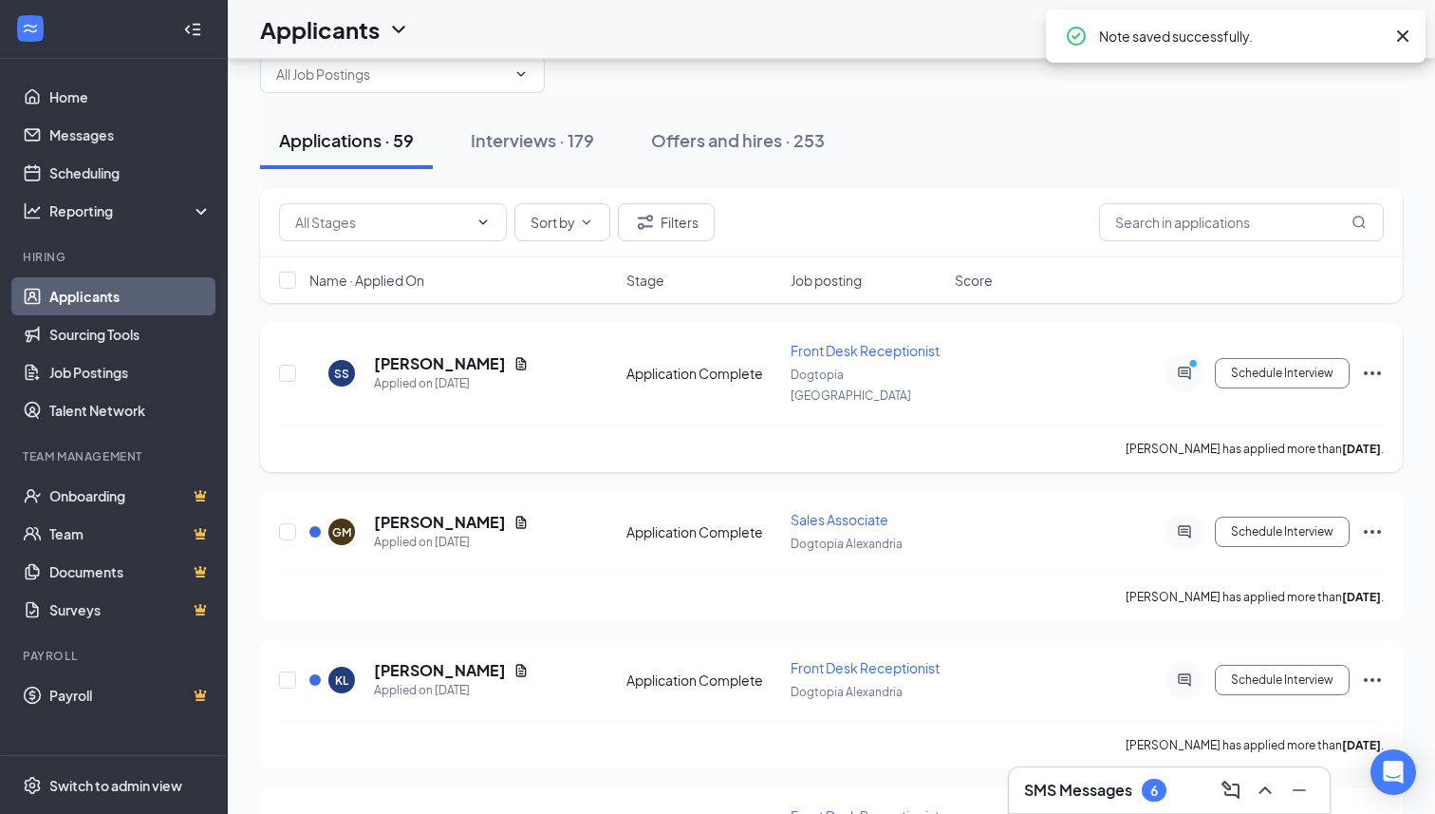
click at [1372, 362] on icon "Ellipses" at bounding box center [1372, 373] width 23 height 23
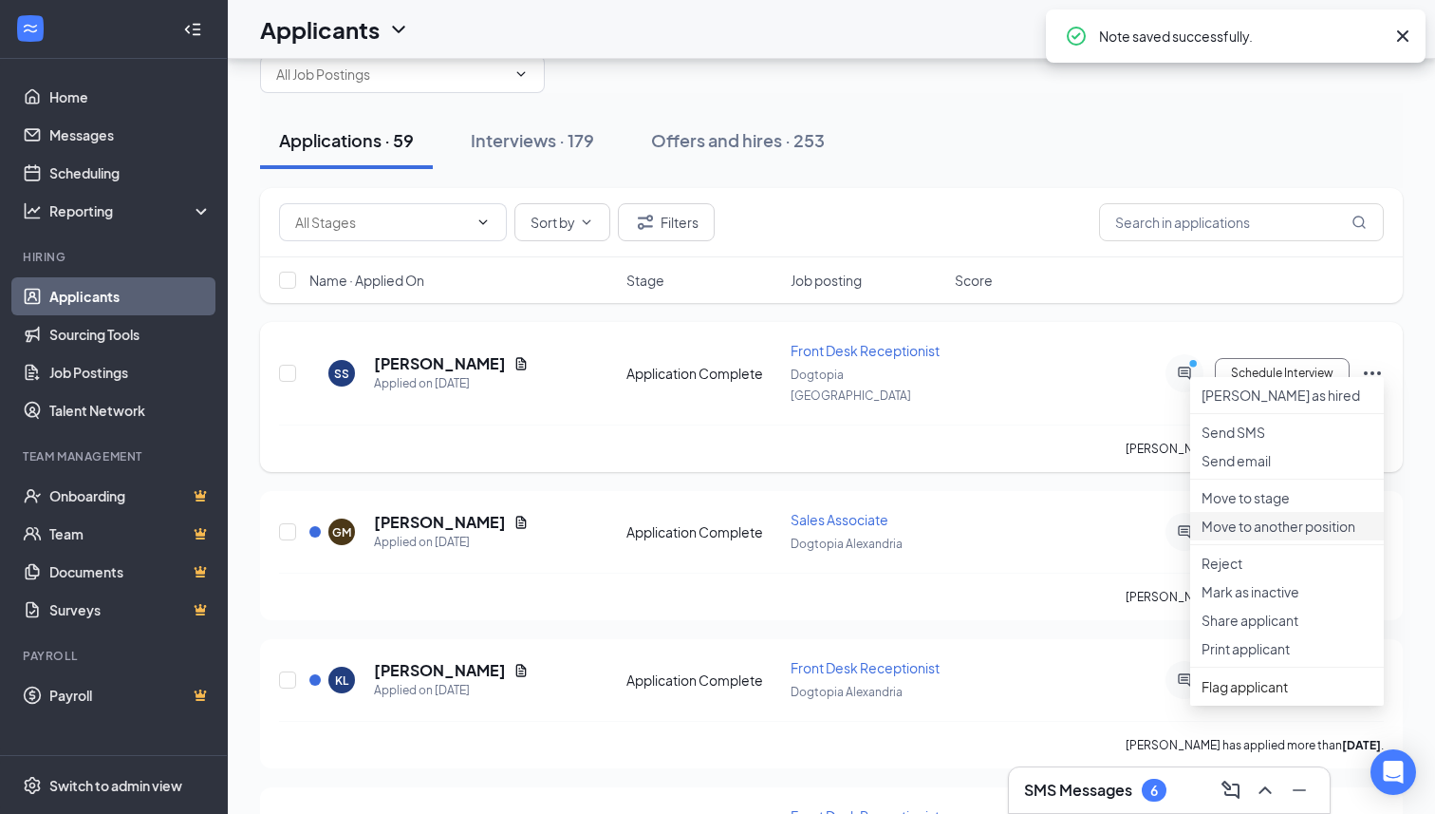
click at [1253, 535] on p "Move to another position" at bounding box center [1287, 525] width 171 height 19
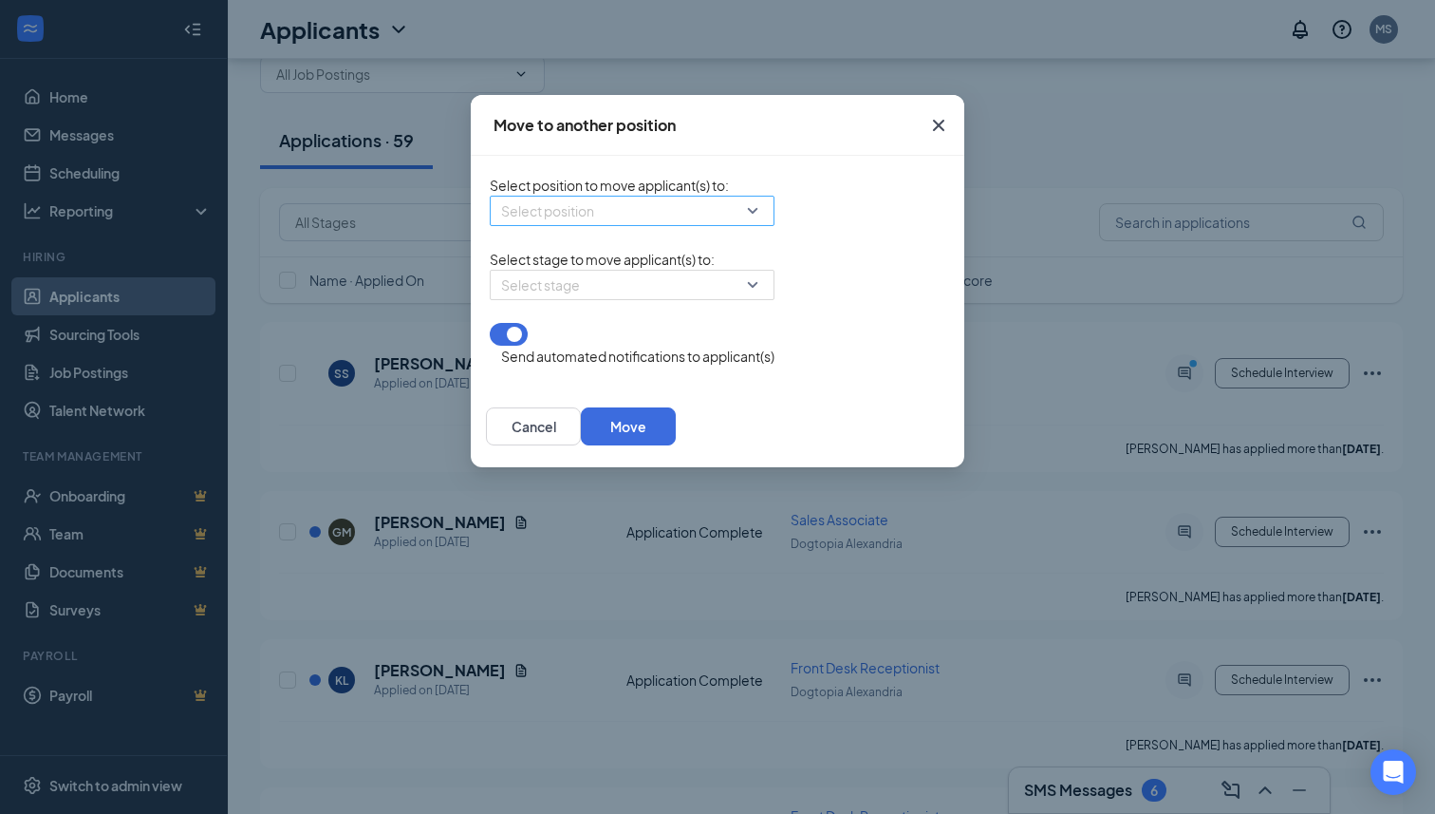
click at [565, 223] on input "search" at bounding box center [625, 210] width 249 height 28
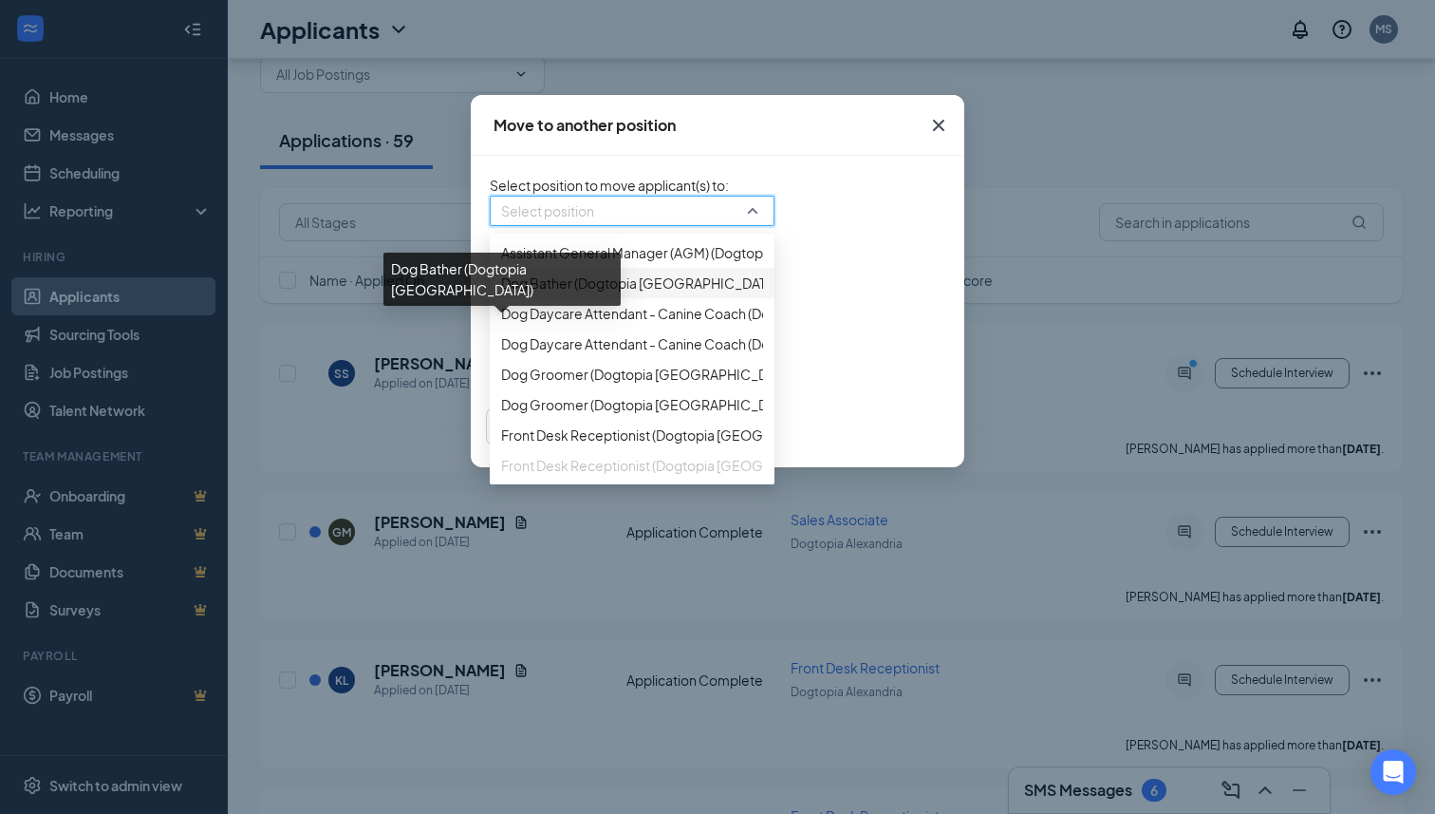
click at [546, 293] on span "Dog Bather (Dogtopia [GEOGRAPHIC_DATA])" at bounding box center [641, 282] width 280 height 21
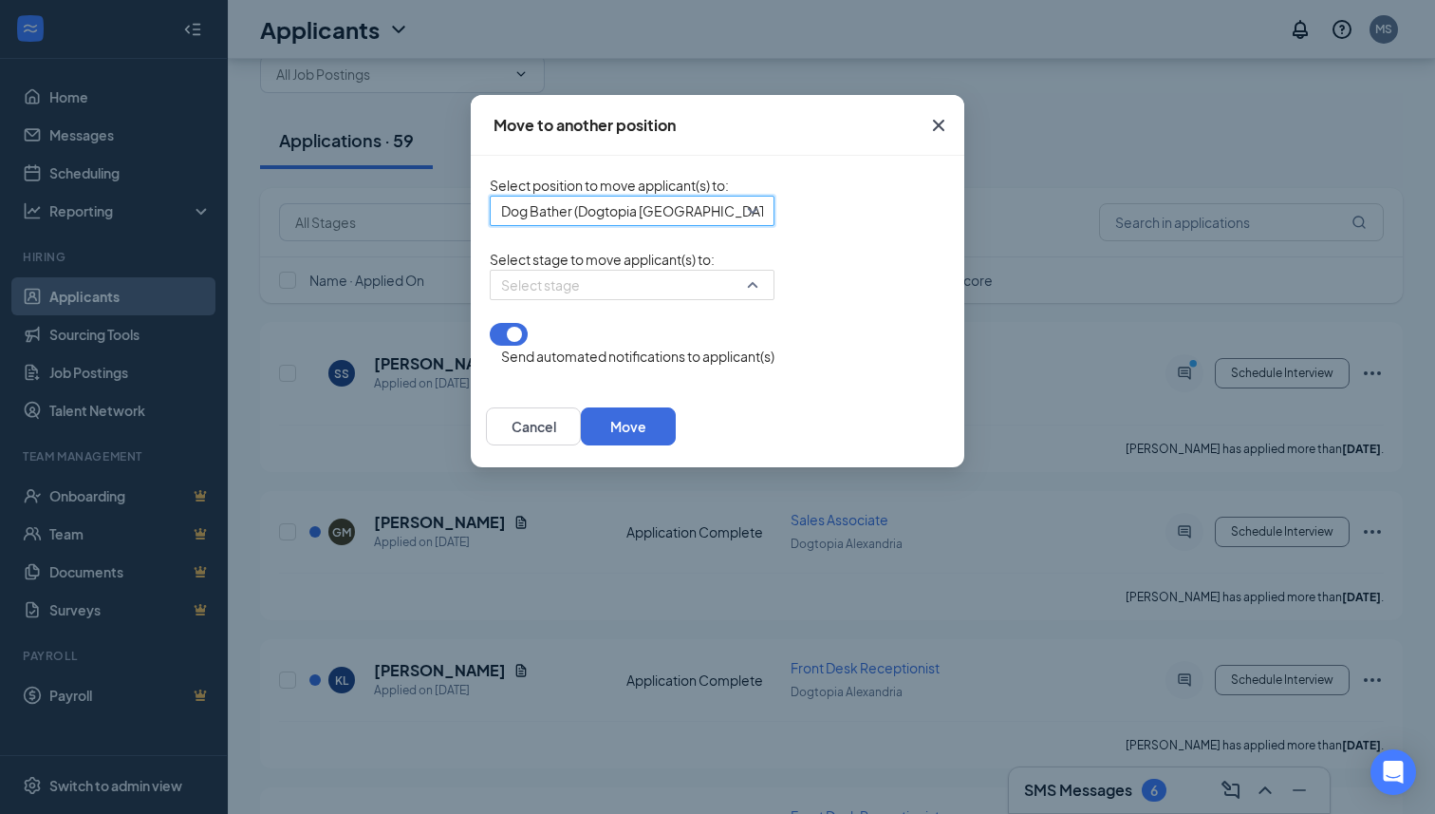
click at [546, 299] on input "search" at bounding box center [625, 285] width 249 height 28
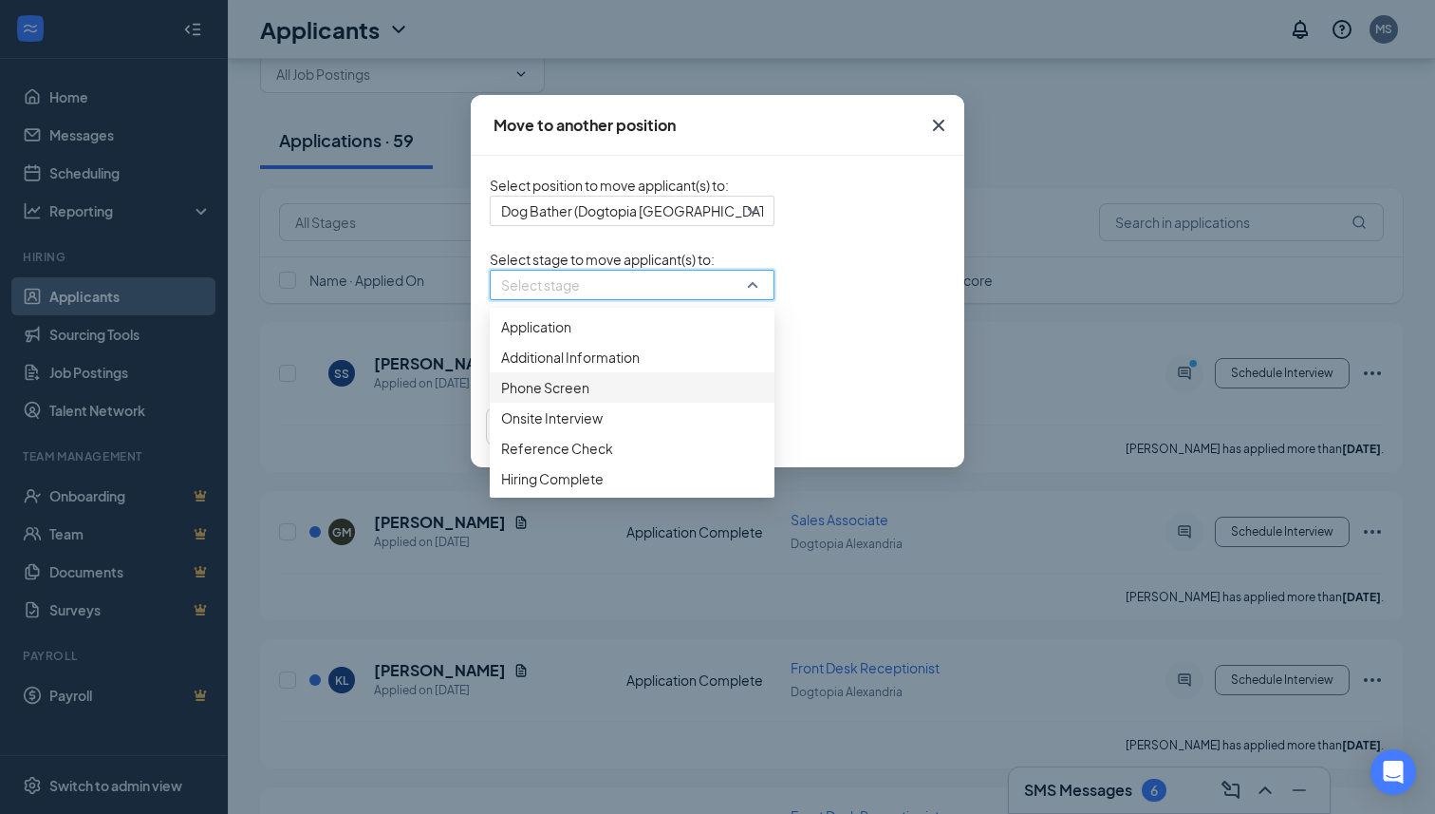
click at [507, 398] on span "Phone Screen" at bounding box center [632, 387] width 262 height 21
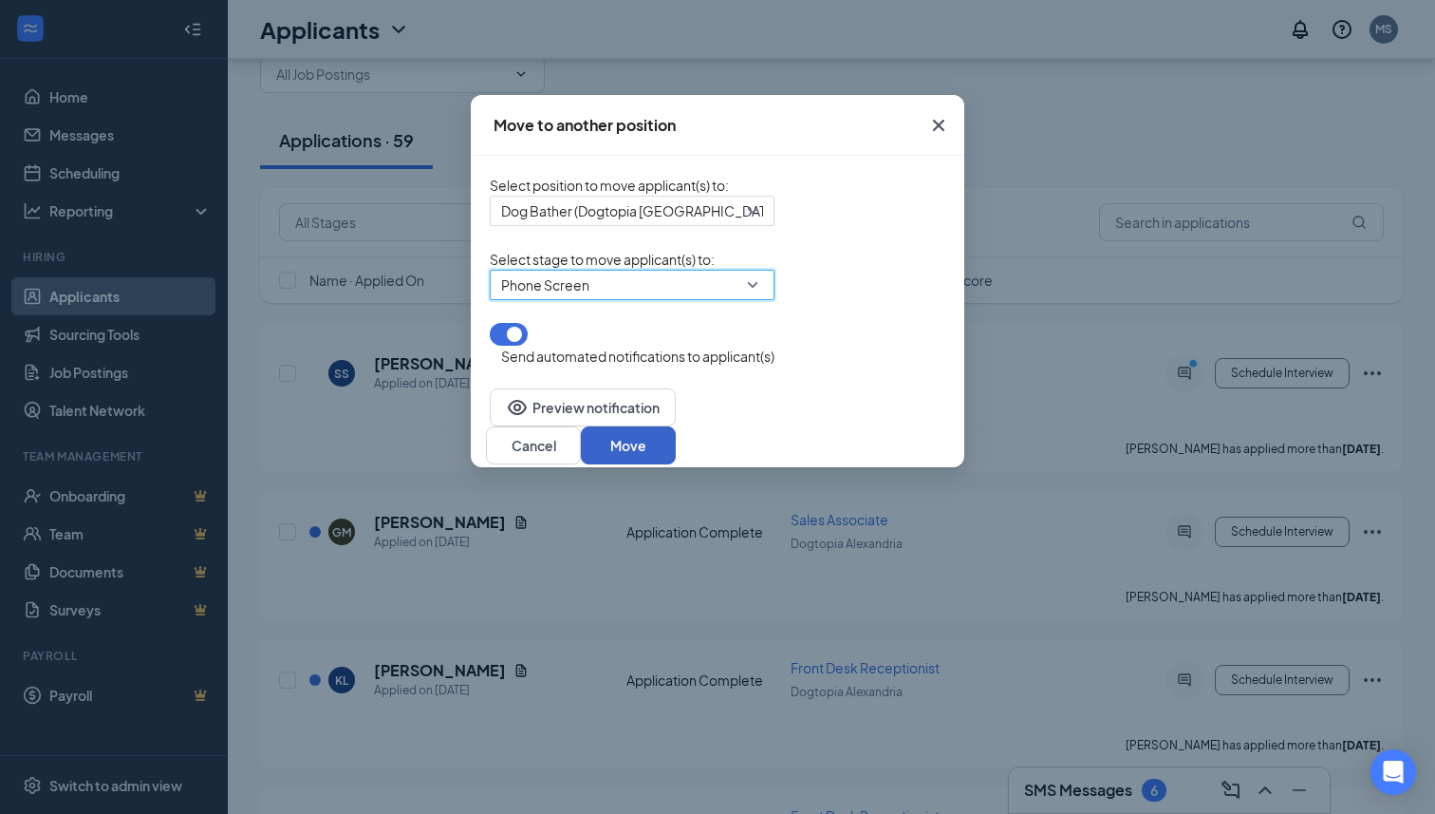
click at [676, 433] on button "Move" at bounding box center [628, 445] width 95 height 38
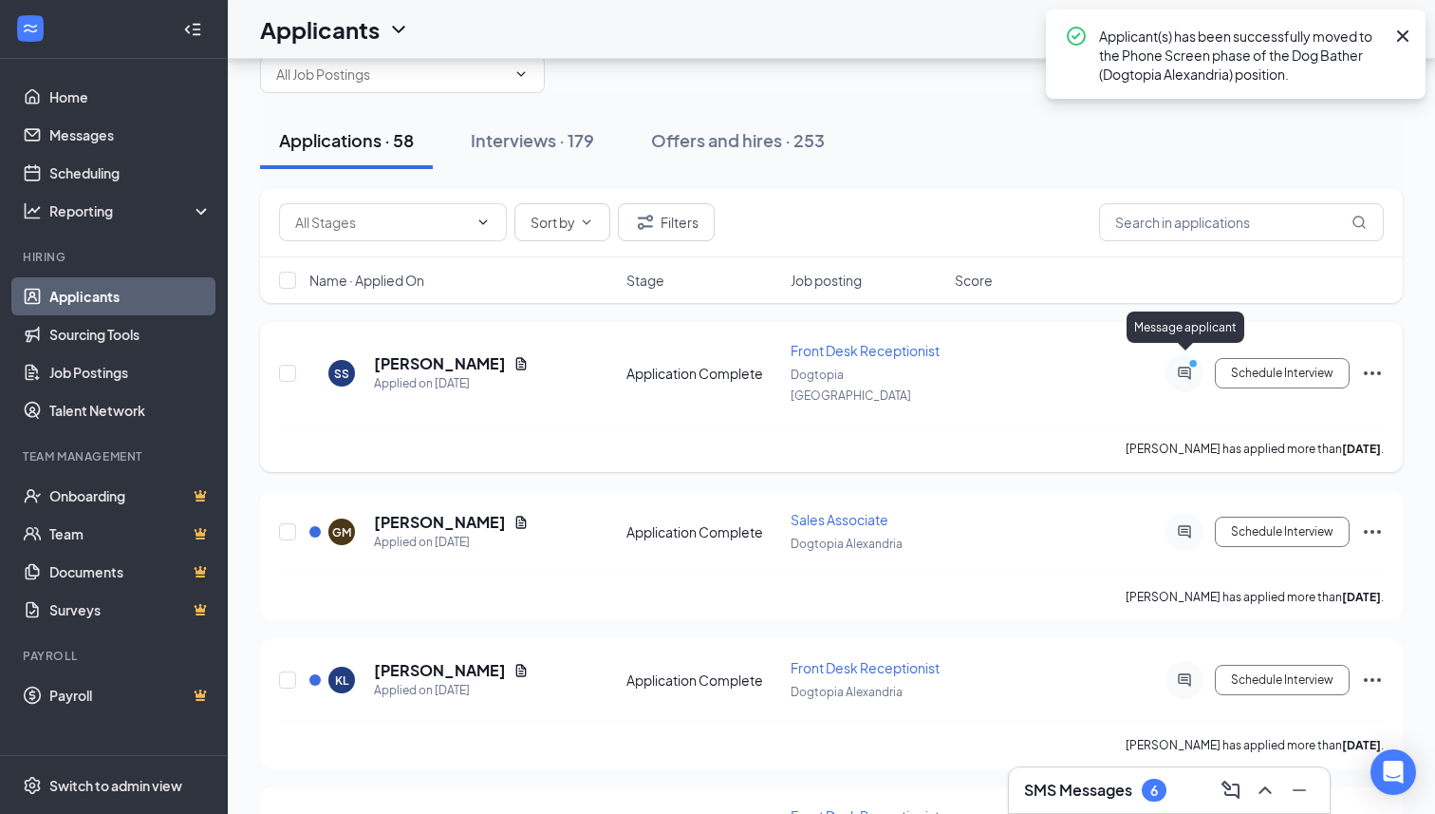
click at [1179, 365] on icon "ActiveChat" at bounding box center [1184, 372] width 23 height 15
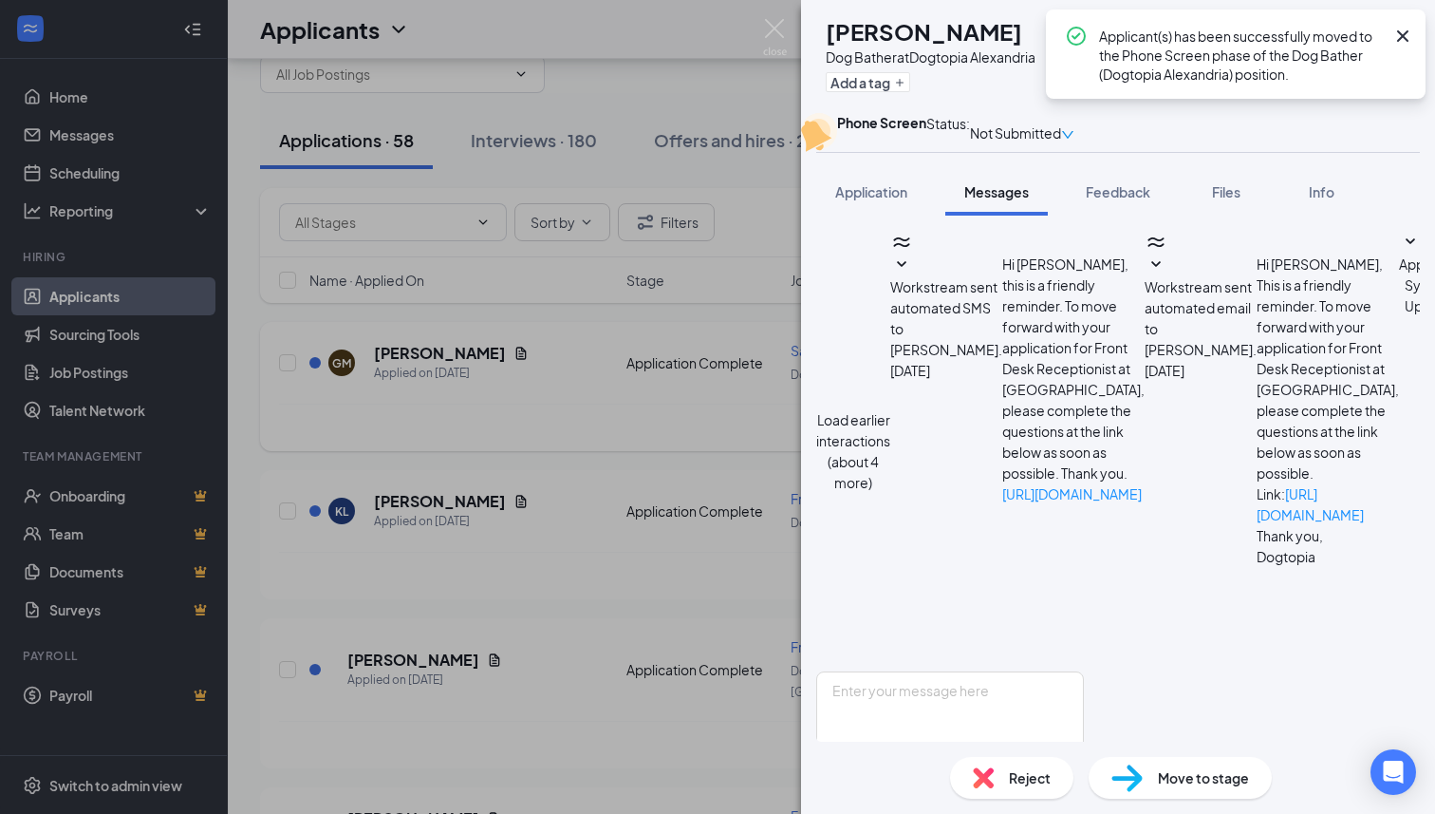
scroll to position [311, 0]
click at [775, 26] on img at bounding box center [775, 37] width 24 height 37
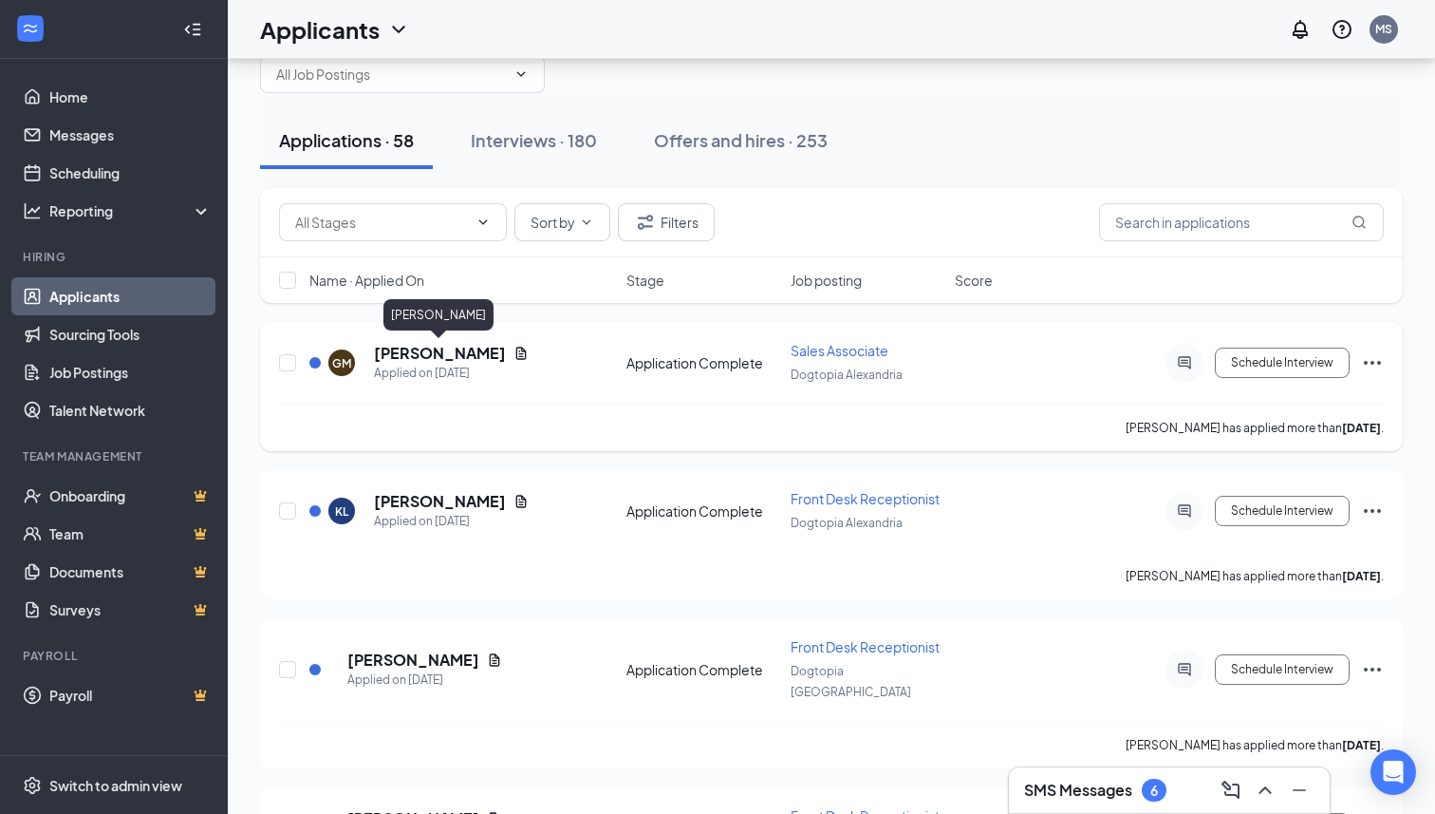
click at [439, 358] on h5 "[PERSON_NAME]" at bounding box center [440, 353] width 132 height 21
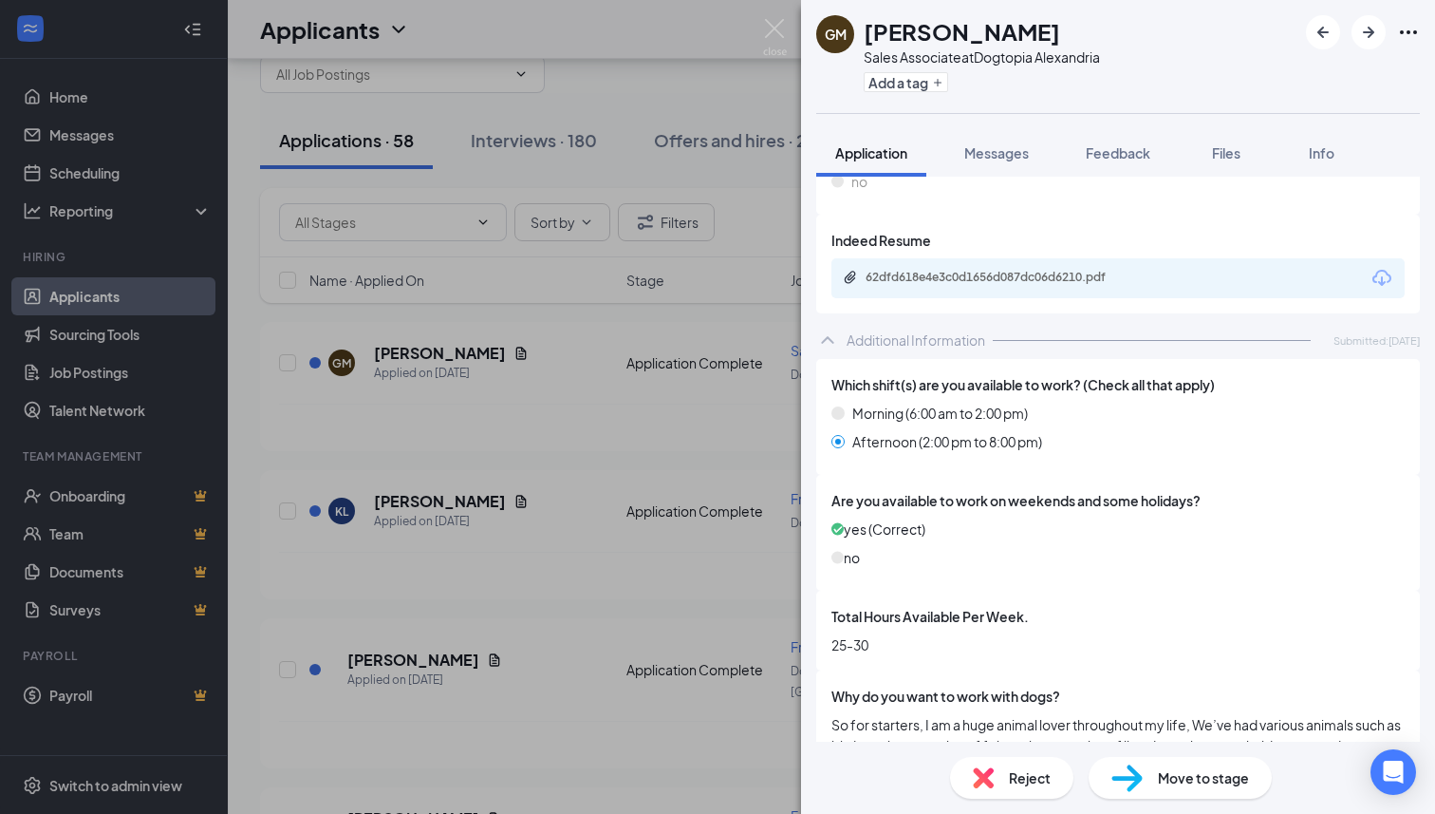
scroll to position [548, 0]
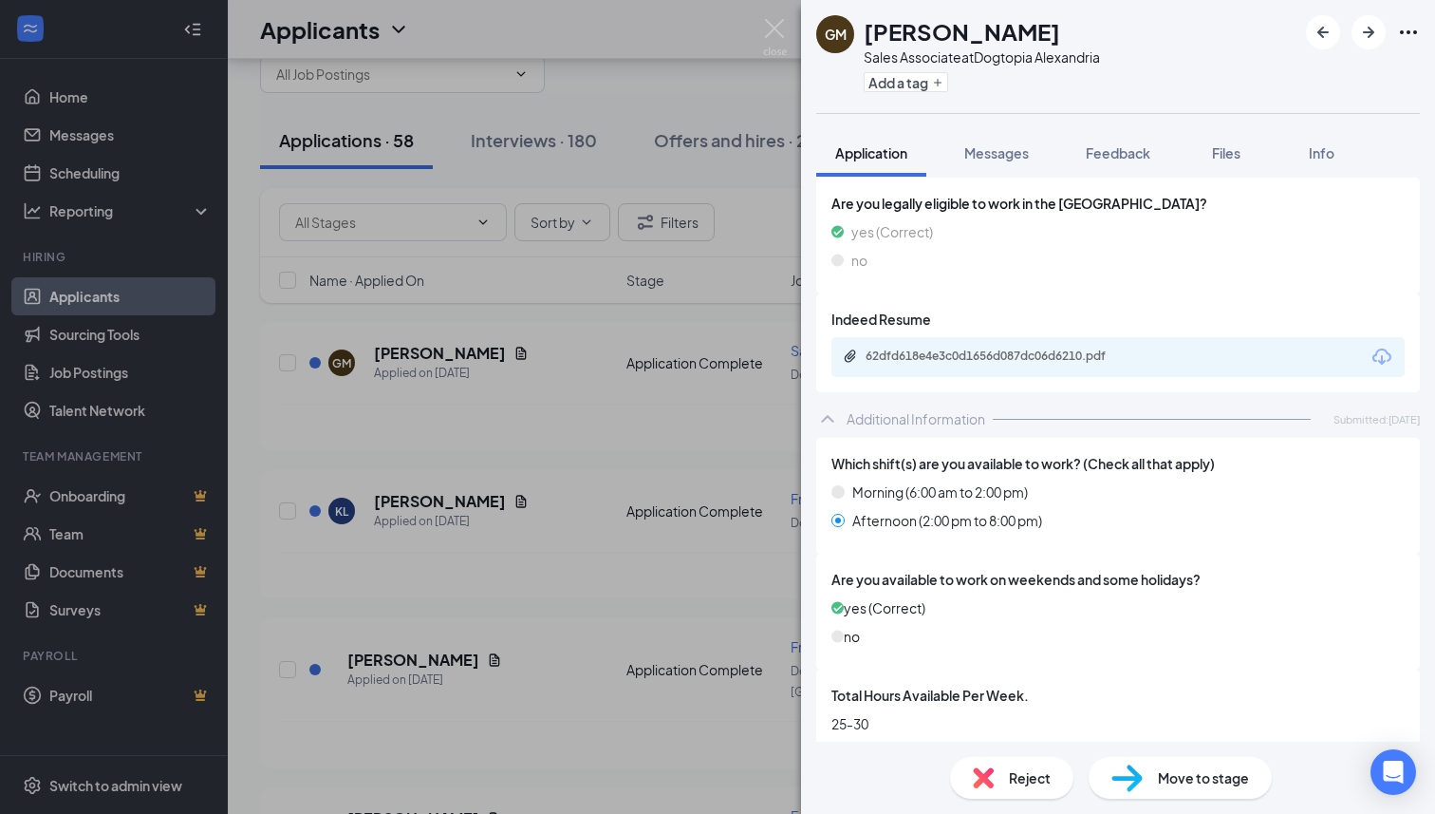
click at [1027, 345] on div "62dfd618e4e3c0d1656d087dc06d6210.pdf" at bounding box center [1118, 357] width 573 height 40
click at [1022, 351] on div "62dfd618e4e3c0d1656d087dc06d6210.pdf" at bounding box center [999, 355] width 266 height 15
click at [1180, 759] on div "Move to stage" at bounding box center [1180, 778] width 183 height 42
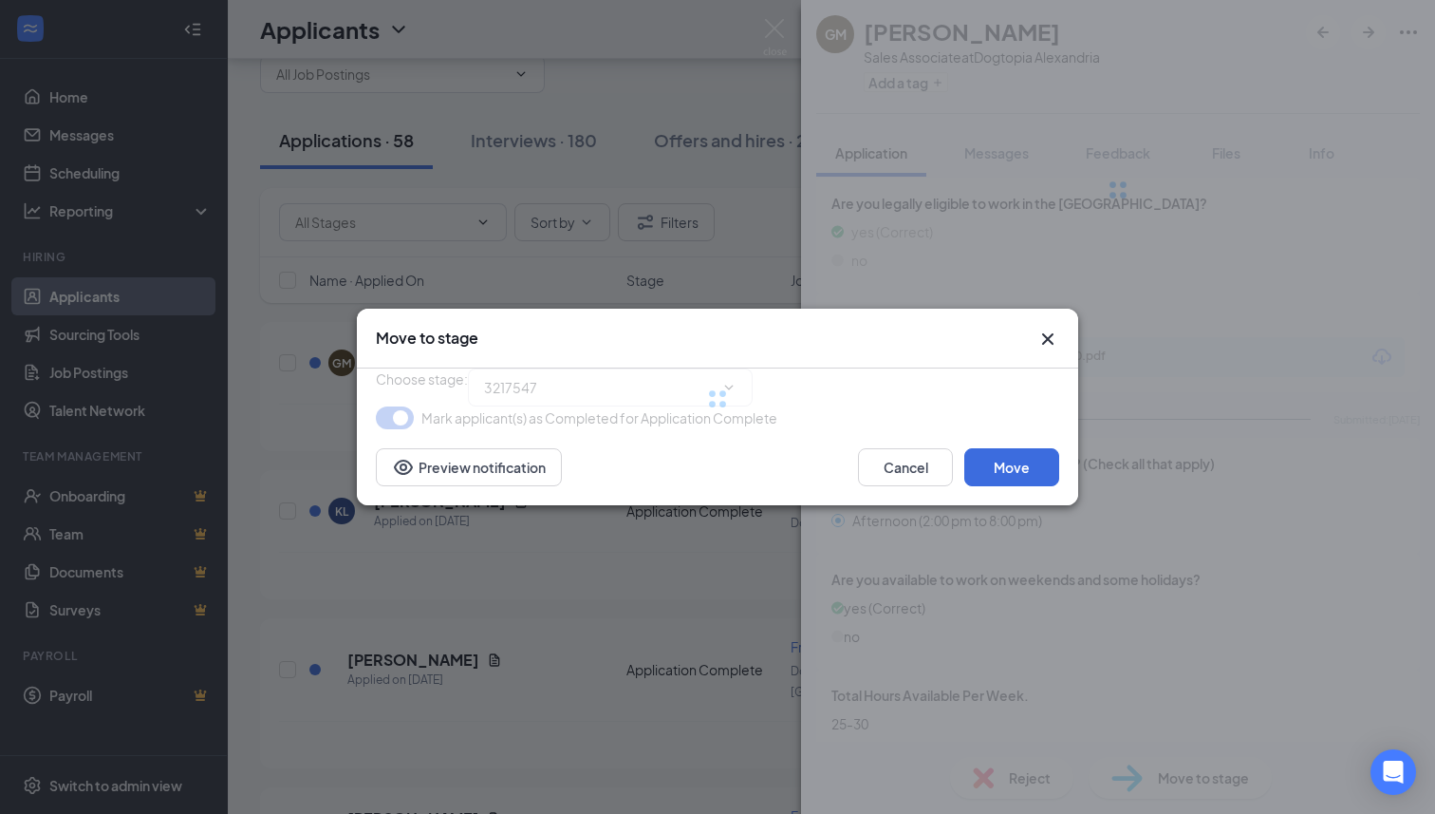
type input "Phone Interview (next stage)"
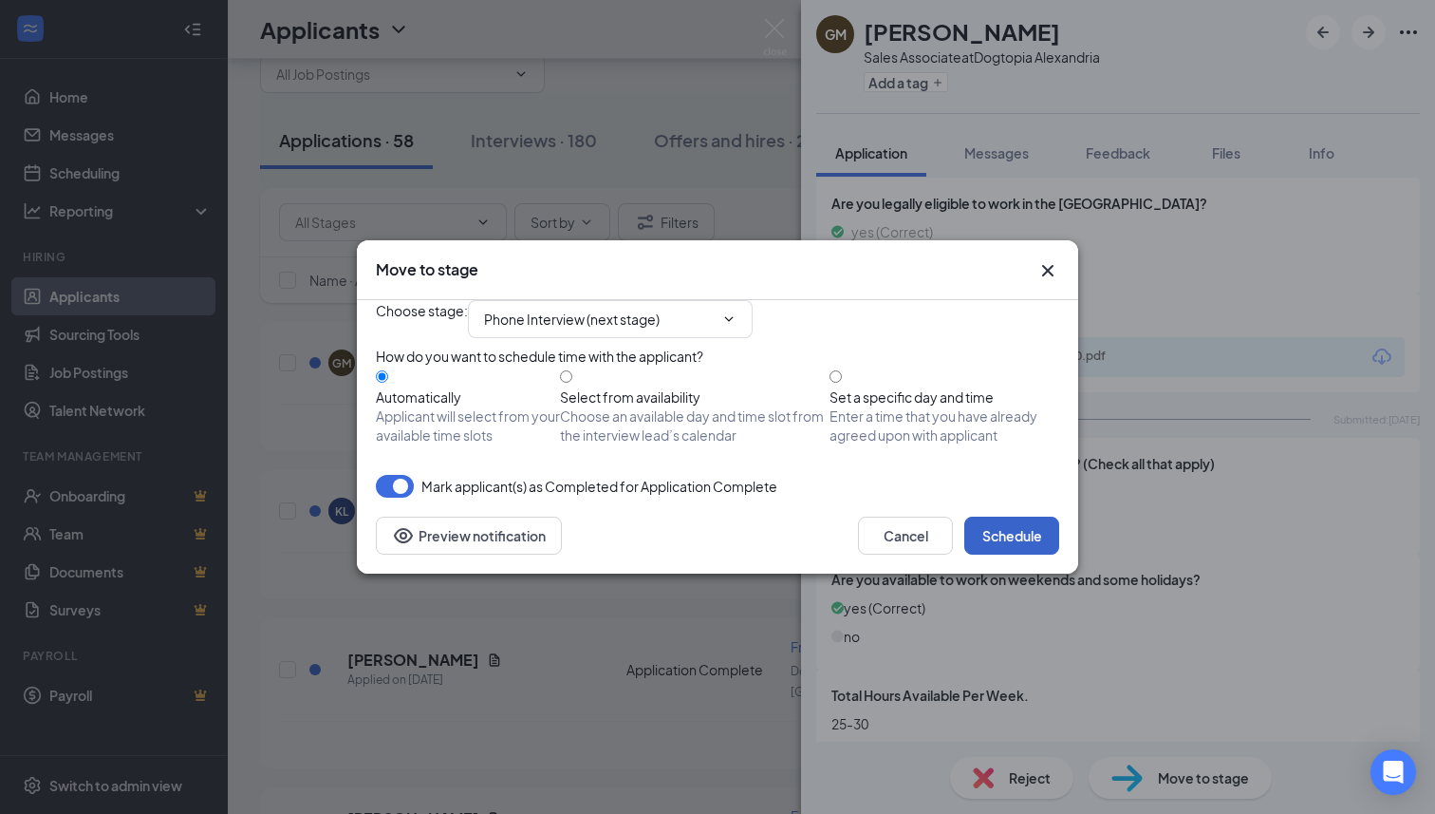
click at [1036, 553] on button "Schedule" at bounding box center [1011, 535] width 95 height 38
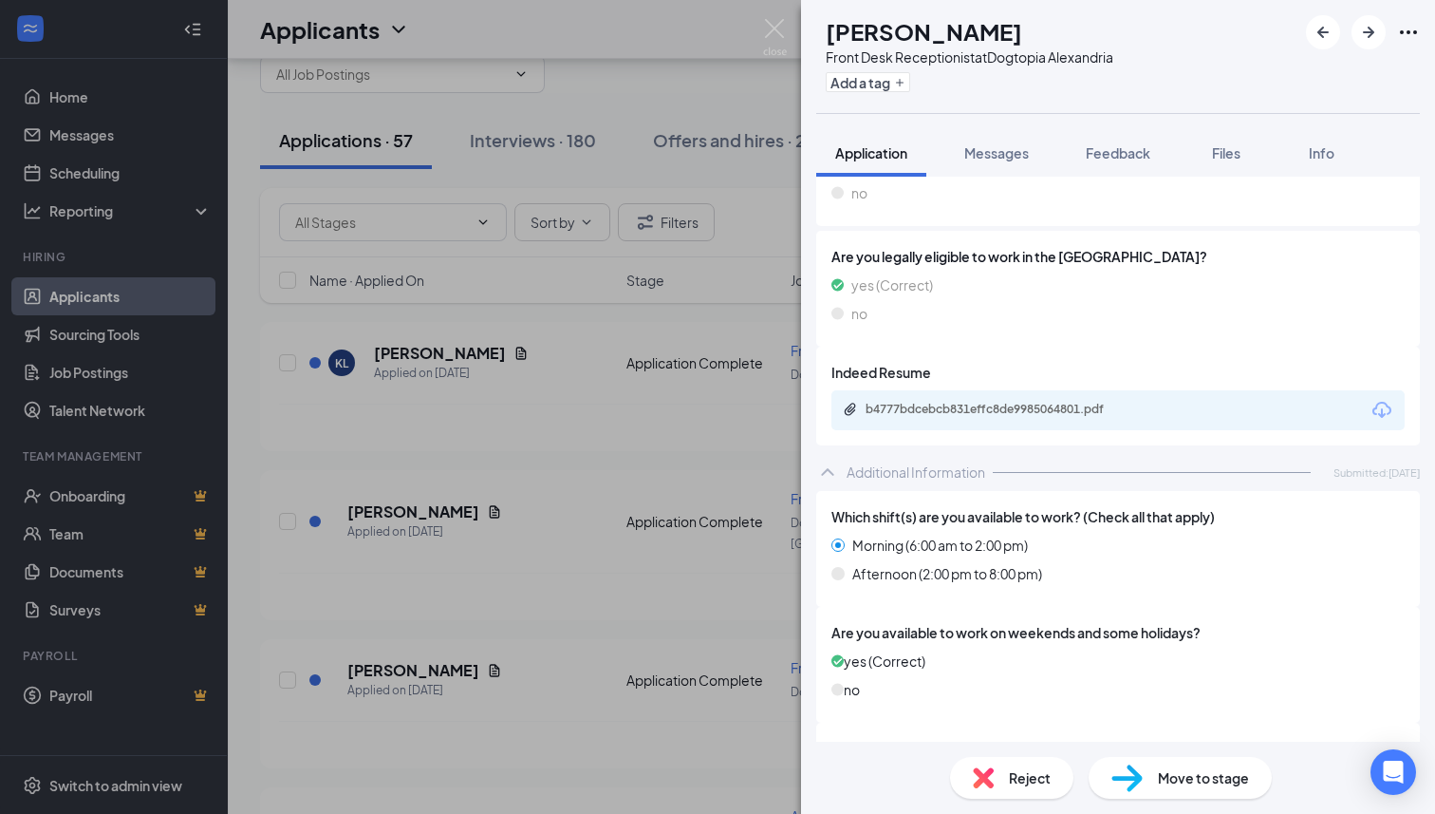
scroll to position [459, 0]
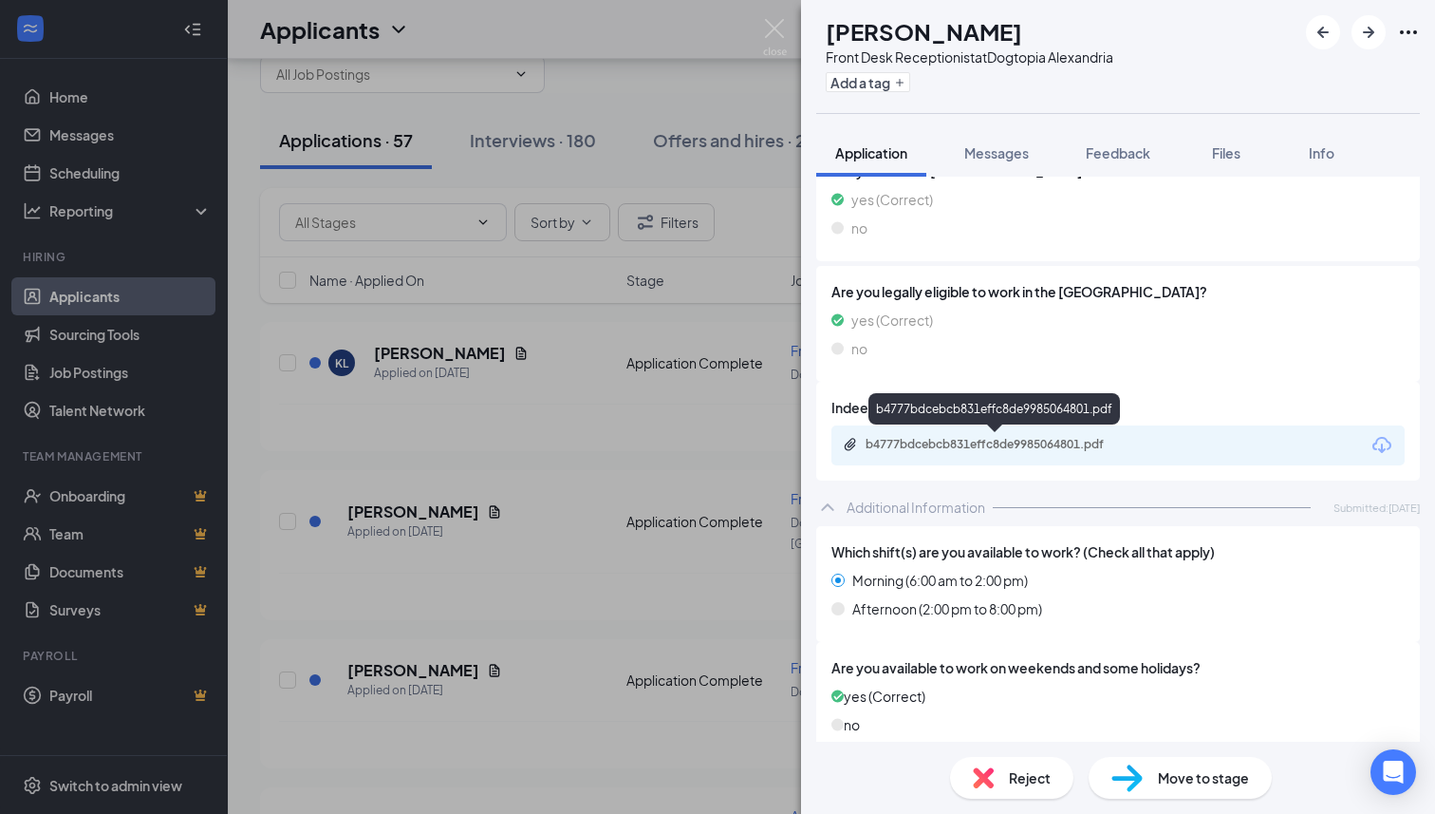
click at [1019, 443] on div "b4777bdcebcb831effc8de9985064801.pdf" at bounding box center [999, 444] width 266 height 15
click at [1162, 777] on span "Move to stage" at bounding box center [1203, 777] width 91 height 21
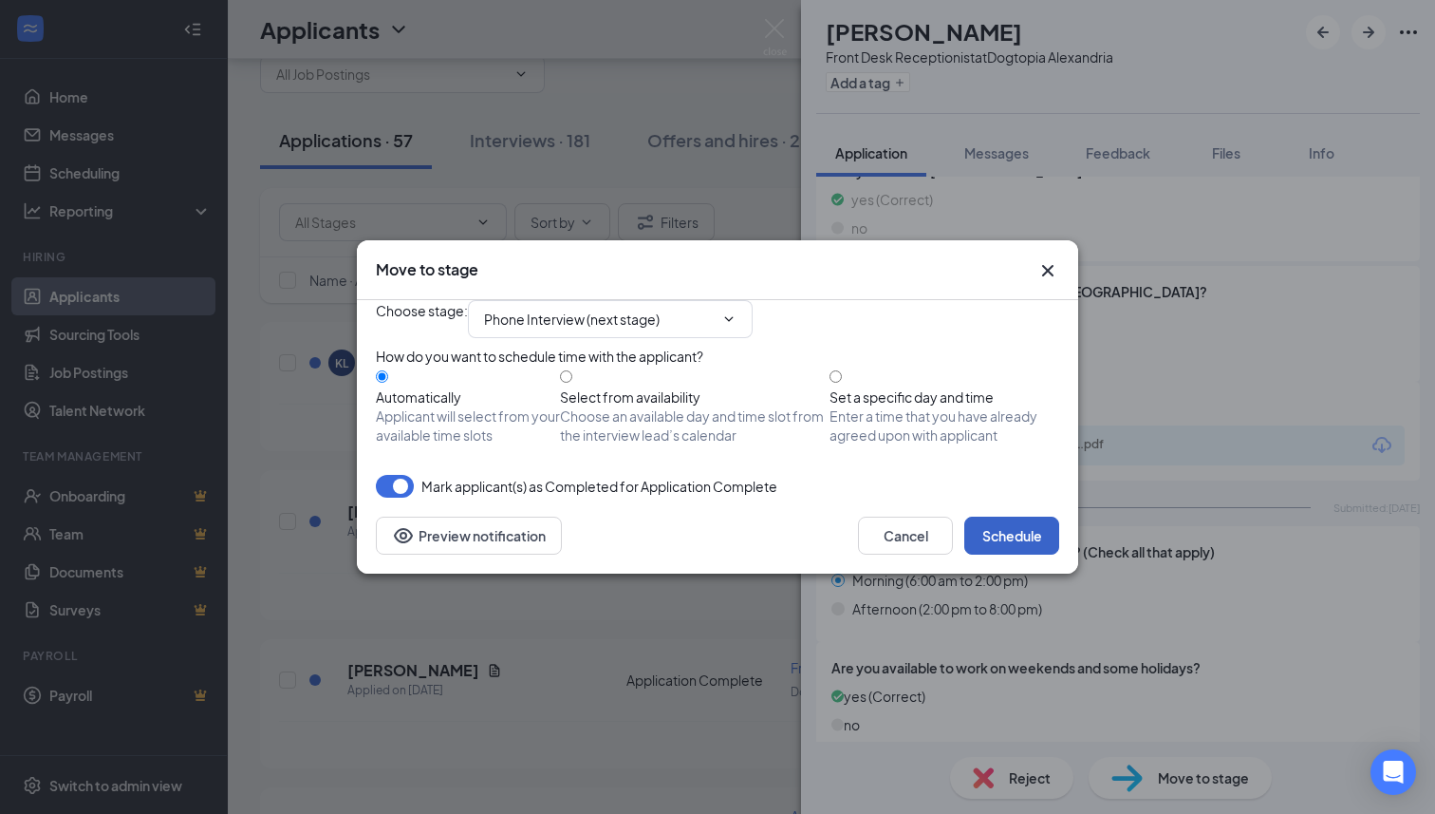
click at [1029, 554] on button "Schedule" at bounding box center [1011, 535] width 95 height 38
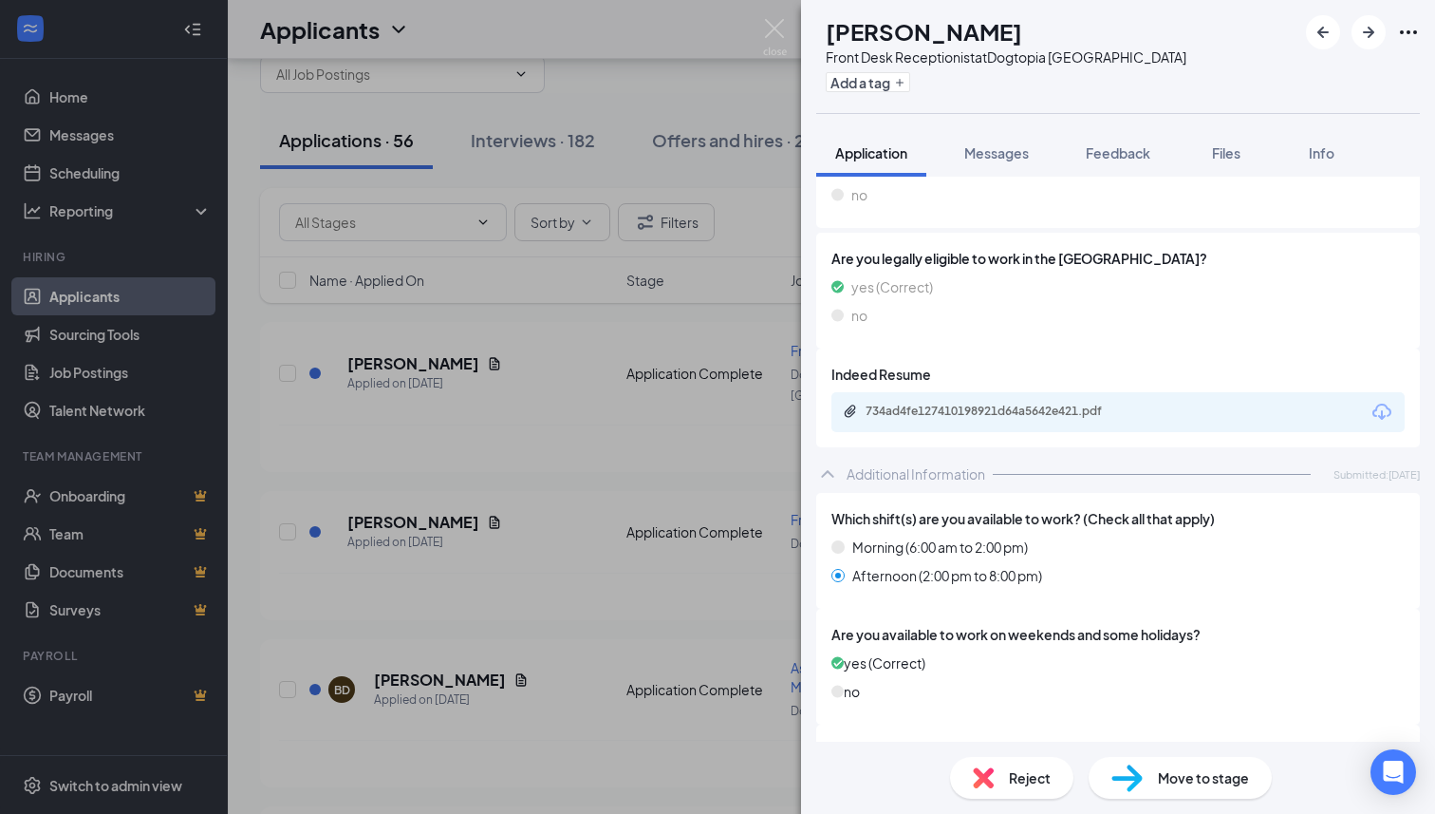
scroll to position [463, 0]
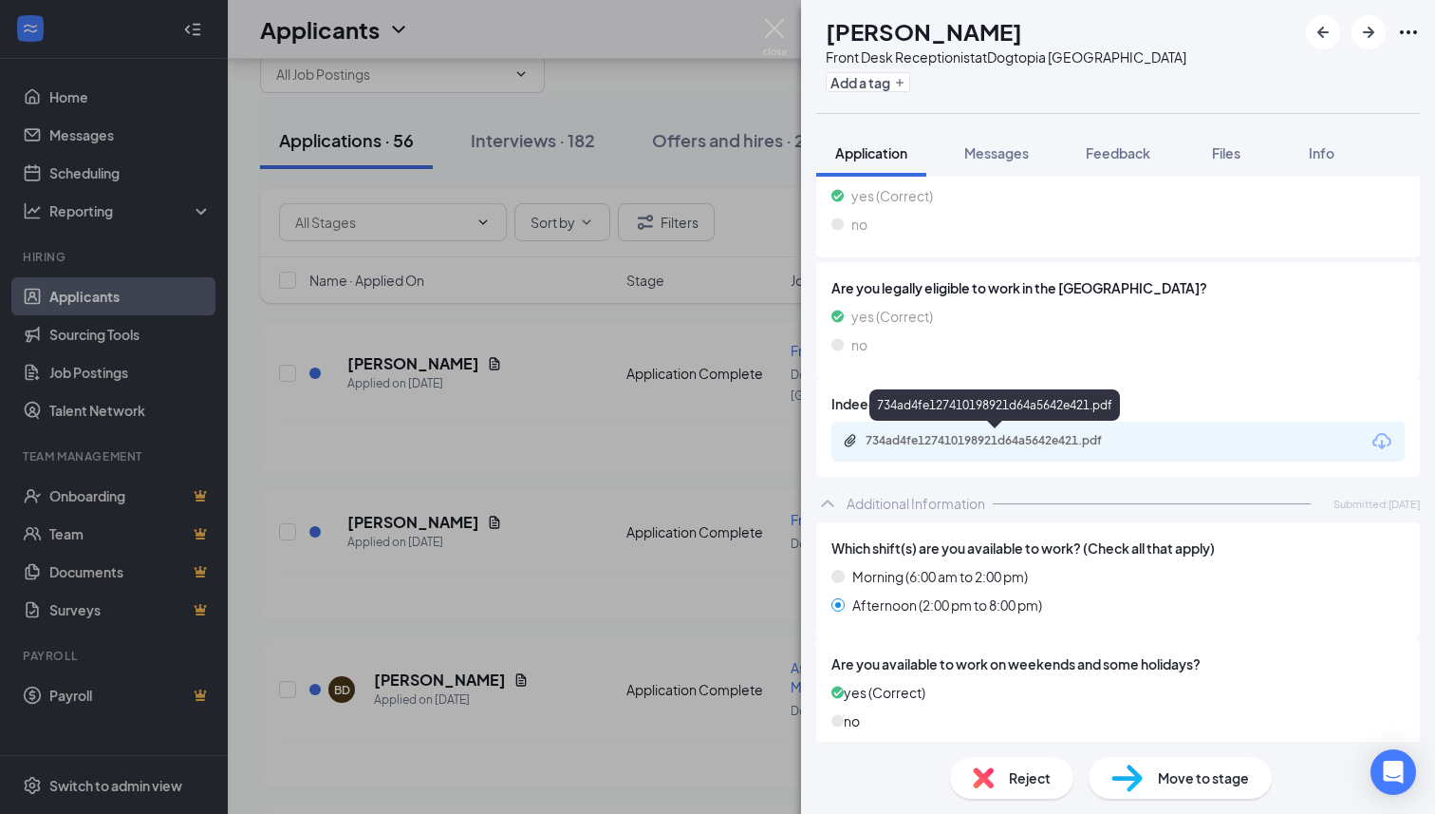
click at [1015, 442] on div "734ad4fe127410198921d64a5642e421.pdf" at bounding box center [999, 440] width 266 height 15
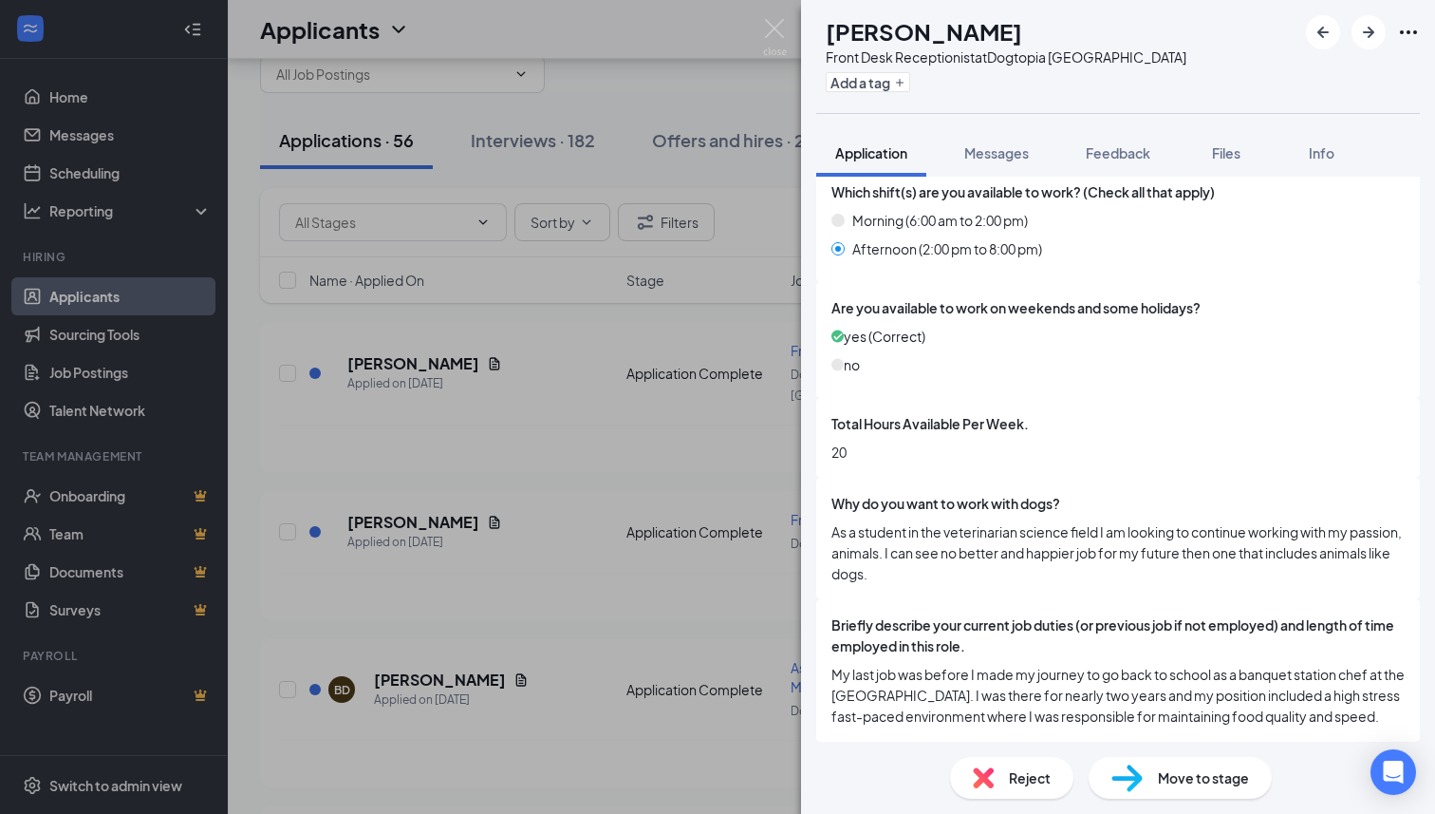
scroll to position [864, 0]
click at [1164, 748] on div "Reject Move to stage" at bounding box center [1118, 777] width 634 height 72
click at [1161, 772] on span "Move to stage" at bounding box center [1203, 777] width 91 height 21
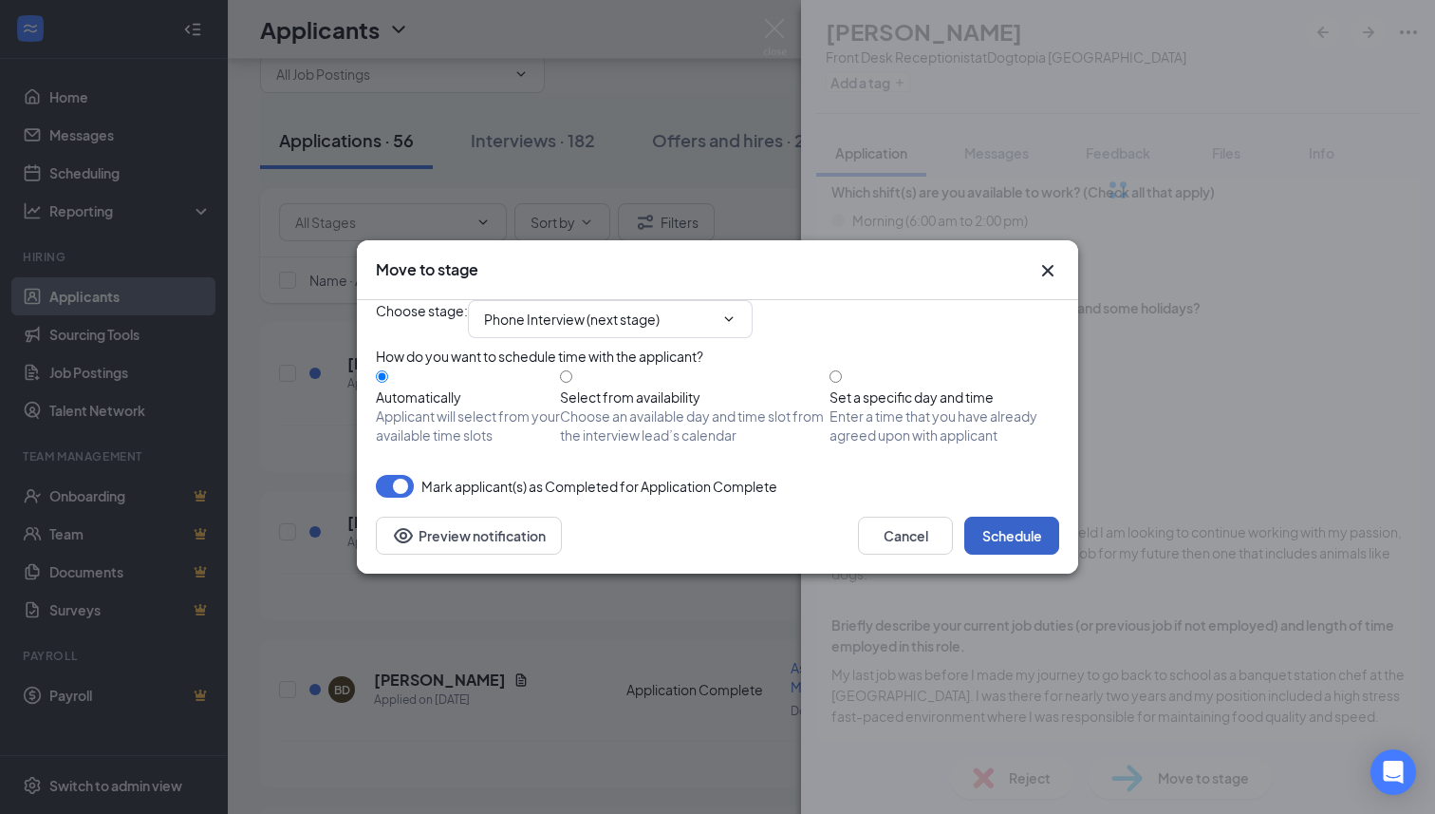
click at [1009, 554] on button "Schedule" at bounding box center [1011, 535] width 95 height 38
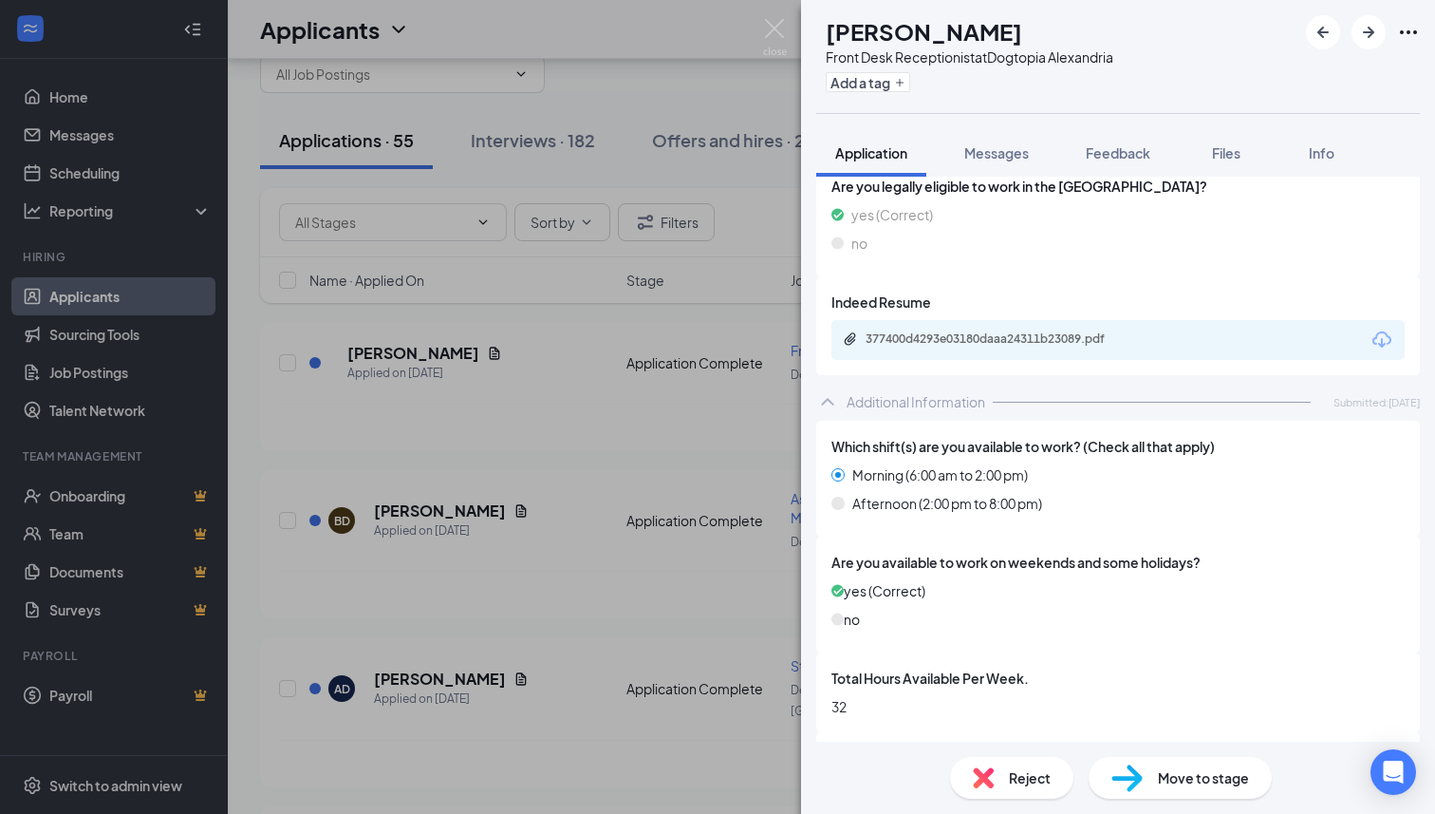
scroll to position [561, 0]
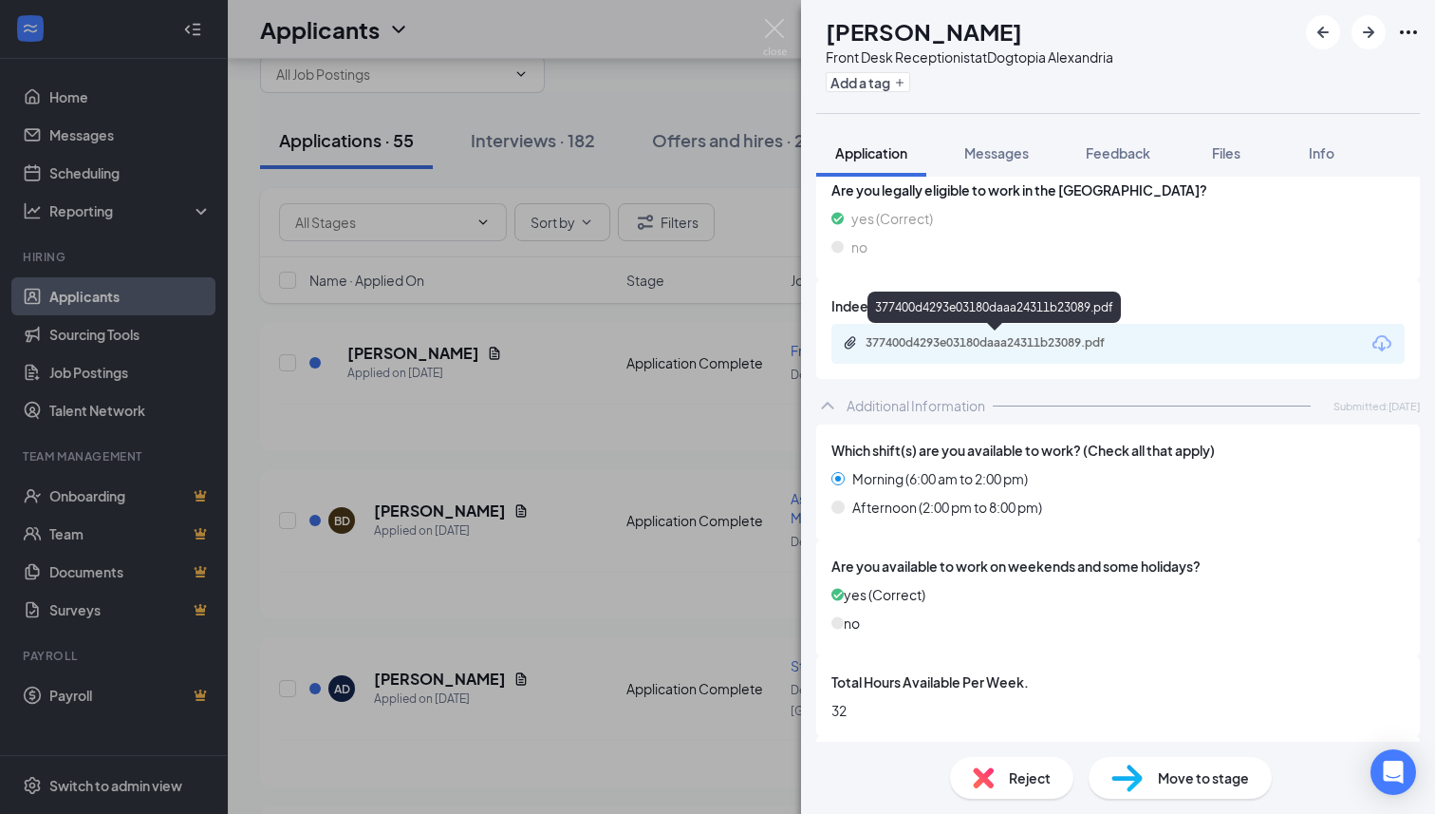
click at [990, 340] on div "377400d4293e03180daaa24311b23089.pdf" at bounding box center [999, 342] width 266 height 15
click at [1028, 767] on span "Reject" at bounding box center [1030, 777] width 42 height 21
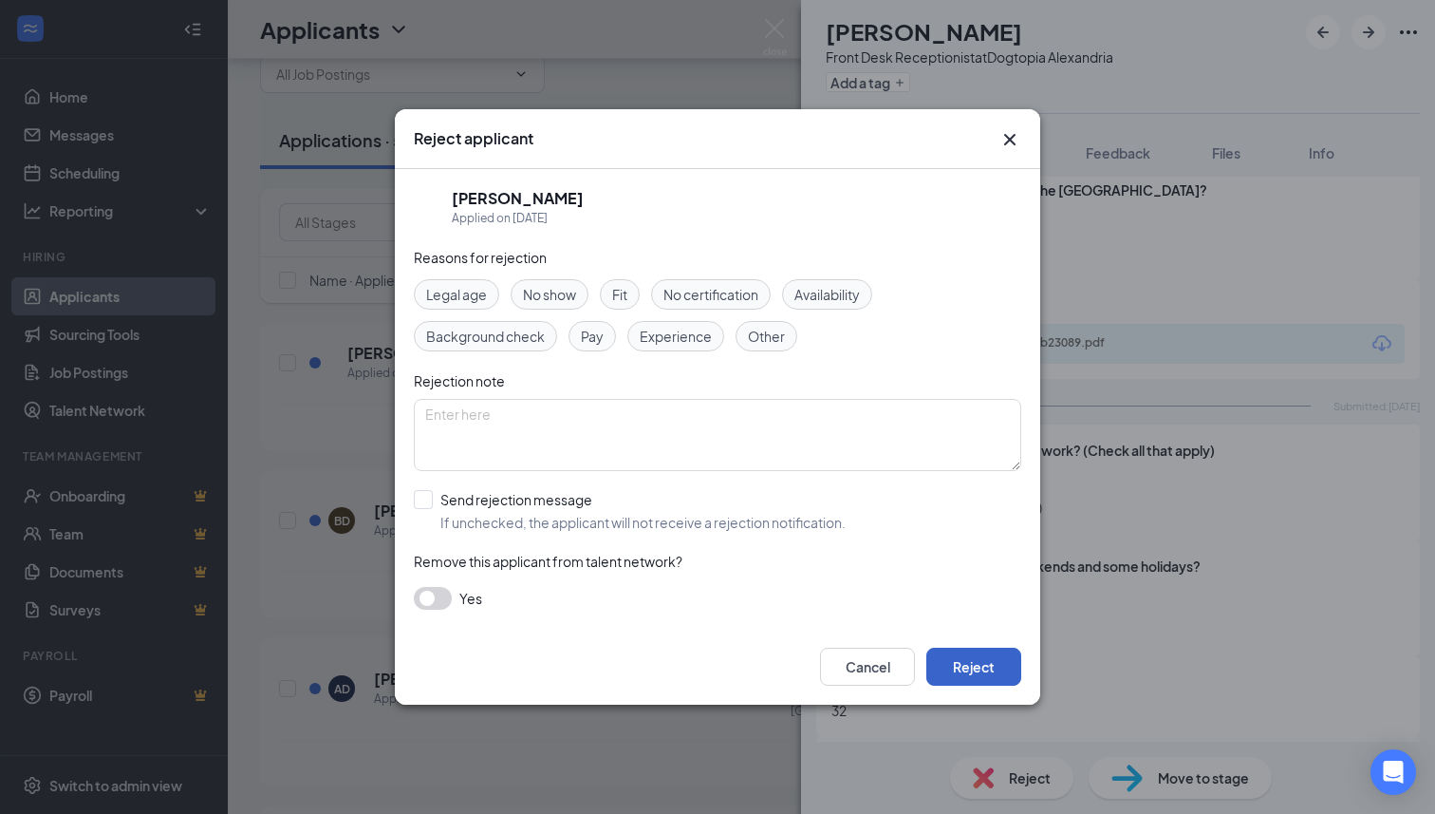
click at [1001, 668] on button "Reject" at bounding box center [973, 666] width 95 height 38
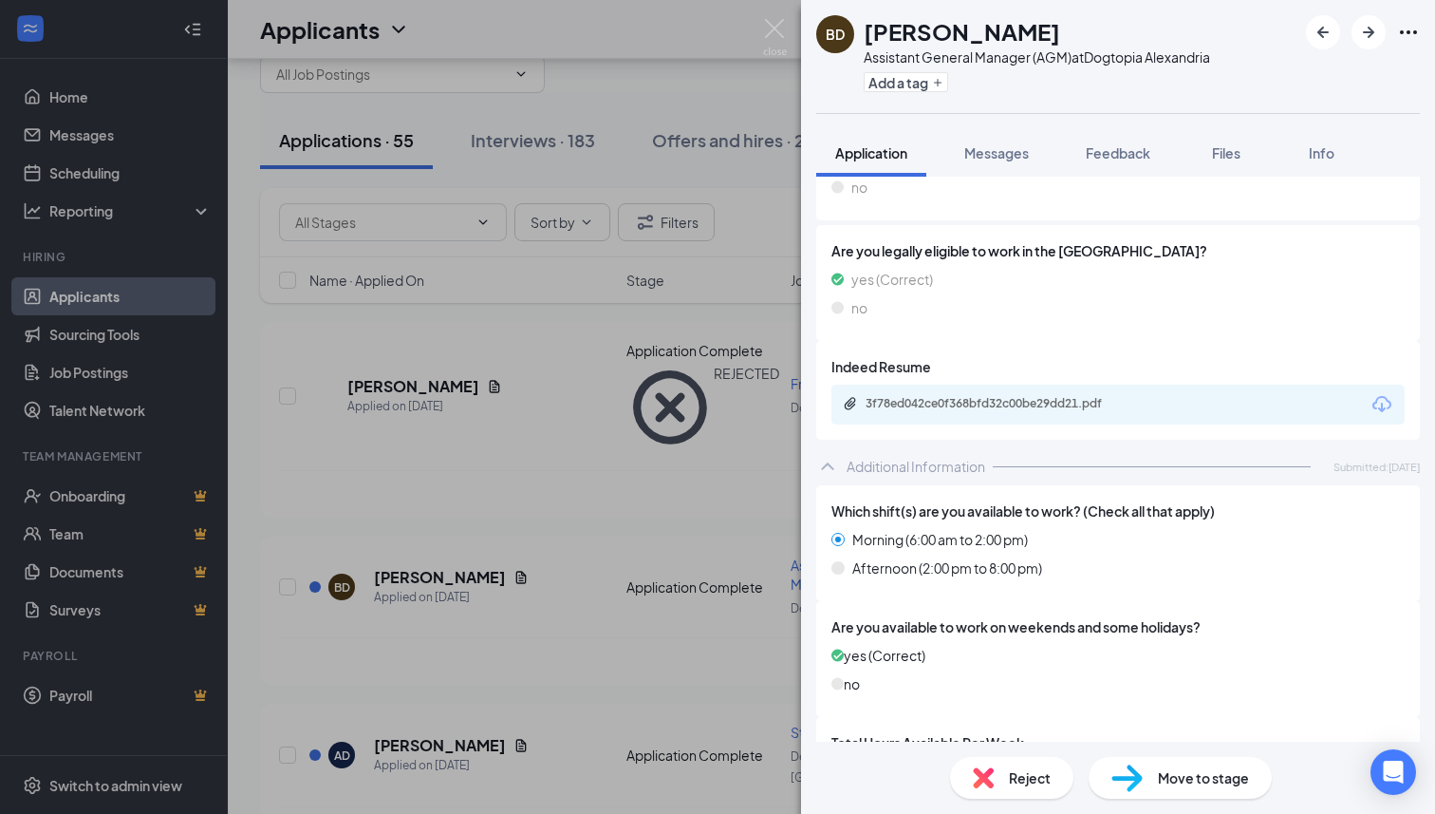
scroll to position [471, 0]
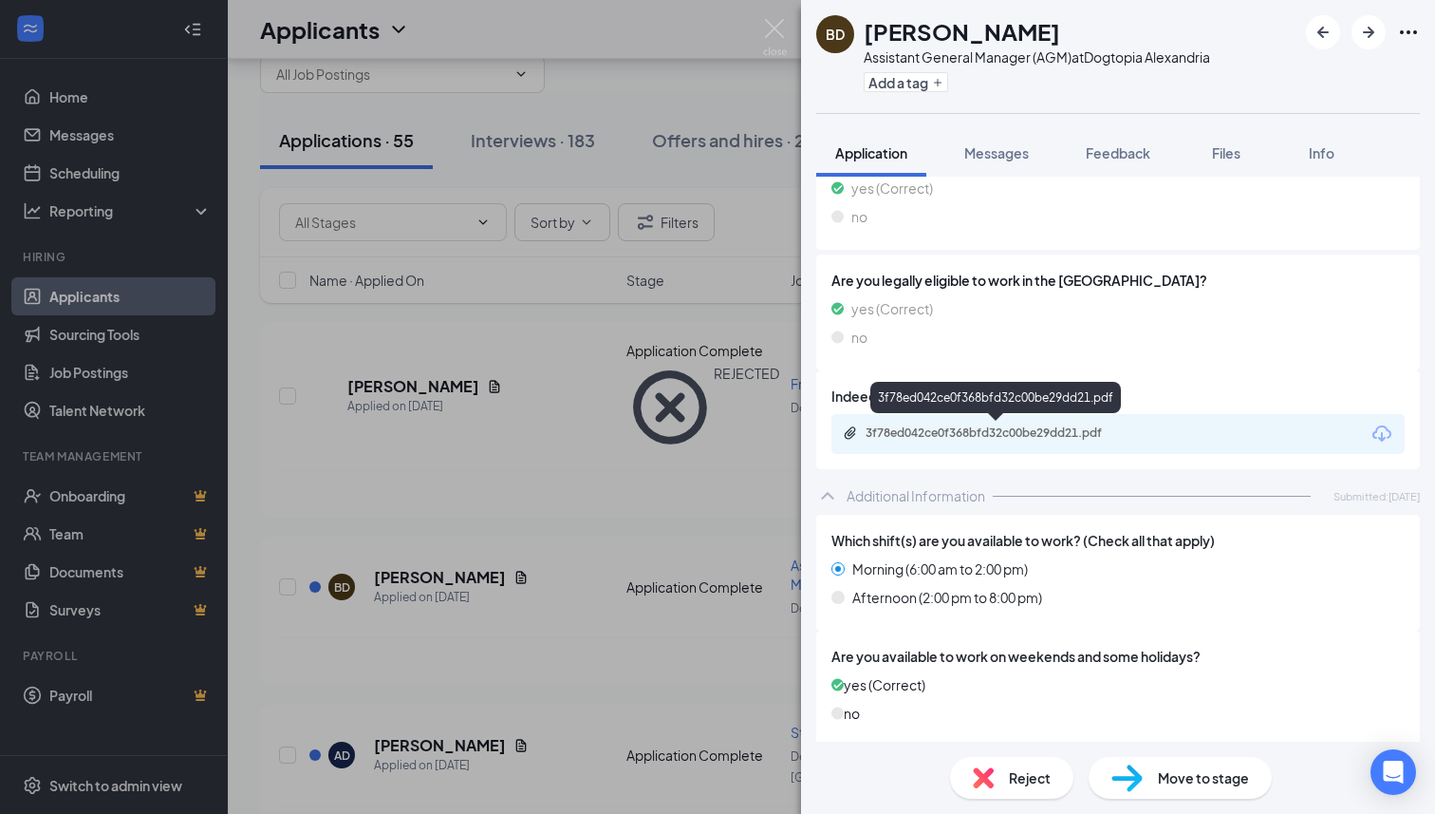
click at [1005, 423] on div "3f78ed042ce0f368bfd32c00be29dd21.pdf" at bounding box center [1118, 434] width 573 height 40
click at [1005, 428] on div "3f78ed042ce0f368bfd32c00be29dd21.pdf" at bounding box center [999, 432] width 266 height 15
click at [1068, 59] on div "Assistant General Manager (AGM) at Dogtopia [GEOGRAPHIC_DATA]" at bounding box center [1037, 56] width 346 height 19
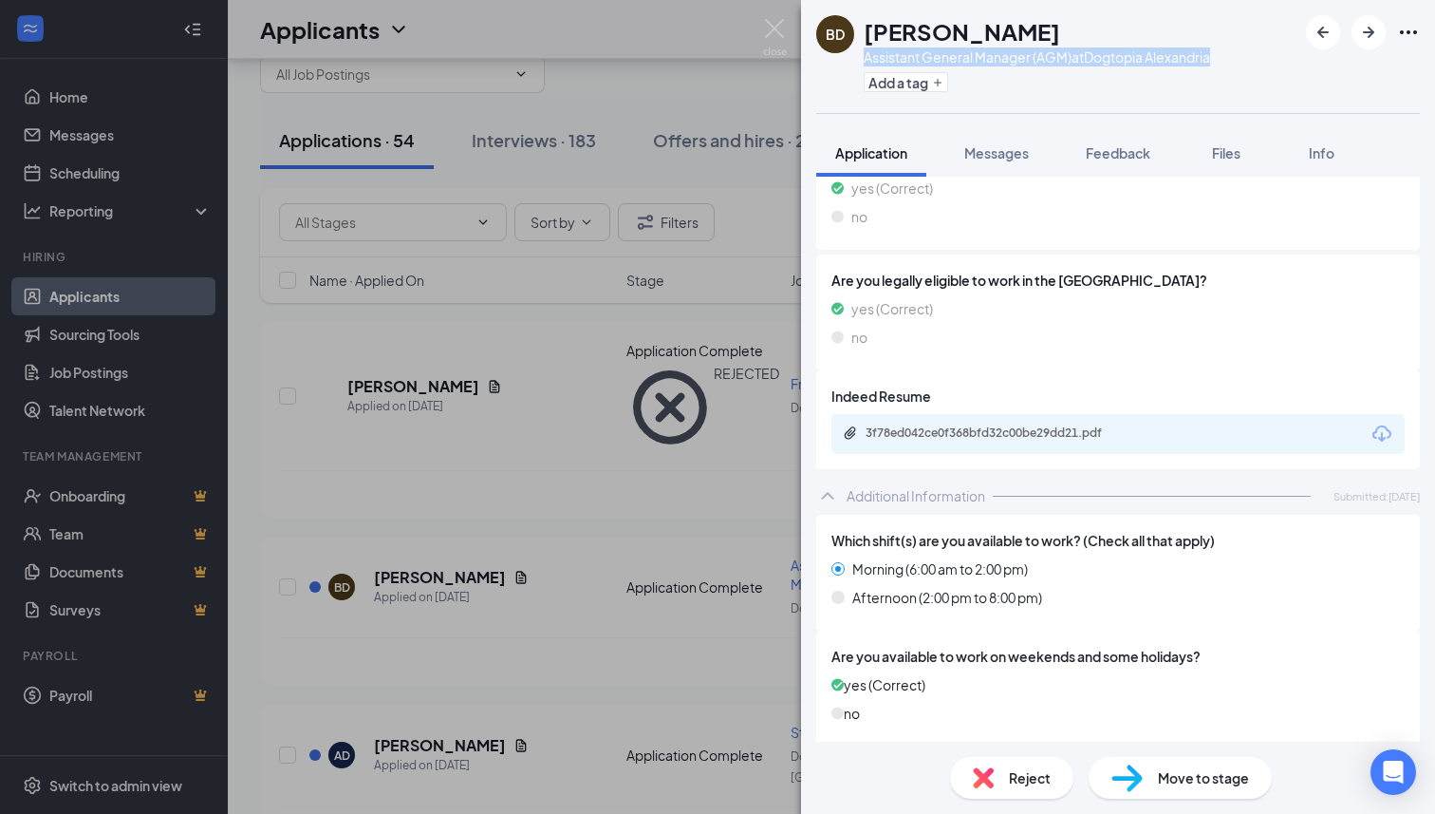
click at [1068, 59] on div "Assistant General Manager (AGM) at Dogtopia [GEOGRAPHIC_DATA]" at bounding box center [1037, 56] width 346 height 19
click at [1124, 149] on span "Feedback" at bounding box center [1118, 152] width 65 height 17
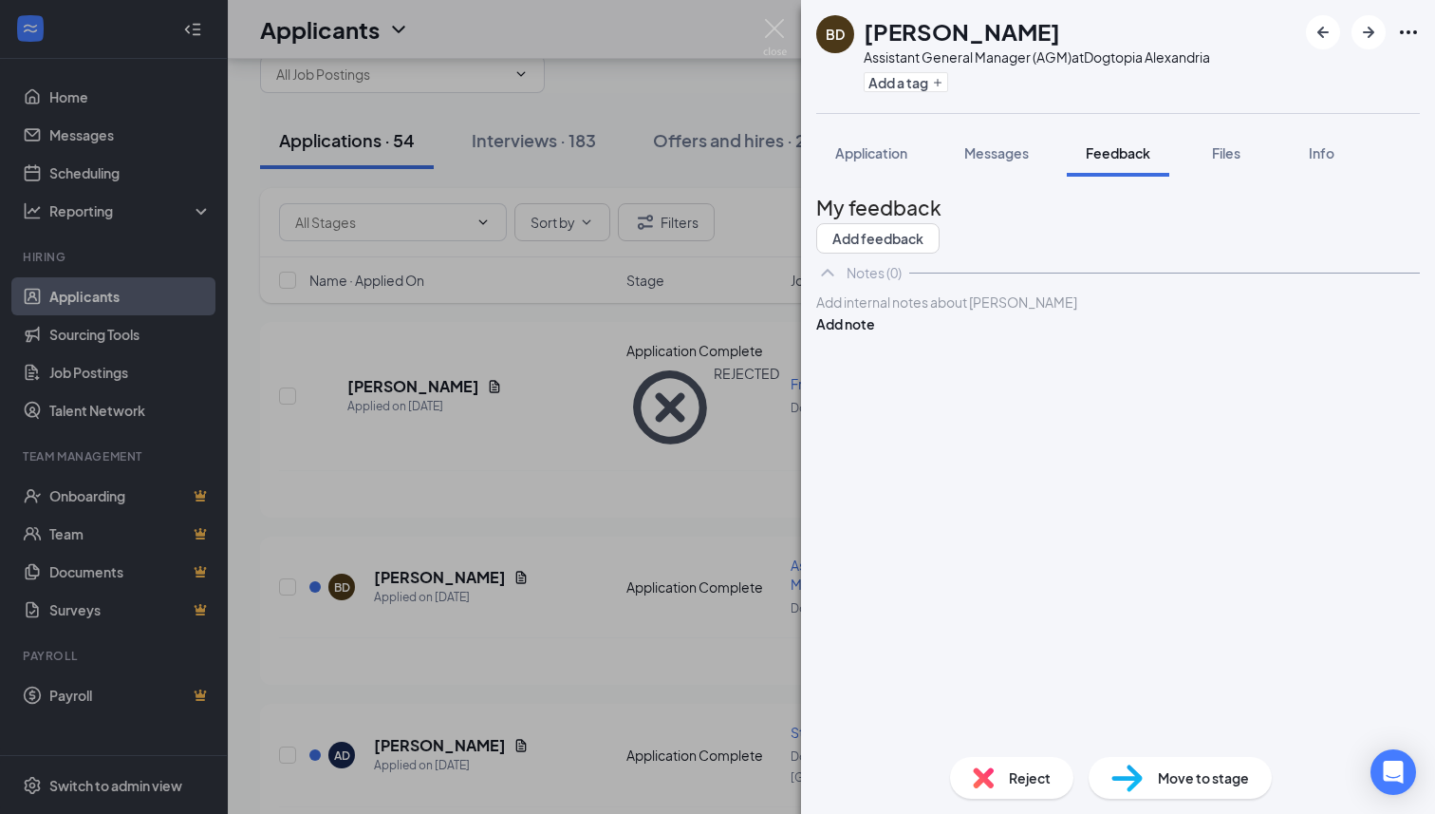
click at [1001, 312] on div at bounding box center [1118, 302] width 602 height 20
click at [875, 334] on button "Add note" at bounding box center [845, 323] width 59 height 21
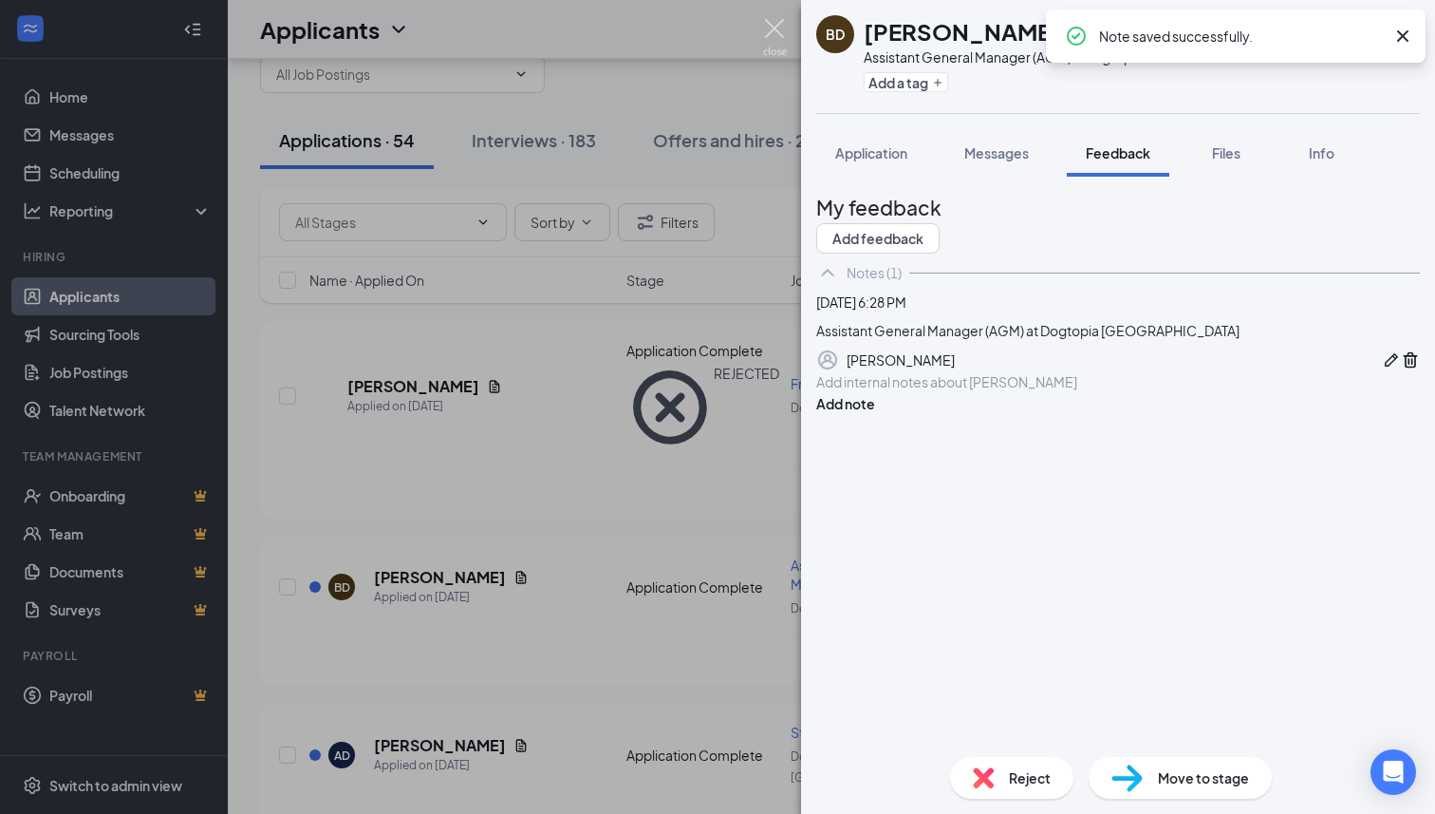
click at [776, 33] on img at bounding box center [775, 37] width 24 height 37
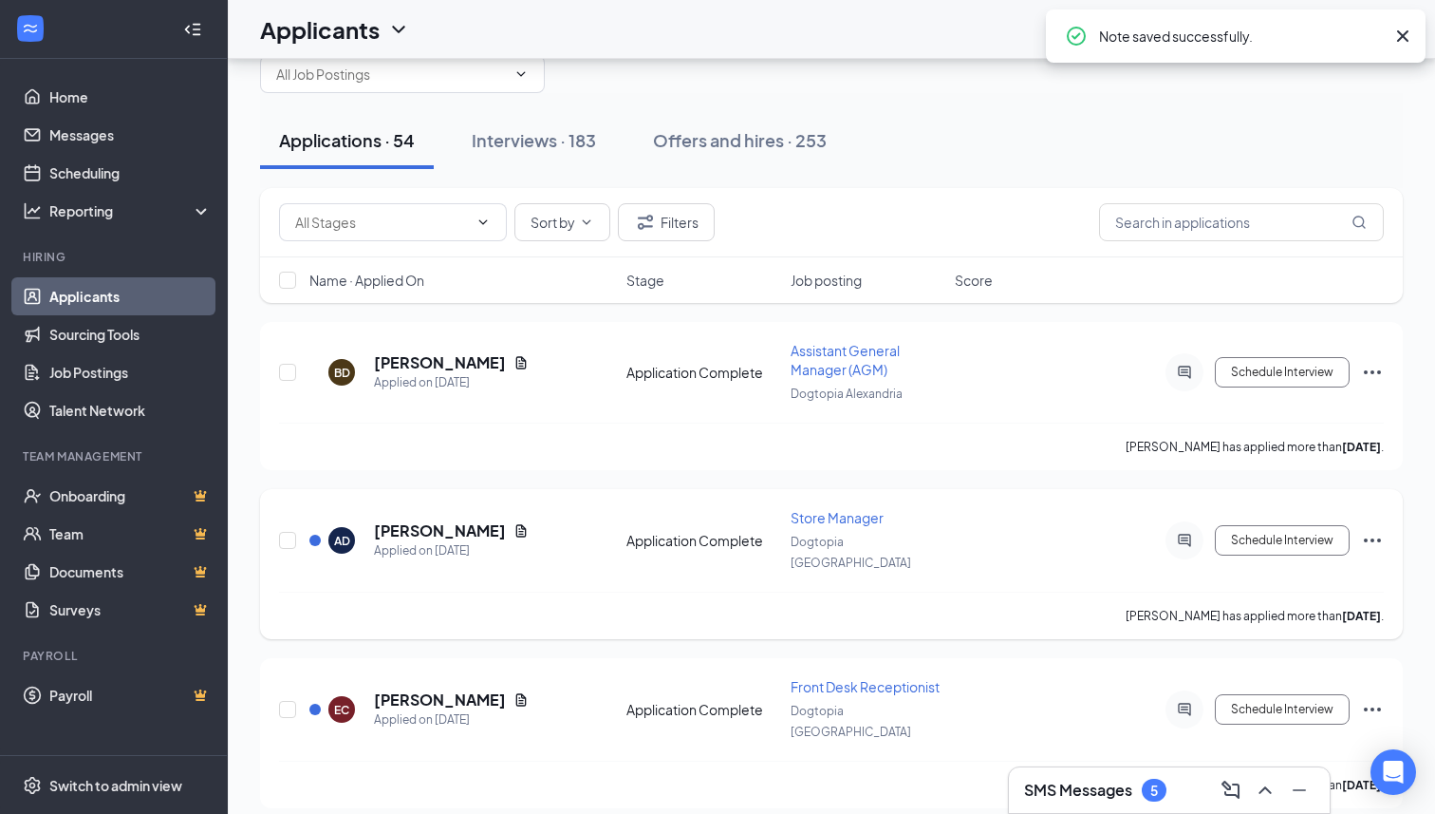
click at [1366, 538] on icon "Ellipses" at bounding box center [1372, 540] width 17 height 4
click at [1371, 373] on icon "Ellipses" at bounding box center [1372, 372] width 23 height 23
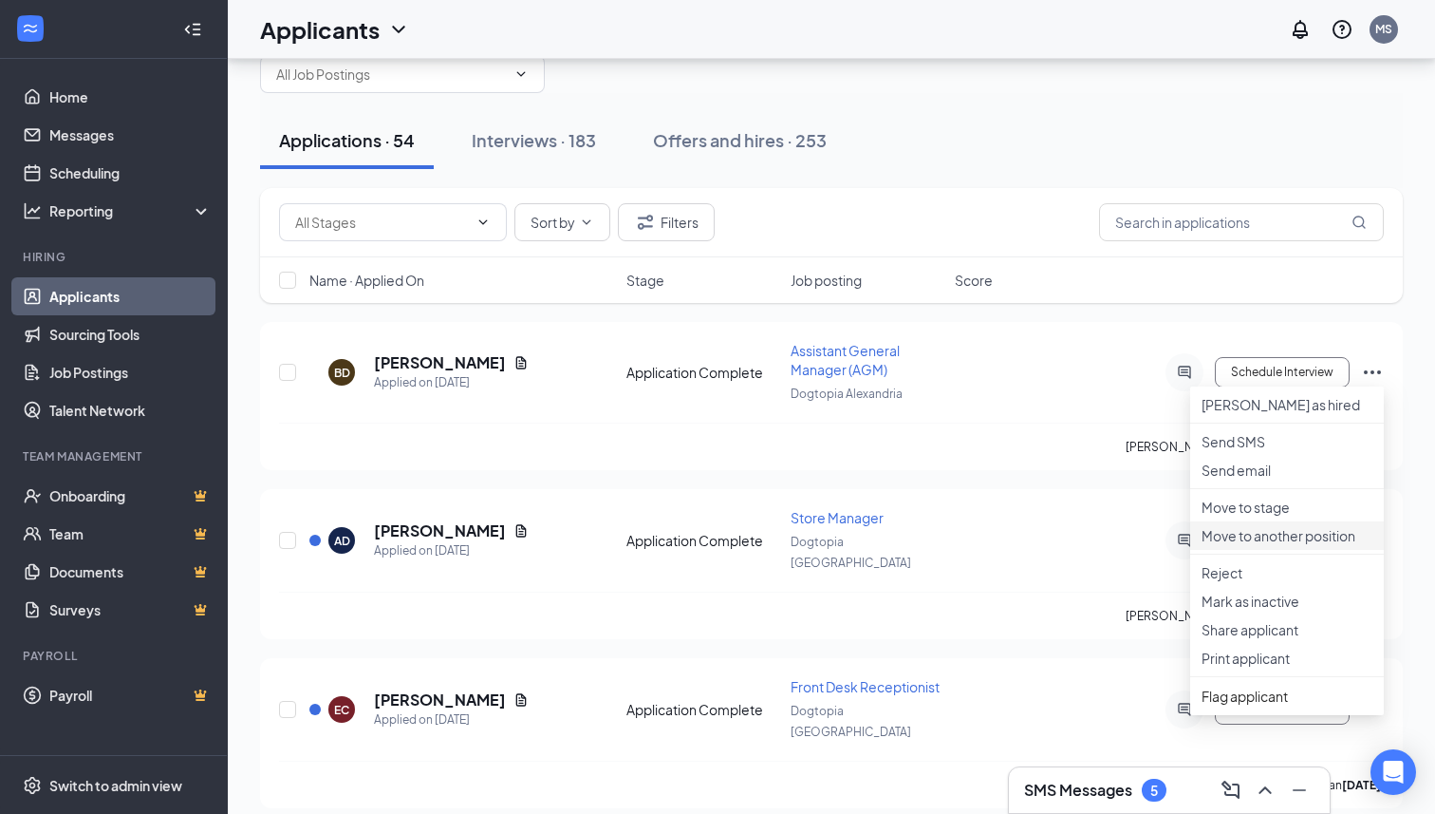
click at [1255, 545] on p "Move to another position" at bounding box center [1287, 535] width 171 height 19
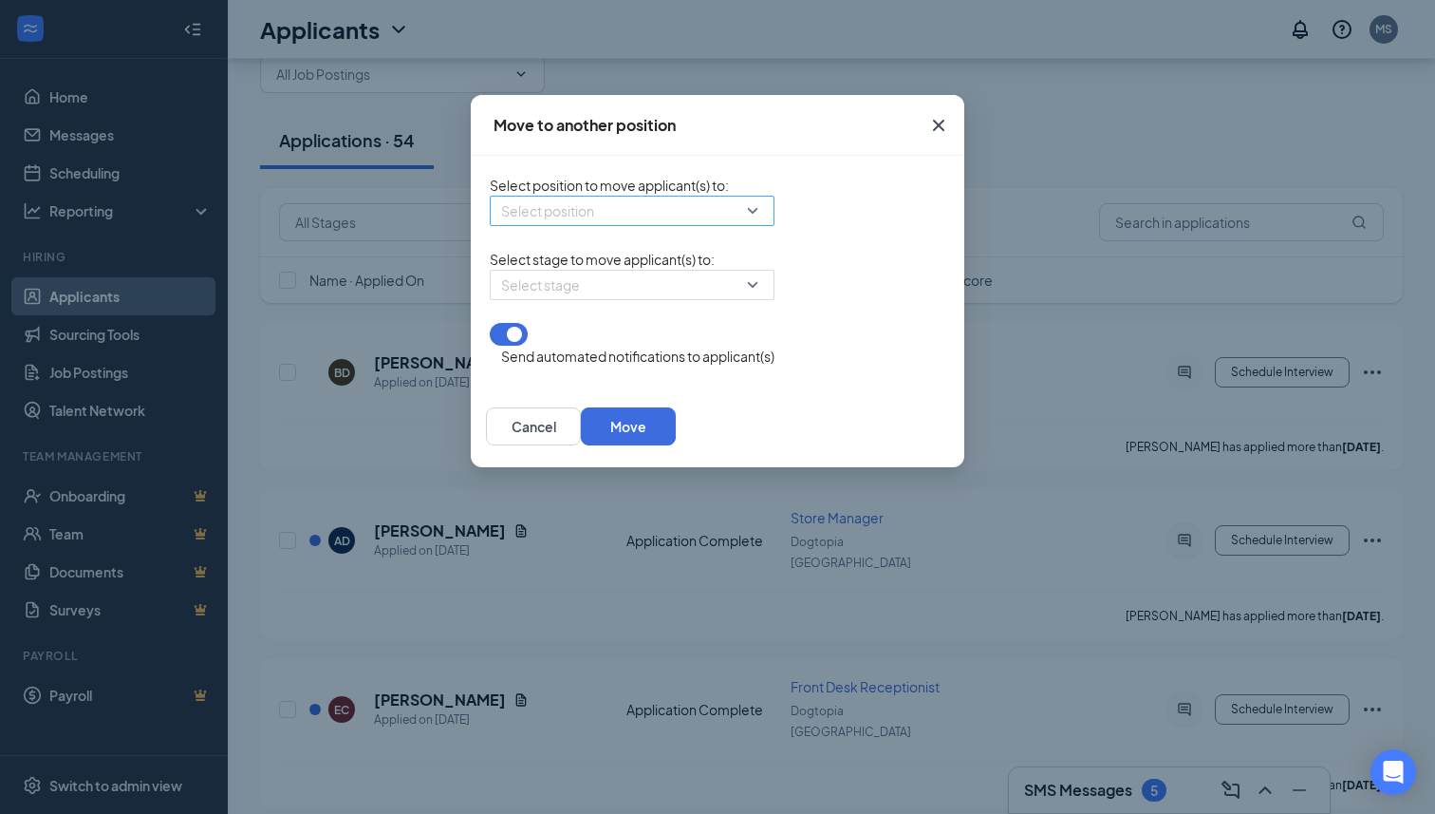
click at [575, 215] on input "search" at bounding box center [625, 210] width 249 height 28
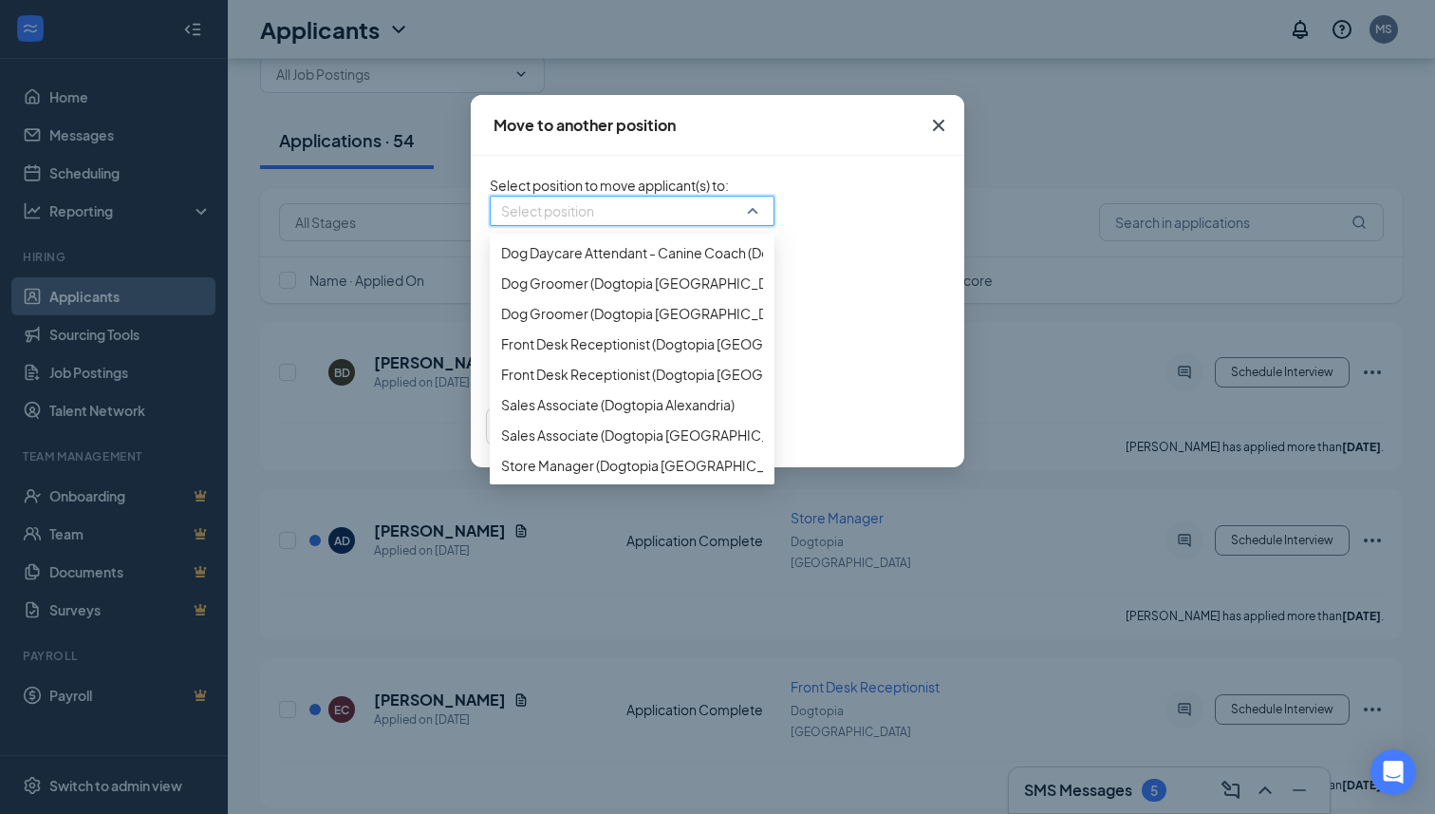
scroll to position [127, 0]
click at [530, 354] on span "Front Desk Receptionist (Dogtopia [GEOGRAPHIC_DATA])" at bounding box center [680, 343] width 358 height 21
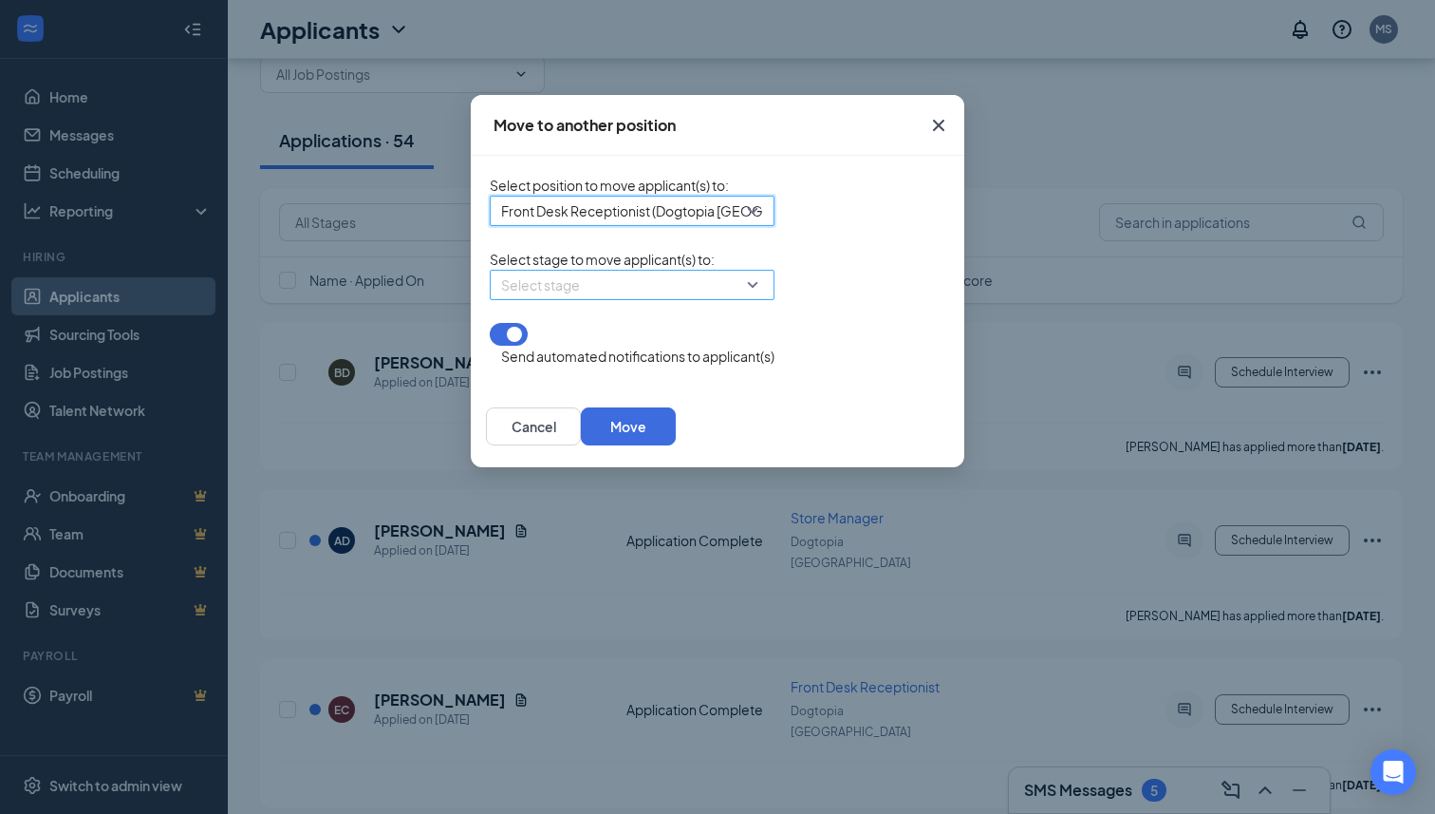
click at [506, 299] on input "search" at bounding box center [625, 285] width 249 height 28
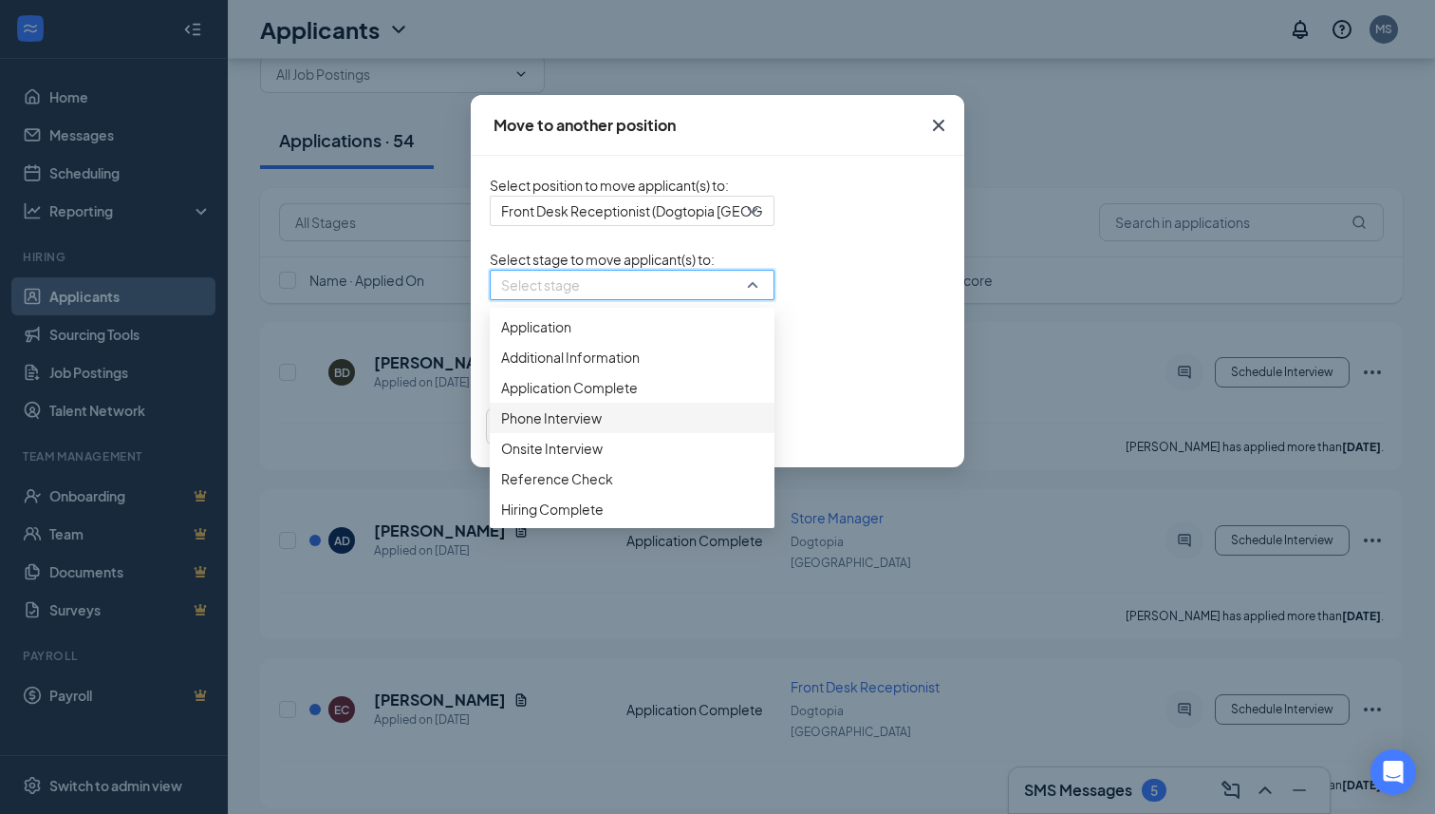
click at [501, 428] on span "Phone Interview" at bounding box center [551, 417] width 101 height 21
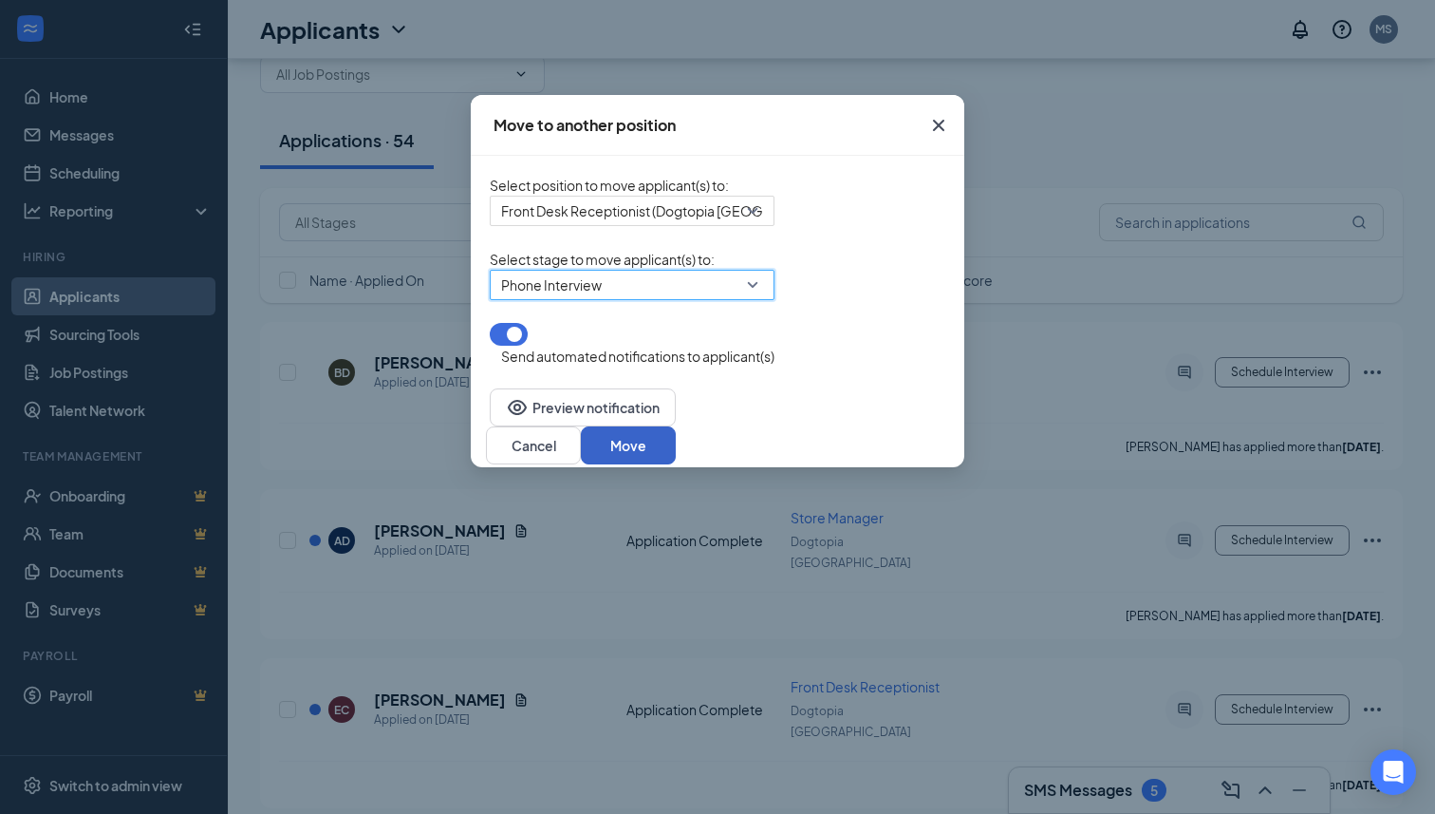
click at [676, 434] on button "Move" at bounding box center [628, 445] width 95 height 38
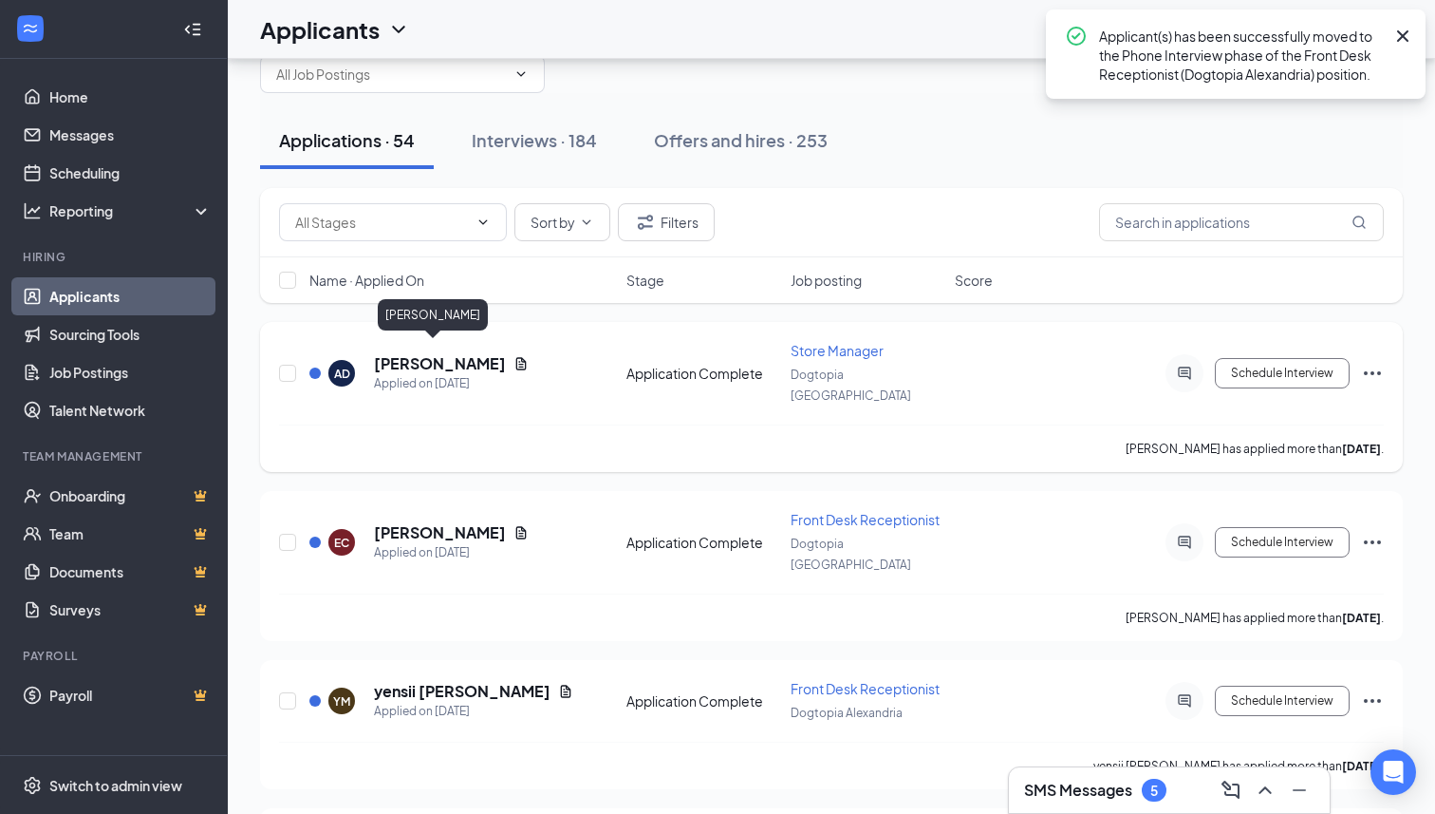
click at [427, 353] on h5 "[PERSON_NAME]" at bounding box center [440, 363] width 132 height 21
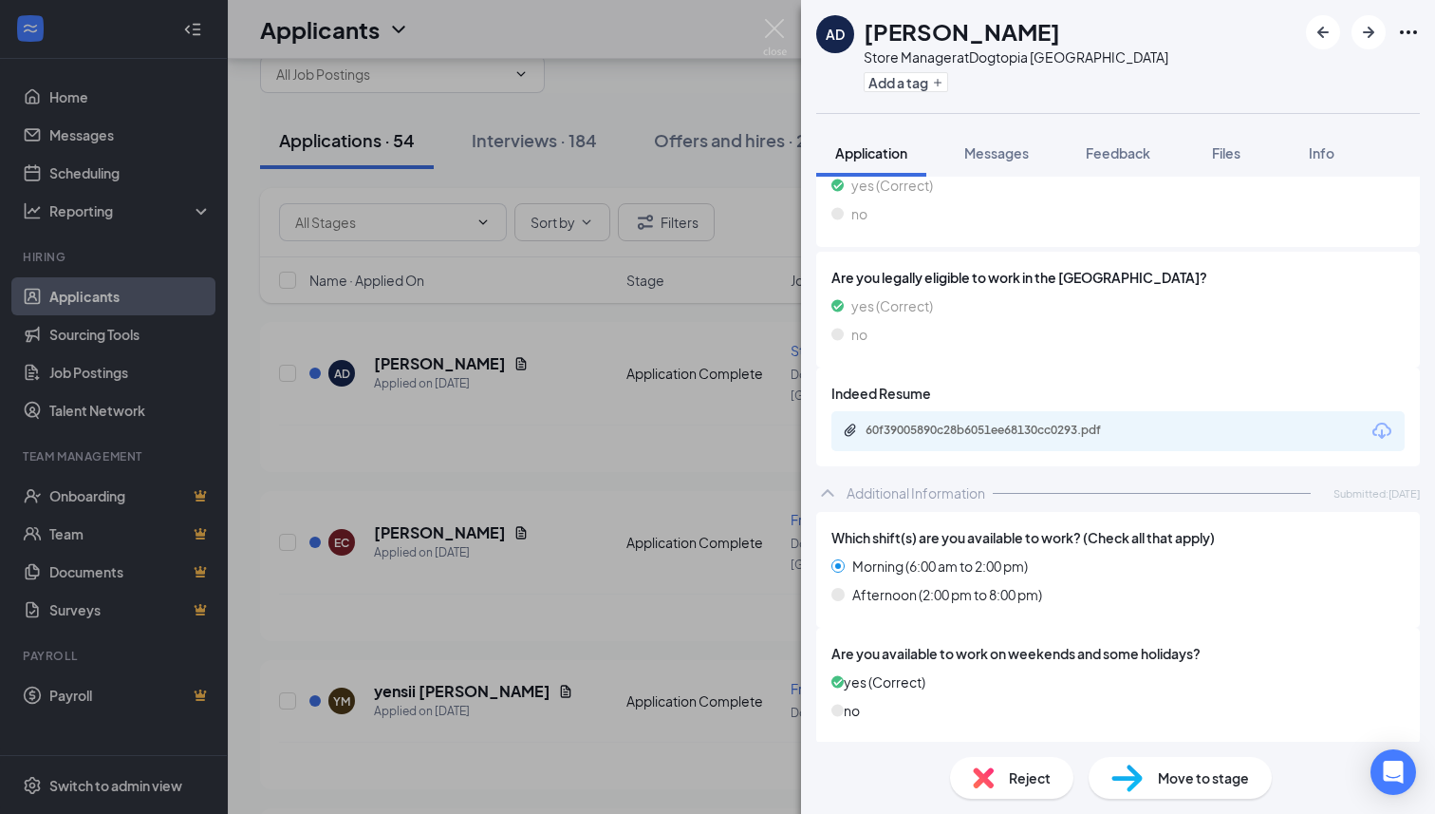
scroll to position [451, 0]
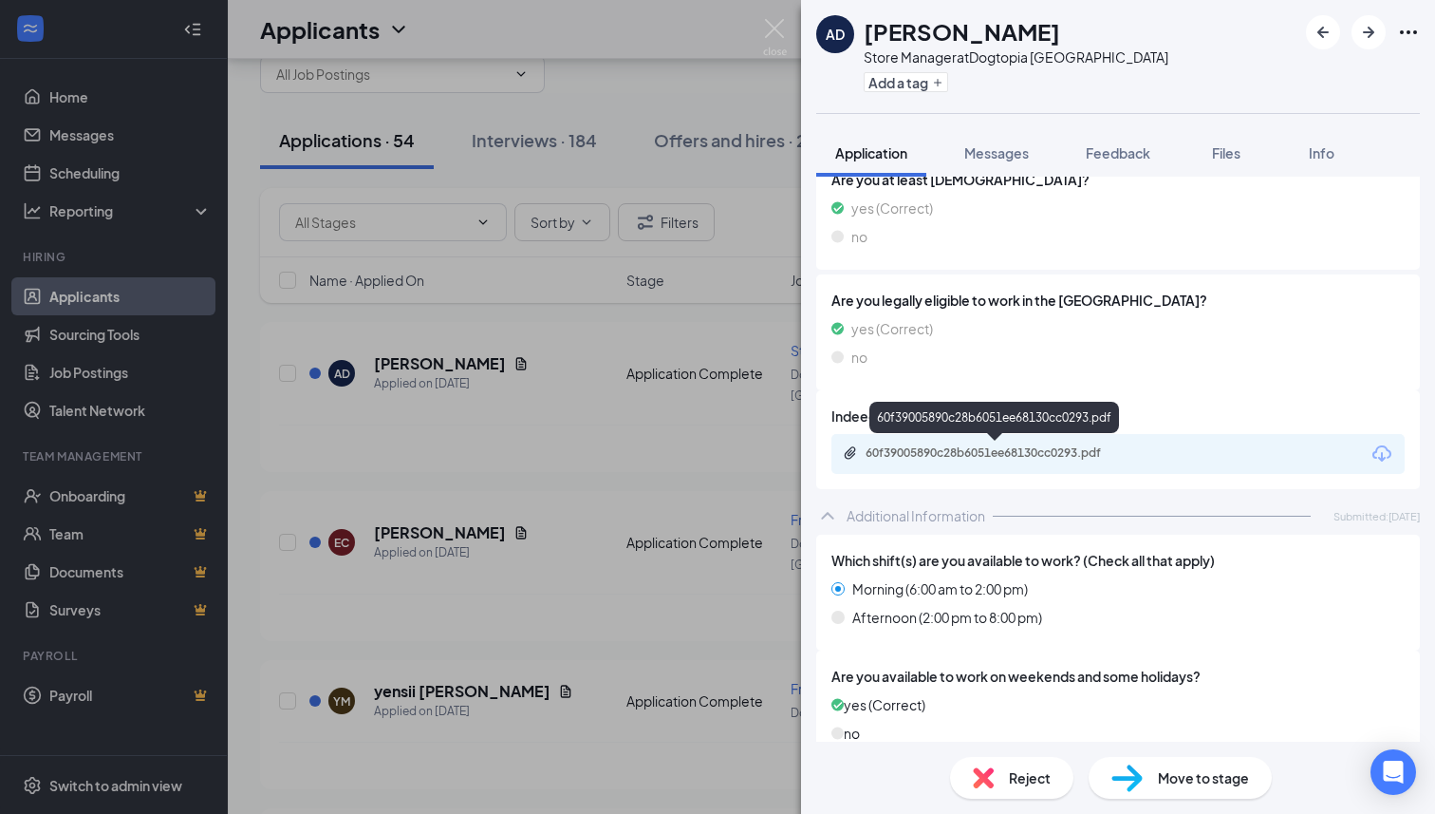
click at [989, 453] on div "60f39005890c28b6051ee68130cc0293.pdf" at bounding box center [999, 452] width 266 height 15
click at [1003, 58] on div "Store Manager at [GEOGRAPHIC_DATA]" at bounding box center [1016, 56] width 305 height 19
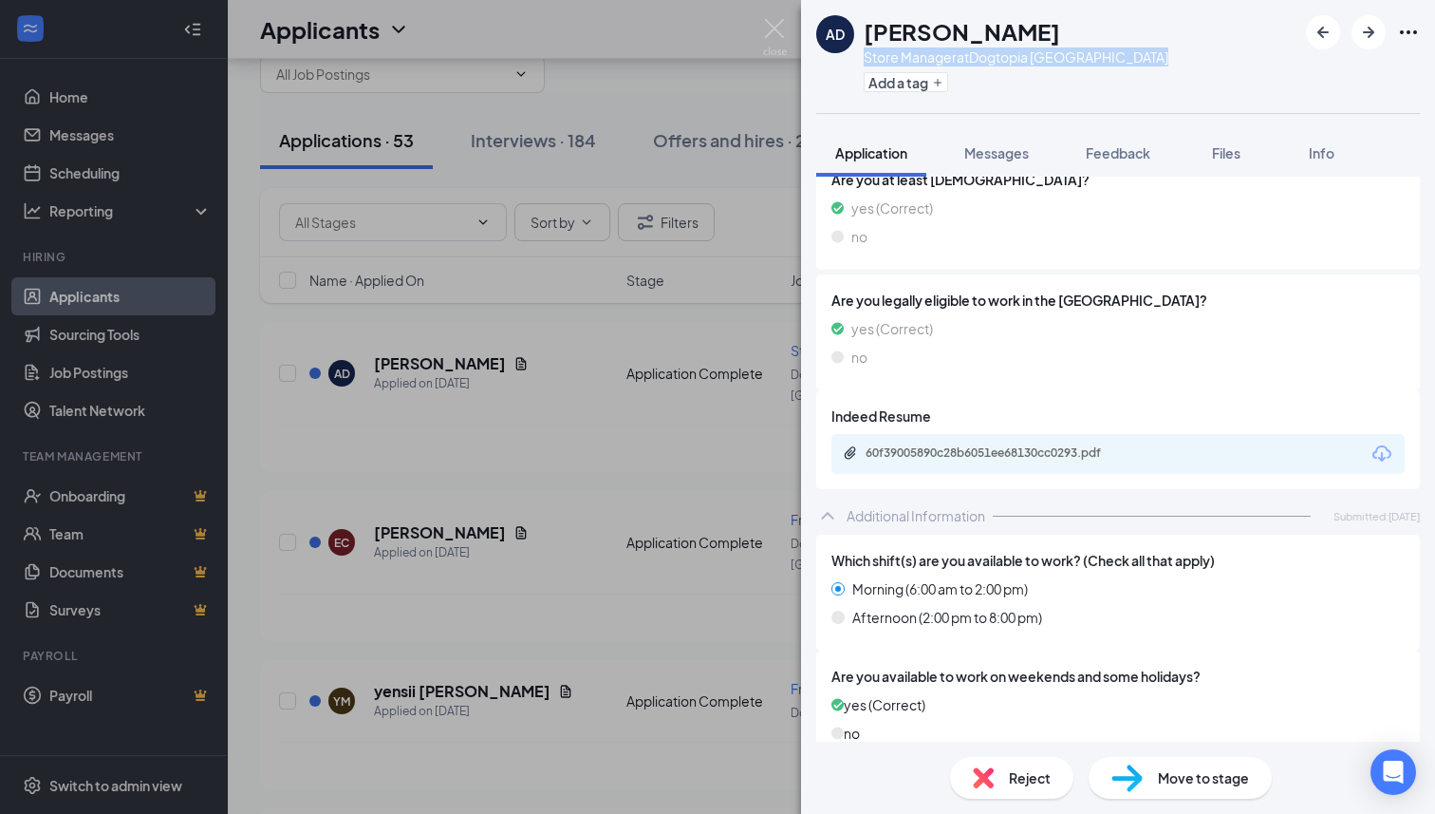
click at [1003, 58] on div "Store Manager at [GEOGRAPHIC_DATA]" at bounding box center [1016, 56] width 305 height 19
click at [1105, 162] on button "Feedback" at bounding box center [1118, 152] width 103 height 47
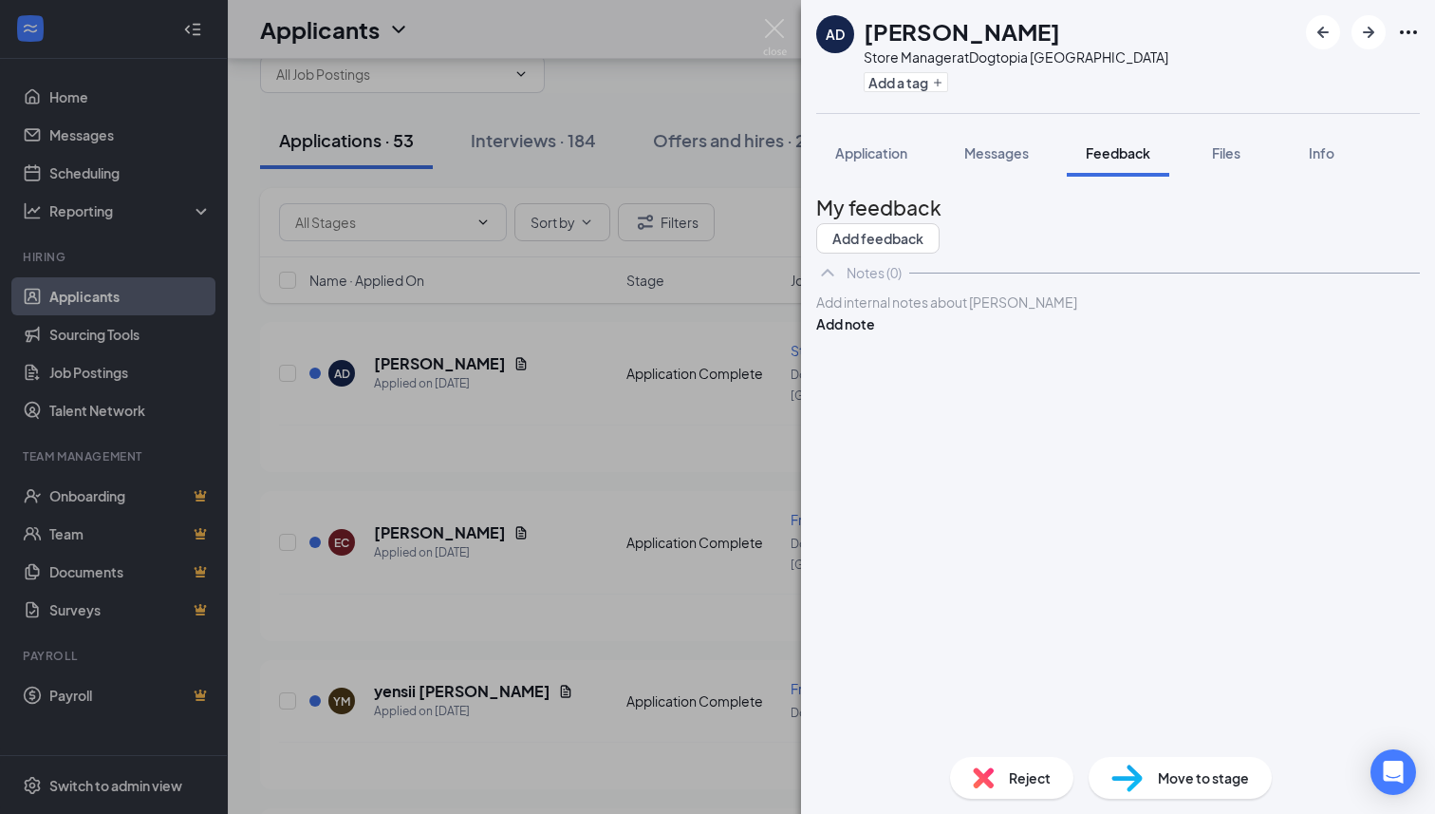
click at [982, 312] on div at bounding box center [1118, 302] width 602 height 20
click at [875, 334] on button "Add note" at bounding box center [845, 323] width 59 height 21
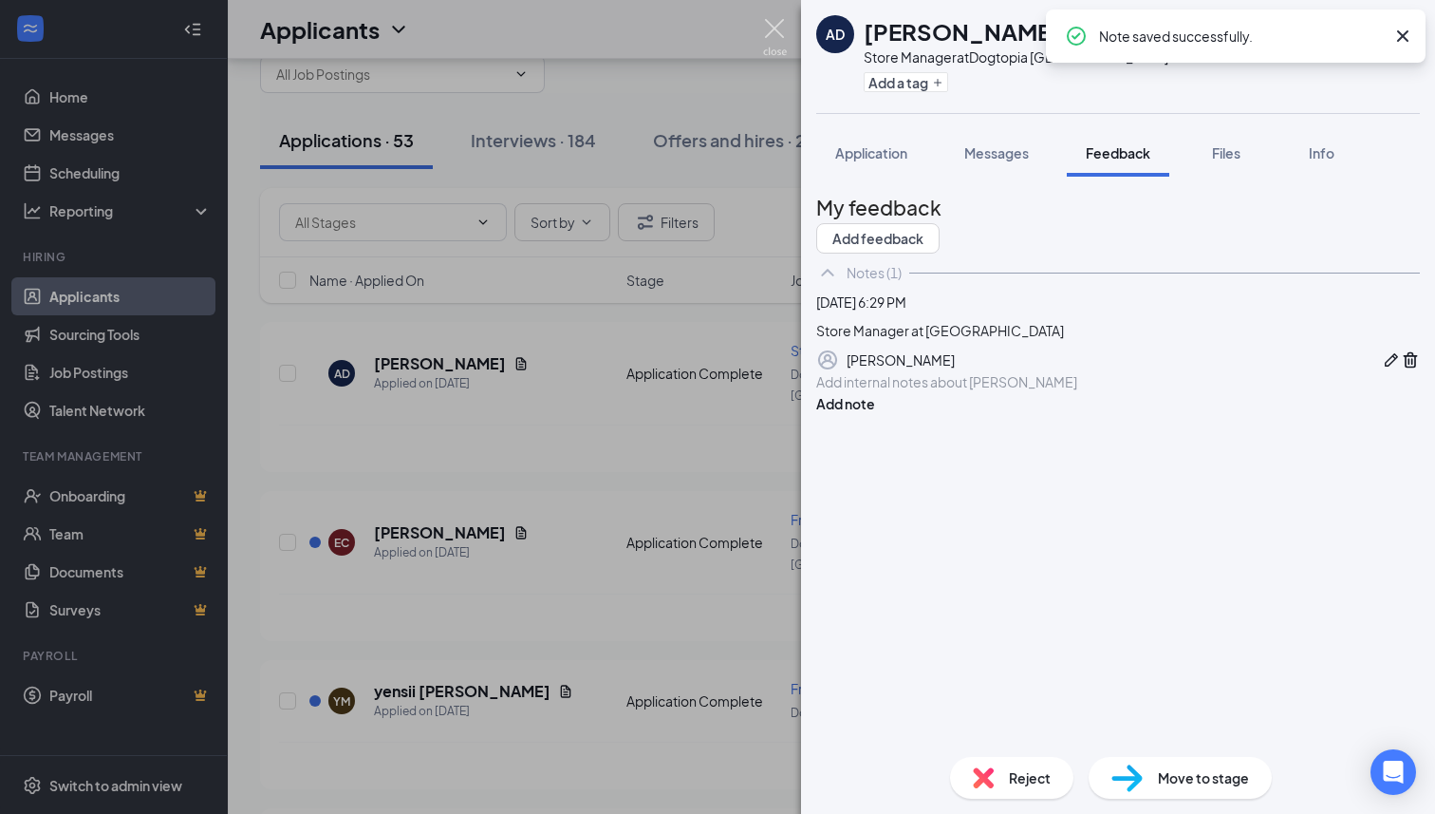
click at [783, 27] on img at bounding box center [775, 37] width 24 height 37
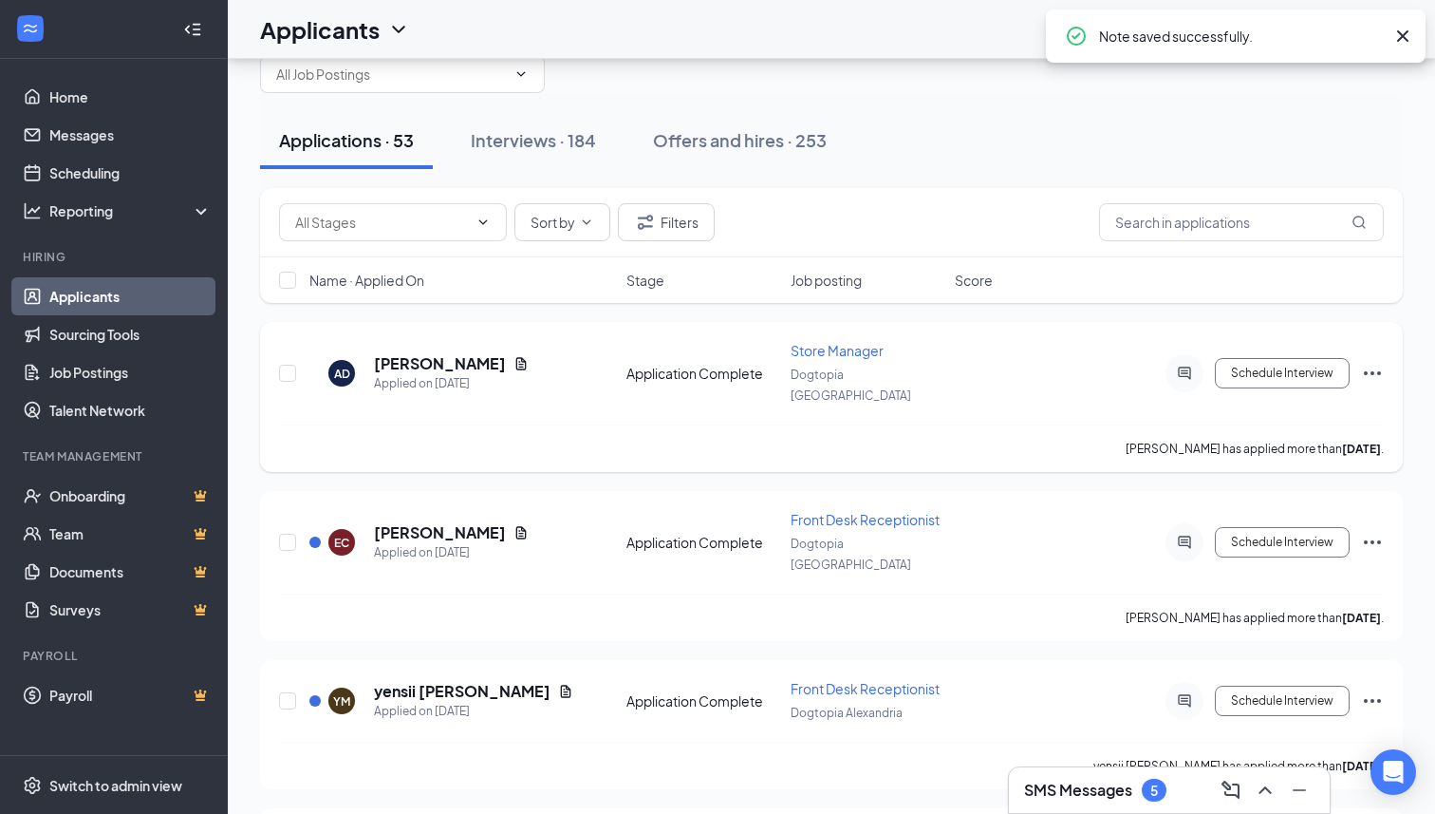
click at [1367, 371] on icon "Ellipses" at bounding box center [1372, 373] width 17 height 4
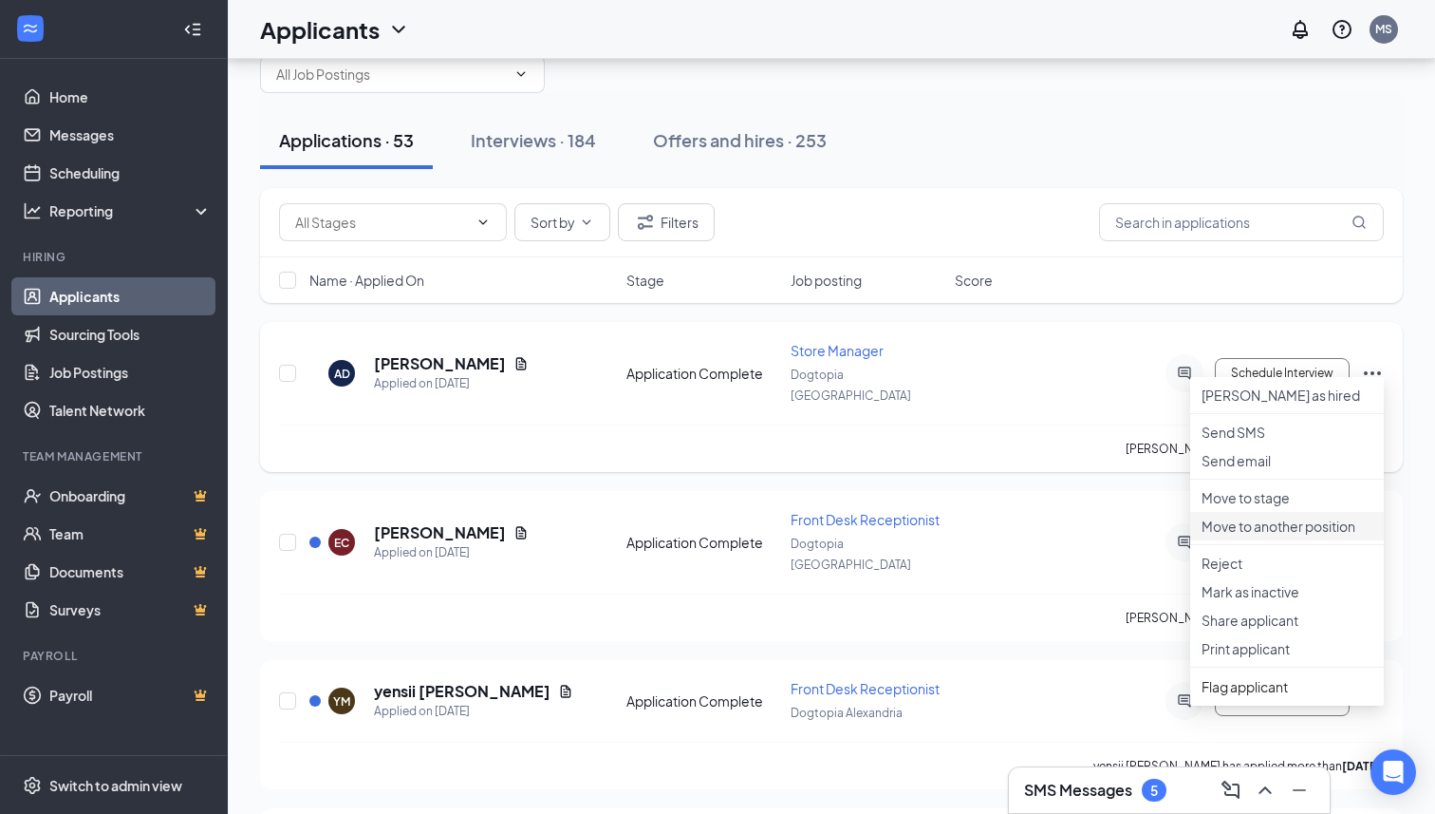
click at [1258, 535] on p "Move to another position" at bounding box center [1287, 525] width 171 height 19
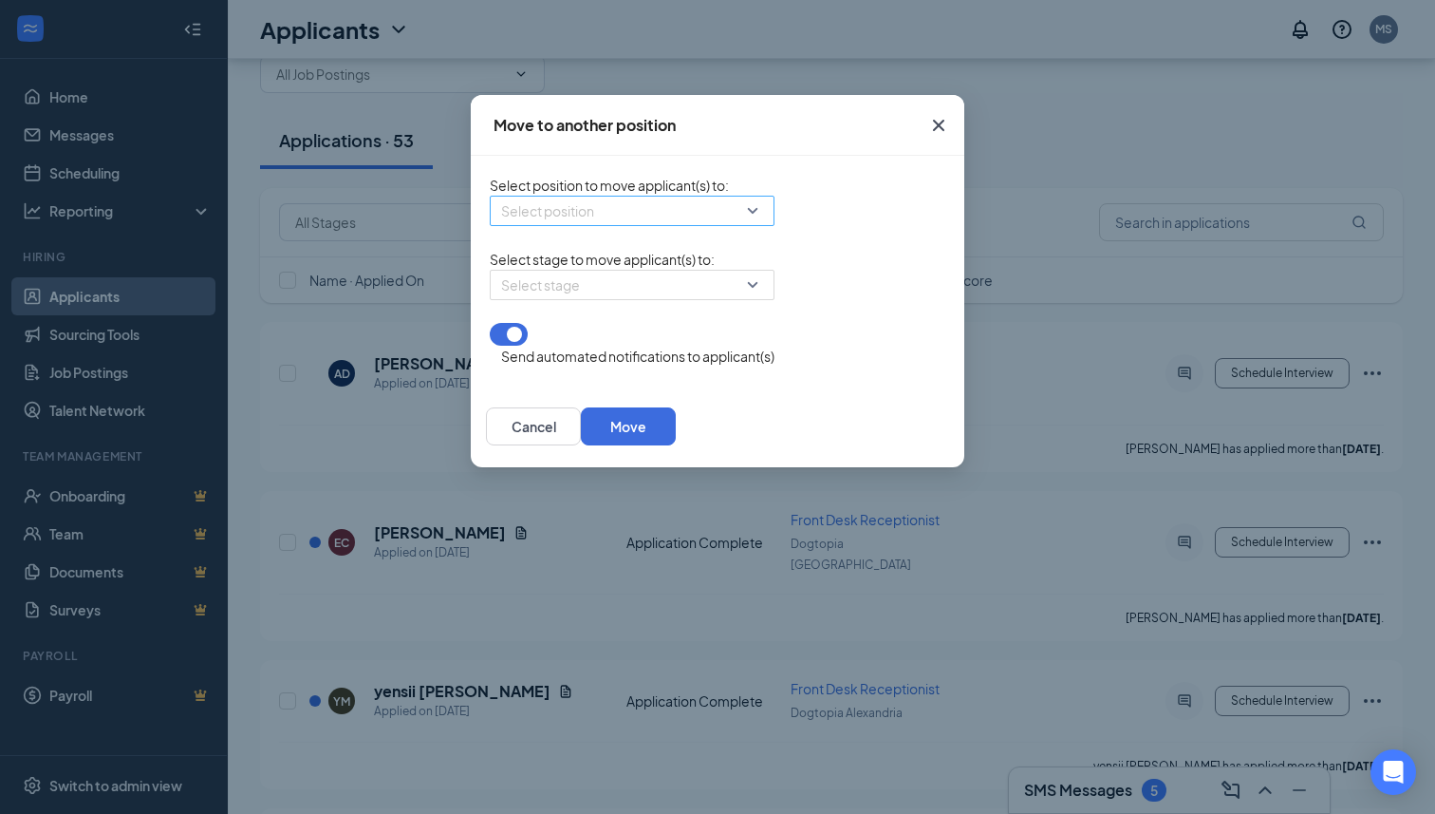
click at [638, 226] on div "Select position" at bounding box center [632, 211] width 285 height 30
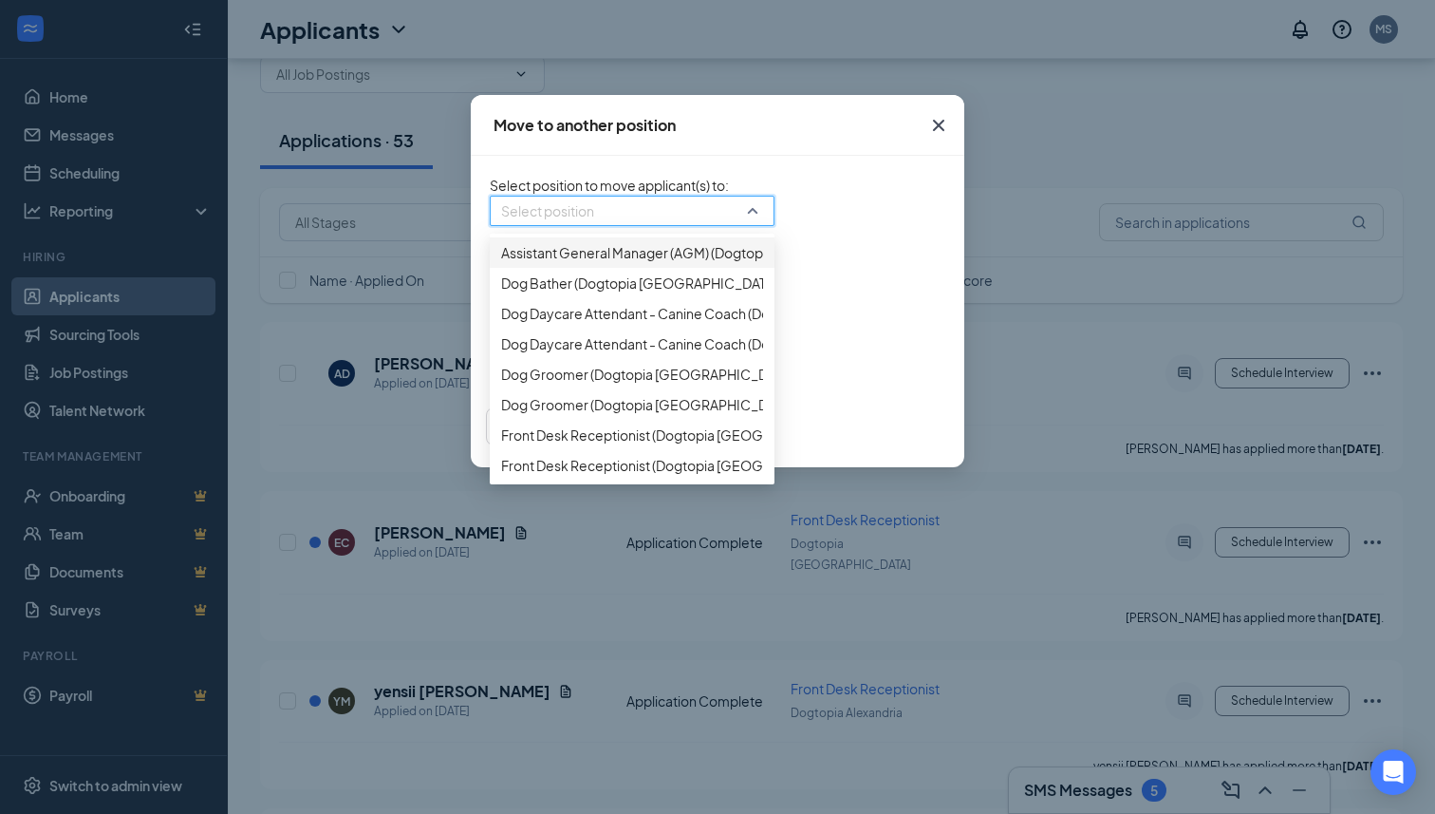
click at [945, 124] on icon "Cross" at bounding box center [938, 125] width 11 height 11
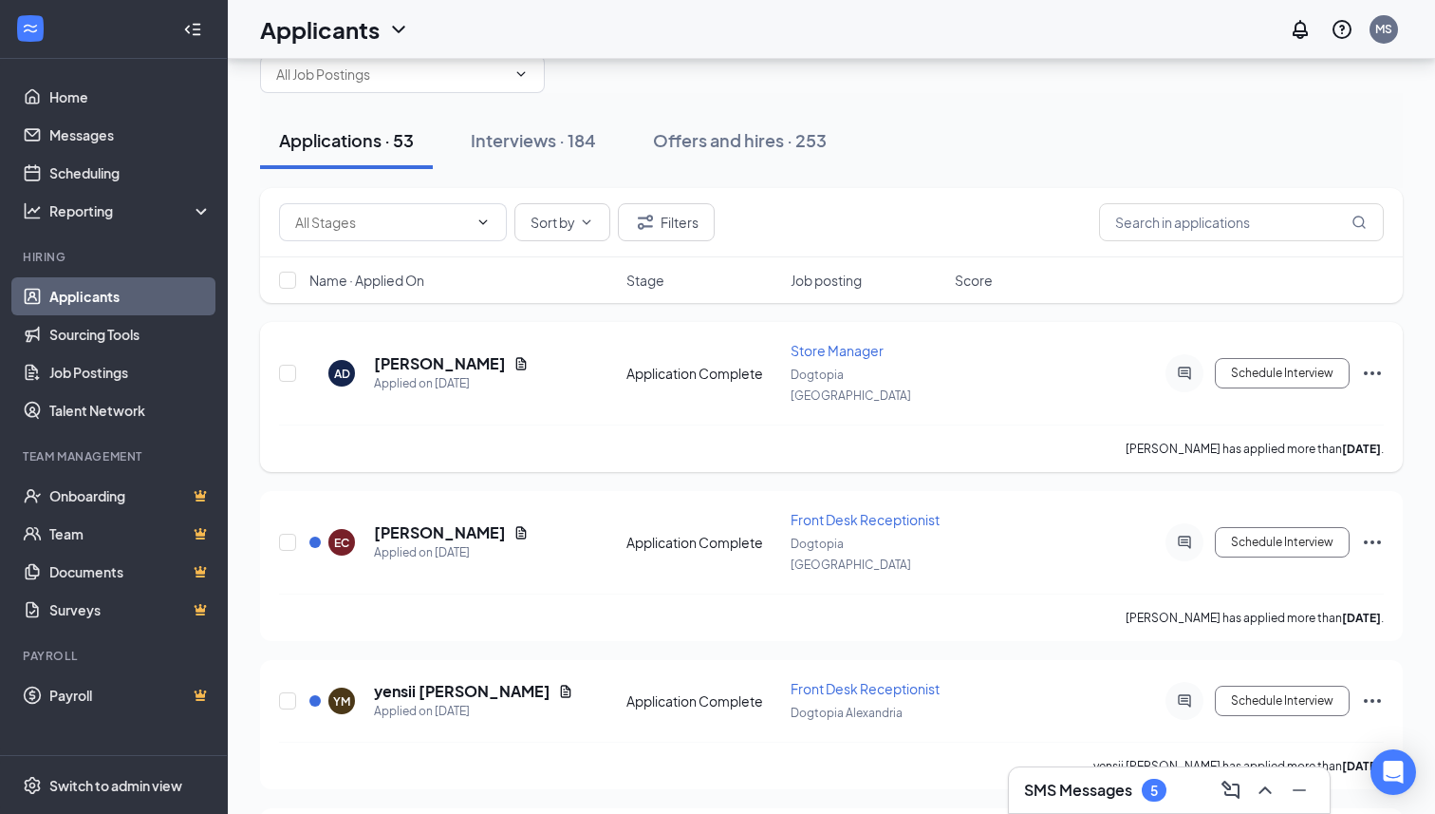
click at [1379, 367] on icon "Ellipses" at bounding box center [1372, 373] width 23 height 23
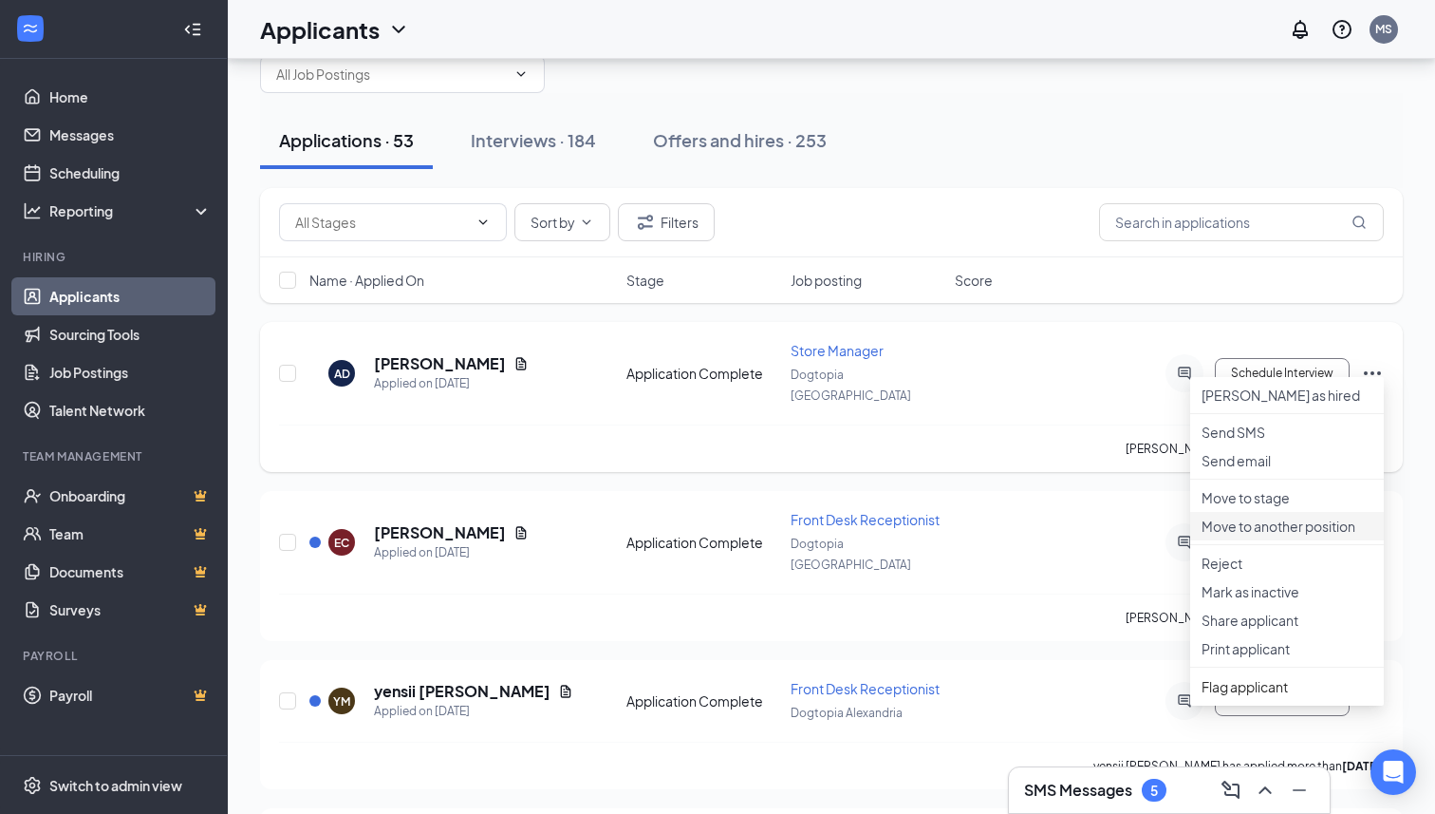
click at [1258, 535] on p "Move to another position" at bounding box center [1287, 525] width 171 height 19
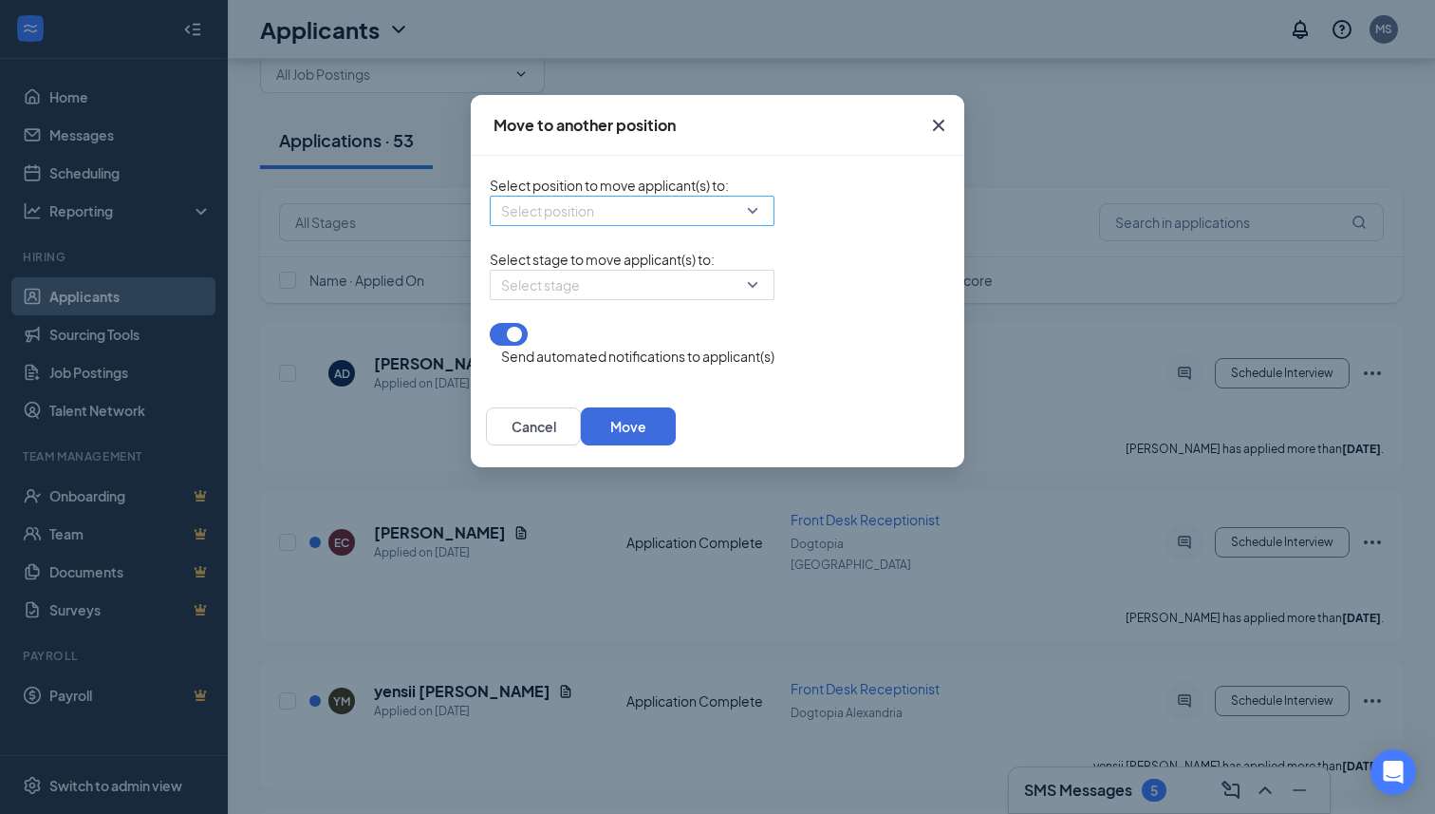
click at [597, 224] on input "search" at bounding box center [625, 210] width 249 height 28
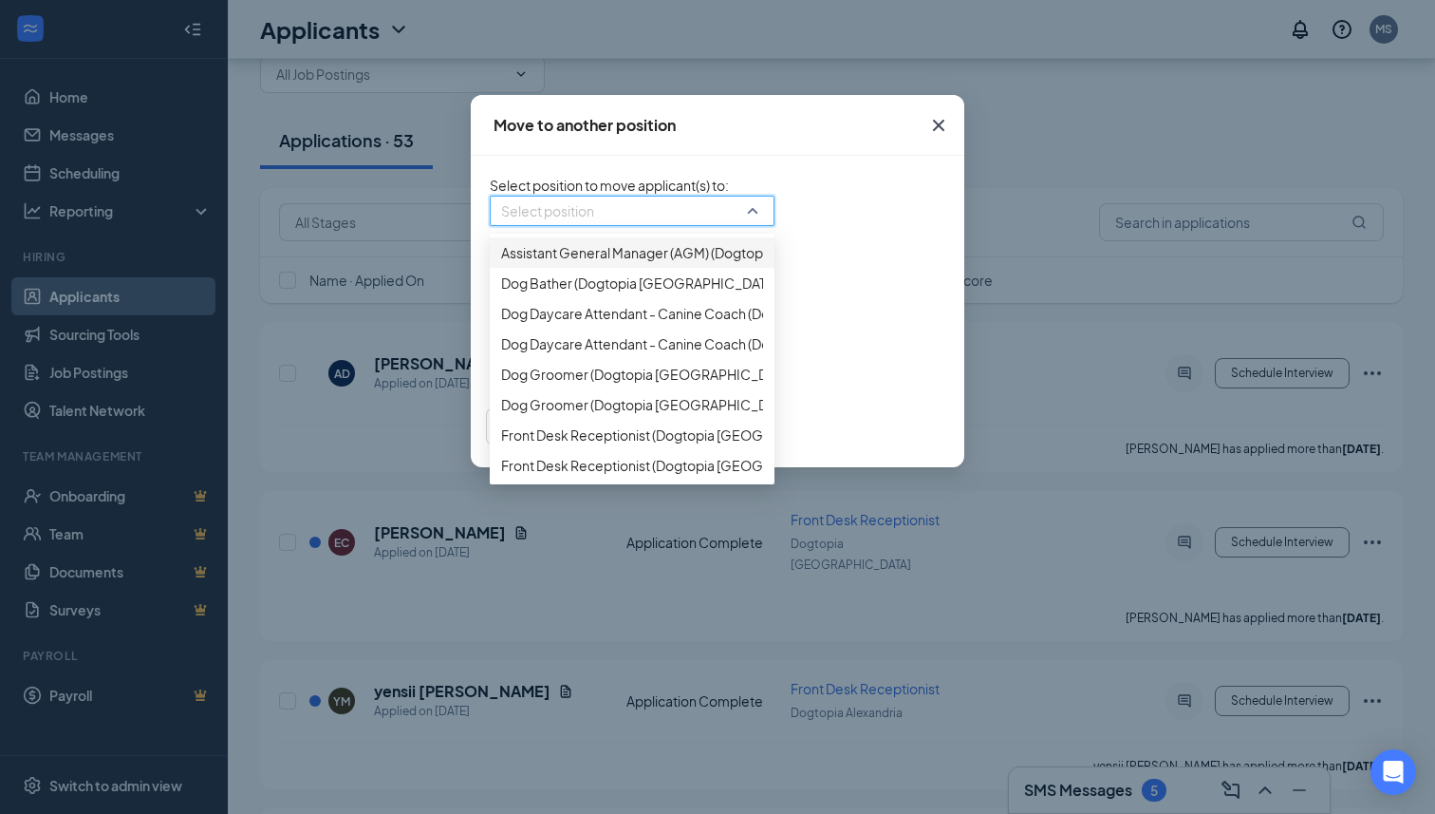
click at [950, 118] on icon "Cross" at bounding box center [938, 125] width 23 height 23
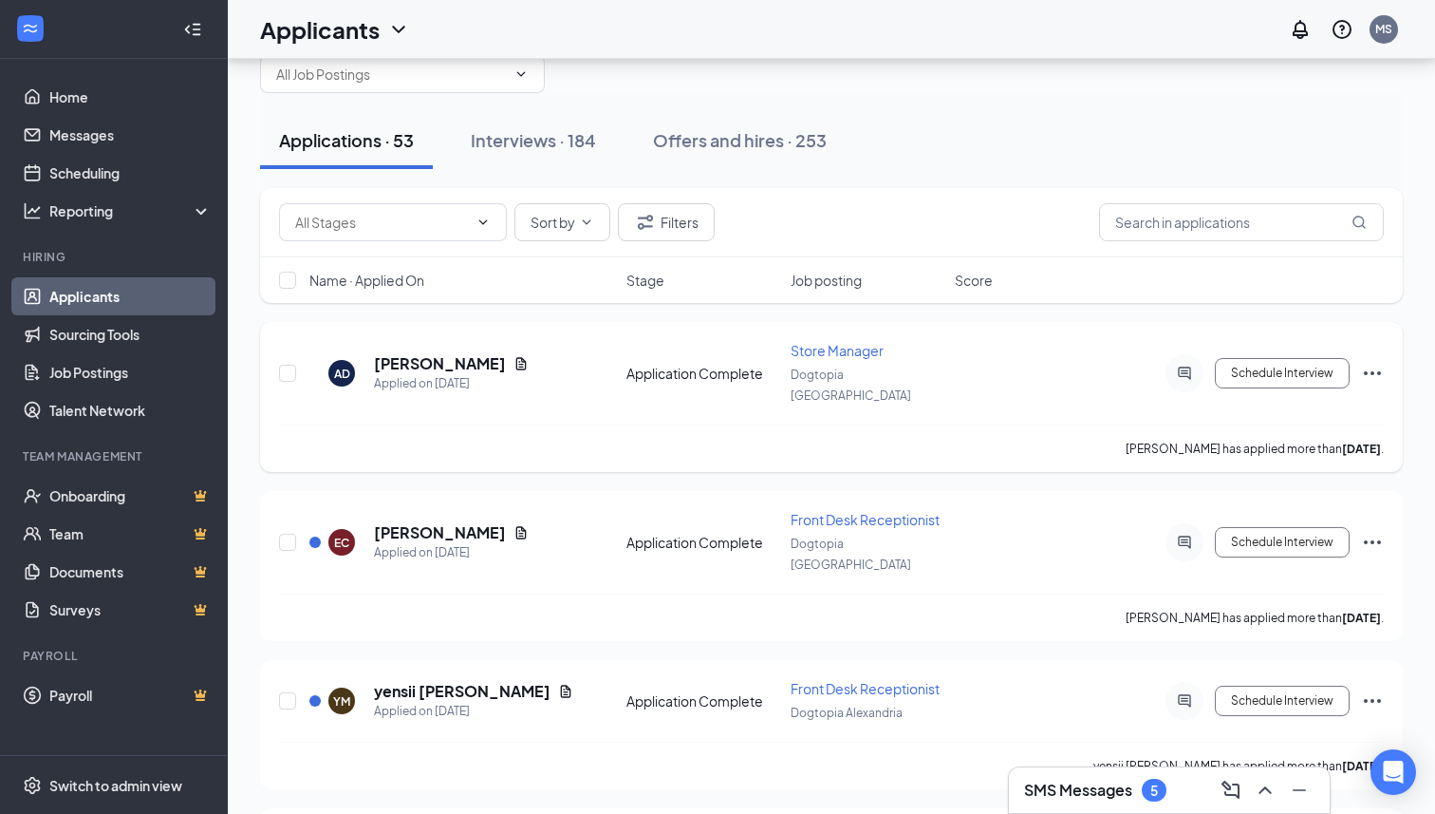
click at [1371, 368] on icon "Ellipses" at bounding box center [1372, 373] width 23 height 23
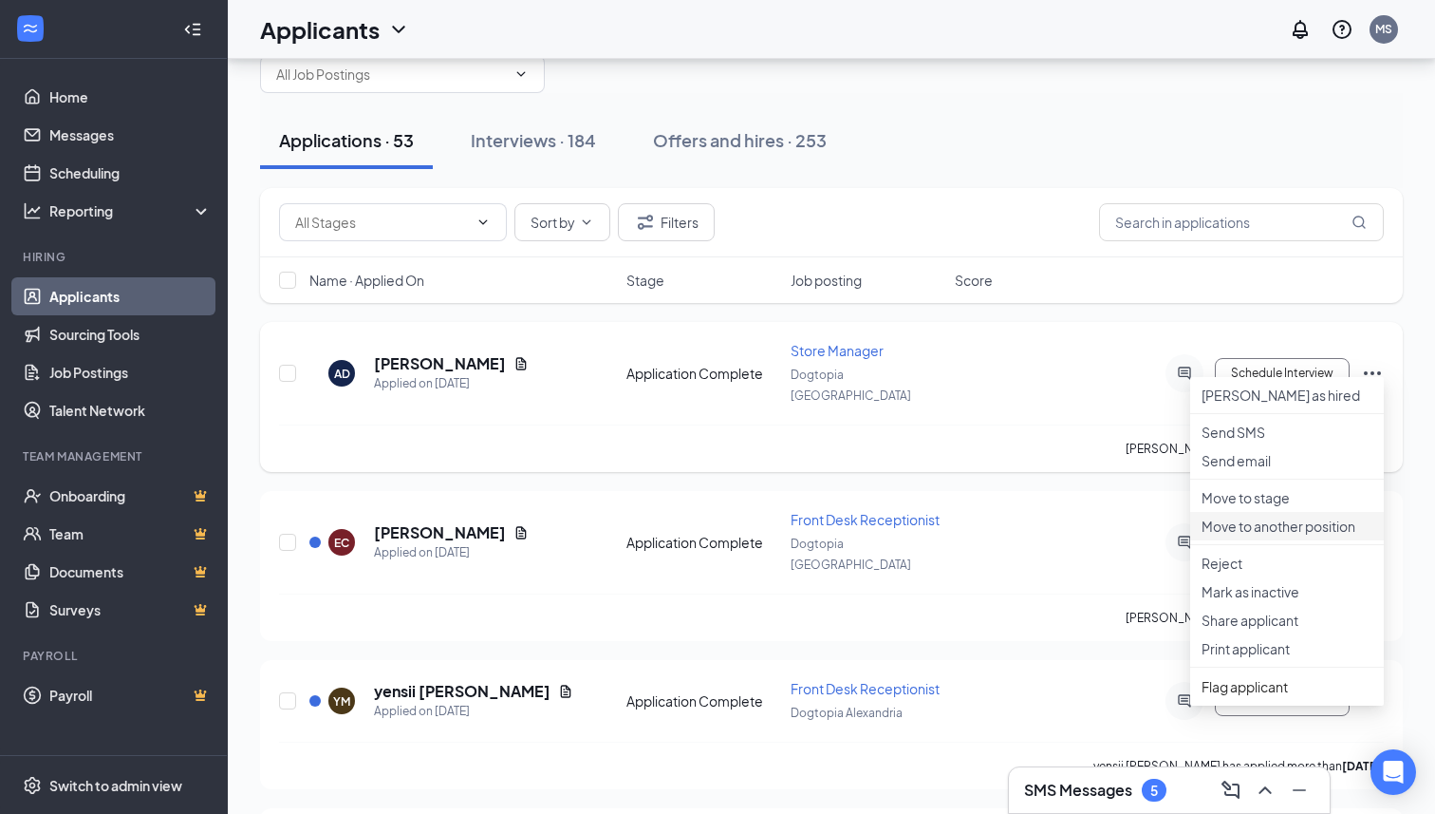
click at [1273, 540] on li "Move to another position" at bounding box center [1287, 526] width 194 height 28
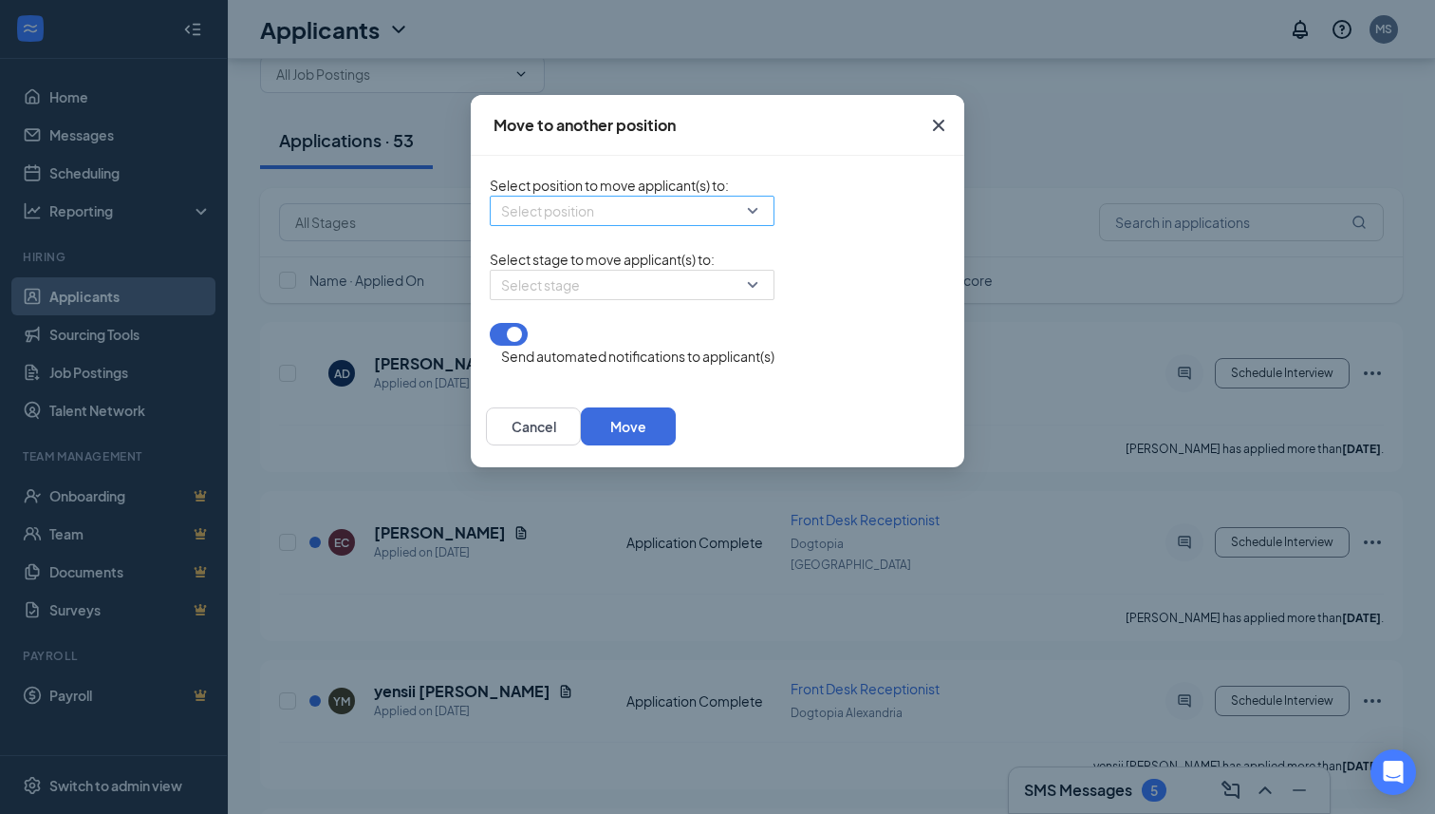
click at [564, 225] on input "search" at bounding box center [625, 210] width 249 height 28
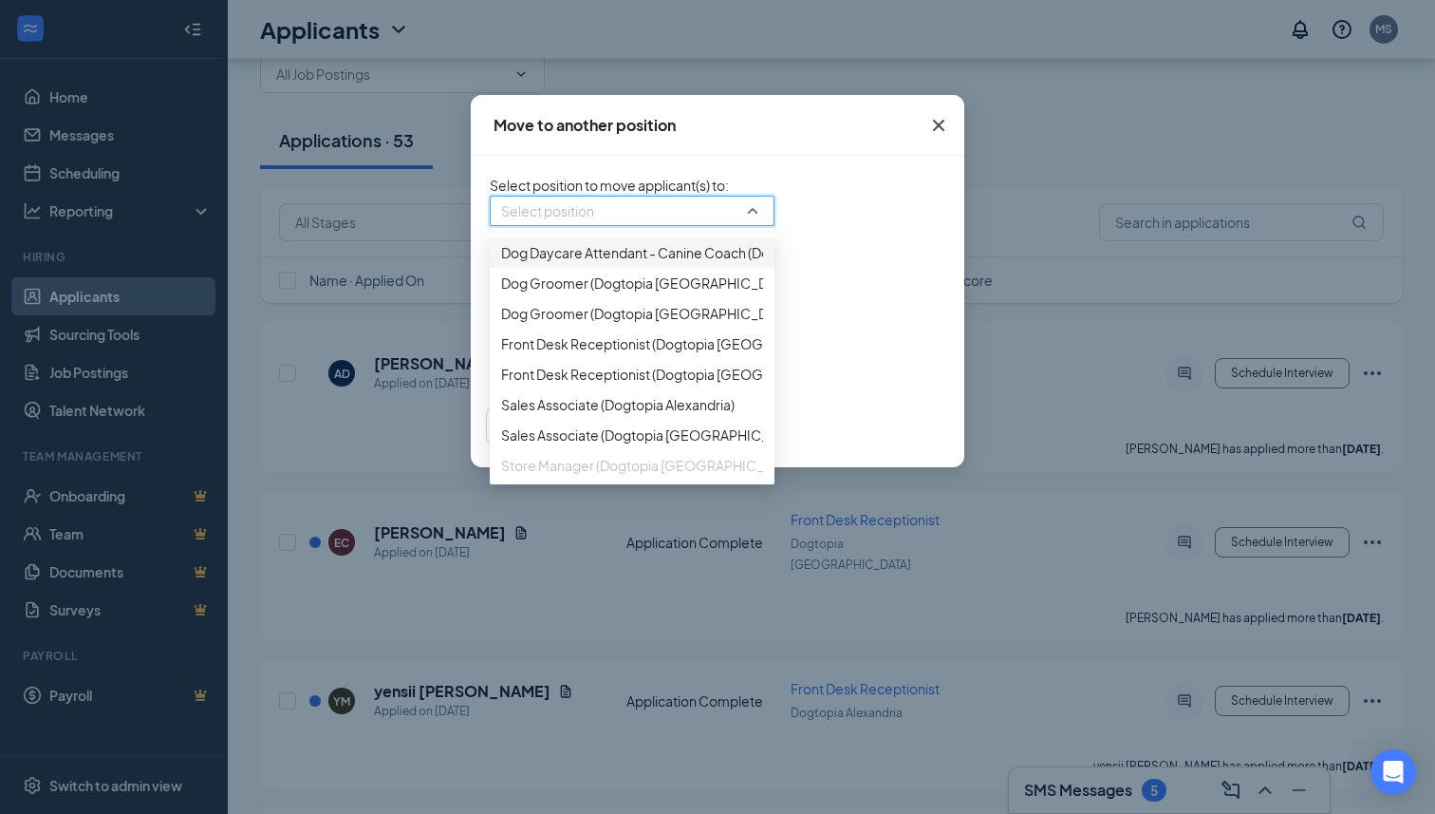
scroll to position [149, 0]
click at [546, 384] on span "Front Desk Receptionist (Dogtopia [GEOGRAPHIC_DATA])" at bounding box center [680, 374] width 358 height 21
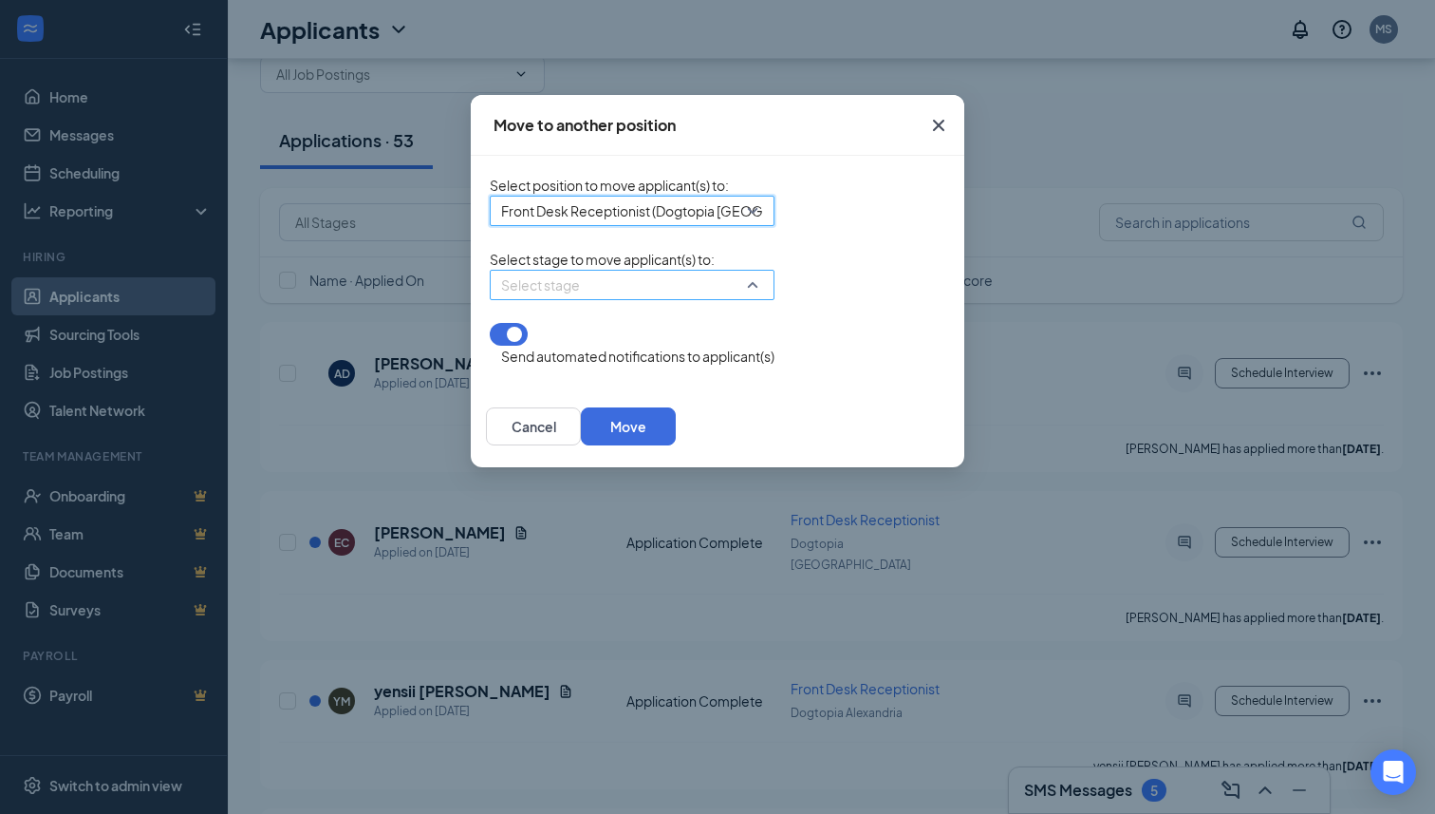
click at [520, 300] on div "Select stage" at bounding box center [632, 285] width 285 height 30
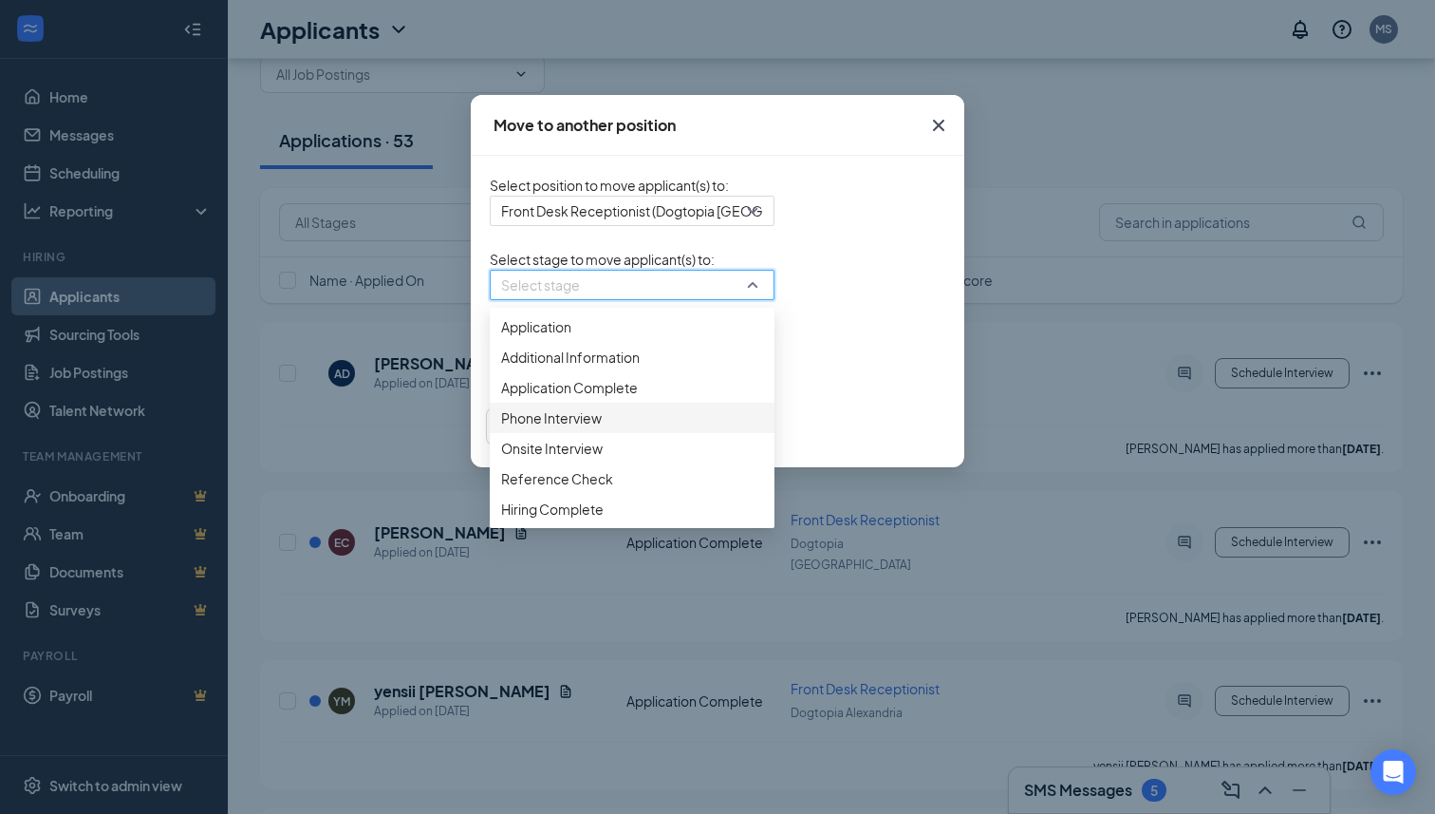
click at [501, 428] on span "Phone Interview" at bounding box center [551, 417] width 101 height 21
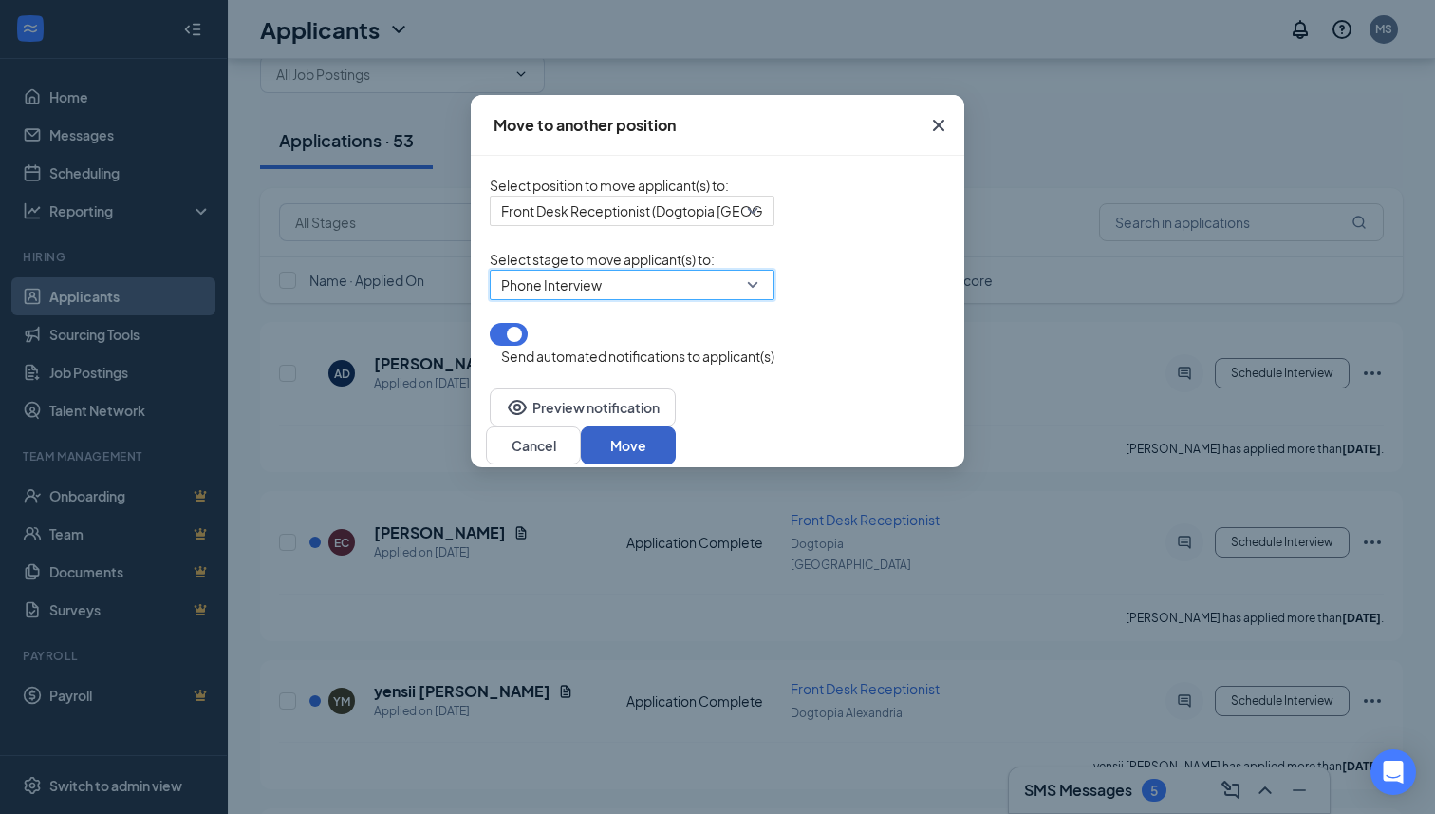
click at [676, 439] on button "Move" at bounding box center [628, 445] width 95 height 38
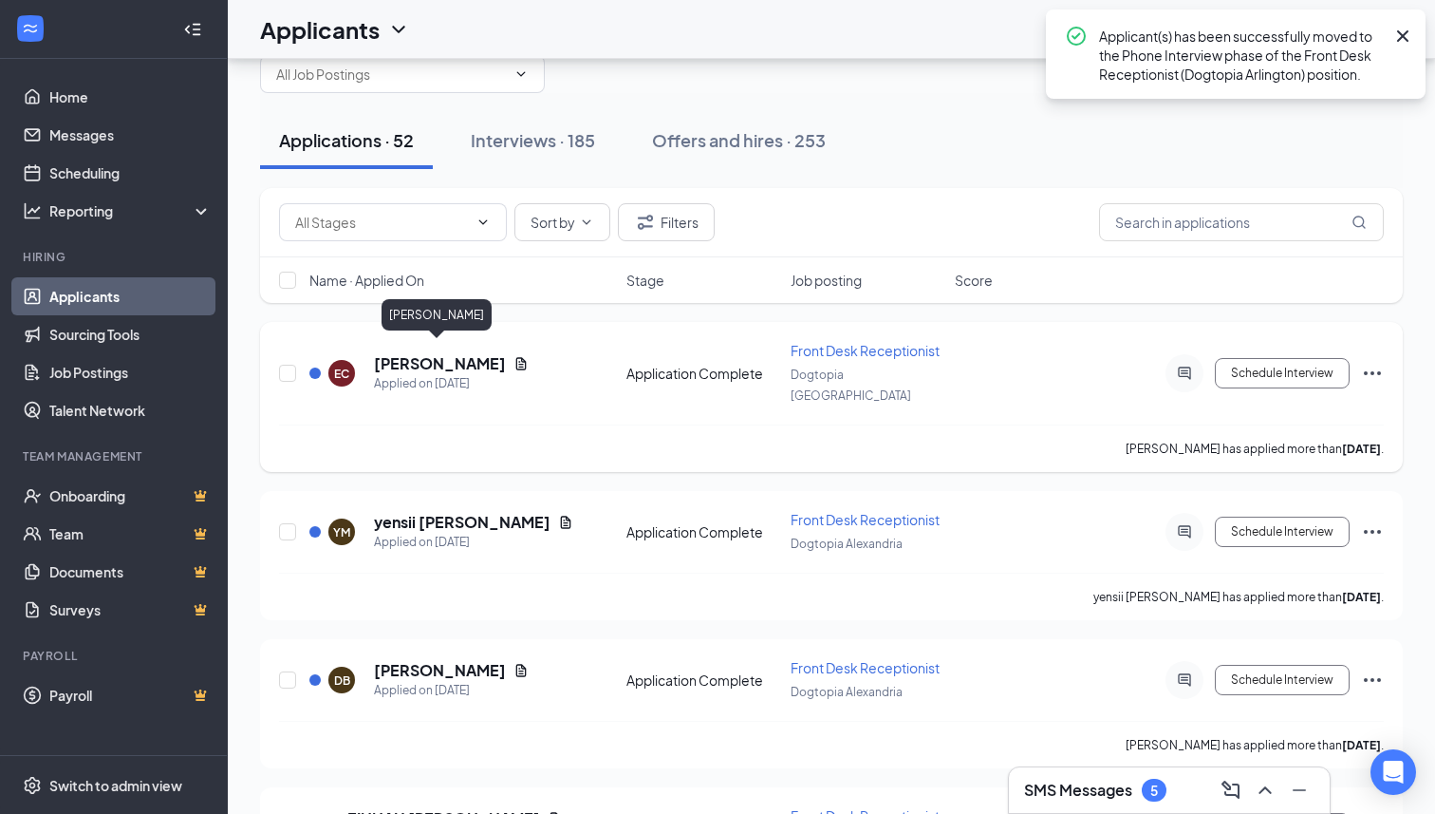
click at [458, 356] on h5 "[PERSON_NAME]" at bounding box center [440, 363] width 132 height 21
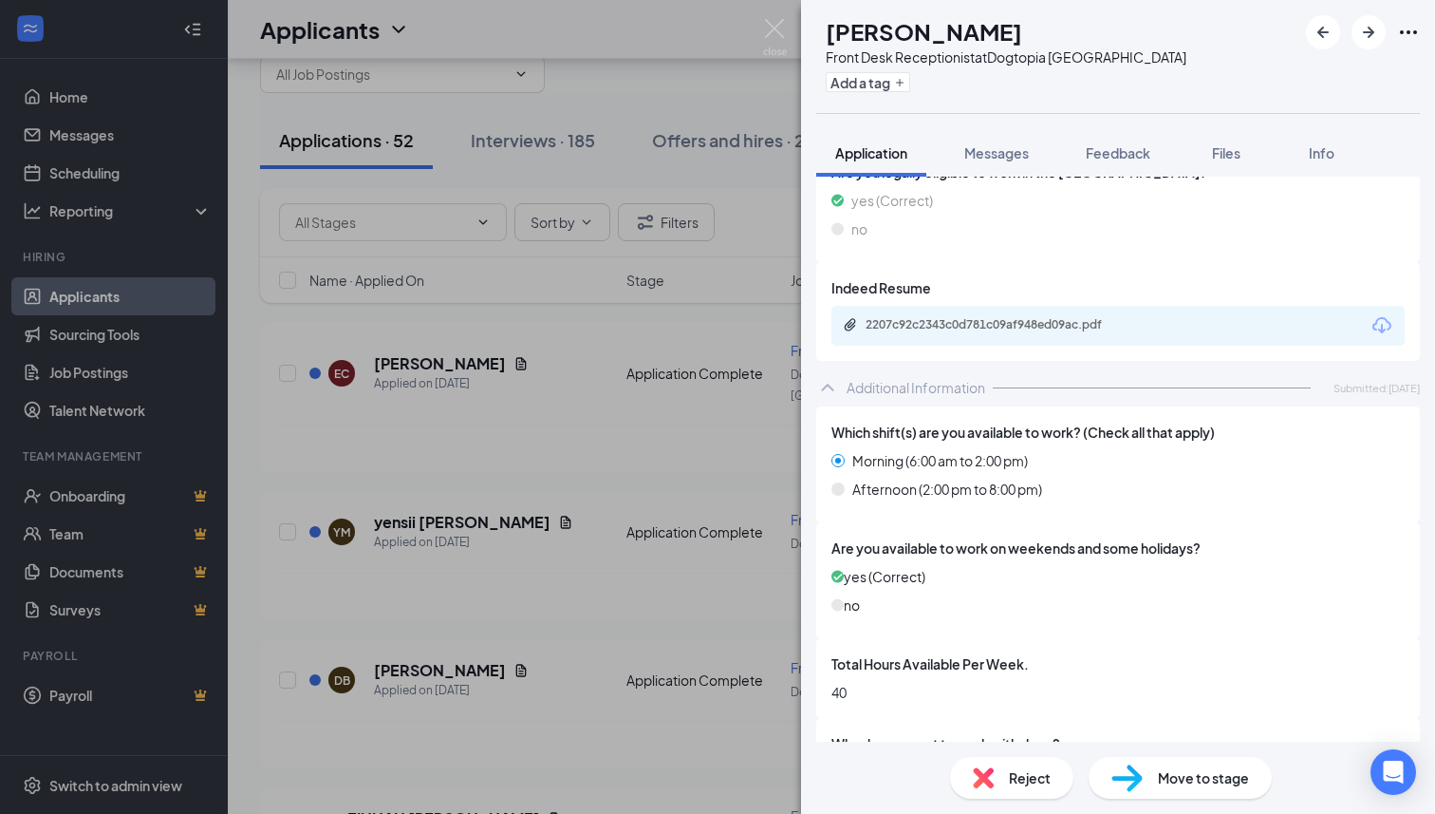
scroll to position [559, 0]
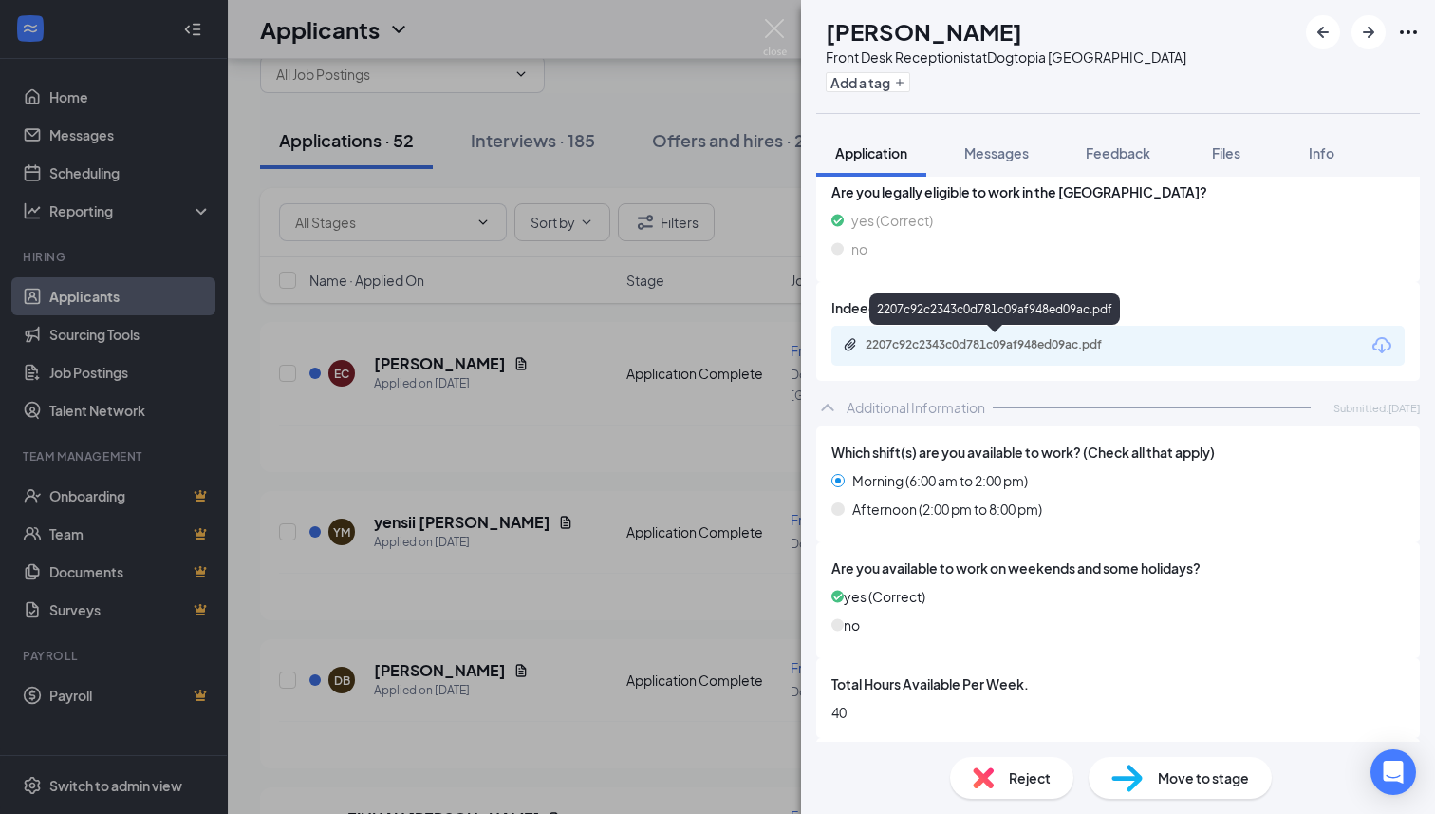
click at [1090, 350] on div "2207c92c2343c0d781c09af948ed09ac.pdf" at bounding box center [999, 344] width 266 height 15
click at [1187, 795] on div "Move to stage" at bounding box center [1180, 778] width 183 height 42
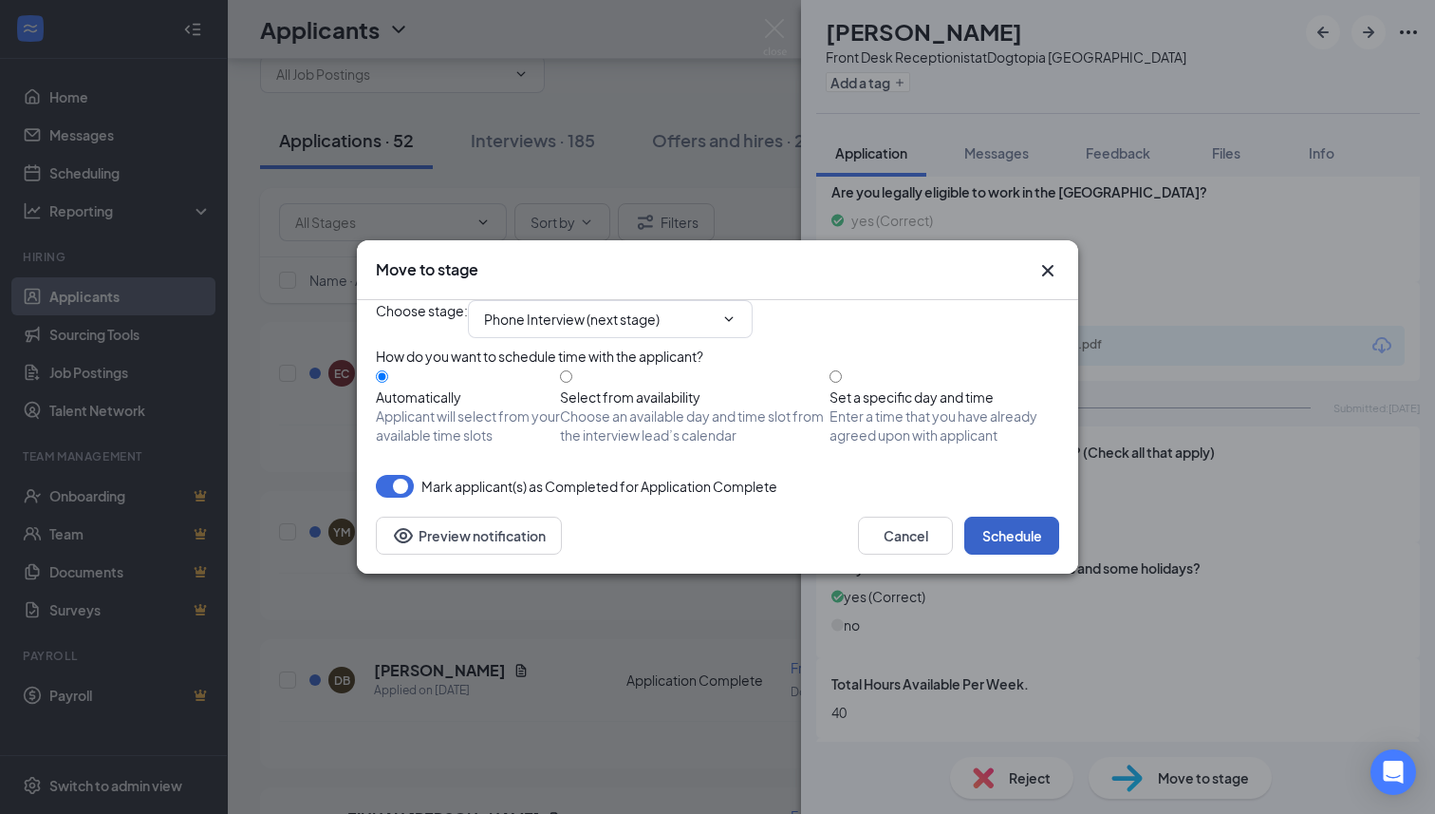
click at [997, 554] on button "Schedule" at bounding box center [1011, 535] width 95 height 38
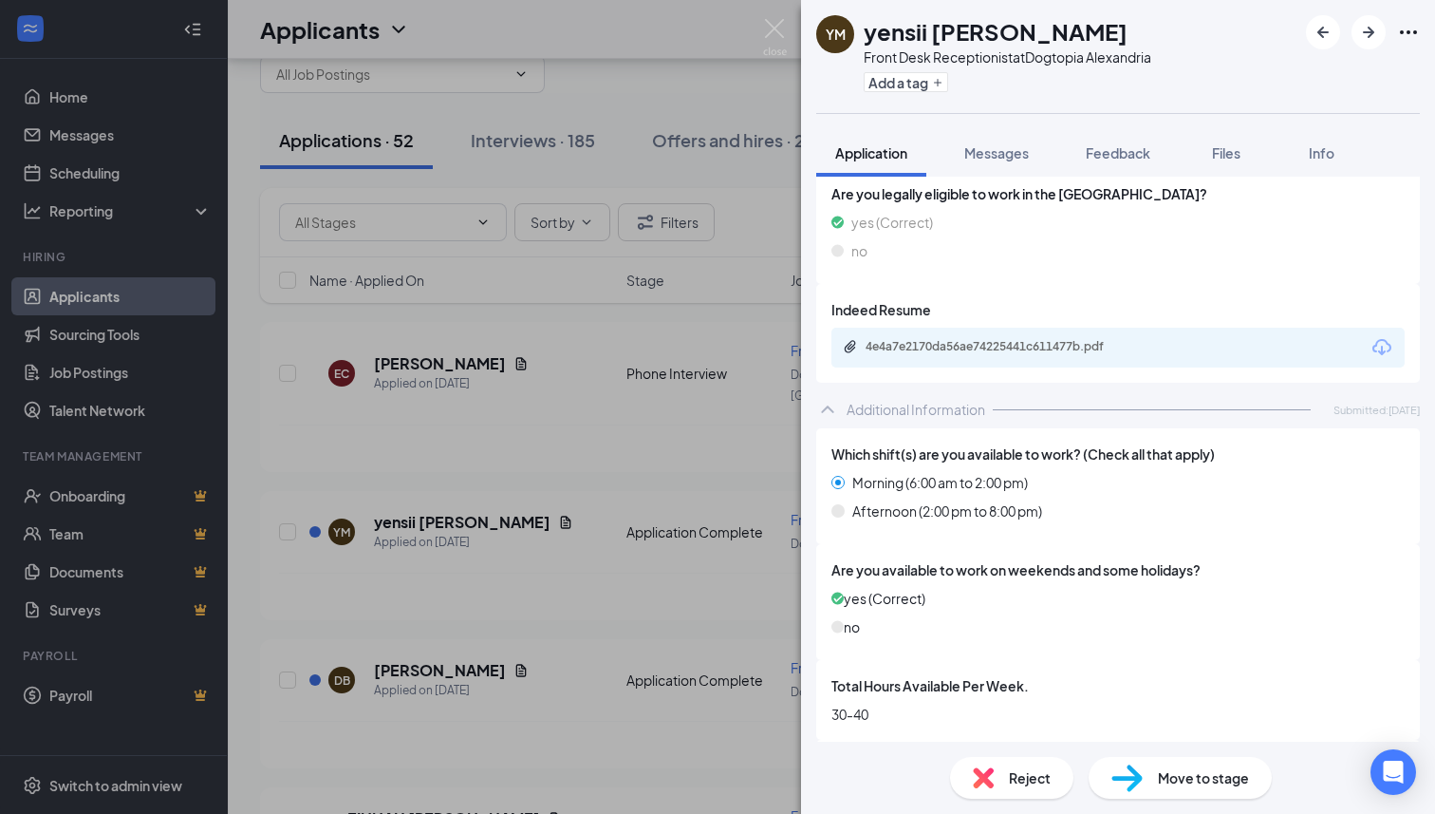
scroll to position [400, 0]
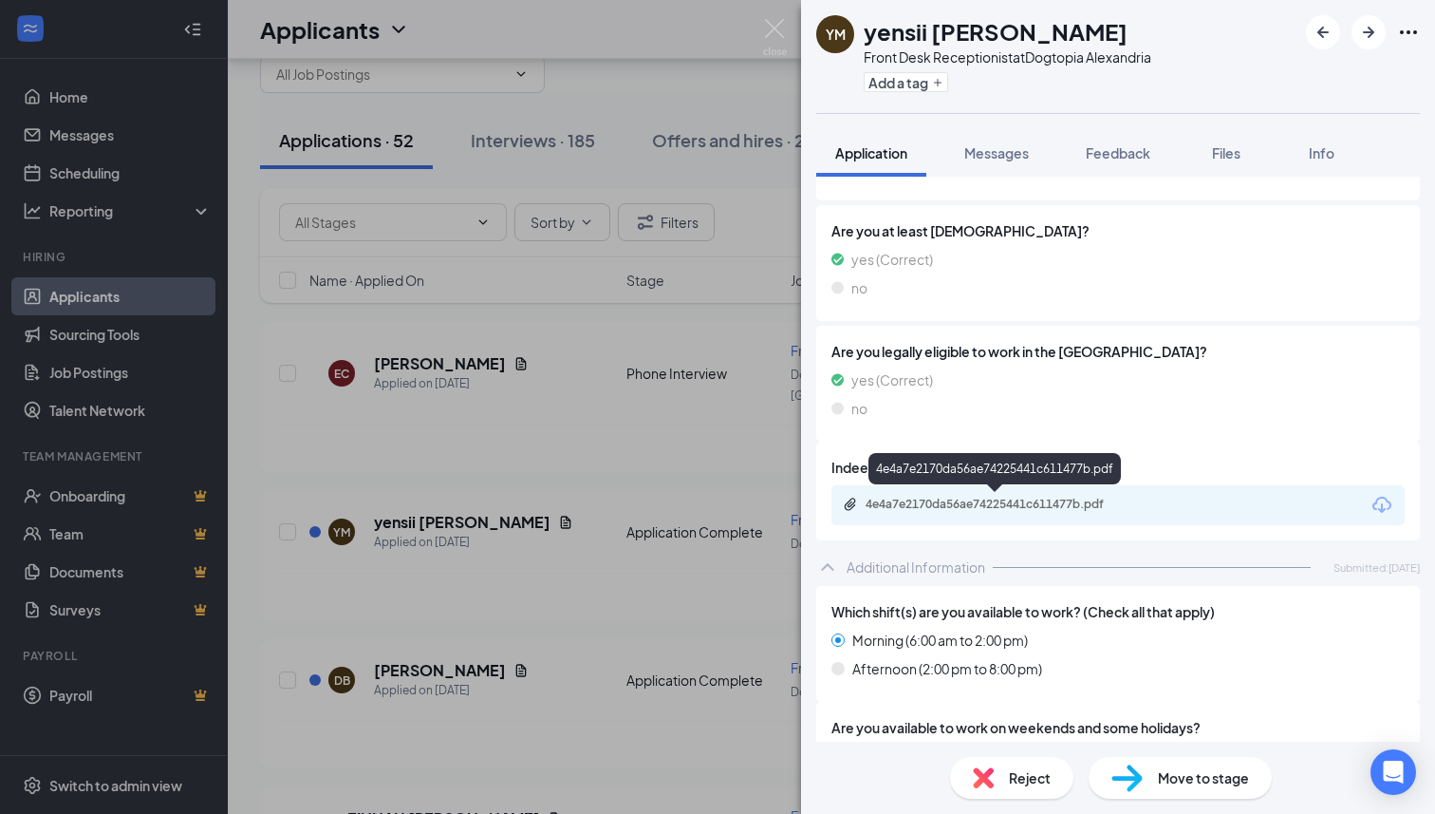
click at [995, 502] on div "4e4a7e2170da56ae74225441c611477b.pdf" at bounding box center [999, 503] width 266 height 15
click at [1141, 787] on img at bounding box center [1127, 778] width 31 height 28
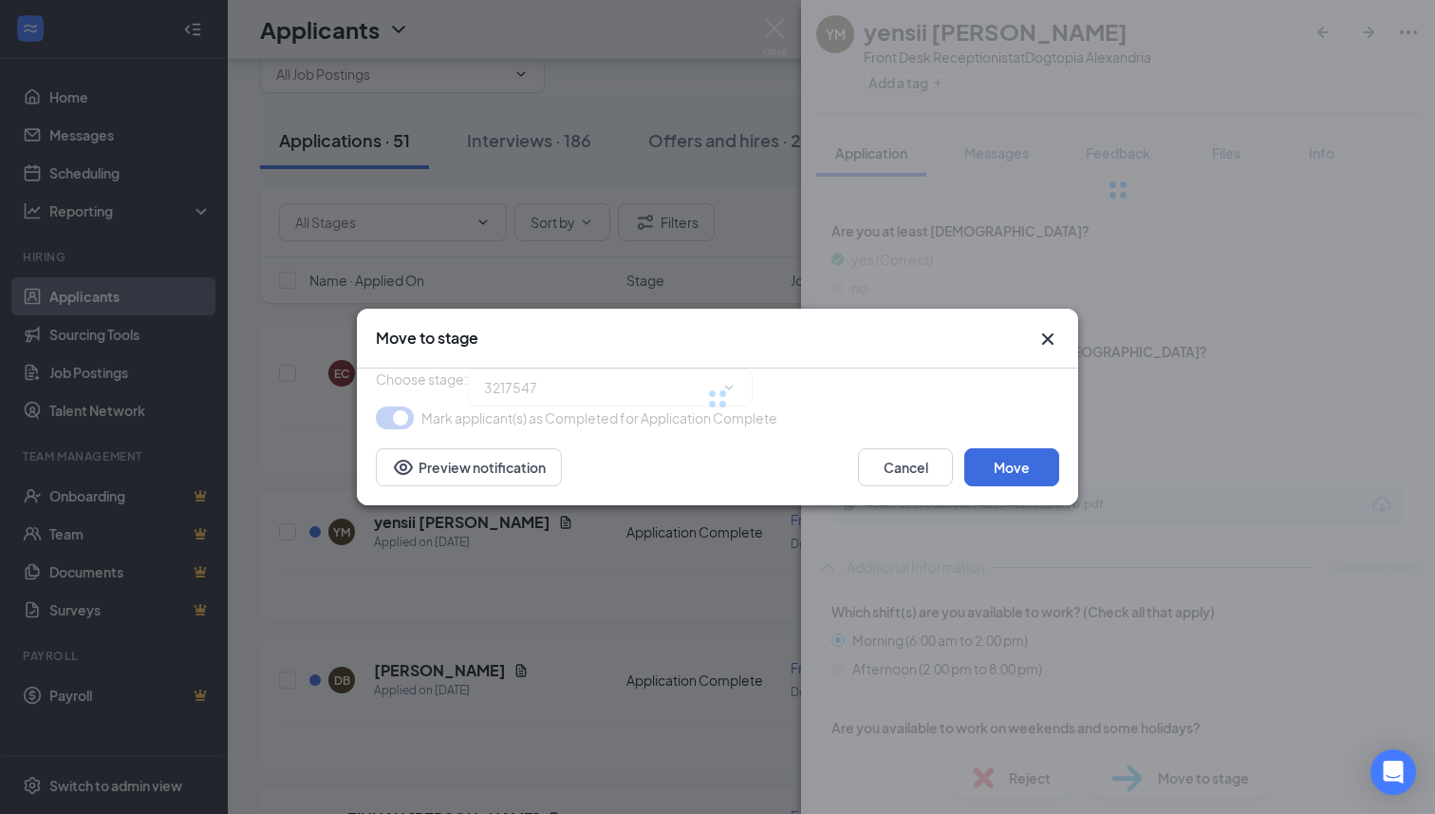
type input "Phone Interview (next stage)"
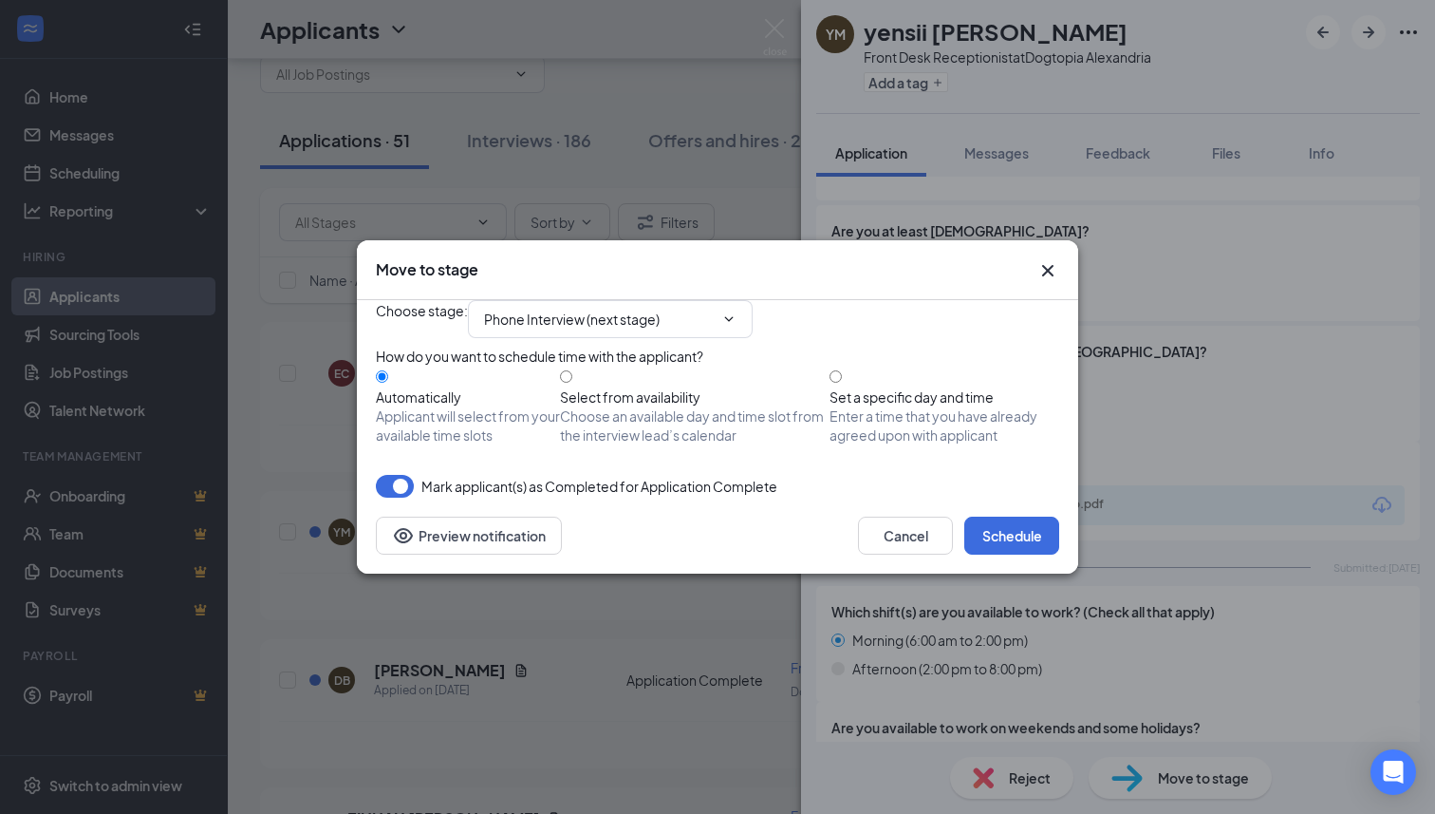
click at [1049, 265] on icon "Cross" at bounding box center [1047, 270] width 11 height 11
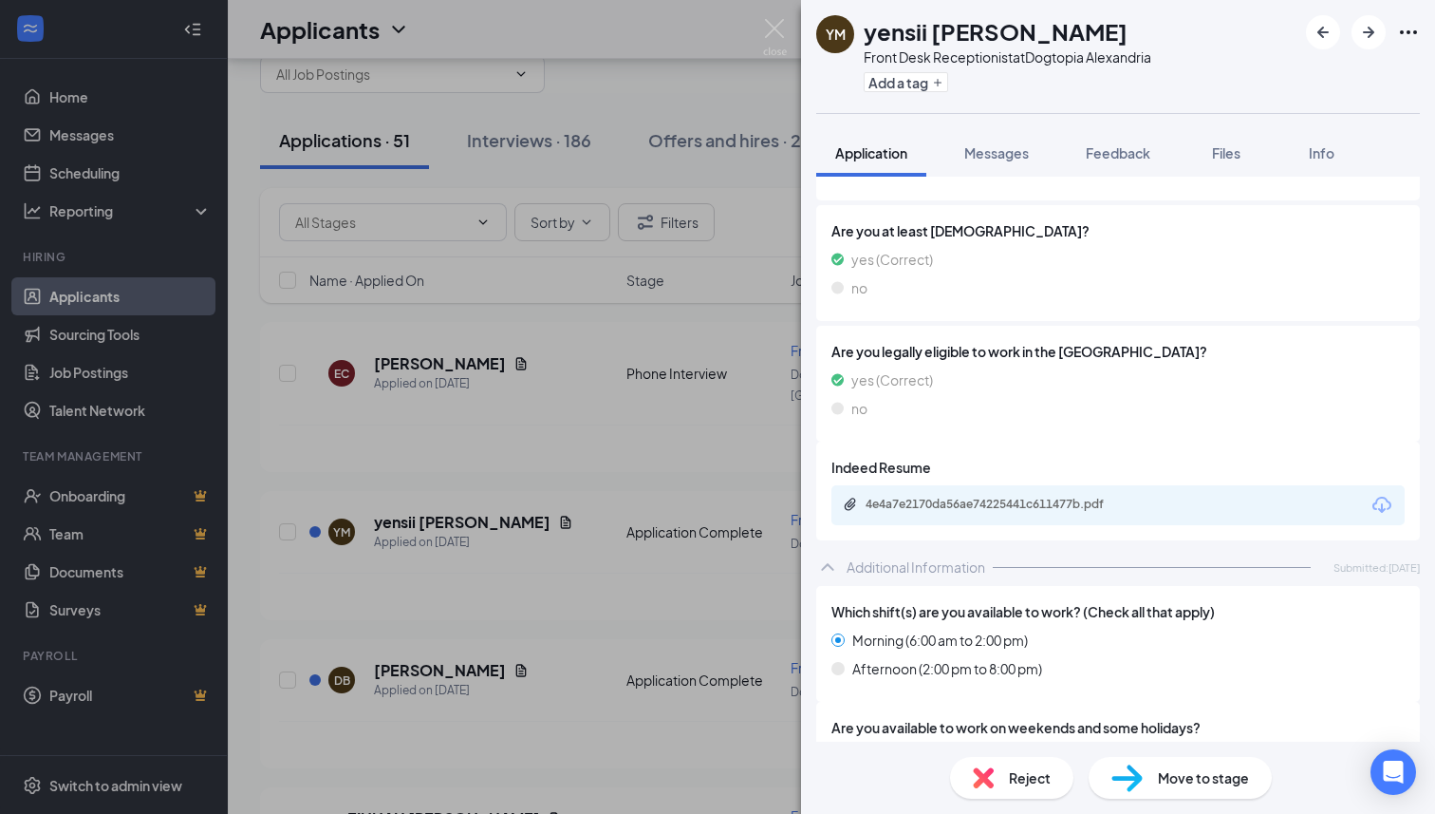
click at [1023, 495] on div "4e4a7e2170da56ae74225441c611477b.pdf" at bounding box center [1118, 505] width 573 height 40
click at [1016, 502] on div "4e4a7e2170da56ae74225441c611477b.pdf" at bounding box center [999, 503] width 266 height 15
click at [1138, 777] on img at bounding box center [1127, 778] width 31 height 28
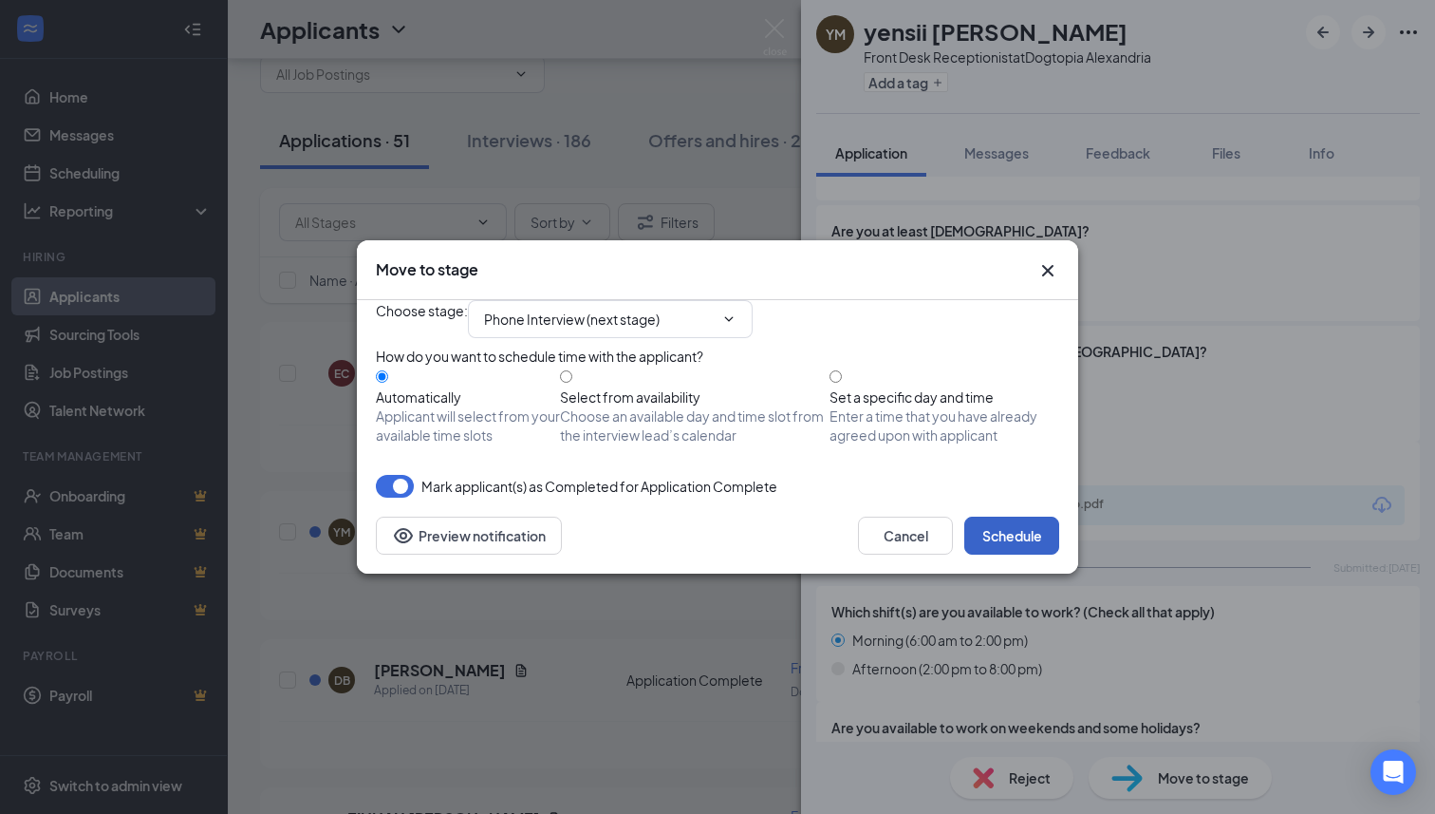
click at [1013, 554] on button "Schedule" at bounding box center [1011, 535] width 95 height 38
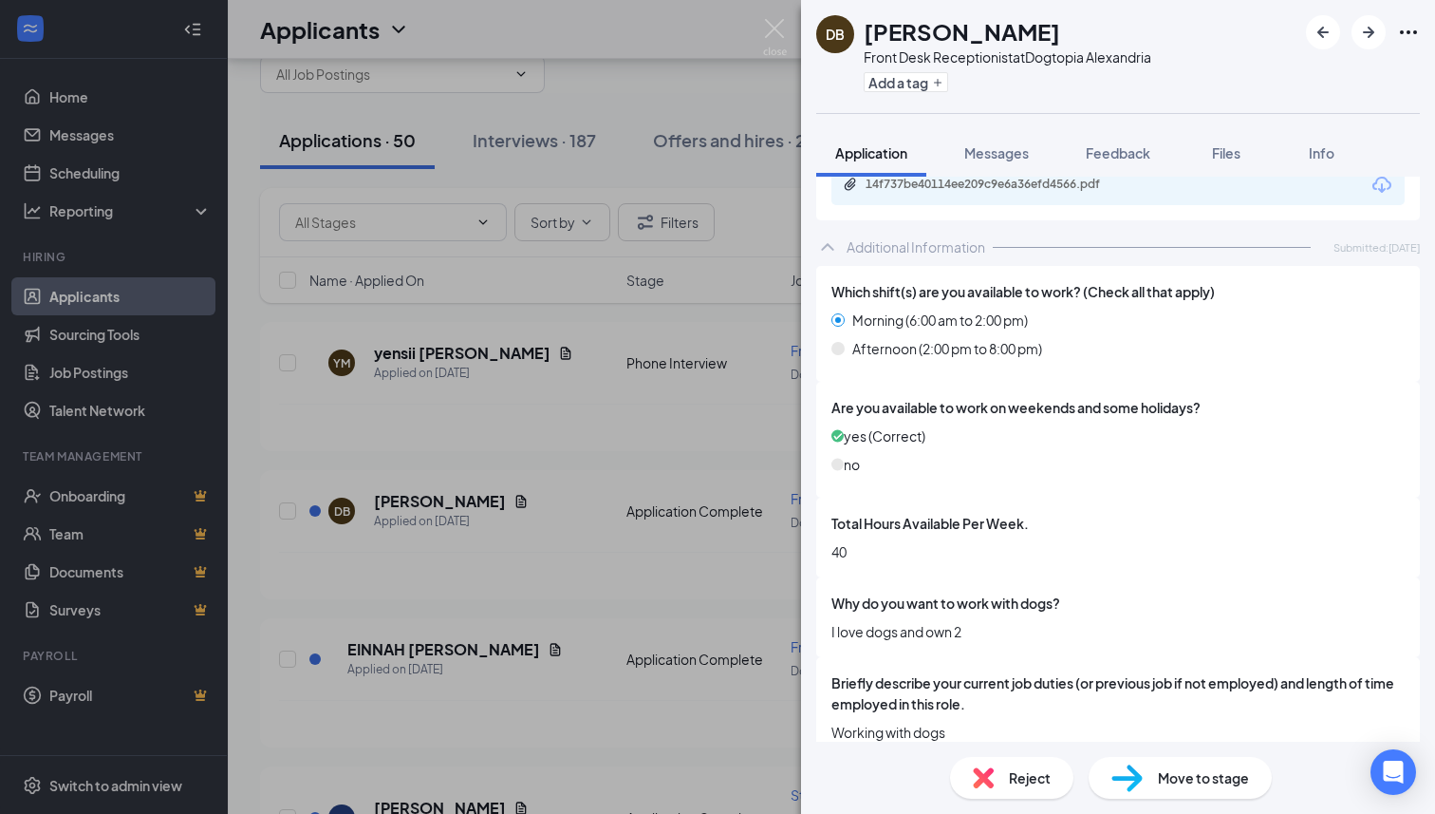
scroll to position [759, 0]
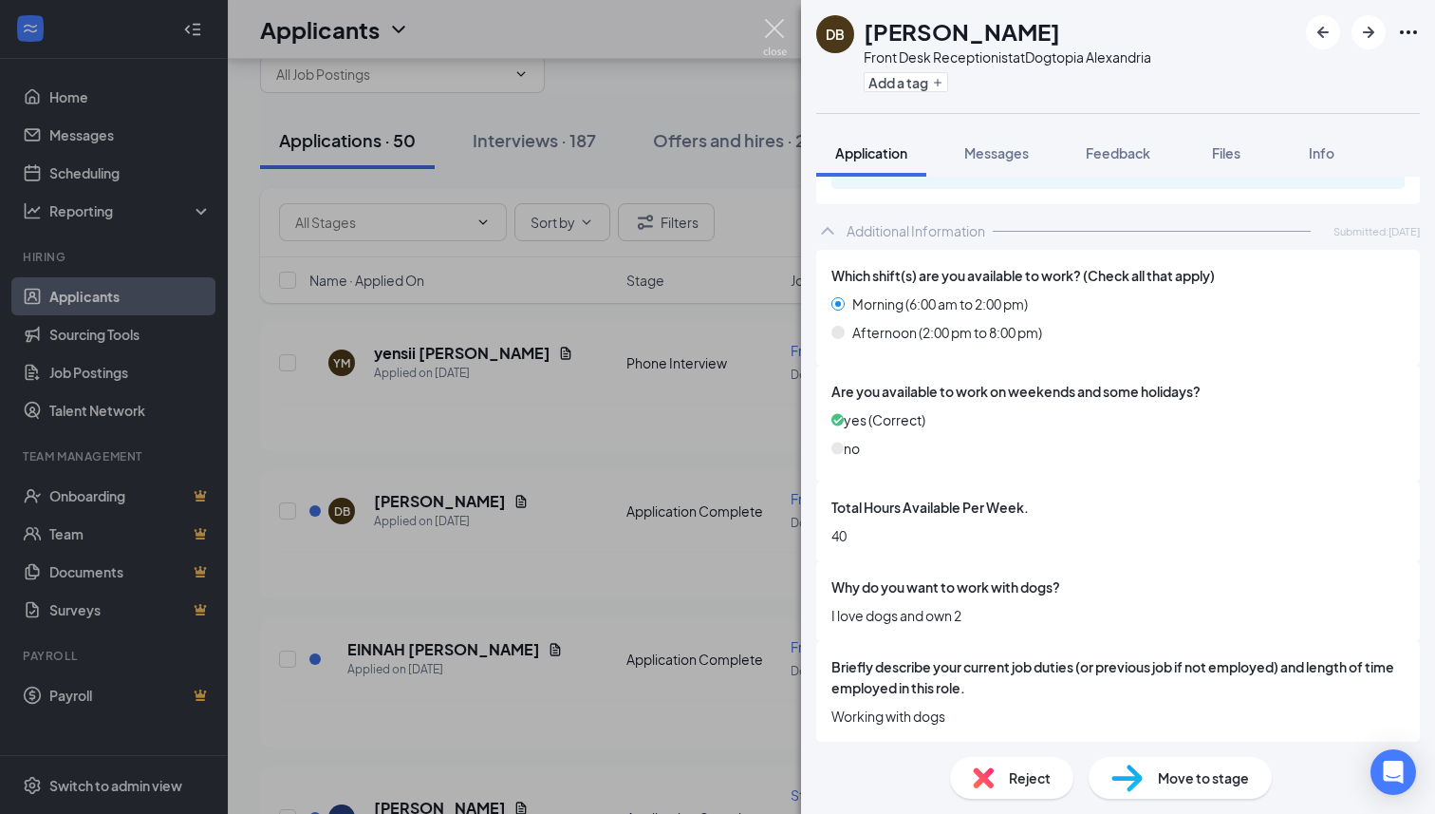
click at [770, 27] on img at bounding box center [775, 37] width 24 height 37
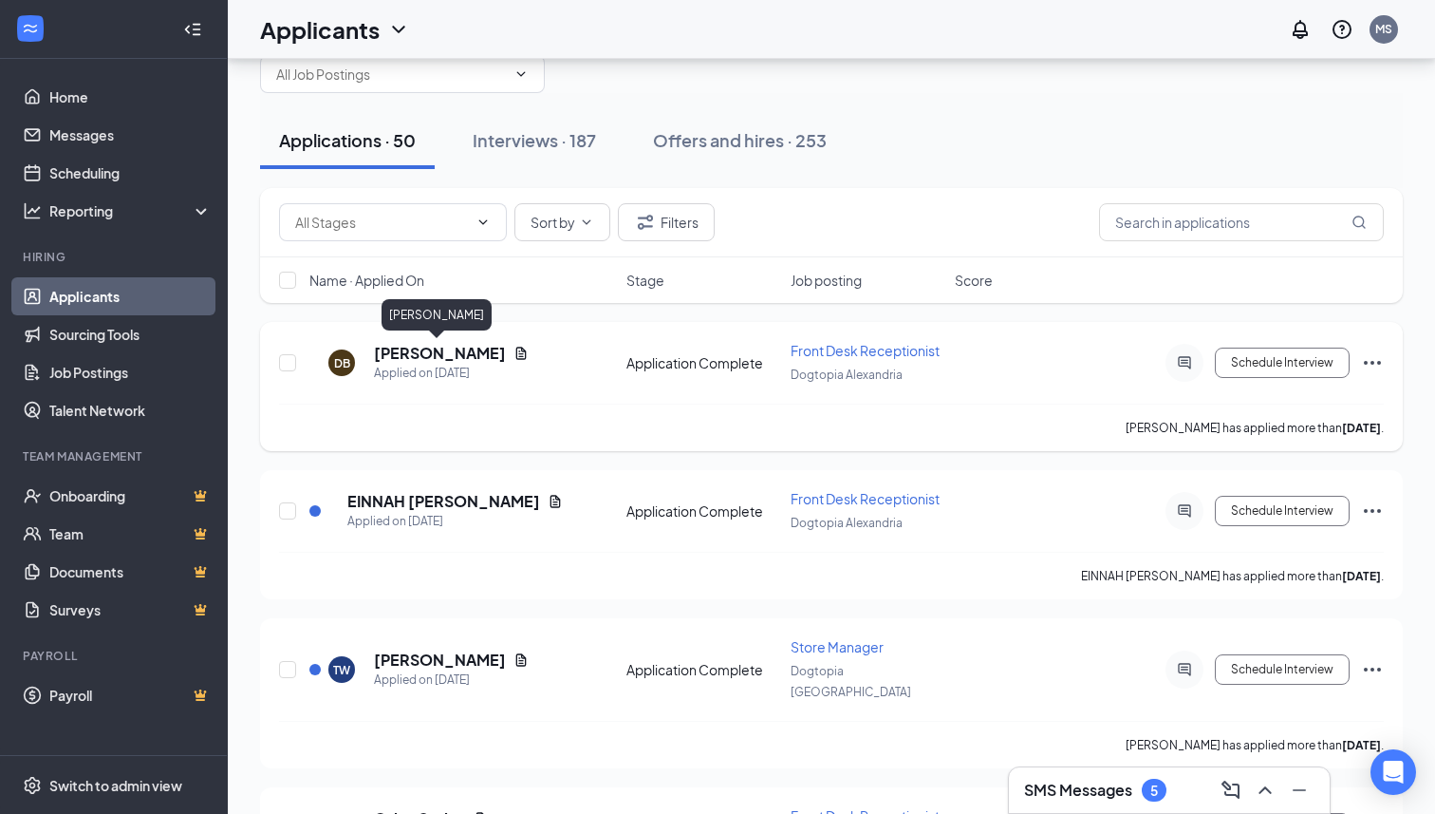
click at [446, 357] on h5 "[PERSON_NAME]" at bounding box center [440, 353] width 132 height 21
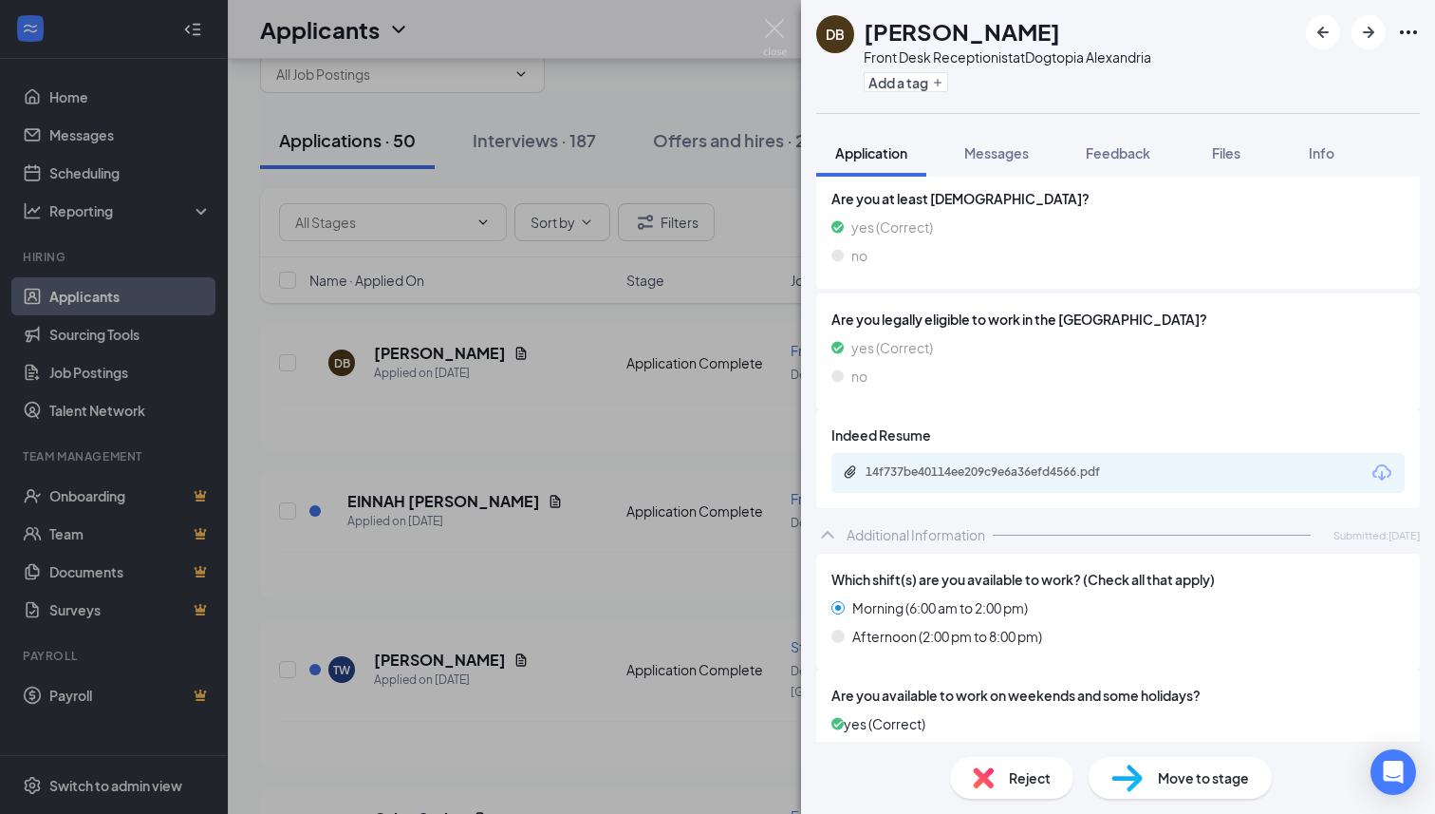
scroll to position [386, 0]
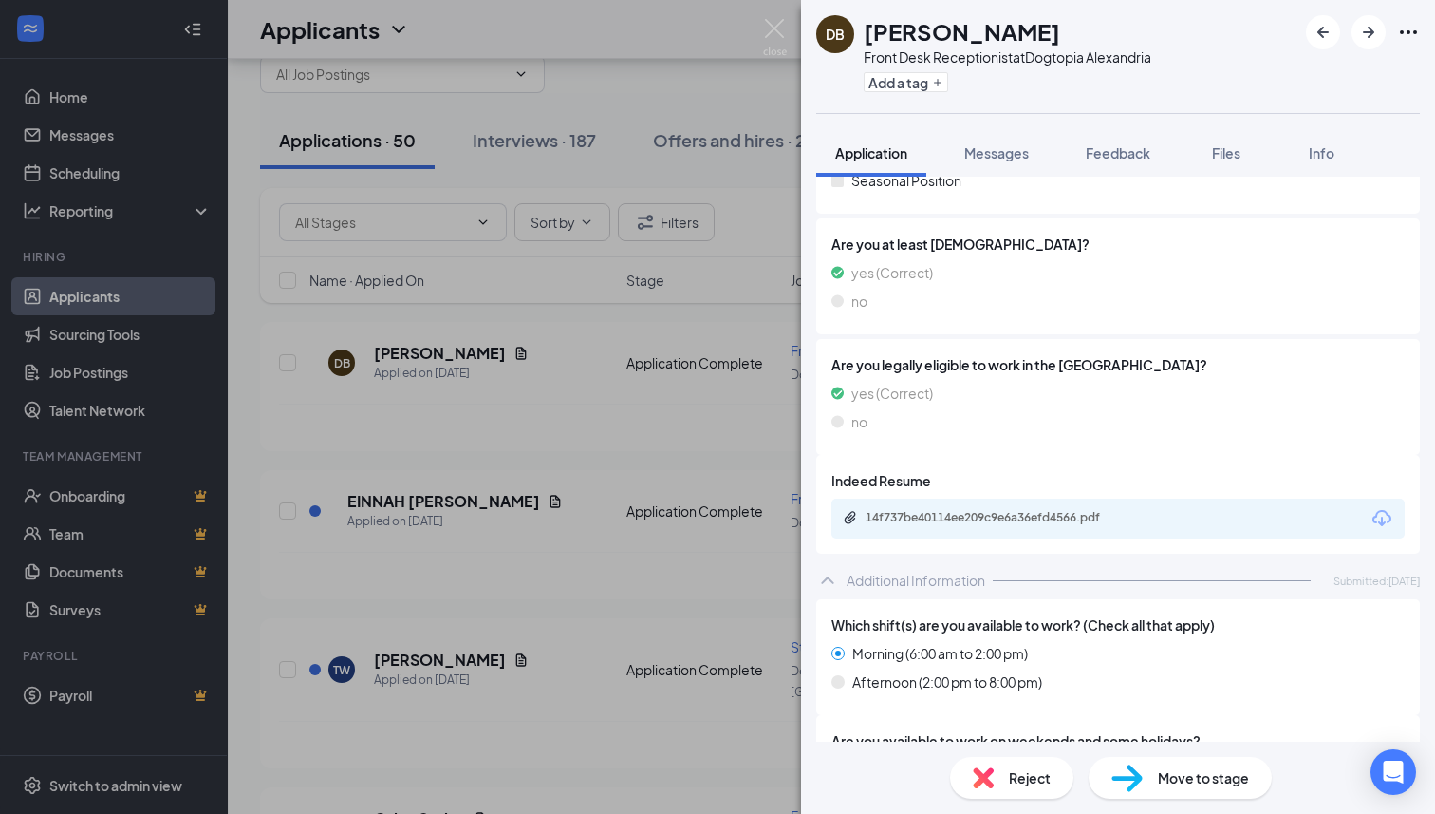
click at [1035, 531] on div "14f737be40114ee209c9e6a36efd4566.pdf" at bounding box center [1118, 518] width 573 height 40
click at [1034, 524] on div "14f737be40114ee209c9e6a36efd4566.pdf" at bounding box center [997, 519] width 308 height 18
click at [999, 762] on div "Reject" at bounding box center [1011, 778] width 123 height 42
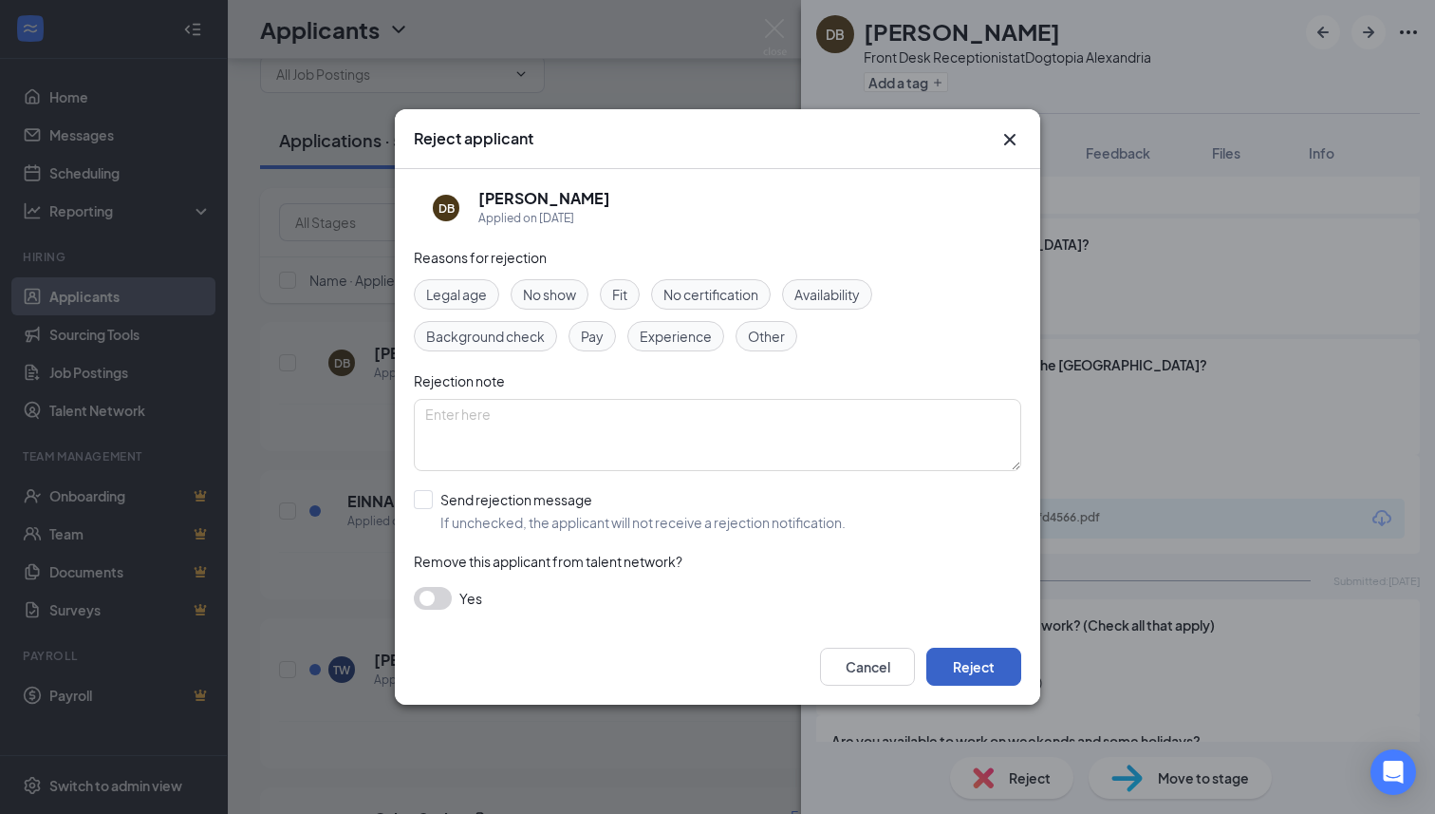
click at [978, 684] on button "Reject" at bounding box center [973, 666] width 95 height 38
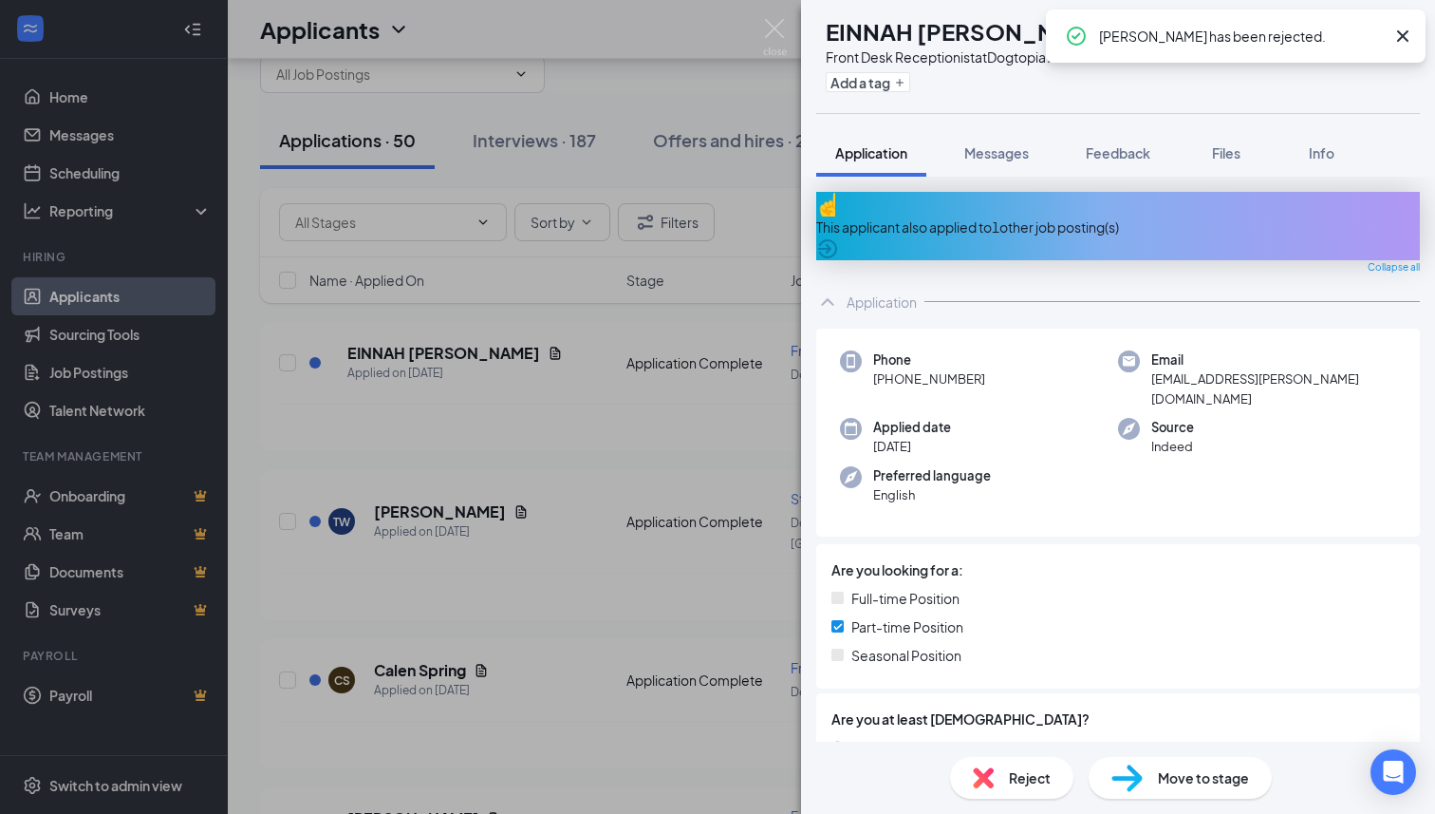
click at [1004, 216] on div "This applicant also applied to 1 other job posting(s)" at bounding box center [1118, 226] width 604 height 21
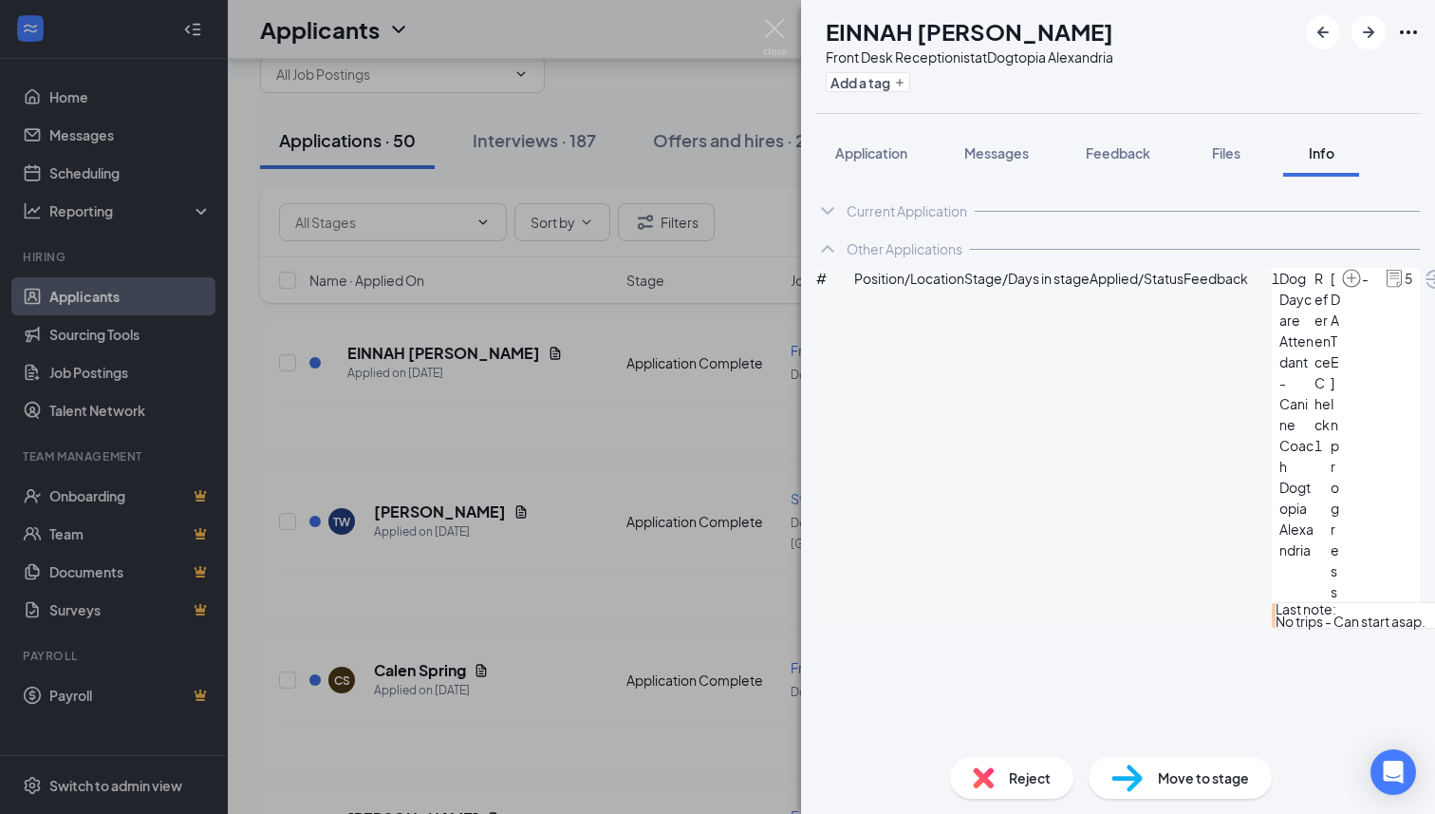
click at [1005, 793] on div "Reject" at bounding box center [1011, 778] width 123 height 42
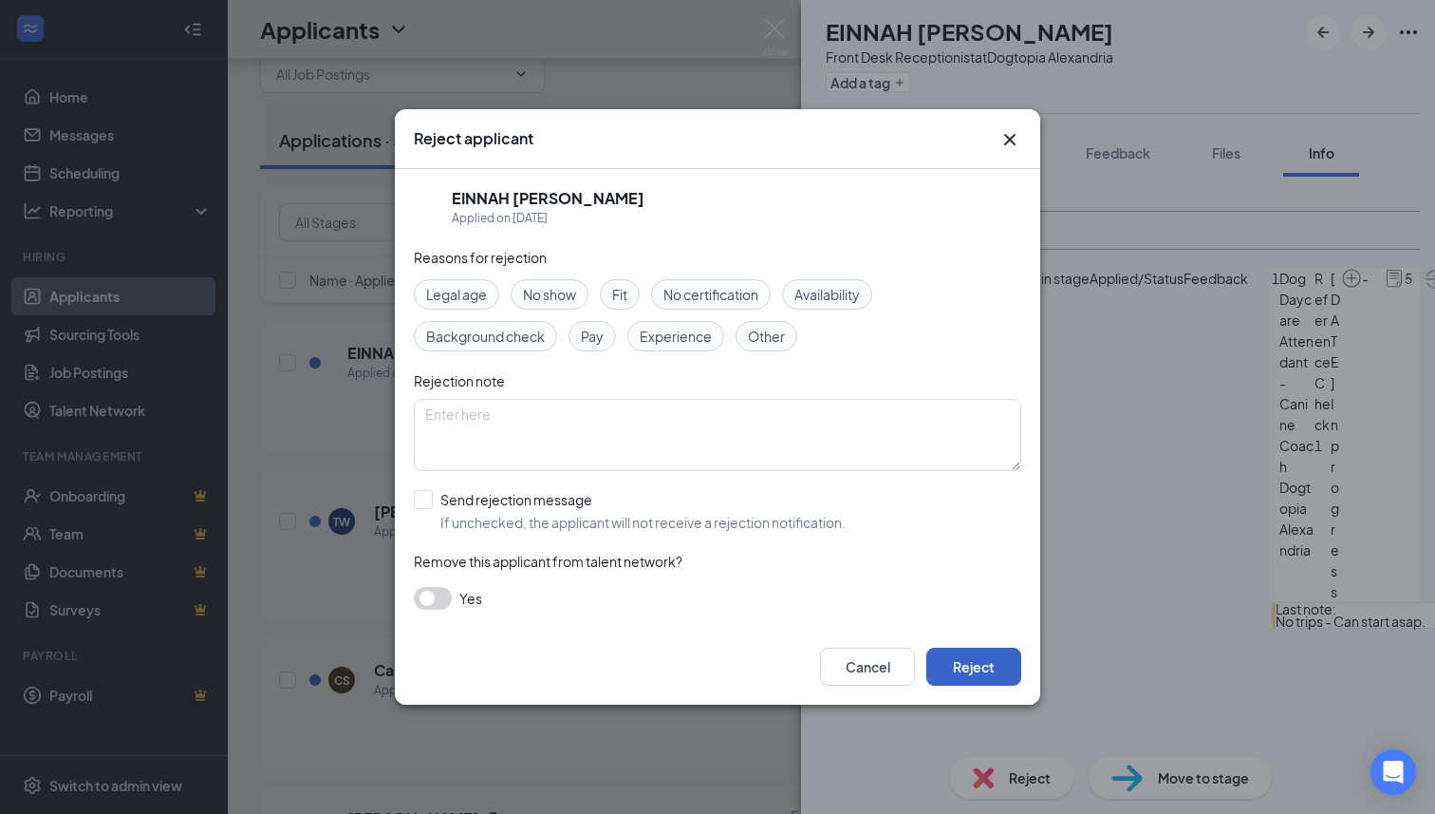
click at [975, 672] on button "Reject" at bounding box center [973, 666] width 95 height 38
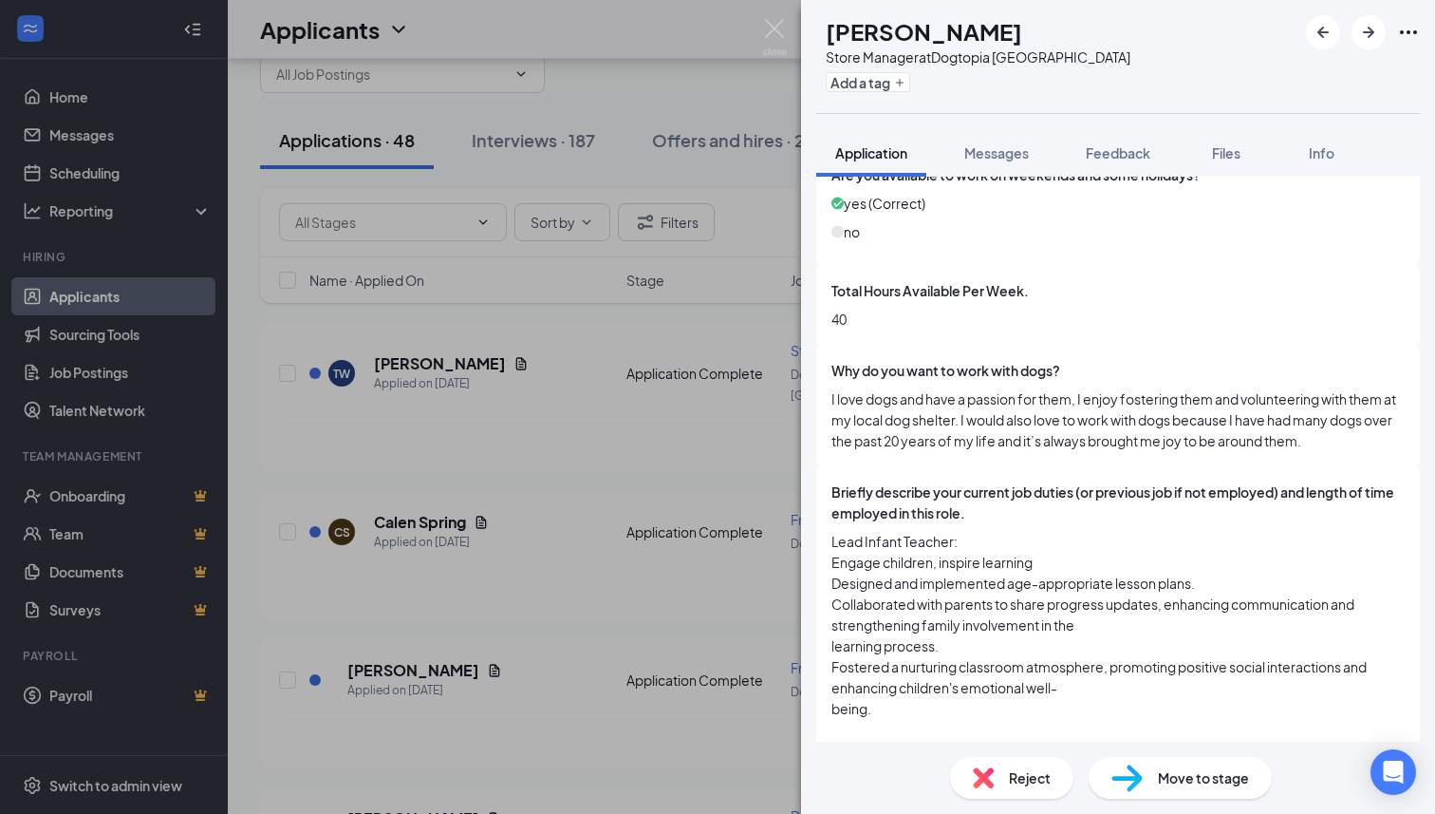
scroll to position [1010, 0]
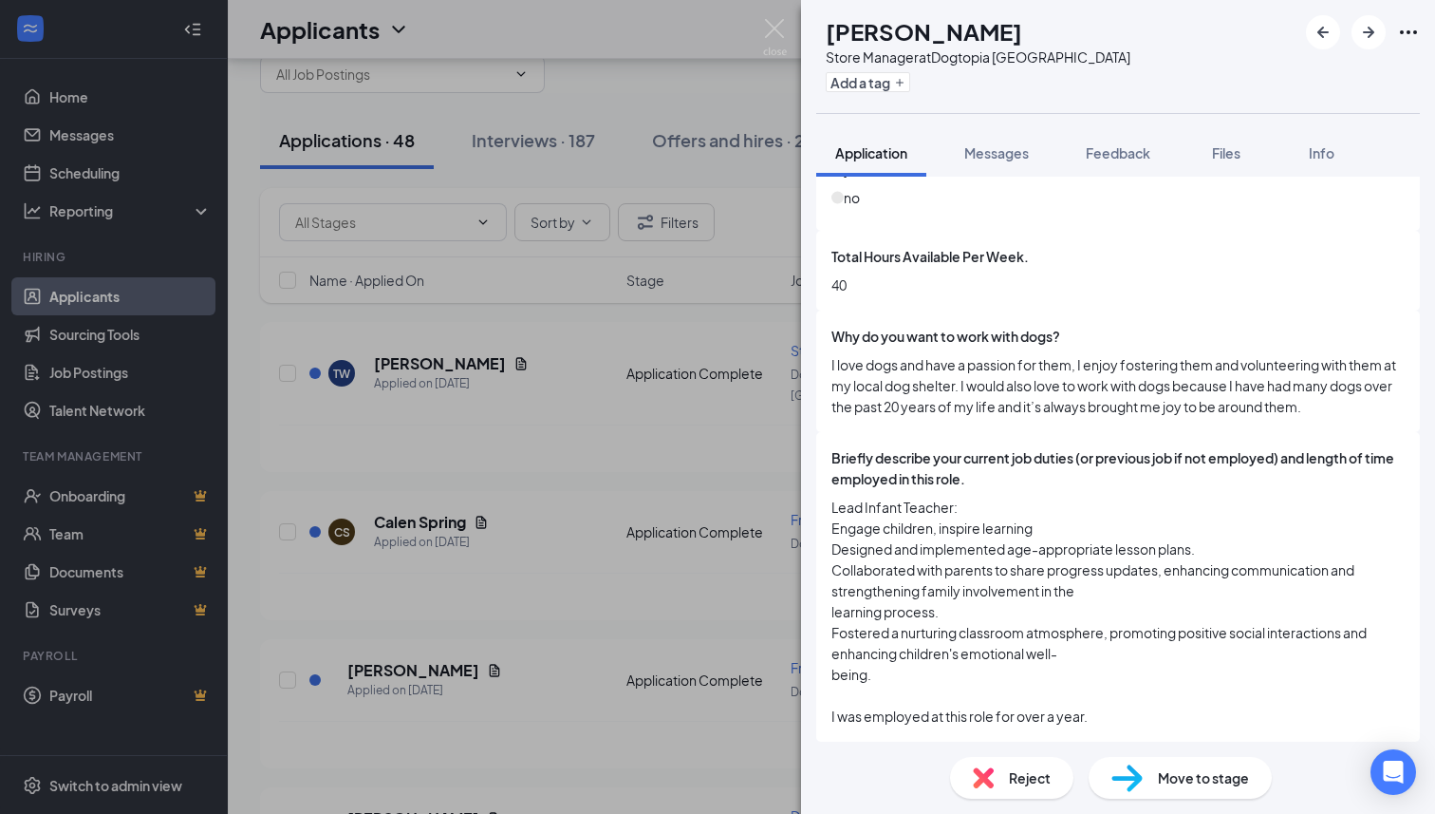
click at [1007, 48] on div "Store Manager at [GEOGRAPHIC_DATA]" at bounding box center [978, 56] width 305 height 19
click at [1004, 59] on div "Store Manager at [GEOGRAPHIC_DATA]" at bounding box center [978, 56] width 305 height 19
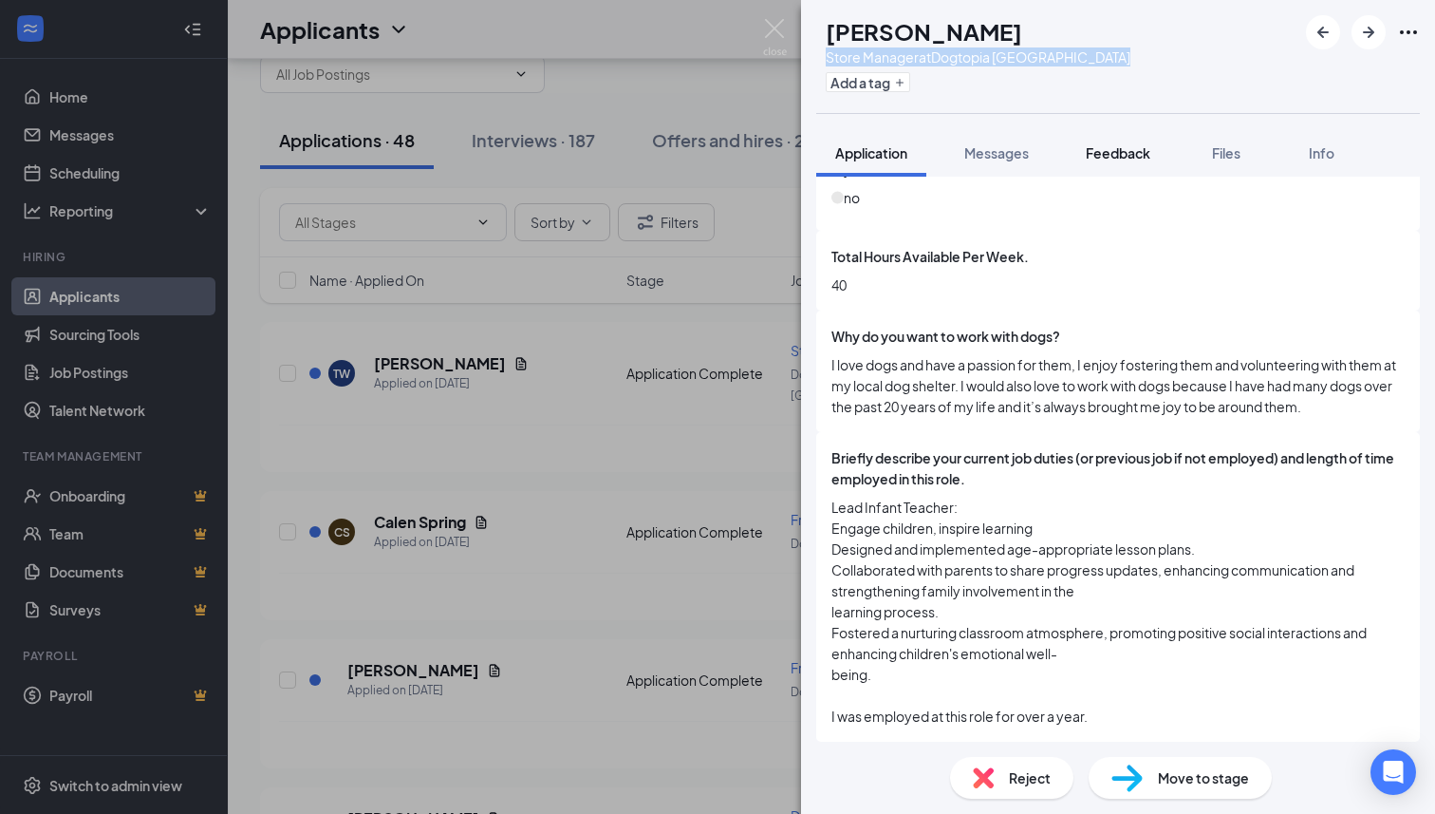
click at [1128, 152] on span "Feedback" at bounding box center [1118, 152] width 65 height 17
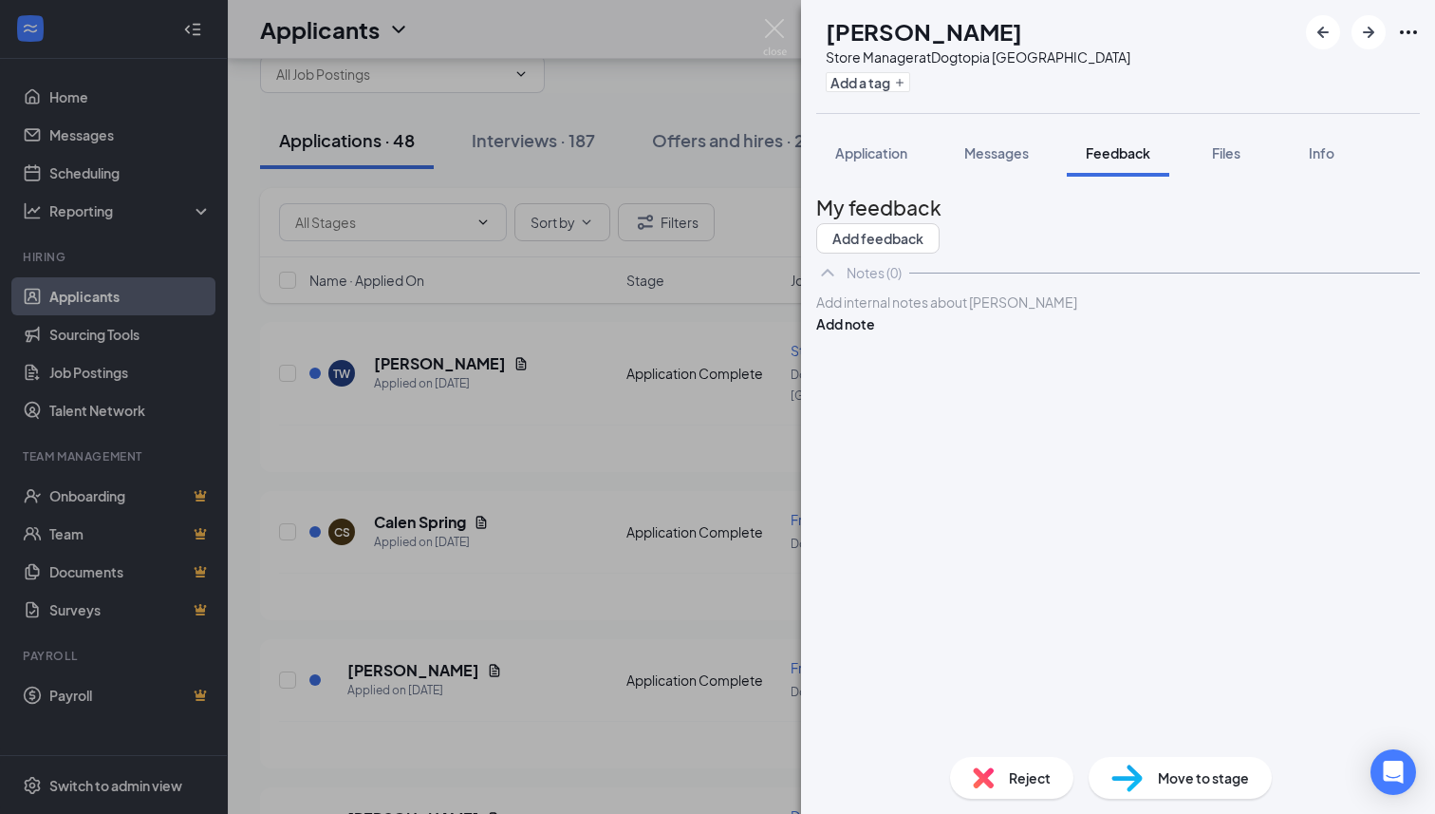
click at [959, 312] on div at bounding box center [1118, 302] width 602 height 20
click at [875, 334] on button "Add note" at bounding box center [845, 323] width 59 height 21
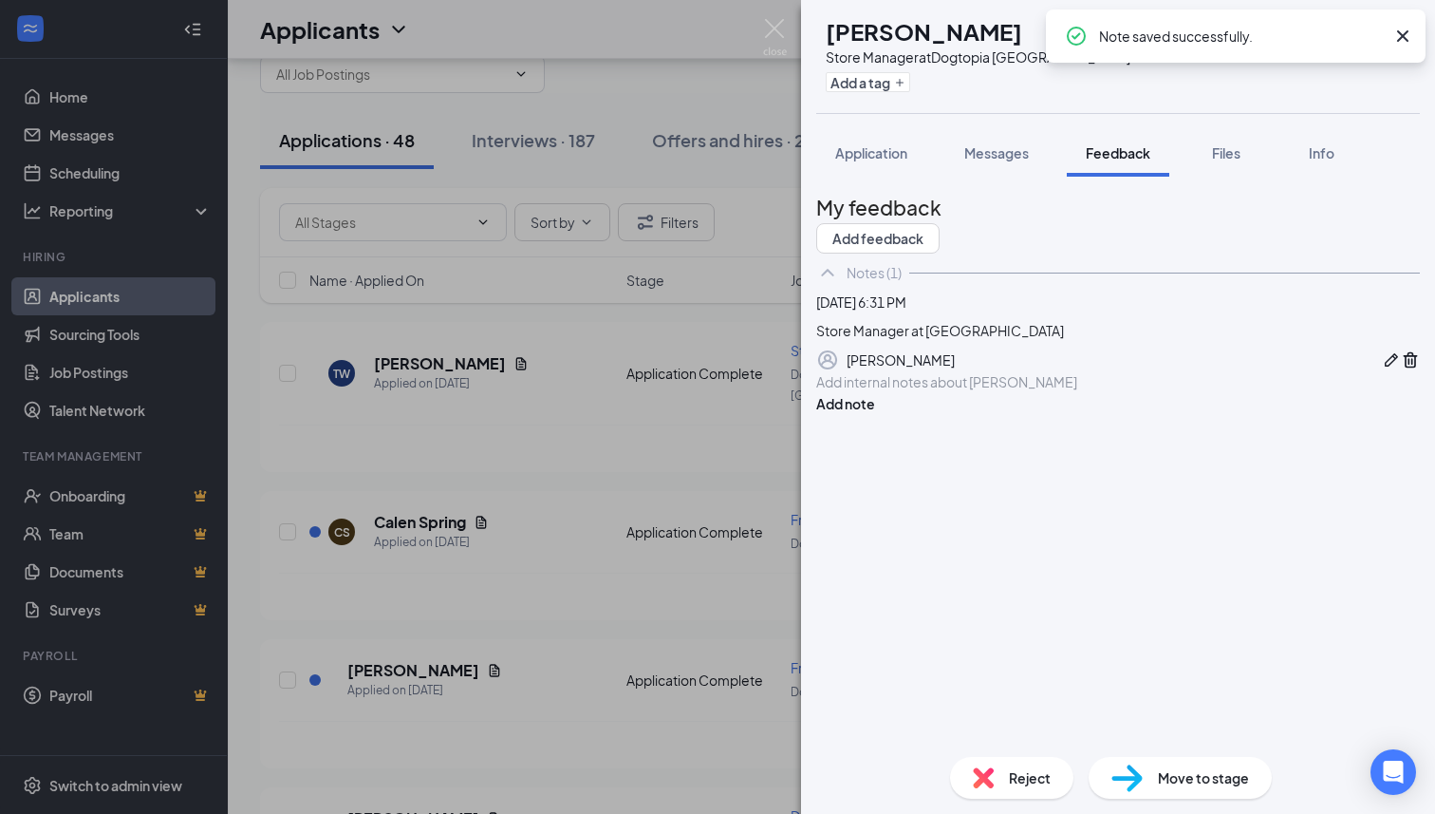
click at [930, 172] on div "Application Messages Feedback Files Info" at bounding box center [1118, 152] width 604 height 47
click at [887, 156] on span "Application" at bounding box center [871, 152] width 72 height 17
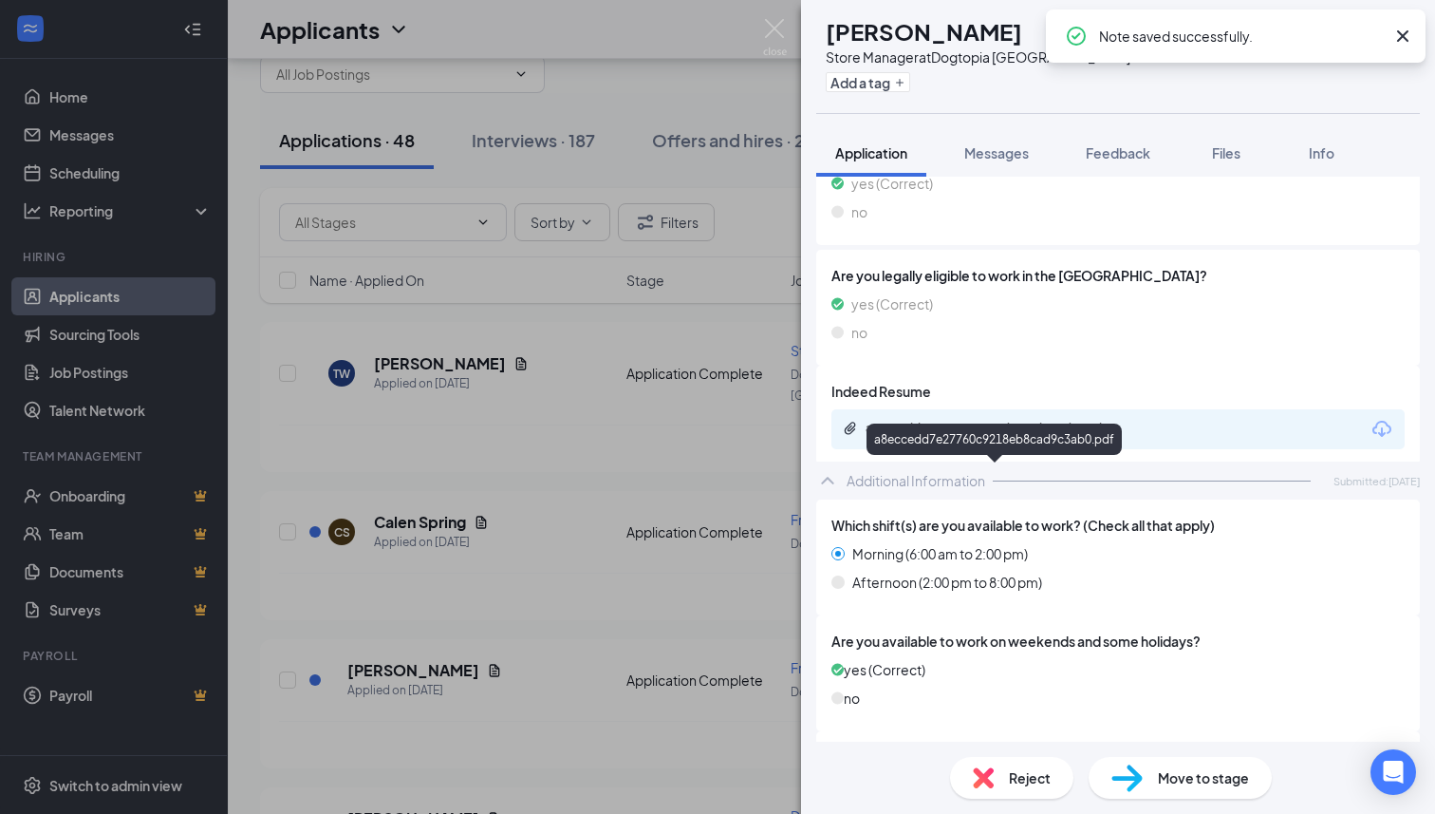
scroll to position [493, 0]
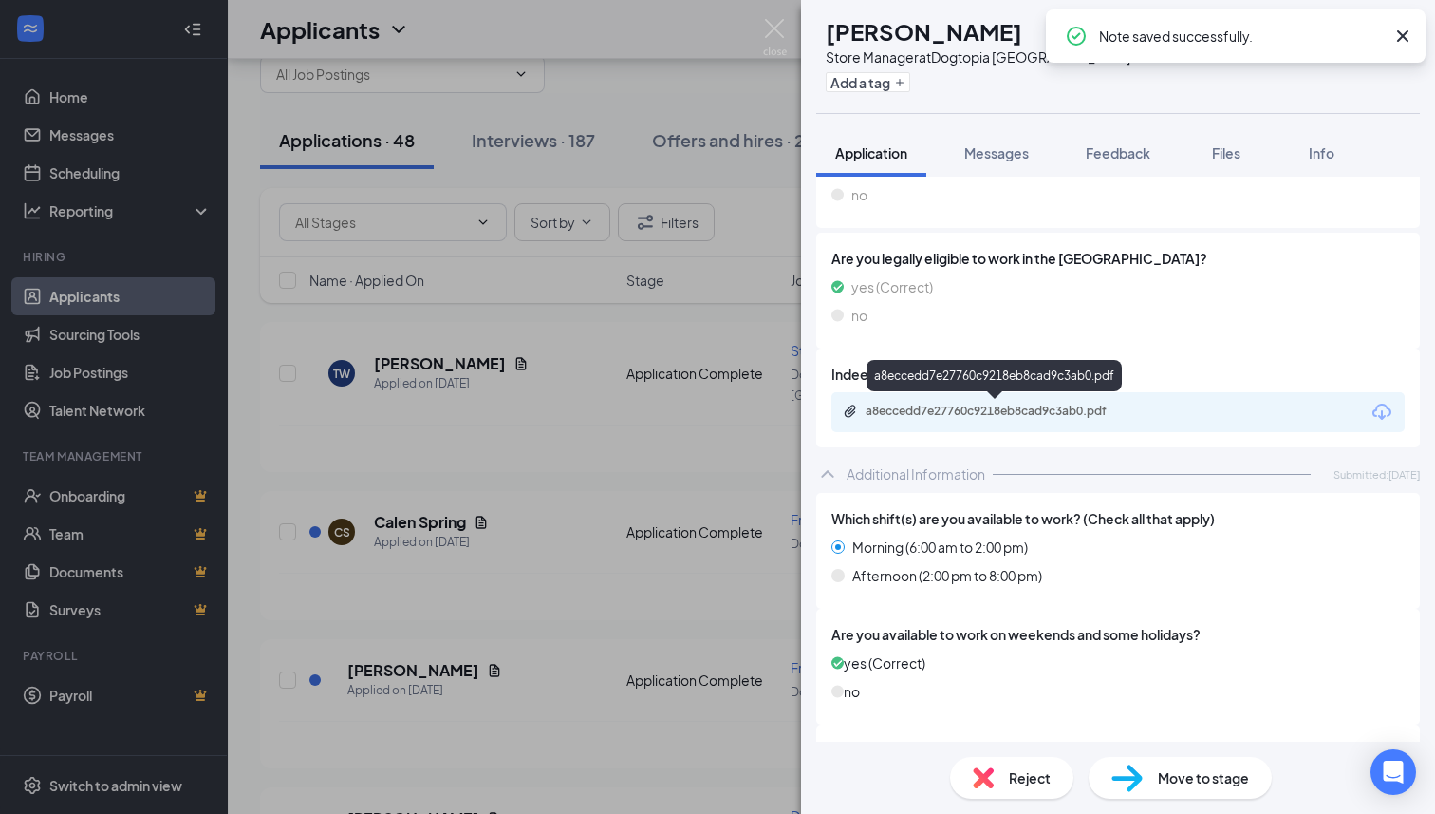
click at [977, 405] on div "a8eccedd7e27760c9218eb8cad9c3ab0.pdf" at bounding box center [999, 410] width 266 height 15
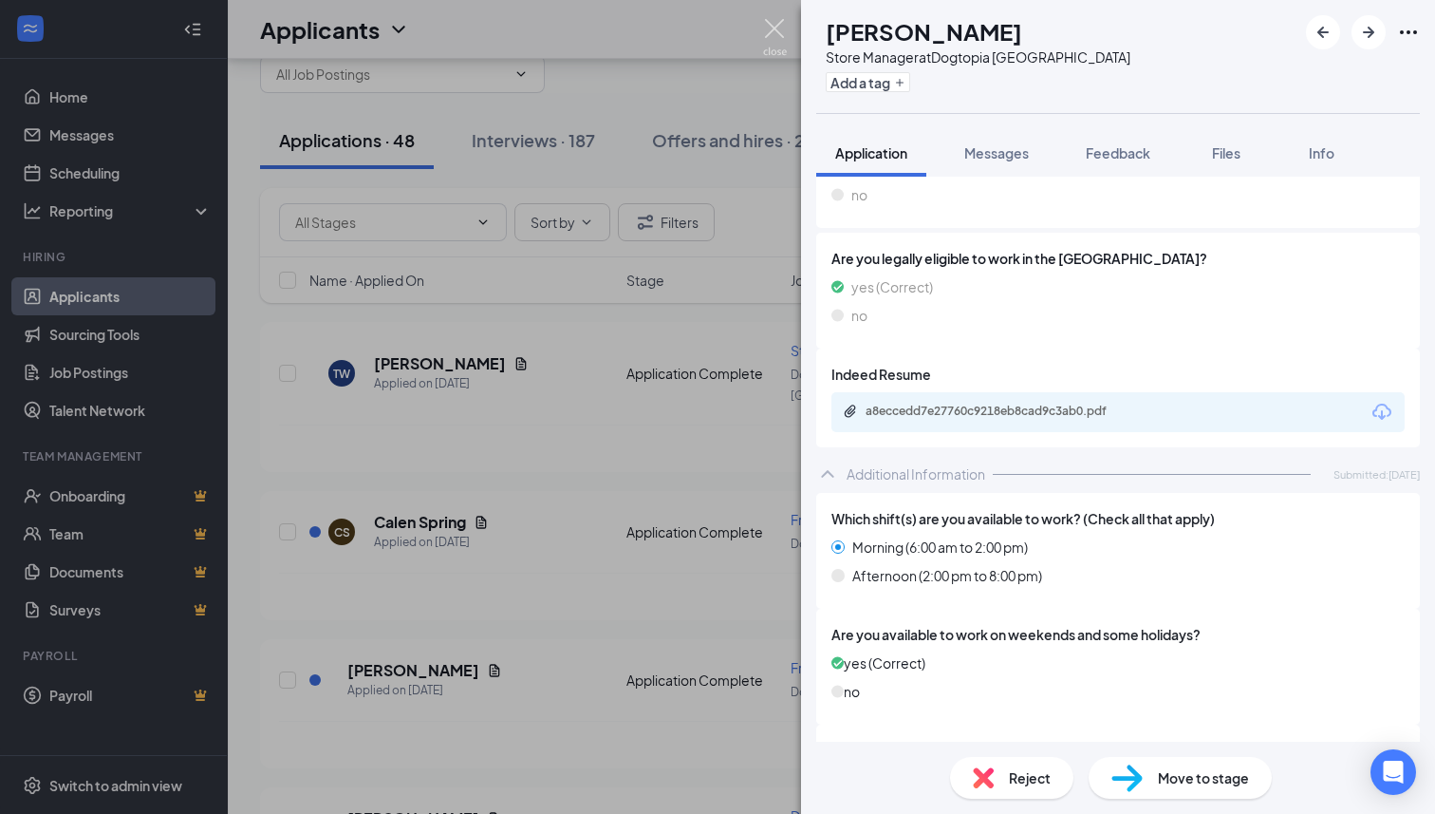
click at [774, 29] on img at bounding box center [775, 37] width 24 height 37
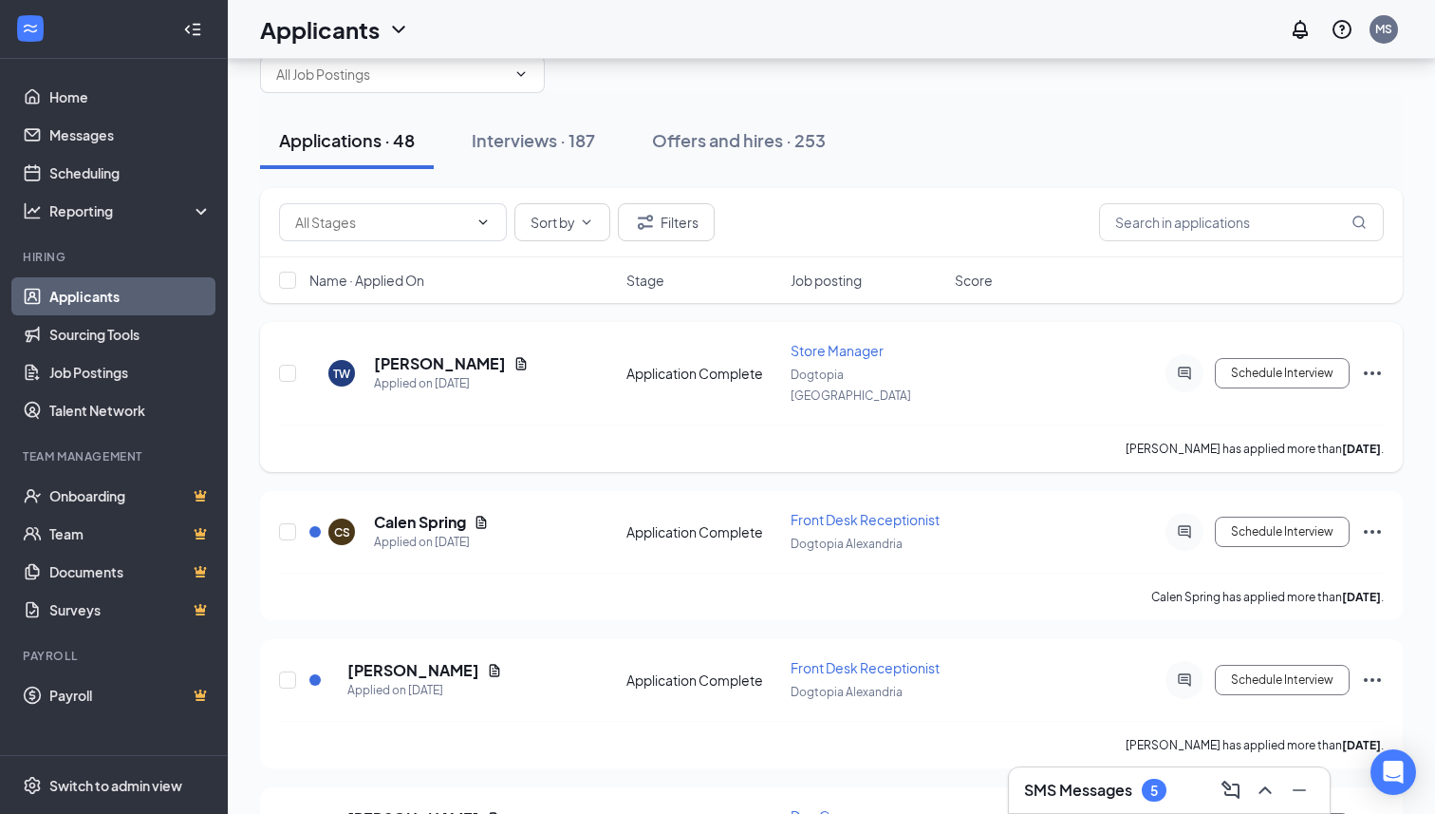
click at [1364, 363] on icon "Ellipses" at bounding box center [1372, 373] width 23 height 23
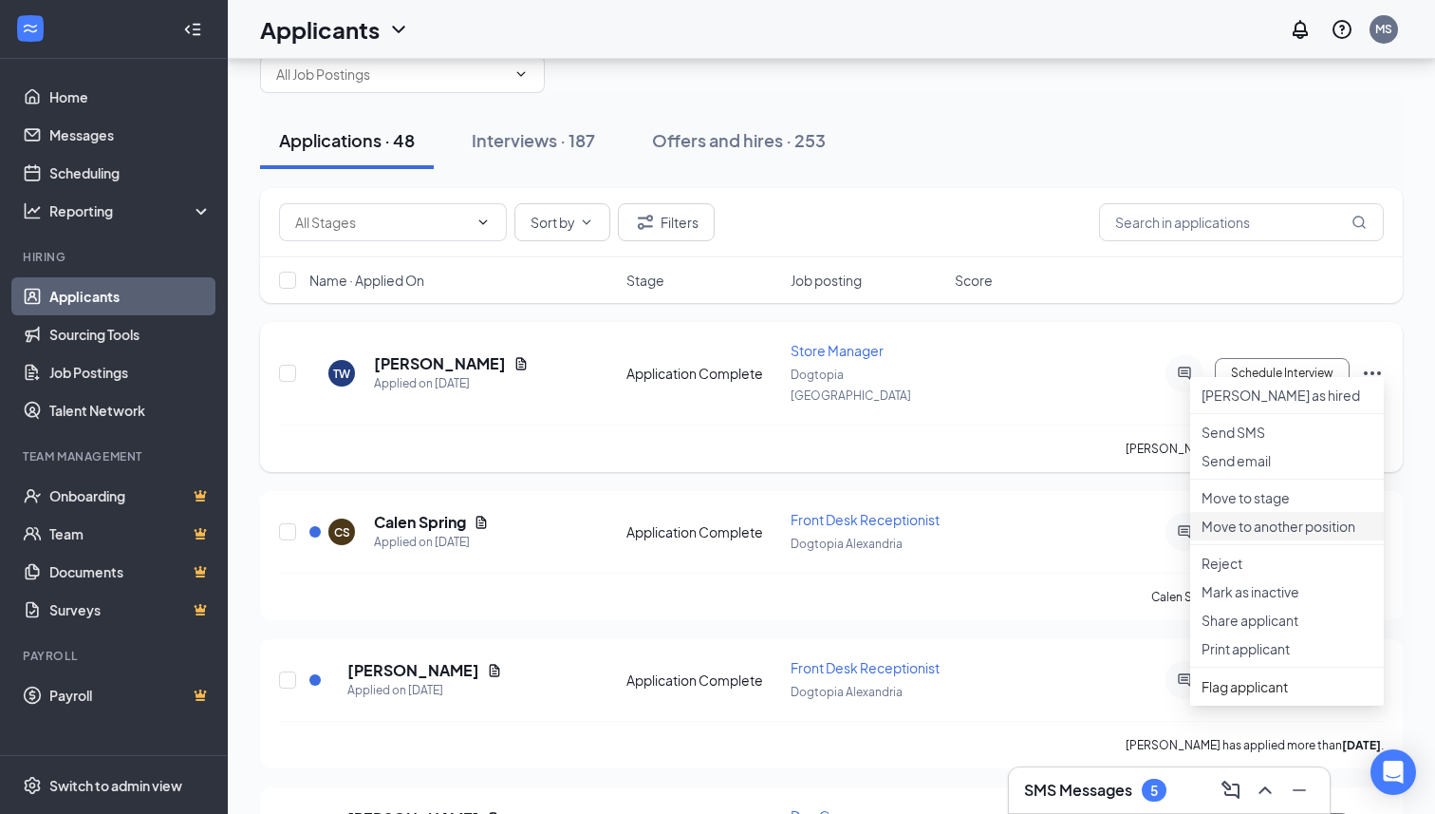
click at [1251, 535] on p "Move to another position" at bounding box center [1287, 525] width 171 height 19
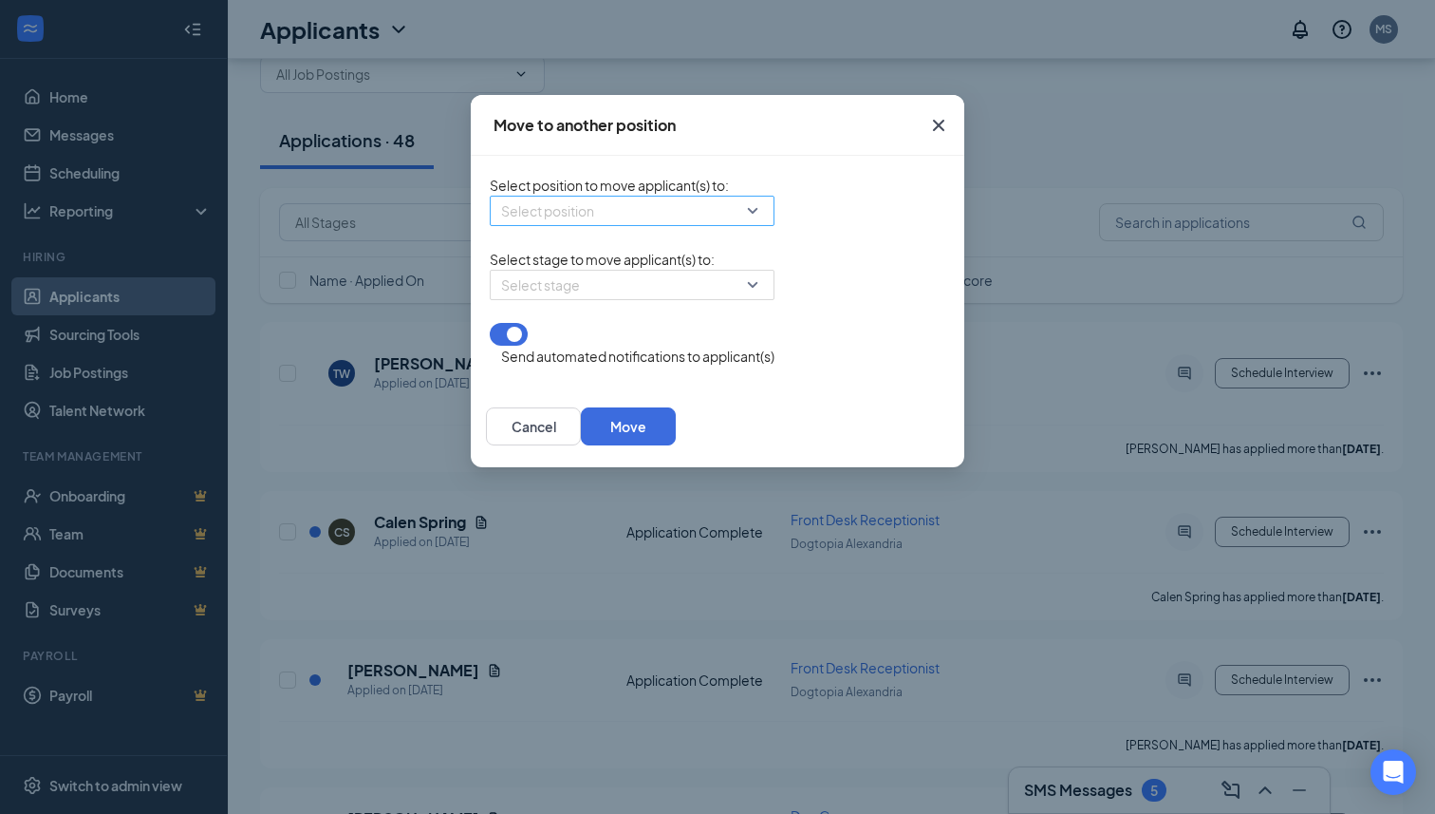
click at [636, 216] on div "Select position" at bounding box center [632, 211] width 285 height 30
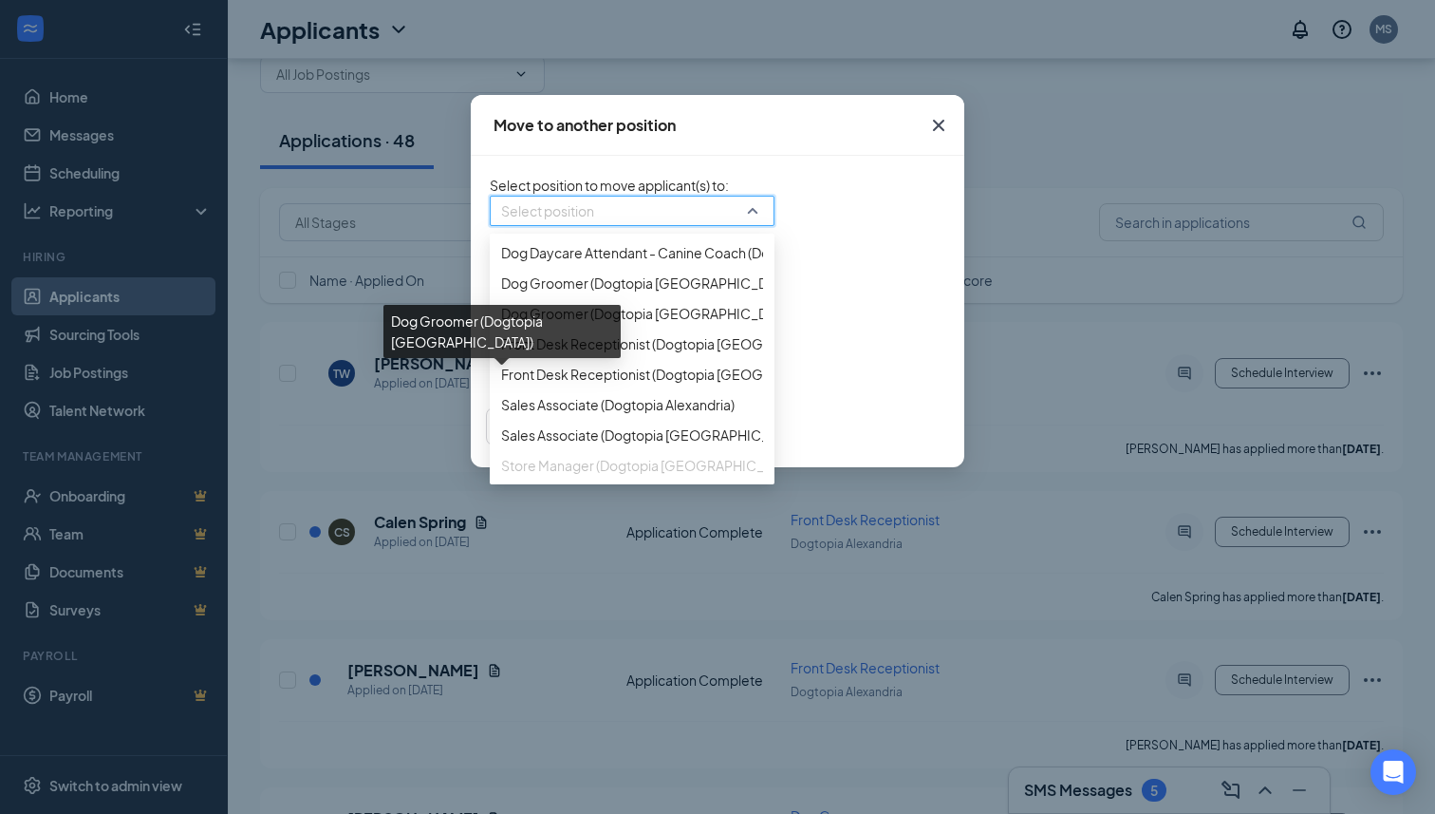
scroll to position [160, 0]
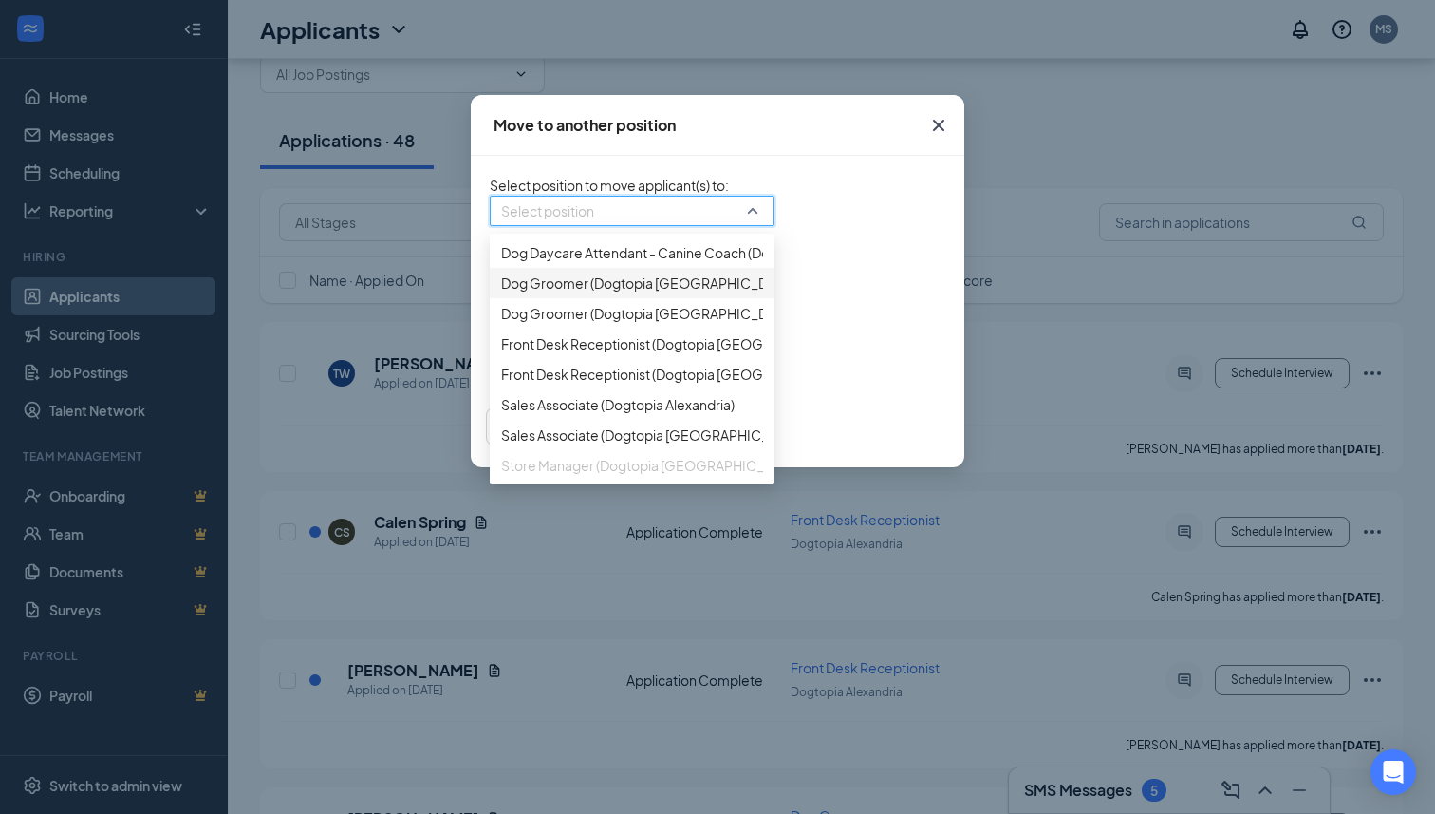
click at [950, 129] on icon "Cross" at bounding box center [938, 125] width 23 height 23
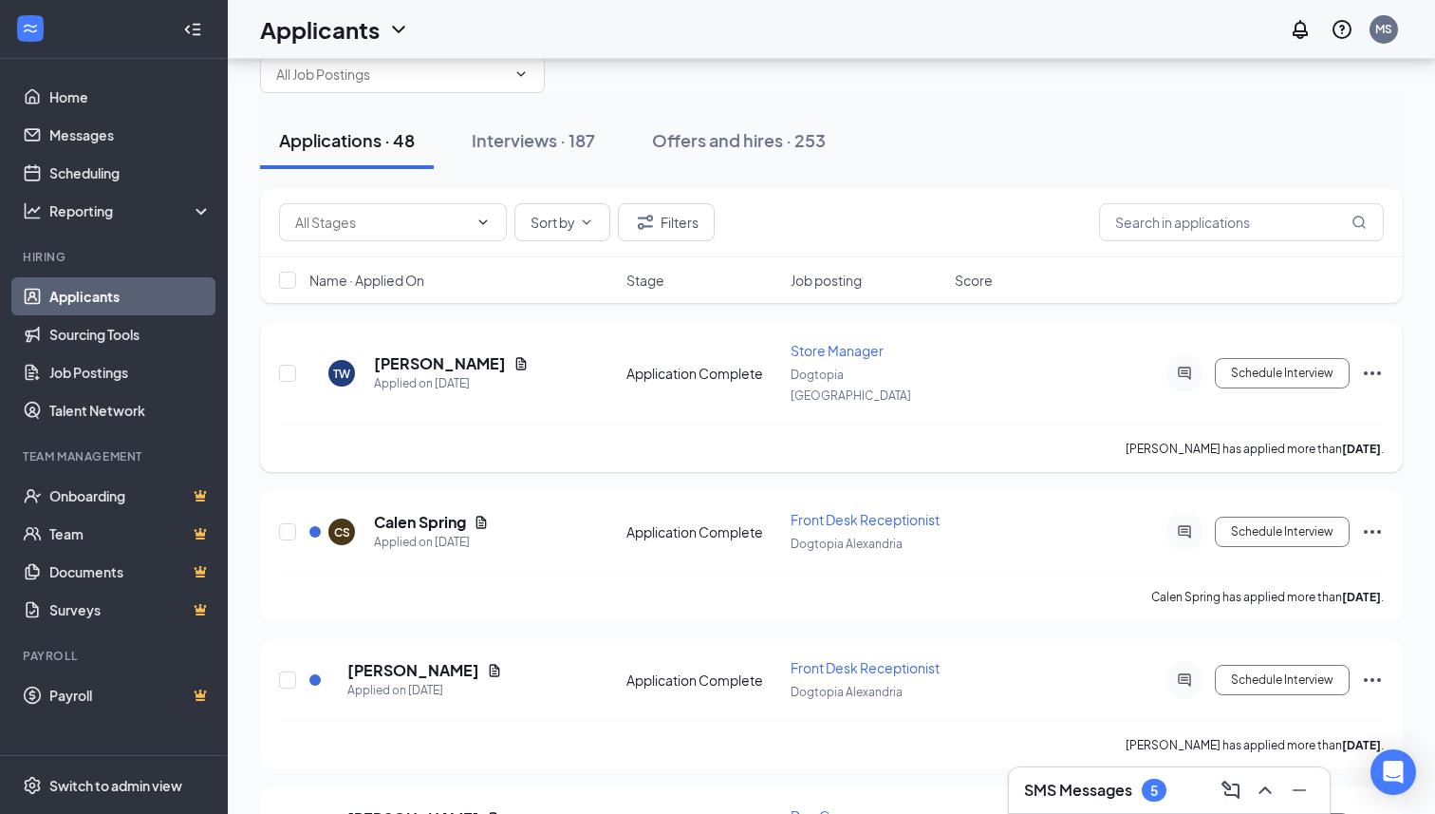
click at [1365, 371] on icon "Ellipses" at bounding box center [1372, 373] width 17 height 4
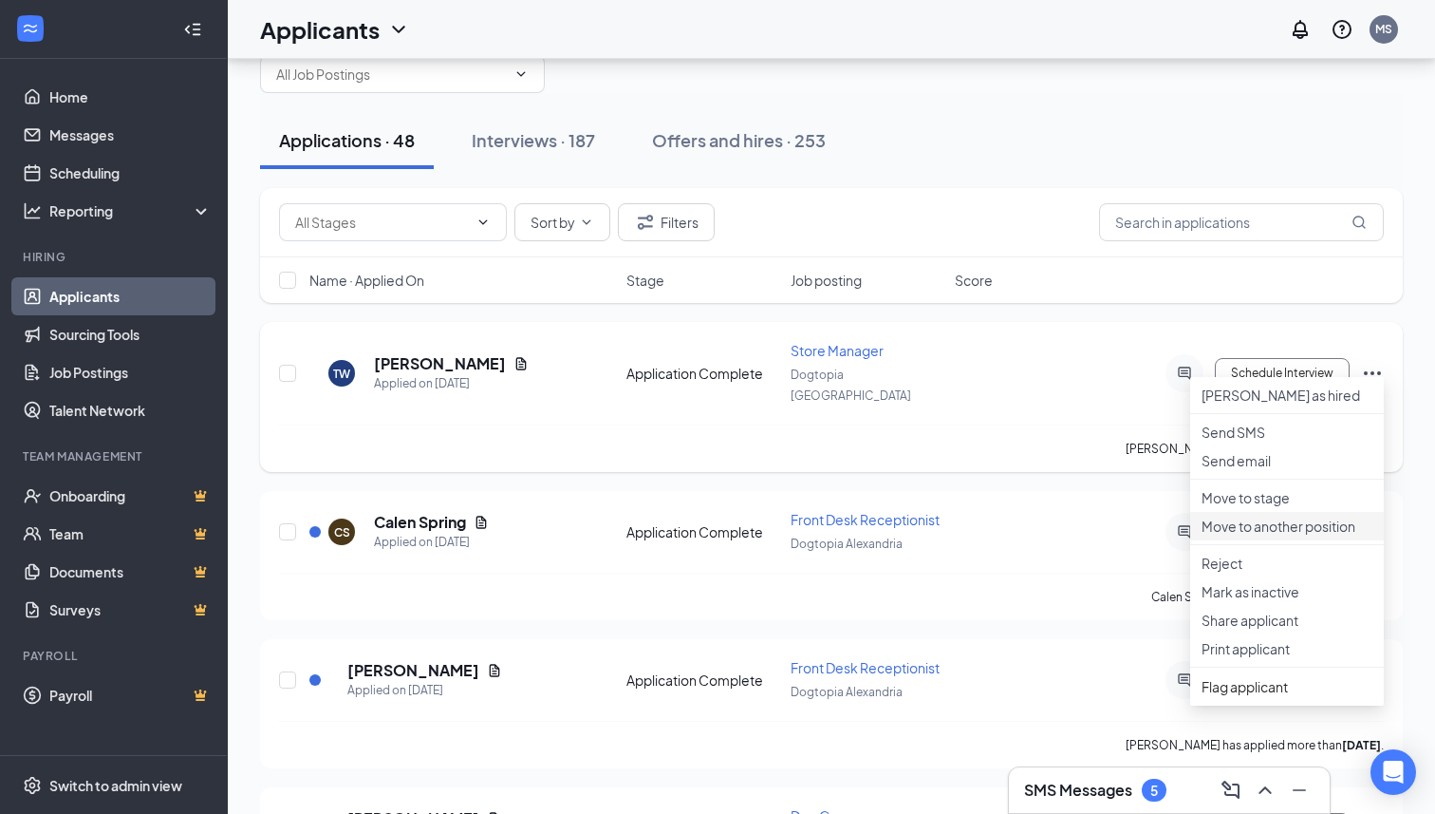
click at [1236, 535] on p "Move to another position" at bounding box center [1287, 525] width 171 height 19
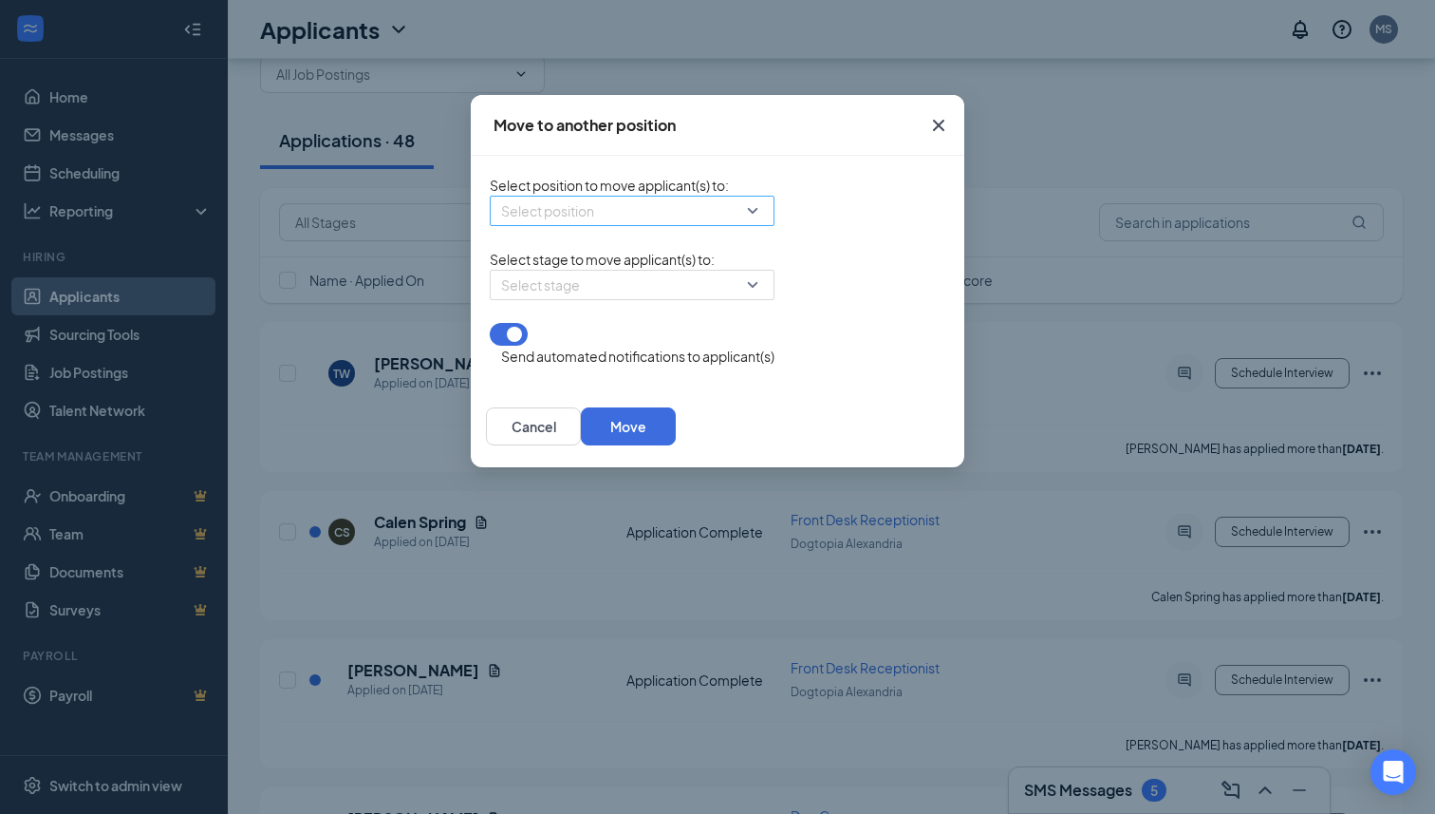
click at [588, 219] on input "search" at bounding box center [625, 210] width 249 height 28
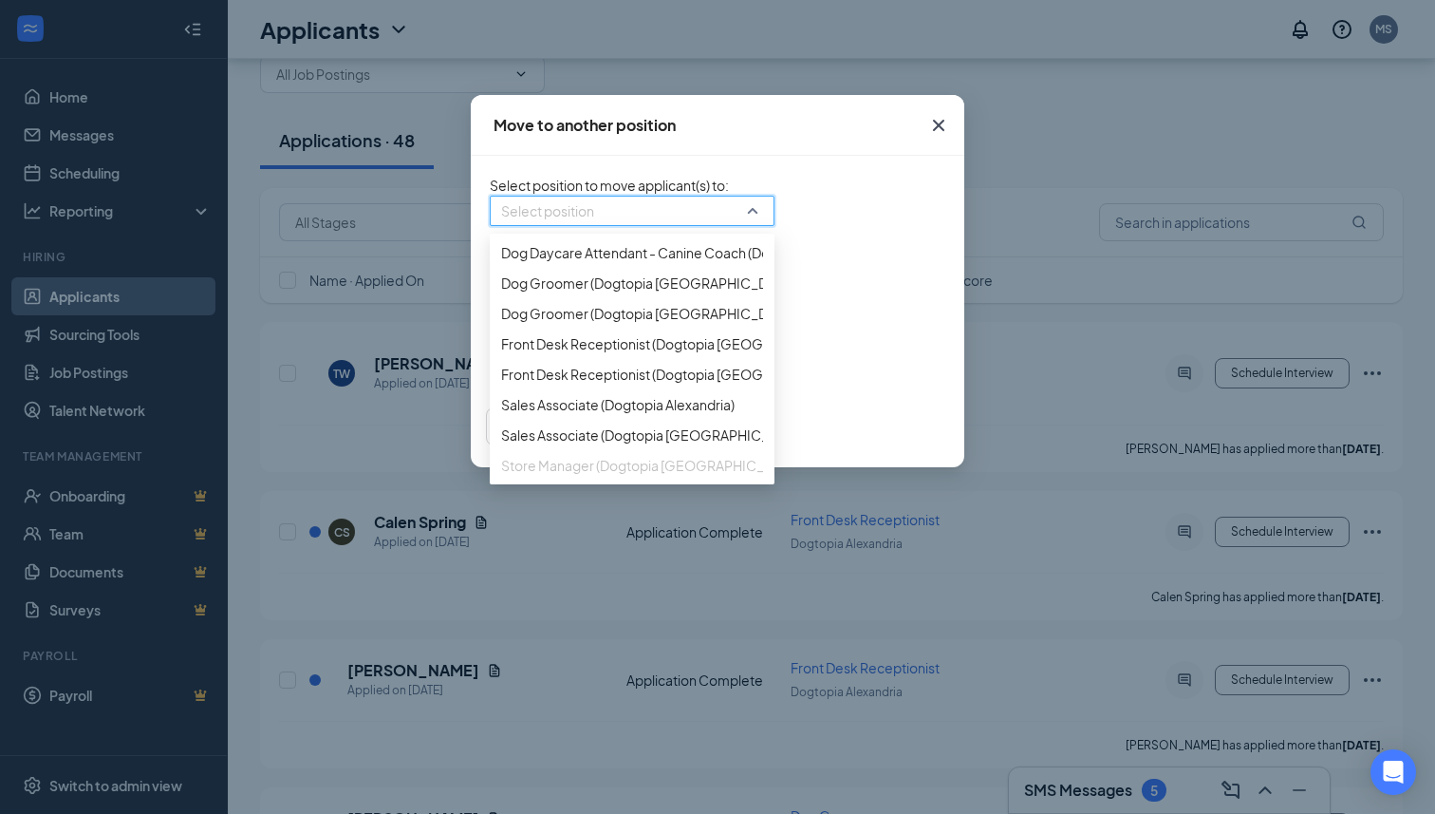
scroll to position [169, 0]
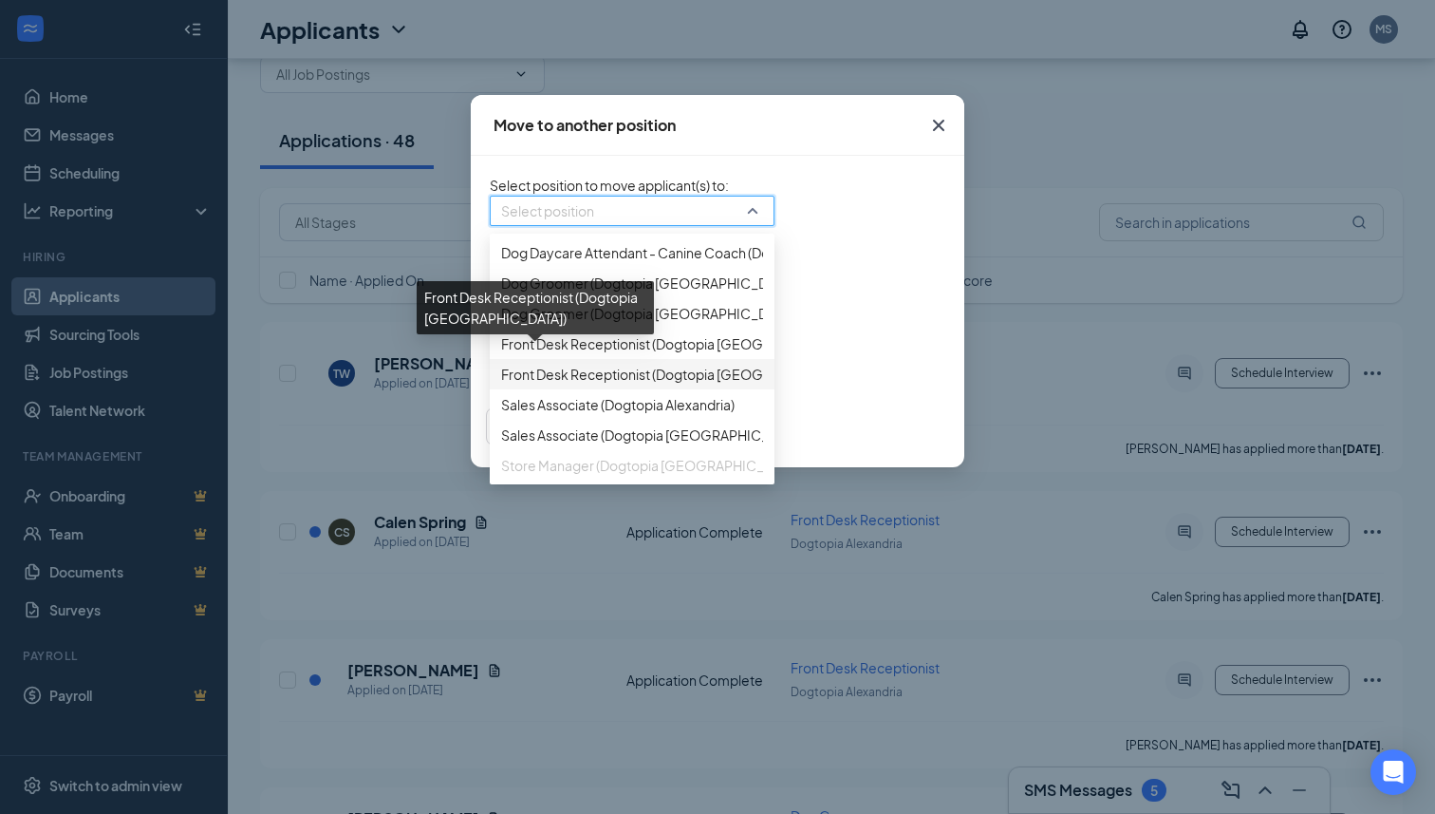
click at [516, 384] on span "Front Desk Receptionist (Dogtopia [GEOGRAPHIC_DATA])" at bounding box center [680, 374] width 358 height 21
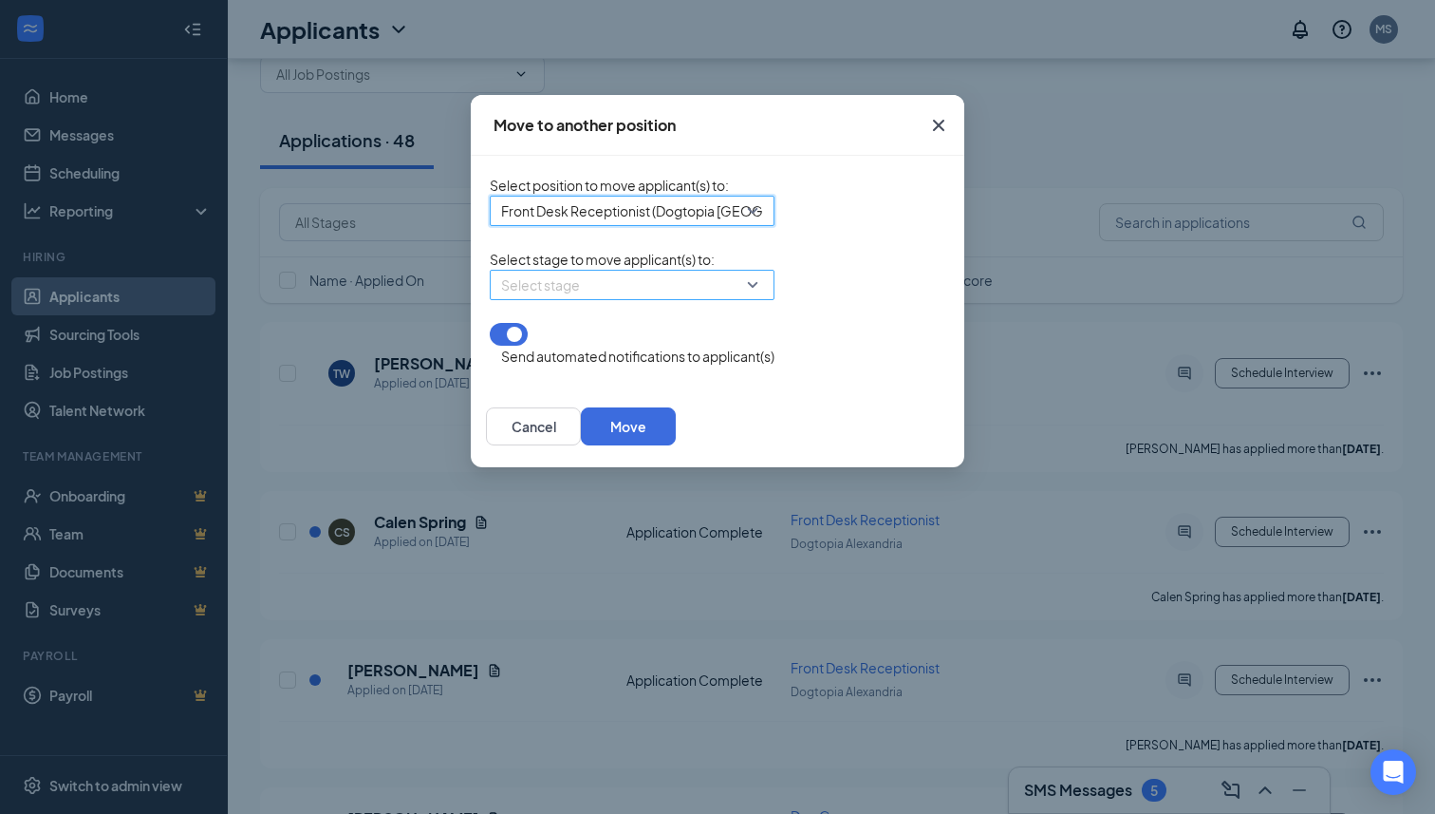
click at [501, 299] on input "search" at bounding box center [625, 285] width 249 height 28
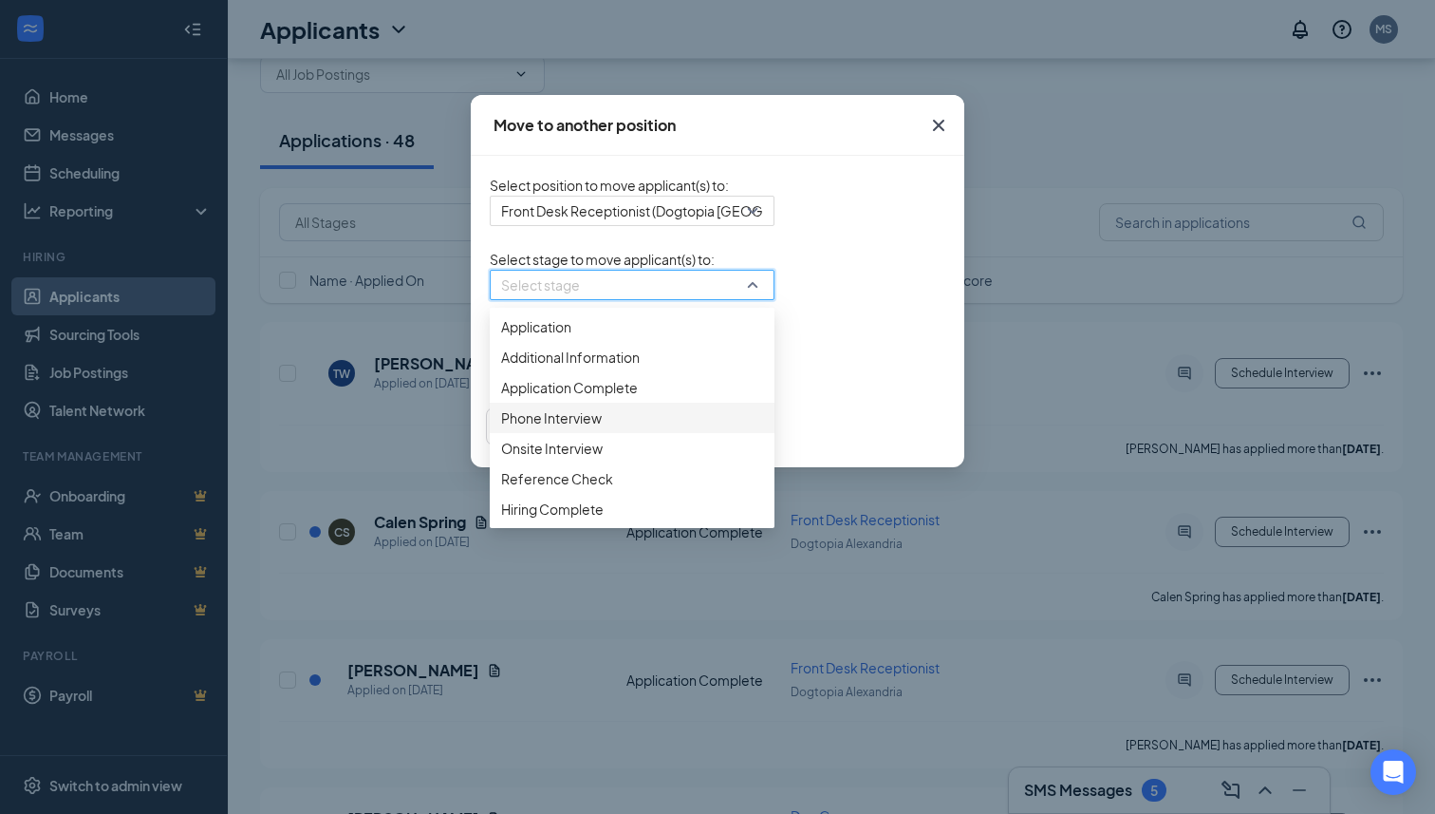
click at [490, 433] on div "Phone Interview" at bounding box center [632, 417] width 285 height 30
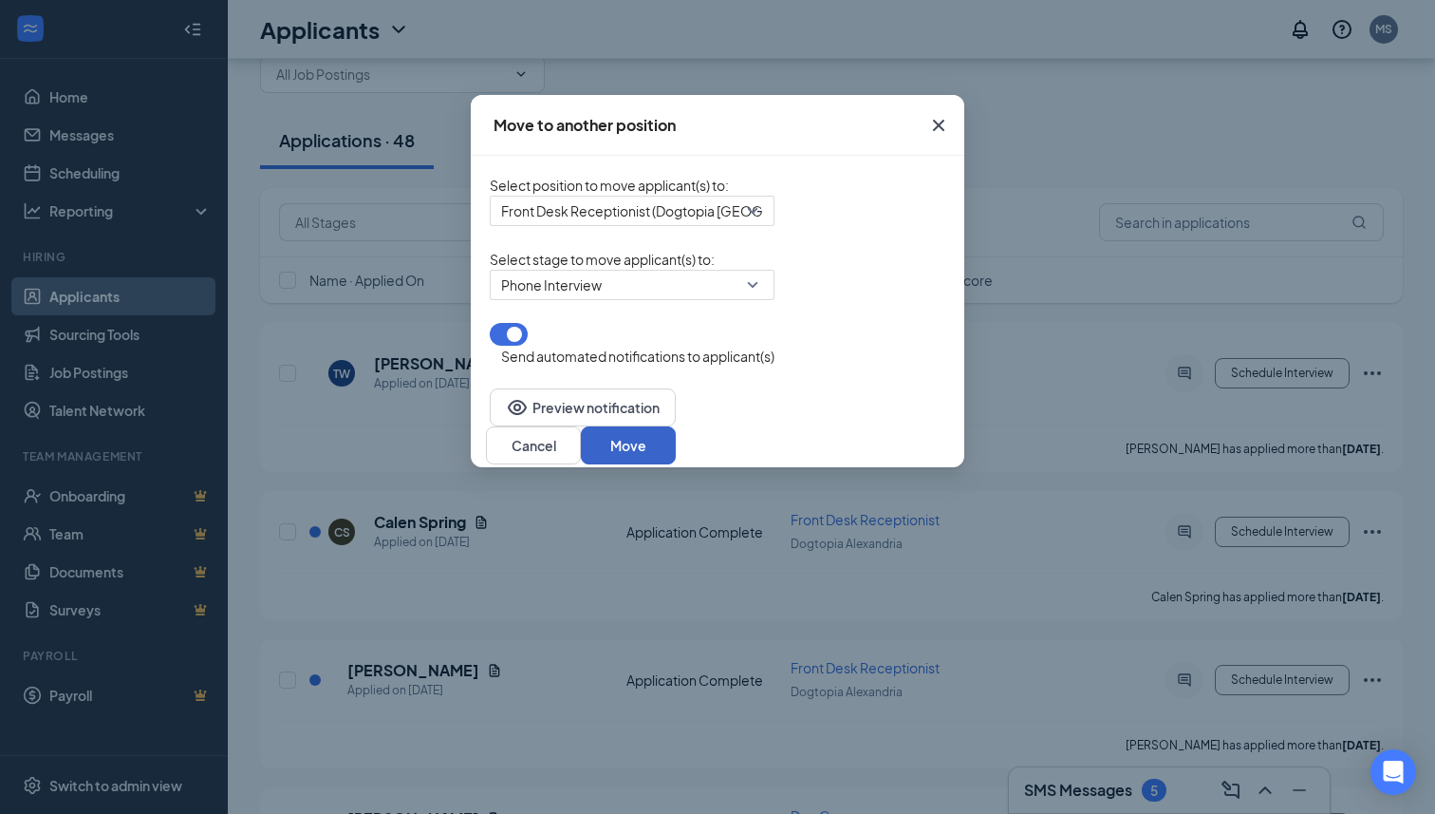
click at [676, 440] on button "Move" at bounding box center [628, 445] width 95 height 38
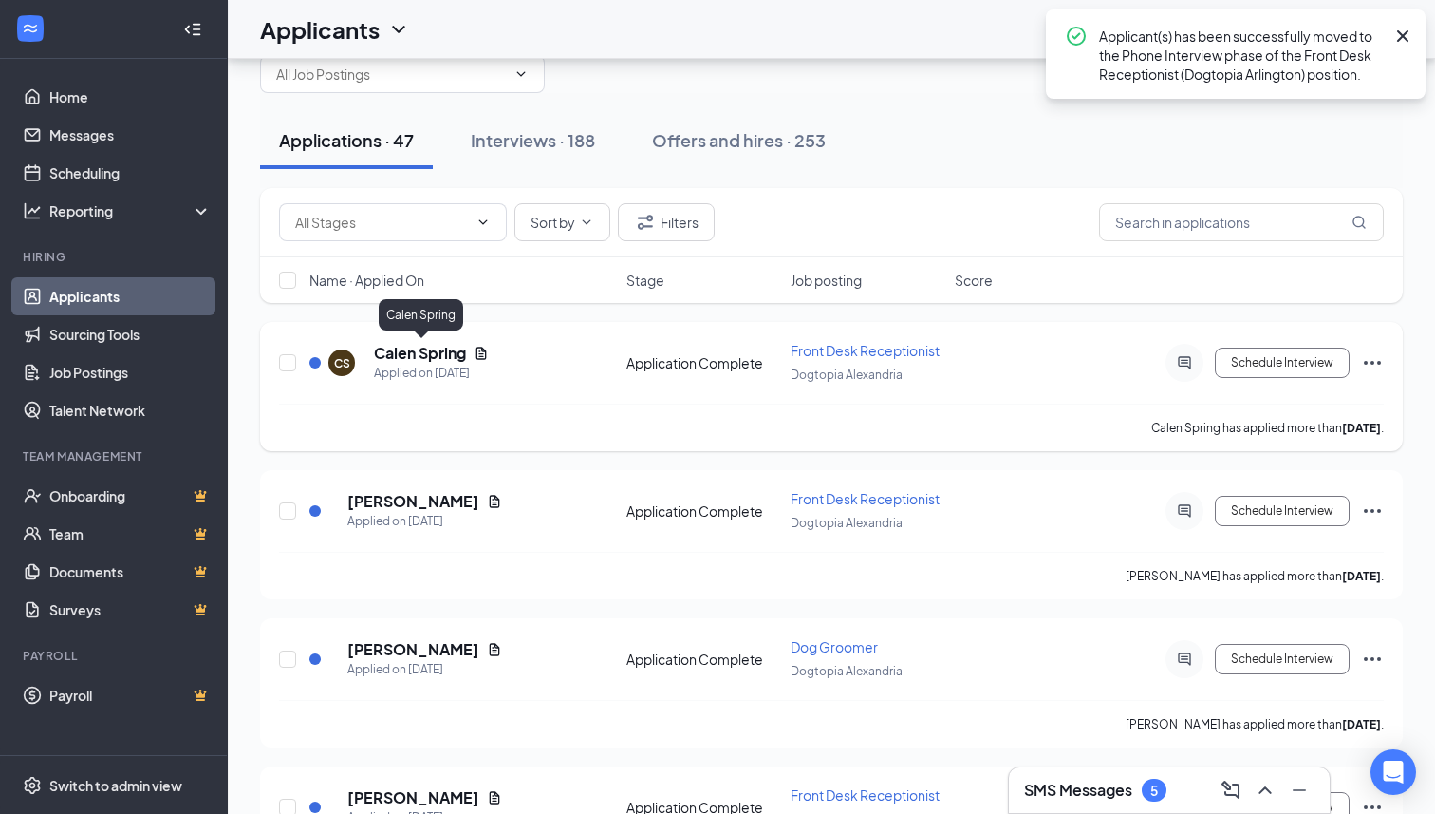
click at [423, 346] on h5 "Calen Spring" at bounding box center [420, 353] width 92 height 21
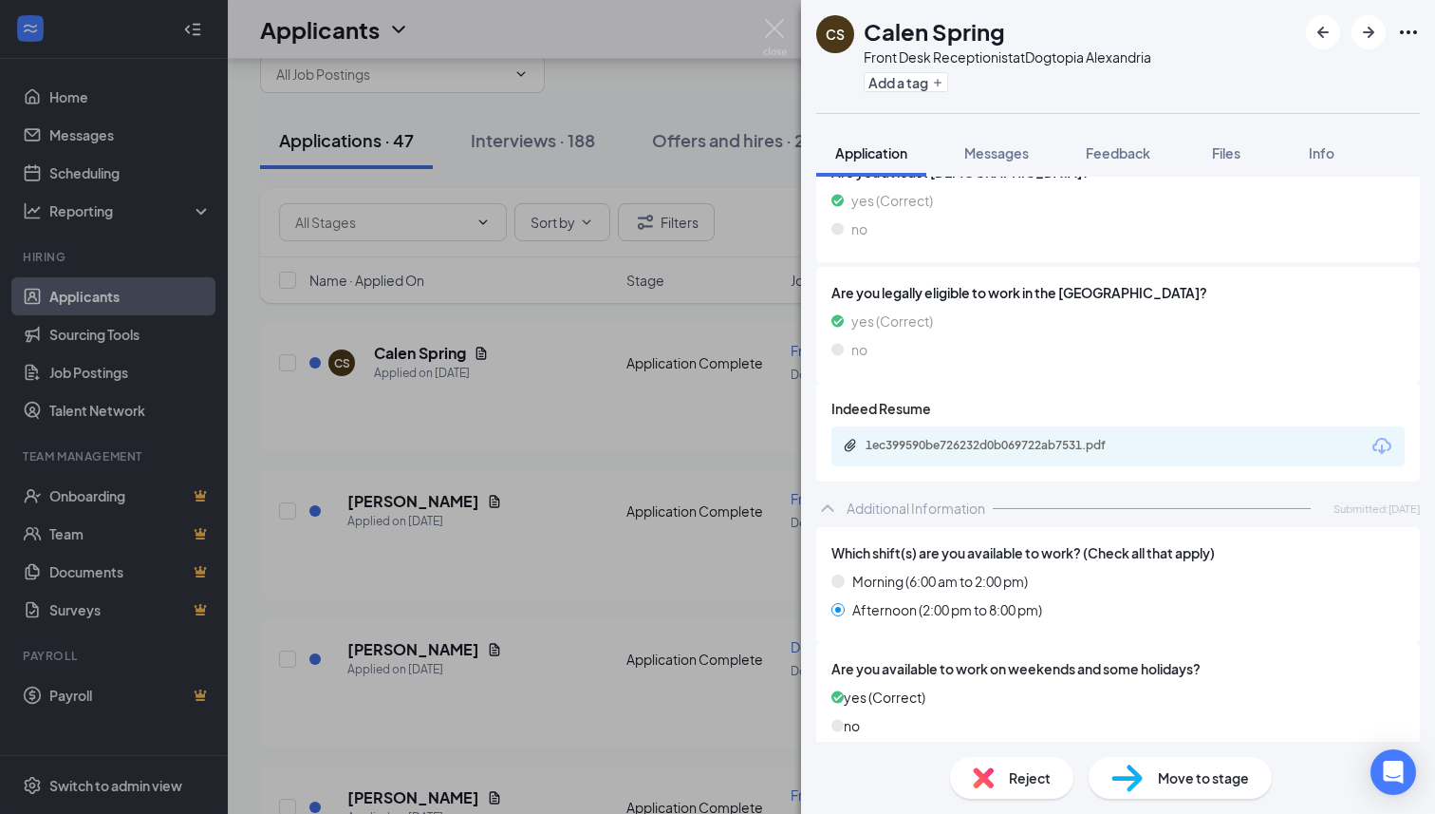
scroll to position [443, 0]
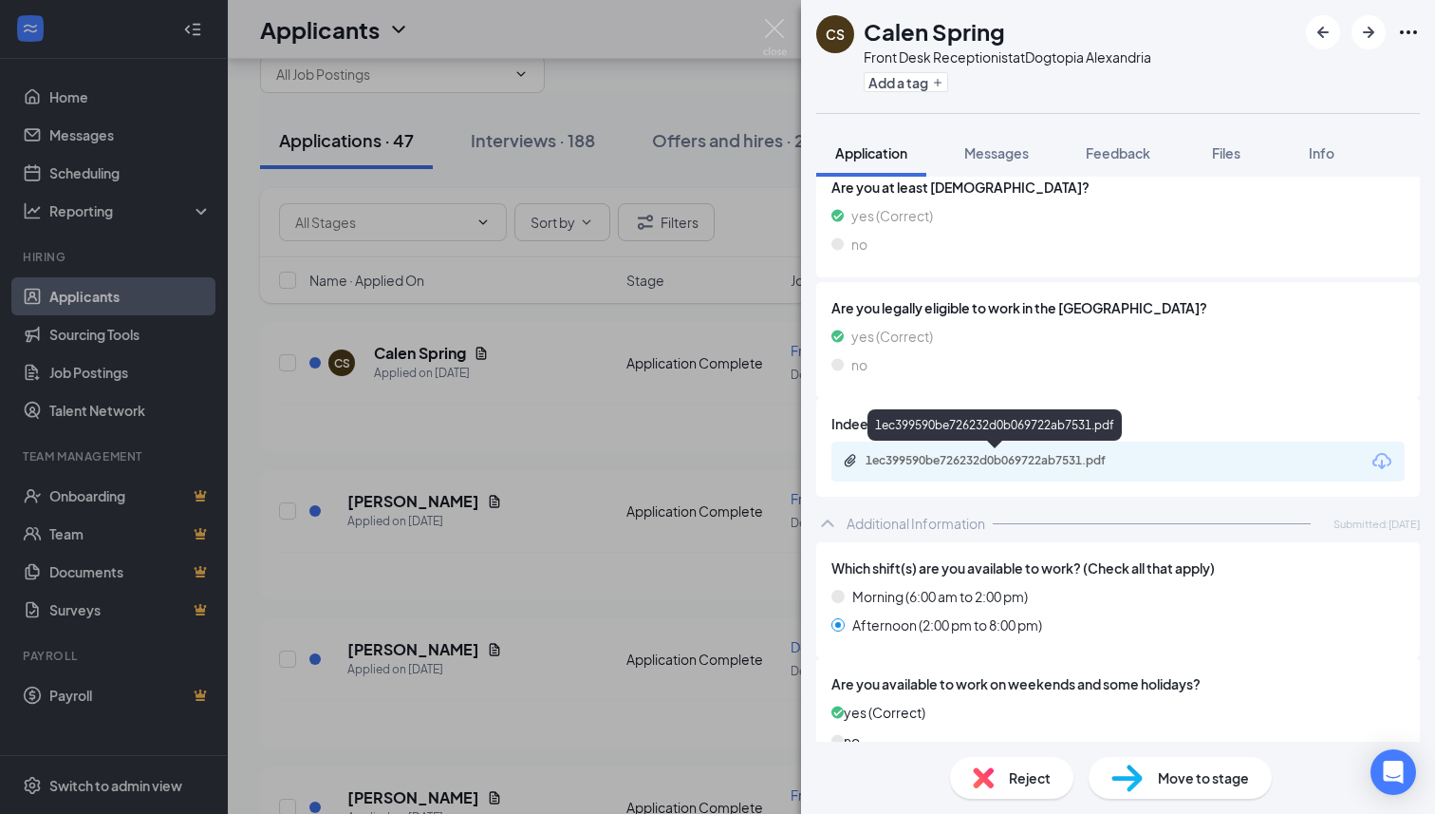
click at [980, 468] on div "1ec399590be726232d0b069722ab7531.pdf" at bounding box center [997, 462] width 308 height 18
click at [1022, 65] on div "Front Desk Receptionist at Dogtopia [GEOGRAPHIC_DATA]" at bounding box center [1008, 56] width 288 height 19
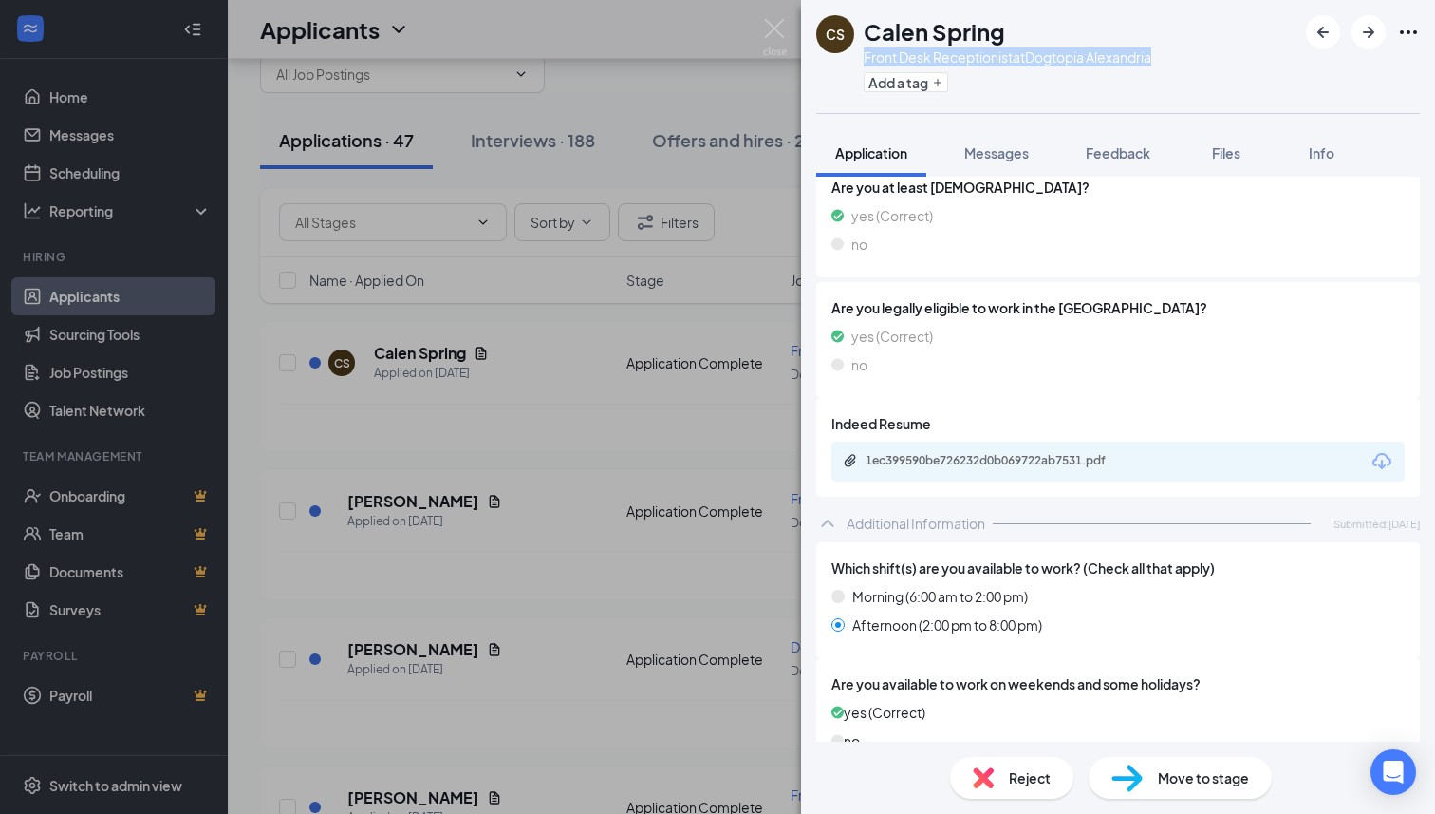
click at [1022, 65] on div "Front Desk Receptionist at Dogtopia [GEOGRAPHIC_DATA]" at bounding box center [1008, 56] width 288 height 19
click at [1119, 146] on span "Feedback" at bounding box center [1118, 152] width 65 height 17
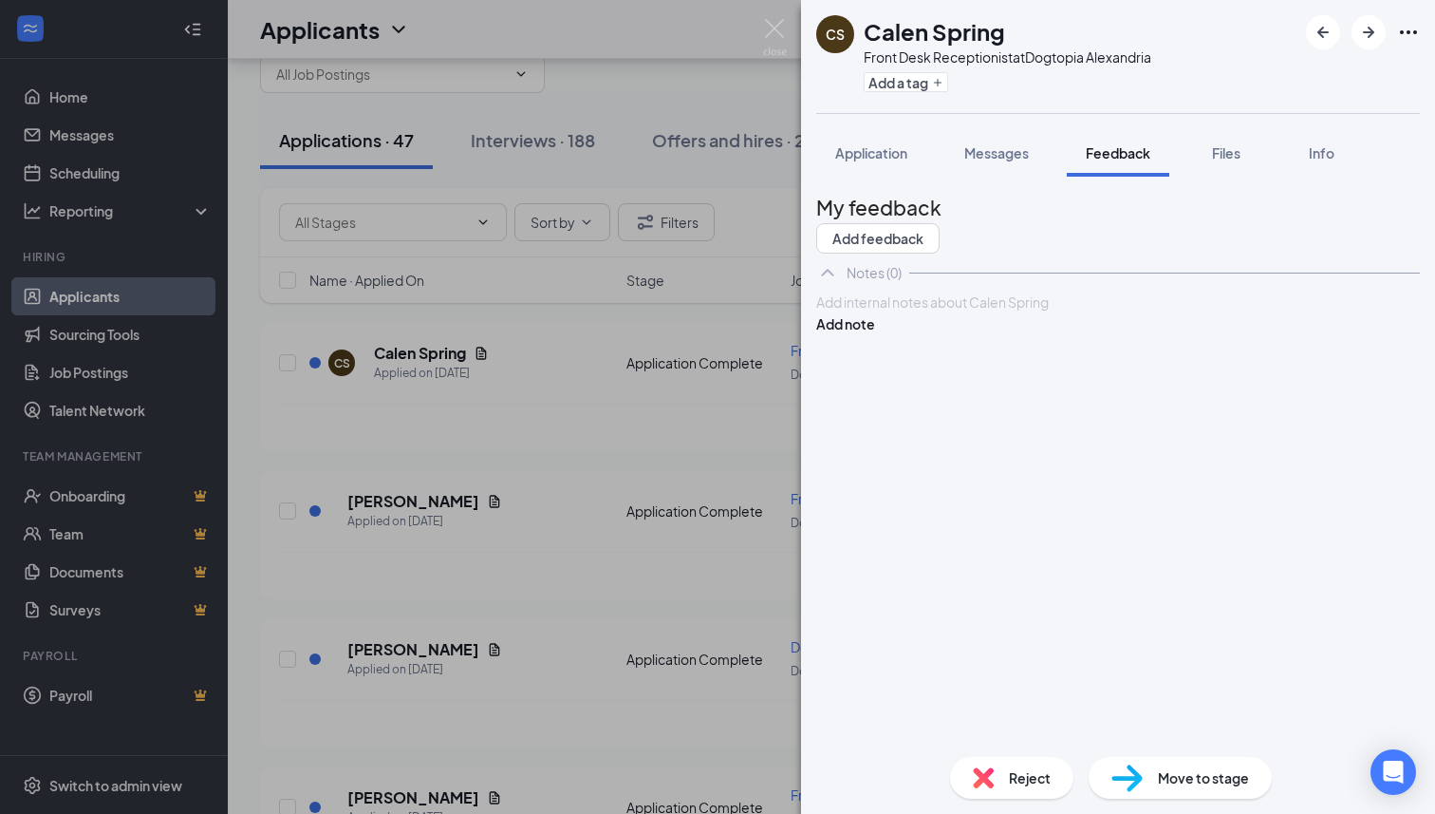
click at [998, 312] on div at bounding box center [1118, 302] width 602 height 20
click at [875, 334] on button "Add note" at bounding box center [845, 323] width 59 height 21
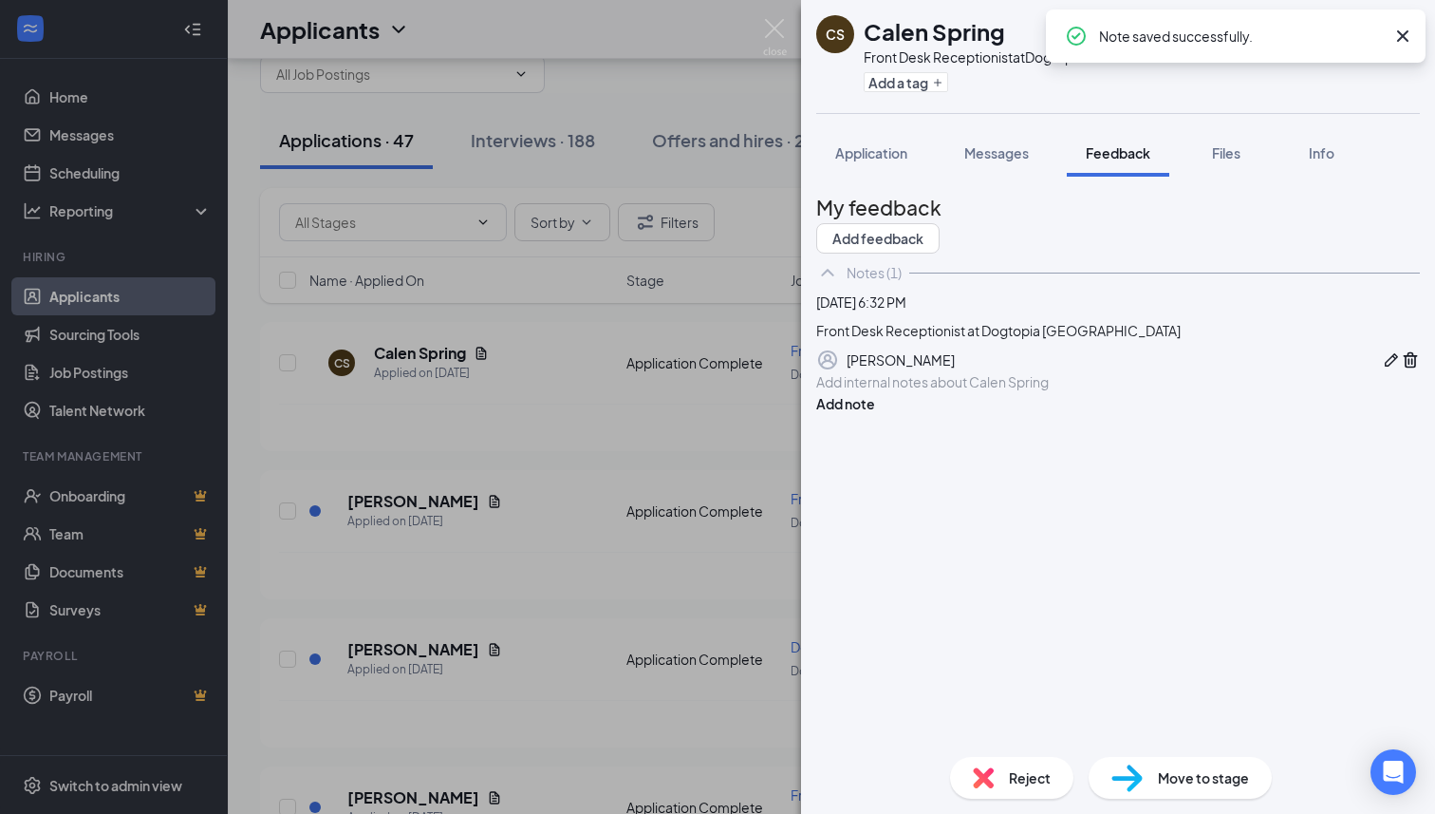
click at [775, 28] on img at bounding box center [775, 37] width 24 height 37
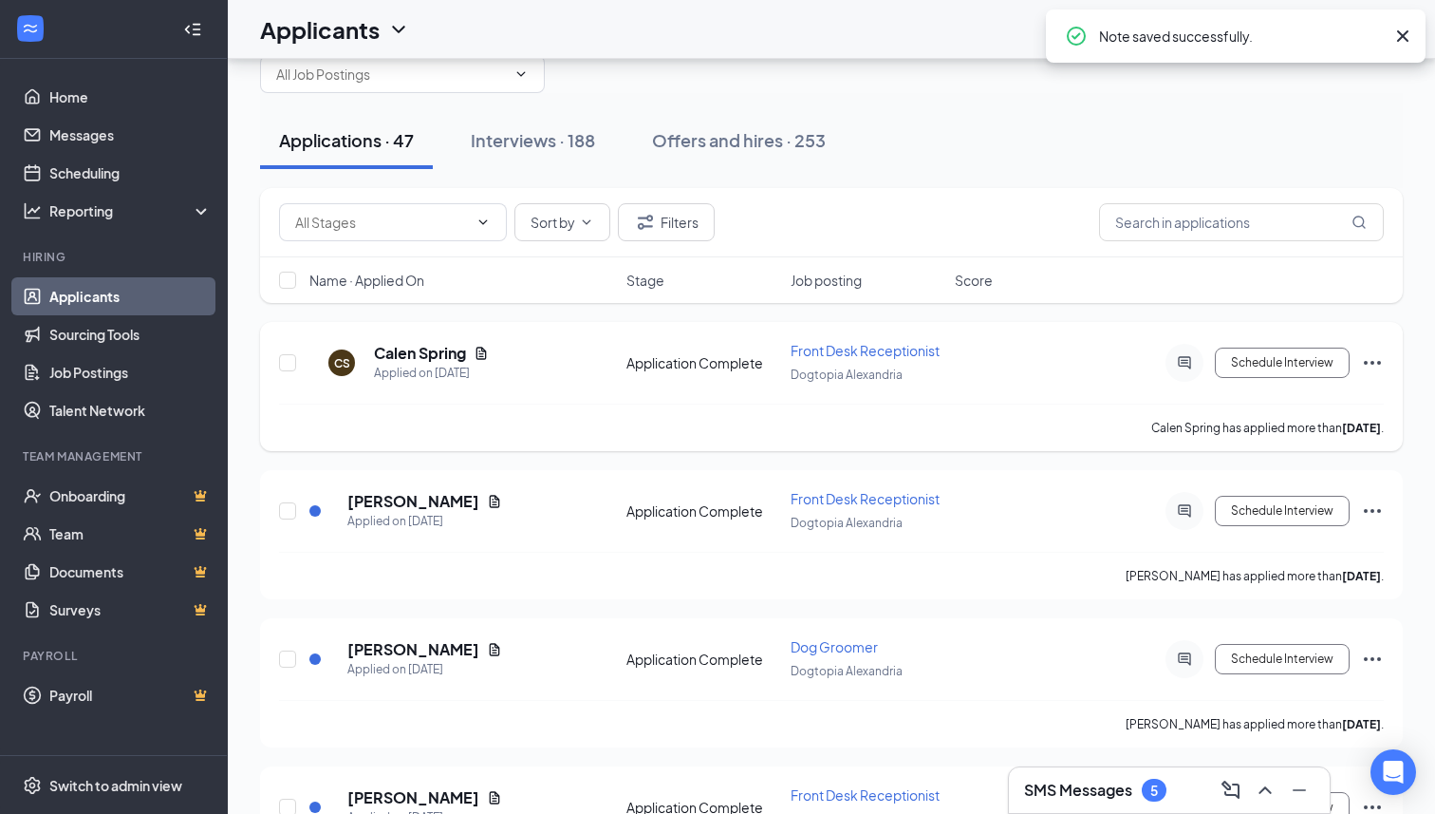
click at [1375, 361] on icon "Ellipses" at bounding box center [1372, 362] width 23 height 23
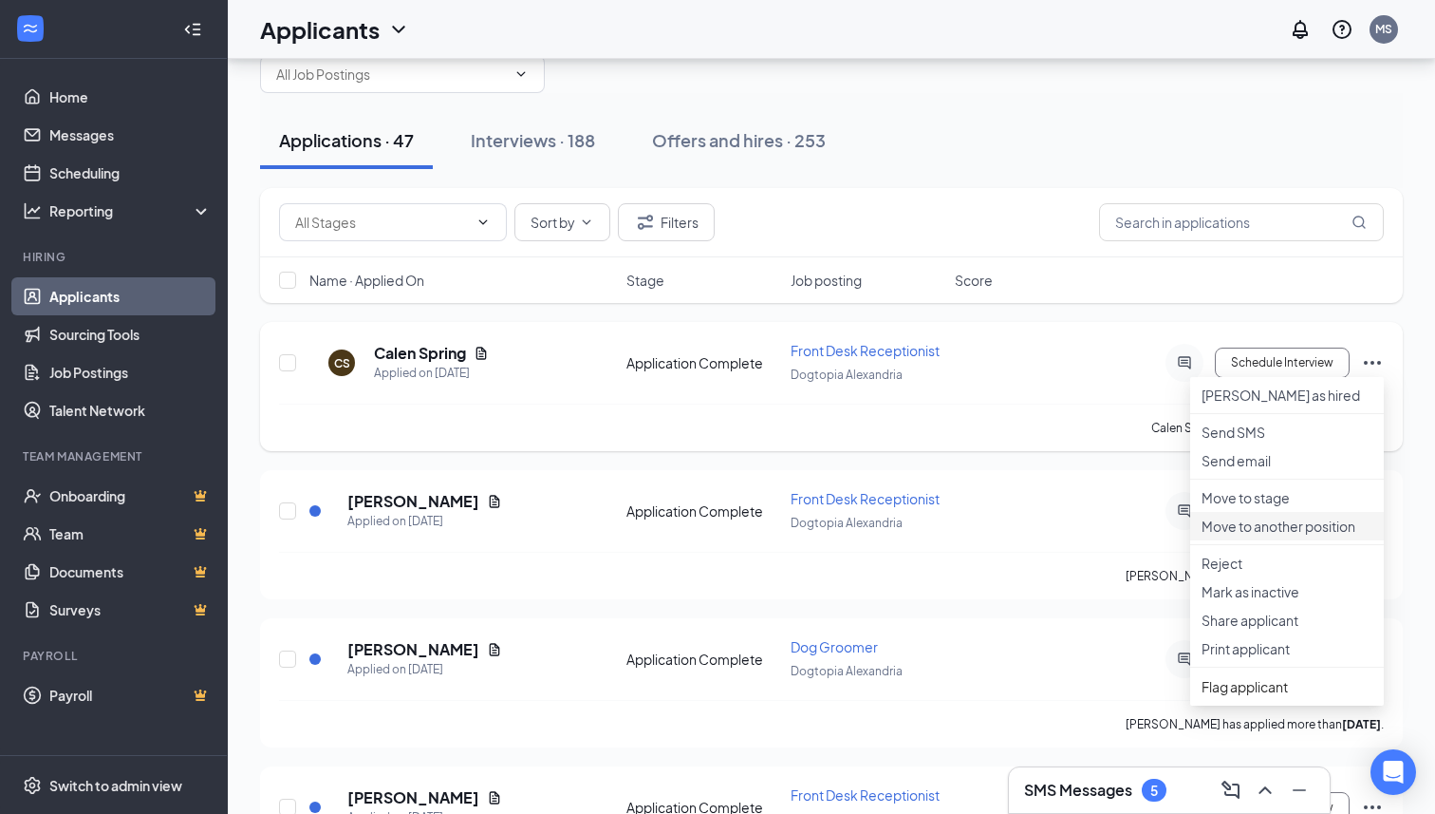
click at [1263, 535] on p "Move to another position" at bounding box center [1287, 525] width 171 height 19
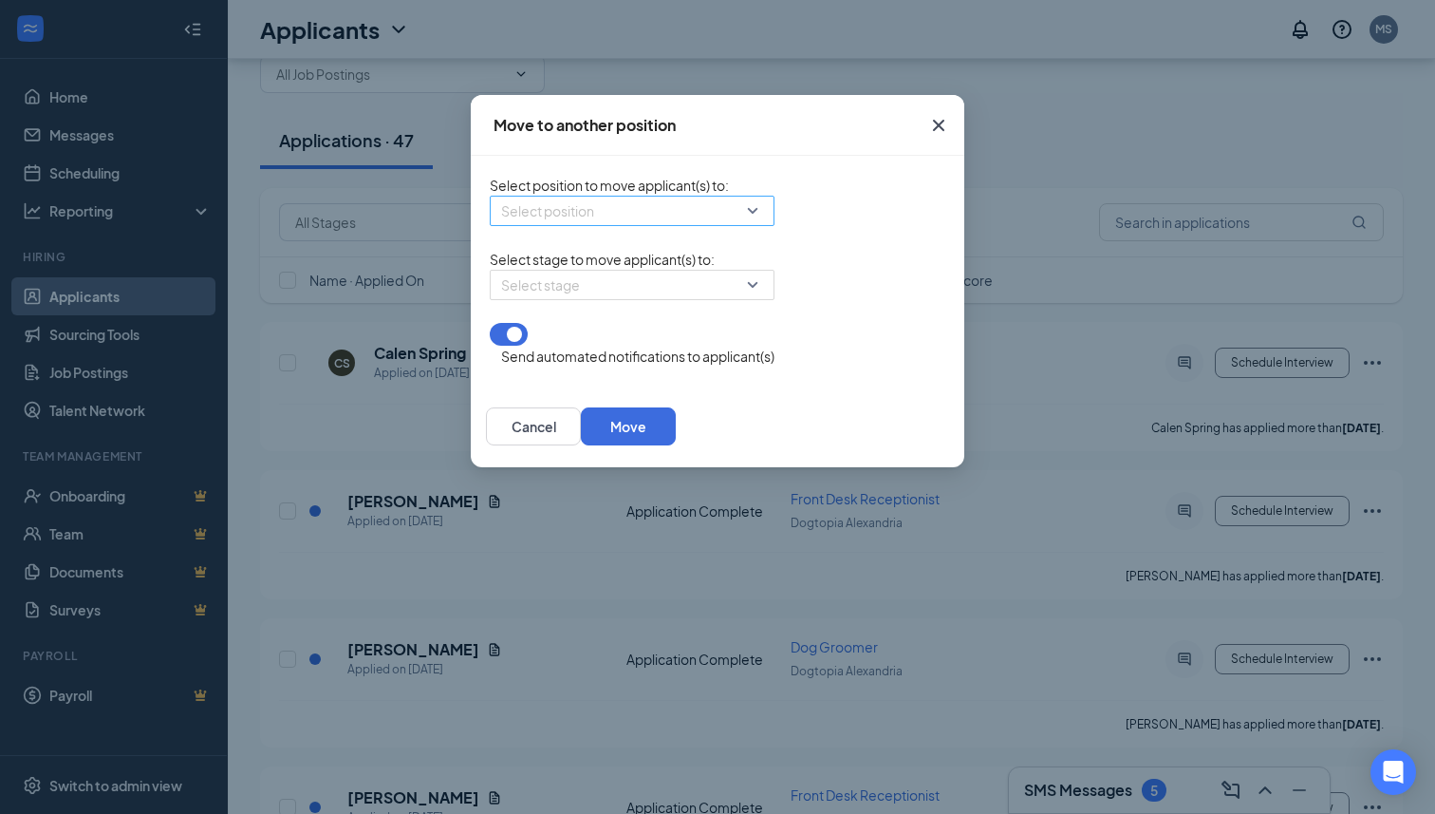
click at [634, 210] on input "search" at bounding box center [625, 210] width 249 height 28
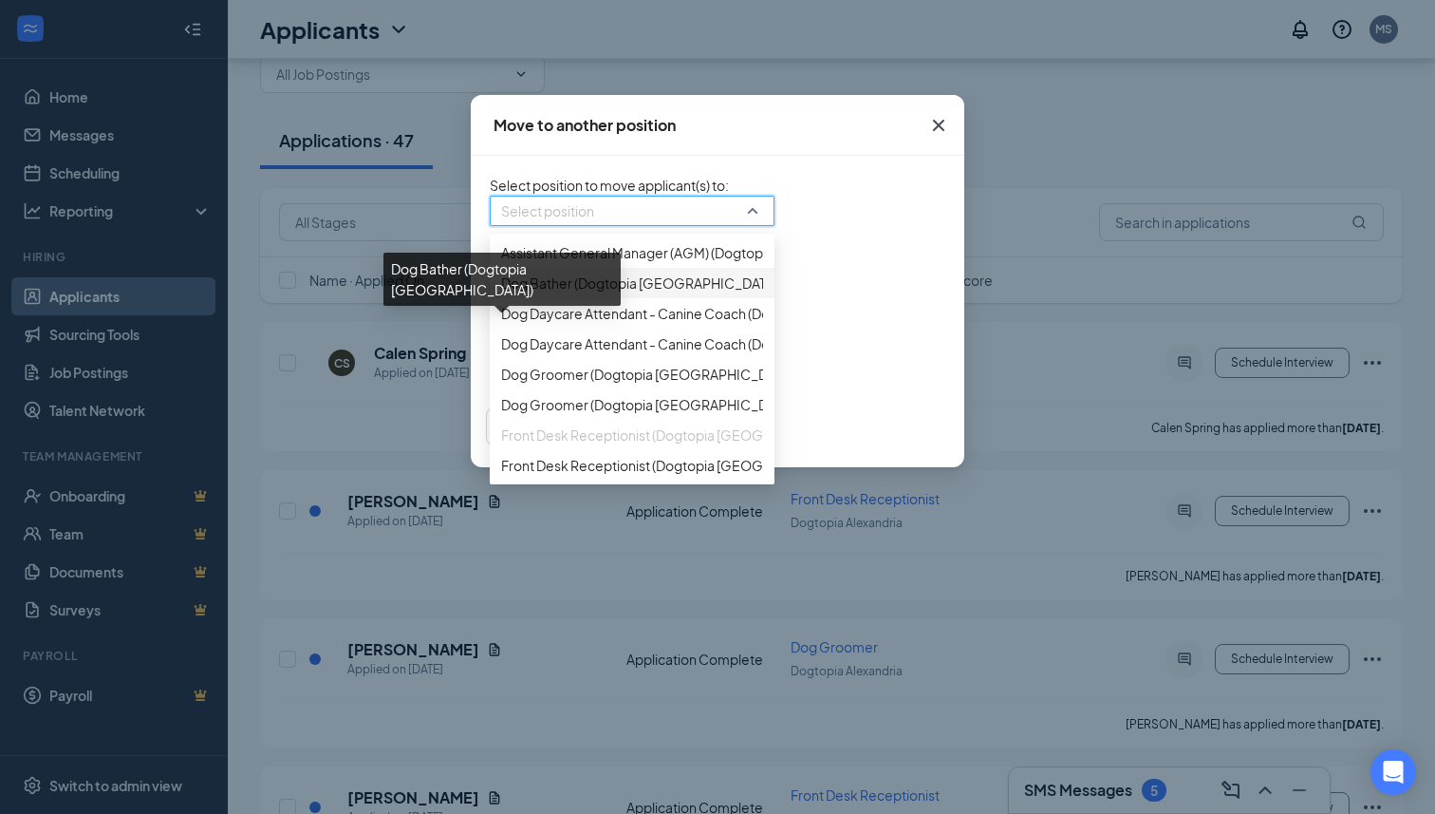
click at [519, 293] on span "Dog Bather (Dogtopia [GEOGRAPHIC_DATA])" at bounding box center [641, 282] width 280 height 21
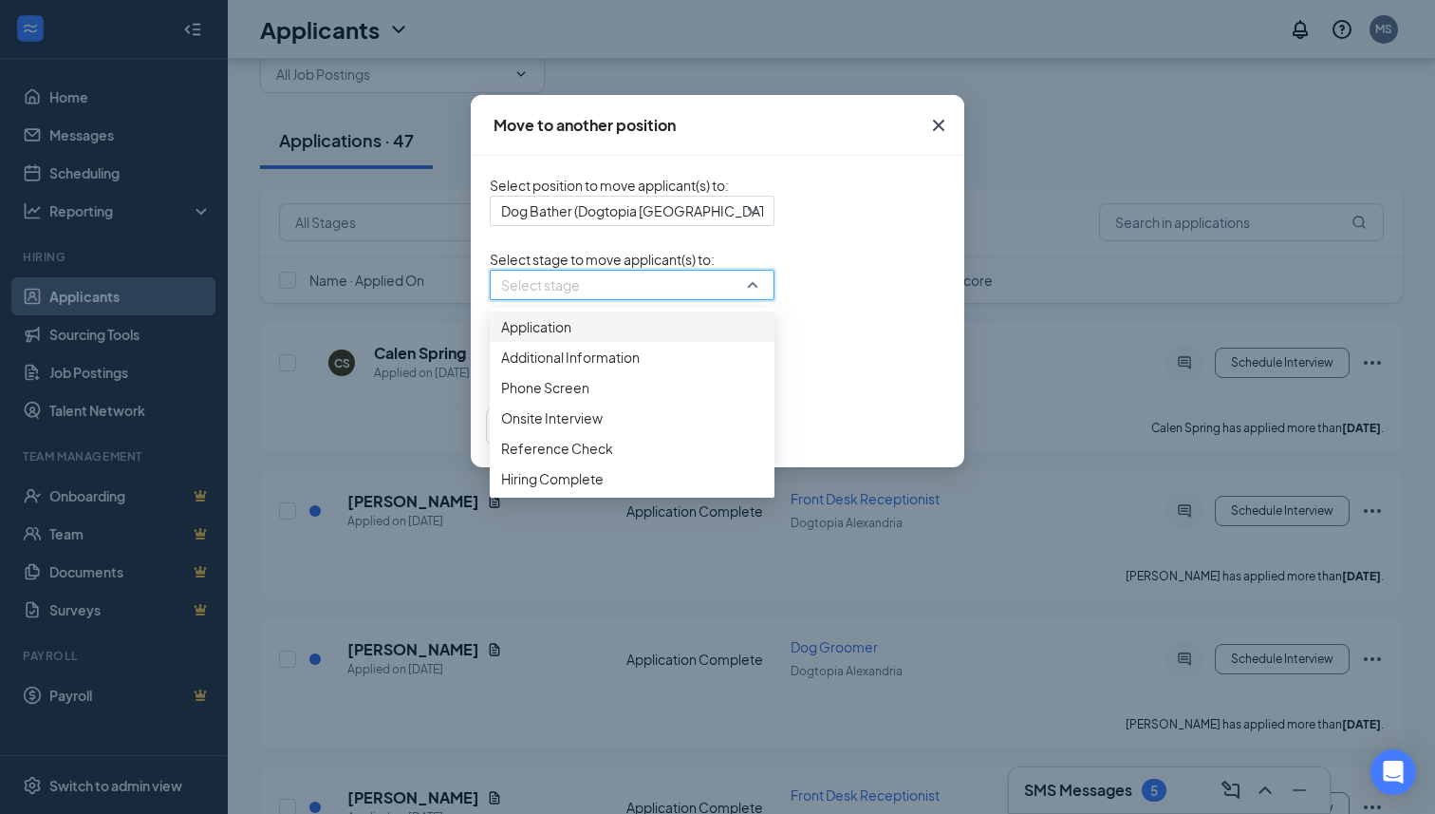
click at [519, 299] on input "search" at bounding box center [625, 285] width 249 height 28
click at [501, 398] on span "Phone Screen" at bounding box center [632, 387] width 262 height 21
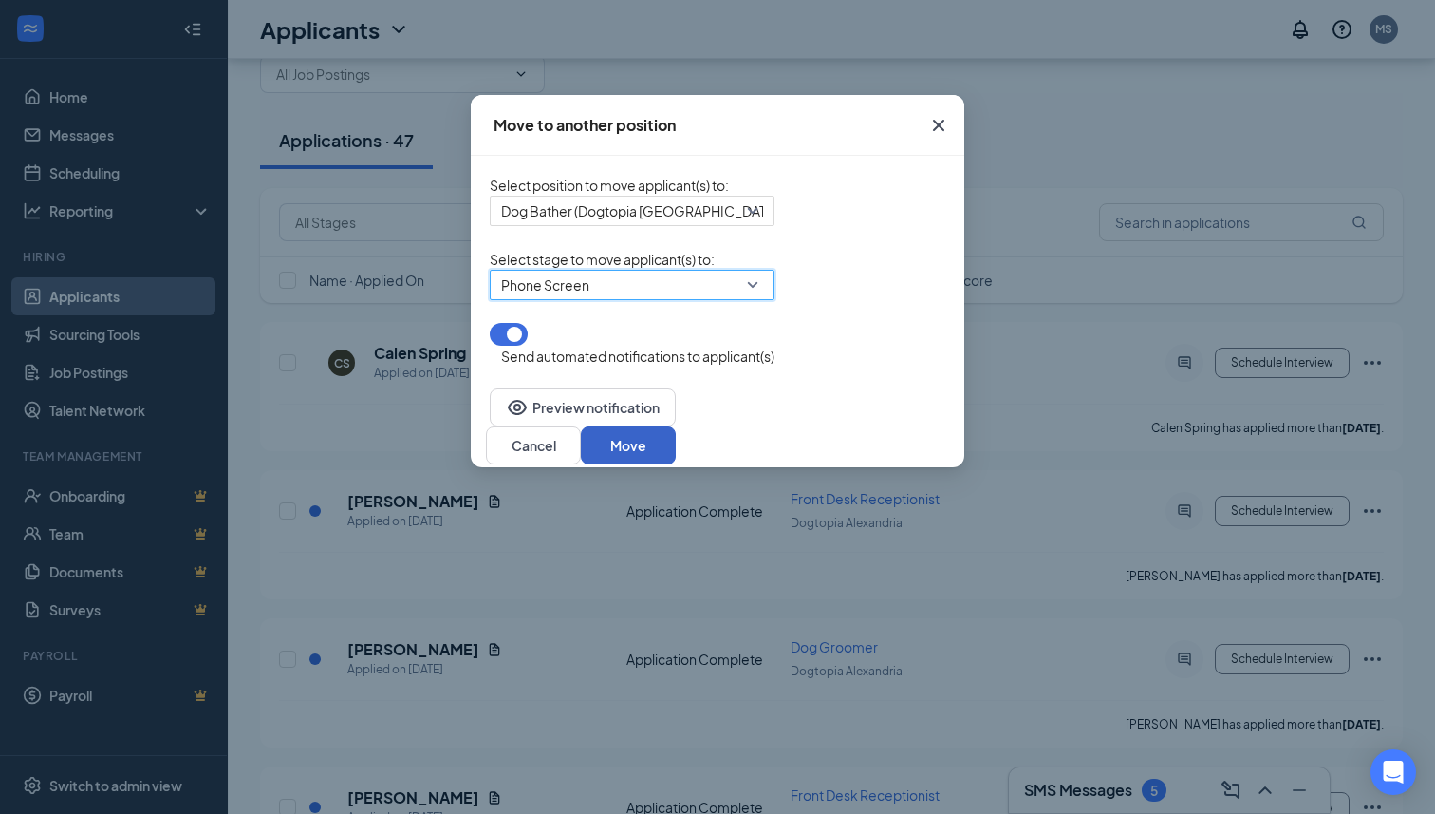
click at [676, 434] on button "Move" at bounding box center [628, 445] width 95 height 38
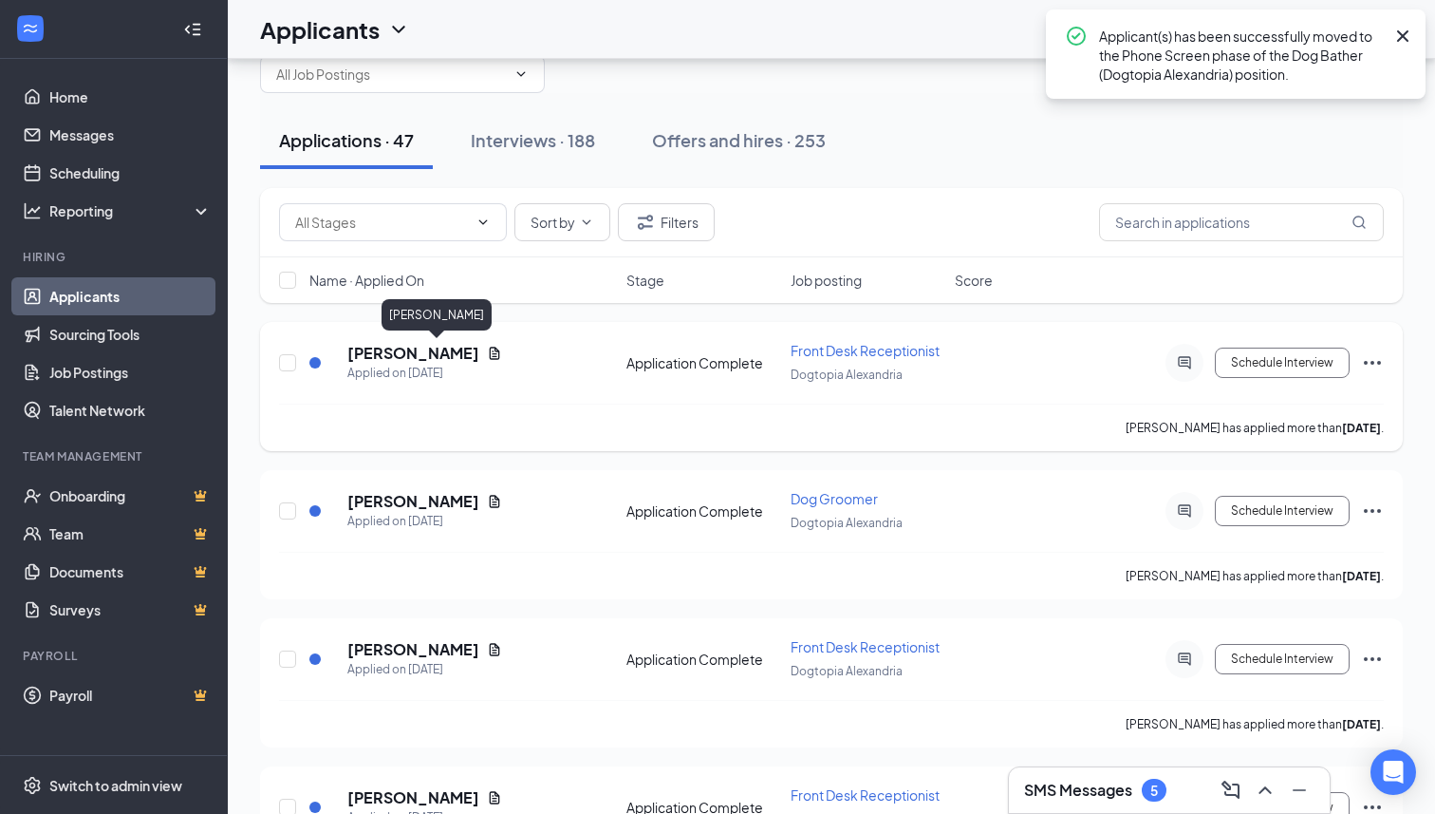
click at [460, 352] on h5 "[PERSON_NAME]" at bounding box center [413, 353] width 132 height 21
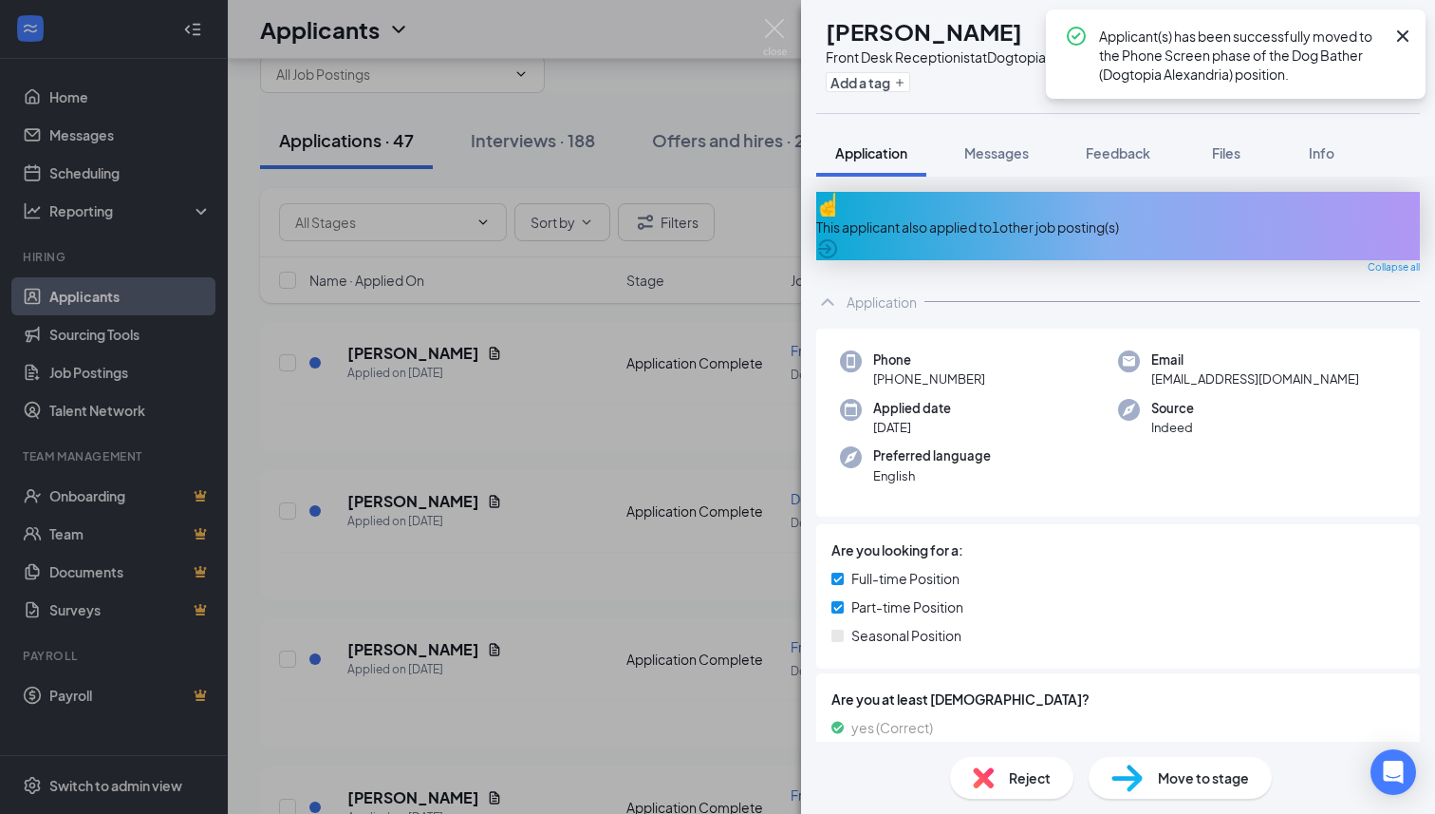
click at [1078, 232] on div "This applicant also applied to 1 other job posting(s)" at bounding box center [1118, 226] width 604 height 68
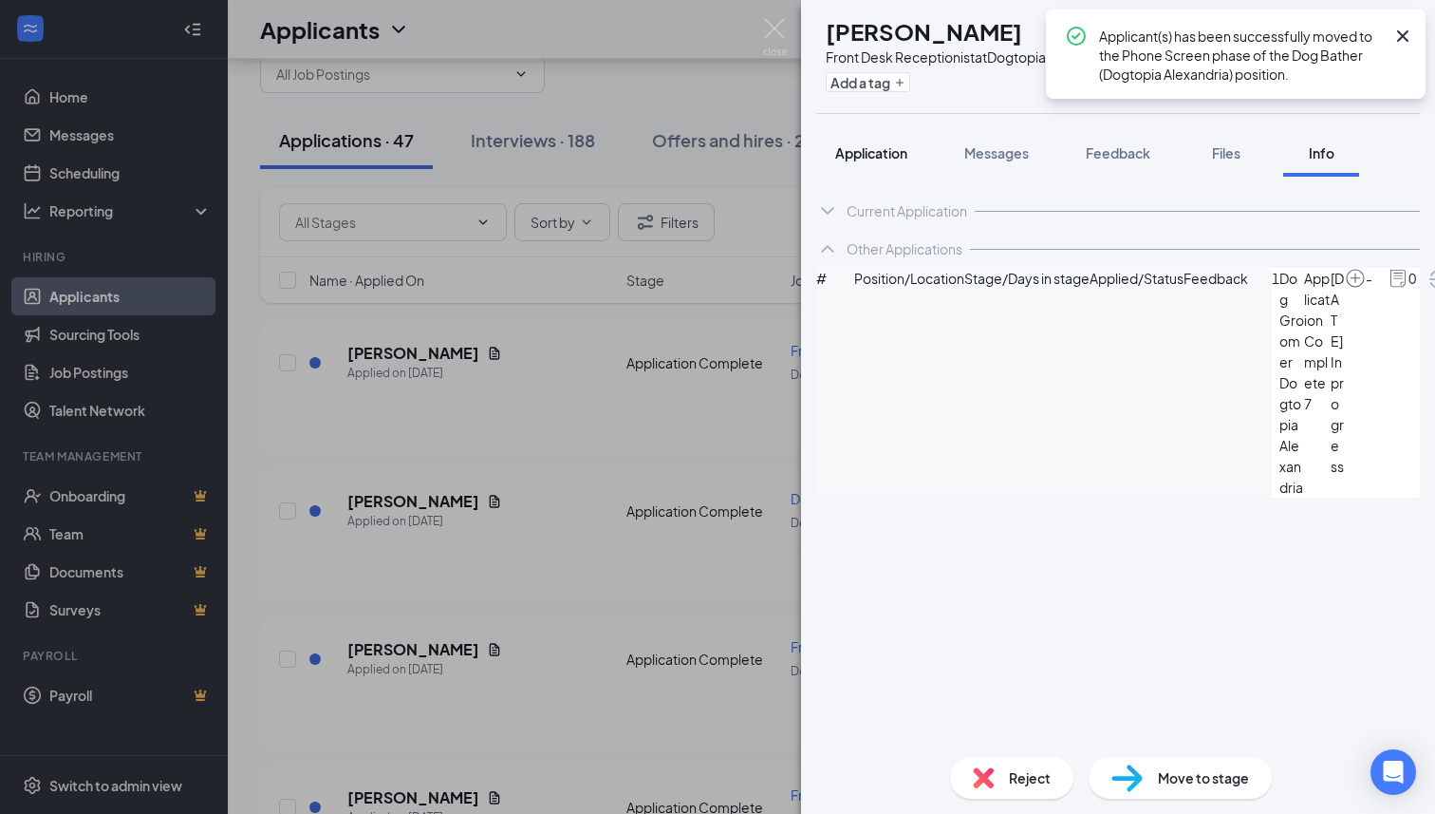
click at [874, 135] on button "Application" at bounding box center [871, 152] width 110 height 47
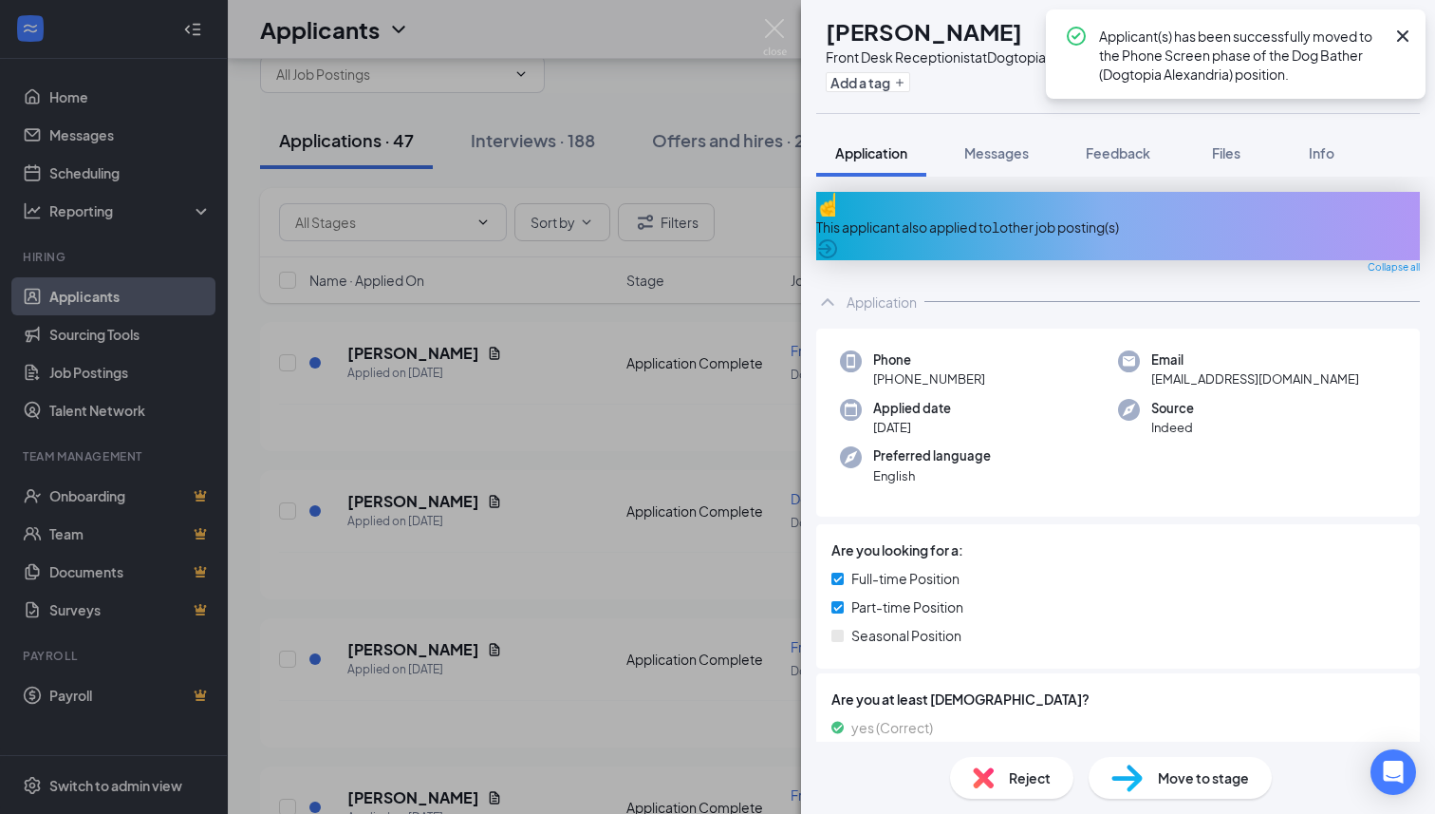
click at [1402, 45] on icon "Cross" at bounding box center [1403, 36] width 23 height 23
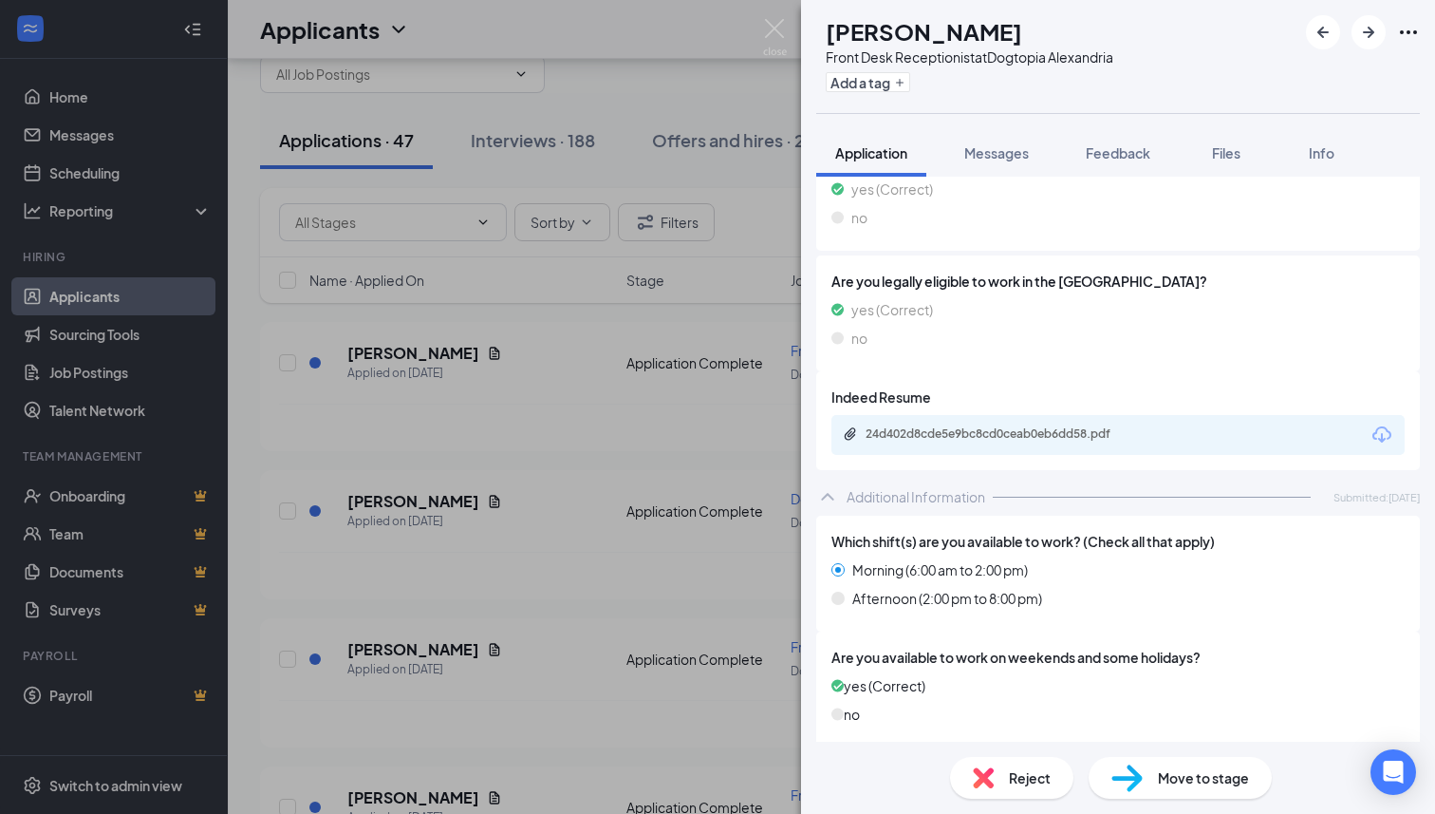
scroll to position [524, 0]
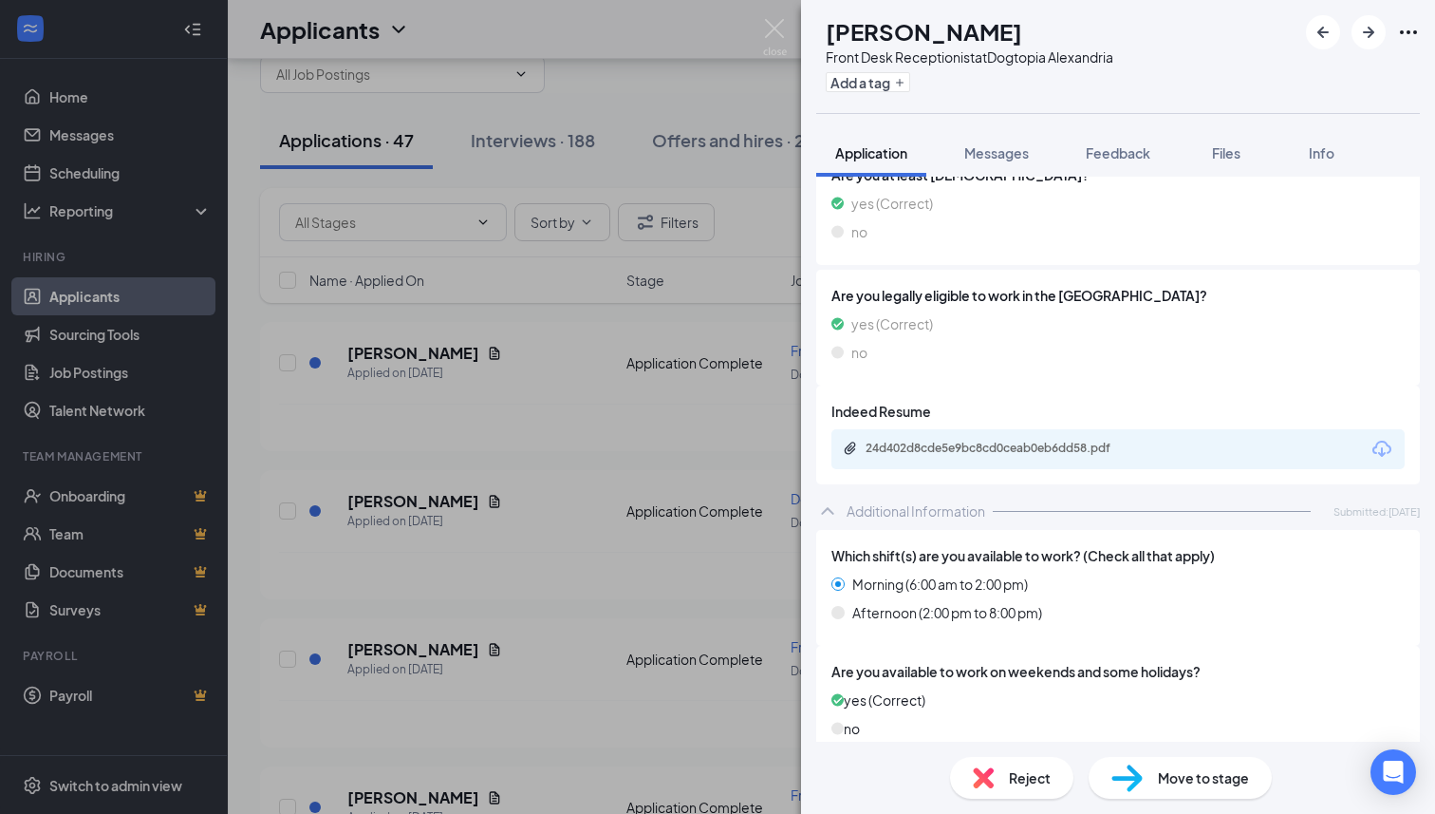
click at [1139, 447] on div "24d402d8cde5e9bc8cd0ceab0eb6dd58.pdf" at bounding box center [1118, 449] width 573 height 40
click at [1075, 441] on div "24d402d8cde5e9bc8cd0ceab0eb6dd58.pdf" at bounding box center [997, 449] width 308 height 18
click at [1015, 773] on span "Reject" at bounding box center [1030, 777] width 42 height 21
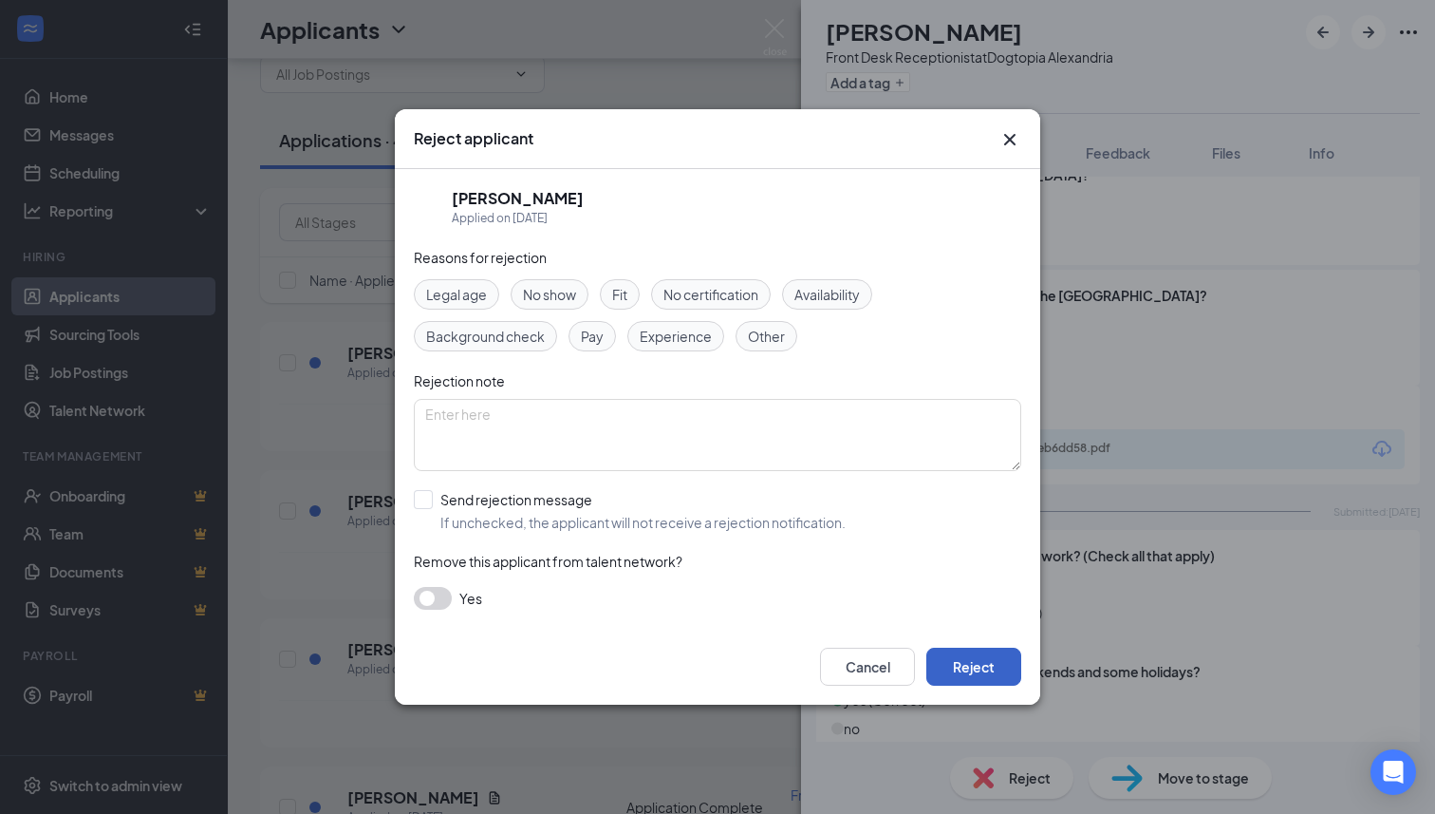
click at [978, 667] on button "Reject" at bounding box center [973, 666] width 95 height 38
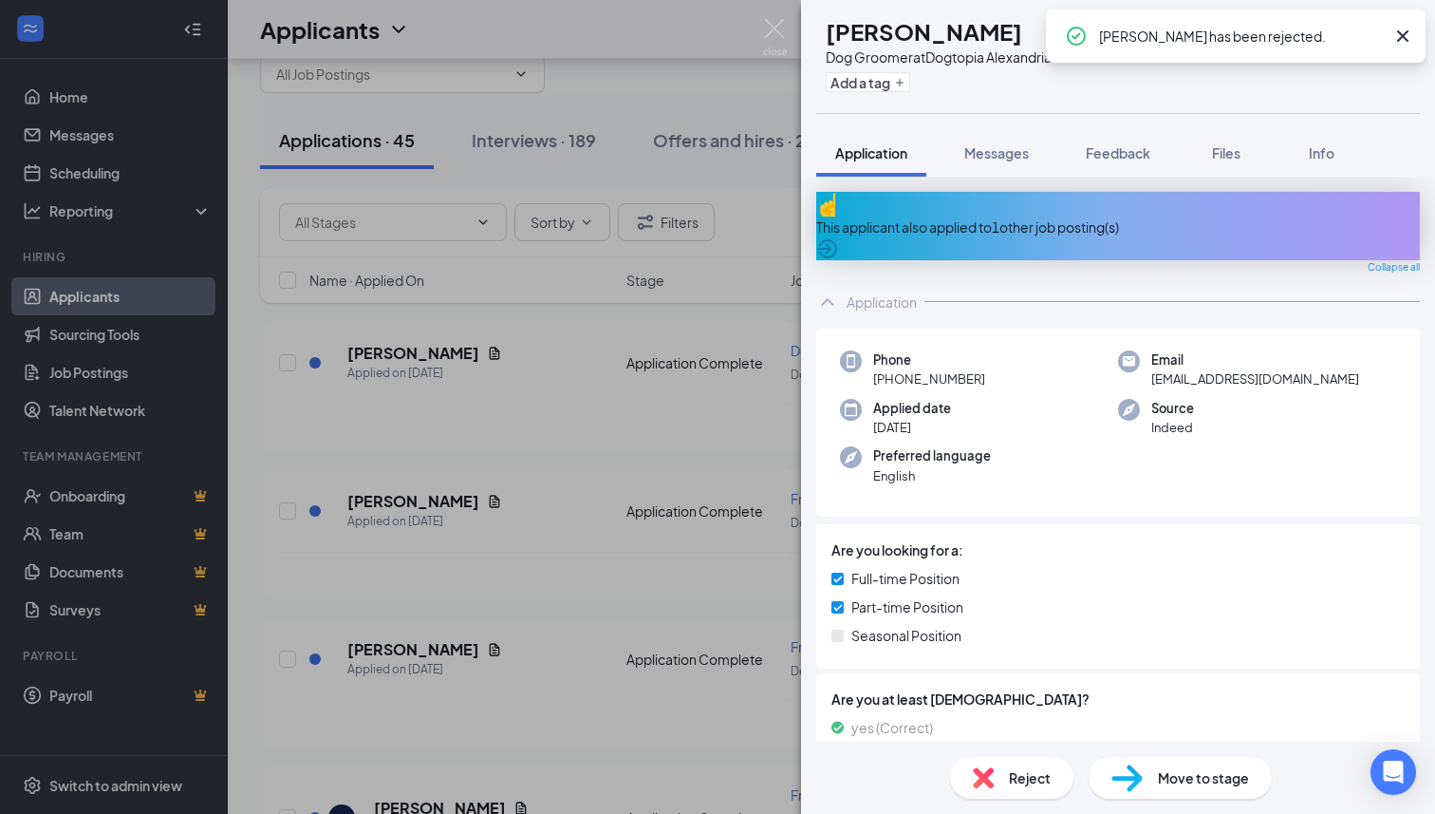
click at [995, 776] on div "Reject" at bounding box center [1011, 778] width 123 height 42
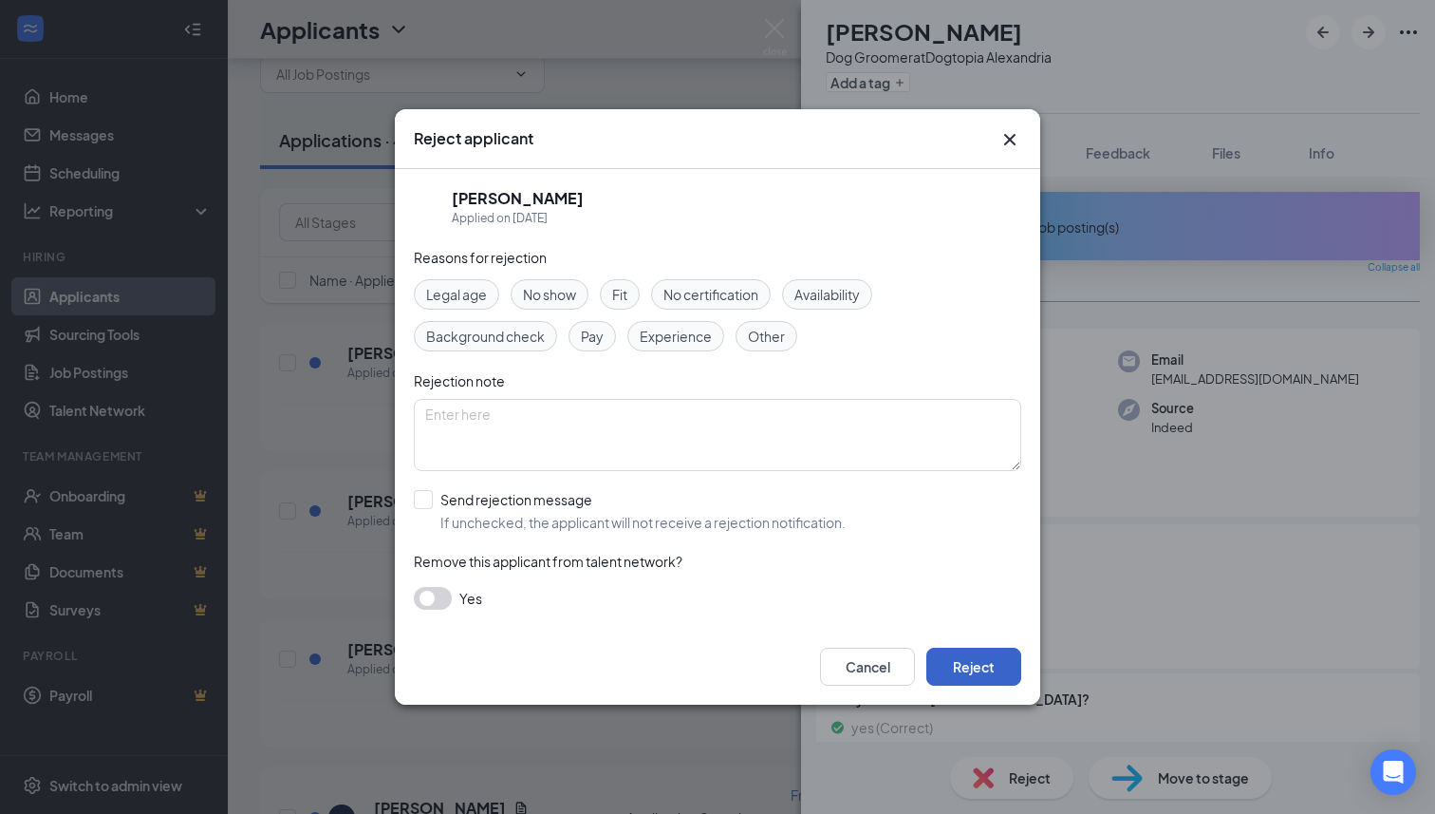
click at [966, 674] on button "Reject" at bounding box center [973, 666] width 95 height 38
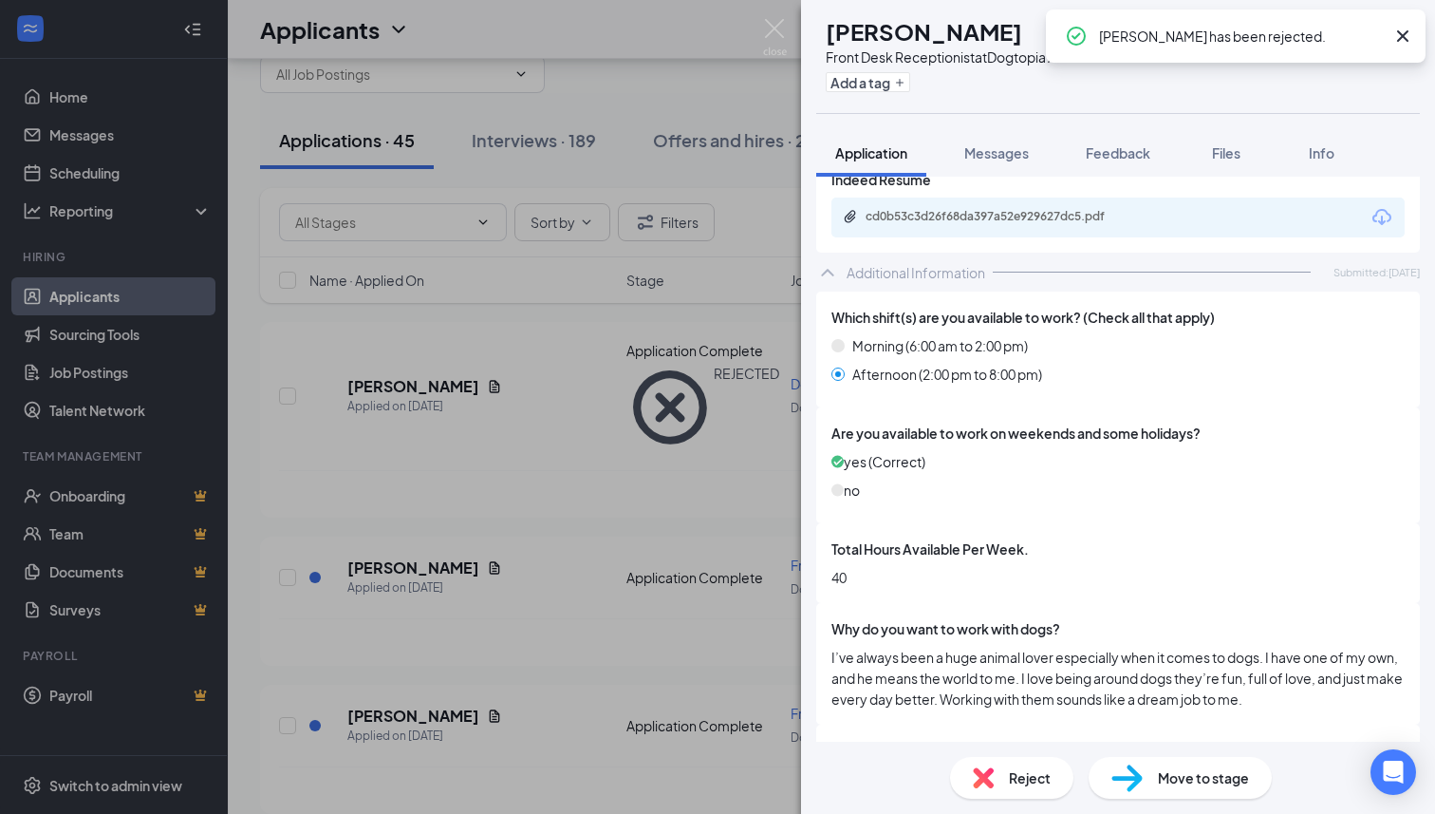
scroll to position [926, 0]
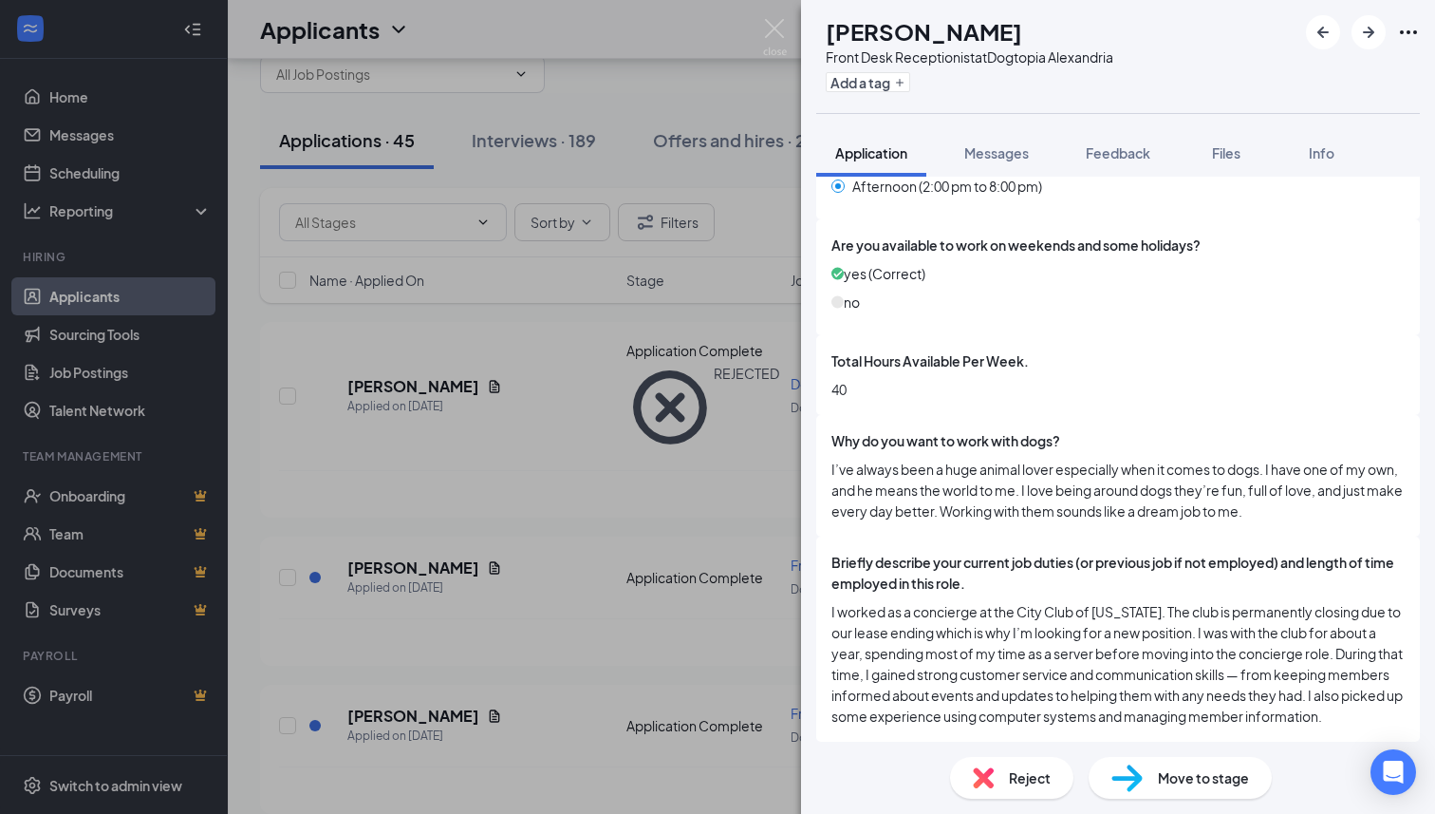
click at [1153, 776] on div "Move to stage" at bounding box center [1180, 778] width 183 height 42
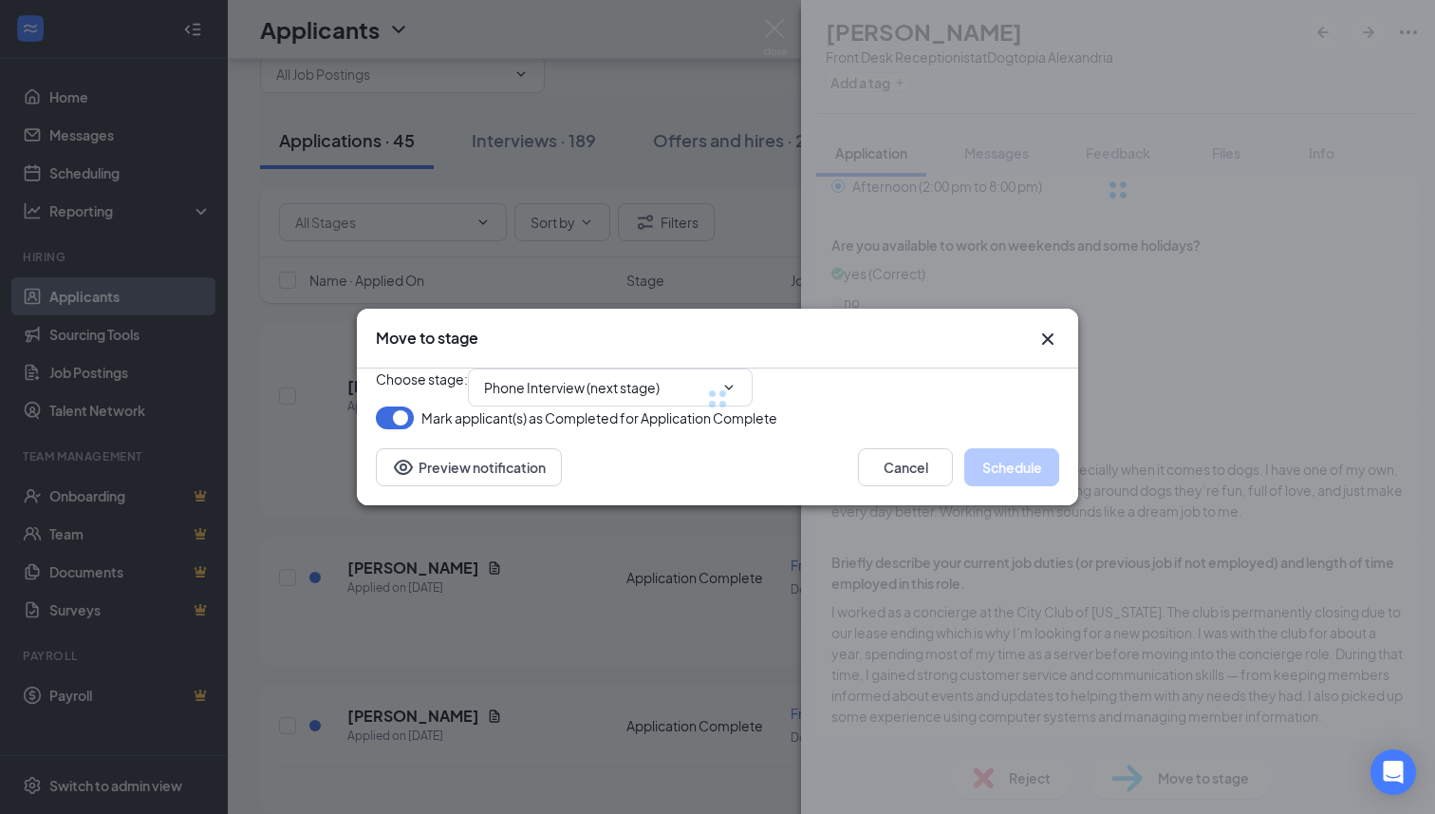
scroll to position [919, 0]
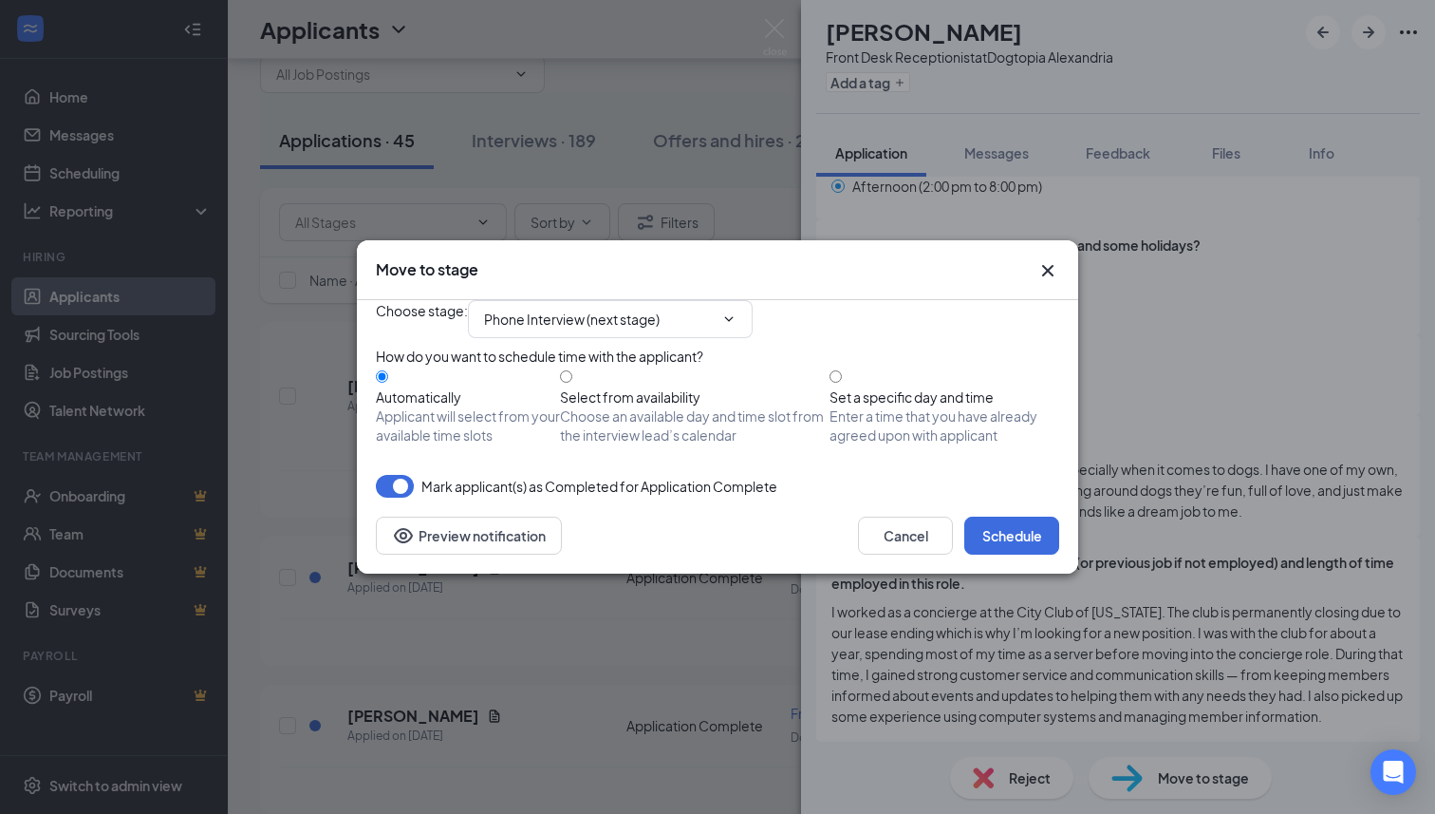
click at [1043, 259] on icon "Cross" at bounding box center [1048, 270] width 23 height 23
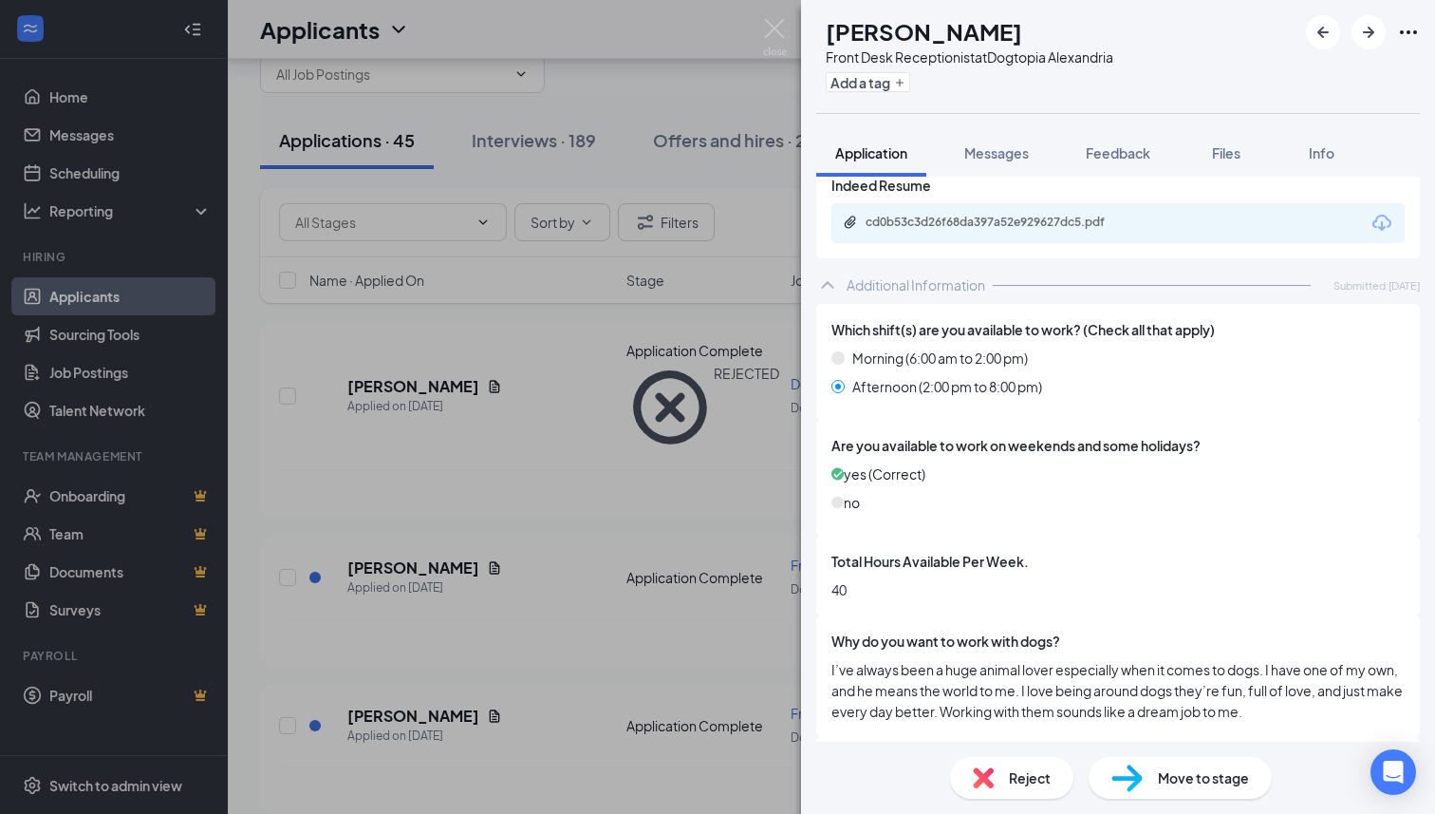
scroll to position [675, 0]
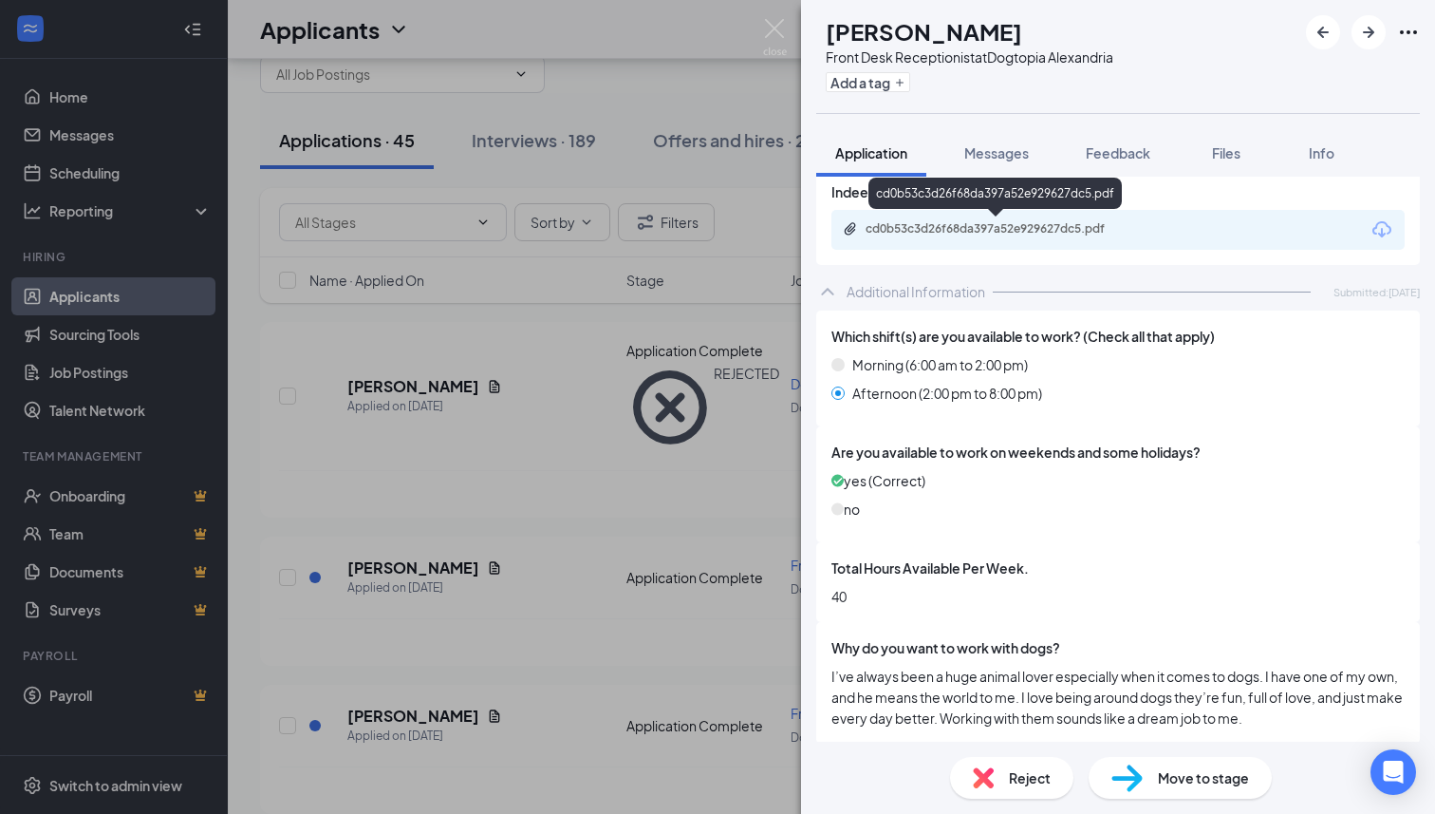
click at [1017, 233] on div "cd0b53c3d26f68da397a52e929627dc5.pdf" at bounding box center [999, 228] width 266 height 15
click at [1143, 793] on div "Move to stage" at bounding box center [1180, 778] width 183 height 42
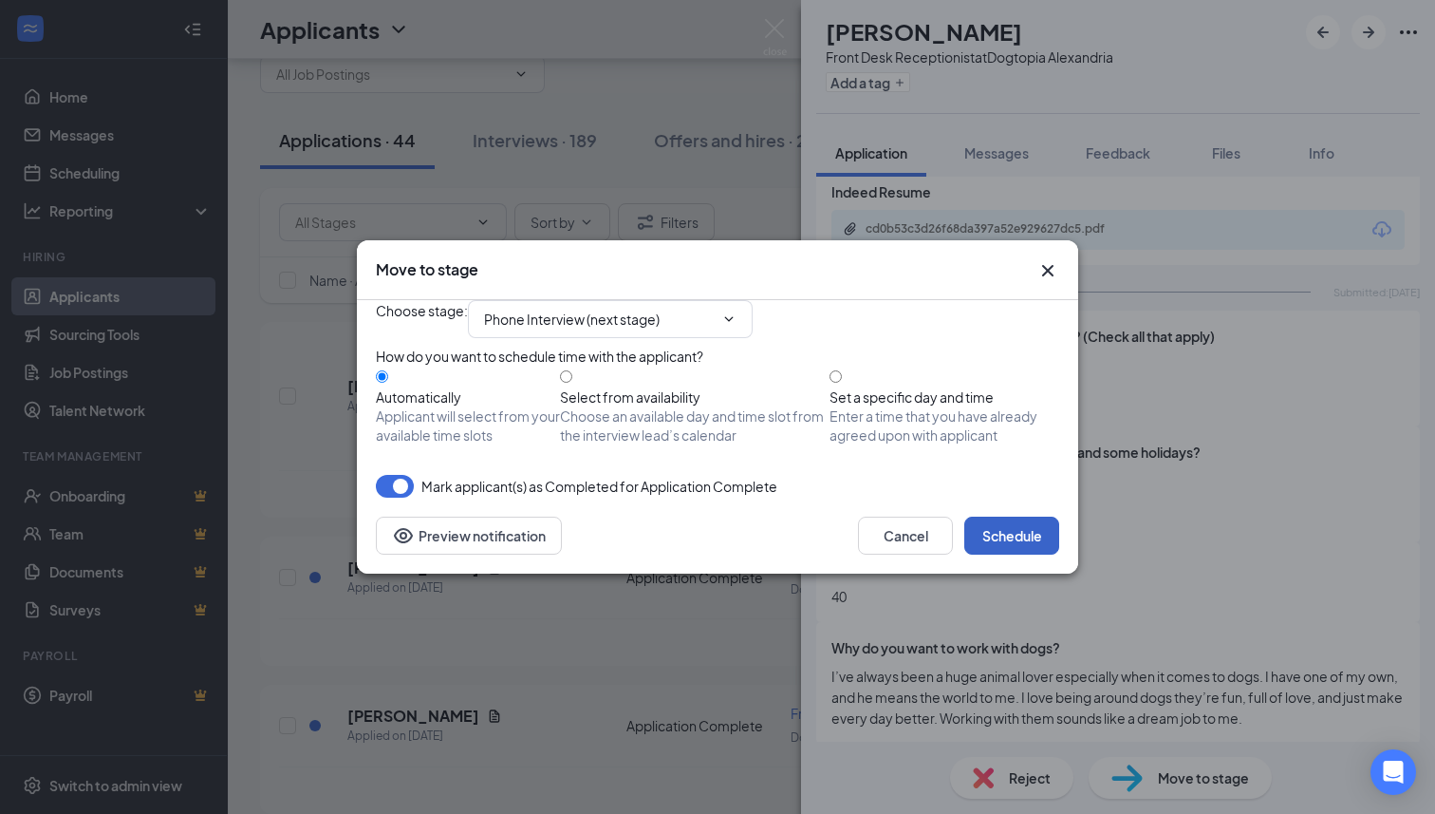
click at [1010, 554] on button "Schedule" at bounding box center [1011, 535] width 95 height 38
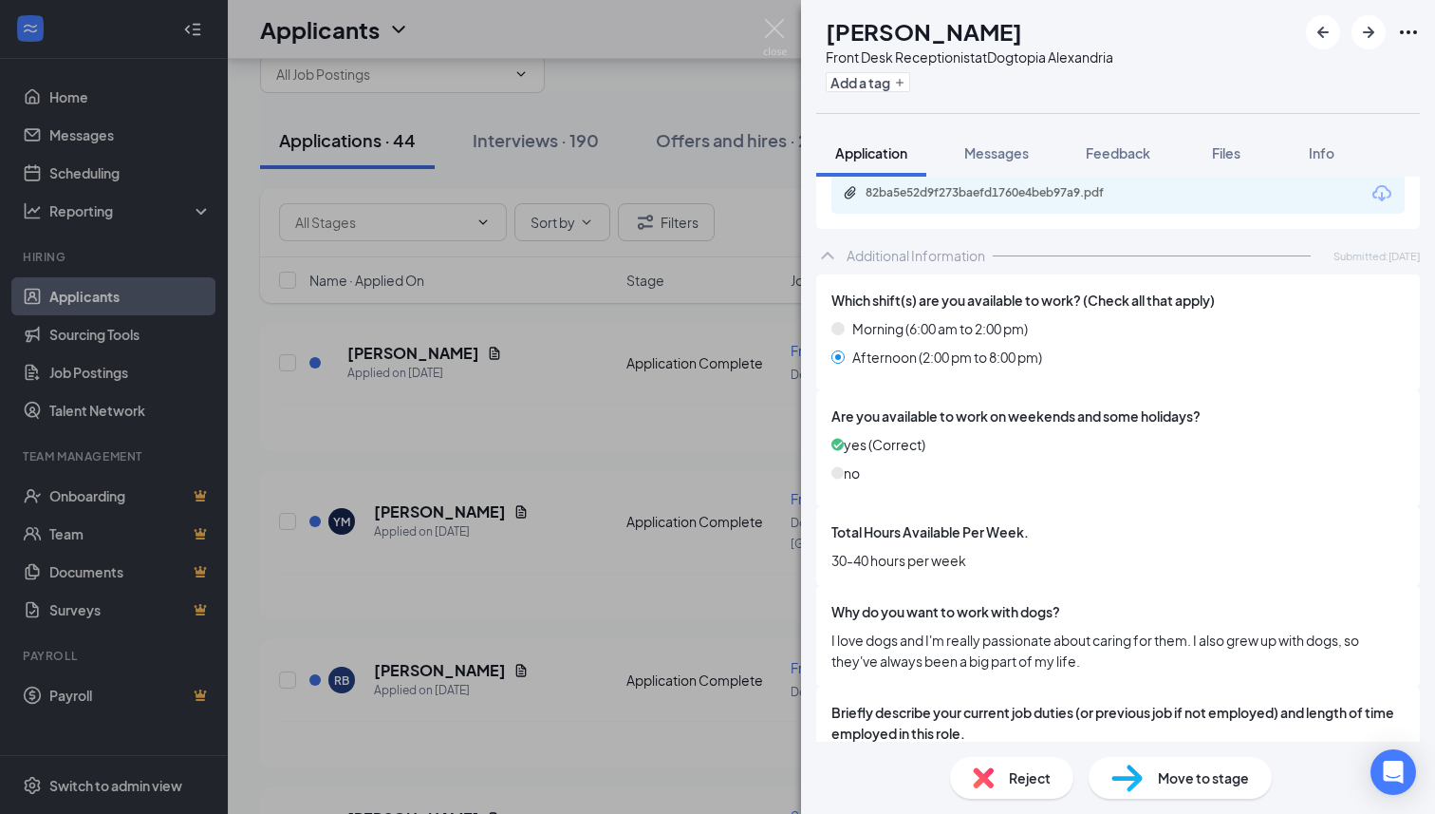
scroll to position [621, 0]
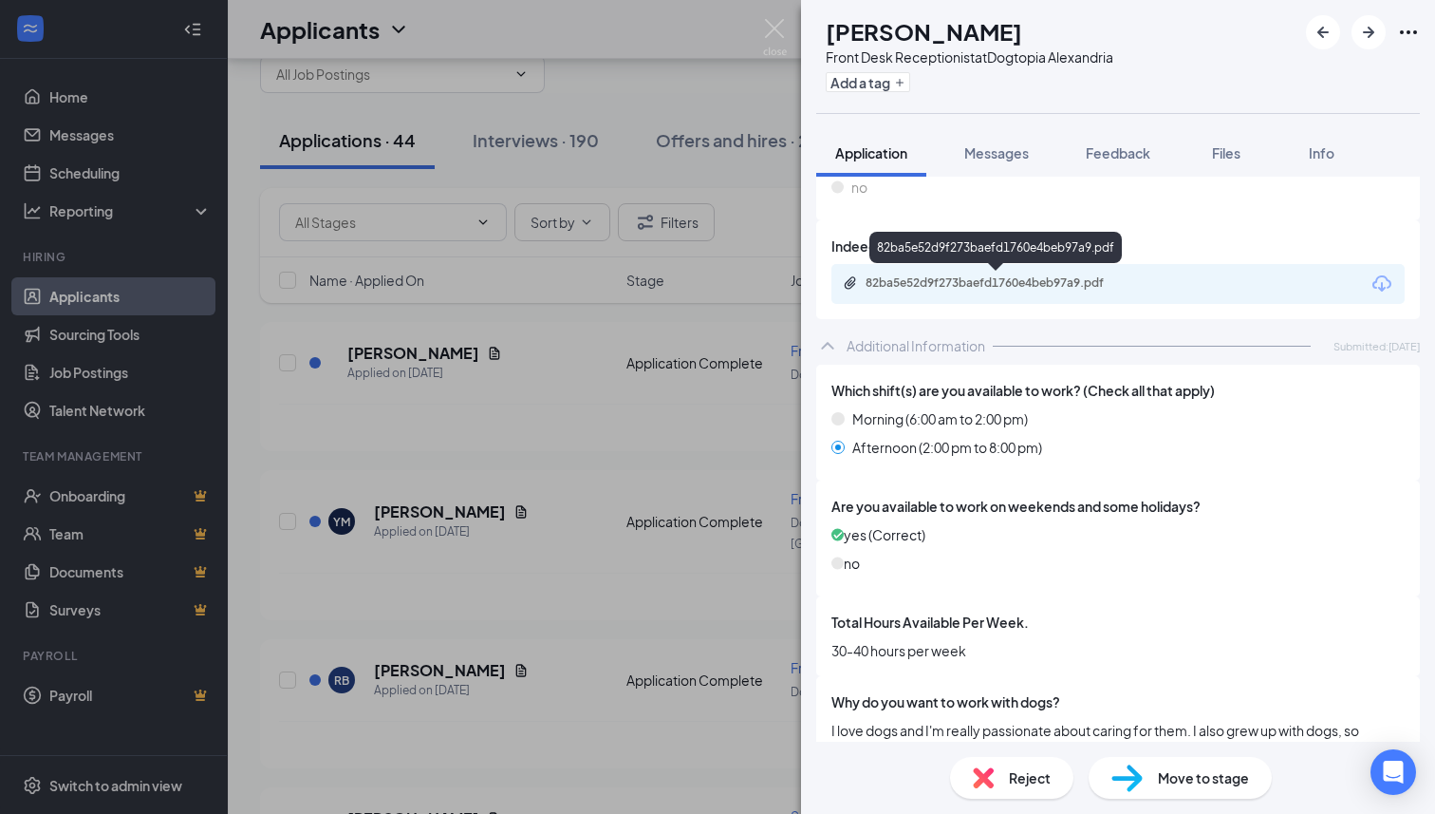
click at [1011, 291] on div "82ba5e52d9f273baefd1760e4beb97a9.pdf" at bounding box center [997, 284] width 308 height 18
click at [1123, 791] on div "Move to stage" at bounding box center [1180, 778] width 183 height 42
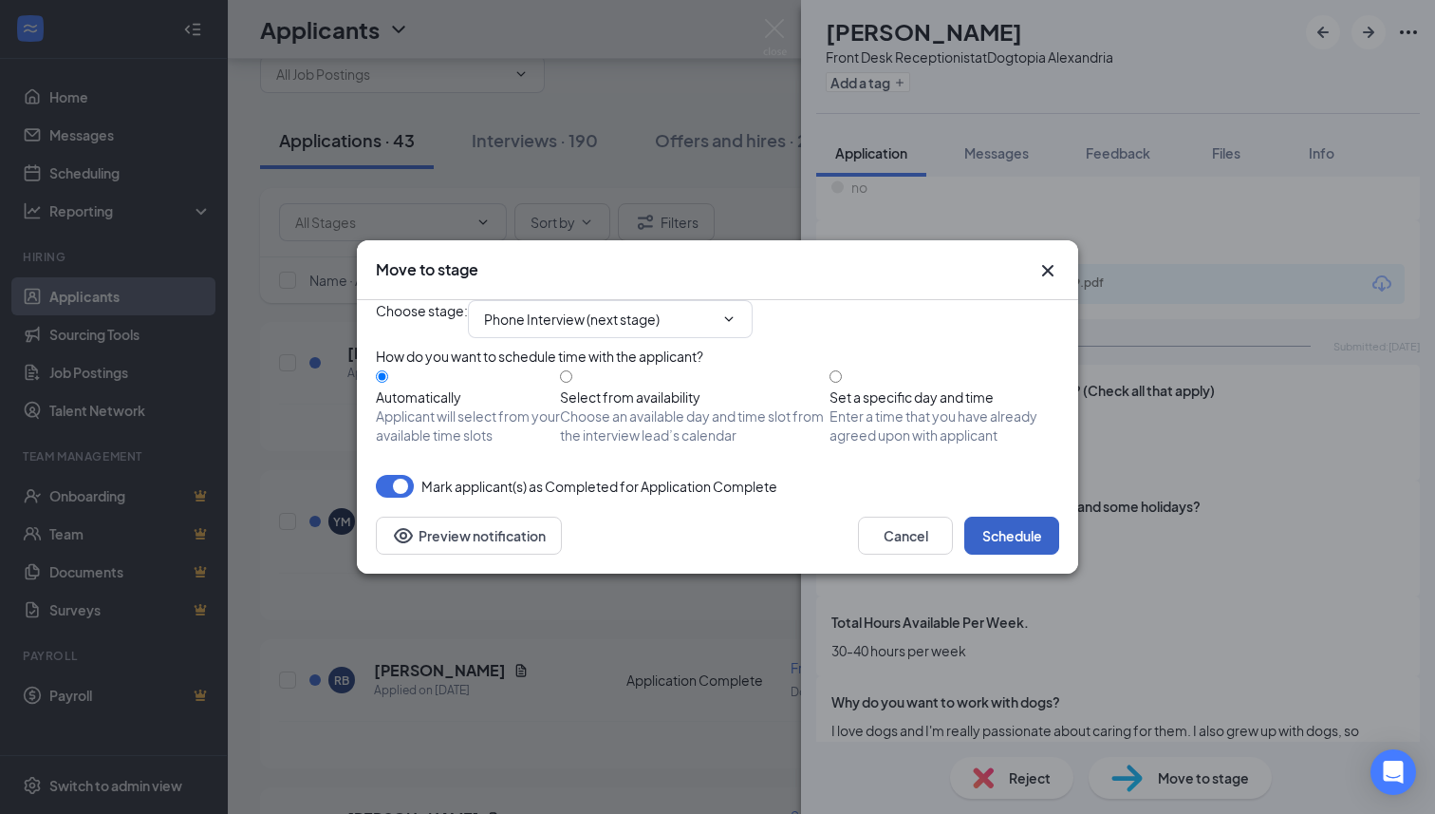
click at [1006, 554] on button "Schedule" at bounding box center [1011, 535] width 95 height 38
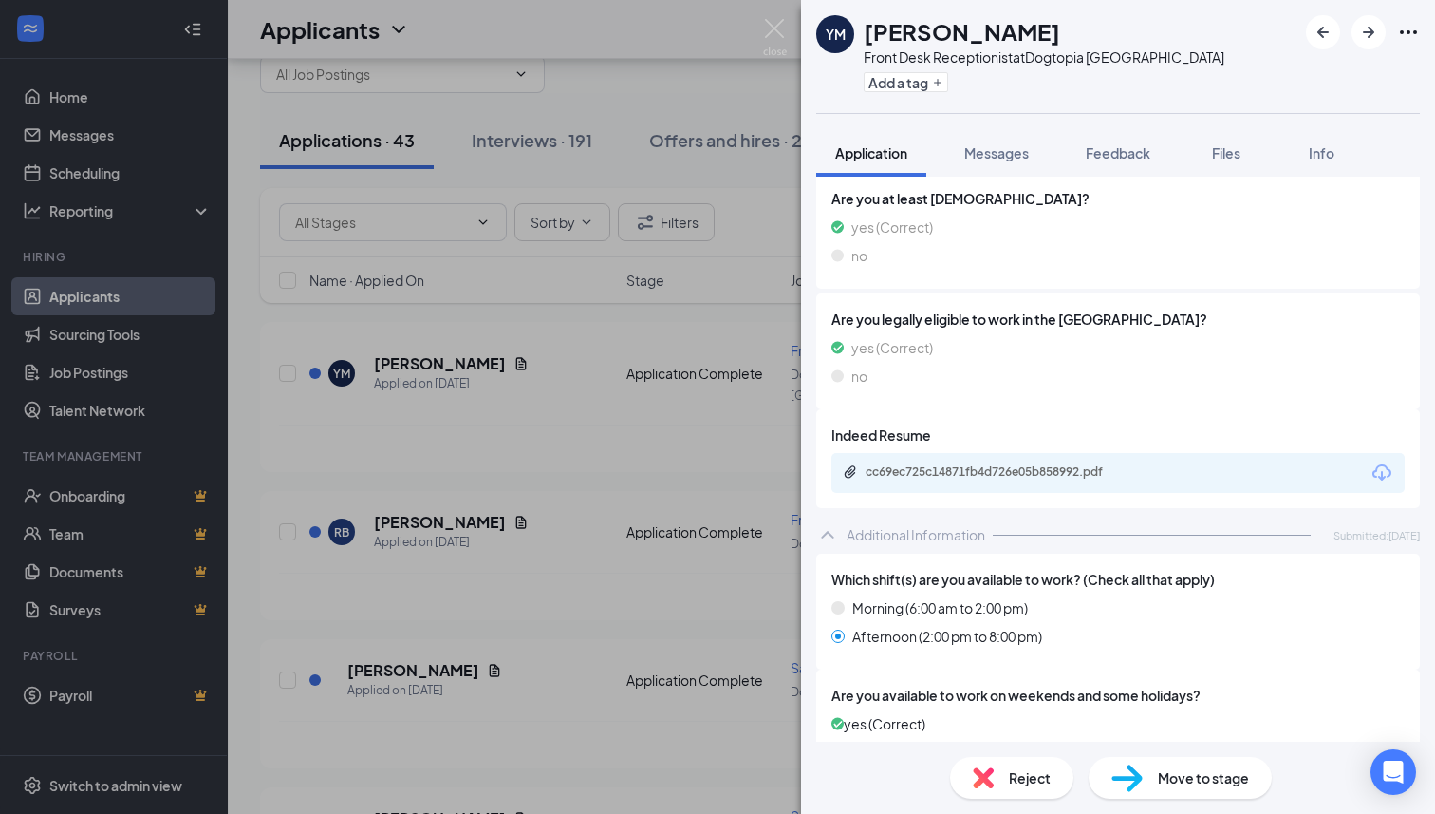
scroll to position [426, 0]
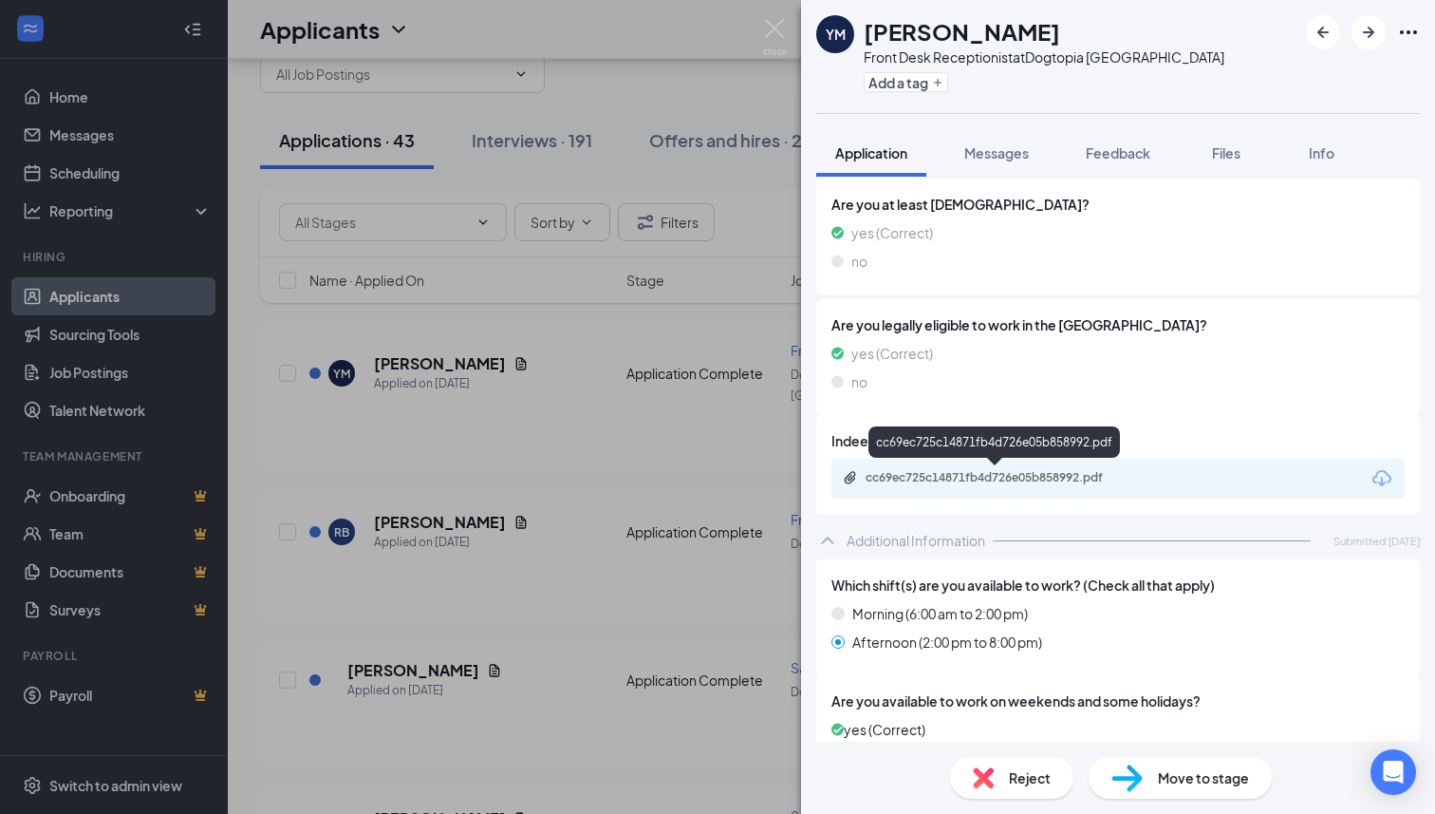
click at [1007, 470] on div "cc69ec725c14871fb4d726e05b858992.pdf" at bounding box center [999, 477] width 266 height 15
click at [1144, 774] on div "Move to stage" at bounding box center [1180, 778] width 183 height 42
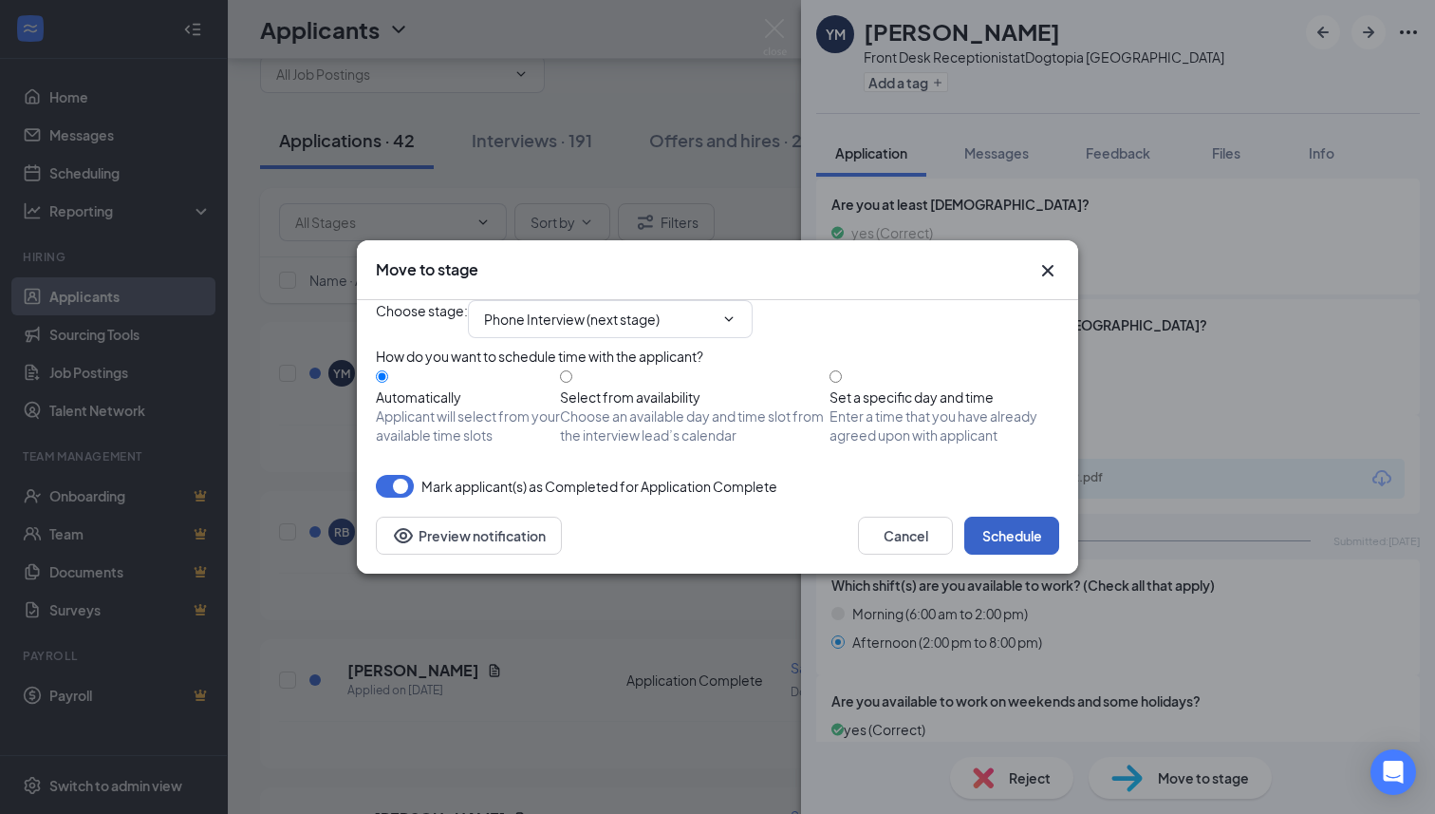
click at [1029, 554] on button "Schedule" at bounding box center [1011, 535] width 95 height 38
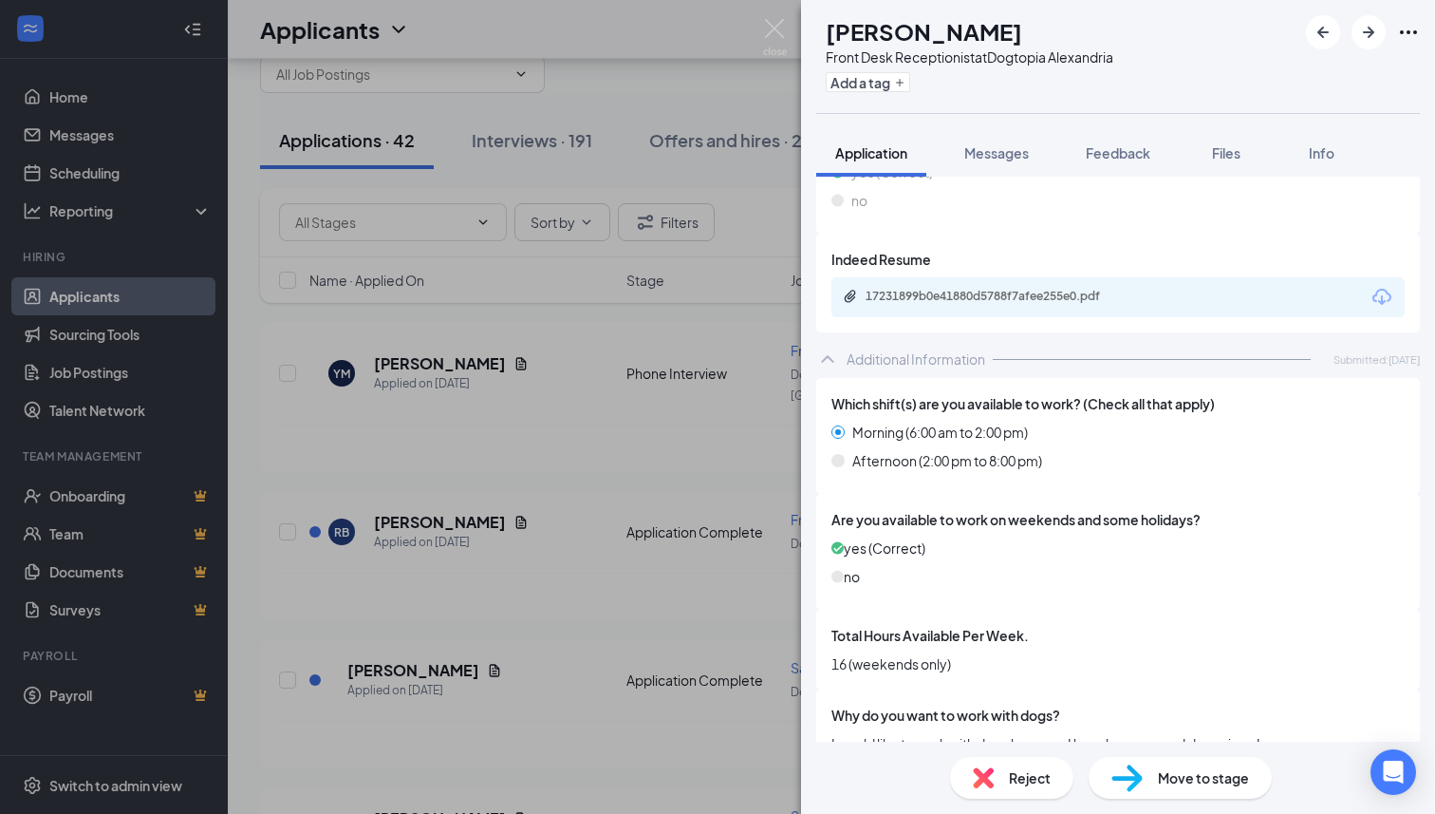
scroll to position [598, 0]
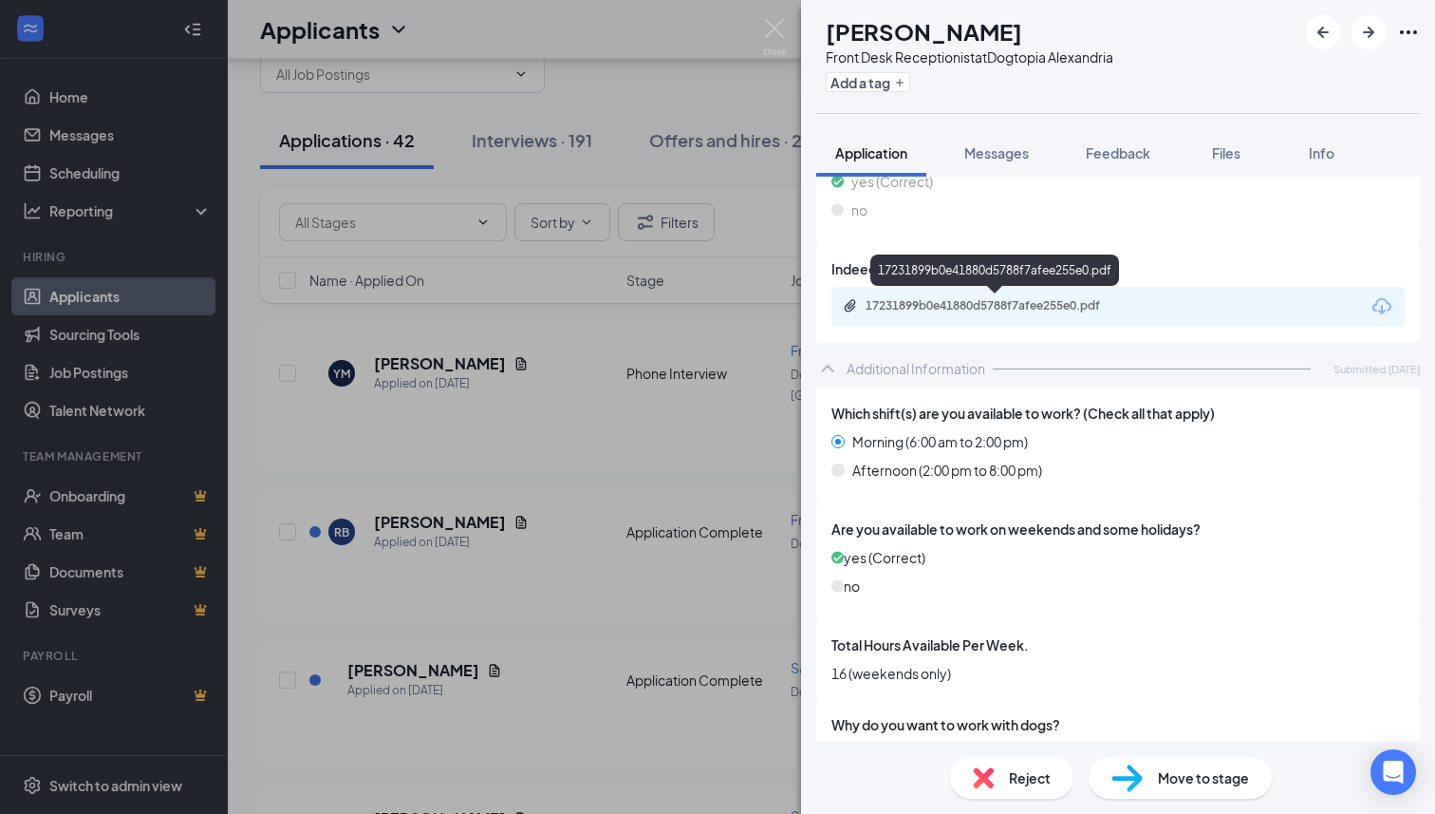
click at [1012, 303] on div "17231899b0e41880d5788f7afee255e0.pdf" at bounding box center [999, 305] width 266 height 15
click at [1126, 776] on img at bounding box center [1127, 778] width 31 height 28
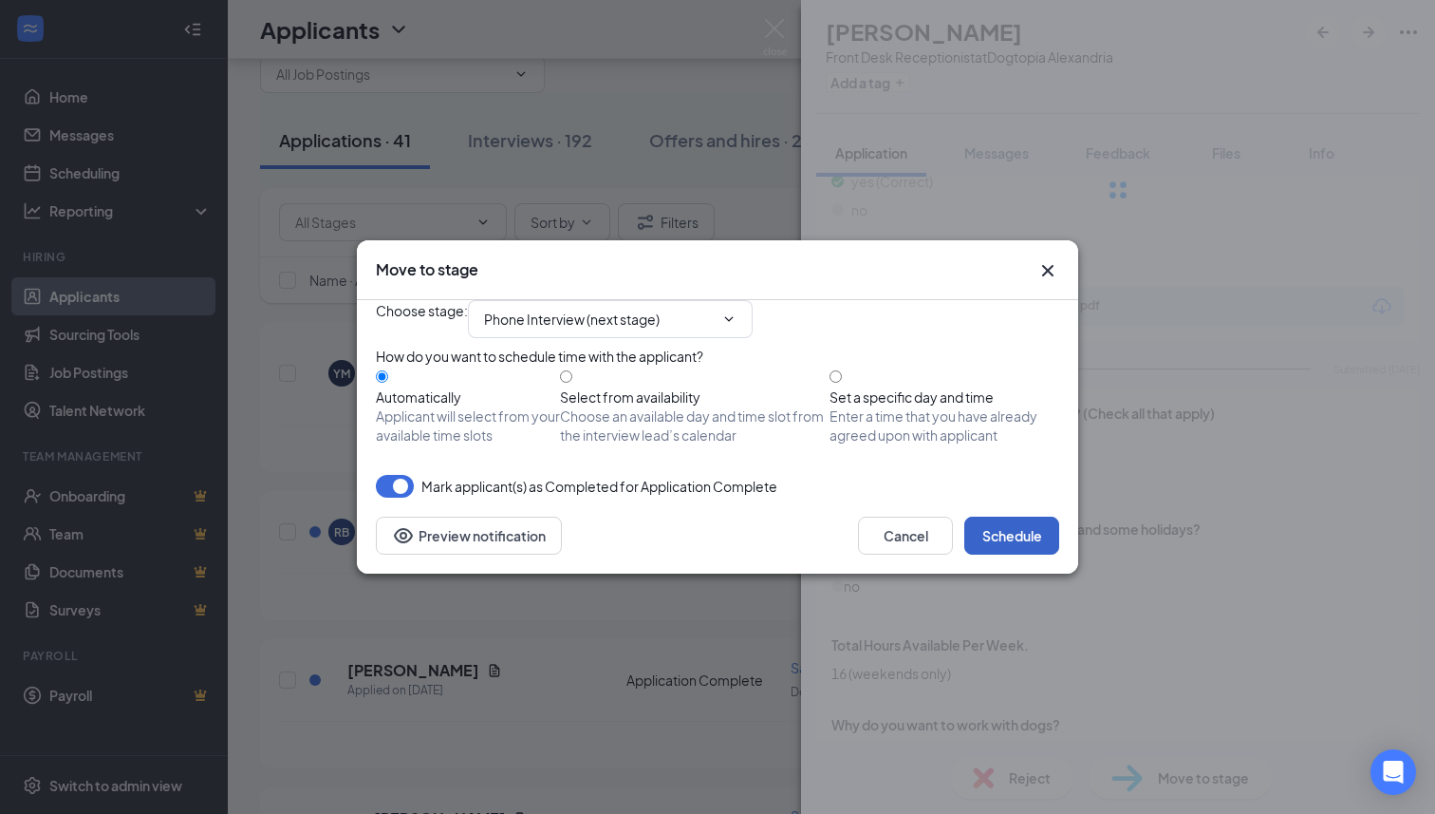
click at [1019, 554] on button "Schedule" at bounding box center [1011, 535] width 95 height 38
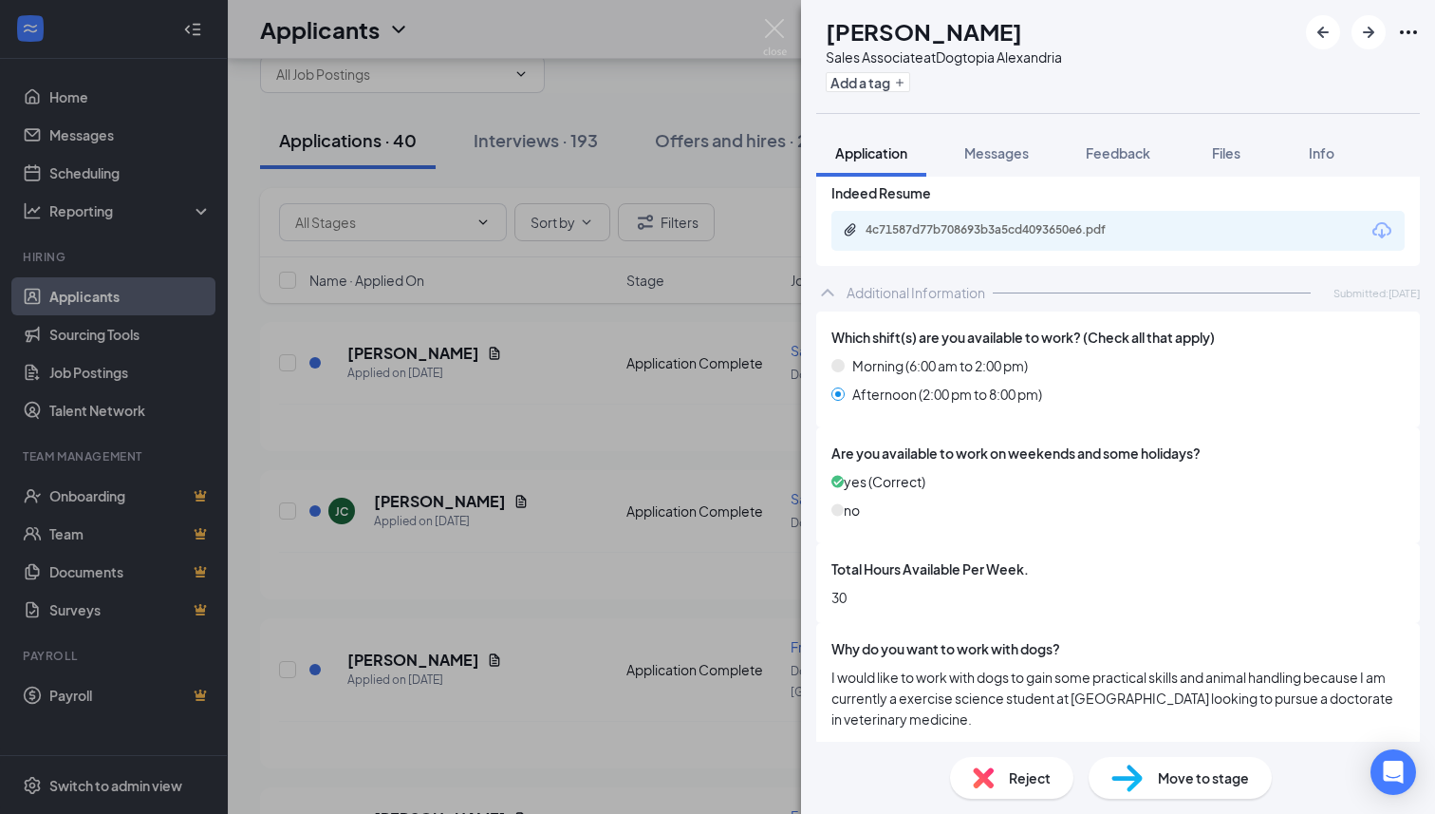
scroll to position [672, 0]
click at [1001, 230] on div "4c71587d77b708693b3a5cd4093650e6.pdf" at bounding box center [999, 231] width 266 height 15
click at [1143, 794] on div "Move to stage" at bounding box center [1180, 778] width 183 height 42
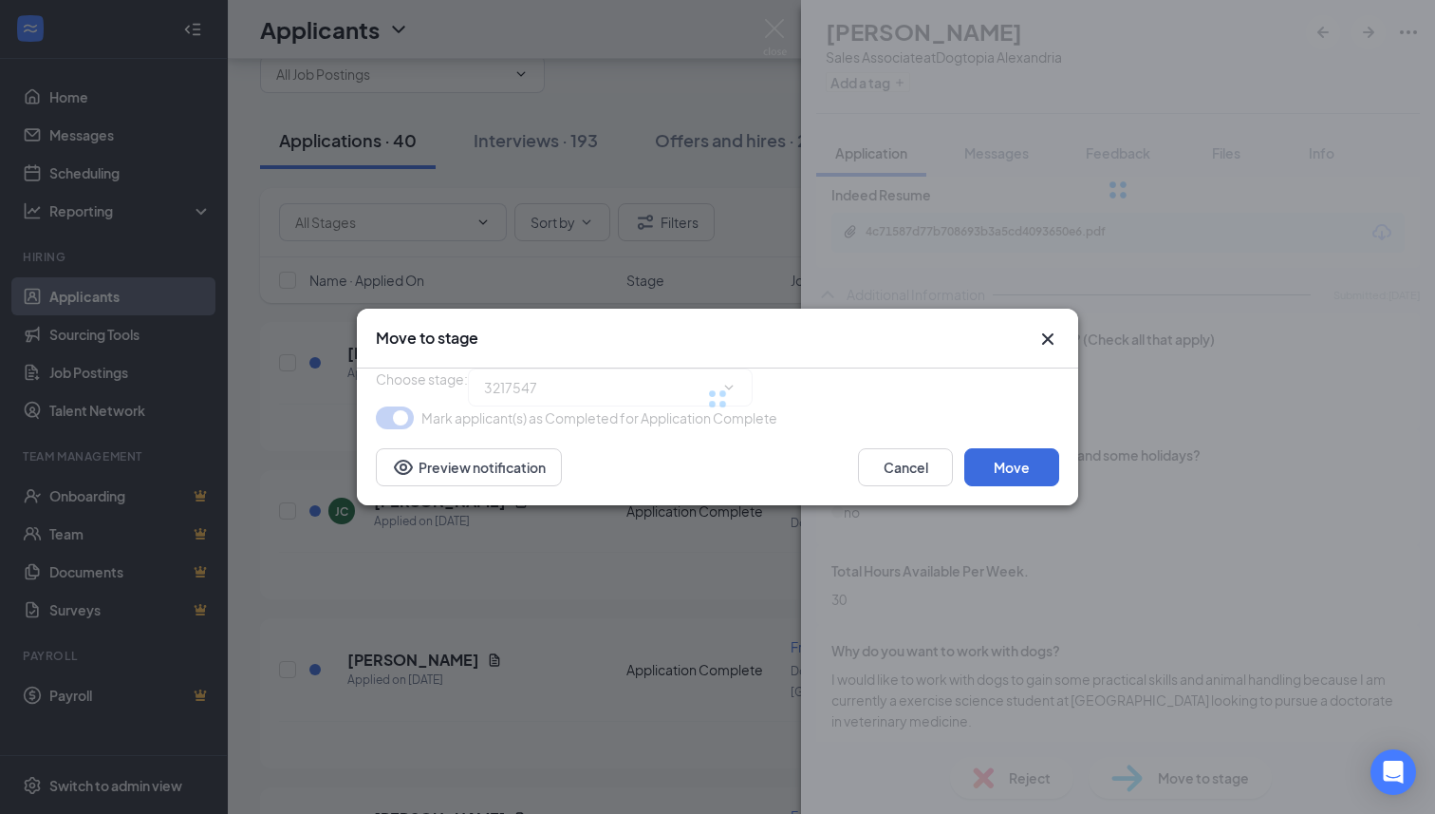
type input "Phone Interview (next stage)"
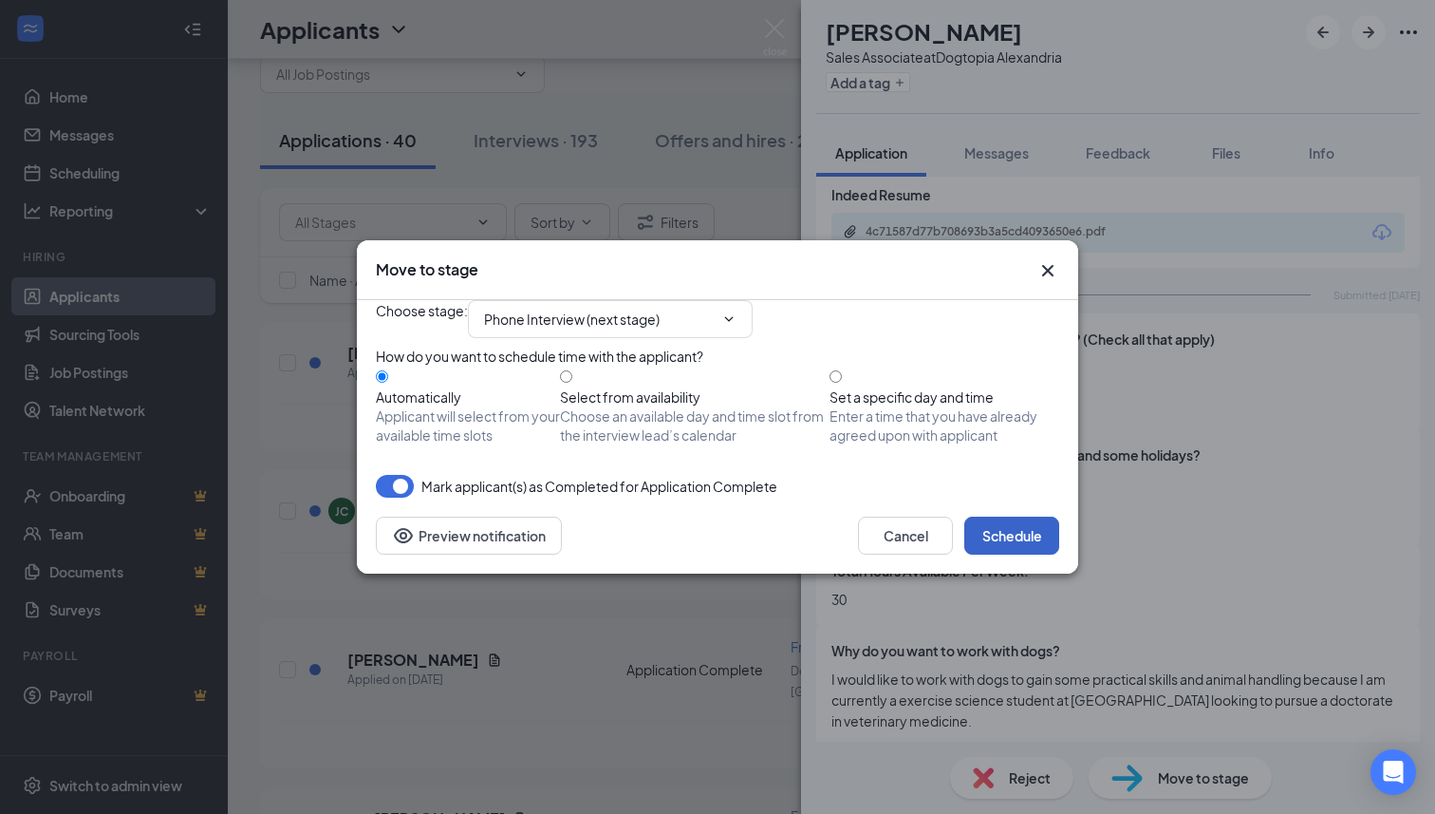
click at [1002, 554] on button "Schedule" at bounding box center [1011, 535] width 95 height 38
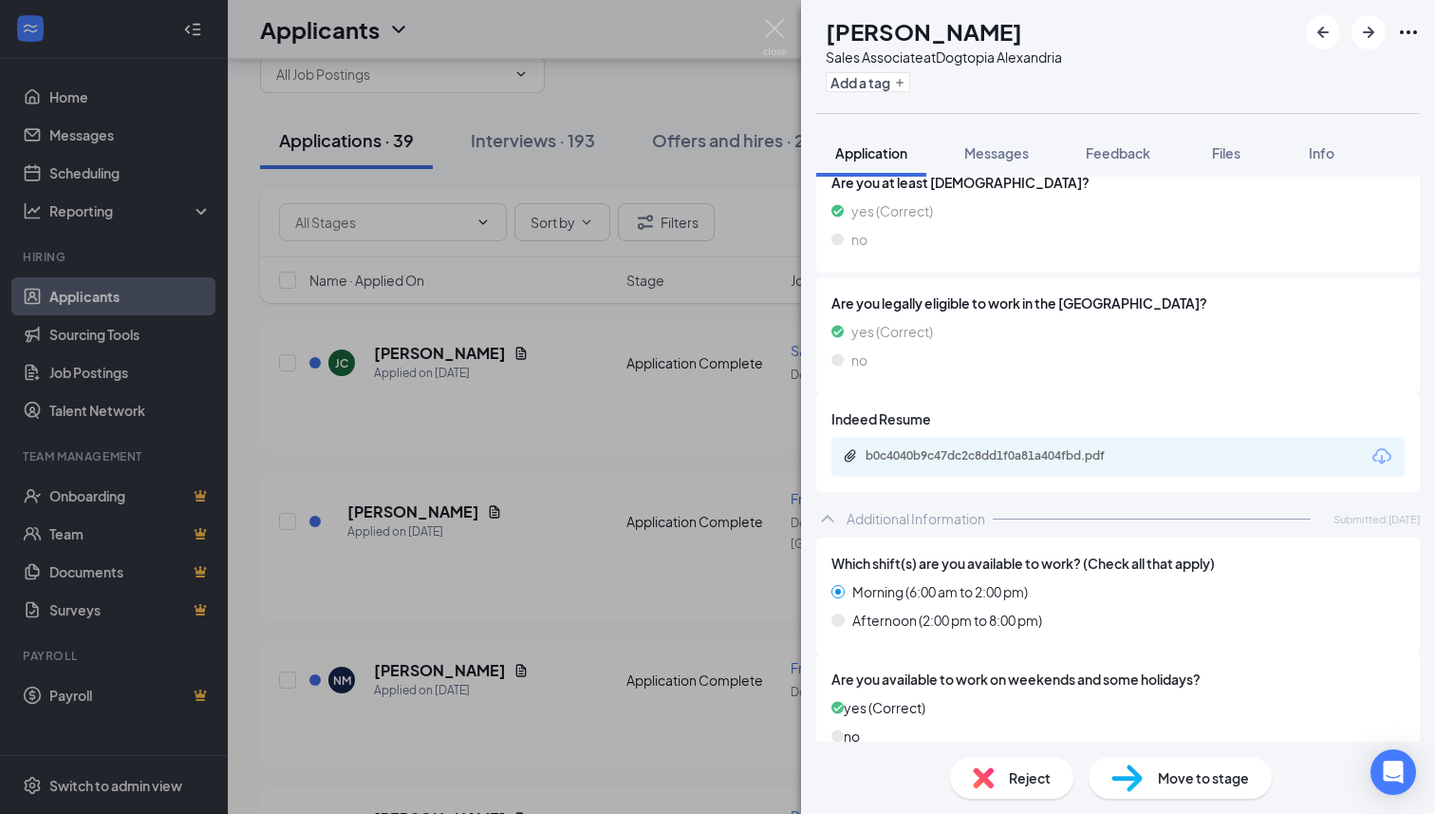
scroll to position [368, 0]
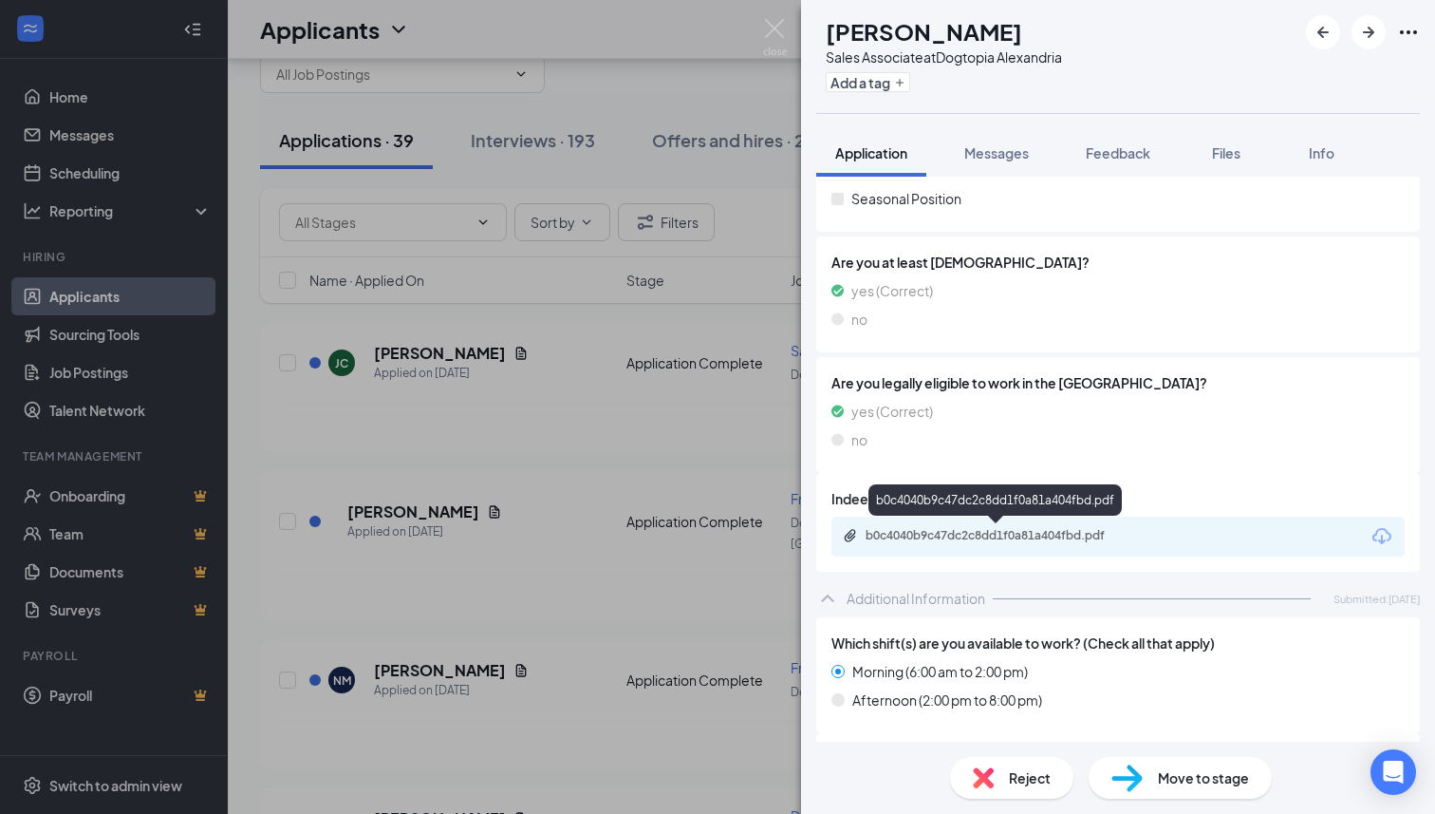
click at [991, 529] on div "b0c4040b9c47dc2c8dd1f0a81a404fbd.pdf" at bounding box center [999, 535] width 266 height 15
click at [1062, 53] on div "Sales Associate at Dogtopia [GEOGRAPHIC_DATA]" at bounding box center [944, 56] width 236 height 19
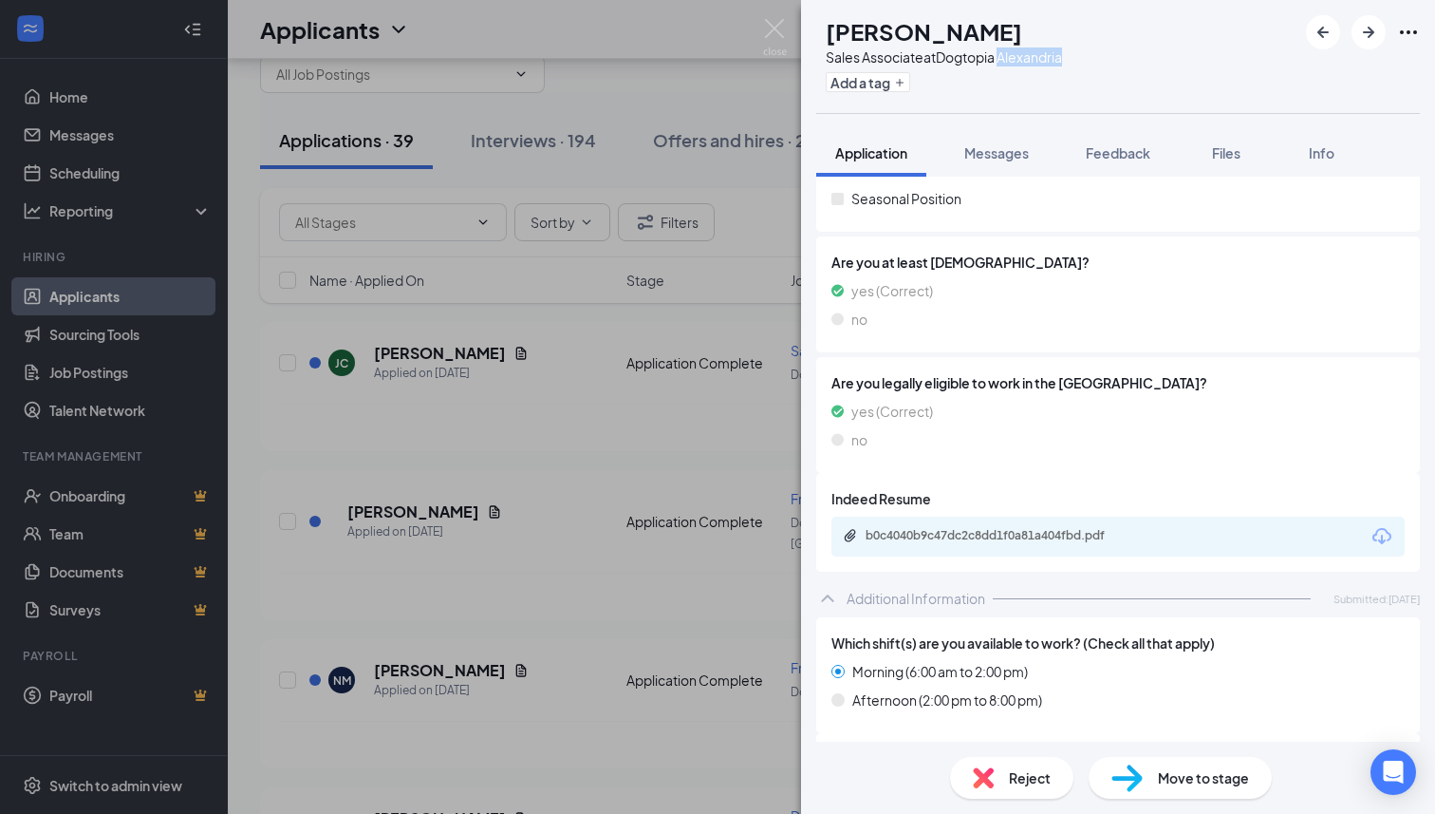
click at [1062, 53] on div "Sales Associate at Dogtopia [GEOGRAPHIC_DATA]" at bounding box center [944, 56] width 236 height 19
click at [1145, 157] on span "Feedback" at bounding box center [1118, 152] width 65 height 17
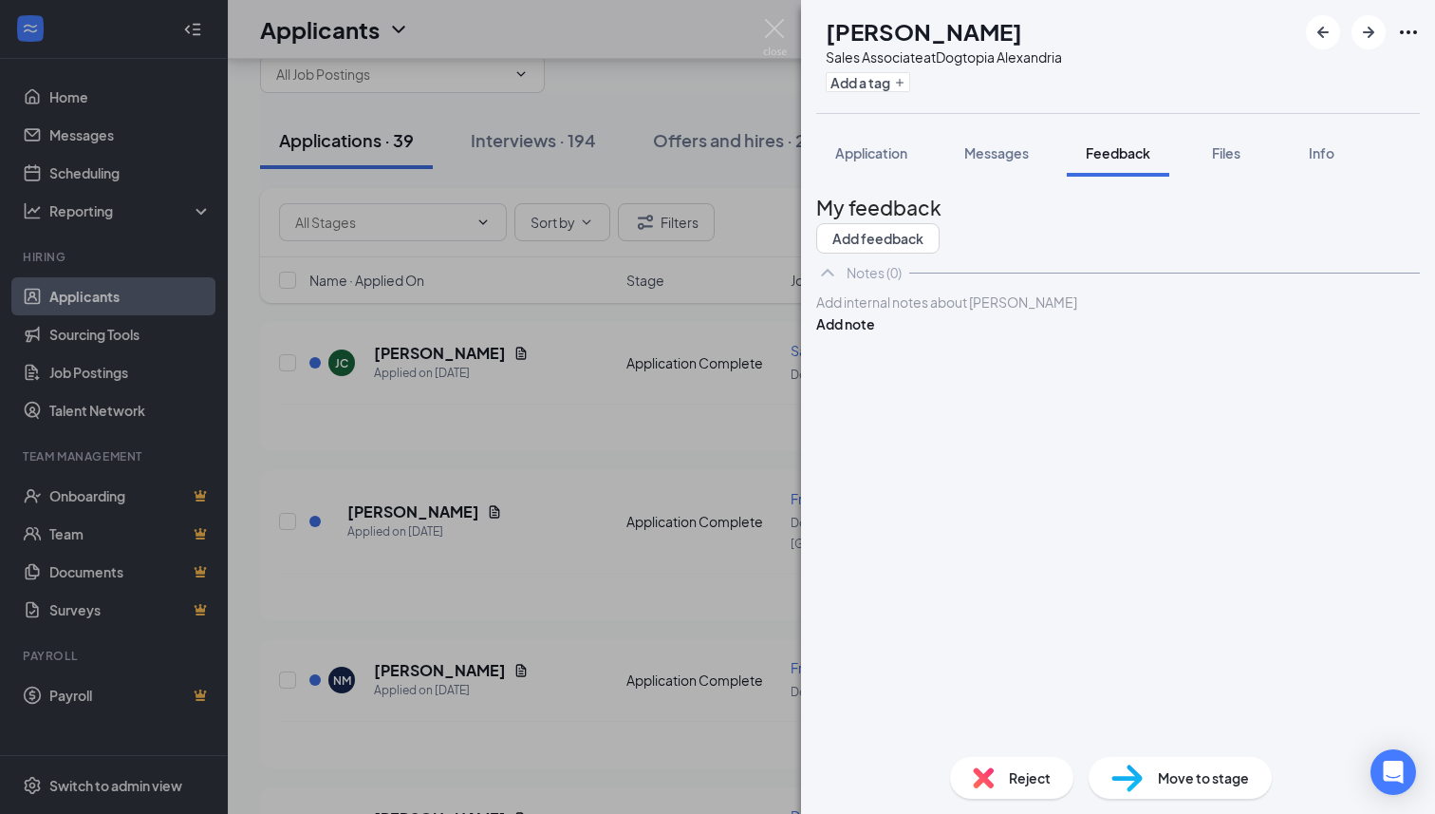
click at [987, 312] on div at bounding box center [1118, 302] width 602 height 20
click at [875, 334] on button "Add note" at bounding box center [845, 323] width 59 height 21
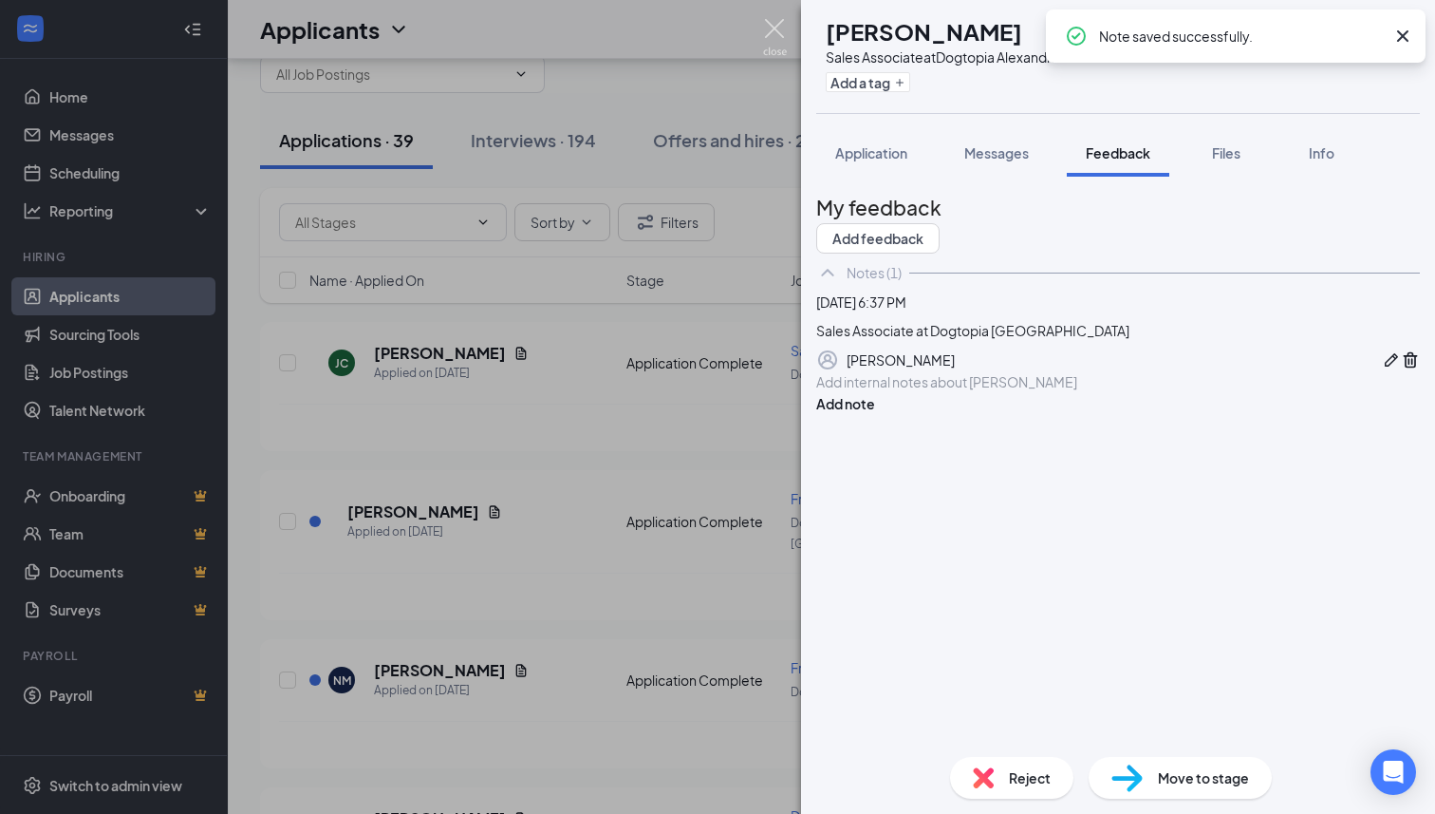
click at [785, 33] on img at bounding box center [775, 37] width 24 height 37
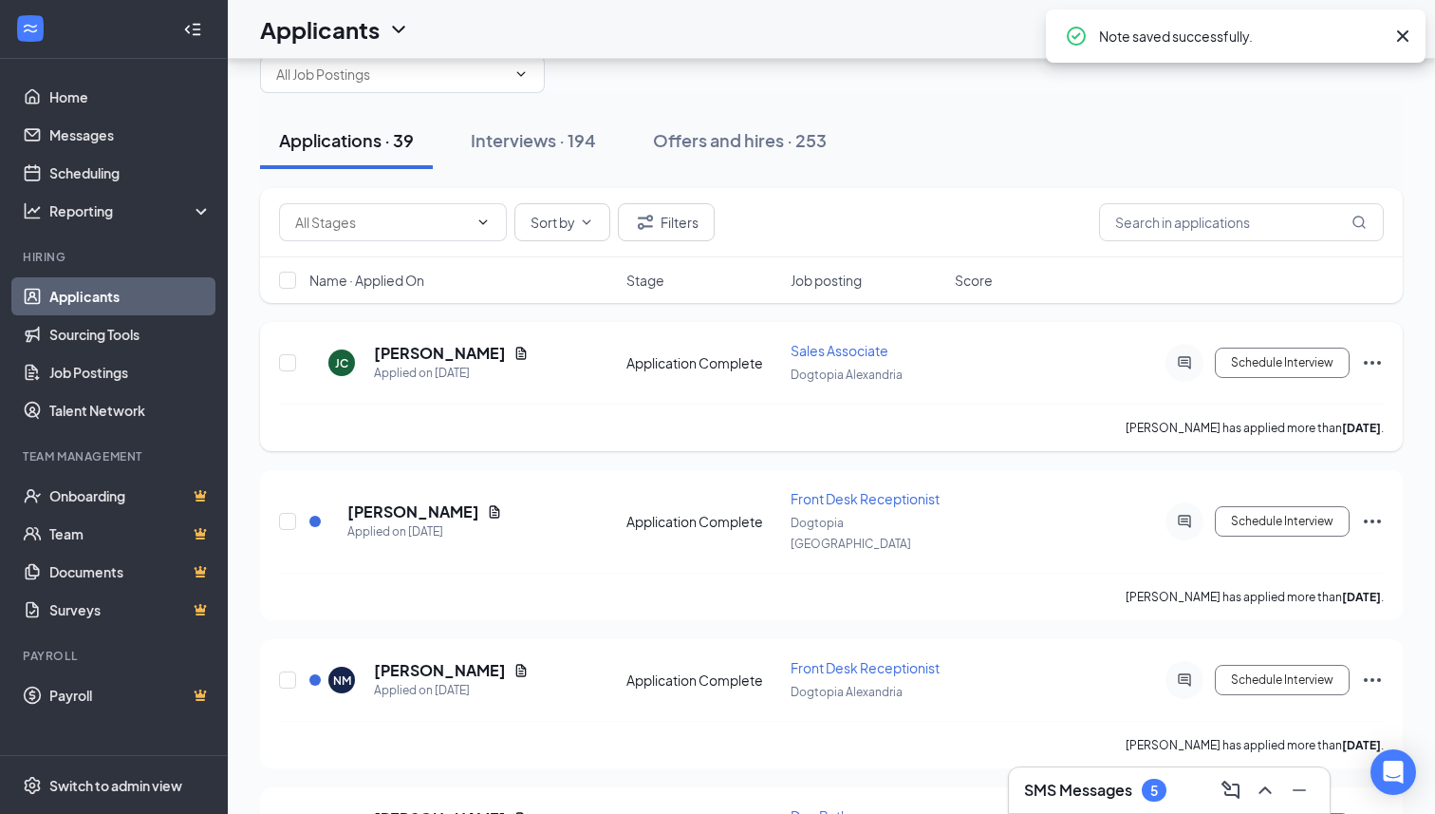
click at [1379, 367] on icon "Ellipses" at bounding box center [1372, 362] width 23 height 23
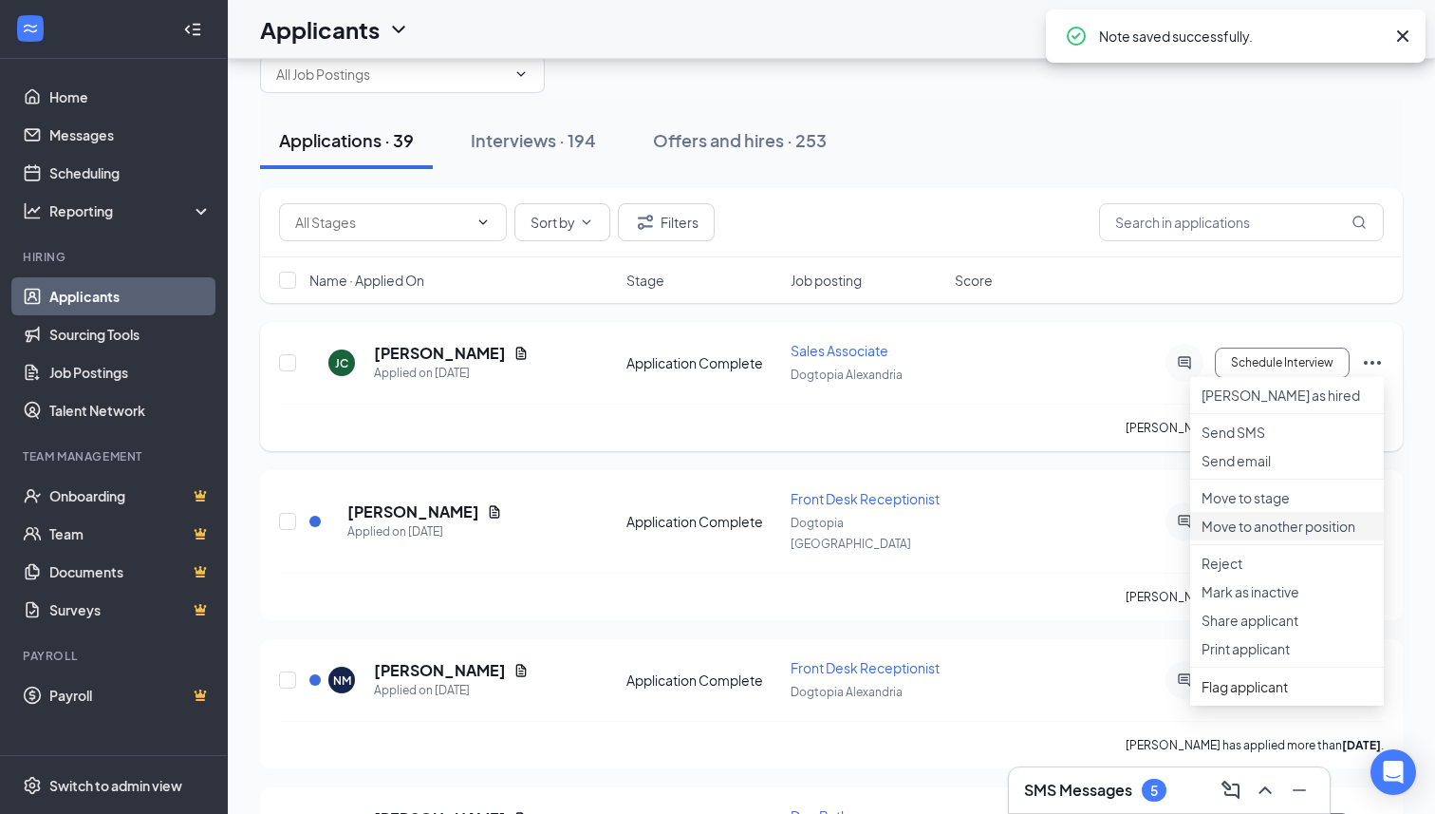
click at [1277, 535] on p "Move to another position" at bounding box center [1287, 525] width 171 height 19
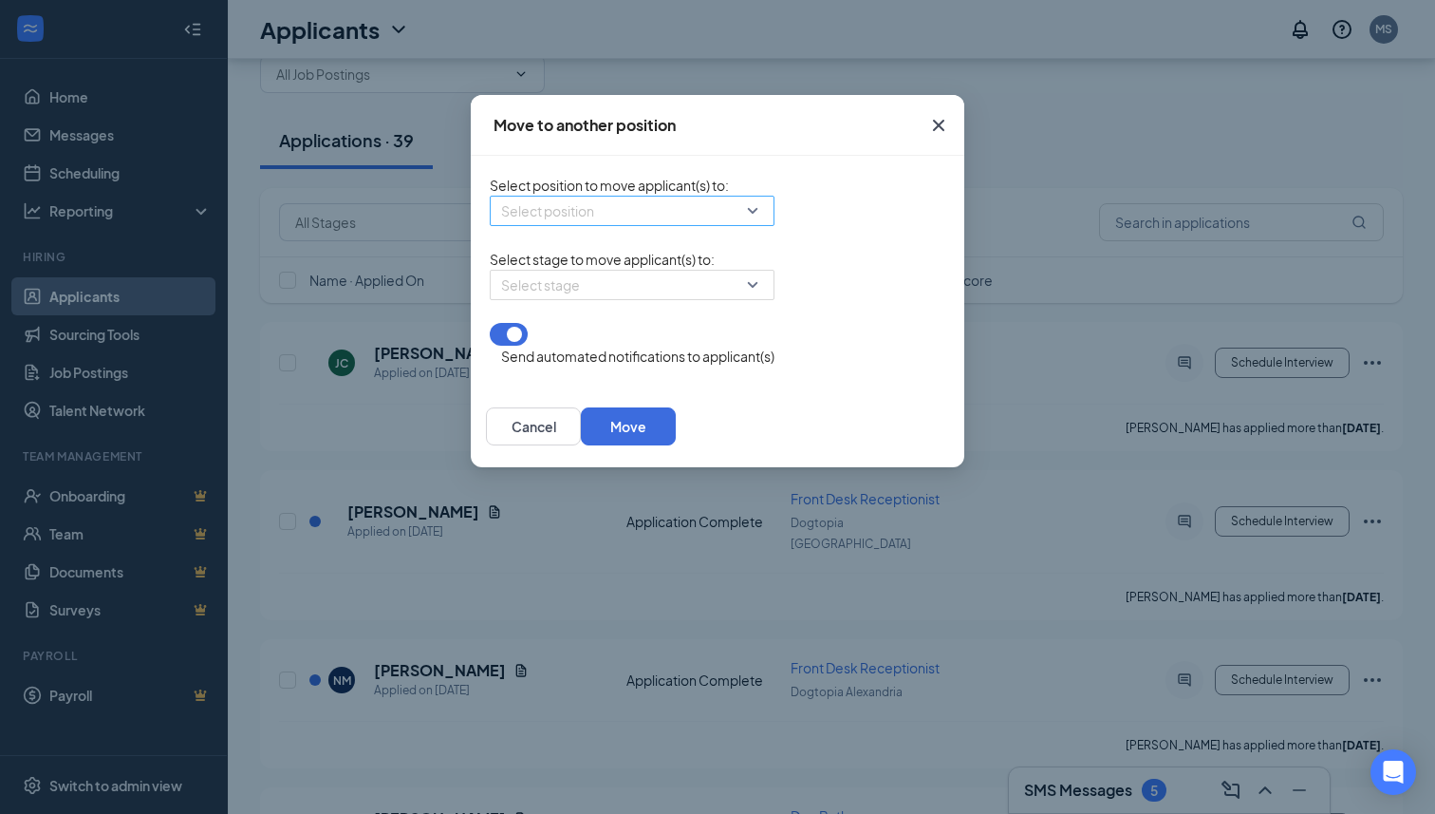
click at [612, 221] on input "search" at bounding box center [625, 210] width 249 height 28
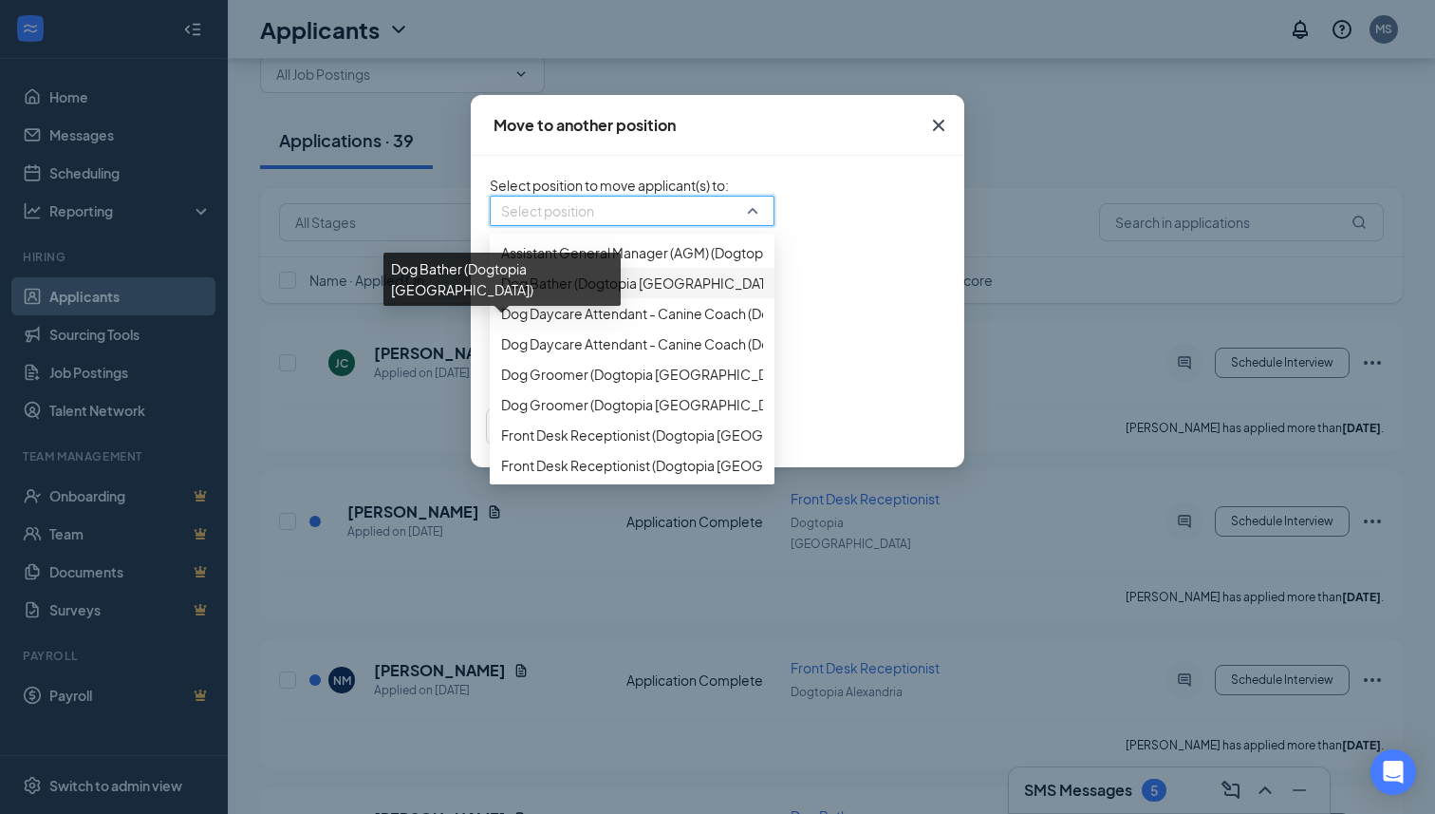
click at [571, 293] on span "Dog Bather (Dogtopia [GEOGRAPHIC_DATA])" at bounding box center [641, 282] width 280 height 21
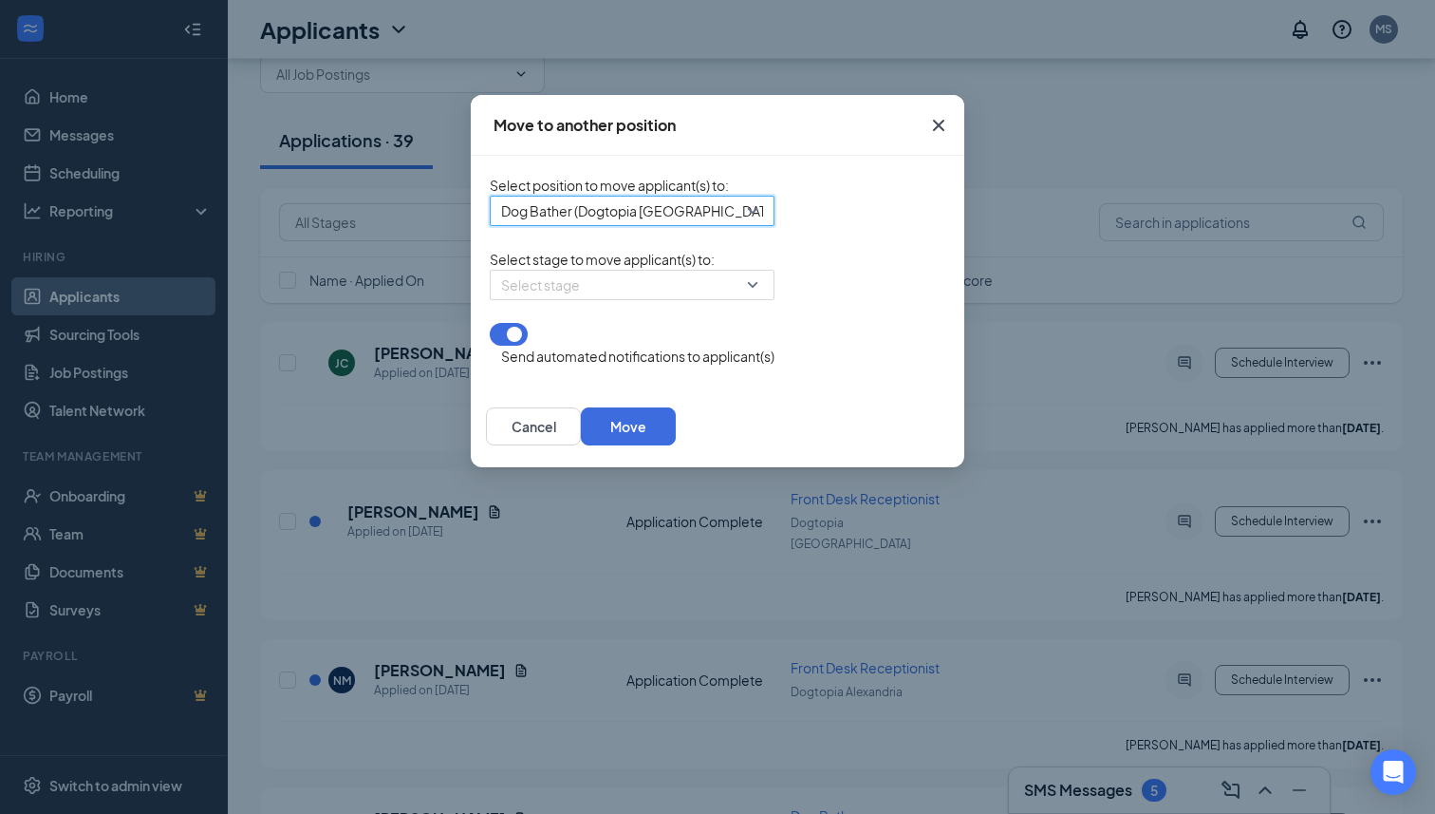
click at [571, 299] on input "search" at bounding box center [625, 285] width 249 height 28
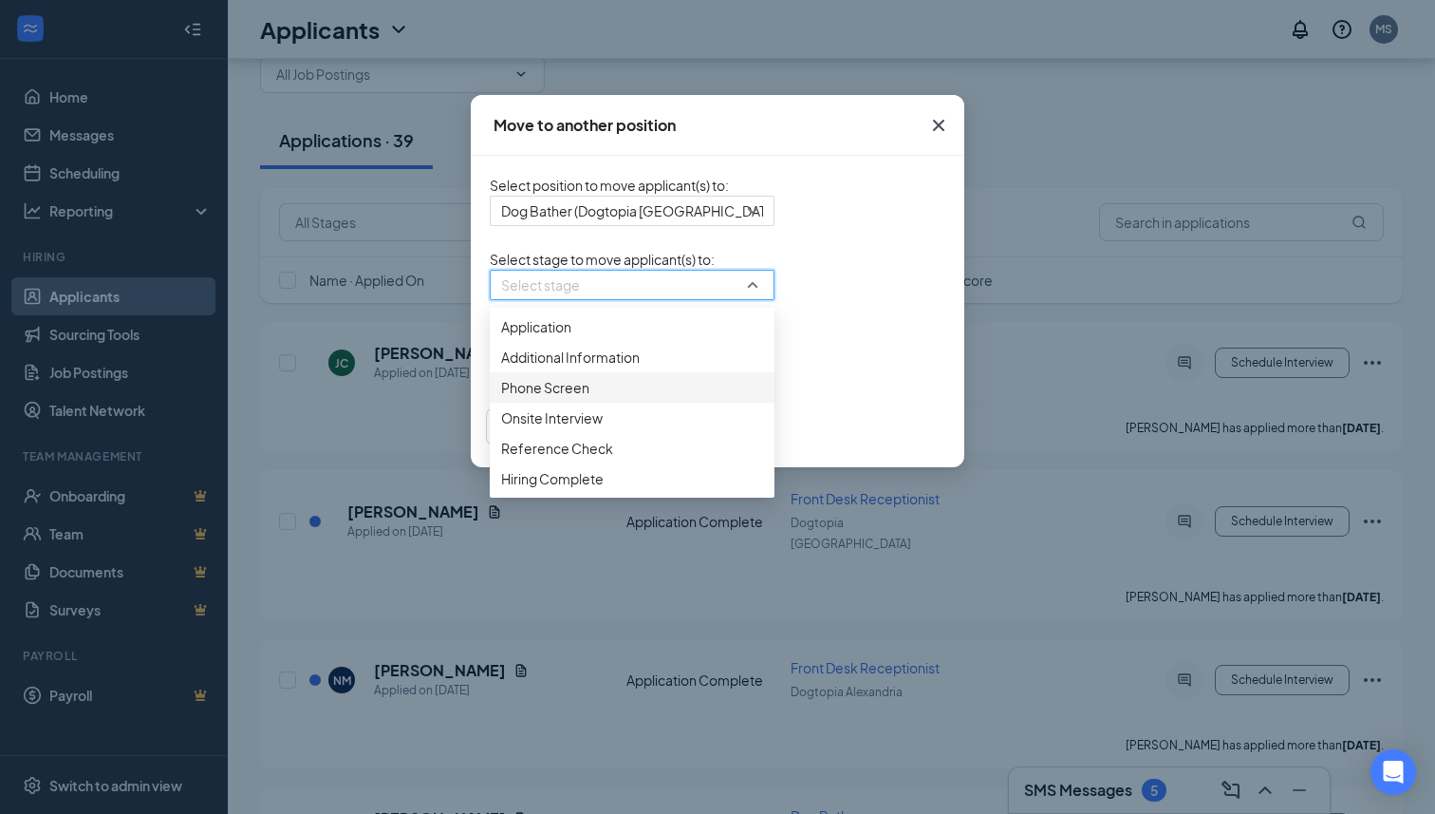
click at [493, 402] on div "Phone Screen" at bounding box center [632, 387] width 285 height 30
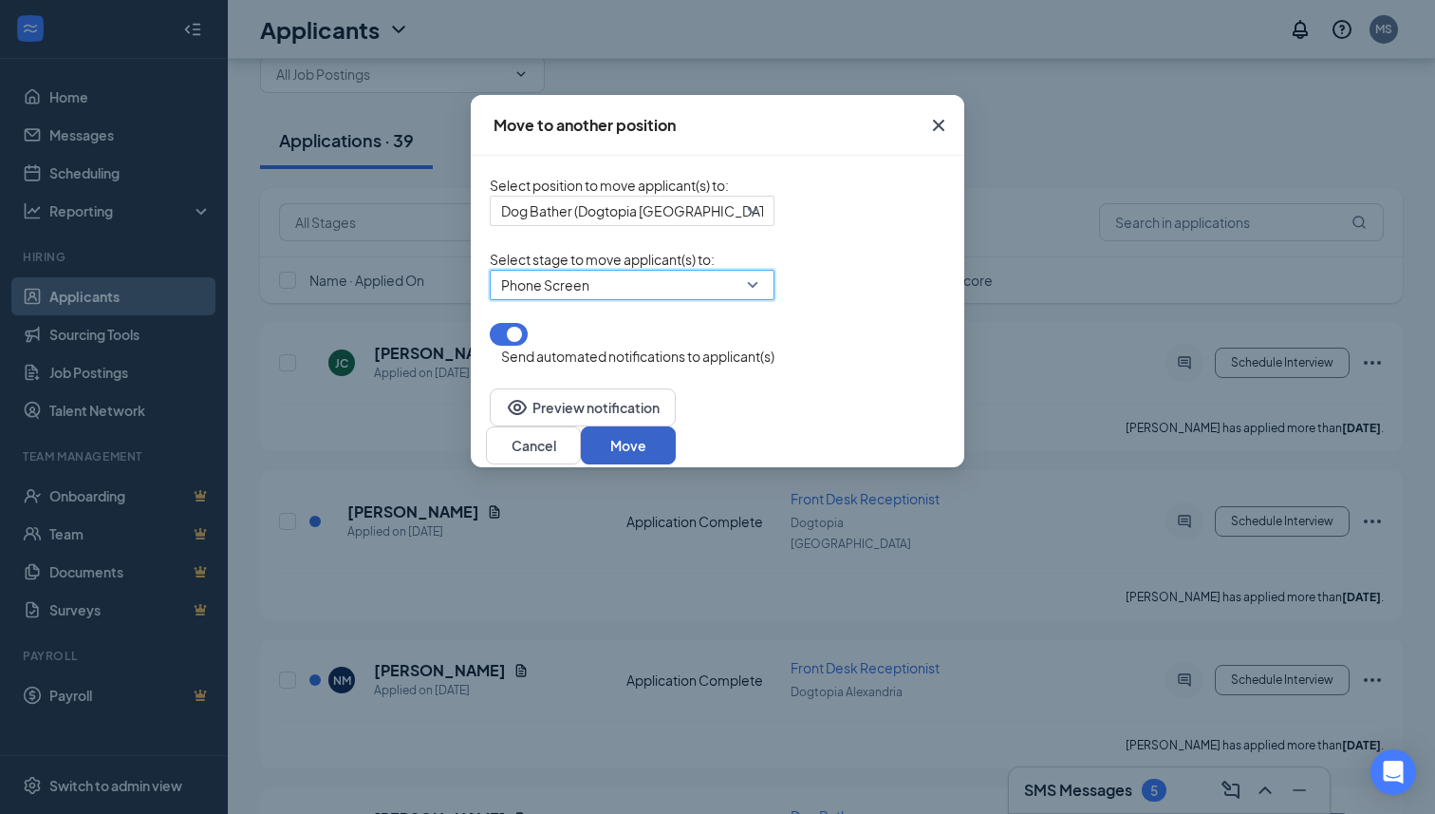
click at [676, 444] on button "Move" at bounding box center [628, 445] width 95 height 38
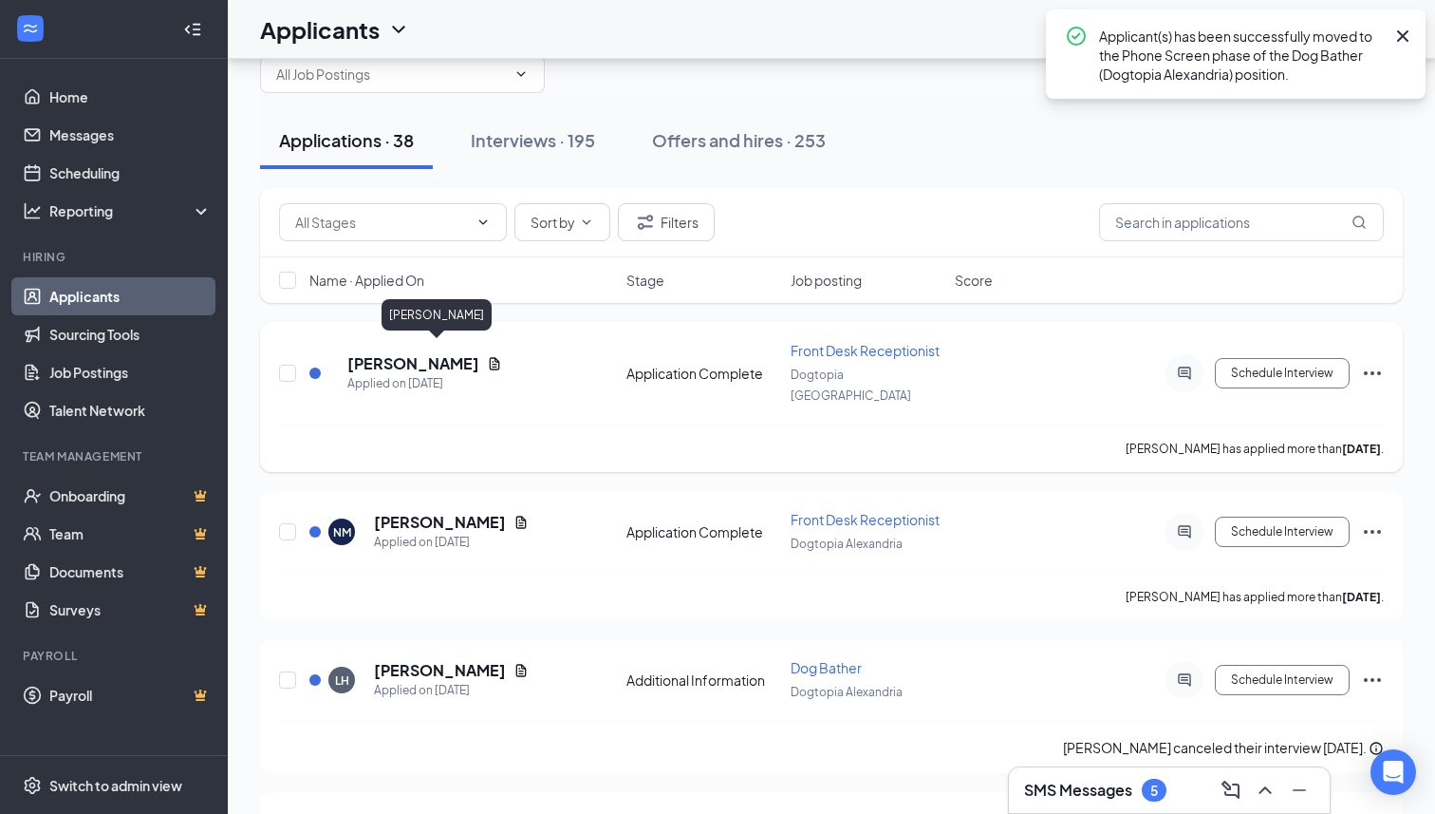
click at [474, 353] on h5 "[PERSON_NAME]" at bounding box center [413, 363] width 132 height 21
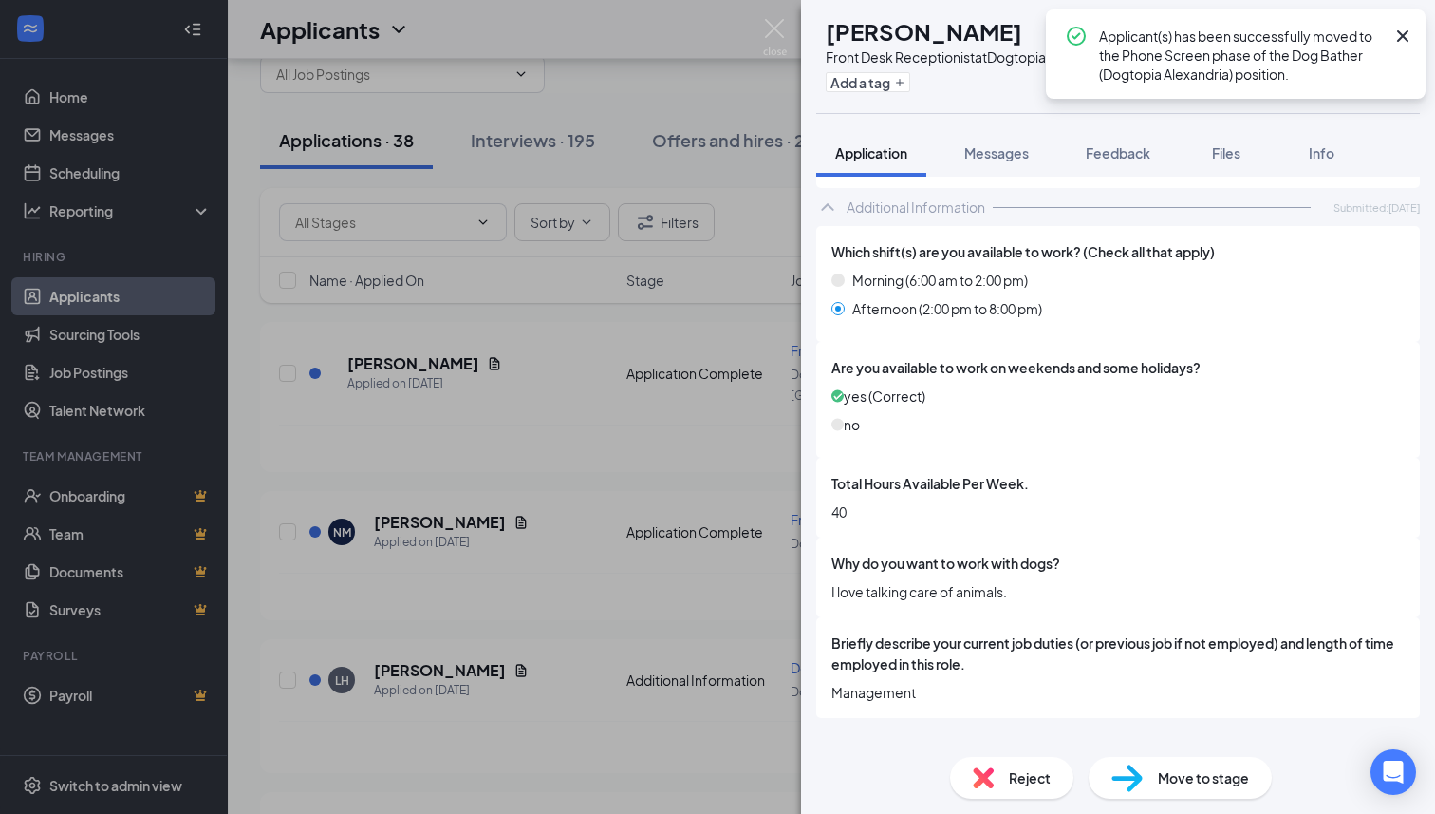
scroll to position [759, 0]
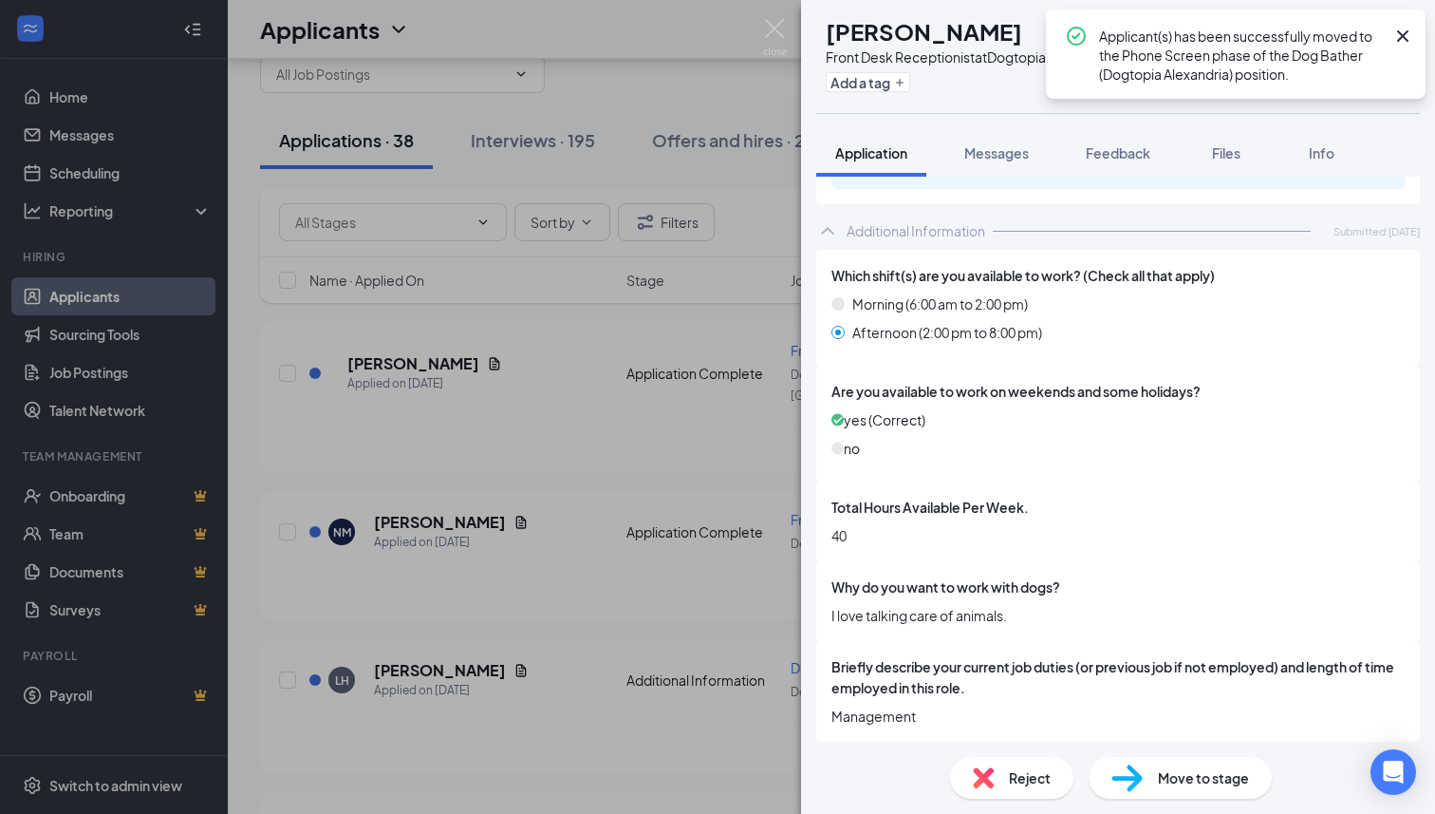
click at [1408, 31] on icon "Cross" at bounding box center [1402, 35] width 11 height 11
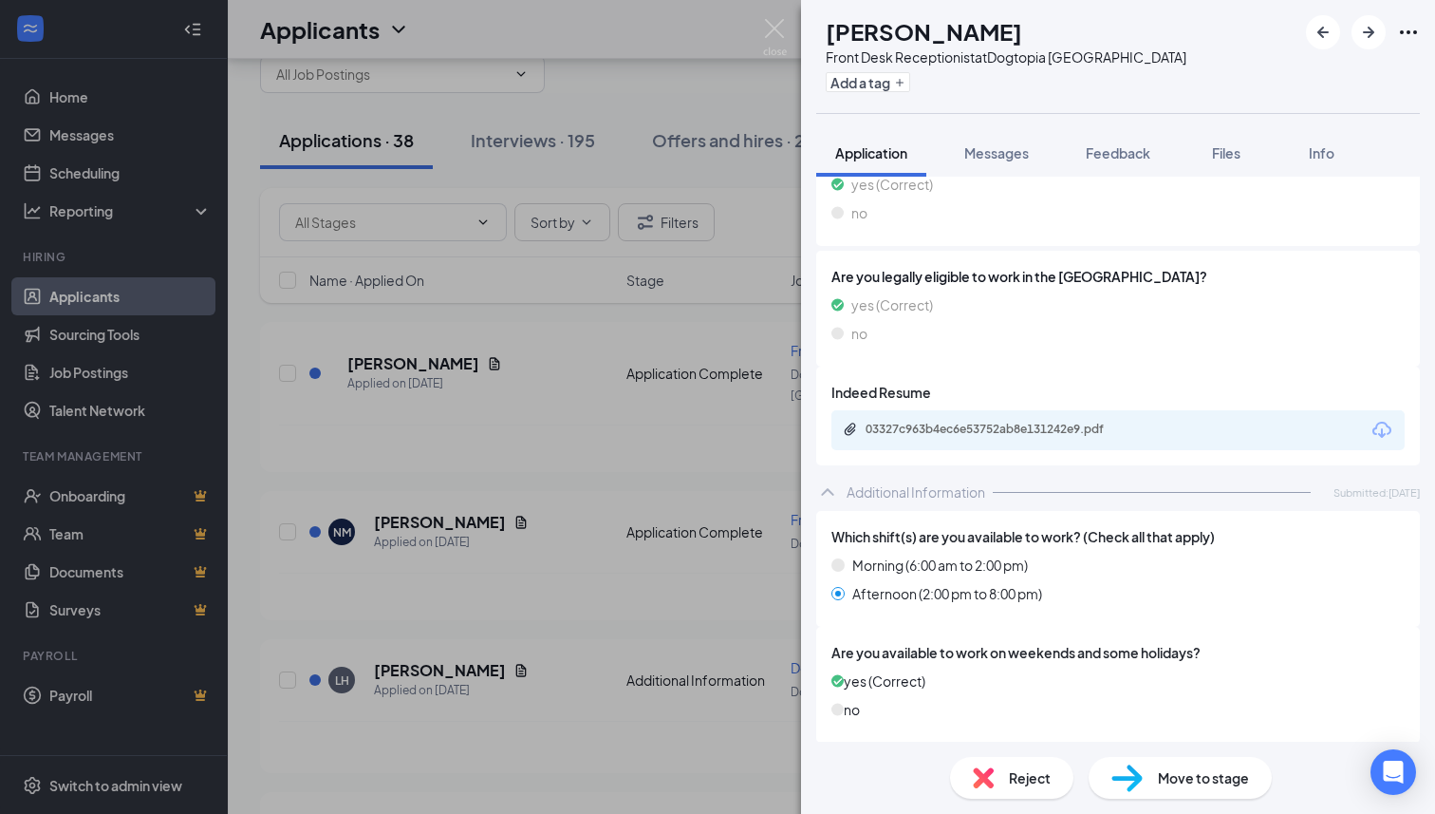
scroll to position [416, 0]
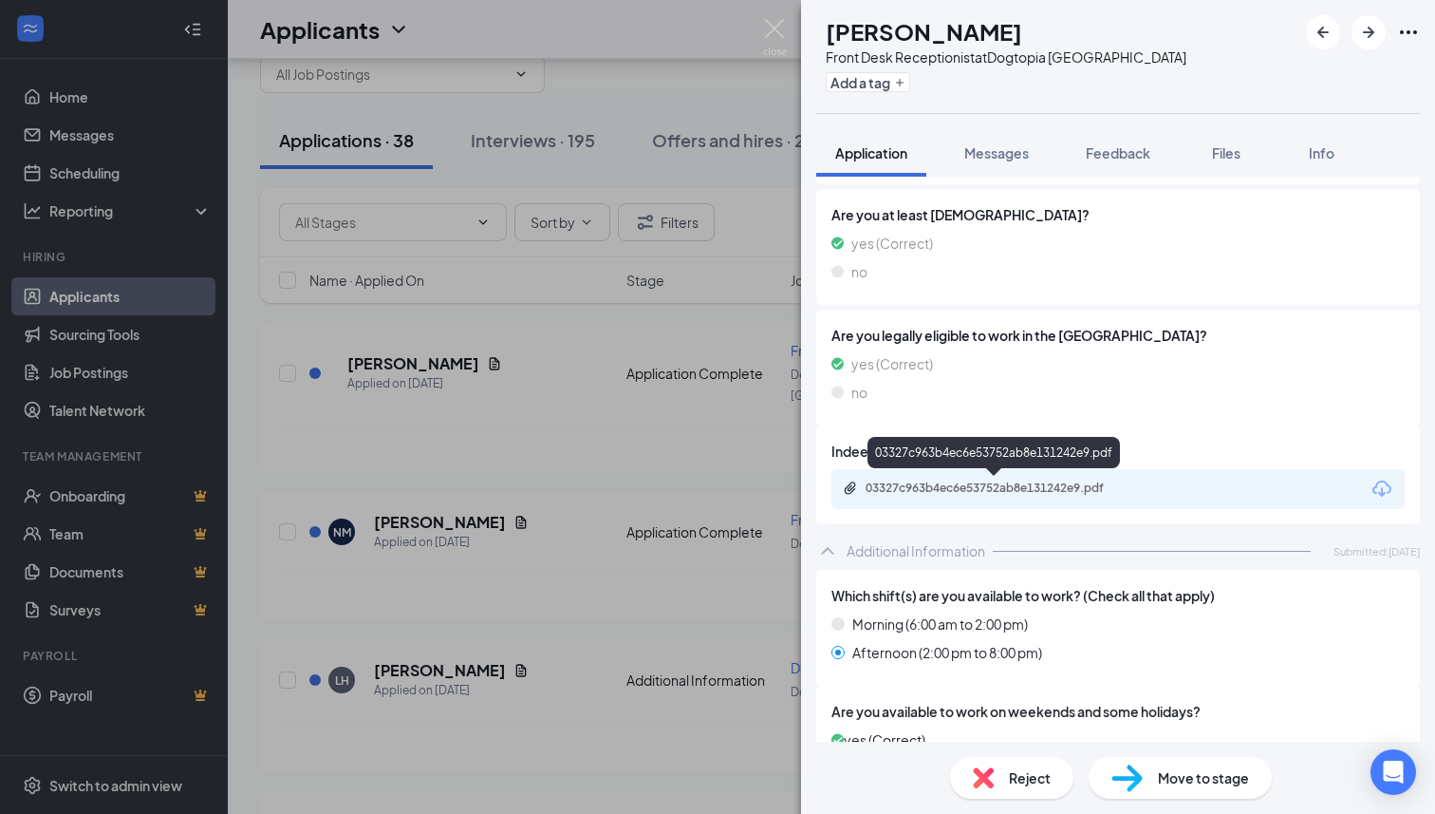
click at [1029, 483] on div "03327c963b4ec6e53752ab8e131242e9.pdf" at bounding box center [999, 487] width 266 height 15
click at [1127, 773] on img at bounding box center [1127, 778] width 31 height 28
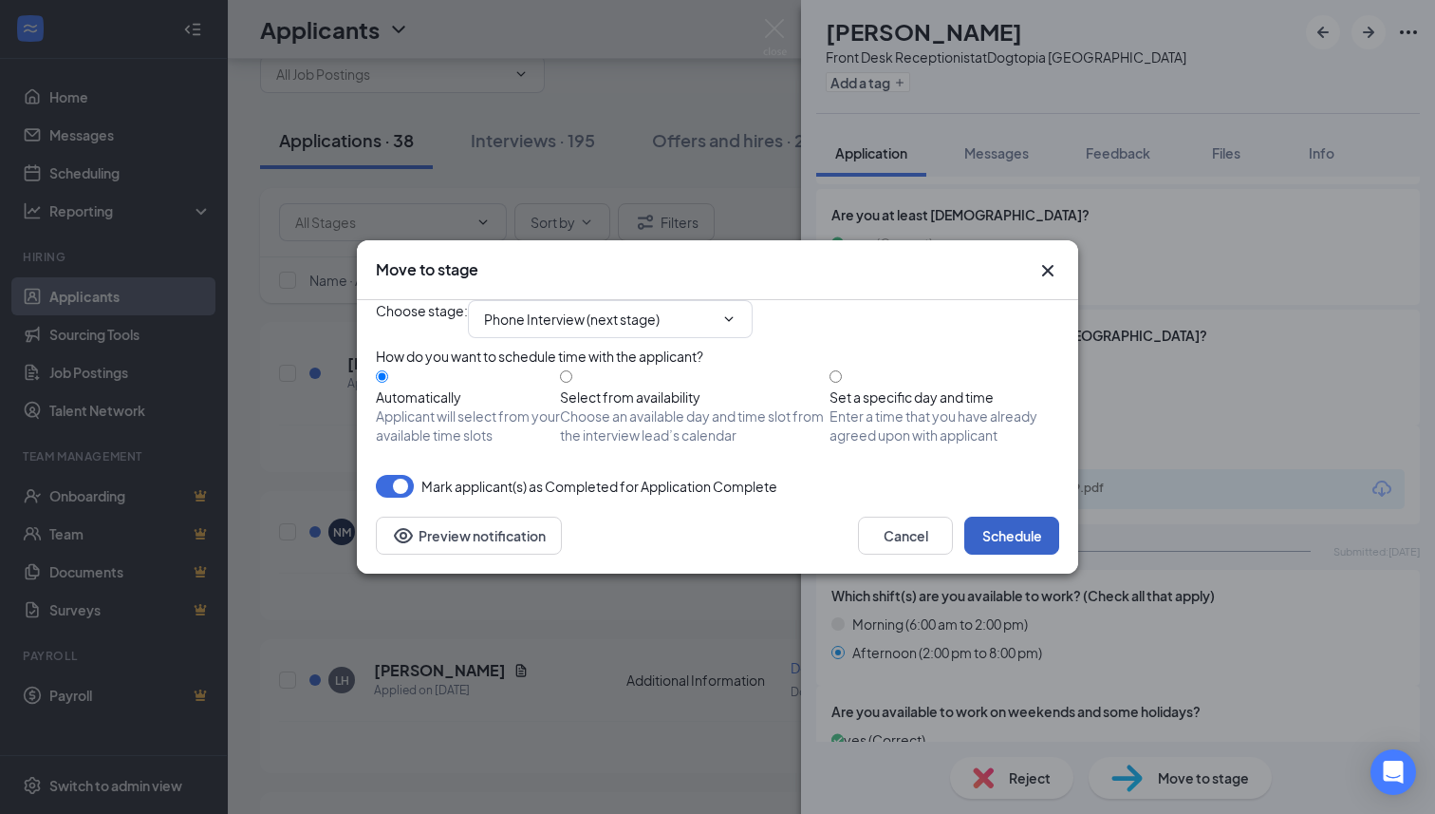
click at [1022, 554] on button "Schedule" at bounding box center [1011, 535] width 95 height 38
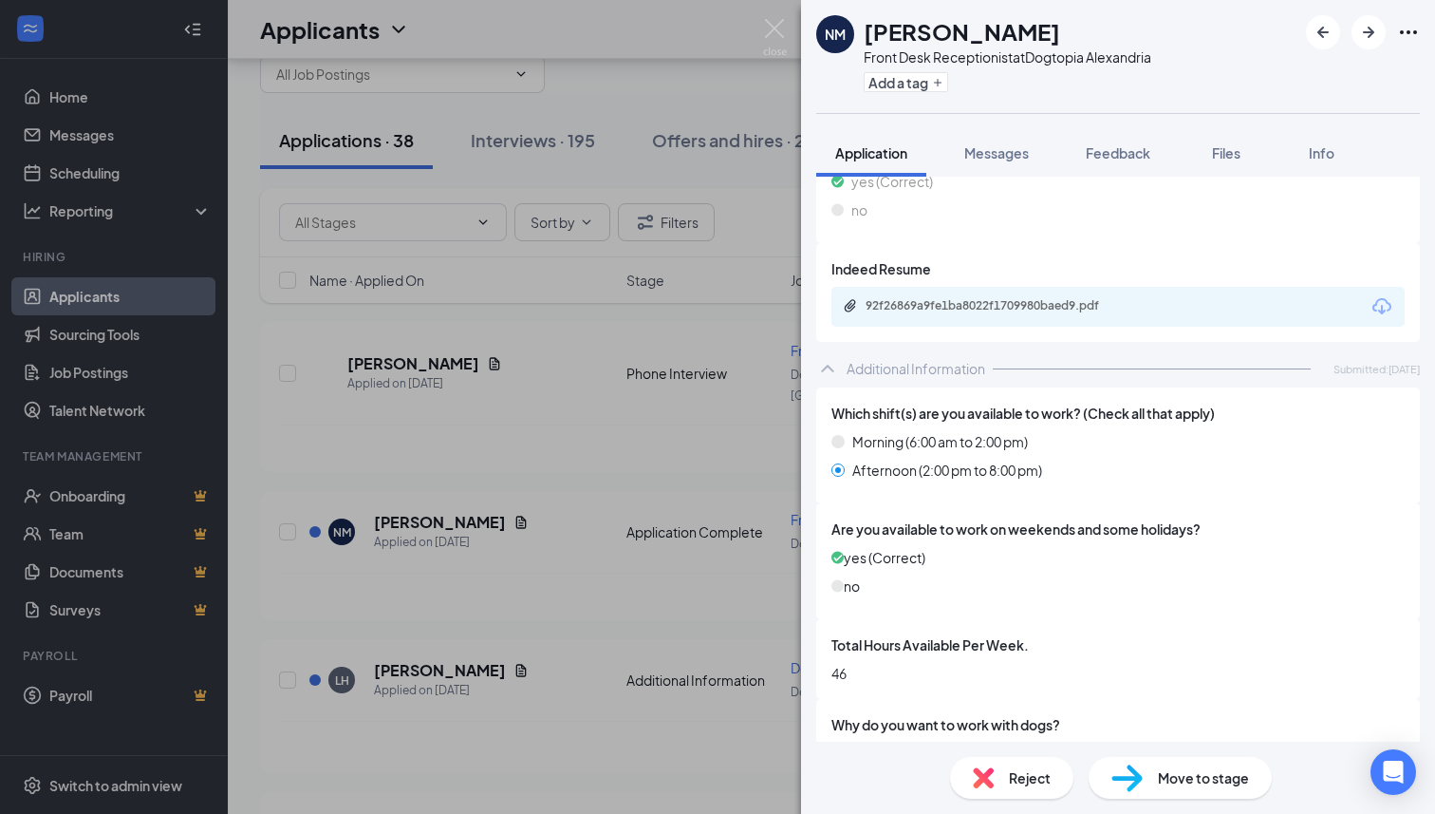
scroll to position [571, 0]
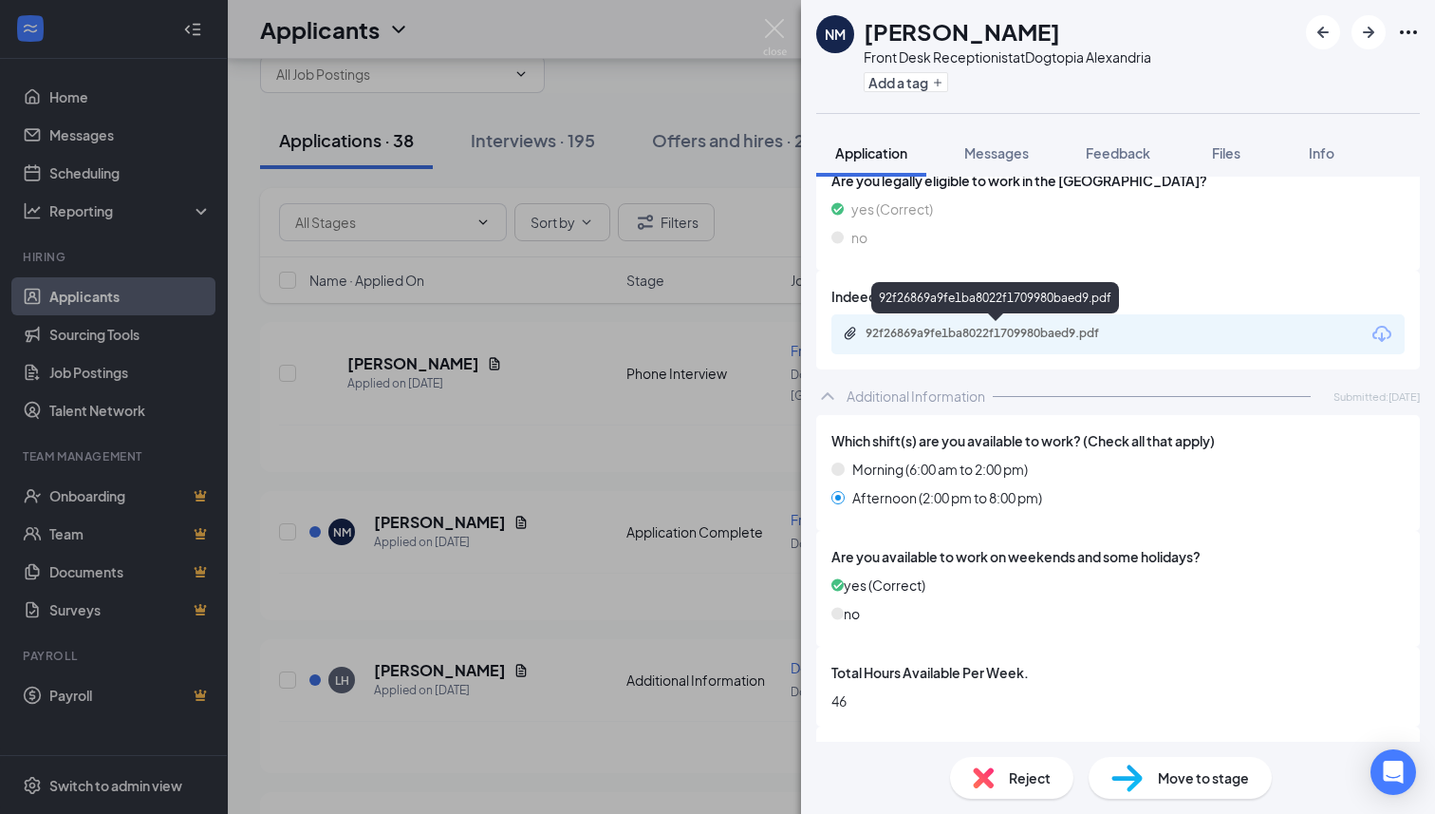
click at [1010, 332] on div "92f26869a9fe1ba8022f1709980baed9.pdf" at bounding box center [999, 333] width 266 height 15
click at [1139, 792] on div "Move to stage" at bounding box center [1180, 778] width 183 height 42
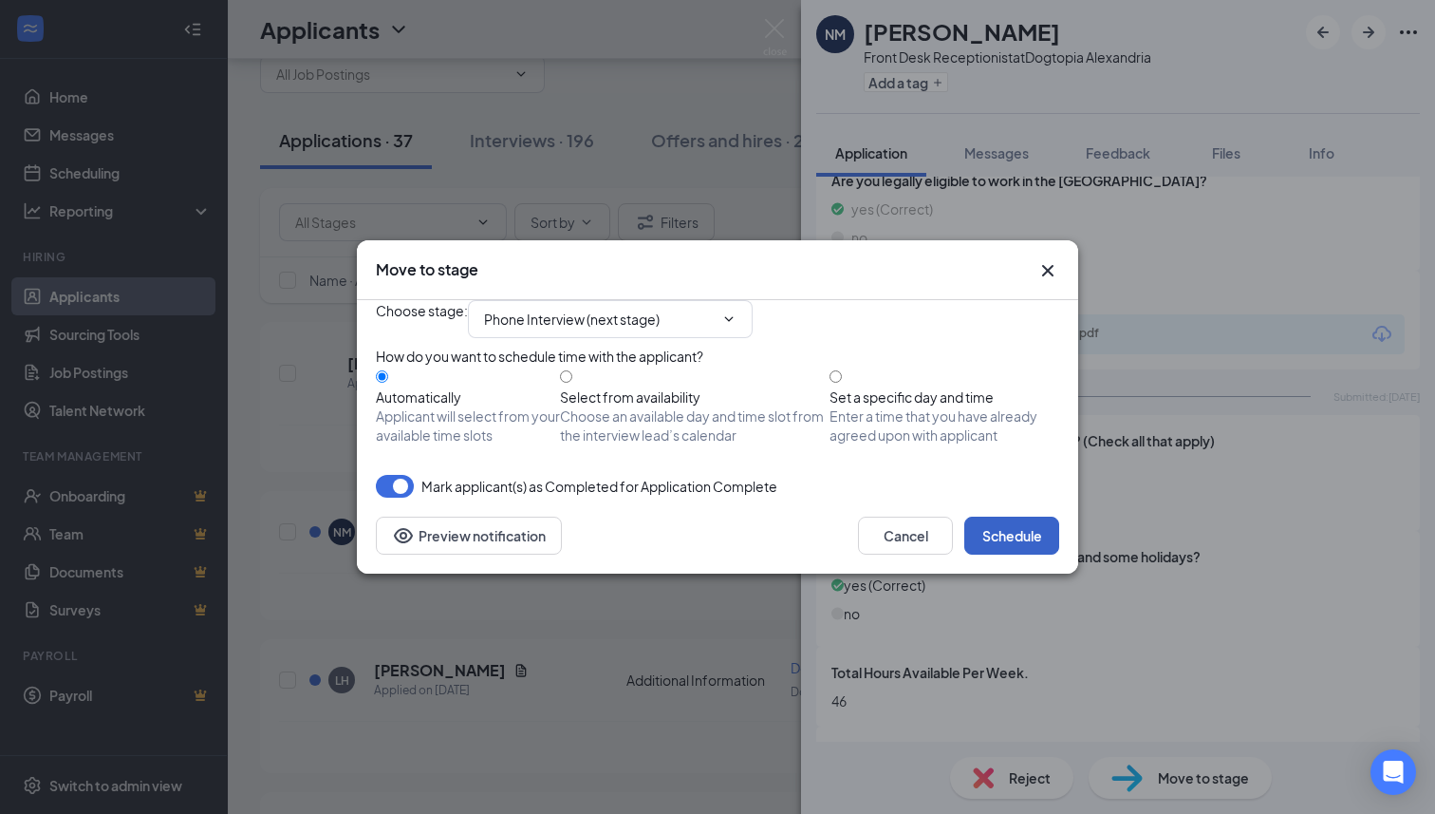
click at [1015, 554] on button "Schedule" at bounding box center [1011, 535] width 95 height 38
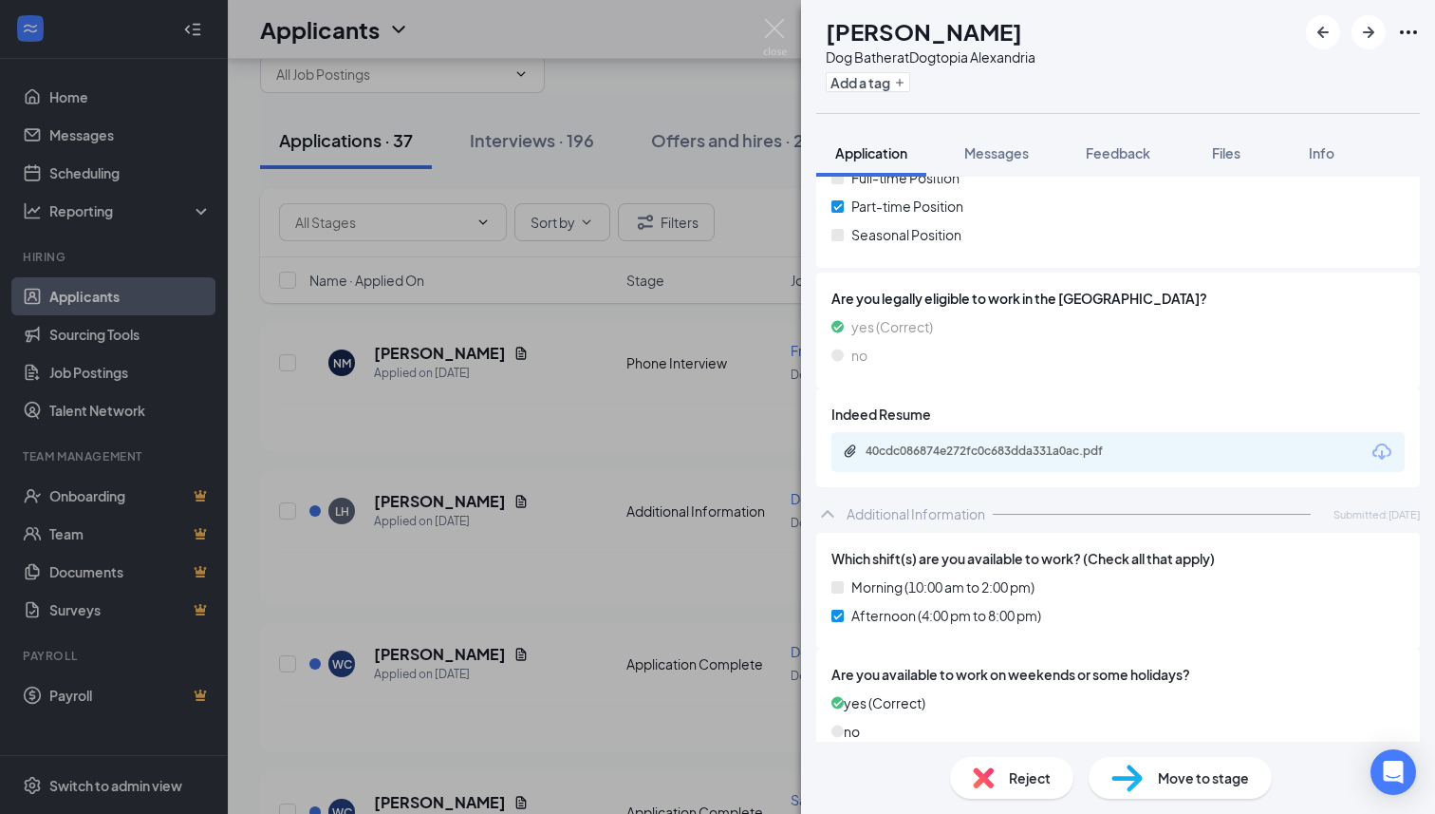
scroll to position [563, 0]
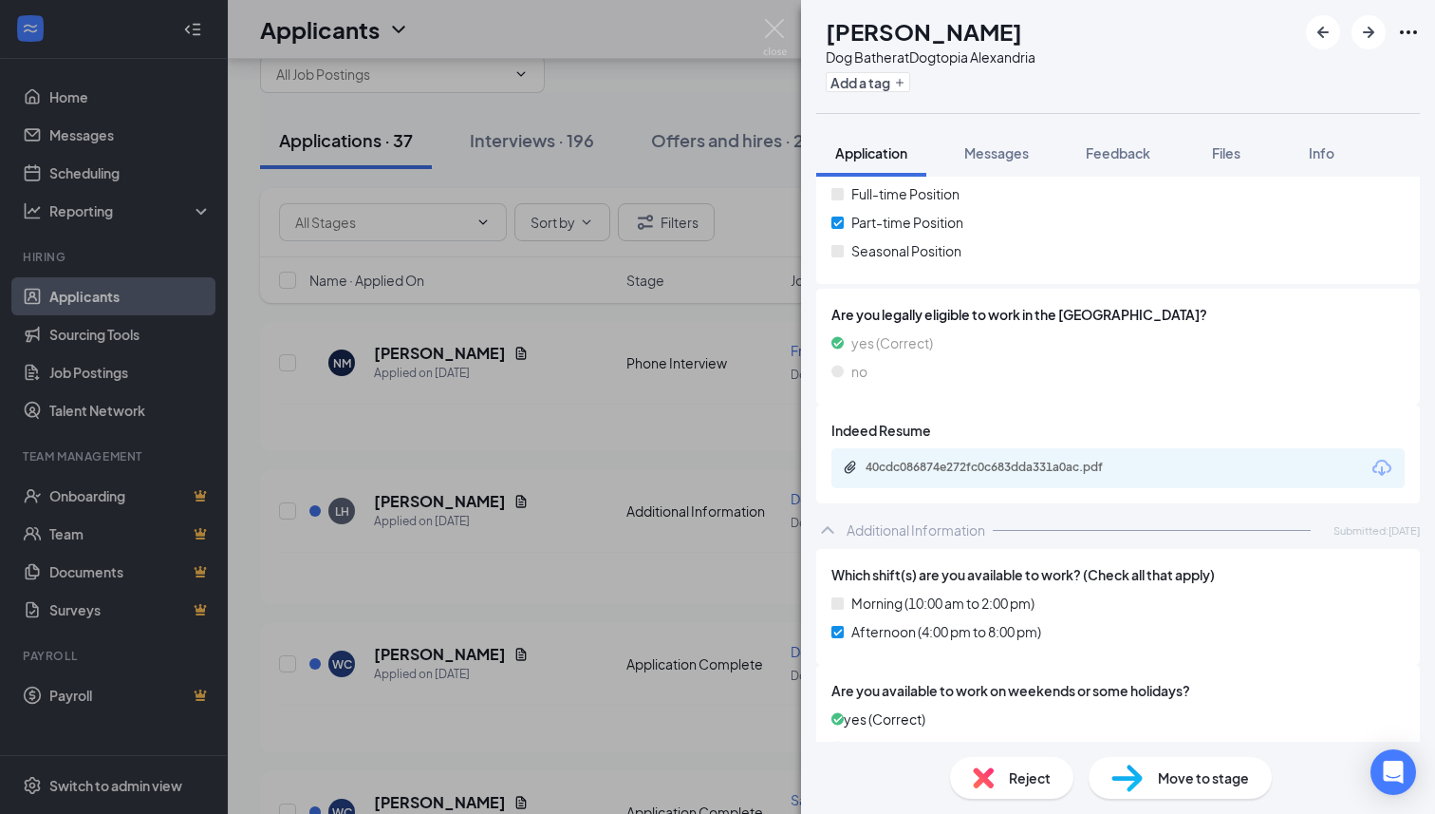
click at [1144, 775] on div "Move to stage" at bounding box center [1180, 778] width 183 height 42
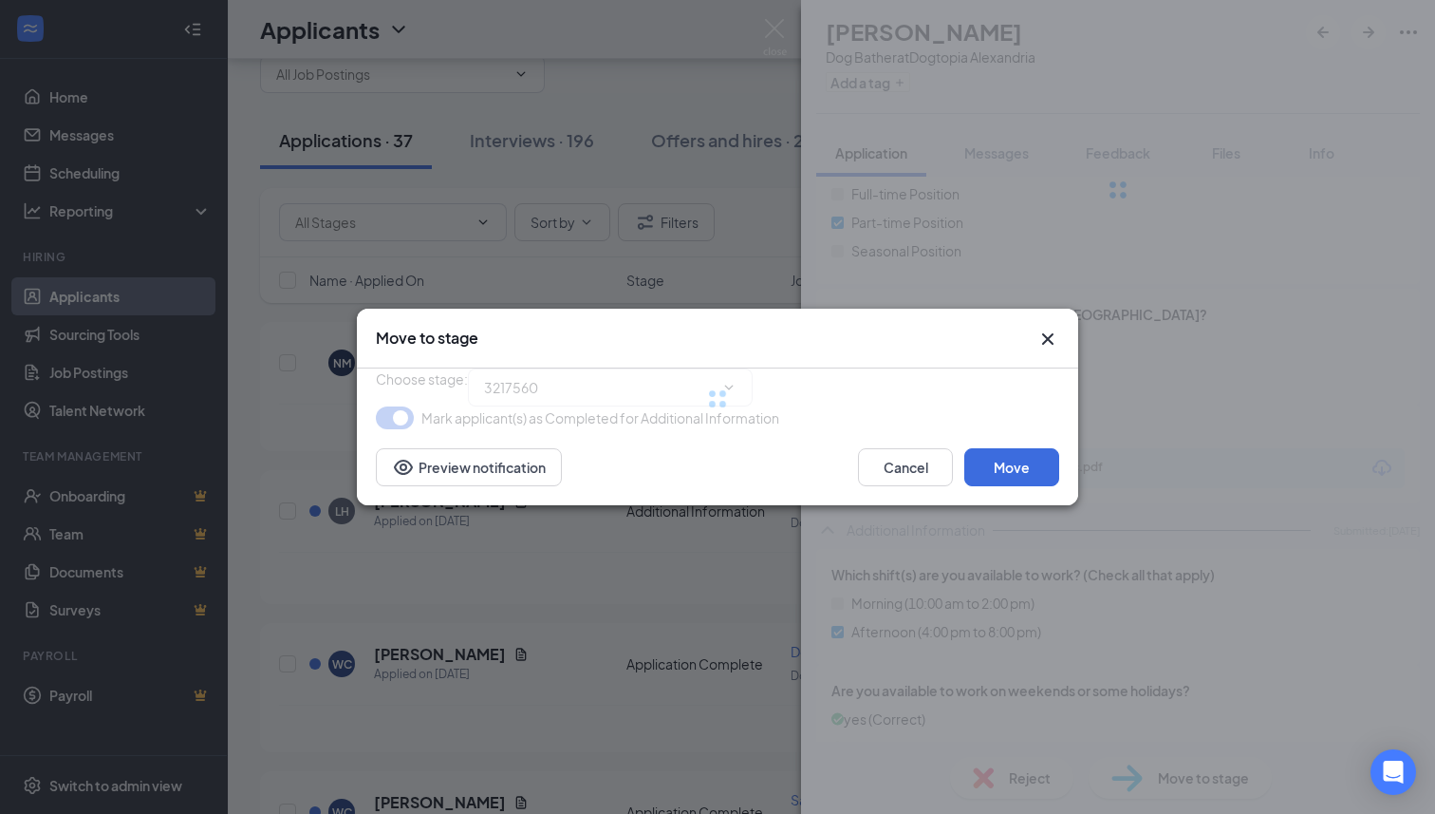
type input "Phone Screen (next stage)"
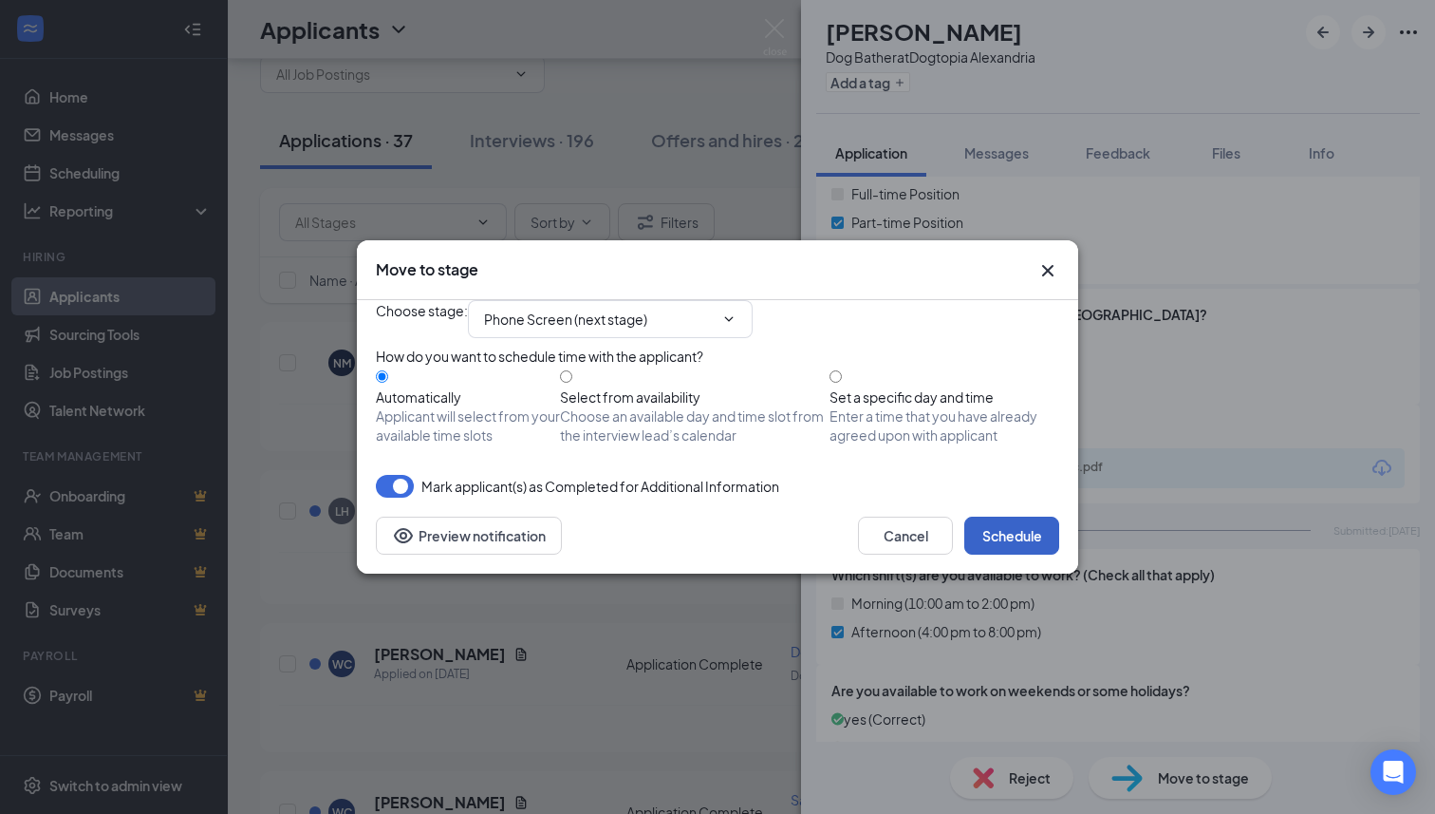
click at [1007, 554] on button "Schedule" at bounding box center [1011, 535] width 95 height 38
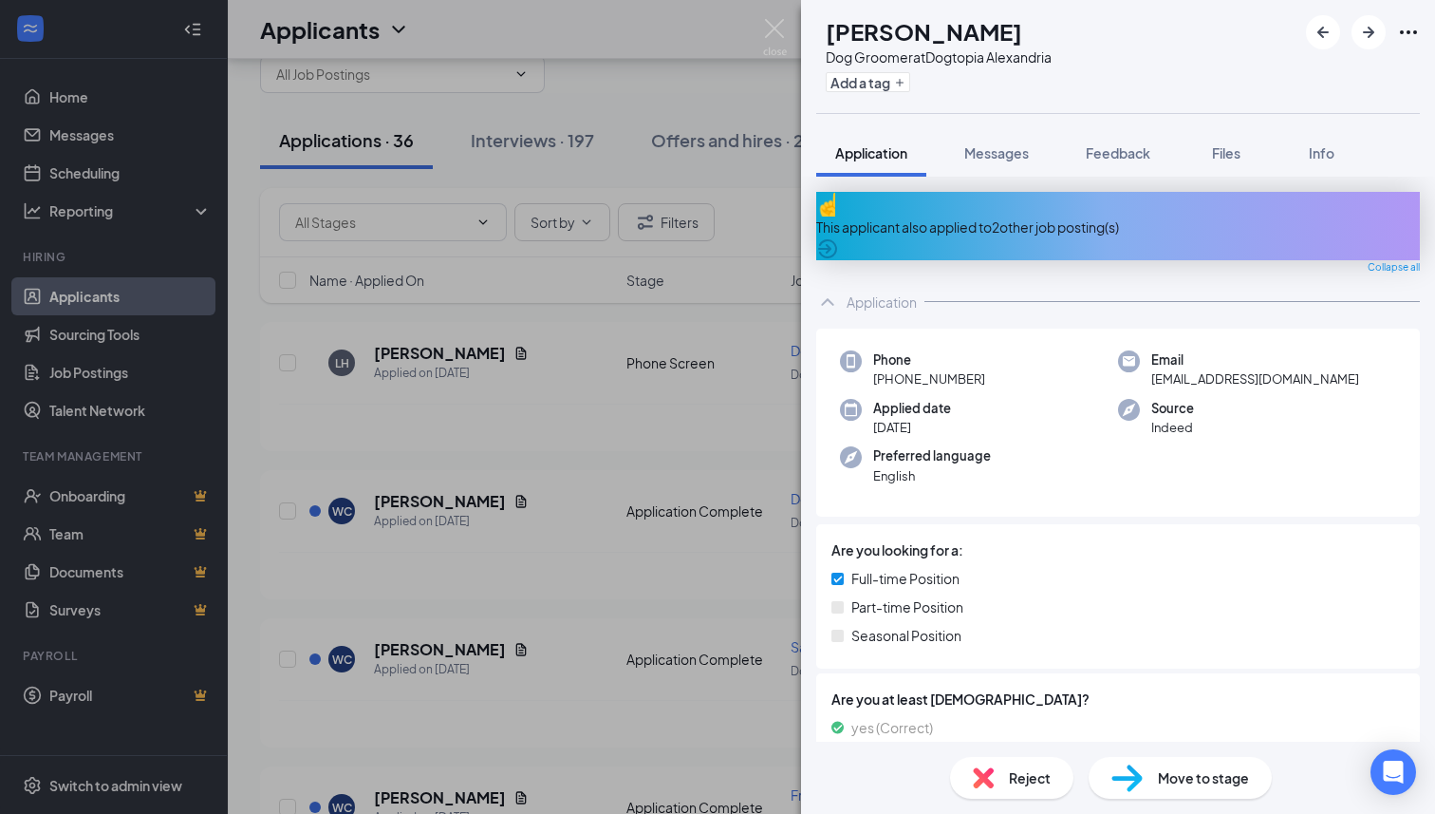
click at [1035, 216] on div "This applicant also applied to 2 other job posting(s)" at bounding box center [1118, 226] width 604 height 21
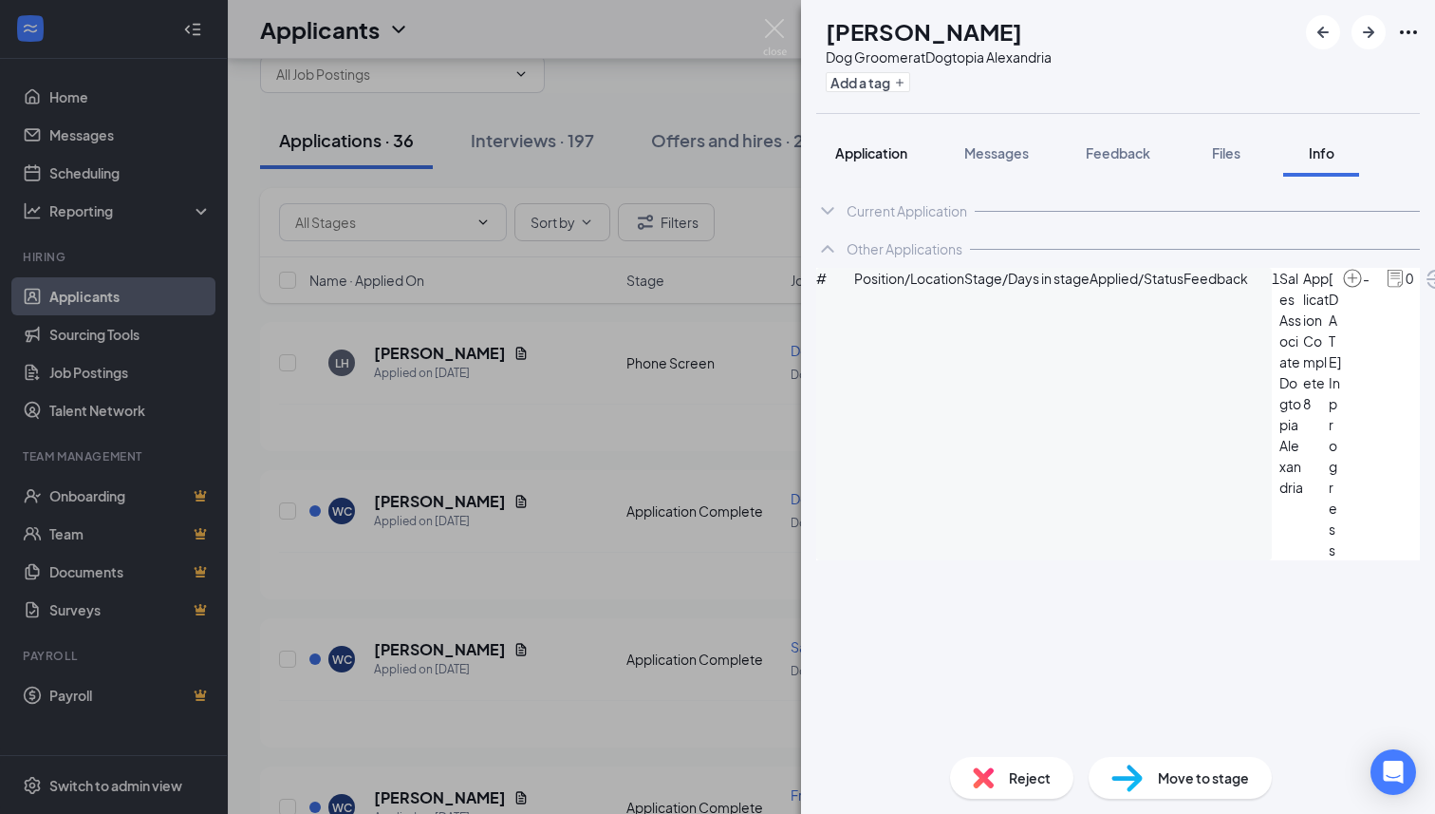
click at [886, 145] on span "Application" at bounding box center [871, 152] width 72 height 17
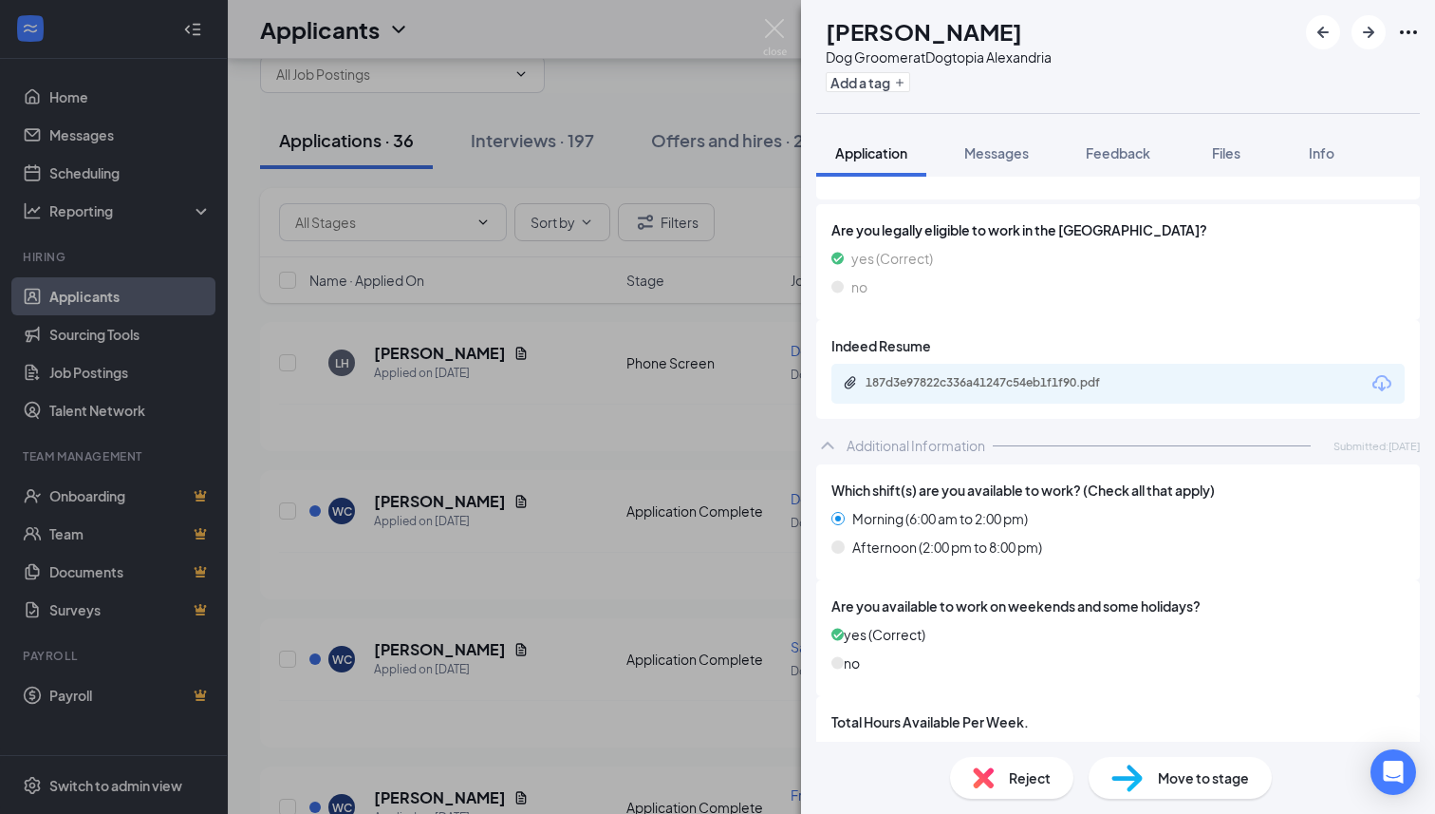
scroll to position [391, 0]
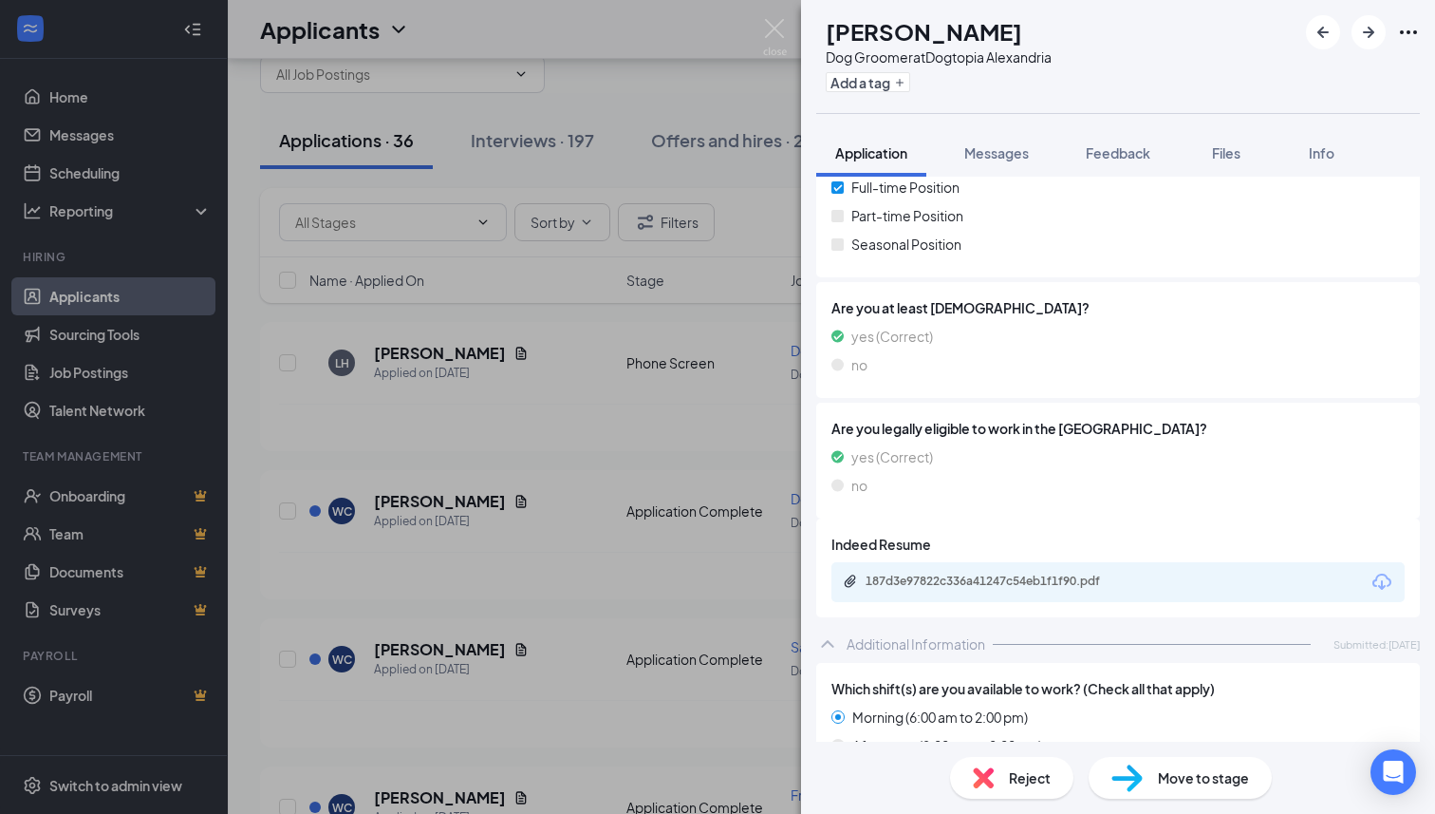
click at [979, 55] on div "Dog Groomer at Dogtopia [GEOGRAPHIC_DATA]" at bounding box center [939, 56] width 226 height 19
click at [1120, 147] on span "Feedback" at bounding box center [1118, 152] width 65 height 17
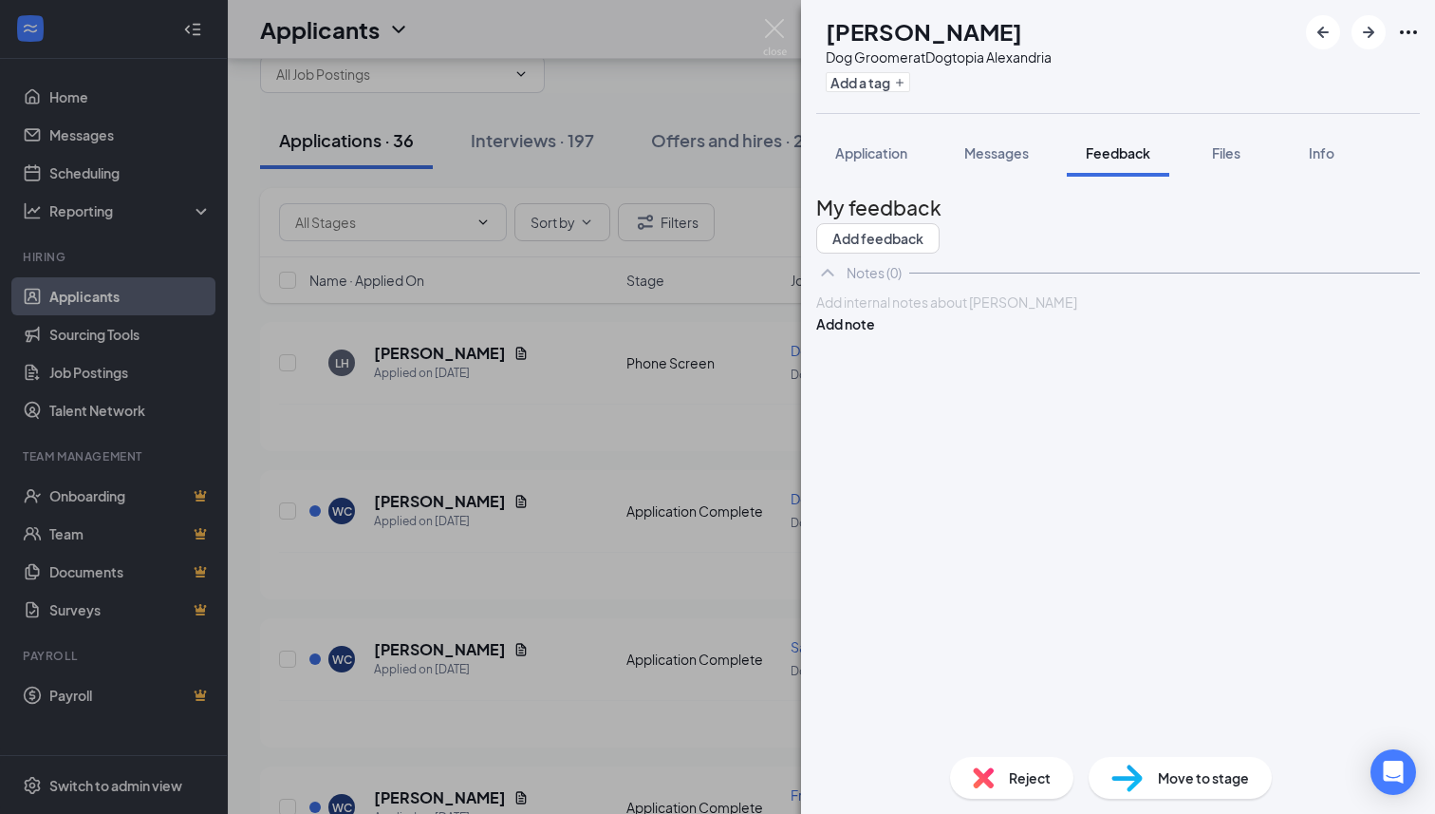
click at [984, 312] on div at bounding box center [1118, 302] width 602 height 20
click at [875, 334] on button "Add note" at bounding box center [845, 323] width 59 height 21
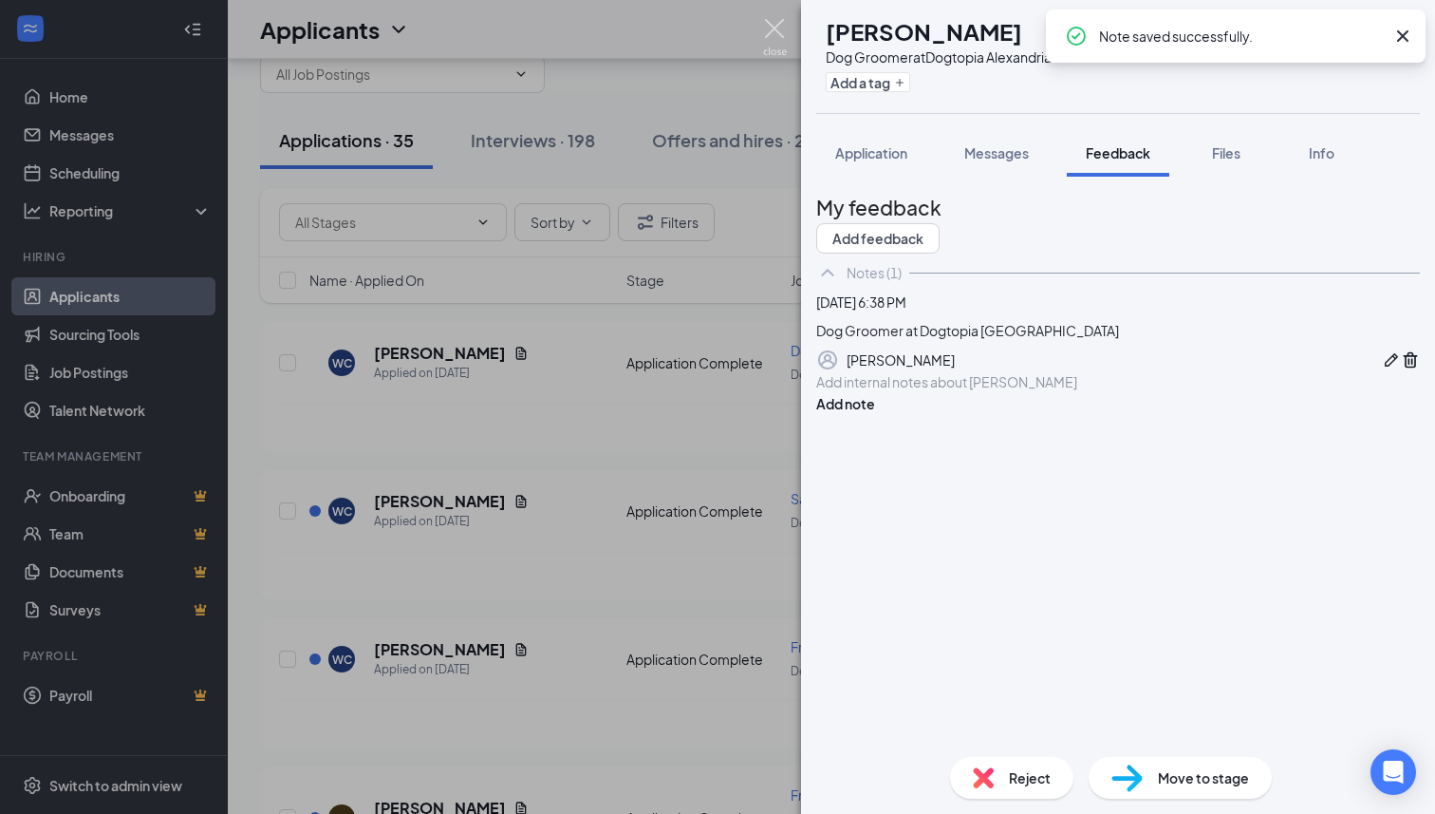
click at [776, 26] on img at bounding box center [775, 37] width 24 height 37
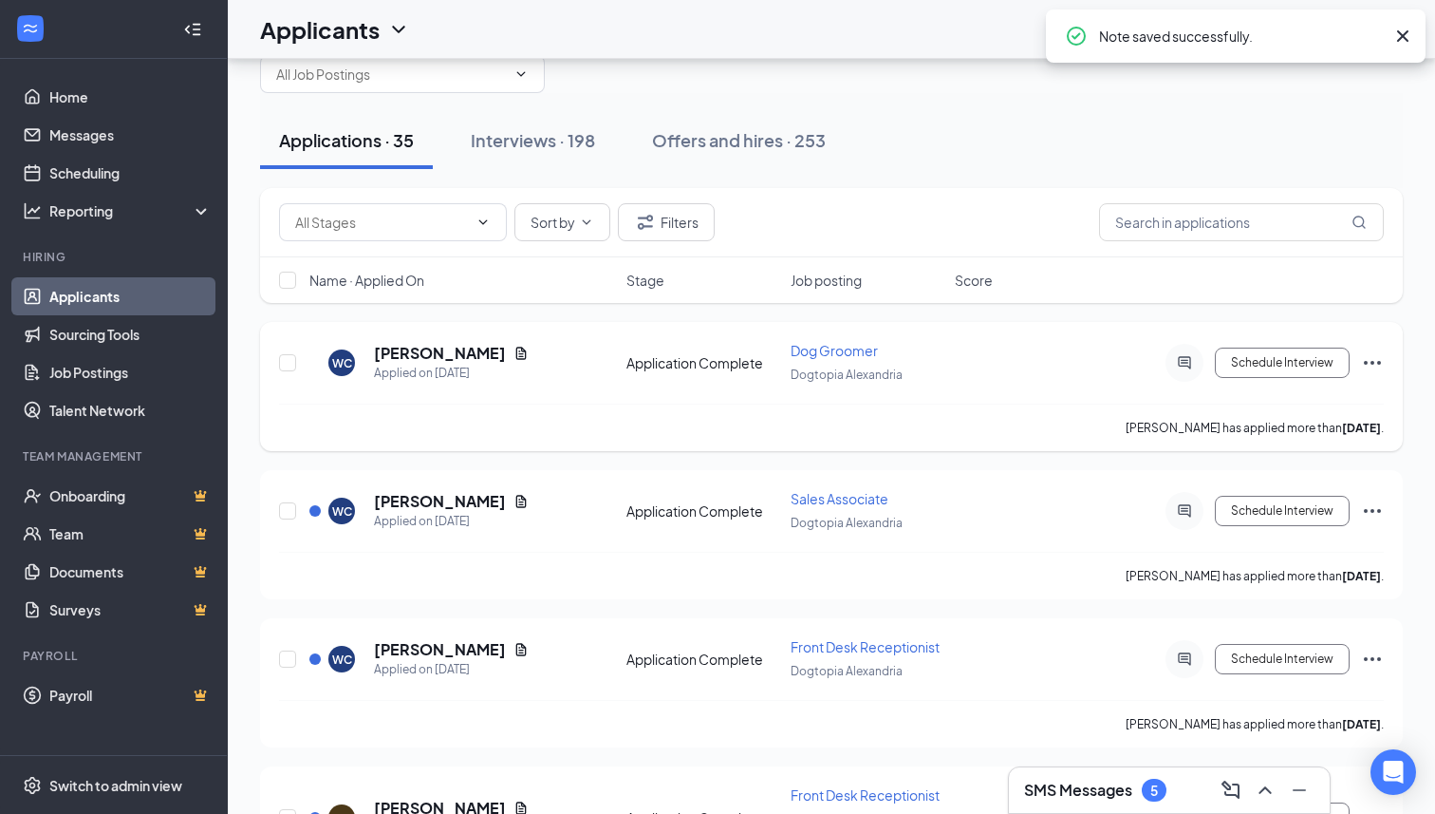
click at [1380, 362] on icon "Ellipses" at bounding box center [1372, 363] width 17 height 4
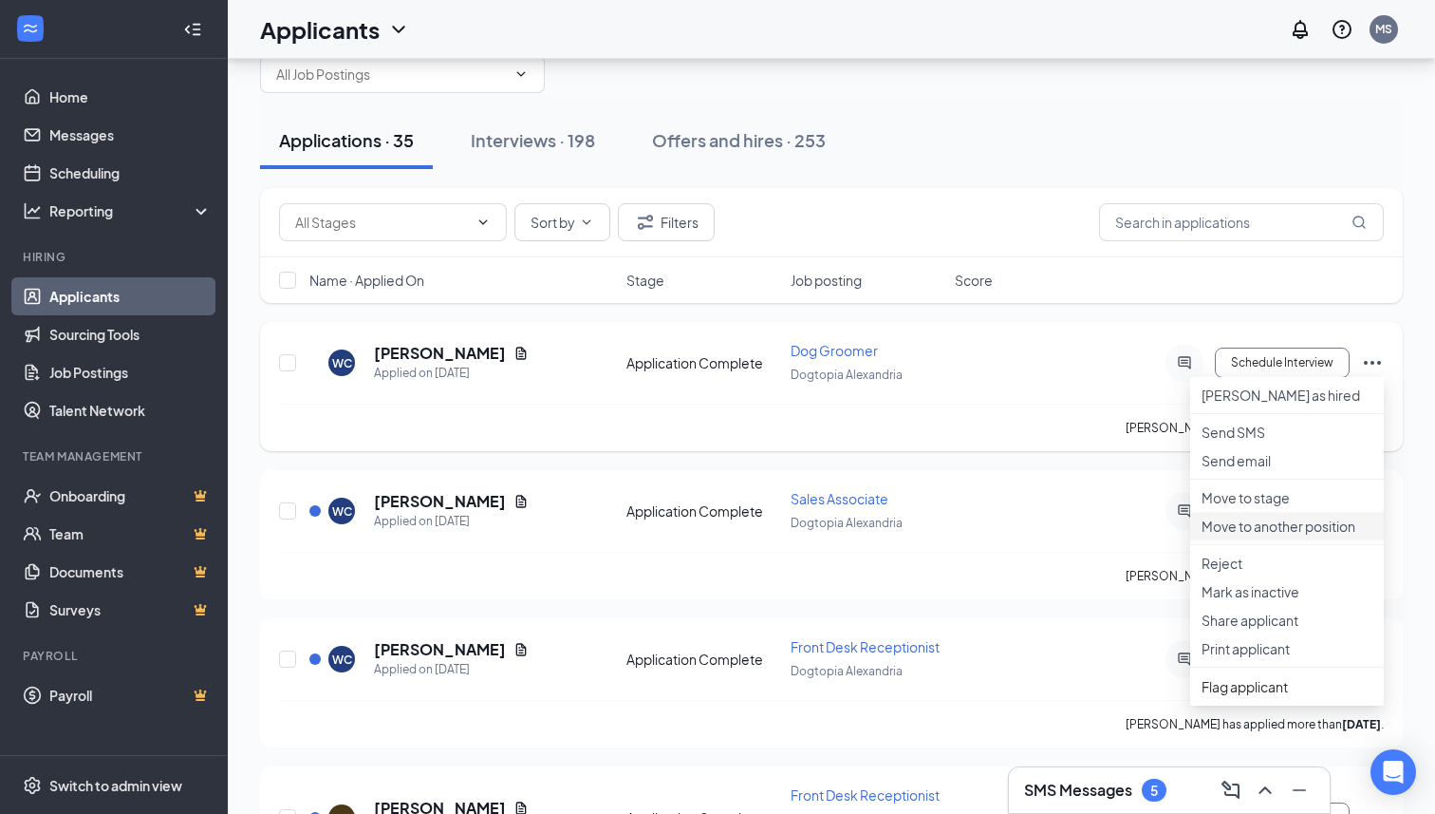
click at [1279, 535] on p "Move to another position" at bounding box center [1287, 525] width 171 height 19
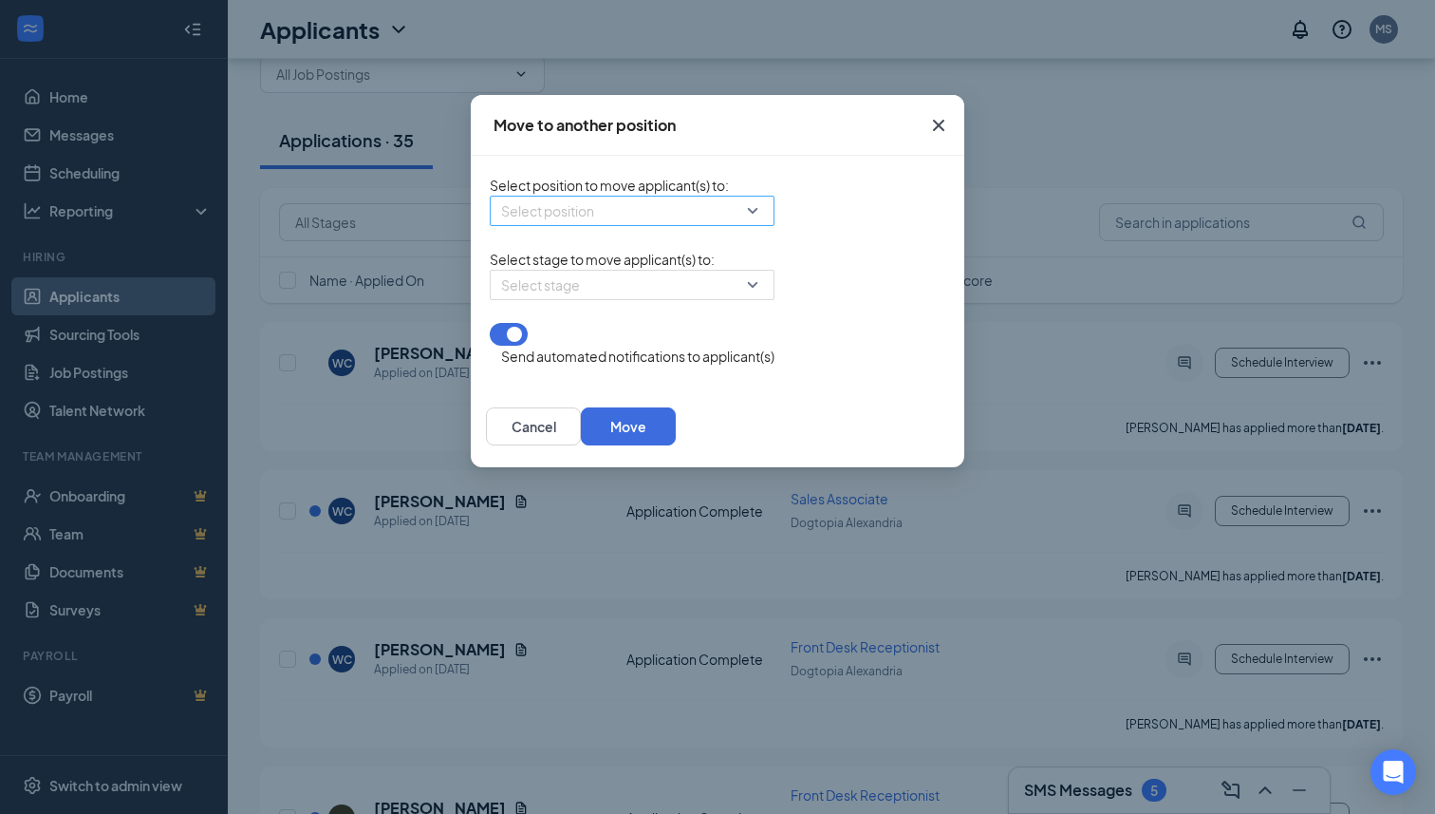
click at [609, 220] on input "search" at bounding box center [625, 210] width 249 height 28
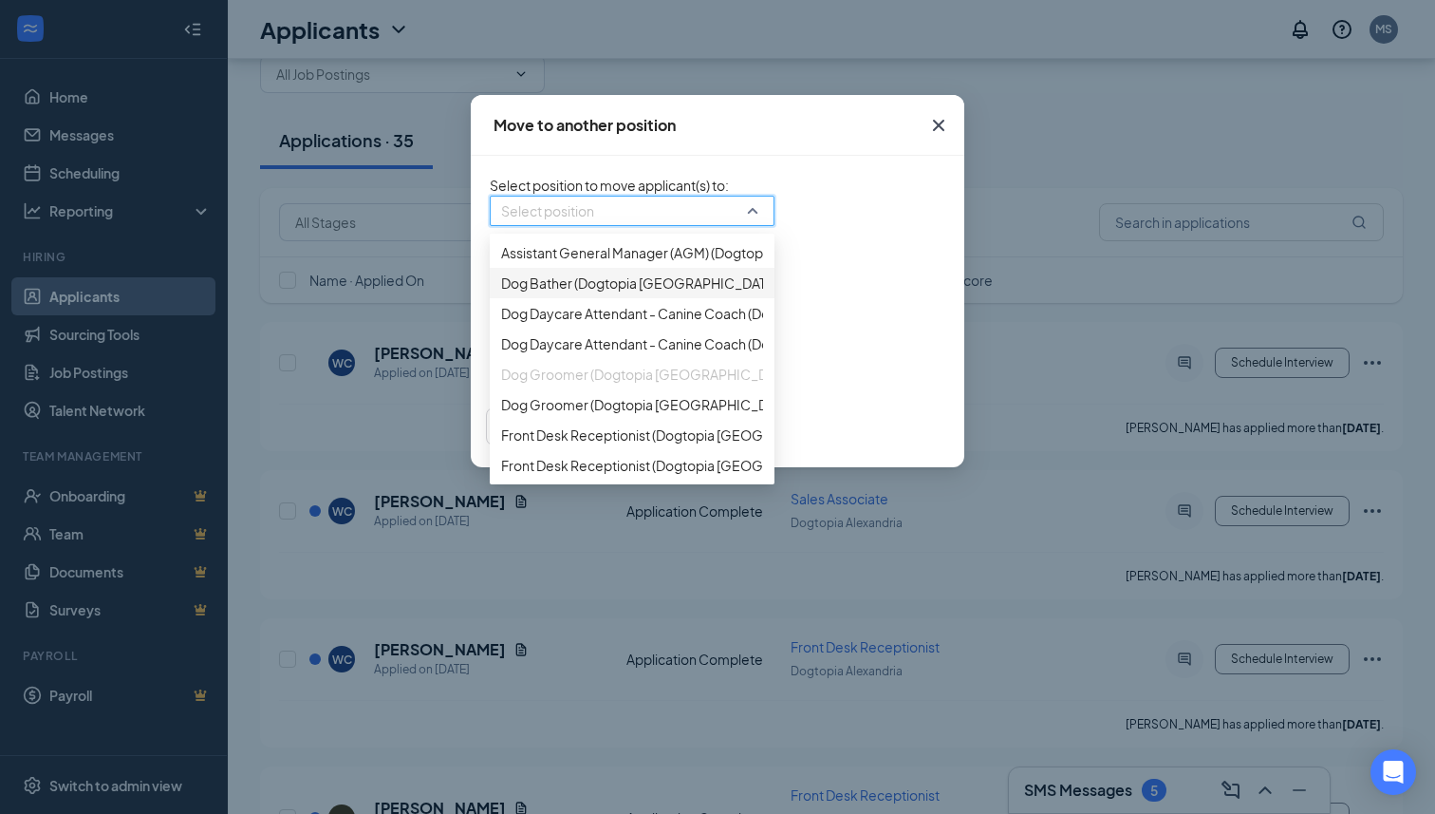
click at [567, 293] on span "Dog Bather (Dogtopia [GEOGRAPHIC_DATA])" at bounding box center [641, 282] width 280 height 21
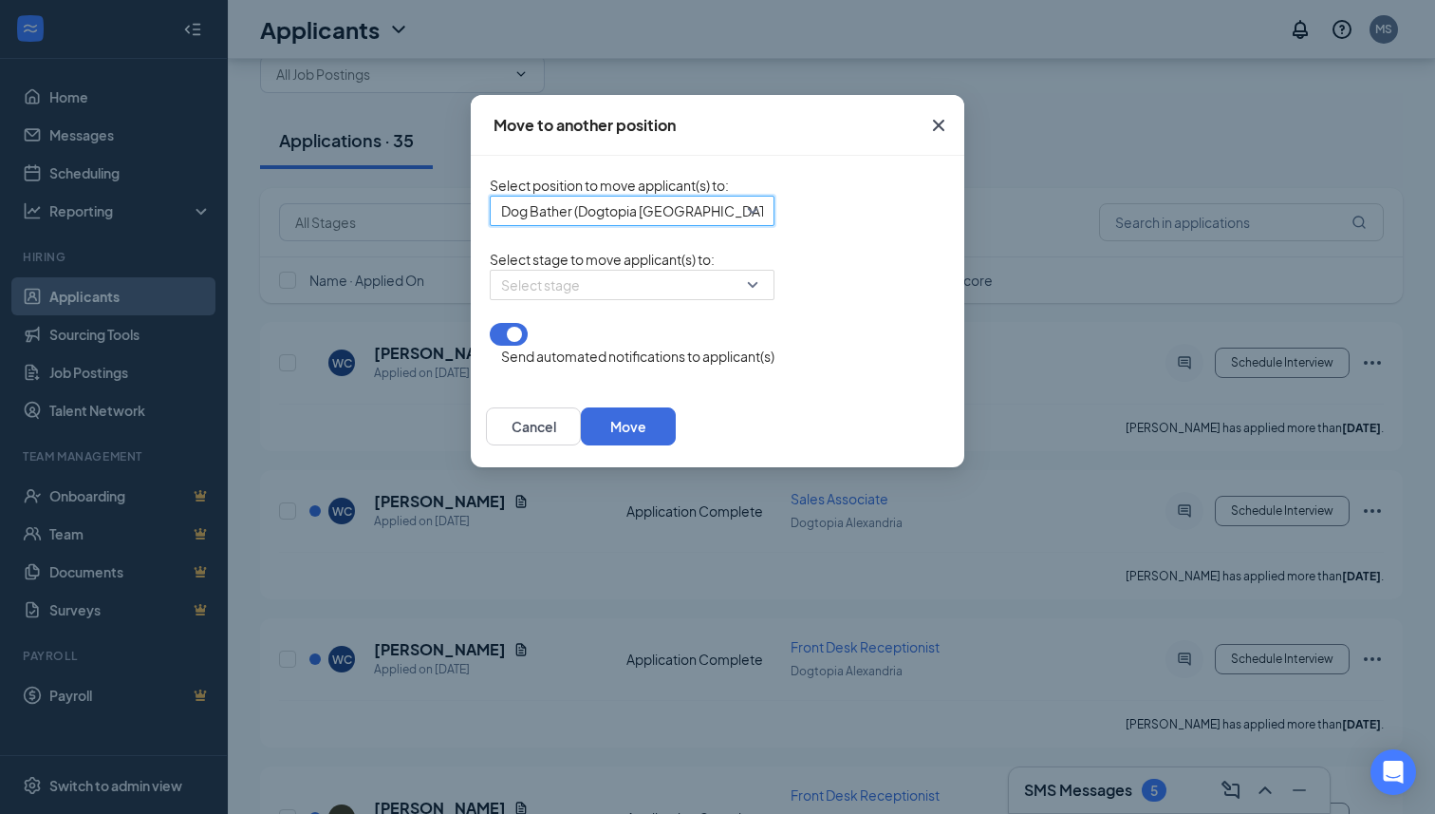
click at [567, 299] on input "search" at bounding box center [625, 285] width 249 height 28
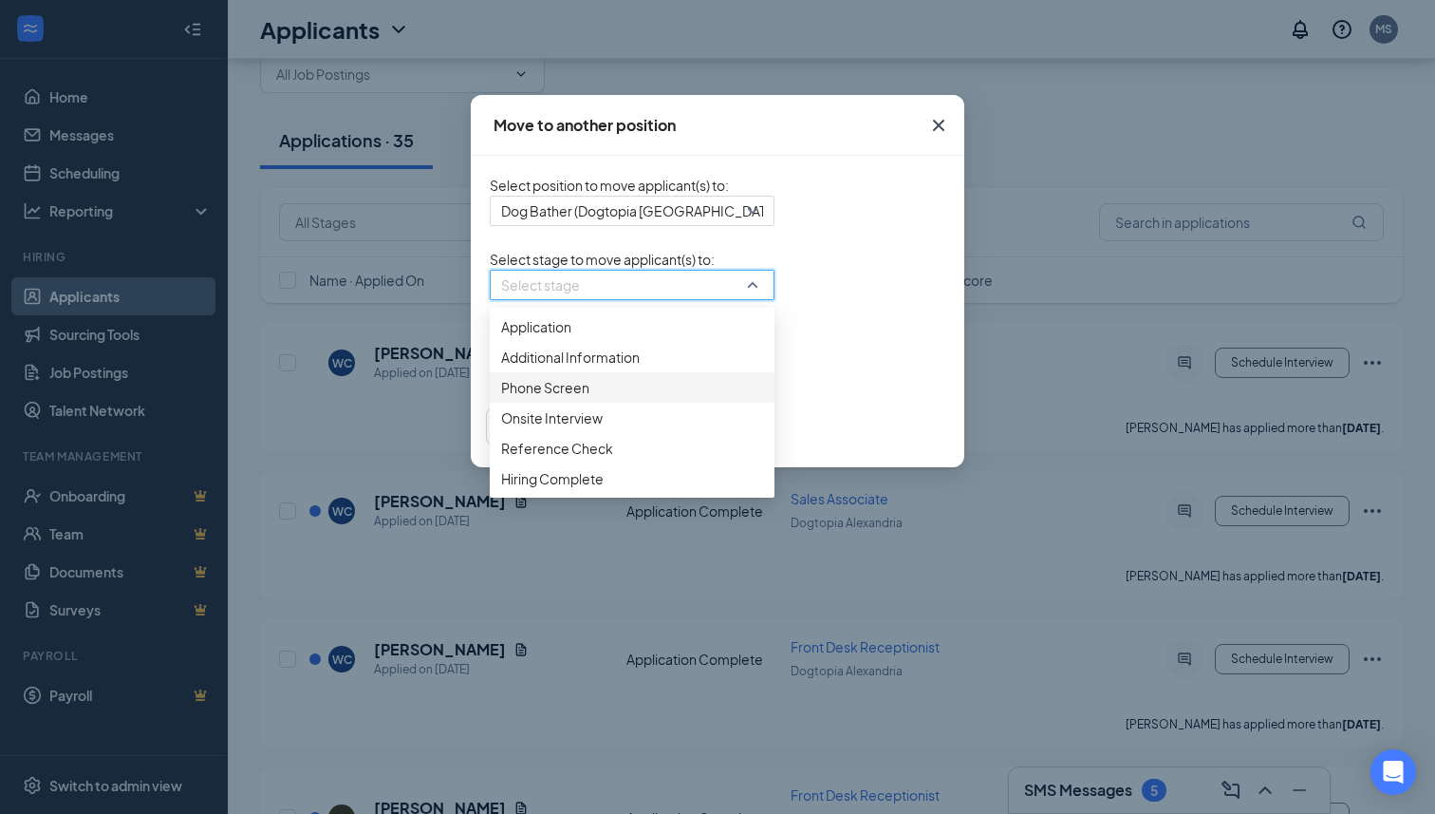
click at [521, 398] on span "Phone Screen" at bounding box center [632, 387] width 262 height 21
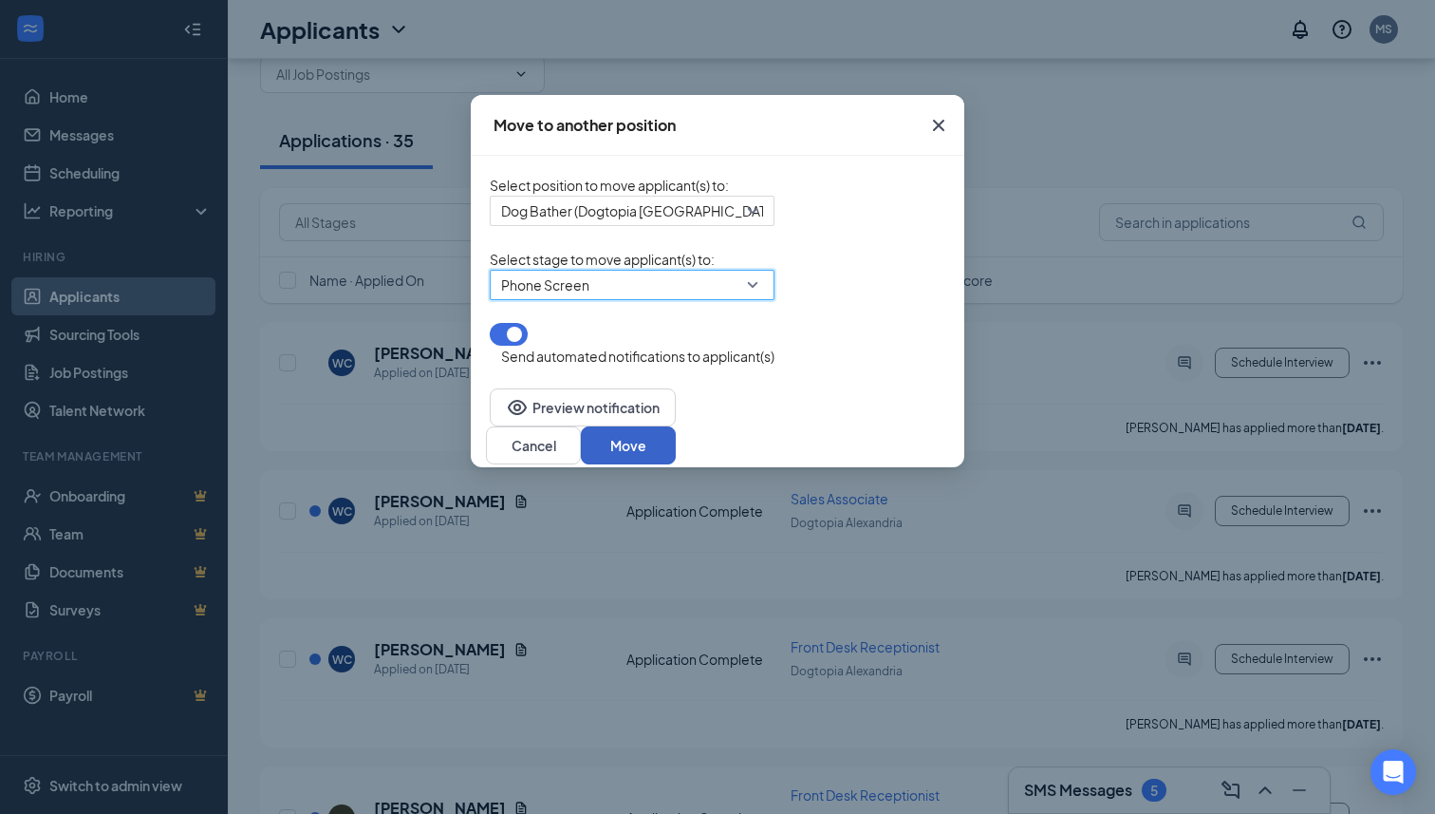
click at [676, 445] on button "Move" at bounding box center [628, 445] width 95 height 38
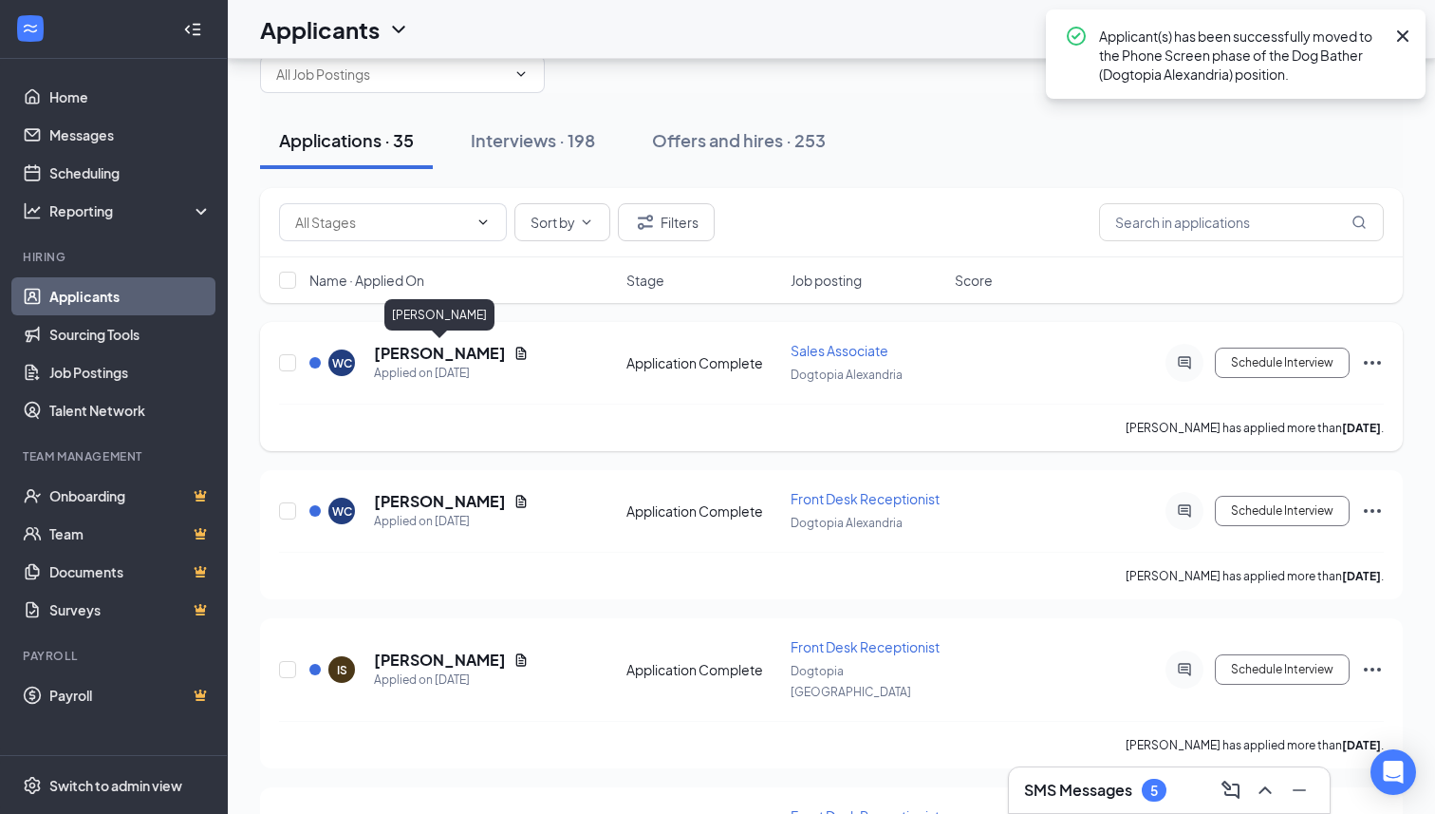
click at [473, 357] on h5 "[PERSON_NAME]" at bounding box center [440, 353] width 132 height 21
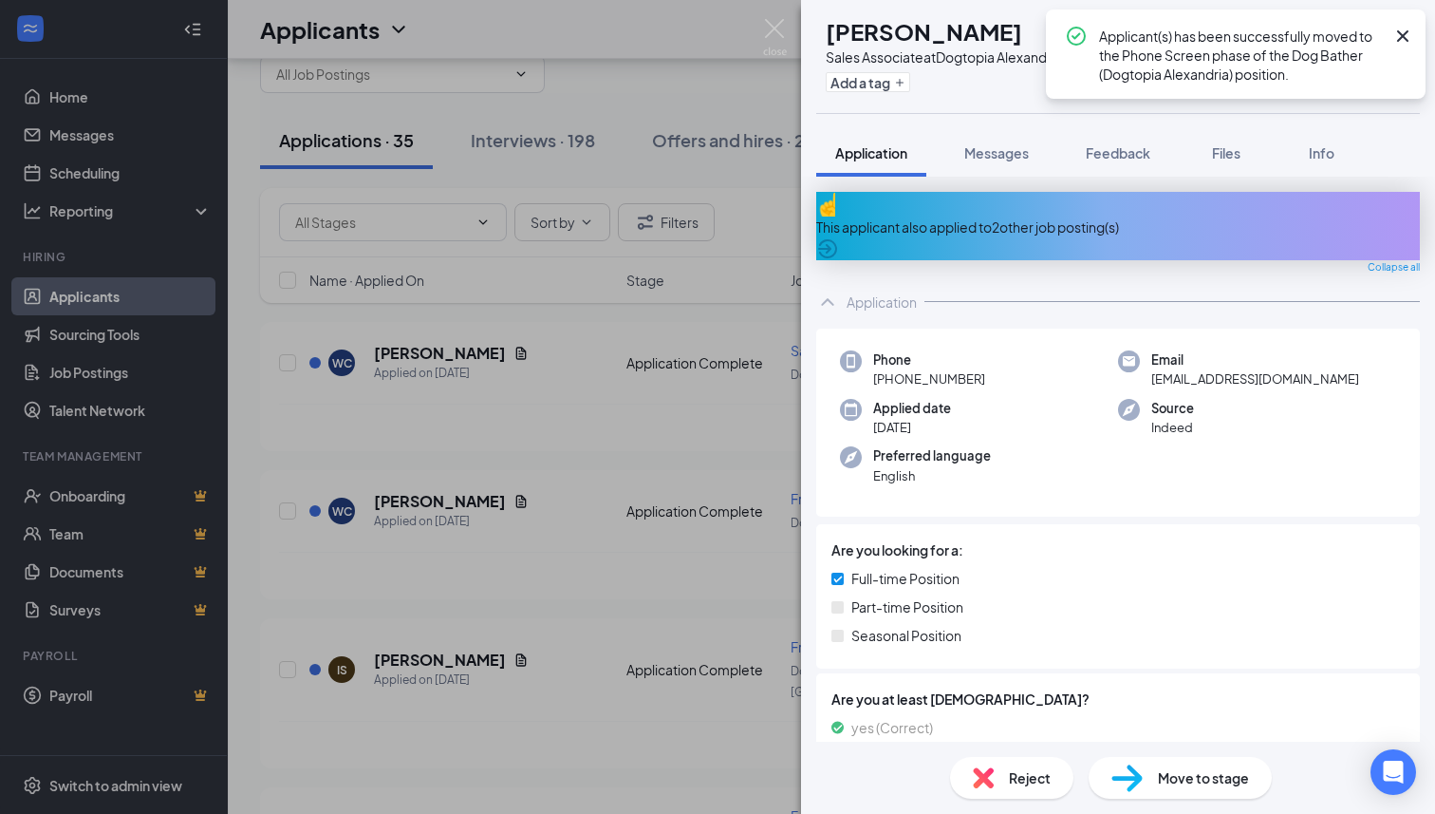
click at [996, 222] on div "This applicant also applied to 2 other job posting(s)" at bounding box center [1118, 226] width 604 height 21
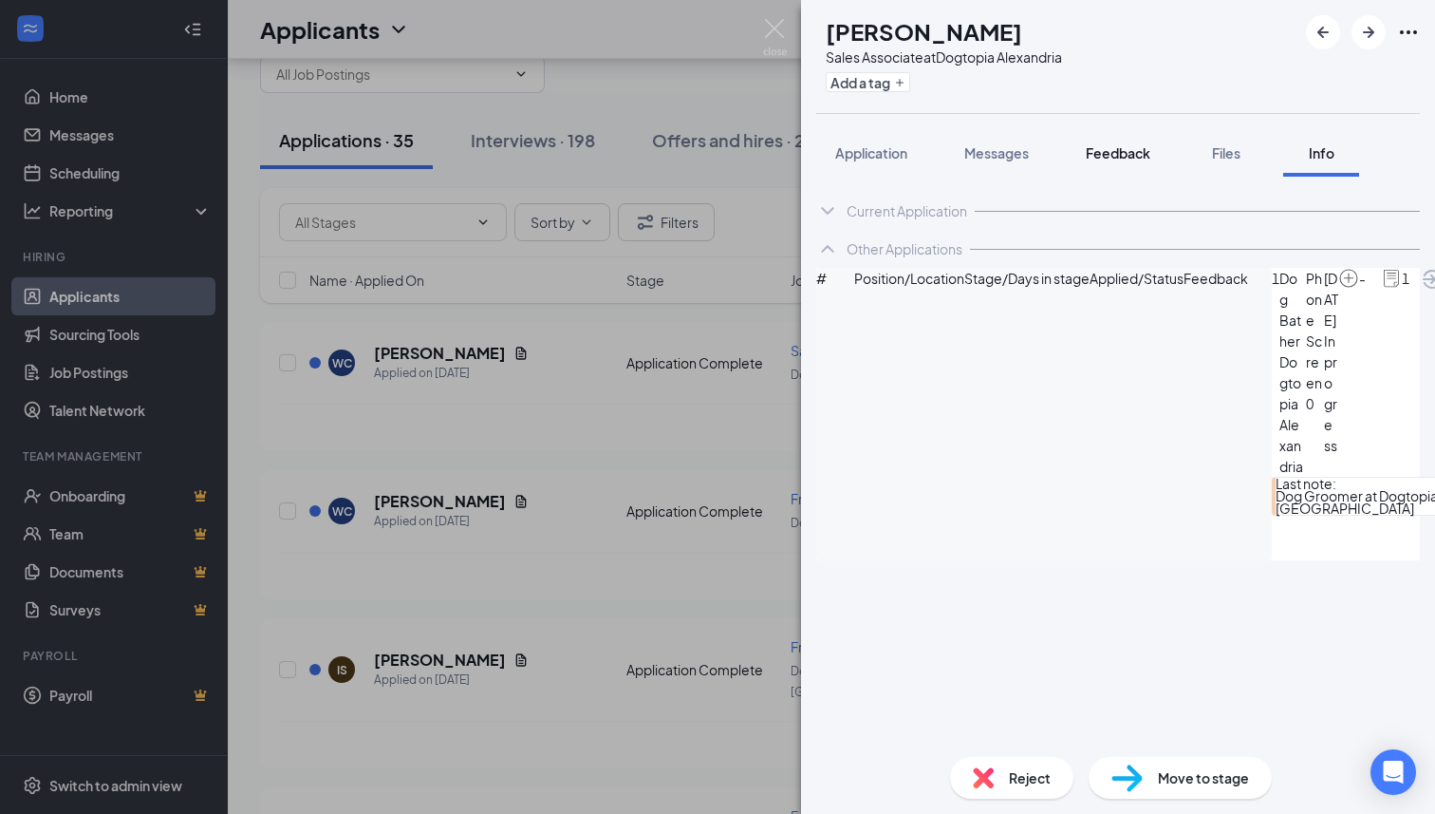
click at [1129, 153] on span "Feedback" at bounding box center [1118, 152] width 65 height 17
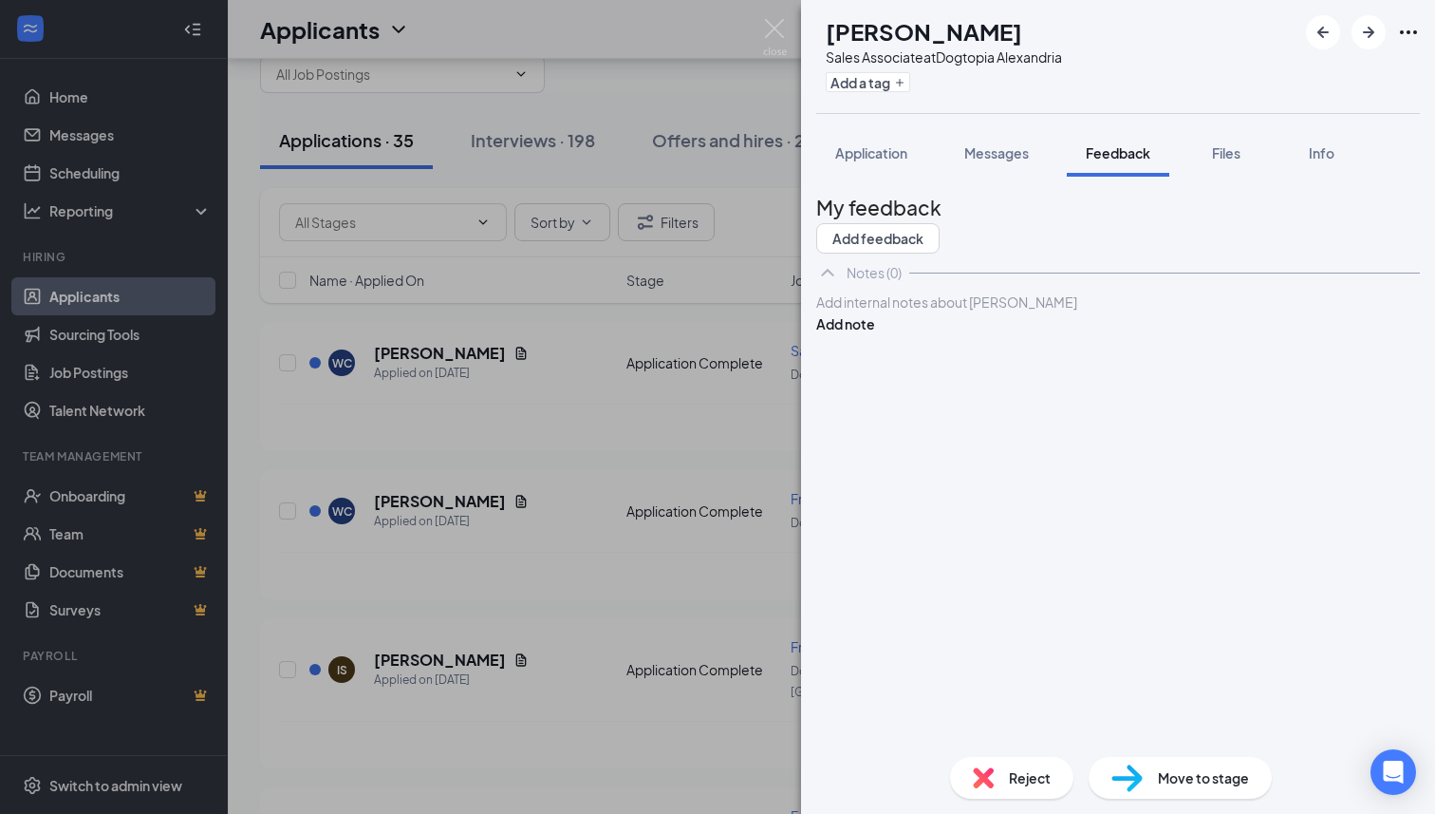
click at [958, 312] on div at bounding box center [1118, 302] width 602 height 20
click at [875, 334] on button "Add note" at bounding box center [845, 323] width 59 height 21
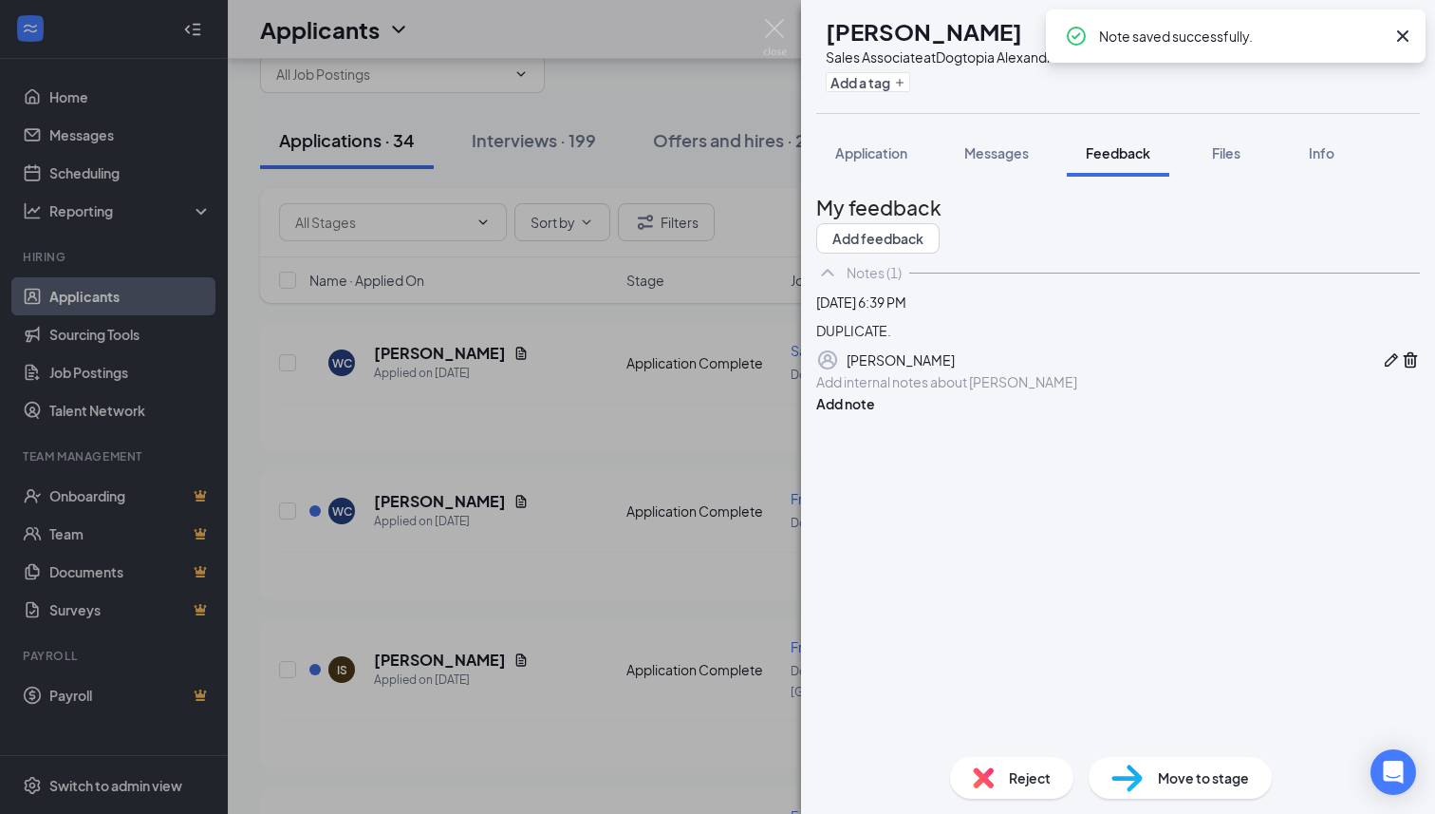
click at [994, 770] on div "Reject" at bounding box center [1011, 778] width 123 height 42
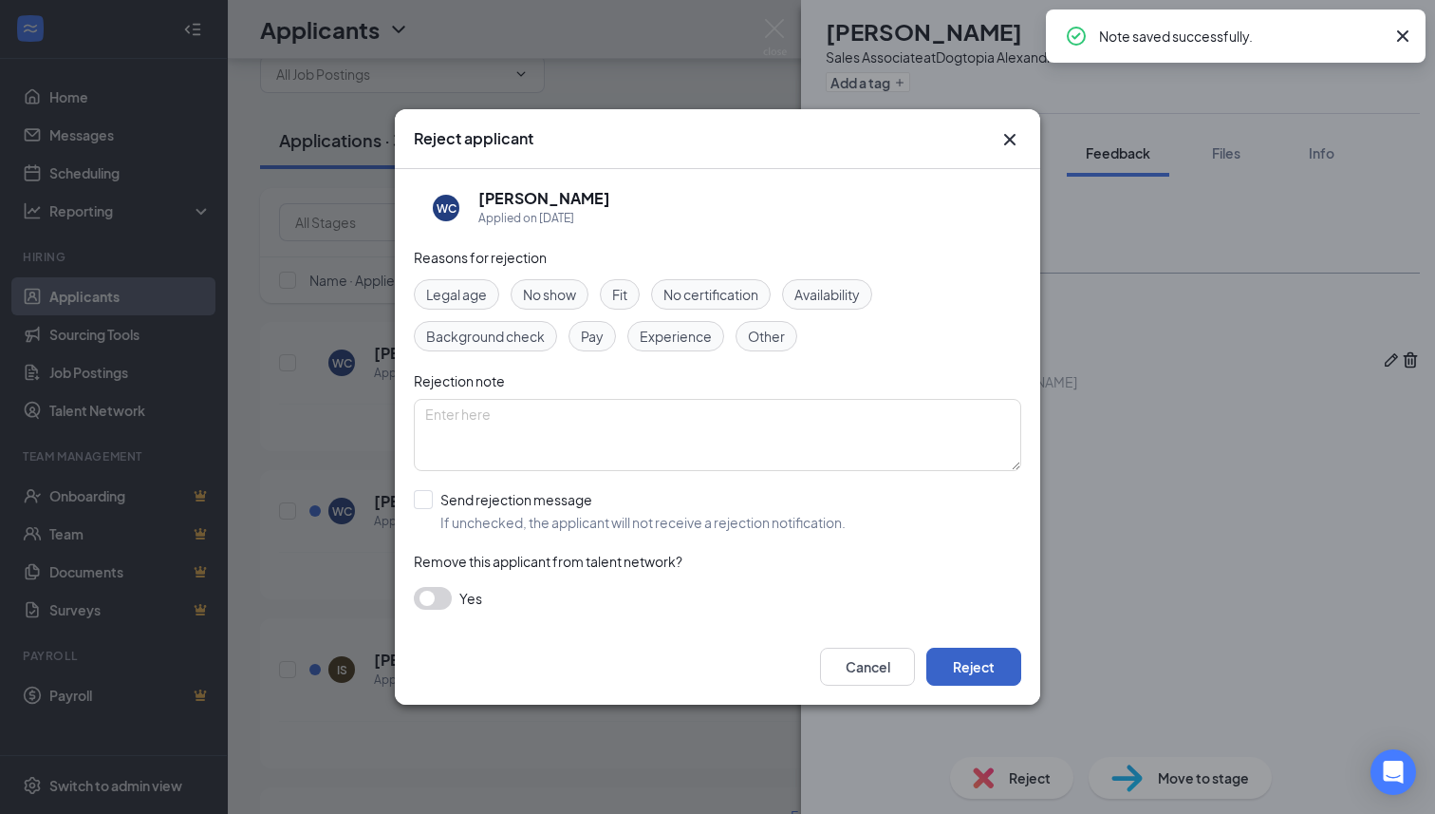
click at [952, 672] on button "Reject" at bounding box center [973, 666] width 95 height 38
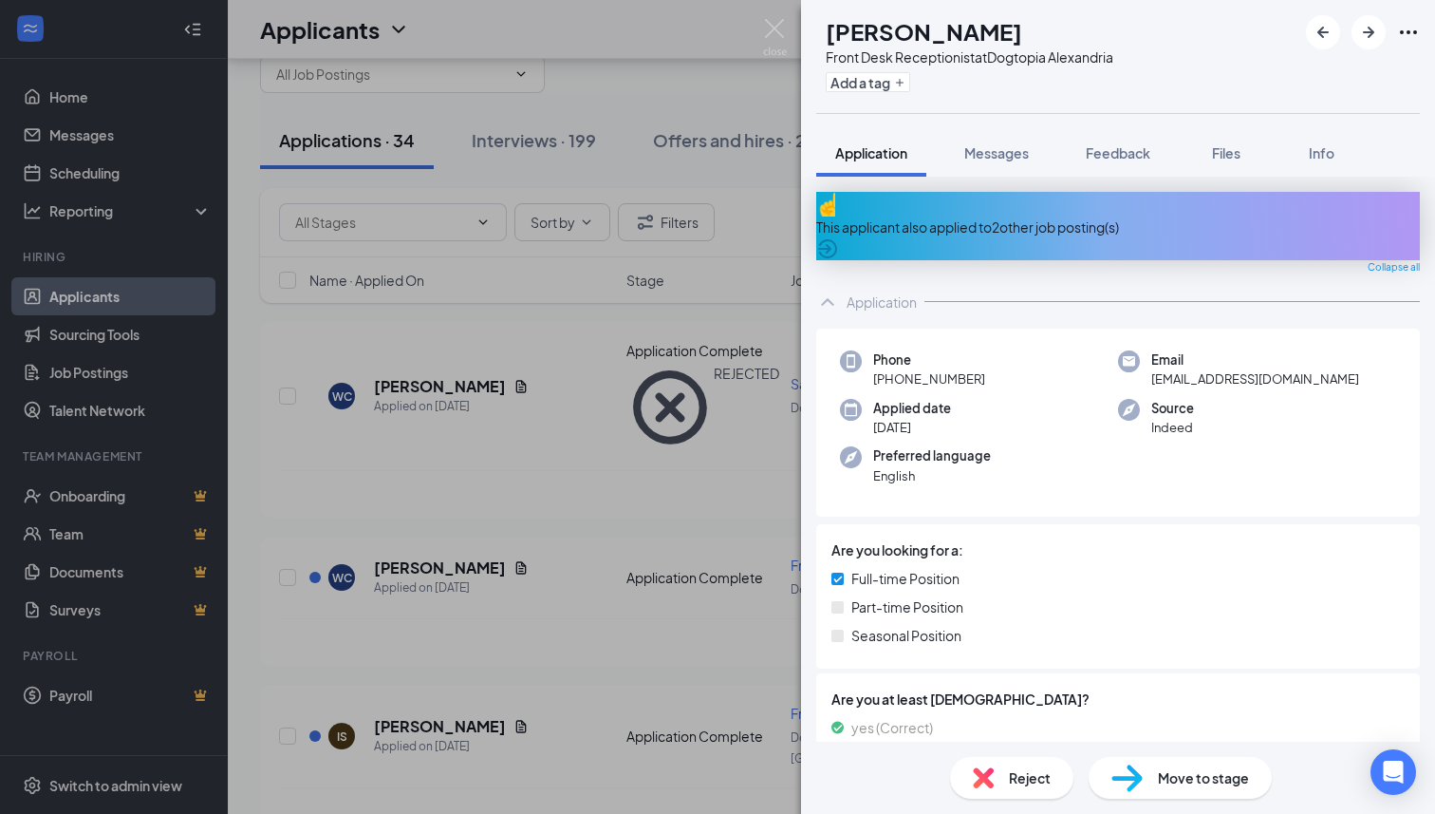
click at [1066, 145] on div "Application Messages Feedback Files Info" at bounding box center [1118, 152] width 604 height 47
click at [1086, 146] on button "Feedback" at bounding box center [1118, 152] width 103 height 47
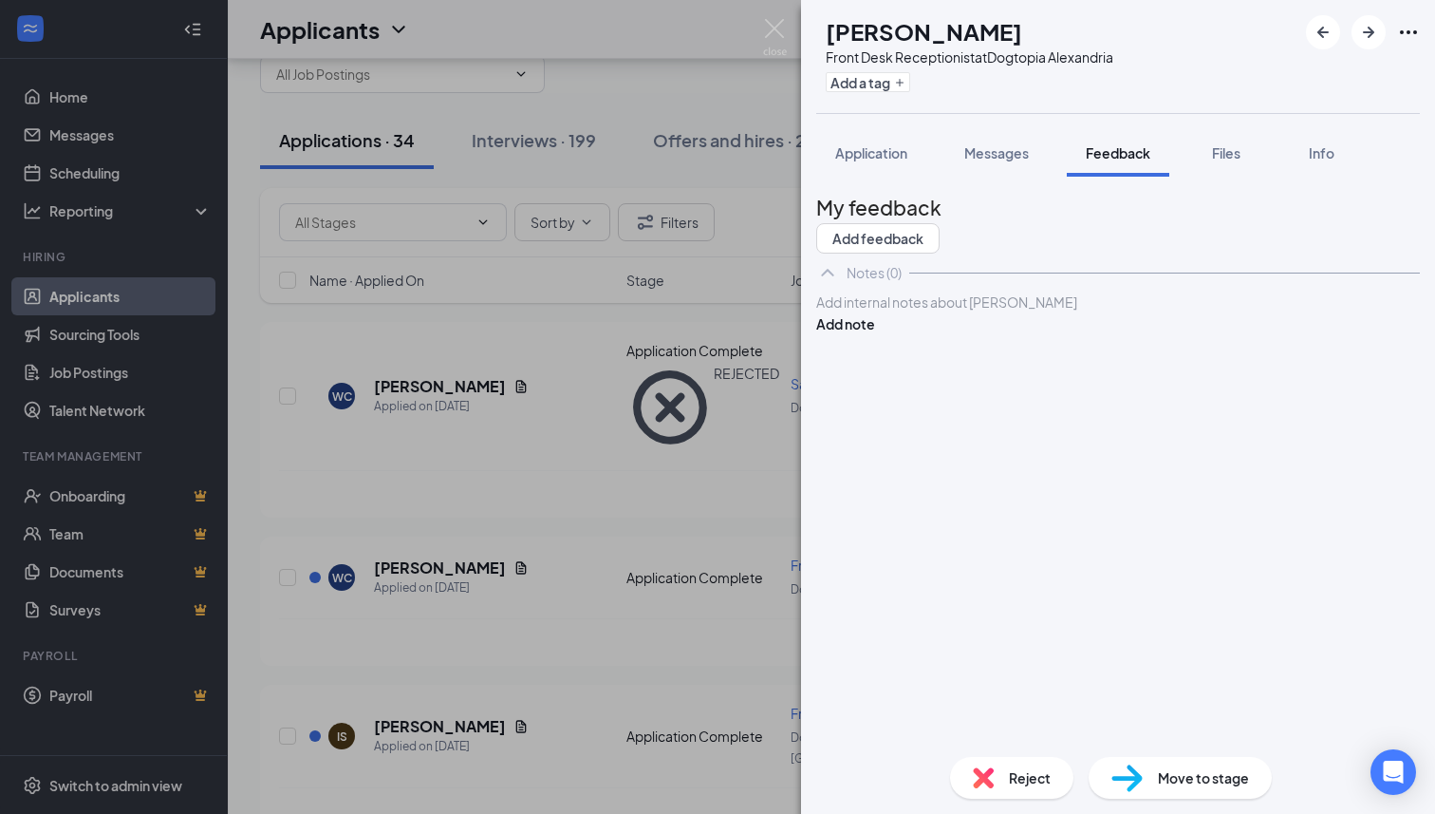
click at [921, 334] on div "Add internal notes about [PERSON_NAME] Add note" at bounding box center [1118, 312] width 604 height 43
click at [925, 312] on div at bounding box center [1118, 302] width 602 height 20
click at [875, 334] on button "Add note" at bounding box center [845, 323] width 59 height 21
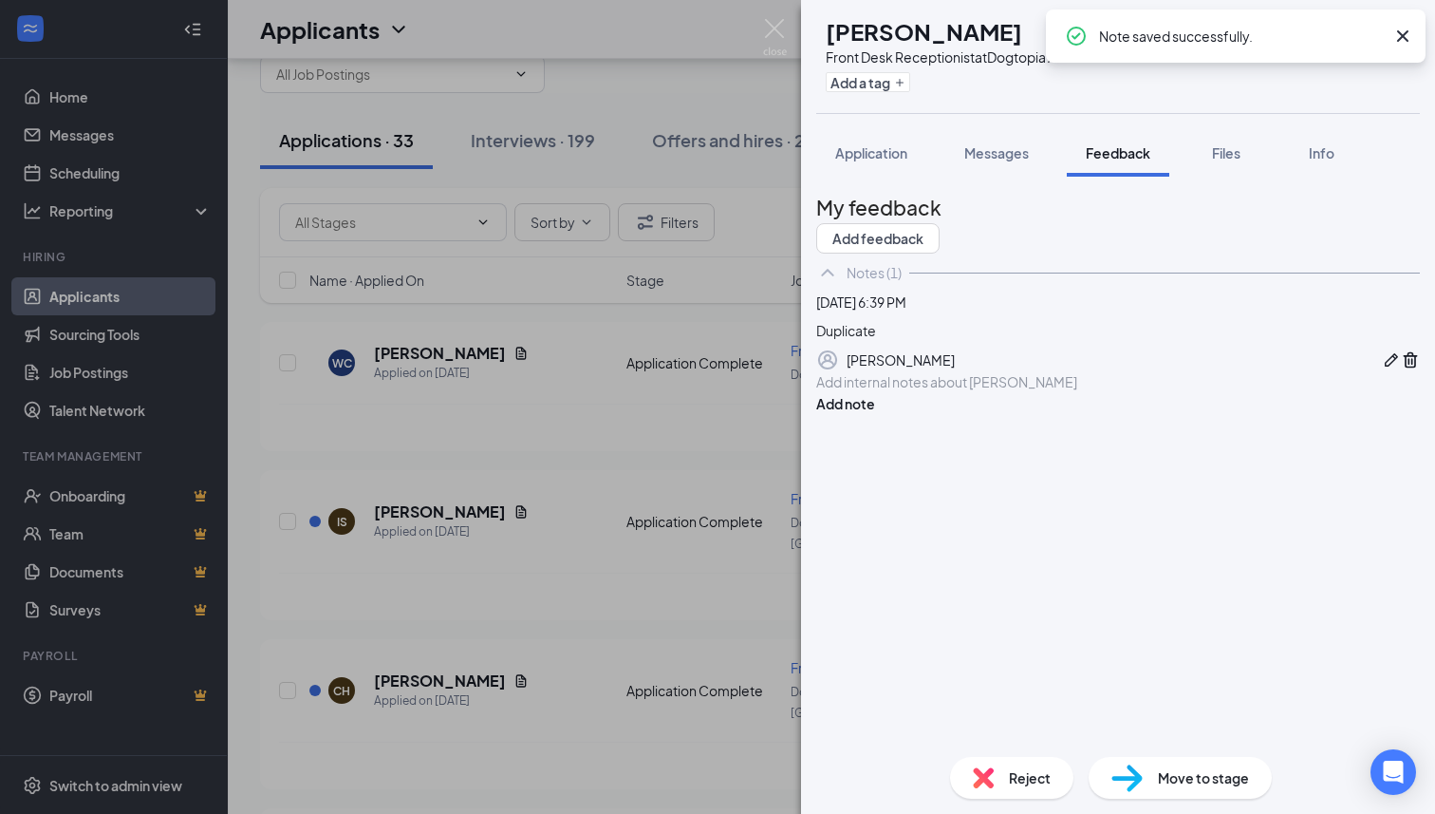
click at [985, 783] on img at bounding box center [983, 777] width 21 height 21
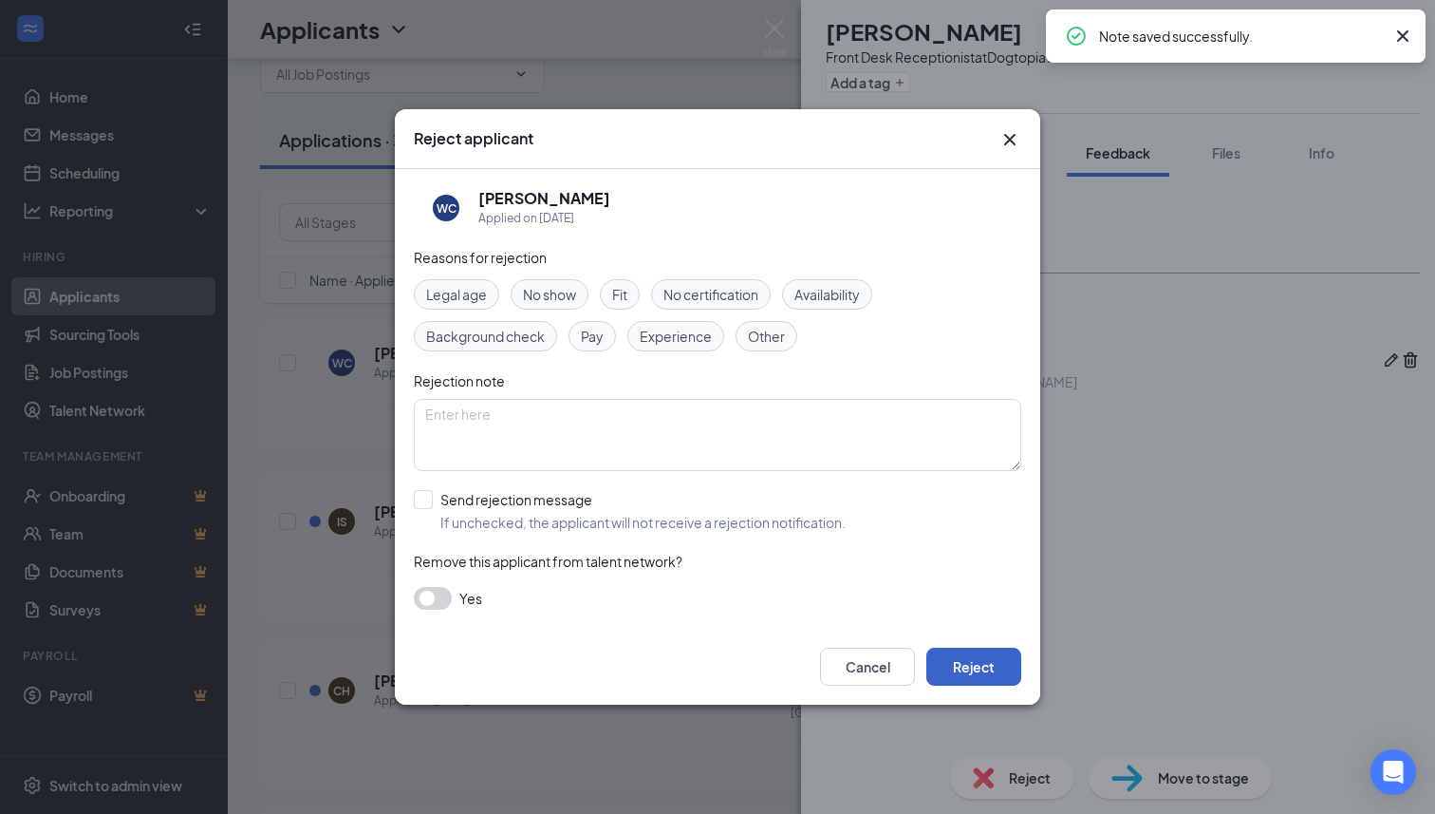
click at [968, 675] on button "Reject" at bounding box center [973, 666] width 95 height 38
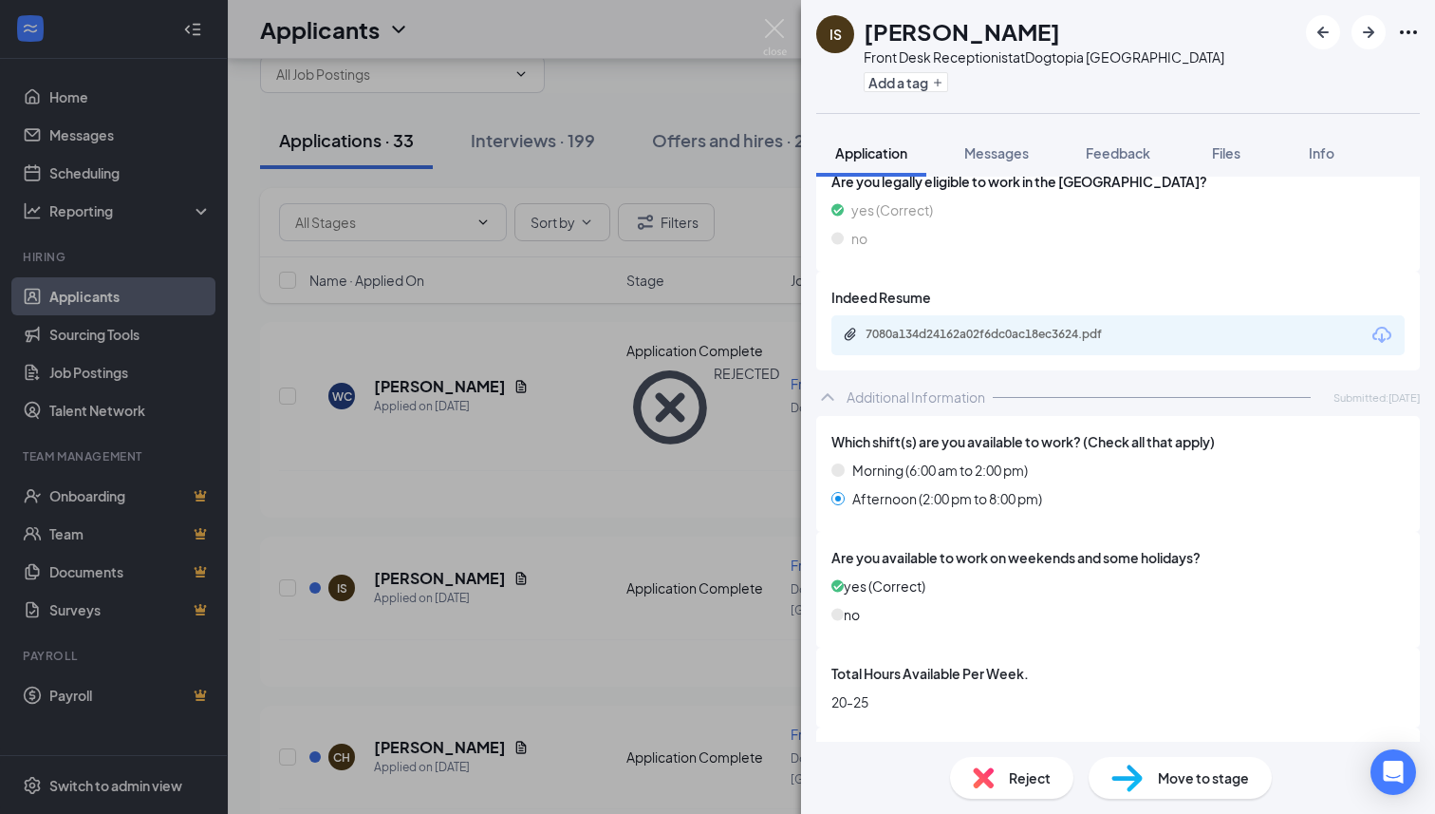
scroll to position [529, 0]
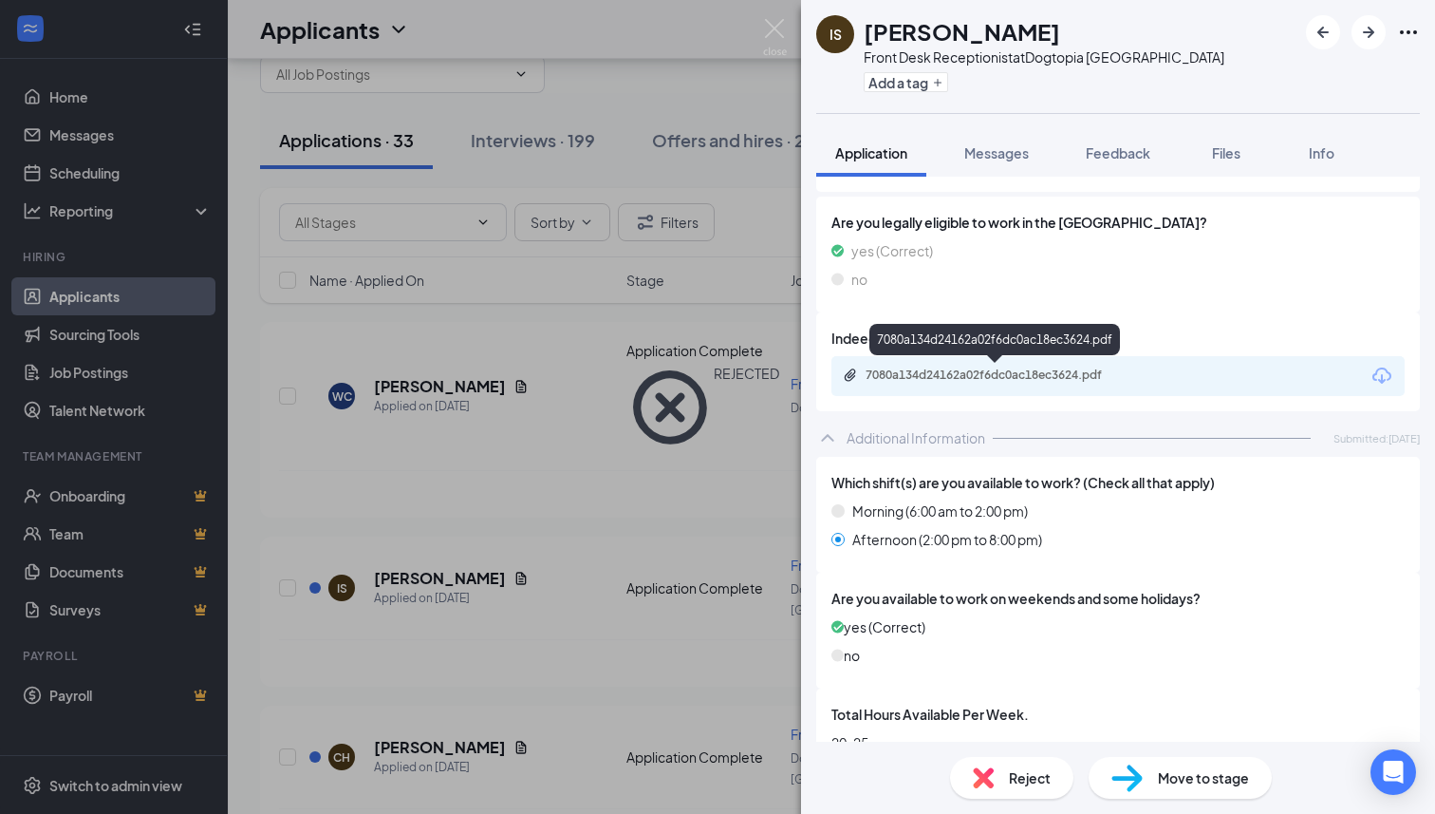
click at [999, 384] on div "7080a134d24162a02f6dc0ac18ec3624.pdf" at bounding box center [997, 376] width 308 height 18
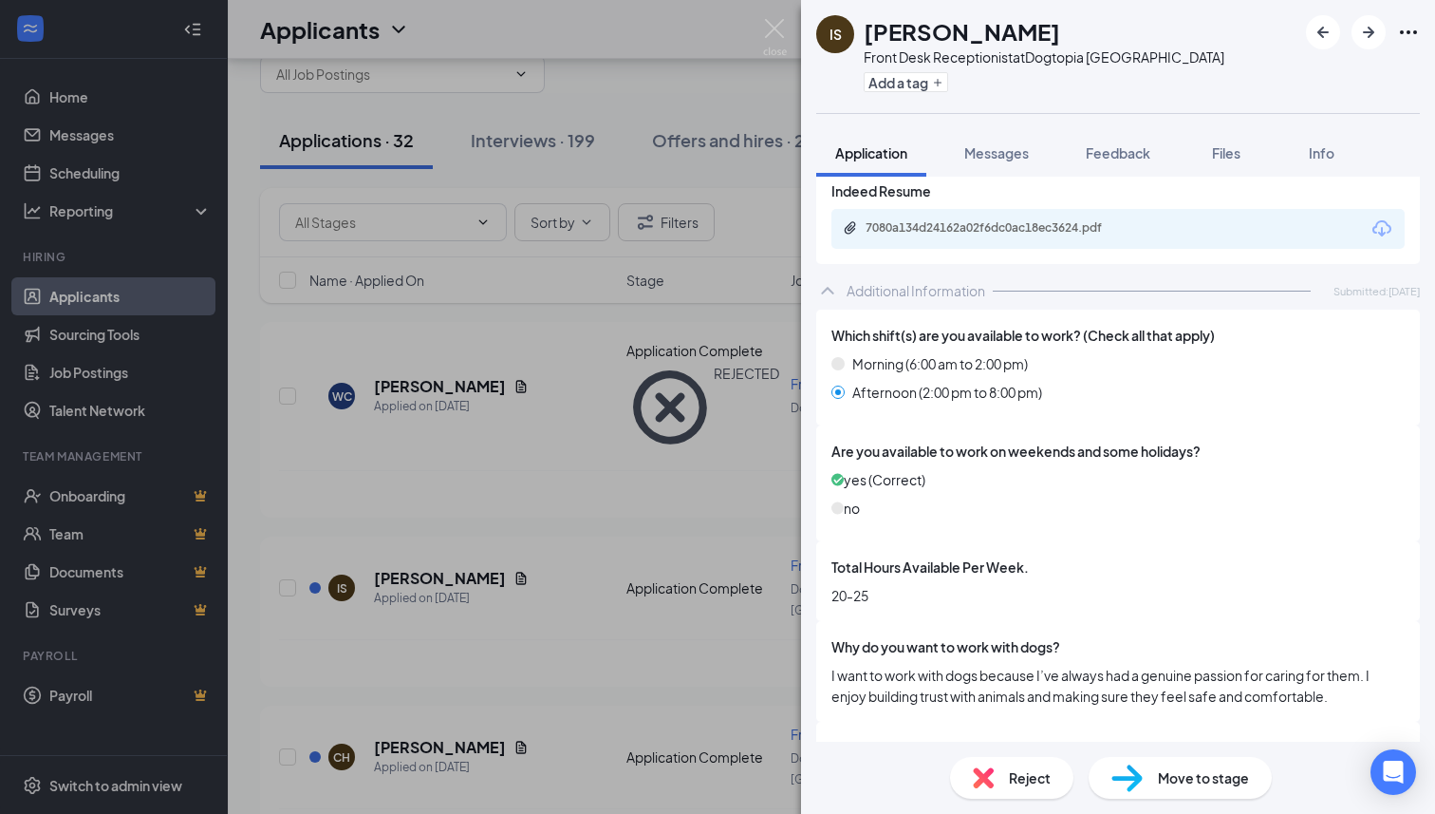
scroll to position [623, 0]
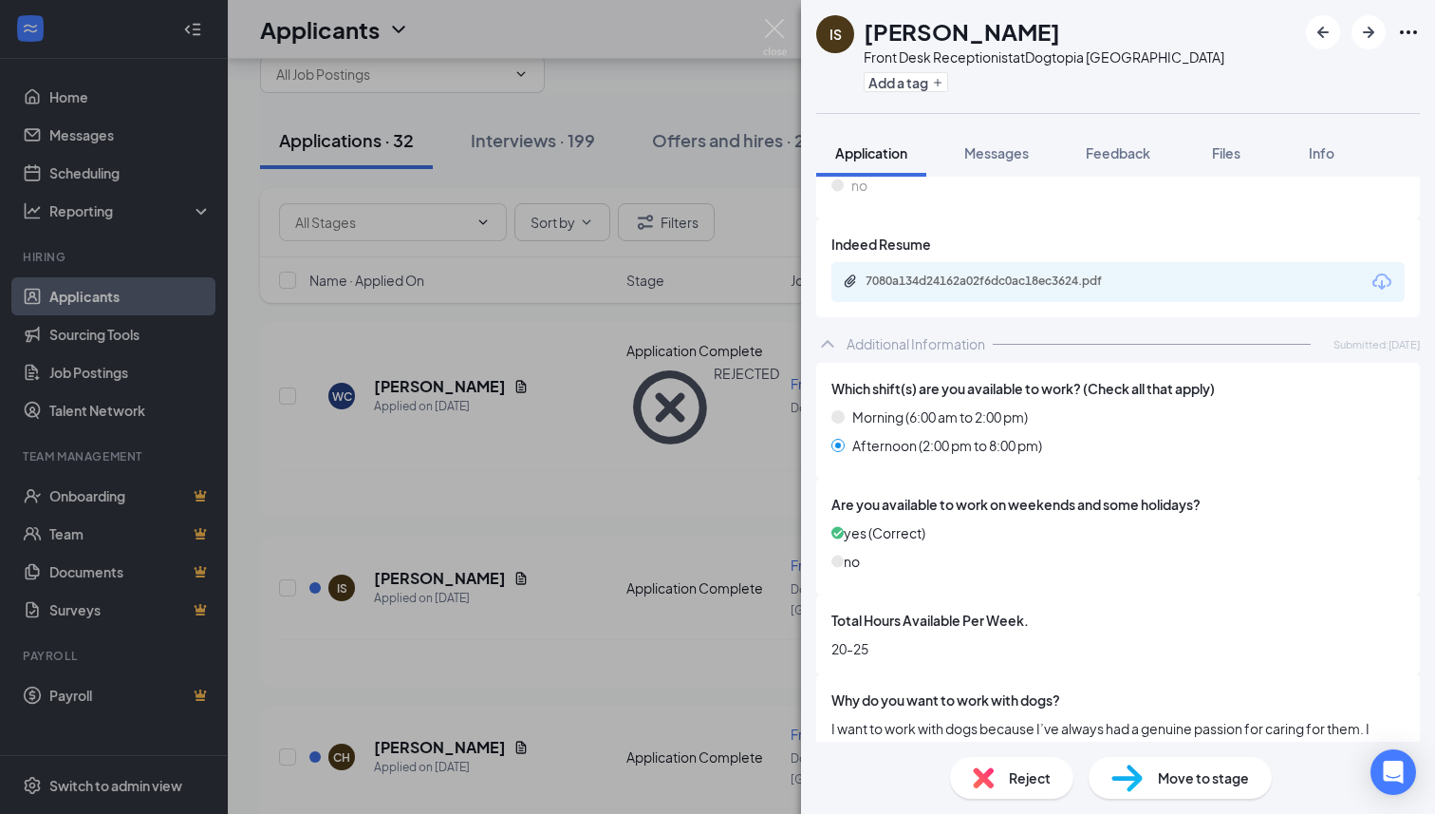
click at [1059, 66] on div "Add a tag" at bounding box center [1044, 81] width 361 height 31
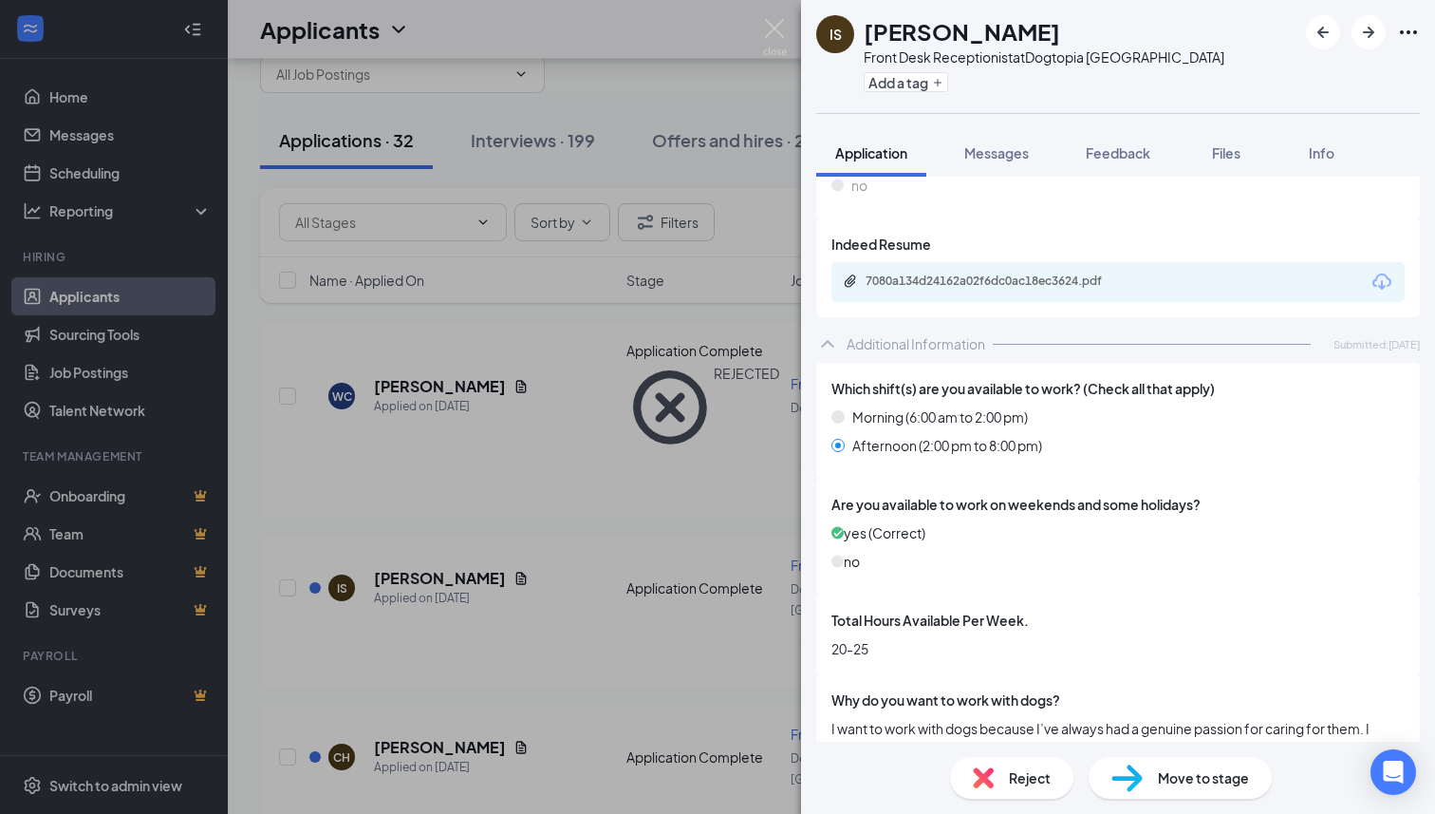
click at [1057, 57] on div "Front Desk Receptionist at [GEOGRAPHIC_DATA]" at bounding box center [1044, 56] width 361 height 19
click at [1116, 154] on span "Feedback" at bounding box center [1118, 152] width 65 height 17
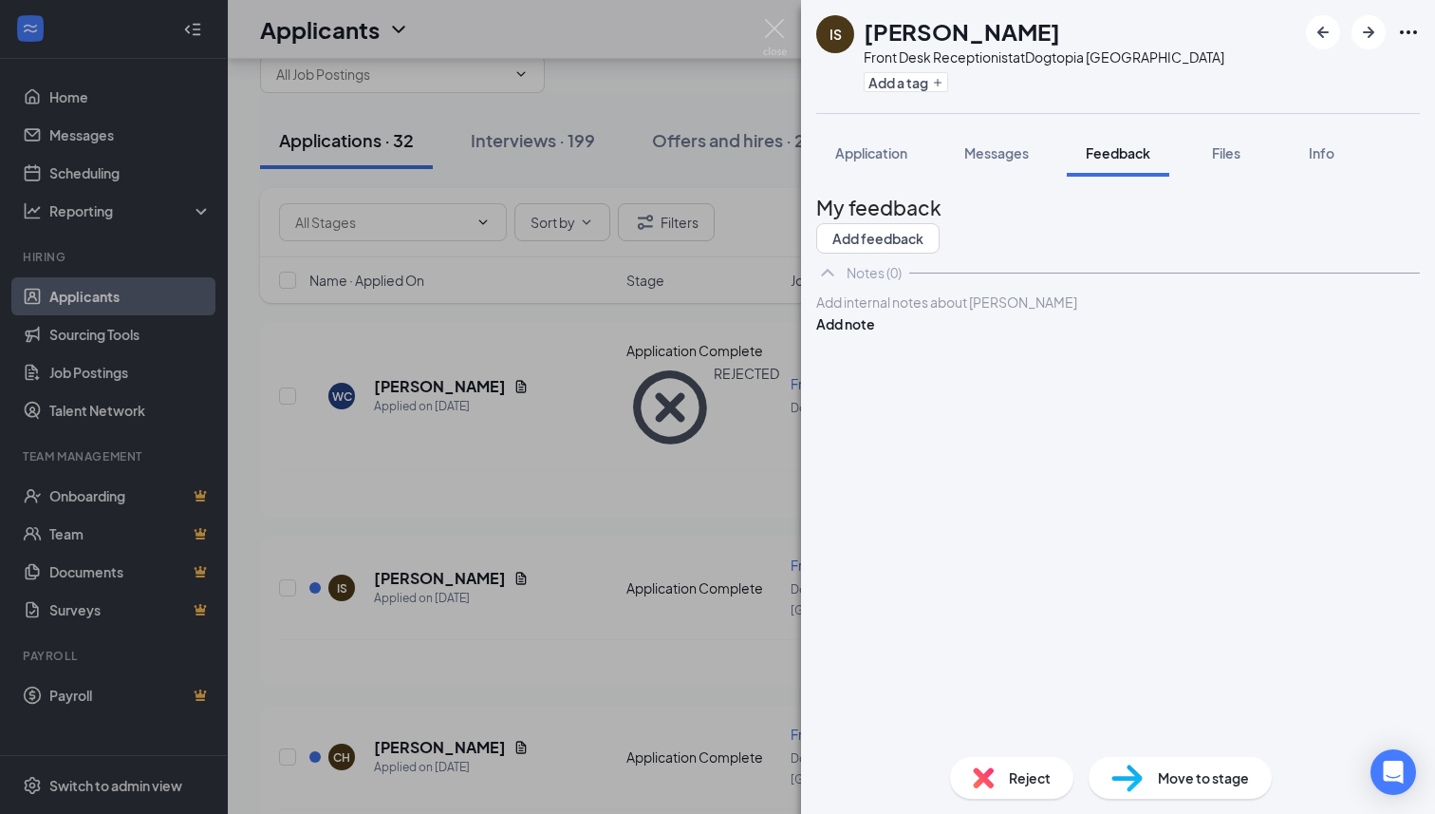
click at [984, 312] on div at bounding box center [1118, 302] width 602 height 20
click at [875, 334] on button "Add note" at bounding box center [845, 323] width 59 height 21
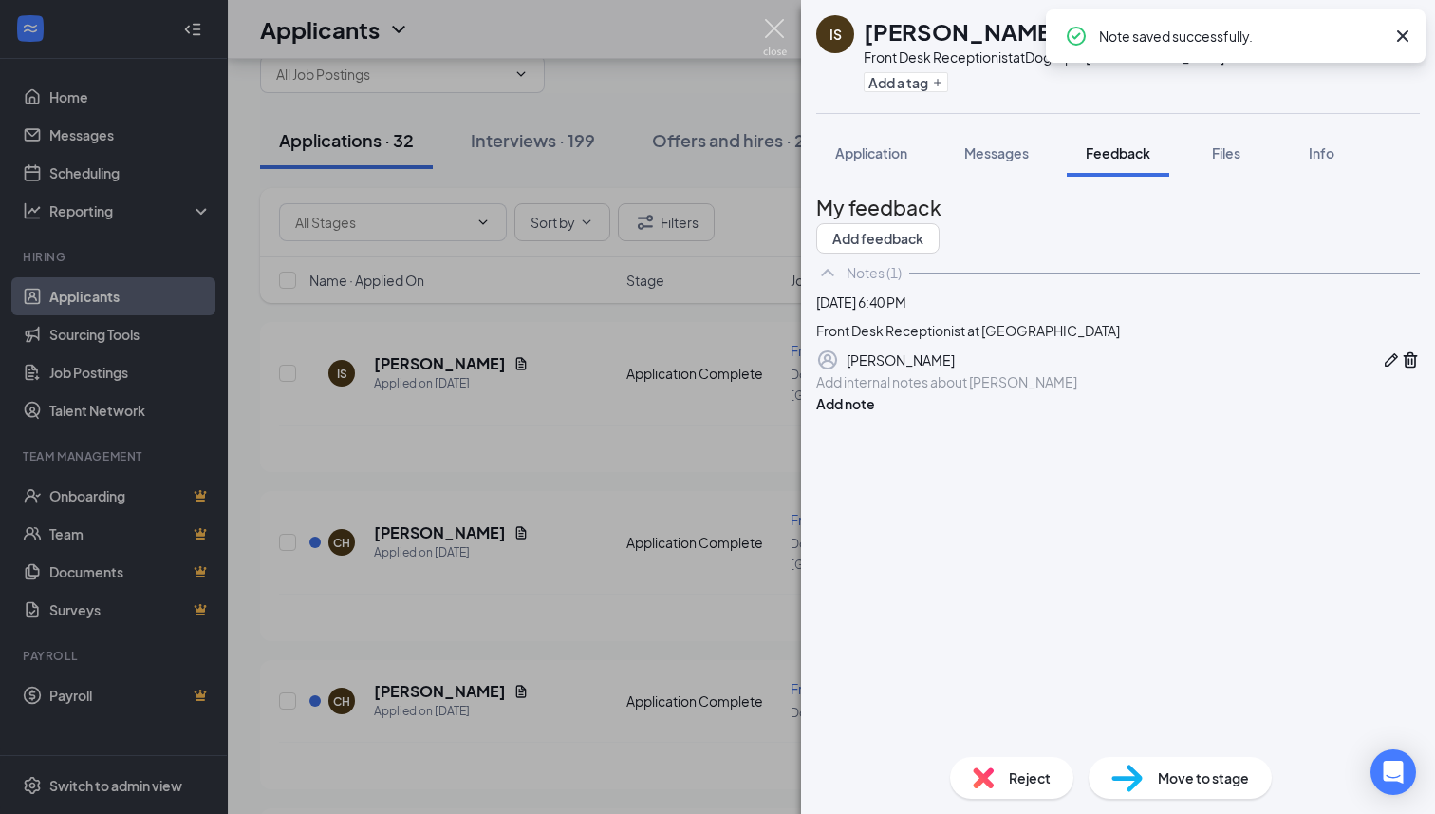
click at [776, 35] on img at bounding box center [775, 37] width 24 height 37
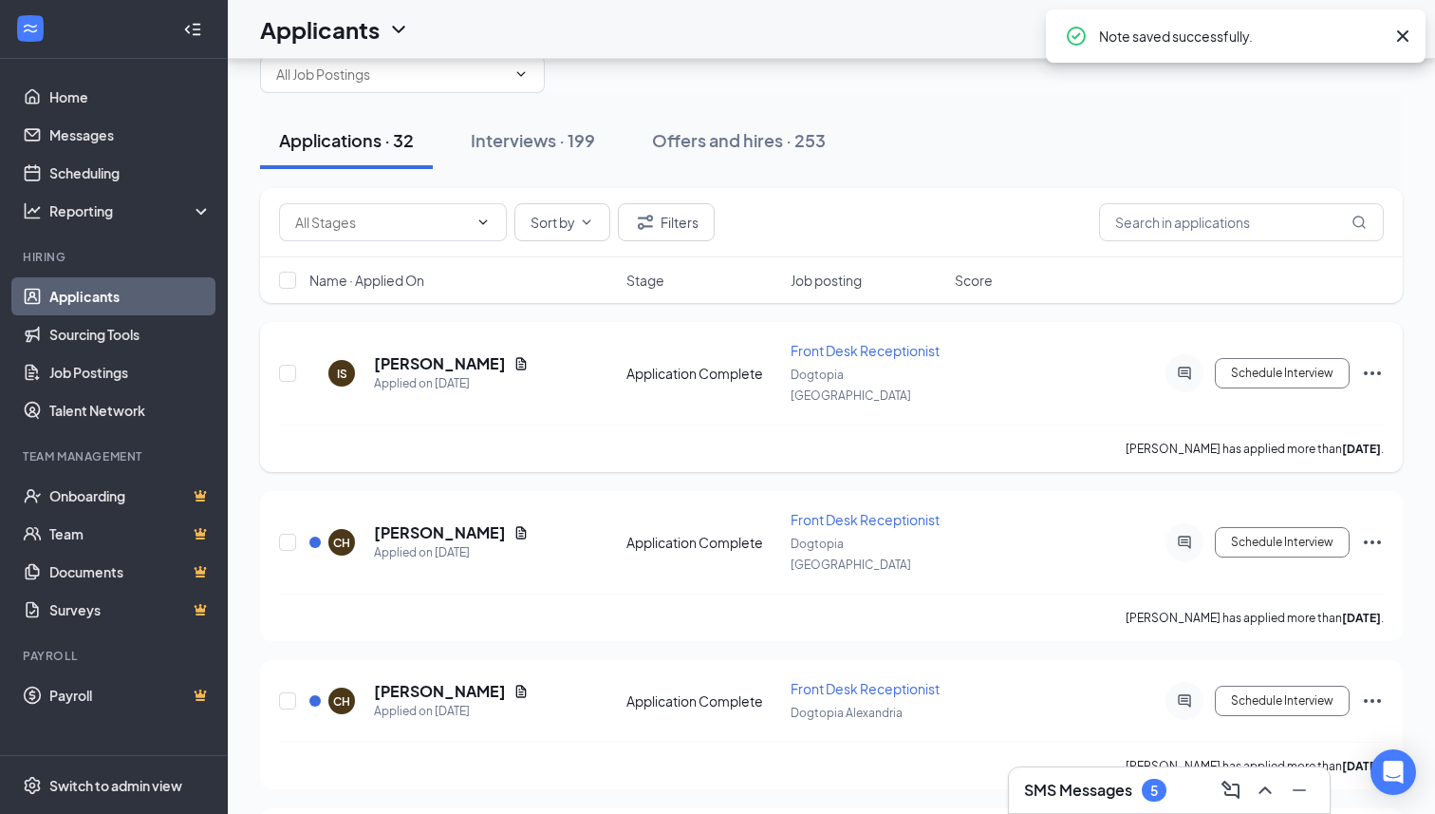
click at [1380, 362] on icon "Ellipses" at bounding box center [1372, 373] width 23 height 23
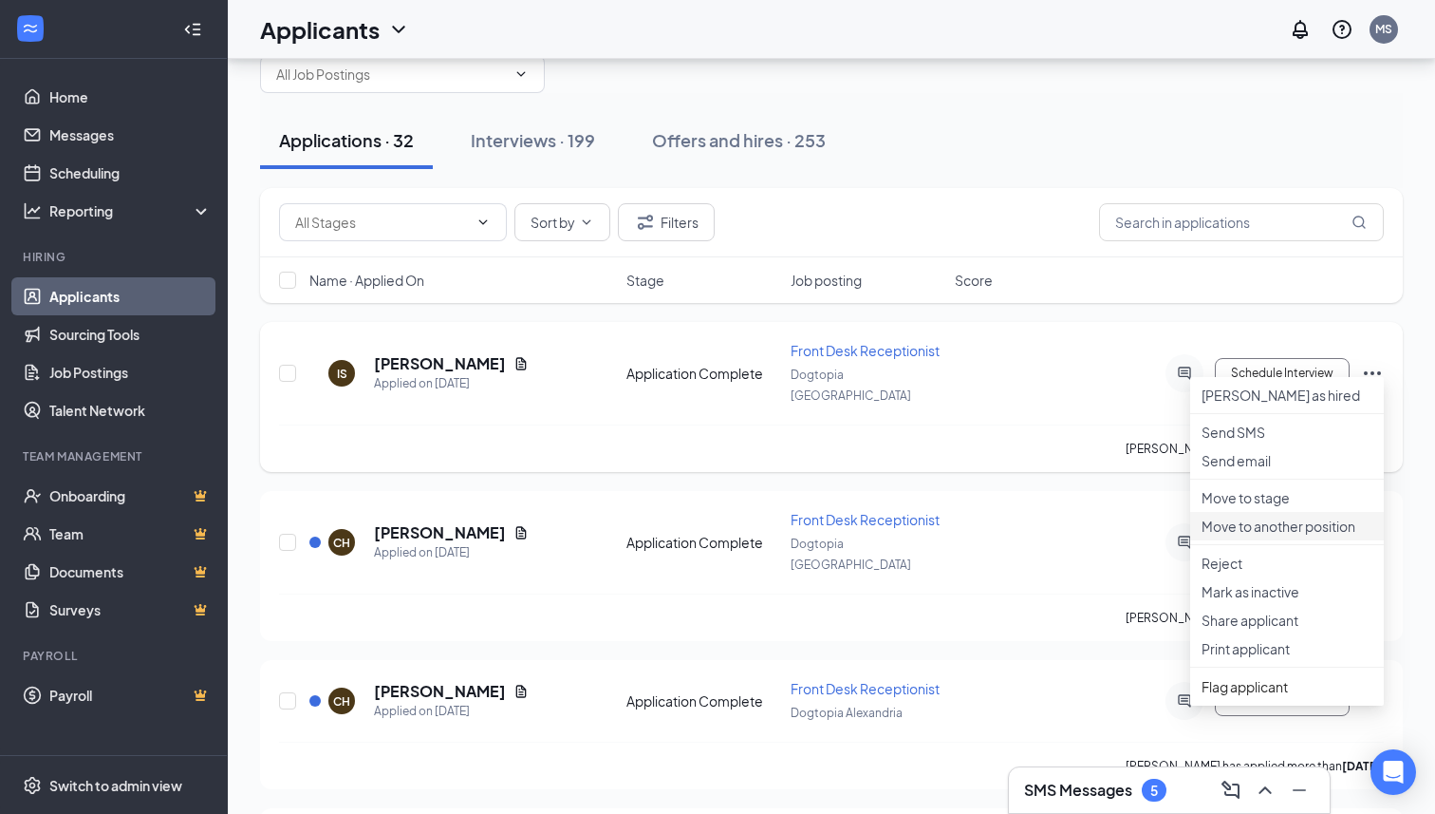
click at [1241, 540] on li "Move to another position" at bounding box center [1287, 526] width 194 height 28
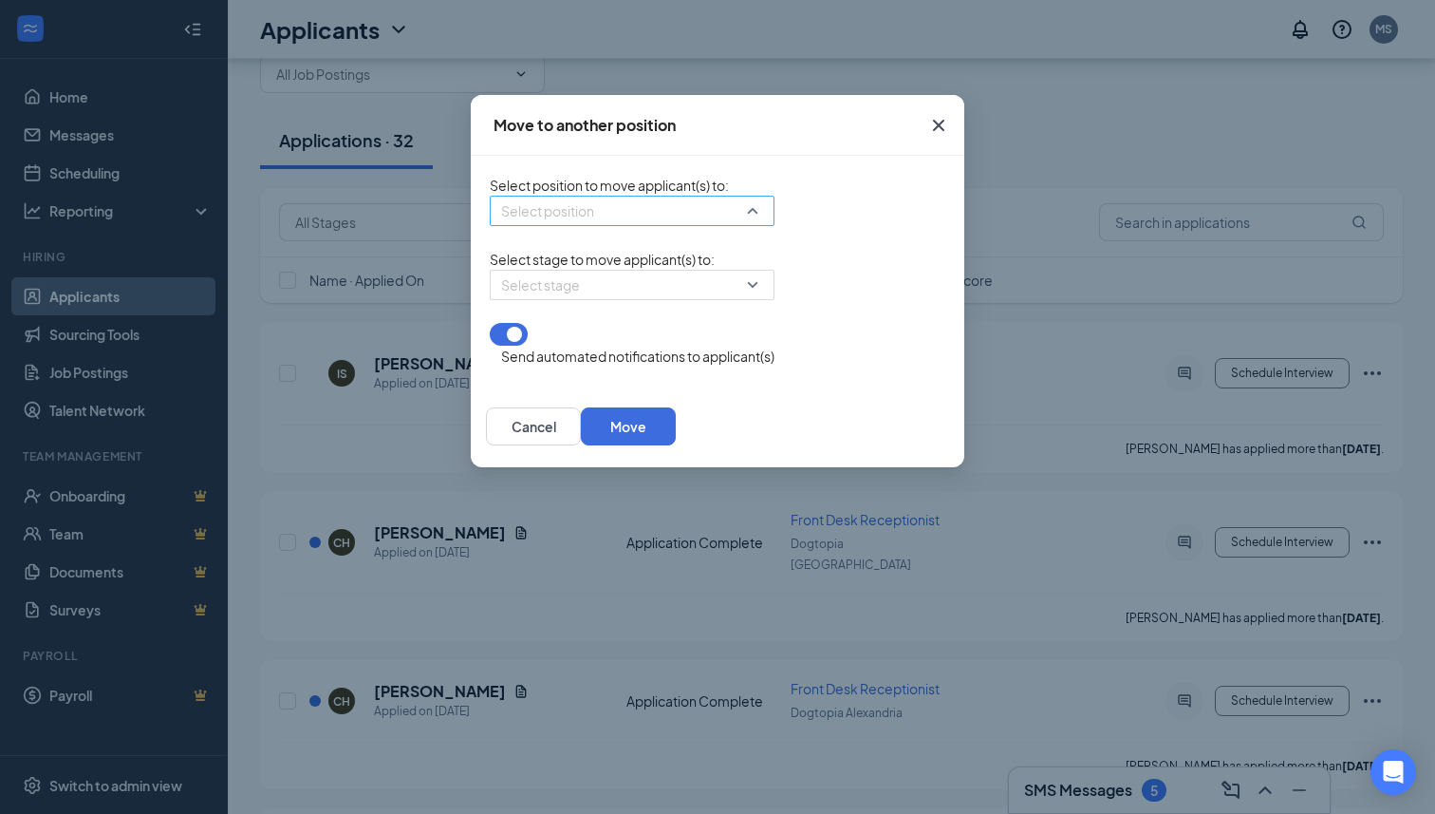
click at [596, 223] on input "search" at bounding box center [625, 210] width 249 height 28
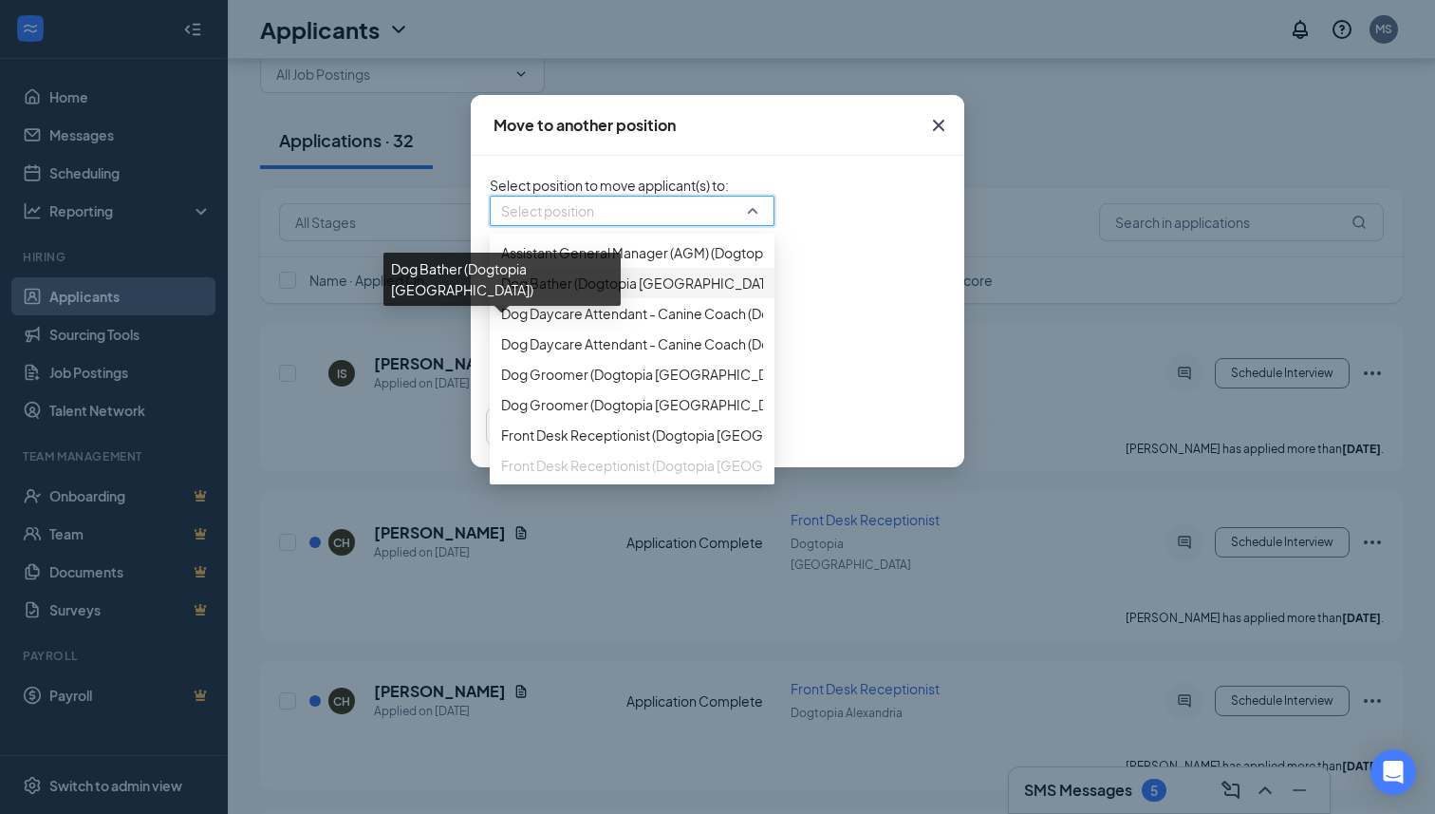
click at [552, 293] on span "Dog Bather (Dogtopia [GEOGRAPHIC_DATA])" at bounding box center [641, 282] width 280 height 21
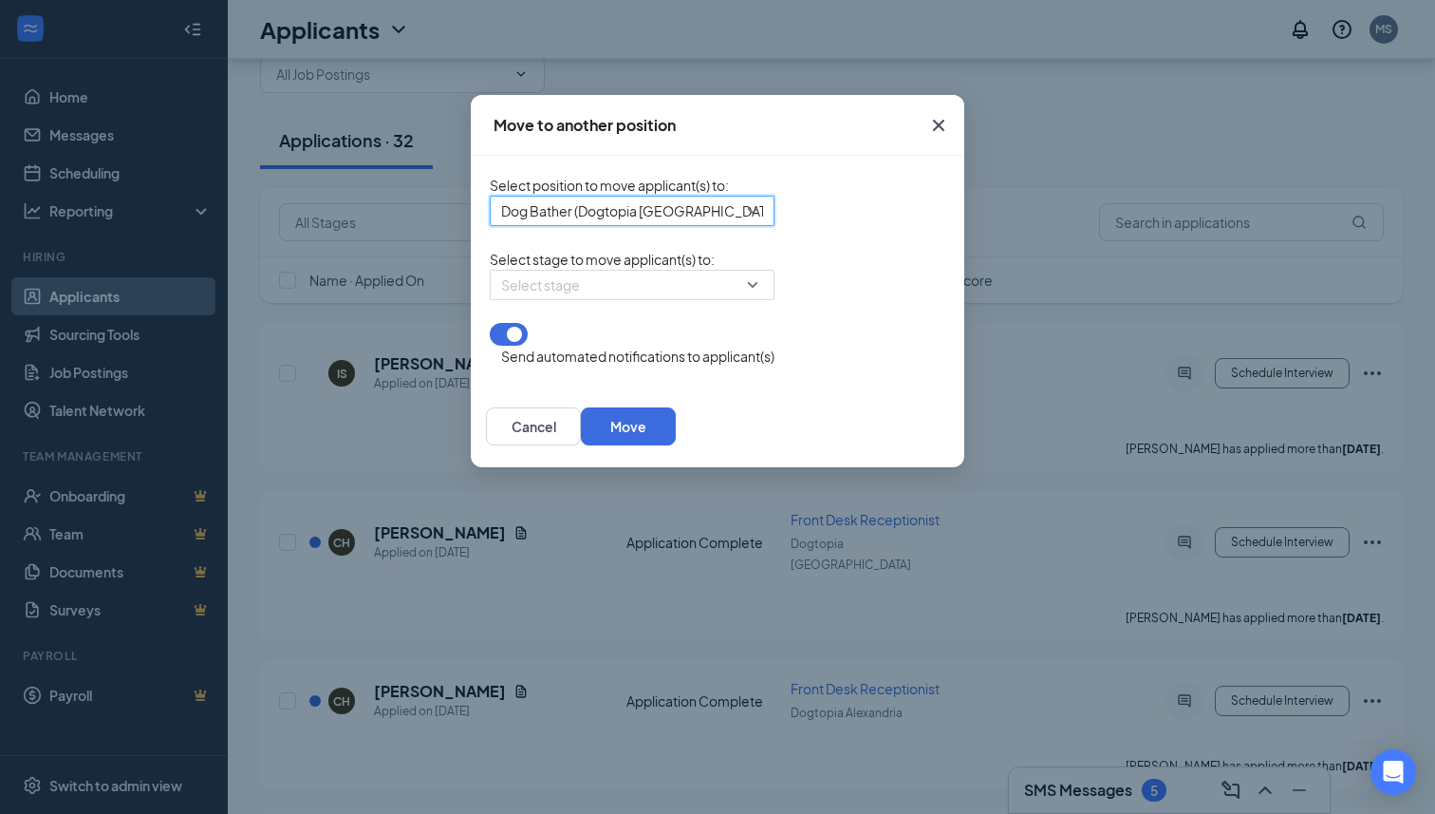
click at [552, 299] on input "search" at bounding box center [625, 285] width 249 height 28
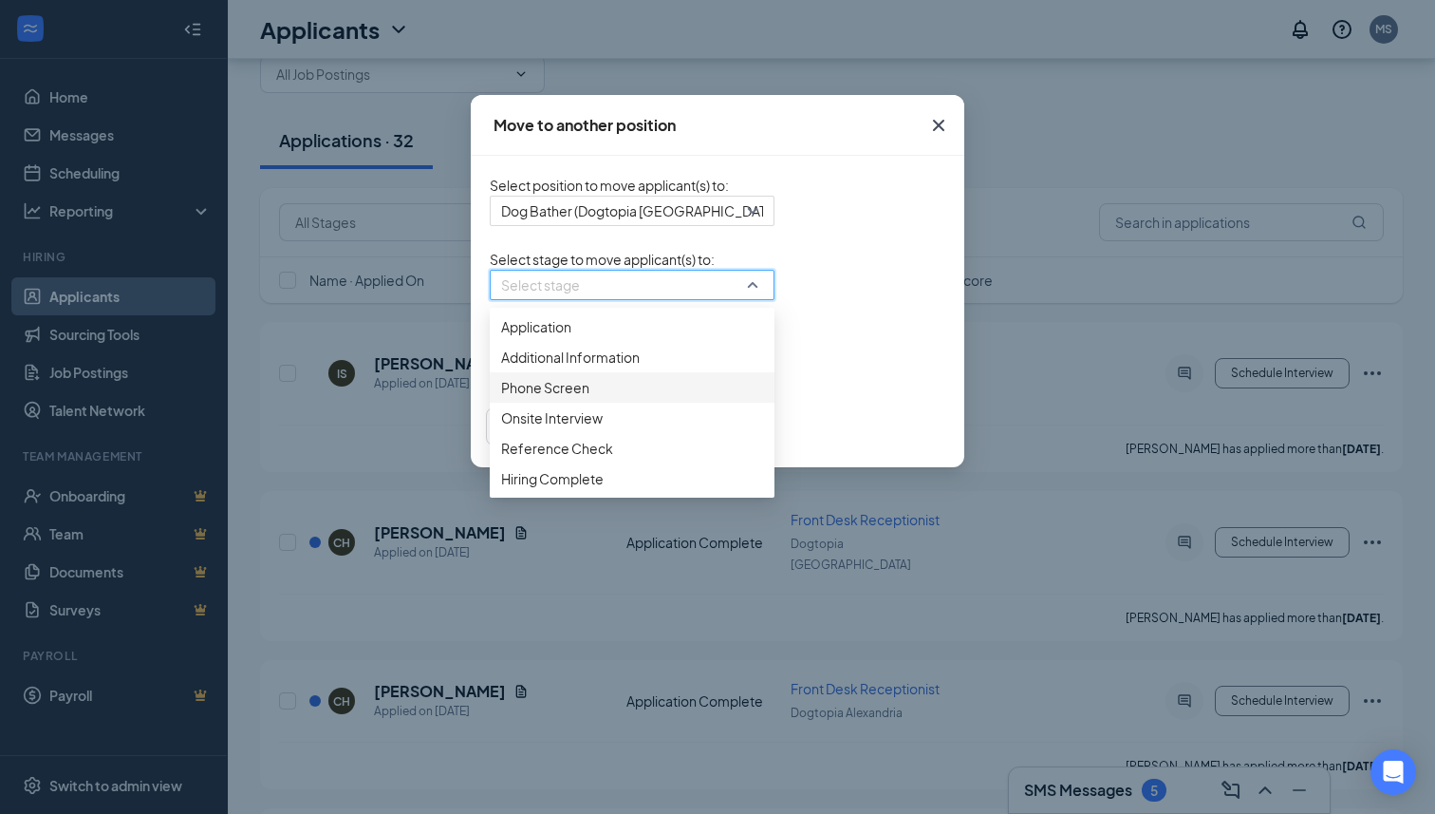
click at [490, 402] on div "Phone Screen" at bounding box center [632, 387] width 285 height 30
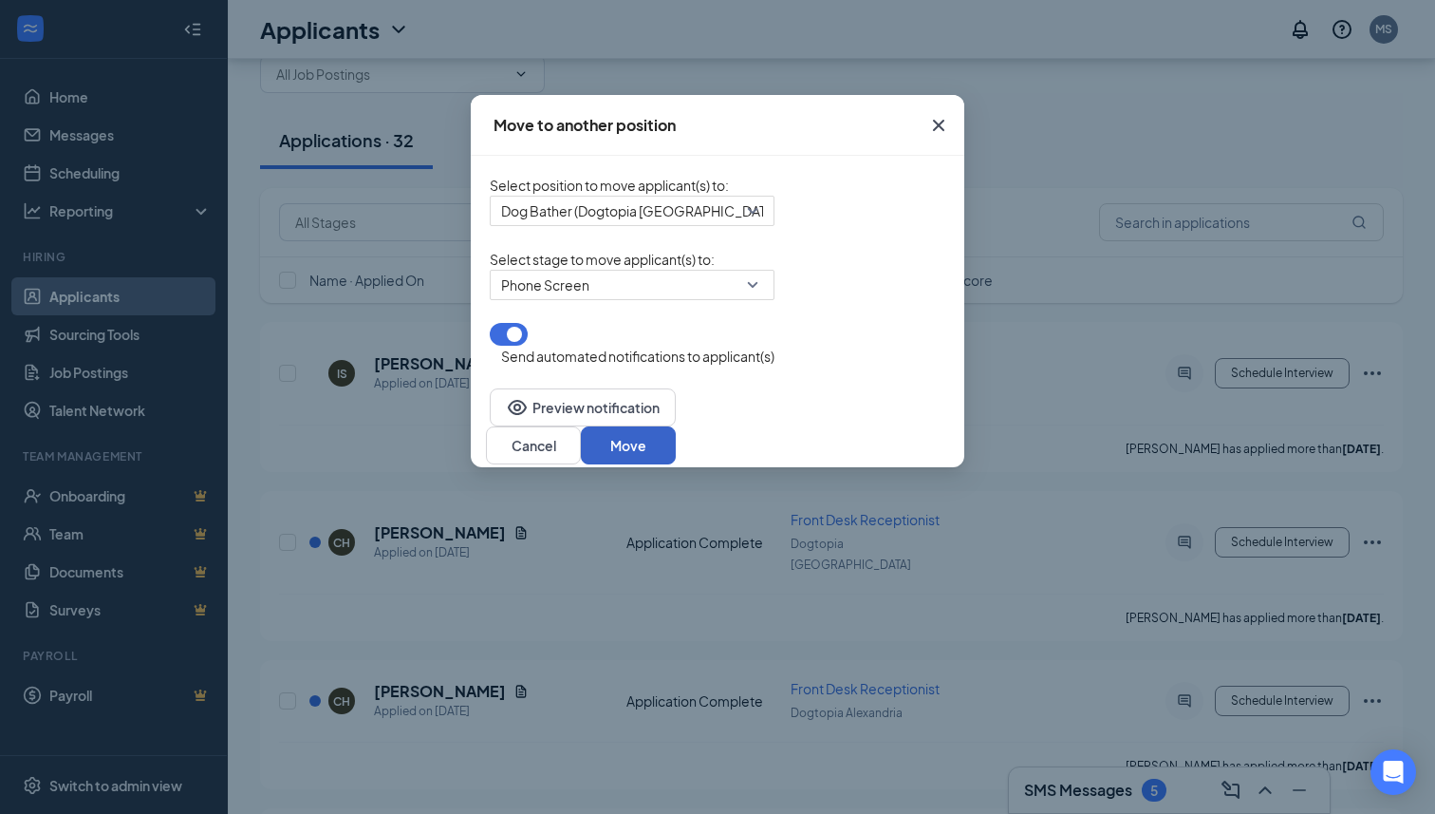
click at [676, 431] on button "Move" at bounding box center [628, 445] width 95 height 38
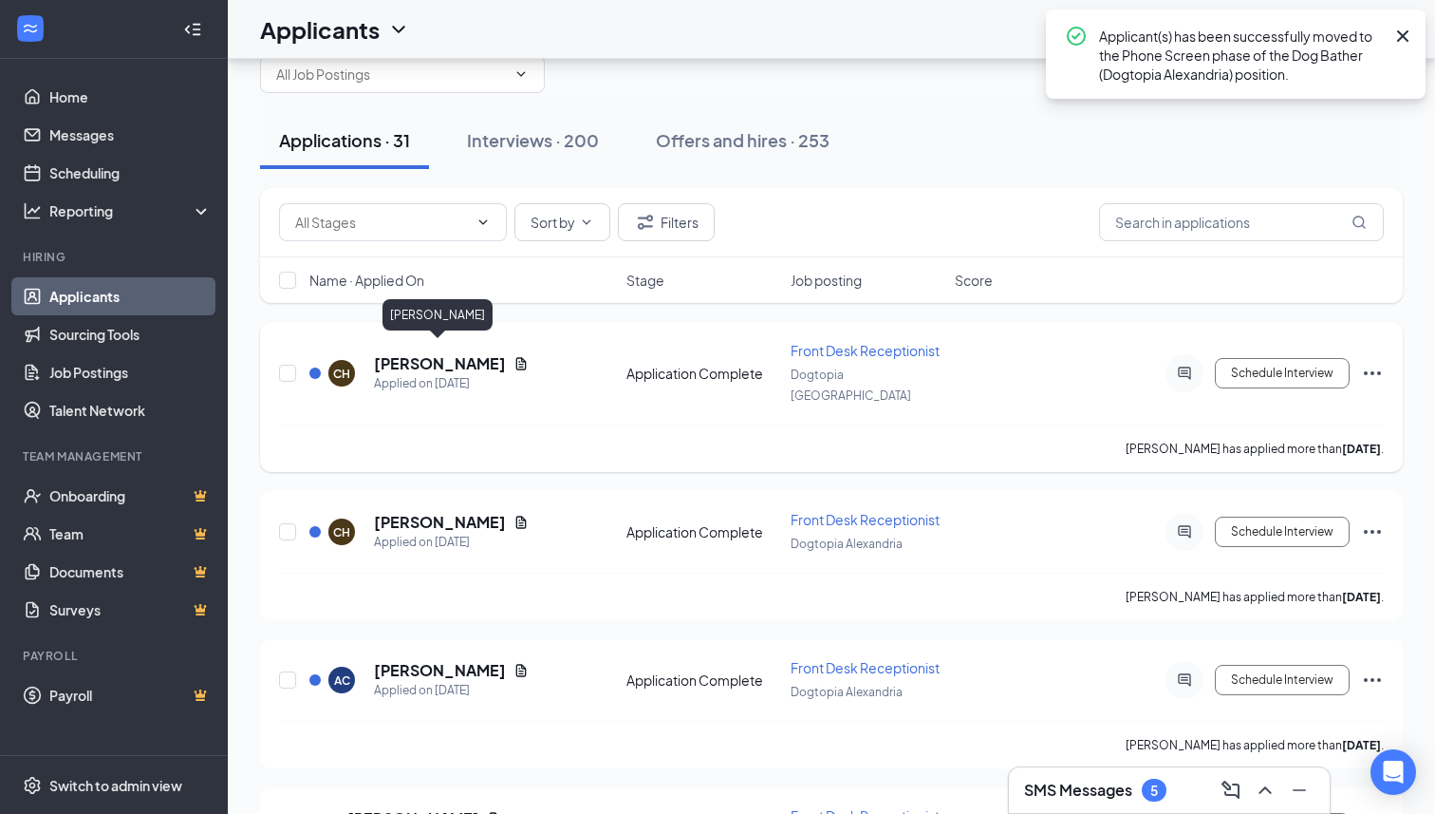
click at [473, 355] on h5 "[PERSON_NAME]" at bounding box center [440, 363] width 132 height 21
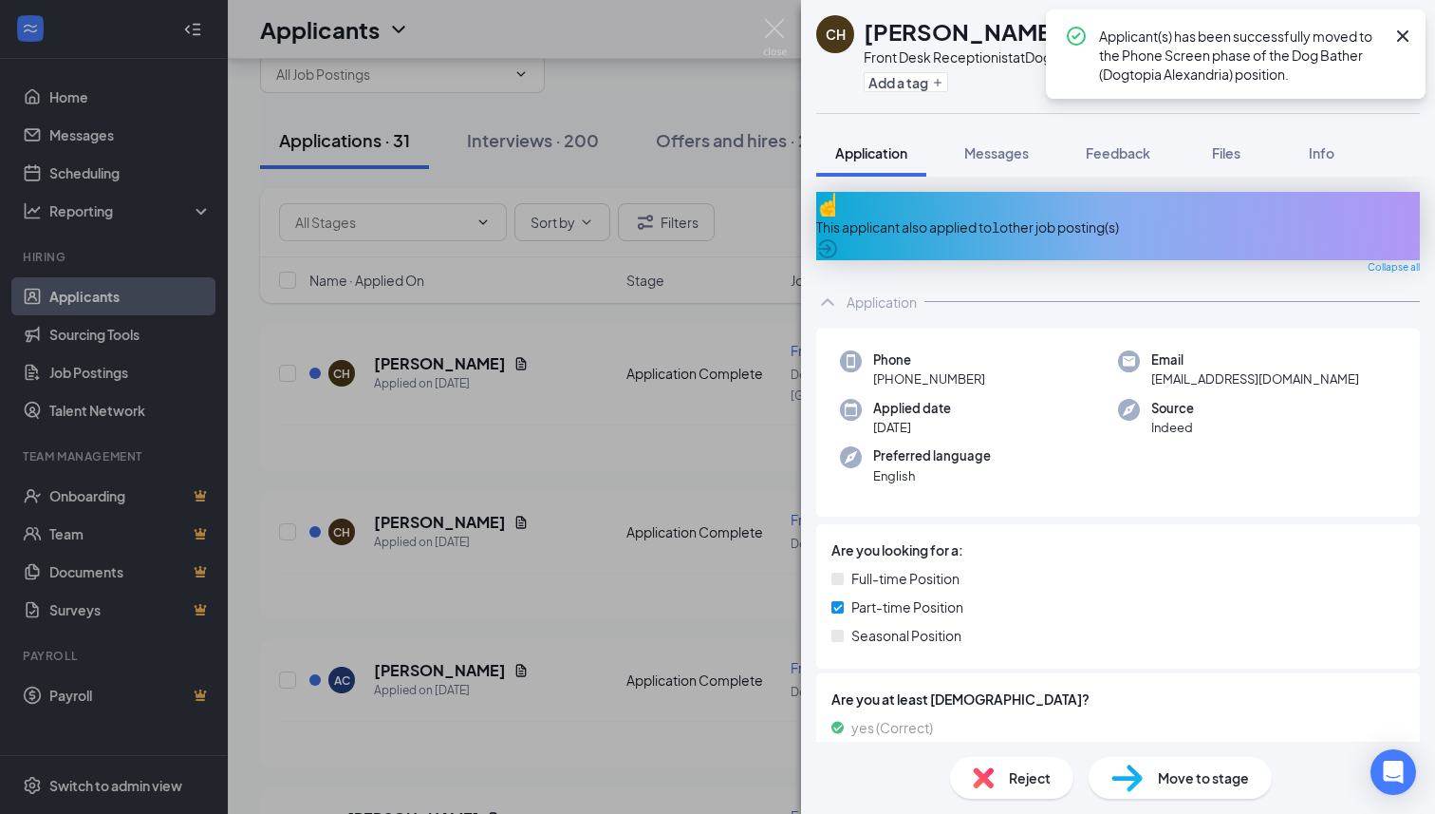
click at [963, 216] on div "This applicant also applied to 1 other job posting(s)" at bounding box center [1118, 226] width 604 height 21
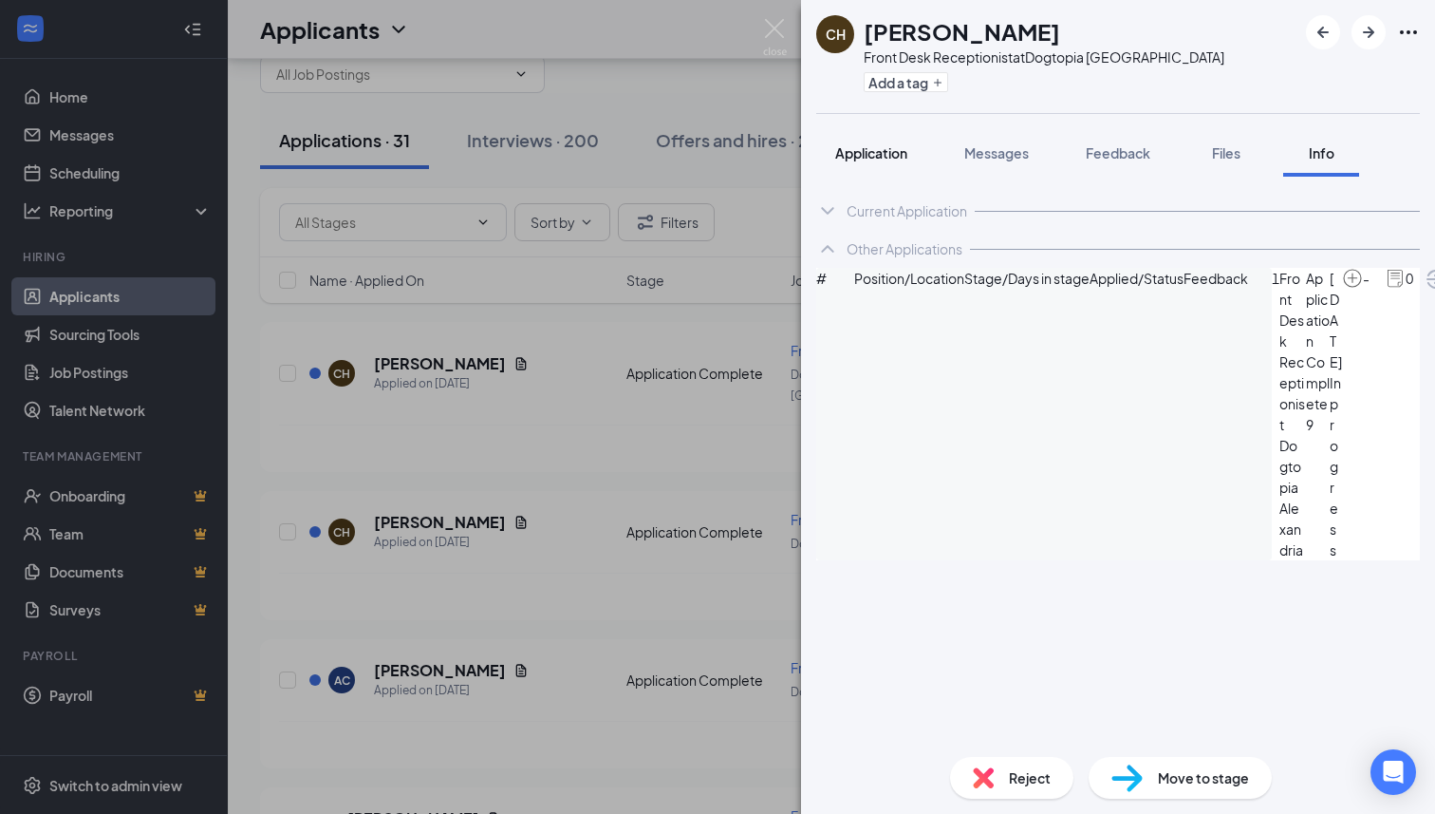
click at [880, 167] on button "Application" at bounding box center [871, 152] width 110 height 47
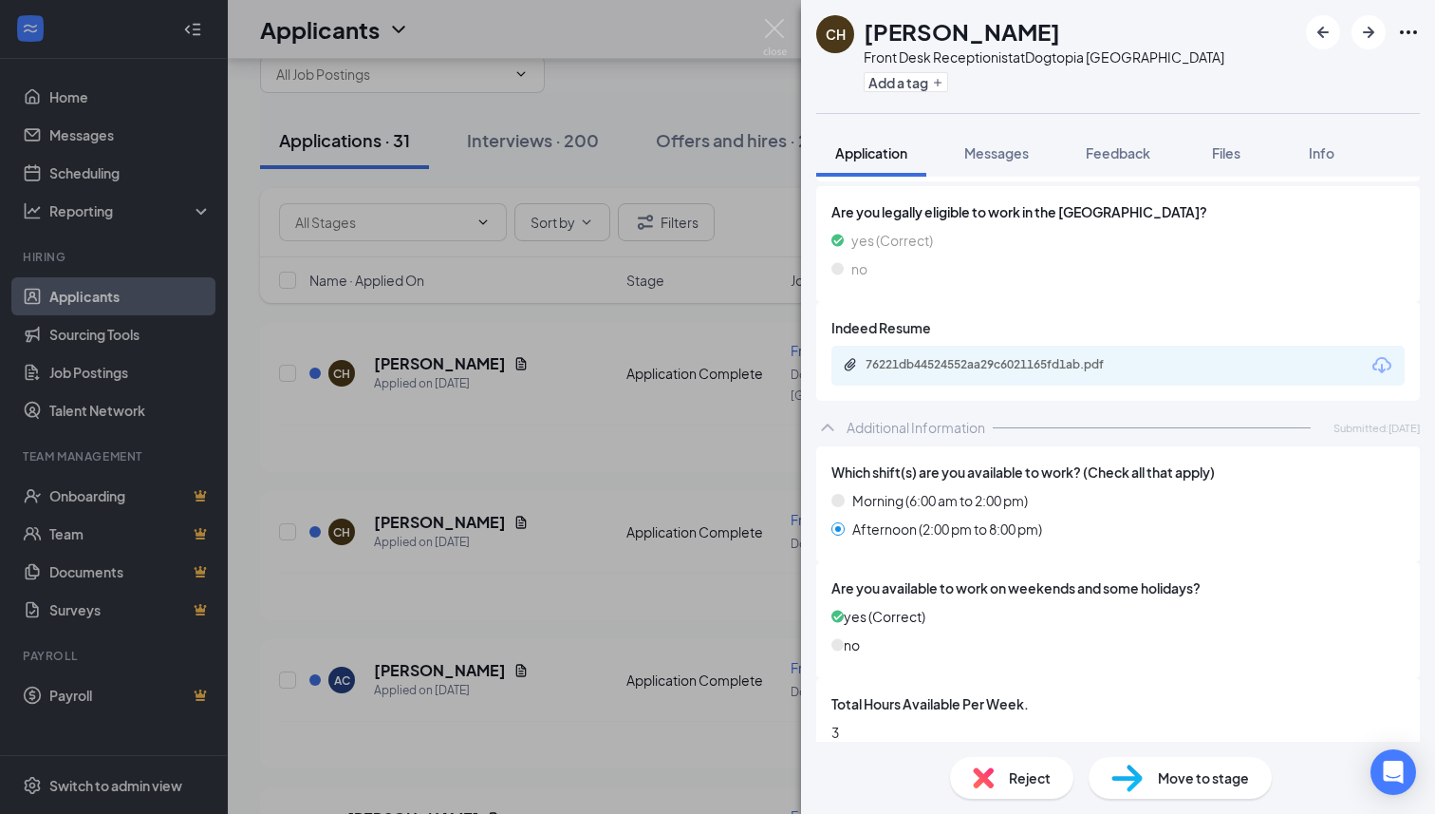
scroll to position [563, 0]
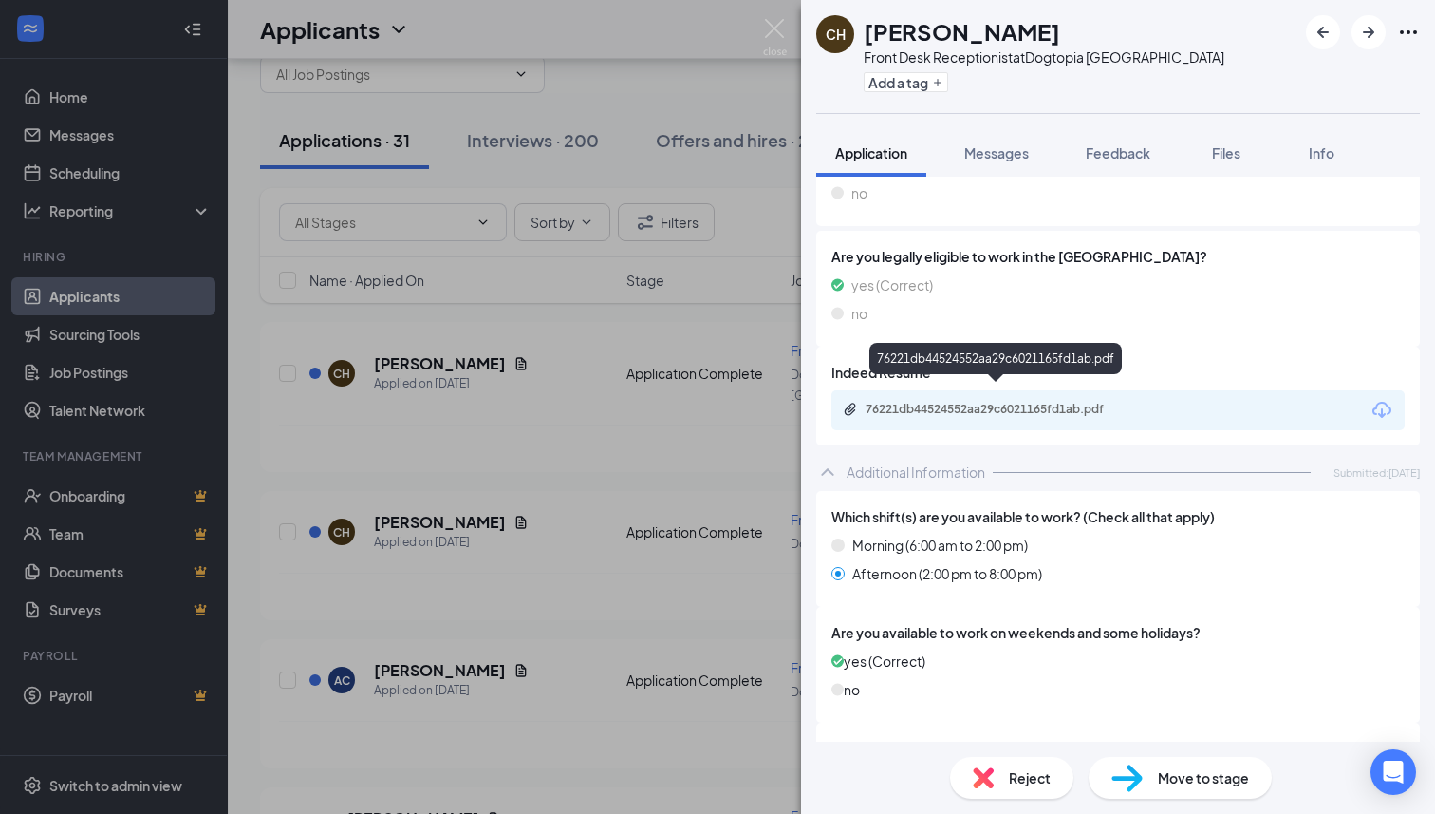
click at [1012, 402] on div "76221db44524552aa29c6021165fd1ab.pdf" at bounding box center [999, 409] width 266 height 15
click at [1006, 778] on div "Reject" at bounding box center [1011, 778] width 123 height 42
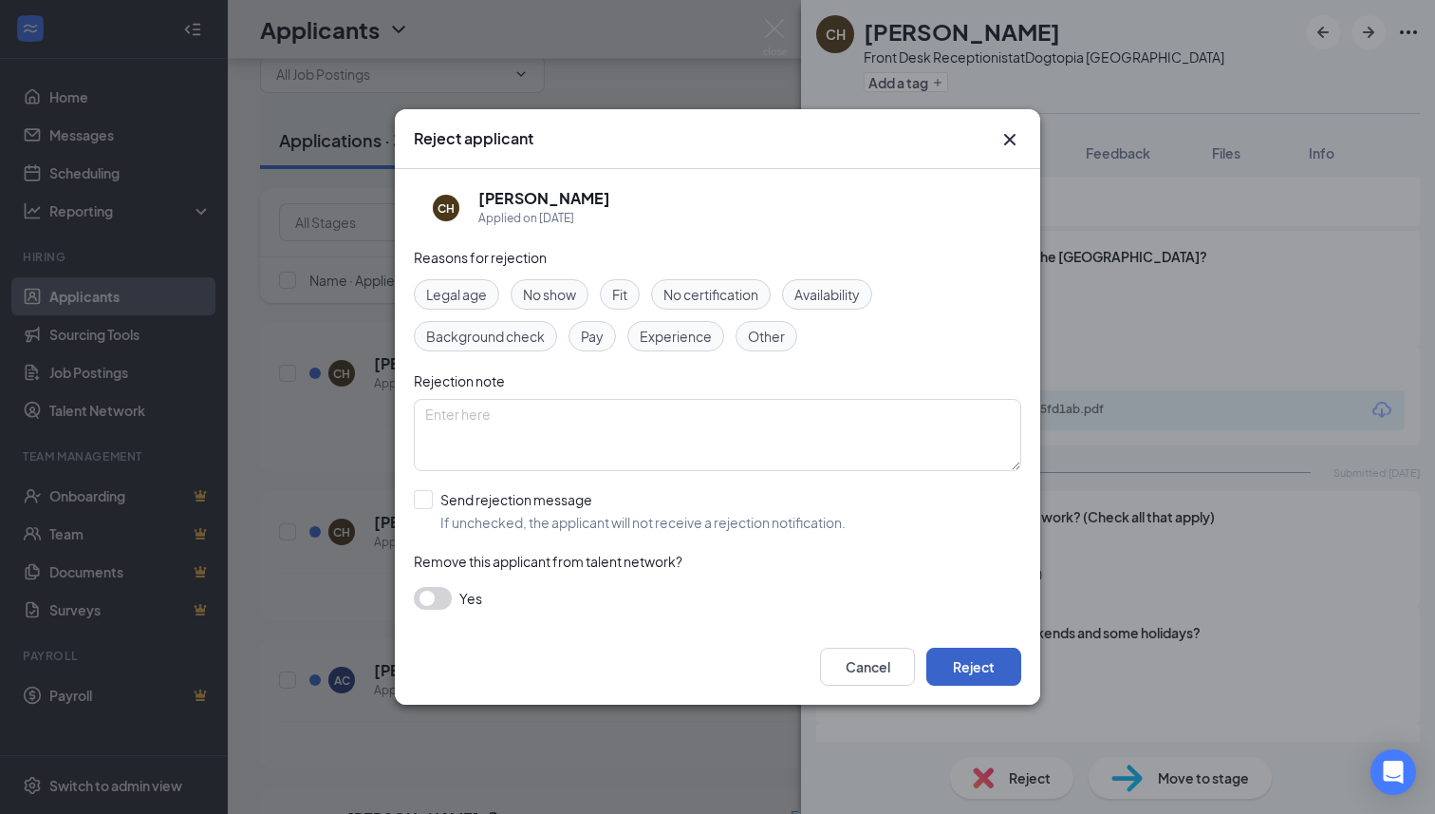
click at [985, 678] on button "Reject" at bounding box center [973, 666] width 95 height 38
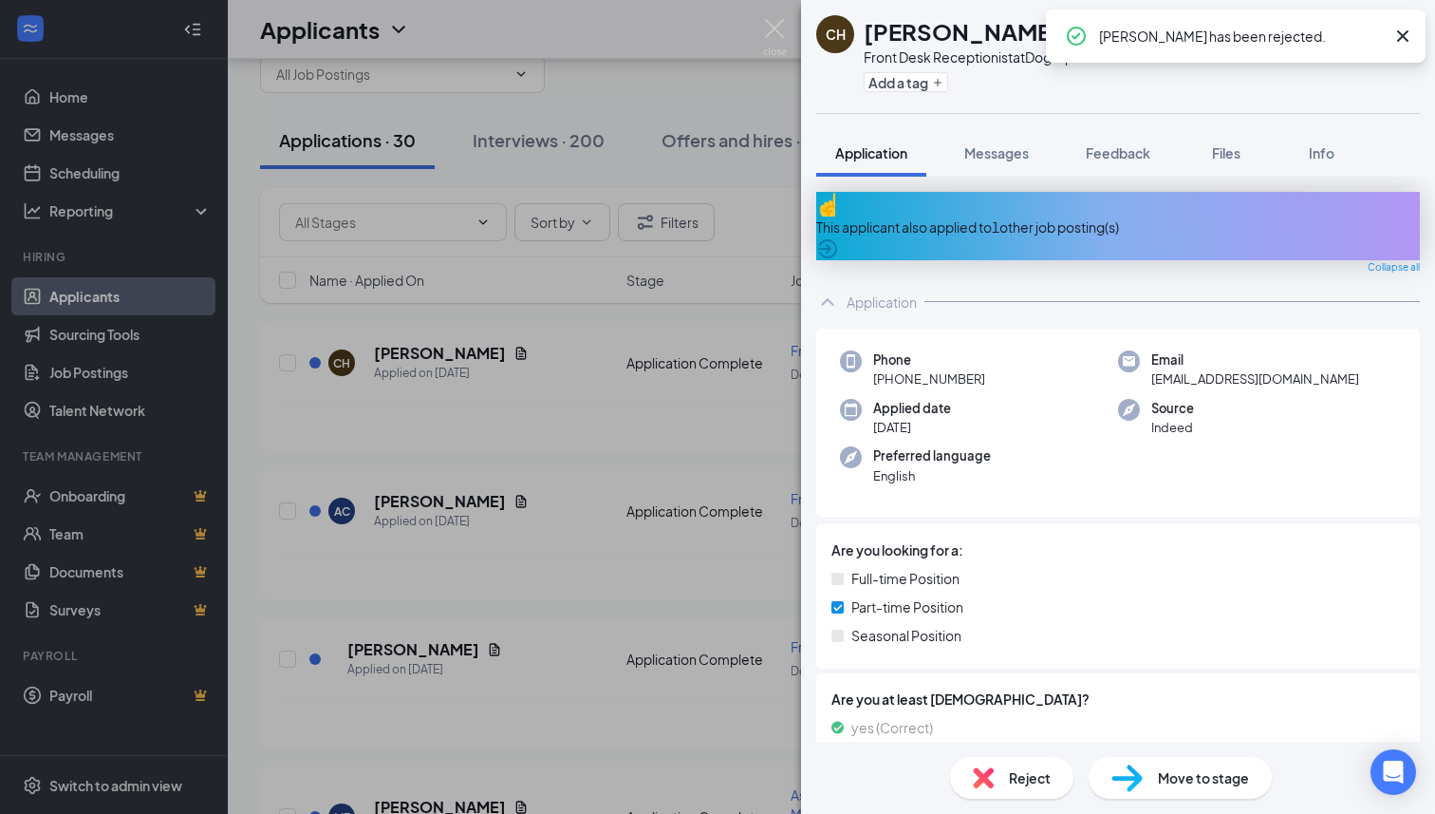
click at [1001, 782] on div "Reject" at bounding box center [1011, 778] width 123 height 42
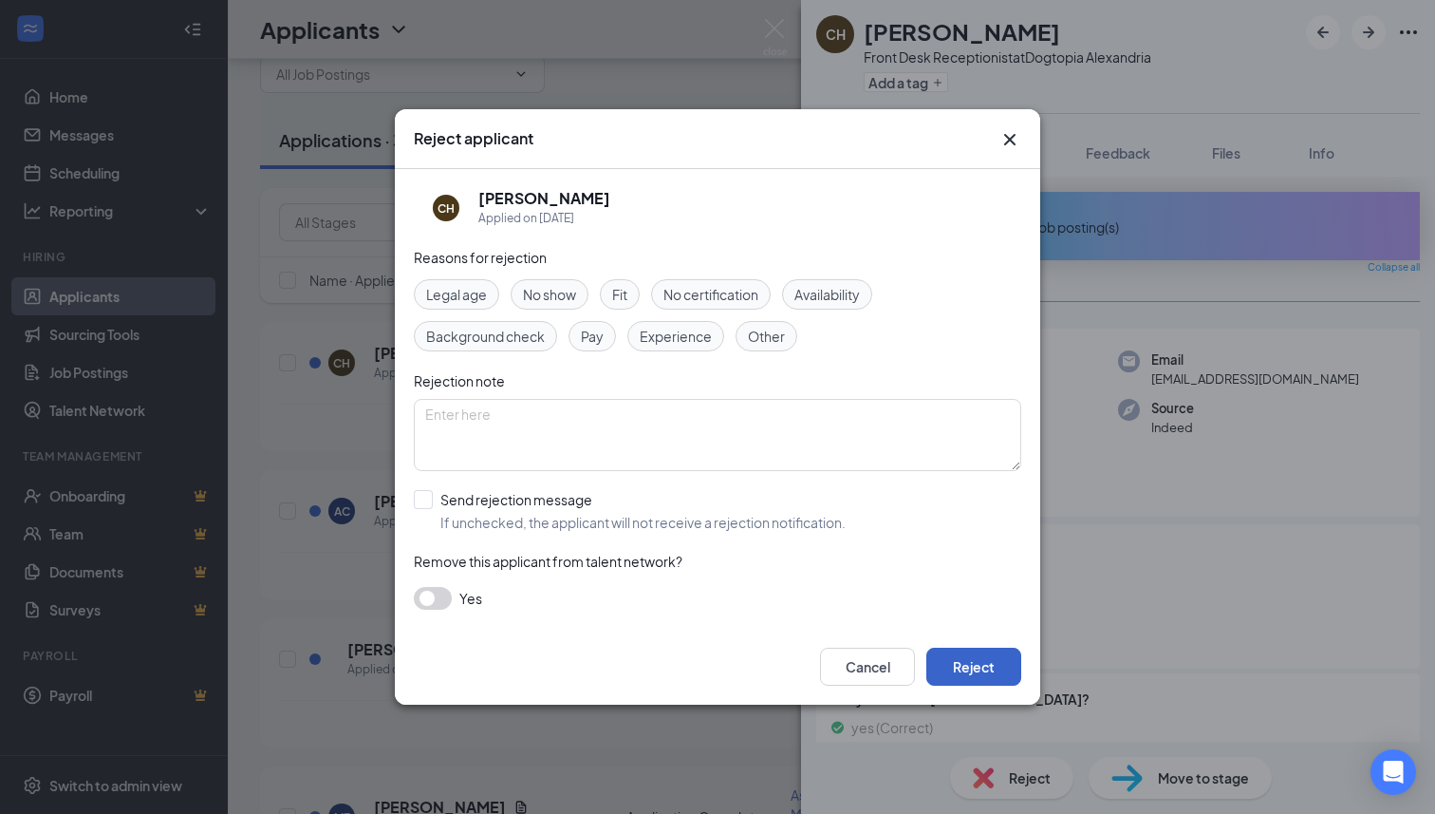
click at [978, 659] on button "Reject" at bounding box center [973, 666] width 95 height 38
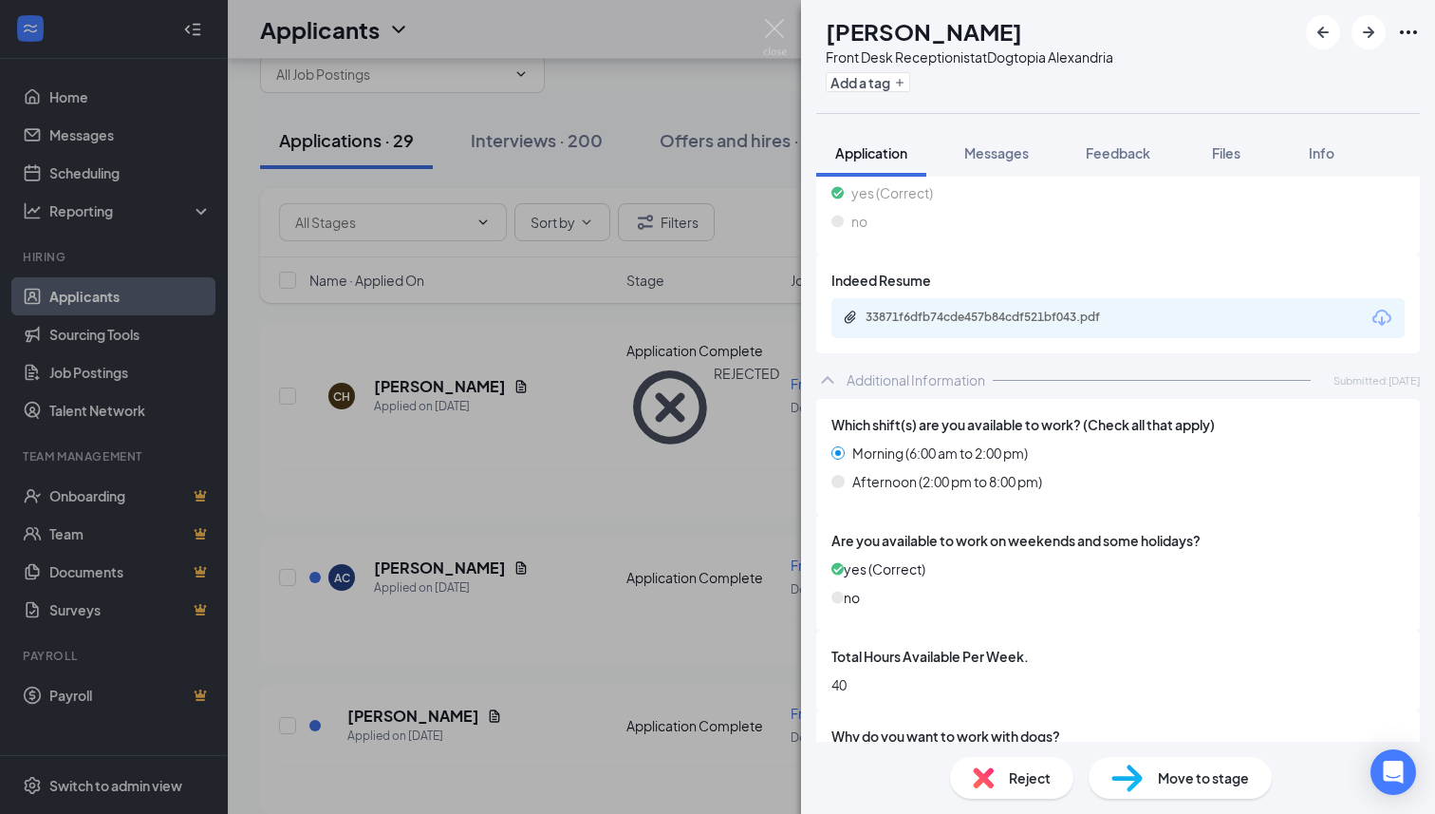
scroll to position [574, 0]
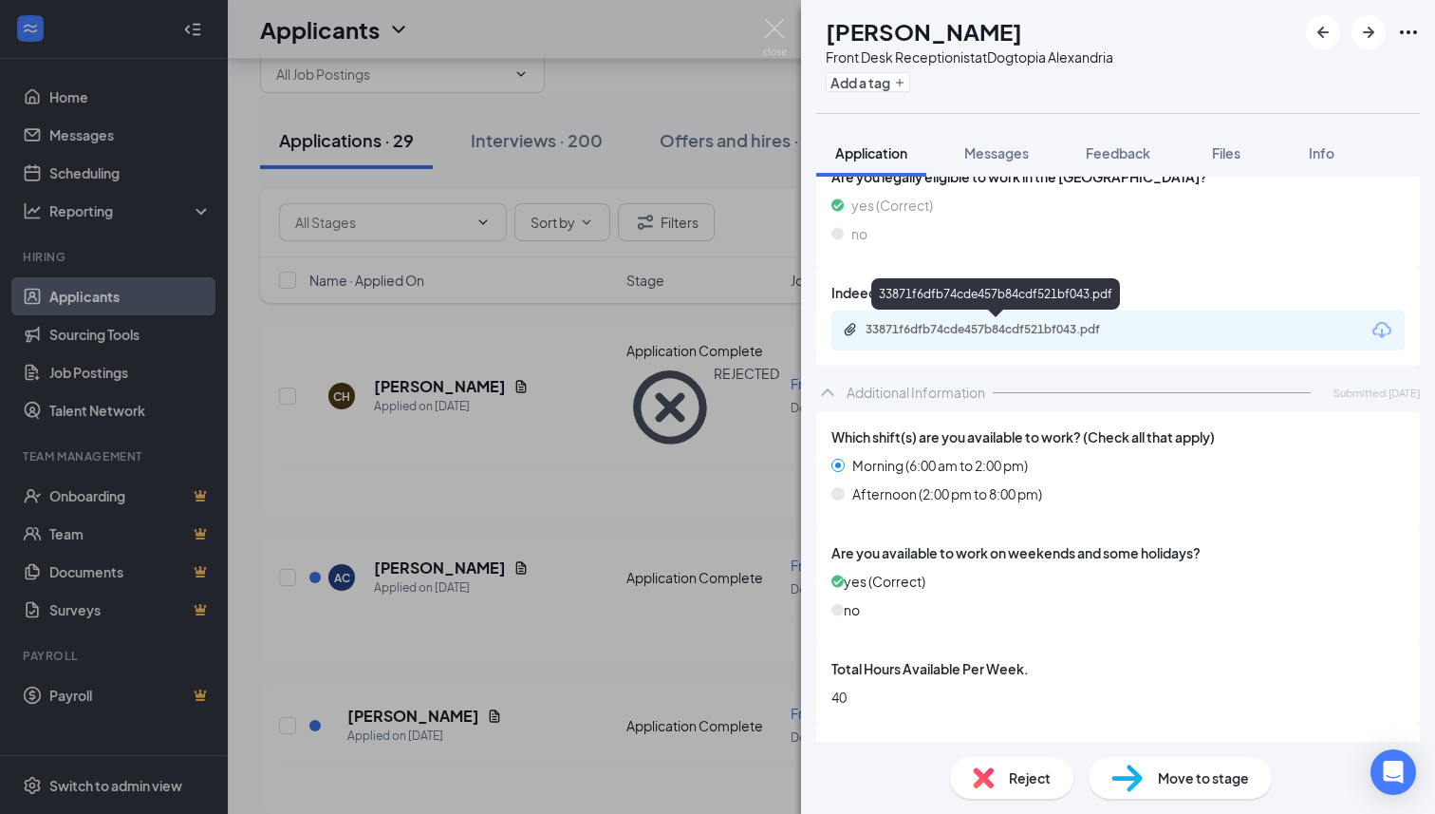
click at [979, 316] on div "33871f6dfb74cde457b84cdf521bf043.pdf" at bounding box center [995, 297] width 249 height 39
click at [974, 335] on div "33871f6dfb74cde457b84cdf521bf043.pdf" at bounding box center [999, 329] width 266 height 15
click at [1009, 773] on span "Reject" at bounding box center [1030, 777] width 42 height 21
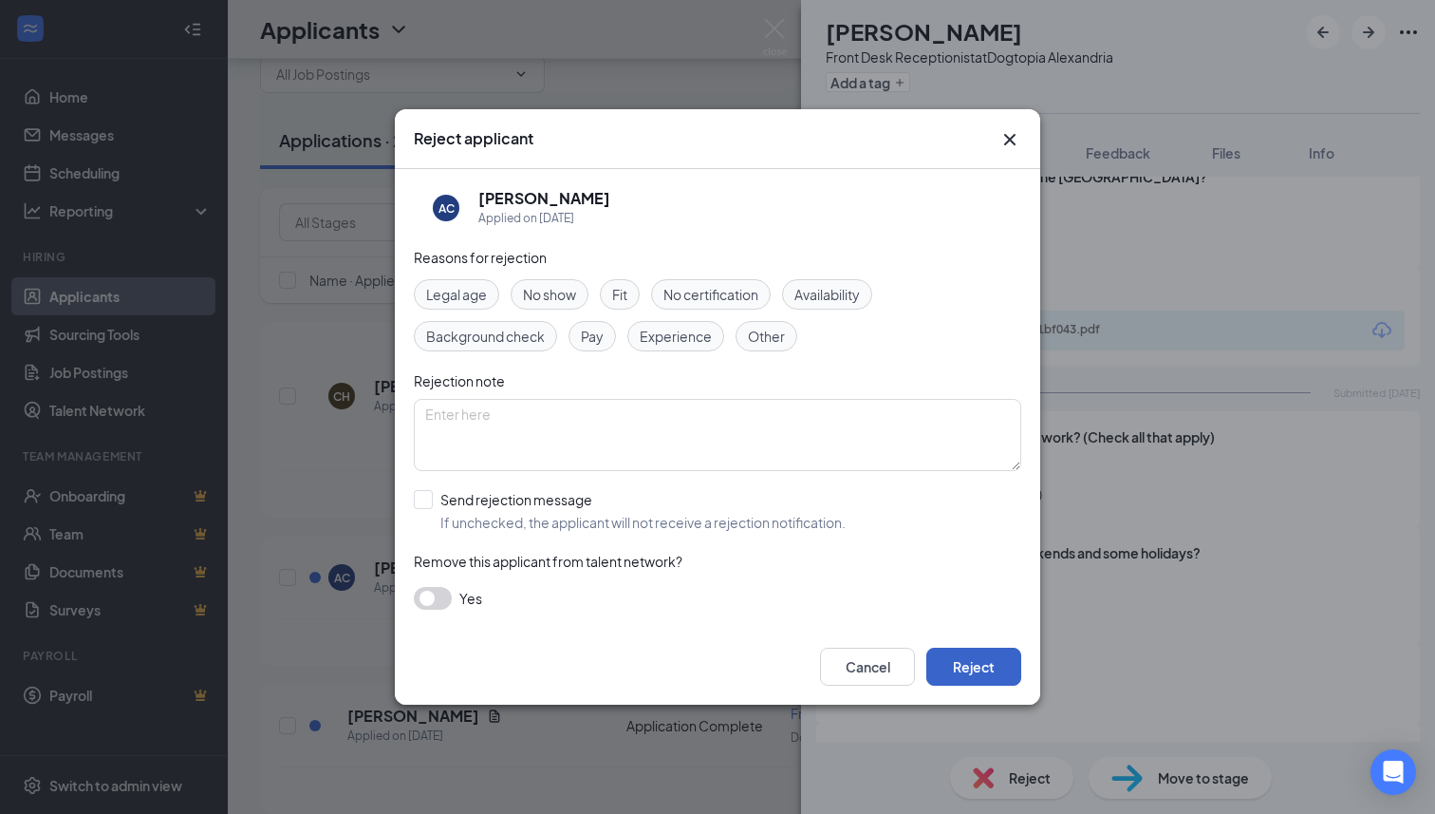
click at [981, 663] on button "Reject" at bounding box center [973, 666] width 95 height 38
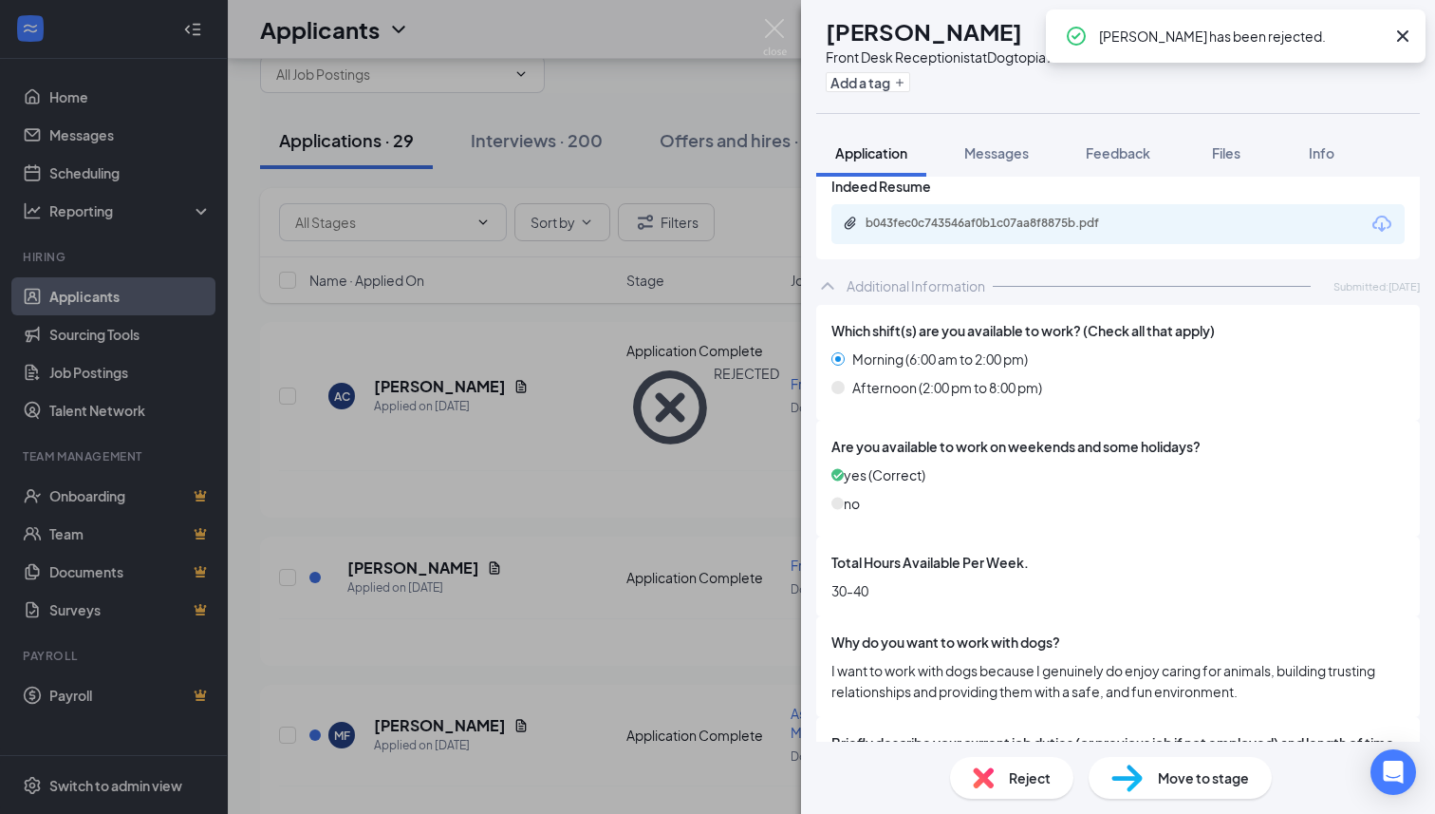
scroll to position [822, 0]
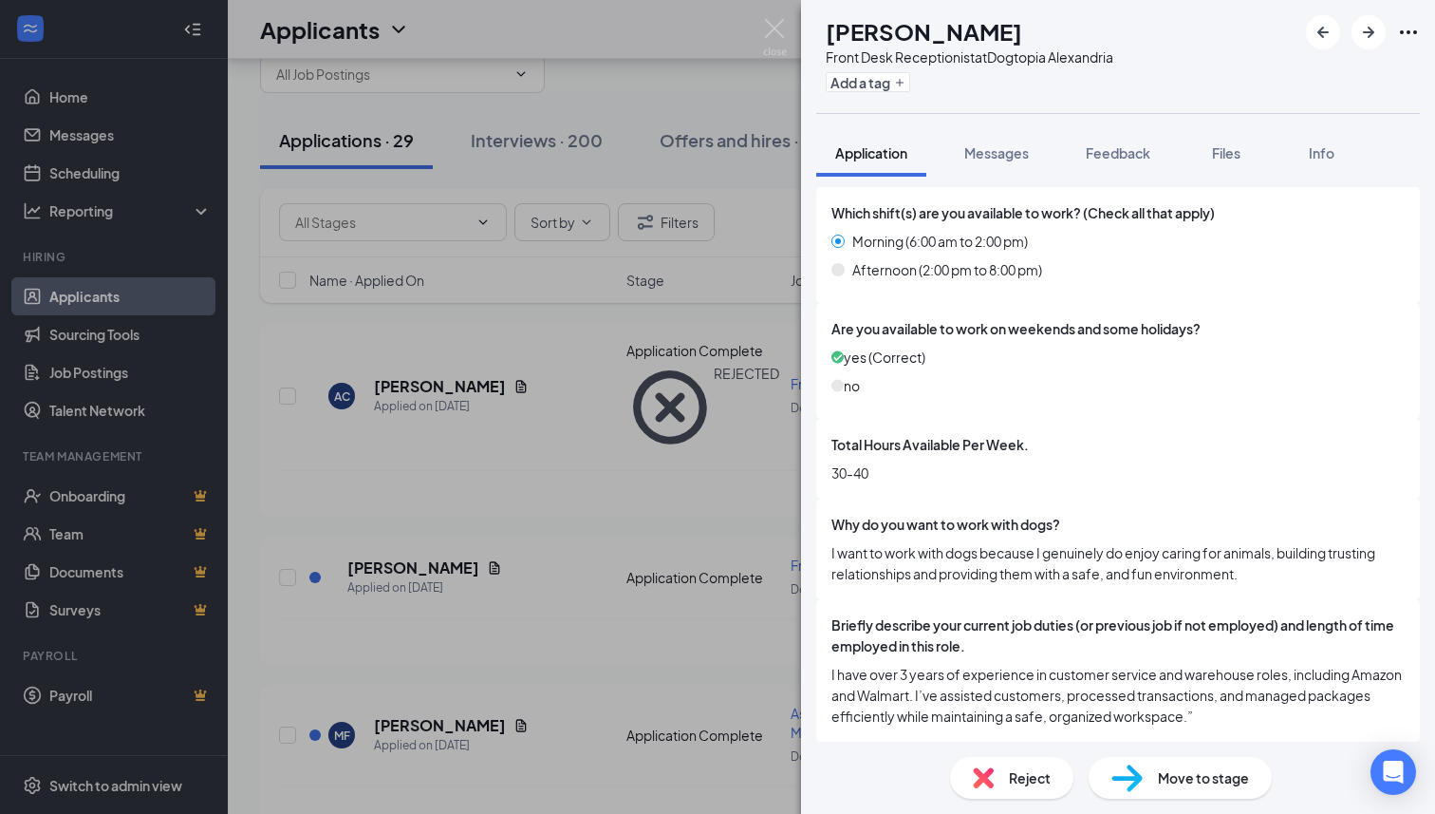
click at [1154, 791] on div "Move to stage" at bounding box center [1180, 778] width 183 height 42
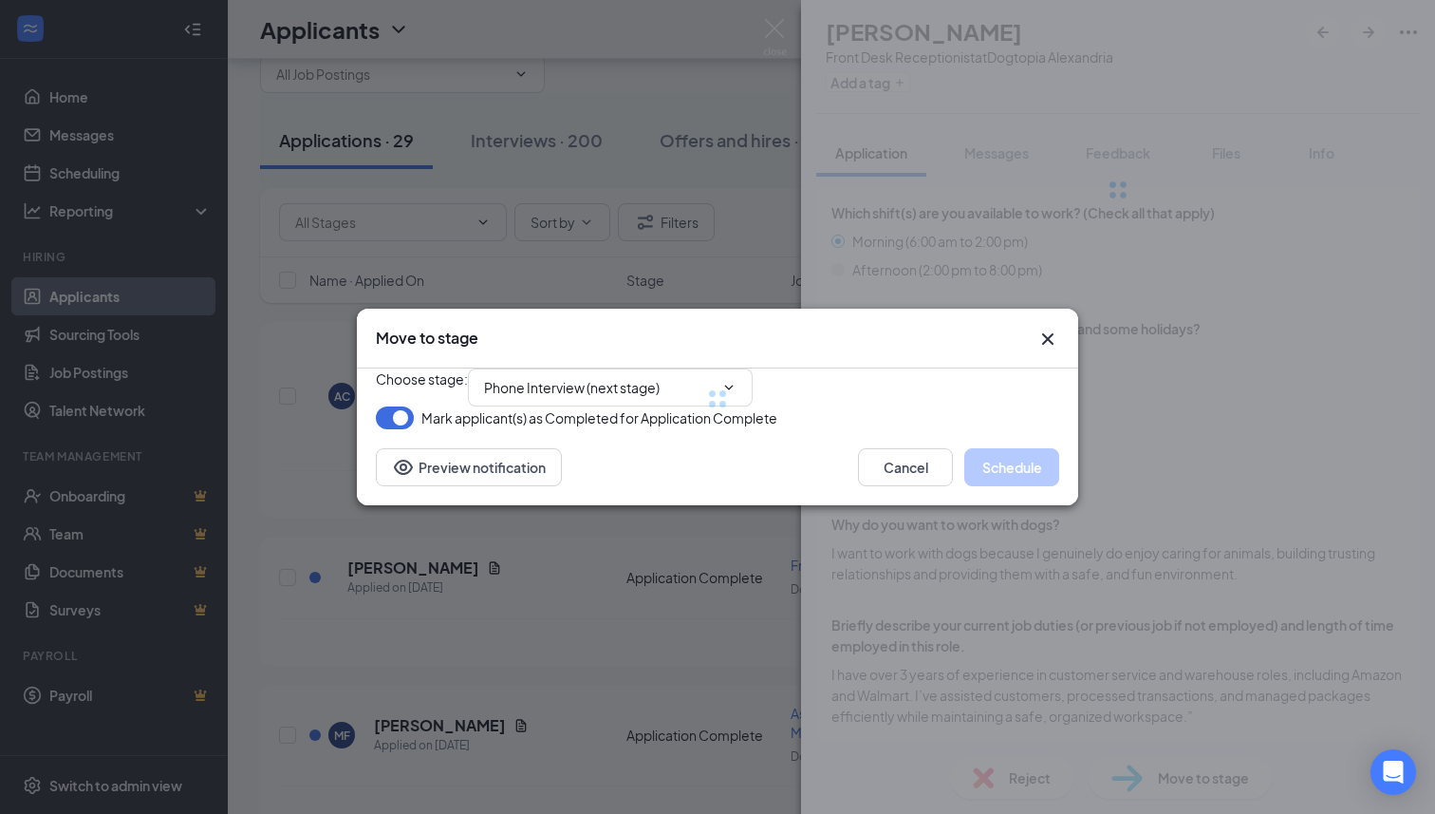
scroll to position [814, 0]
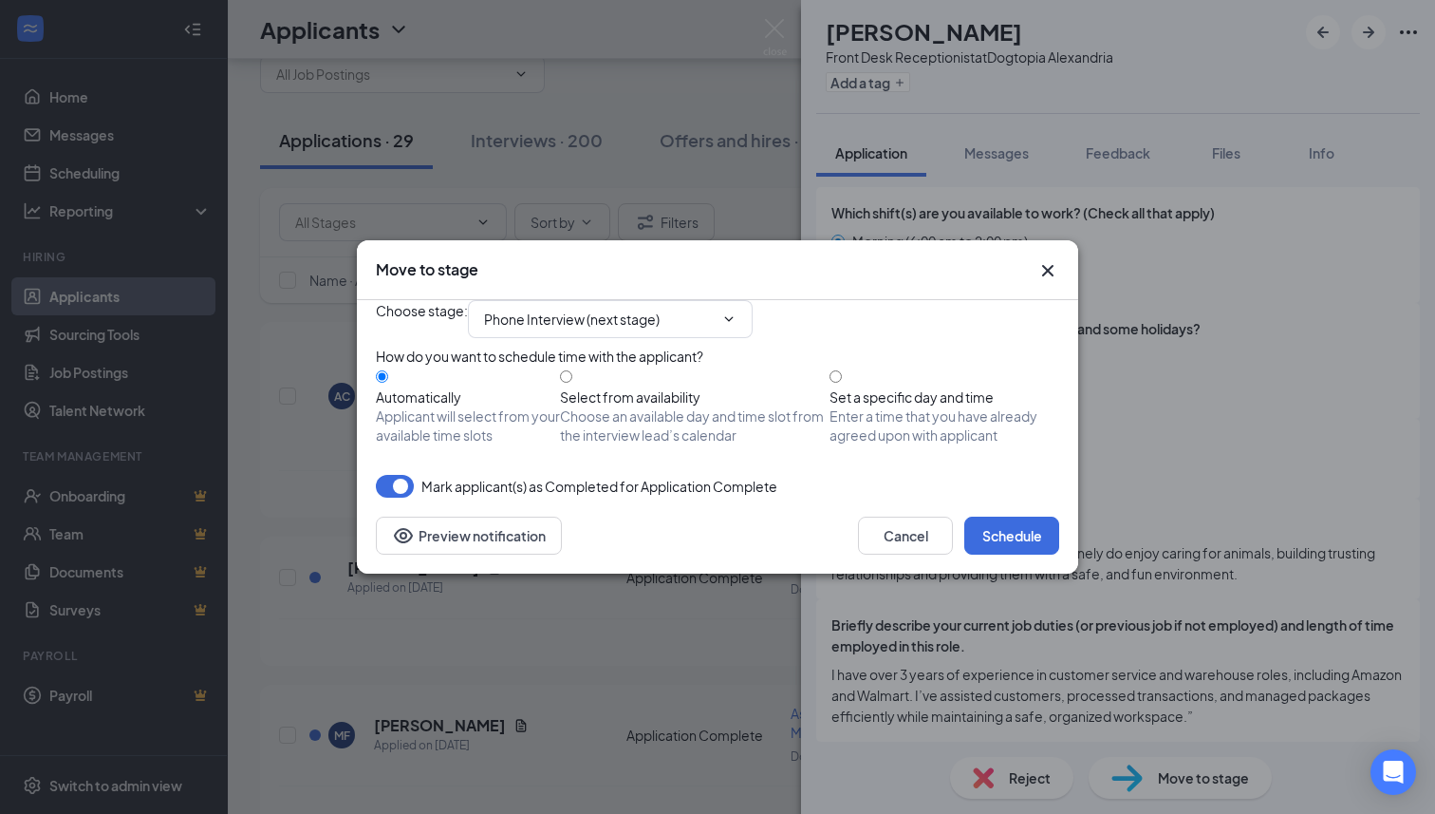
click at [1039, 259] on icon "Cross" at bounding box center [1048, 270] width 23 height 23
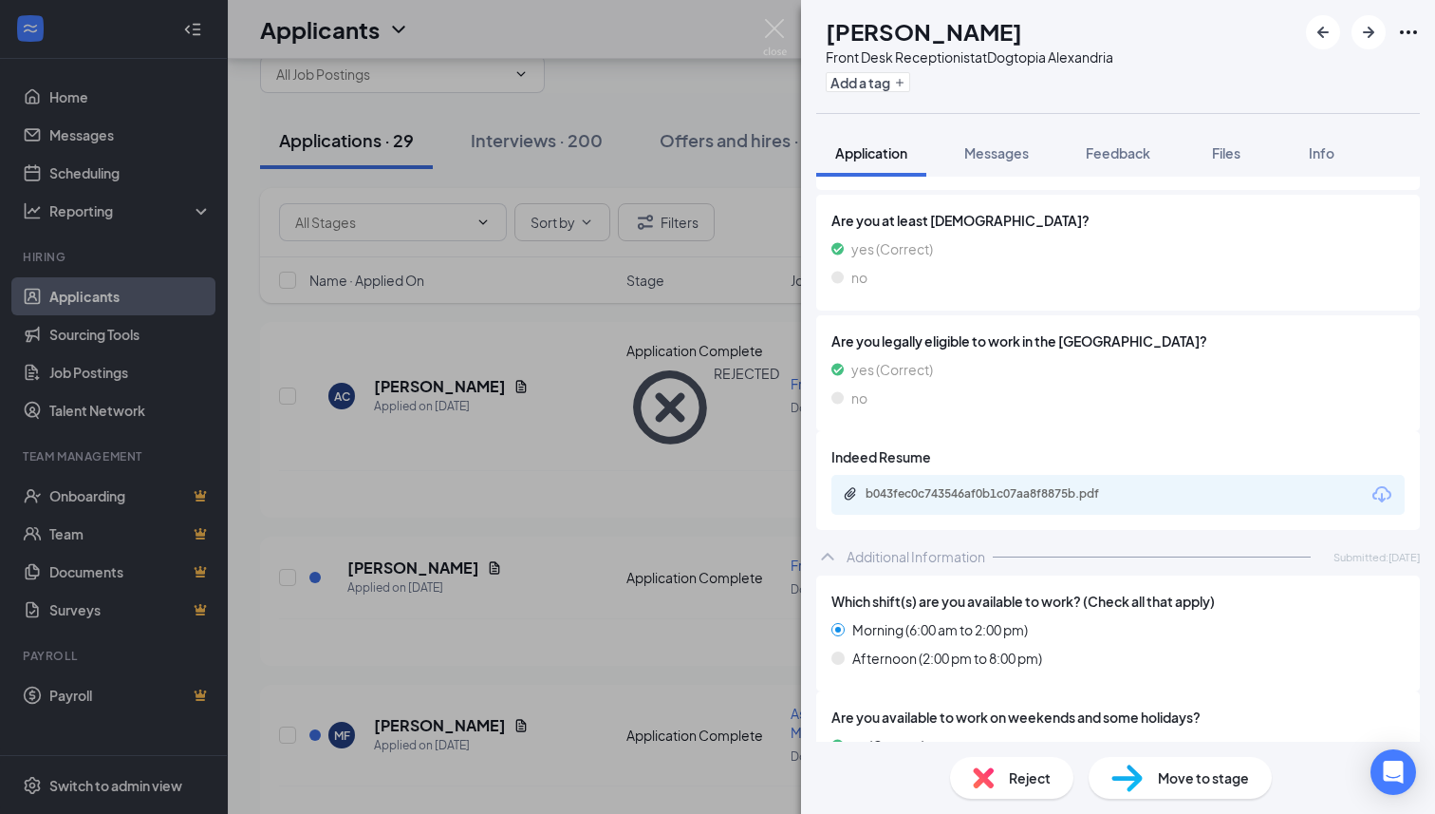
scroll to position [440, 0]
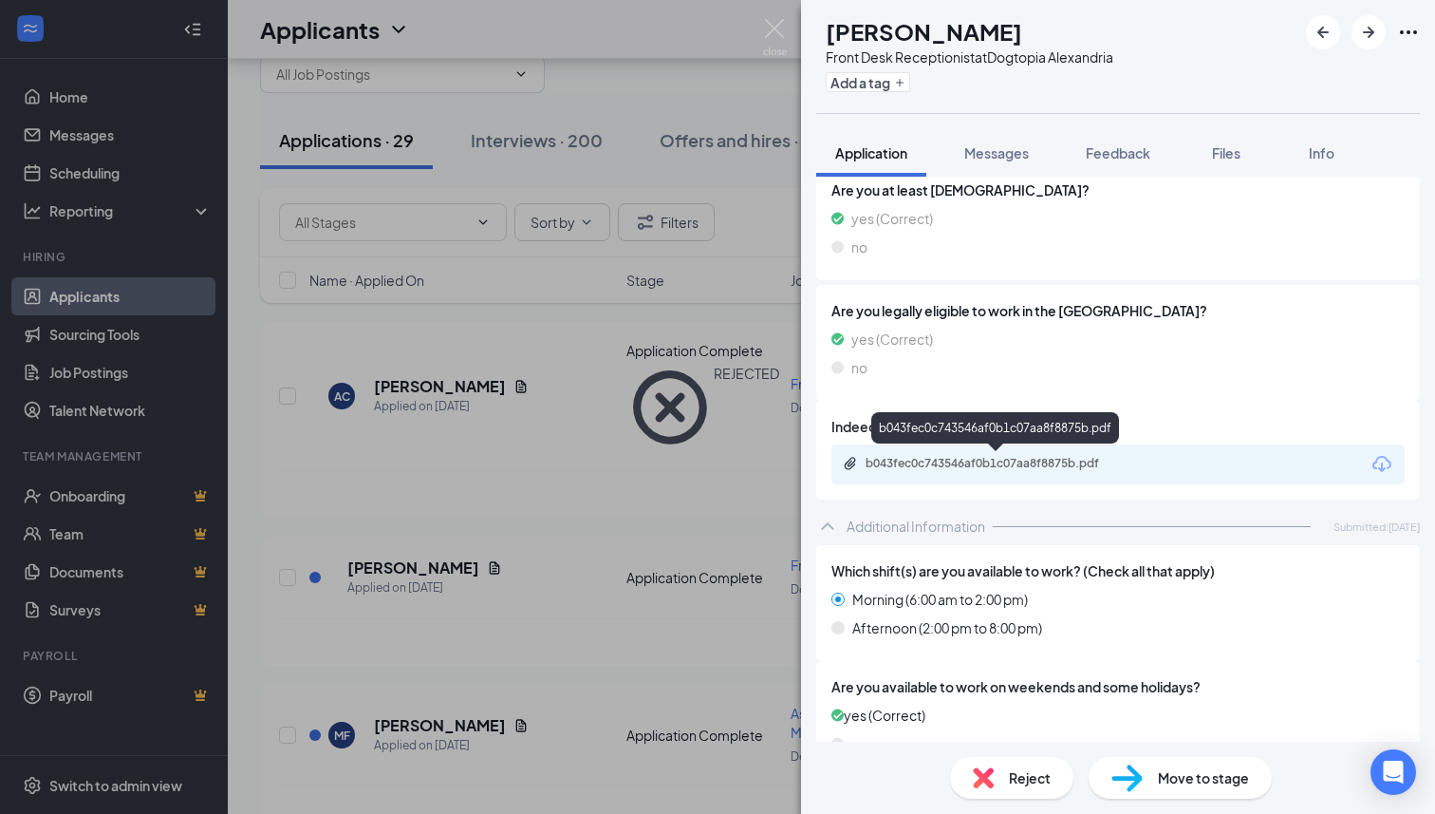
click at [1001, 459] on div "b043fec0c743546af0b1c07aa8f8875b.pdf" at bounding box center [999, 463] width 266 height 15
click at [1007, 778] on div "Reject" at bounding box center [1011, 778] width 123 height 42
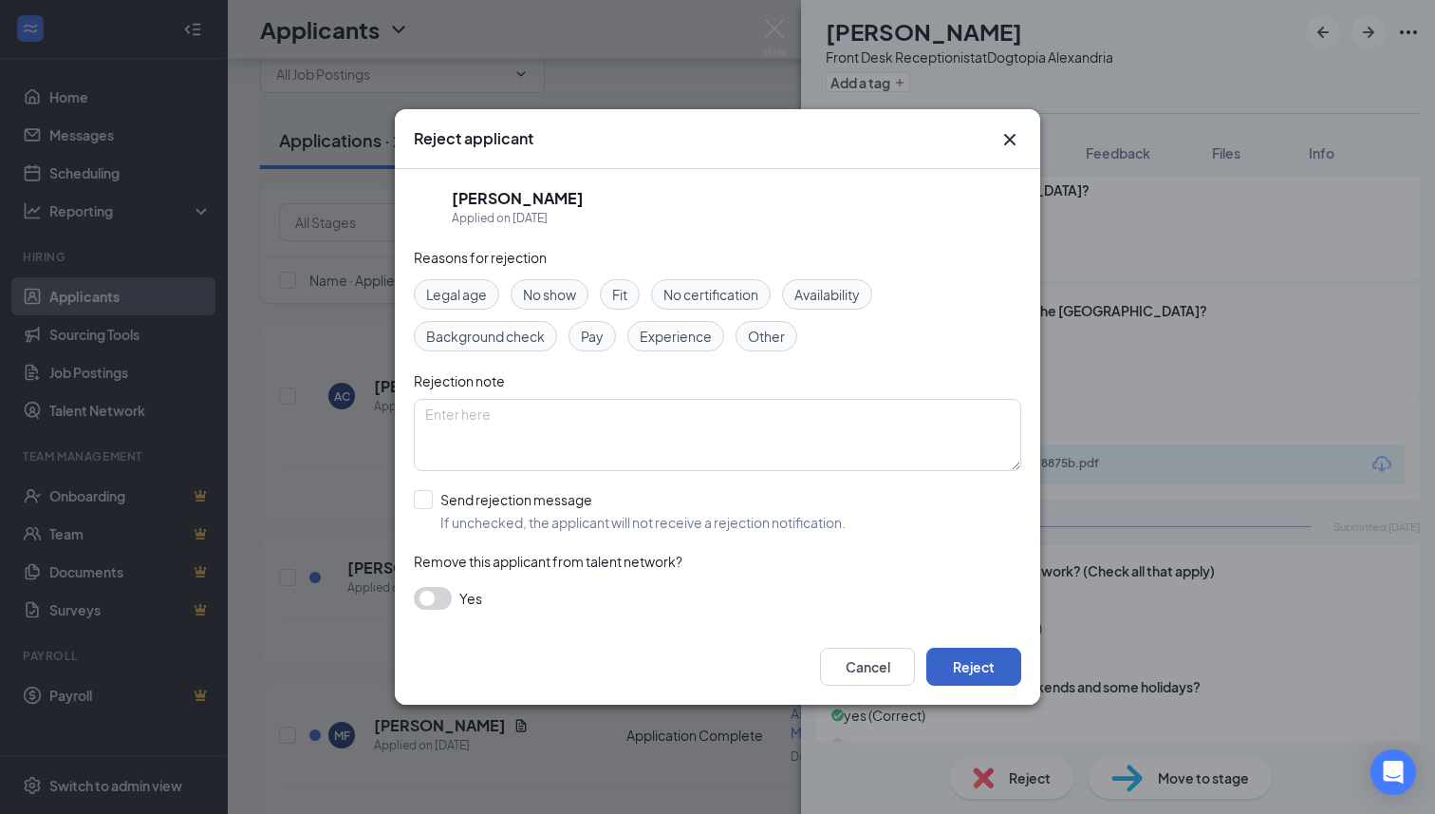
click at [955, 658] on button "Reject" at bounding box center [973, 666] width 95 height 38
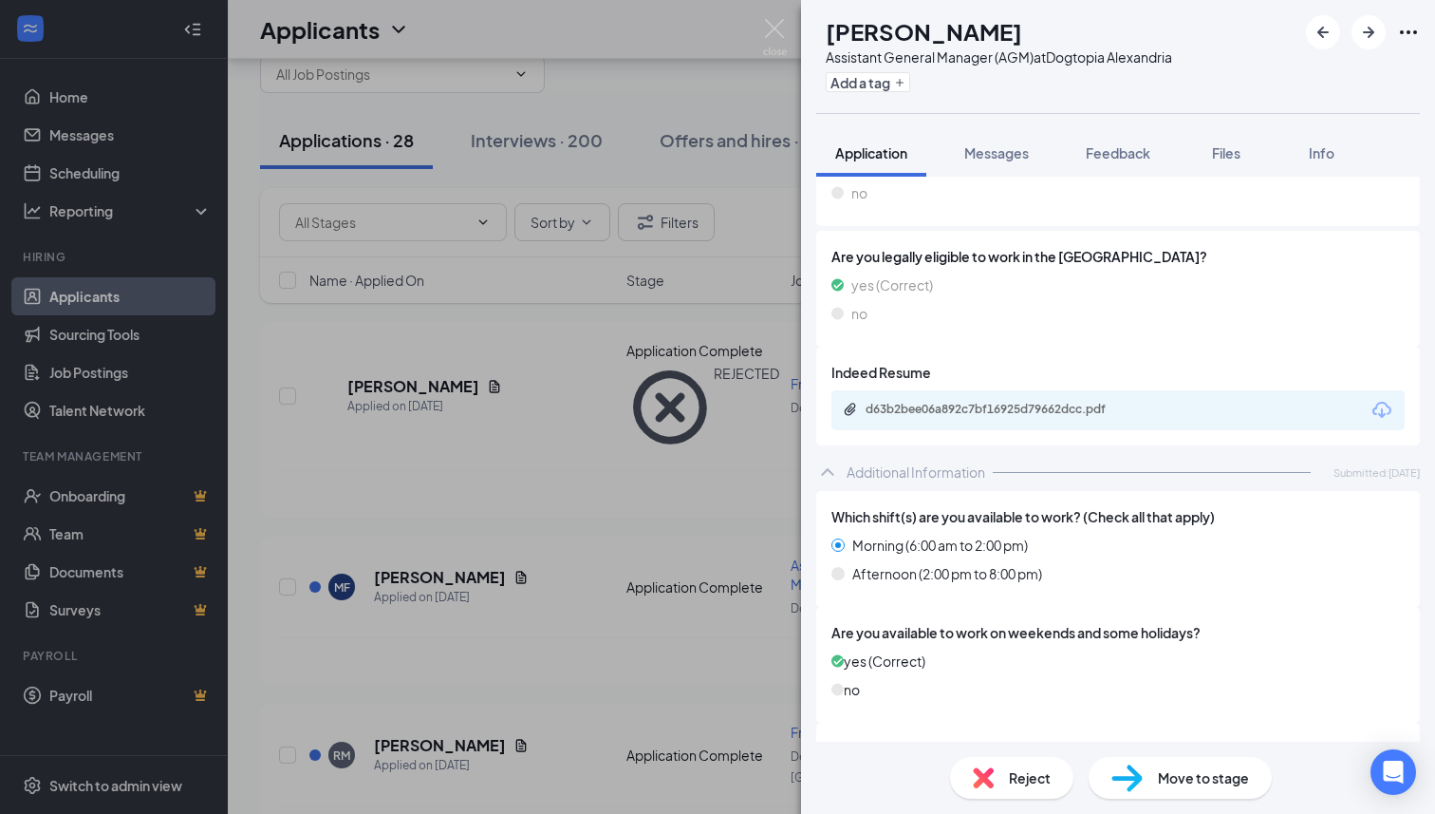
scroll to position [466, 0]
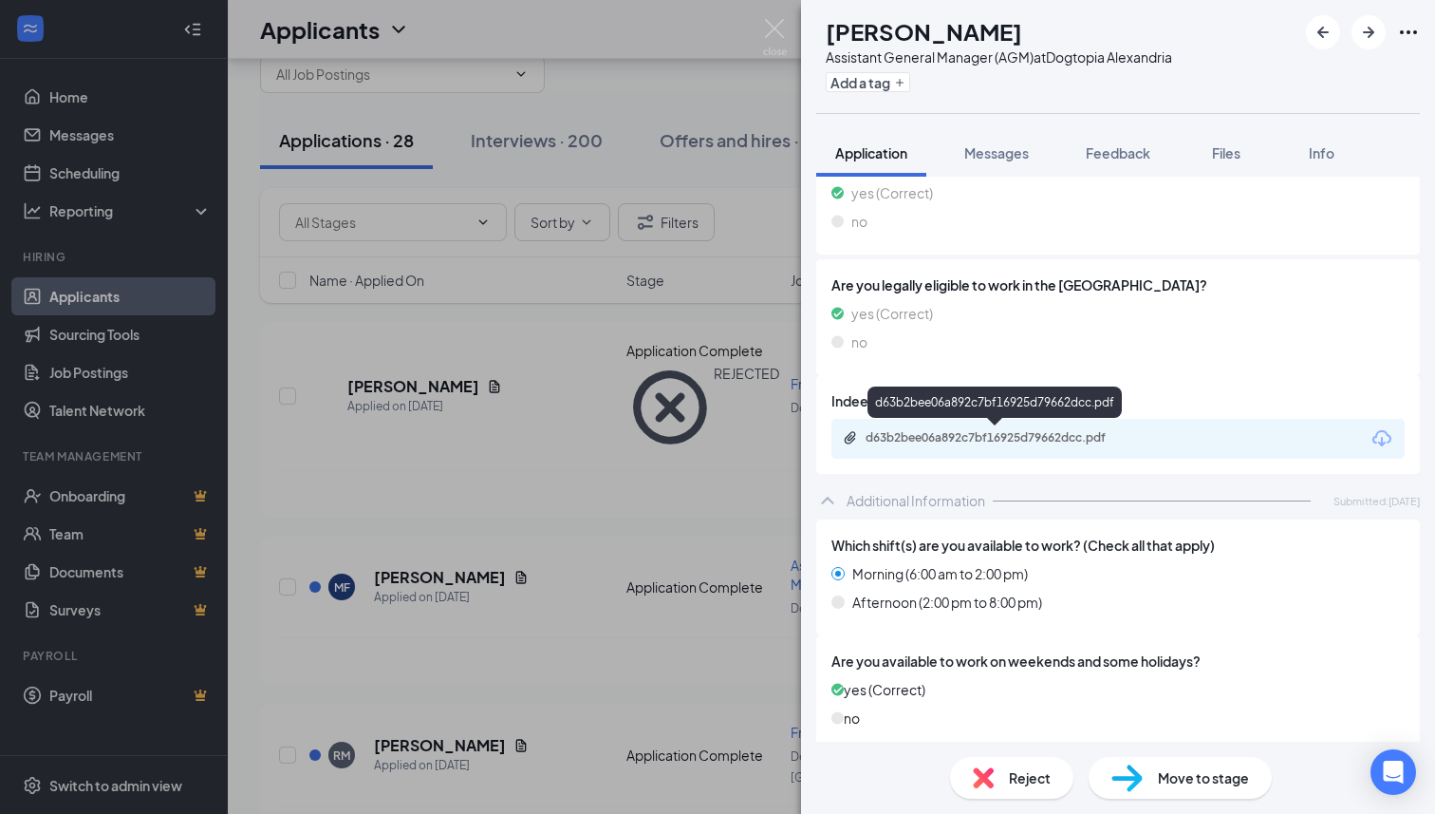
click at [936, 430] on div "d63b2bee06a892c7bf16925d79662dcc.pdf" at bounding box center [999, 437] width 266 height 15
click at [991, 430] on div "d63b2bee06a892c7bf16925d79662dcc.pdf" at bounding box center [999, 437] width 266 height 15
click at [1033, 52] on div "Assistant General Manager (AGM) at Dogtopia [GEOGRAPHIC_DATA]" at bounding box center [999, 56] width 346 height 19
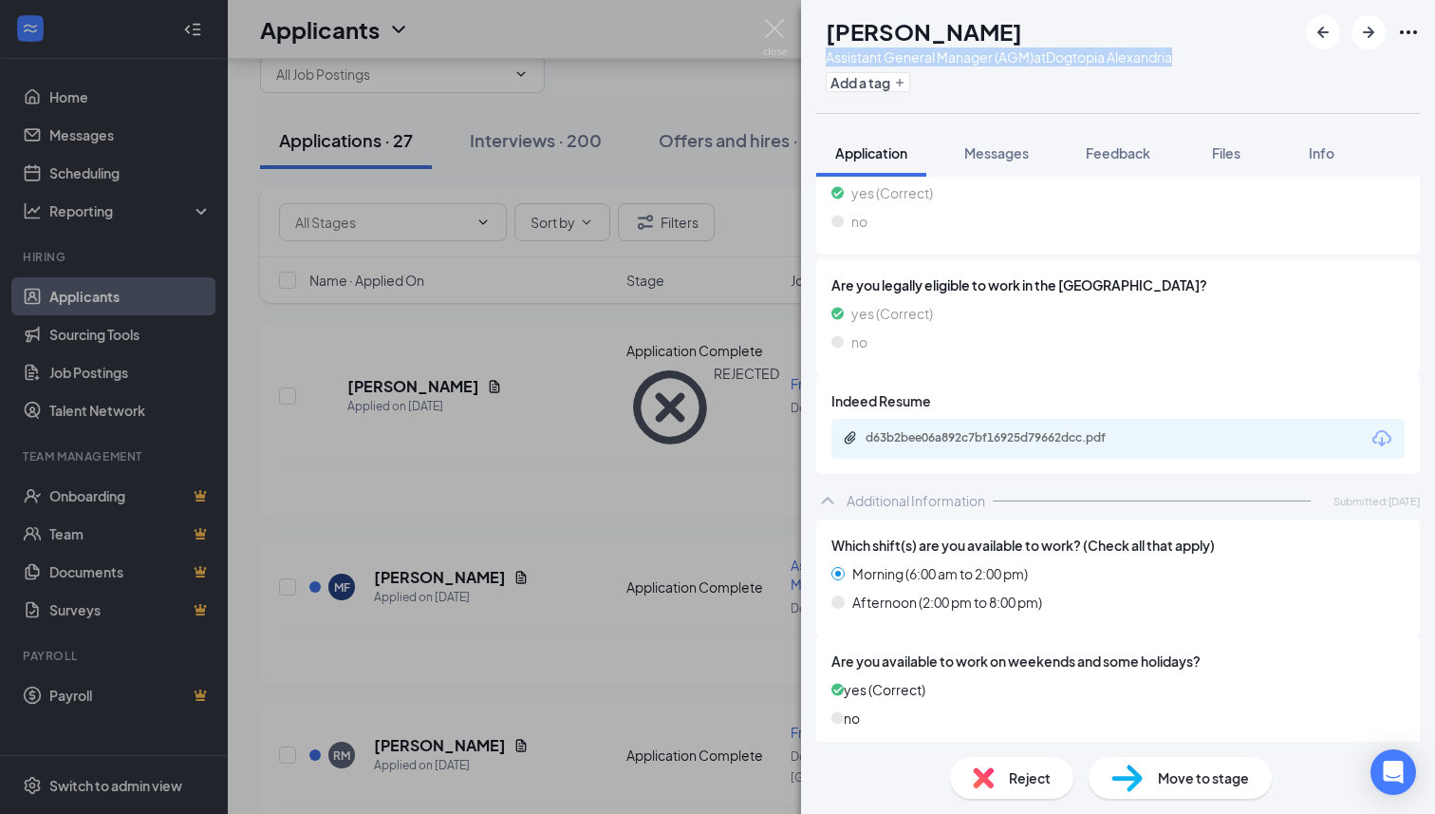
click at [1033, 52] on div "Assistant General Manager (AGM) at Dogtopia [GEOGRAPHIC_DATA]" at bounding box center [999, 56] width 346 height 19
click at [1141, 175] on button "Feedback" at bounding box center [1118, 152] width 103 height 47
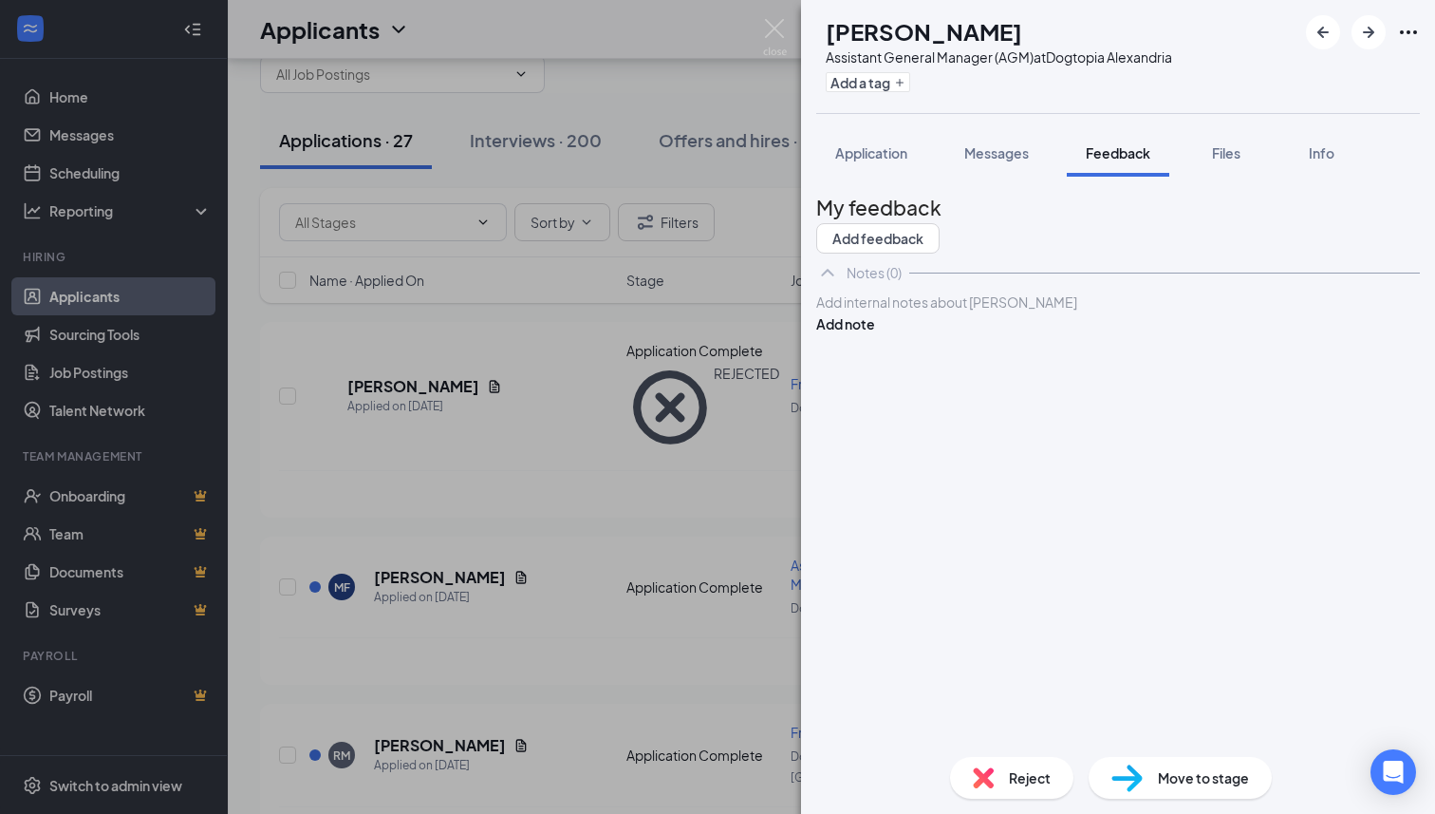
click at [1051, 312] on div at bounding box center [1118, 302] width 602 height 20
click at [875, 334] on button "Add note" at bounding box center [845, 323] width 59 height 21
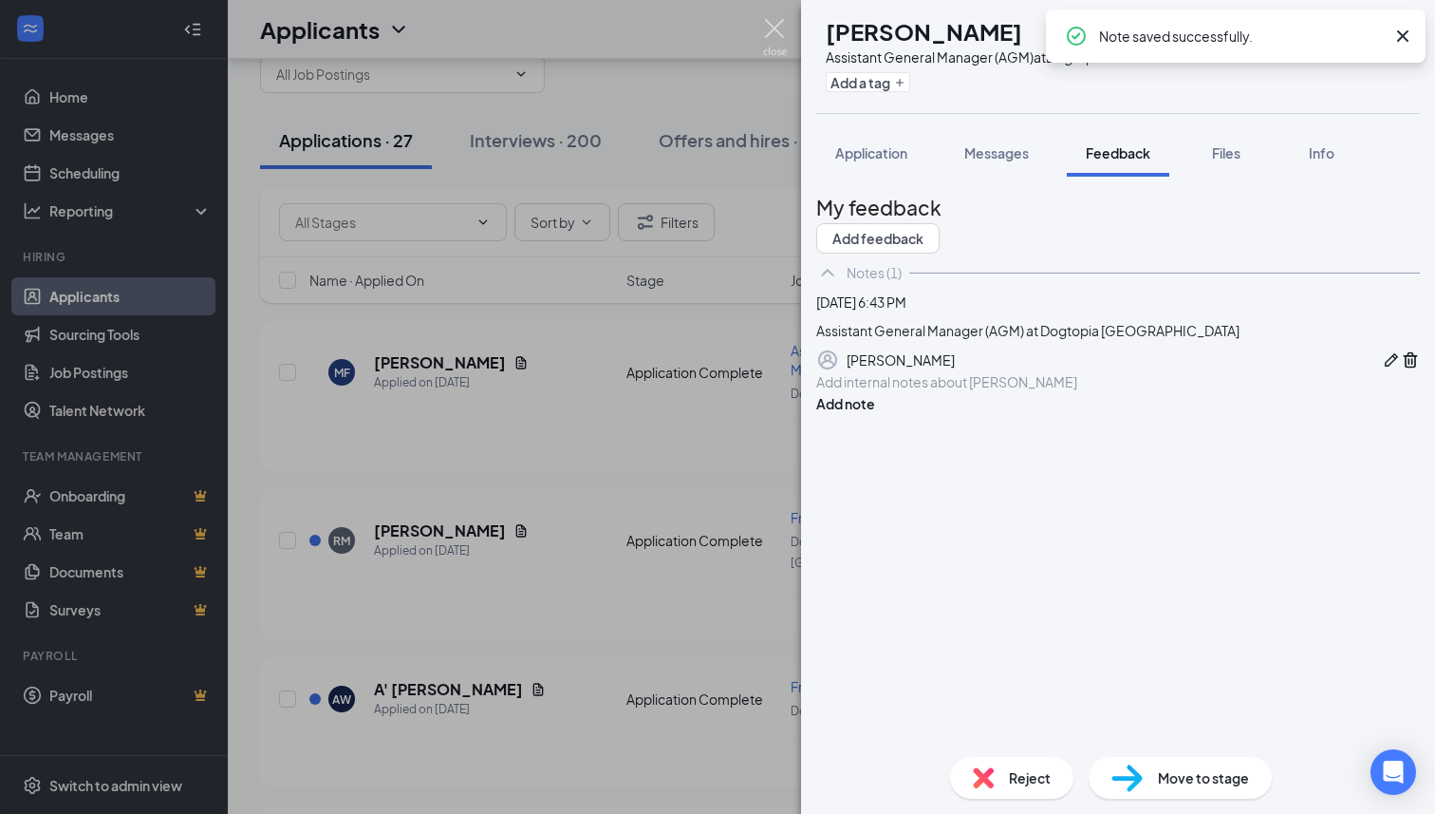
click at [769, 24] on img at bounding box center [775, 37] width 24 height 37
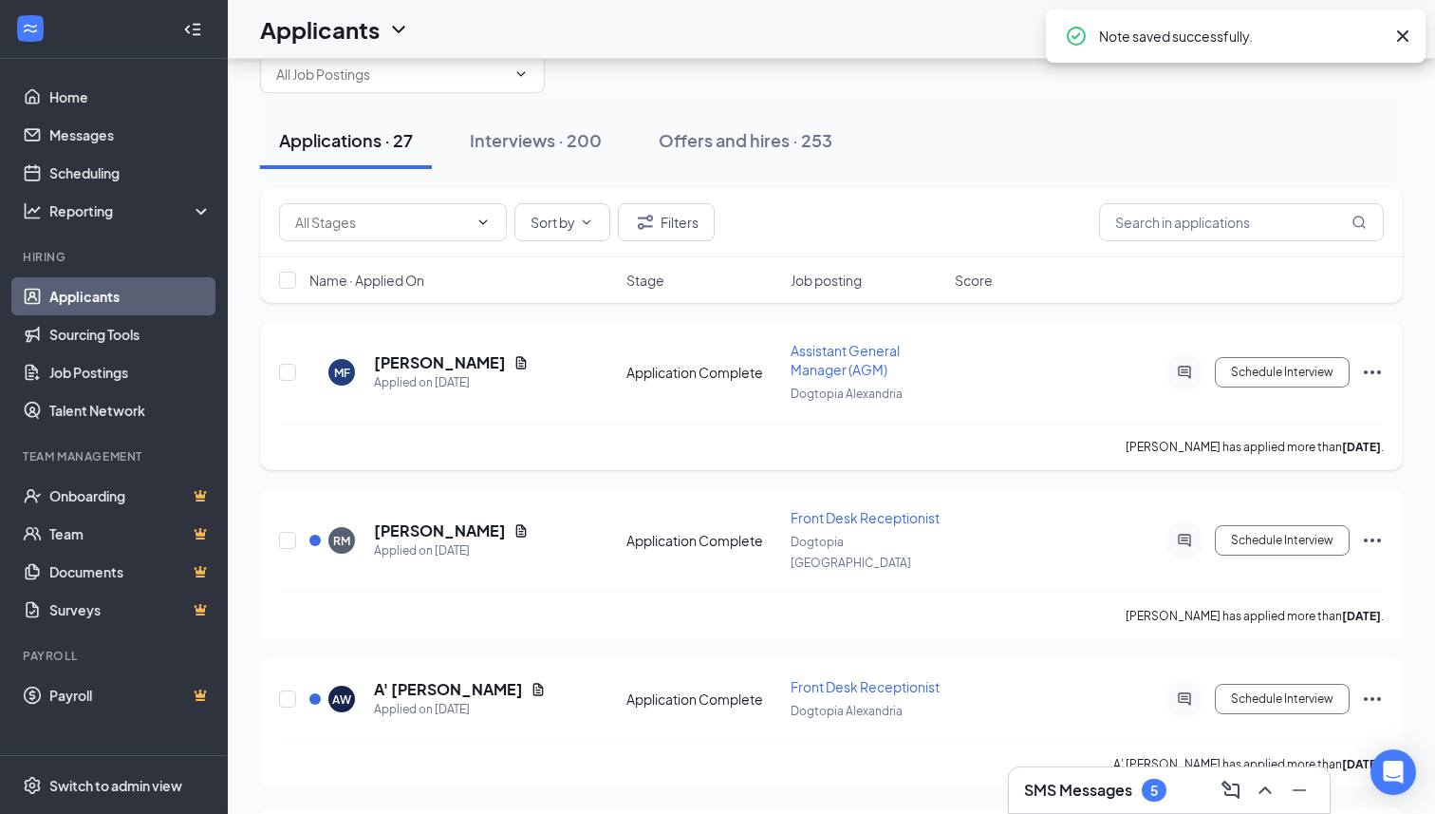
click at [1373, 367] on icon "Ellipses" at bounding box center [1372, 372] width 23 height 23
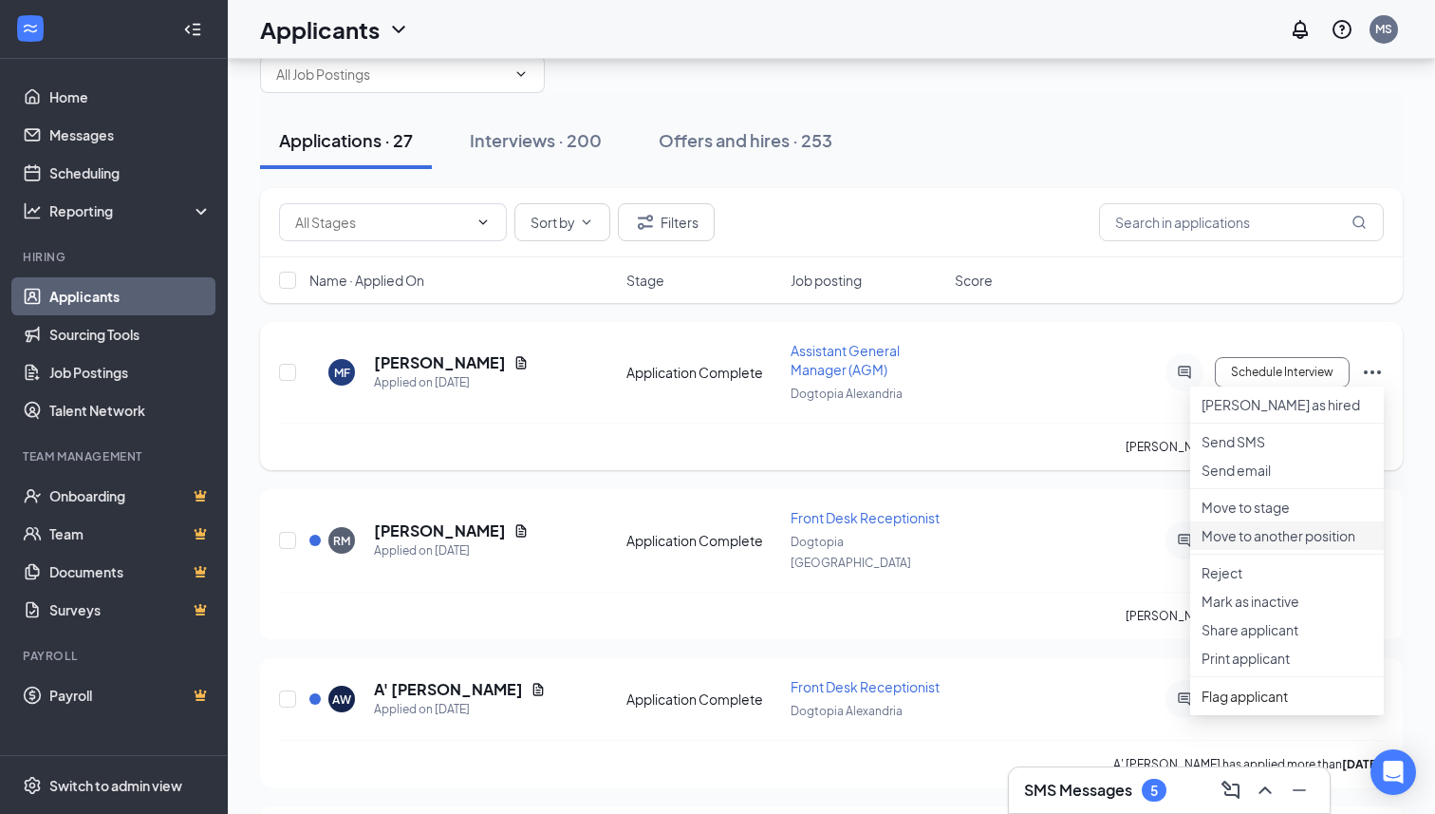
click at [1232, 545] on p "Move to another position" at bounding box center [1287, 535] width 171 height 19
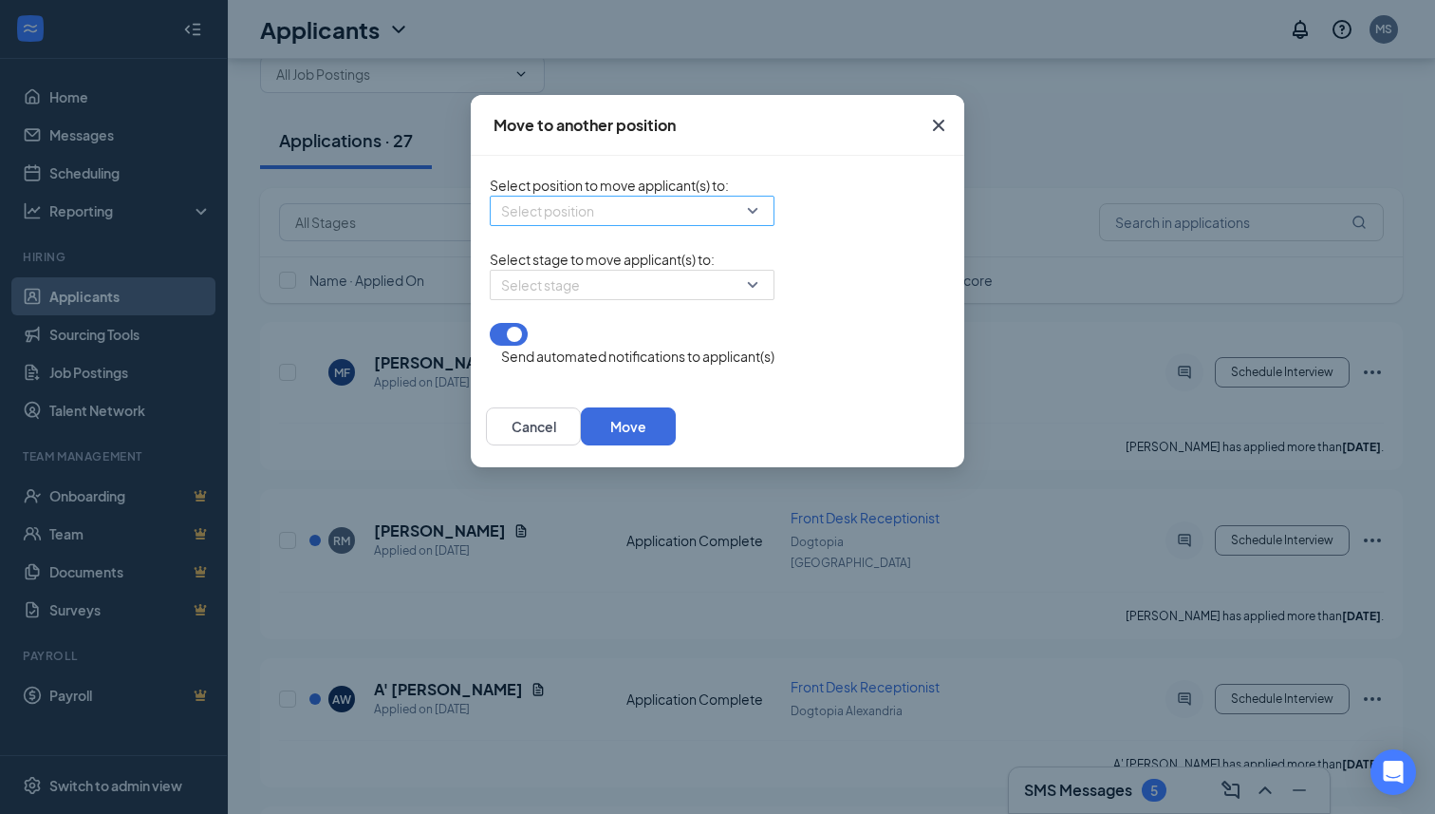
click at [591, 218] on input "search" at bounding box center [625, 210] width 249 height 28
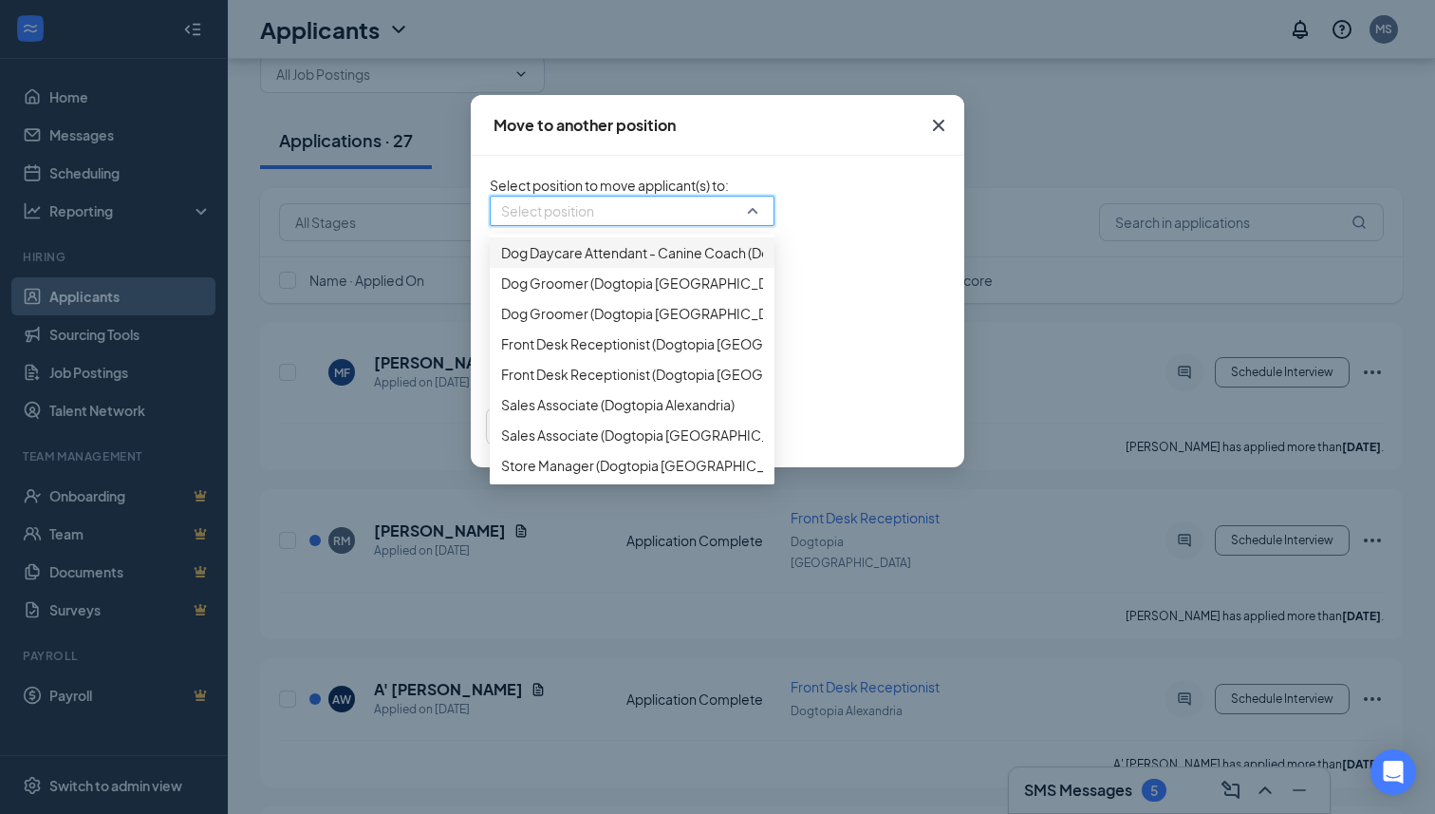
scroll to position [136, 0]
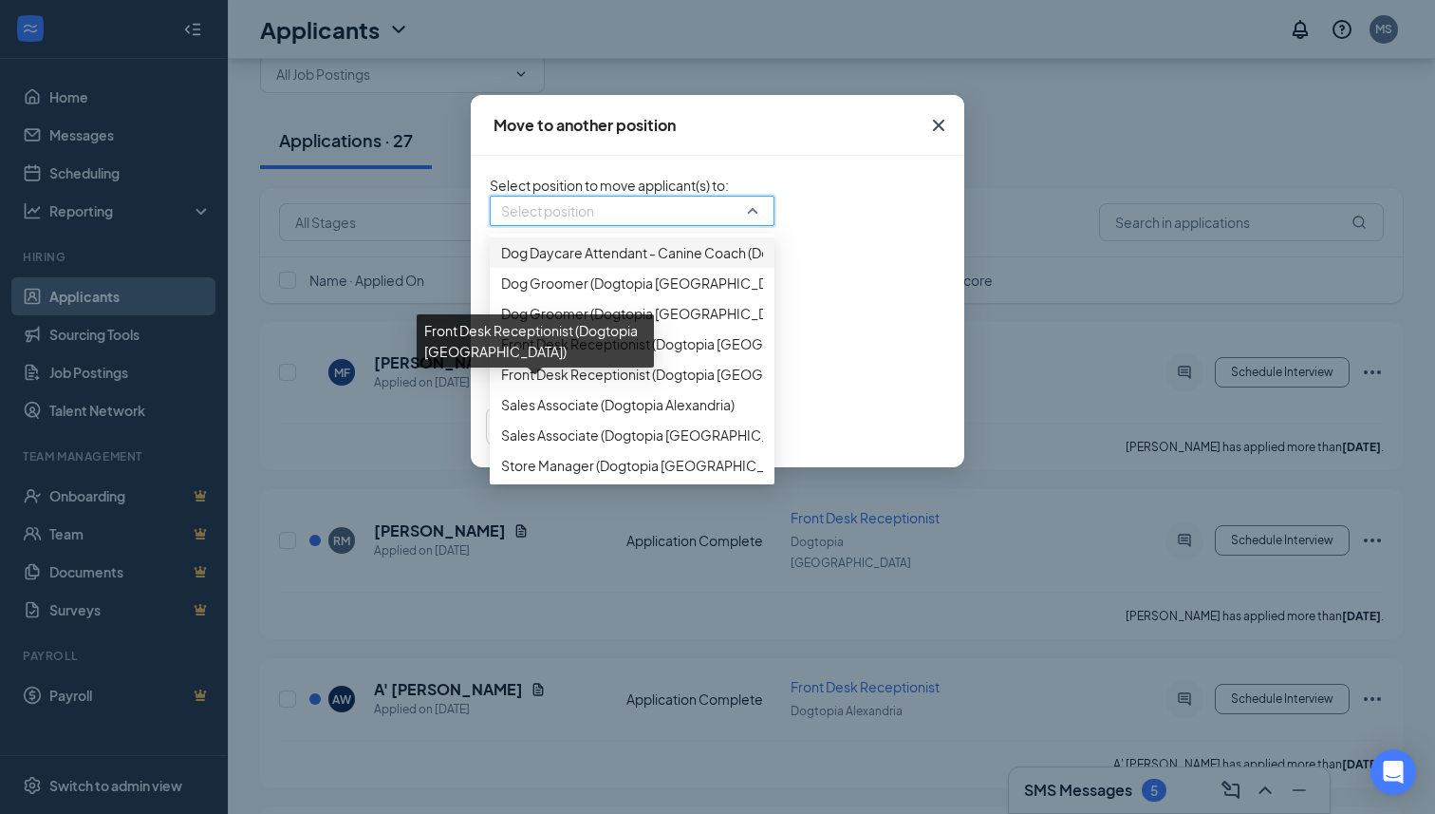
click at [537, 354] on span "Front Desk Receptionist (Dogtopia [GEOGRAPHIC_DATA])" at bounding box center [680, 343] width 358 height 21
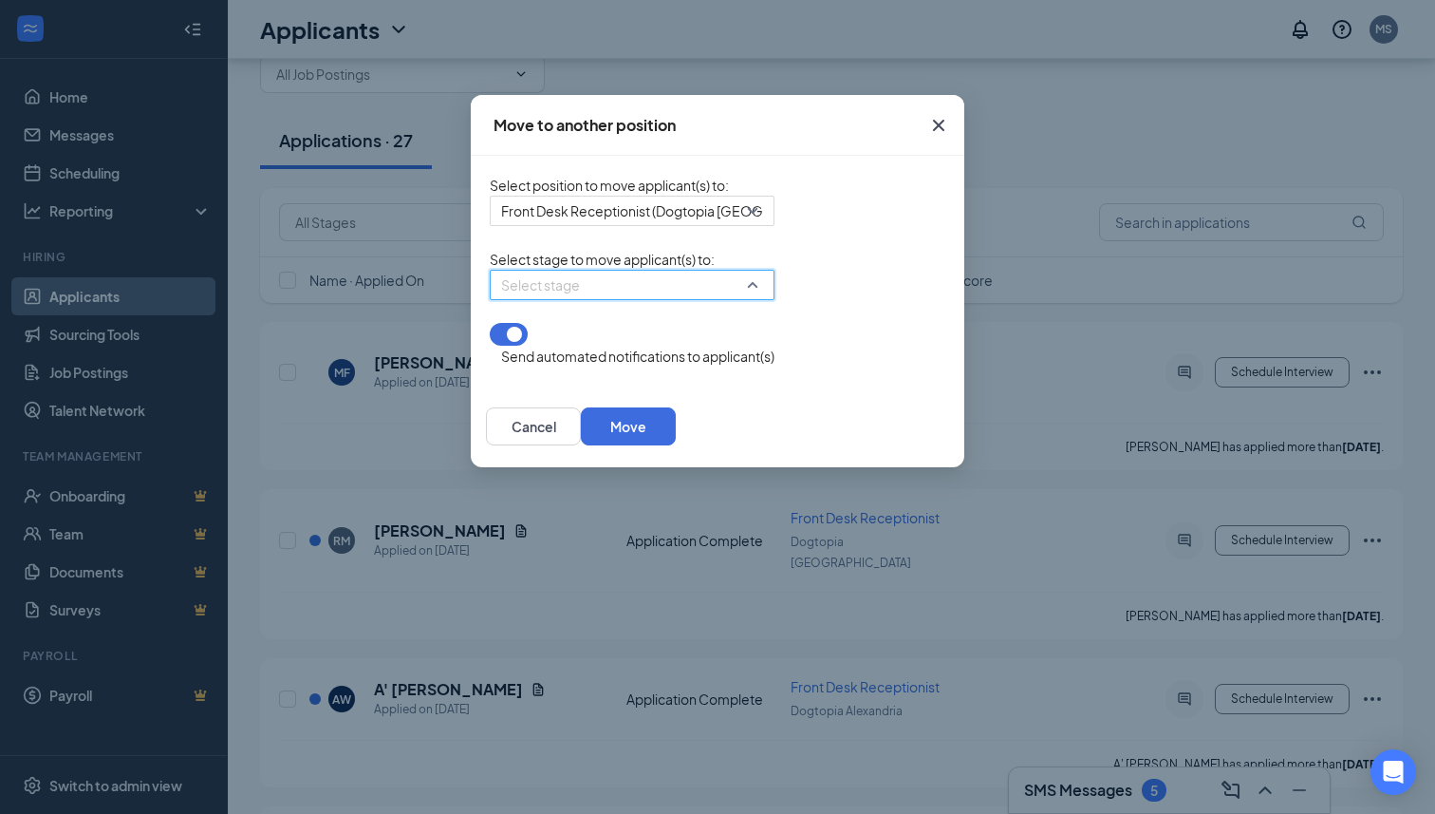
click at [502, 299] on input "search" at bounding box center [625, 285] width 249 height 28
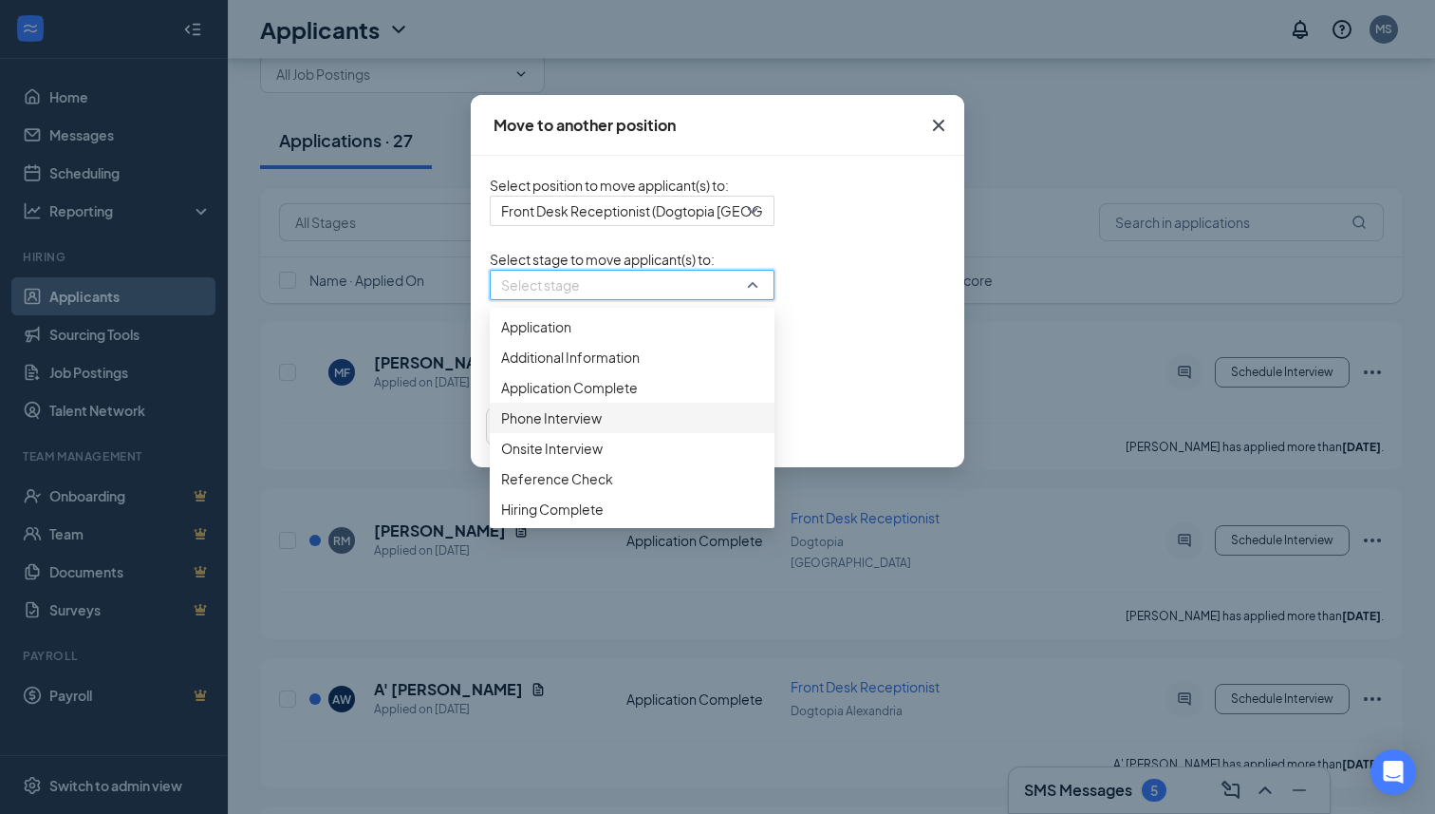
click at [501, 428] on span "Phone Interview" at bounding box center [551, 417] width 101 height 21
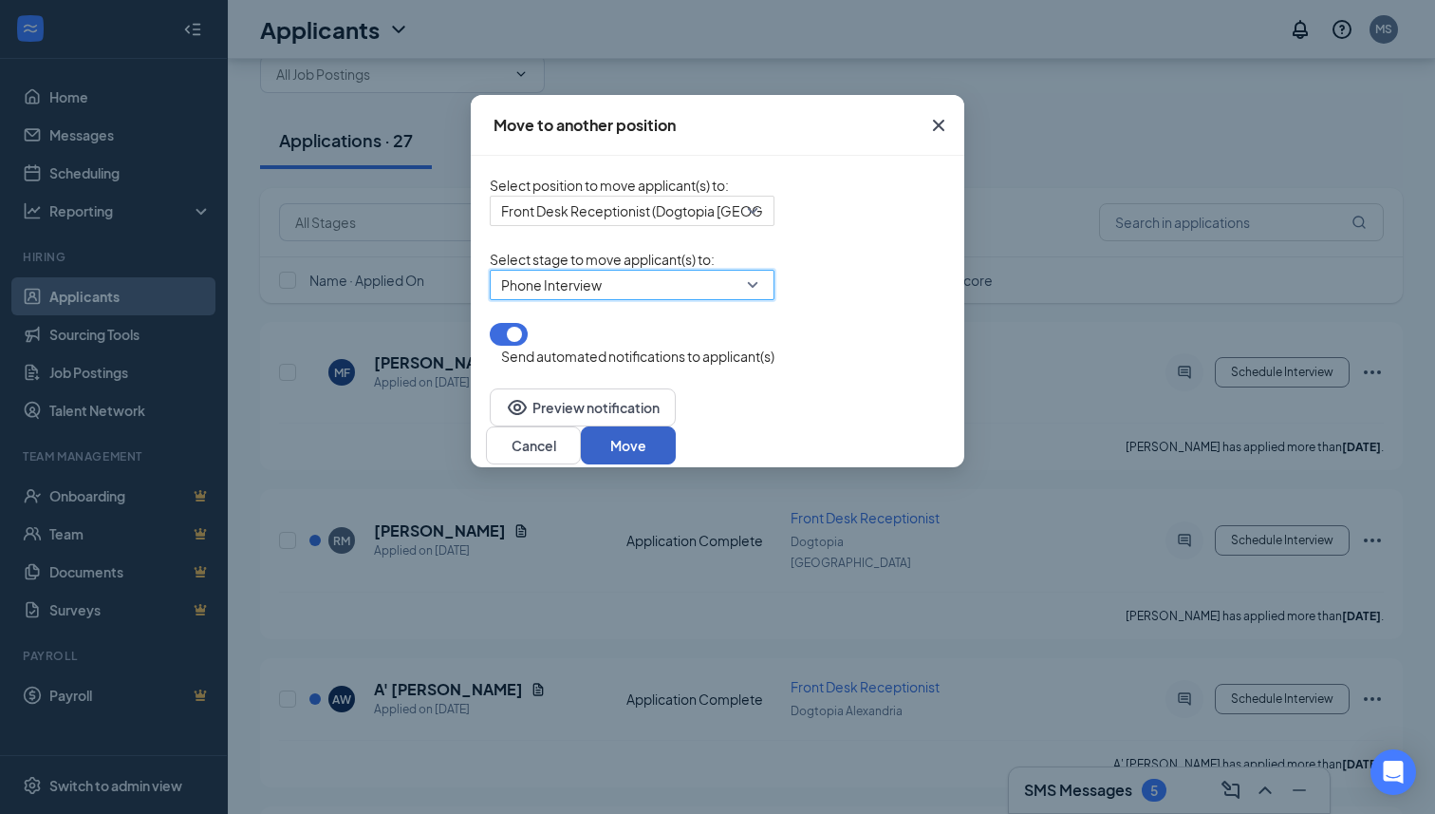
click at [676, 449] on button "Move" at bounding box center [628, 445] width 95 height 38
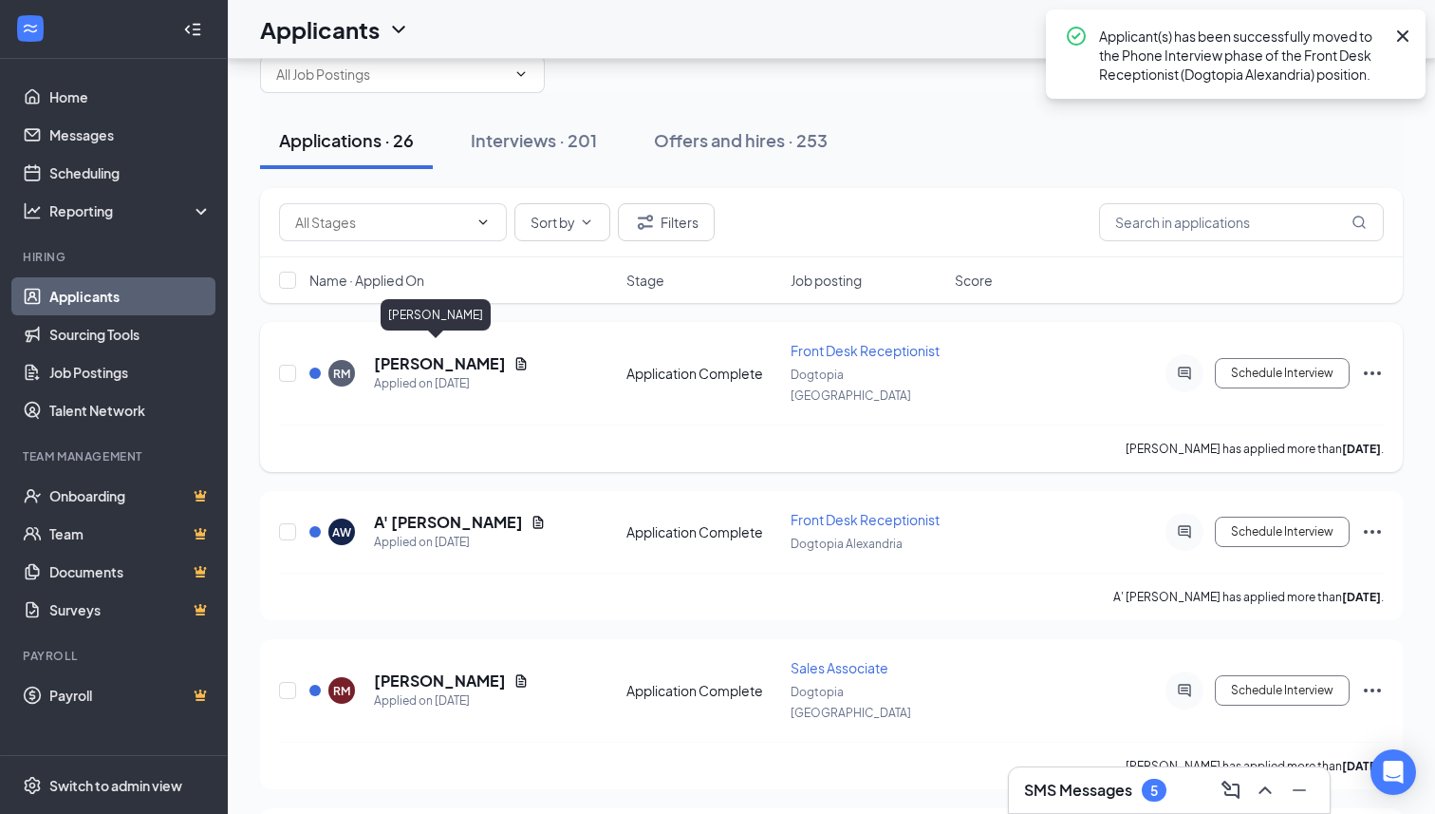
click at [446, 359] on h5 "[PERSON_NAME]" at bounding box center [440, 363] width 132 height 21
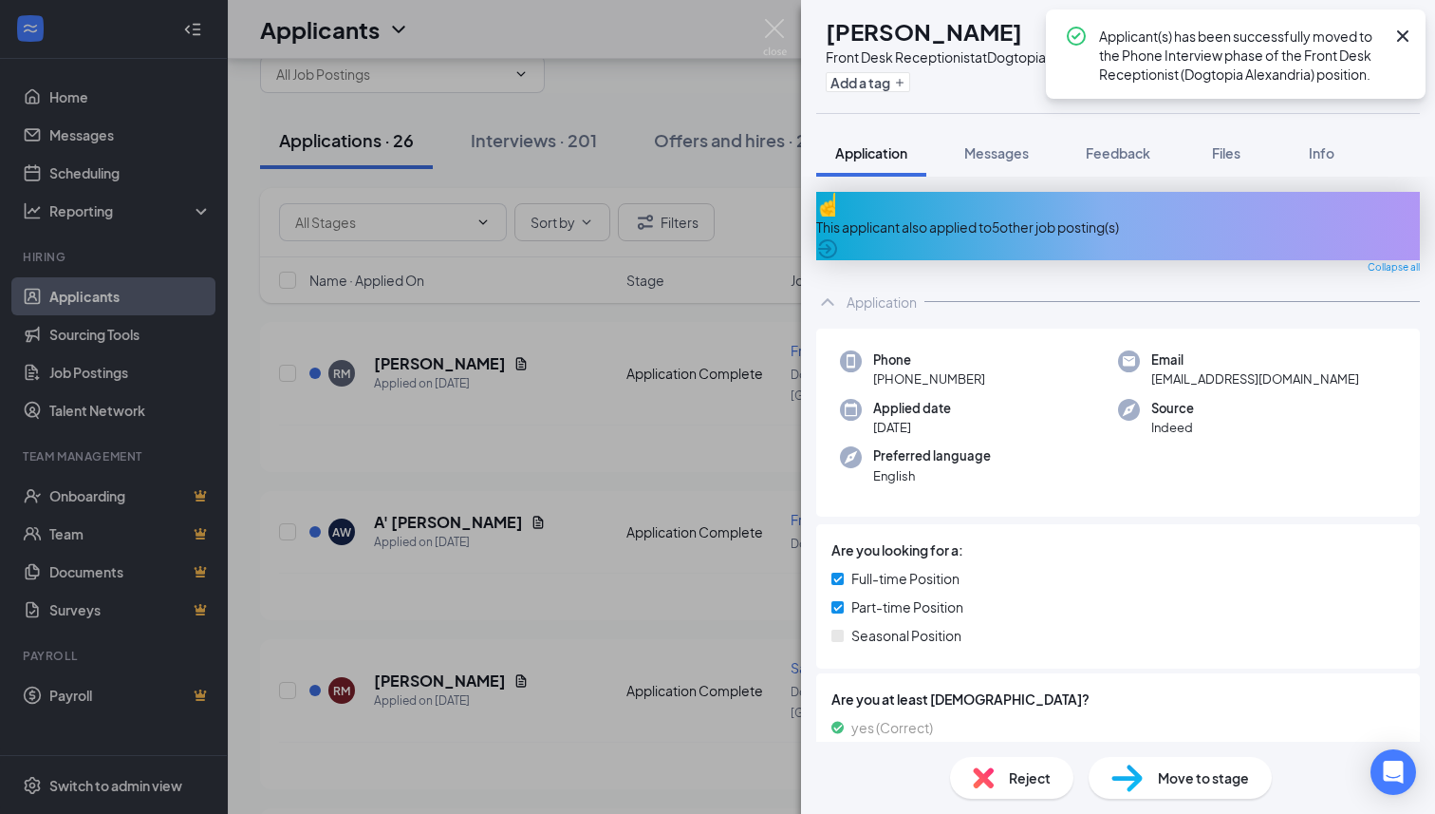
click at [938, 223] on div "This applicant also applied to 5 other job posting(s)" at bounding box center [1118, 226] width 604 height 68
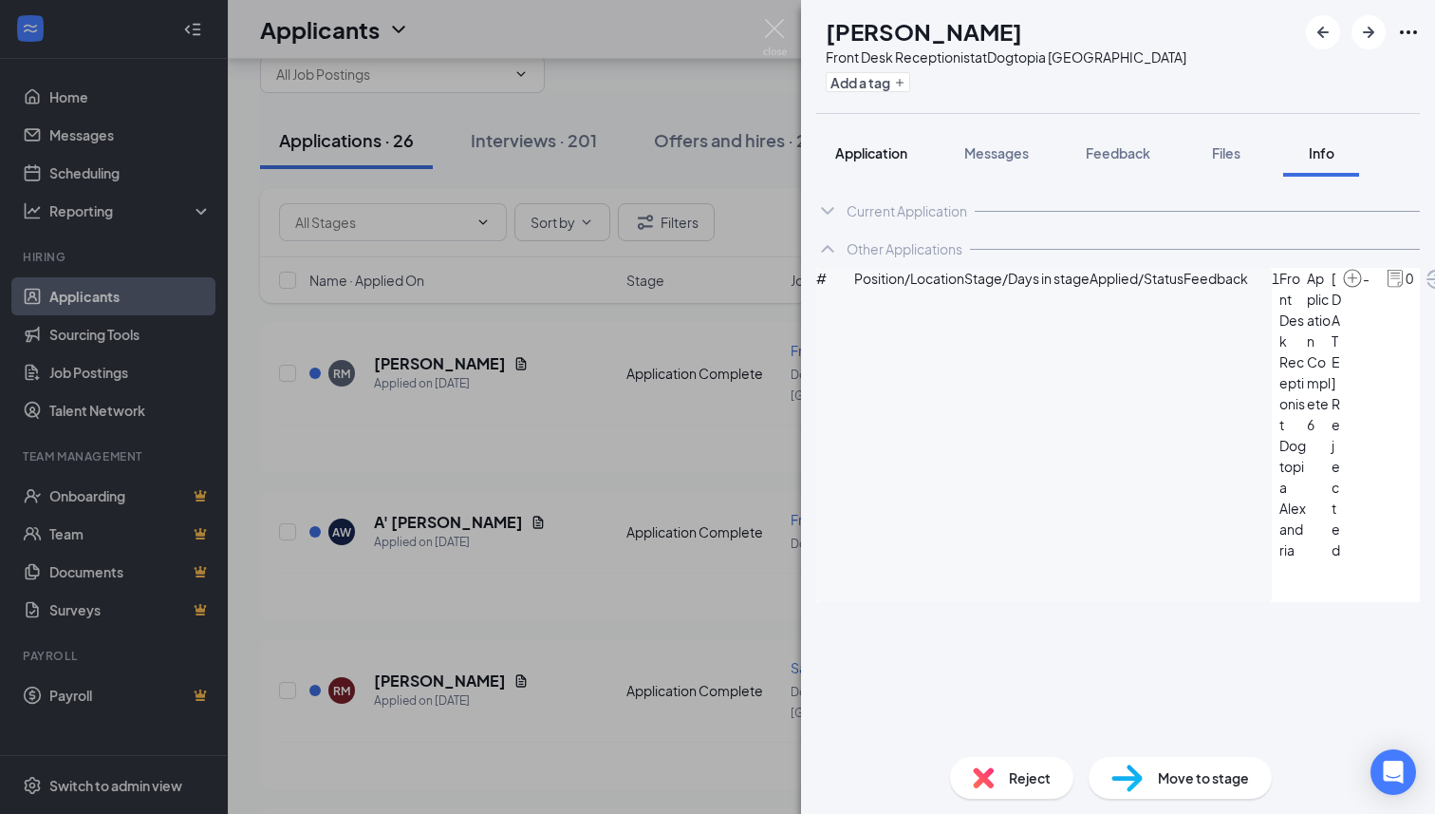
click at [899, 144] on span "Application" at bounding box center [871, 152] width 72 height 17
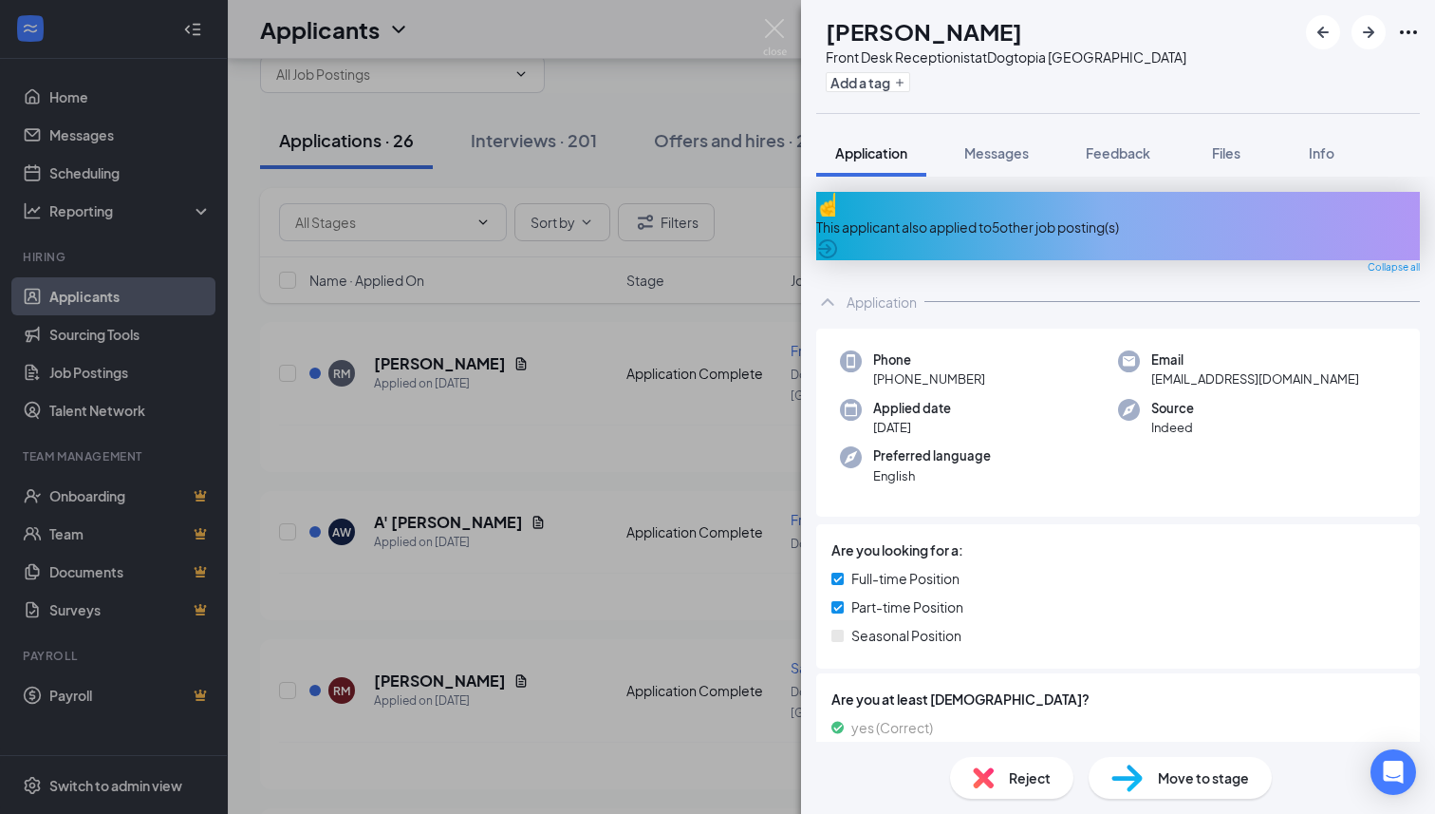
click at [1001, 766] on div "Reject" at bounding box center [1011, 778] width 123 height 42
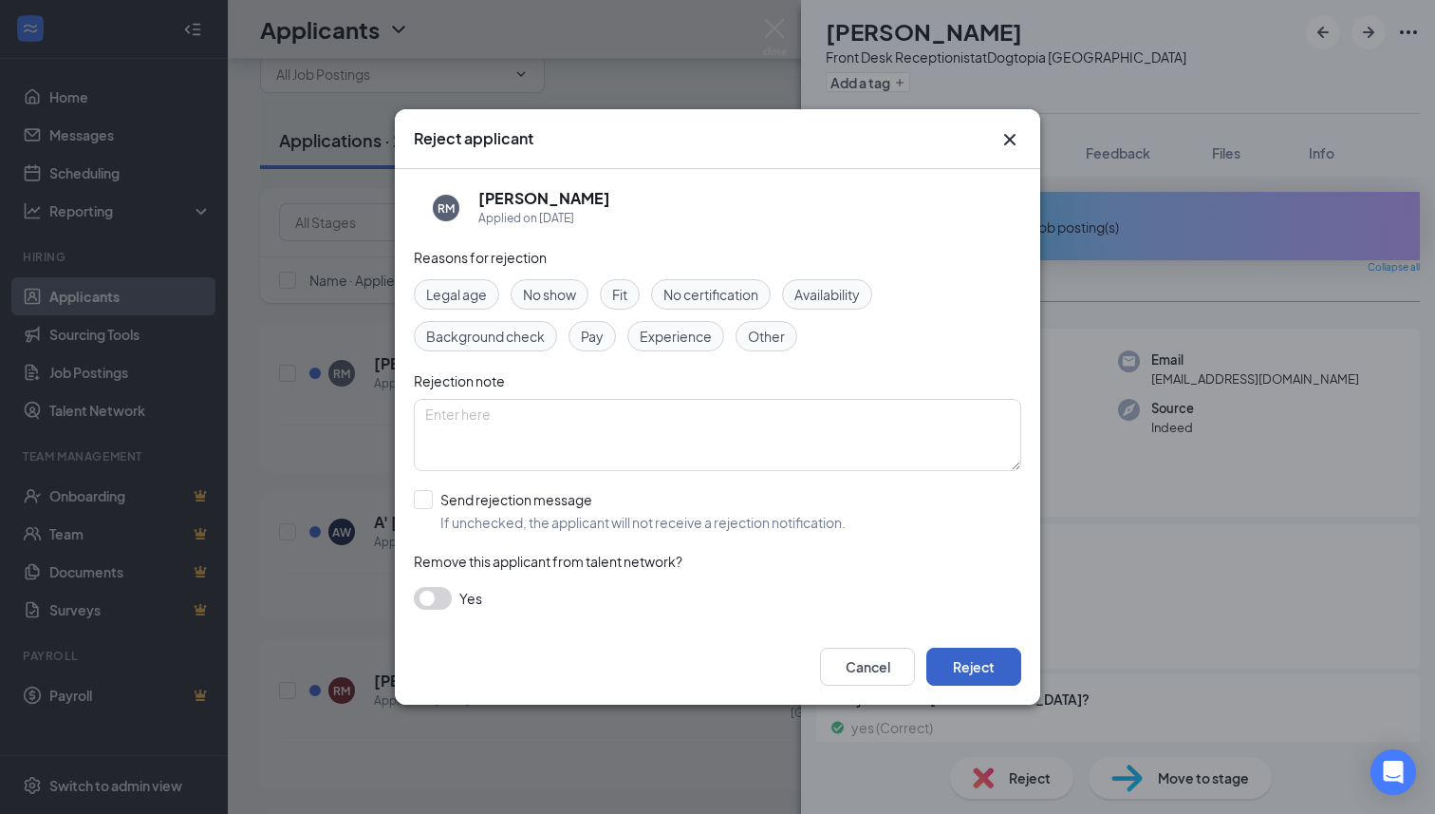
click at [988, 678] on button "Reject" at bounding box center [973, 666] width 95 height 38
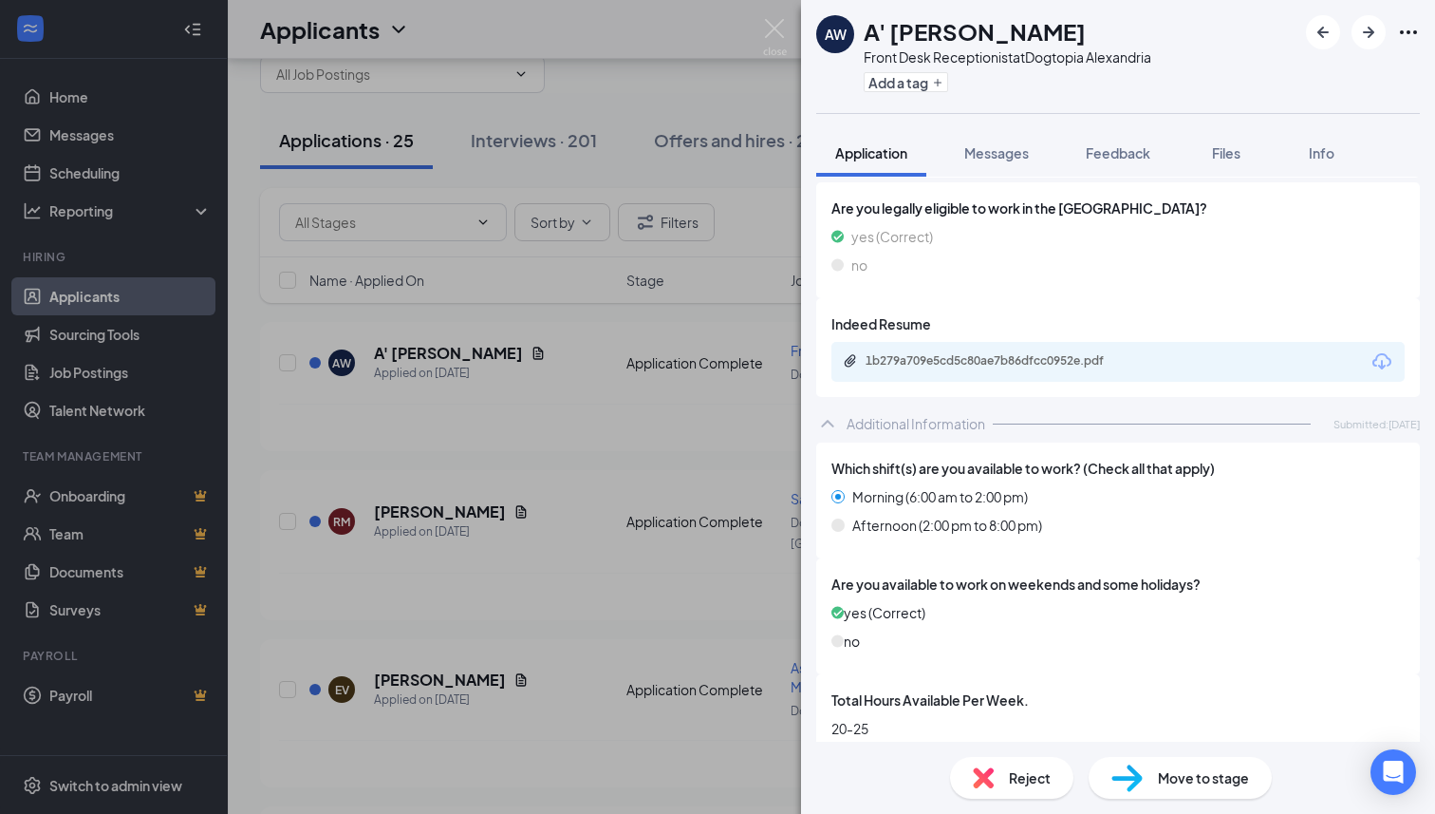
scroll to position [537, 0]
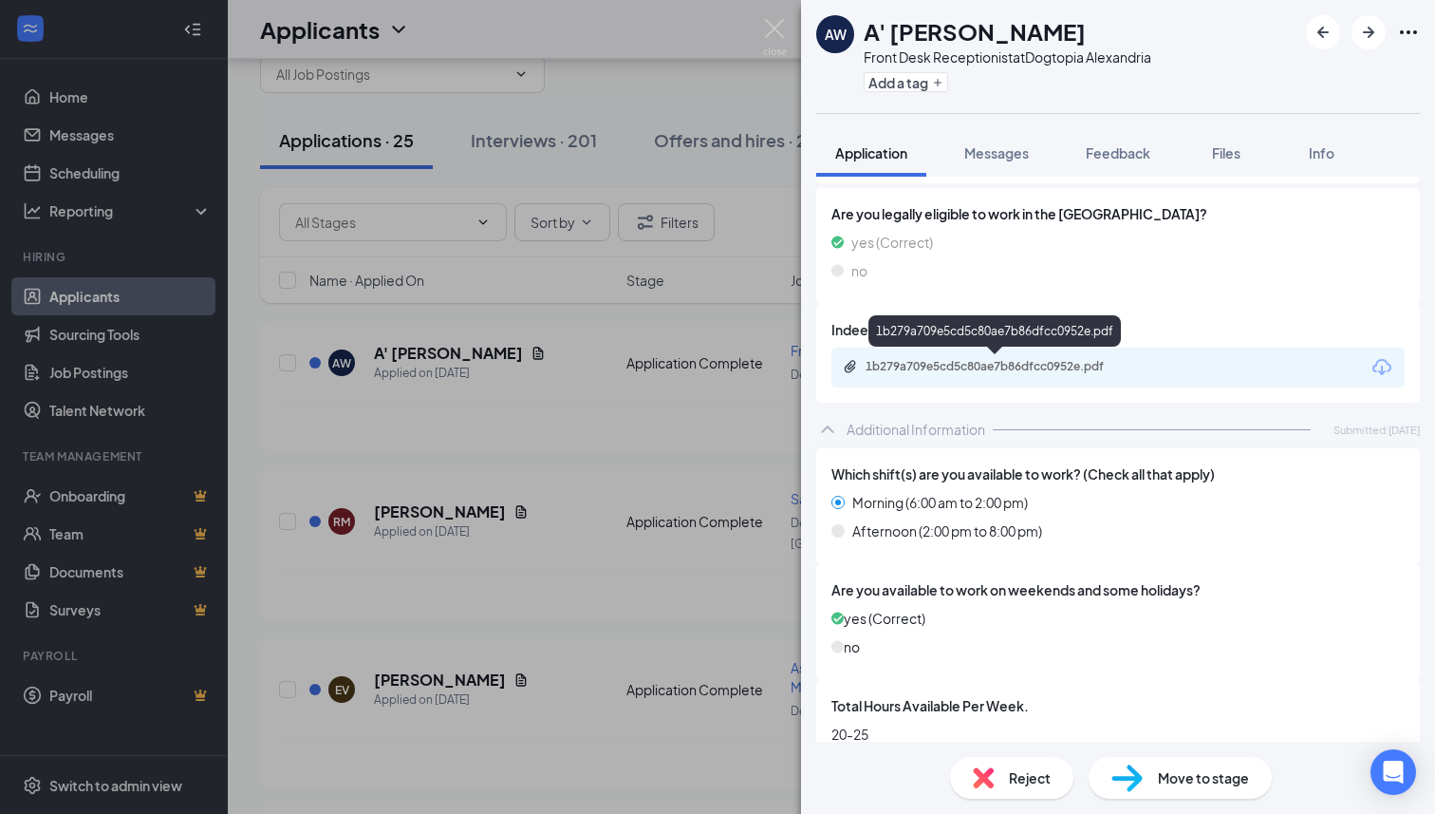
click at [1051, 369] on div "1b279a709e5cd5c80ae7b86dfcc0952e.pdf" at bounding box center [999, 366] width 266 height 15
click at [986, 788] on div "Reject" at bounding box center [1011, 778] width 123 height 42
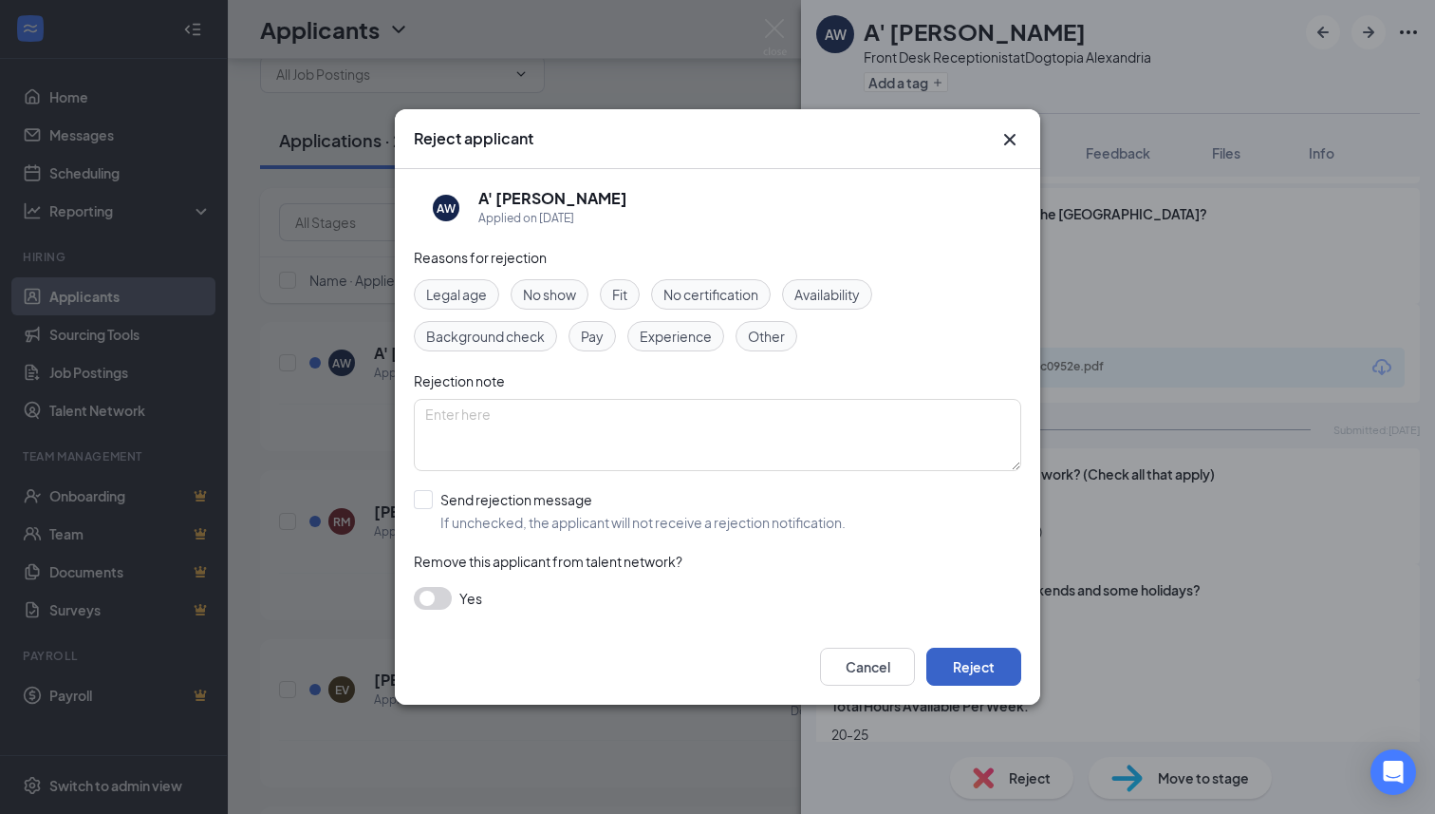
click at [970, 675] on button "Reject" at bounding box center [973, 666] width 95 height 38
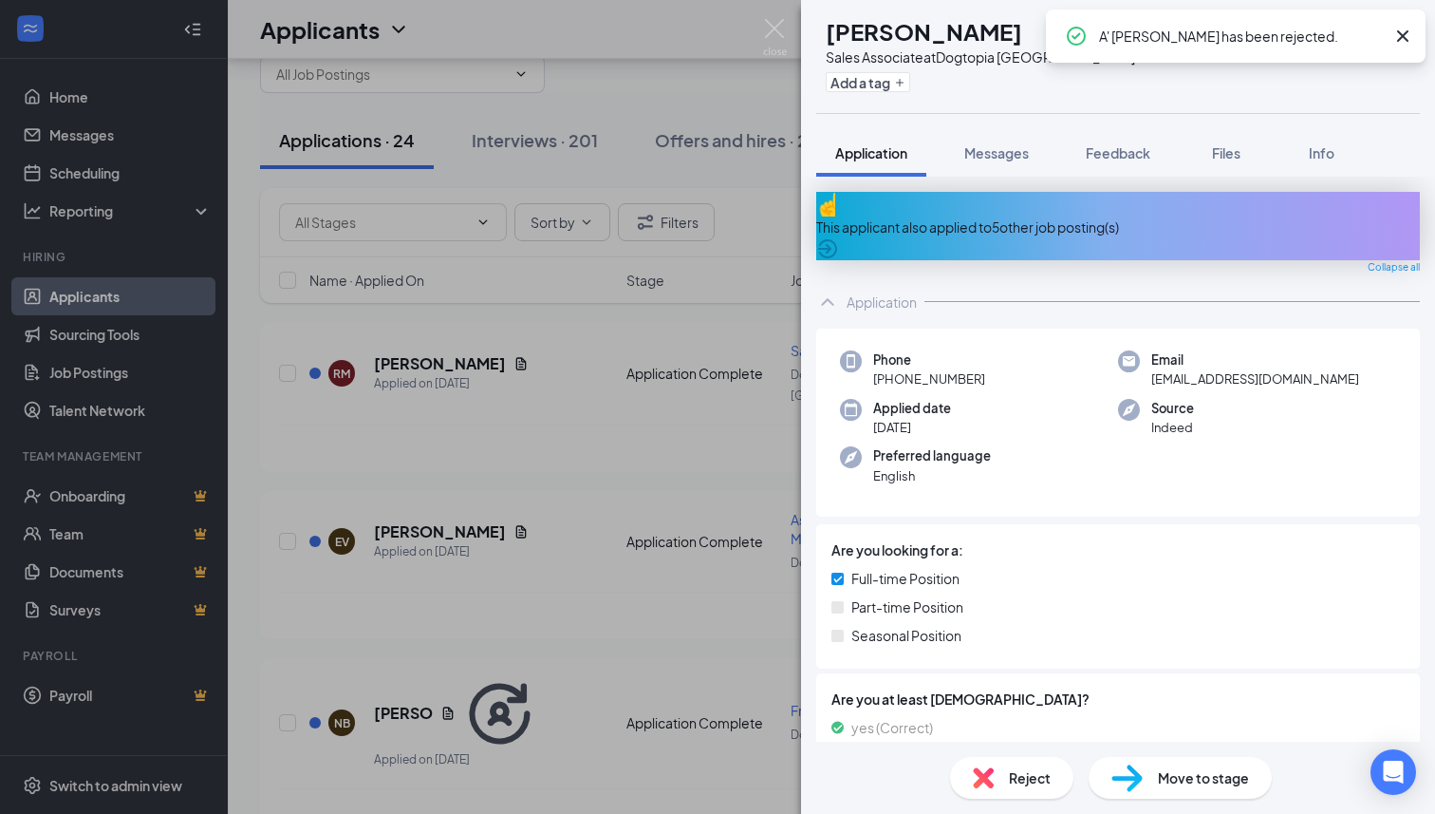
click at [969, 220] on div "This applicant also applied to 5 other job posting(s)" at bounding box center [1118, 226] width 604 height 21
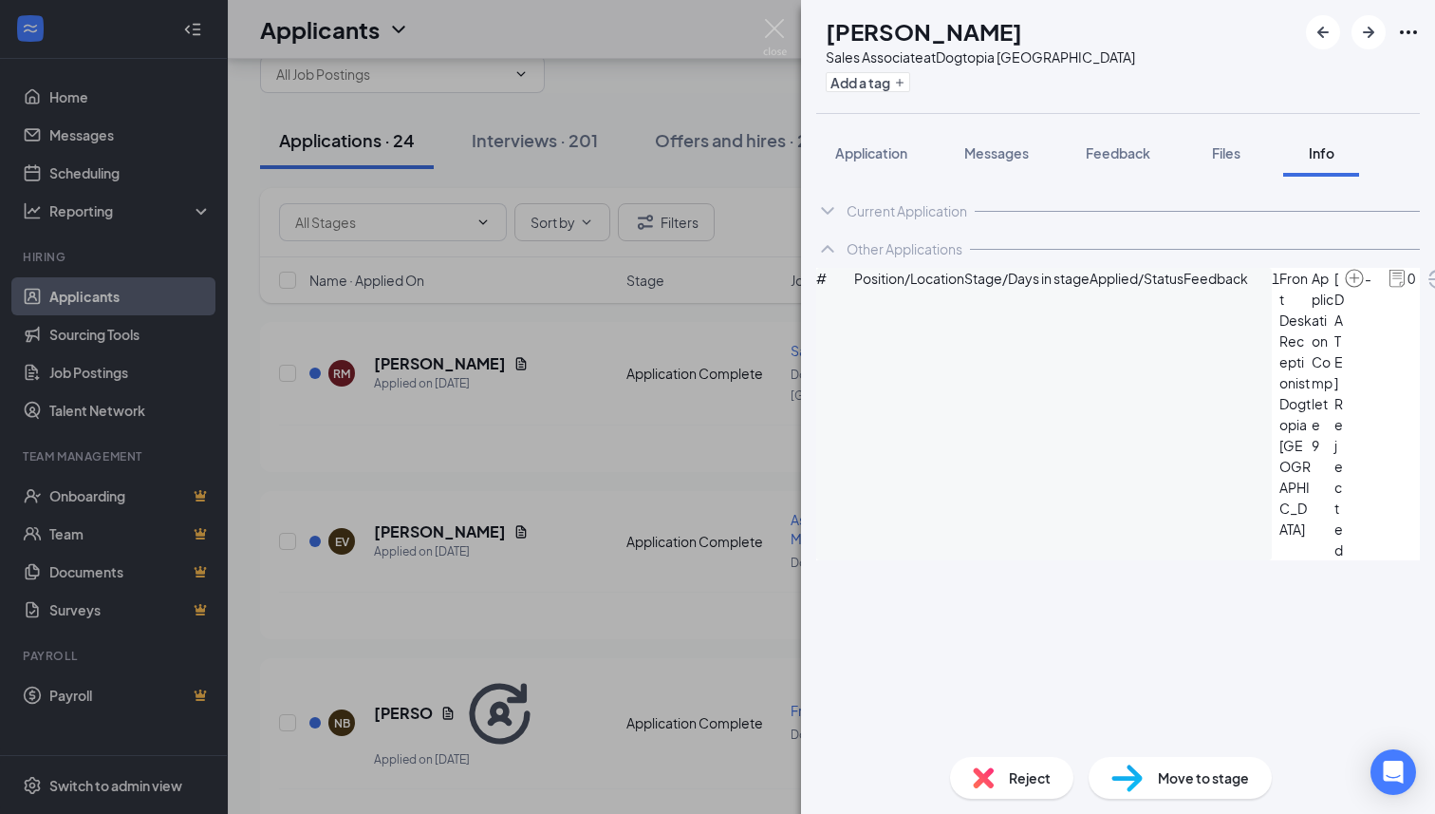
click at [991, 786] on img at bounding box center [983, 777] width 21 height 21
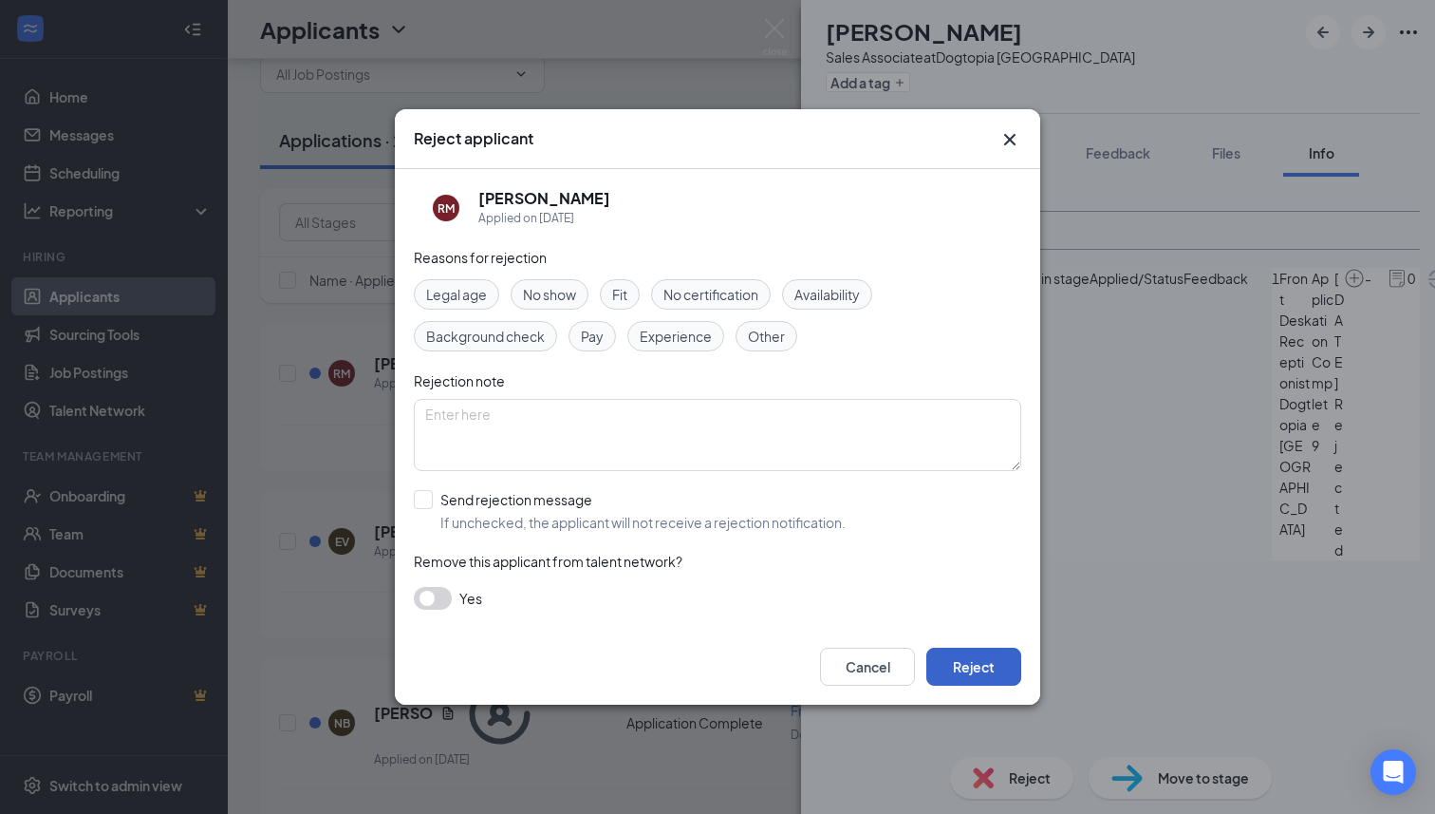
click at [959, 665] on button "Reject" at bounding box center [973, 666] width 95 height 38
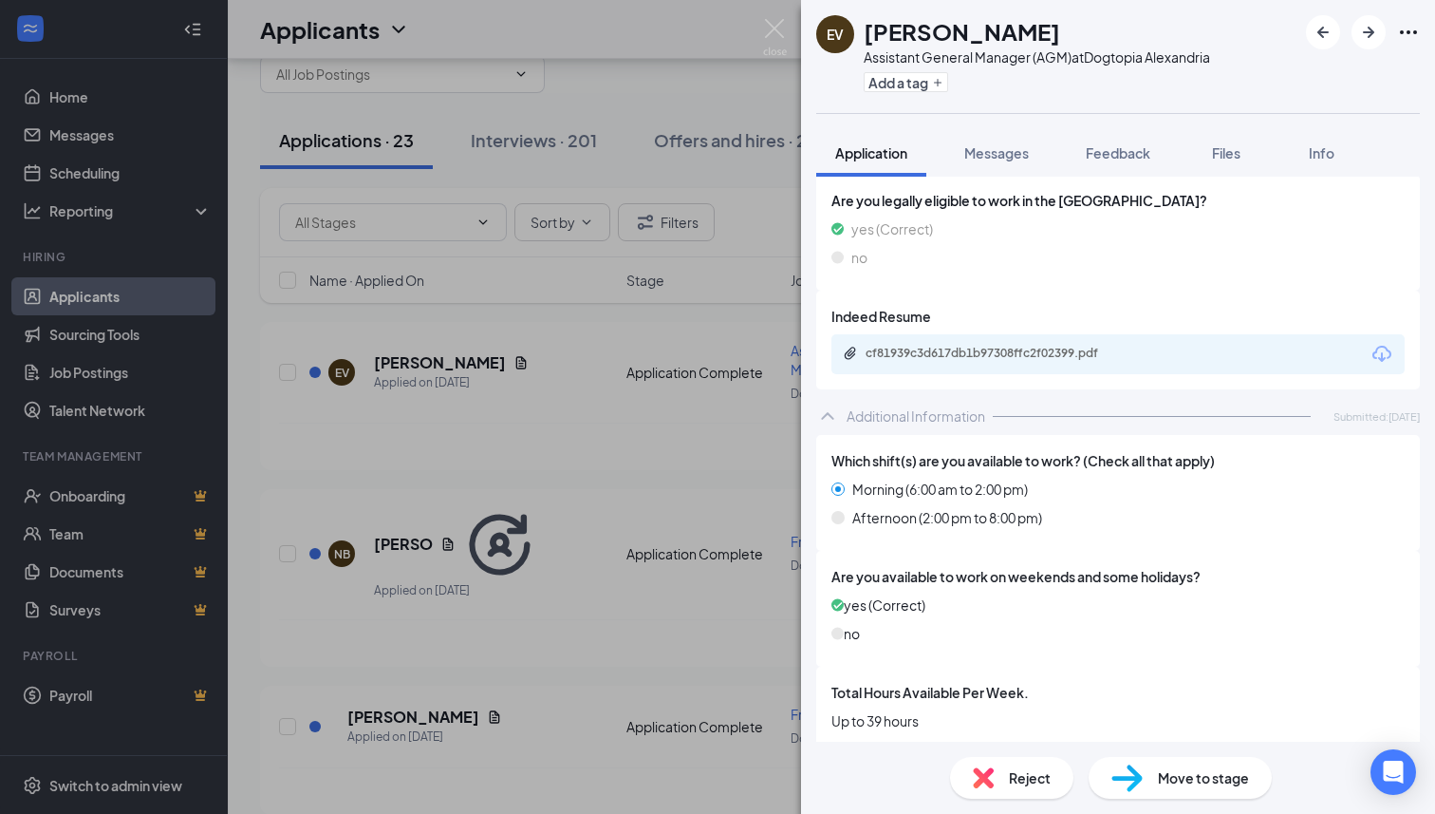
scroll to position [542, 0]
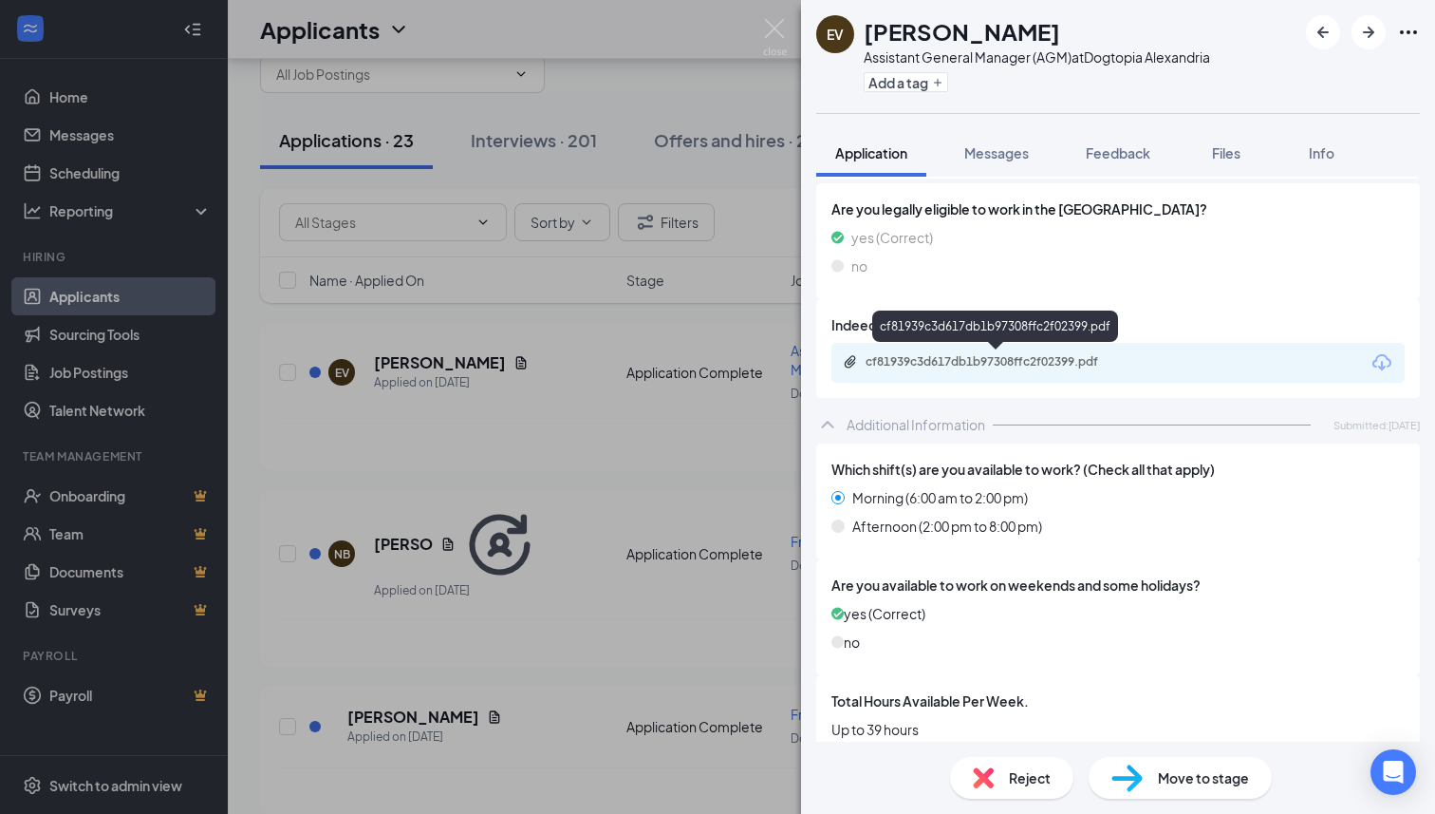
click at [943, 362] on div "cf81939c3d617db1b97308ffc2f02399.pdf" at bounding box center [999, 361] width 266 height 15
click at [989, 772] on img at bounding box center [983, 777] width 21 height 21
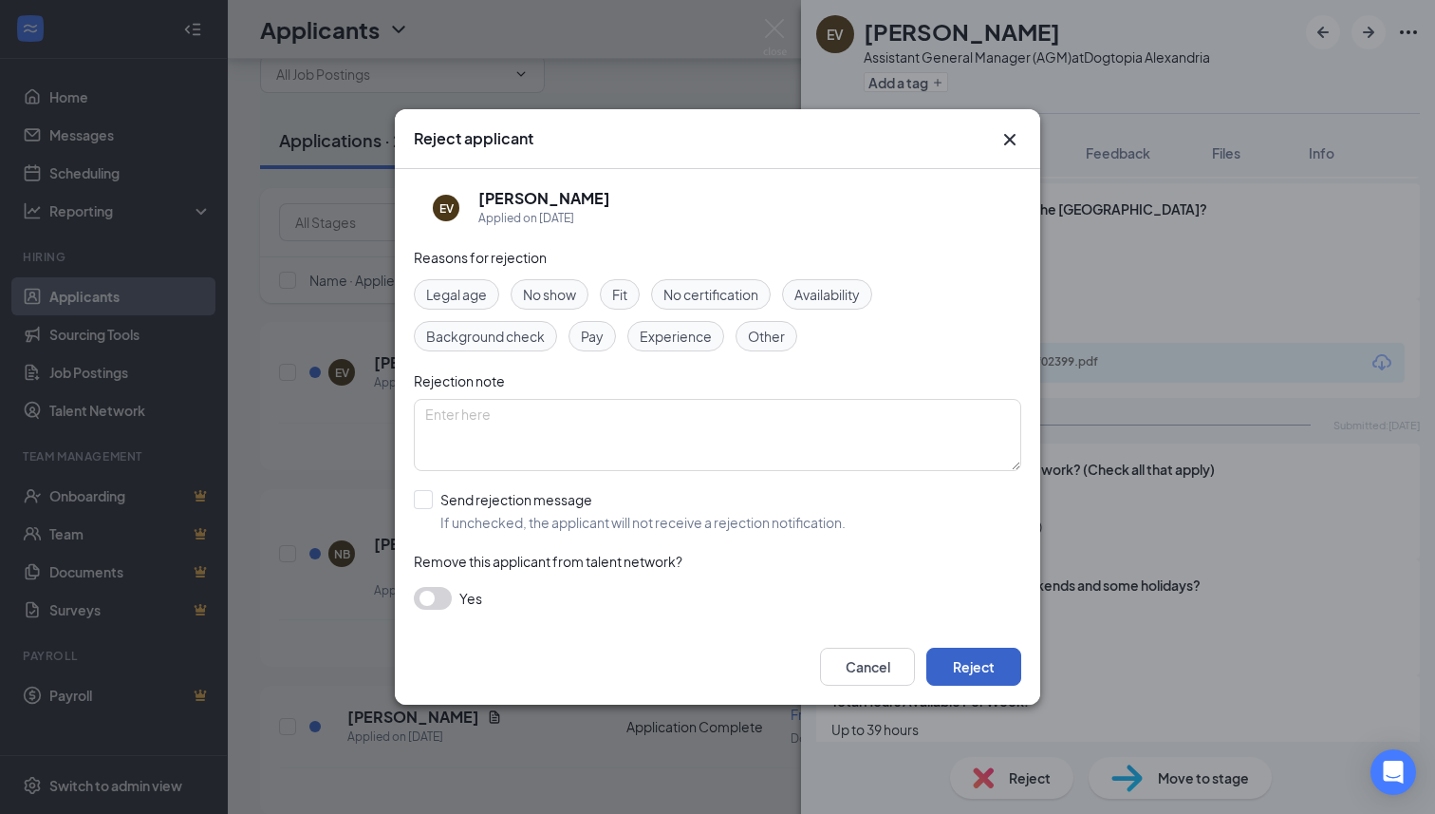
click at [972, 683] on button "Reject" at bounding box center [973, 666] width 95 height 38
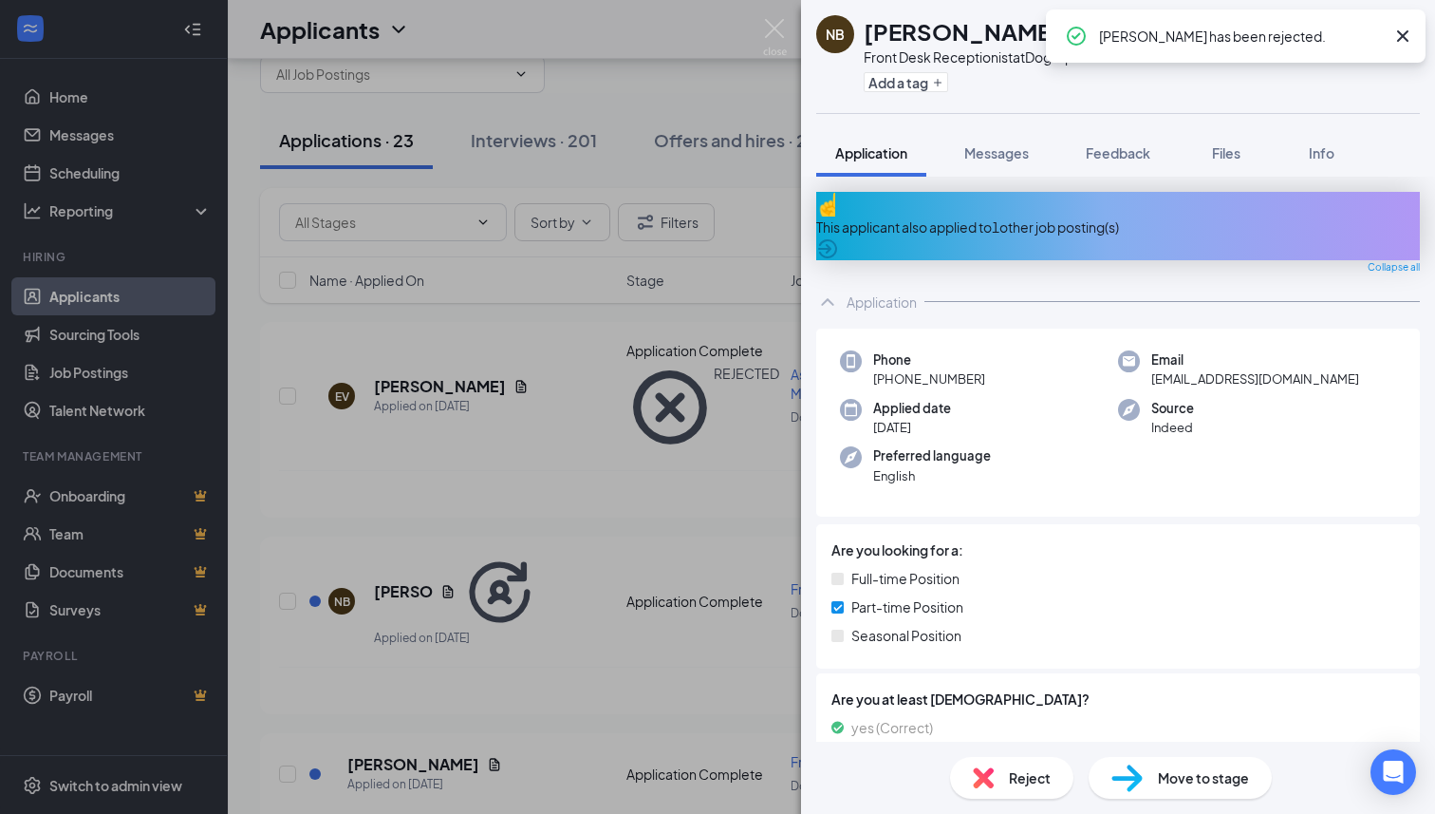
click at [949, 221] on div "This applicant also applied to 1 other job posting(s)" at bounding box center [1118, 226] width 604 height 21
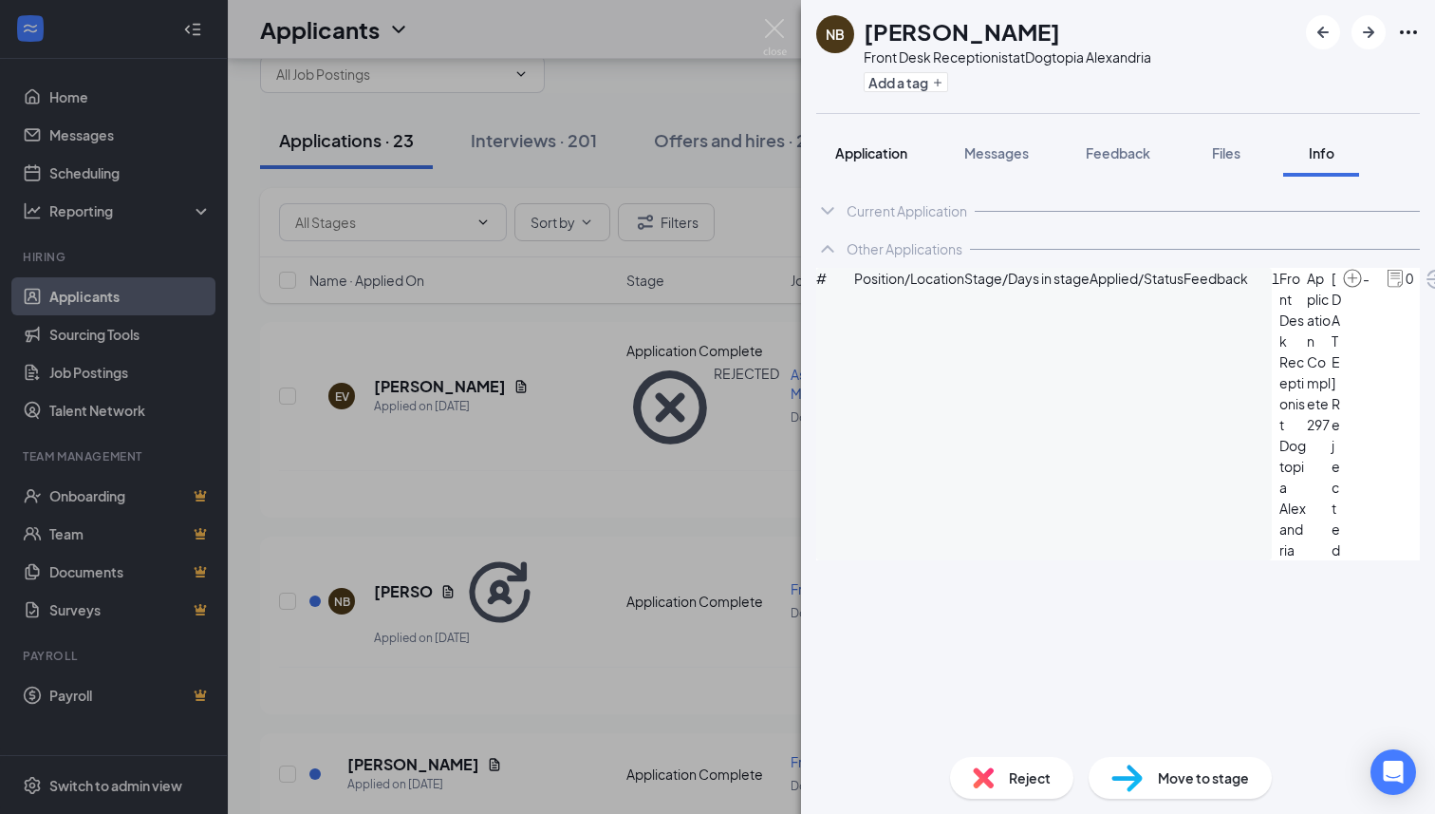
click at [865, 157] on span "Application" at bounding box center [871, 152] width 72 height 17
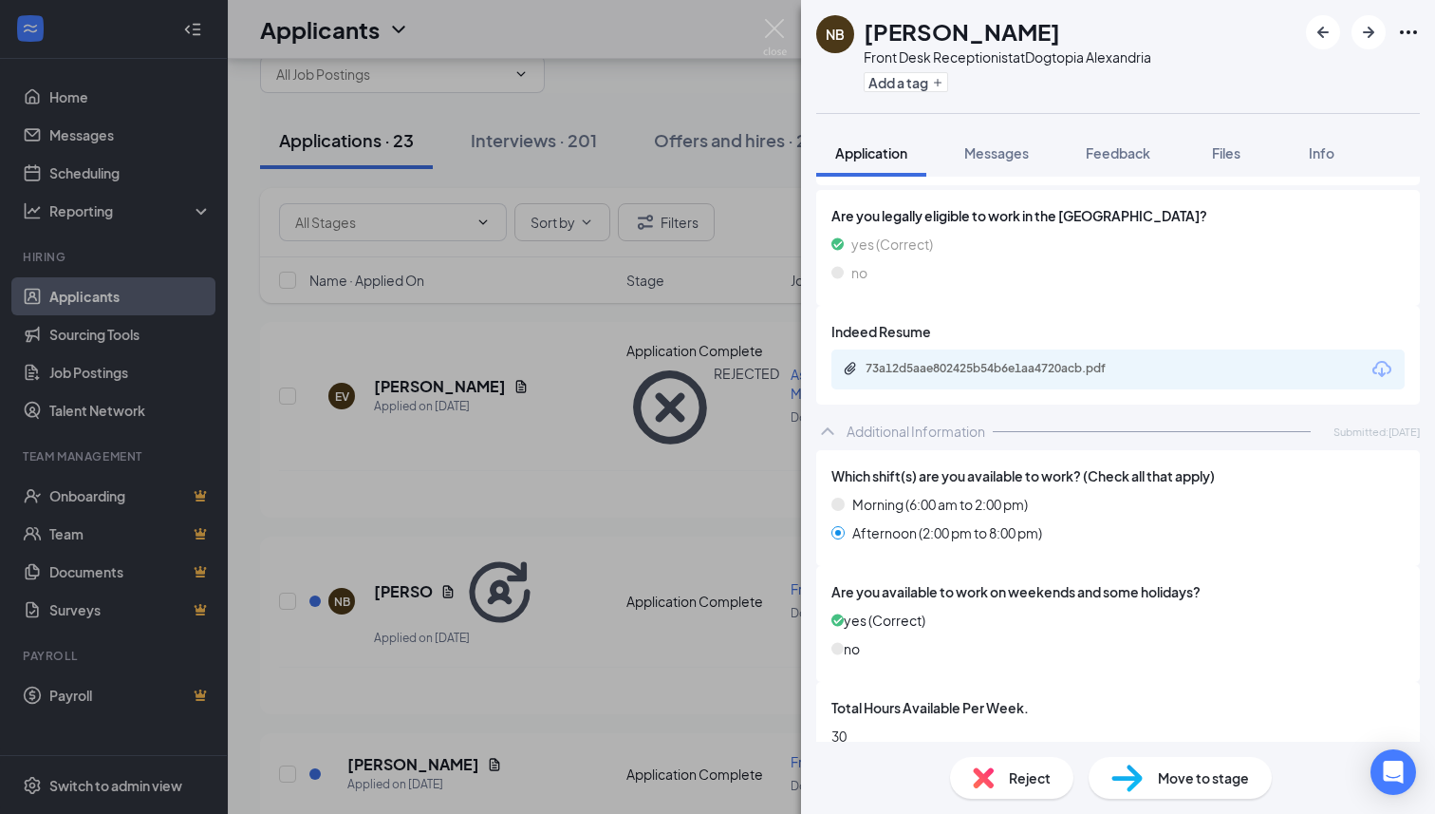
scroll to position [573, 0]
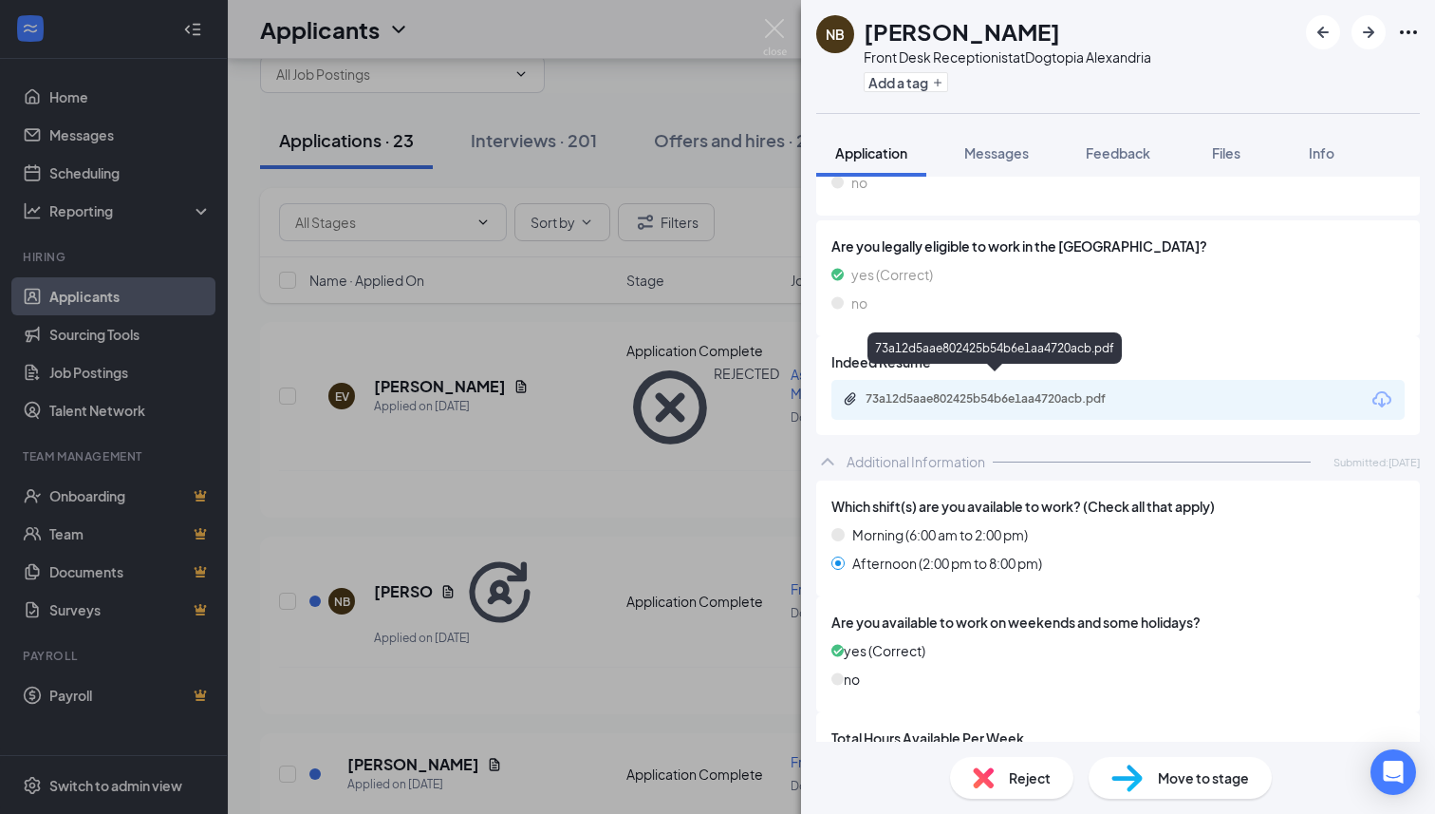
click at [989, 391] on div "73a12d5aae802425b54b6e1aa4720acb.pdf" at bounding box center [999, 398] width 266 height 15
click at [978, 63] on div "Front Desk Receptionist at Dogtopia [GEOGRAPHIC_DATA]" at bounding box center [1008, 56] width 288 height 19
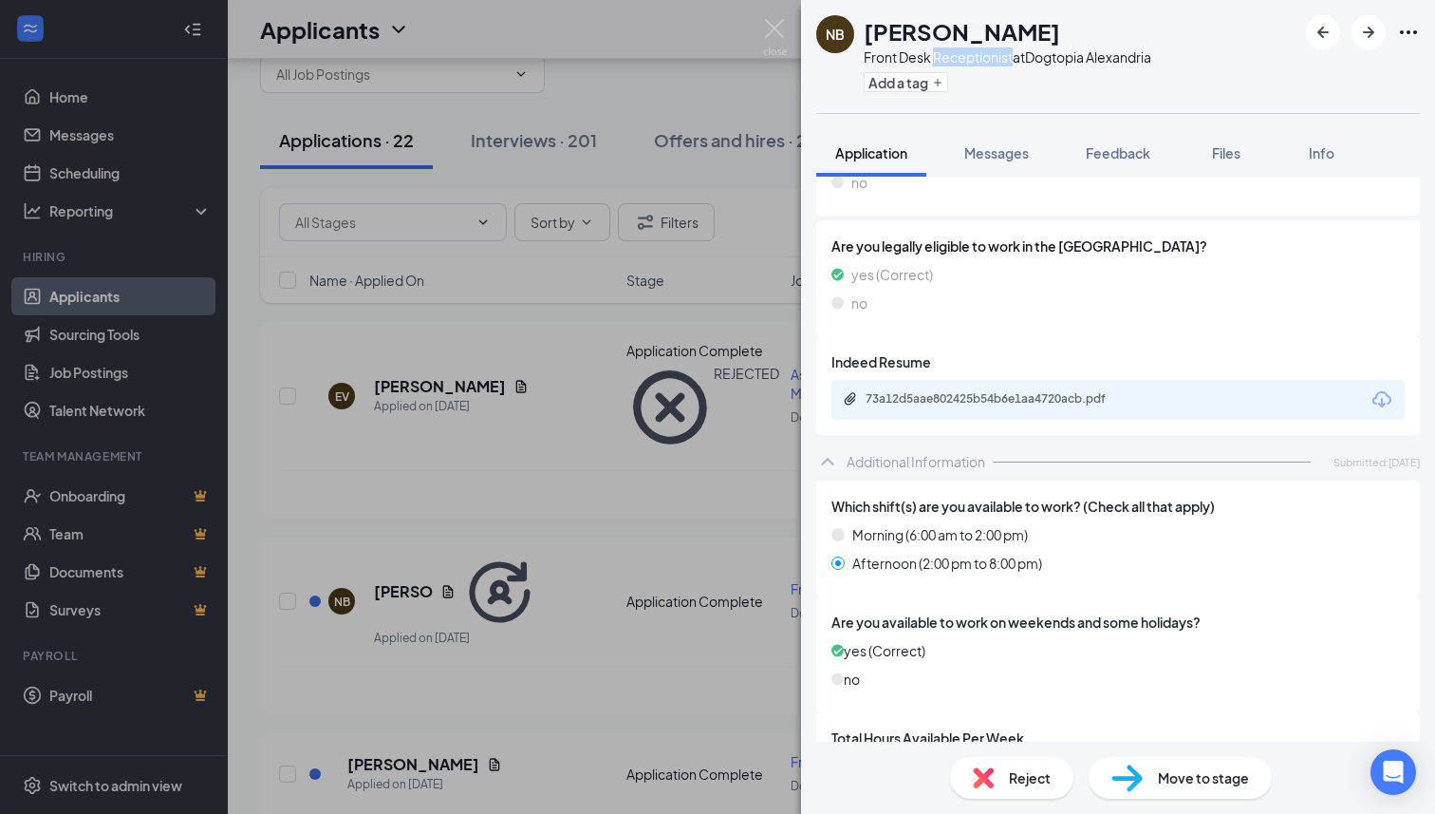
click at [978, 63] on div "Front Desk Receptionist at Dogtopia [GEOGRAPHIC_DATA]" at bounding box center [1008, 56] width 288 height 19
click at [1114, 162] on button "Feedback" at bounding box center [1118, 152] width 103 height 47
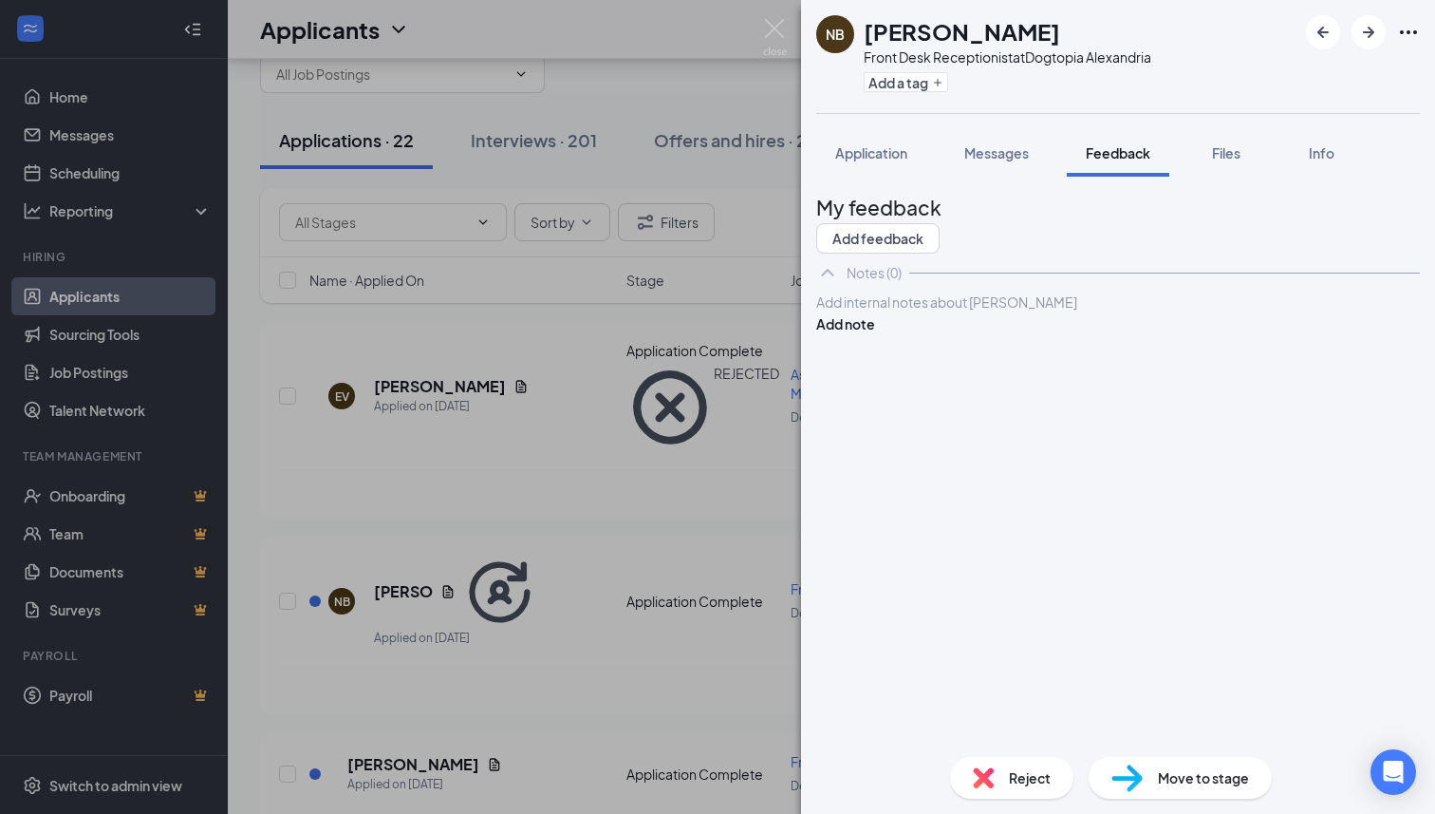
click at [943, 312] on div at bounding box center [1118, 302] width 602 height 20
click at [875, 334] on button "Add note" at bounding box center [845, 323] width 59 height 21
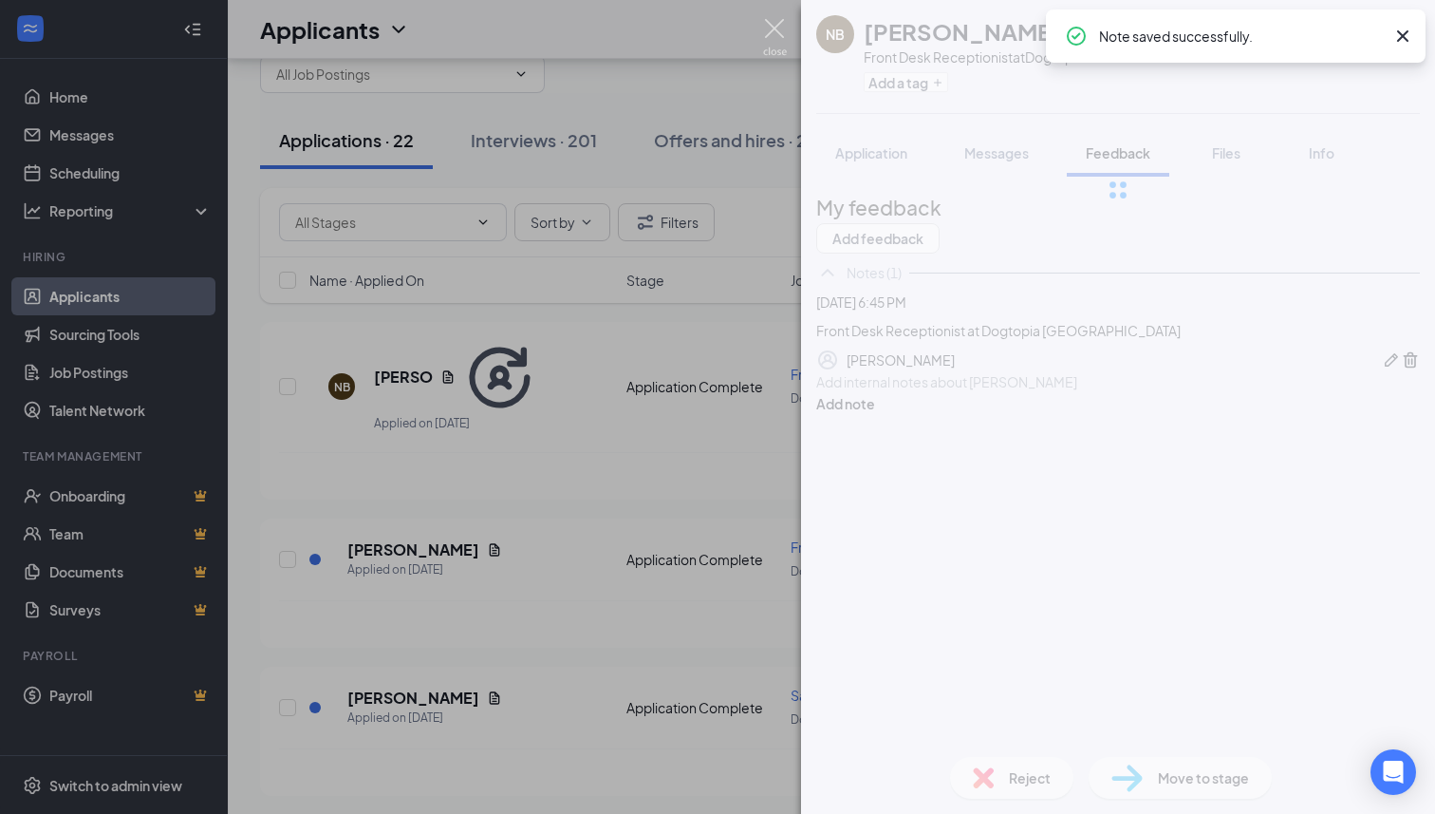
click at [782, 33] on img at bounding box center [775, 37] width 24 height 37
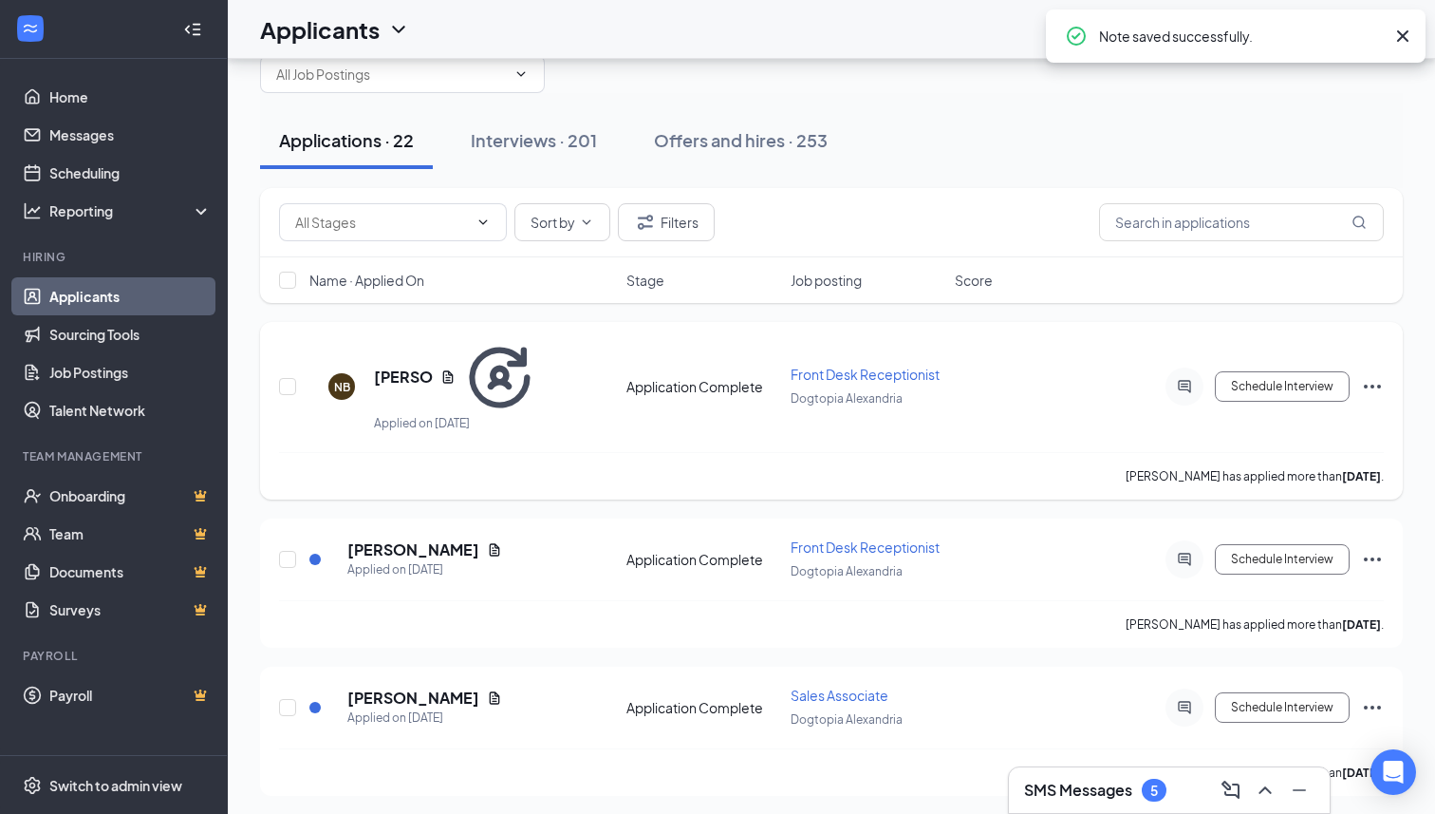
click at [1377, 384] on icon "Ellipses" at bounding box center [1372, 386] width 17 height 4
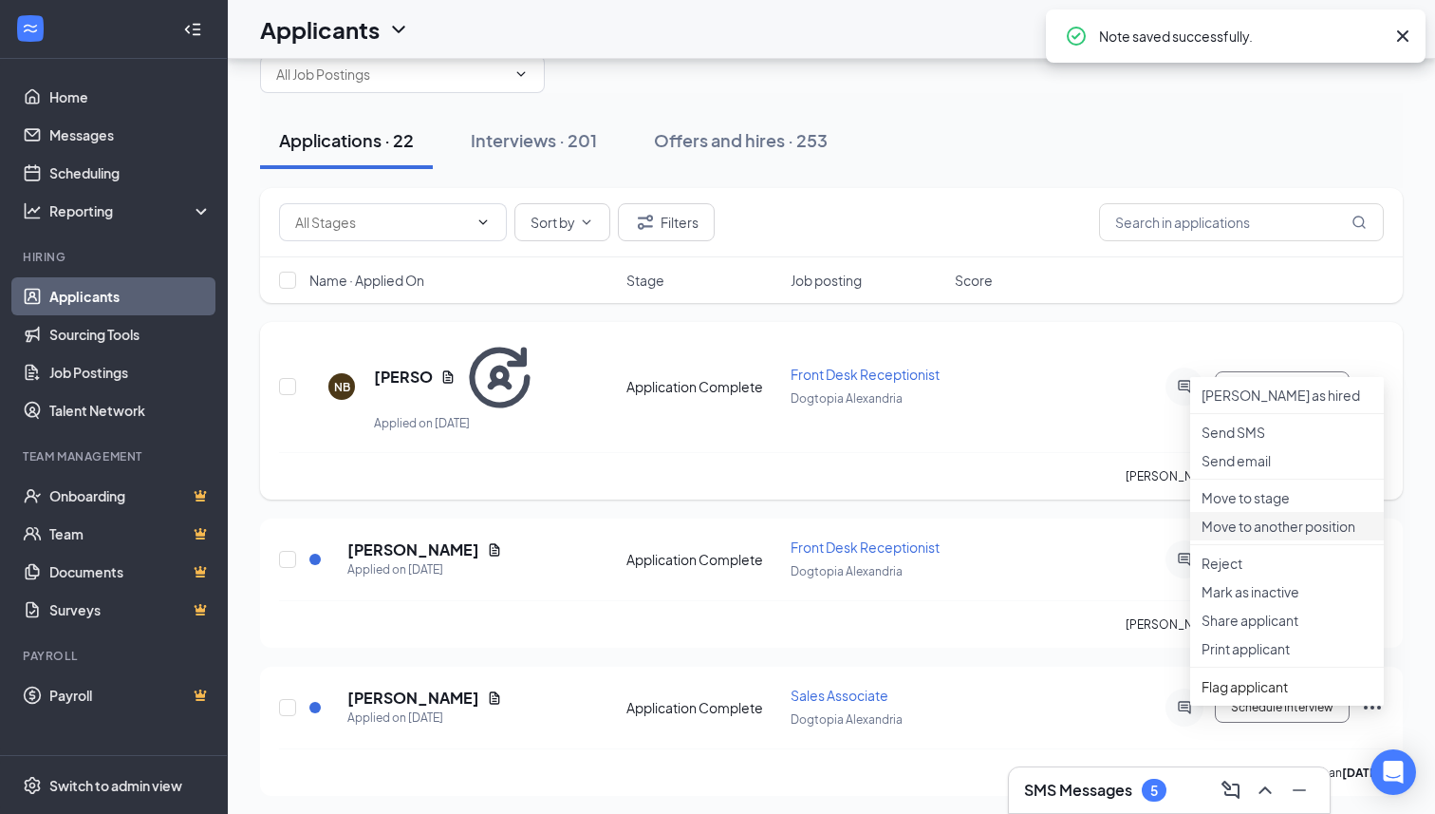
click at [1263, 535] on p "Move to another position" at bounding box center [1287, 525] width 171 height 19
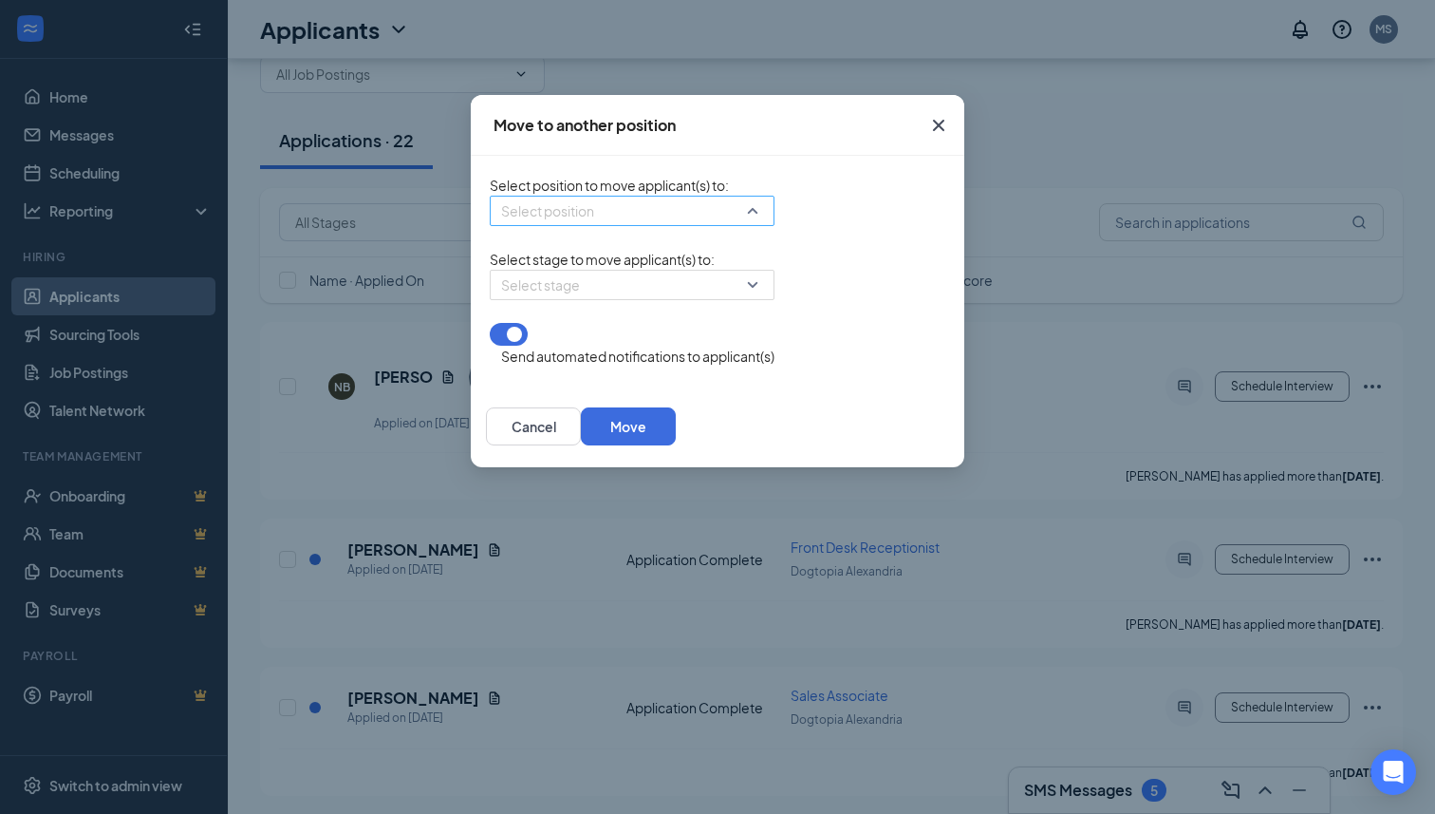
click at [627, 219] on input "search" at bounding box center [625, 210] width 249 height 28
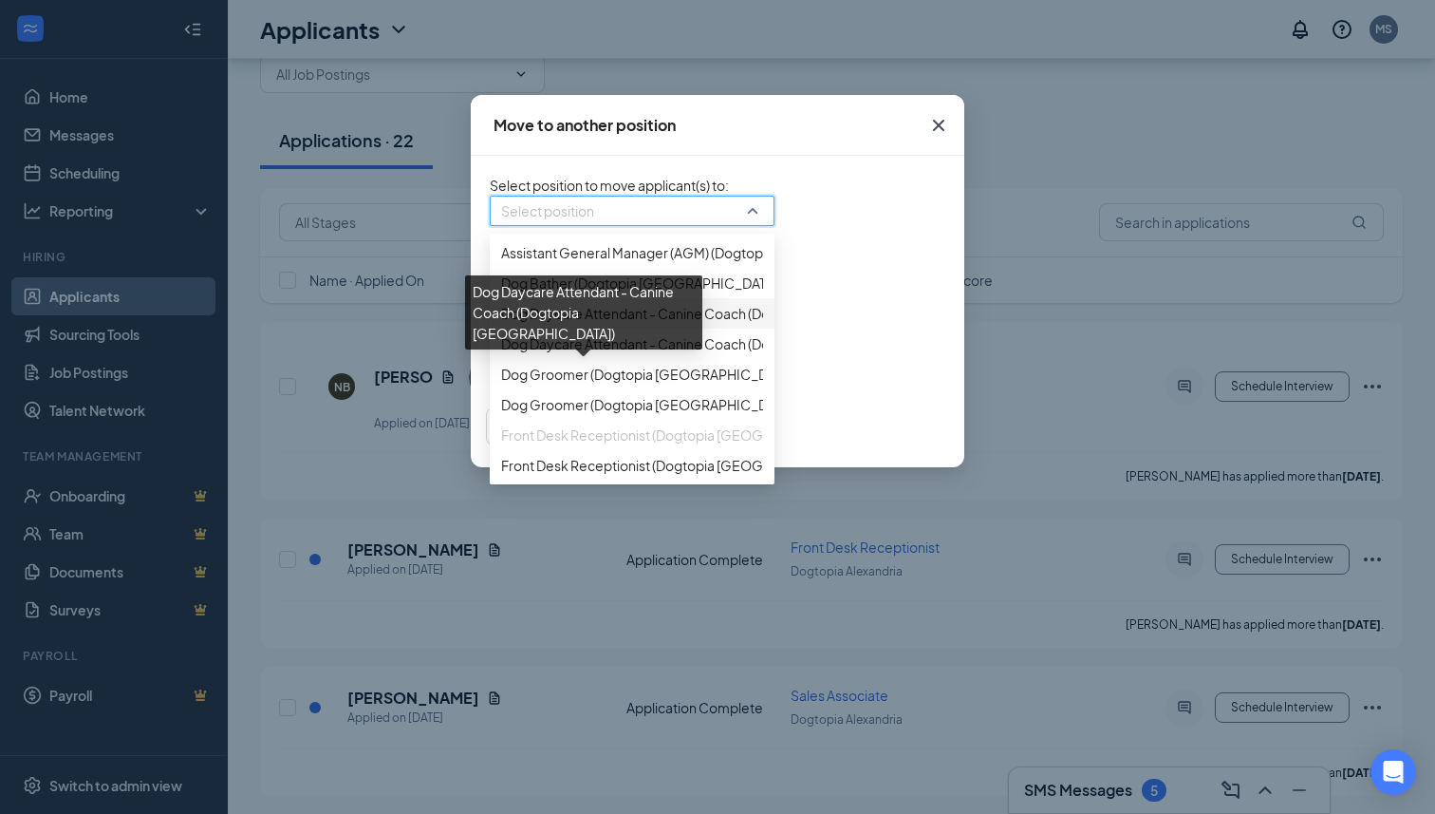
click at [560, 324] on span "Dog Daycare Attendant - Canine Coach (Dogtopia [GEOGRAPHIC_DATA])" at bounding box center [728, 313] width 454 height 21
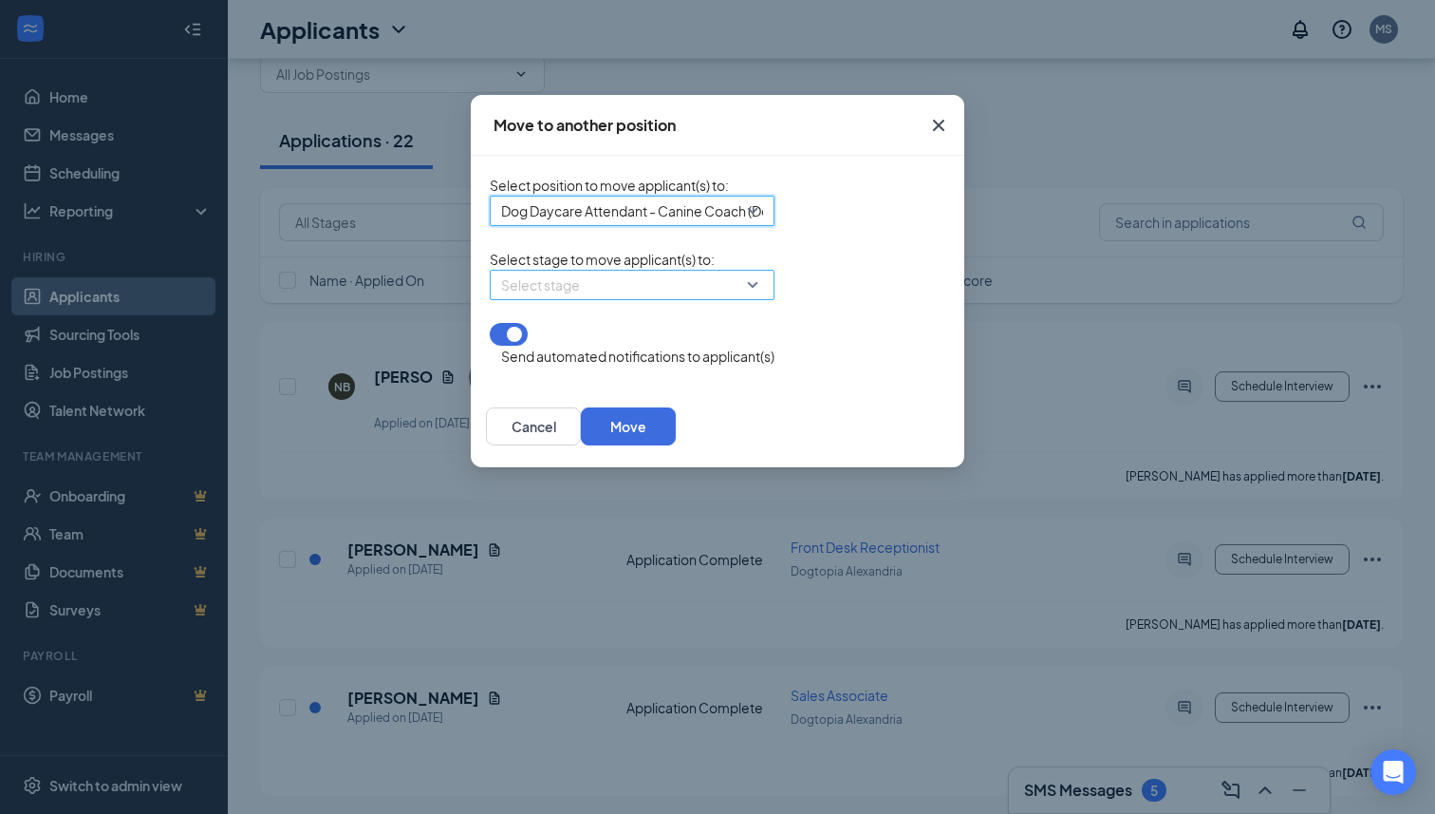
click at [559, 299] on input "search" at bounding box center [625, 285] width 249 height 28
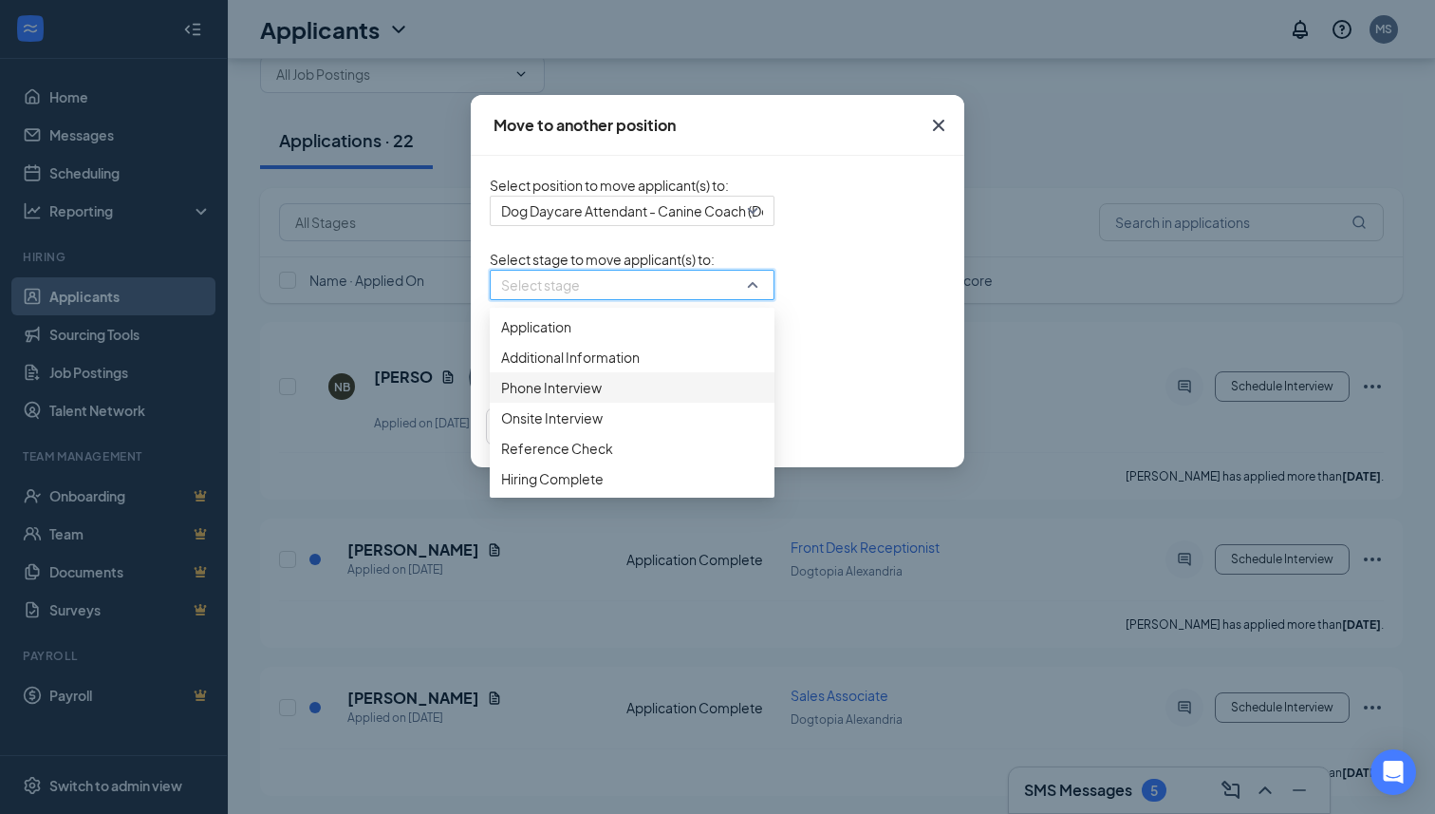
click at [514, 398] on span "Phone Interview" at bounding box center [632, 387] width 262 height 21
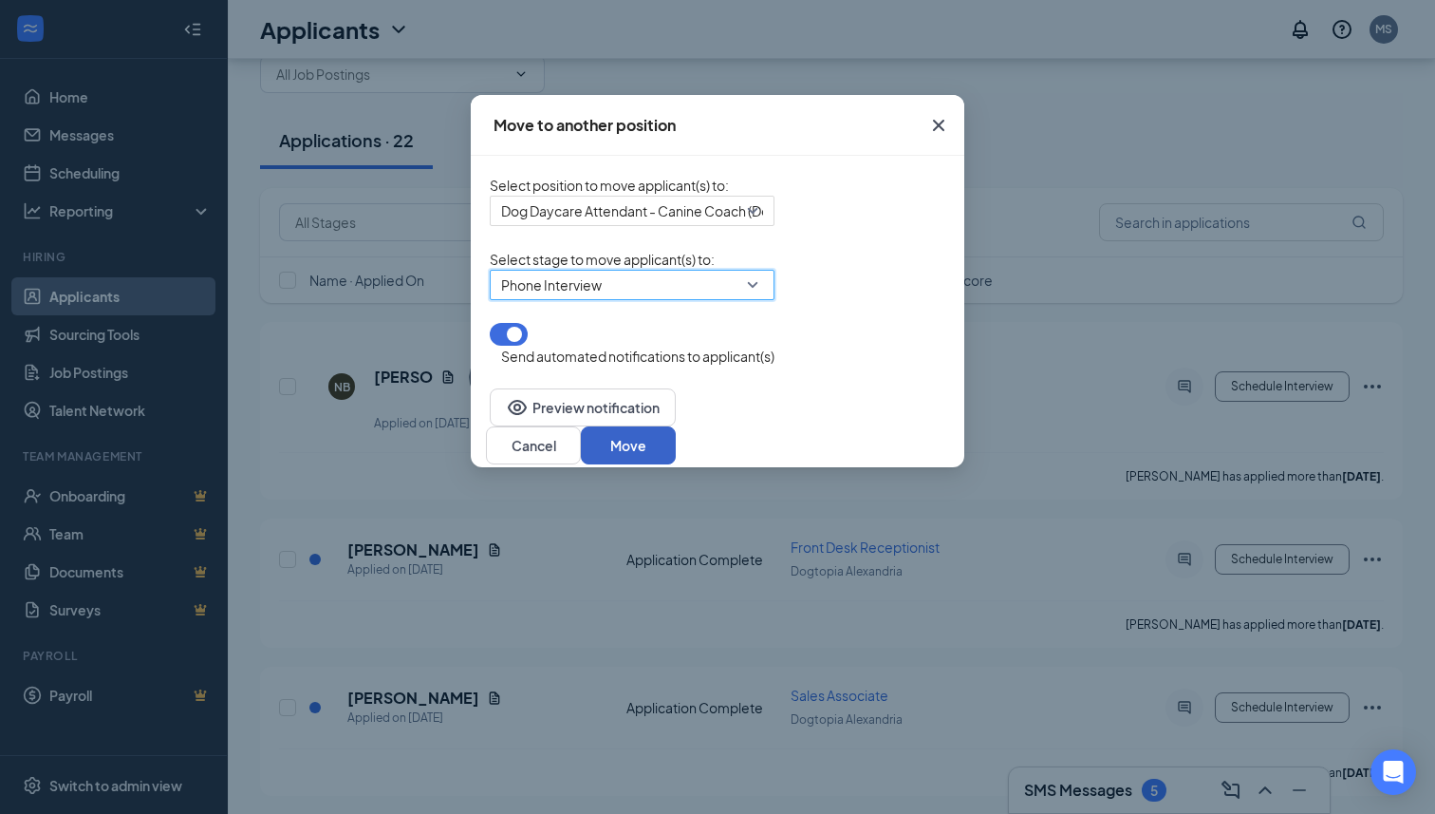
click at [676, 441] on button "Move" at bounding box center [628, 445] width 95 height 38
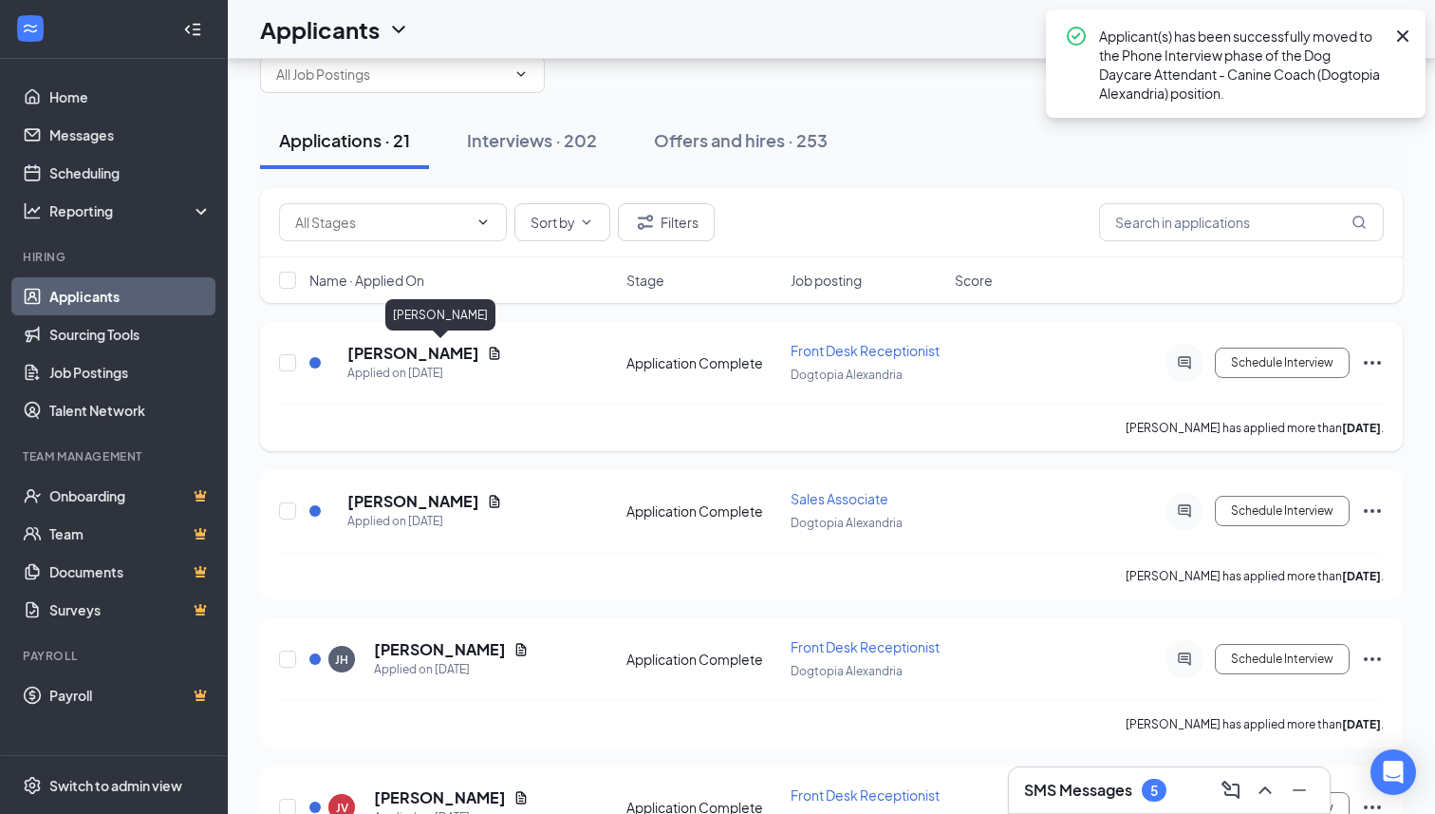
click at [479, 358] on h5 "[PERSON_NAME]" at bounding box center [413, 353] width 132 height 21
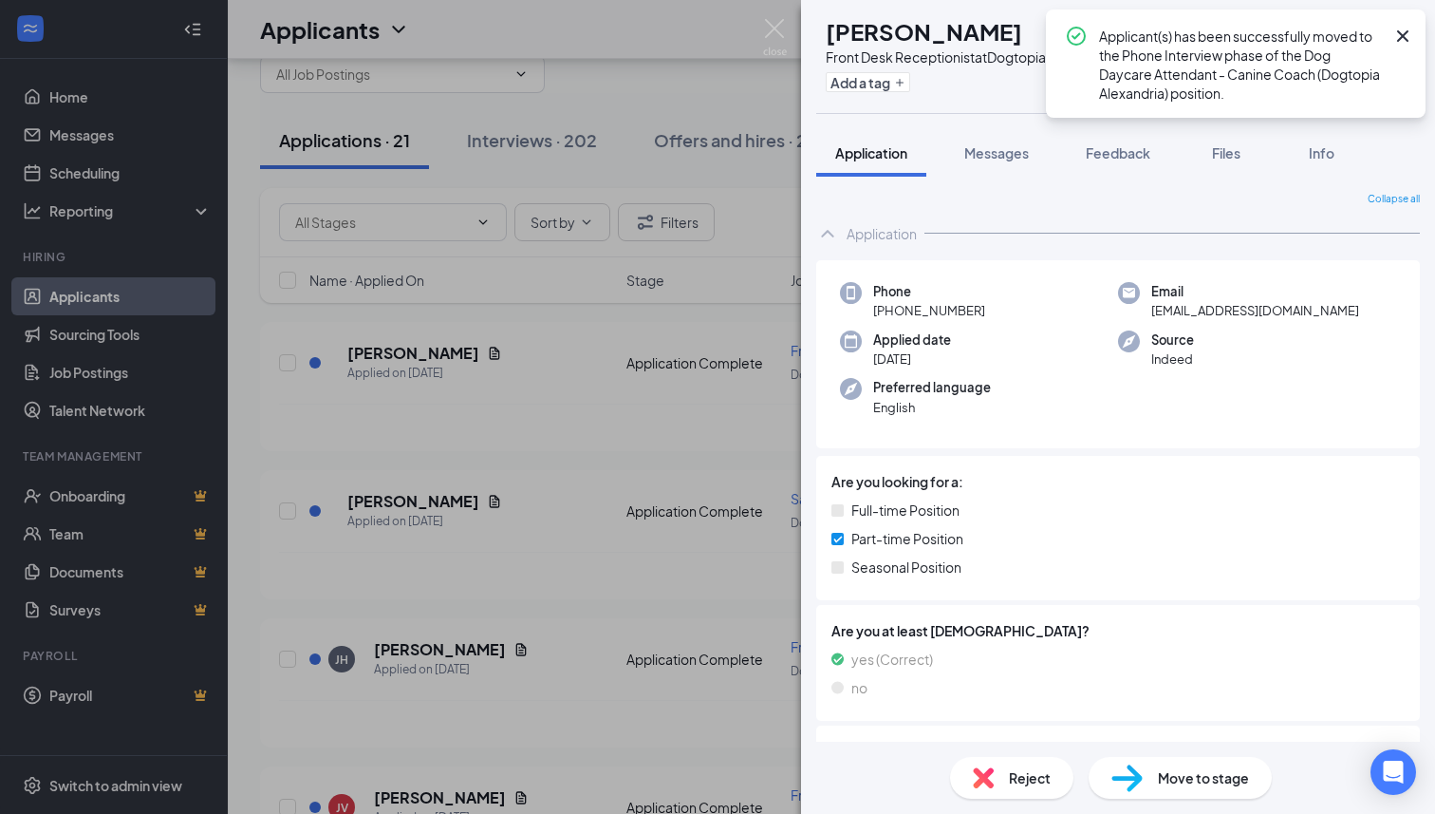
click at [1405, 41] on icon "Cross" at bounding box center [1403, 36] width 23 height 23
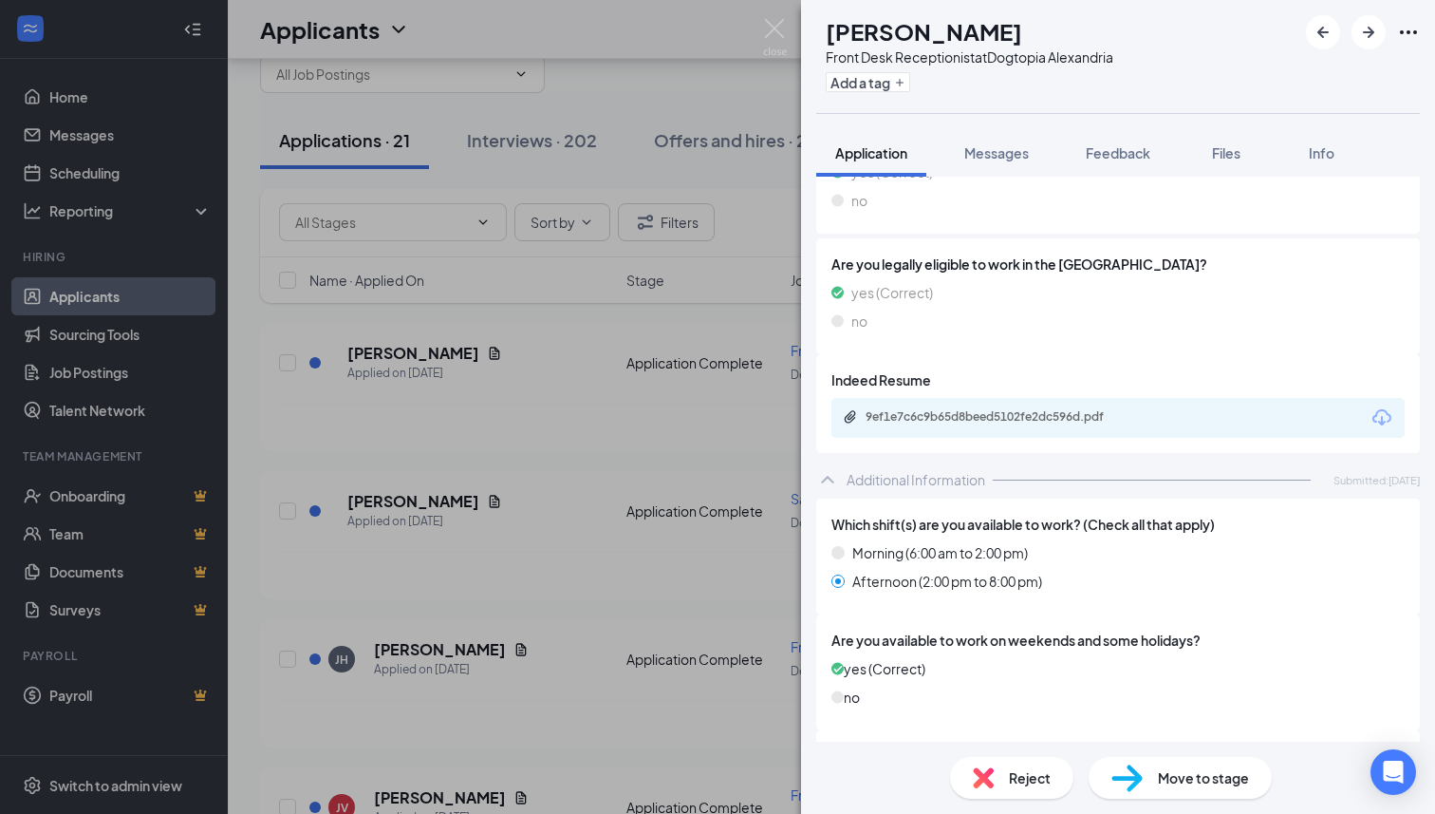
scroll to position [440, 0]
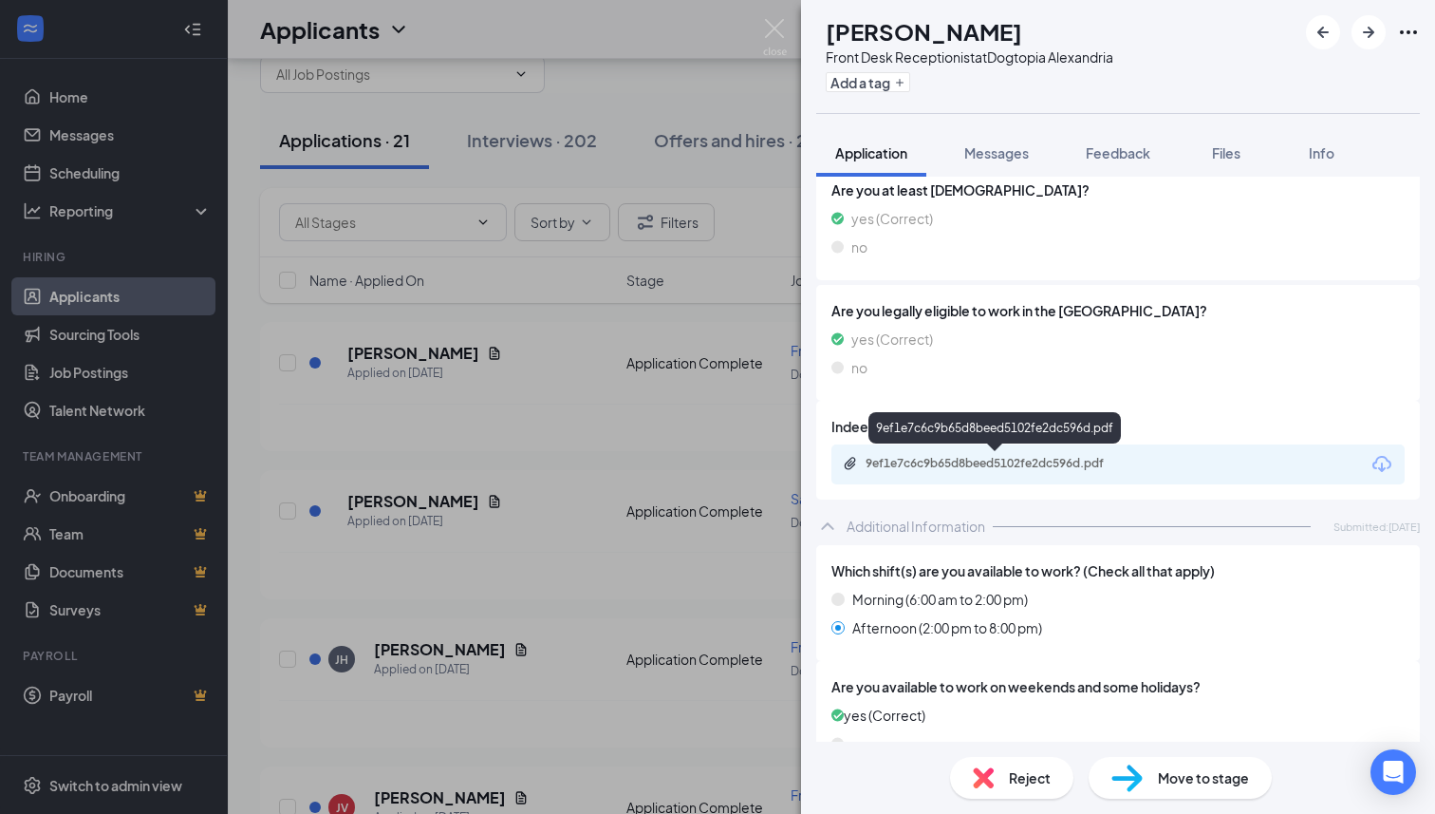
click at [1077, 459] on div "9ef1e7c6c9b65d8beed5102fe2dc596d.pdf" at bounding box center [999, 463] width 266 height 15
click at [1017, 56] on div "Front Desk Receptionist at Dogtopia [GEOGRAPHIC_DATA]" at bounding box center [970, 56] width 288 height 19
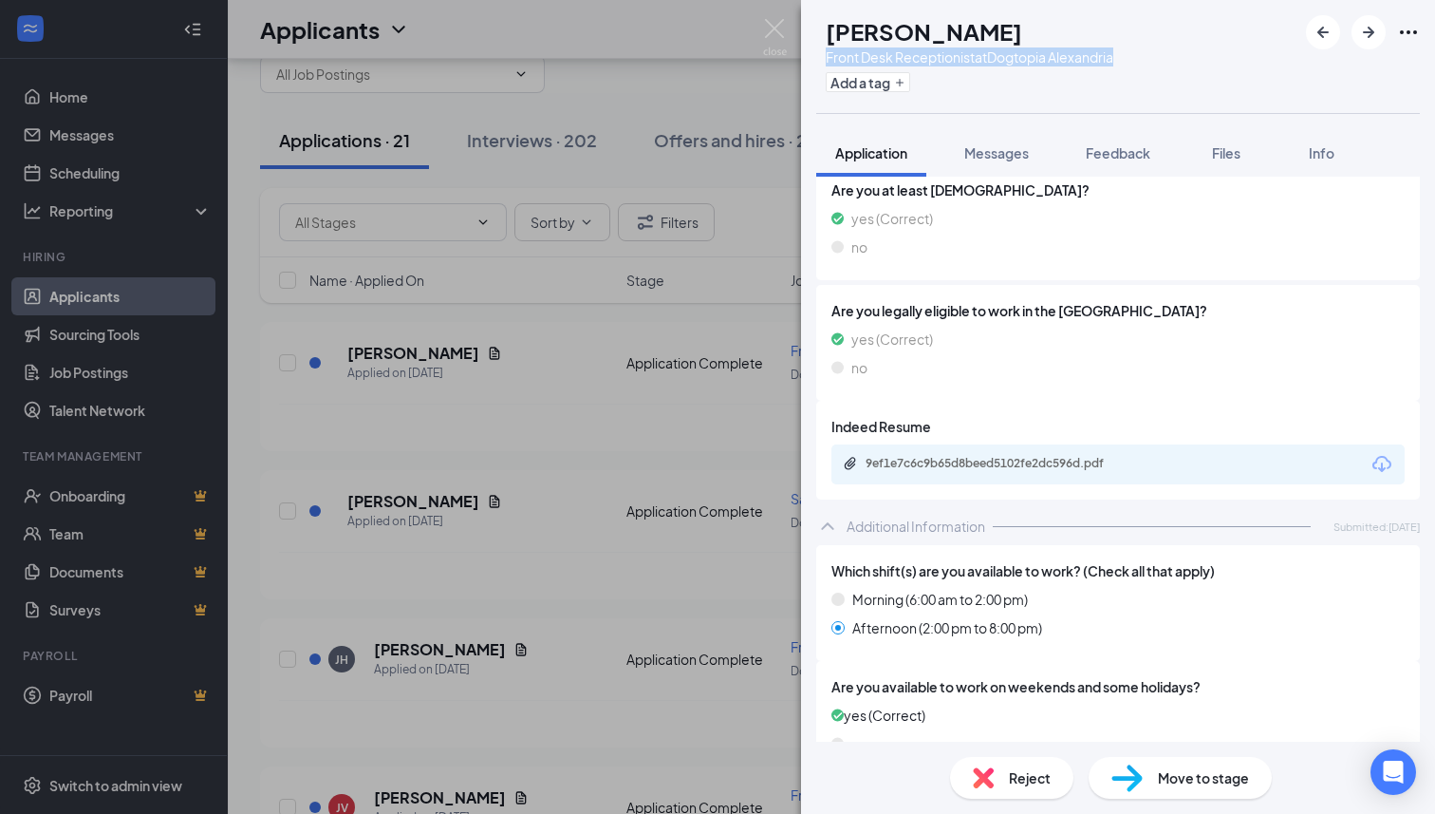
click at [1017, 56] on div "Front Desk Receptionist at Dogtopia [GEOGRAPHIC_DATA]" at bounding box center [970, 56] width 288 height 19
click at [1133, 138] on button "Feedback" at bounding box center [1118, 152] width 103 height 47
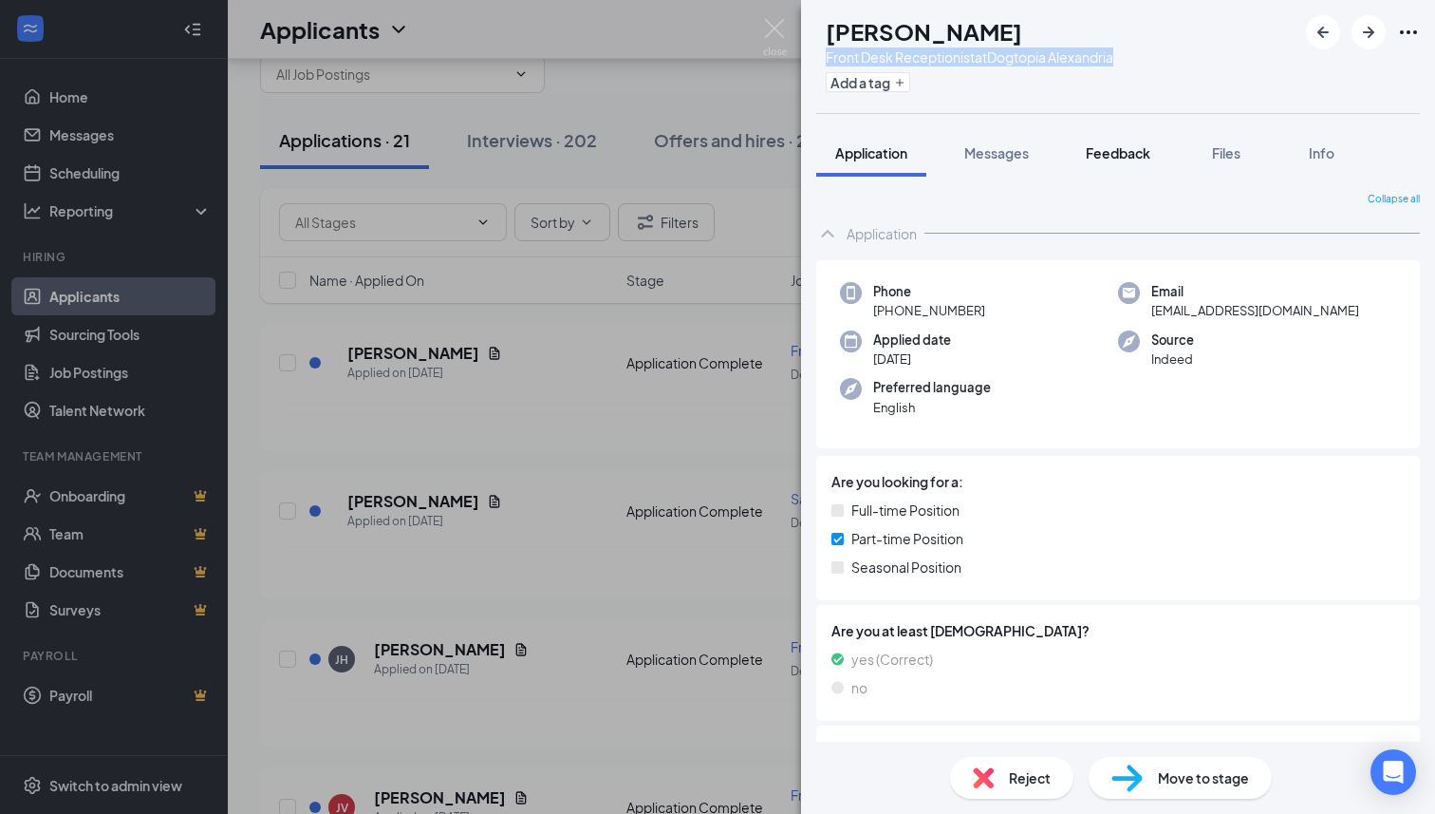
click at [1133, 138] on div "[PERSON_NAME] Front Desk Receptionist at Dogtopia Alexandria Add a tag Applicat…" at bounding box center [1118, 407] width 634 height 814
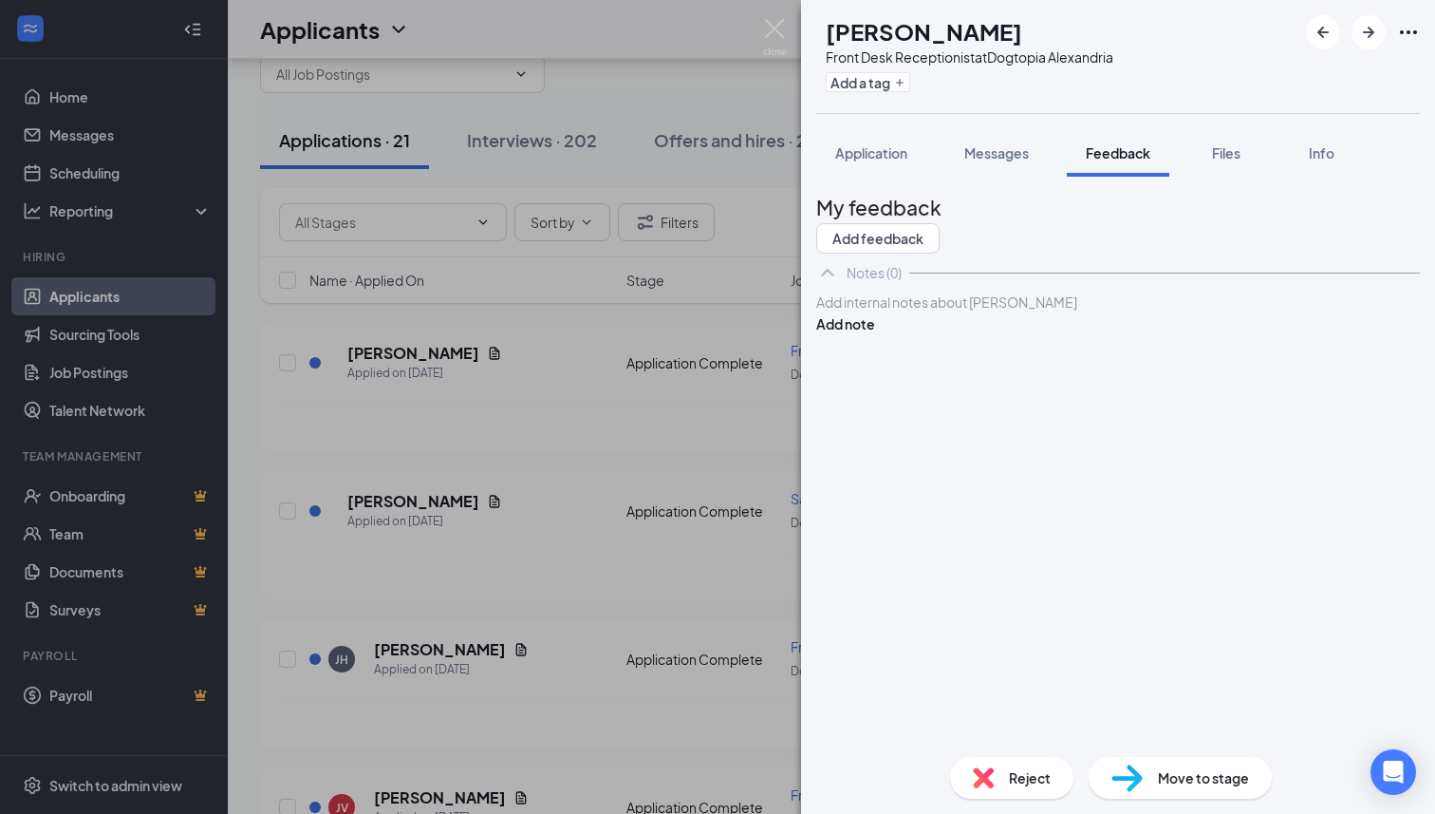
click at [1029, 312] on div at bounding box center [1118, 302] width 602 height 20
click at [875, 334] on button "Add note" at bounding box center [845, 323] width 59 height 21
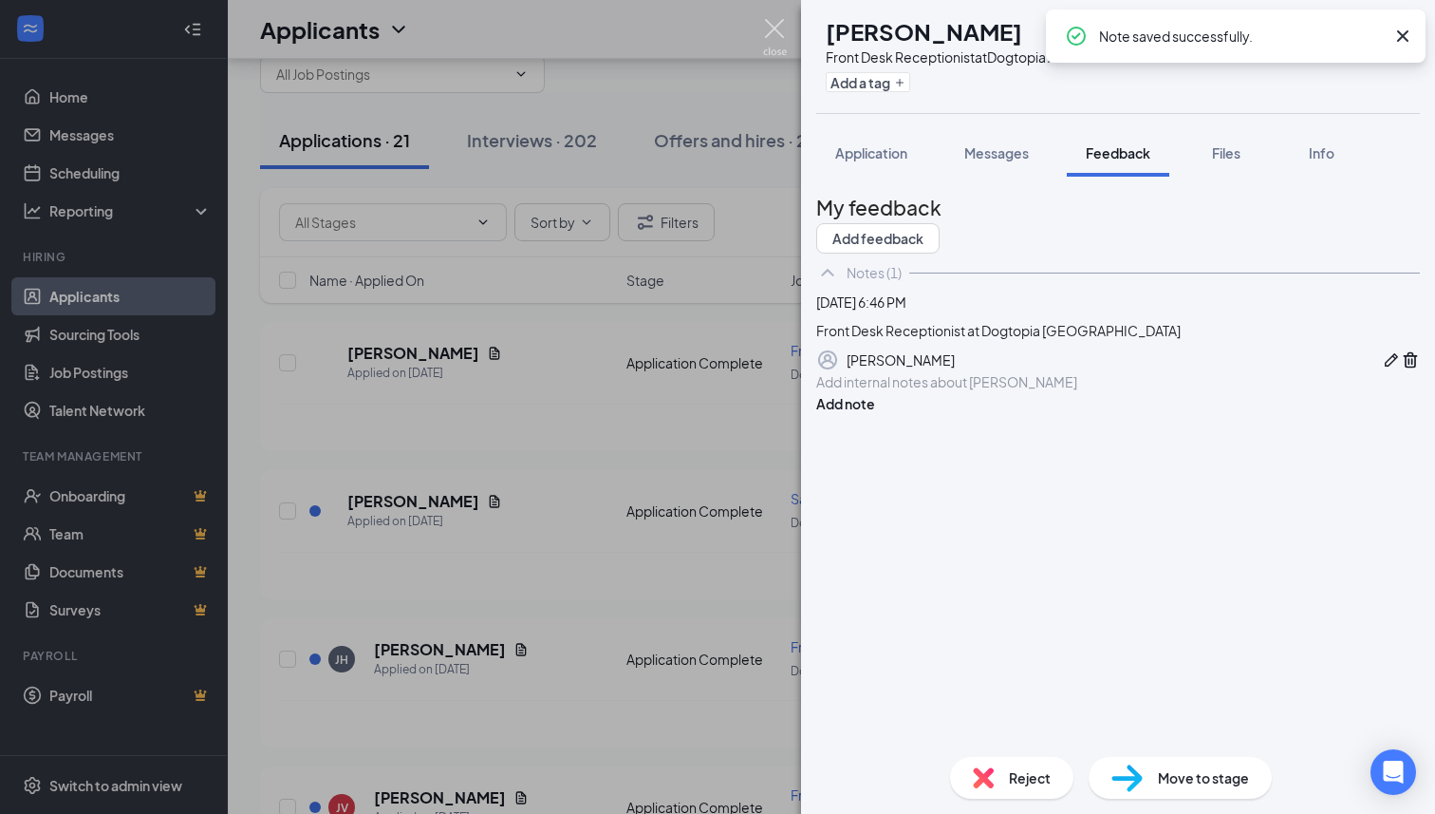
click at [783, 32] on img at bounding box center [775, 37] width 24 height 37
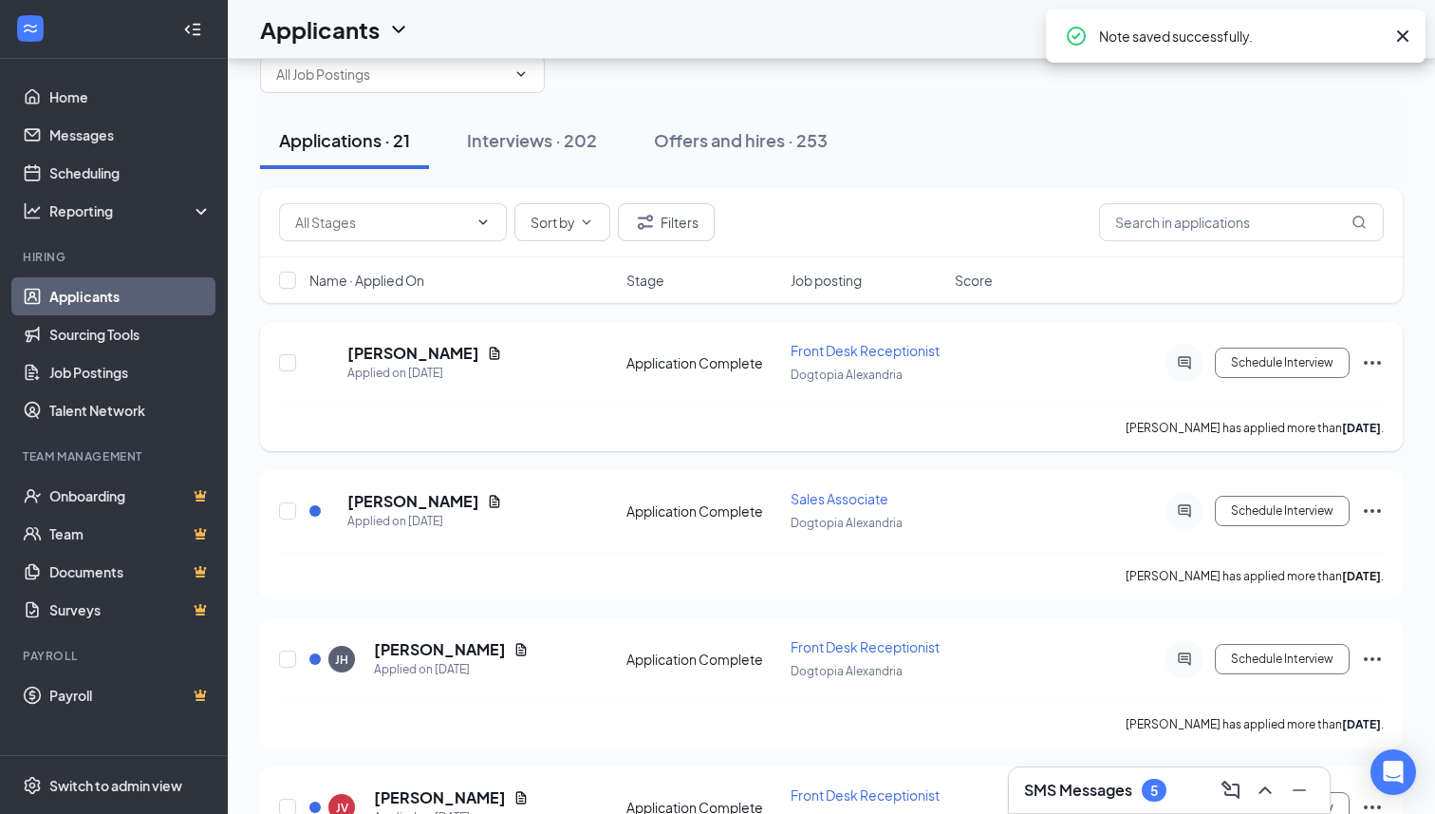
click at [1379, 360] on icon "Ellipses" at bounding box center [1372, 362] width 23 height 23
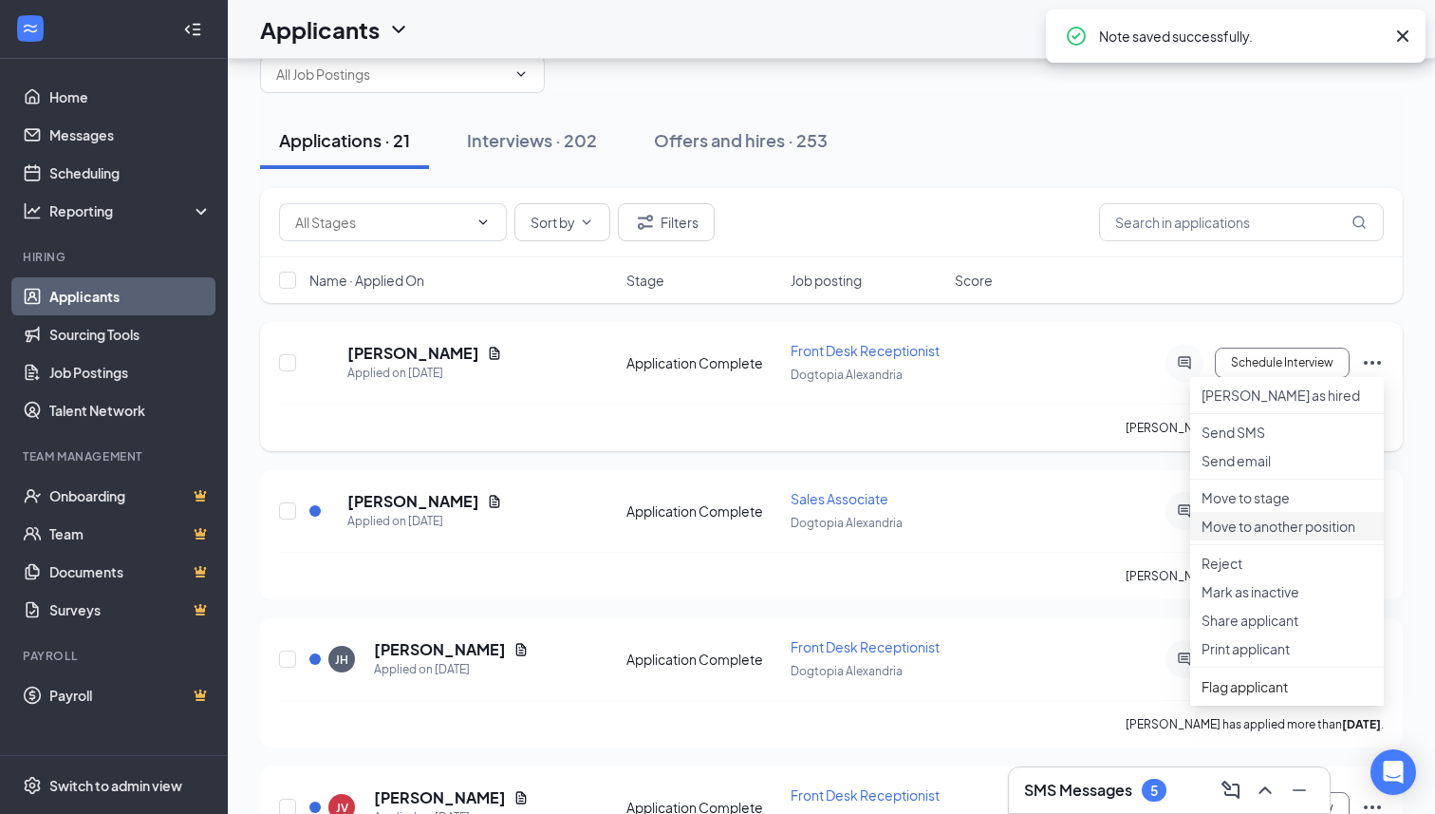
click at [1276, 535] on p "Move to another position" at bounding box center [1287, 525] width 171 height 19
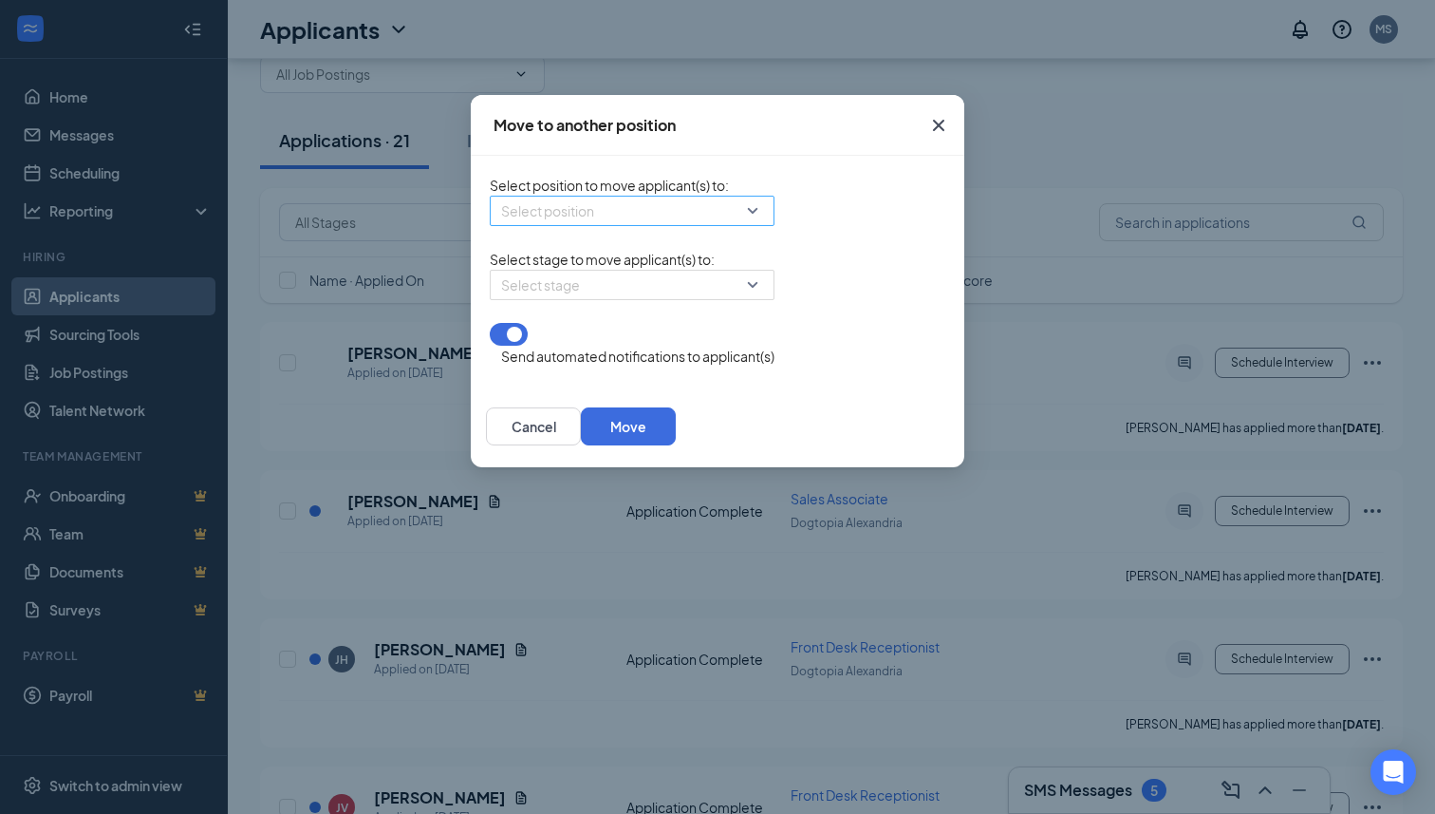
click at [610, 225] on input "search" at bounding box center [625, 210] width 249 height 28
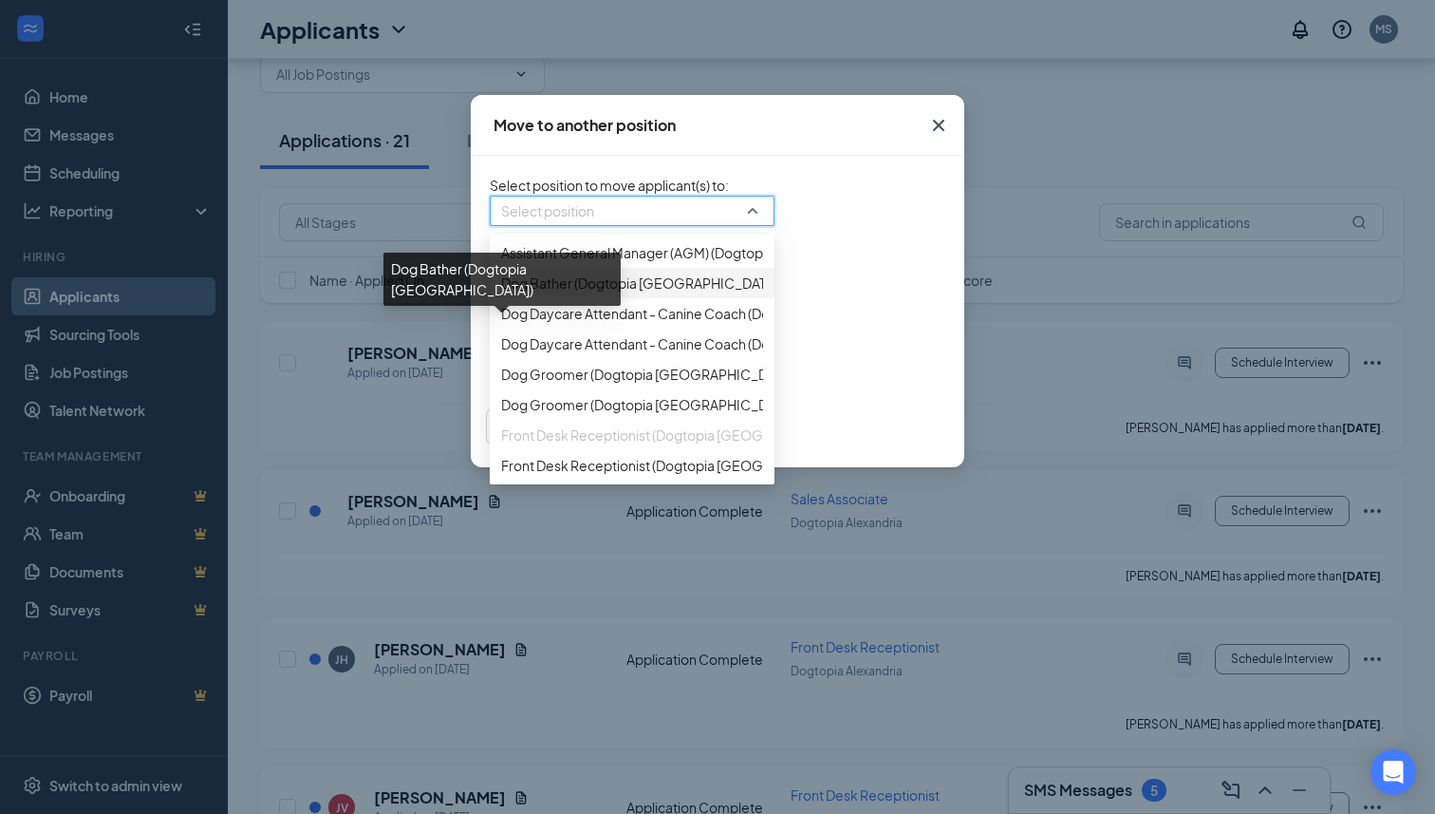
click at [553, 293] on span "Dog Bather (Dogtopia [GEOGRAPHIC_DATA])" at bounding box center [641, 282] width 280 height 21
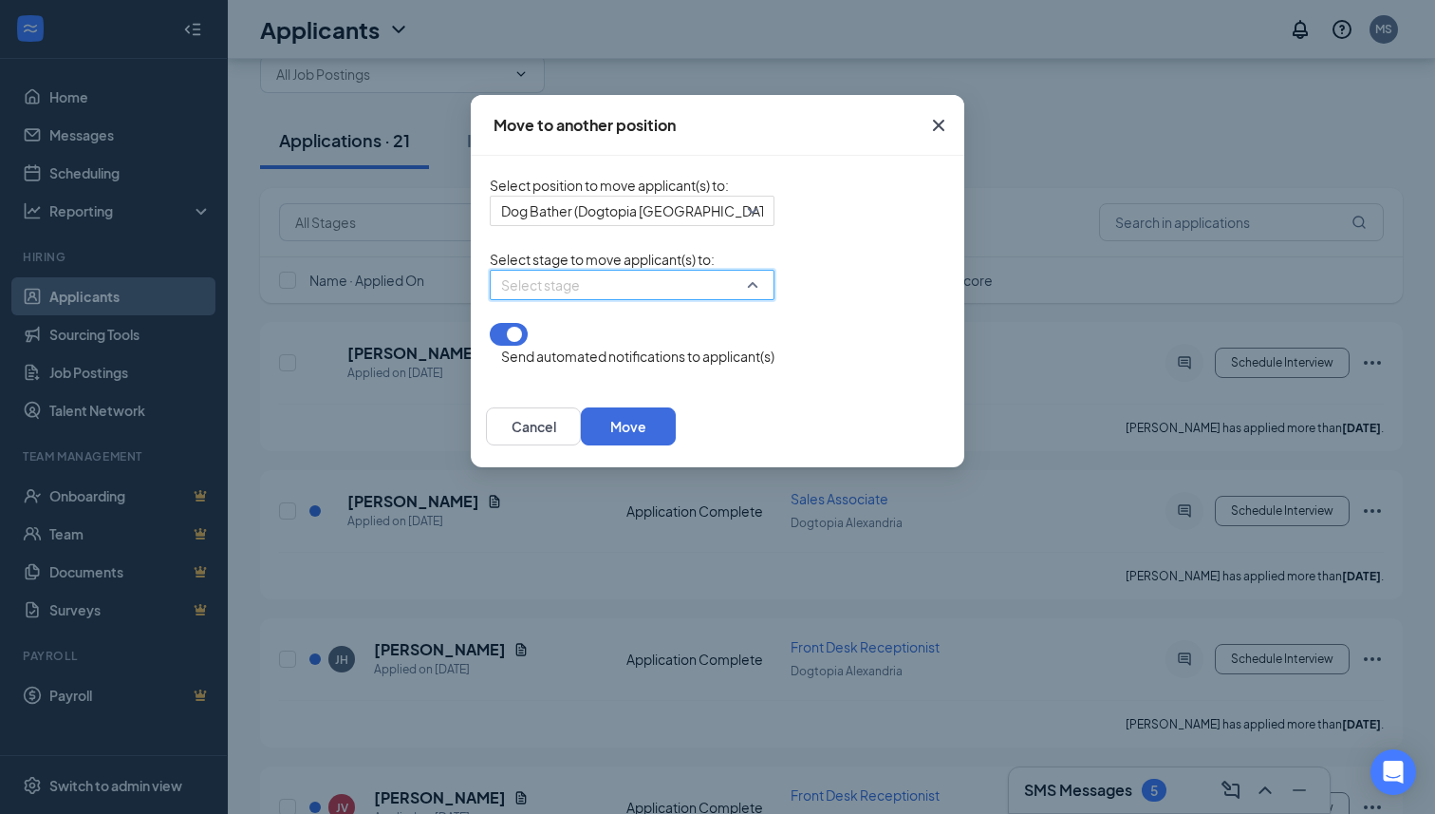
click at [553, 299] on input "search" at bounding box center [625, 285] width 249 height 28
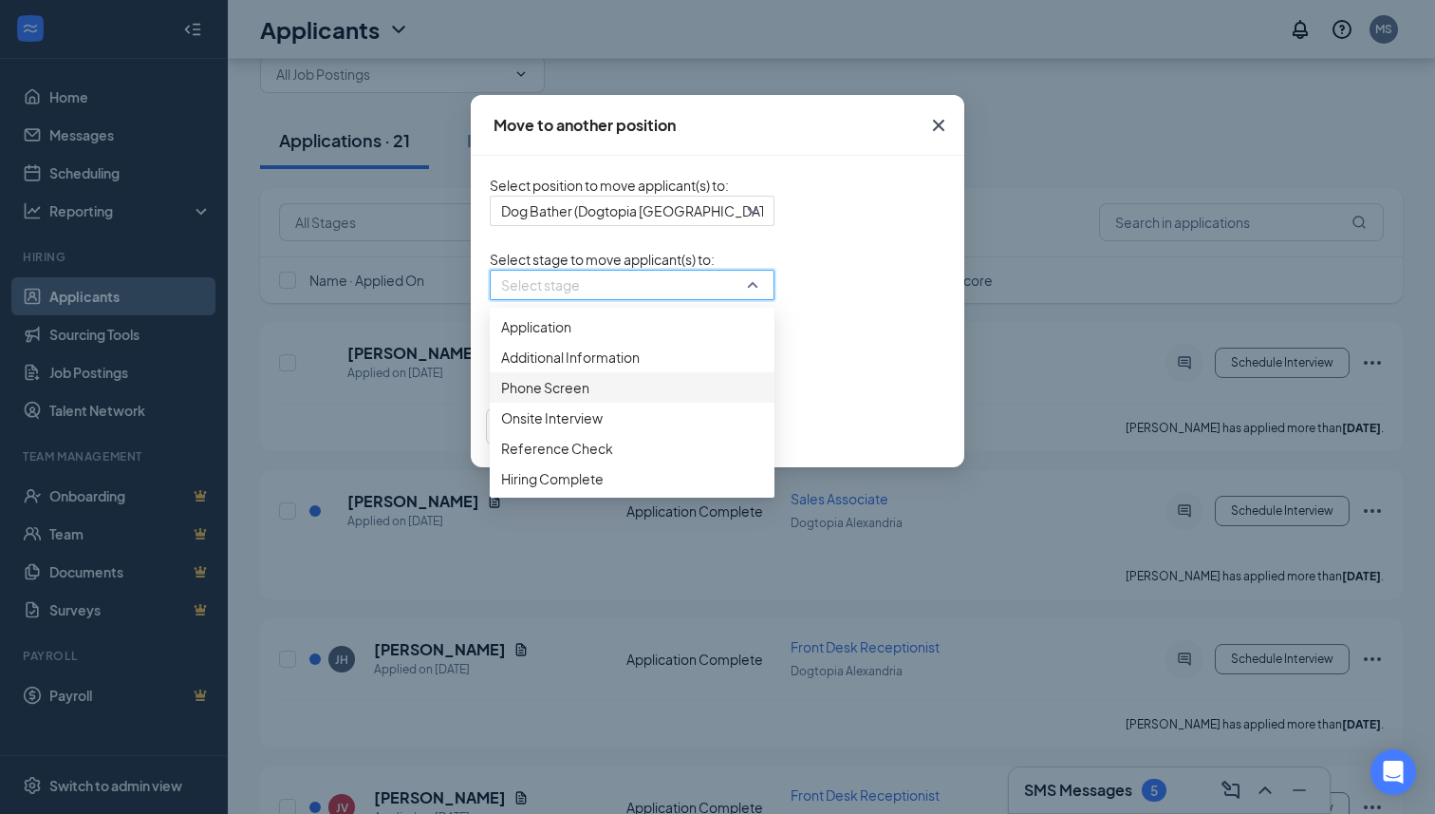
click at [501, 398] on span "Phone Screen" at bounding box center [545, 387] width 88 height 21
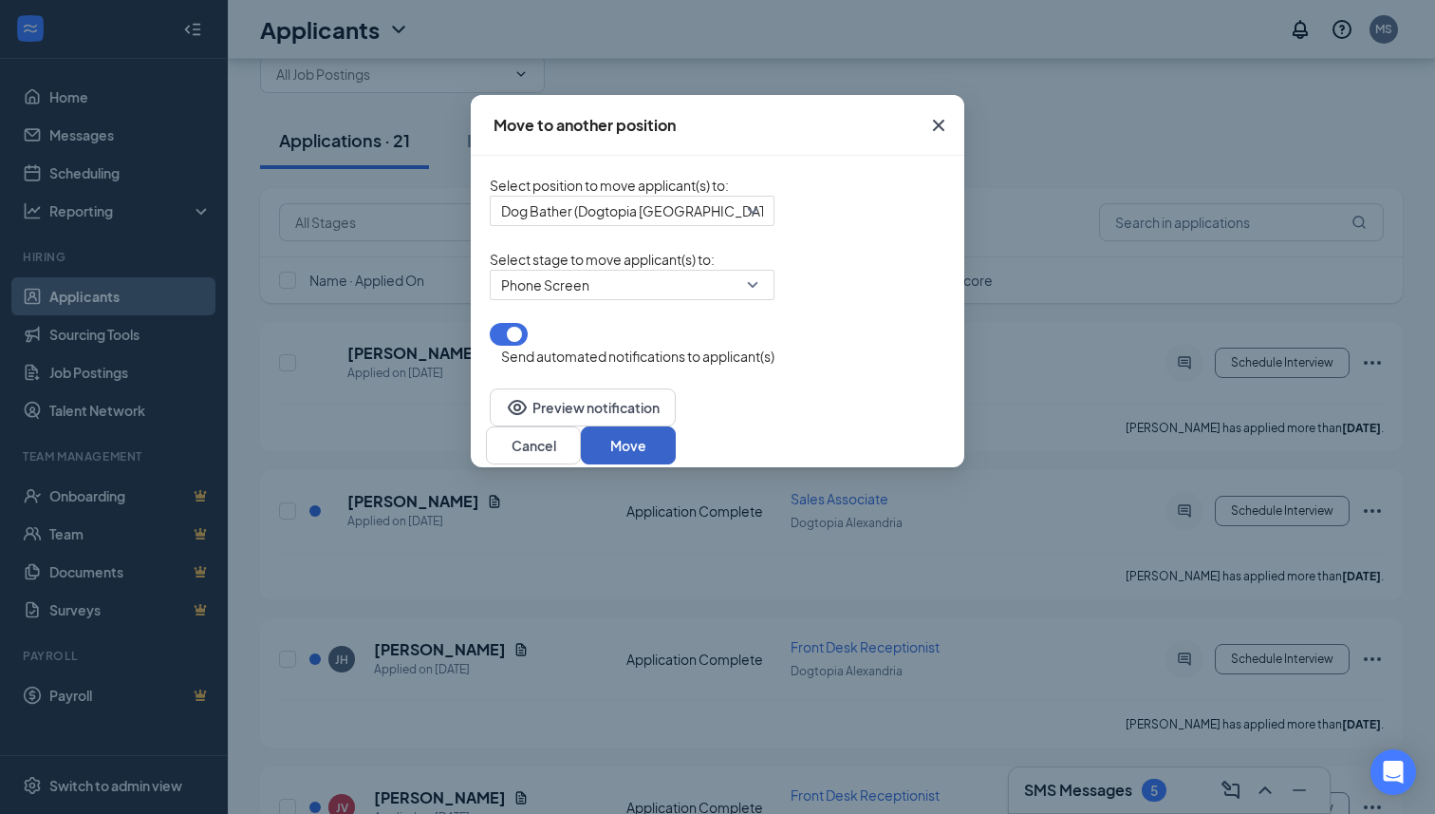
click at [676, 438] on button "Move" at bounding box center [628, 445] width 95 height 38
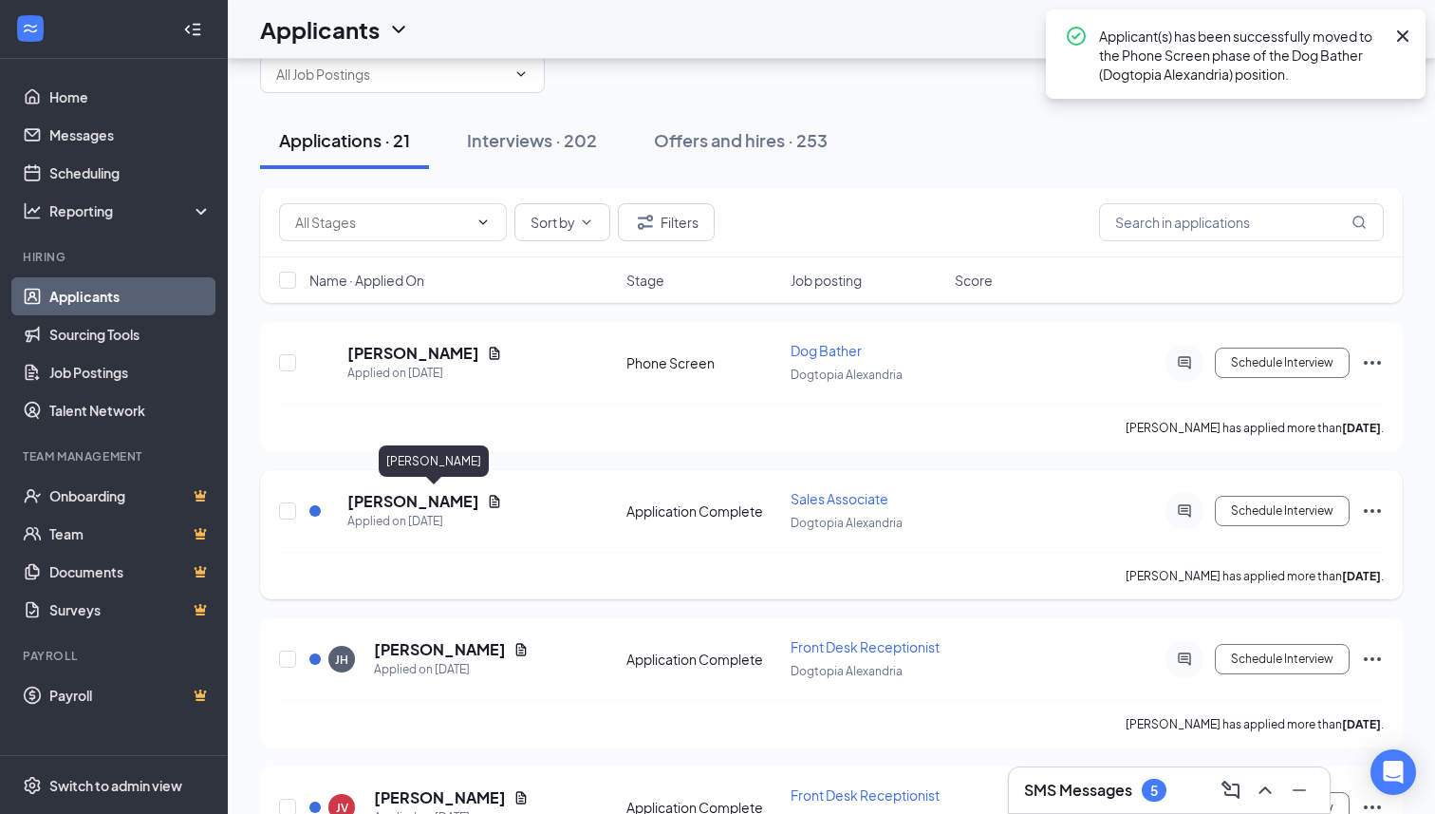
click at [448, 500] on h5 "[PERSON_NAME]" at bounding box center [413, 501] width 132 height 21
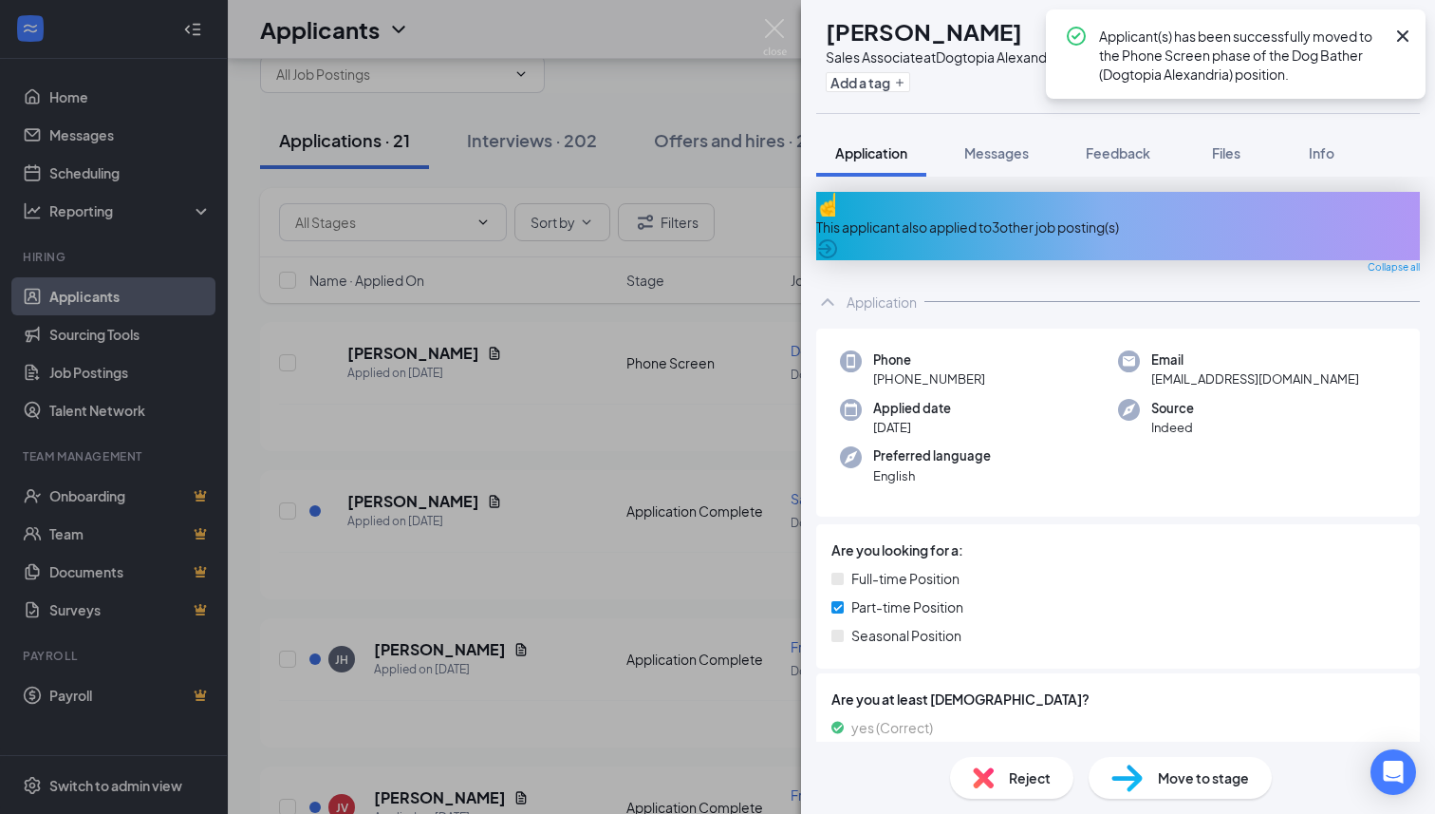
click at [1010, 205] on div "This applicant also applied to 3 other job posting(s)" at bounding box center [1118, 226] width 604 height 68
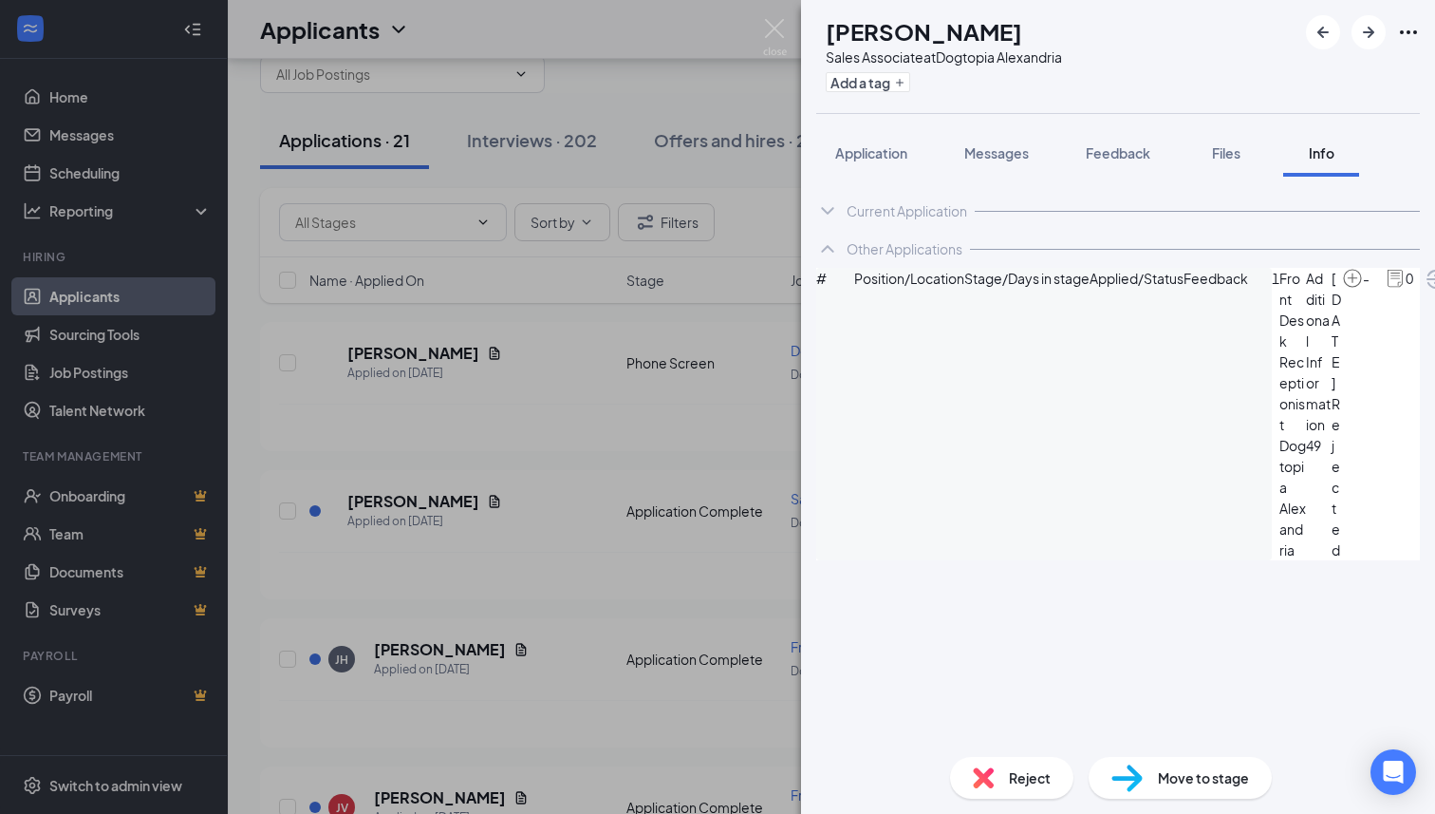
click at [1007, 794] on div "Reject" at bounding box center [1011, 778] width 123 height 42
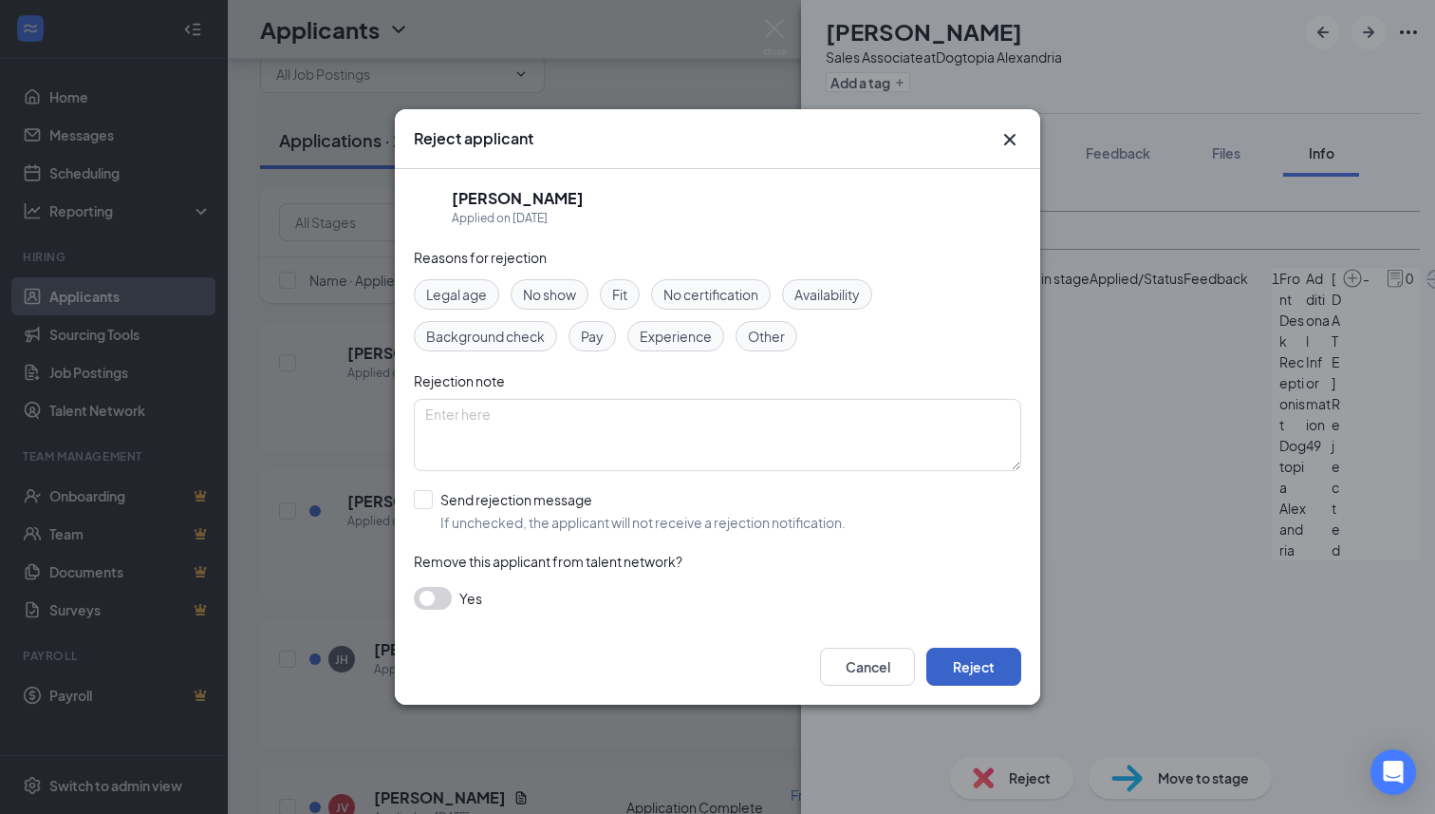
click at [983, 663] on button "Reject" at bounding box center [973, 666] width 95 height 38
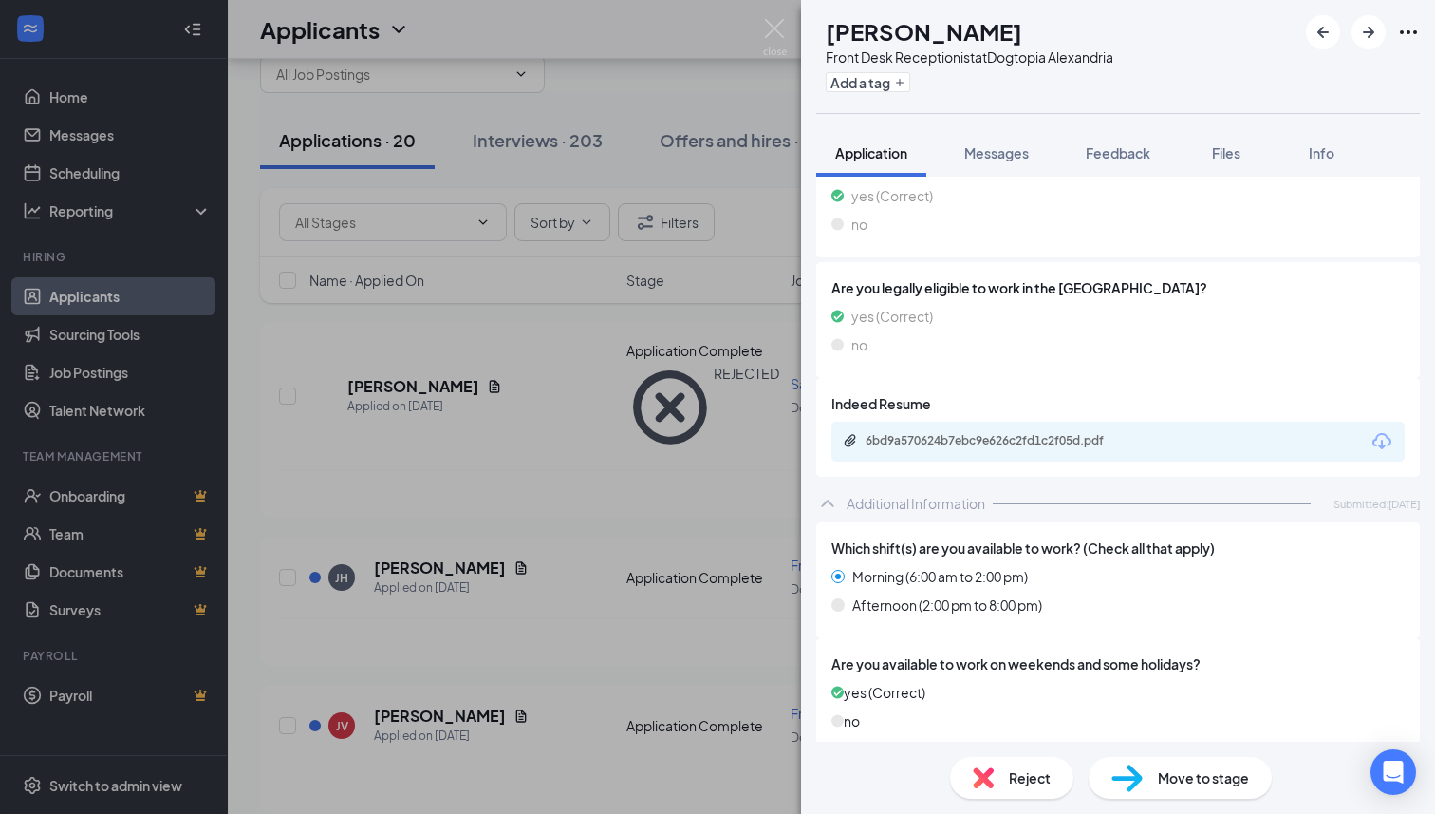
scroll to position [444, 0]
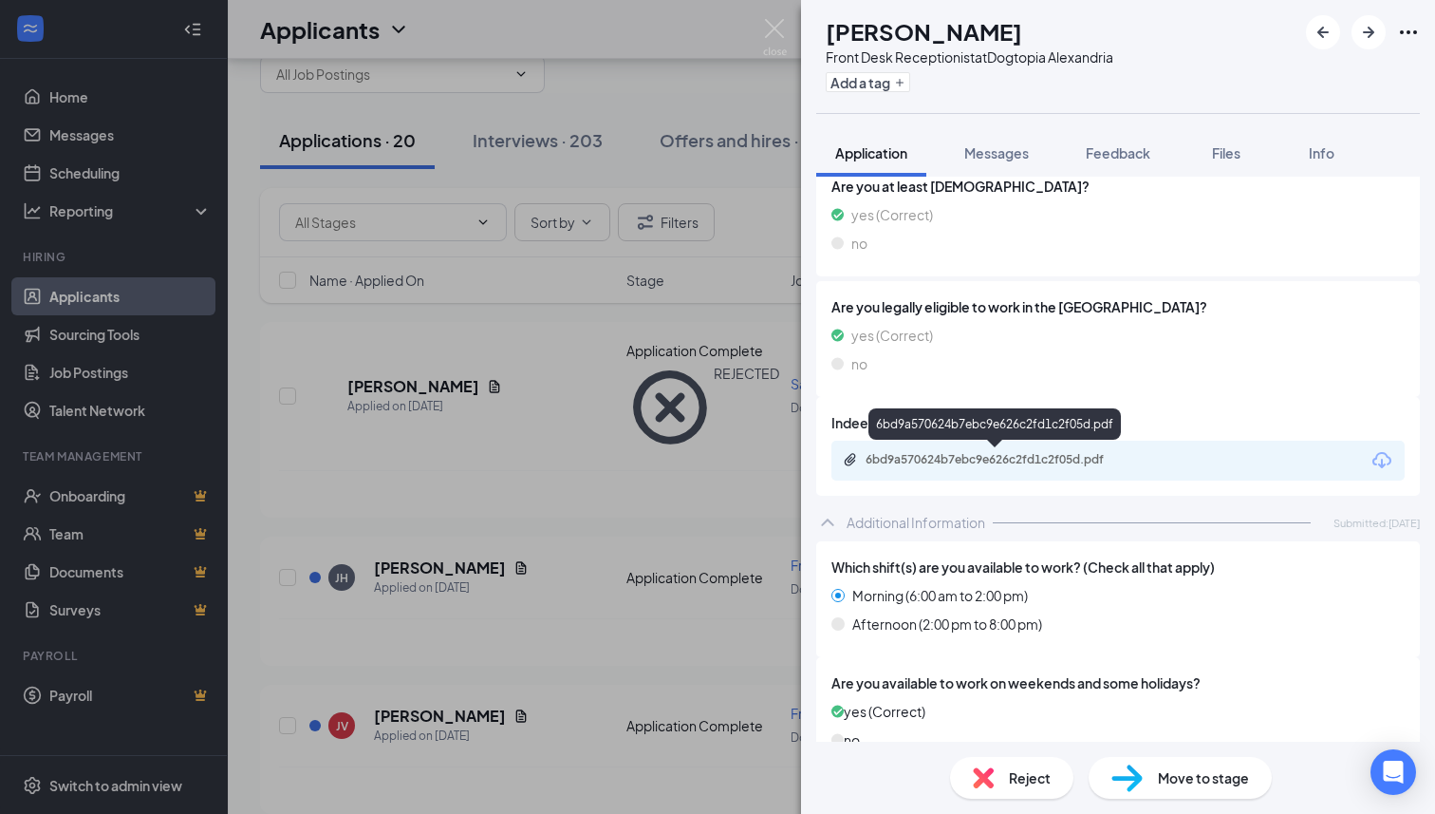
click at [984, 458] on div "6bd9a570624b7ebc9e626c2fd1c2f05d.pdf" at bounding box center [999, 459] width 266 height 15
click at [1162, 785] on span "Move to stage" at bounding box center [1203, 777] width 91 height 21
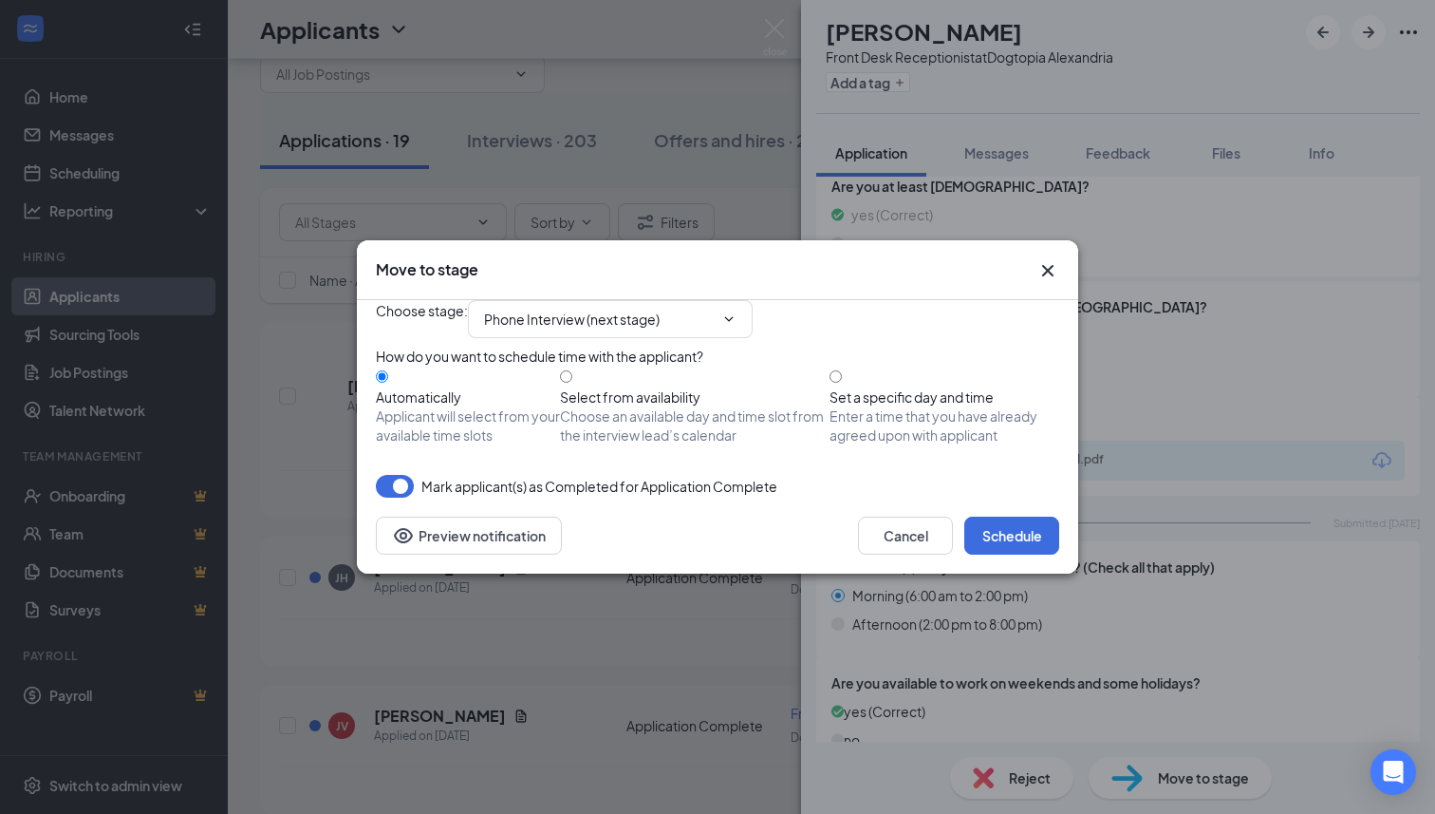
click at [1016, 573] on div "Cancel Schedule Preview notification" at bounding box center [717, 535] width 721 height 76
click at [1009, 554] on button "Schedule" at bounding box center [1011, 535] width 95 height 38
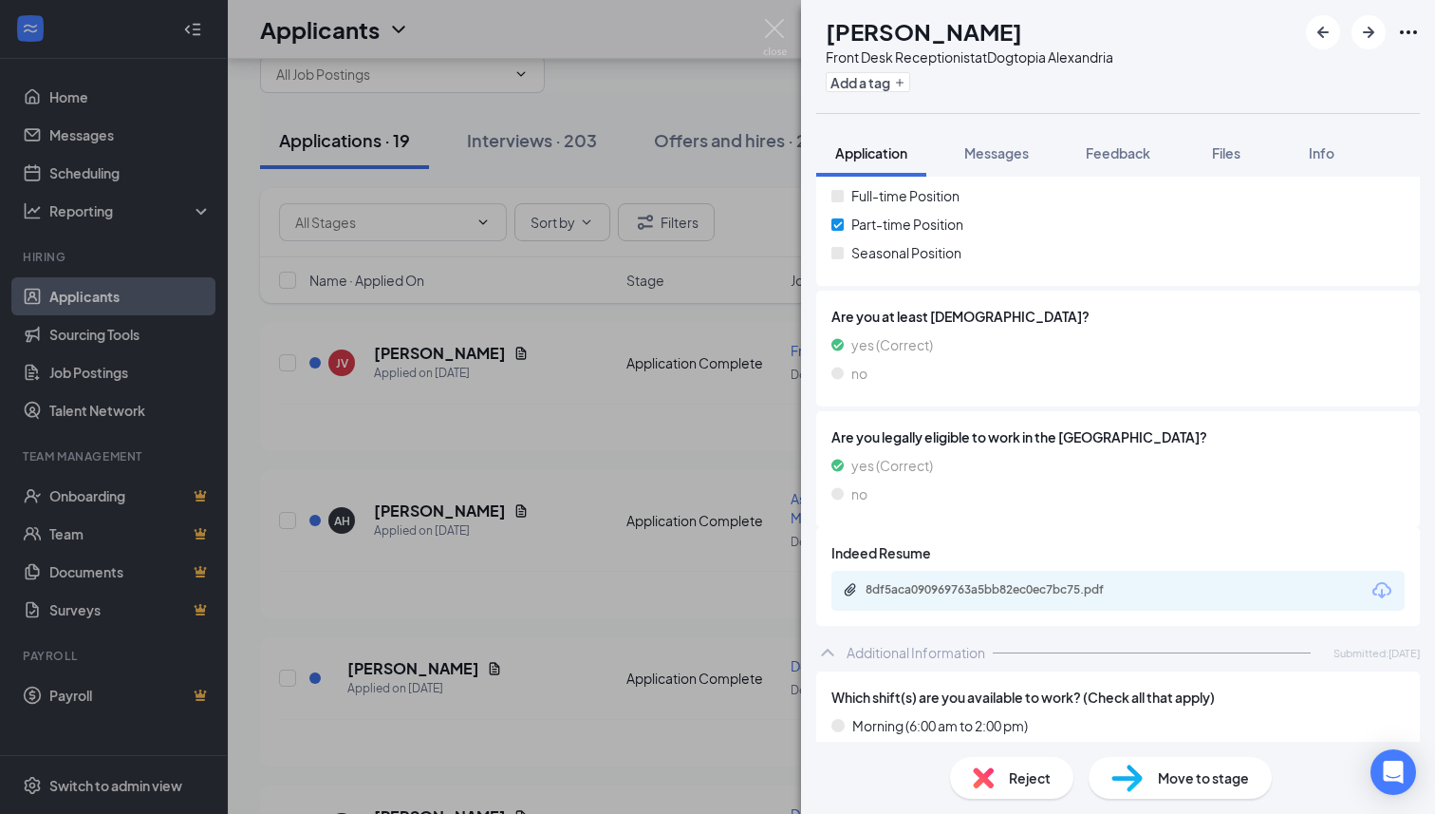
scroll to position [364, 0]
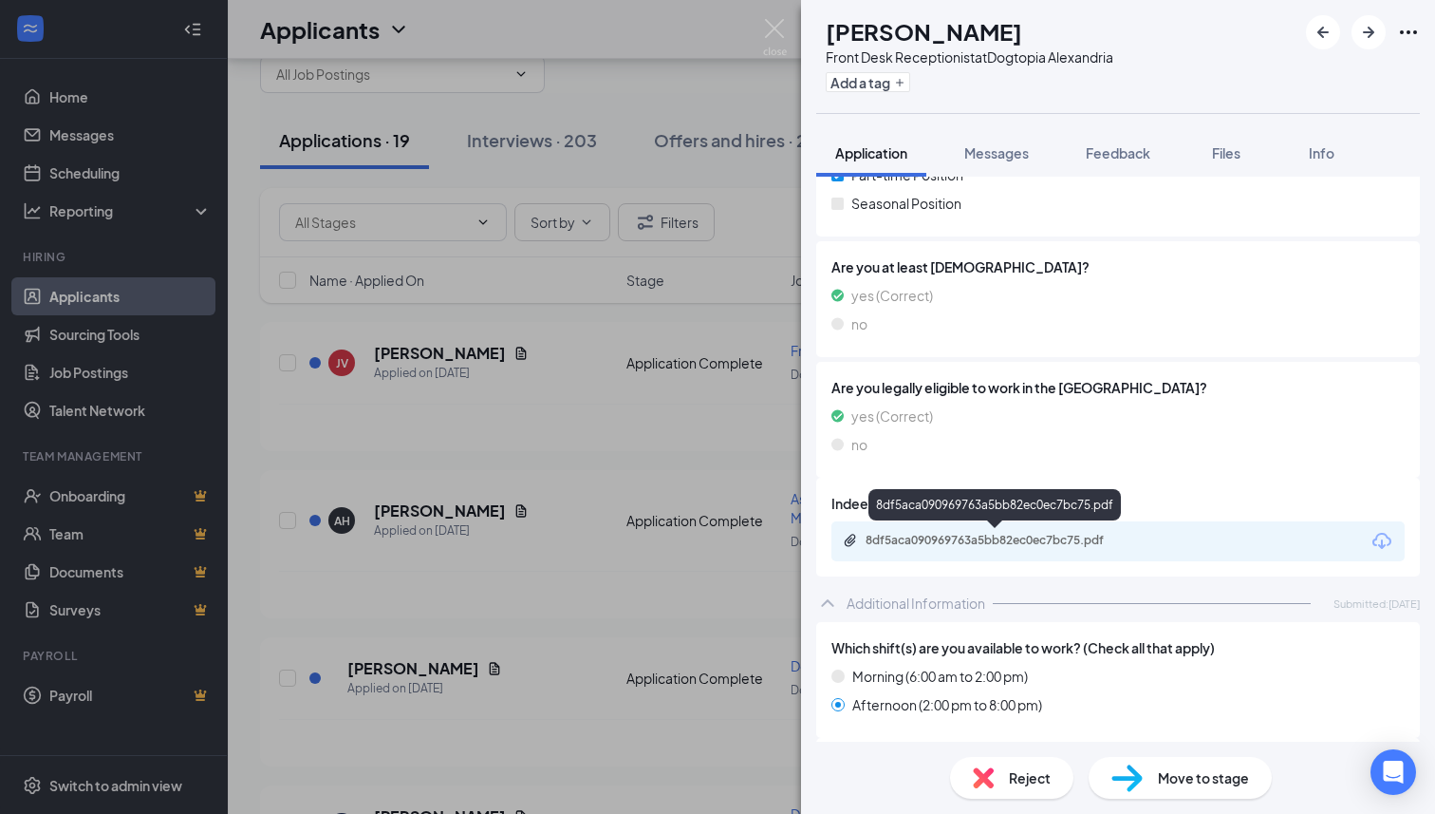
click at [996, 550] on div "8df5aca090969763a5bb82ec0ec7bc75.pdf" at bounding box center [997, 542] width 308 height 18
click at [991, 775] on img at bounding box center [983, 777] width 21 height 21
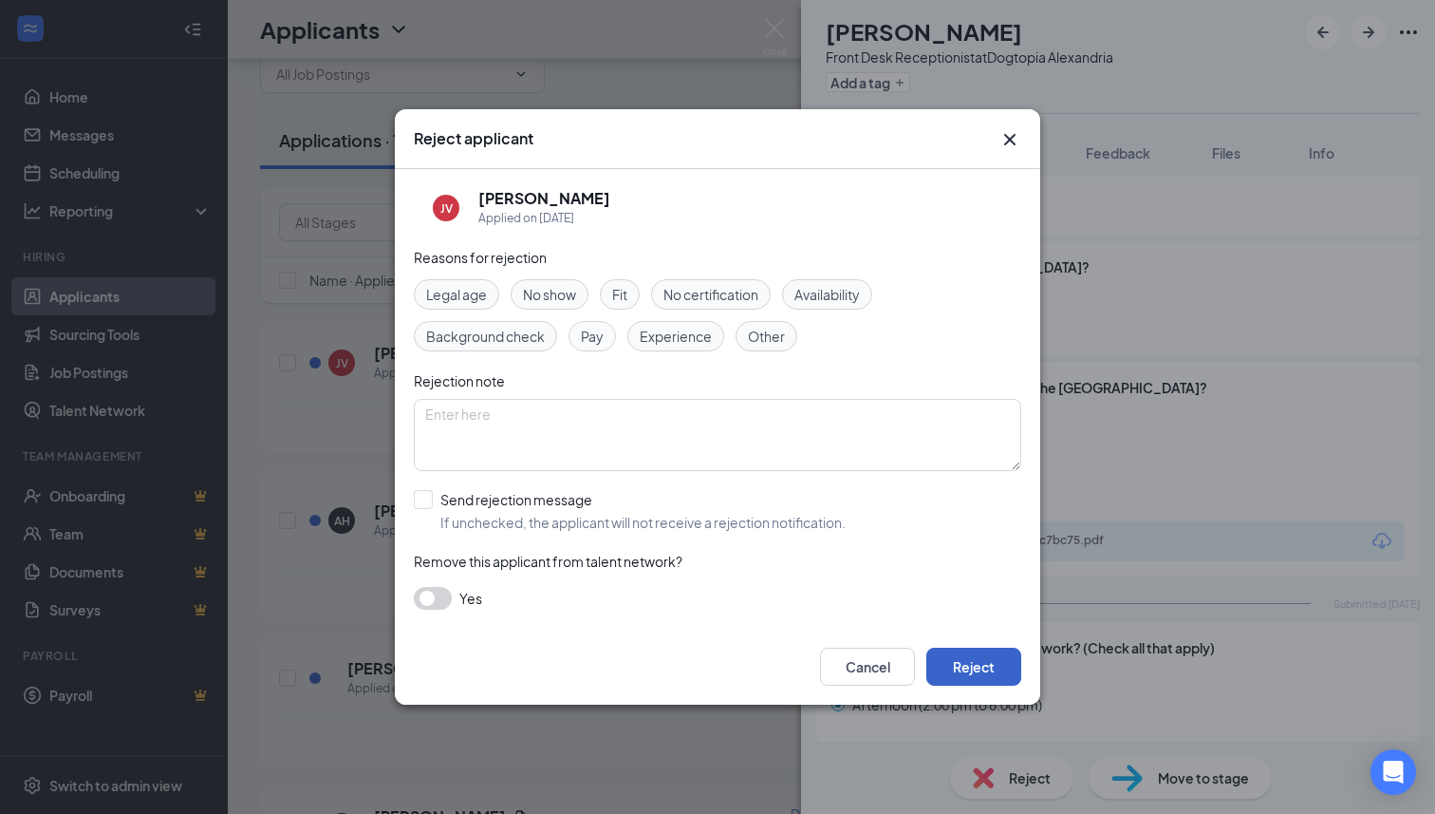
click at [966, 665] on button "Reject" at bounding box center [973, 666] width 95 height 38
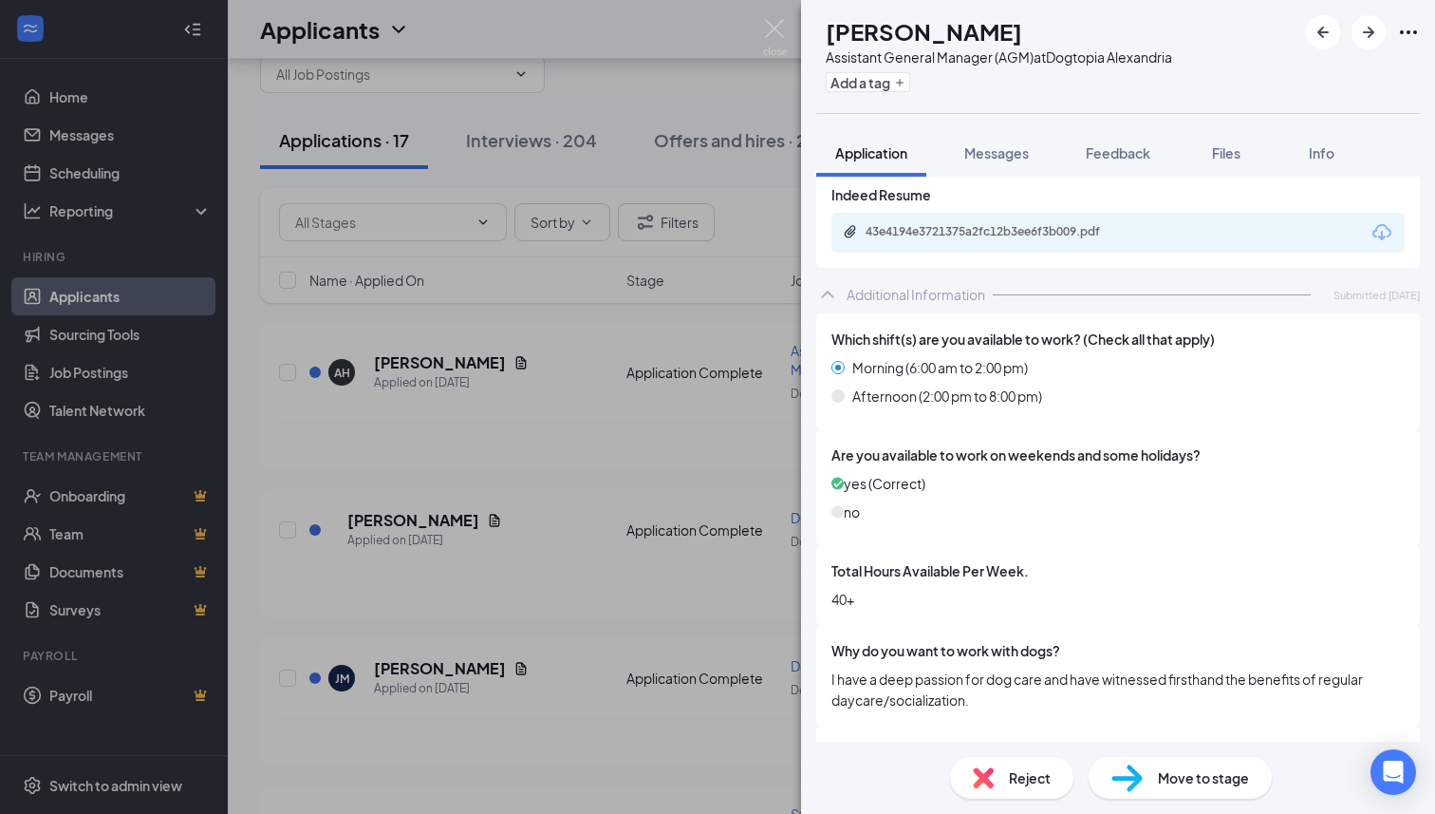
scroll to position [576, 0]
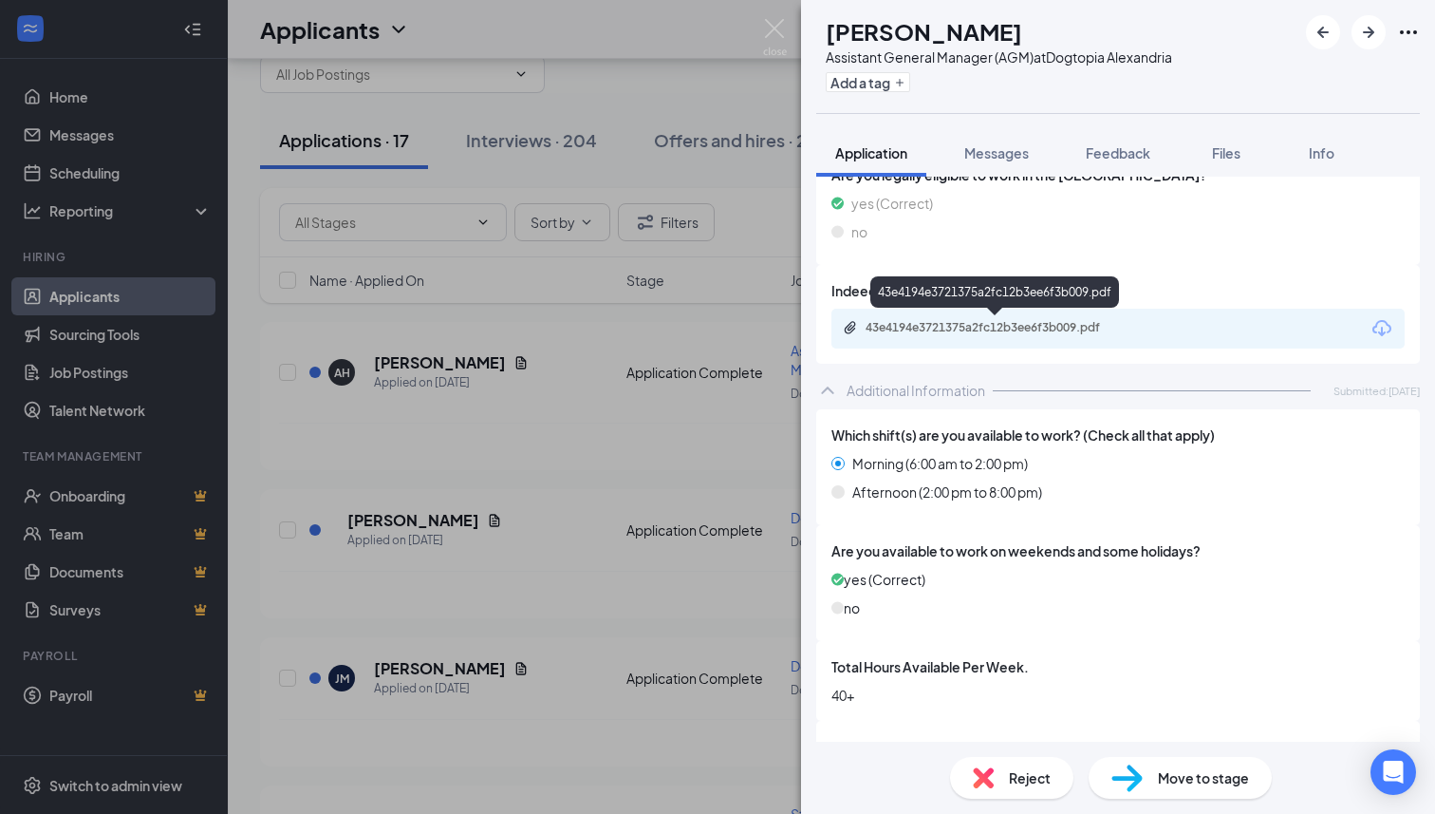
click at [969, 334] on div "43e4194e3721375a2fc12b3ee6f3b009.pdf" at bounding box center [999, 327] width 266 height 15
click at [1020, 48] on div "Assistant General Manager (AGM) at Dogtopia [GEOGRAPHIC_DATA]" at bounding box center [999, 56] width 346 height 19
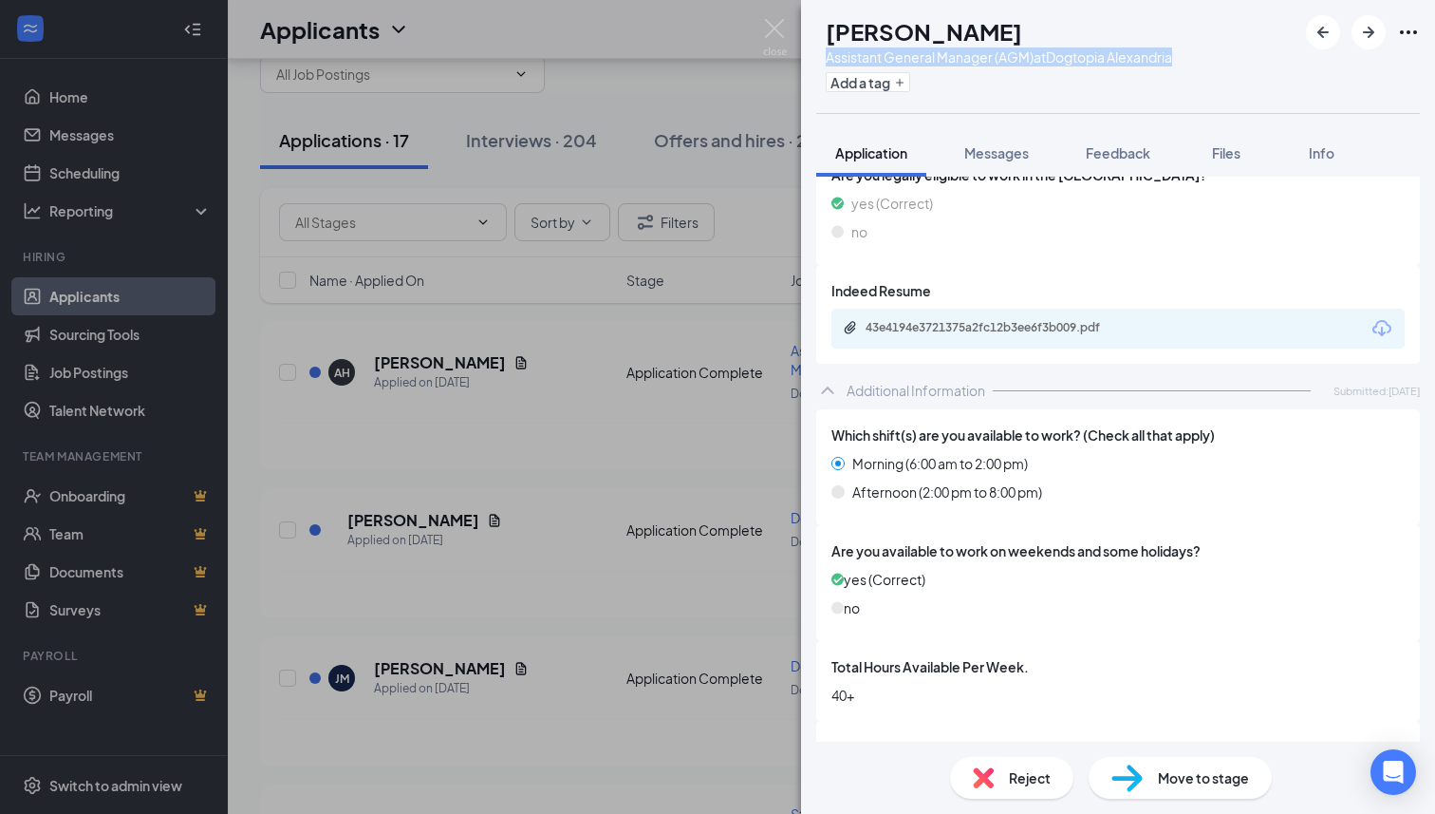
click at [1020, 48] on div "Assistant General Manager (AGM) at Dogtopia [GEOGRAPHIC_DATA]" at bounding box center [999, 56] width 346 height 19
click at [1109, 166] on button "Feedback" at bounding box center [1118, 152] width 103 height 47
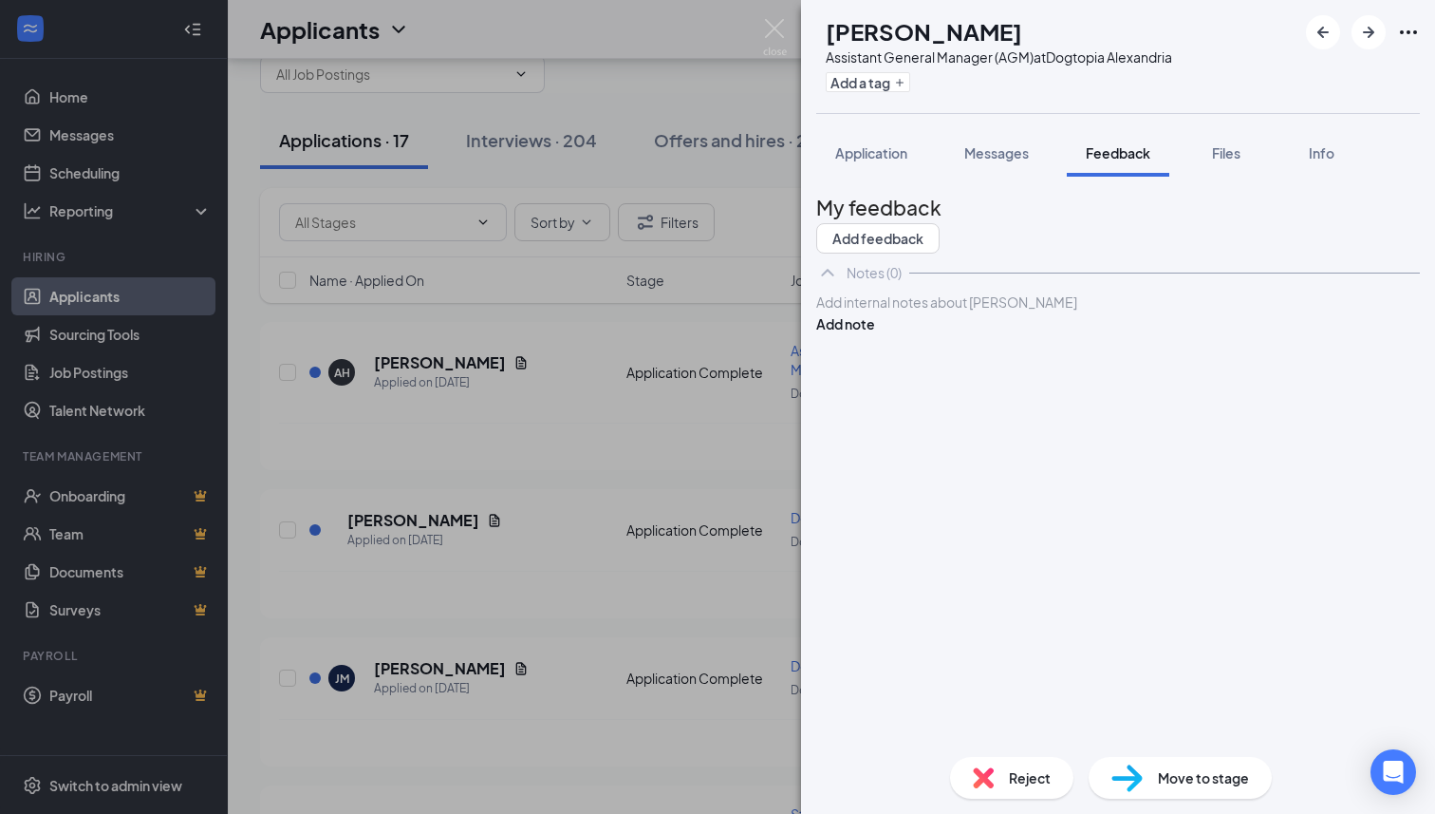
click at [984, 312] on div at bounding box center [1118, 302] width 602 height 20
click at [875, 334] on button "Add note" at bounding box center [845, 323] width 59 height 21
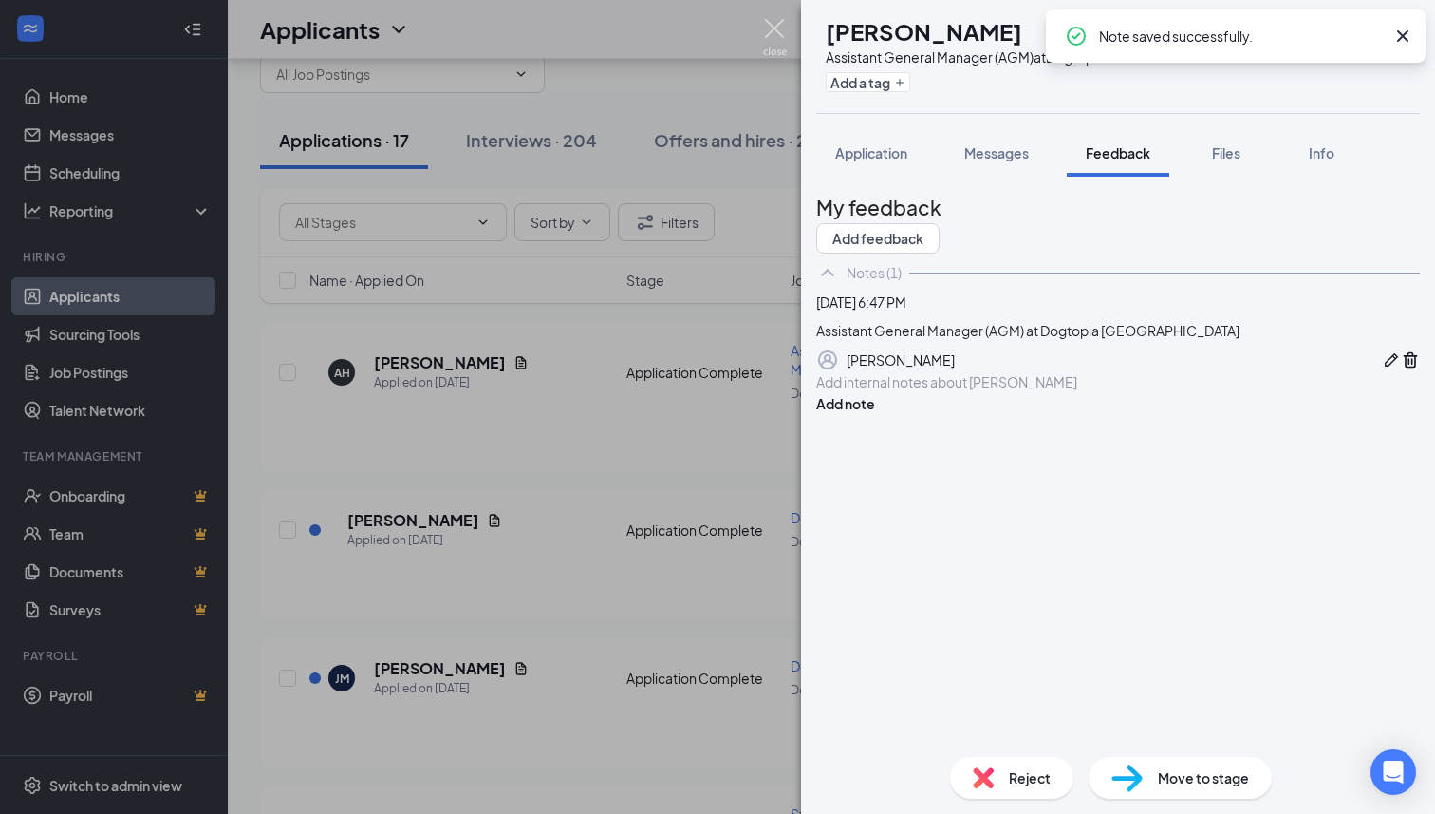
click at [779, 43] on img at bounding box center [775, 37] width 24 height 37
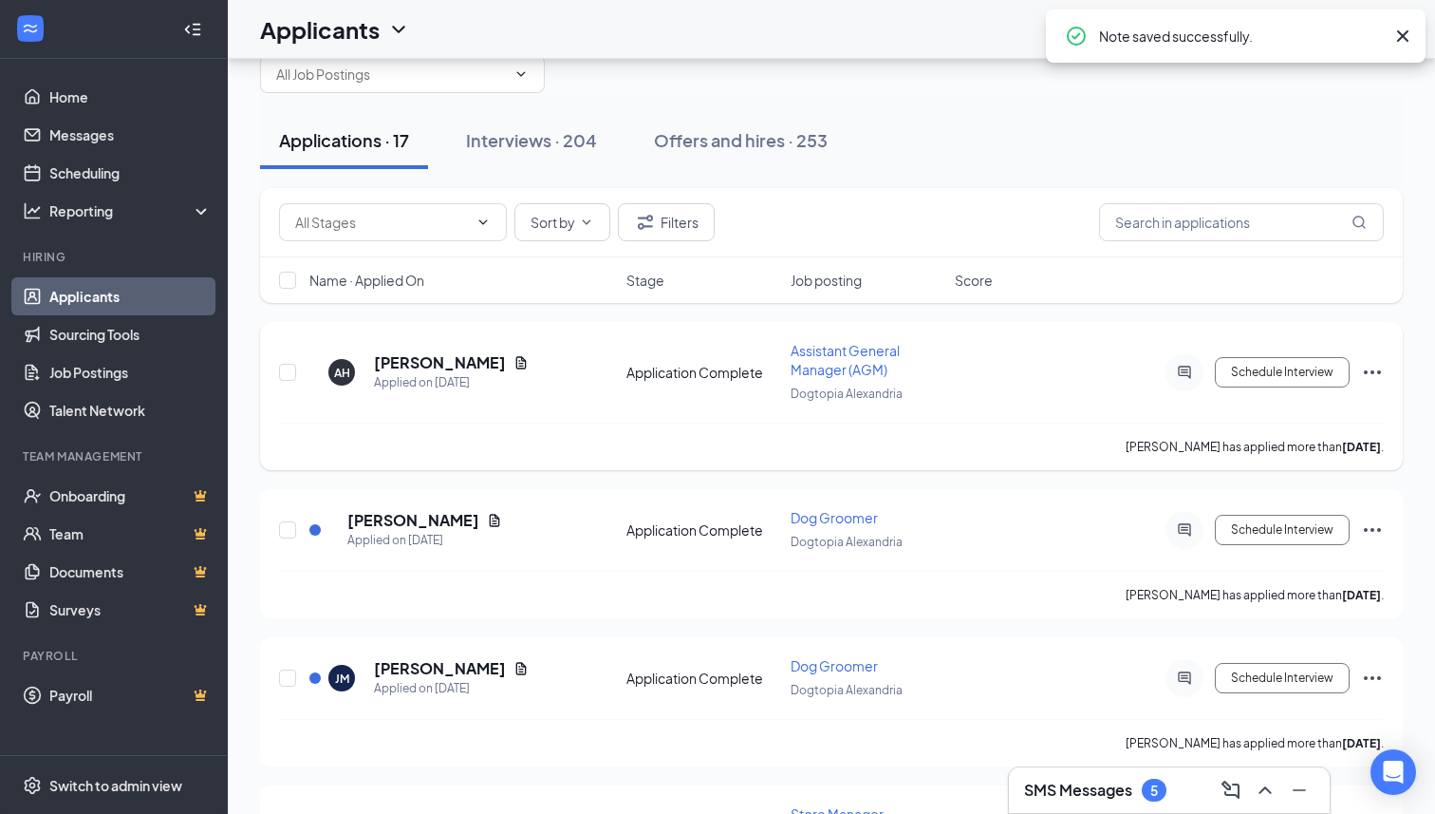
click at [1385, 366] on div "AH [PERSON_NAME] Applied on [DATE] Application Complete Assistant General Manag…" at bounding box center [831, 396] width 1143 height 148
click at [1366, 371] on icon "Ellipses" at bounding box center [1372, 372] width 17 height 4
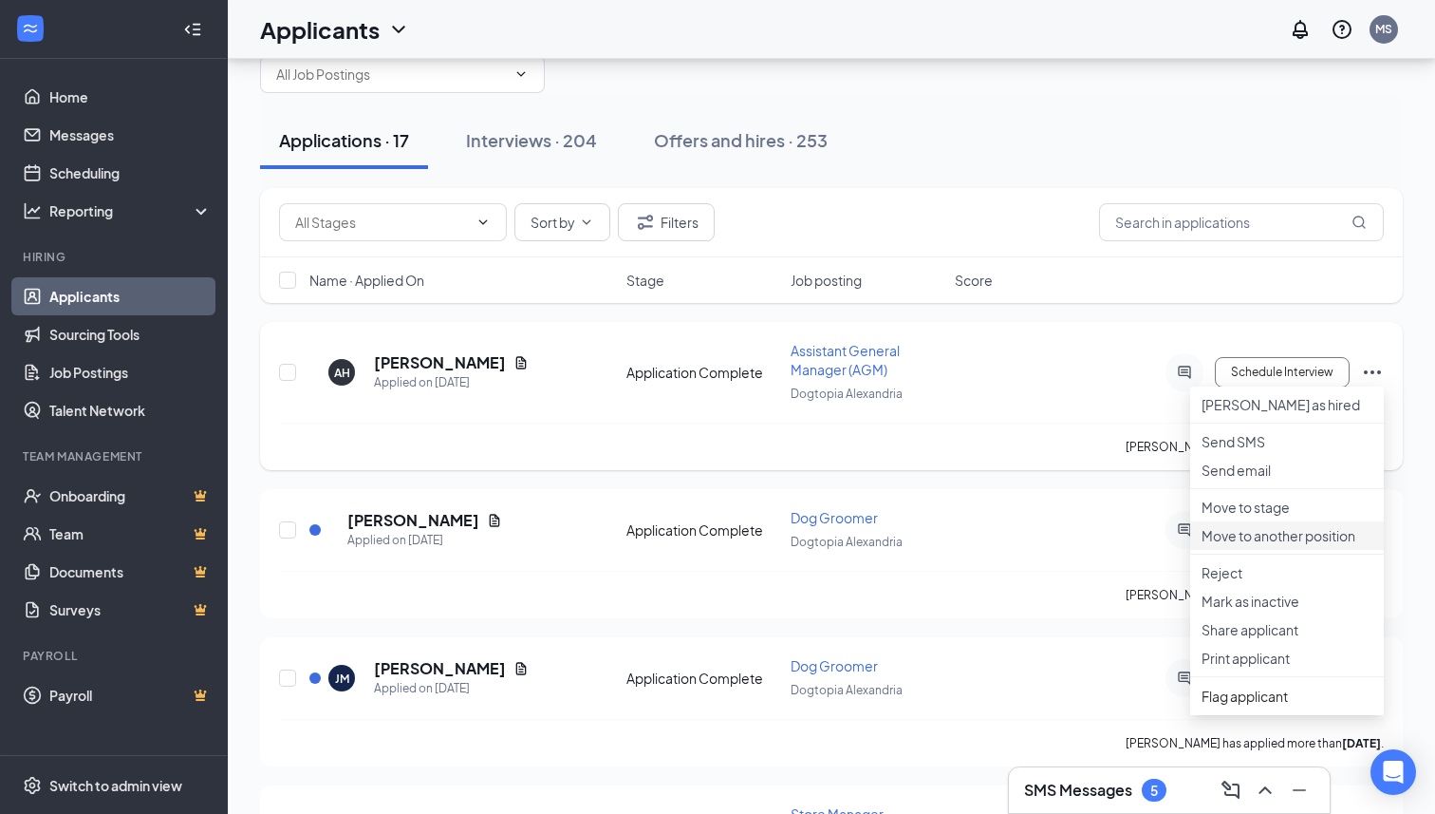
click at [1263, 545] on p "Move to another position" at bounding box center [1287, 535] width 171 height 19
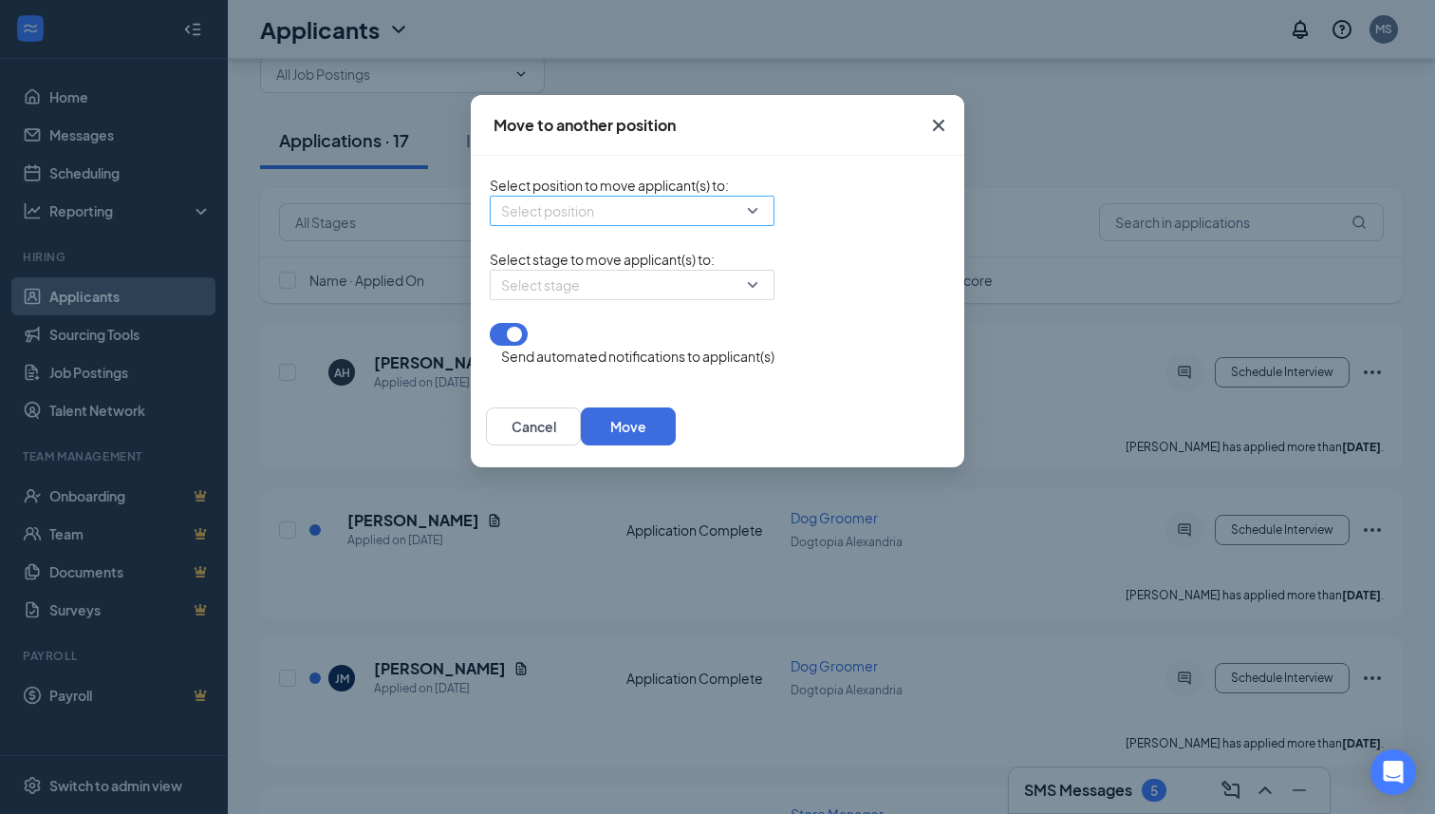
click at [597, 214] on input "search" at bounding box center [625, 210] width 249 height 28
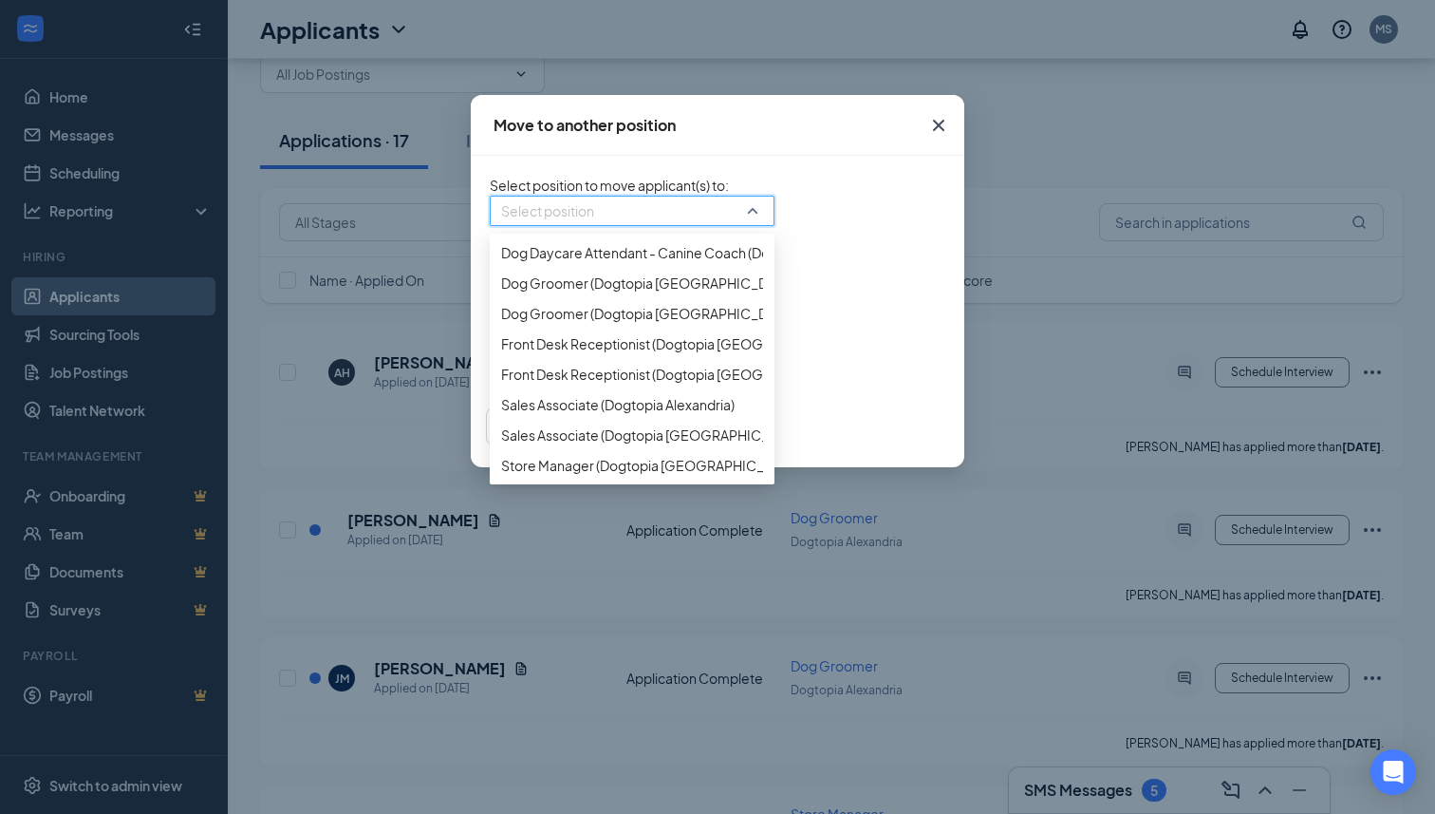
scroll to position [180, 0]
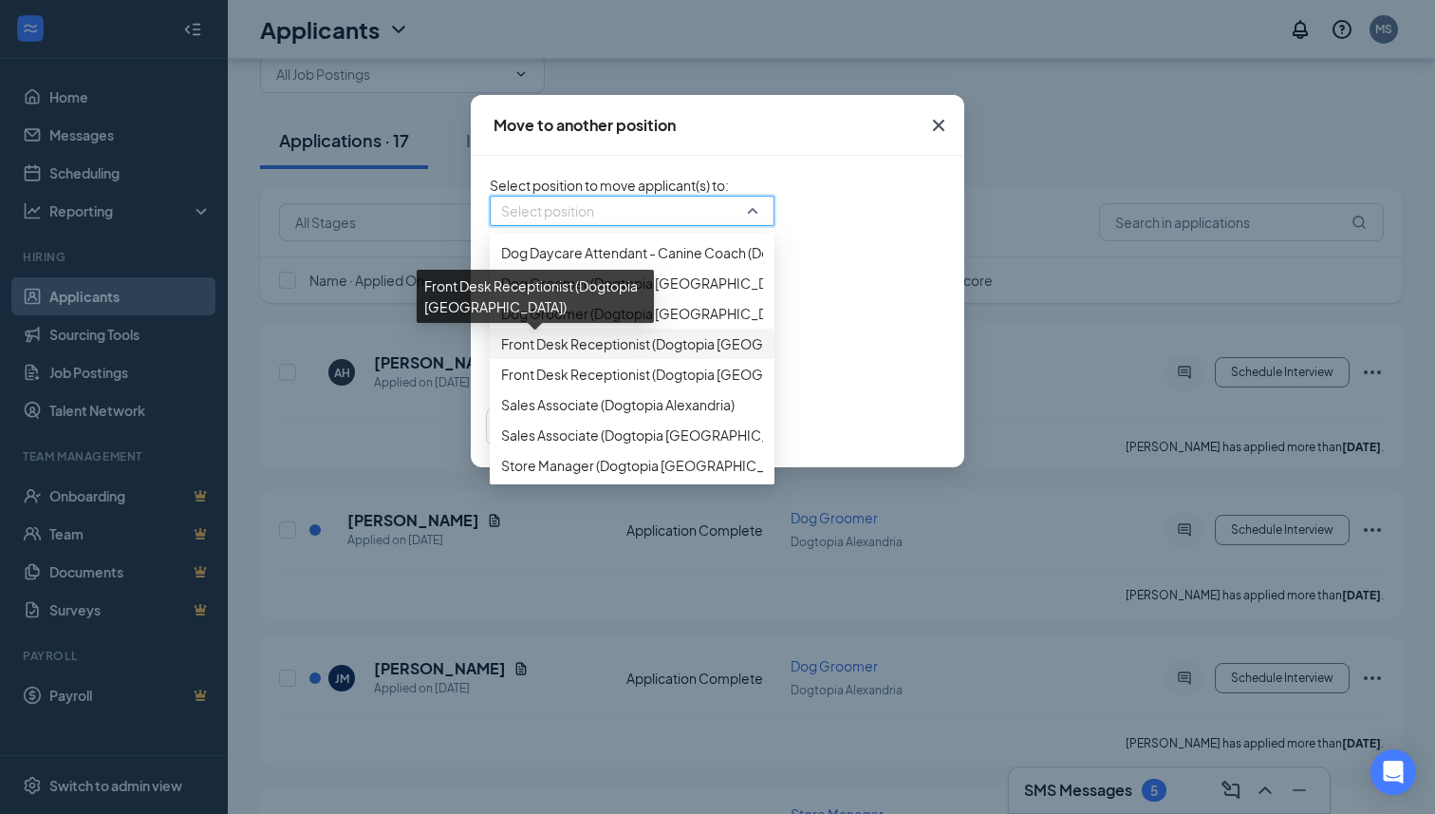
click at [538, 354] on span "Front Desk Receptionist (Dogtopia [GEOGRAPHIC_DATA])" at bounding box center [680, 343] width 358 height 21
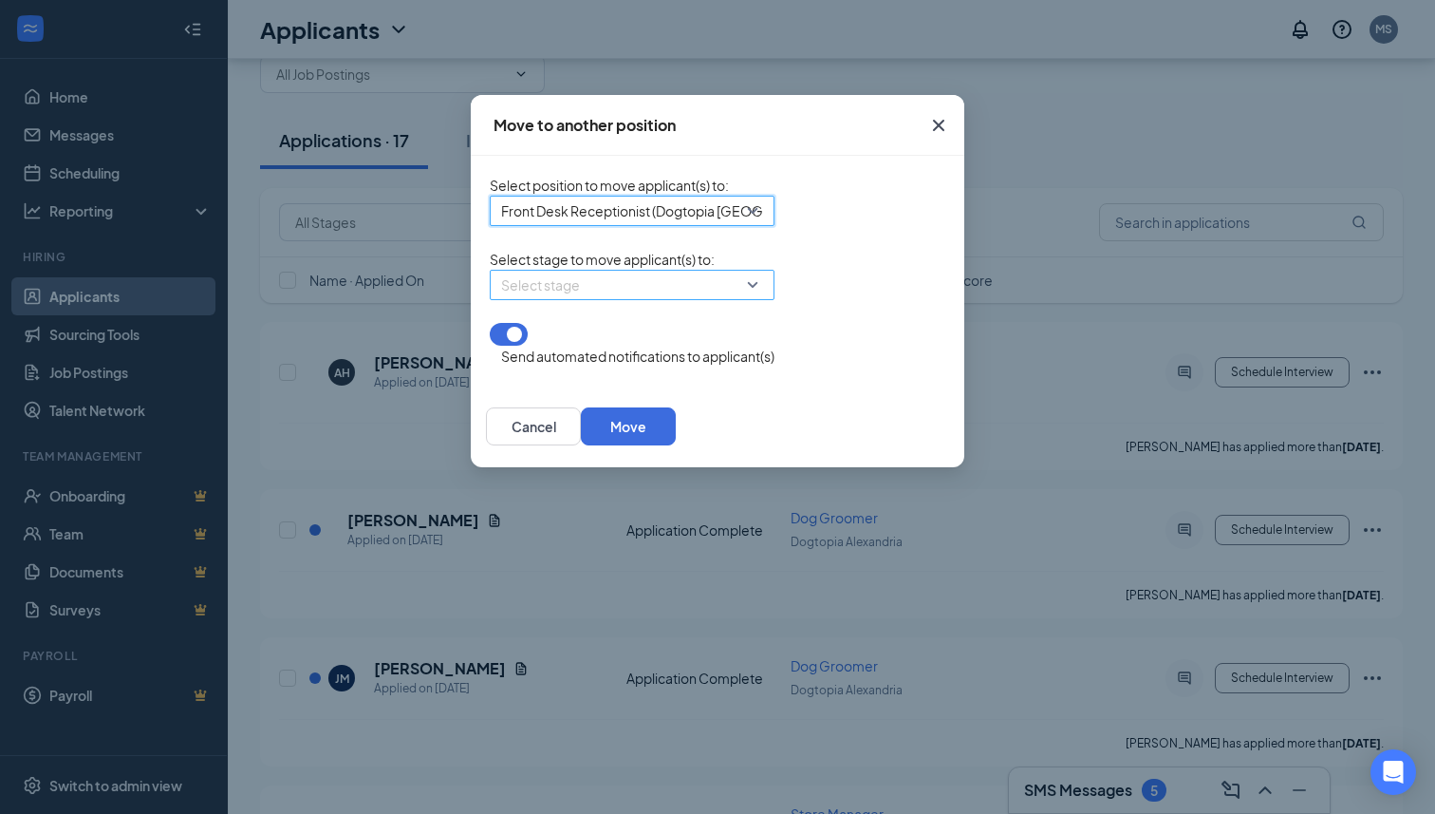
click at [508, 299] on input "search" at bounding box center [625, 285] width 249 height 28
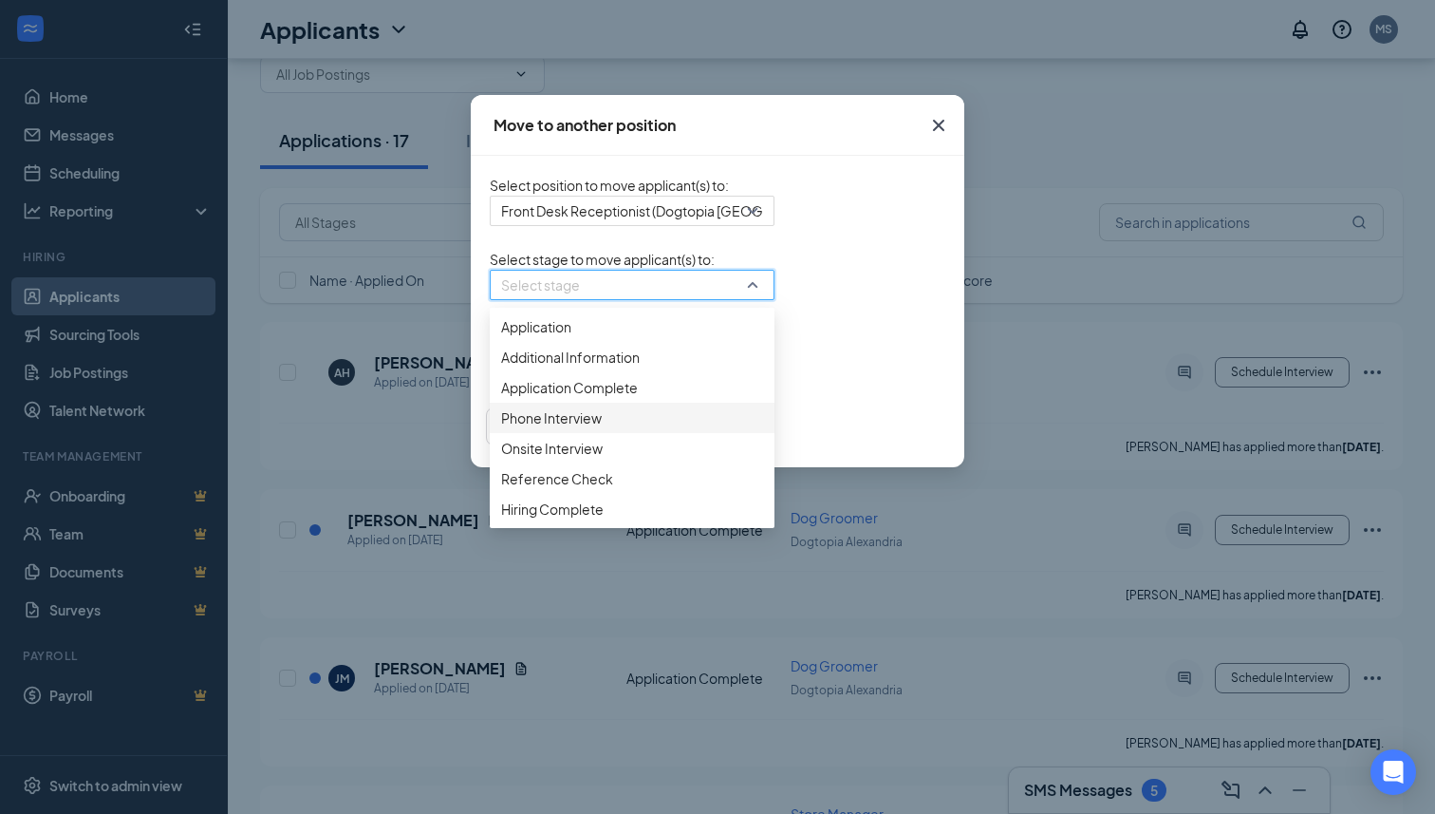
click at [501, 428] on span "Phone Interview" at bounding box center [551, 417] width 101 height 21
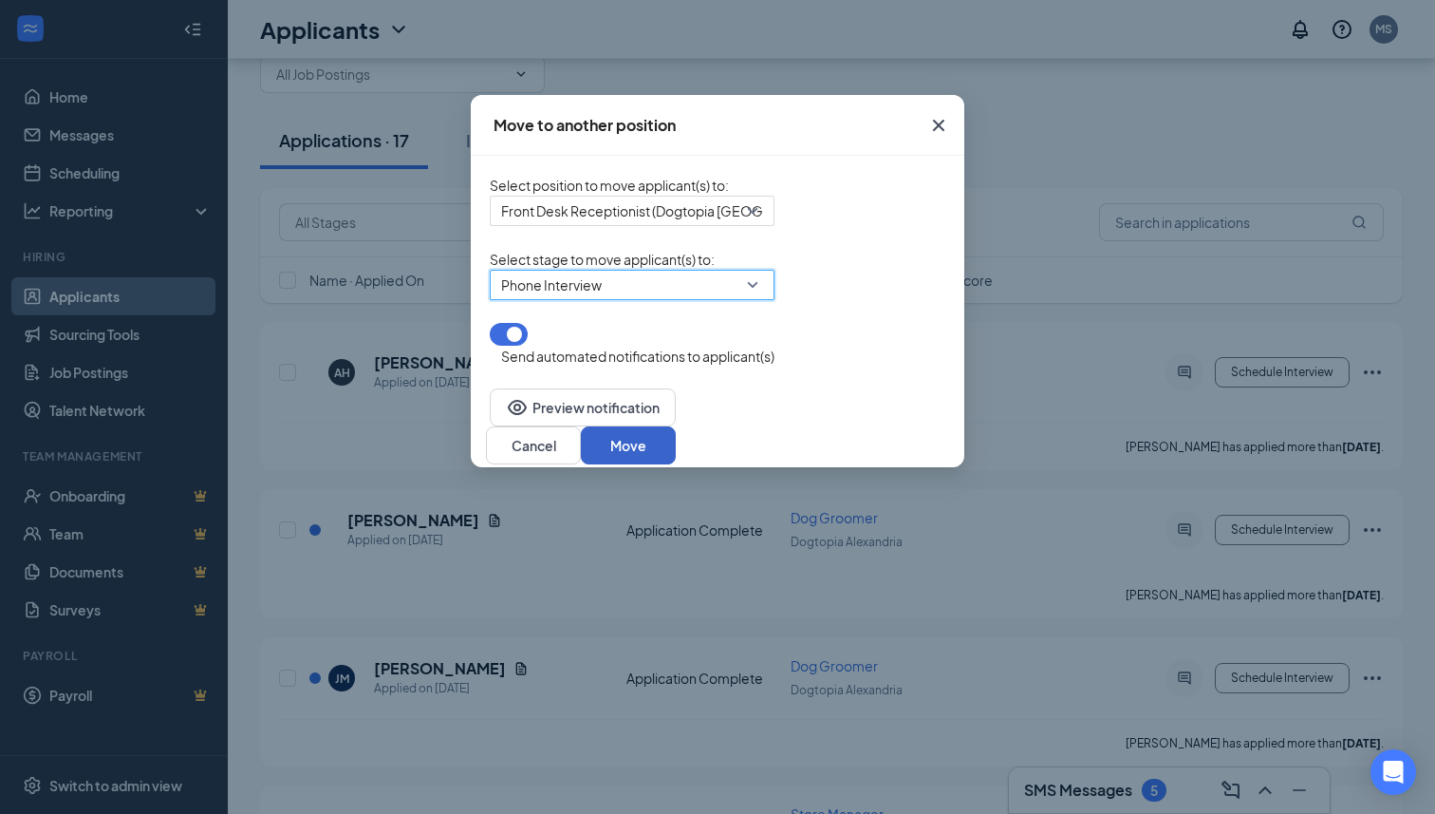
click at [676, 437] on button "Move" at bounding box center [628, 445] width 95 height 38
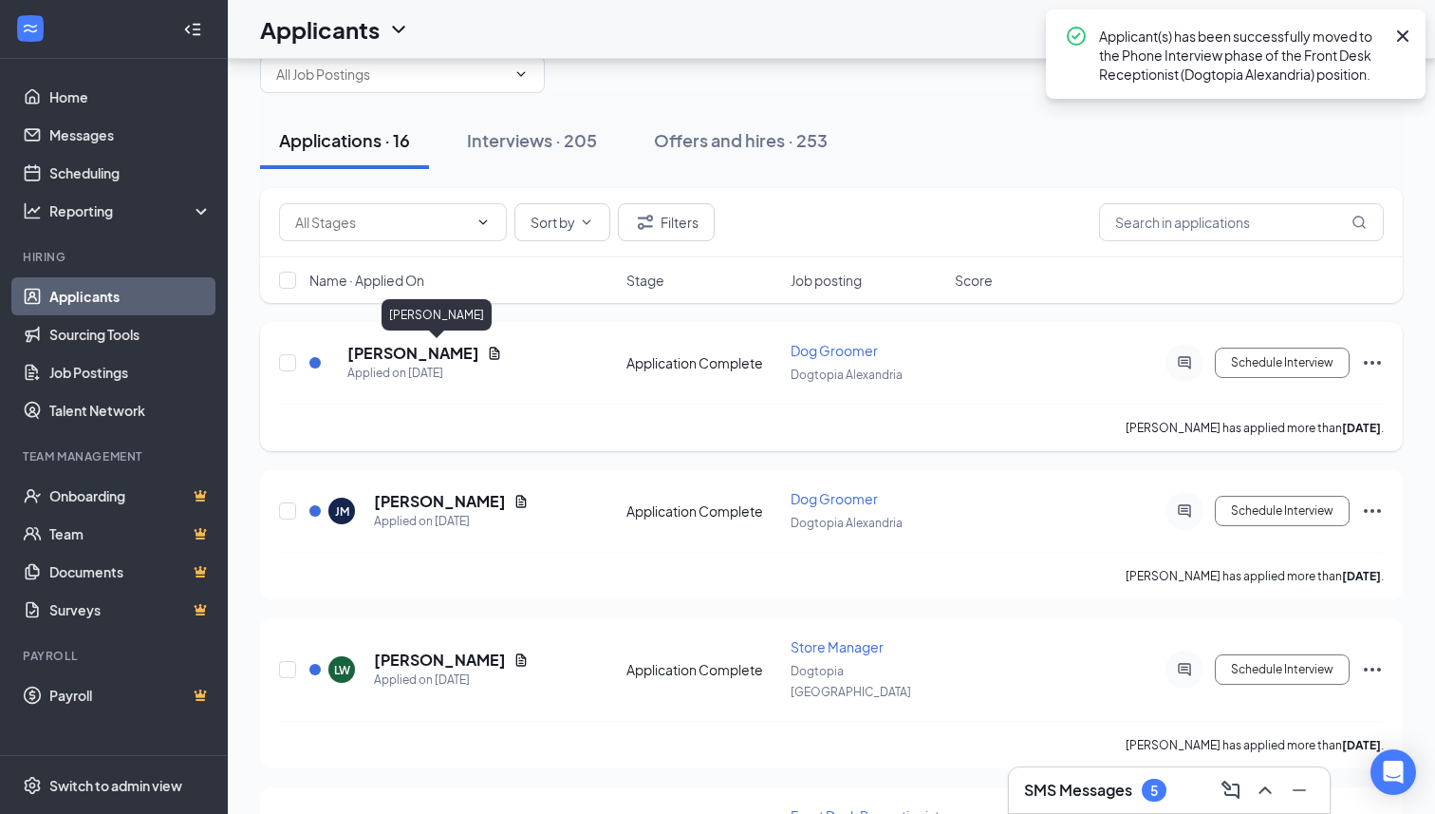
click at [476, 357] on h5 "[PERSON_NAME]" at bounding box center [413, 353] width 132 height 21
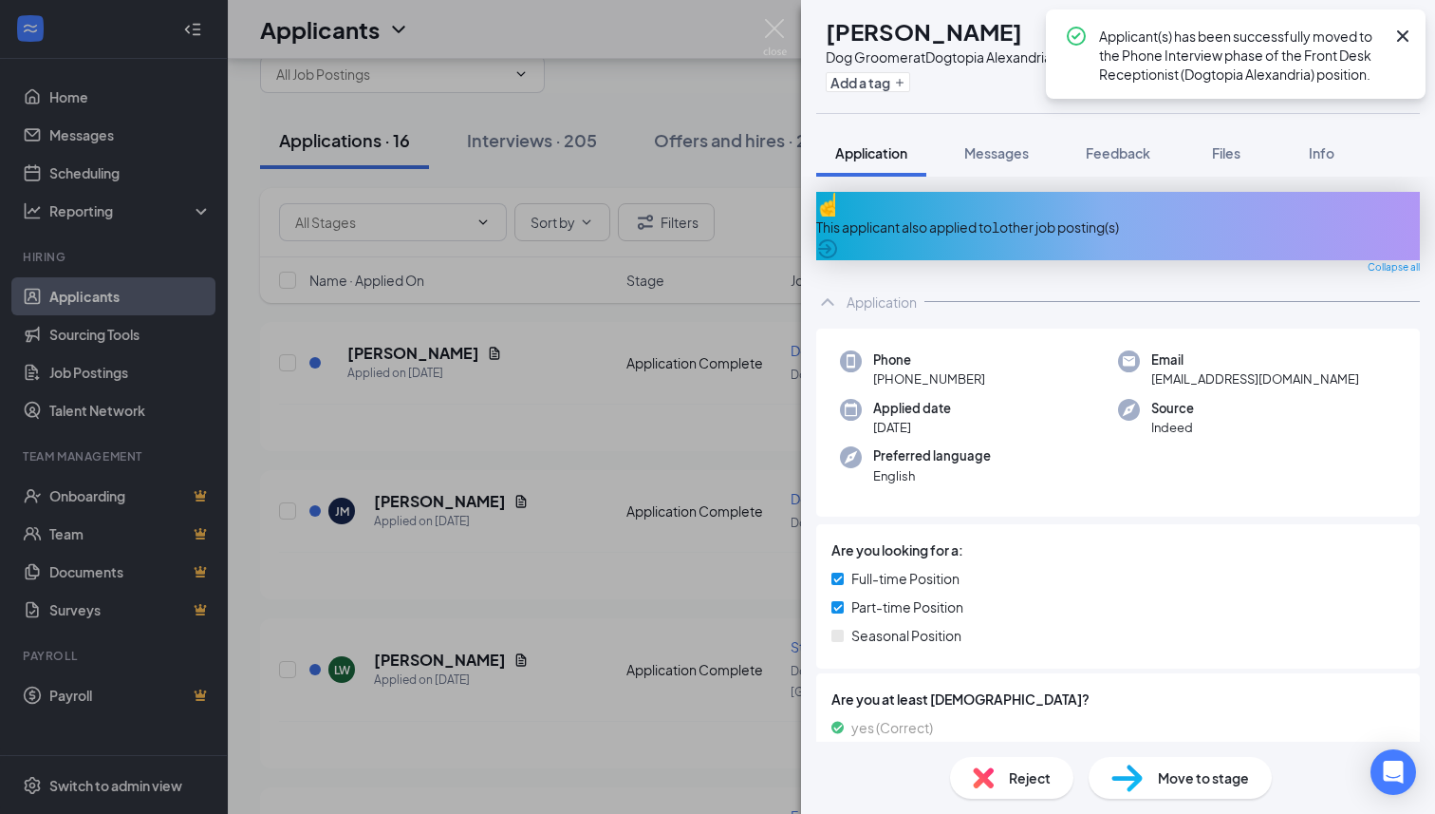
click at [1034, 216] on div "This applicant also applied to 1 other job posting(s)" at bounding box center [1118, 226] width 604 height 21
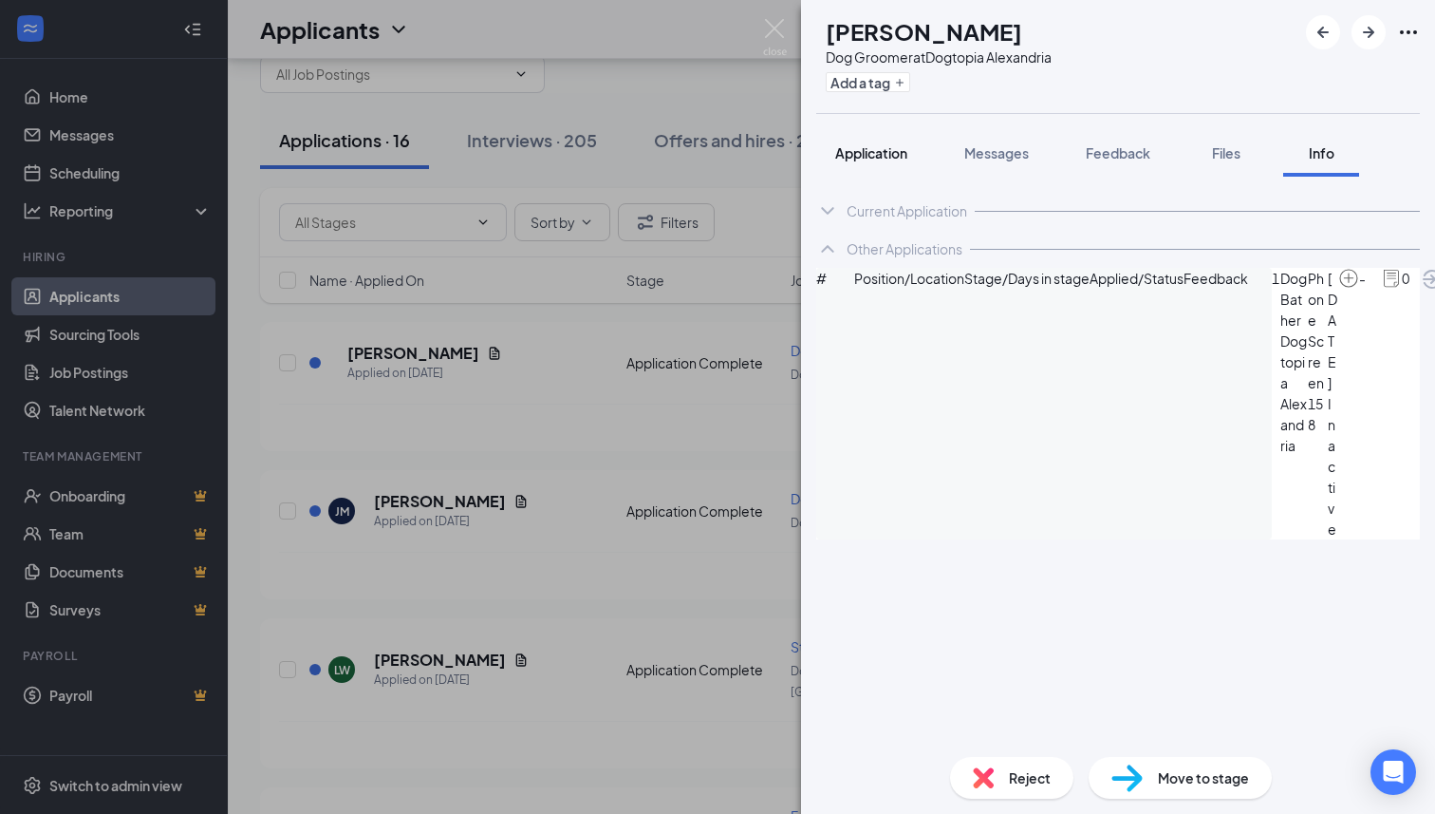
click at [870, 158] on span "Application" at bounding box center [871, 152] width 72 height 17
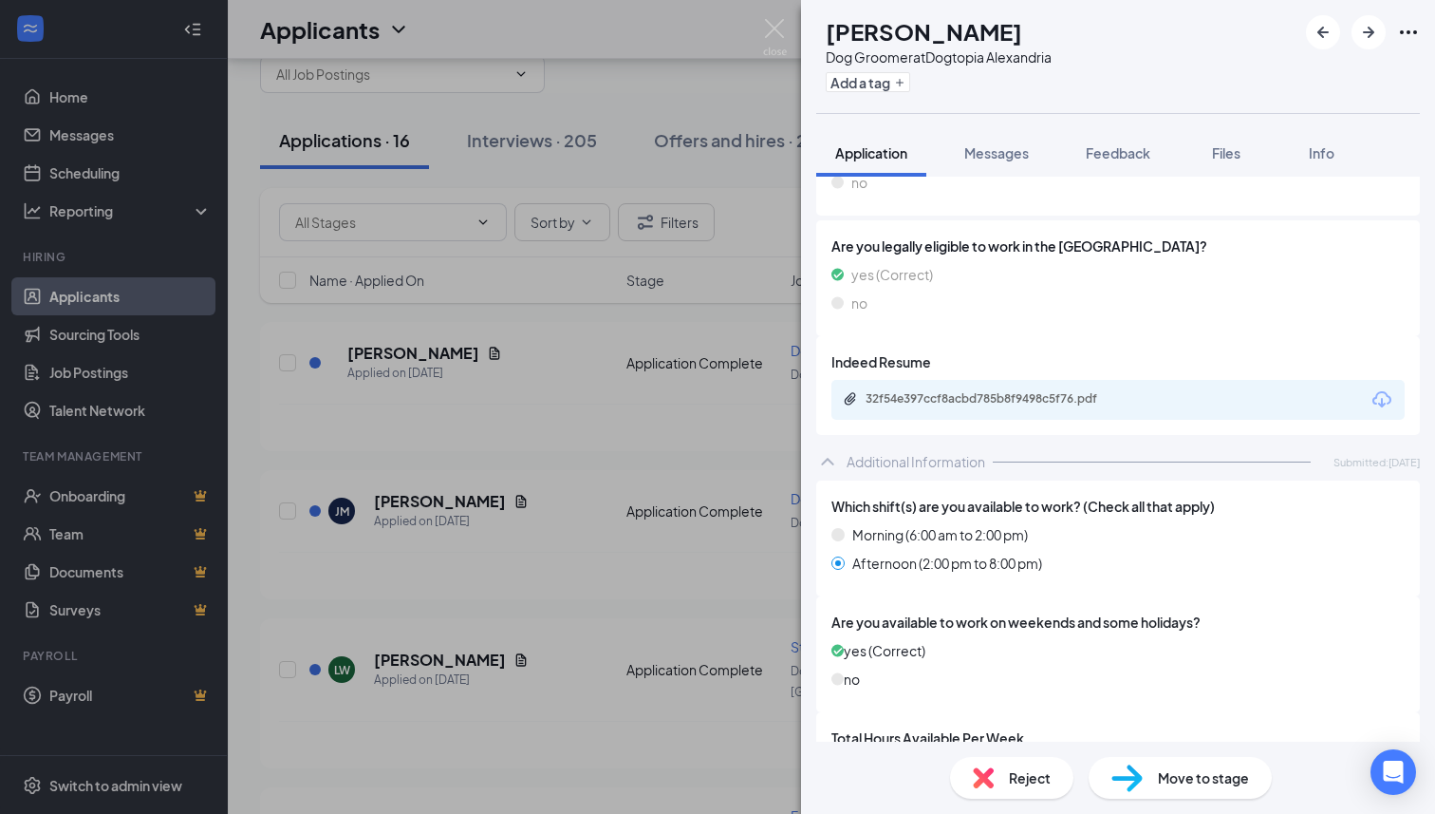
scroll to position [415, 0]
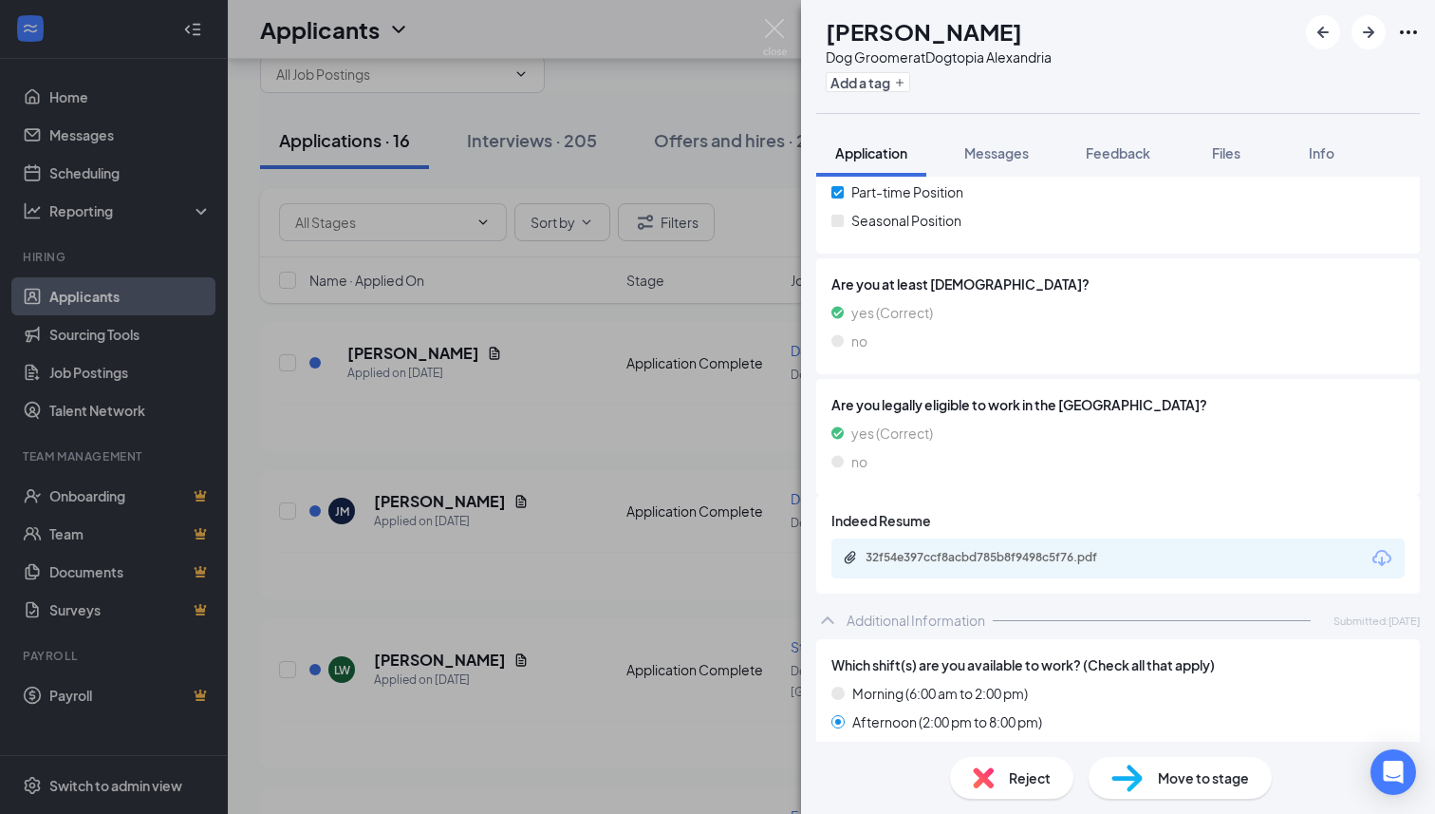
click at [1020, 62] on div "Dog Groomer at Dogtopia [GEOGRAPHIC_DATA]" at bounding box center [939, 56] width 226 height 19
click at [1120, 152] on span "Feedback" at bounding box center [1118, 152] width 65 height 17
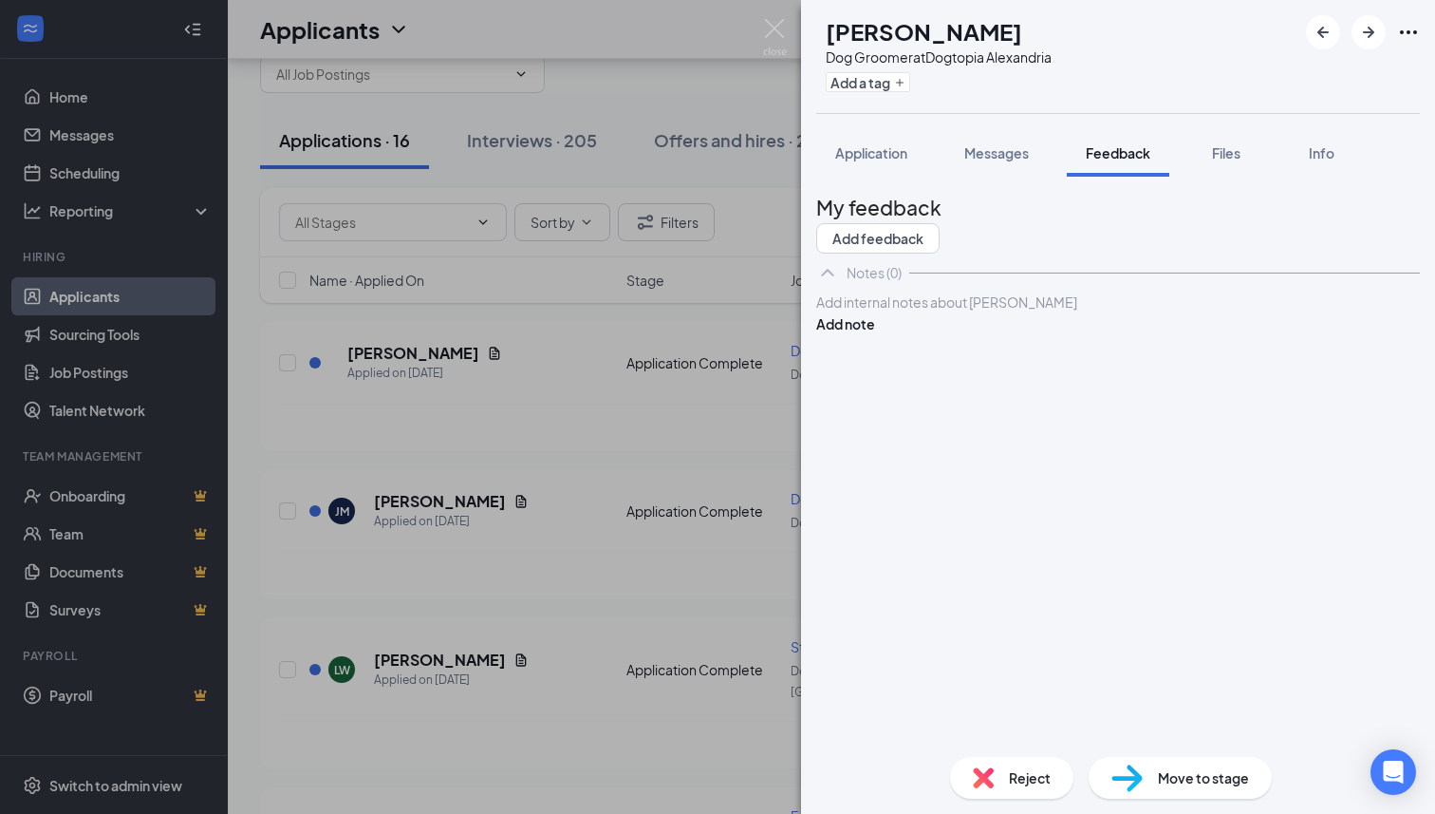
click at [953, 312] on div at bounding box center [1118, 302] width 602 height 20
click at [875, 334] on button "Add note" at bounding box center [845, 323] width 59 height 21
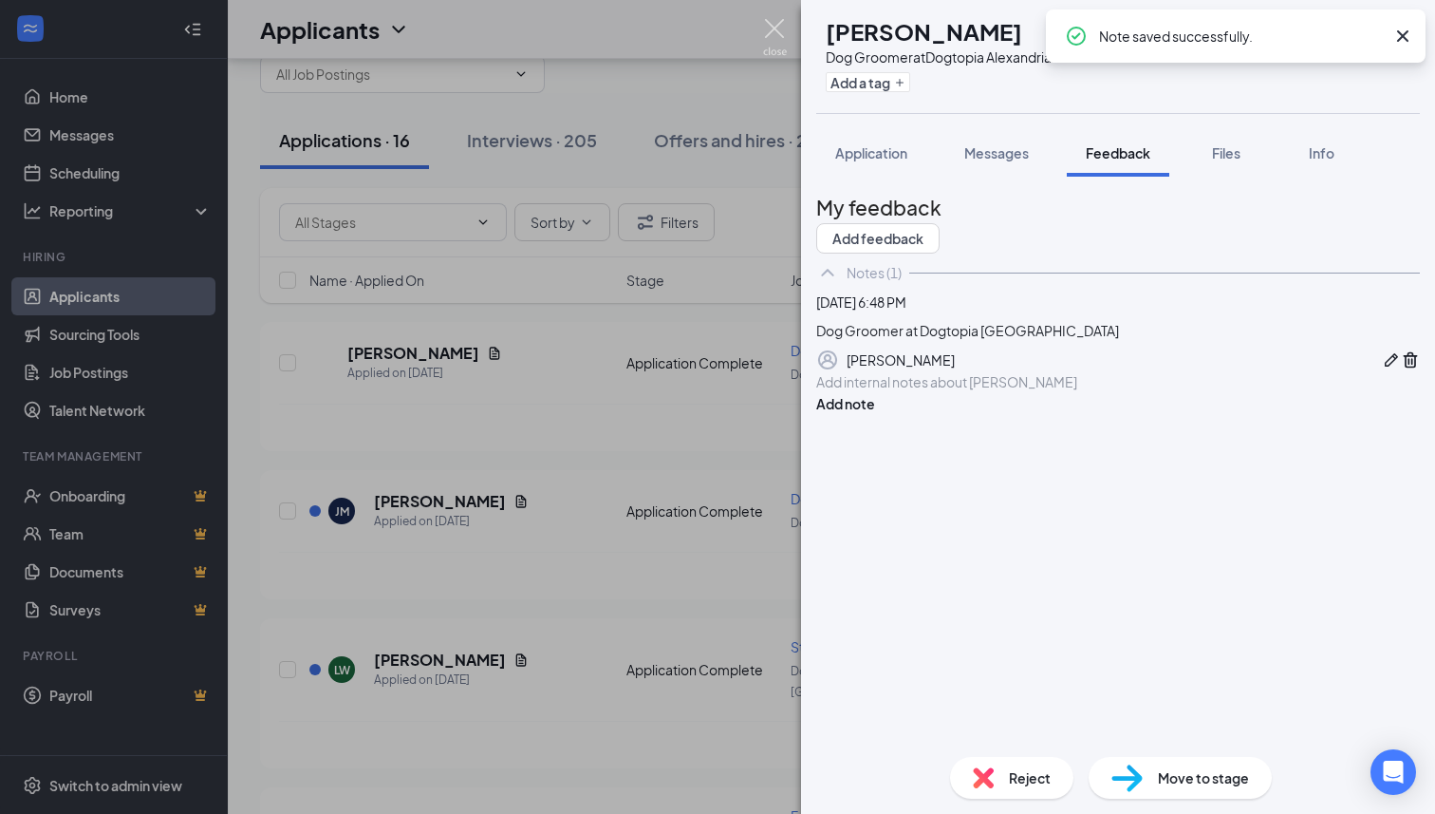
click at [777, 35] on img at bounding box center [775, 37] width 24 height 37
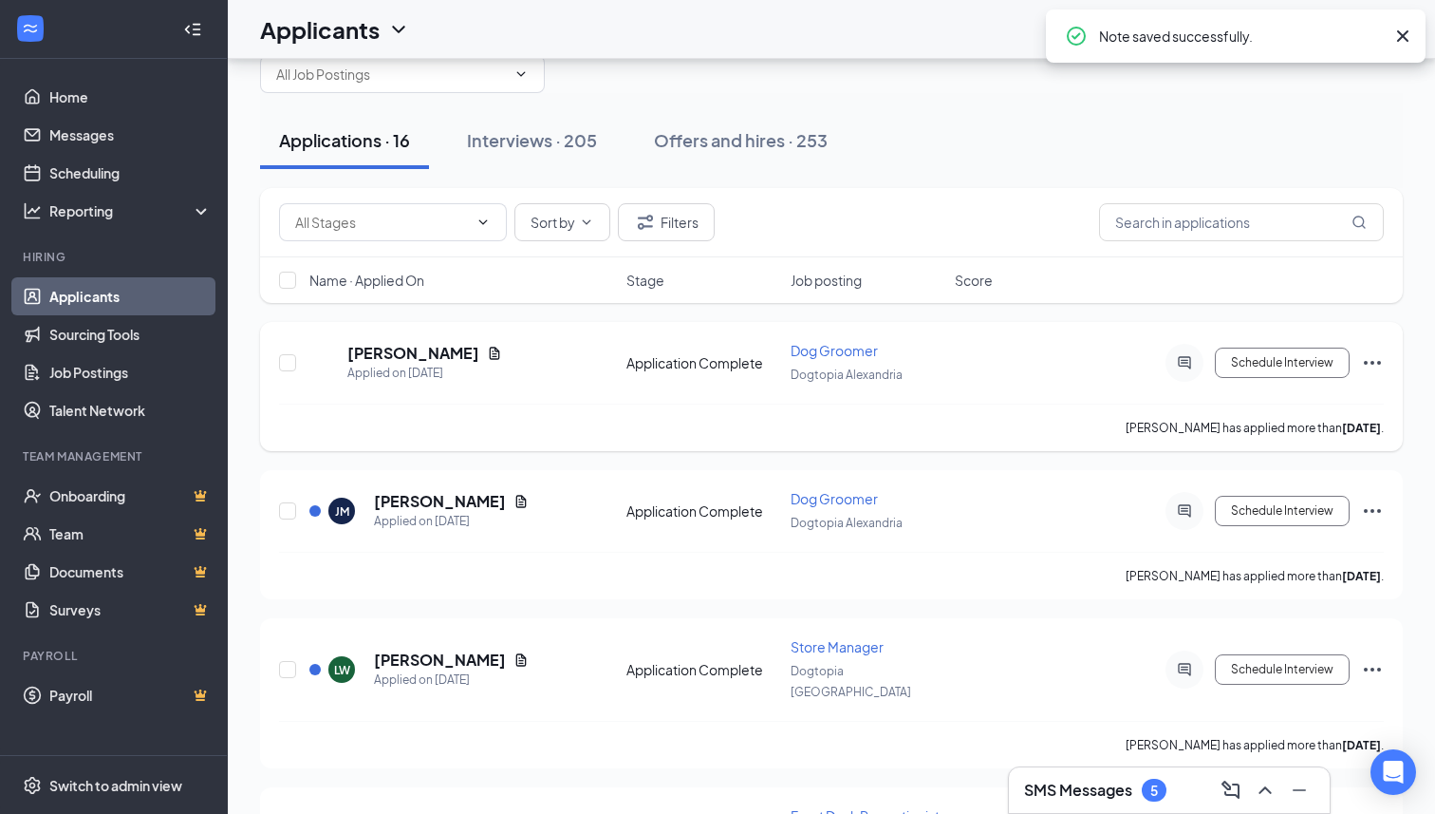
click at [1379, 383] on div "JS [PERSON_NAME] Applied on [DATE] Application Complete Dog Groomer Dogtopia Al…" at bounding box center [831, 372] width 1105 height 63
click at [1375, 360] on icon "Ellipses" at bounding box center [1372, 362] width 23 height 23
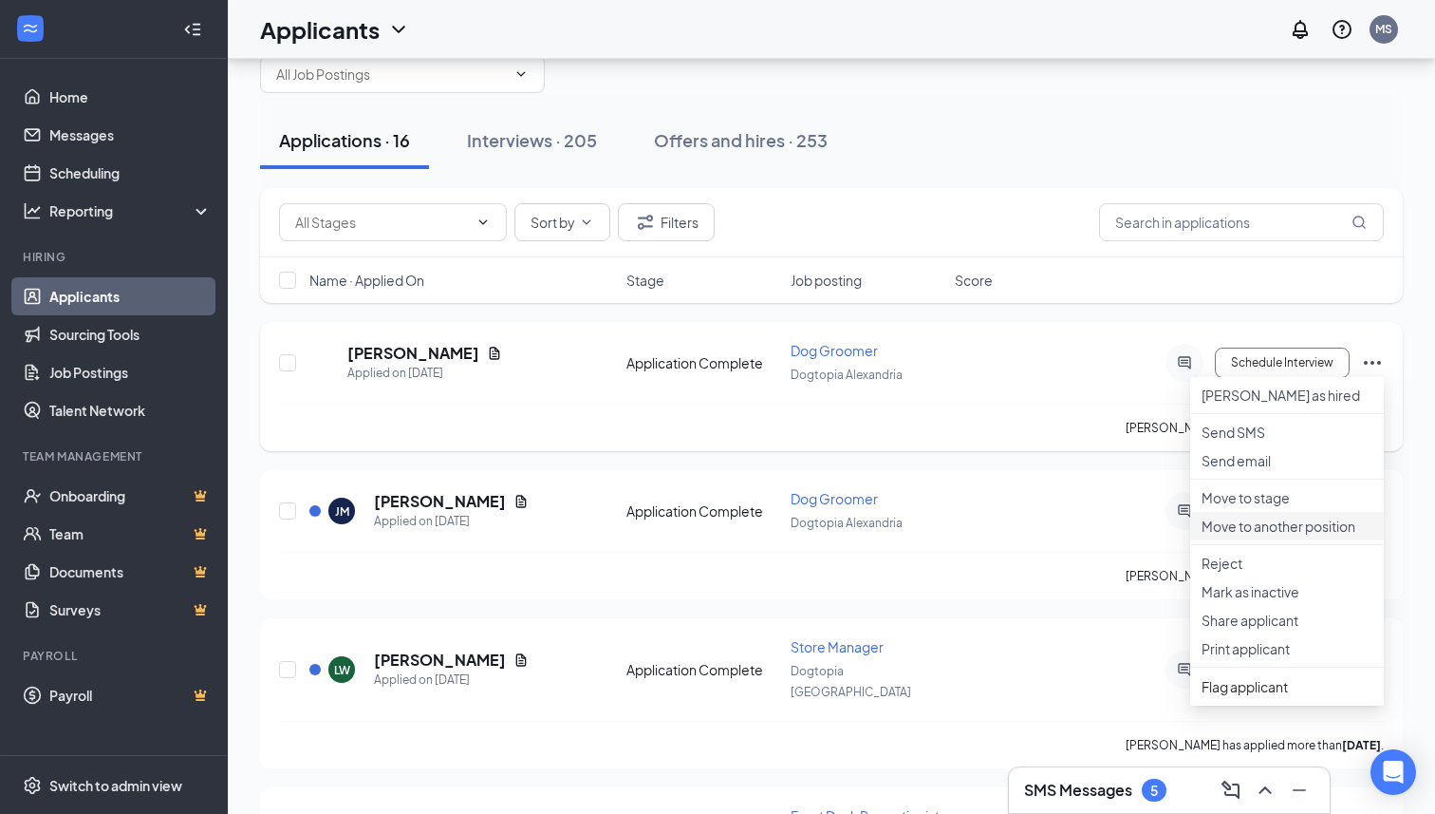
click at [1266, 535] on p "Move to another position" at bounding box center [1287, 525] width 171 height 19
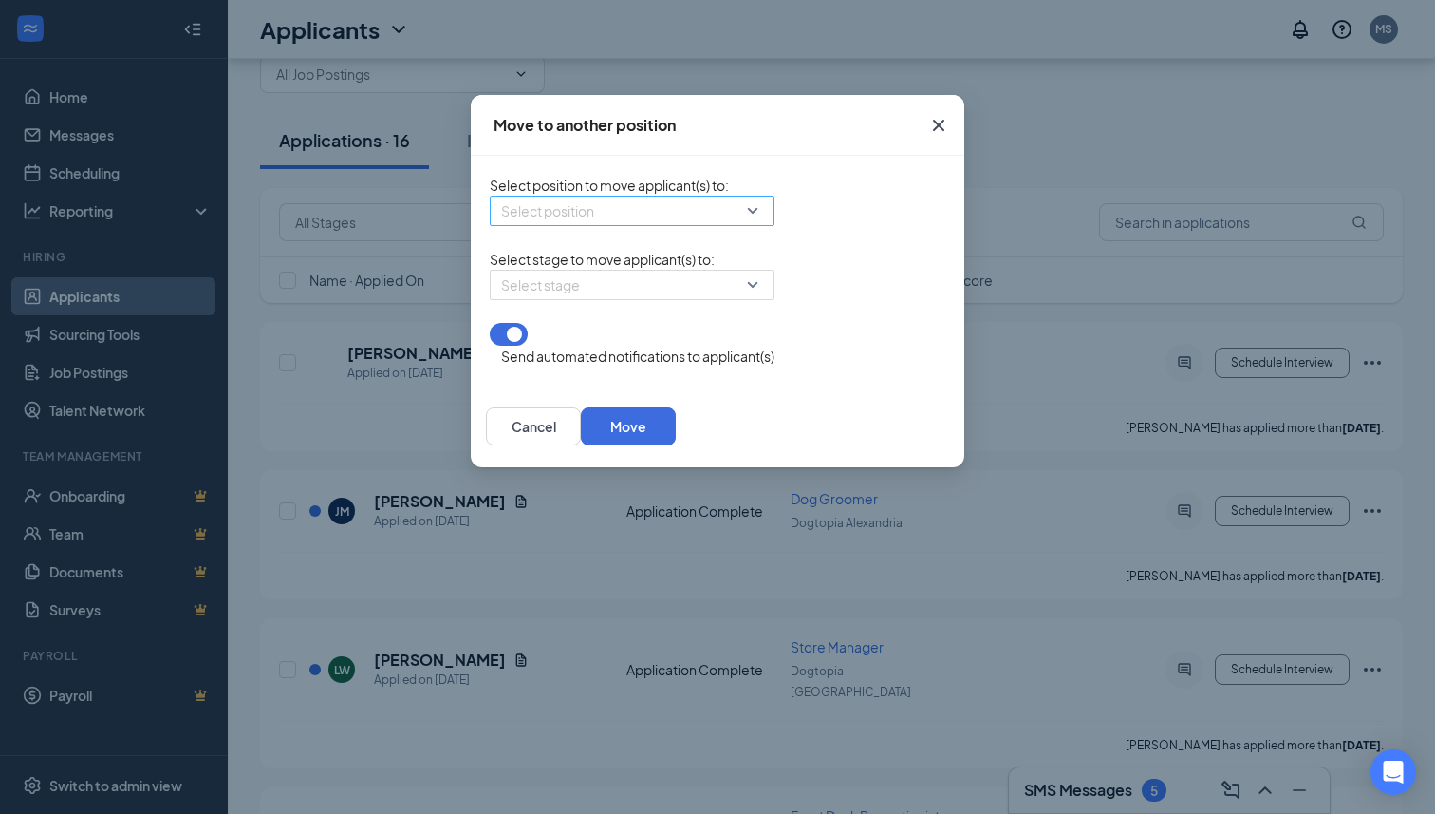
click at [562, 225] on input "search" at bounding box center [625, 210] width 249 height 28
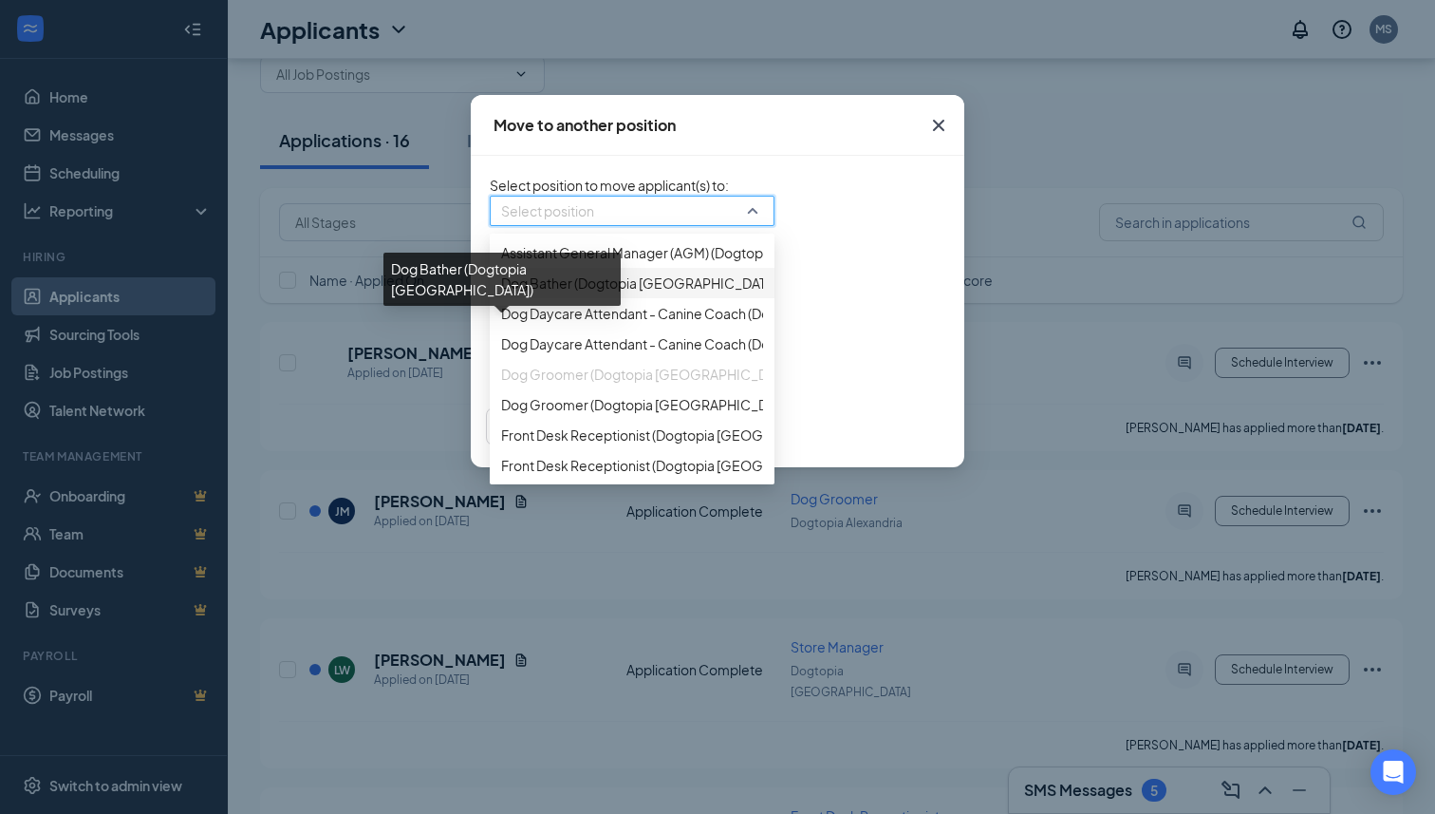
click at [538, 293] on span "Dog Bather (Dogtopia [GEOGRAPHIC_DATA])" at bounding box center [641, 282] width 280 height 21
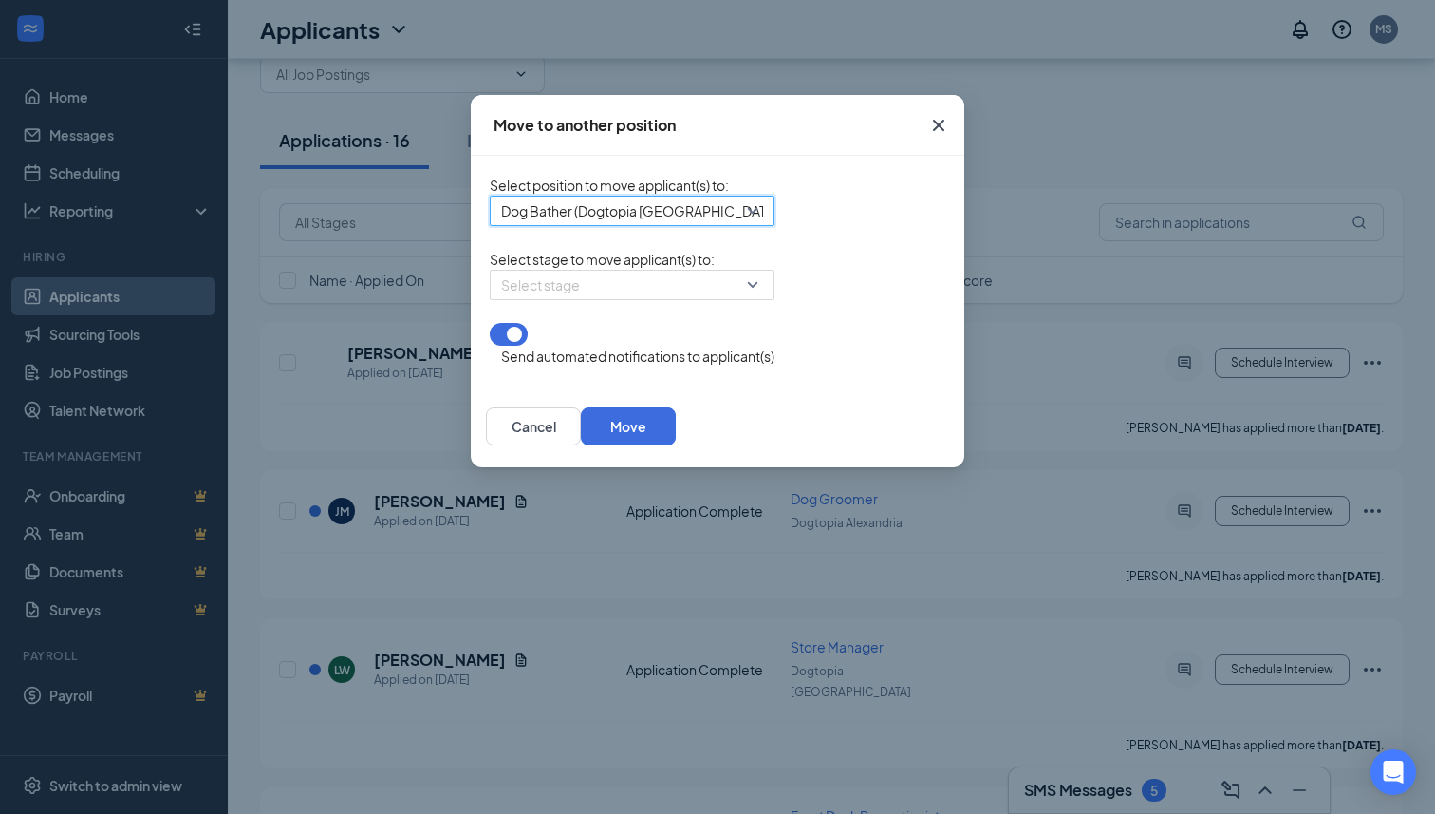
click at [538, 299] on input "search" at bounding box center [625, 285] width 249 height 28
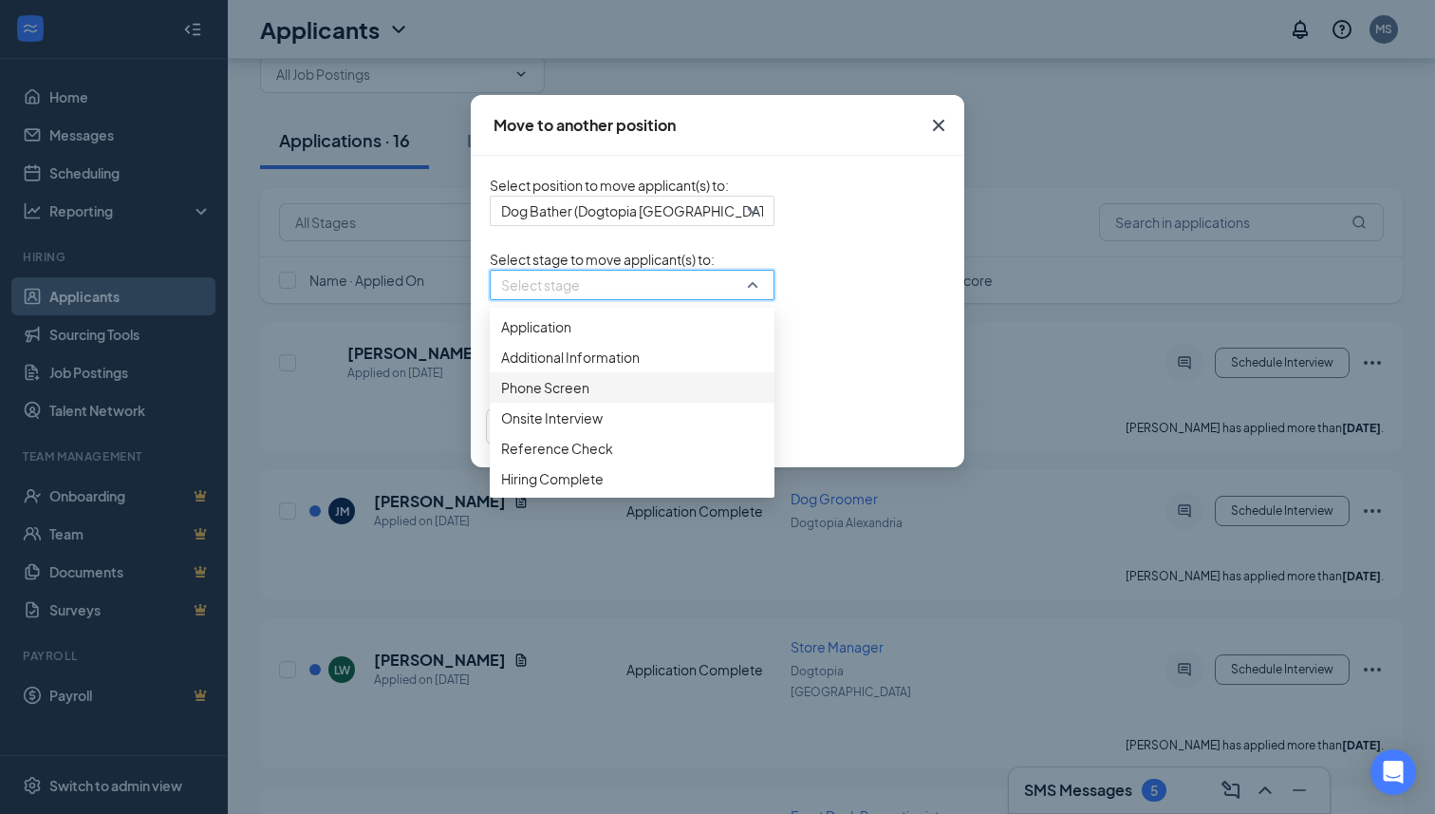
click at [501, 398] on span "Phone Screen" at bounding box center [632, 387] width 262 height 21
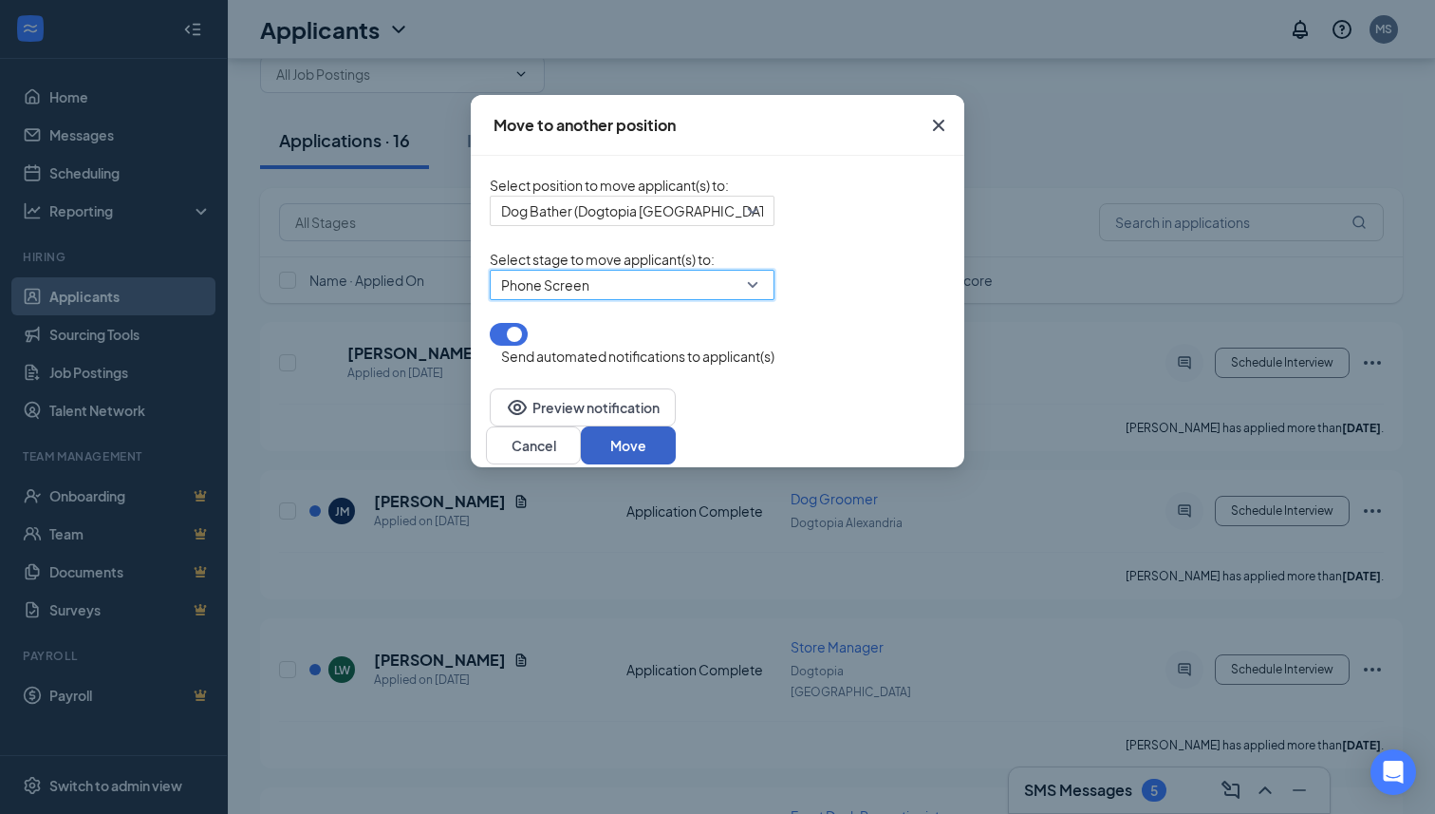
click at [676, 447] on button "Move" at bounding box center [628, 445] width 95 height 38
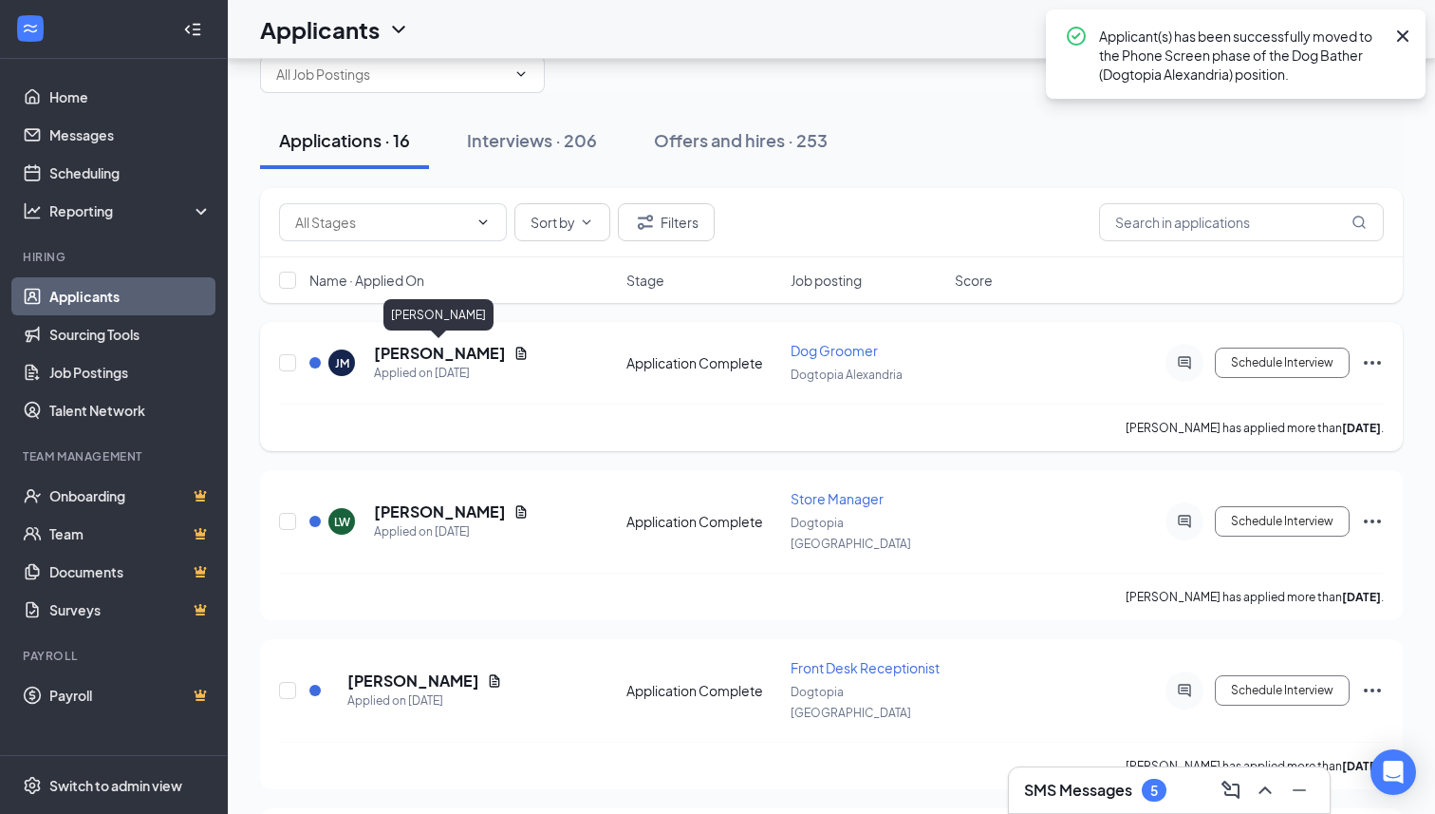
click at [477, 350] on h5 "[PERSON_NAME]" at bounding box center [440, 353] width 132 height 21
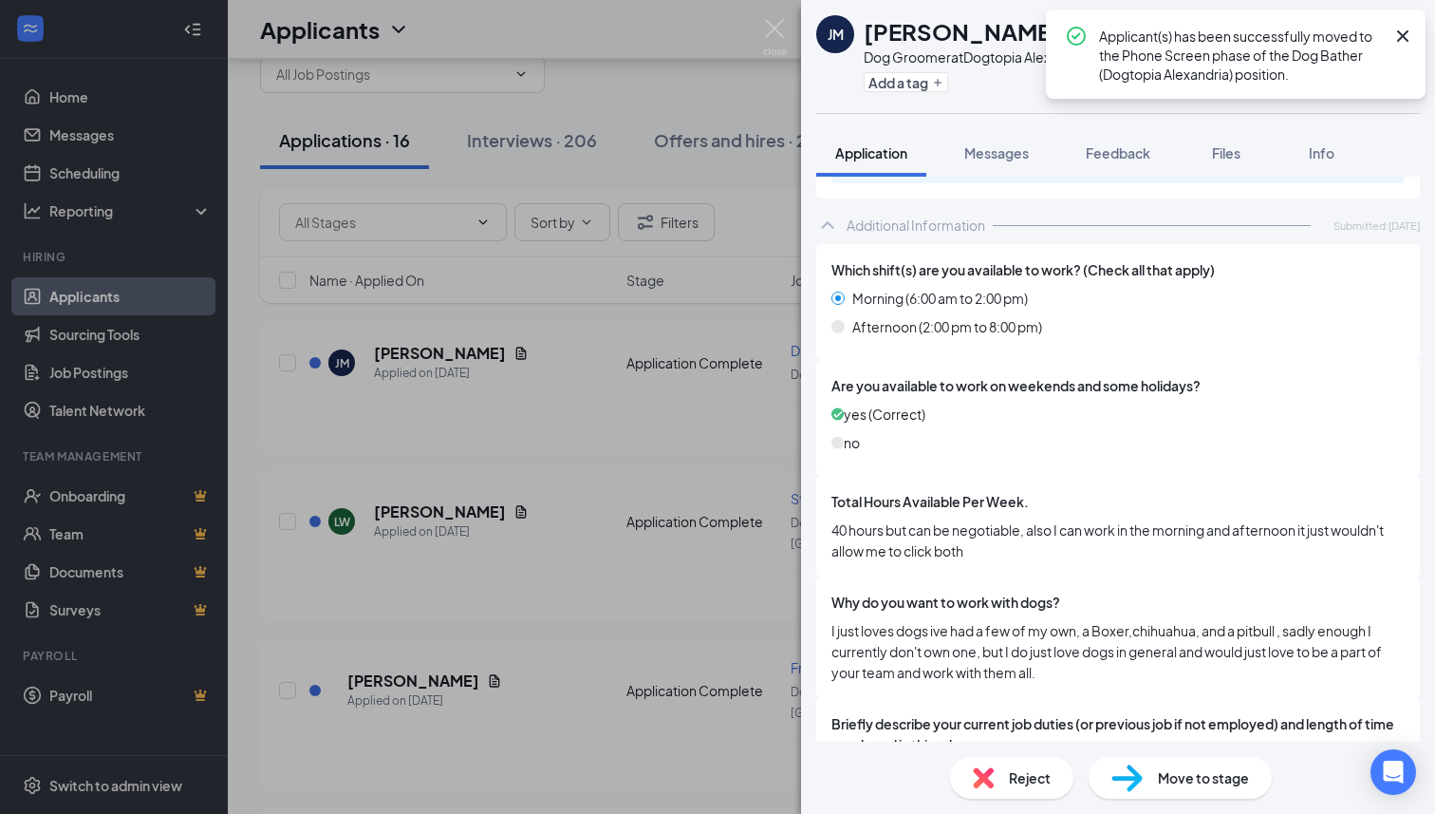
scroll to position [843, 0]
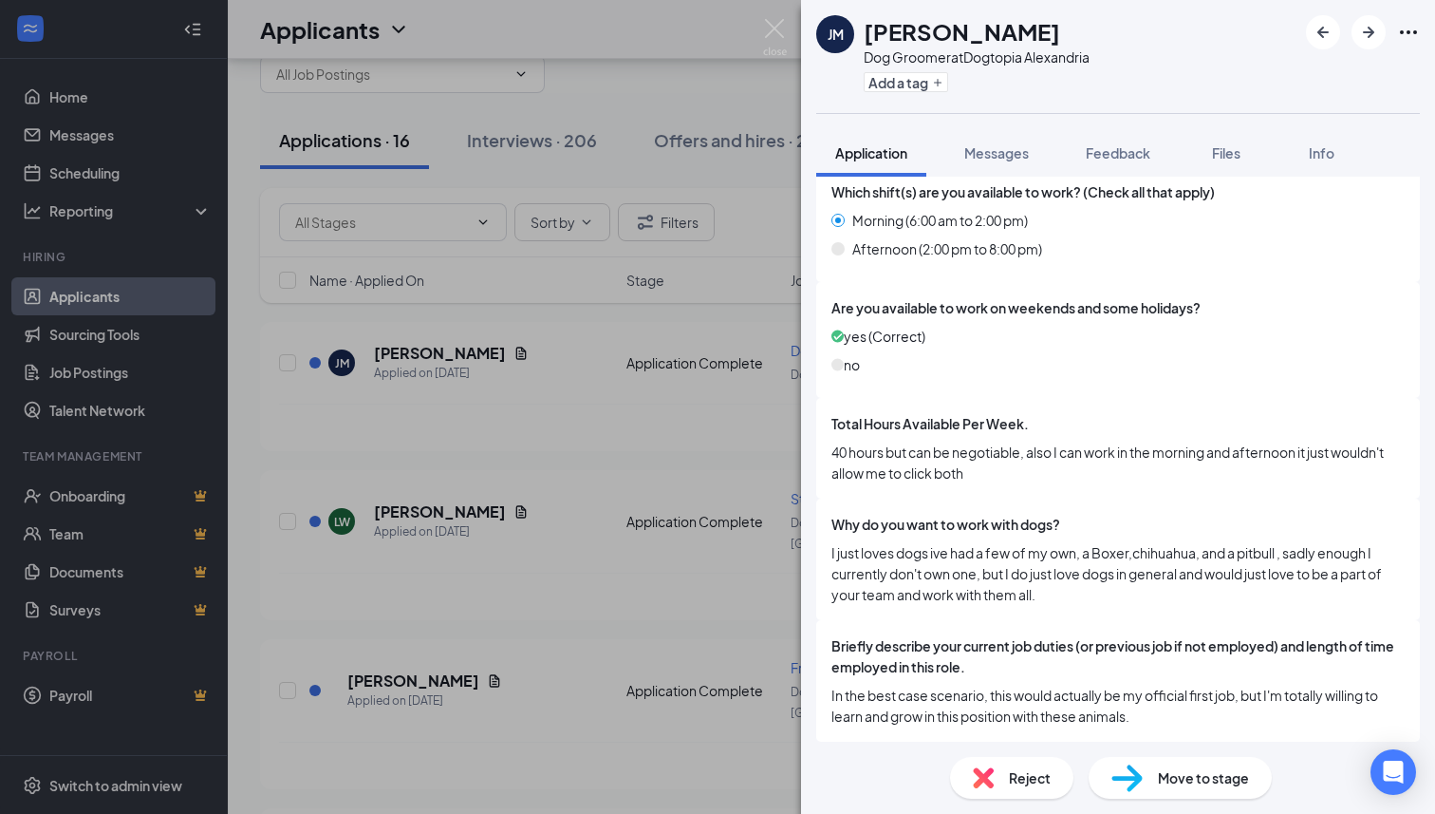
click at [991, 58] on div "Dog Groomer at Dogtopia [GEOGRAPHIC_DATA]" at bounding box center [977, 56] width 226 height 19
click at [1124, 144] on span "Feedback" at bounding box center [1118, 152] width 65 height 17
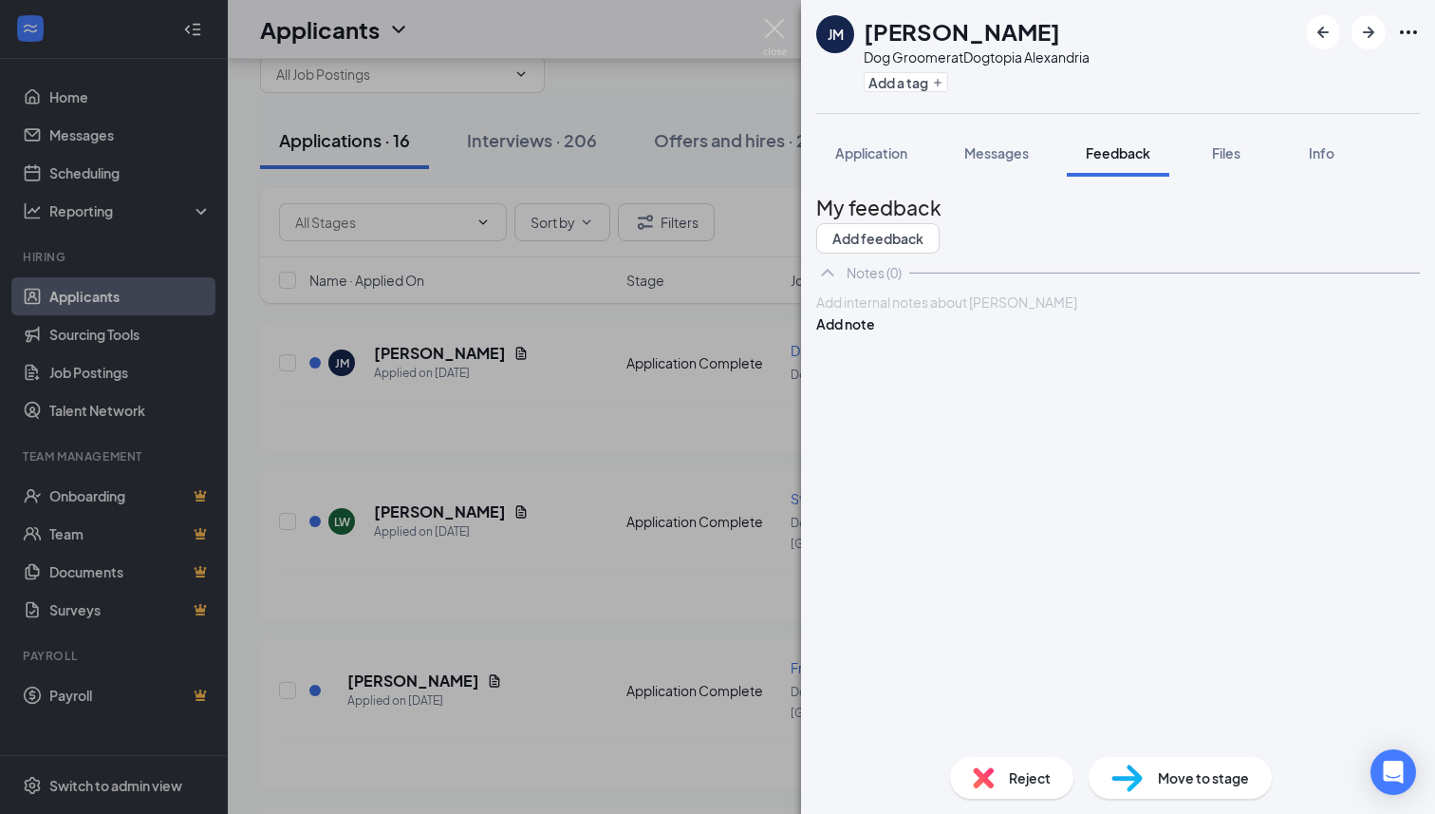
click at [1004, 312] on div at bounding box center [1118, 302] width 602 height 20
click at [875, 334] on button "Add note" at bounding box center [845, 323] width 59 height 21
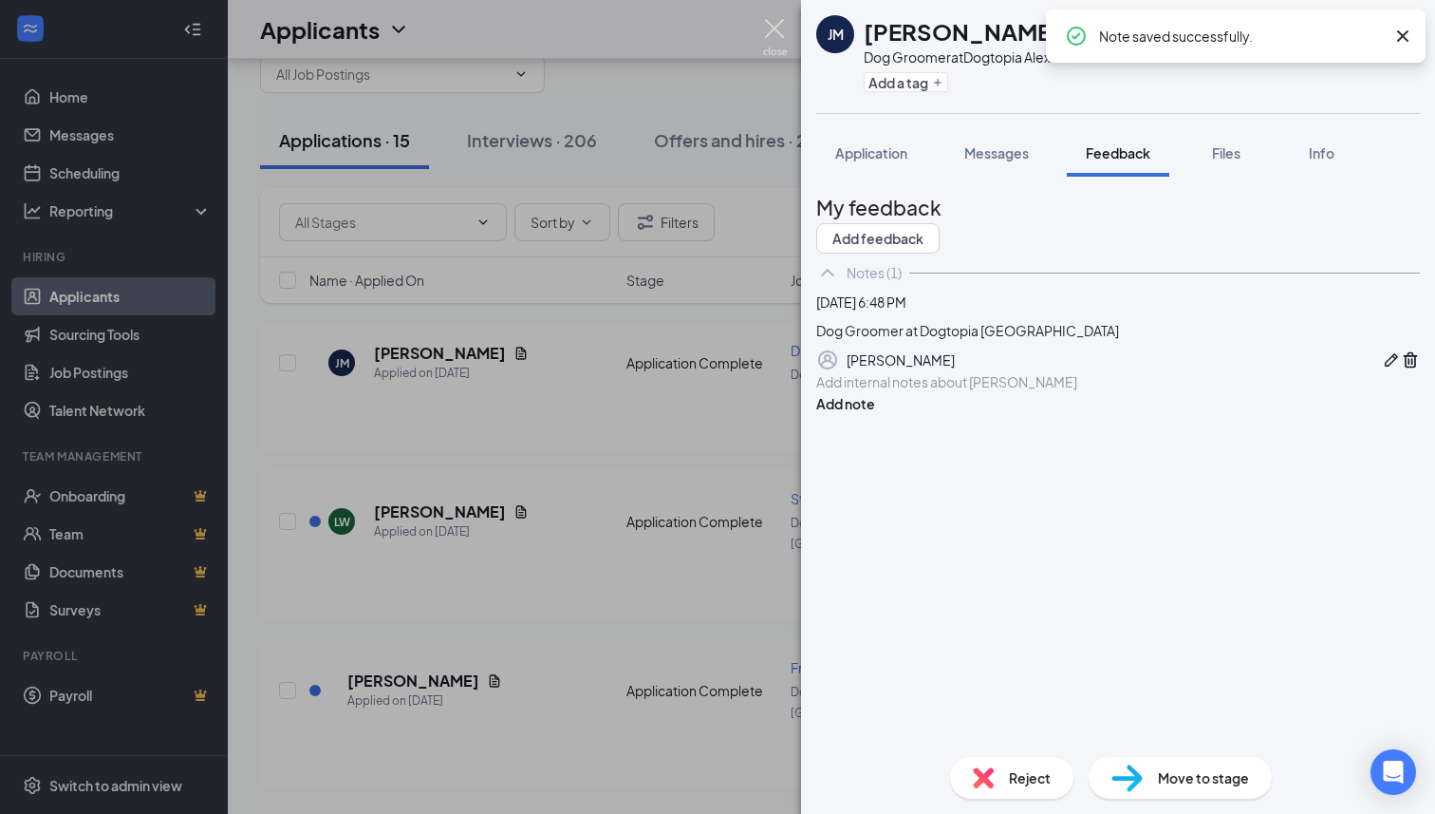
click at [773, 25] on img at bounding box center [775, 37] width 24 height 37
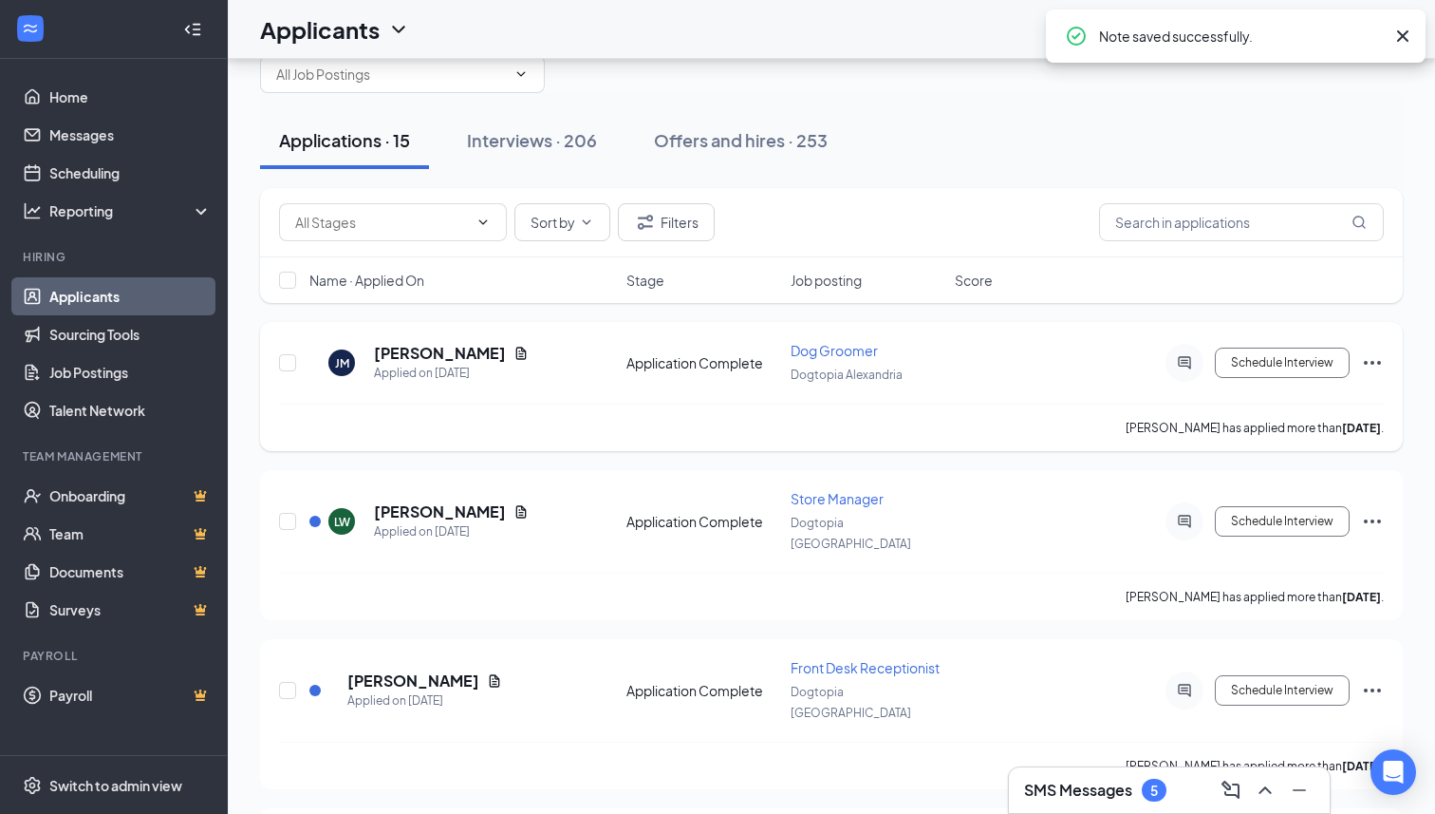
click at [1386, 357] on div "[PERSON_NAME] Jakellinne [PERSON_NAME] Applied on [DATE] Application Complete D…" at bounding box center [831, 386] width 1143 height 129
click at [1376, 358] on icon "Ellipses" at bounding box center [1372, 362] width 23 height 23
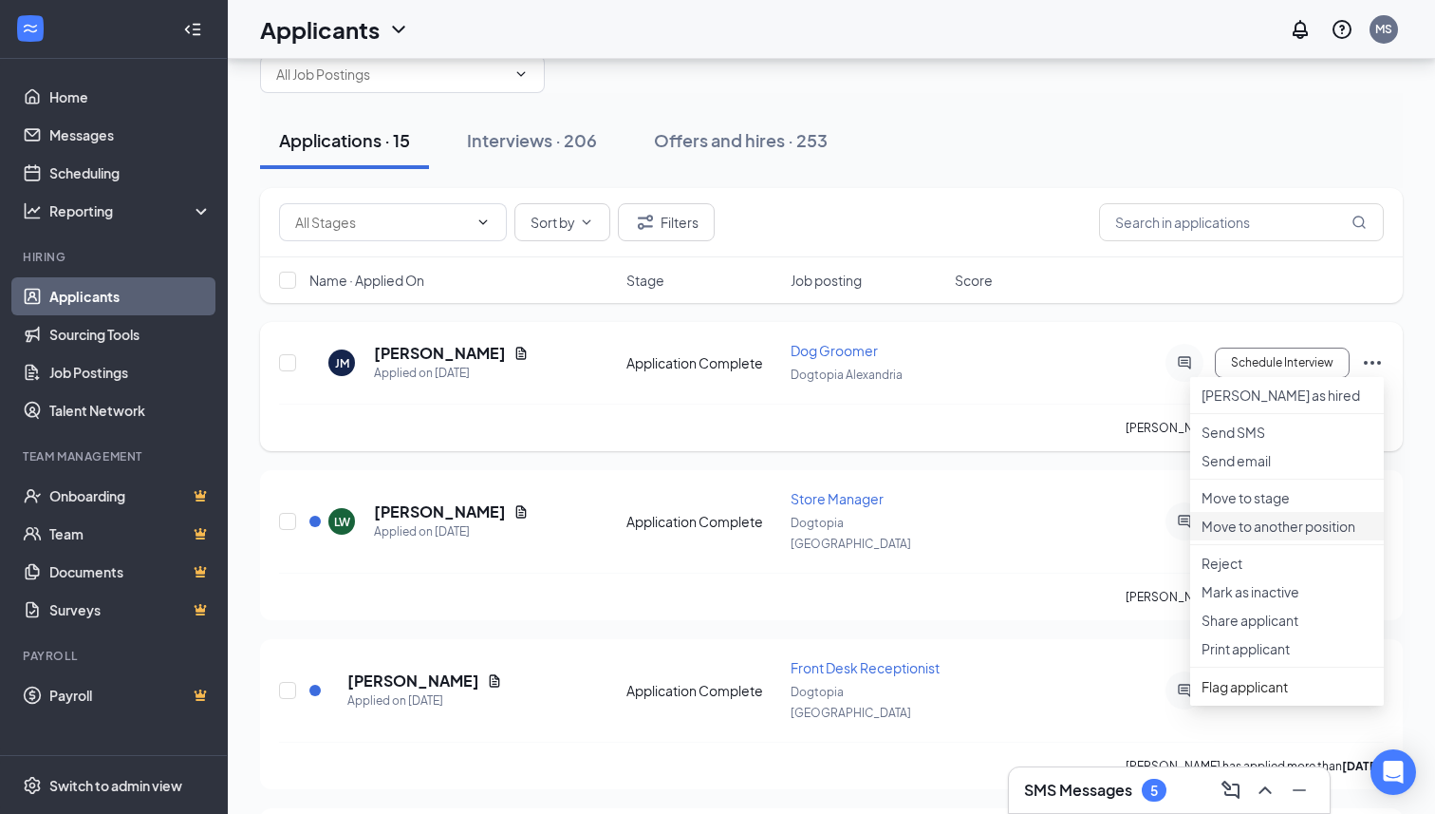
click at [1270, 535] on p "Move to another position" at bounding box center [1287, 525] width 171 height 19
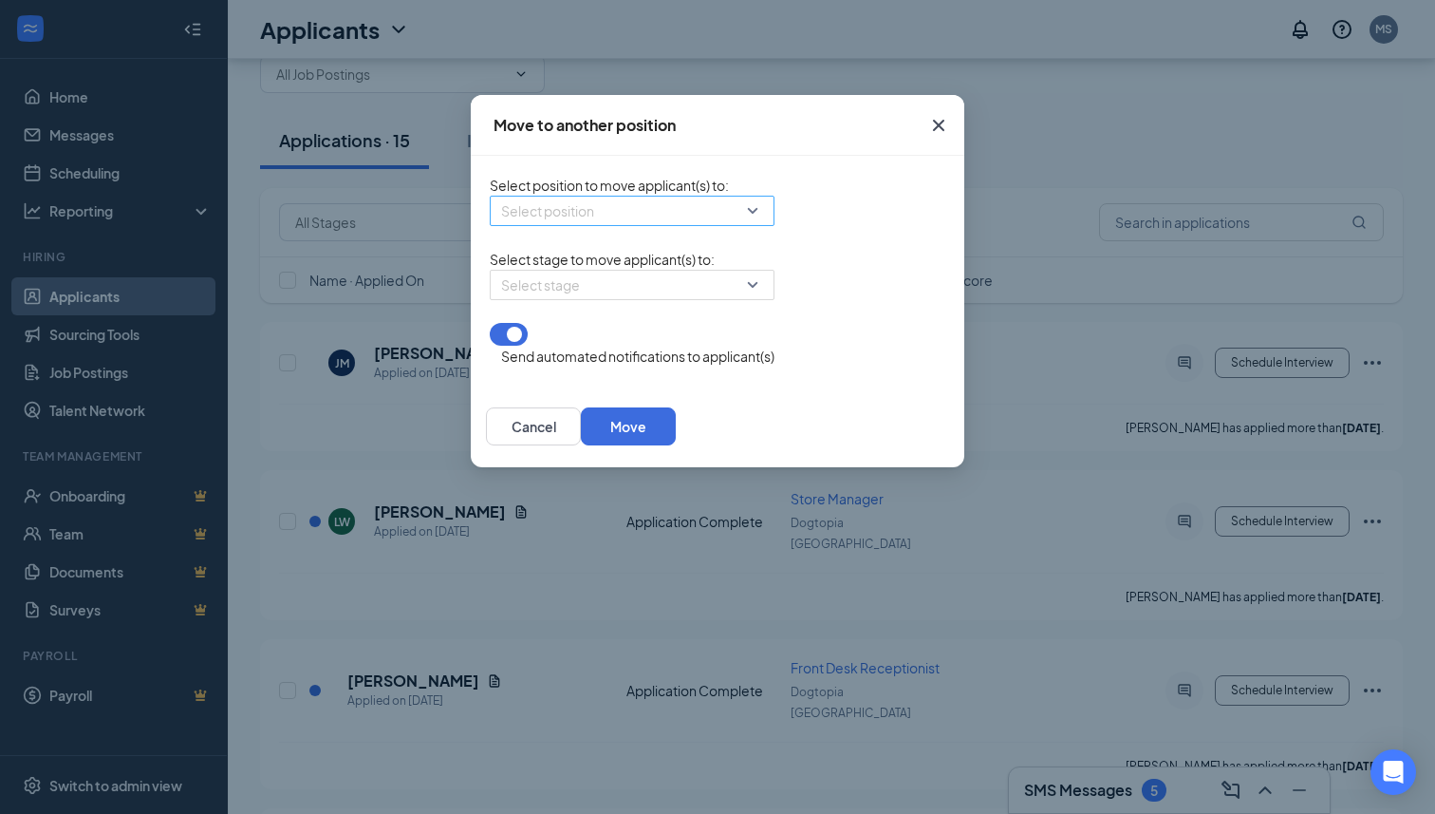
click at [609, 219] on input "search" at bounding box center [625, 210] width 249 height 28
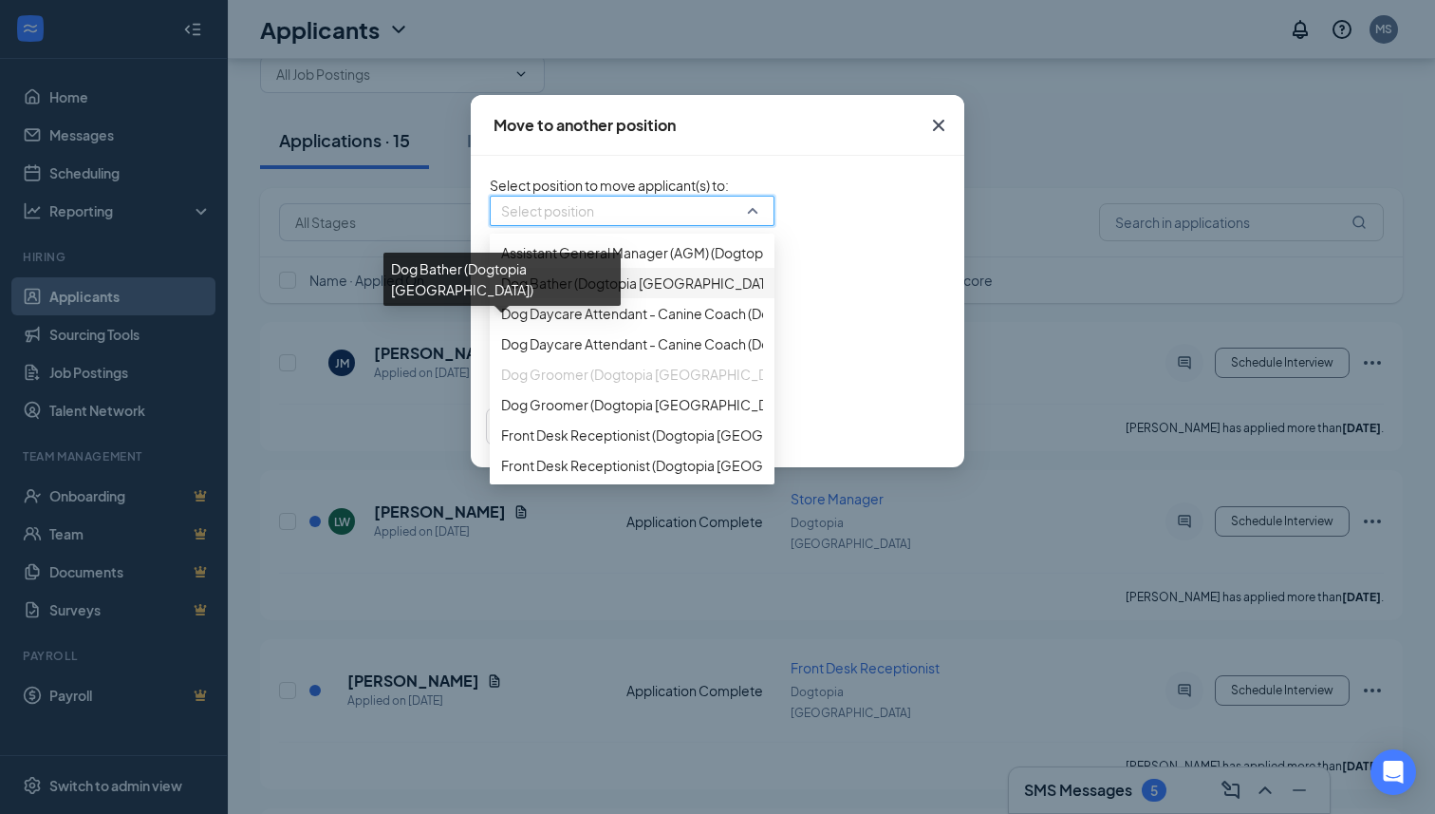
click at [553, 293] on span "Dog Bather (Dogtopia [GEOGRAPHIC_DATA])" at bounding box center [641, 282] width 280 height 21
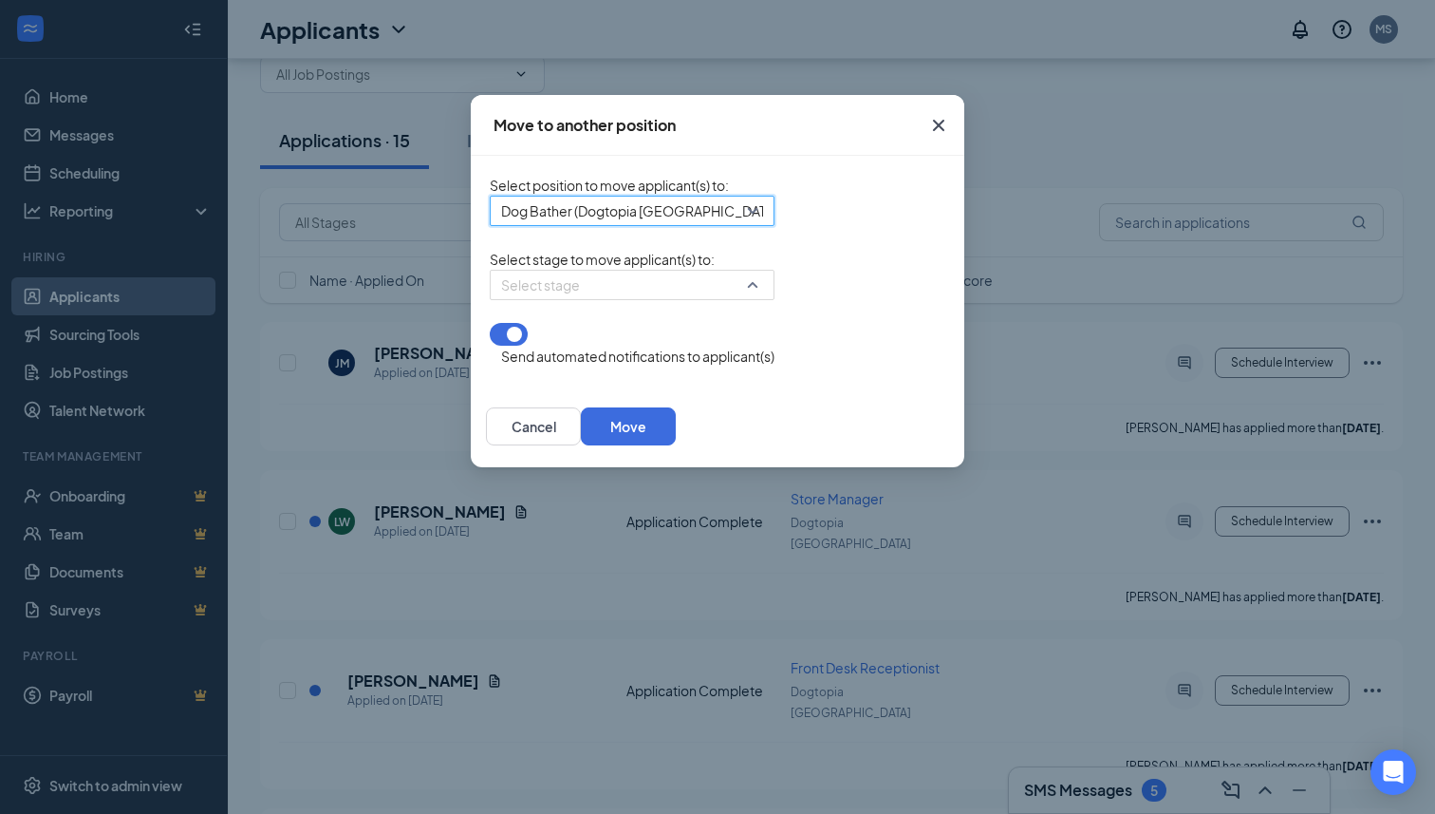
click at [553, 299] on input "search" at bounding box center [625, 285] width 249 height 28
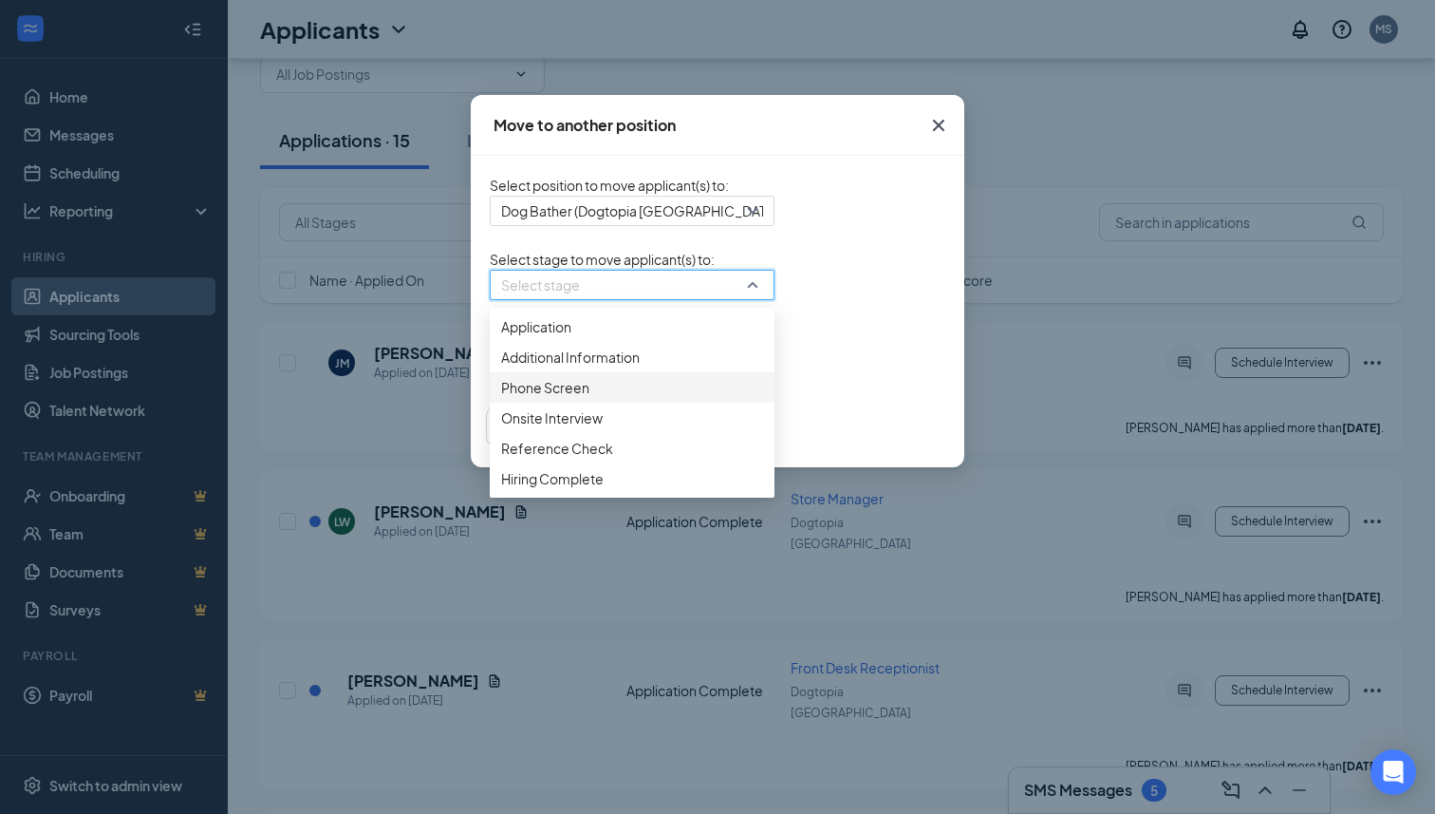
click at [501, 398] on span "Phone Screen" at bounding box center [632, 387] width 262 height 21
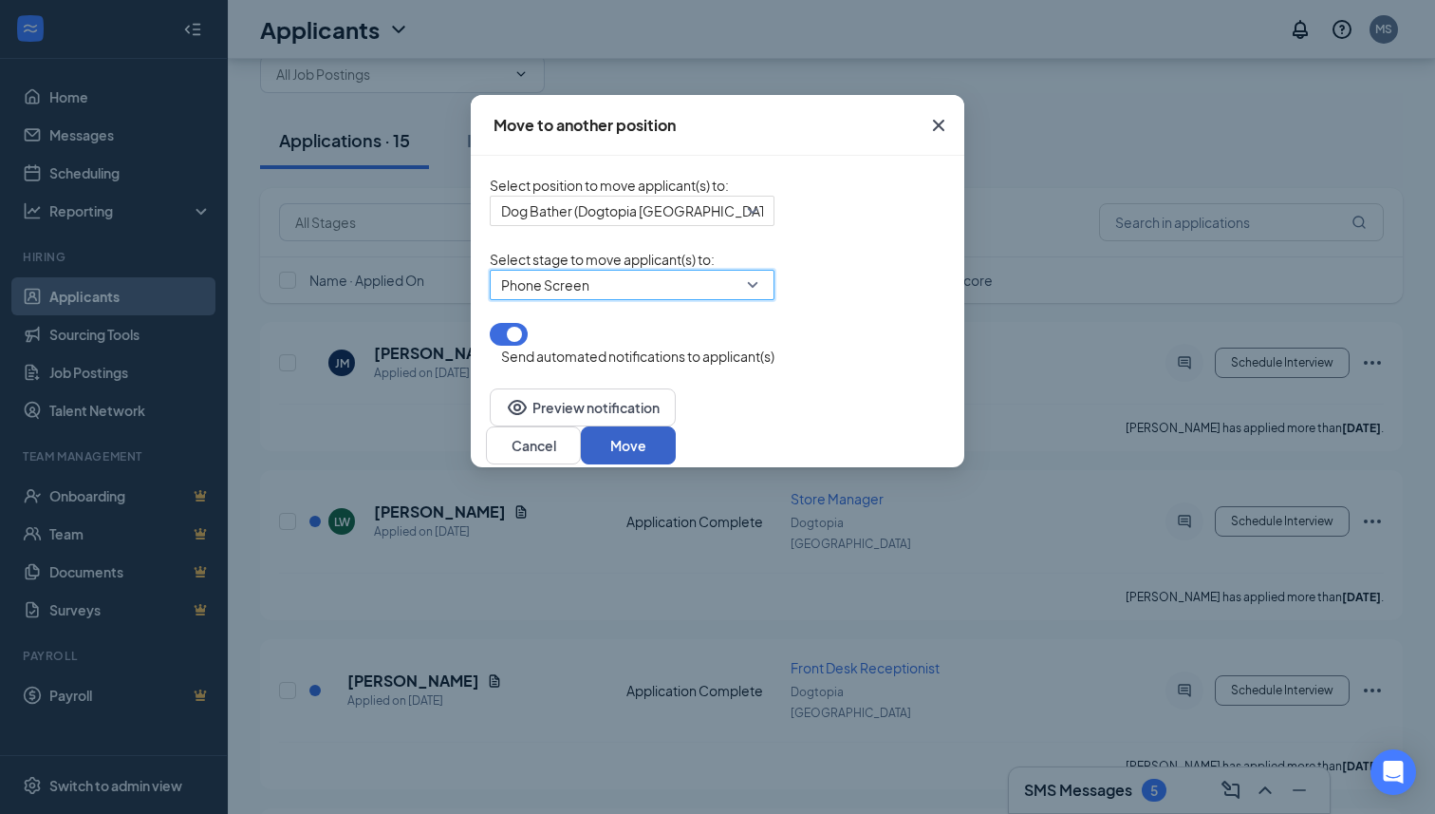
click at [676, 432] on button "Move" at bounding box center [628, 445] width 95 height 38
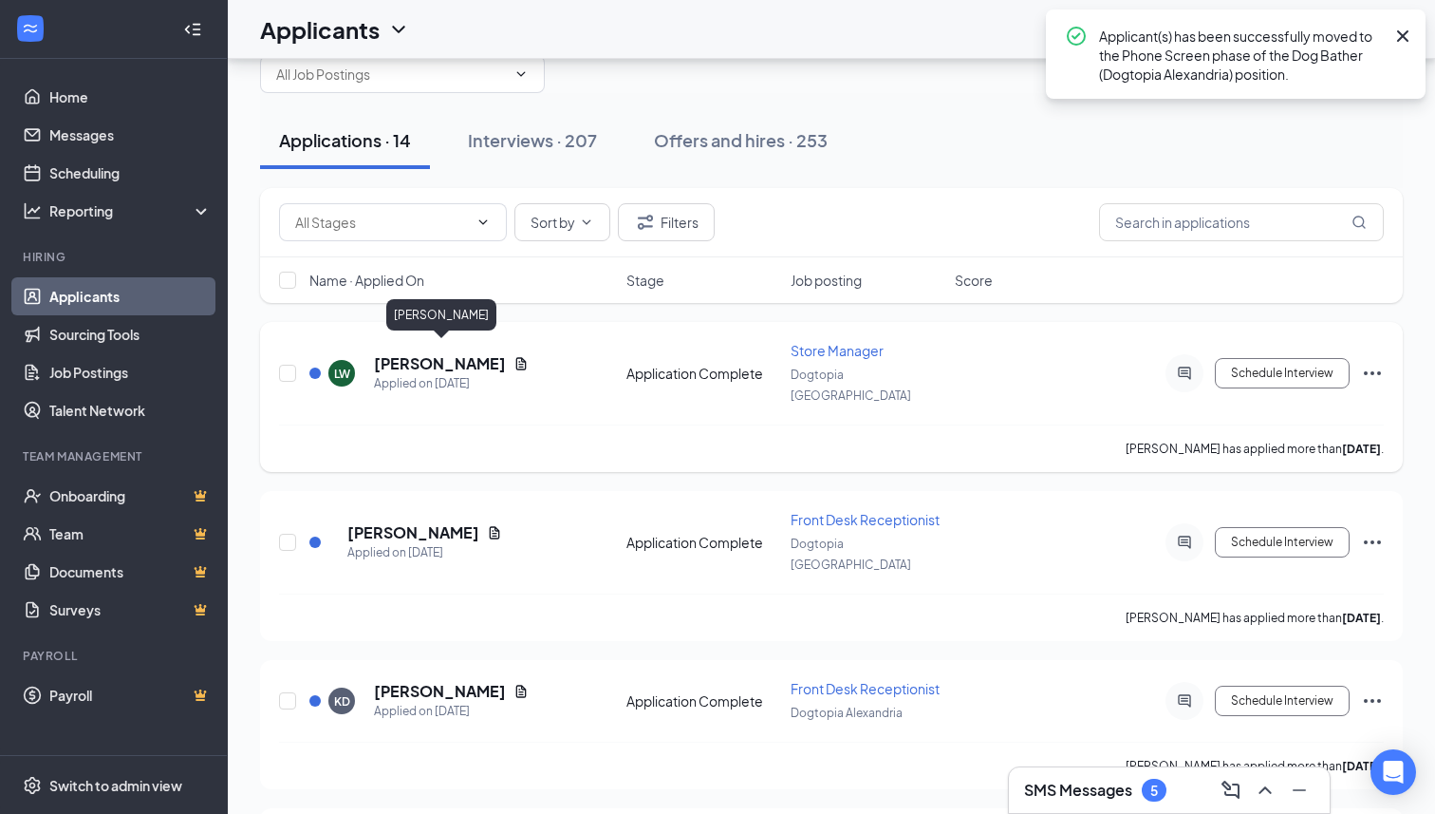
click at [491, 354] on h5 "[PERSON_NAME]" at bounding box center [440, 363] width 132 height 21
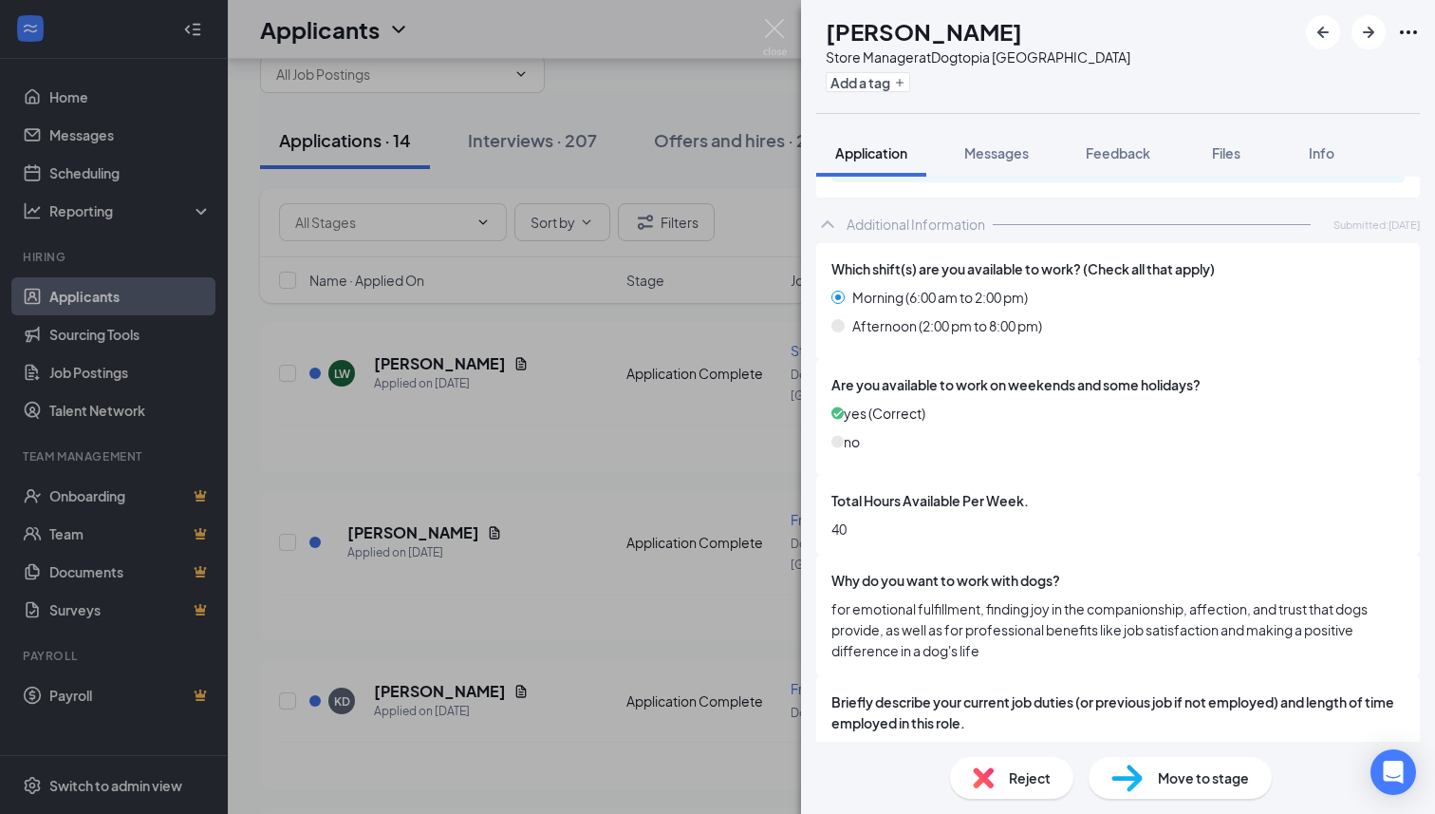
scroll to position [549, 0]
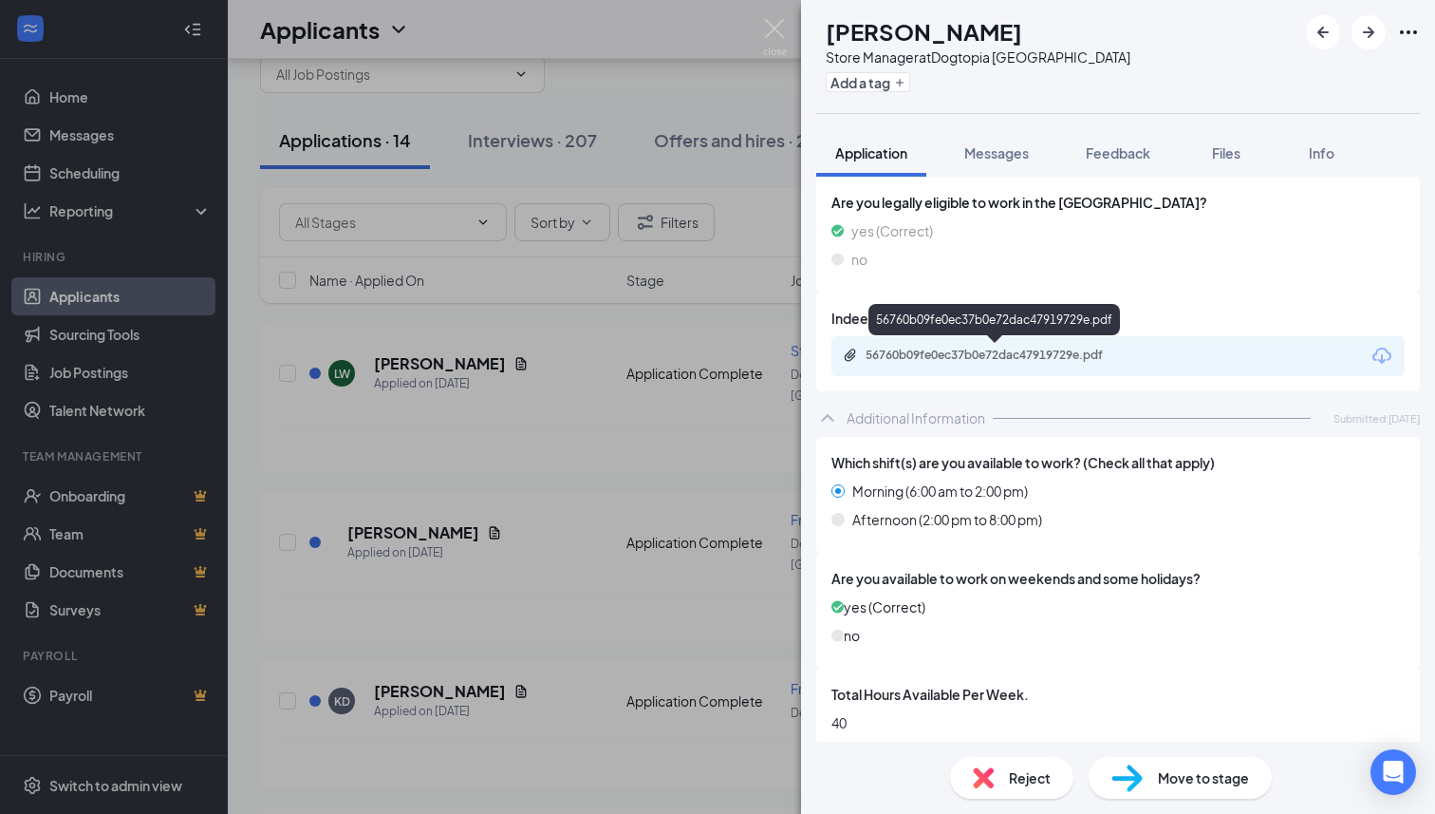
click at [1014, 356] on div "56760b09fe0ec37b0e72dac47919729e.pdf" at bounding box center [999, 354] width 266 height 15
click at [950, 53] on div "Store Manager at [GEOGRAPHIC_DATA]" at bounding box center [978, 56] width 305 height 19
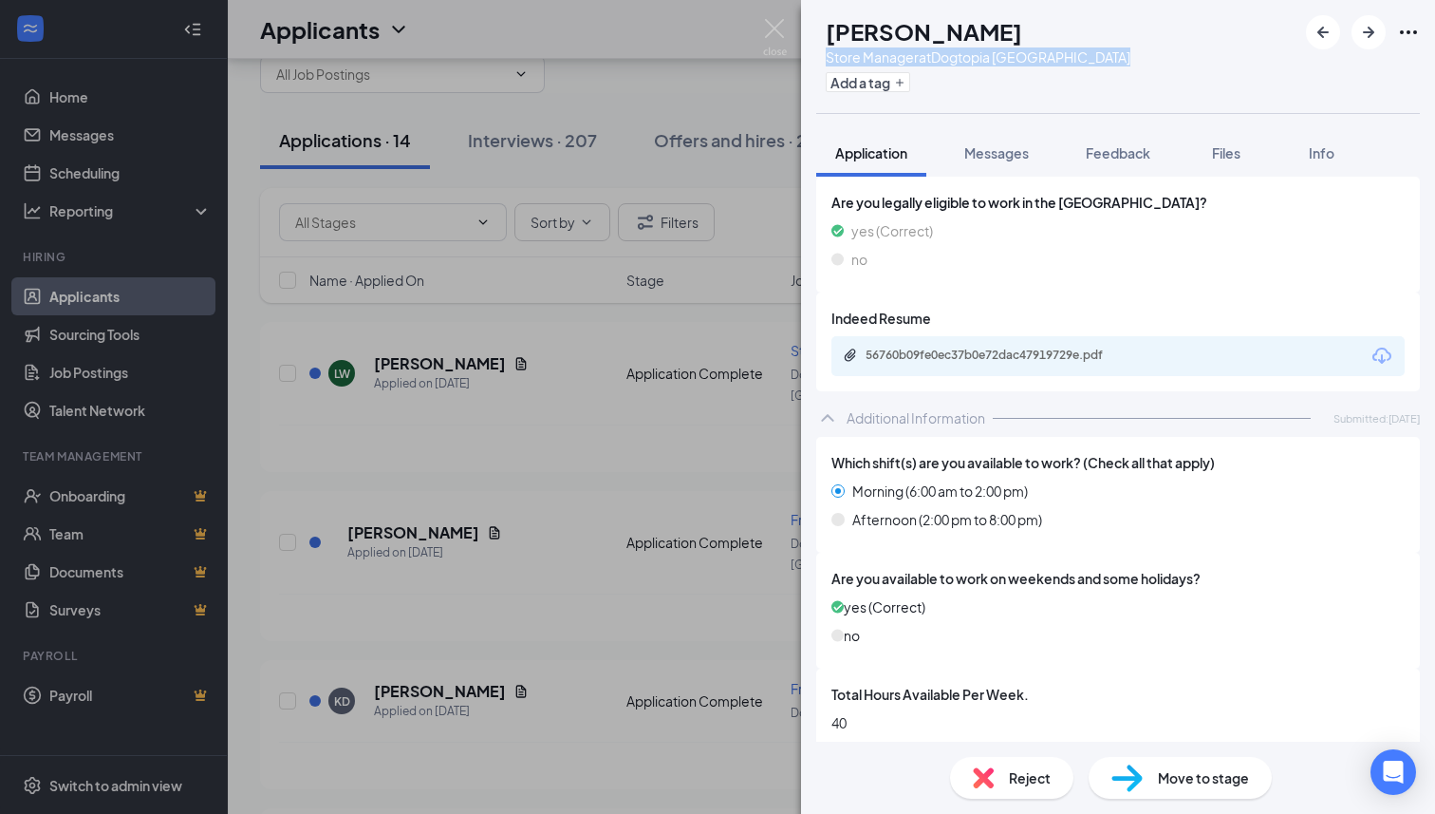
click at [950, 53] on div "Store Manager at [GEOGRAPHIC_DATA]" at bounding box center [978, 56] width 305 height 19
click at [1119, 142] on button "Feedback" at bounding box center [1118, 152] width 103 height 47
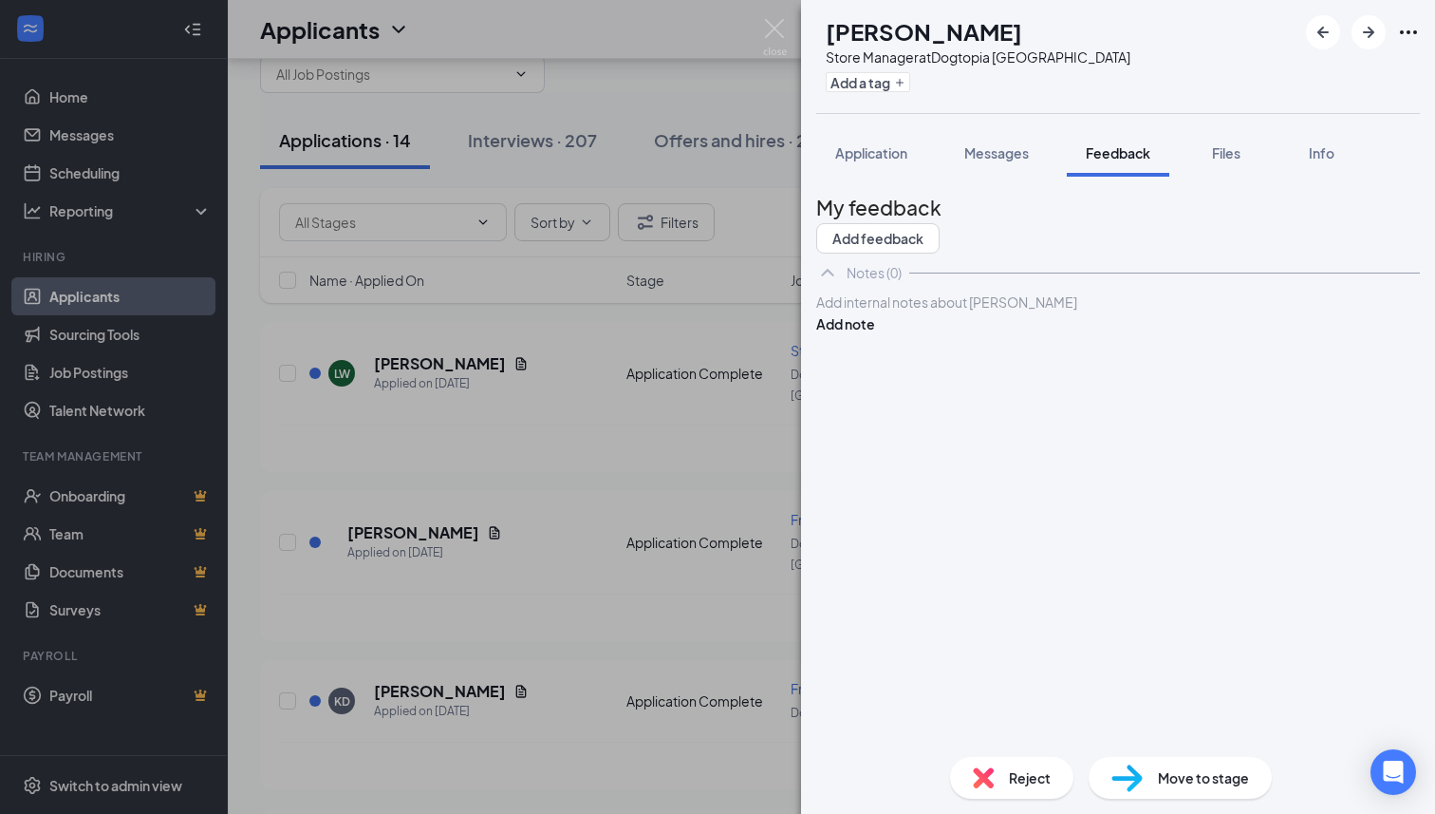
click at [1000, 312] on div at bounding box center [1118, 302] width 602 height 20
click at [875, 334] on button "Add note" at bounding box center [845, 323] width 59 height 21
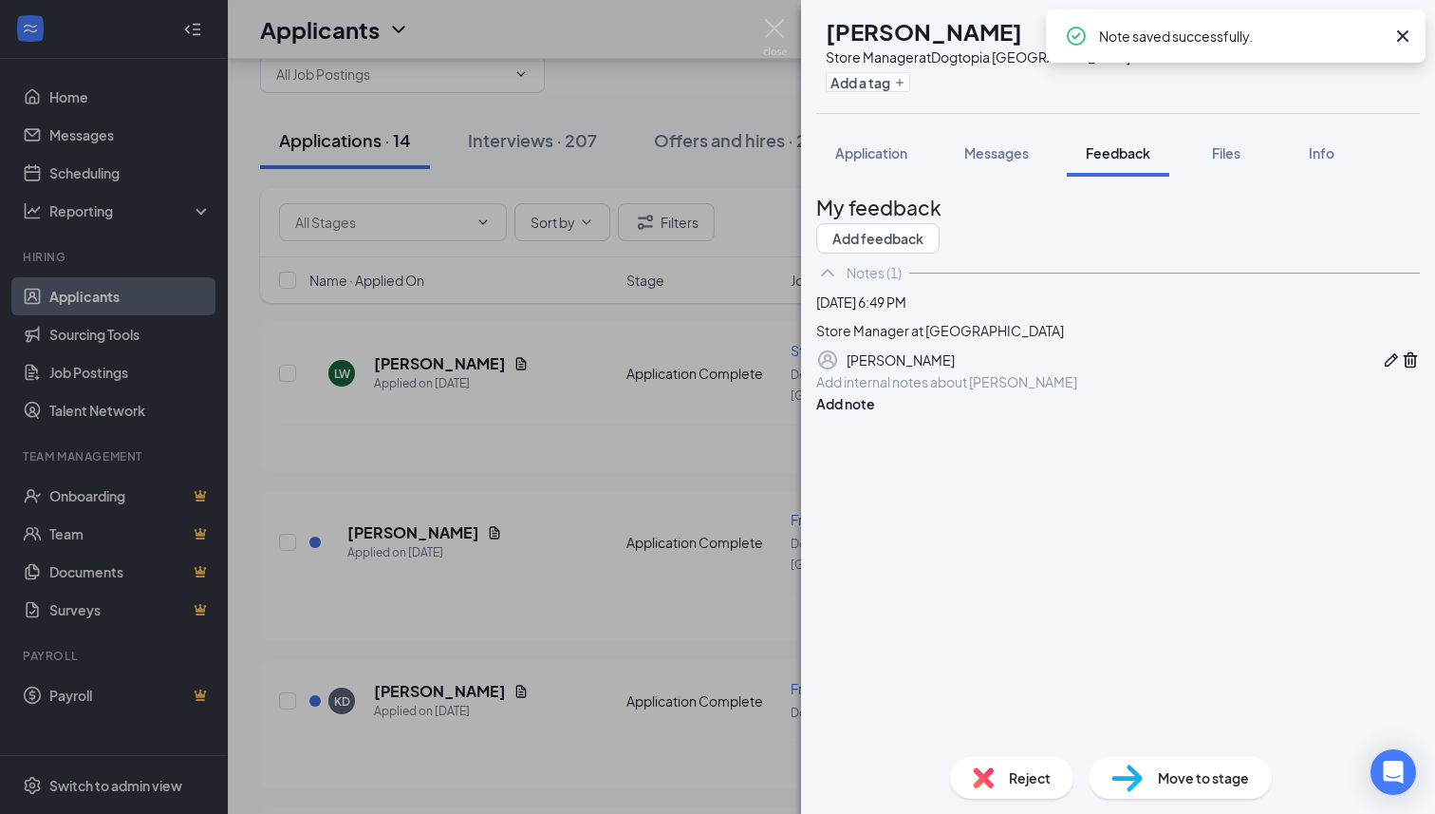
click at [792, 43] on div "[PERSON_NAME] Store Manager at [GEOGRAPHIC_DATA] Add a tag Application Messages…" at bounding box center [717, 407] width 1435 height 814
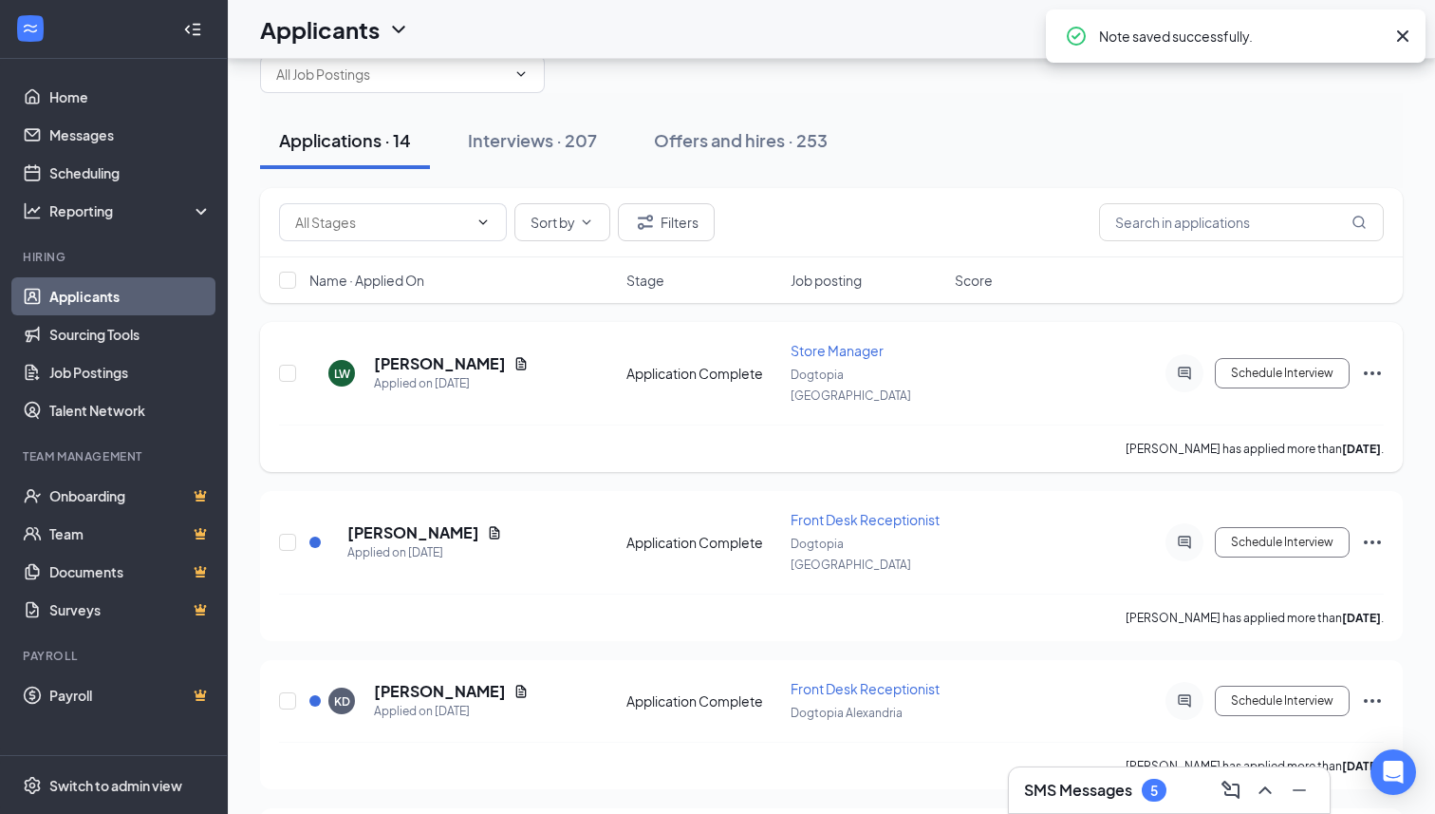
click at [1384, 360] on div "[PERSON_NAME] Applied on [DATE] Application Complete Store Manager Dogtopia [GE…" at bounding box center [831, 397] width 1143 height 150
click at [1367, 371] on icon "Ellipses" at bounding box center [1372, 373] width 17 height 4
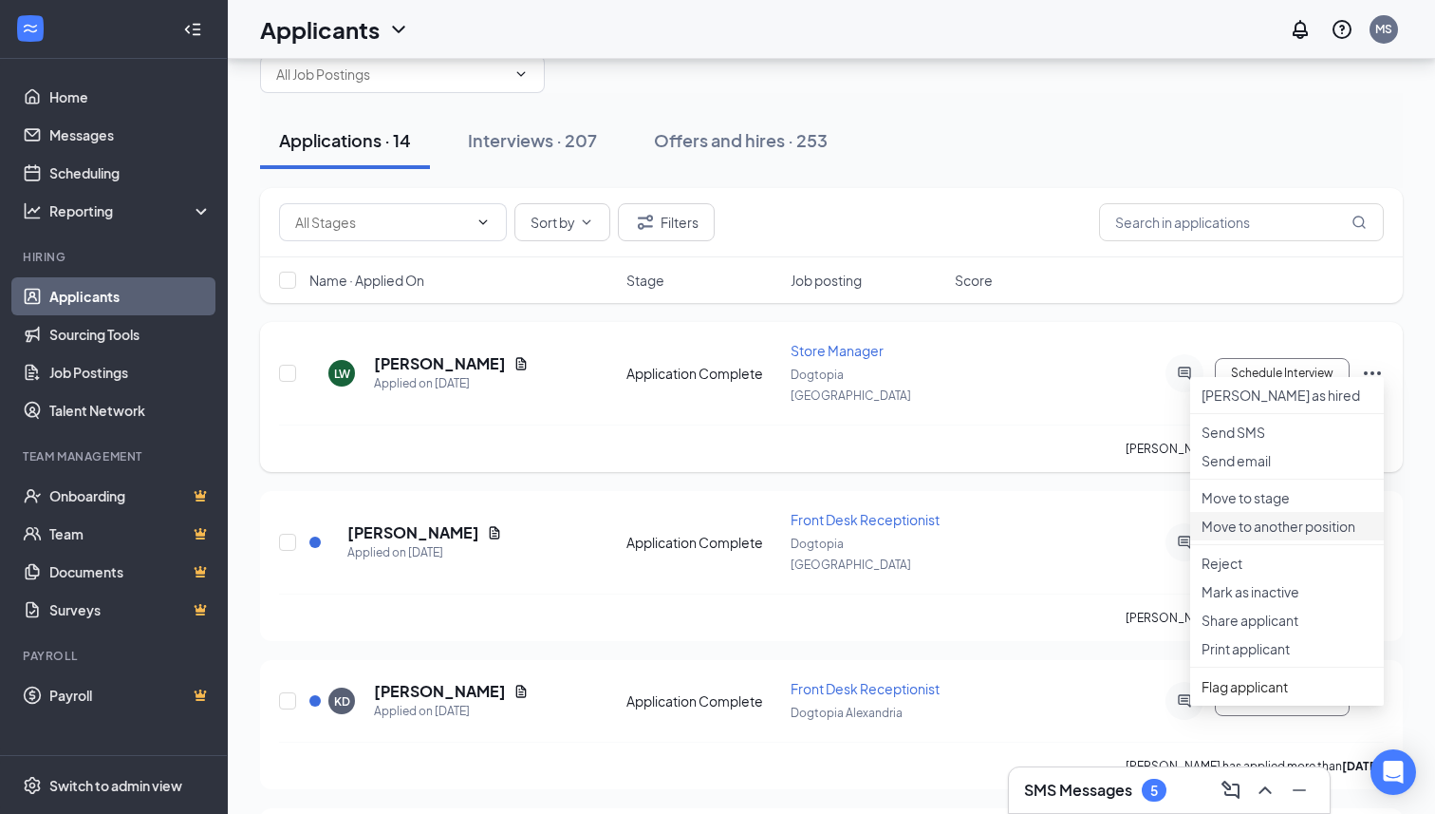
click at [1244, 535] on p "Move to another position" at bounding box center [1287, 525] width 171 height 19
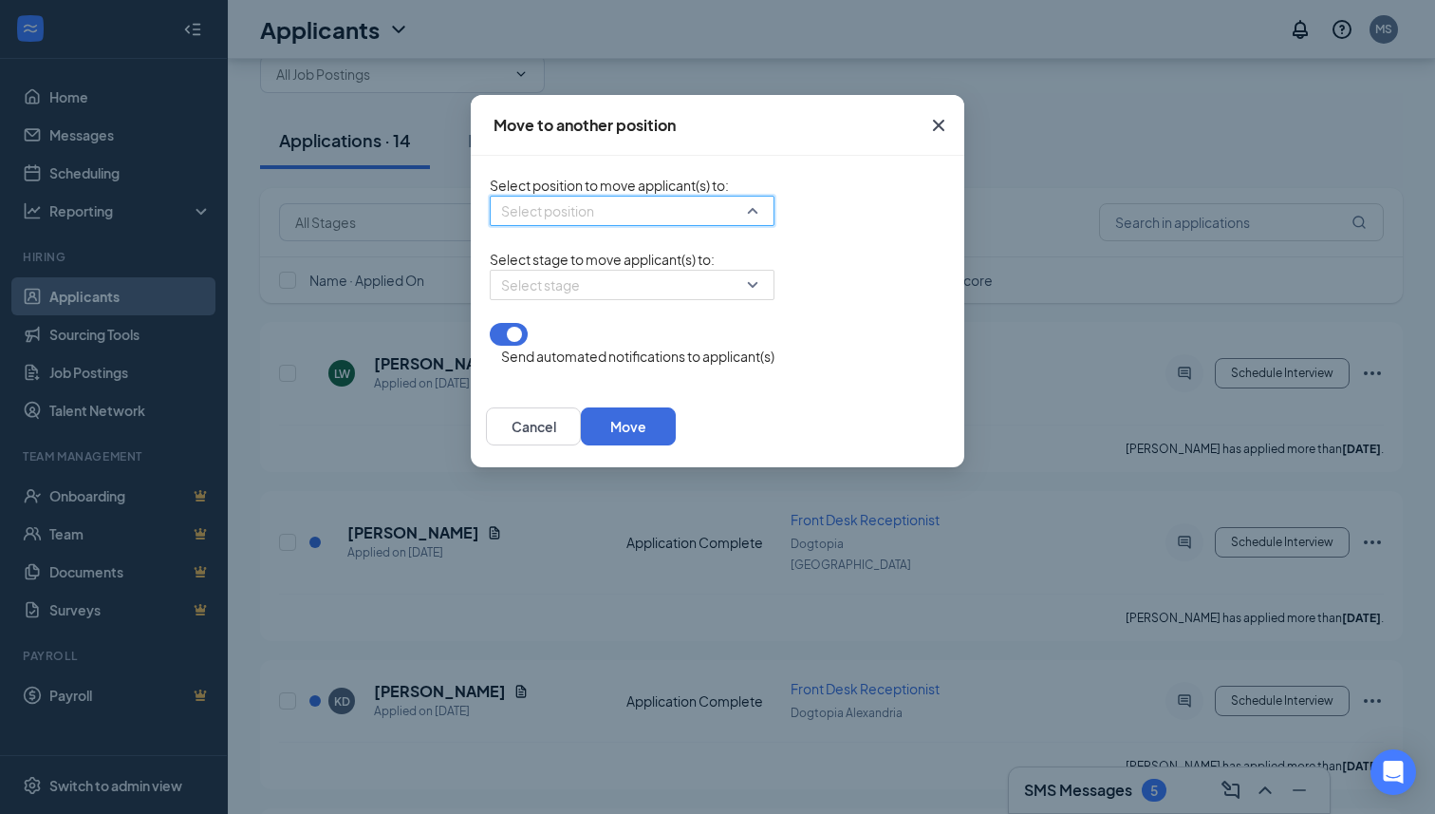
click at [608, 221] on input "search" at bounding box center [625, 210] width 249 height 28
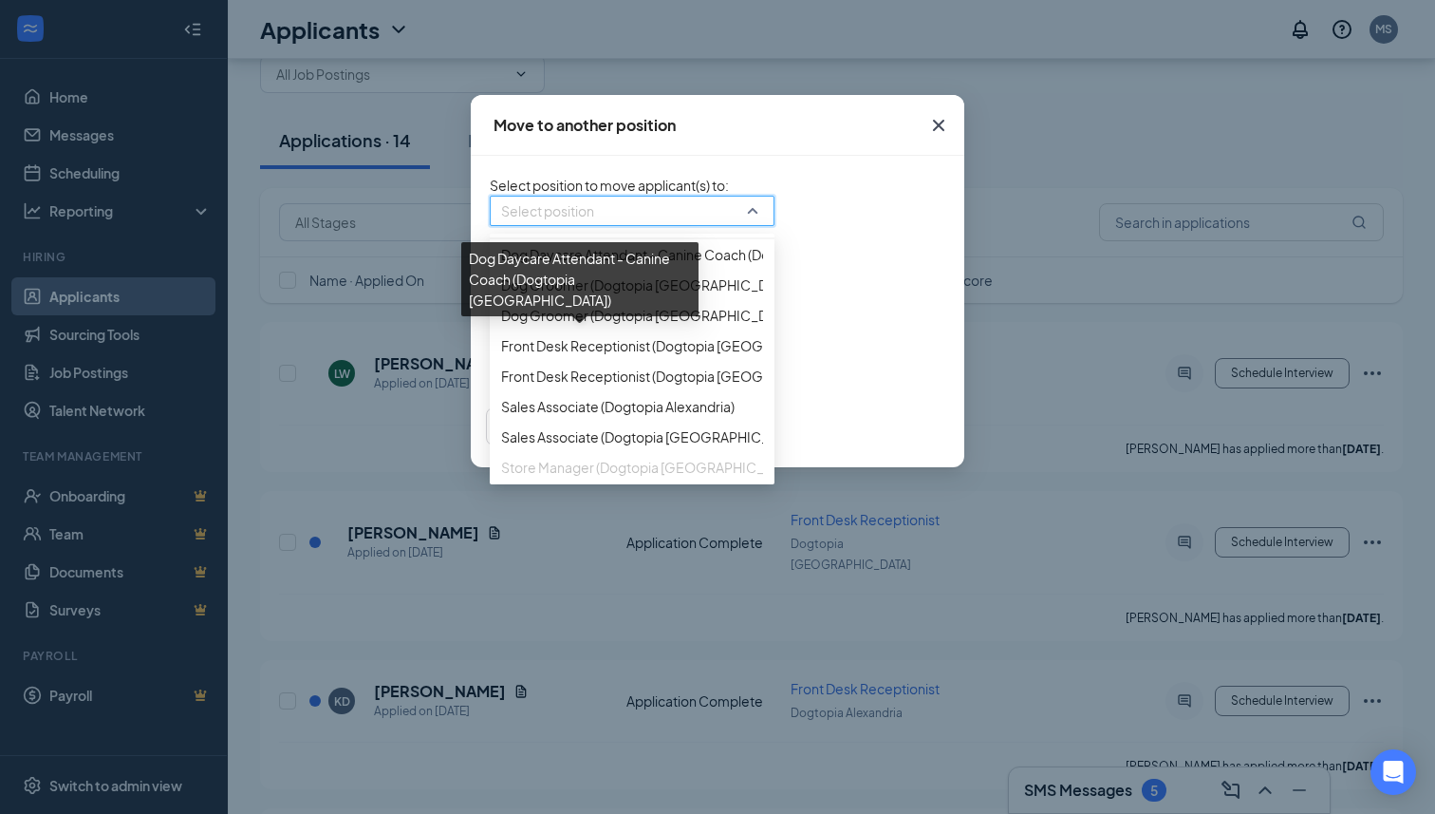
scroll to position [112, 0]
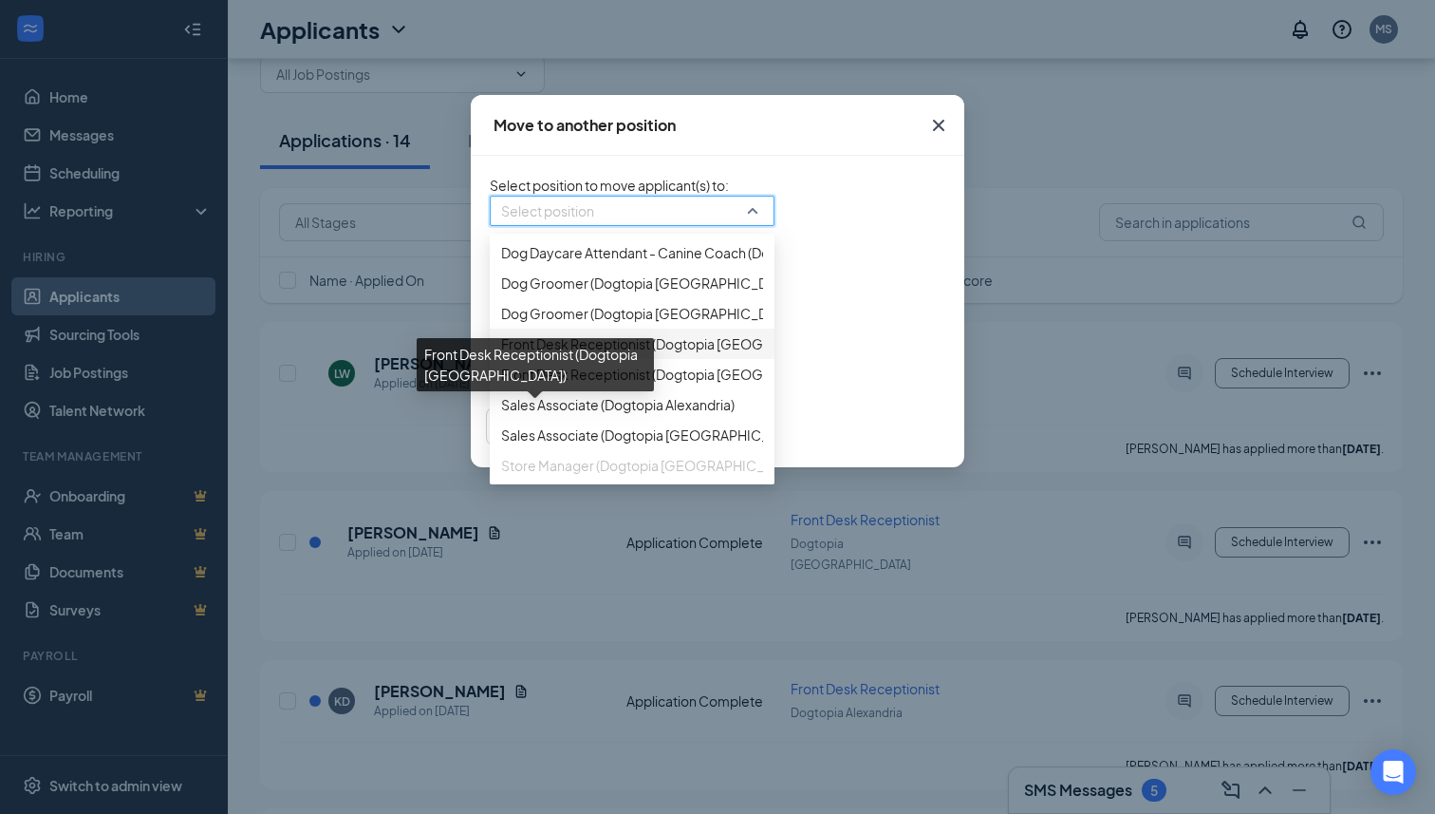
click at [545, 354] on span "Front Desk Receptionist (Dogtopia [GEOGRAPHIC_DATA])" at bounding box center [680, 343] width 358 height 21
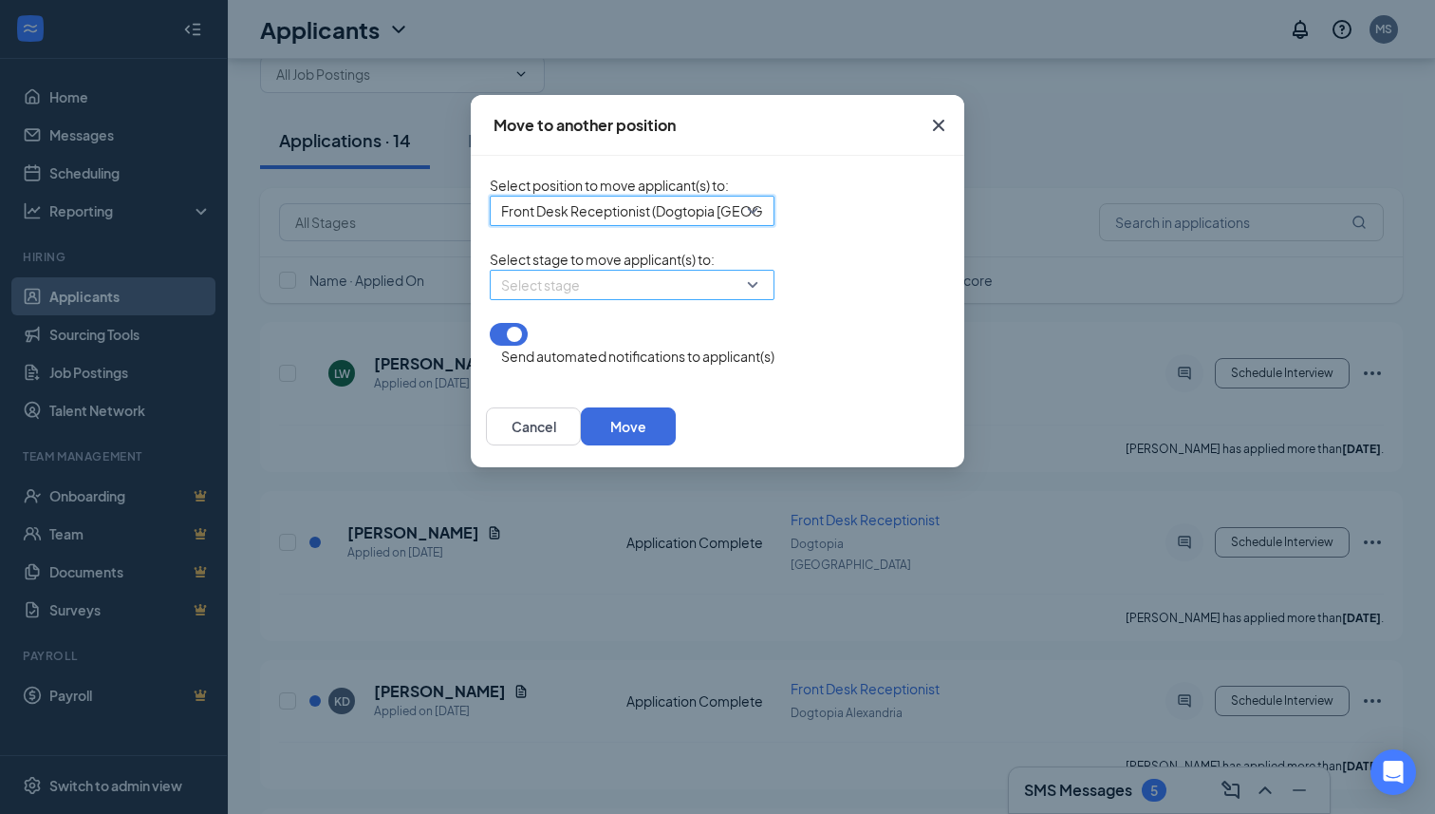
click at [521, 299] on input "search" at bounding box center [625, 285] width 249 height 28
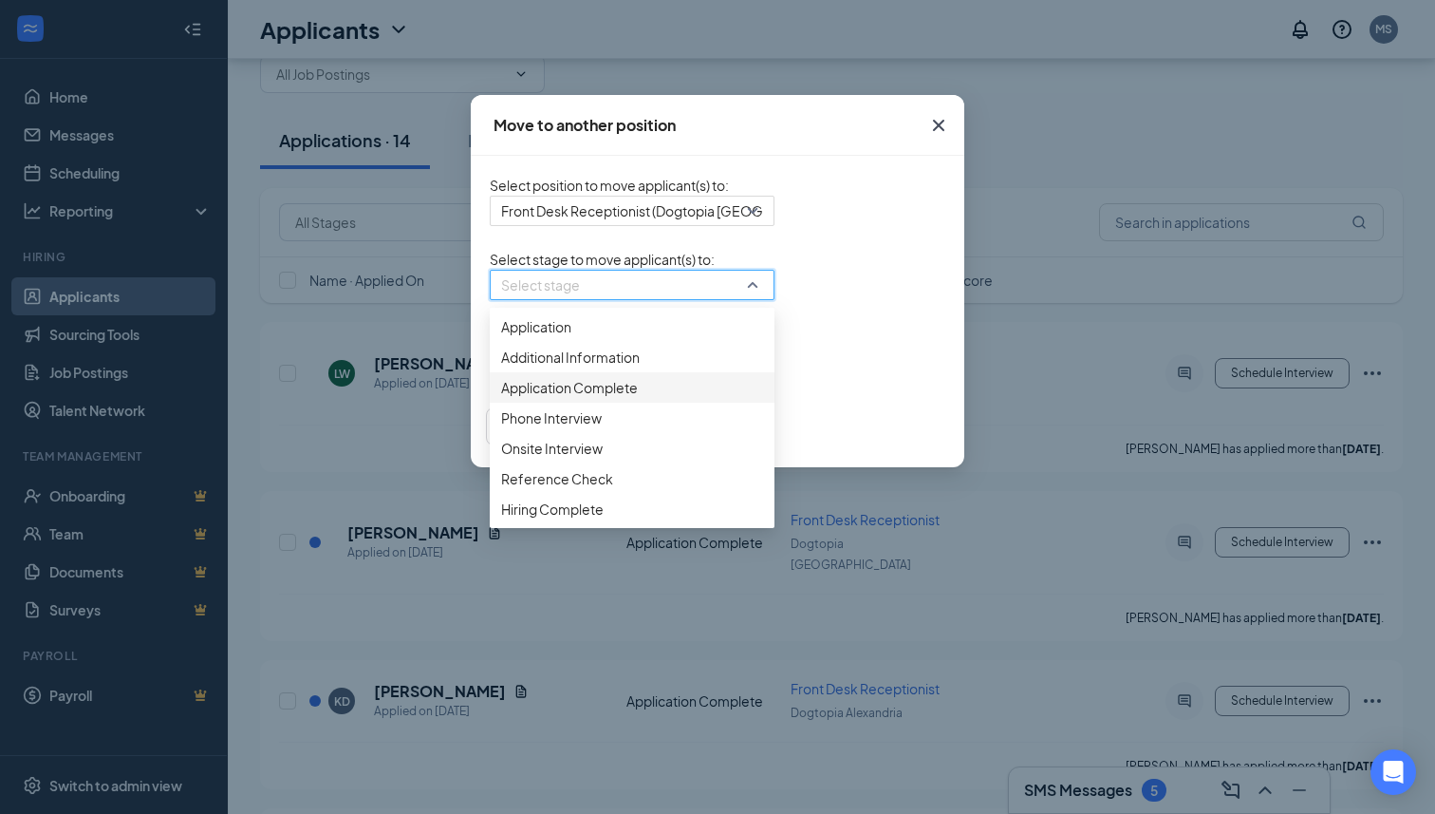
click at [501, 398] on span "Application Complete" at bounding box center [569, 387] width 137 height 21
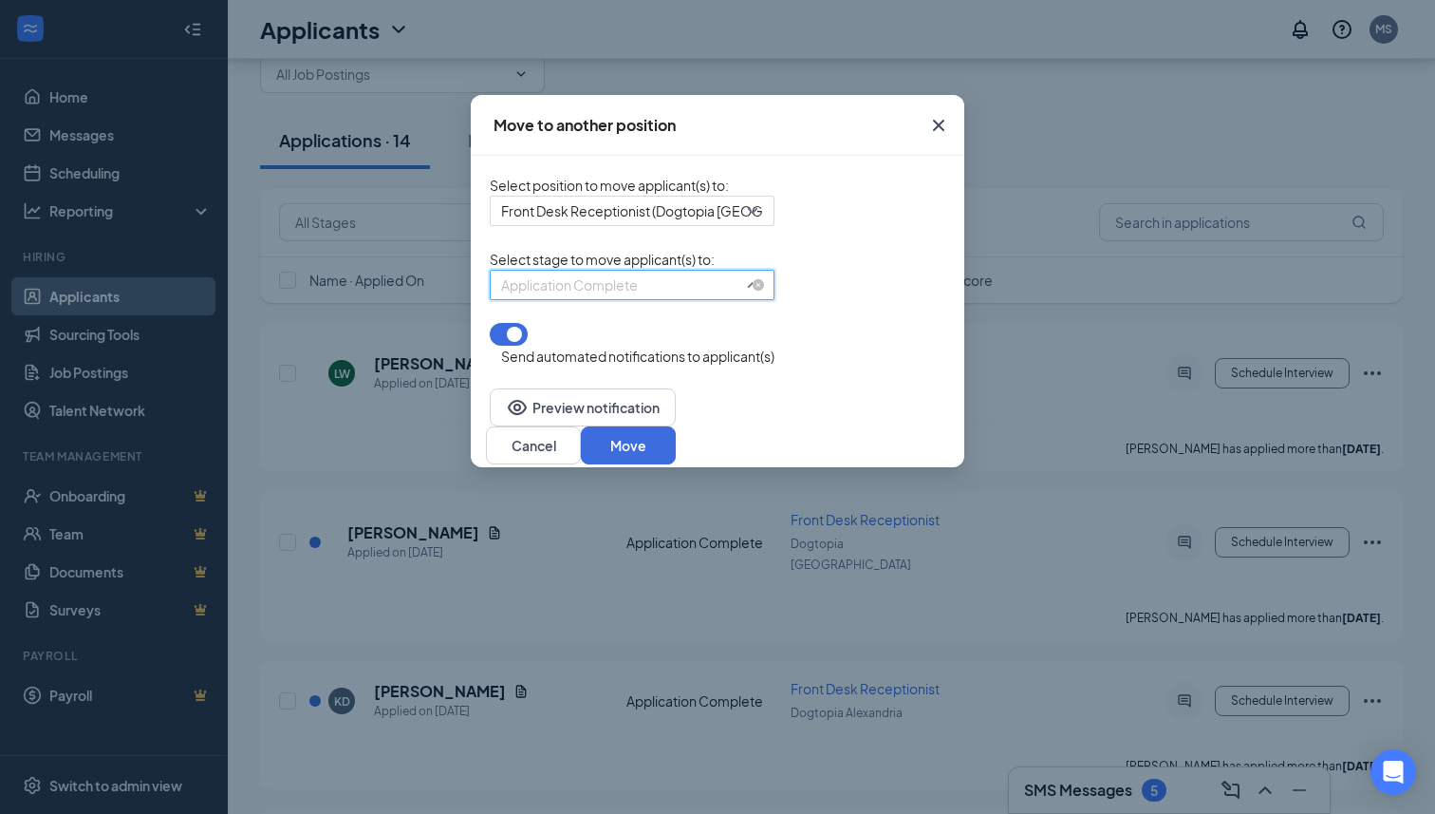
click at [563, 295] on span "Application Complete" at bounding box center [623, 296] width 245 height 51
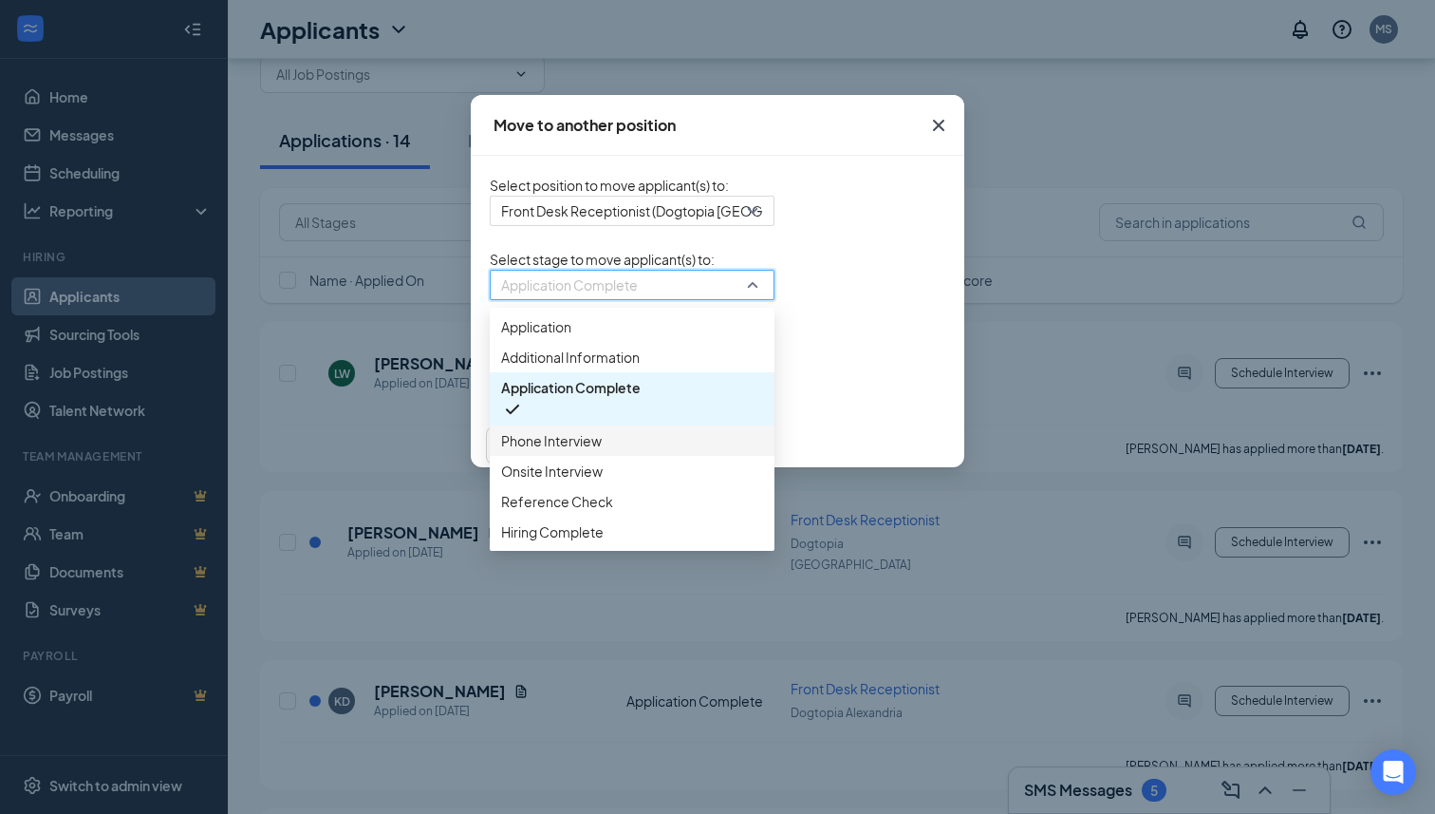
click at [501, 451] on span "Phone Interview" at bounding box center [551, 440] width 101 height 21
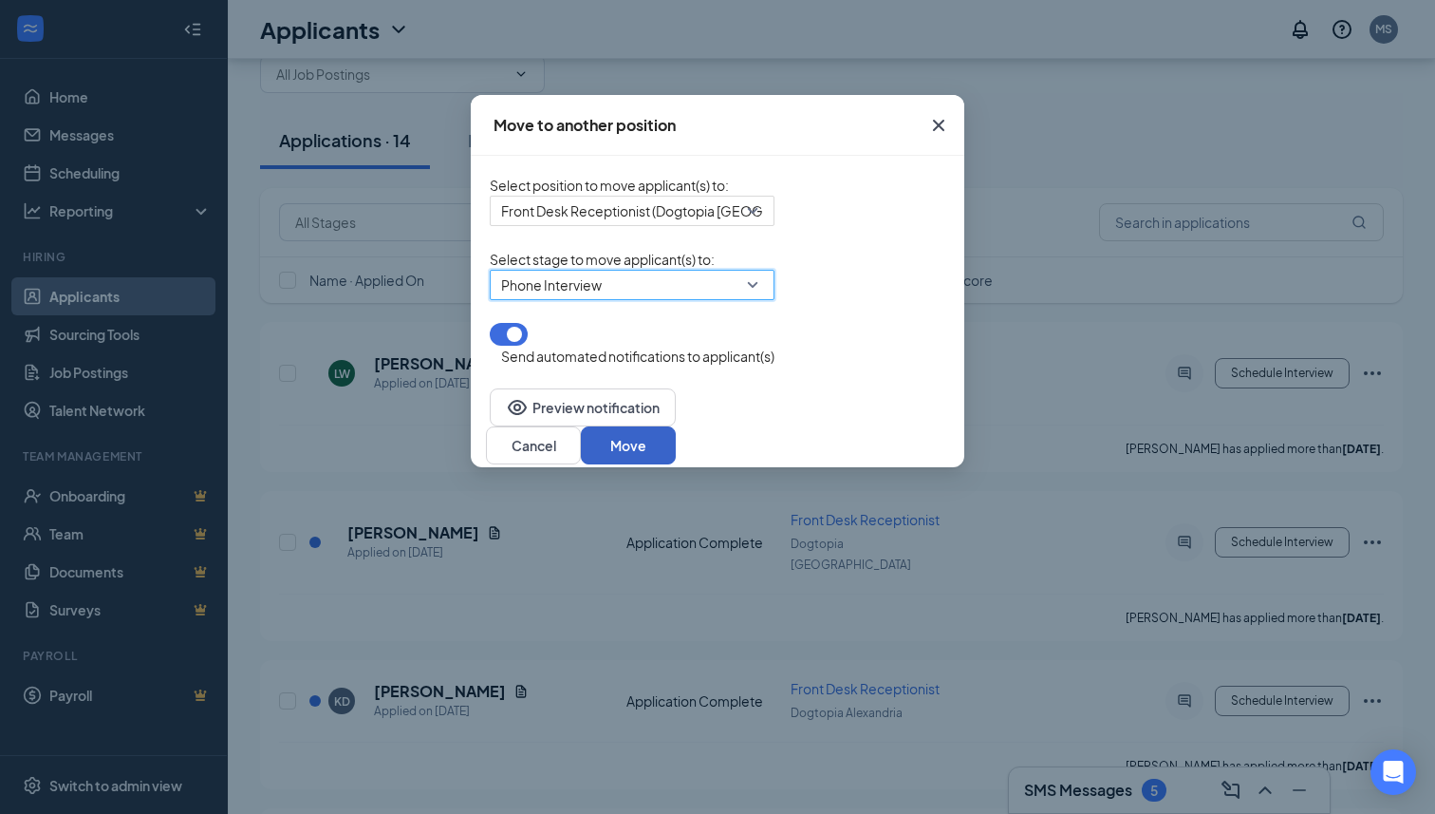
click at [676, 439] on button "Move" at bounding box center [628, 445] width 95 height 38
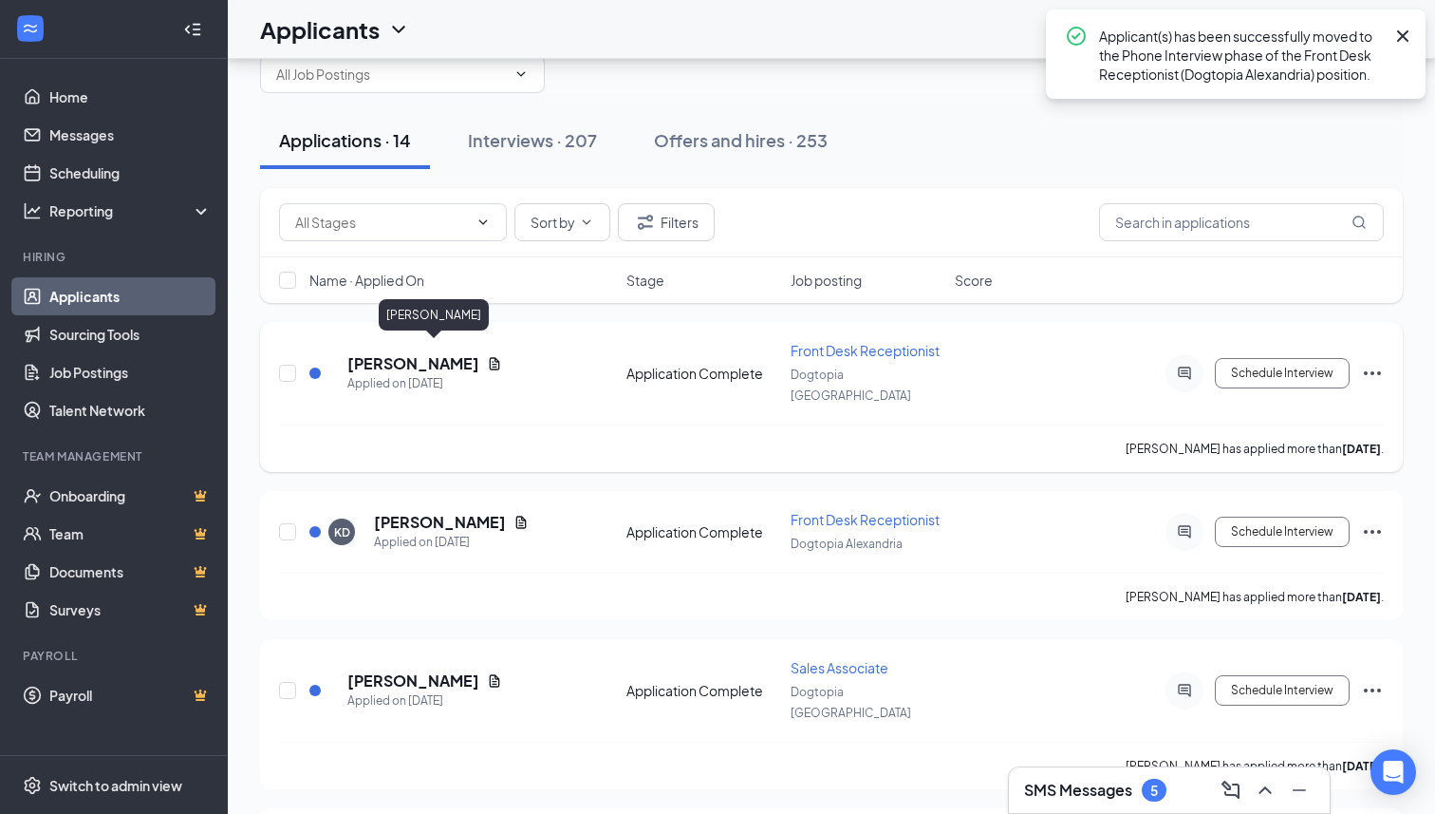
click at [428, 353] on h5 "[PERSON_NAME]" at bounding box center [413, 363] width 132 height 21
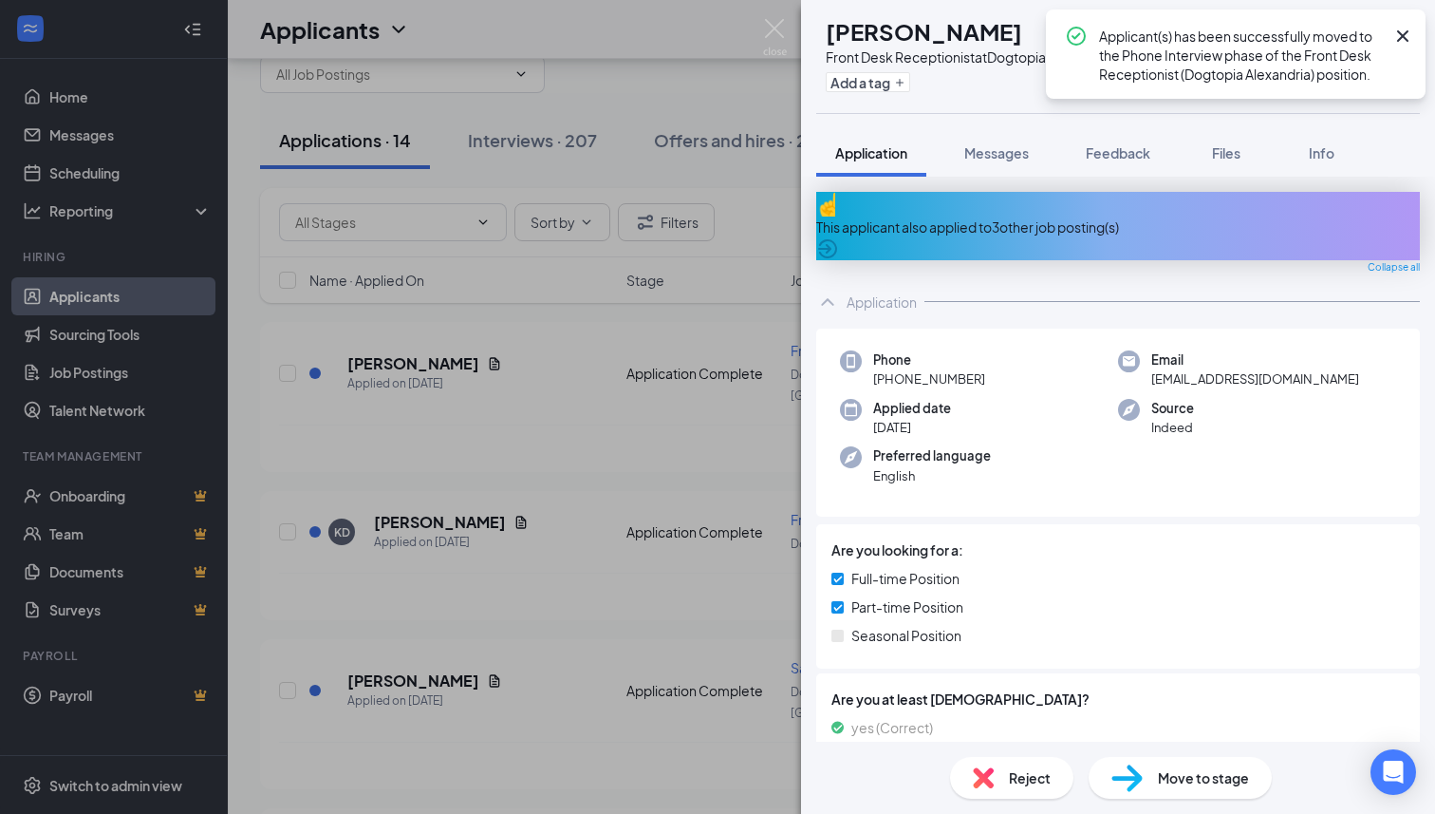
click at [1107, 216] on div "This applicant also applied to 3 other job posting(s)" at bounding box center [1118, 226] width 604 height 21
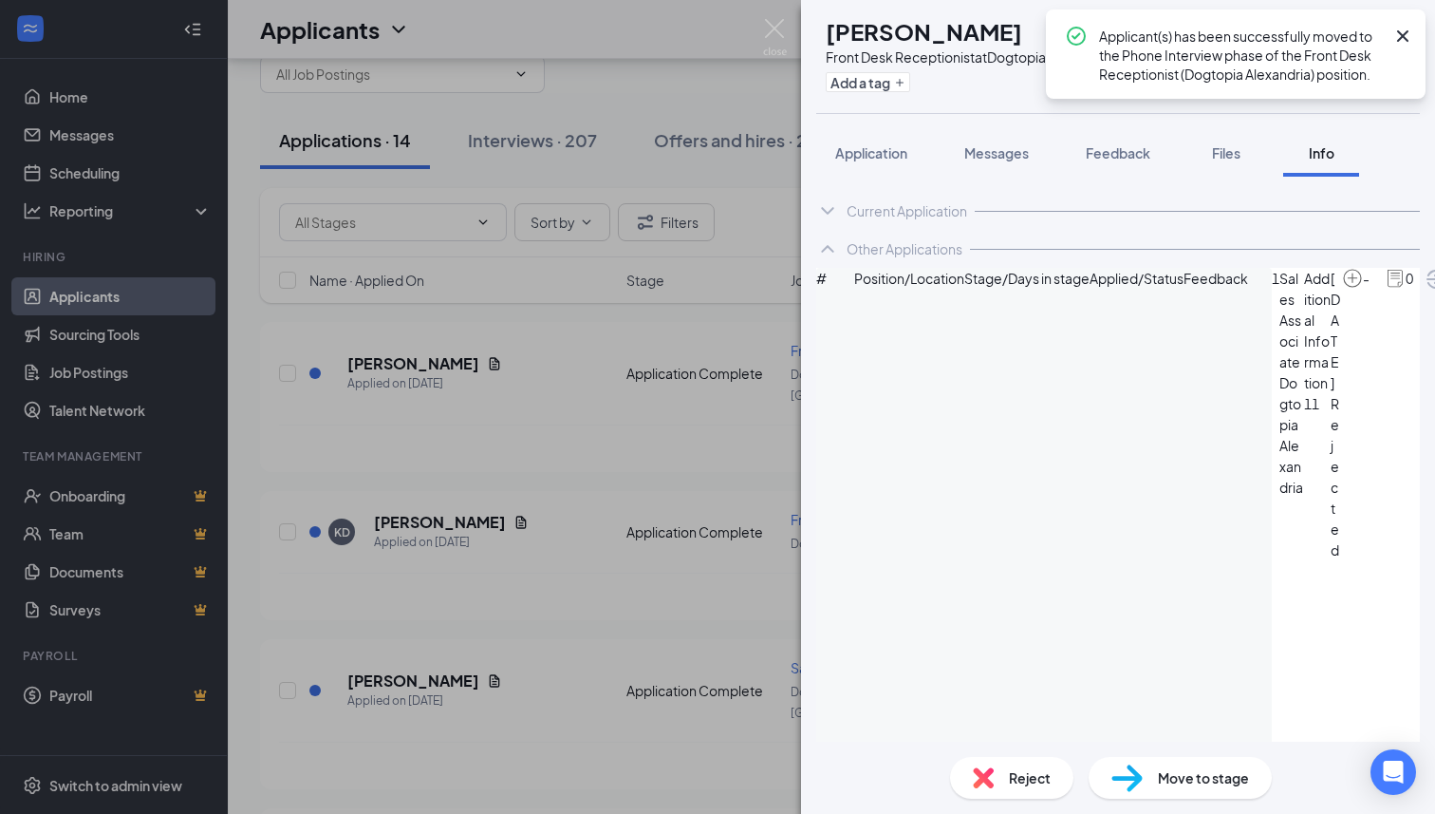
click at [1004, 782] on div "Reject" at bounding box center [1011, 778] width 123 height 42
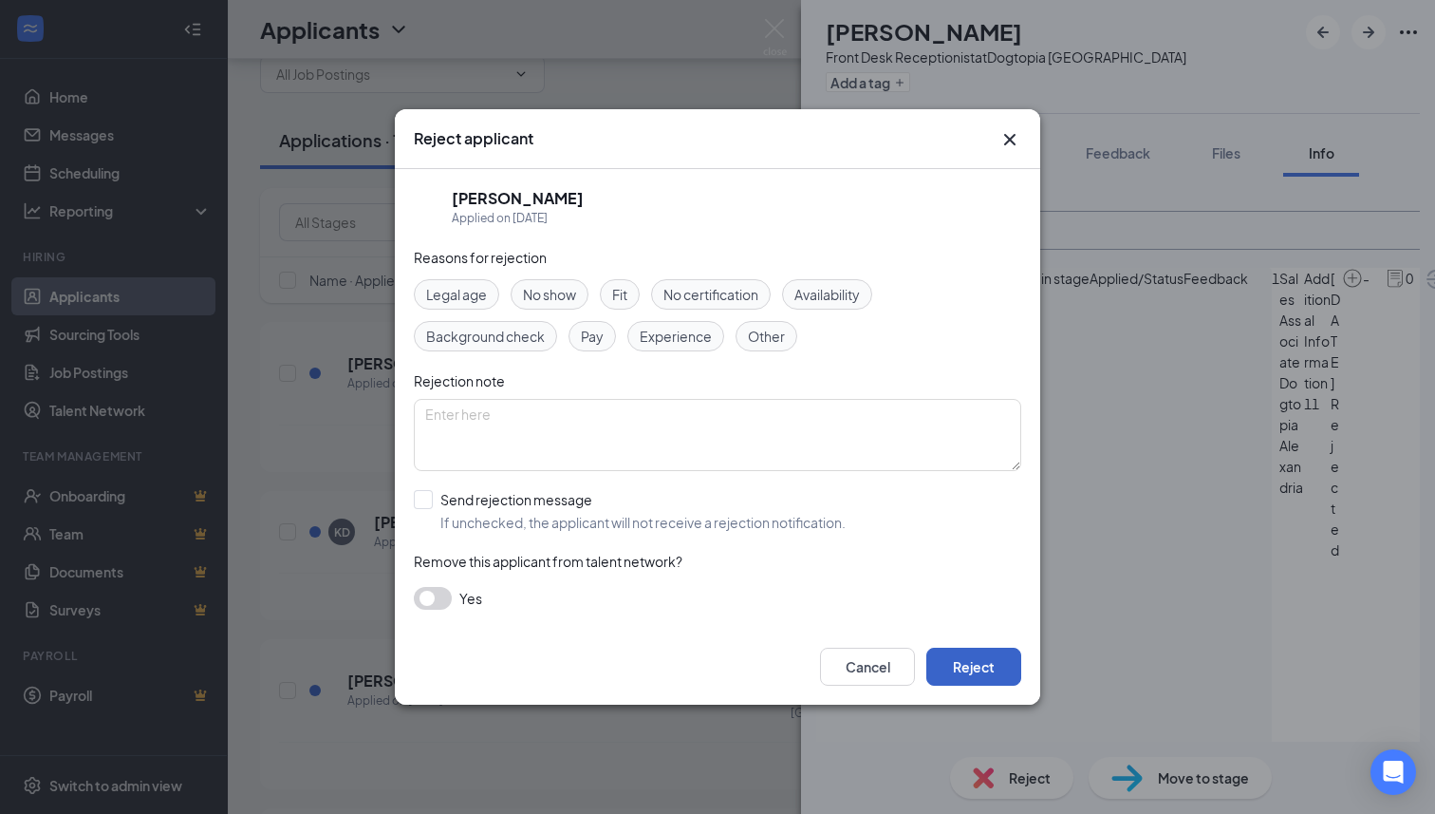
click at [966, 668] on button "Reject" at bounding box center [973, 666] width 95 height 38
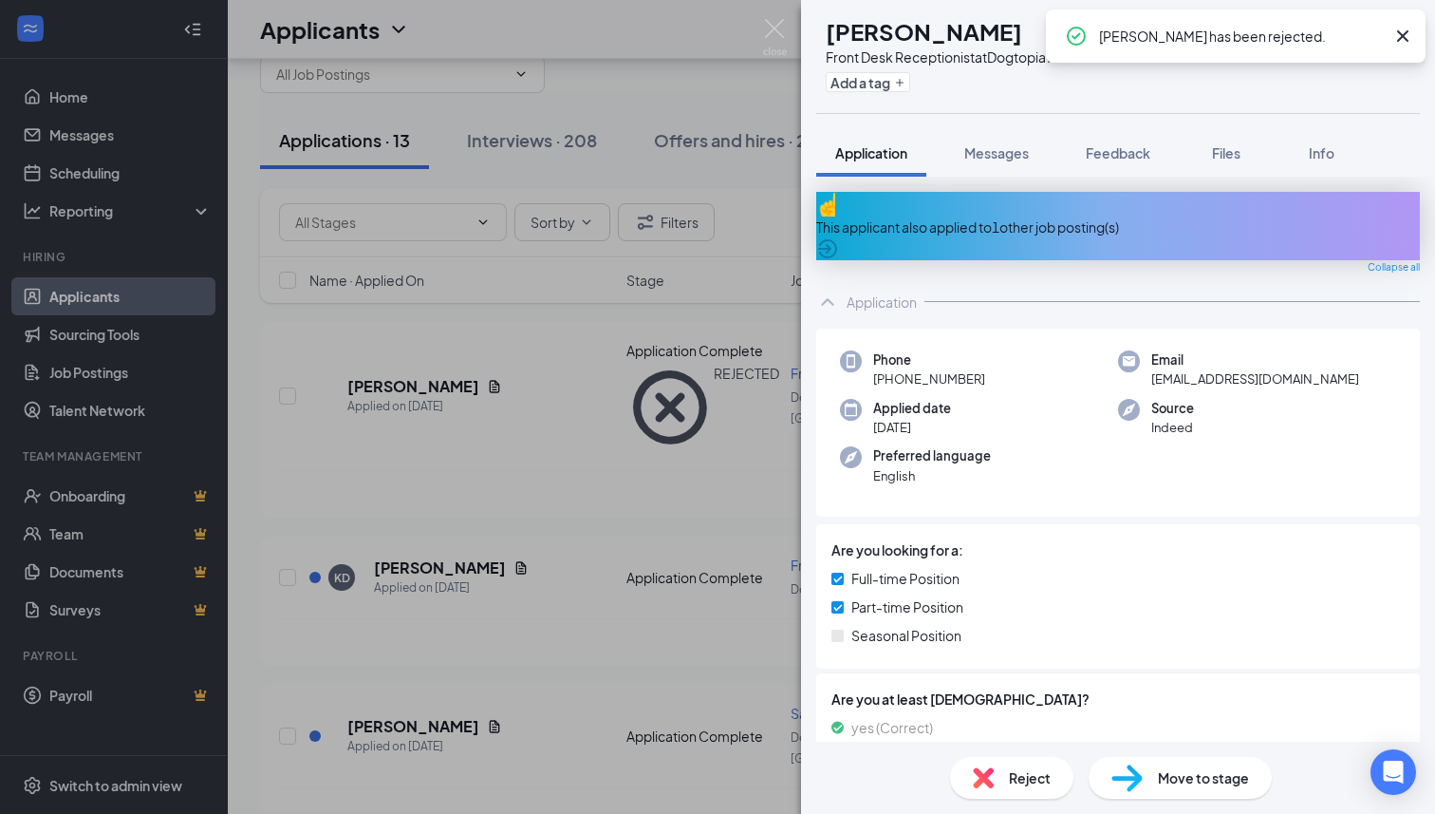
click at [982, 217] on div "This applicant also applied to 1 other job posting(s)" at bounding box center [1118, 226] width 604 height 21
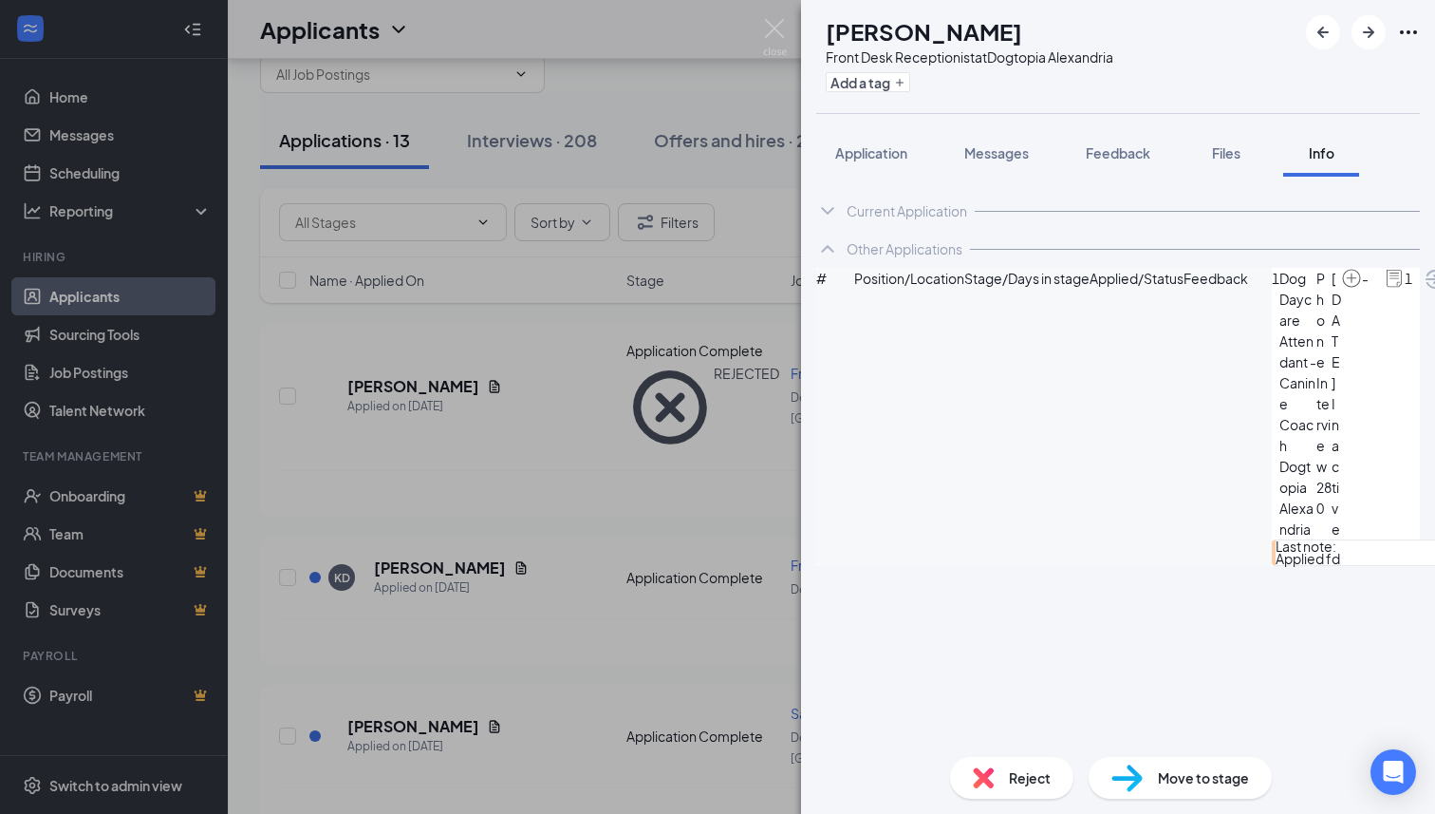
click at [984, 782] on img at bounding box center [983, 777] width 21 height 21
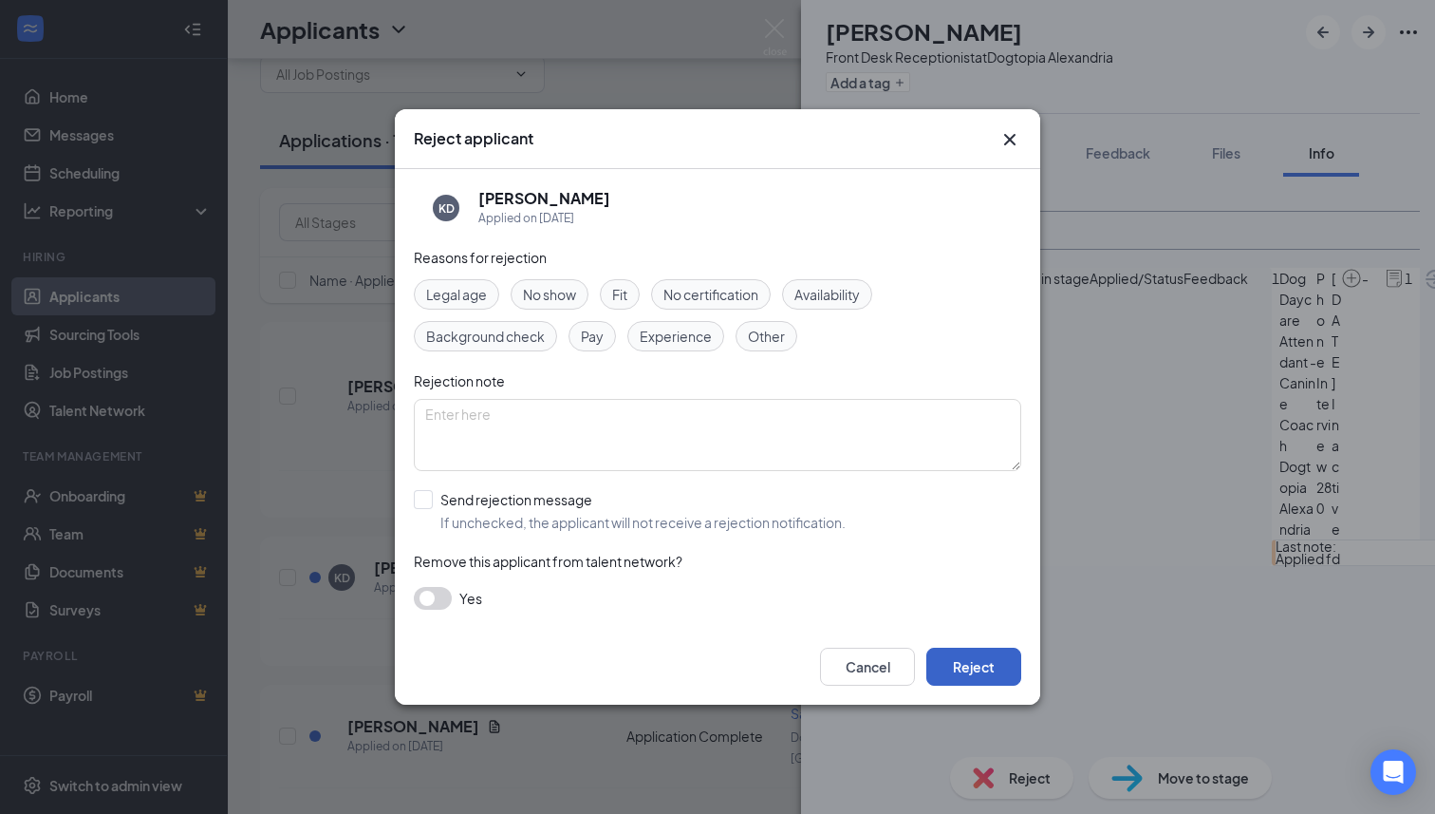
click at [974, 654] on button "Reject" at bounding box center [973, 666] width 95 height 38
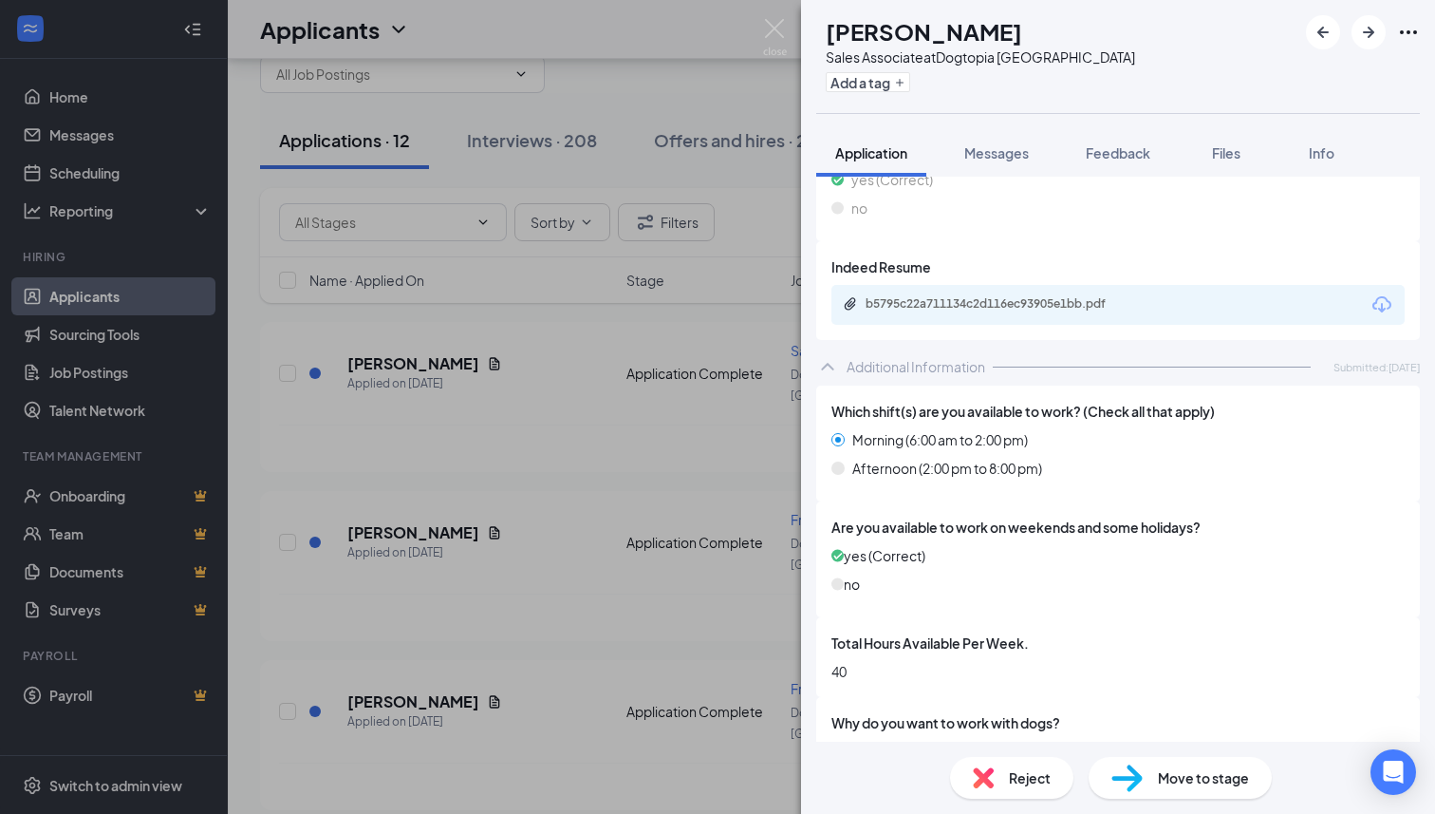
scroll to position [571, 0]
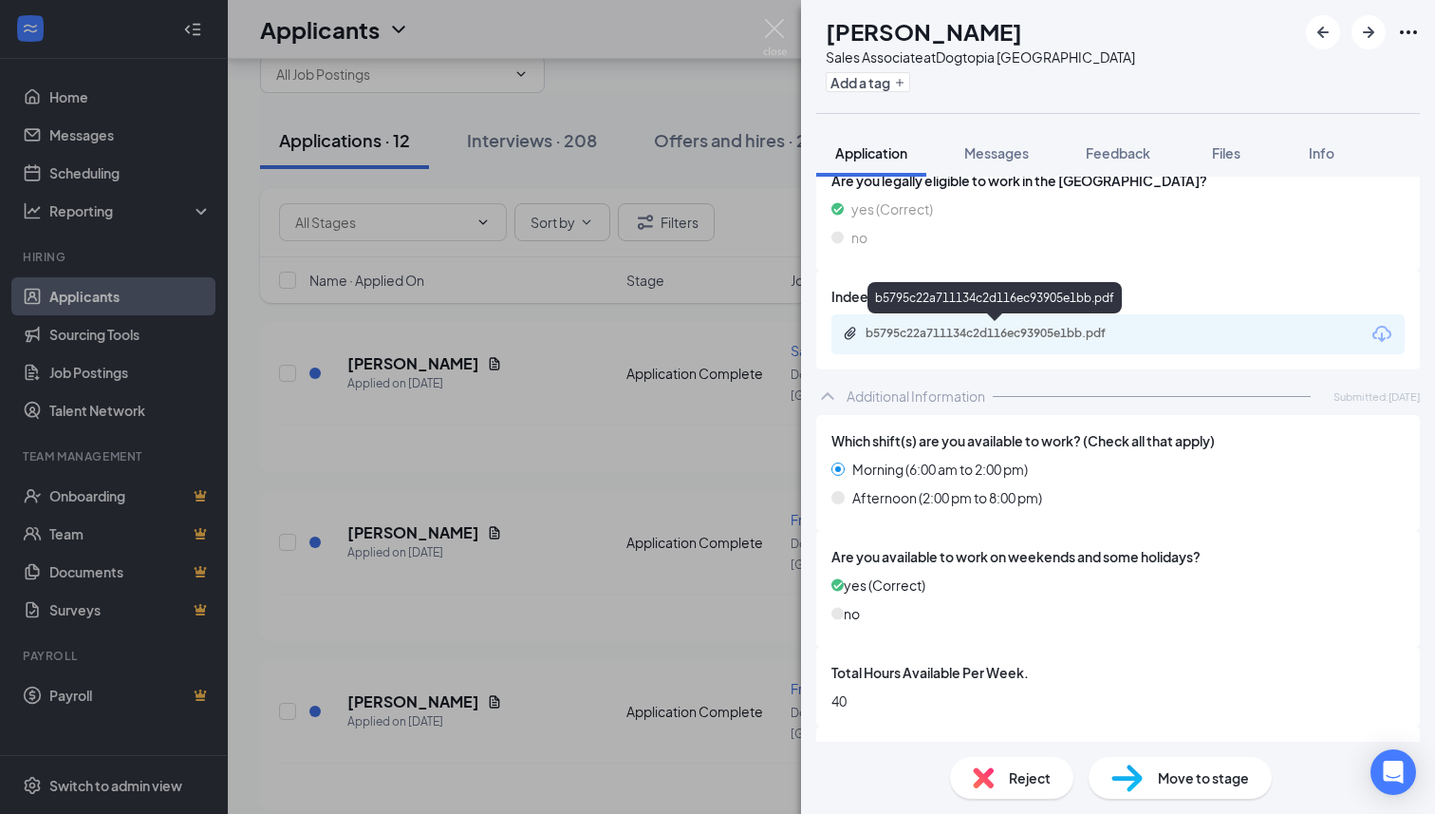
click at [977, 336] on div "b5795c22a711134c2d116ec93905e1bb.pdf" at bounding box center [999, 333] width 266 height 15
click at [1063, 786] on div "Reject" at bounding box center [1011, 778] width 123 height 42
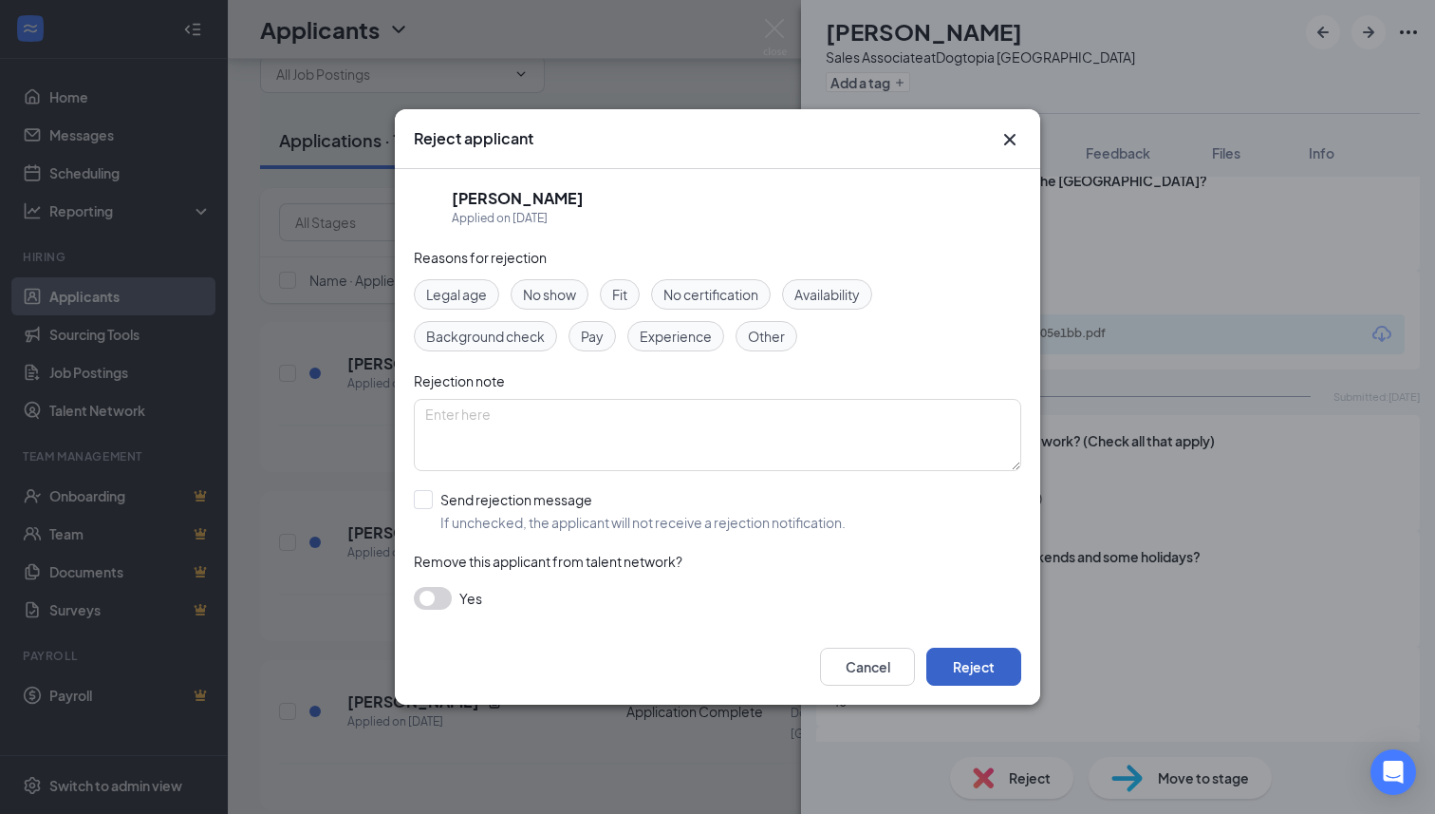
click at [975, 674] on button "Reject" at bounding box center [973, 666] width 95 height 38
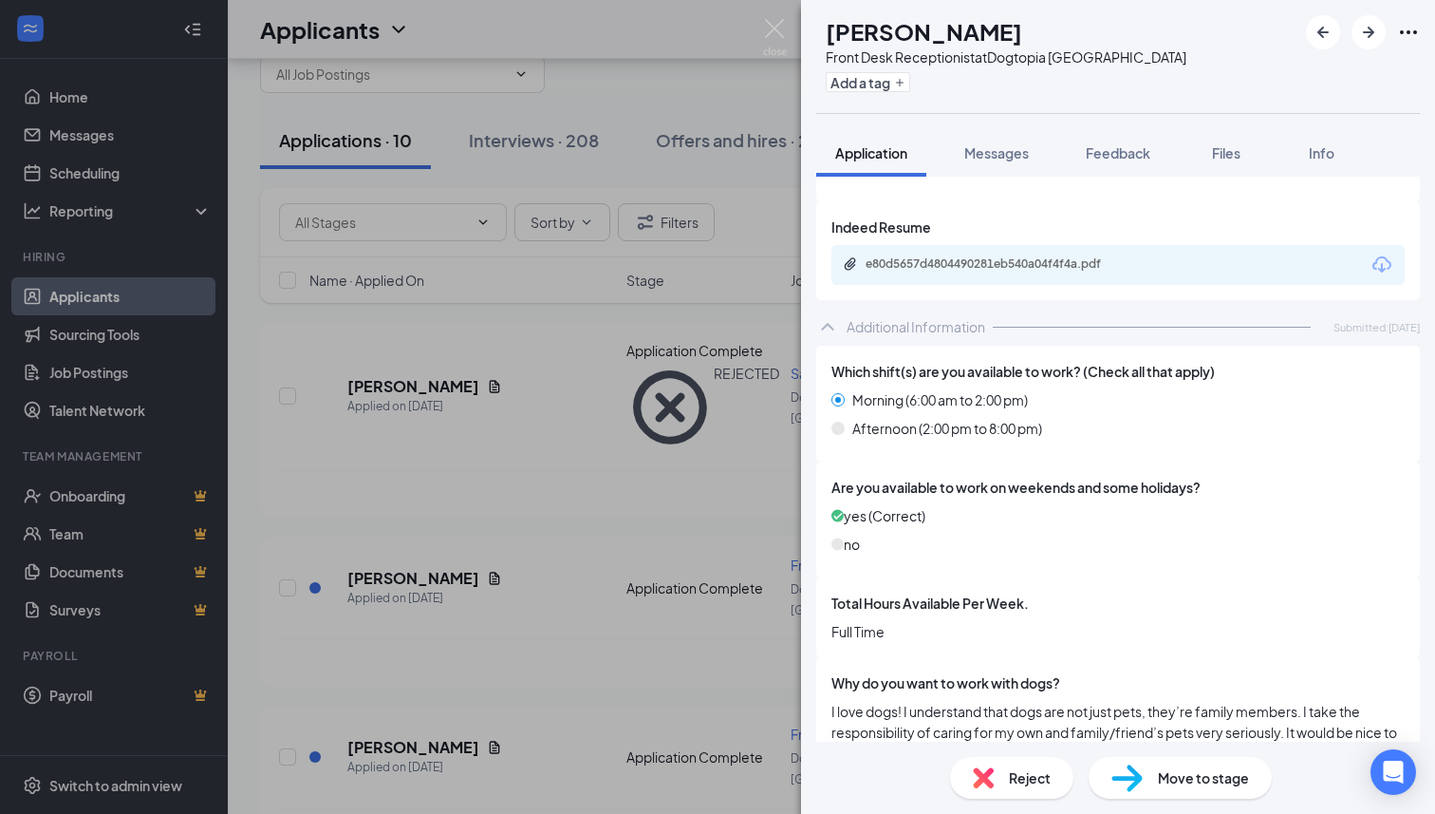
scroll to position [615, 0]
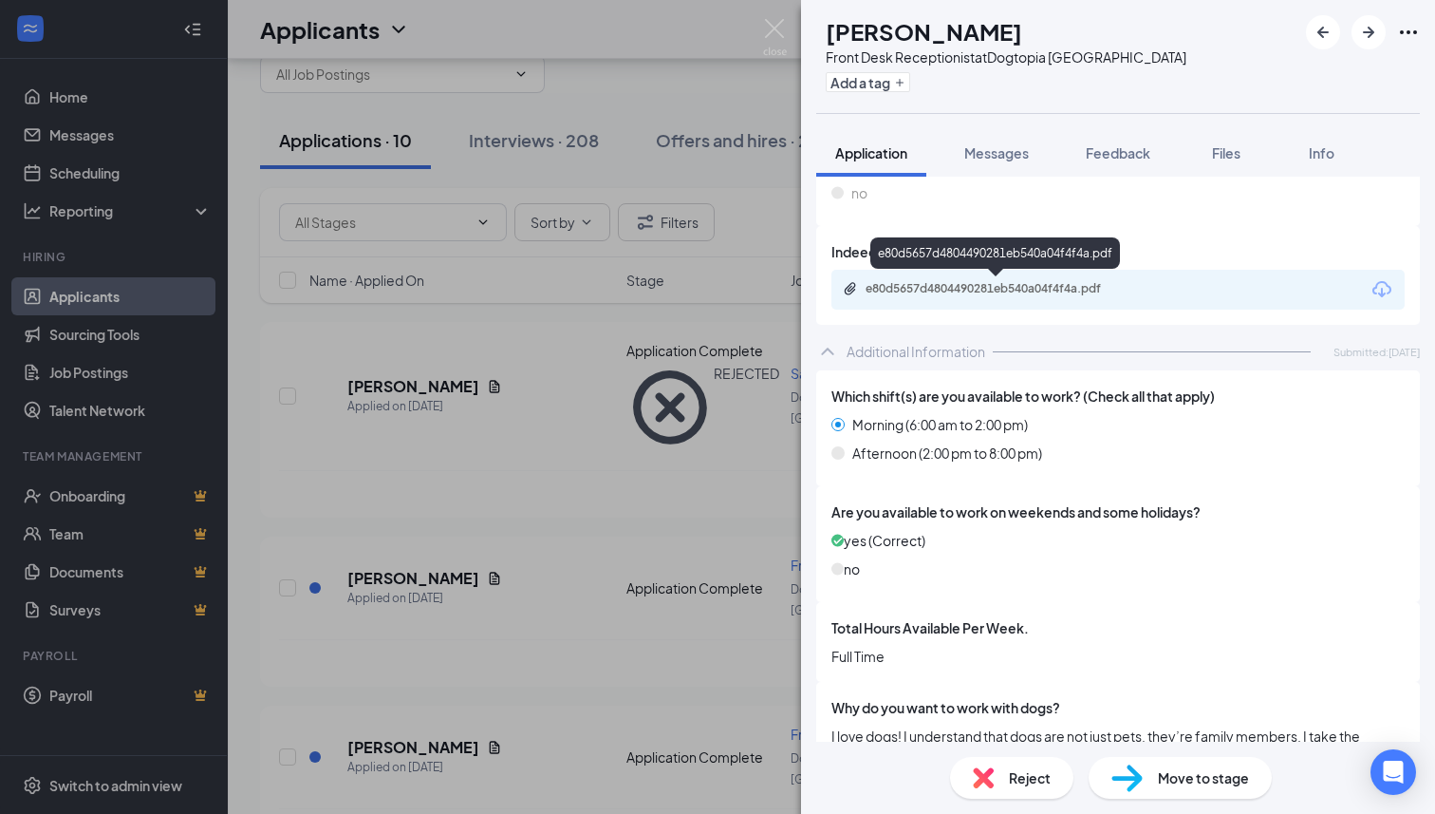
click at [968, 285] on div "e80d5657d4804490281eb540a04f4f4a.pdf" at bounding box center [999, 288] width 266 height 15
click at [1028, 292] on div "e80d5657d4804490281eb540a04f4f4a.pdf" at bounding box center [999, 288] width 266 height 15
click at [1191, 782] on span "Move to stage" at bounding box center [1203, 777] width 91 height 21
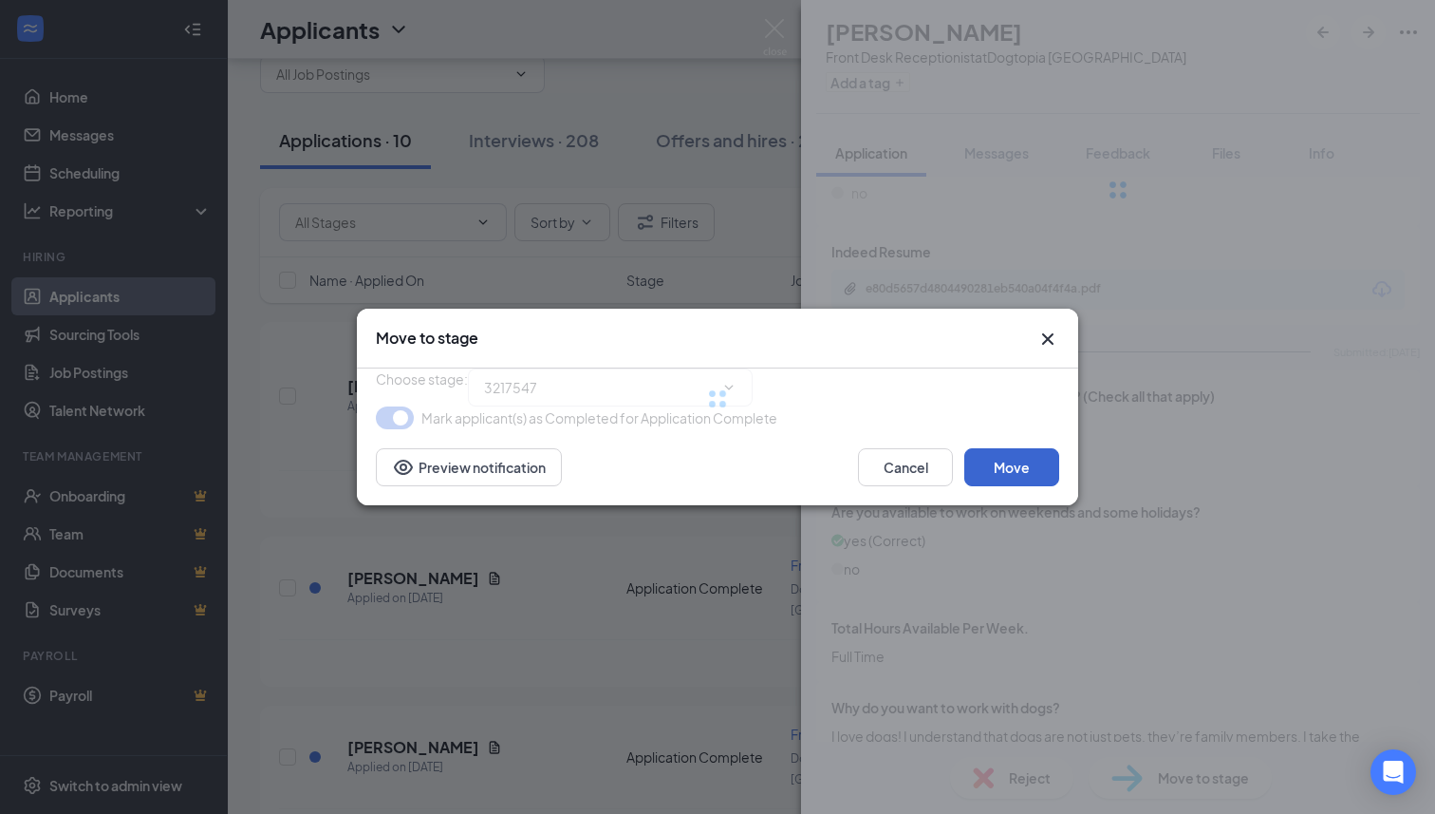
type input "Phone Interview (next stage)"
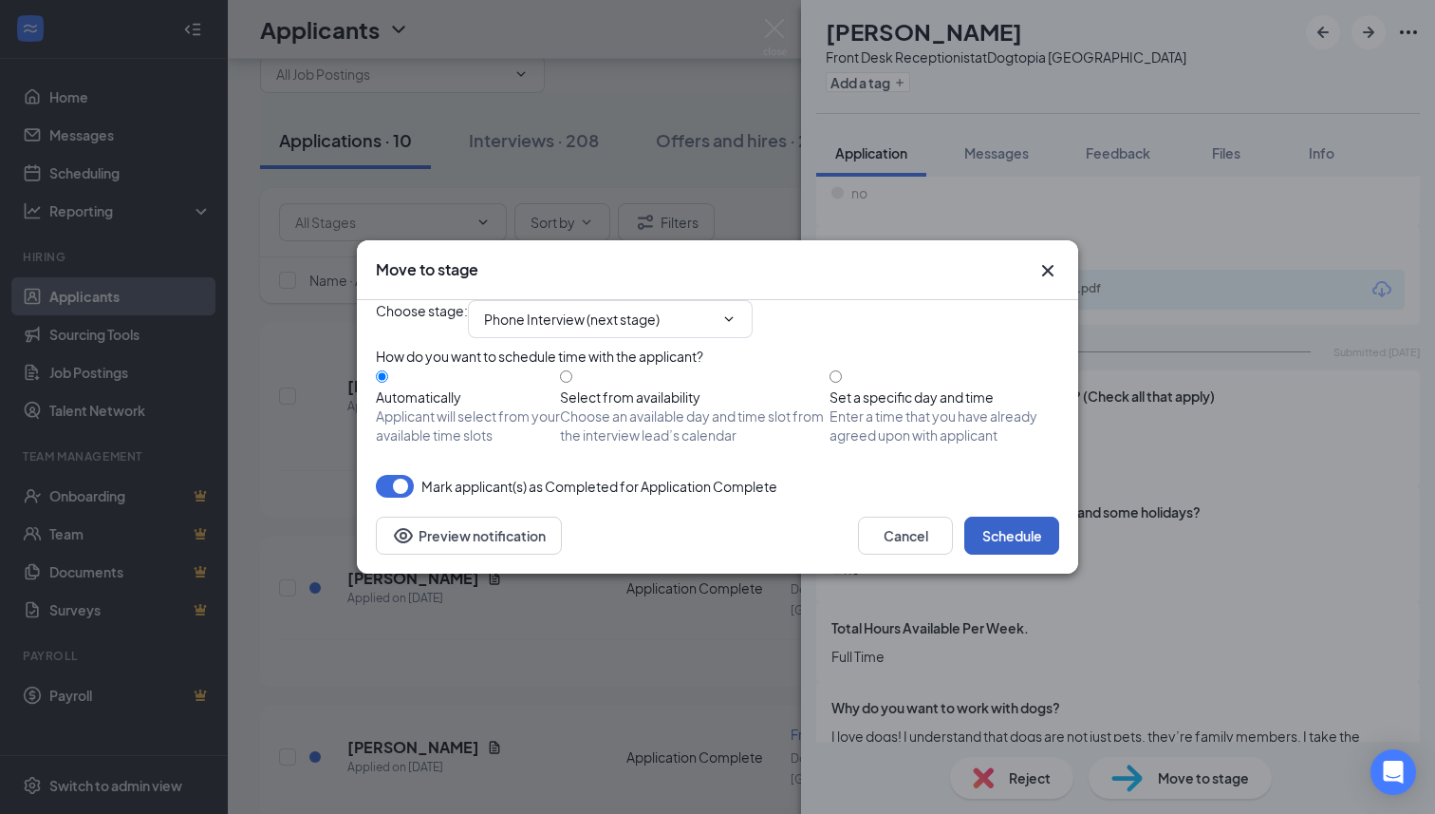
click at [1005, 554] on button "Schedule" at bounding box center [1011, 535] width 95 height 38
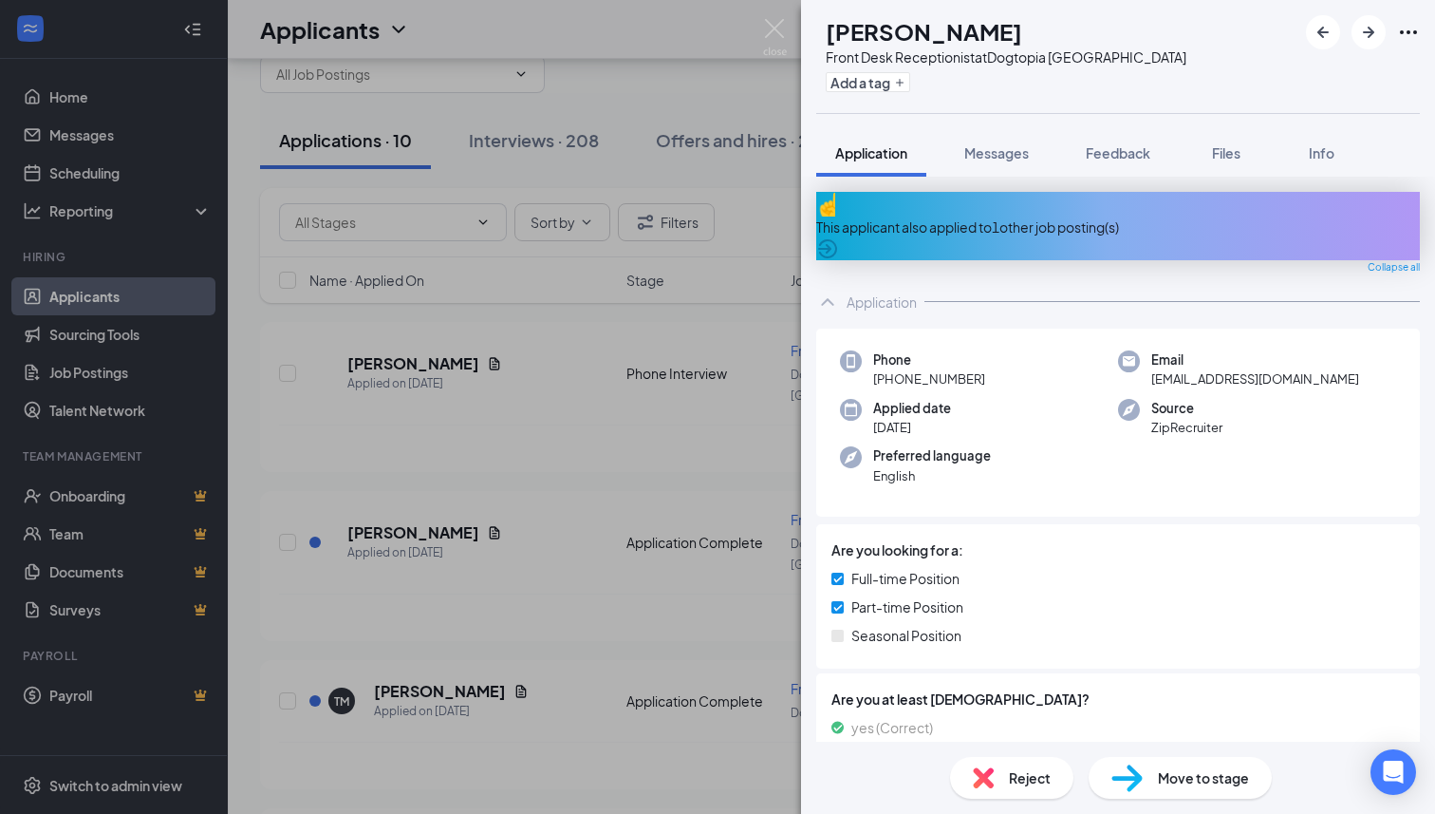
click at [973, 222] on div "This applicant also applied to 1 other job posting(s)" at bounding box center [1118, 226] width 604 height 21
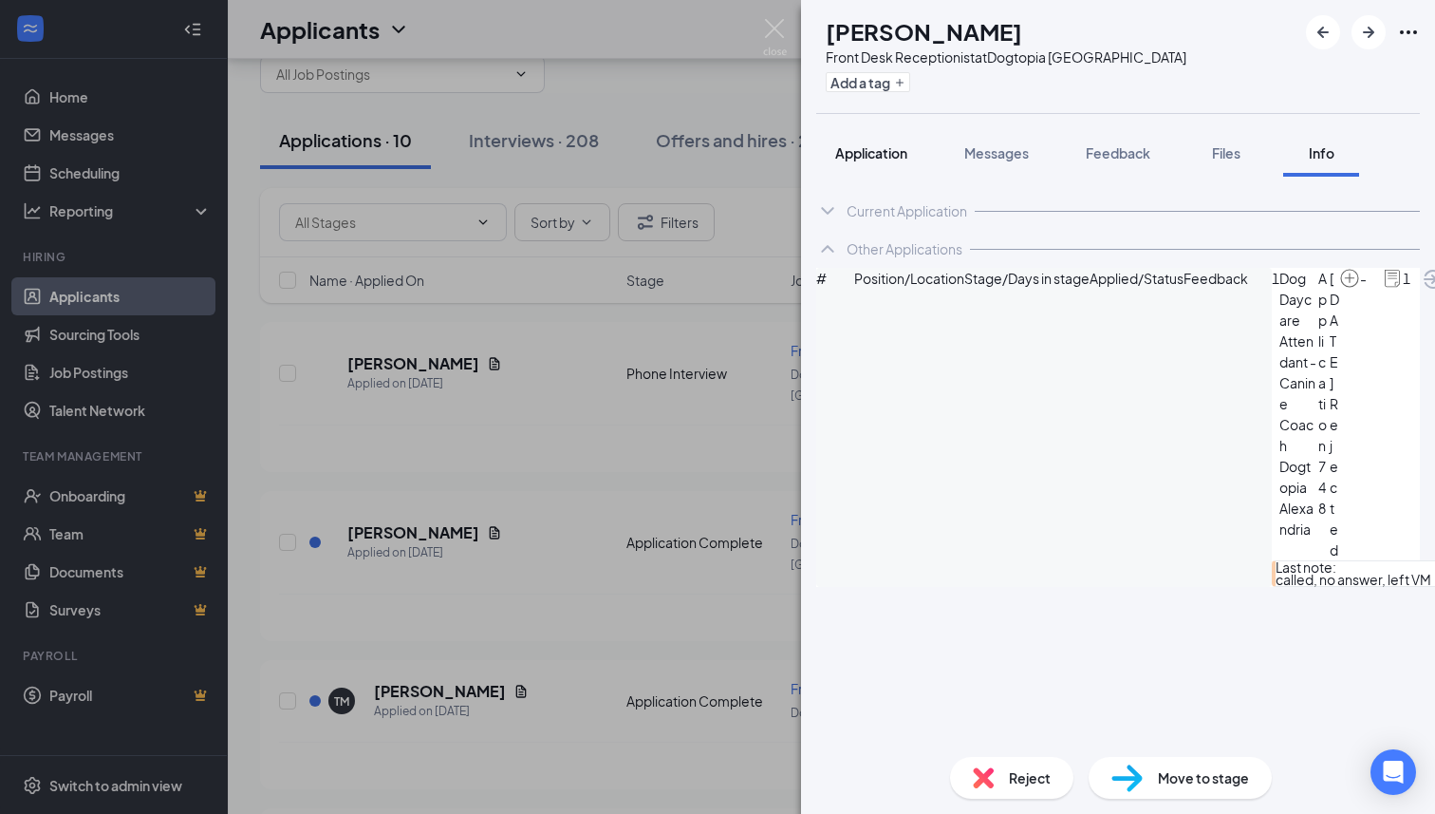
click at [858, 157] on span "Application" at bounding box center [871, 152] width 72 height 17
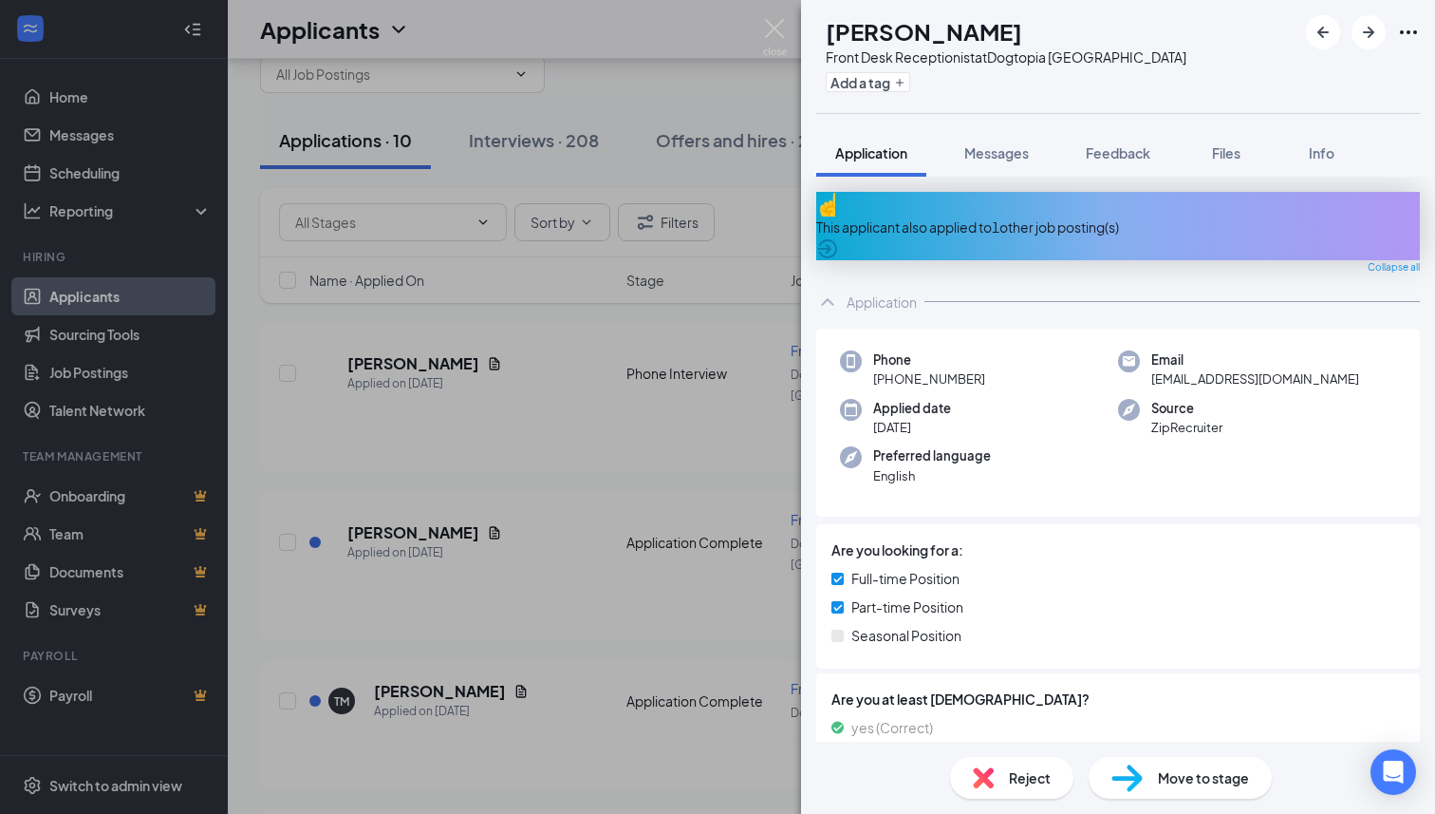
click at [1017, 785] on span "Reject" at bounding box center [1030, 777] width 42 height 21
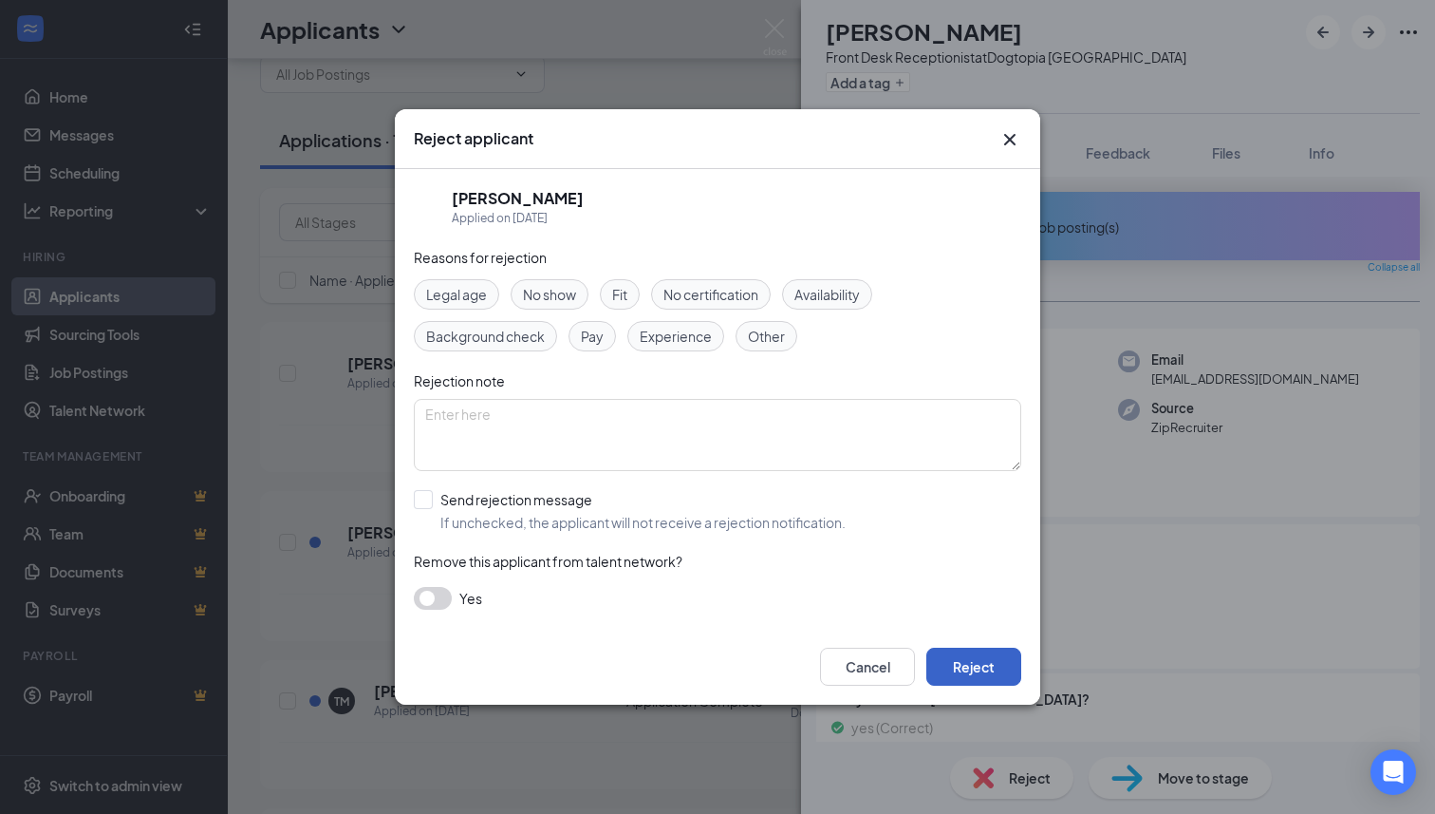
click at [975, 674] on button "Reject" at bounding box center [973, 666] width 95 height 38
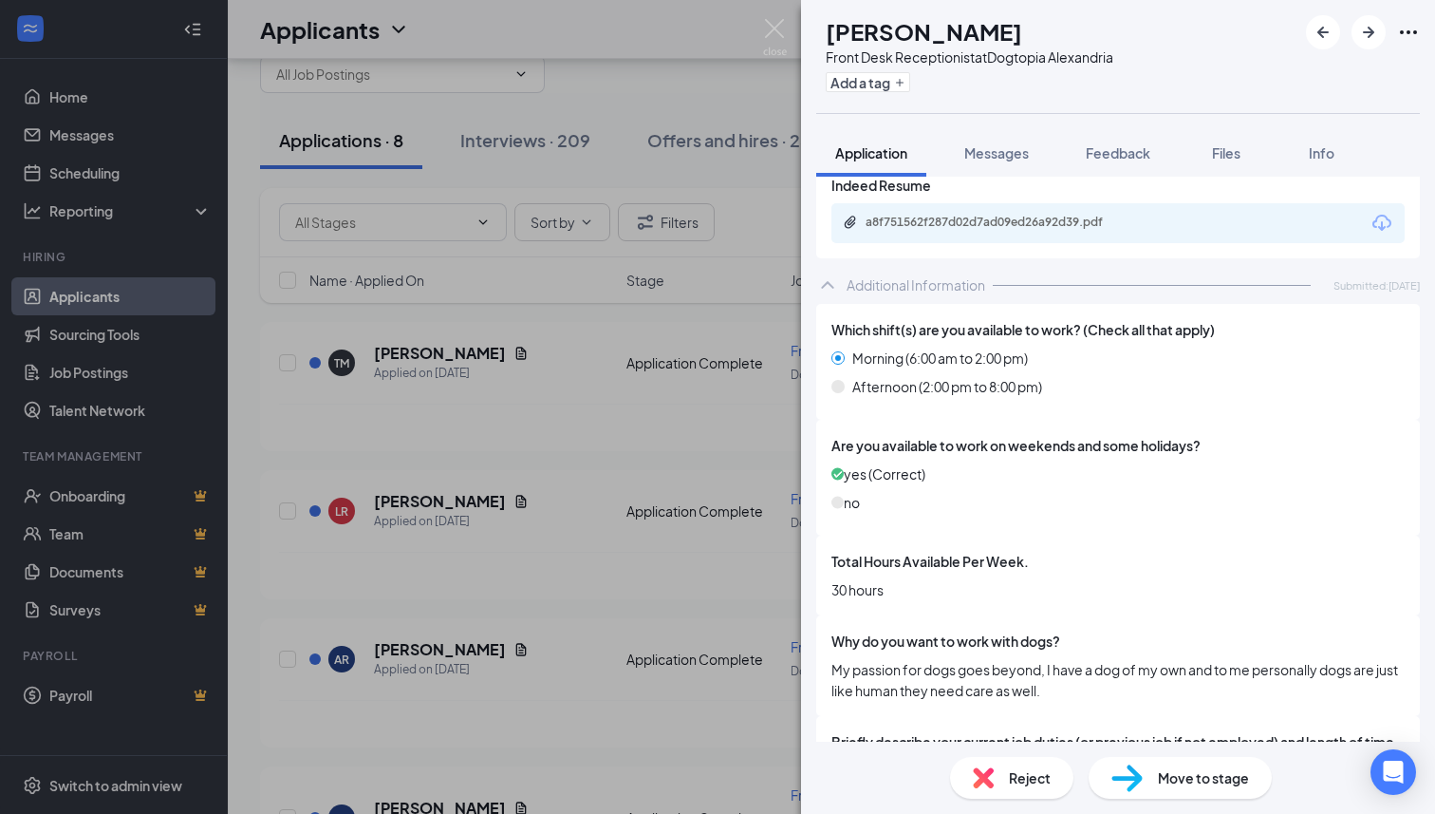
scroll to position [571, 0]
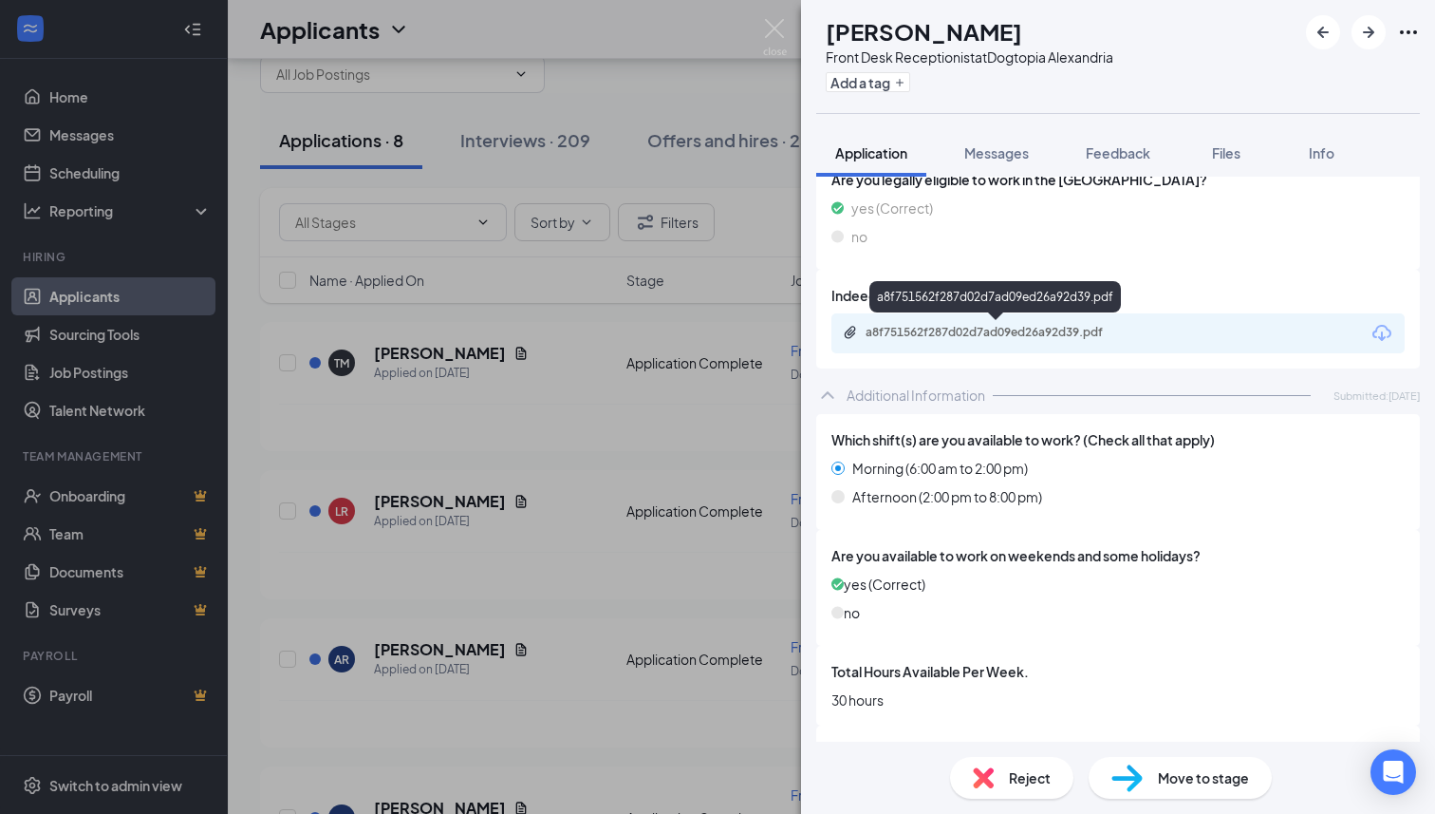
click at [965, 333] on div "a8f751562f287d02d7ad09ed26a92d39.pdf" at bounding box center [999, 332] width 266 height 15
click at [988, 796] on div "Reject" at bounding box center [1011, 778] width 123 height 42
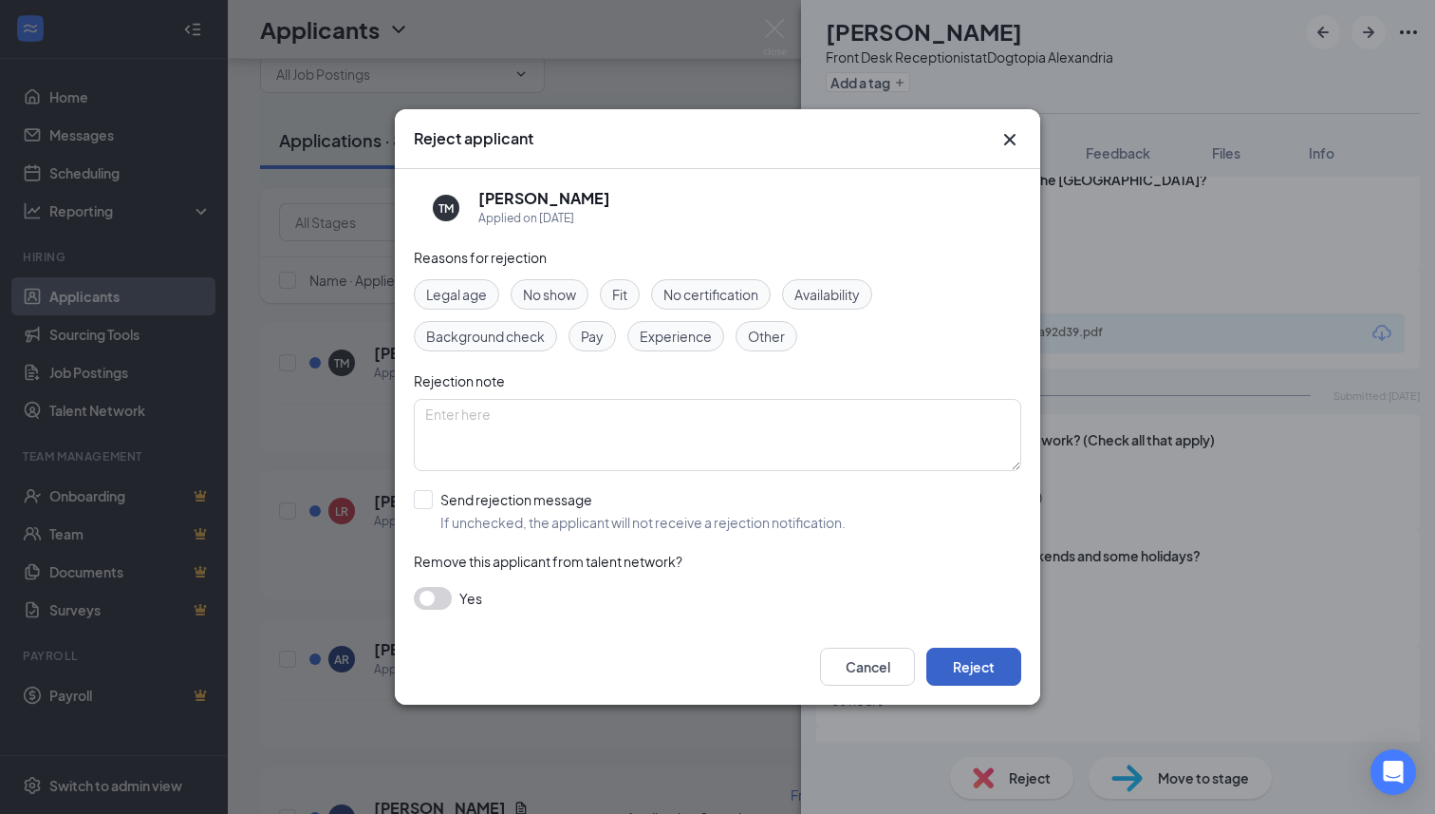
click at [948, 671] on button "Reject" at bounding box center [973, 666] width 95 height 38
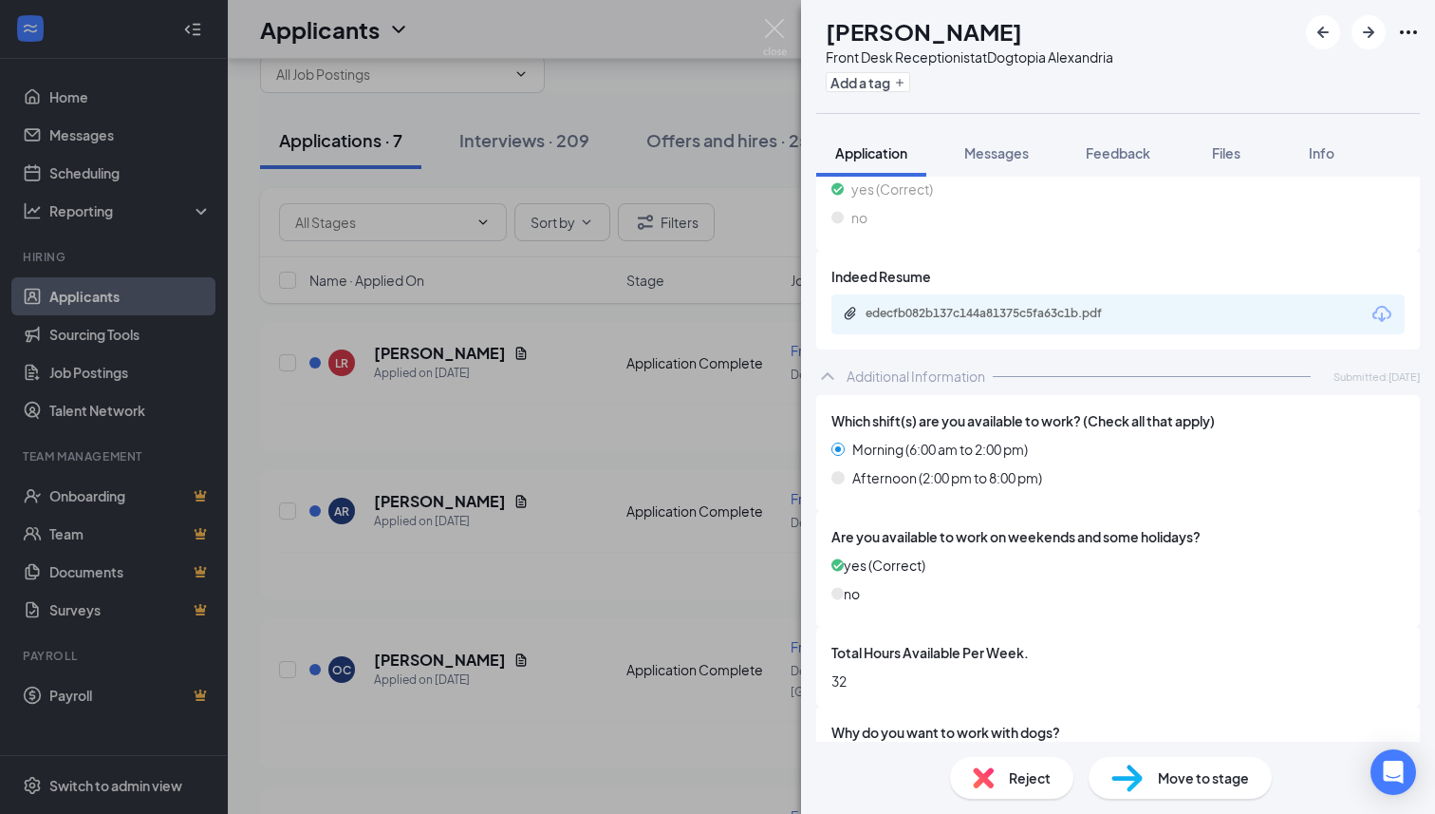
scroll to position [561, 0]
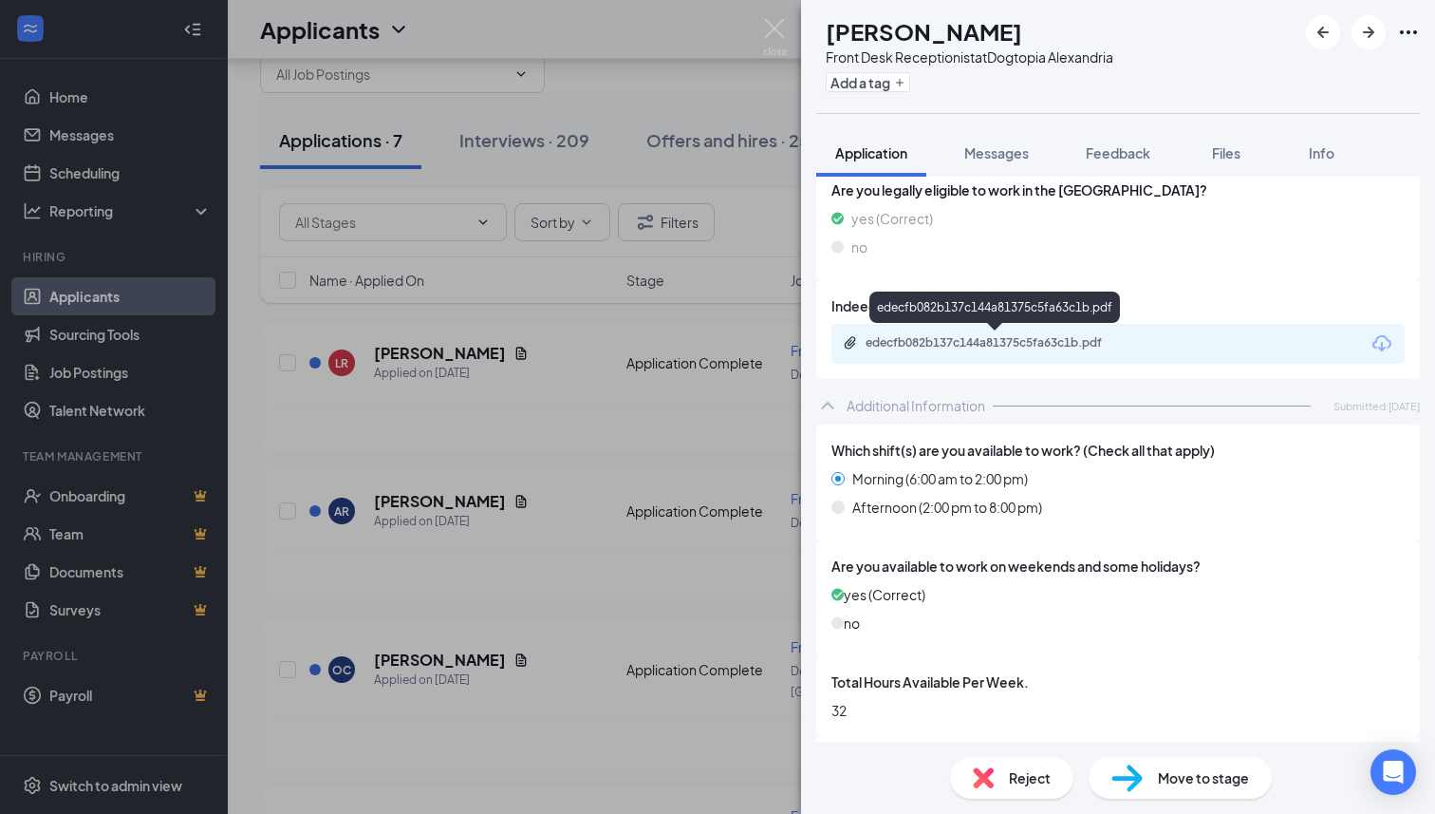
click at [966, 344] on div "edecfb082b137c144a81375c5fa63c1b.pdf" at bounding box center [999, 342] width 266 height 15
click at [989, 50] on div "Front Desk Receptionist at Dogtopia [GEOGRAPHIC_DATA]" at bounding box center [970, 56] width 288 height 19
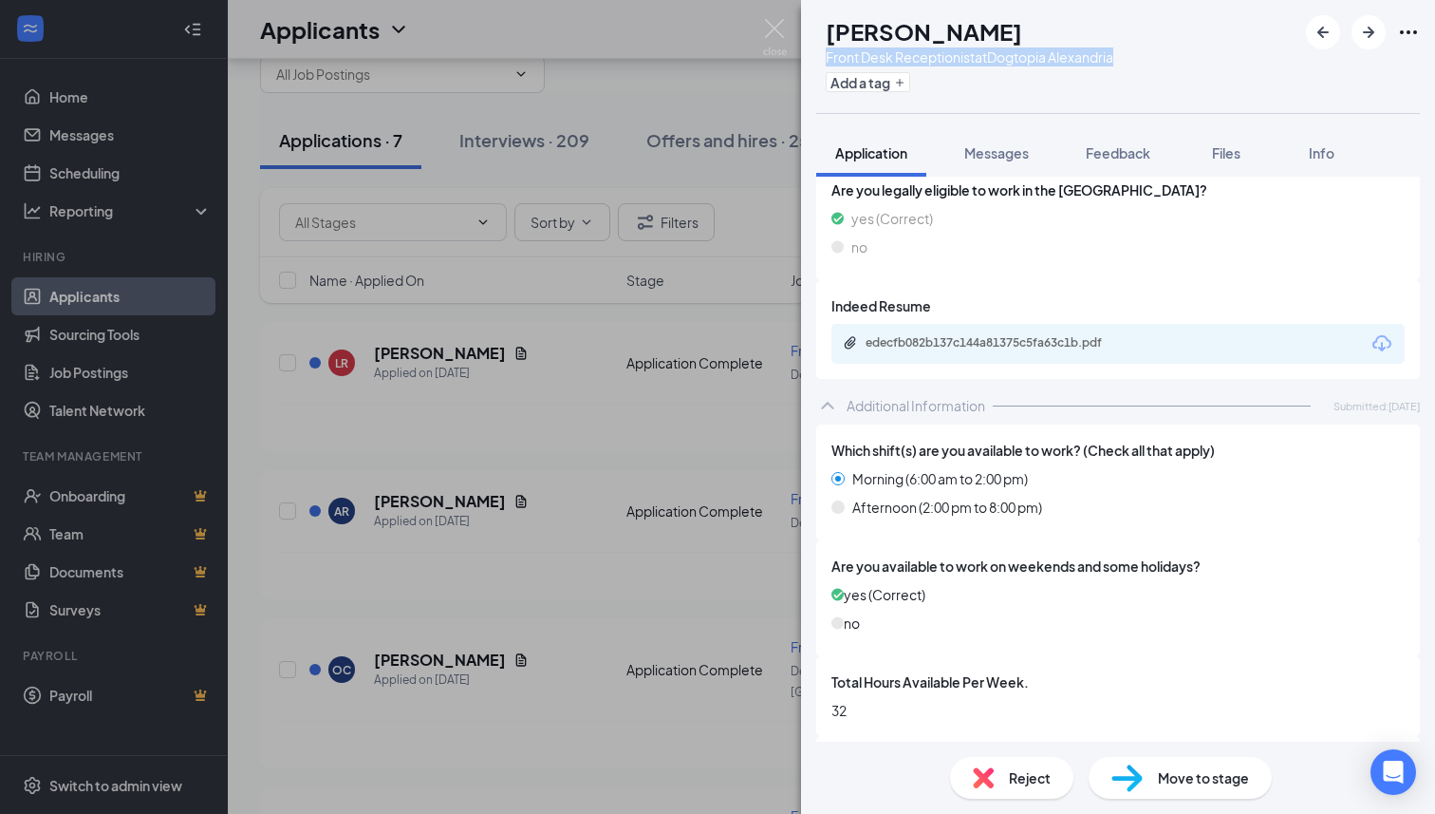
click at [989, 50] on div "Front Desk Receptionist at Dogtopia [GEOGRAPHIC_DATA]" at bounding box center [970, 56] width 288 height 19
click at [1102, 140] on button "Feedback" at bounding box center [1118, 152] width 103 height 47
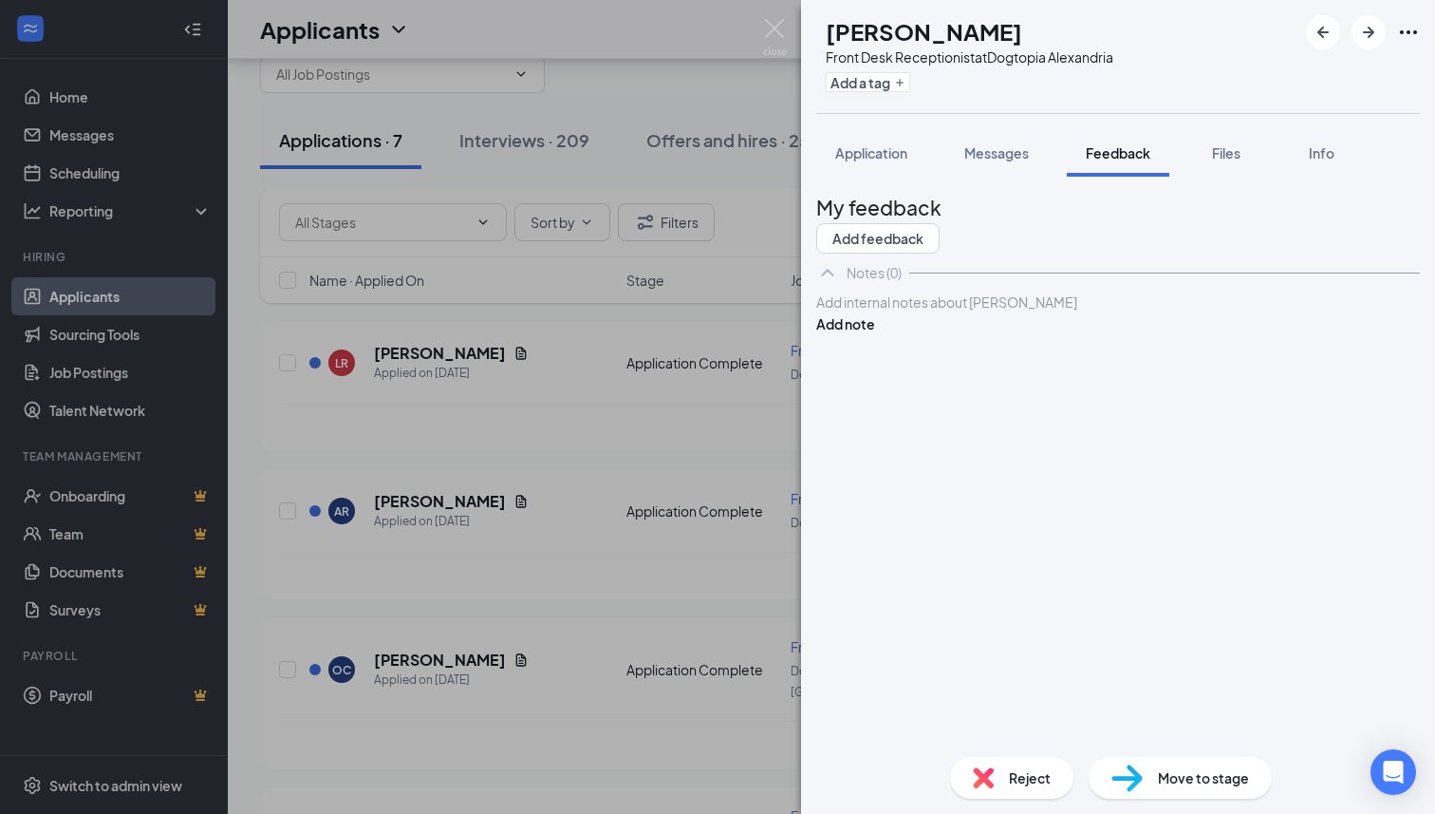
click at [955, 312] on div at bounding box center [1118, 302] width 602 height 20
click at [875, 334] on button "Add note" at bounding box center [845, 323] width 59 height 21
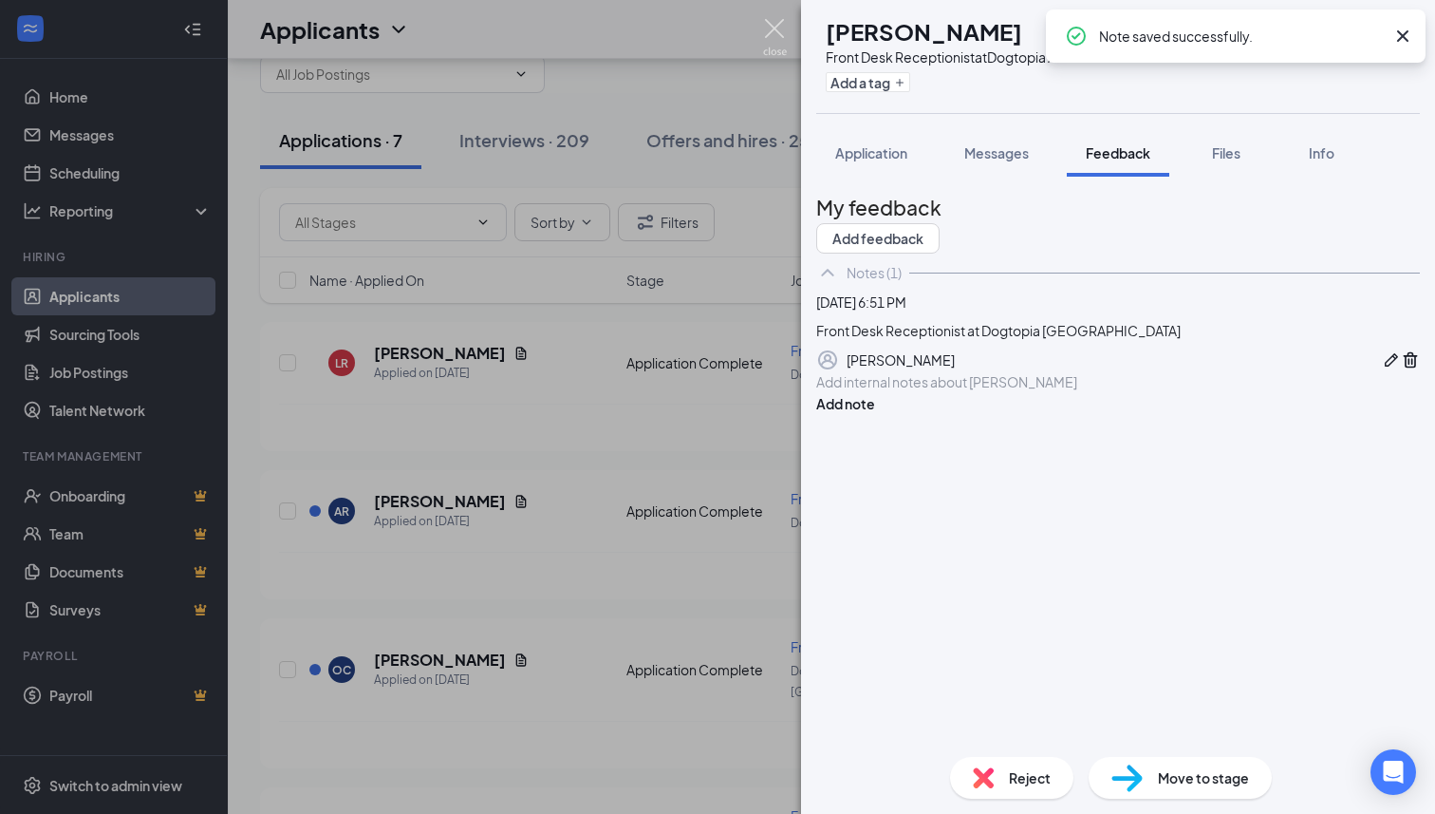
click at [776, 23] on img at bounding box center [775, 37] width 24 height 37
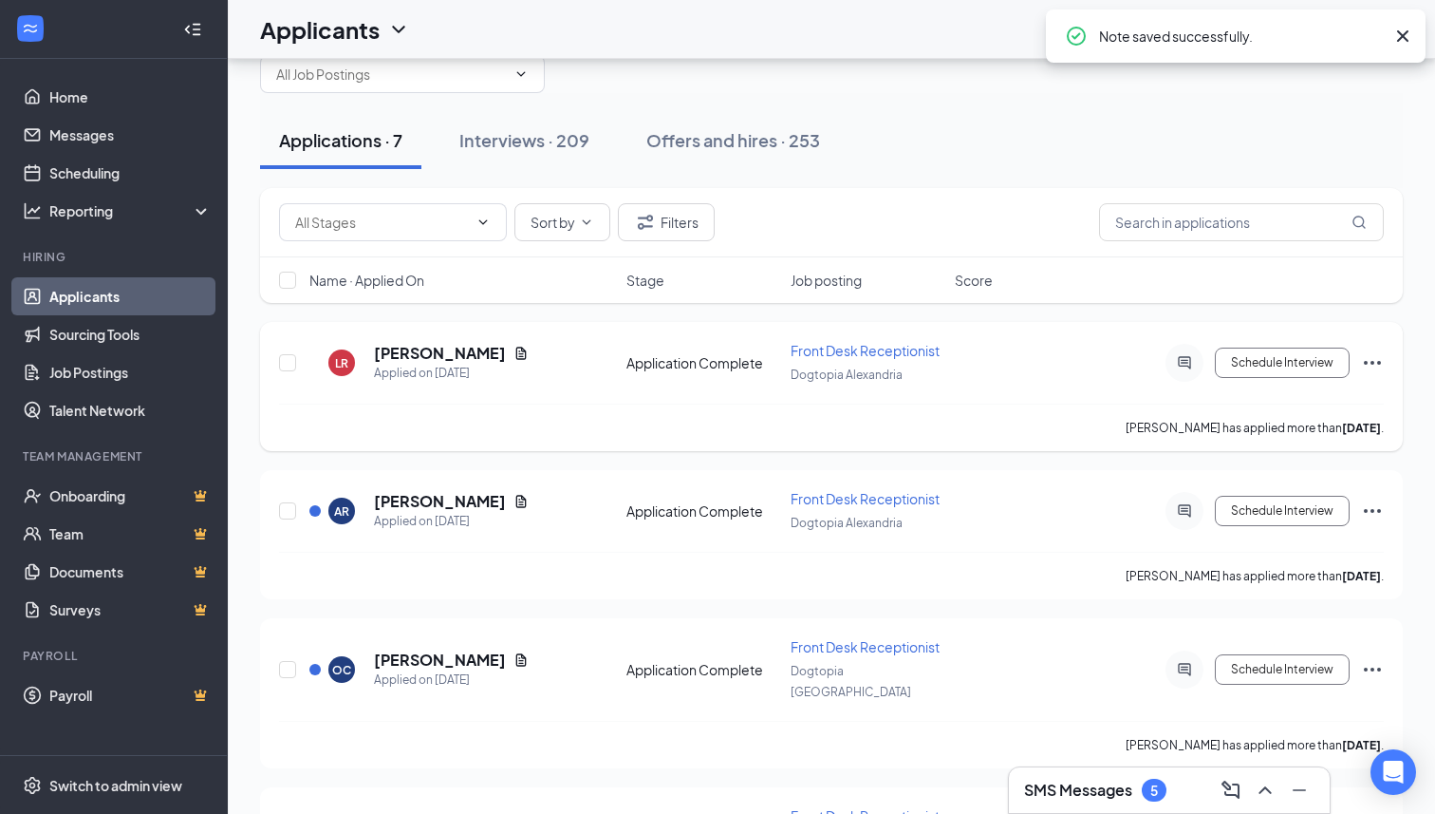
click at [1387, 357] on div "[PERSON_NAME] Applied on [DATE] Application Complete Front Desk Receptionist Do…" at bounding box center [831, 386] width 1143 height 129
click at [1369, 361] on icon "Ellipses" at bounding box center [1372, 362] width 23 height 23
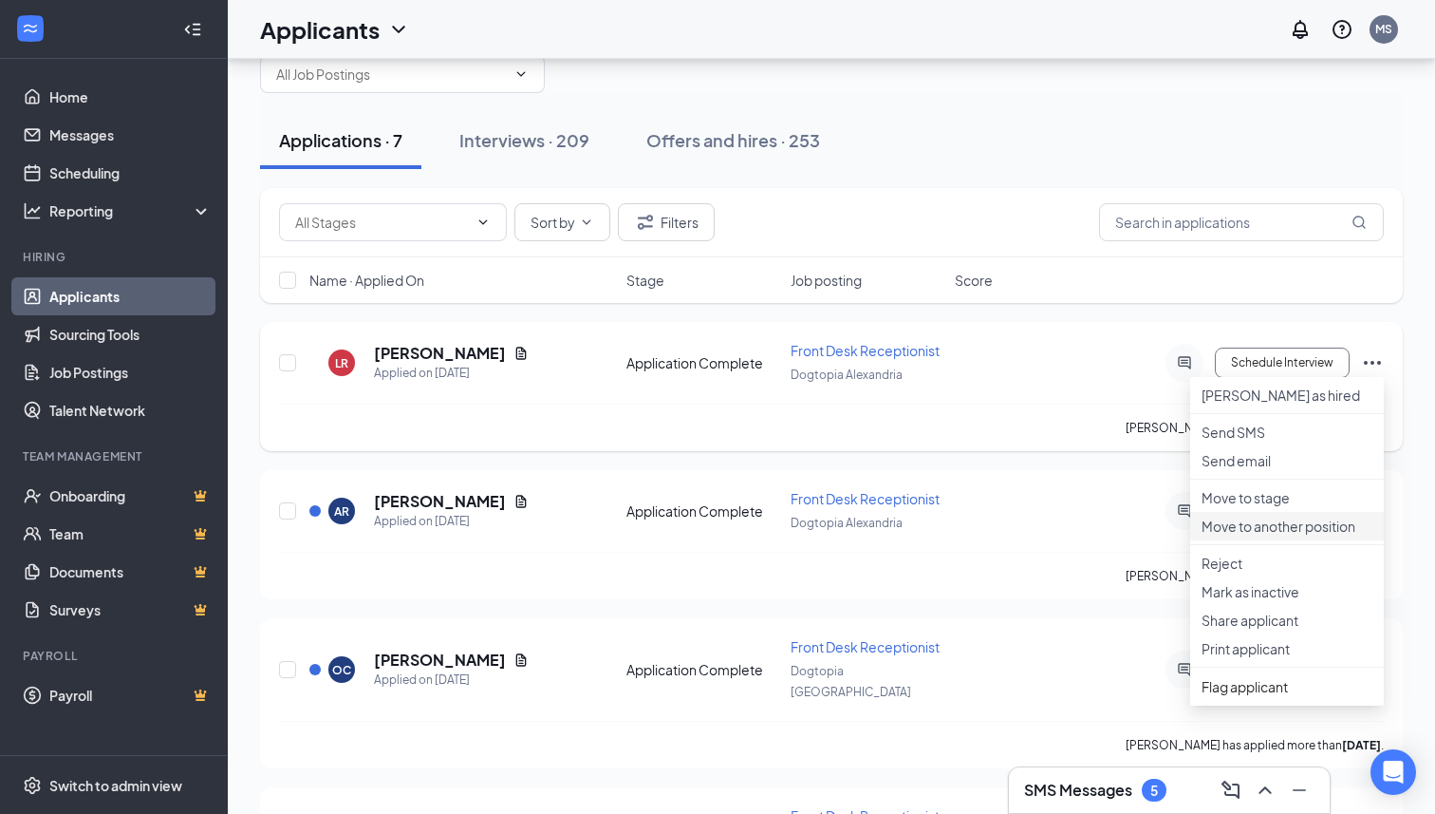
click at [1247, 540] on li "Move to another position" at bounding box center [1287, 526] width 194 height 28
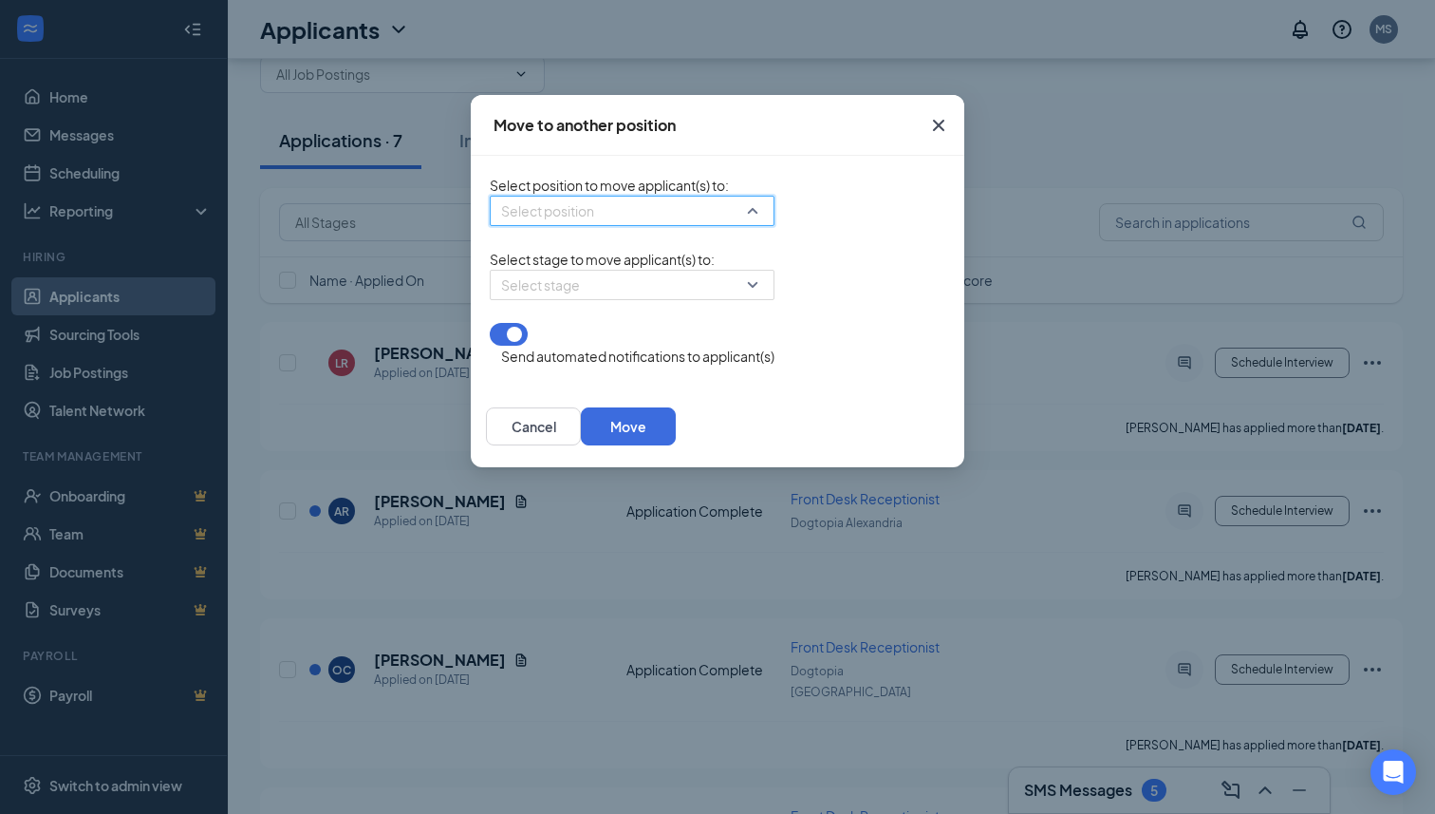
click at [610, 215] on input "search" at bounding box center [625, 210] width 249 height 28
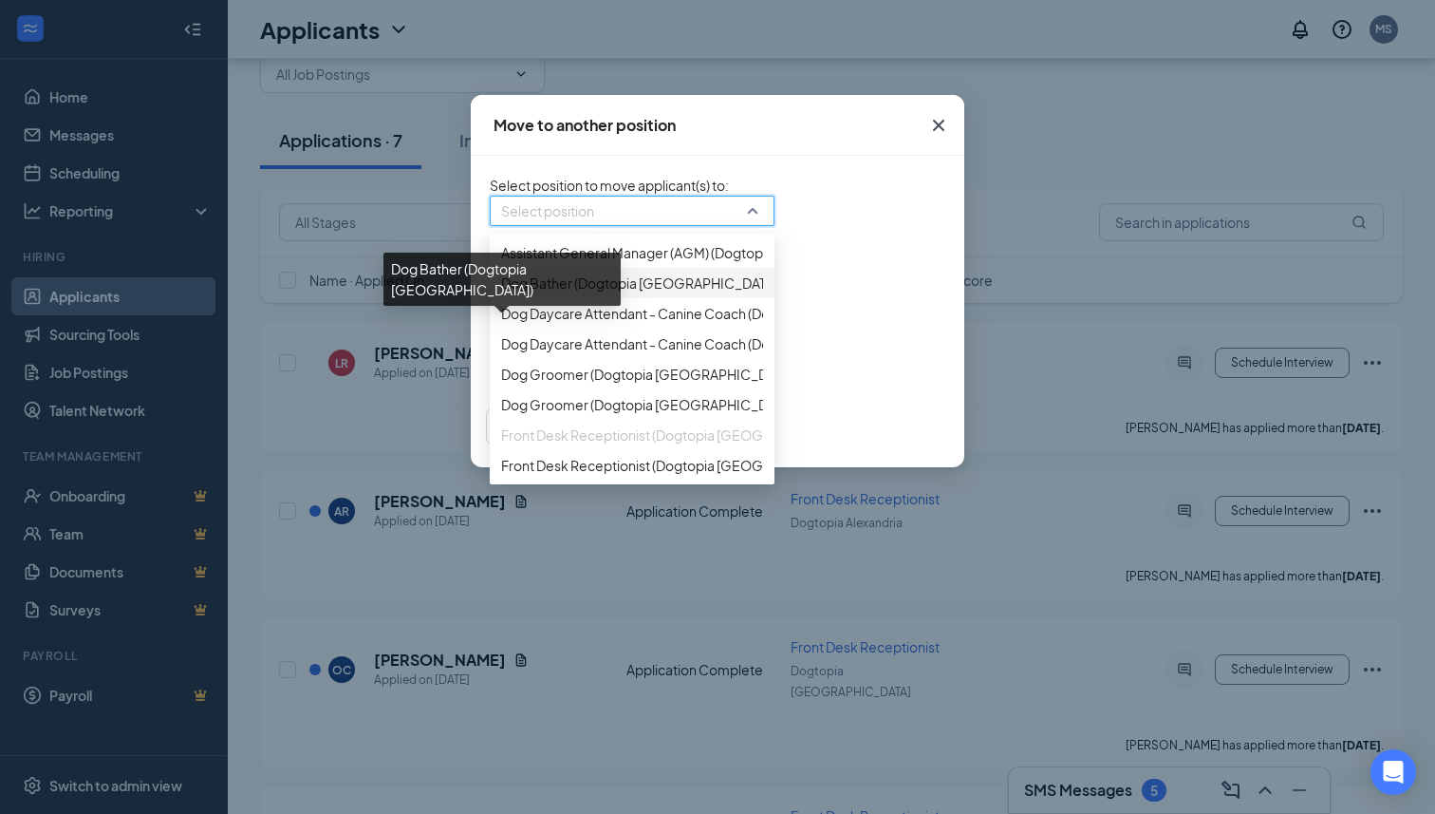
click at [559, 293] on span "Dog Bather (Dogtopia [GEOGRAPHIC_DATA])" at bounding box center [641, 282] width 280 height 21
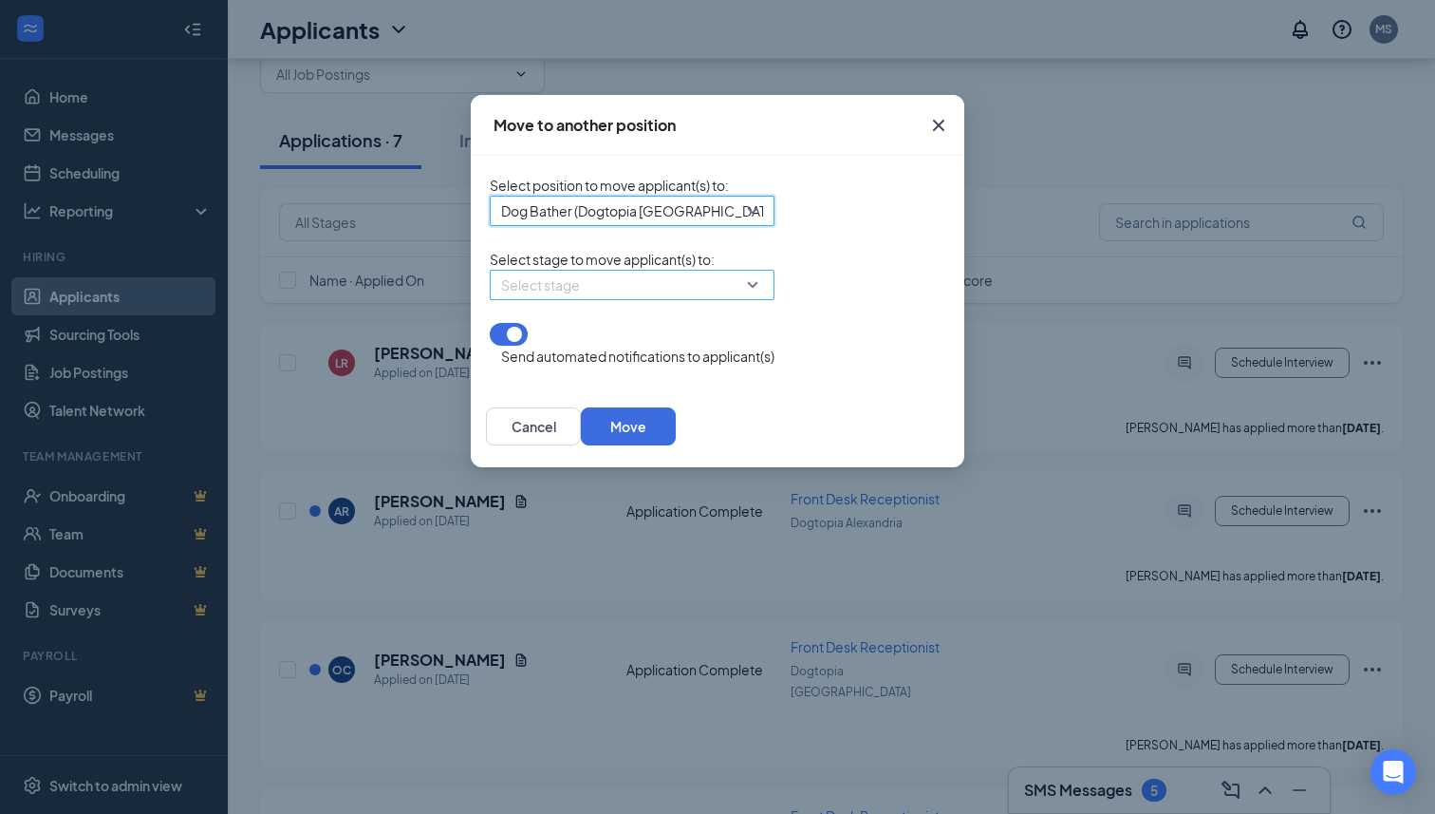
click at [569, 299] on input "search" at bounding box center [625, 285] width 249 height 28
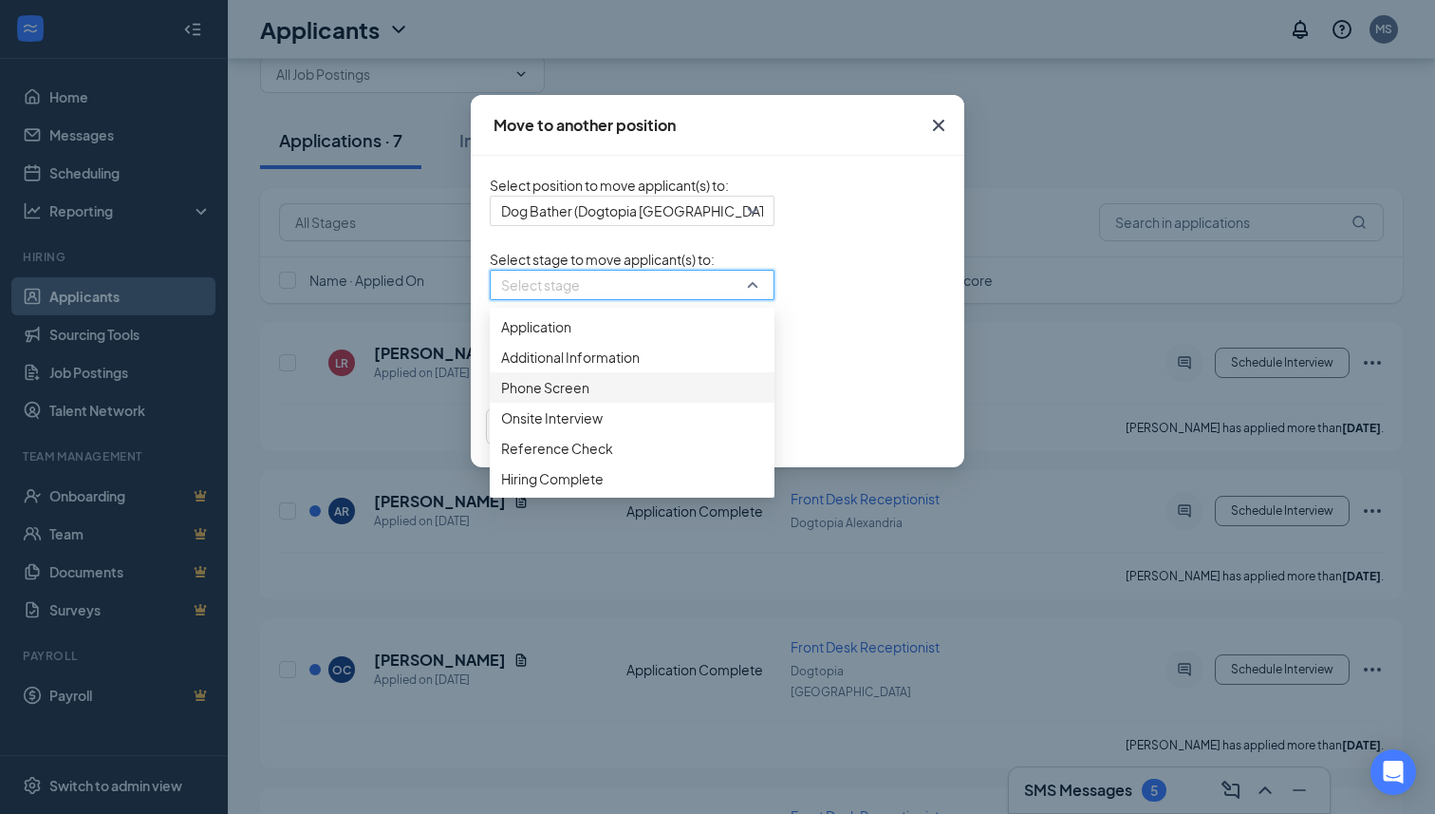
click at [533, 398] on span "Phone Screen" at bounding box center [632, 387] width 262 height 21
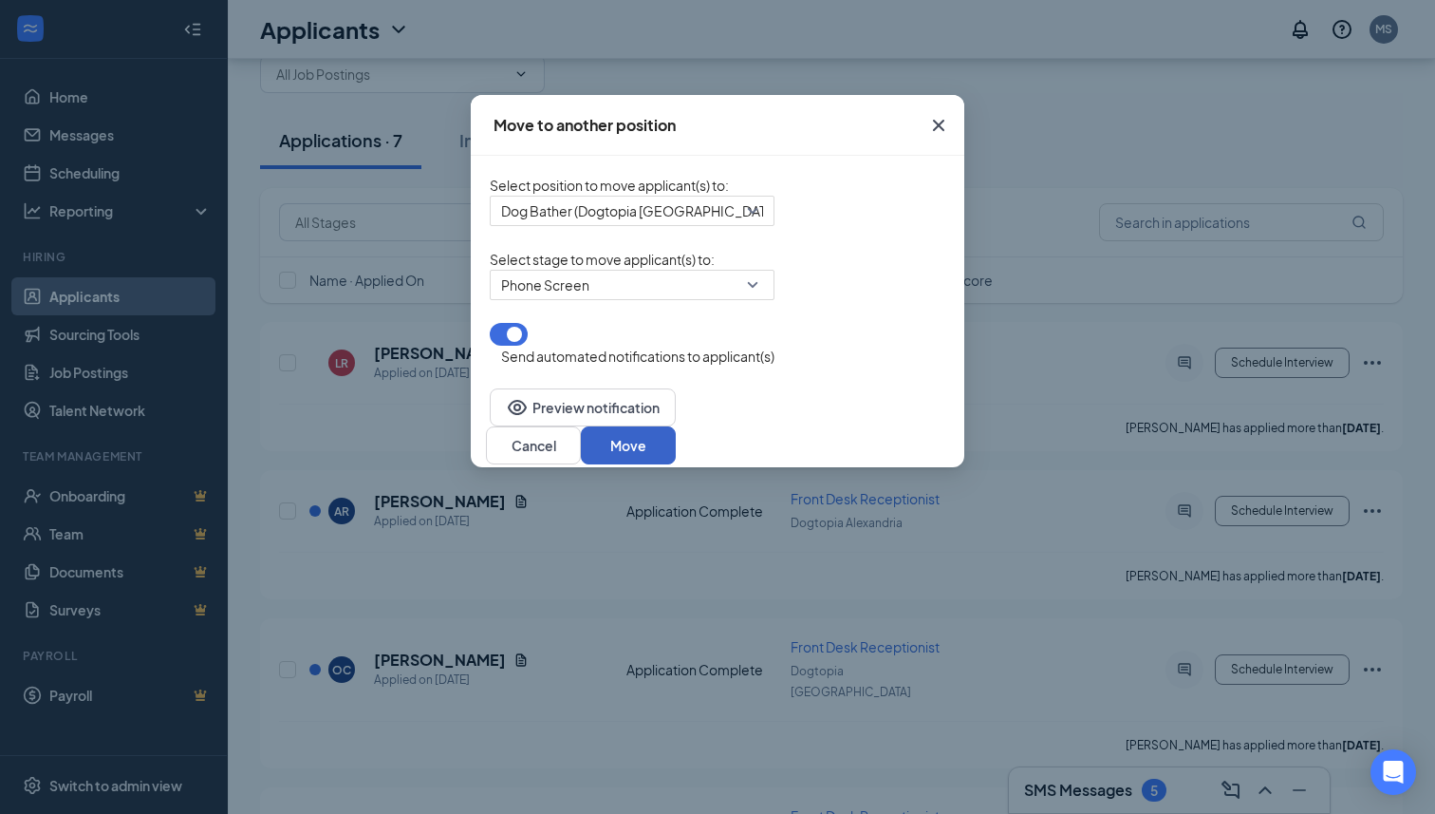
click at [676, 433] on button "Move" at bounding box center [628, 445] width 95 height 38
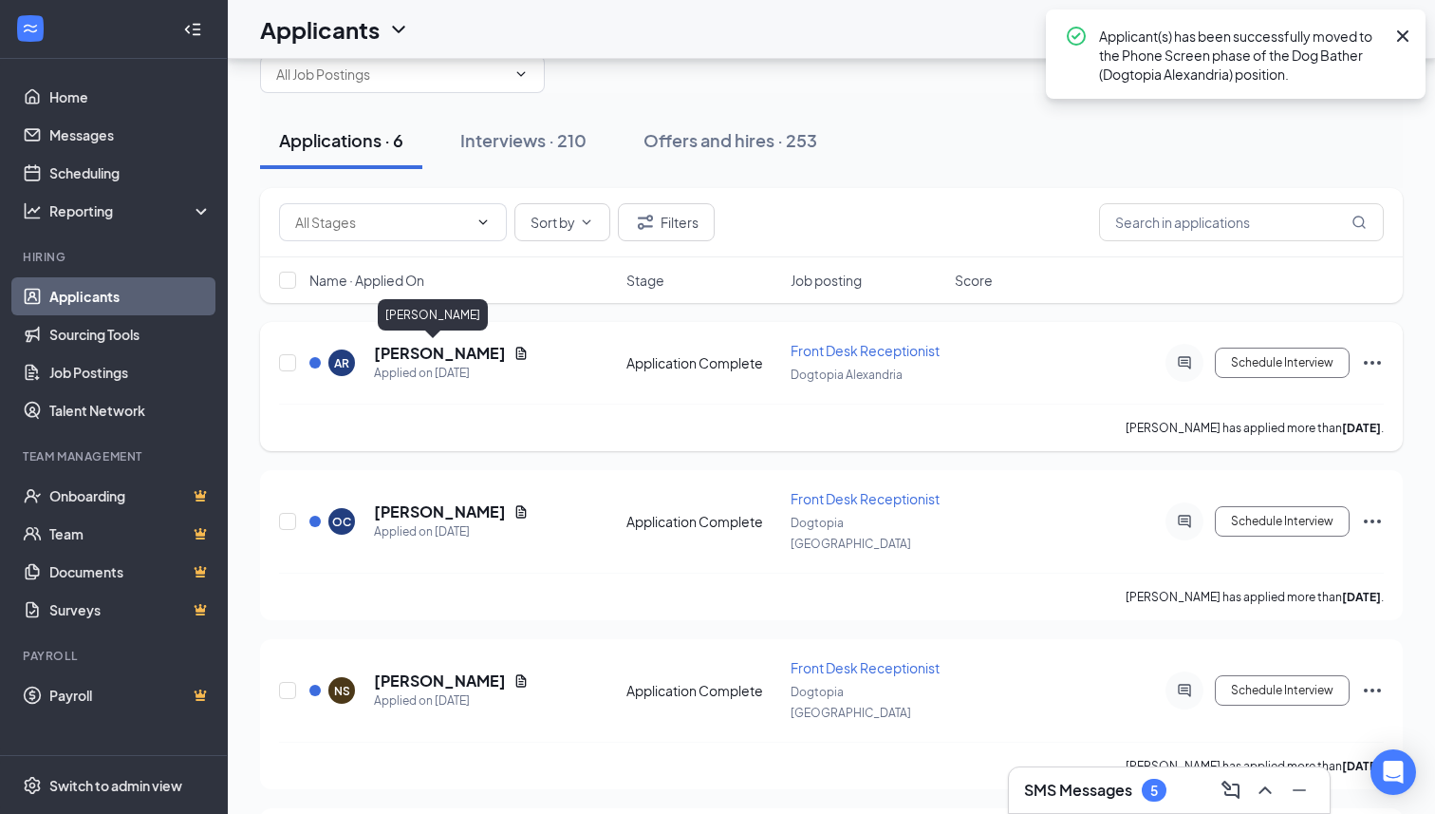
click at [430, 358] on h5 "[PERSON_NAME]" at bounding box center [440, 353] width 132 height 21
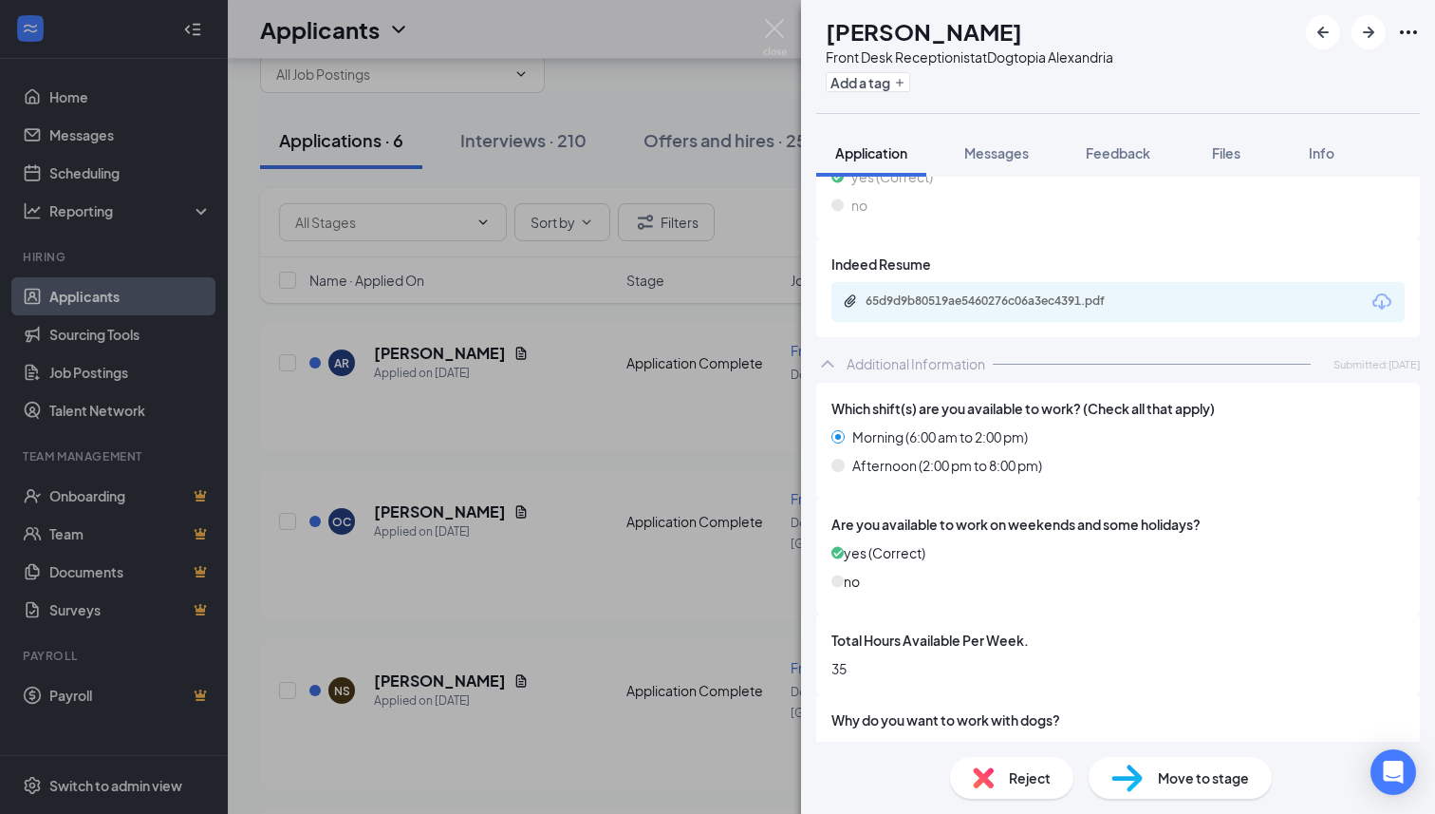
scroll to position [586, 0]
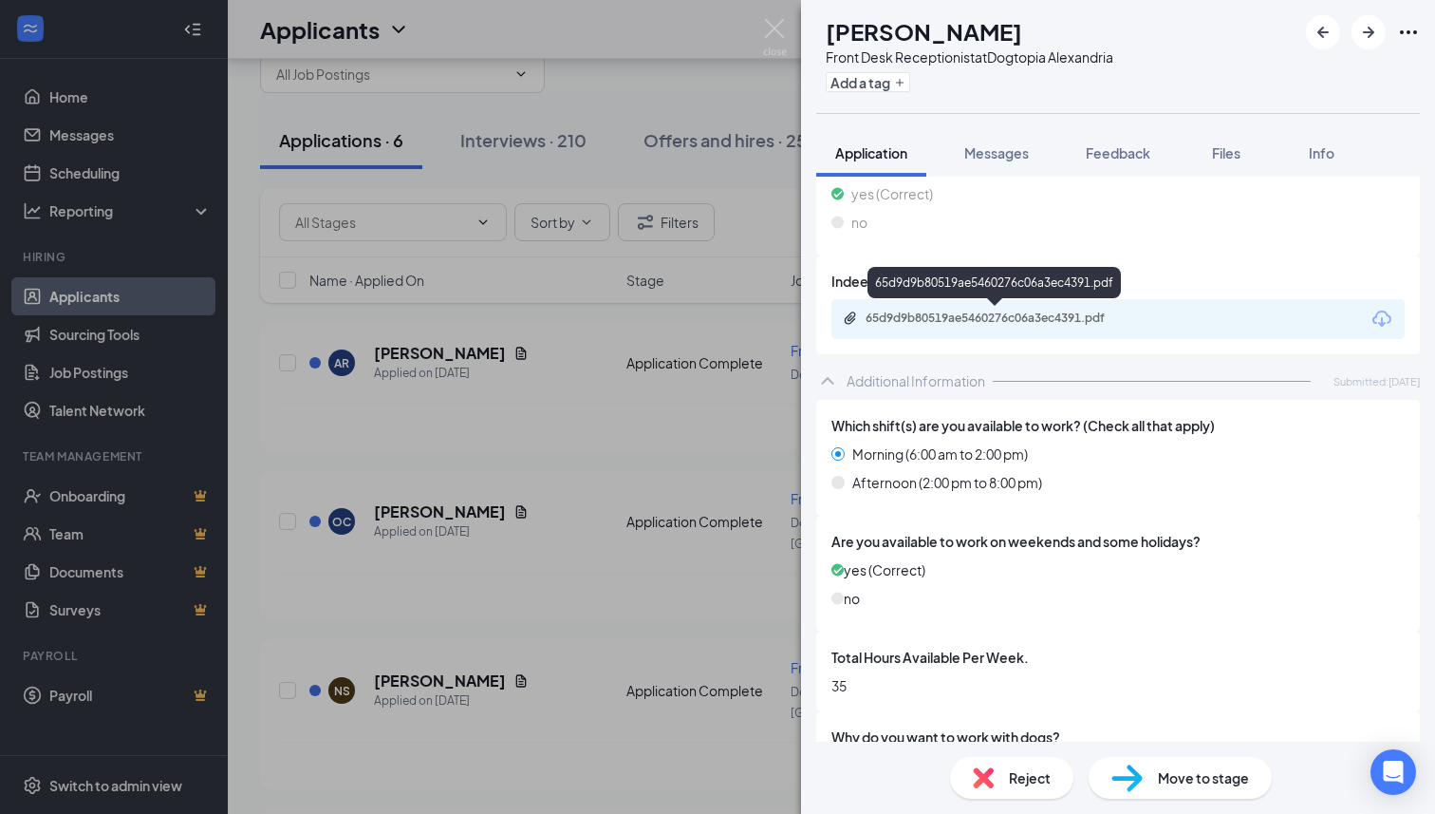
click at [1055, 314] on div "65d9d9b80519ae5460276c06a3ec4391.pdf" at bounding box center [999, 317] width 266 height 15
click at [1138, 781] on img at bounding box center [1127, 778] width 31 height 28
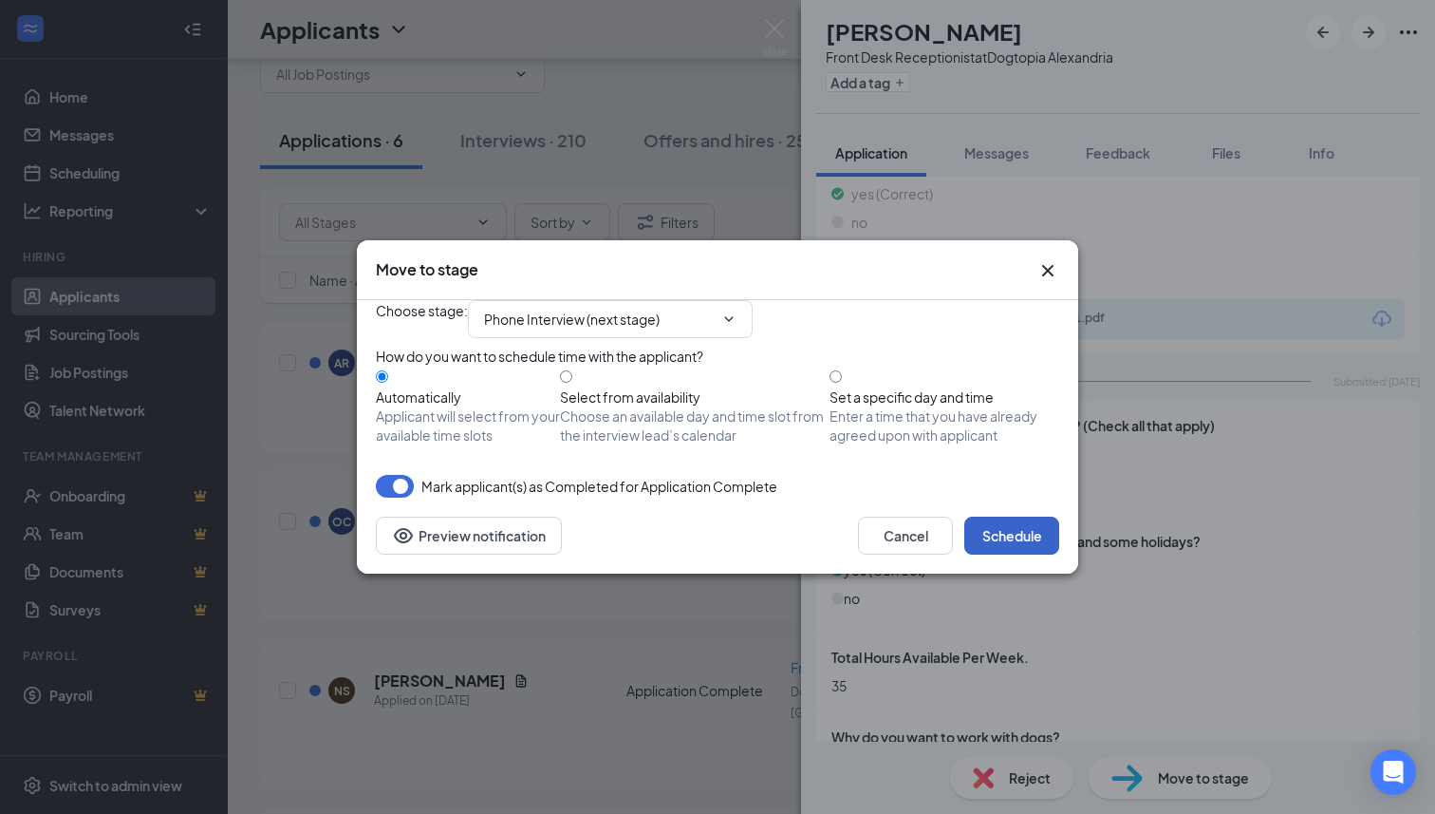
click at [1033, 554] on button "Schedule" at bounding box center [1011, 535] width 95 height 38
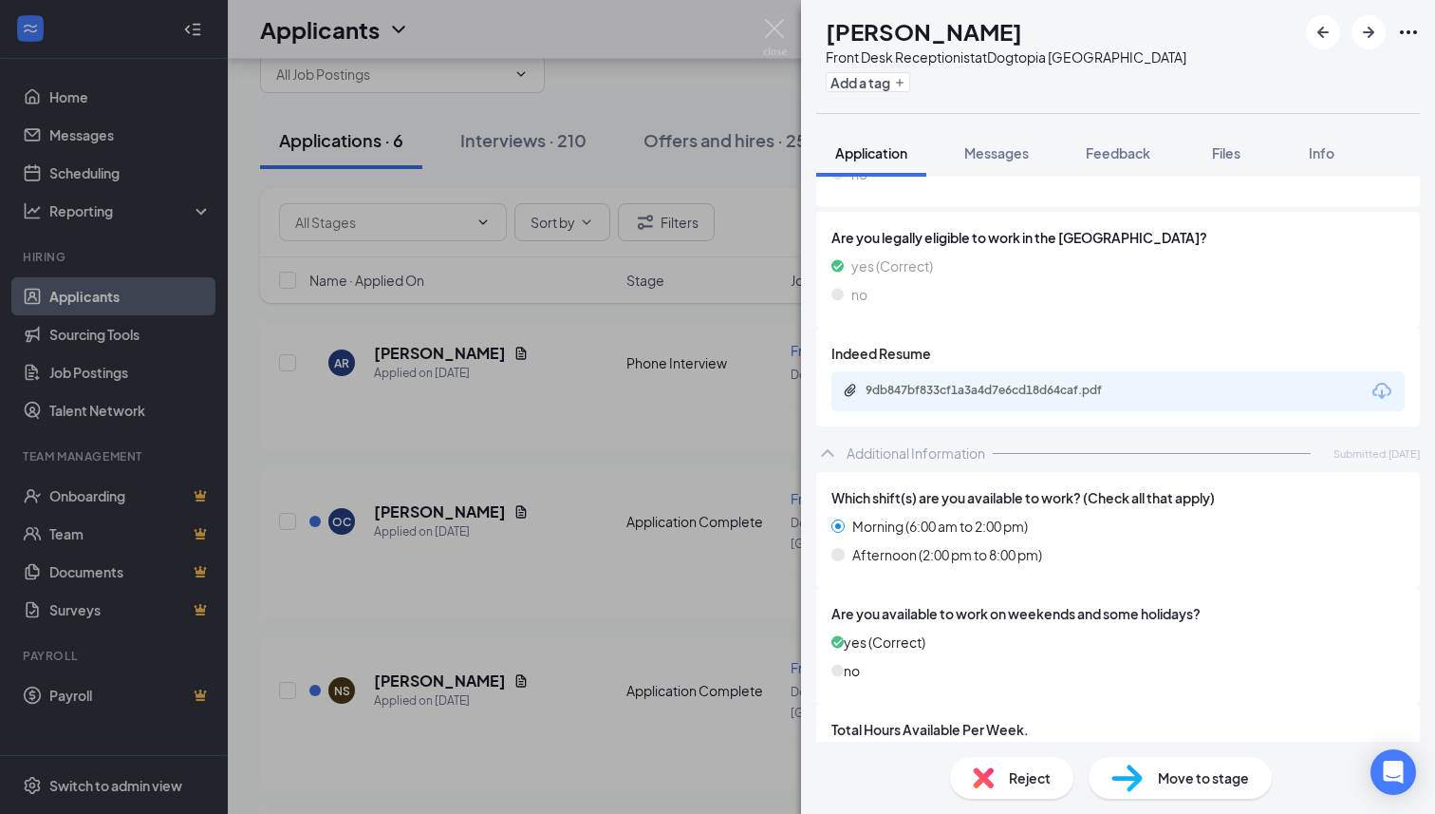
scroll to position [475, 0]
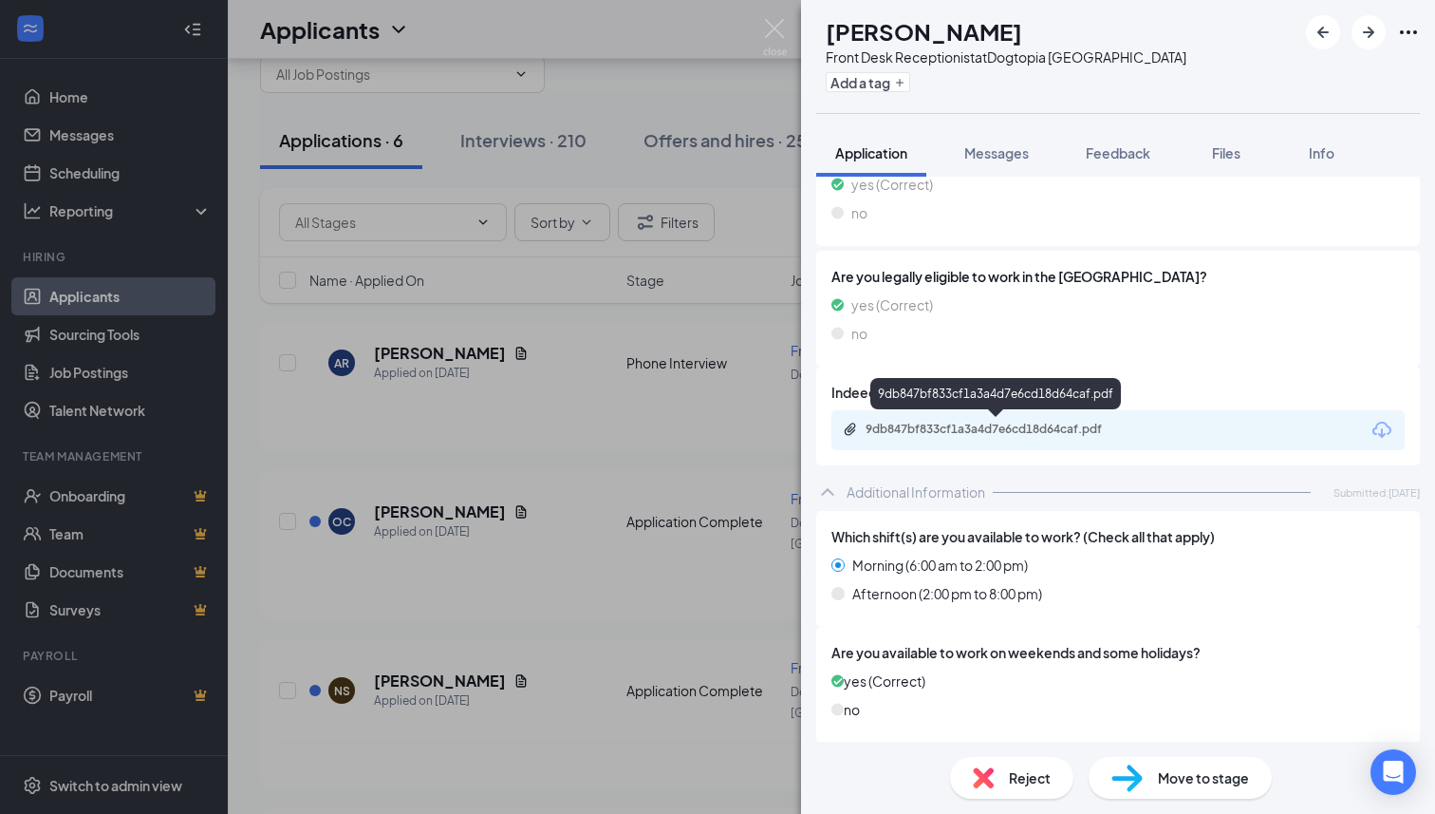
click at [1019, 429] on div "9db847bf833cf1a3a4d7e6cd18d64caf.pdf" at bounding box center [999, 428] width 266 height 15
click at [1160, 798] on div "Reject Move to stage" at bounding box center [1118, 777] width 634 height 72
click at [1143, 785] on div "Move to stage" at bounding box center [1180, 778] width 183 height 42
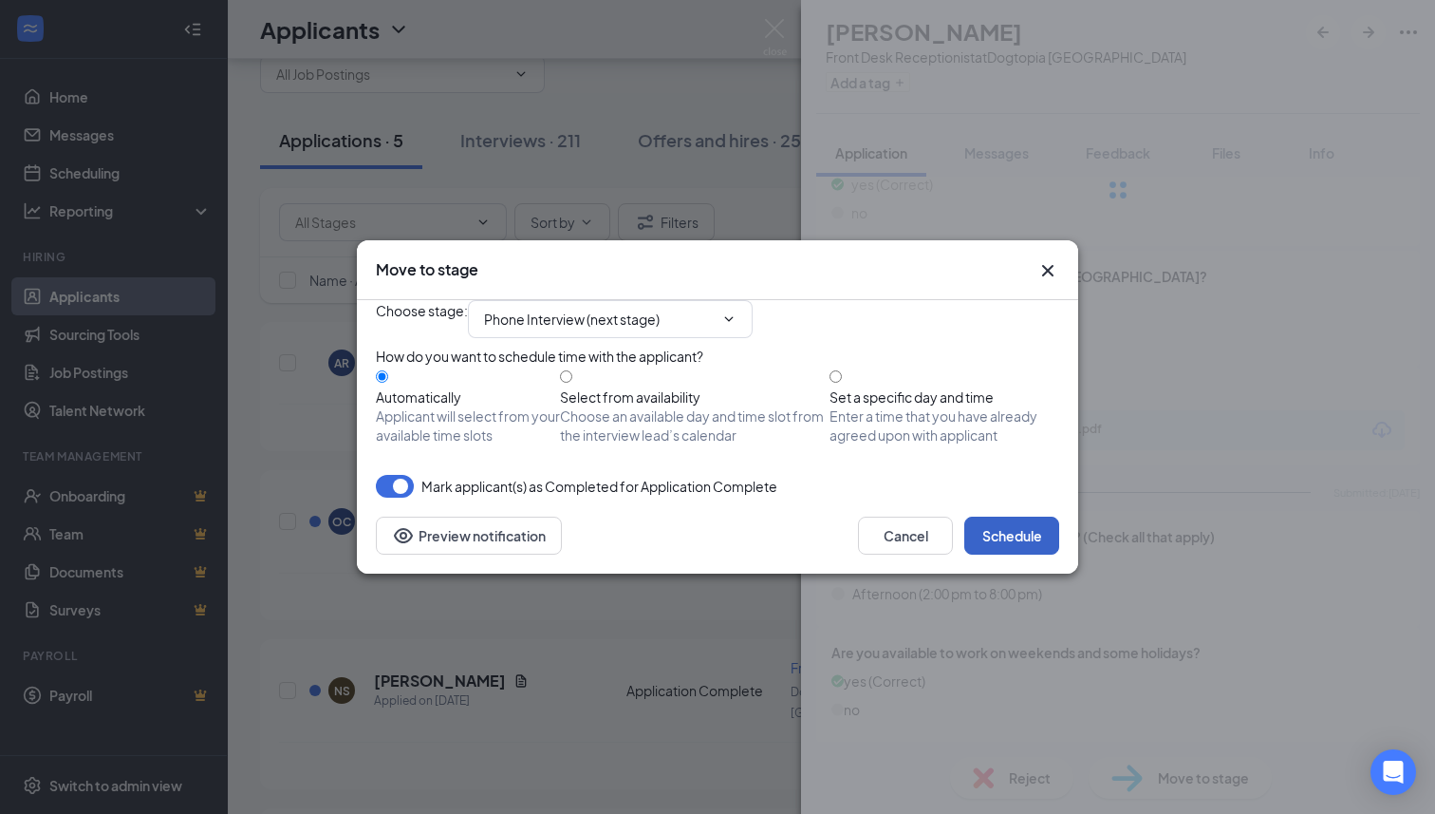
click at [993, 554] on button "Schedule" at bounding box center [1011, 535] width 95 height 38
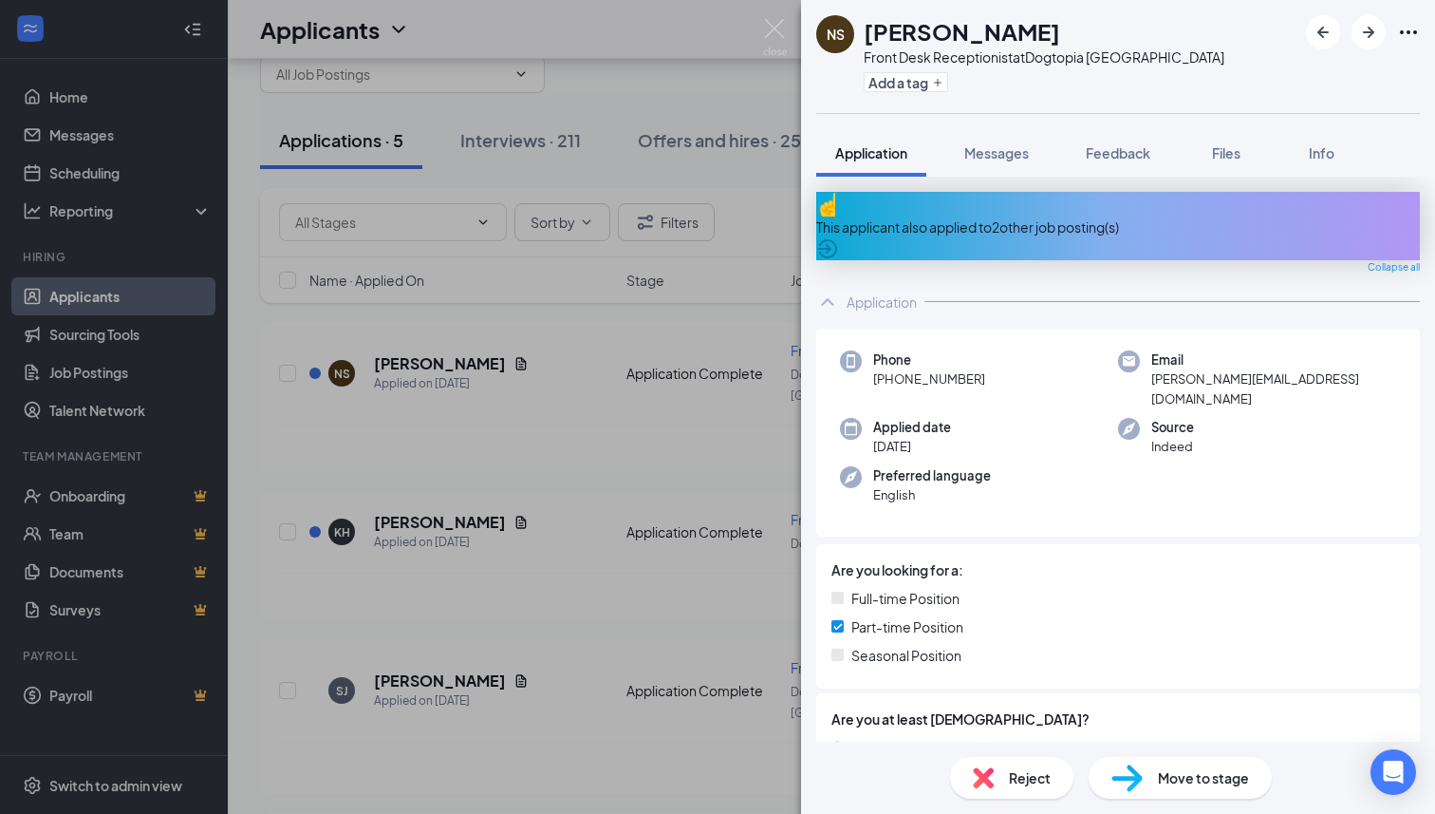
click at [1014, 216] on div "This applicant also applied to 2 other job posting(s)" at bounding box center [1118, 226] width 604 height 21
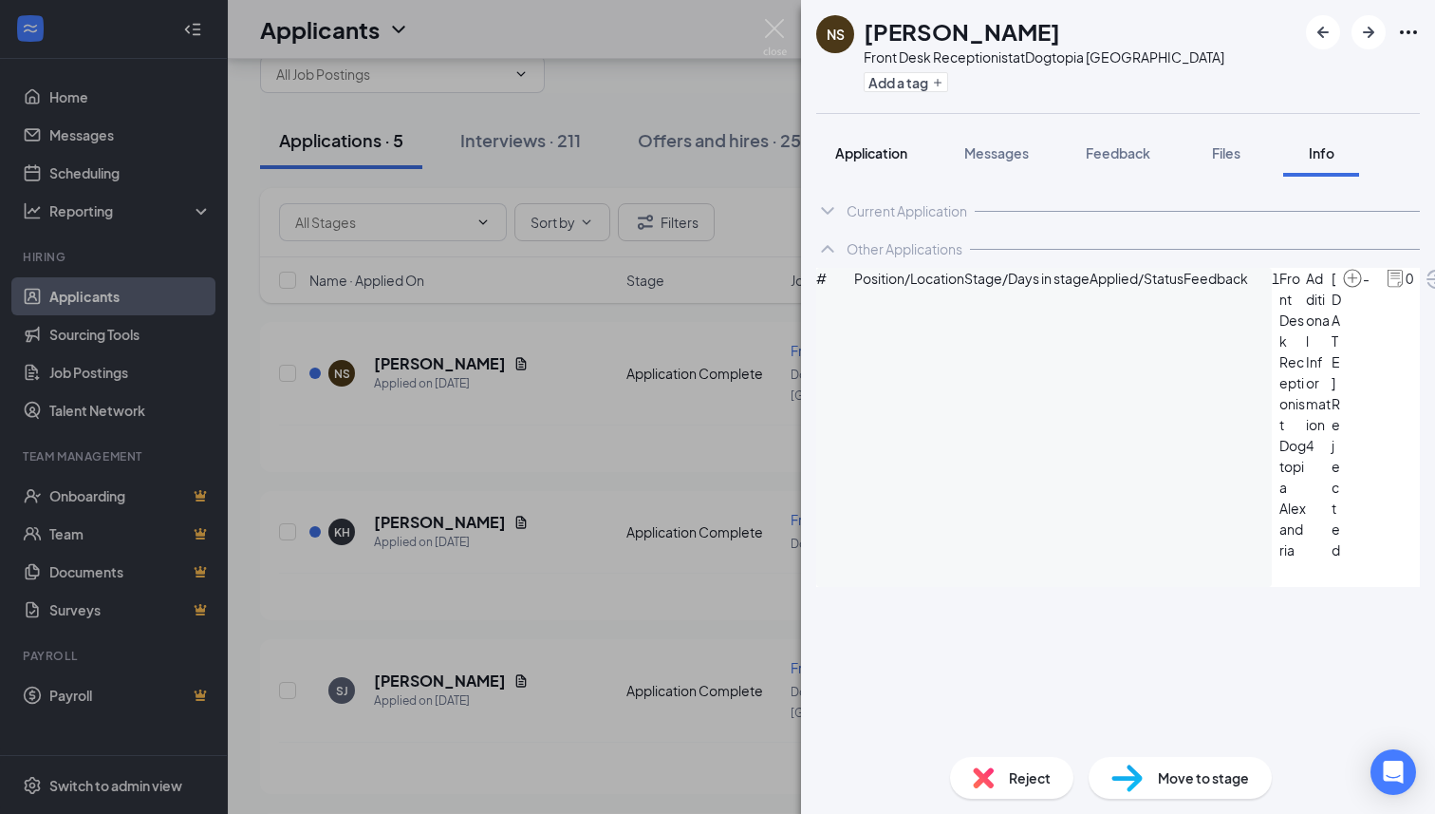
click at [875, 157] on span "Application" at bounding box center [871, 152] width 72 height 17
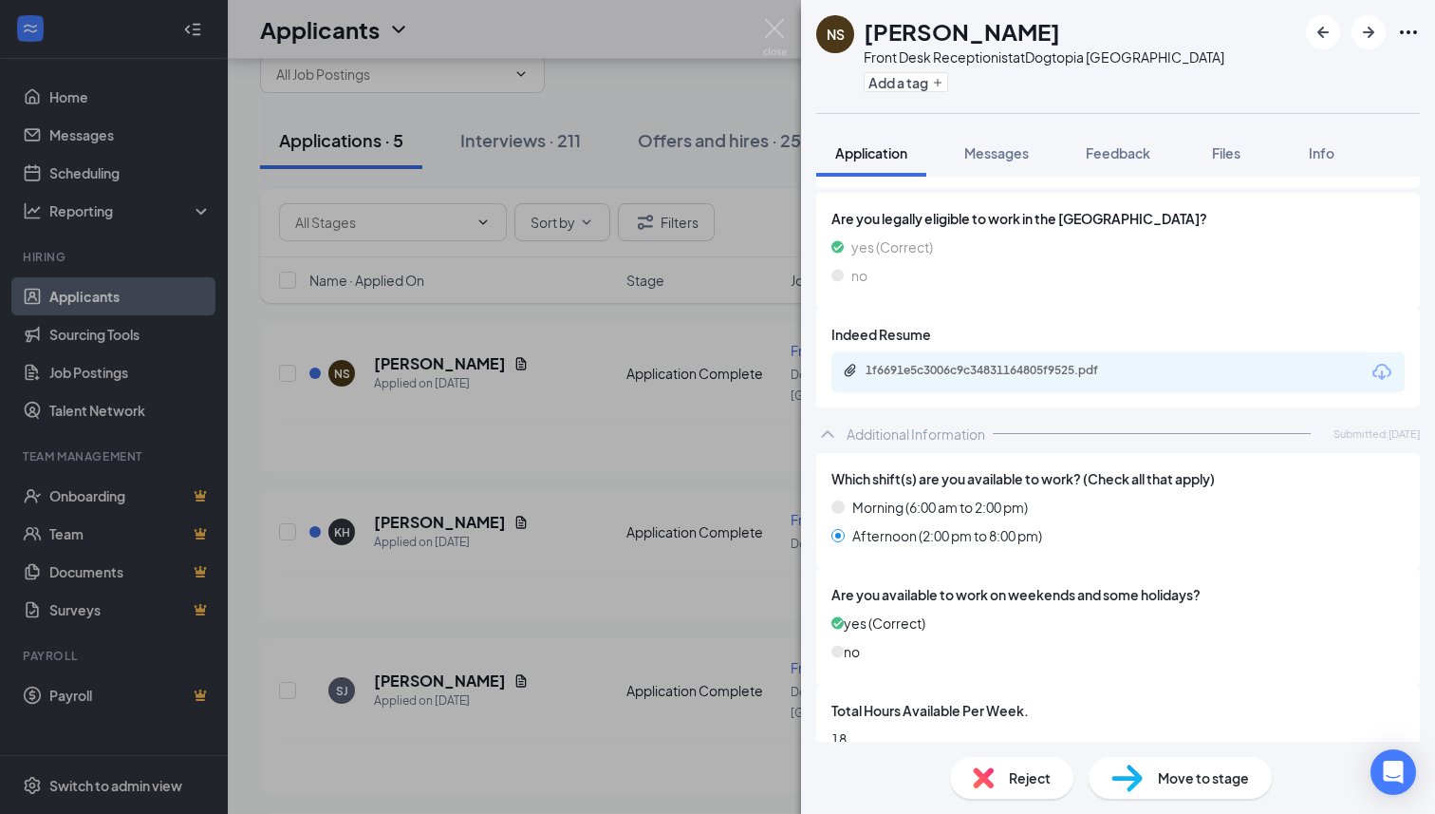
scroll to position [617, 0]
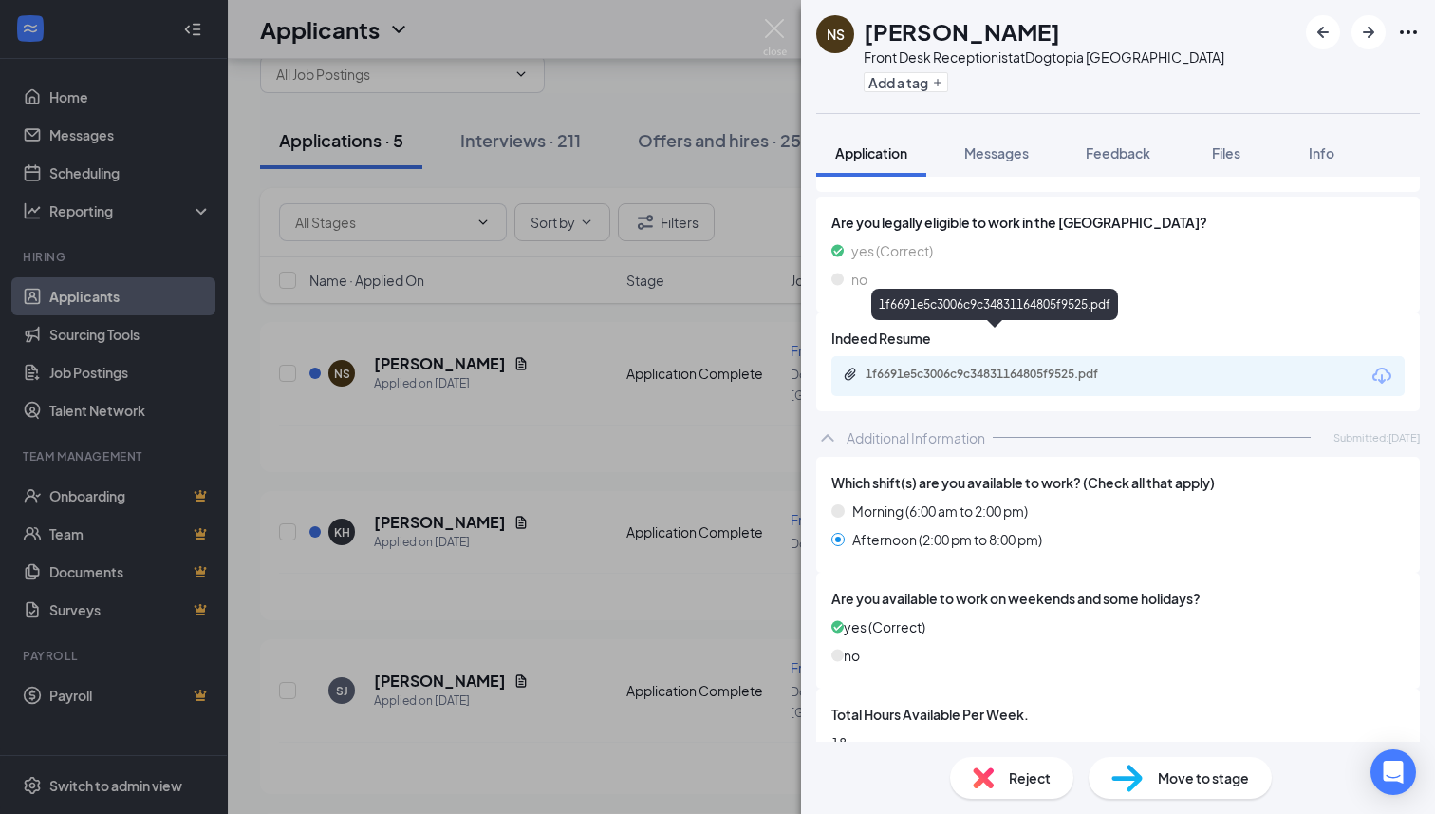
click at [927, 366] on div "1f6691e5c3006c9c34831164805f9525.pdf" at bounding box center [999, 373] width 266 height 15
click at [1143, 779] on div "Move to stage" at bounding box center [1180, 778] width 183 height 42
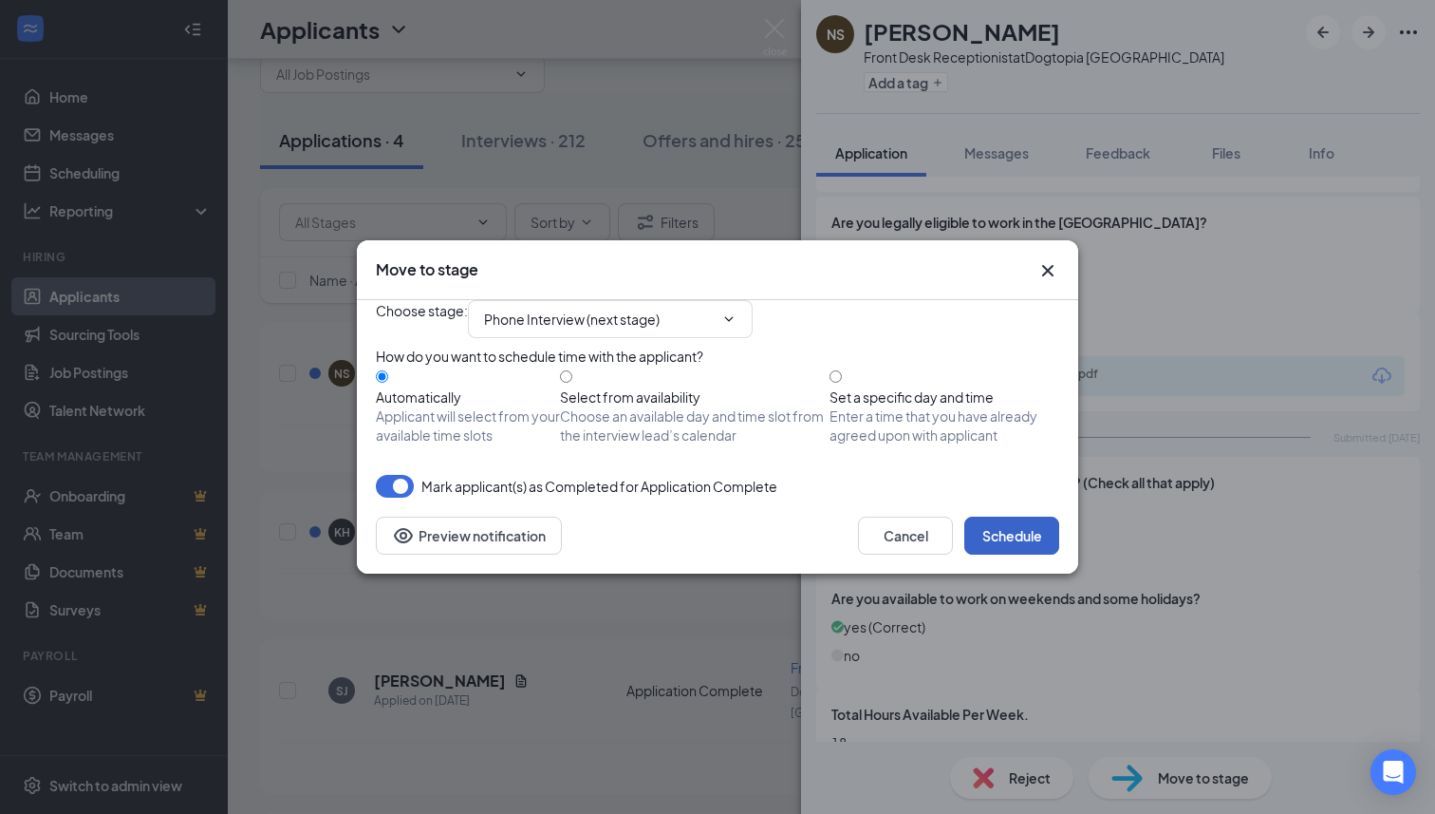
click at [1037, 554] on button "Schedule" at bounding box center [1011, 535] width 95 height 38
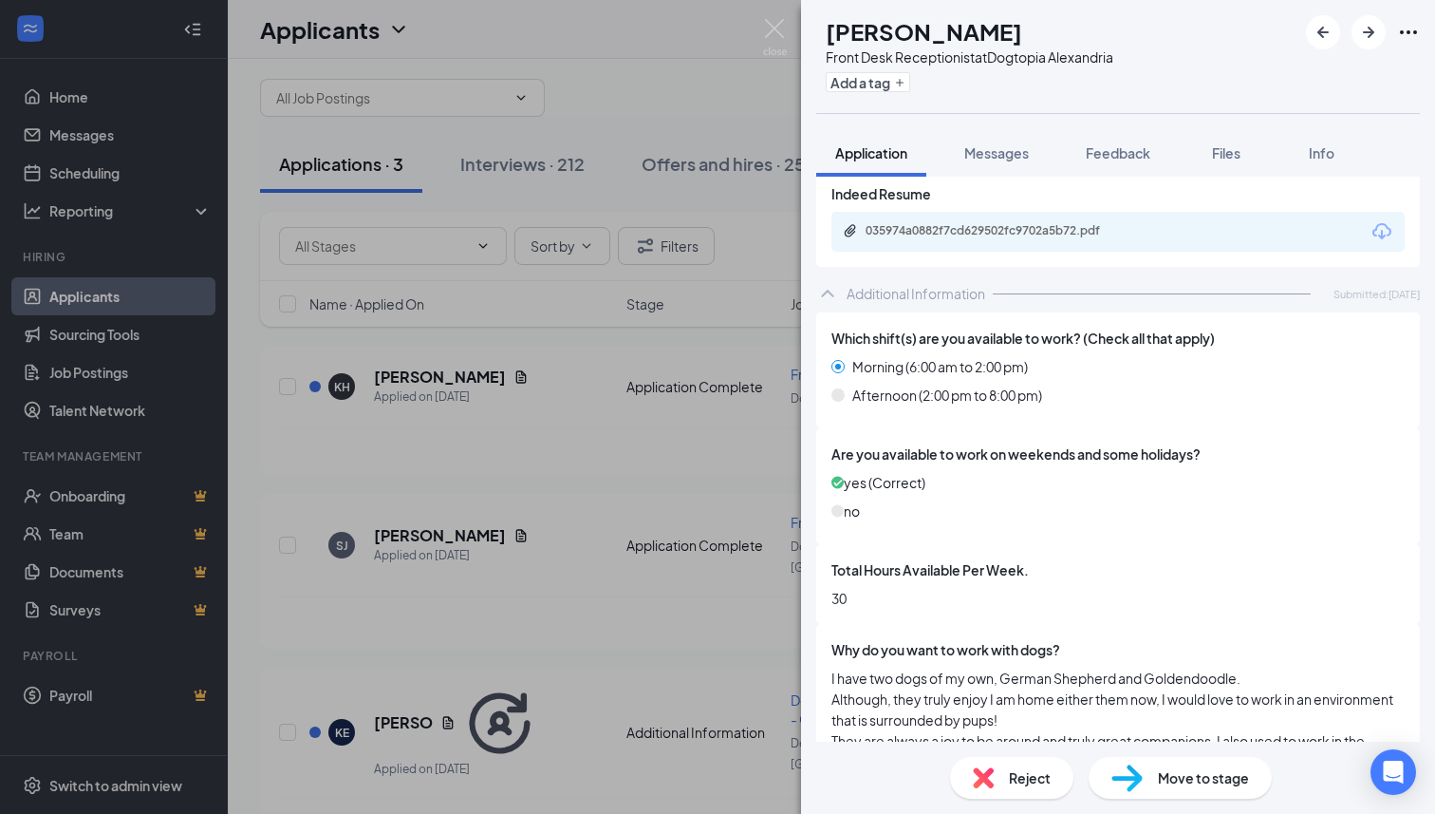
scroll to position [633, 0]
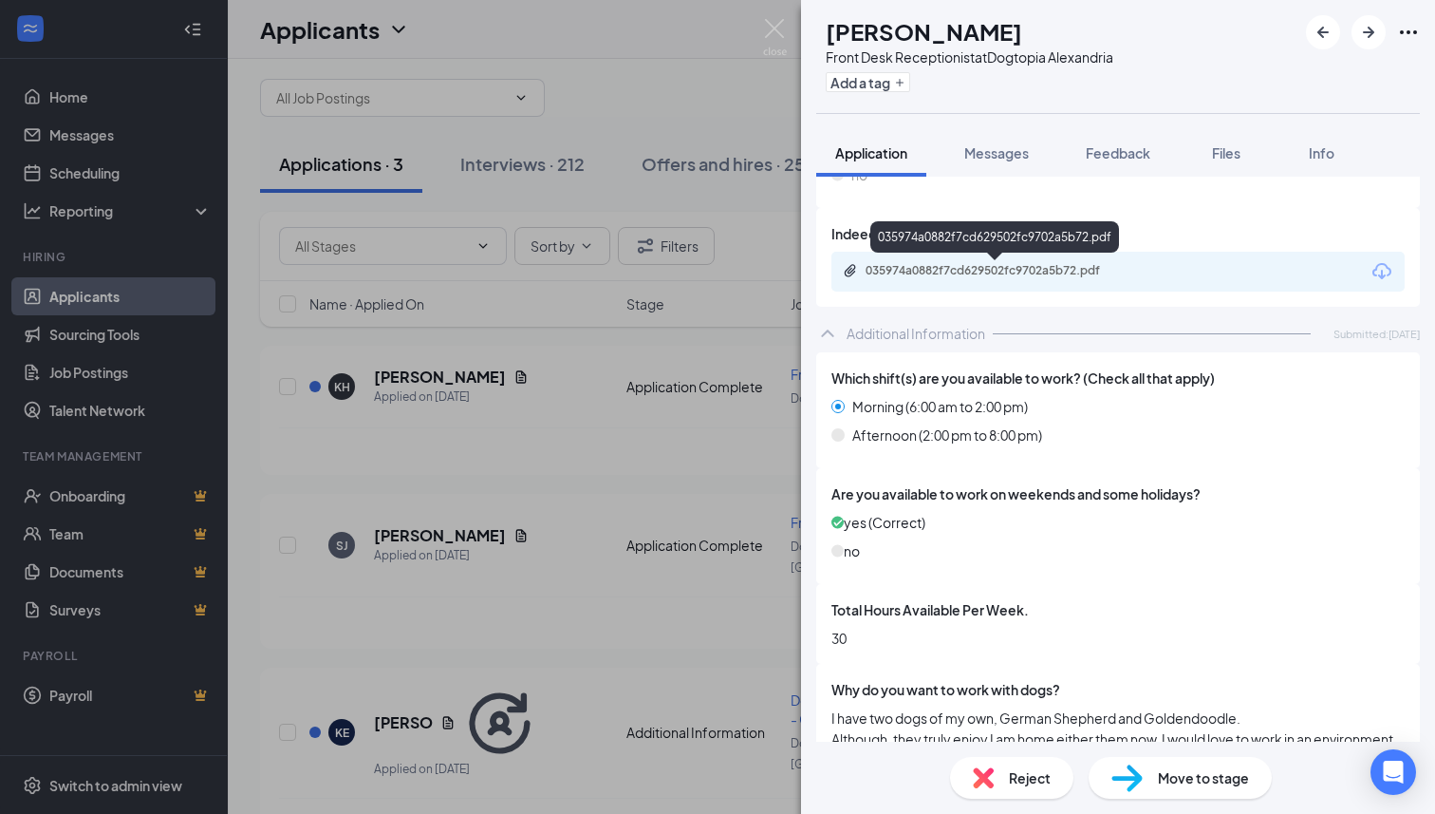
click at [1016, 268] on div "035974a0882f7cd629502fc9702a5b72.pdf" at bounding box center [999, 270] width 266 height 15
click at [1170, 785] on span "Move to stage" at bounding box center [1203, 777] width 91 height 21
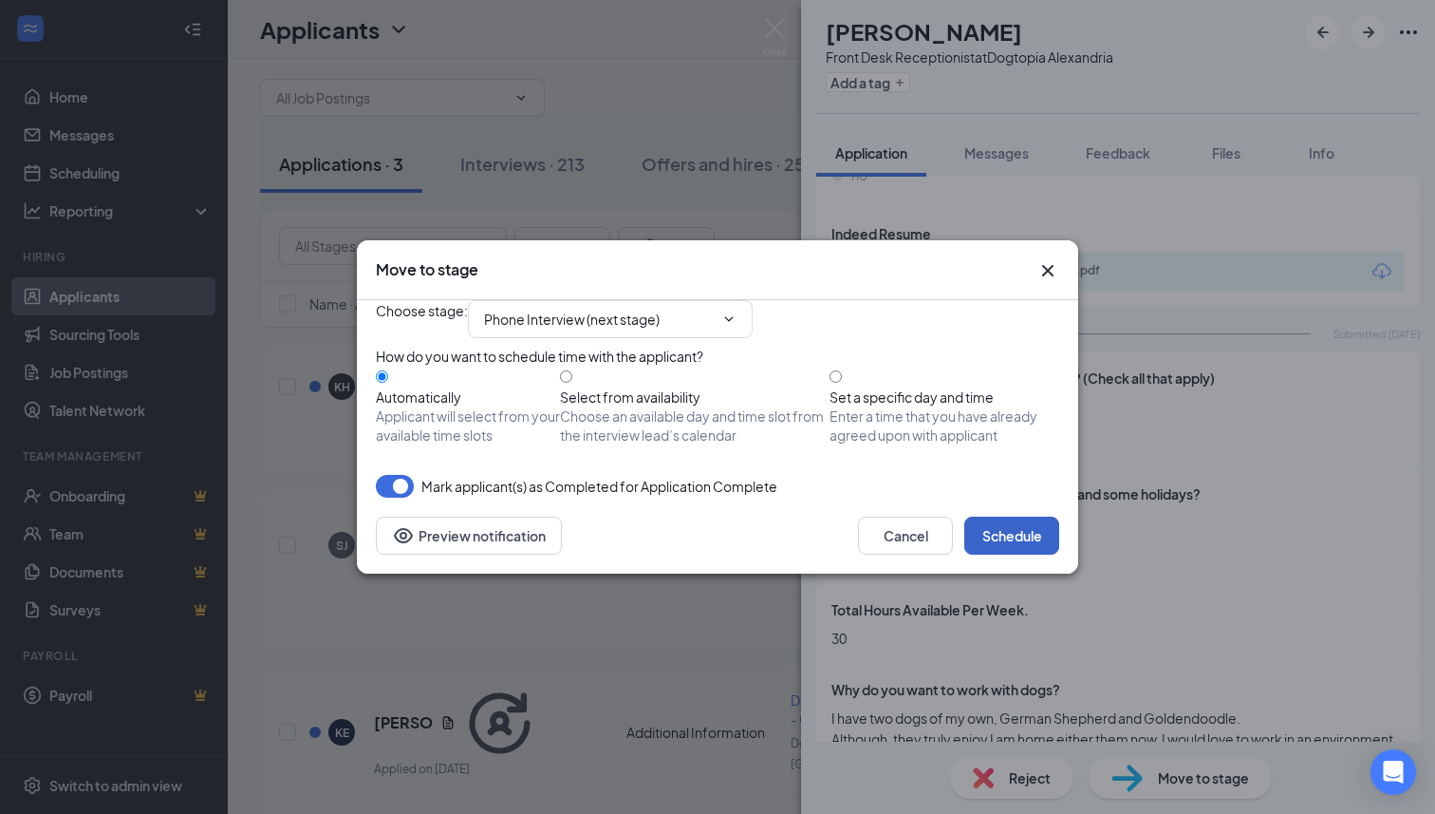
click at [1026, 554] on button "Schedule" at bounding box center [1011, 535] width 95 height 38
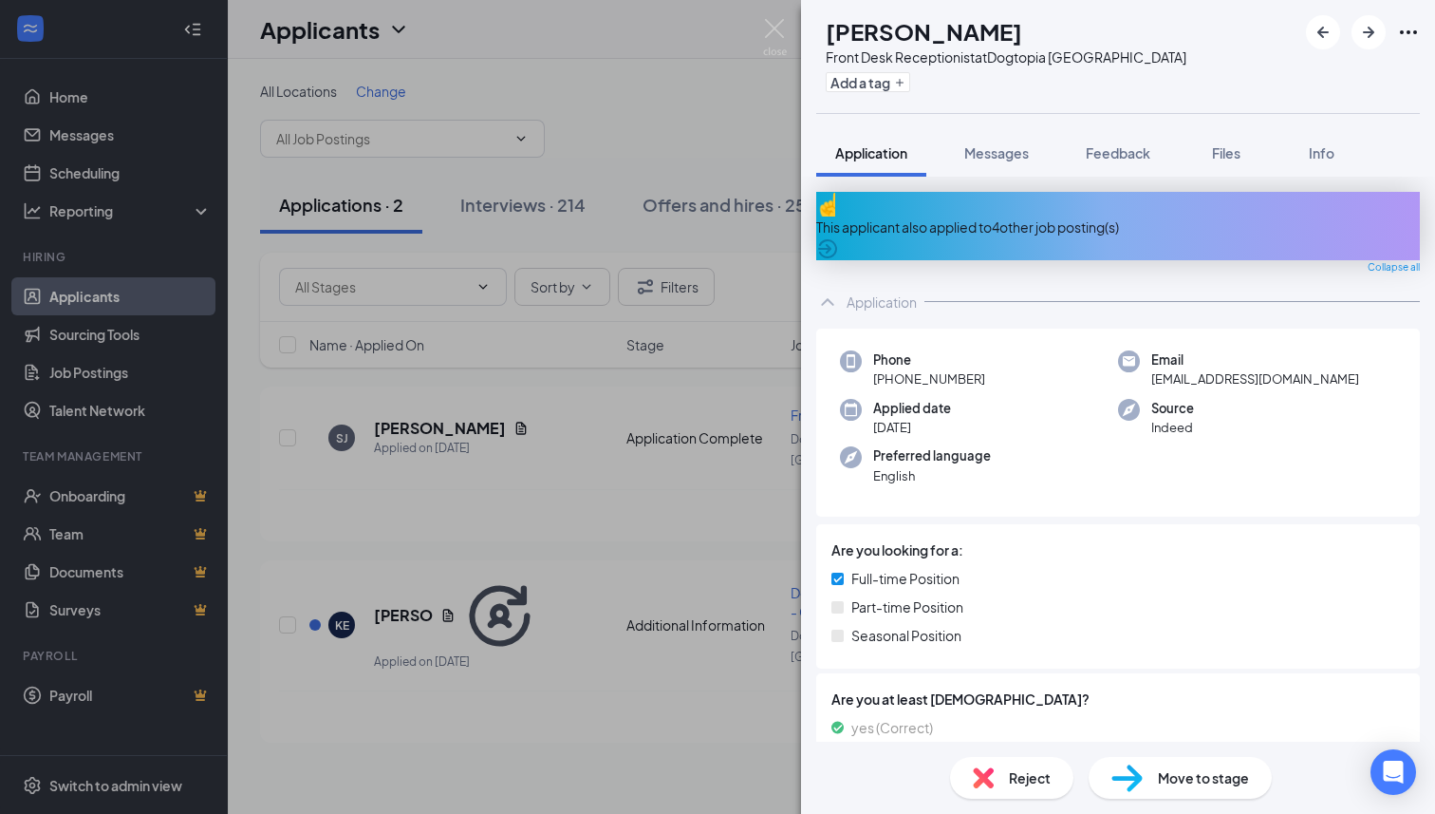
click at [1008, 216] on div "This applicant also applied to 4 other job posting(s)" at bounding box center [1118, 226] width 604 height 21
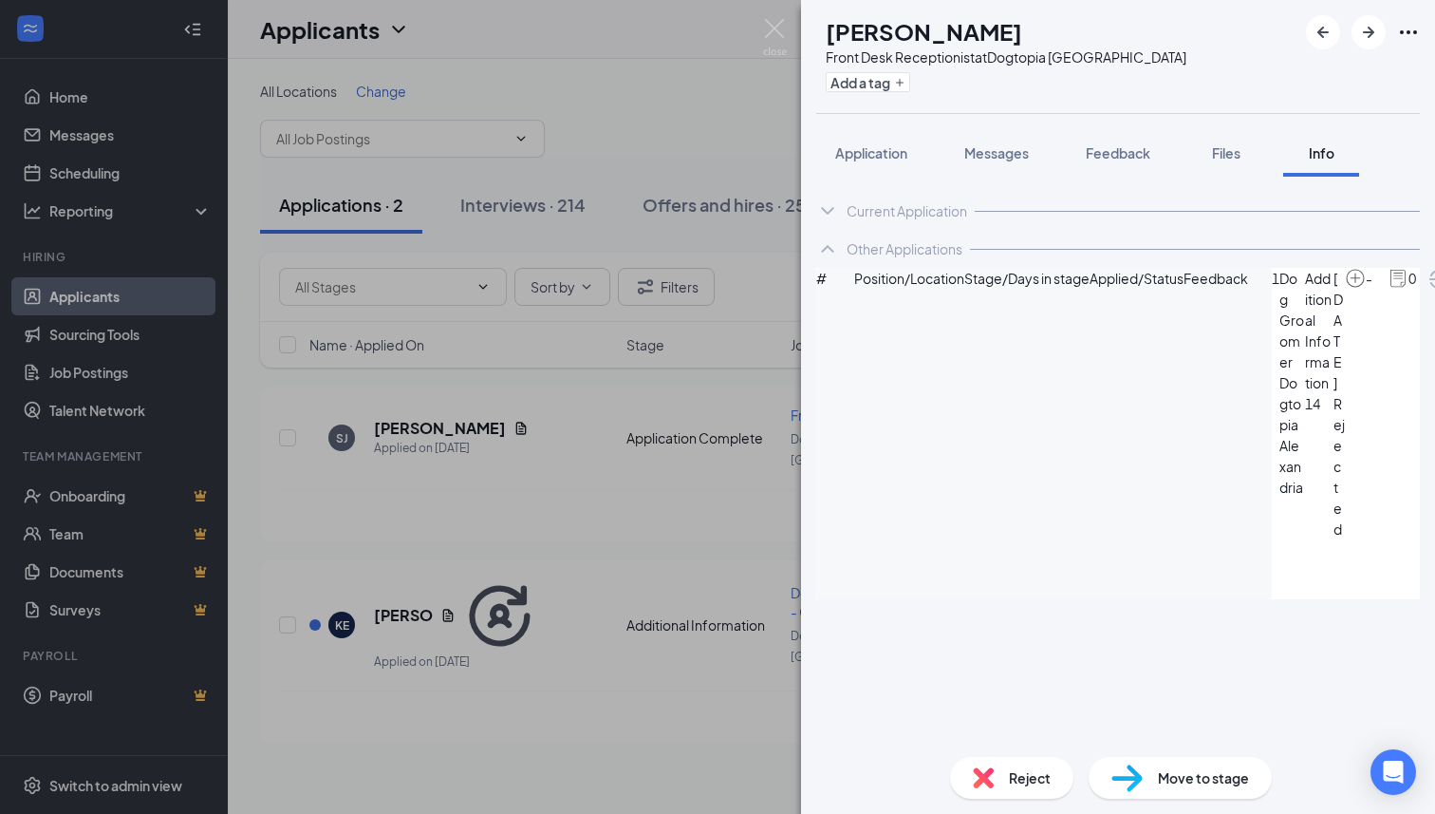
click at [994, 774] on div "Reject" at bounding box center [1011, 778] width 123 height 42
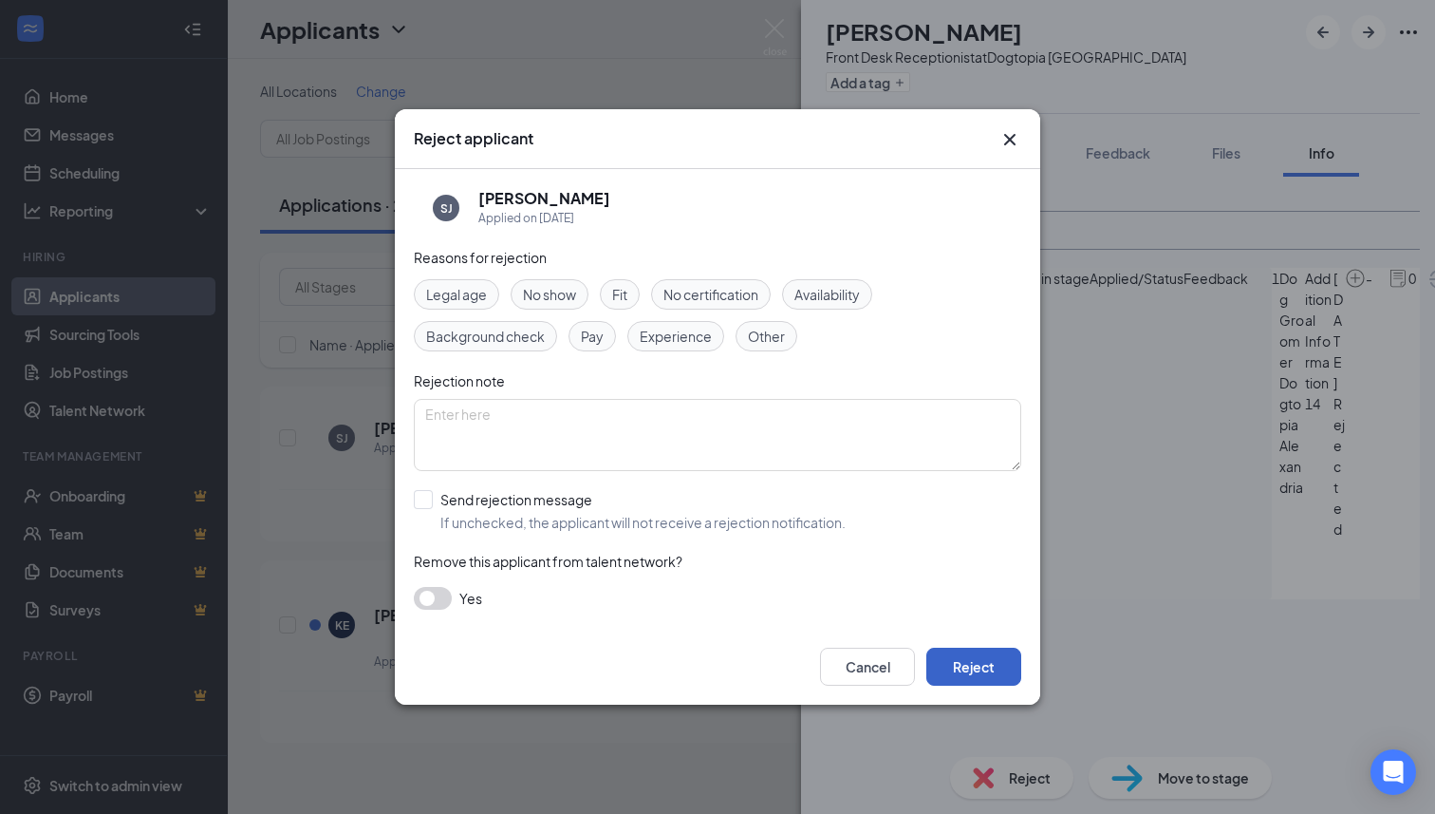
click at [996, 675] on button "Reject" at bounding box center [973, 666] width 95 height 38
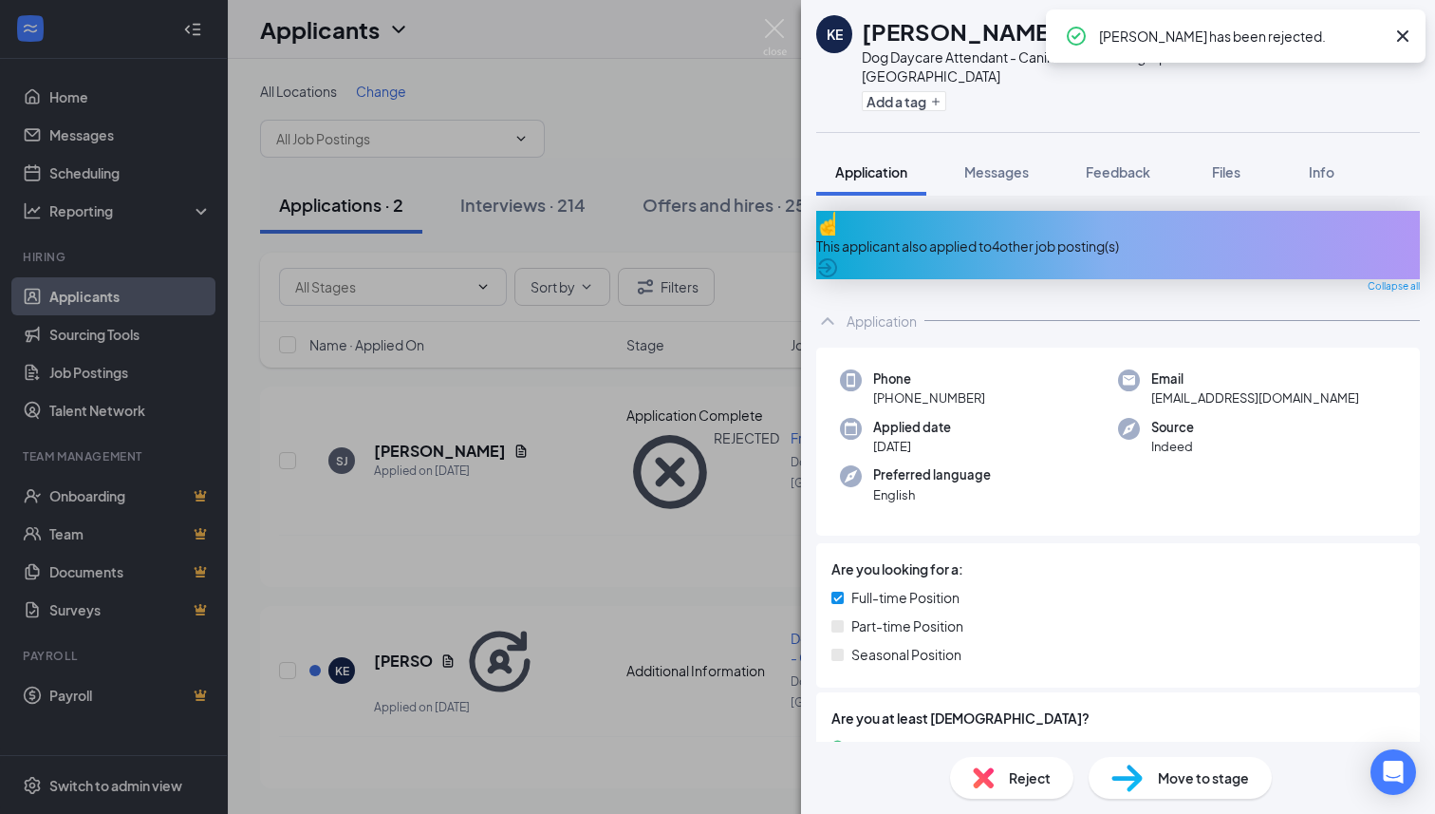
click at [1007, 226] on div "This applicant also applied to 4 other job posting(s)" at bounding box center [1118, 245] width 604 height 68
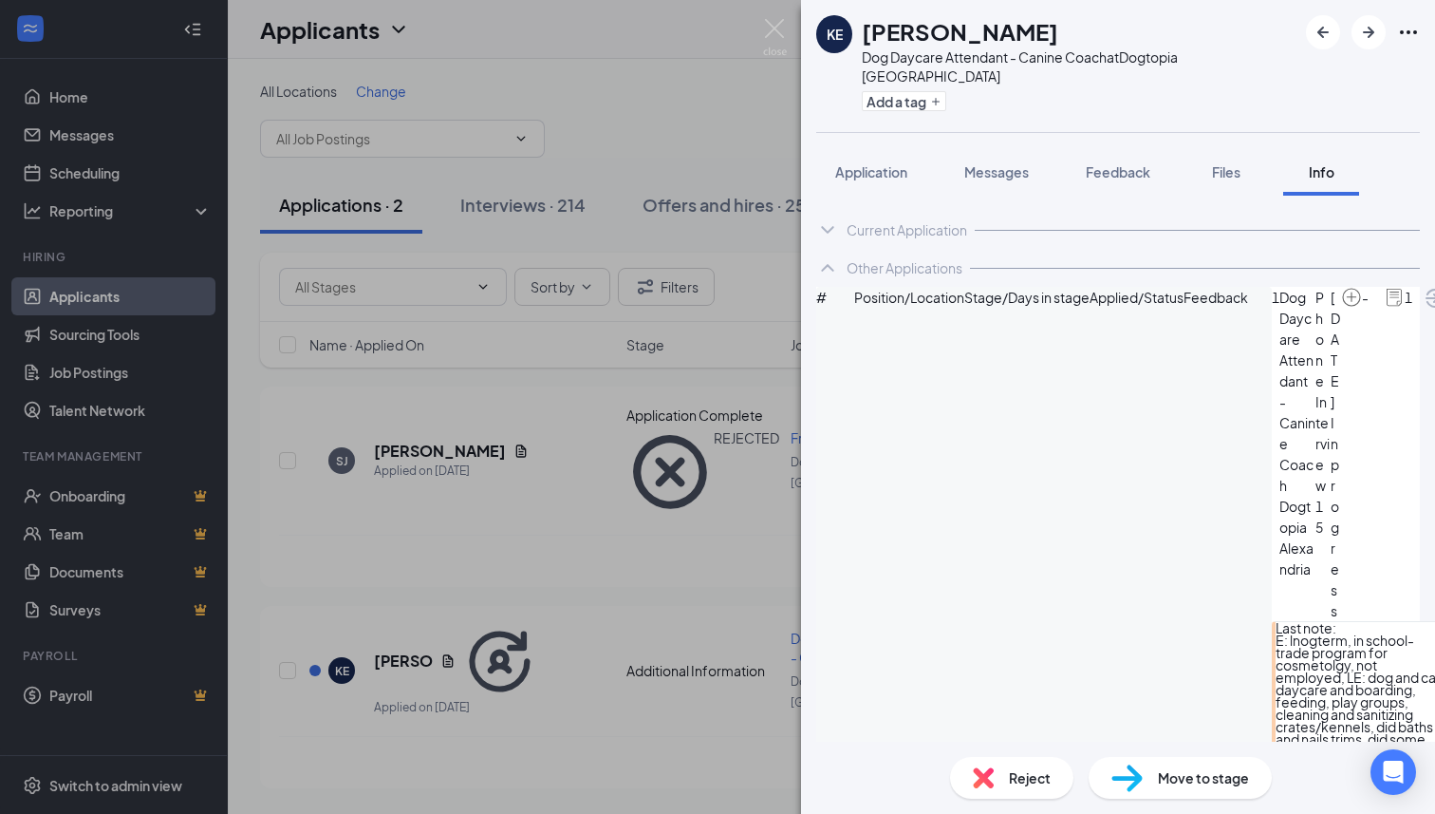
click at [1001, 796] on div "Reject" at bounding box center [1011, 778] width 123 height 42
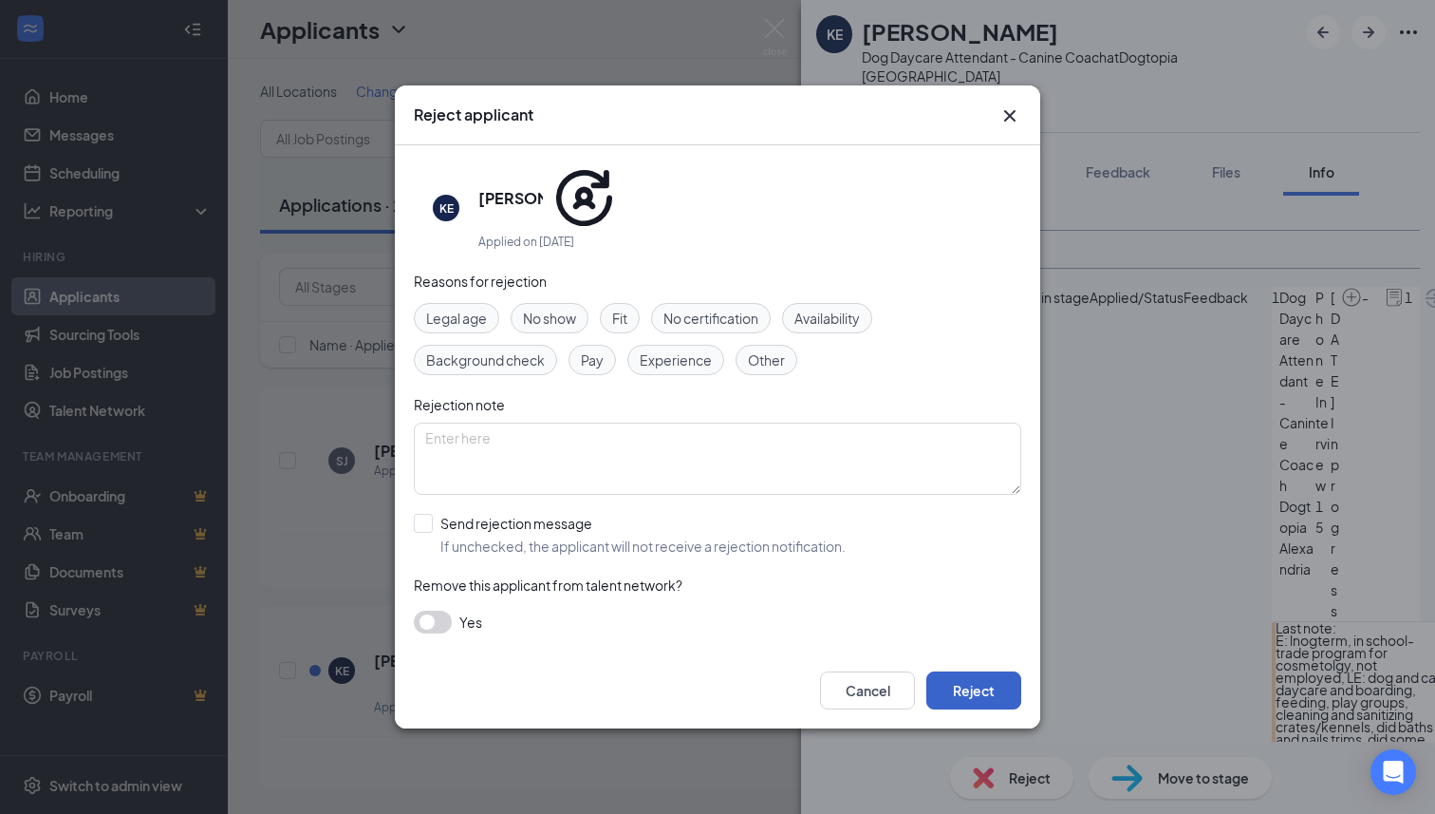
click at [986, 671] on button "Reject" at bounding box center [973, 690] width 95 height 38
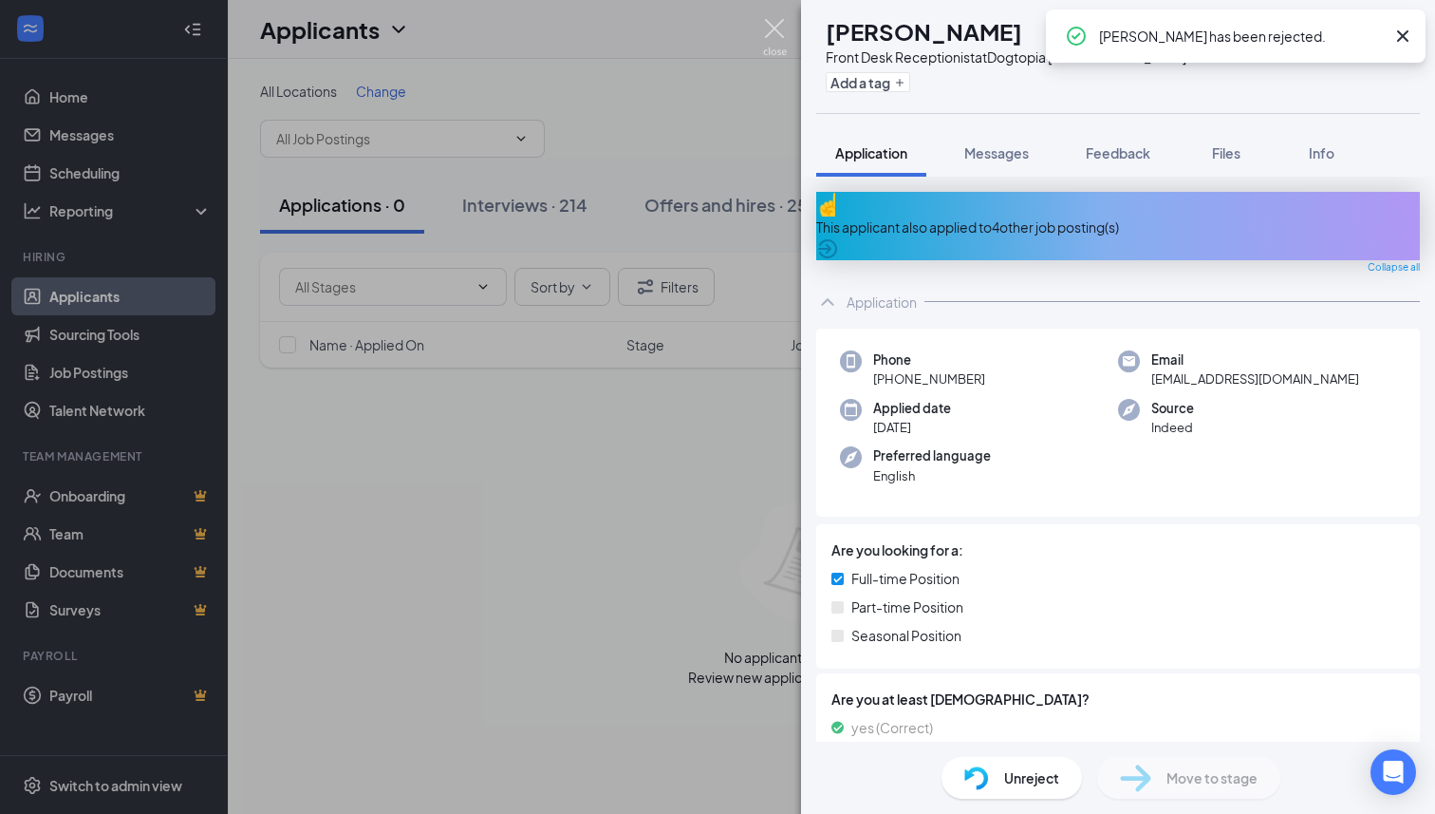
click at [781, 26] on img at bounding box center [775, 37] width 24 height 37
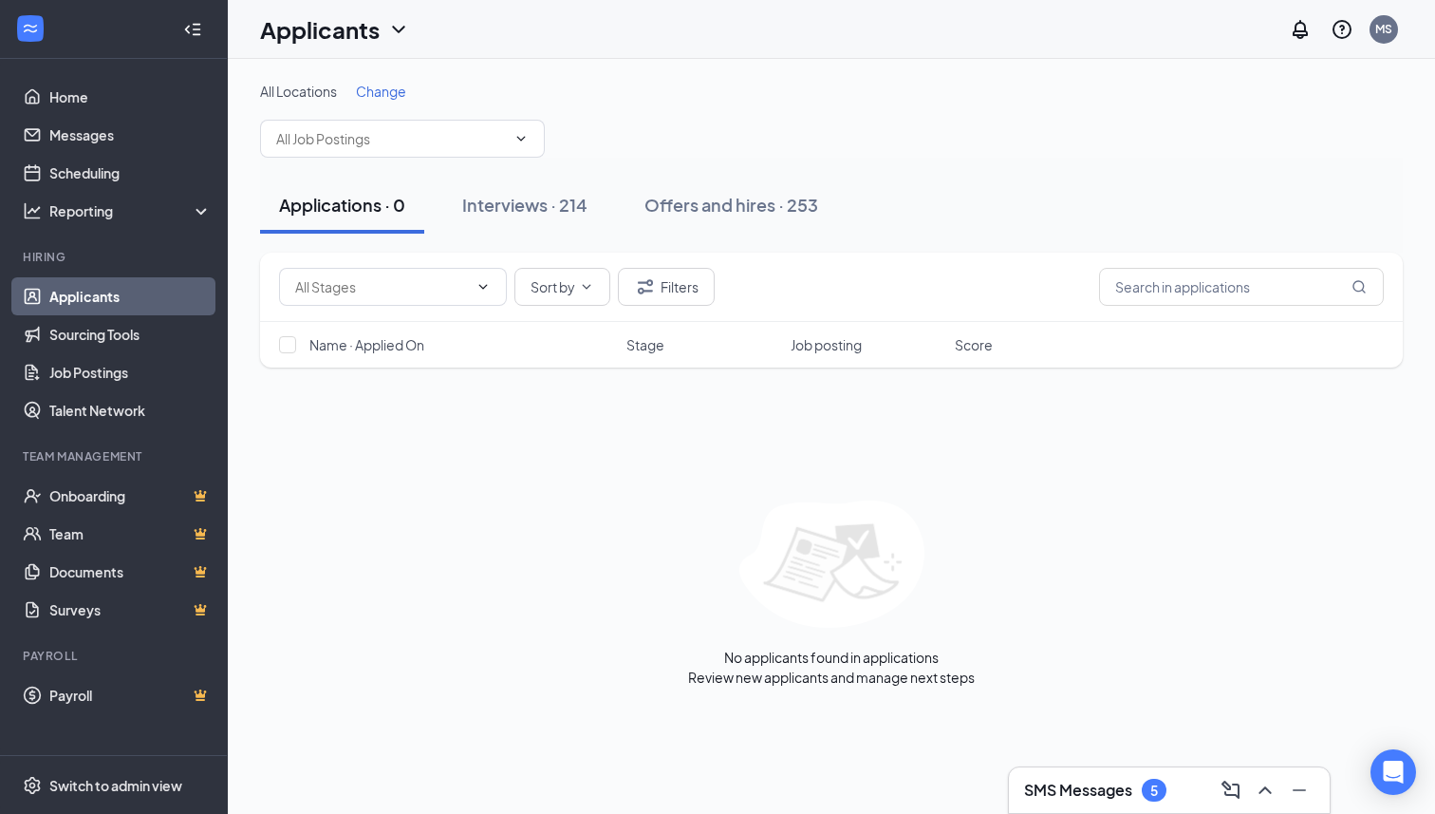
click at [1113, 795] on h3 "SMS Messages" at bounding box center [1078, 789] width 108 height 21
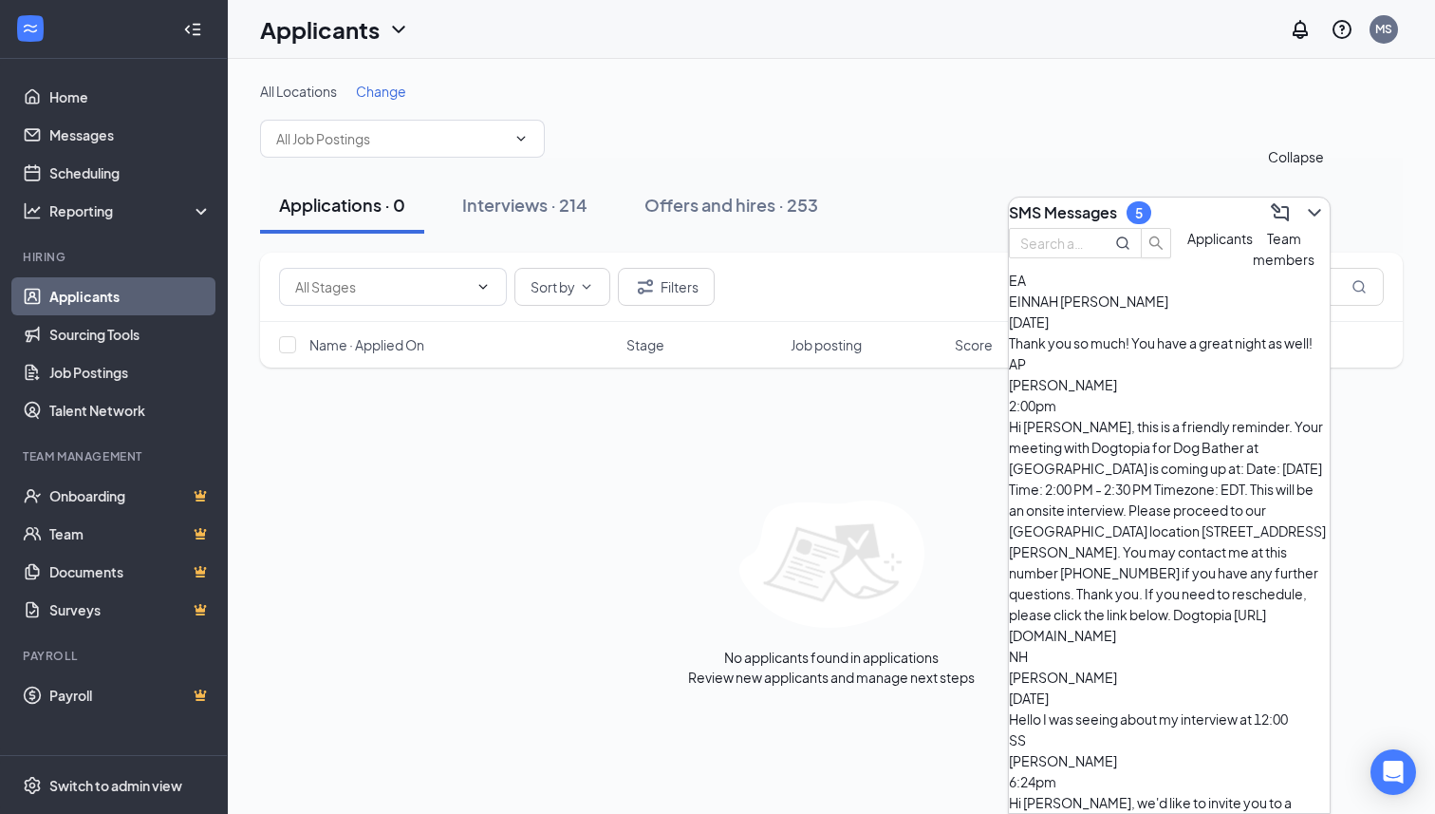
click at [1303, 214] on icon "ChevronDown" at bounding box center [1314, 212] width 23 height 23
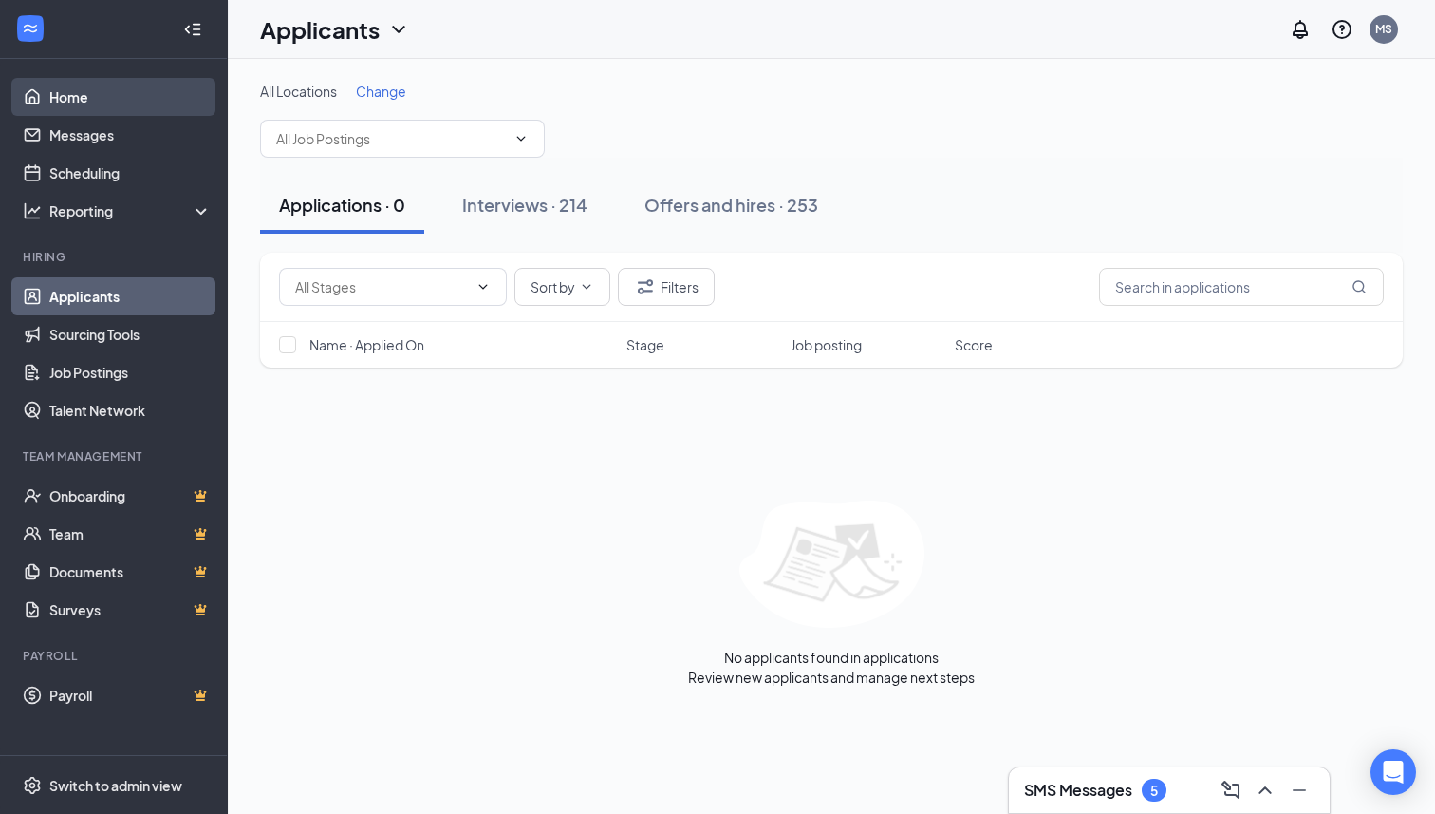
click at [118, 96] on link "Home" at bounding box center [130, 97] width 162 height 38
